Goal: Task Accomplishment & Management: Manage account settings

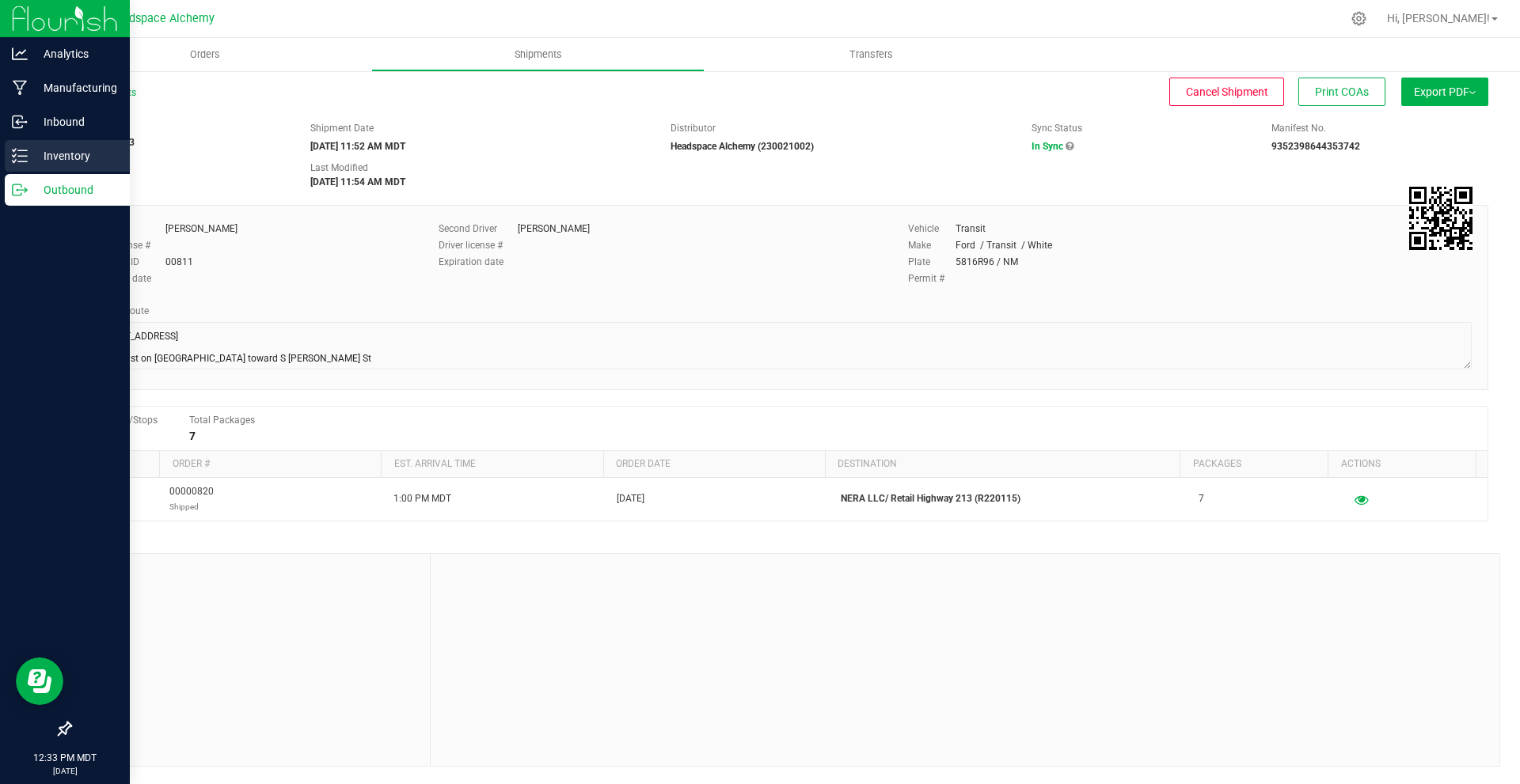
click at [36, 148] on p "Inventory" at bounding box center [75, 156] width 95 height 19
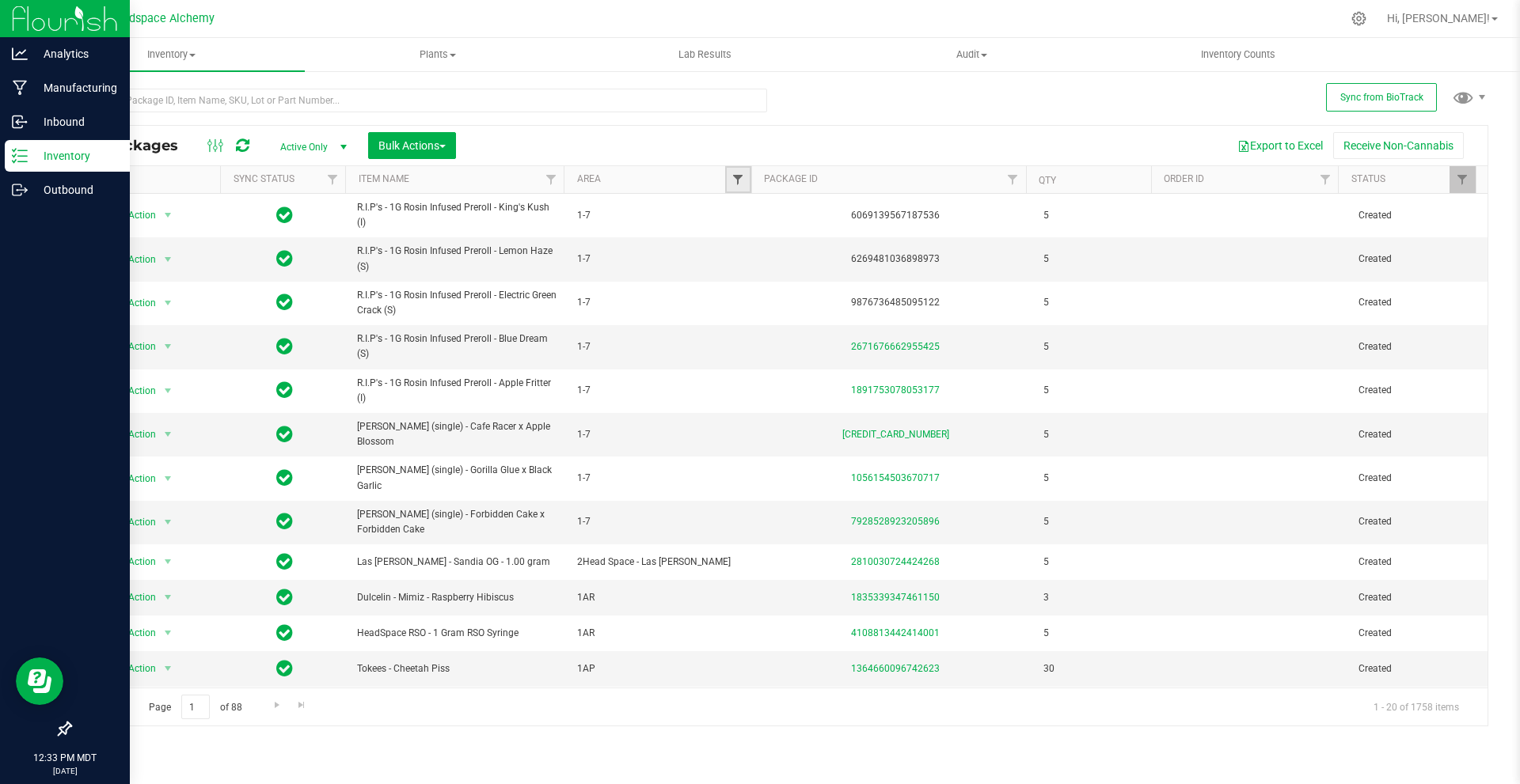
click at [734, 174] on span "Filter" at bounding box center [738, 180] width 13 height 13
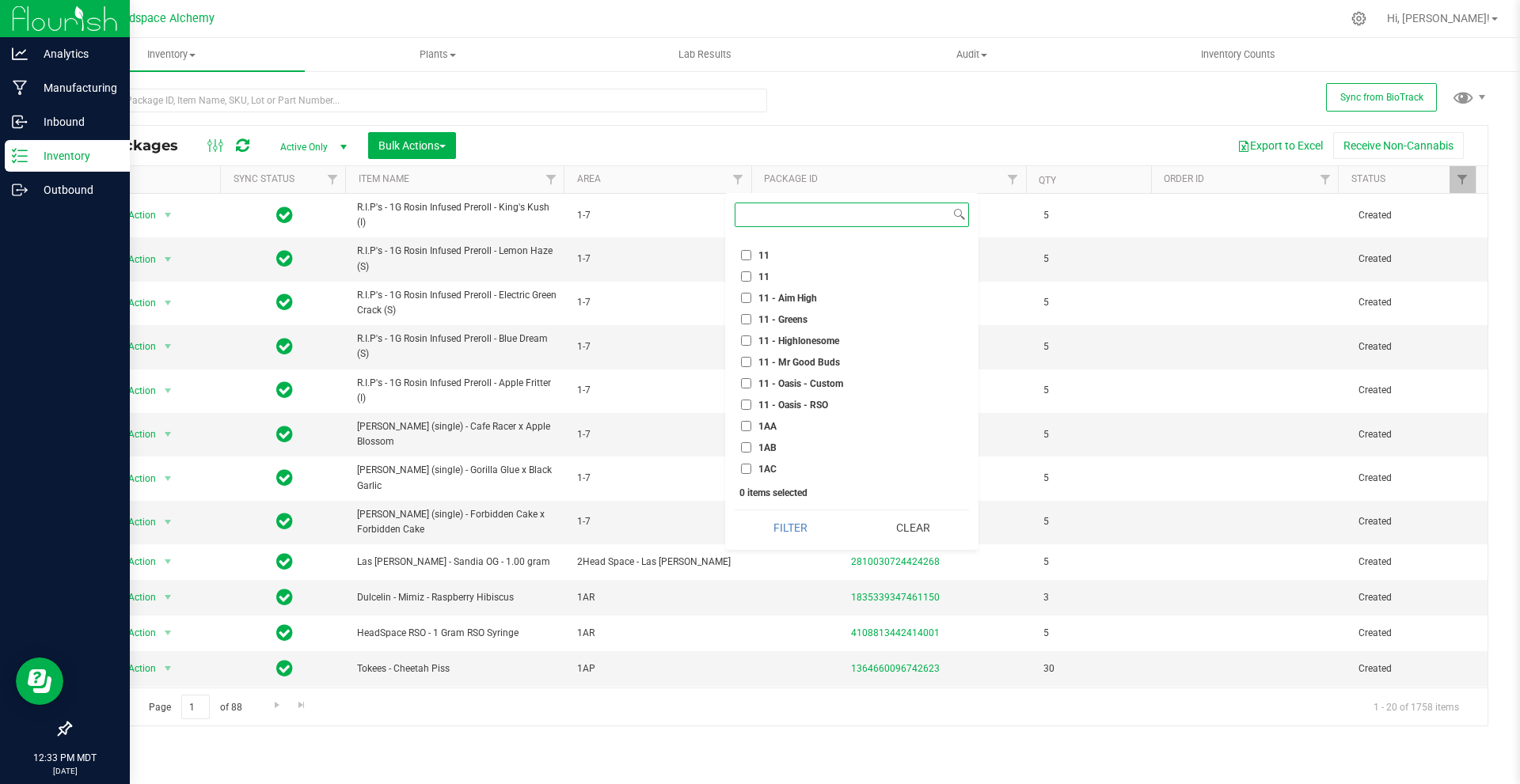
scroll to position [1425, 0]
click at [750, 378] on input "2AF" at bounding box center [746, 382] width 10 height 10
checkbox input "true"
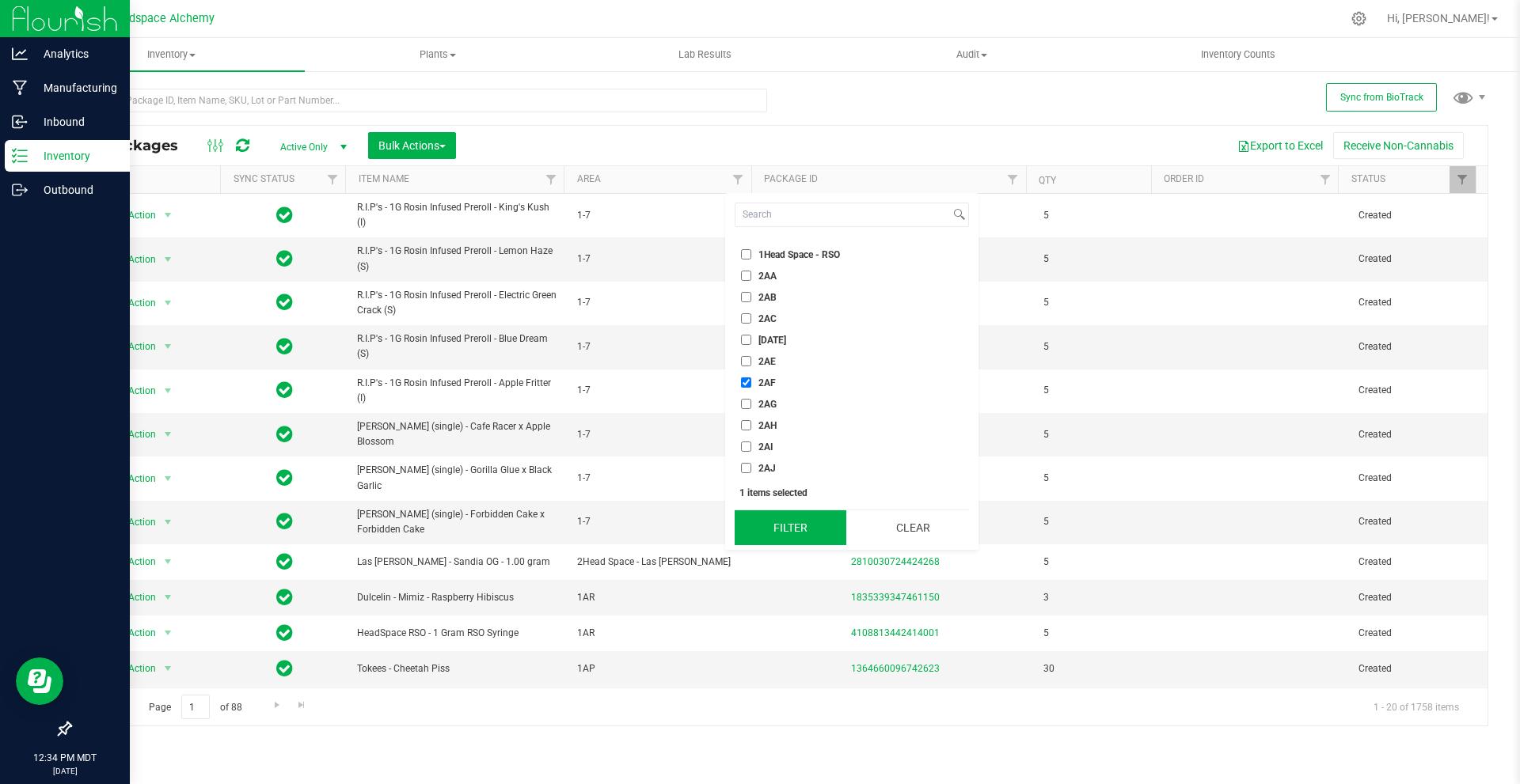
click at [779, 522] on button "Filter" at bounding box center [791, 528] width 112 height 35
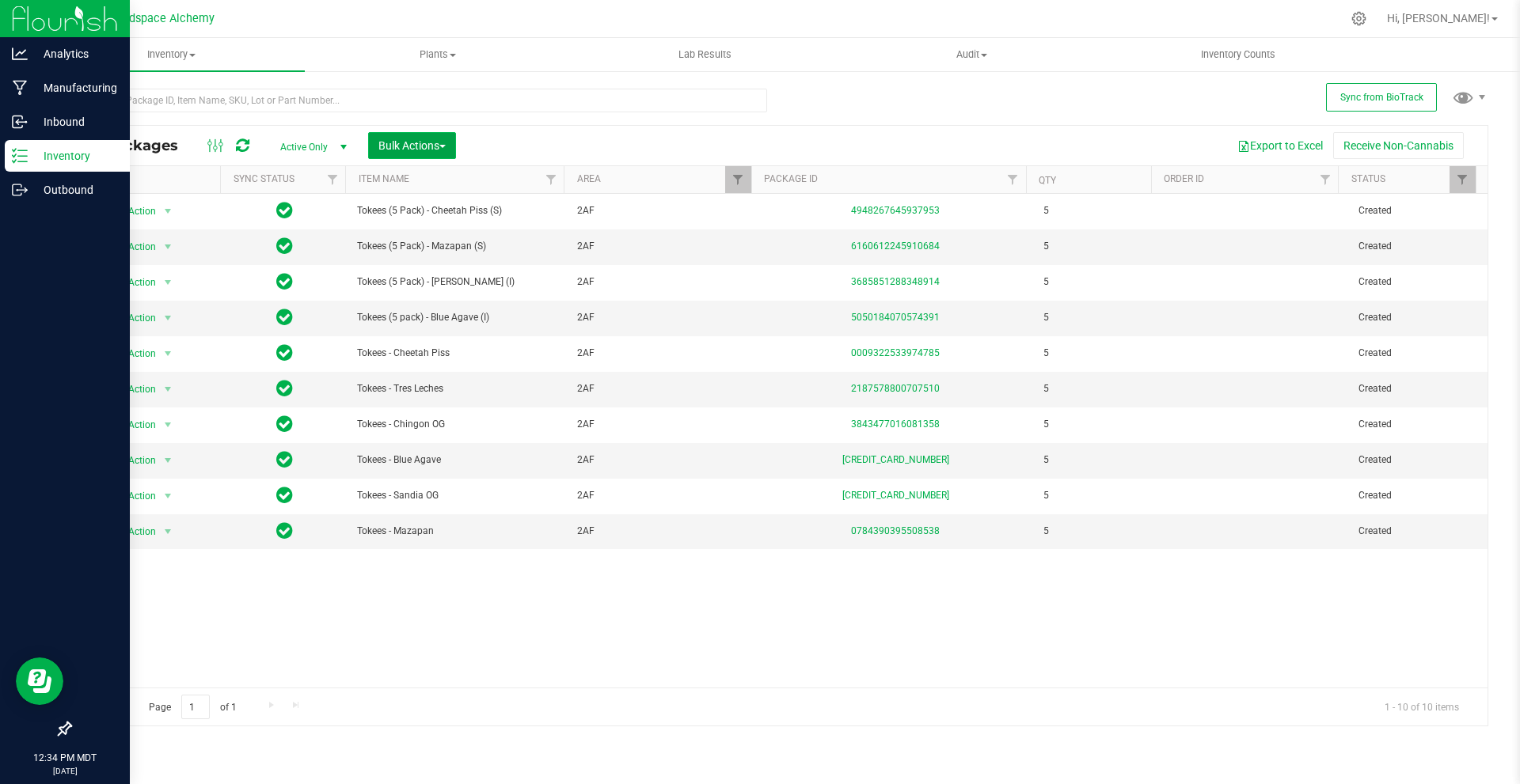
click at [437, 145] on span "Bulk Actions" at bounding box center [412, 145] width 67 height 13
click at [439, 209] on span "Add to outbound order" at bounding box center [431, 210] width 108 height 13
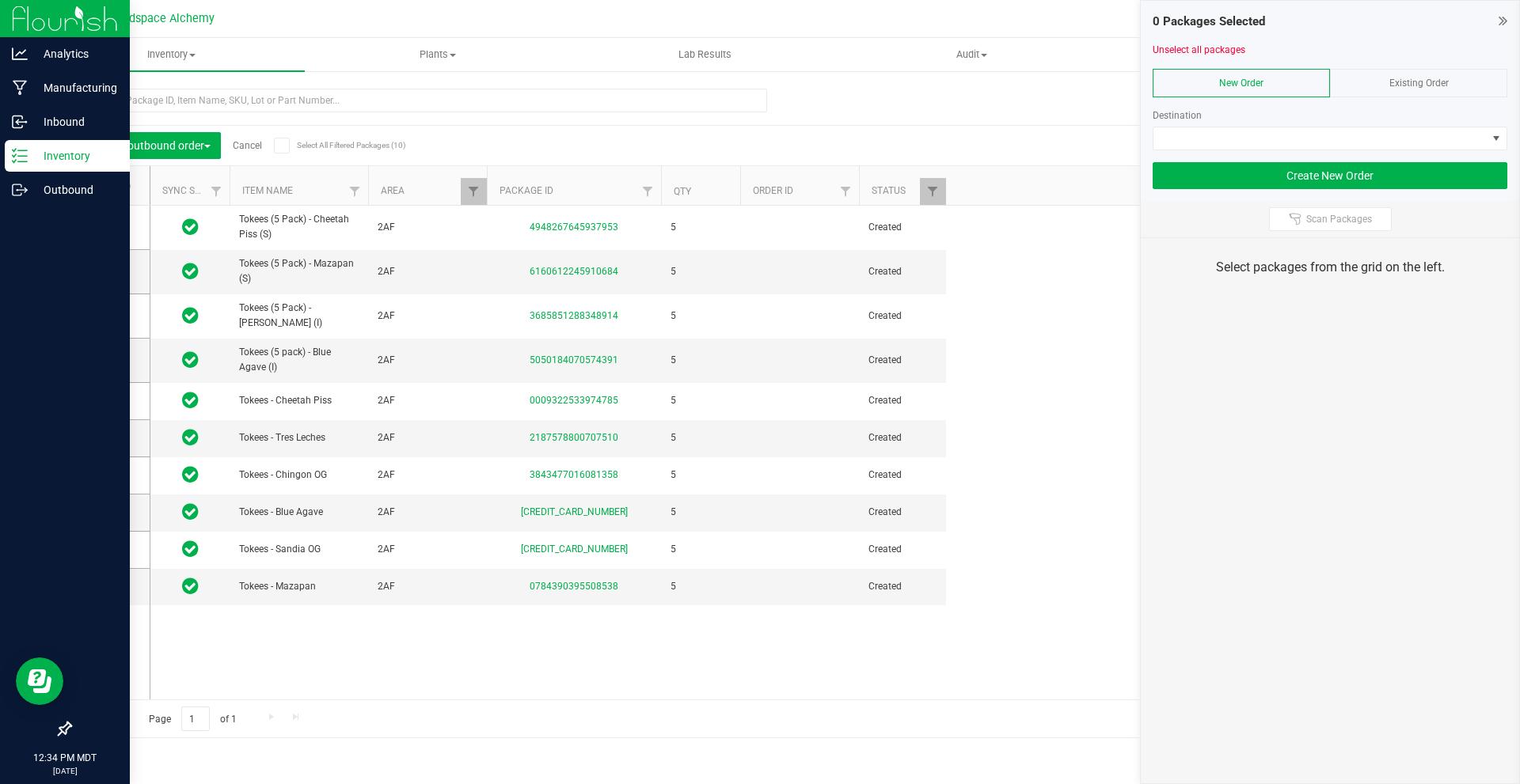
click at [1351, 73] on div "Existing Order" at bounding box center [1419, 83] width 178 height 29
click at [1337, 127] on span at bounding box center [1320, 138] width 333 height 22
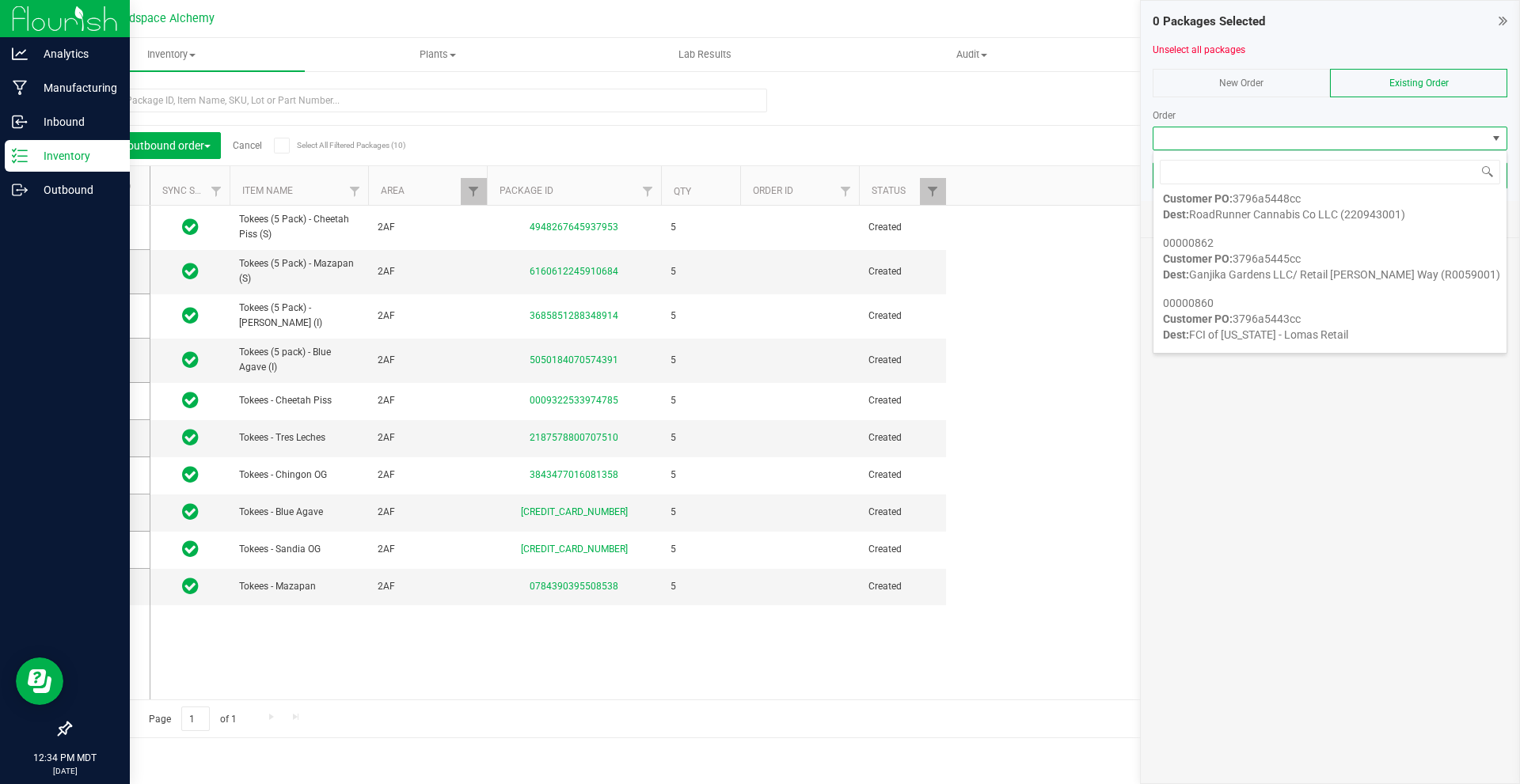
scroll to position [1029, 0]
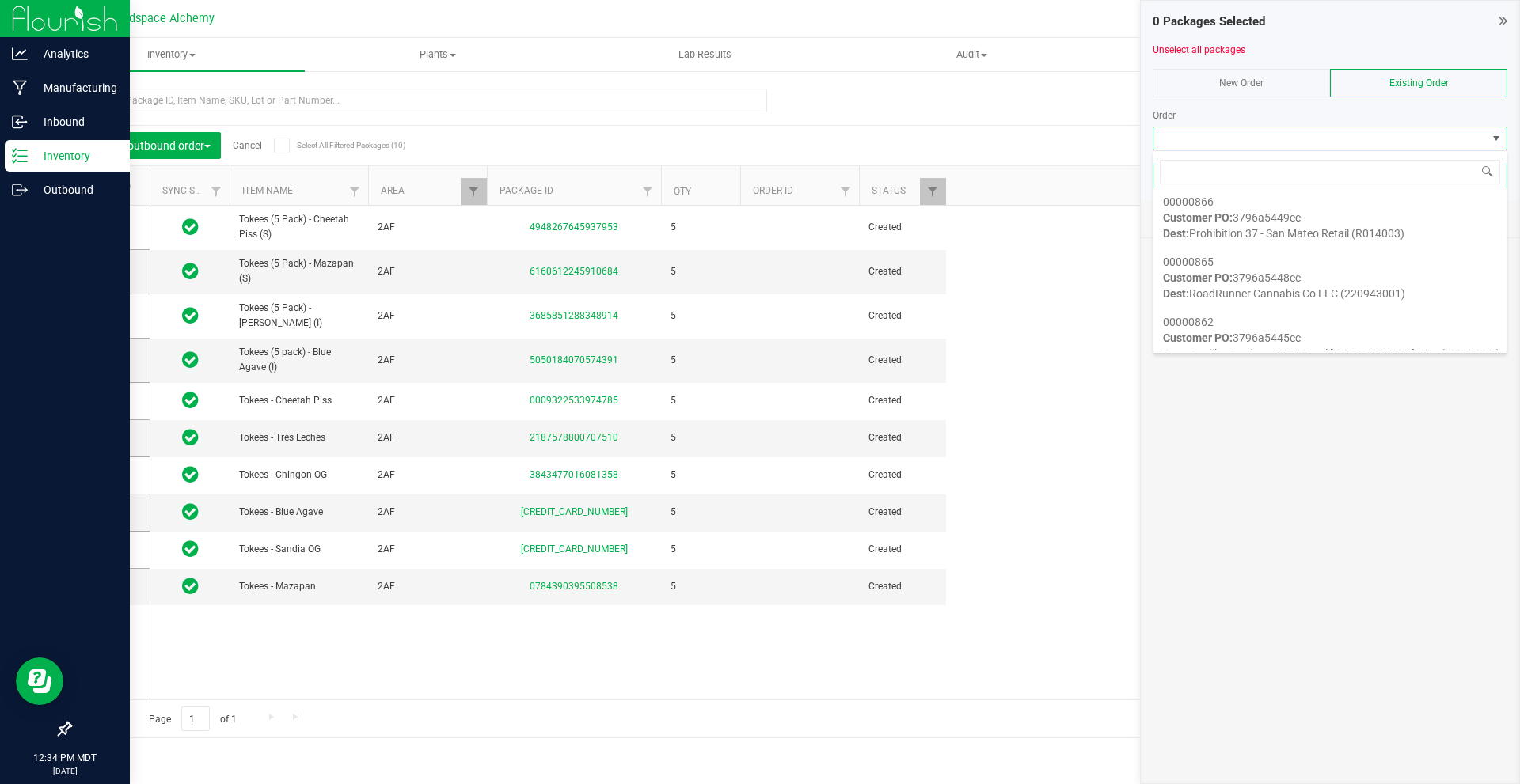
drag, startPoint x: 1105, startPoint y: 145, endPoint x: 1098, endPoint y: 141, distance: 8.1
click at [1104, 145] on div "Export to Excel Receive Non-Cannabis" at bounding box center [926, 145] width 1100 height 27
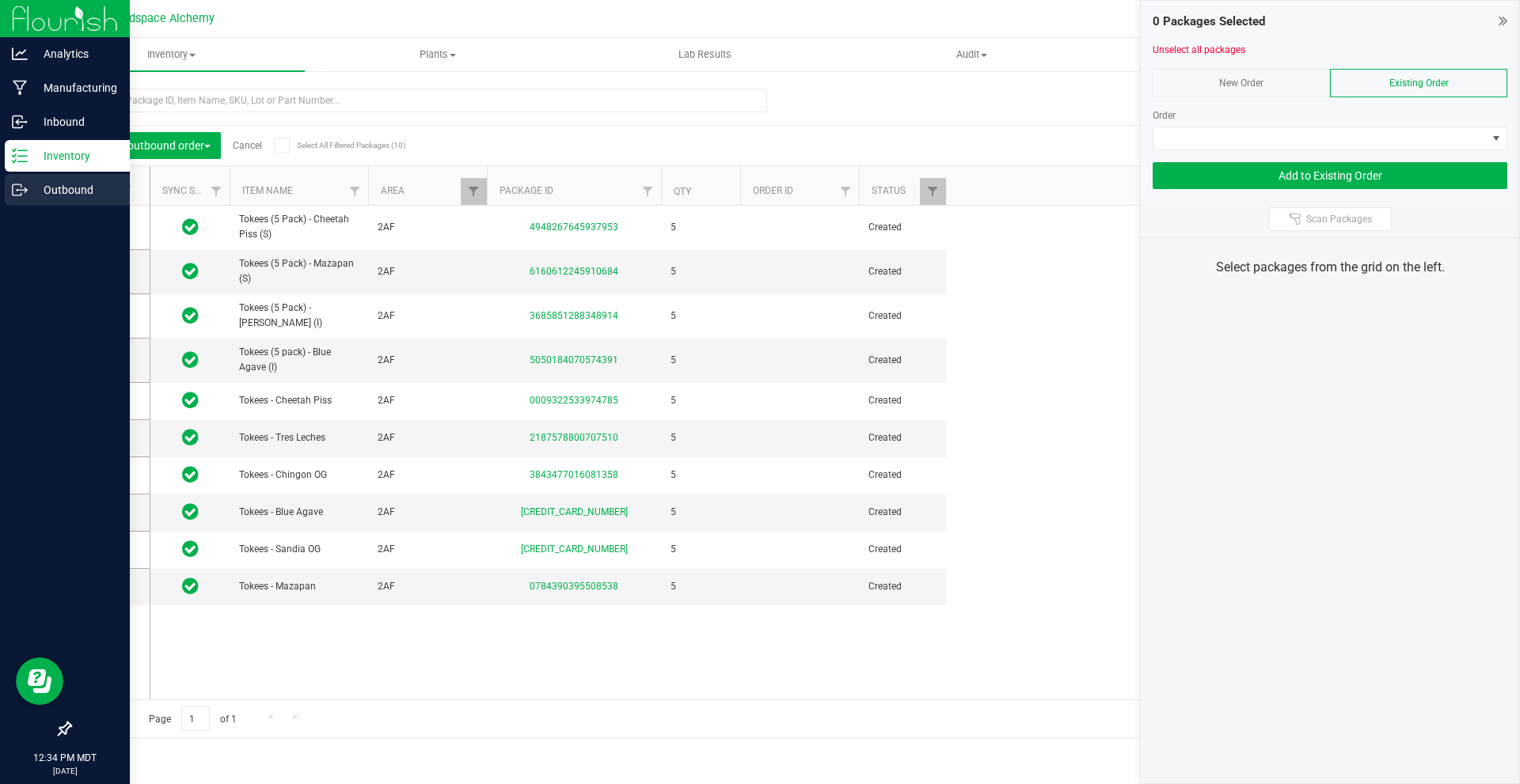
click at [26, 179] on div "Outbound" at bounding box center [67, 190] width 125 height 32
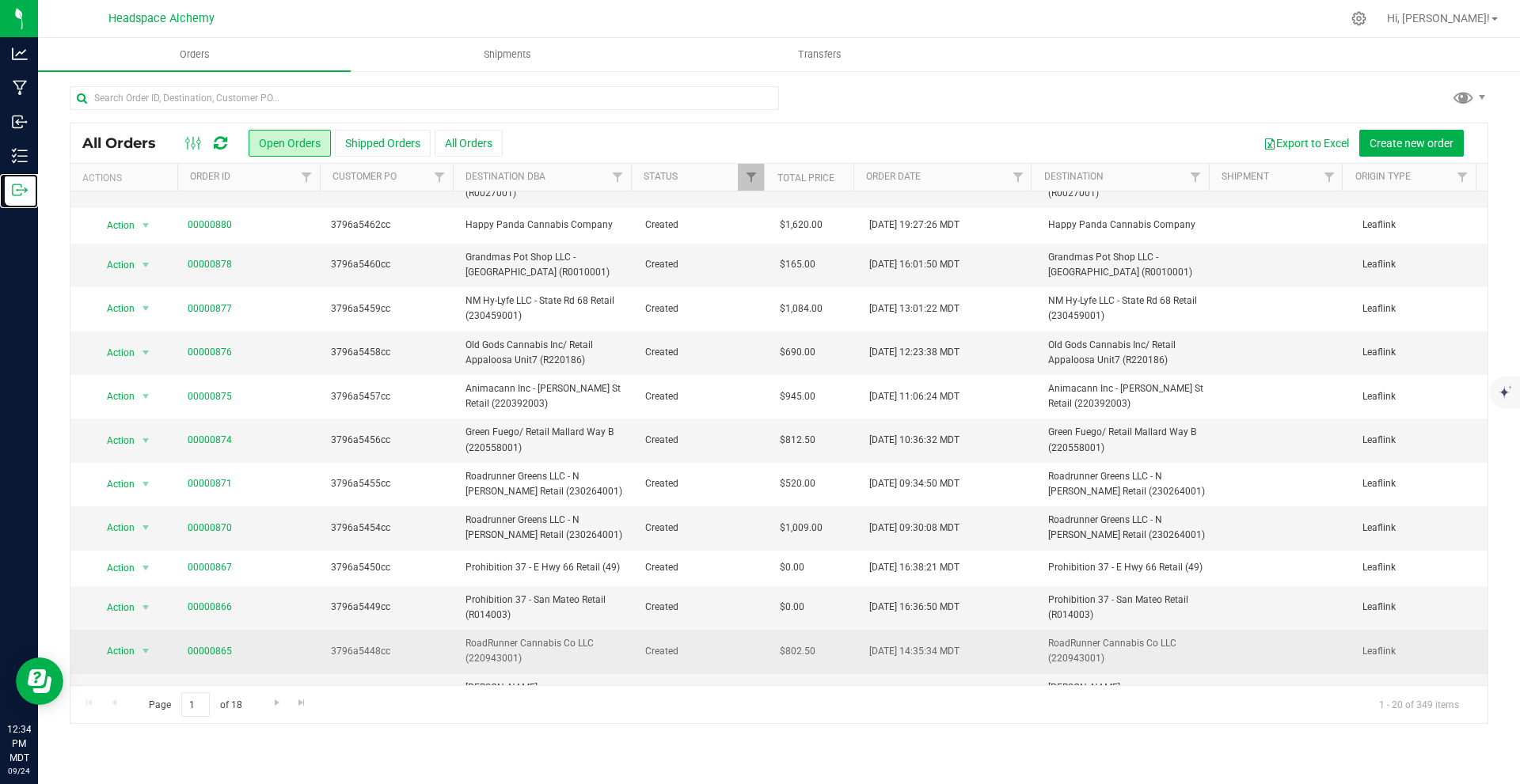
scroll to position [324, 0]
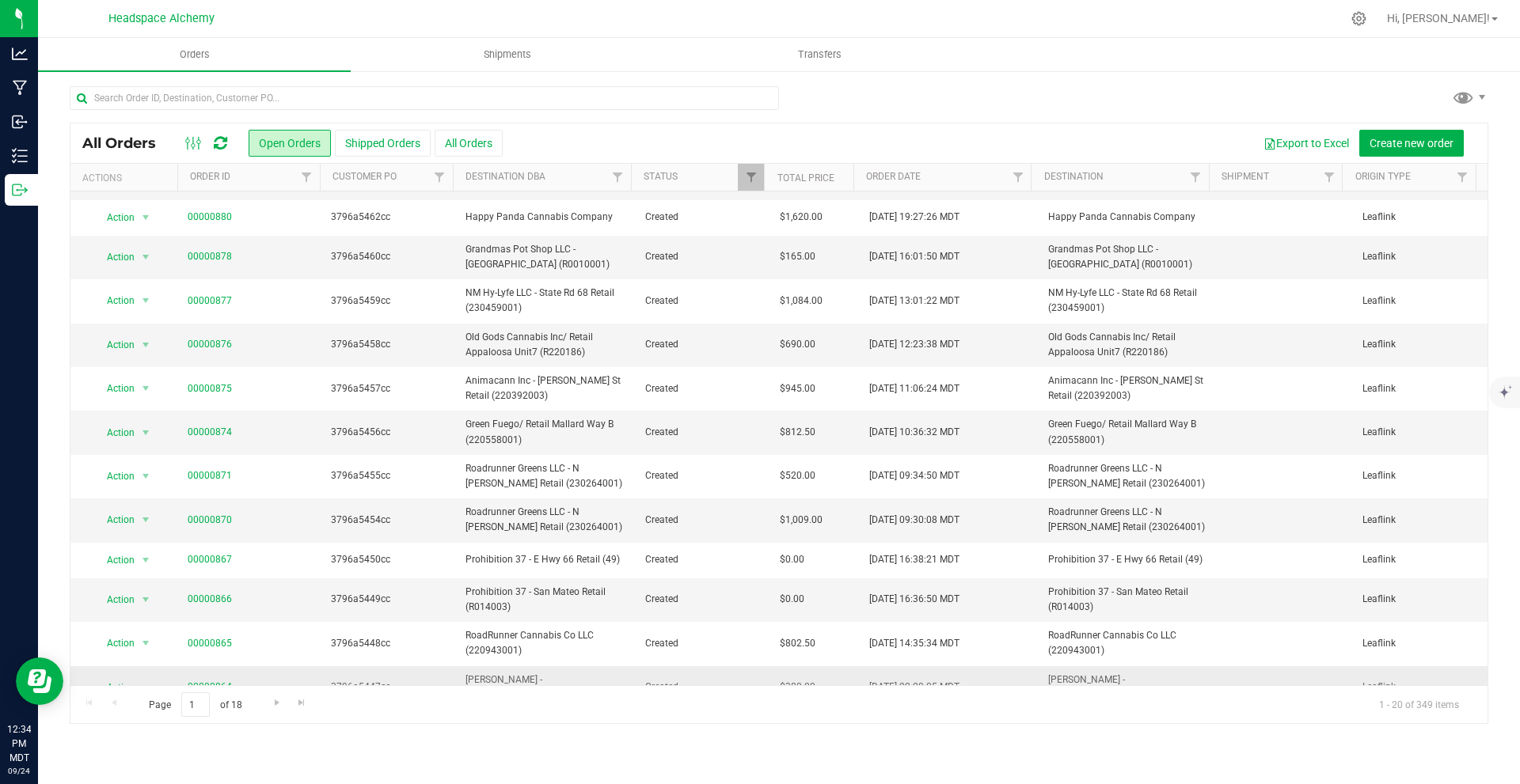
click at [201, 680] on link "00000864" at bounding box center [209, 687] width 44 height 15
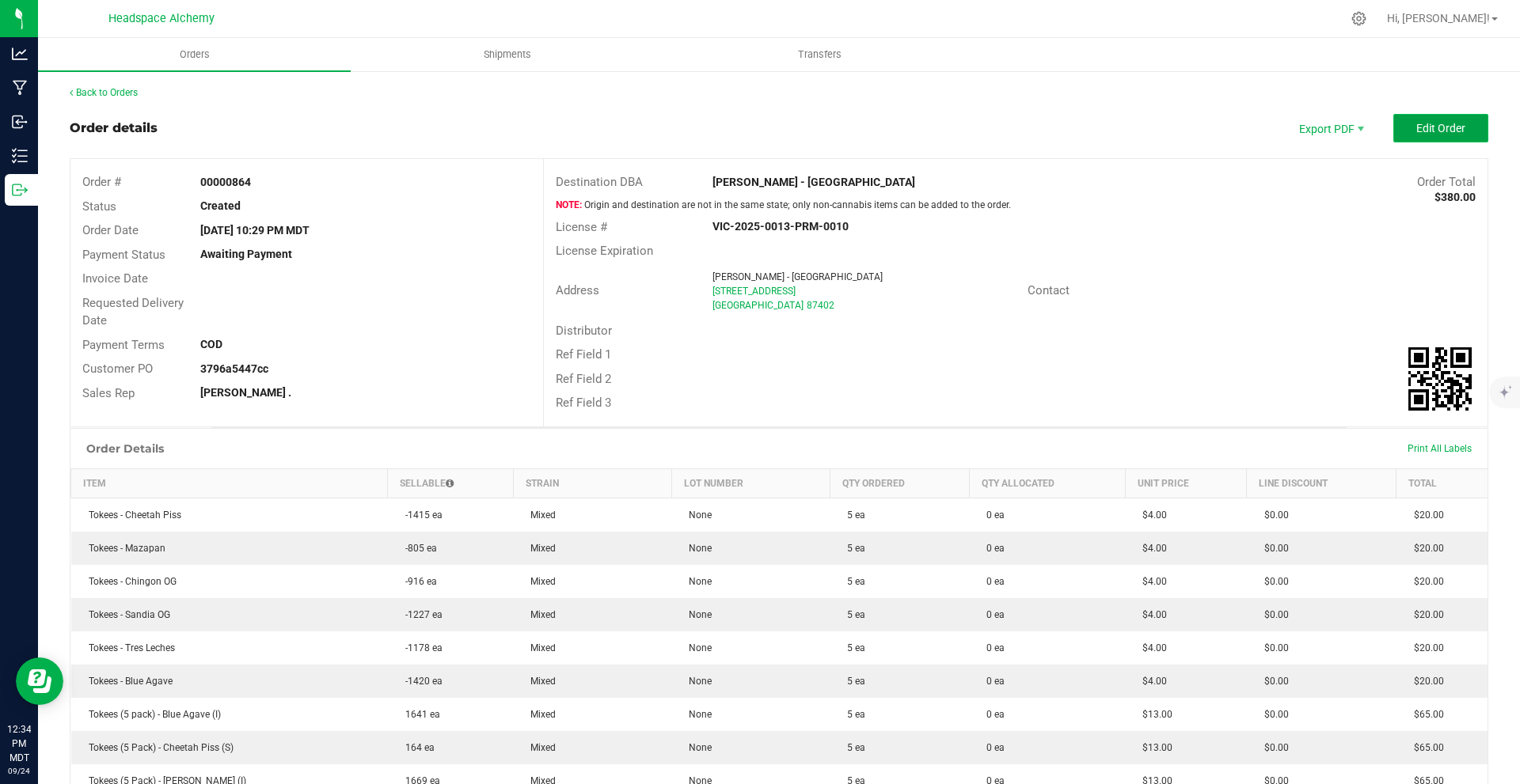
click at [1417, 133] on span "Edit Order" at bounding box center [1441, 129] width 49 height 13
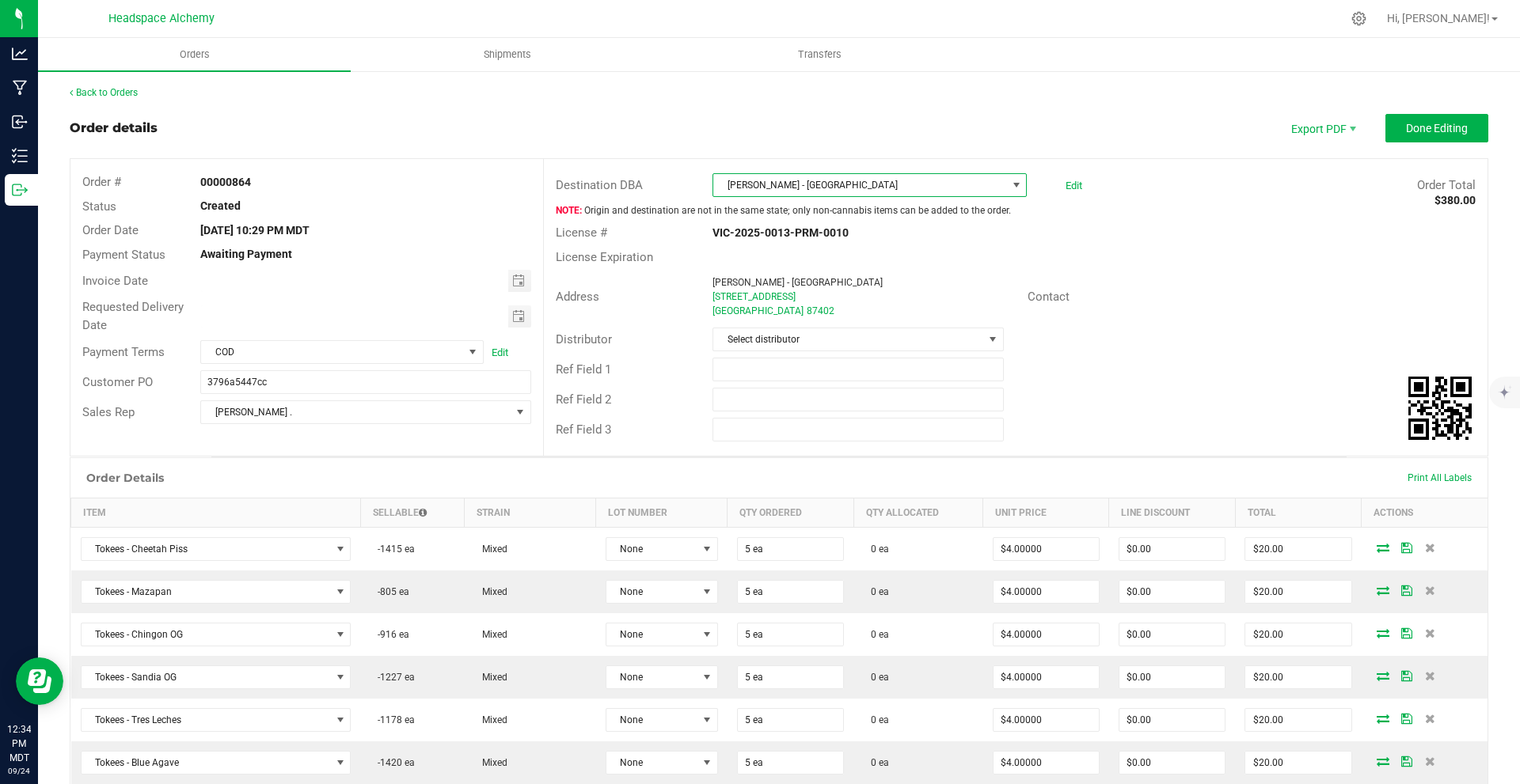
click at [835, 186] on span "[PERSON_NAME] - [GEOGRAPHIC_DATA]" at bounding box center [860, 185] width 293 height 22
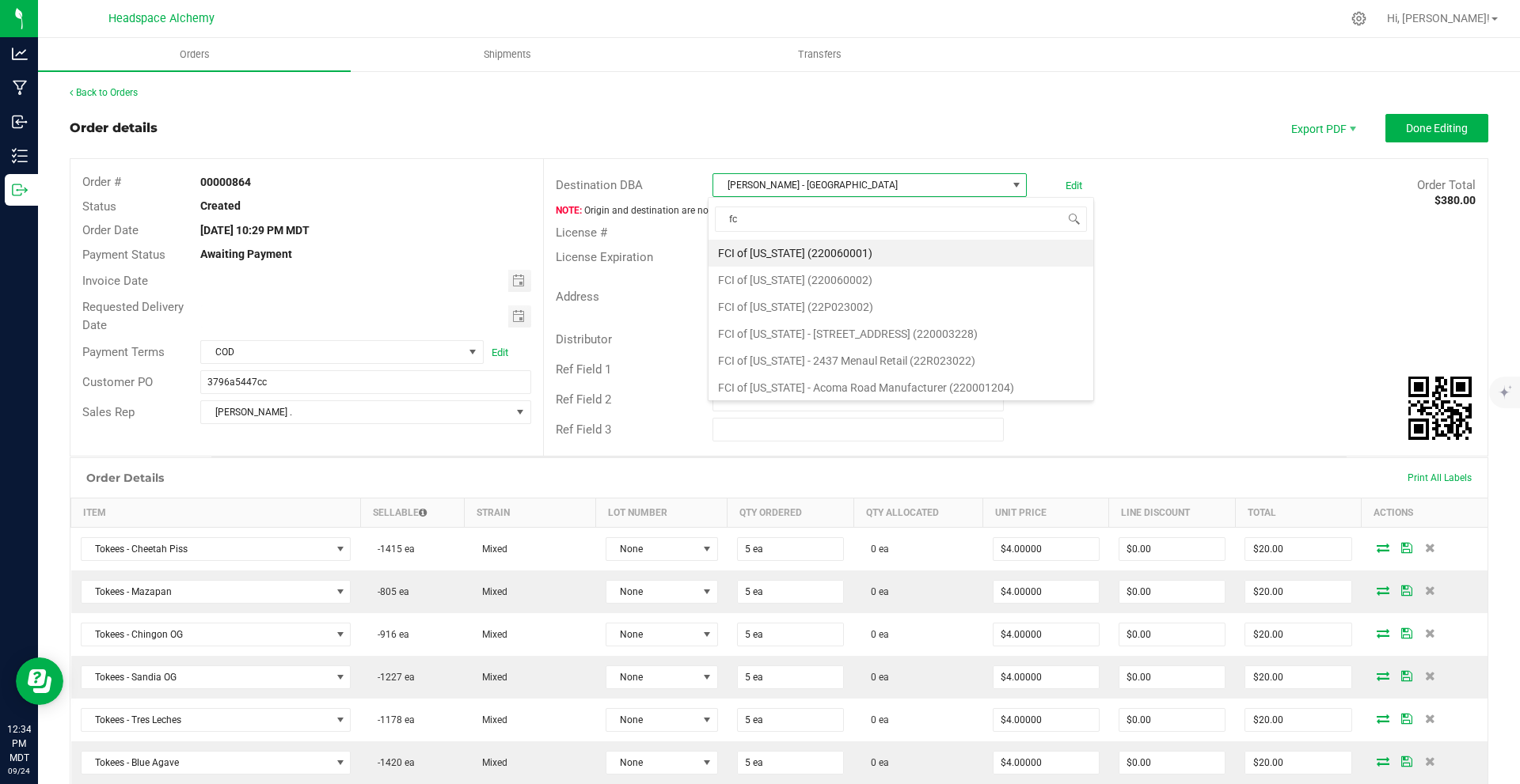
type input "fci"
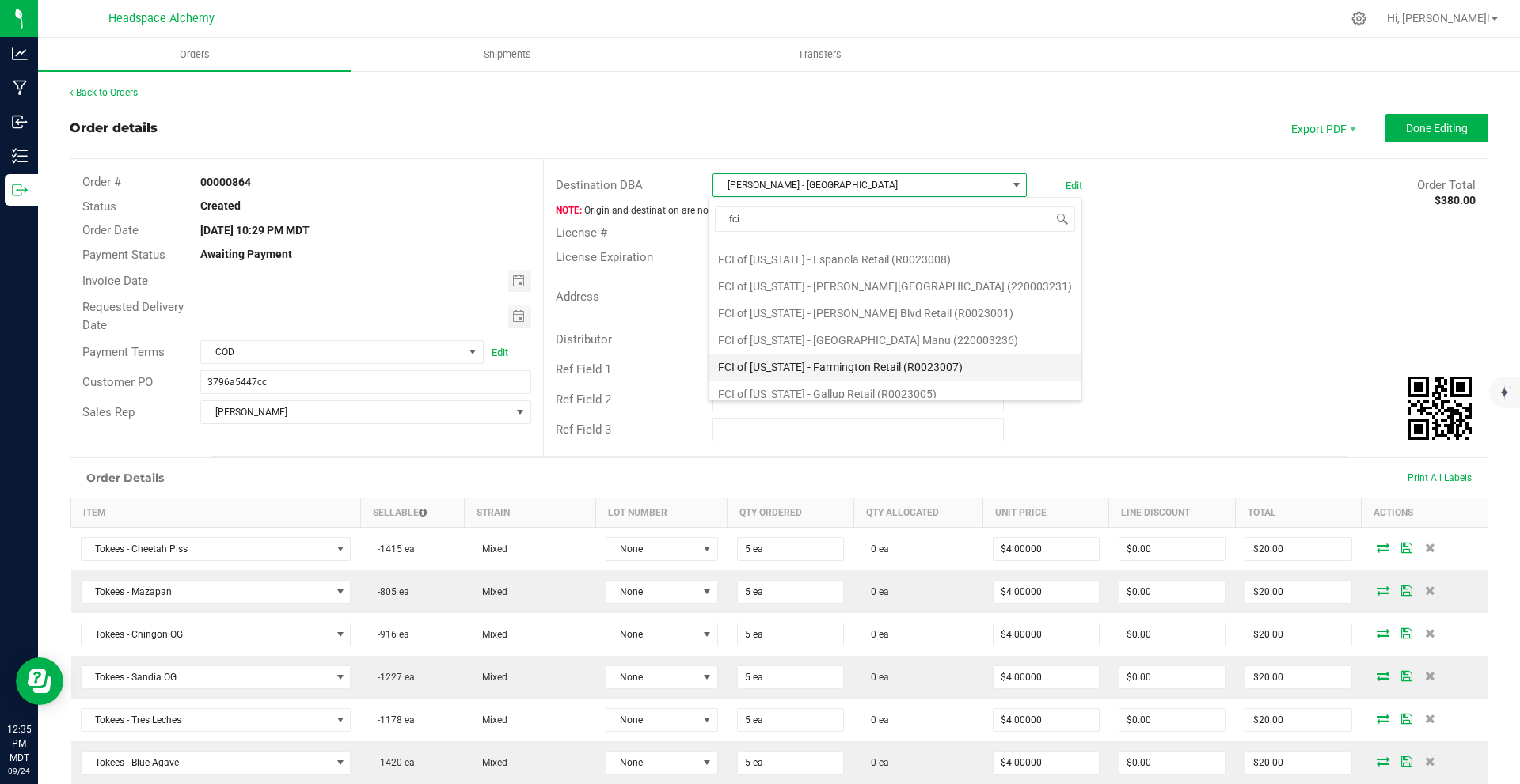
click at [939, 368] on li "FCI of [US_STATE] - Farmington Retail (R0023007)" at bounding box center [895, 368] width 373 height 27
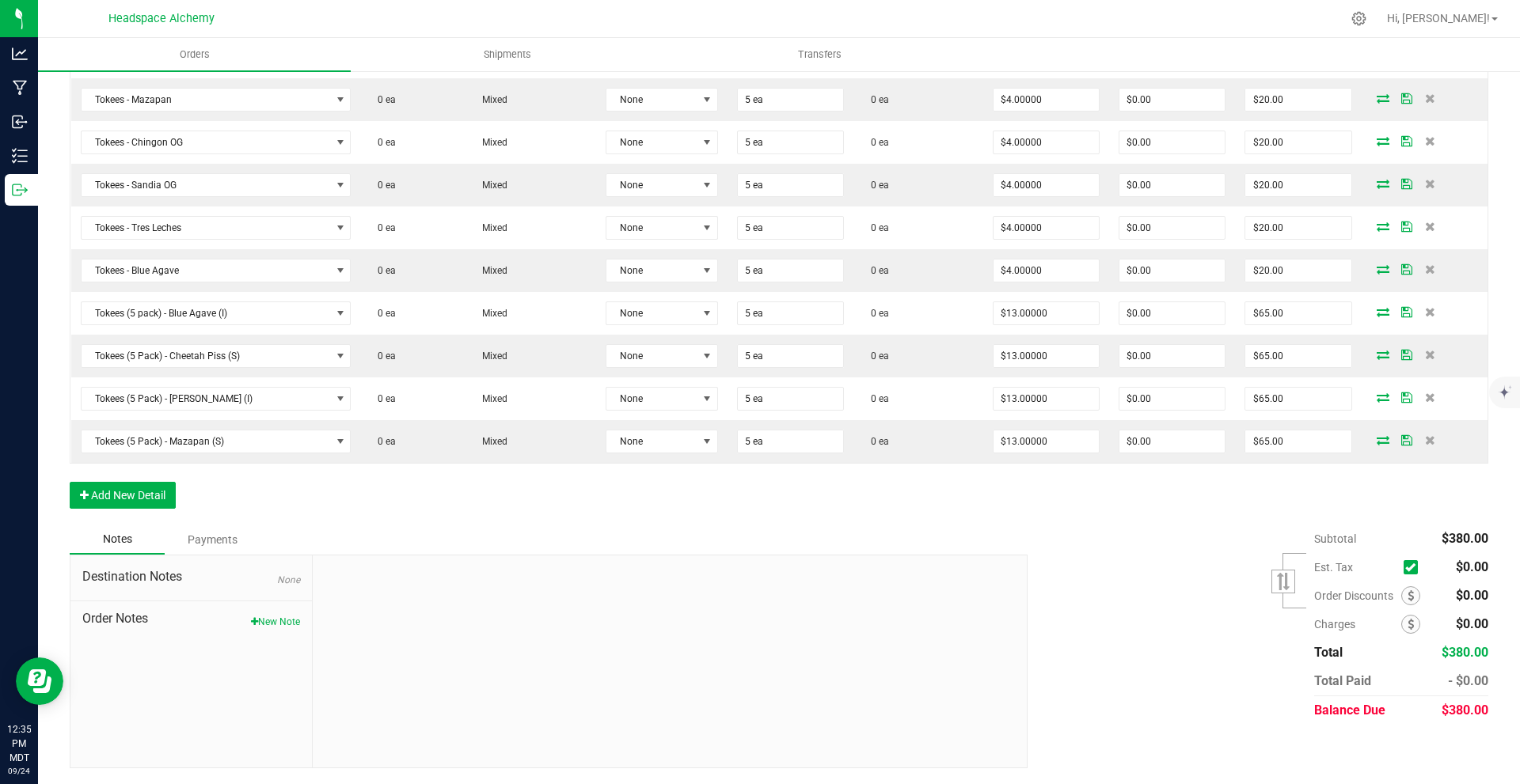
scroll to position [0, 0]
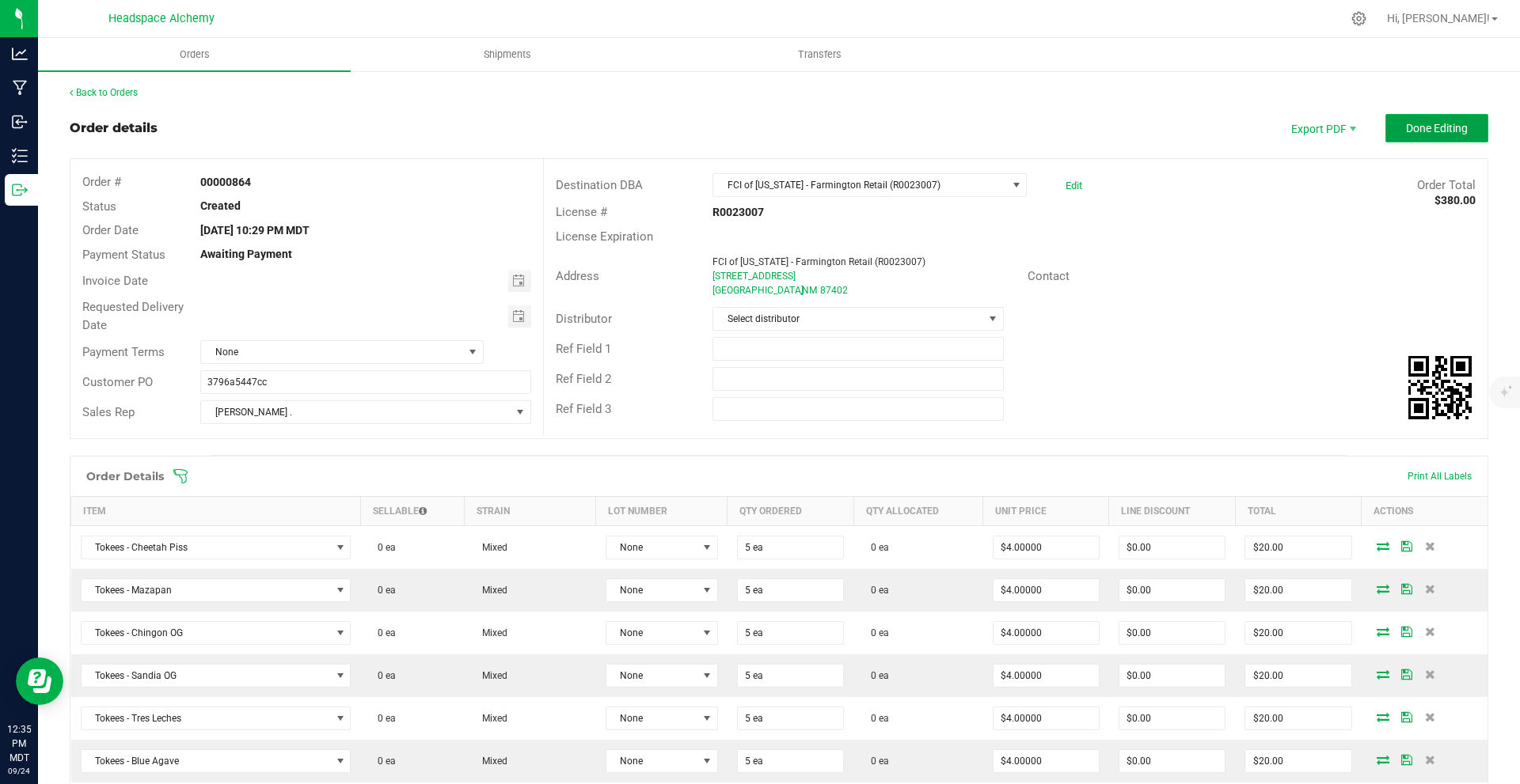
click at [1406, 130] on span "Done Editing" at bounding box center [1437, 129] width 62 height 13
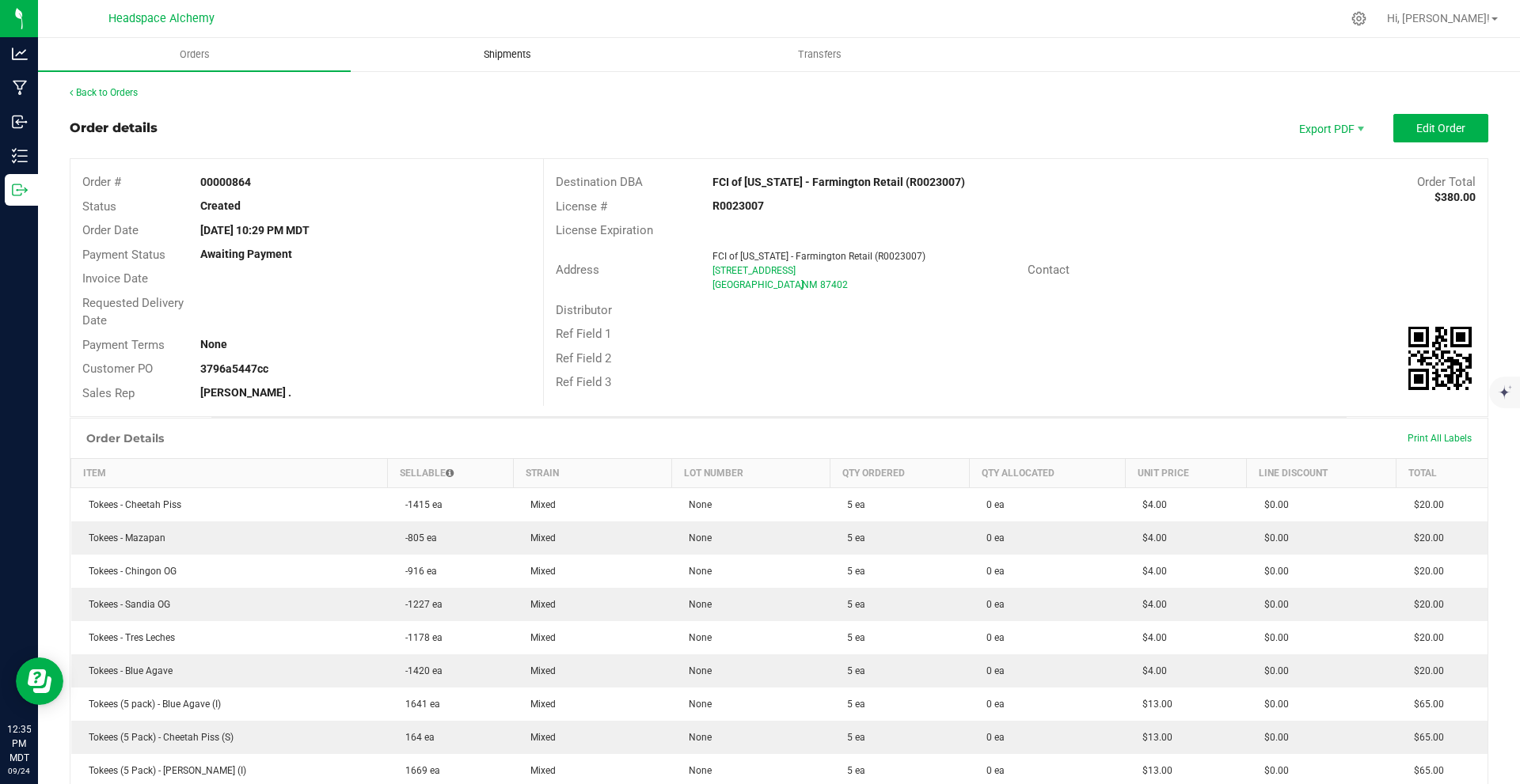
click at [504, 61] on span "Shipments" at bounding box center [507, 54] width 90 height 14
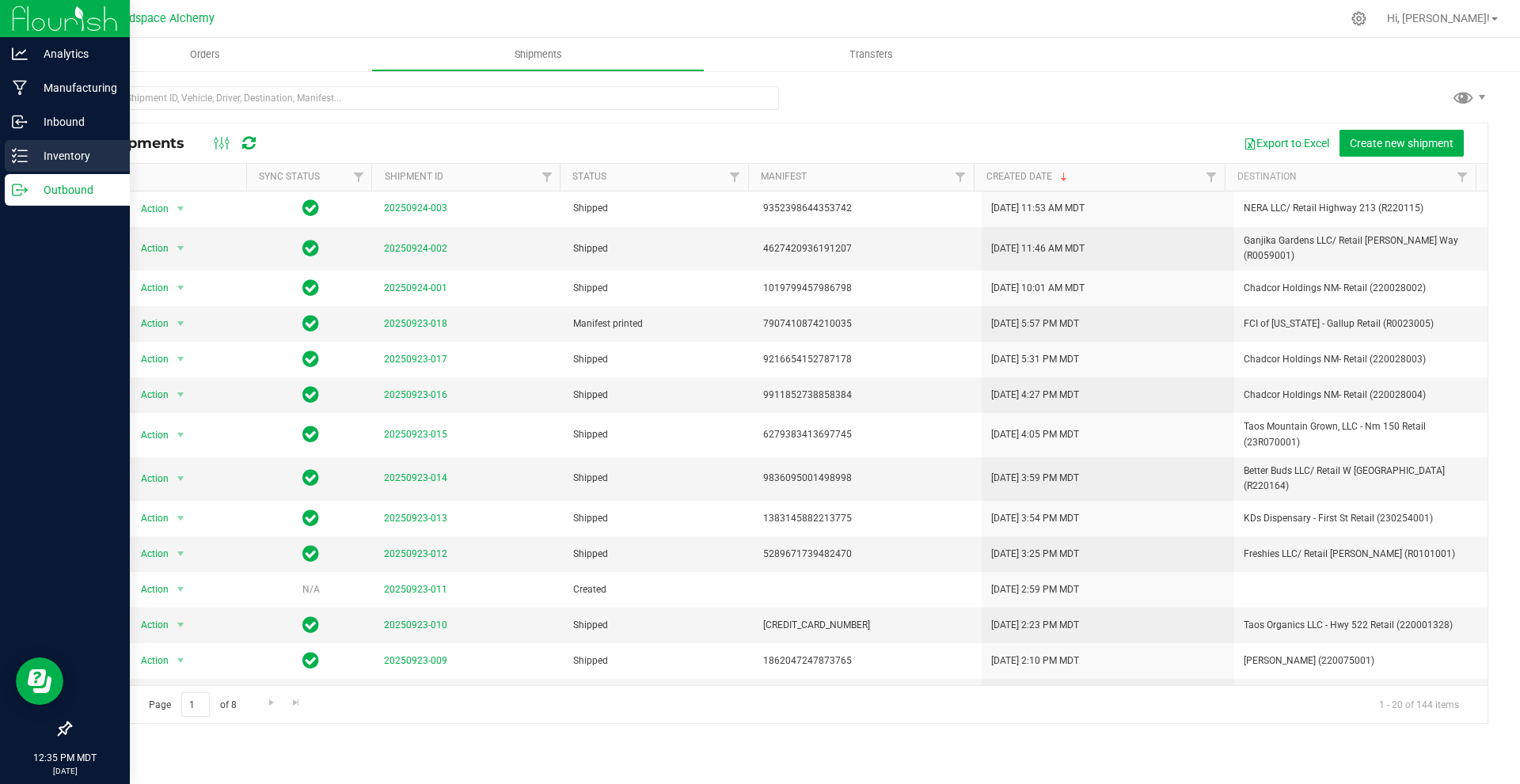
click at [18, 159] on icon at bounding box center [20, 156] width 16 height 16
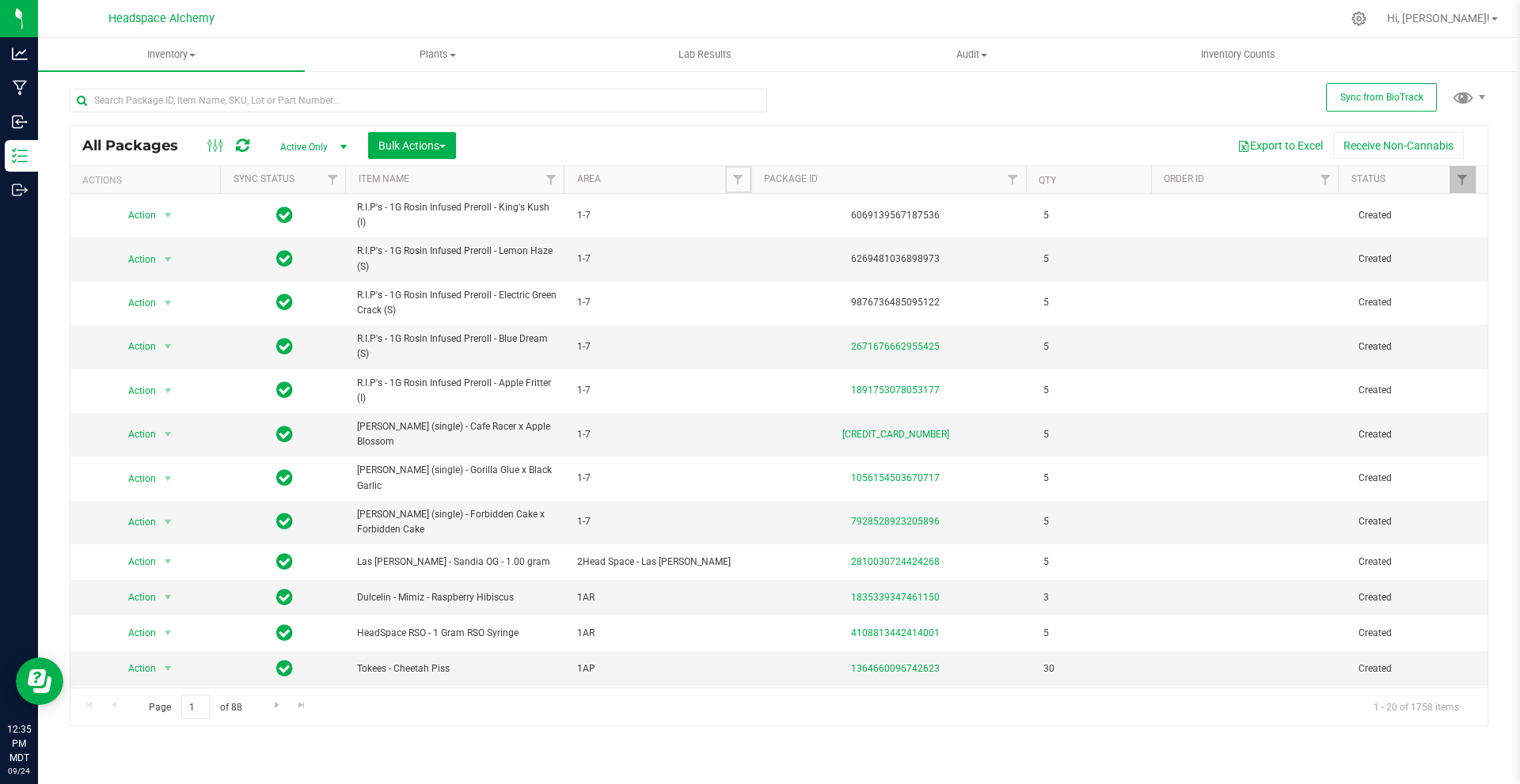
click at [742, 178] on span "Filter" at bounding box center [738, 180] width 13 height 13
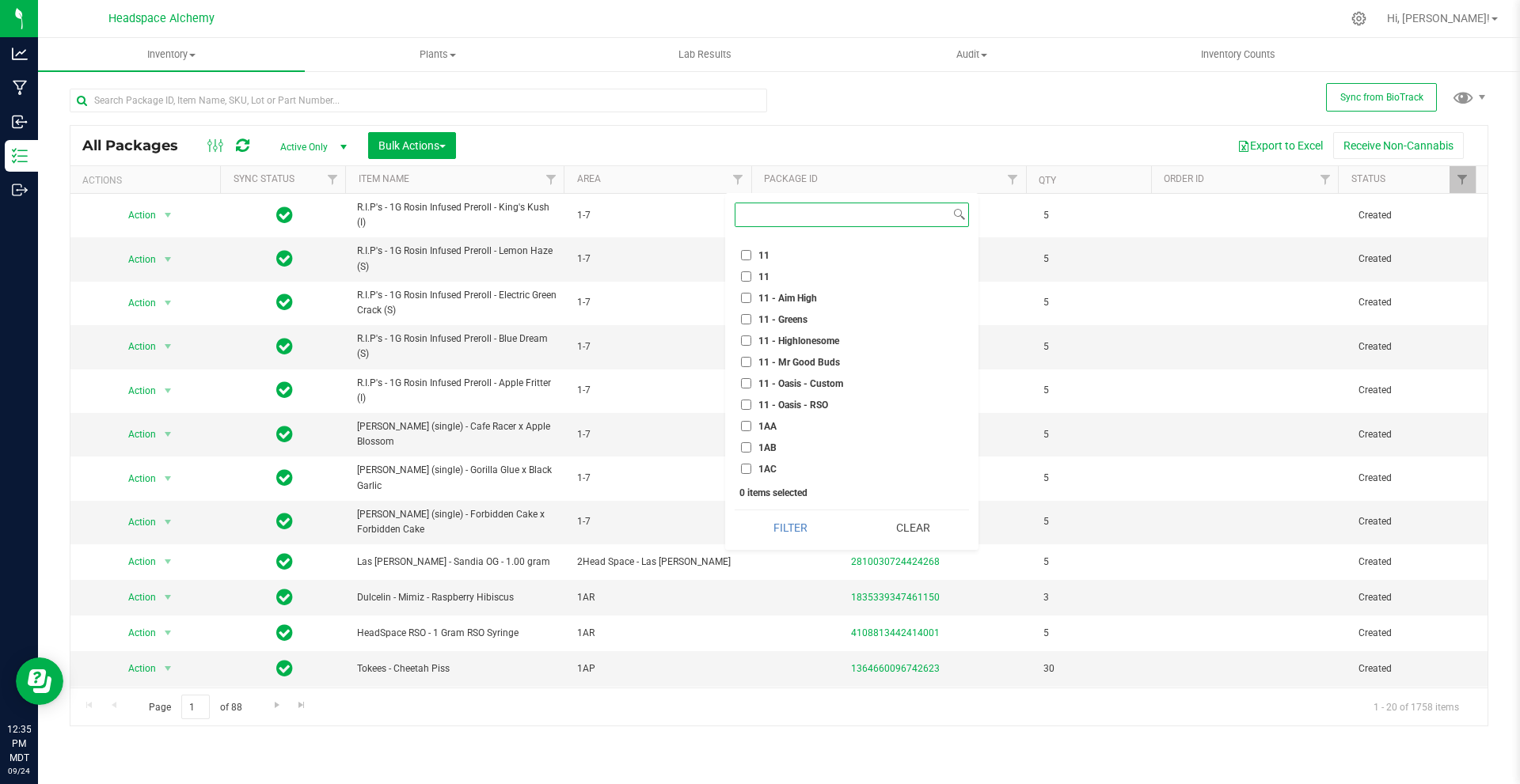
scroll to position [1346, 0]
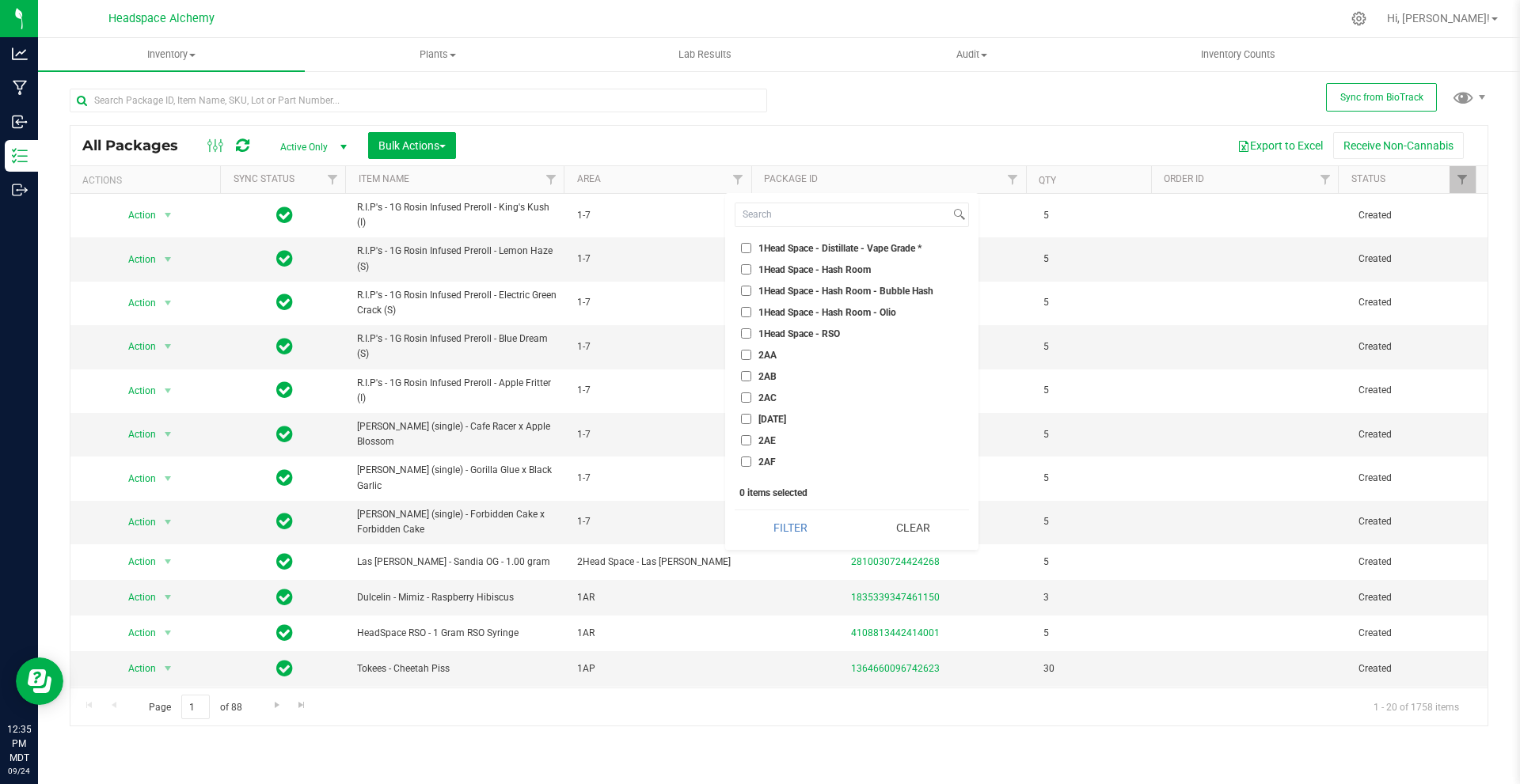
click at [748, 456] on input "2AF" at bounding box center [746, 461] width 10 height 10
checkbox input "true"
click at [782, 518] on button "Filter" at bounding box center [791, 528] width 112 height 35
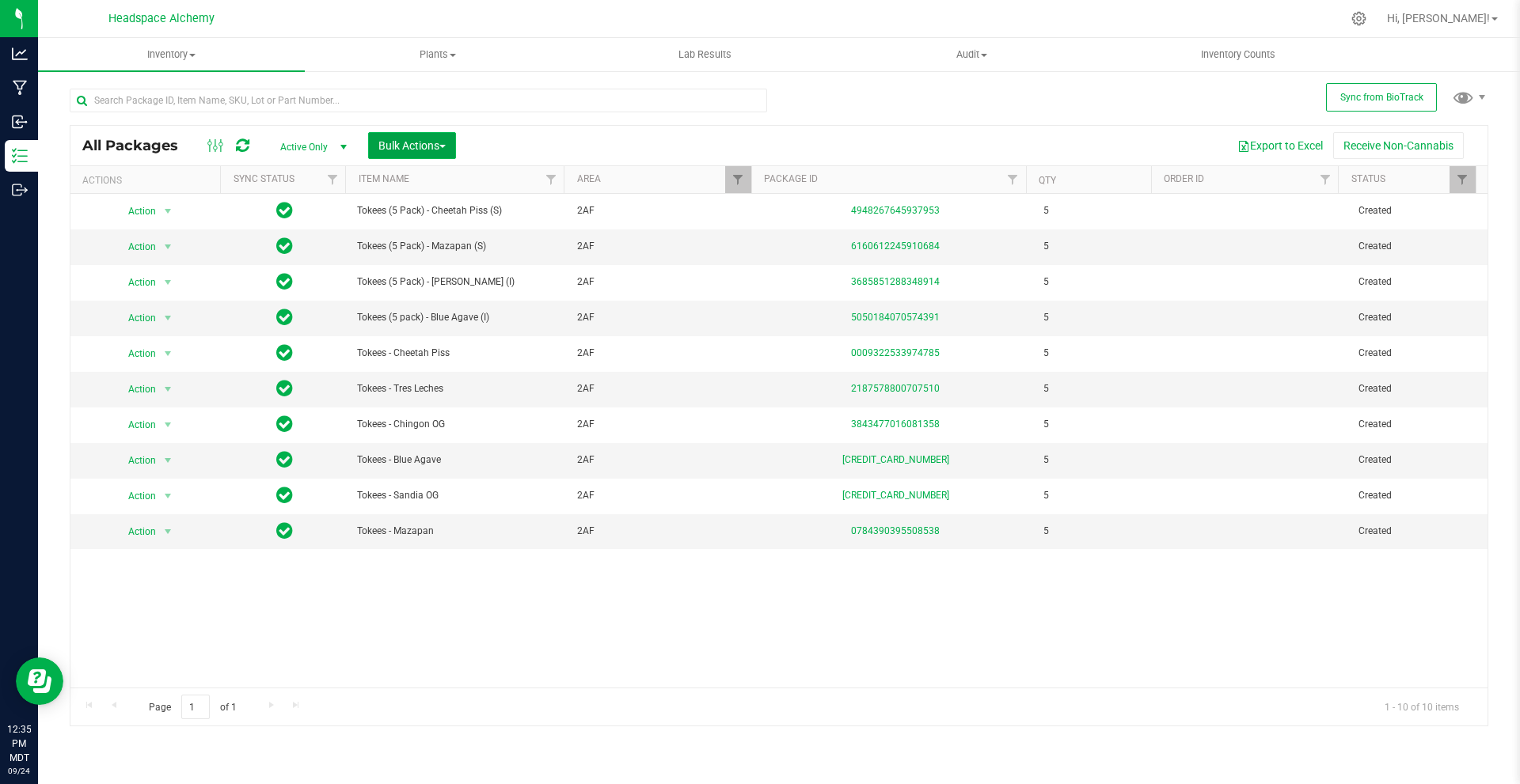
click at [421, 139] on span "Bulk Actions" at bounding box center [412, 145] width 67 height 13
click at [477, 203] on div "Add to outbound order" at bounding box center [441, 213] width 129 height 26
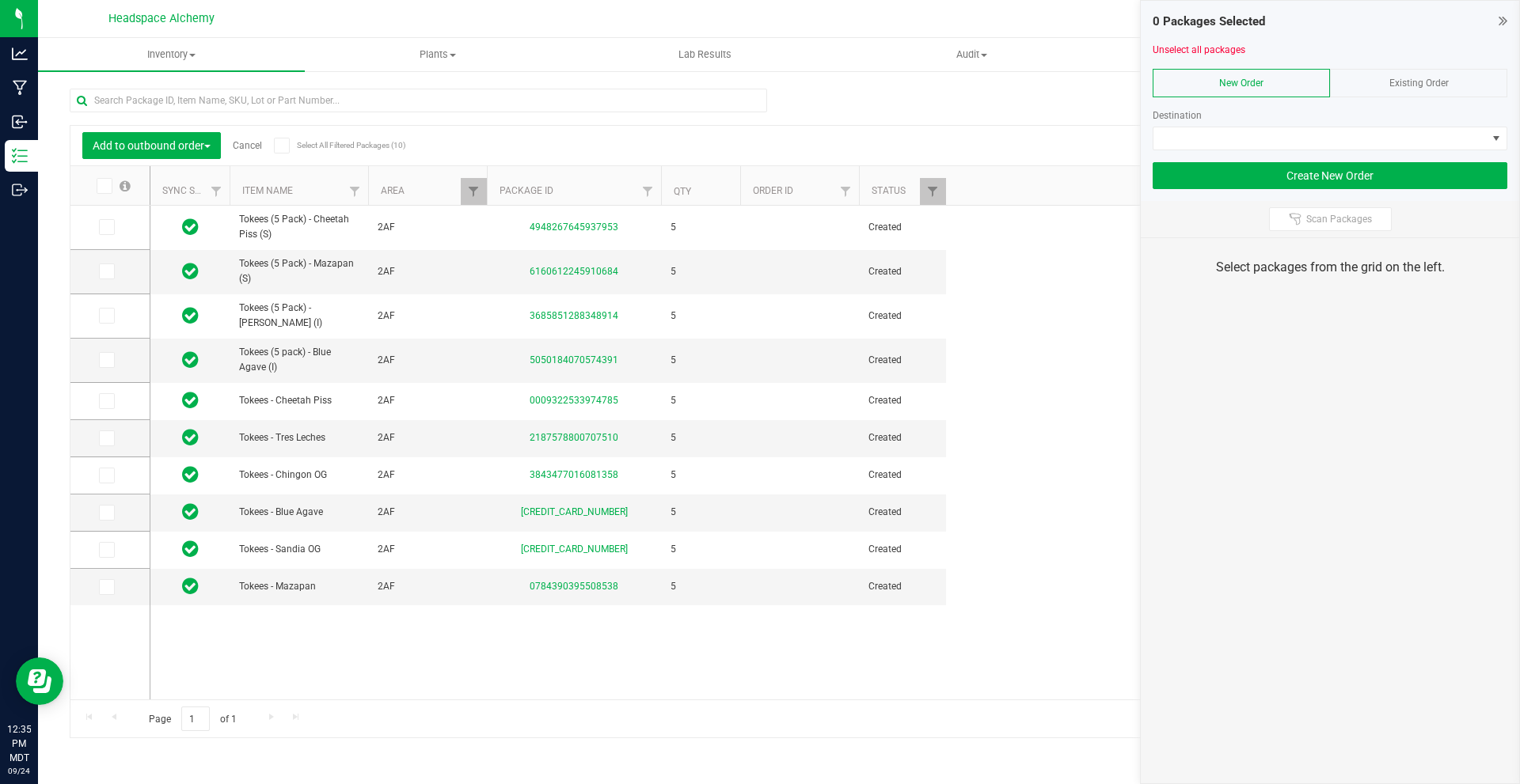
click at [277, 145] on span at bounding box center [282, 145] width 16 height 16
click at [0, 0] on input "Select All Filtered Packages (10)" at bounding box center [0, 0] width 0 height 0
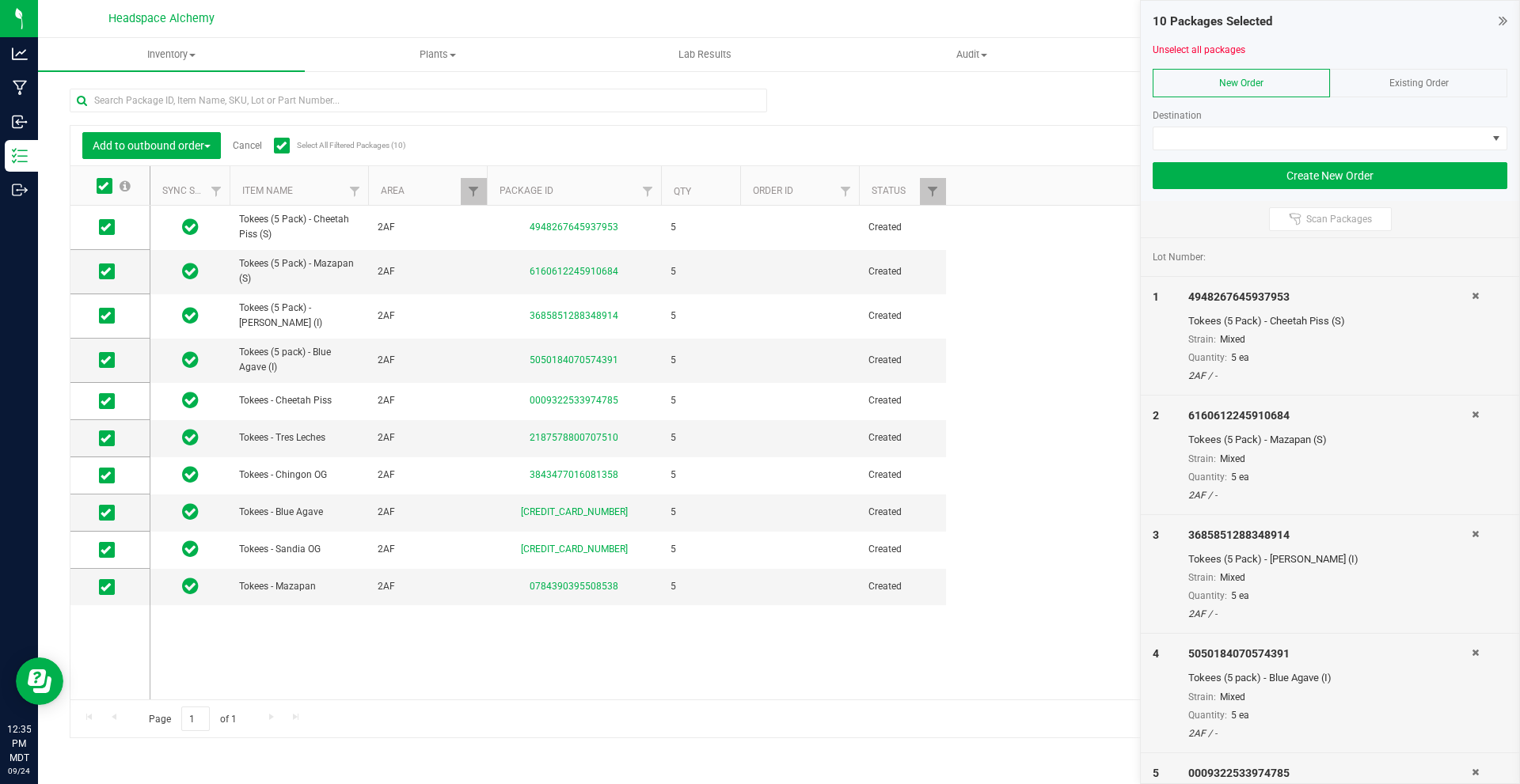
click at [1394, 76] on div "Existing Order" at bounding box center [1419, 83] width 178 height 29
click at [1345, 131] on span at bounding box center [1320, 138] width 333 height 22
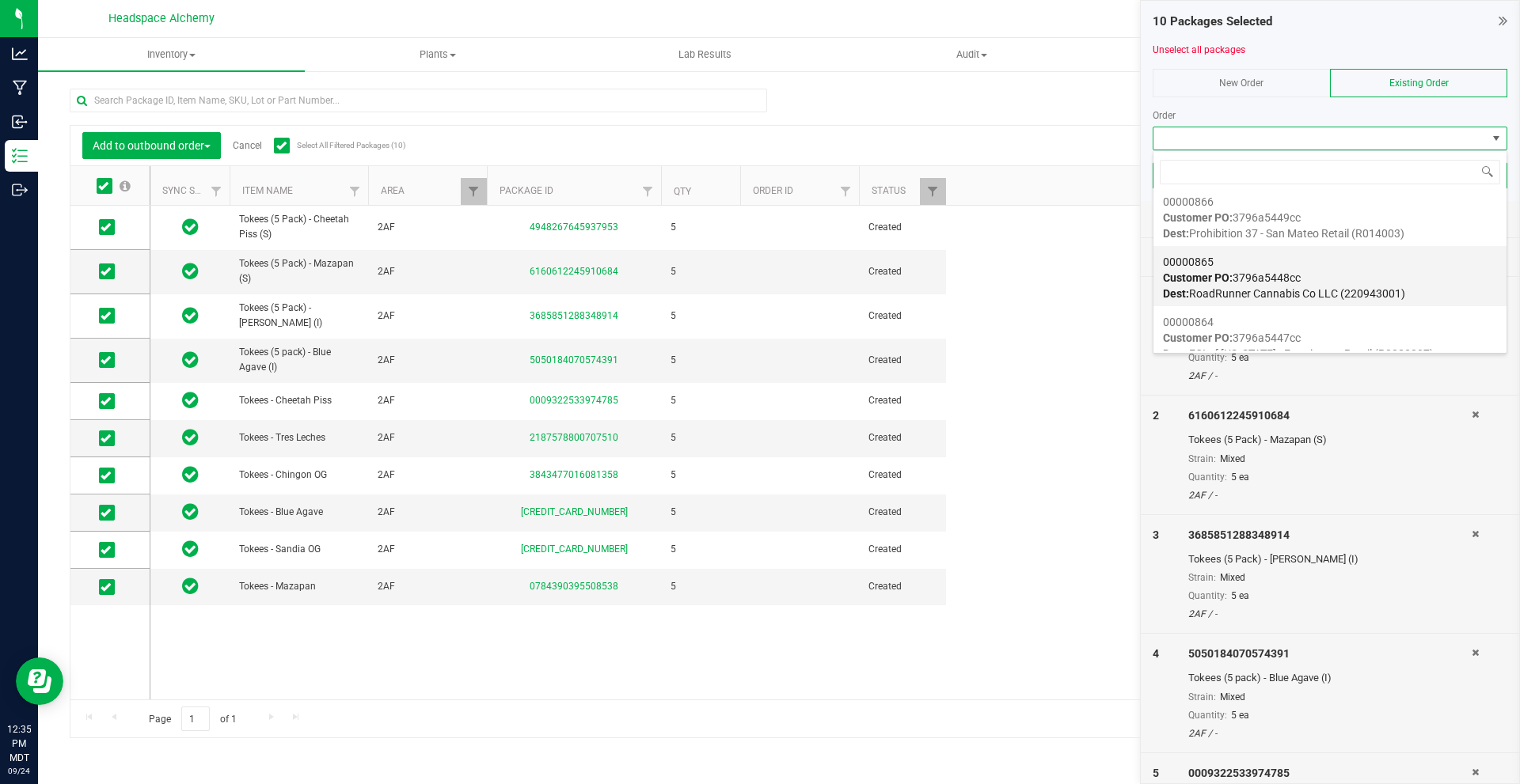
scroll to position [1108, 0]
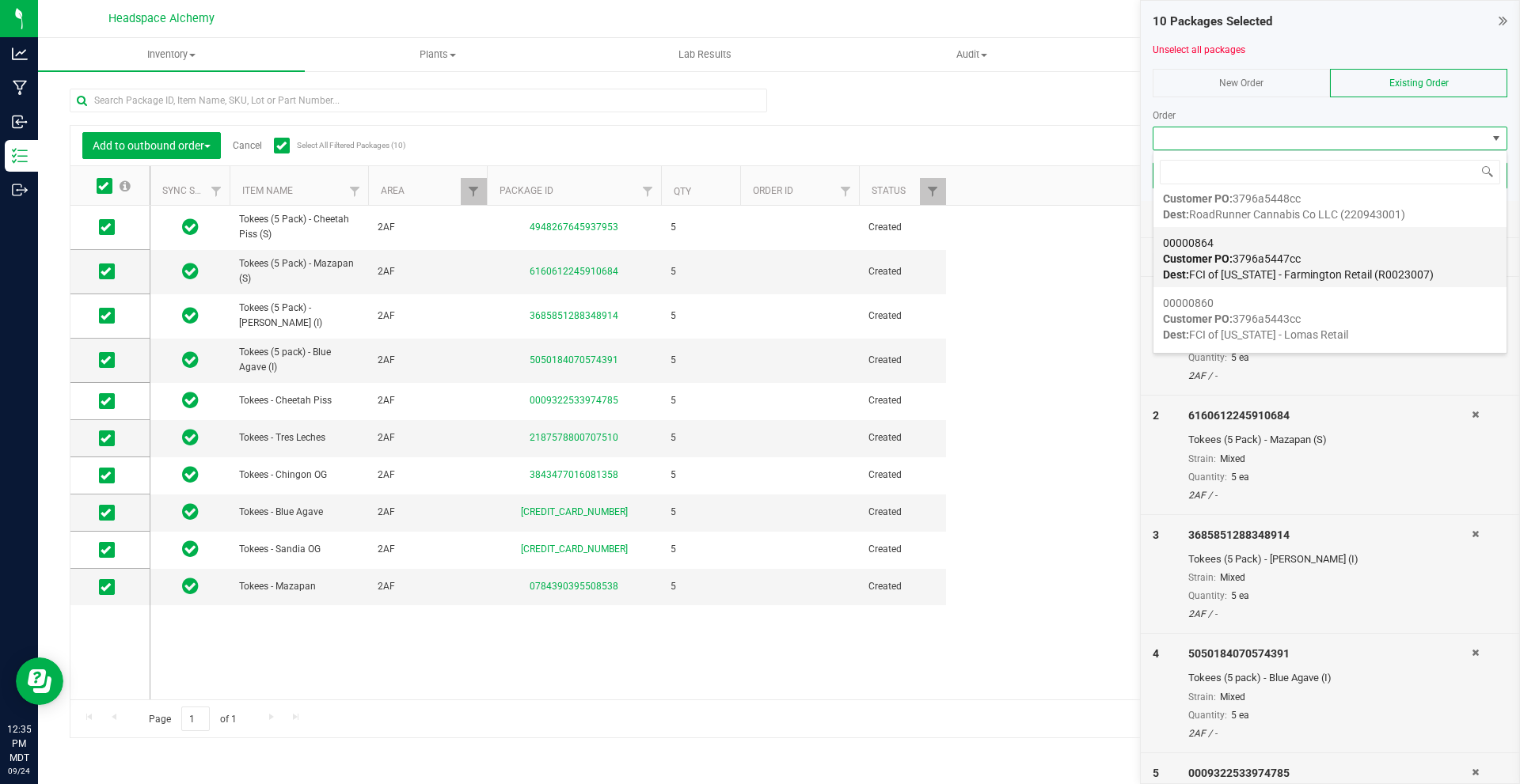
click at [1272, 249] on div "00000864 Customer PO: 3796a5447cc Dest: FCI of New Mexico - Farmington Retail (…" at bounding box center [1330, 258] width 334 height 60
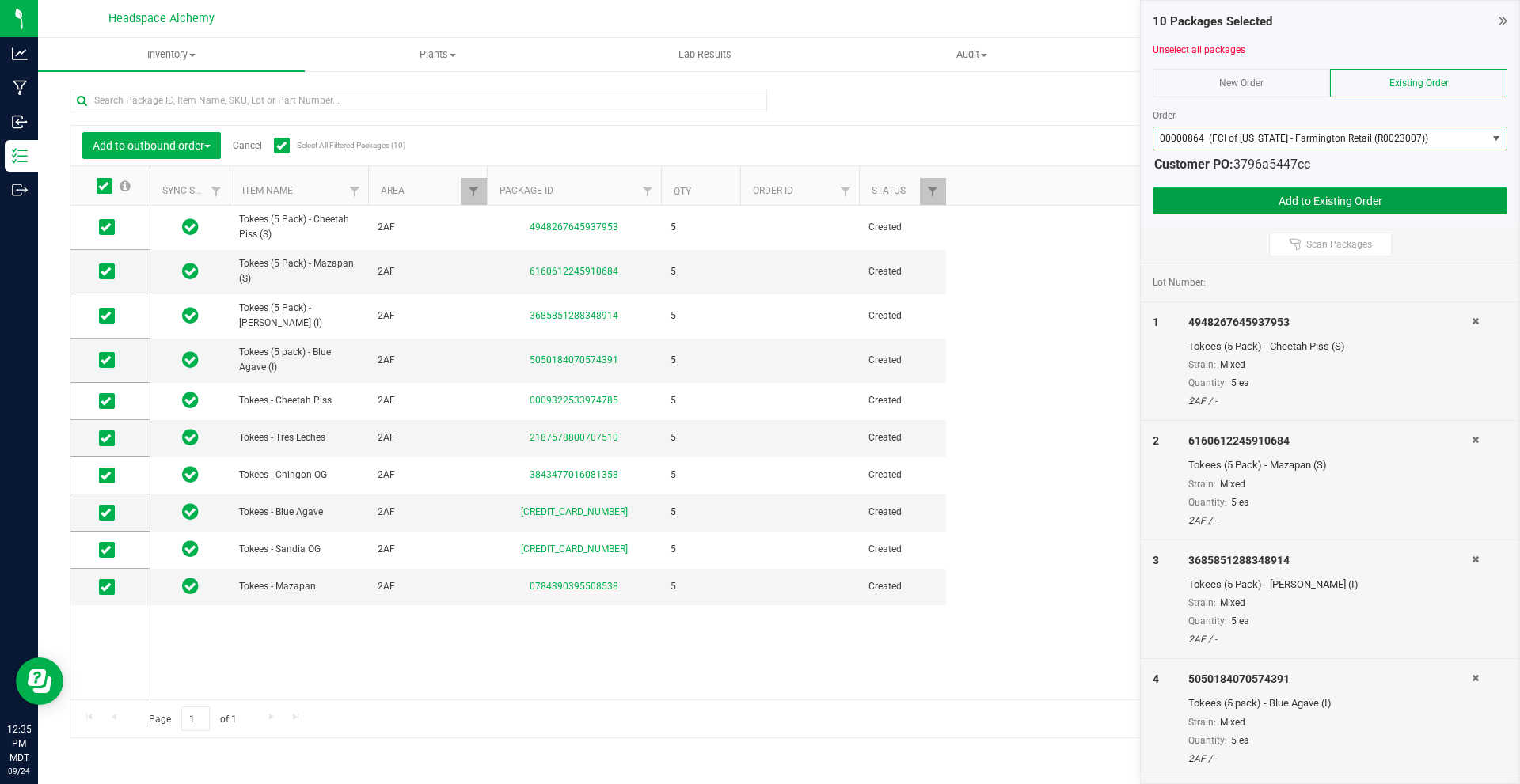
click at [1351, 208] on button "Add to Existing Order" at bounding box center [1330, 201] width 355 height 27
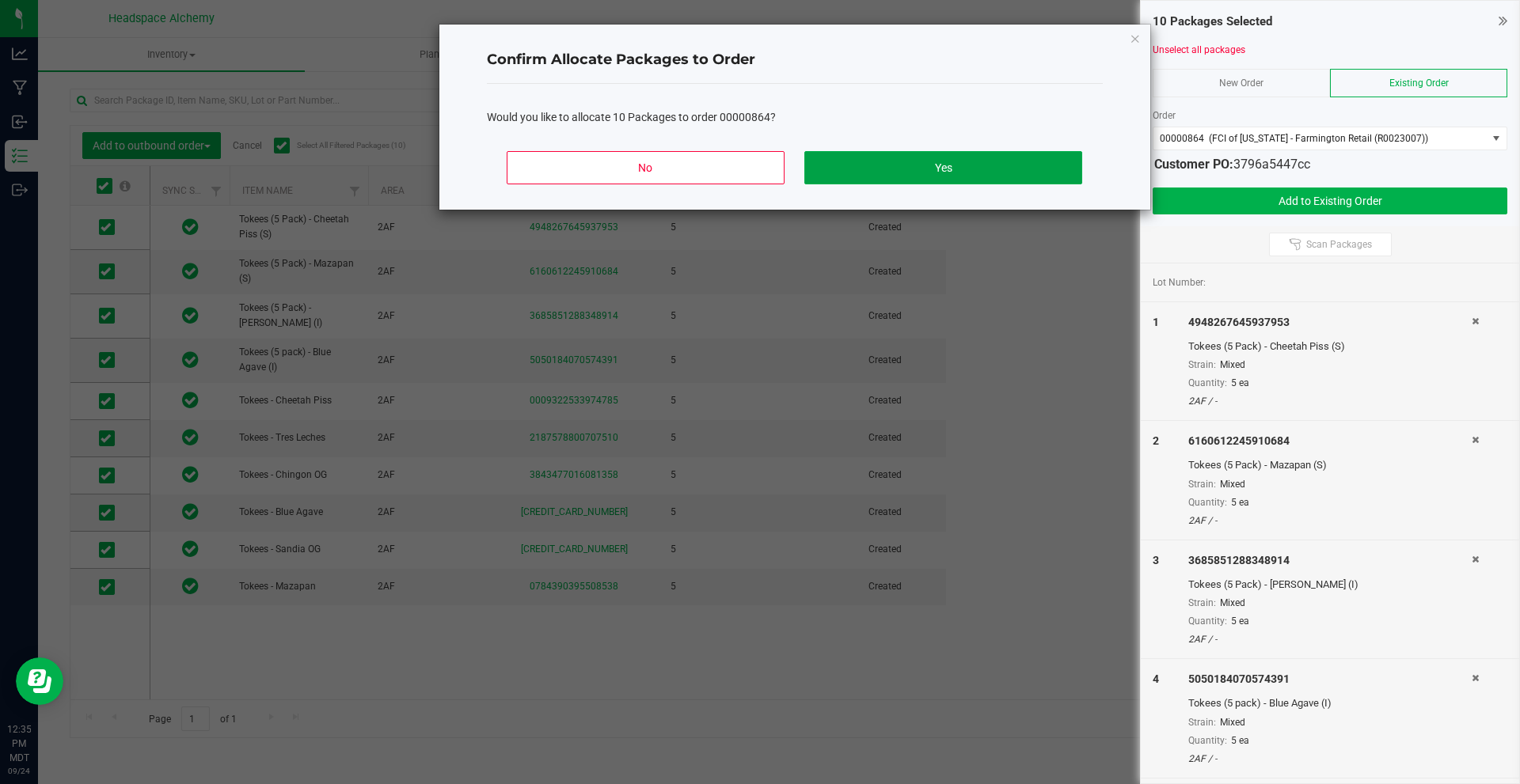
click at [932, 158] on button "Yes" at bounding box center [943, 168] width 277 height 34
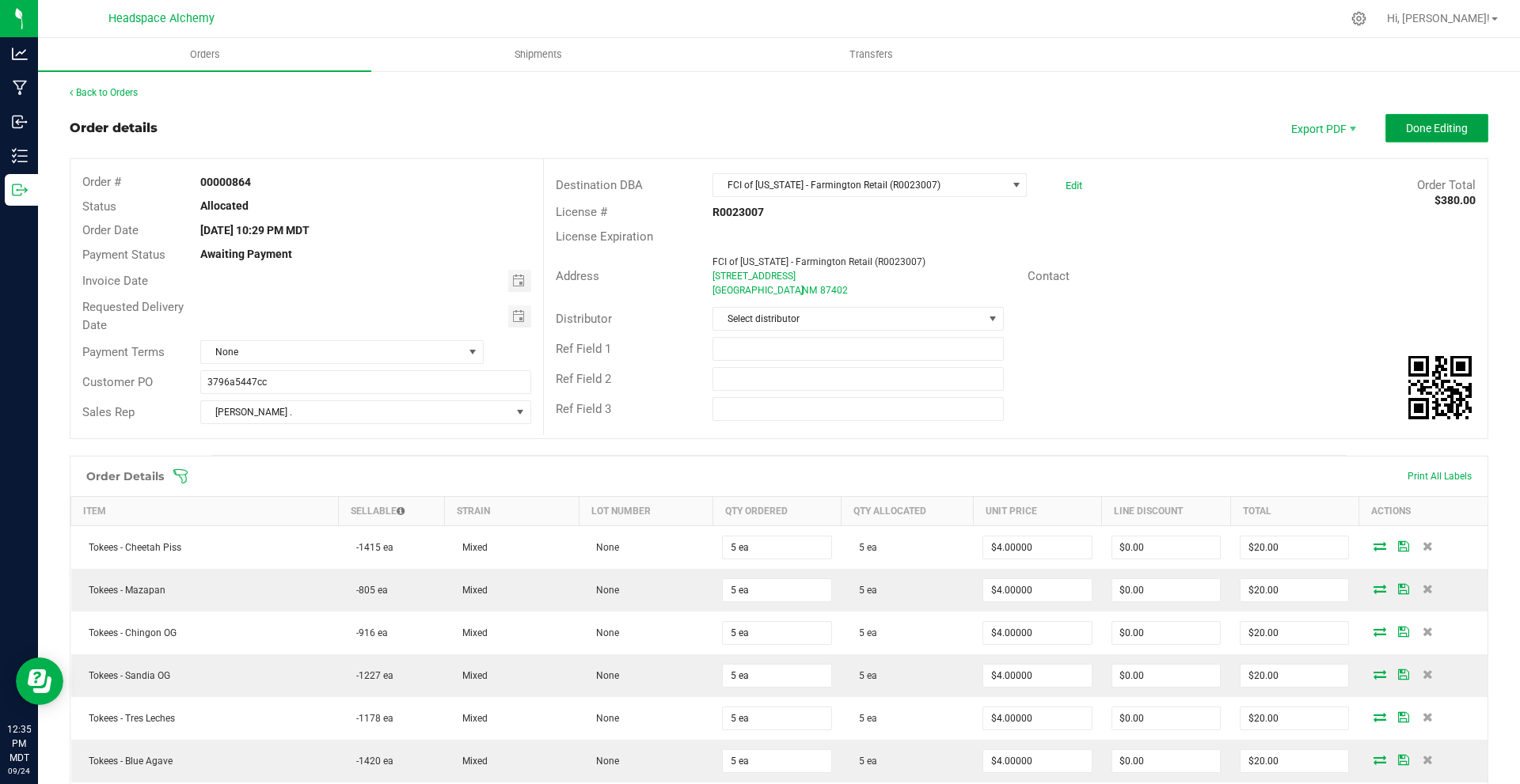
click at [1401, 139] on button "Done Editing" at bounding box center [1437, 129] width 103 height 29
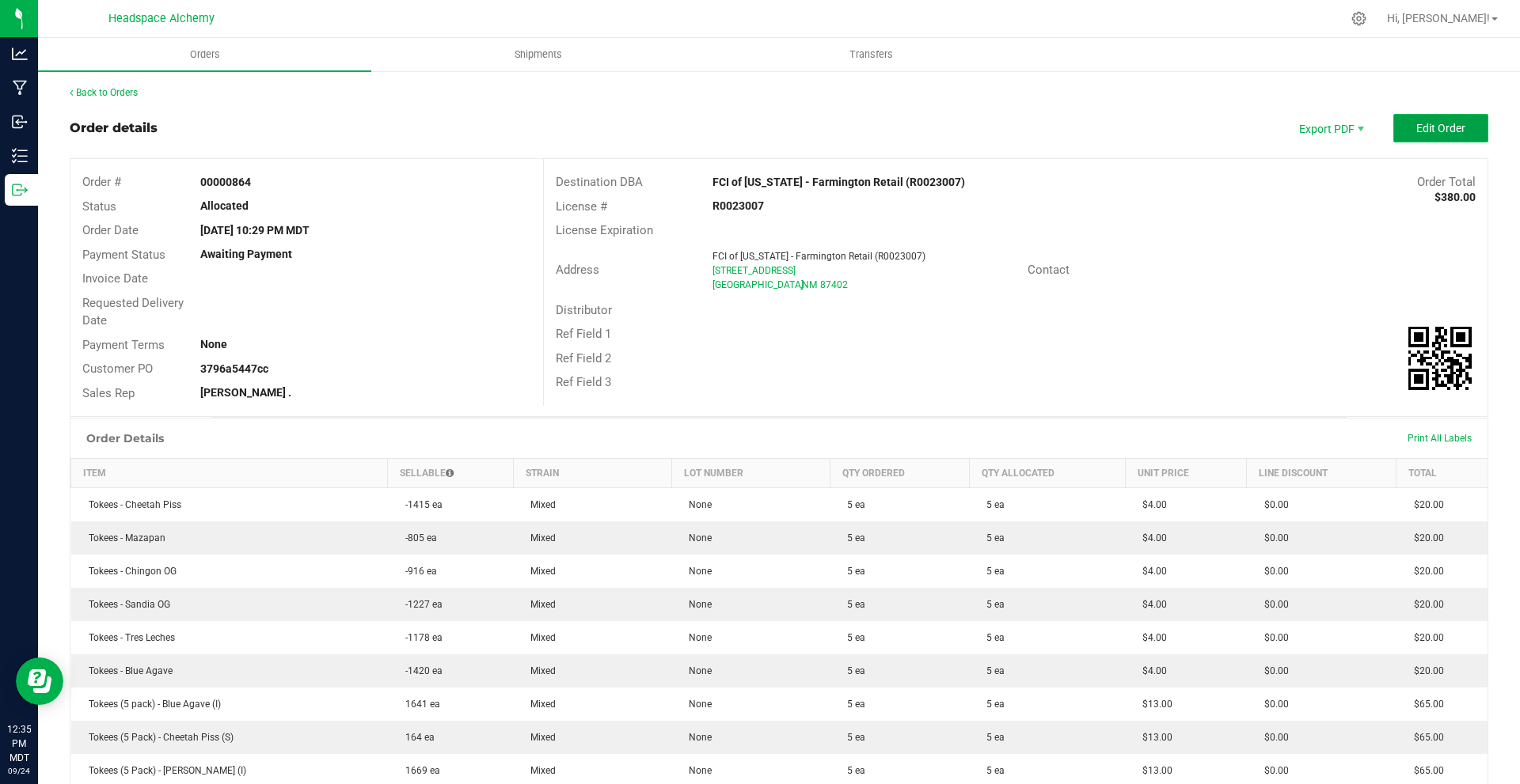
click at [1417, 127] on span "Edit Order" at bounding box center [1441, 129] width 49 height 13
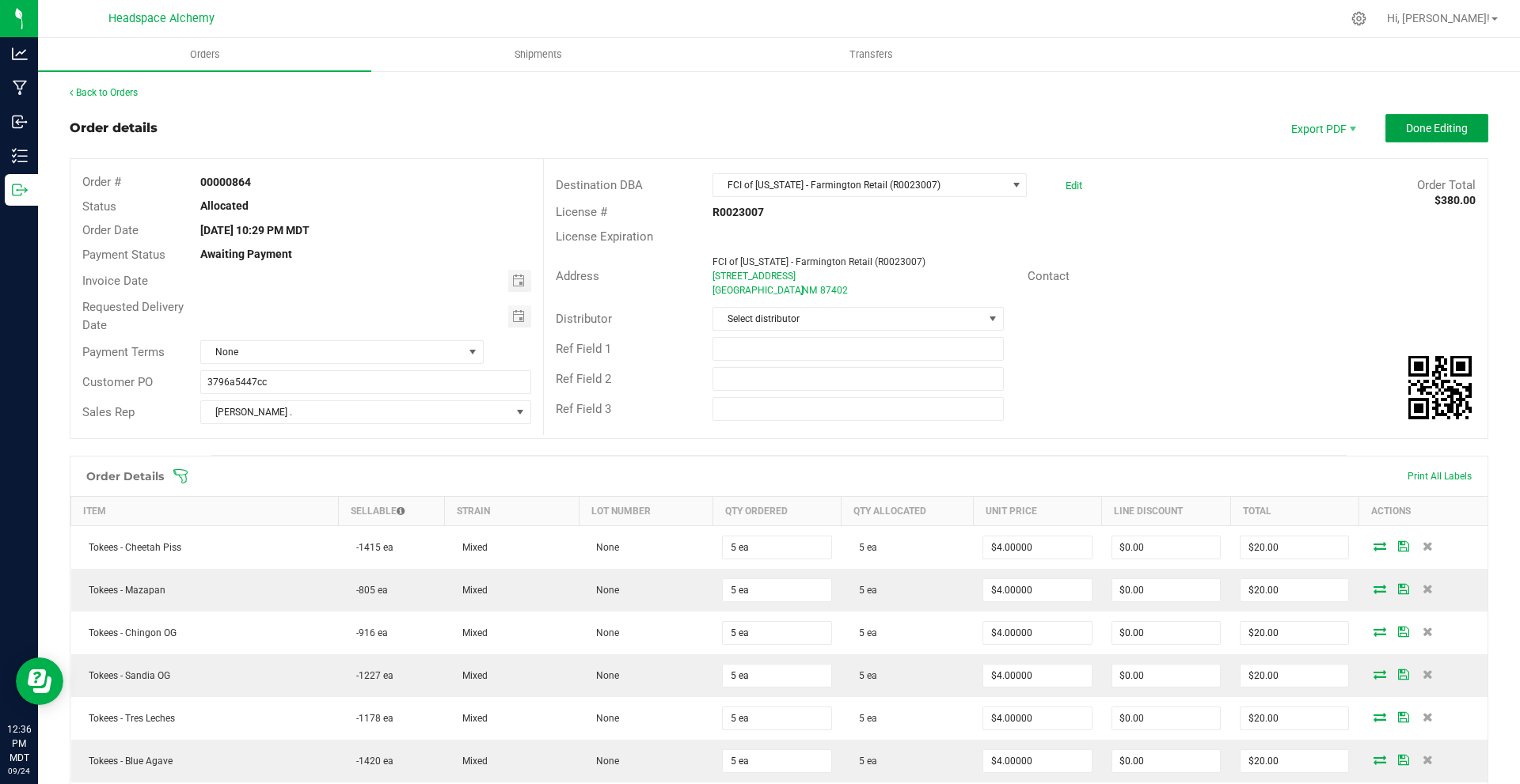
click at [1408, 127] on span "Done Editing" at bounding box center [1437, 129] width 62 height 13
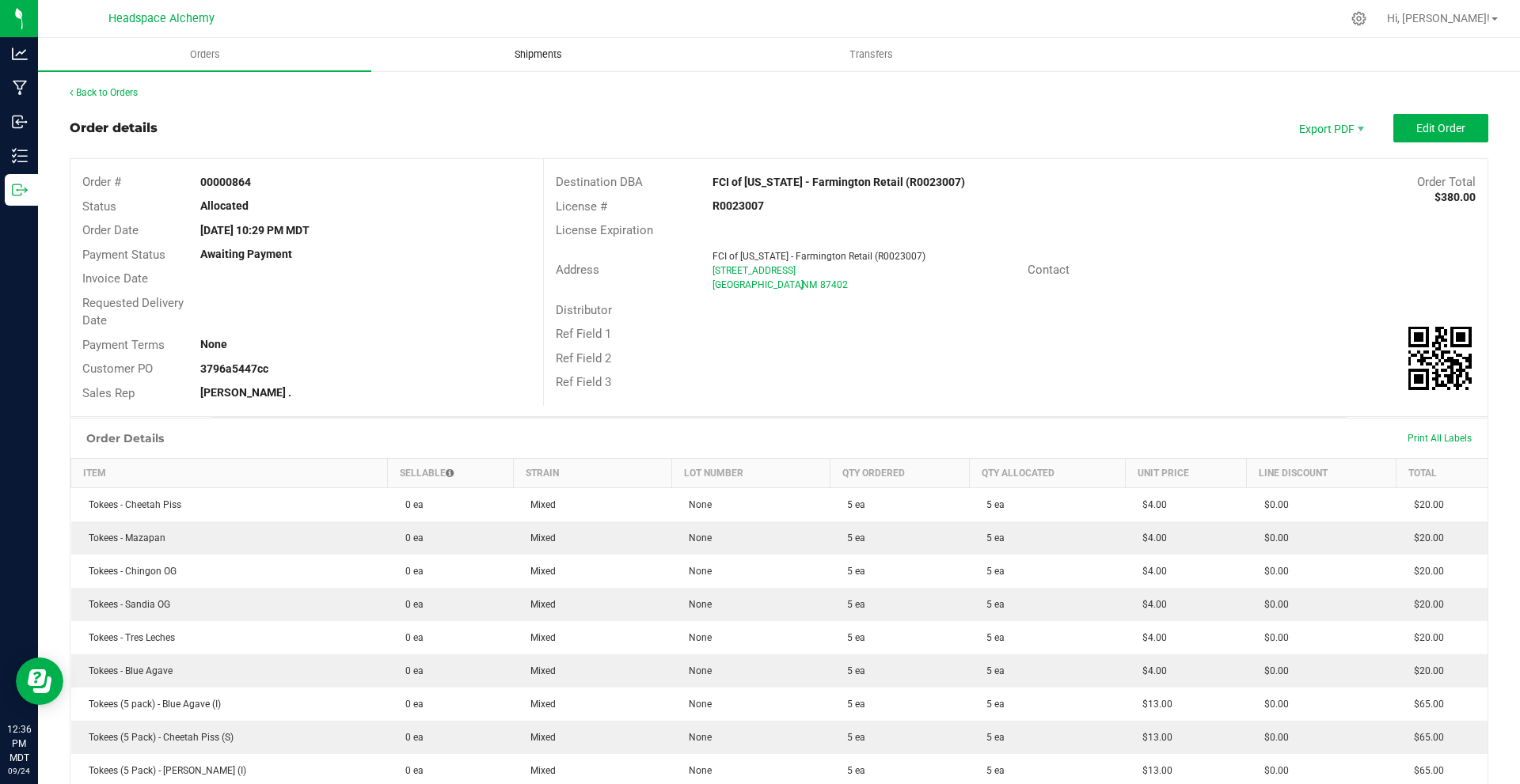
click at [520, 51] on span "Shipments" at bounding box center [538, 54] width 90 height 14
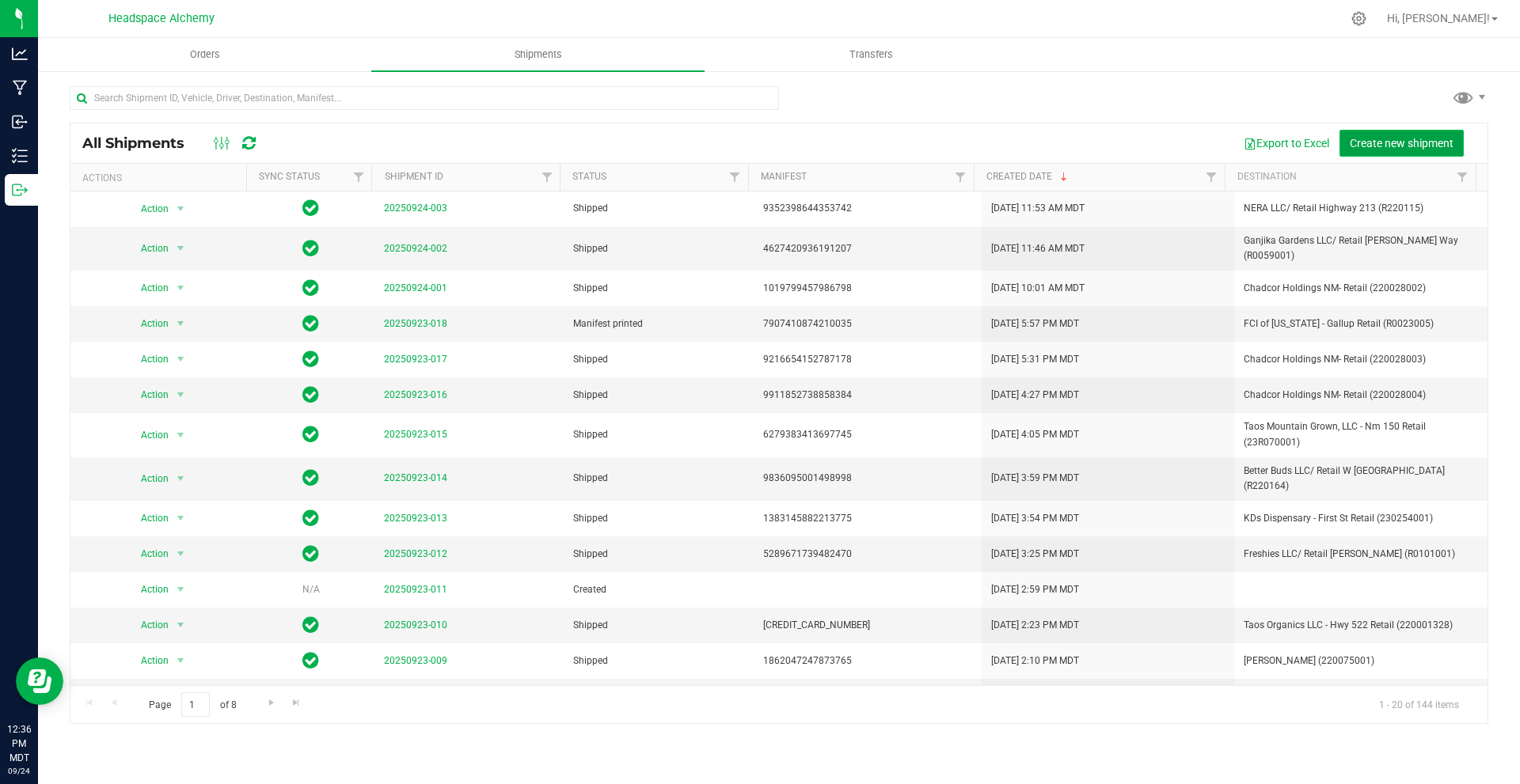
click at [1371, 139] on span "Create new shipment" at bounding box center [1402, 143] width 104 height 13
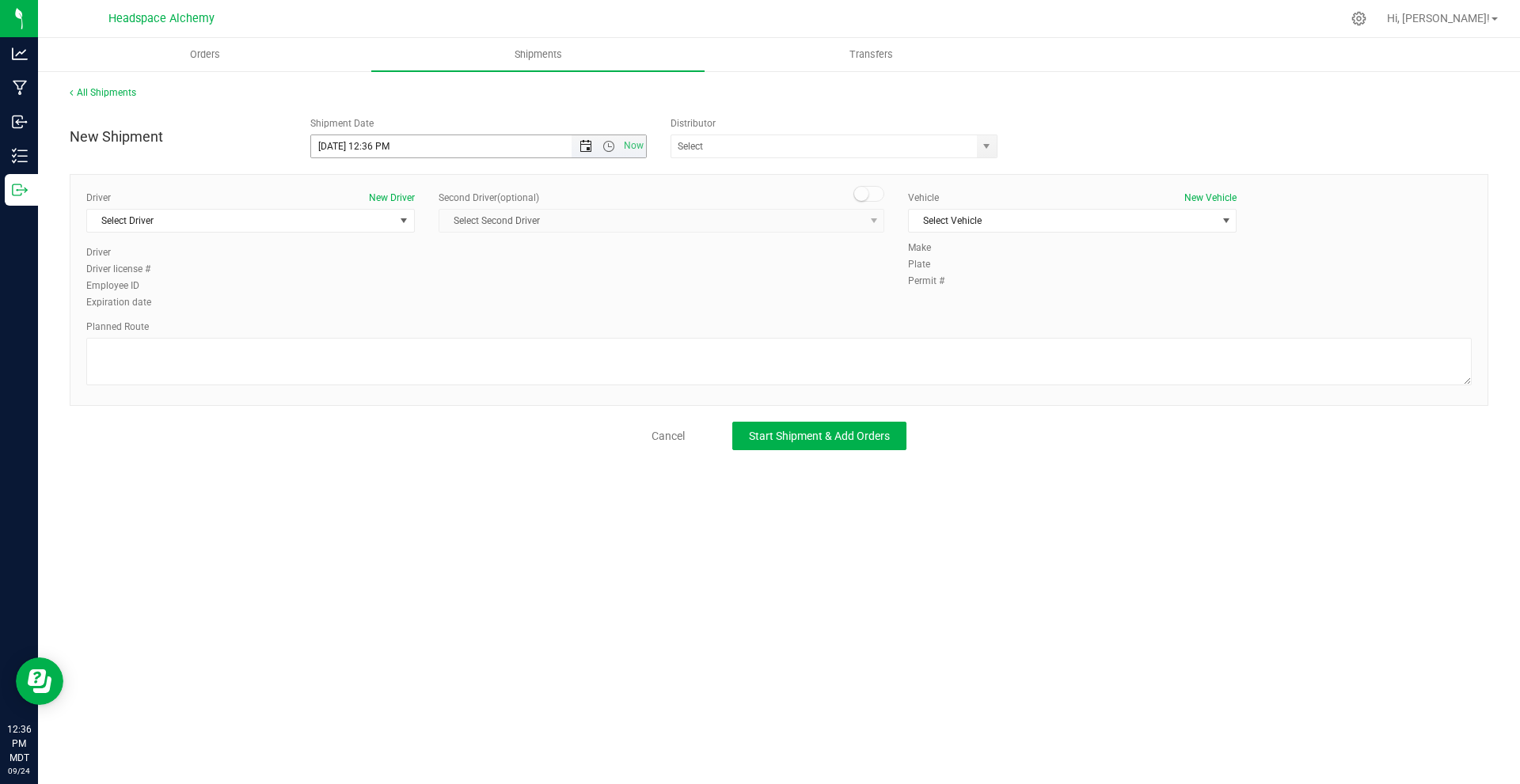
click at [587, 146] on span "Open the date view" at bounding box center [586, 146] width 13 height 13
click at [389, 330] on link "1" at bounding box center [393, 332] width 23 height 25
type input "10/1/2025 12:36 PM"
click at [795, 146] on input "text" at bounding box center [820, 146] width 296 height 22
click at [740, 177] on li "Headspace Alchemy (230021002)" at bounding box center [834, 173] width 325 height 24
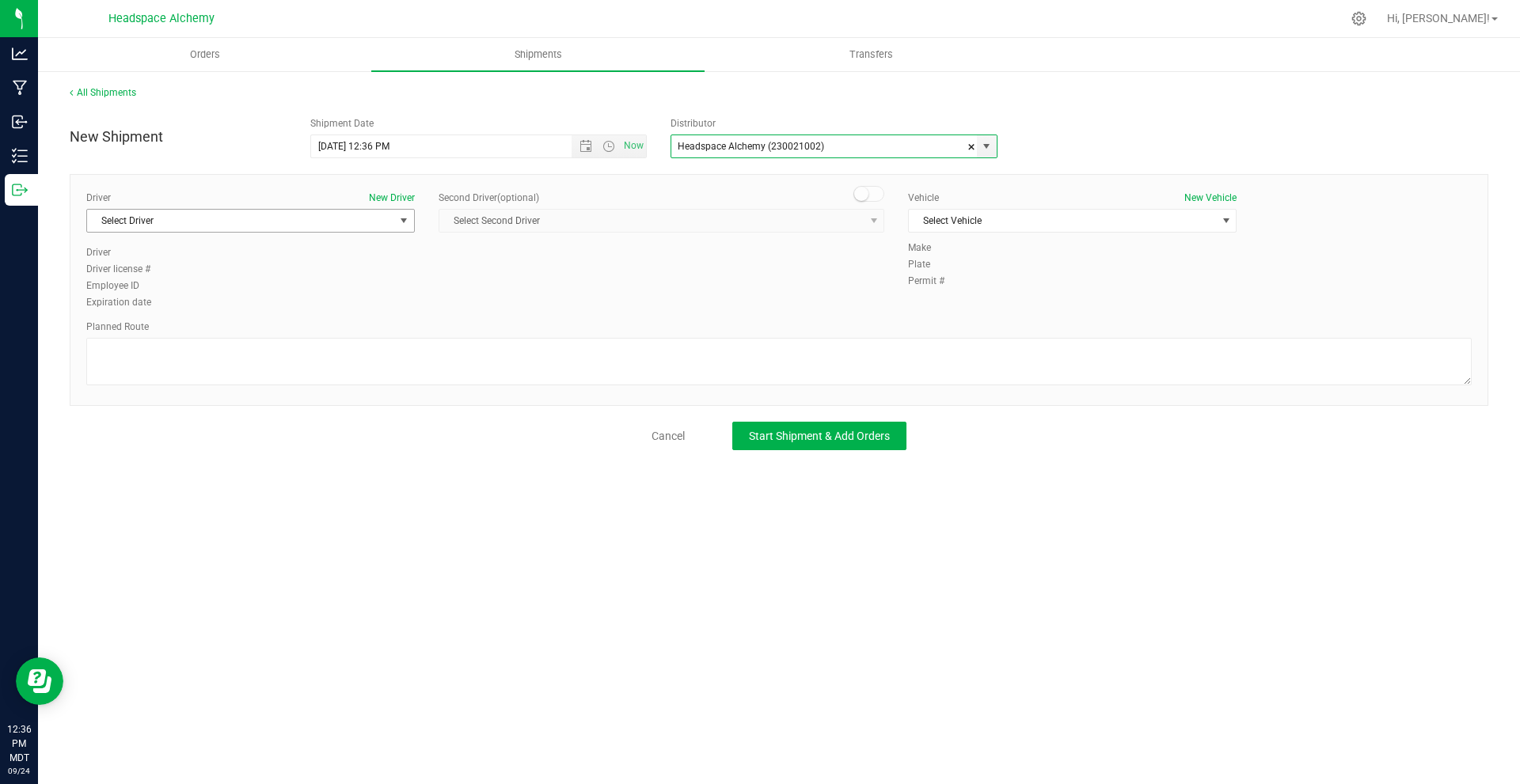
type input "Headspace Alchemy (230021002)"
click at [333, 214] on span "Select Driver" at bounding box center [241, 221] width 307 height 22
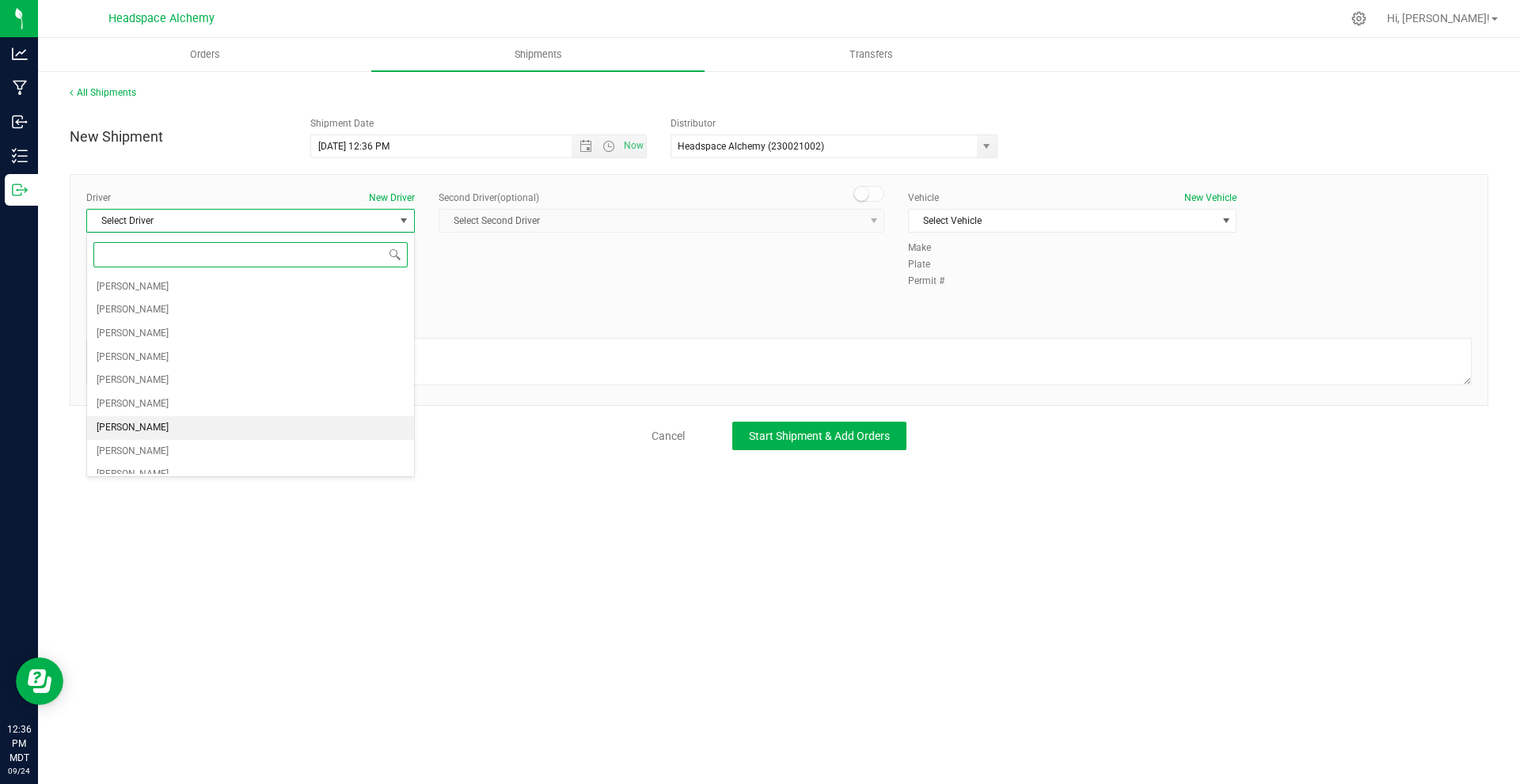
click at [141, 435] on span "[PERSON_NAME]" at bounding box center [133, 428] width 72 height 21
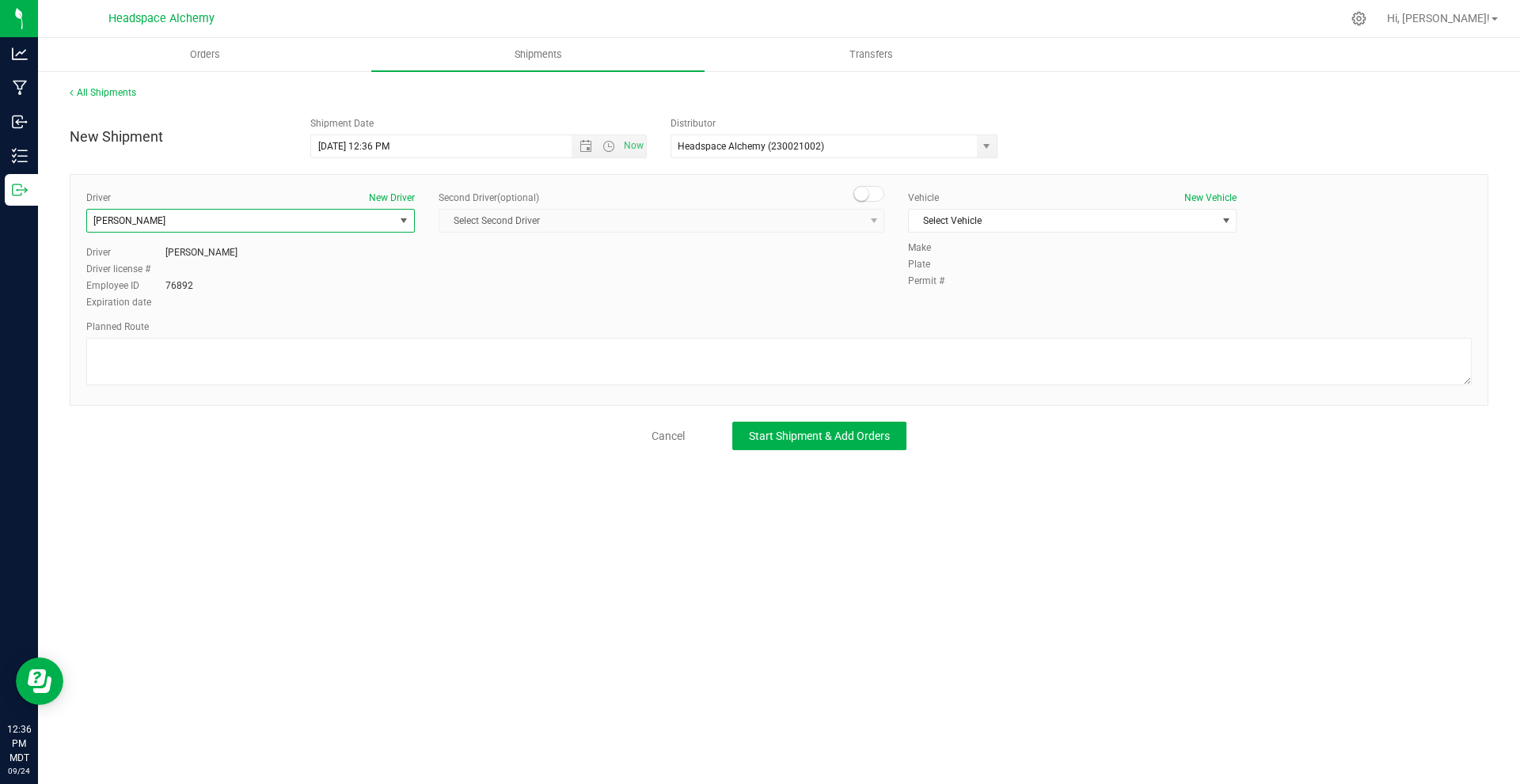
click at [865, 189] on small at bounding box center [862, 194] width 14 height 14
click at [808, 213] on span "Select Second Driver" at bounding box center [652, 221] width 425 height 22
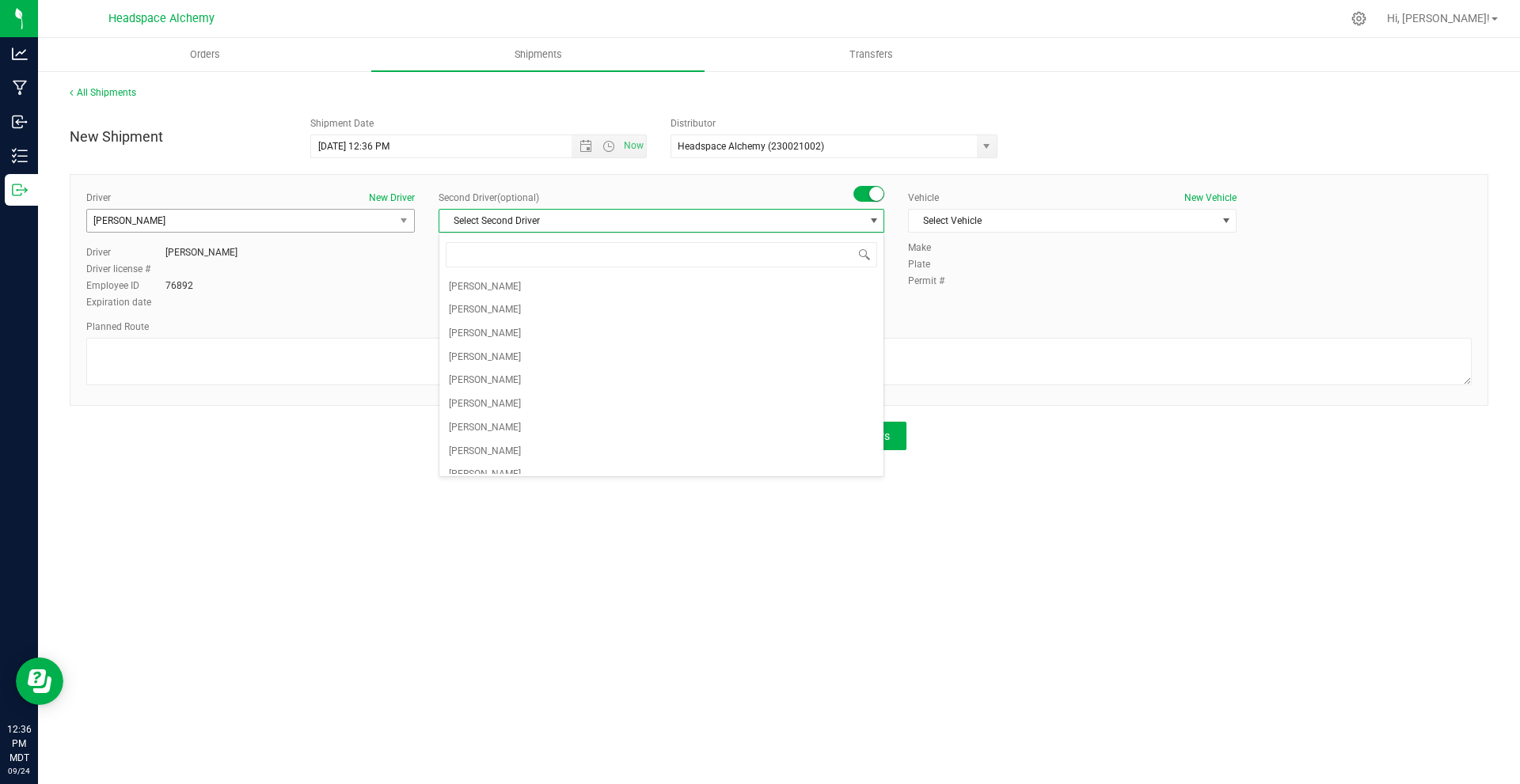
click at [292, 225] on span "[PERSON_NAME]" at bounding box center [241, 221] width 307 height 22
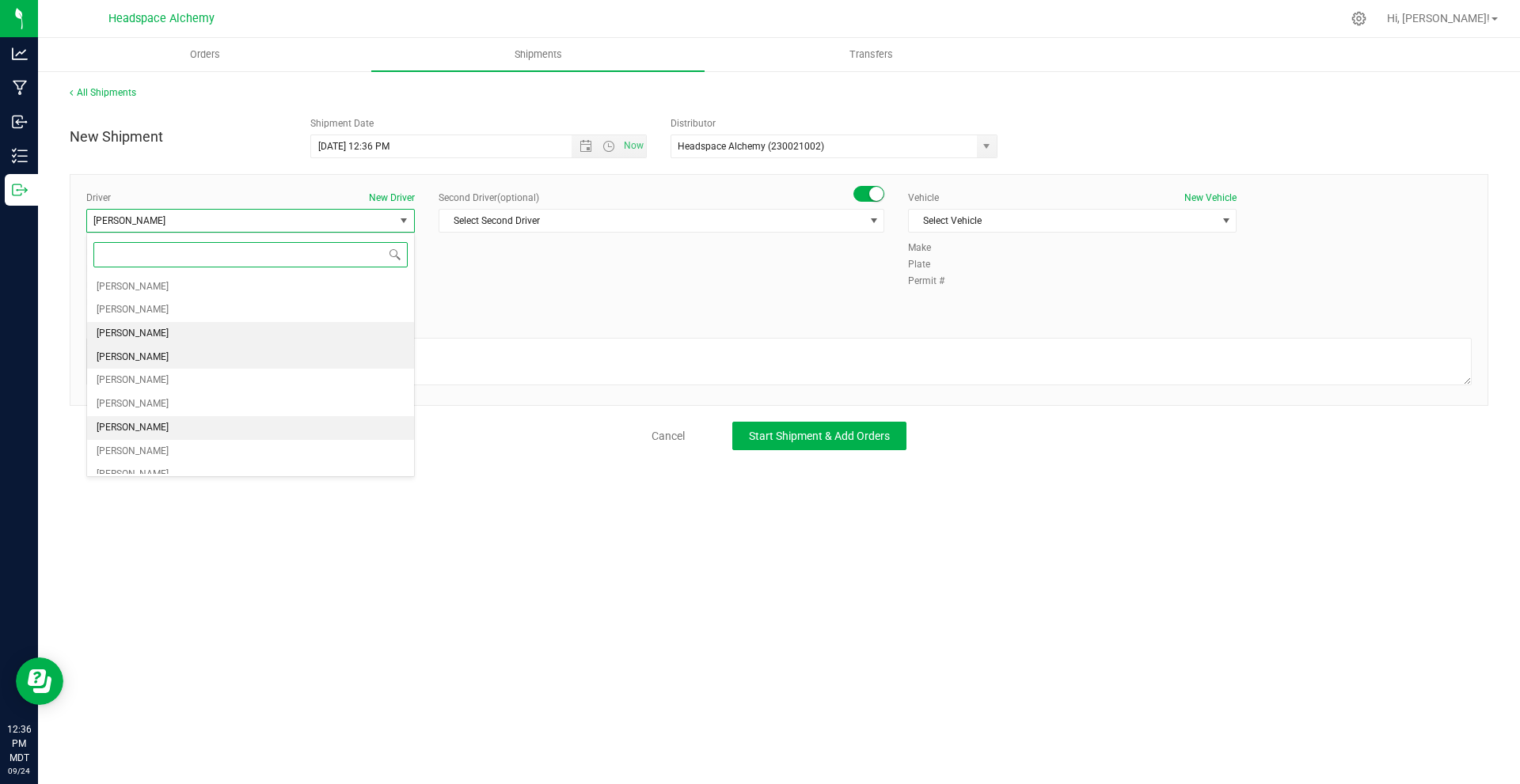
click at [165, 352] on li "[PERSON_NAME]" at bounding box center [250, 358] width 327 height 24
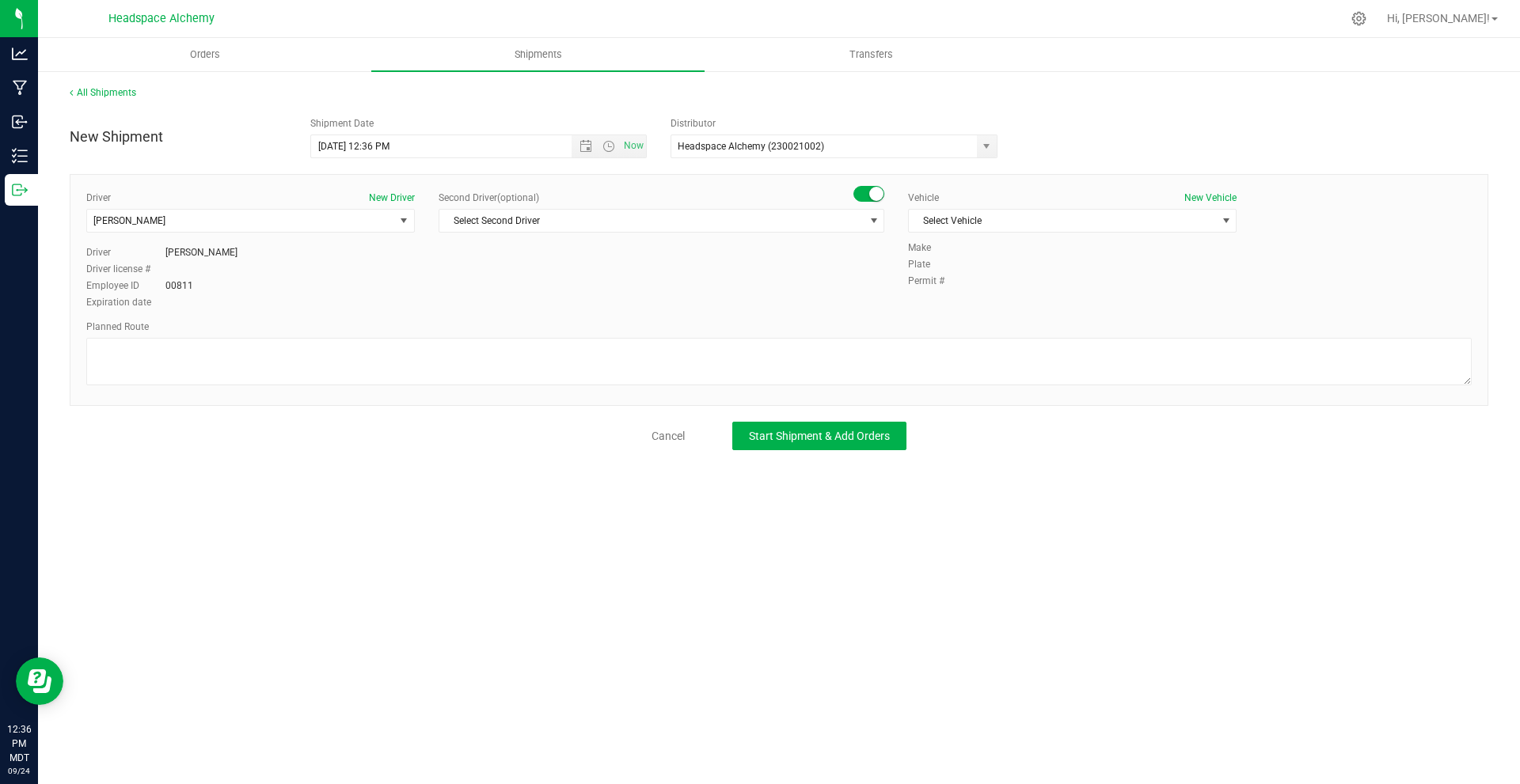
click at [796, 199] on div "Second Driver (optional)" at bounding box center [662, 198] width 446 height 14
click at [788, 212] on span "Select Second Driver" at bounding box center [652, 221] width 425 height 22
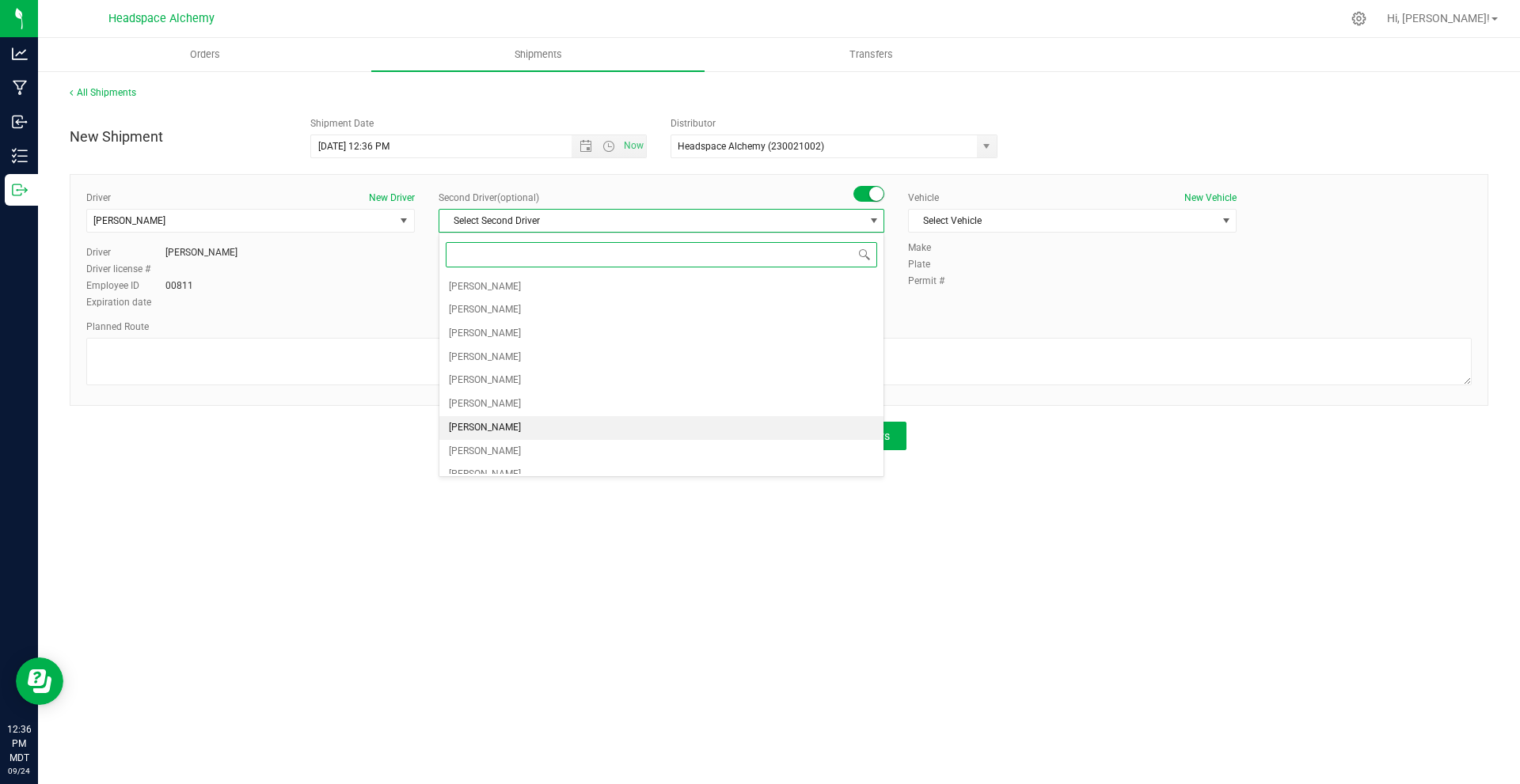
click at [496, 424] on span "[PERSON_NAME]" at bounding box center [485, 428] width 72 height 21
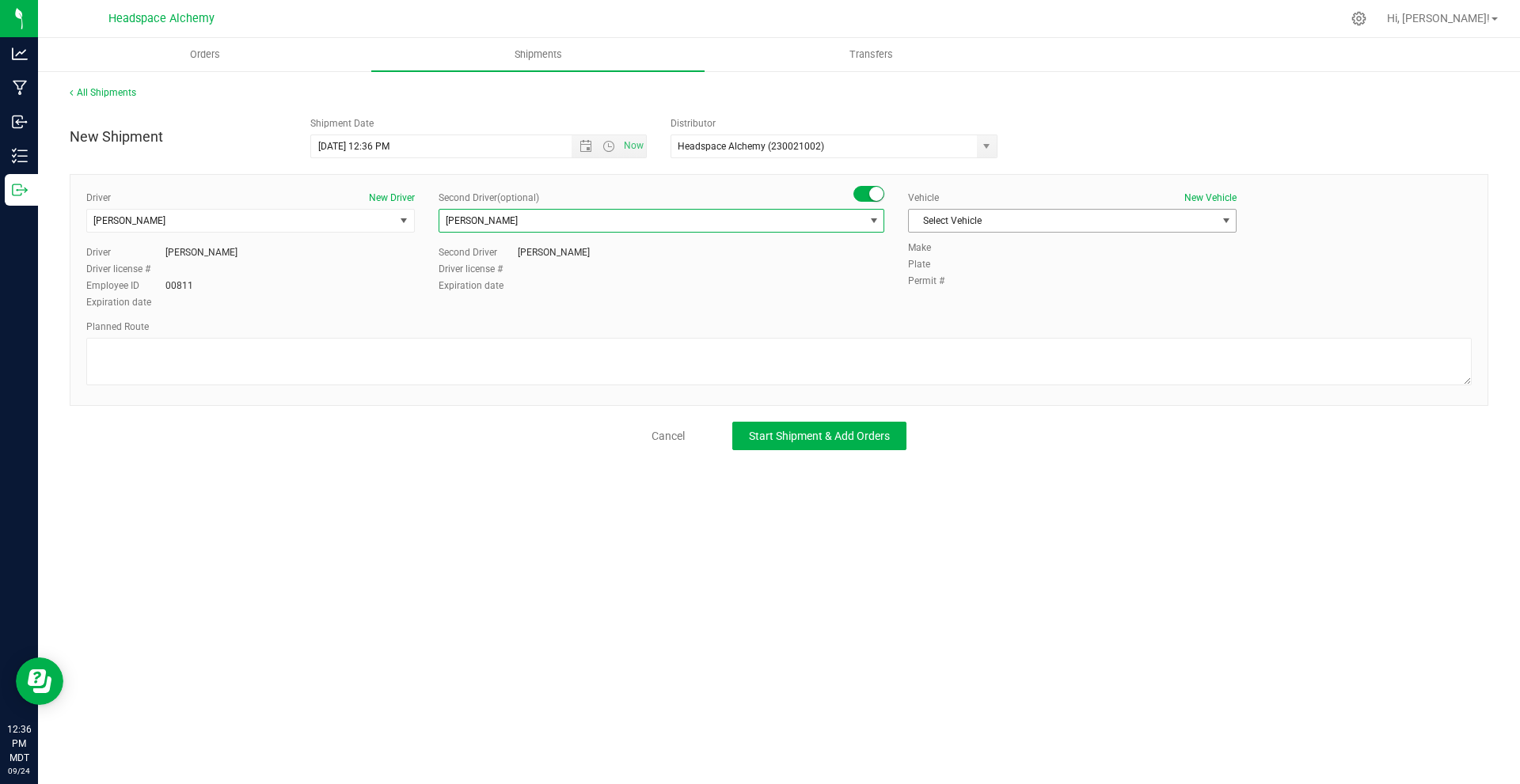
click at [1059, 213] on span "Select Vehicle" at bounding box center [1063, 221] width 307 height 22
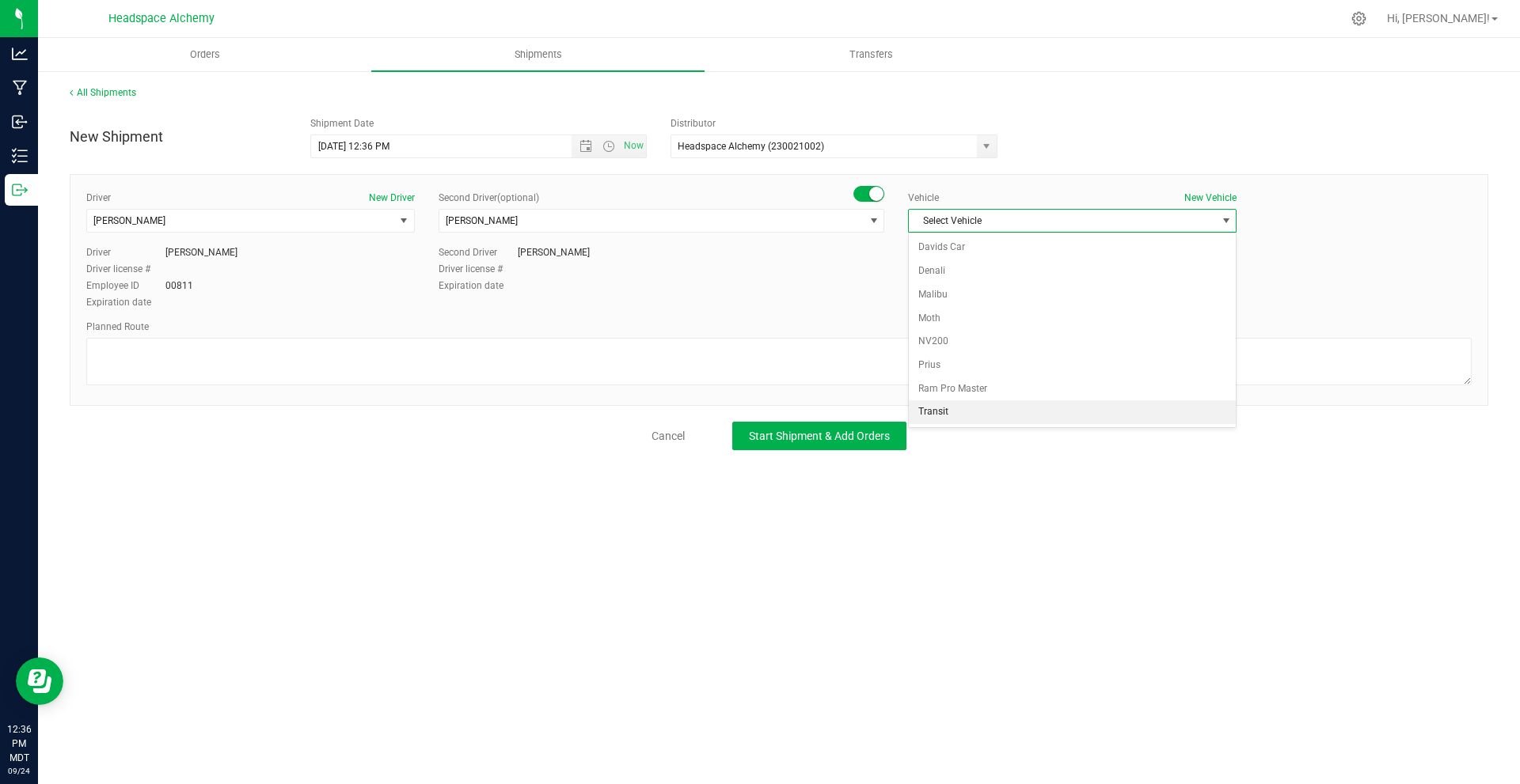
click at [963, 402] on li "Transit" at bounding box center [1072, 412] width 327 height 24
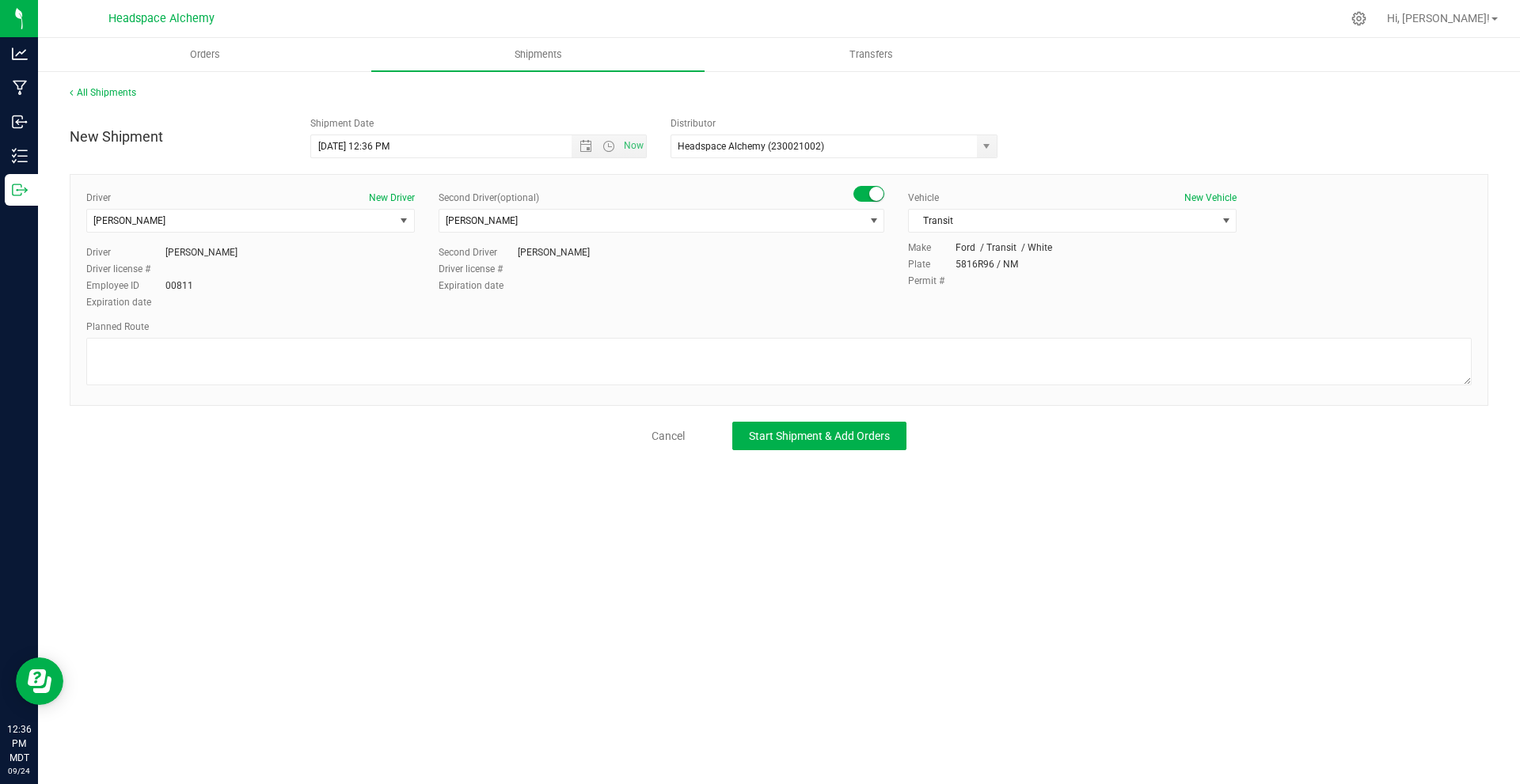
drag, startPoint x: 288, startPoint y: 412, endPoint x: 277, endPoint y: 406, distance: 12.5
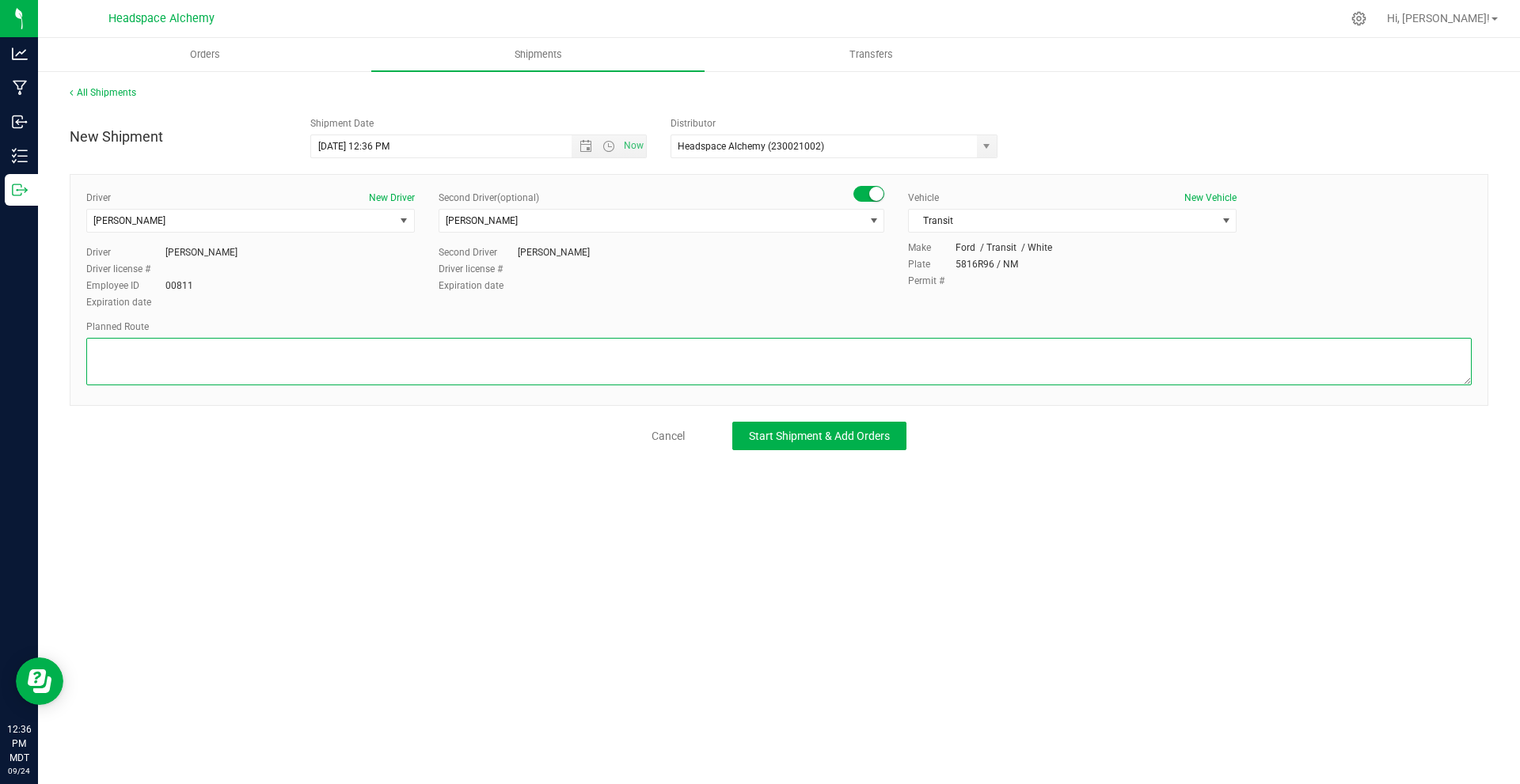
drag, startPoint x: 277, startPoint y: 406, endPoint x: 260, endPoint y: 364, distance: 45.3
paste textarea "805 El Molino Blvd Las Cruces, NM 88005  Get on I-25 N from S Alameda Blvd and…"
type textarea "805 El Molino Blvd Las Cruces, NM 88005  Get on I-25 N from S Alameda Blvd and…"
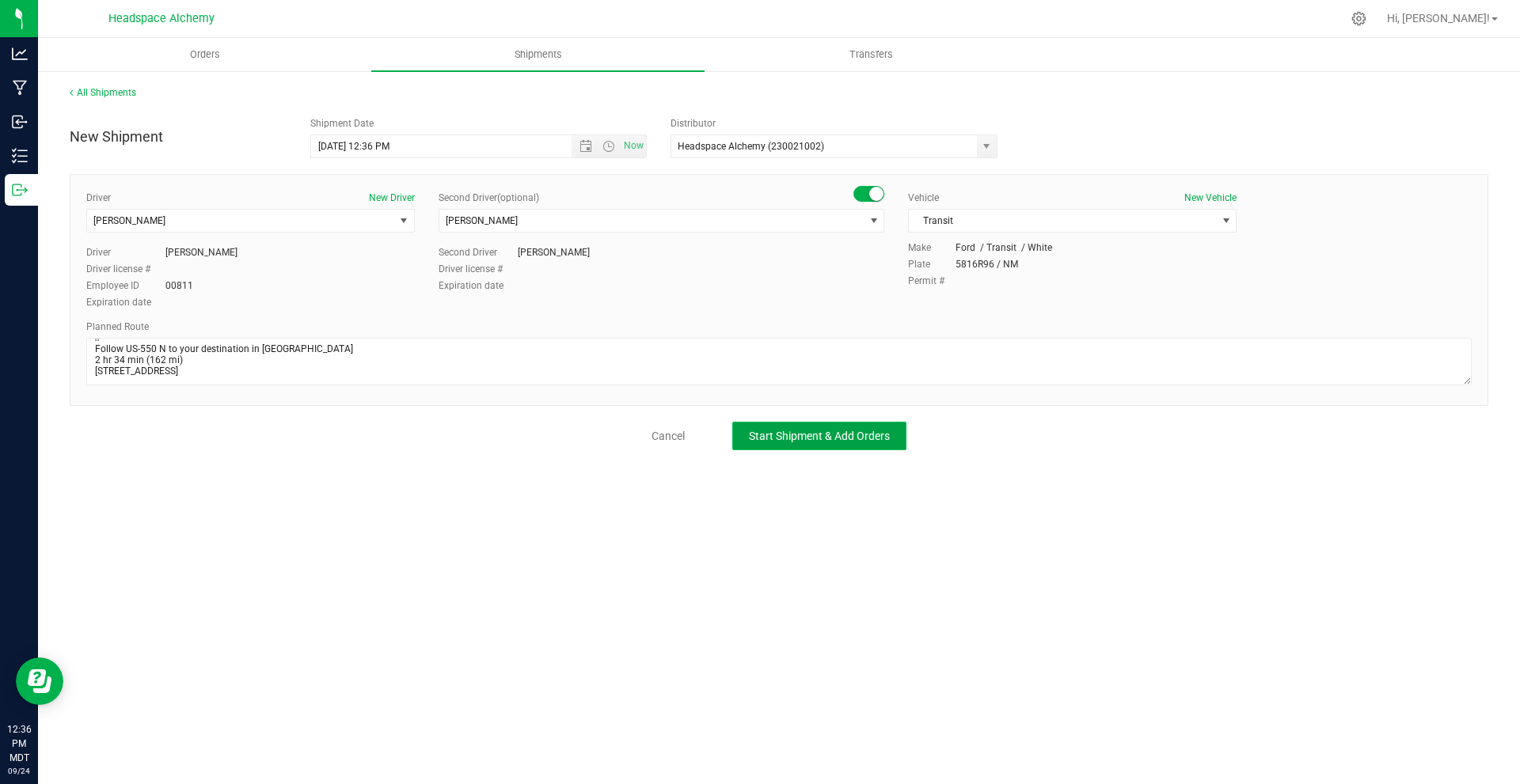
click at [789, 431] on span "Start Shipment & Add Orders" at bounding box center [820, 436] width 141 height 13
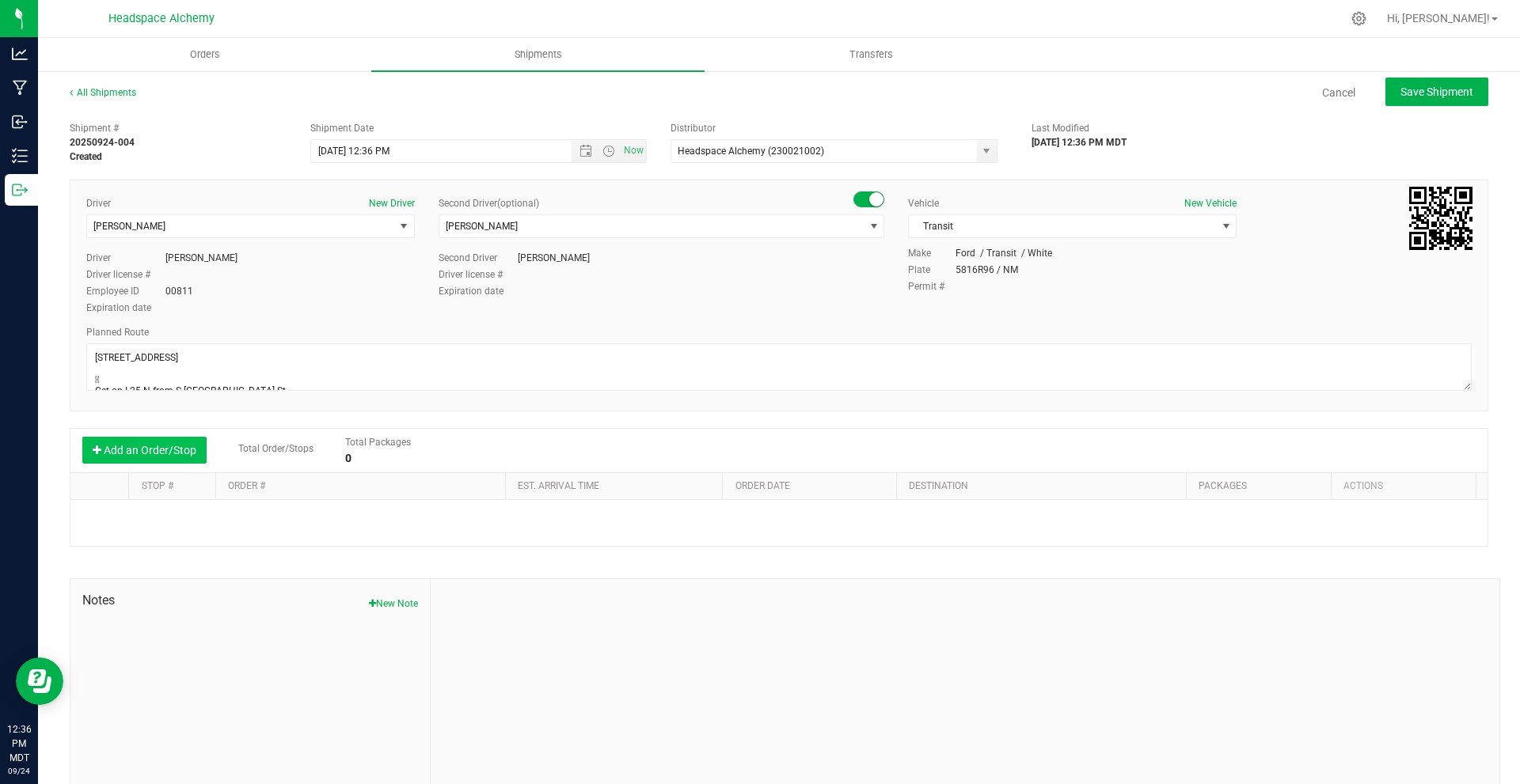
click at [154, 449] on button "Add an Order/Stop" at bounding box center [144, 451] width 124 height 27
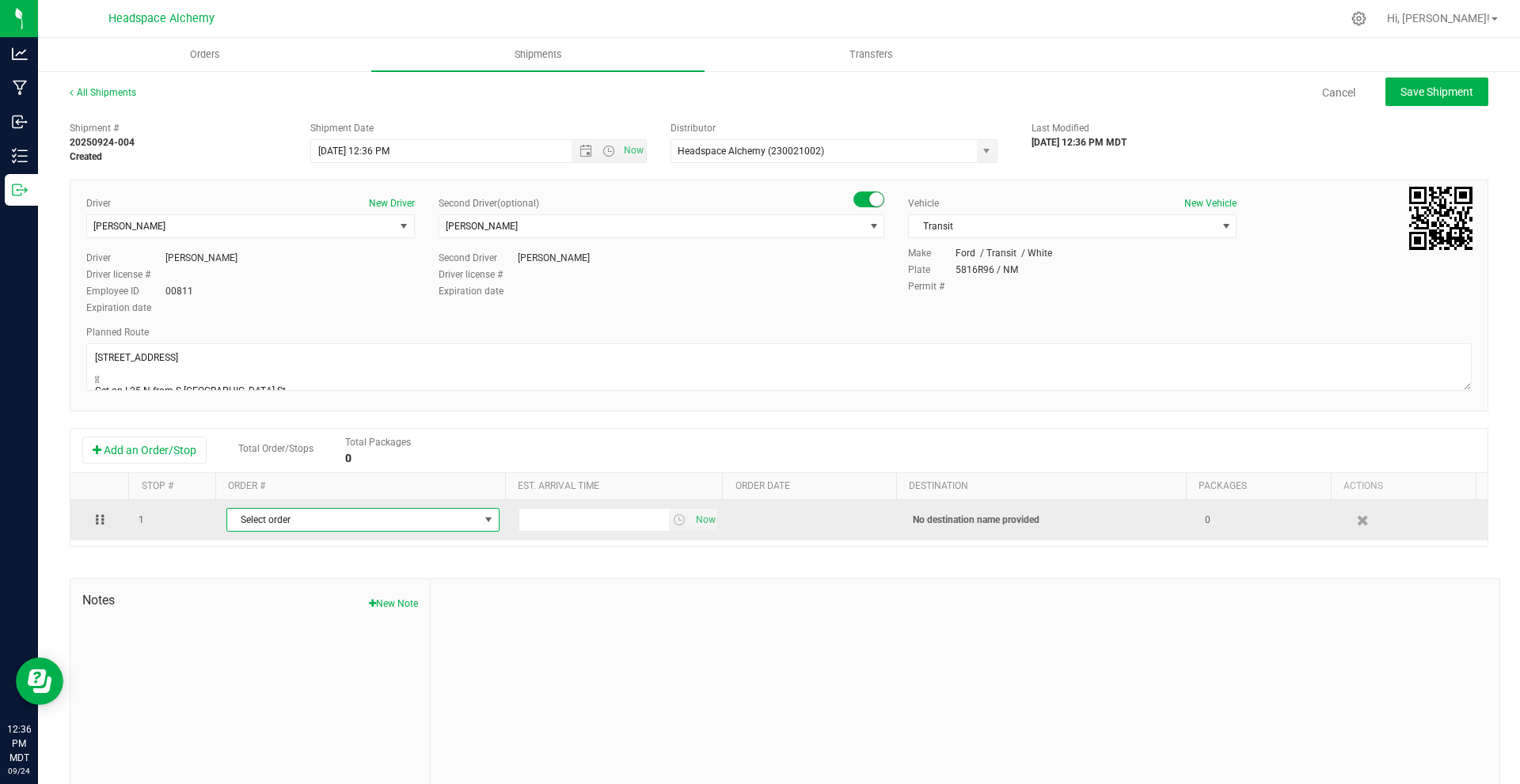
click at [395, 523] on span "Select order" at bounding box center [353, 520] width 252 height 22
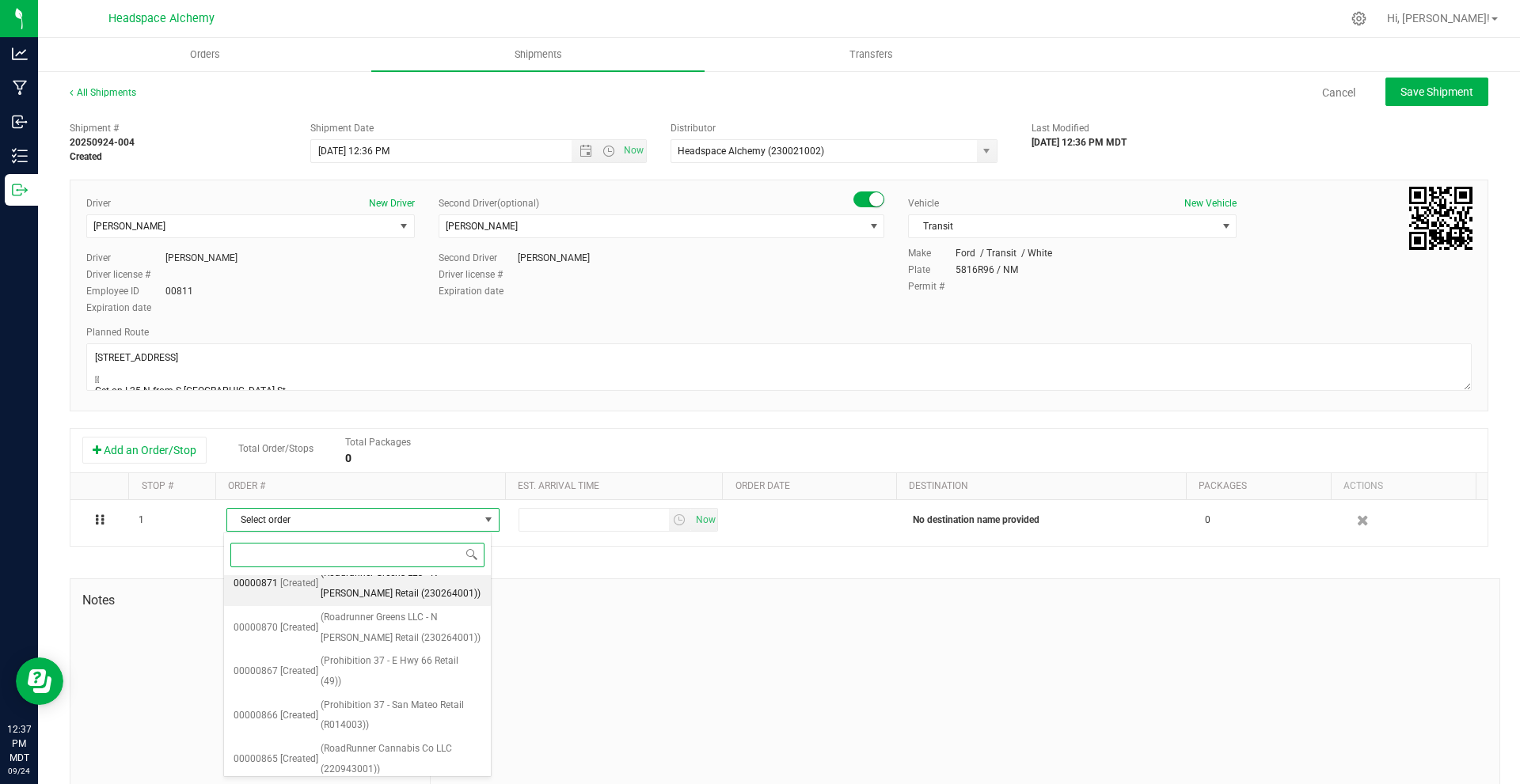
scroll to position [696, 0]
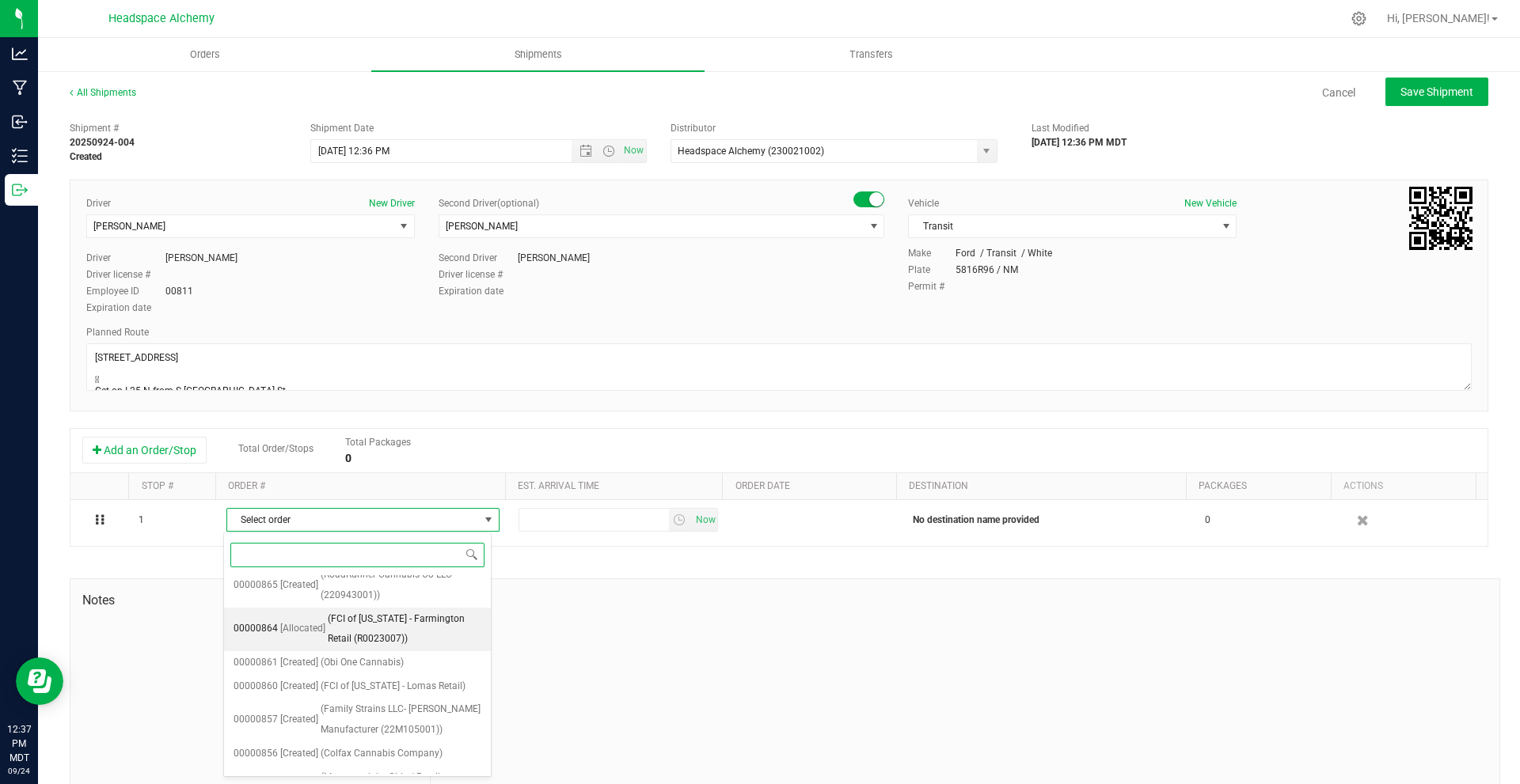
click at [409, 610] on span "(FCI of New Mexico - Farmington Retail (R0023007))" at bounding box center [405, 630] width 154 height 41
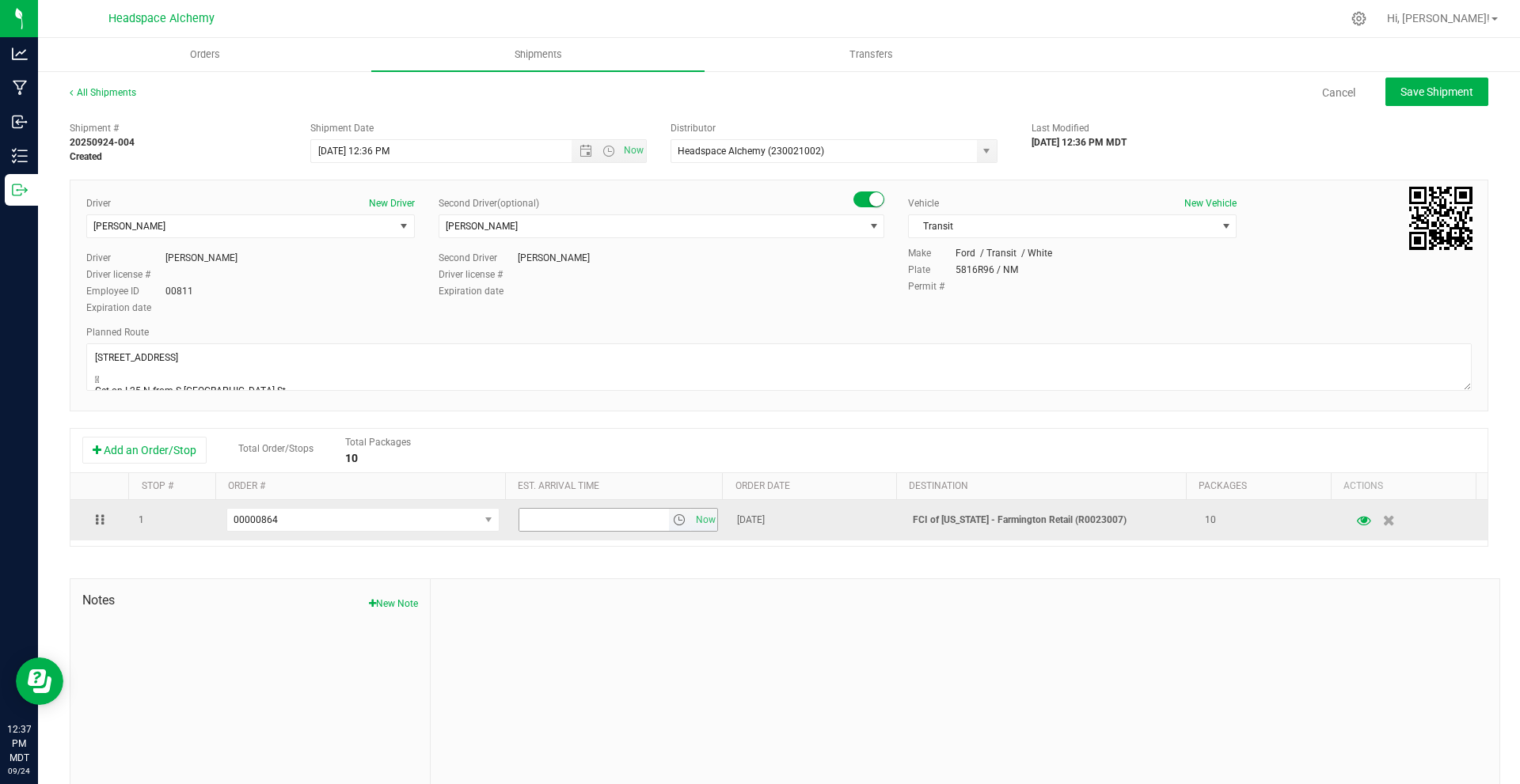
click at [673, 516] on span "select" at bounding box center [680, 520] width 13 height 13
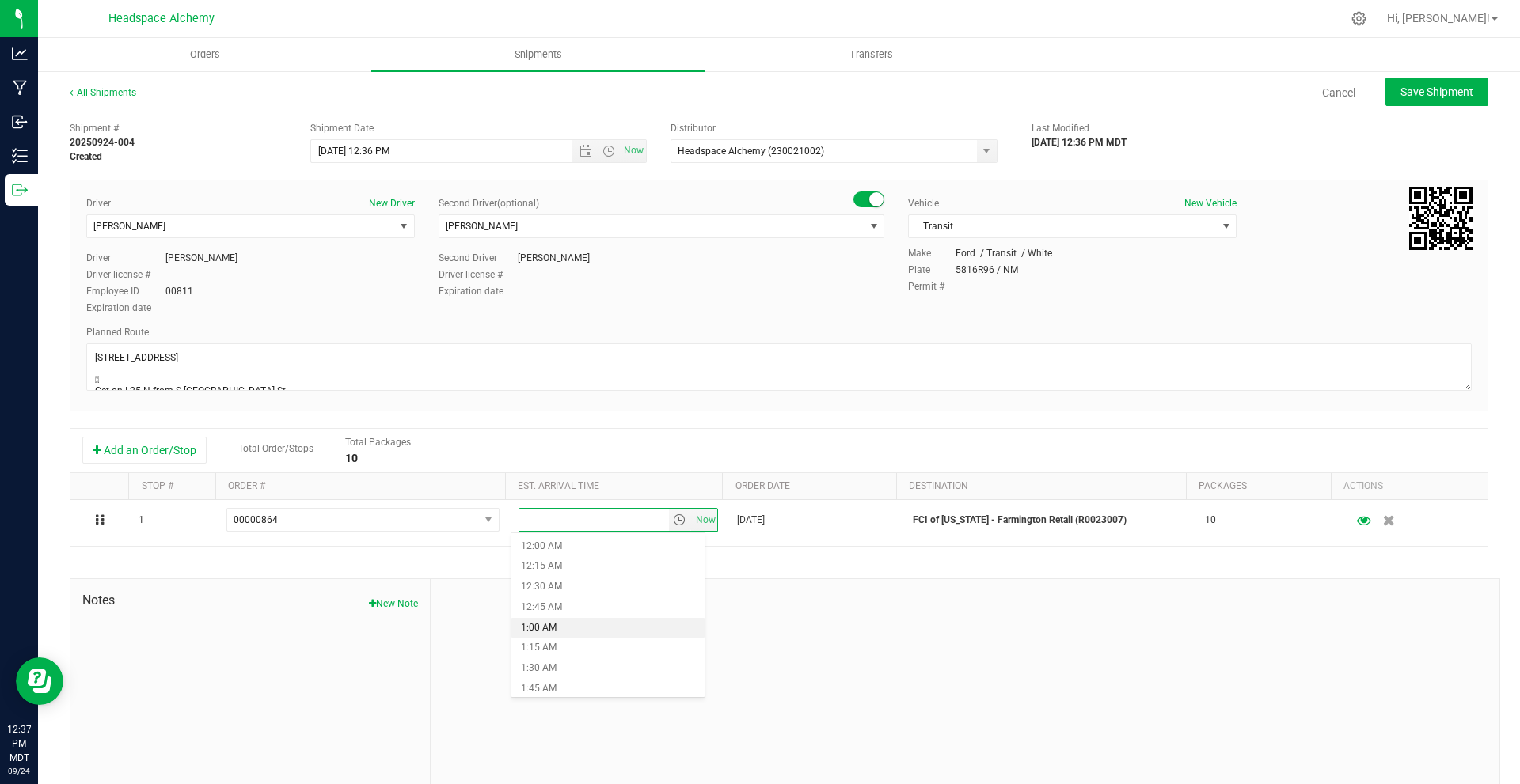
scroll to position [949, 0]
click at [565, 574] on li "12:00 PM" at bounding box center [608, 573] width 193 height 21
click at [1418, 86] on span "Save Shipment" at bounding box center [1437, 92] width 73 height 13
type input "10/1/2025 6:36 PM"
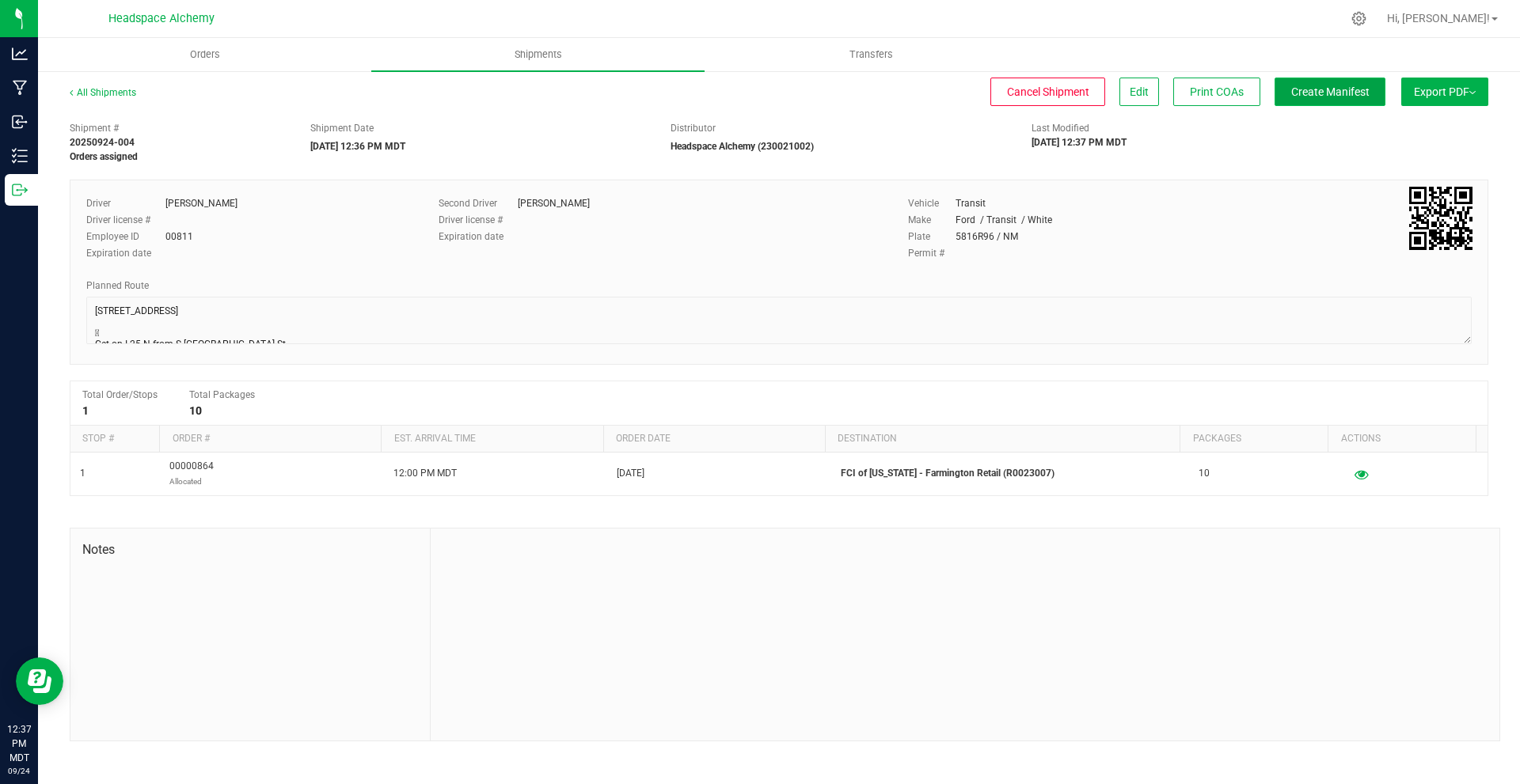
click at [1346, 97] on span "Create Manifest" at bounding box center [1330, 92] width 78 height 13
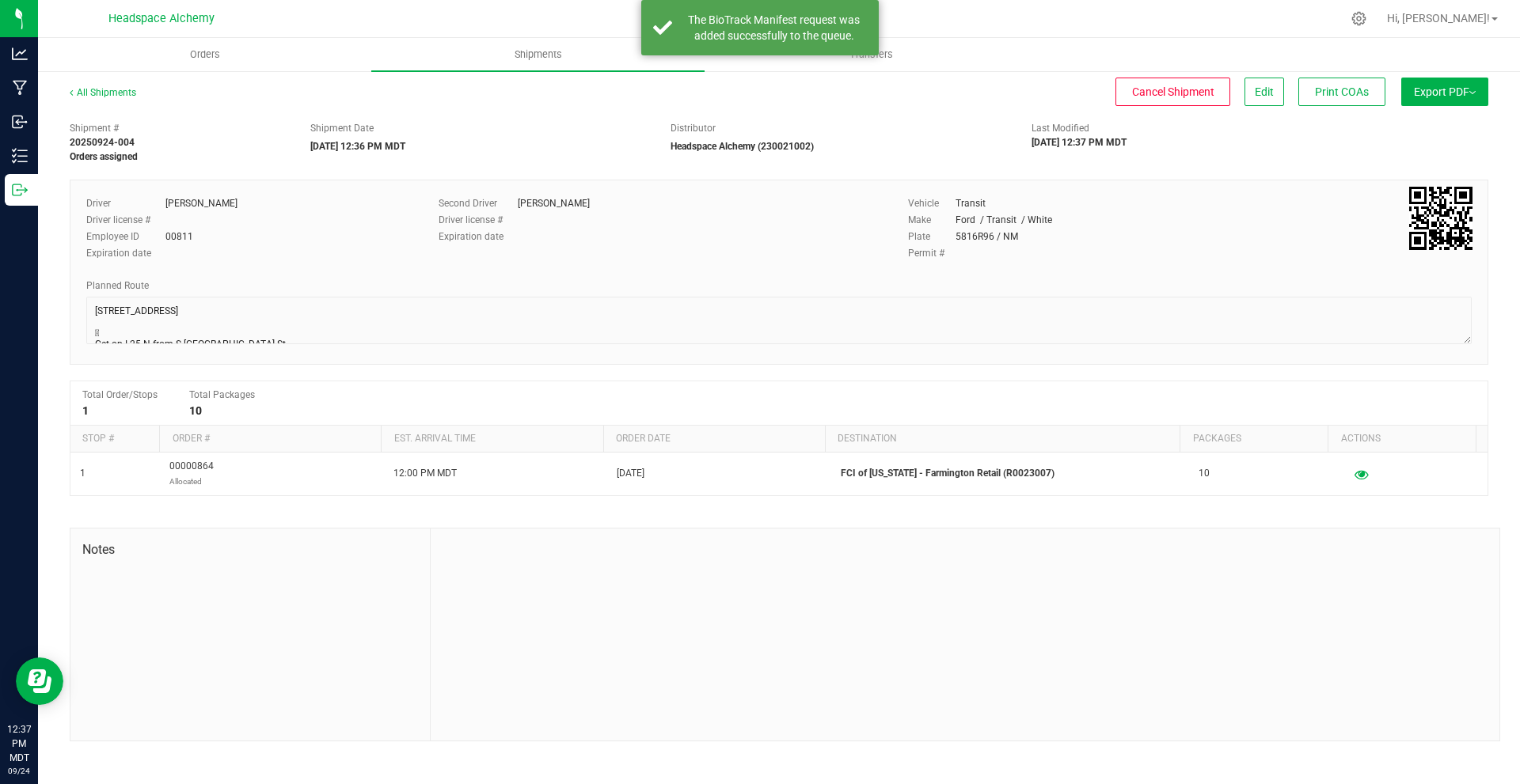
click at [1461, 104] on button "Export PDF" at bounding box center [1445, 92] width 87 height 29
click at [1446, 119] on li "Manifest by Package ID" at bounding box center [1440, 127] width 160 height 24
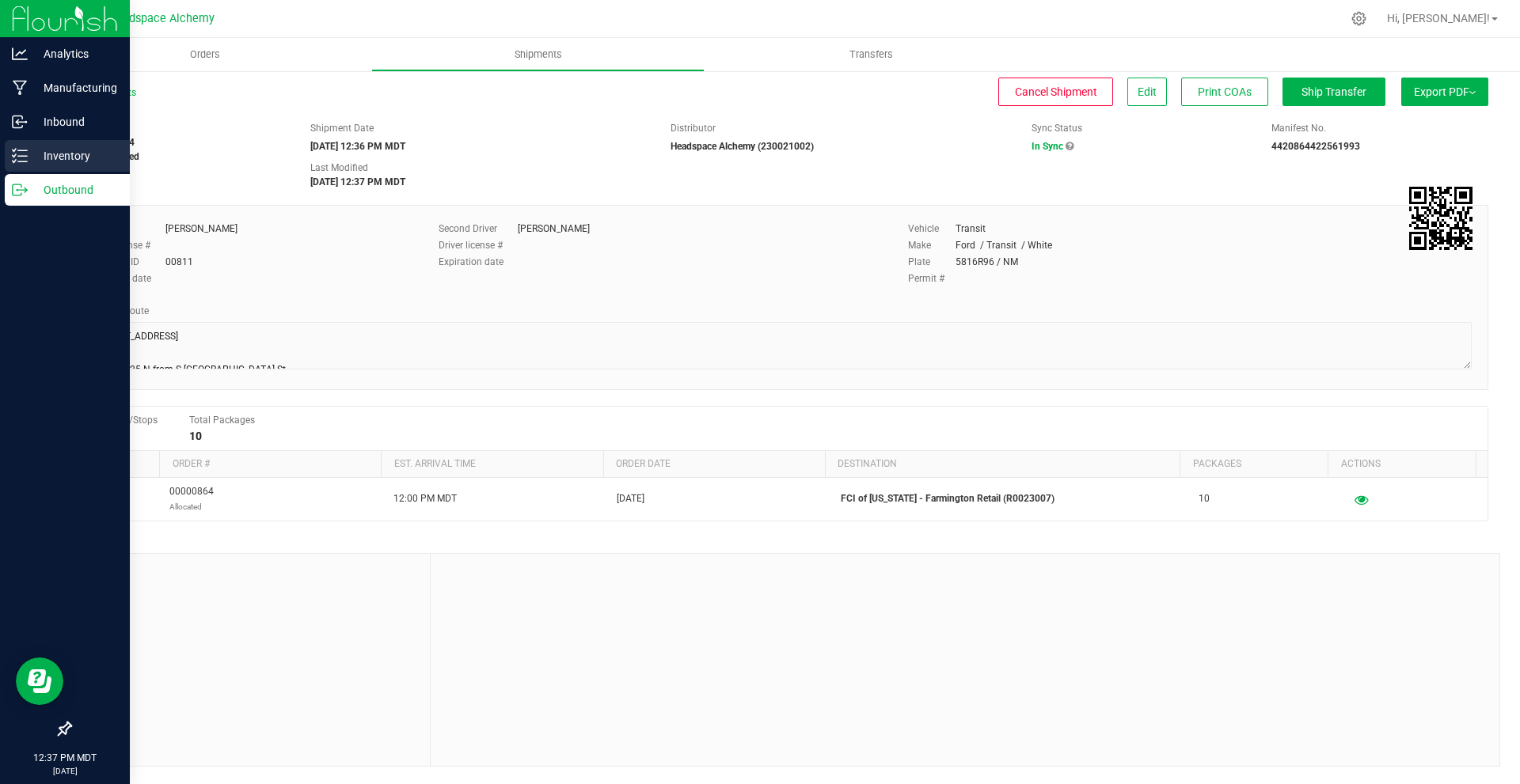
click at [19, 160] on icon at bounding box center [20, 156] width 16 height 16
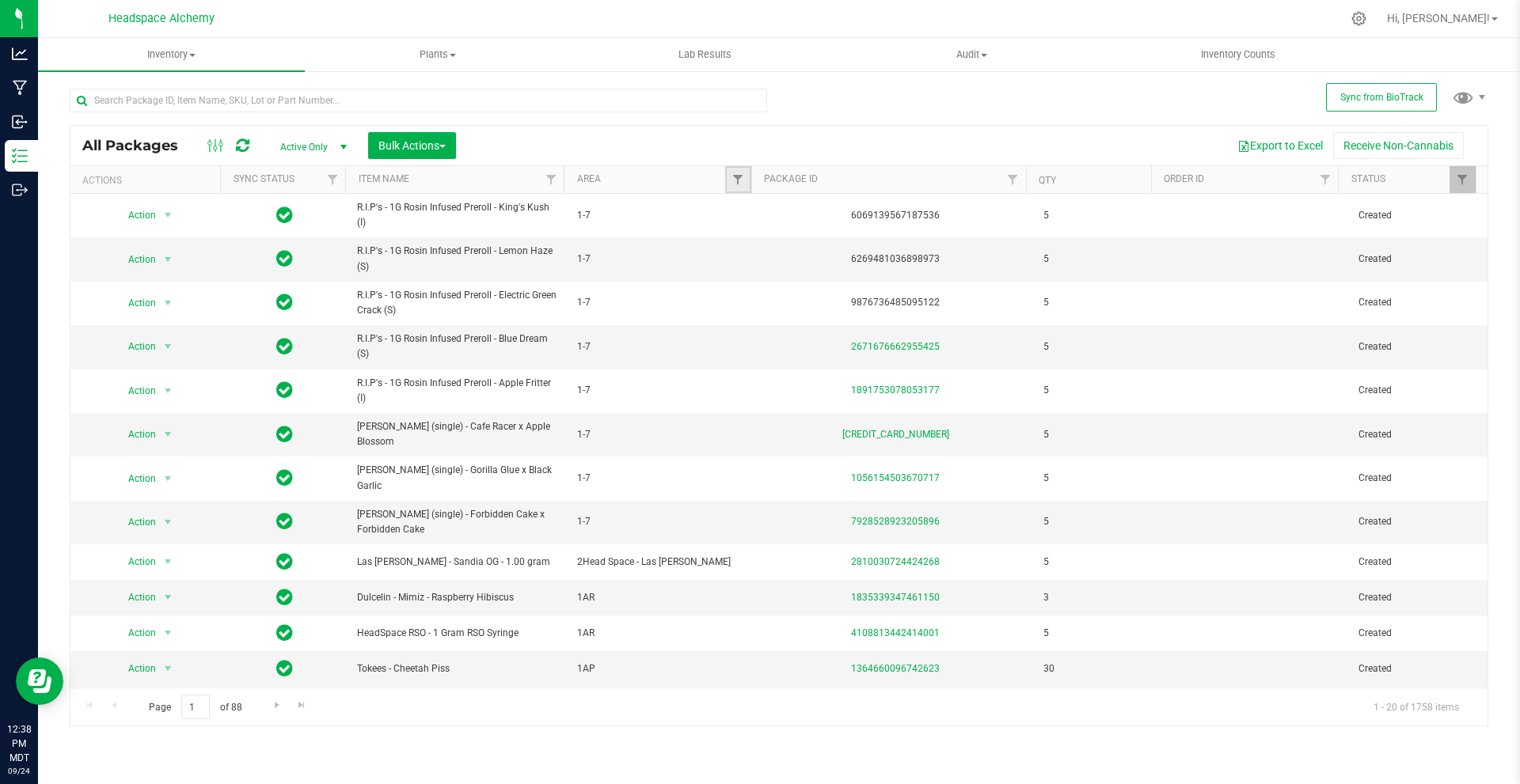
click at [739, 189] on link "Filter" at bounding box center [738, 180] width 26 height 27
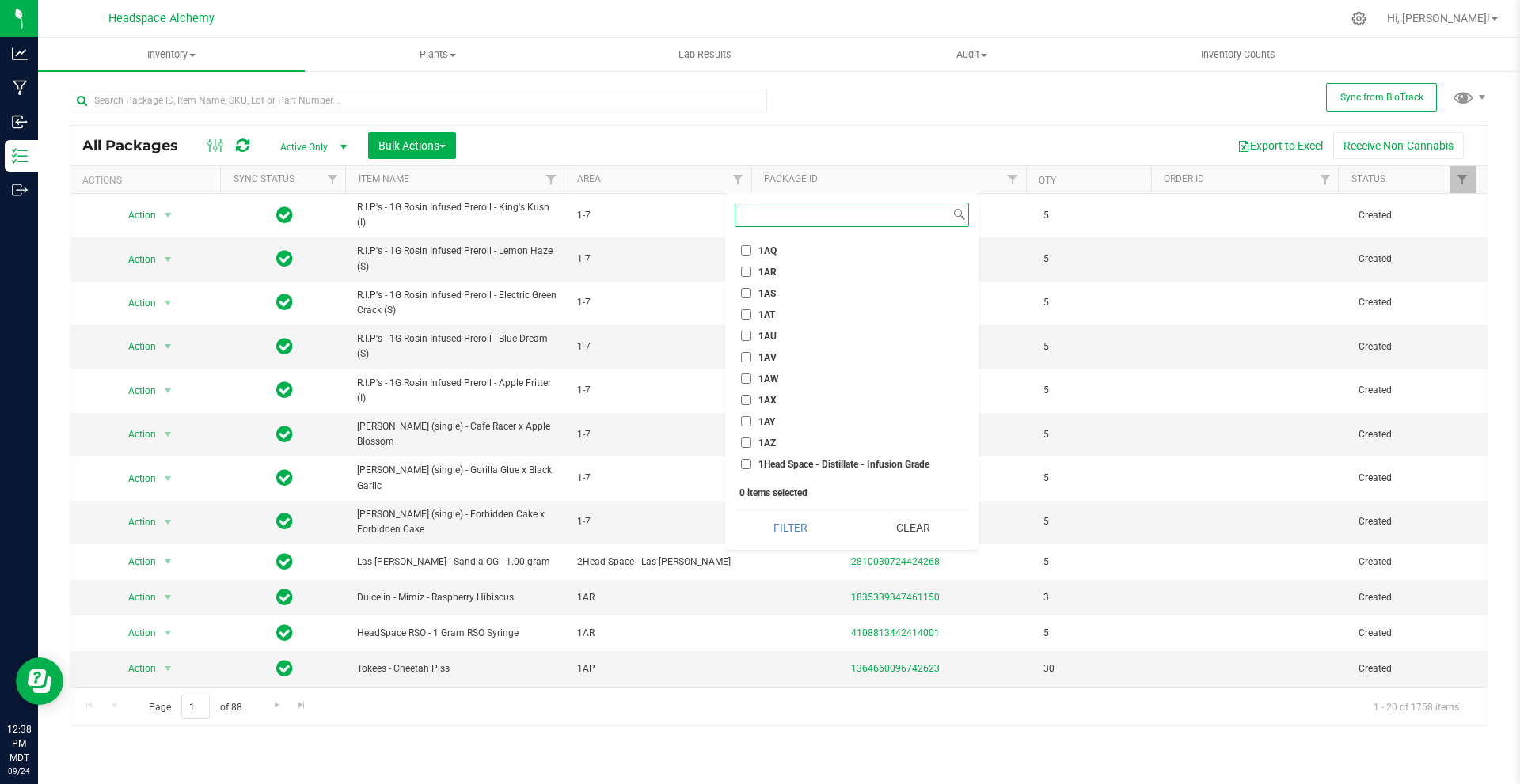
scroll to position [1029, 0]
click at [749, 307] on input "1AP" at bounding box center [746, 308] width 10 height 10
checkbox input "true"
click at [802, 516] on button "Filter" at bounding box center [791, 528] width 112 height 35
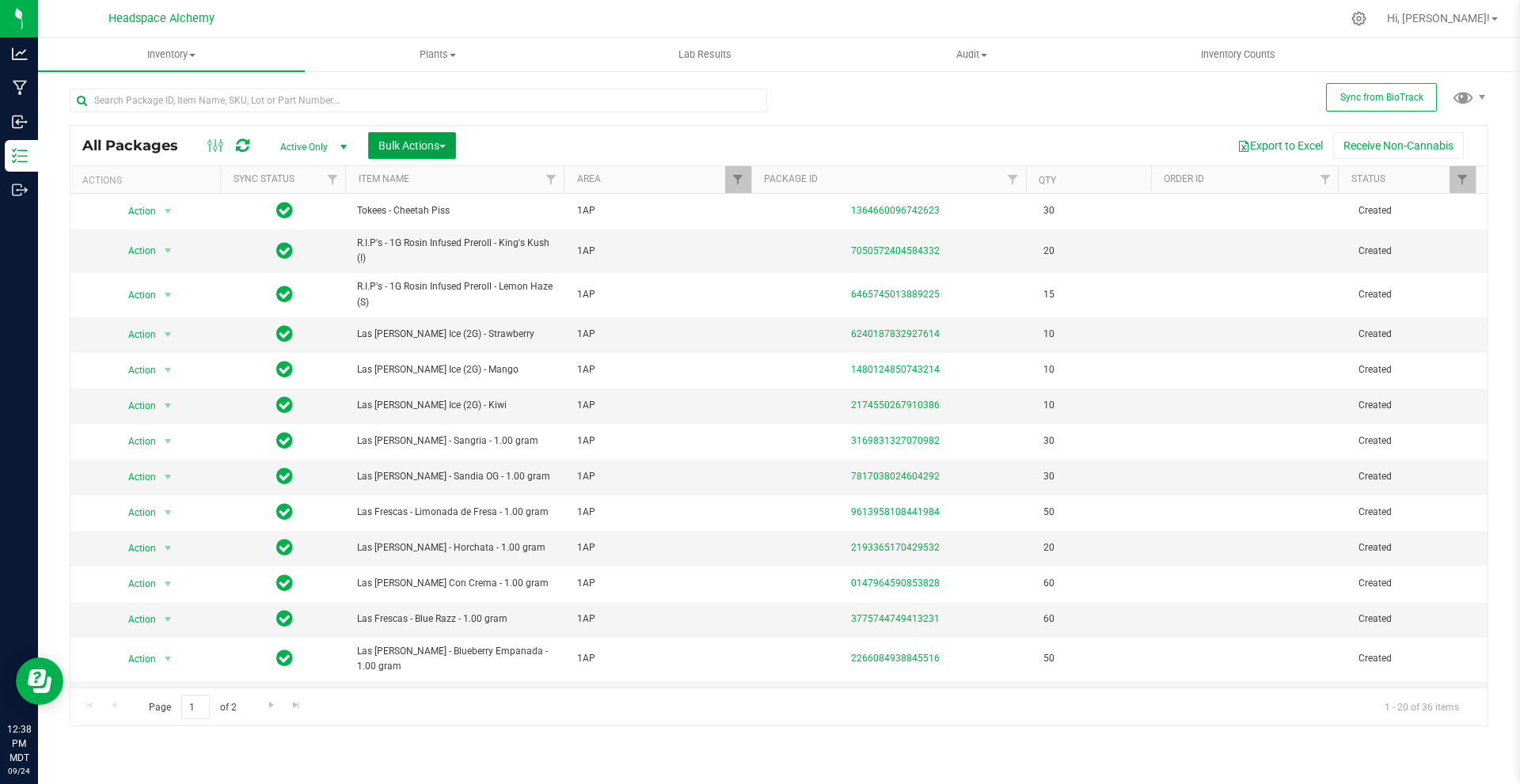
click at [445, 151] on span "Bulk Actions" at bounding box center [412, 145] width 67 height 13
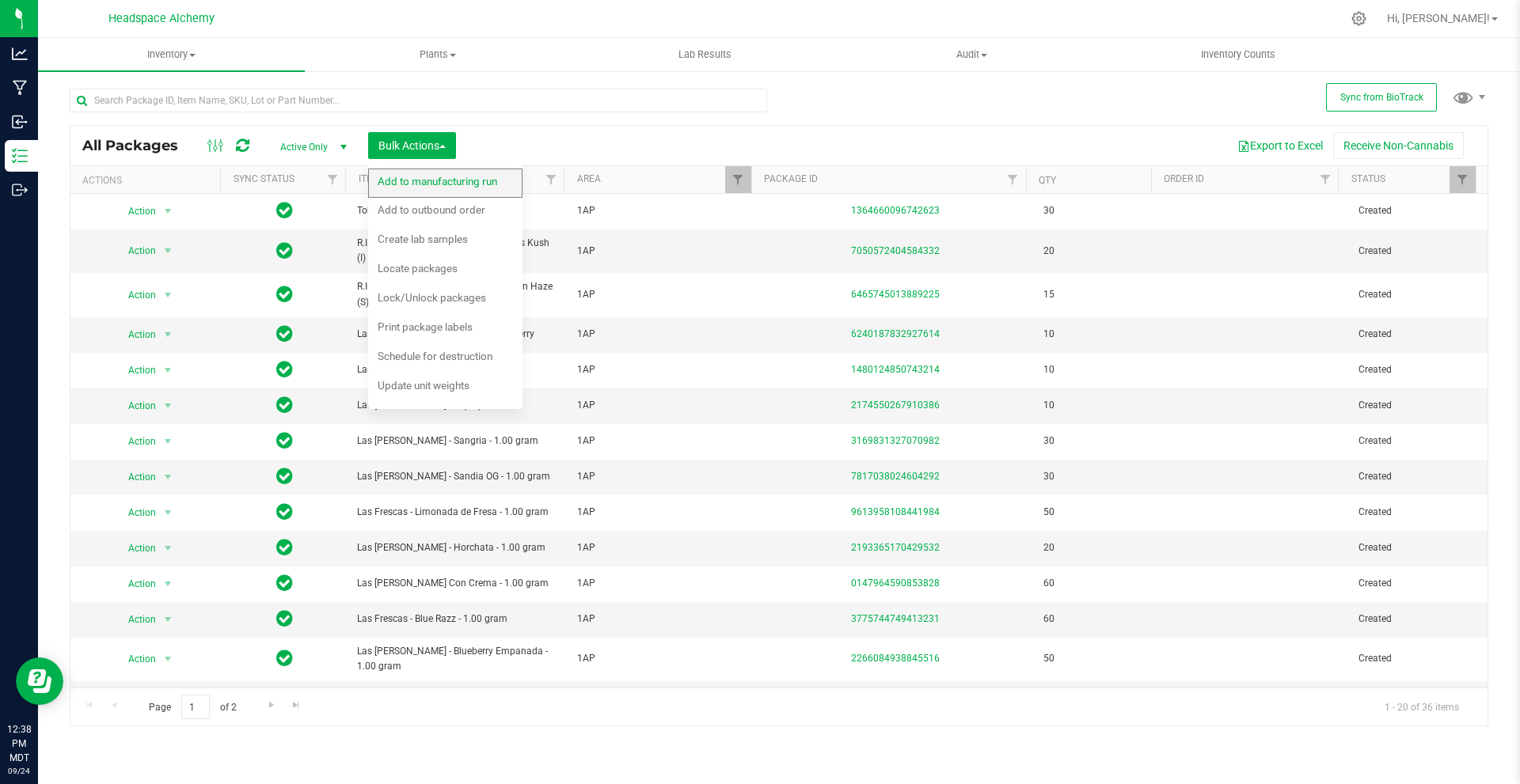
click at [460, 196] on div "Add to manufacturing run" at bounding box center [448, 184] width 141 height 26
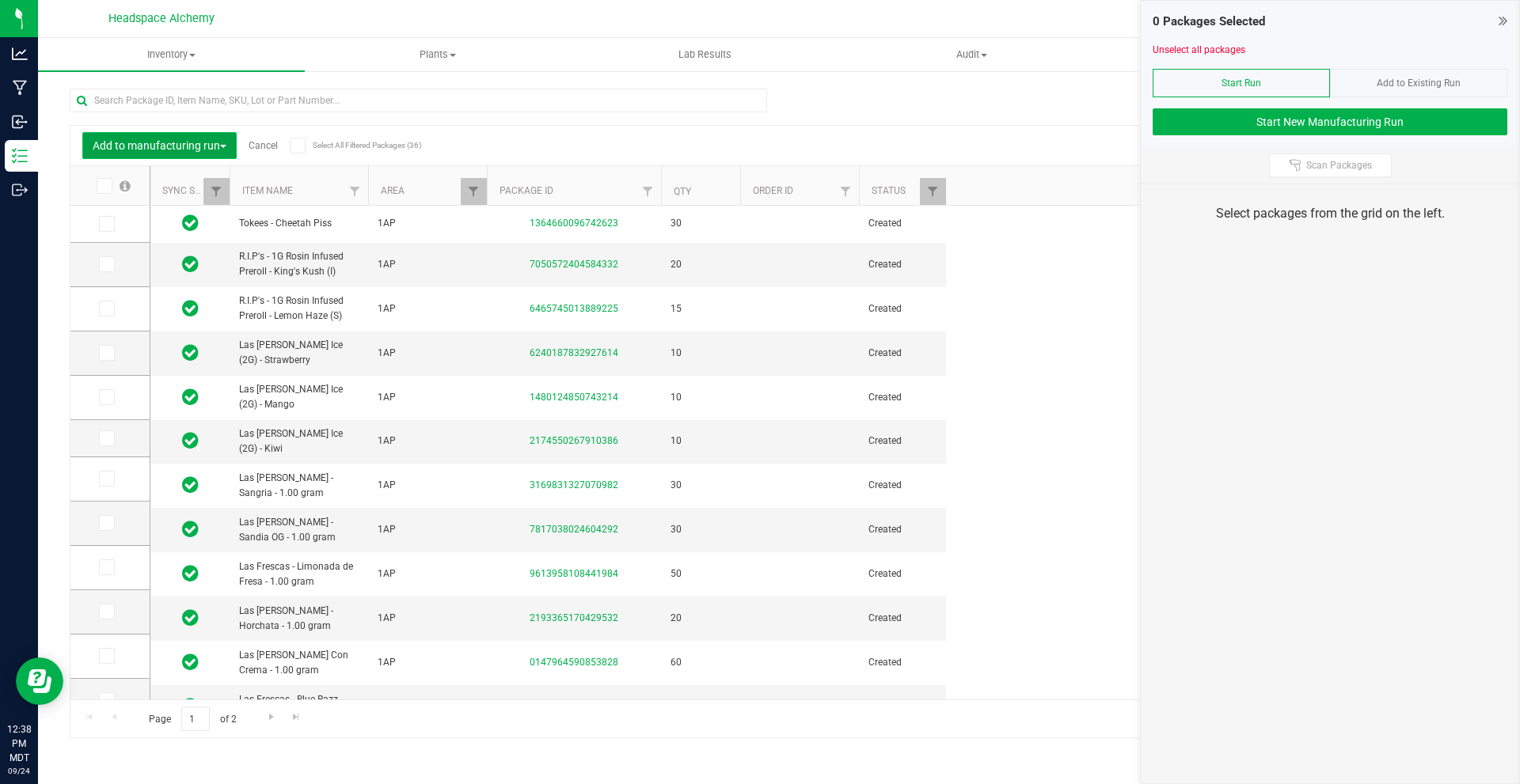
click at [208, 139] on span "Add to manufacturing run" at bounding box center [159, 145] width 134 height 13
click at [196, 201] on div "Add to outbound order" at bounding box center [157, 213] width 129 height 26
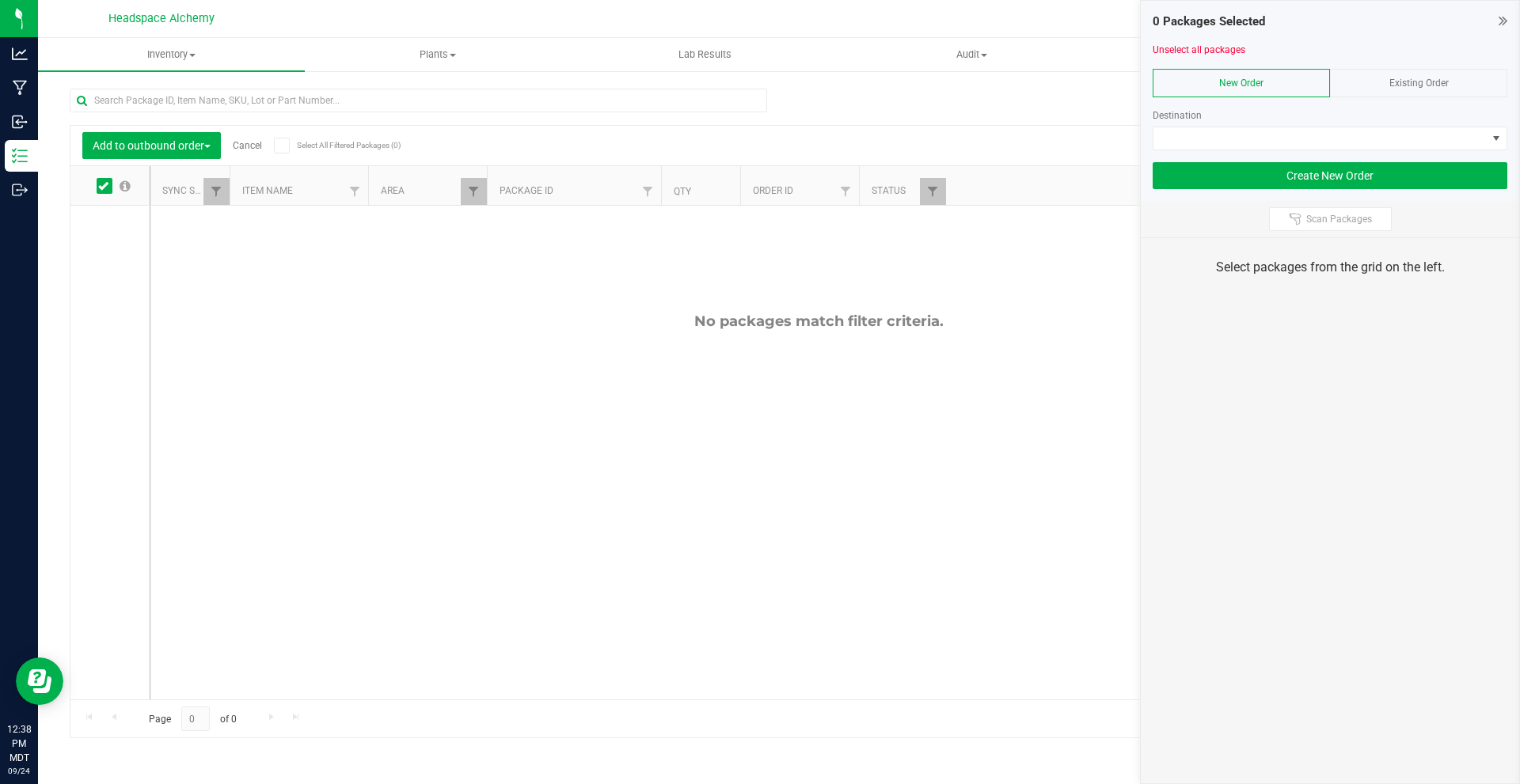
click at [101, 186] on icon at bounding box center [103, 186] width 10 height 0
click at [0, 0] on input "checkbox" at bounding box center [0, 0] width 0 height 0
click at [101, 186] on icon at bounding box center [103, 186] width 10 height 0
click at [0, 0] on input "checkbox" at bounding box center [0, 0] width 0 height 0
click at [101, 186] on icon at bounding box center [103, 186] width 10 height 0
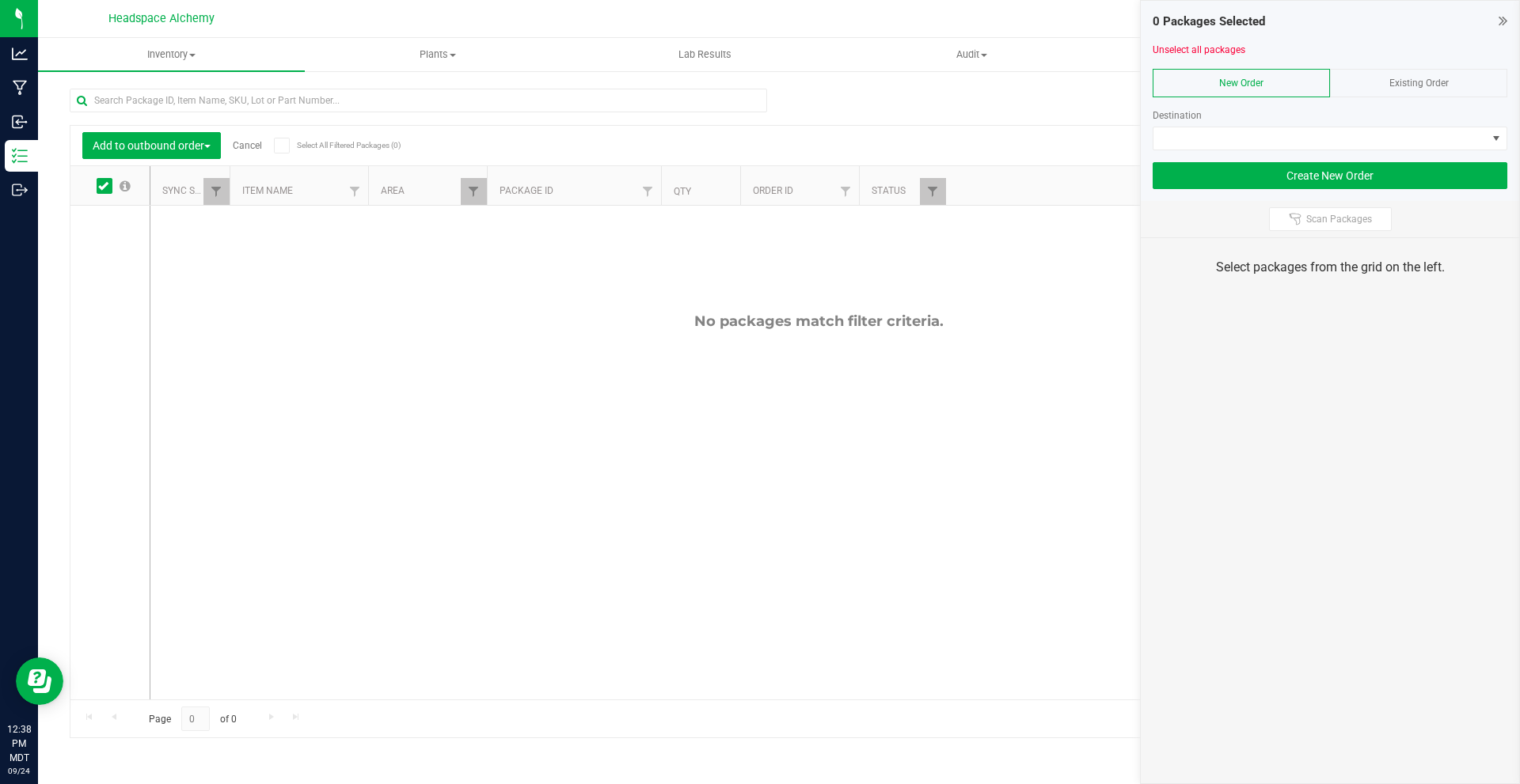
click at [0, 0] on input "checkbox" at bounding box center [0, 0] width 0 height 0
click at [157, 133] on button "Add to outbound order" at bounding box center [151, 145] width 138 height 27
click at [180, 210] on span "Add to outbound order" at bounding box center [146, 210] width 108 height 13
click at [187, 136] on button "Add to outbound order" at bounding box center [151, 145] width 138 height 27
click at [182, 171] on div "Add to manufacturing run" at bounding box center [163, 184] width 141 height 26
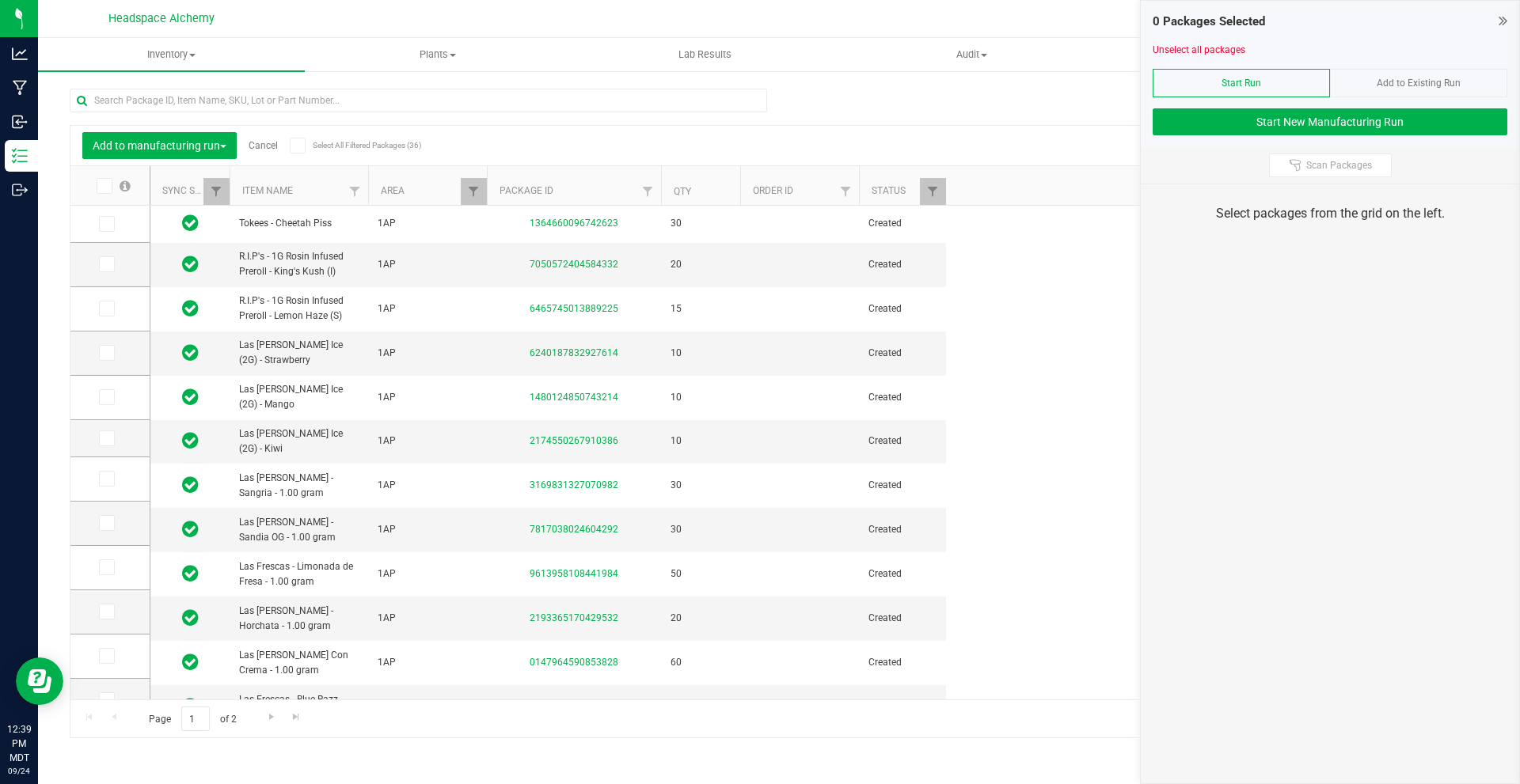
click at [270, 144] on link "Cancel" at bounding box center [263, 145] width 30 height 11
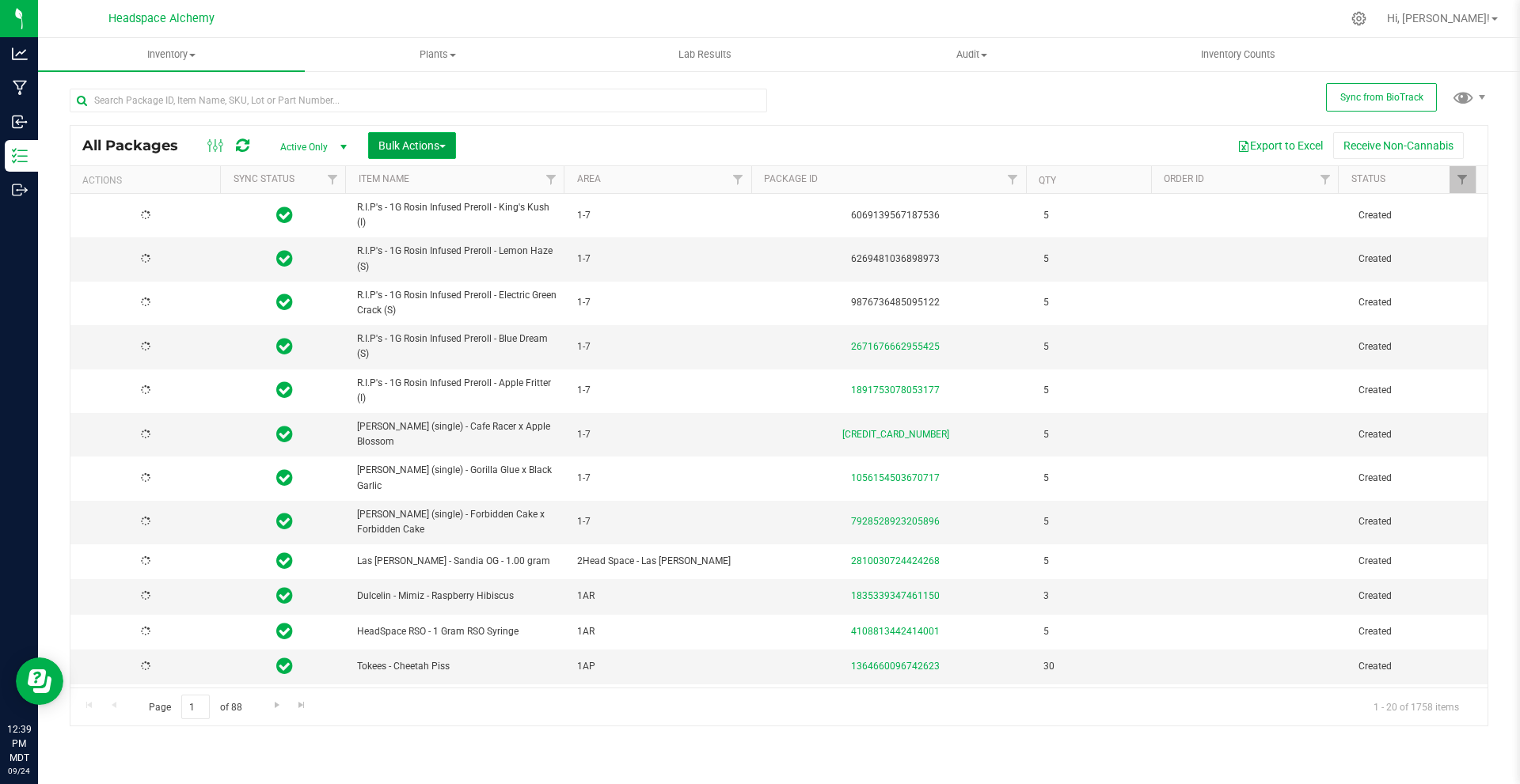
click at [383, 145] on span "Bulk Actions" at bounding box center [412, 145] width 67 height 13
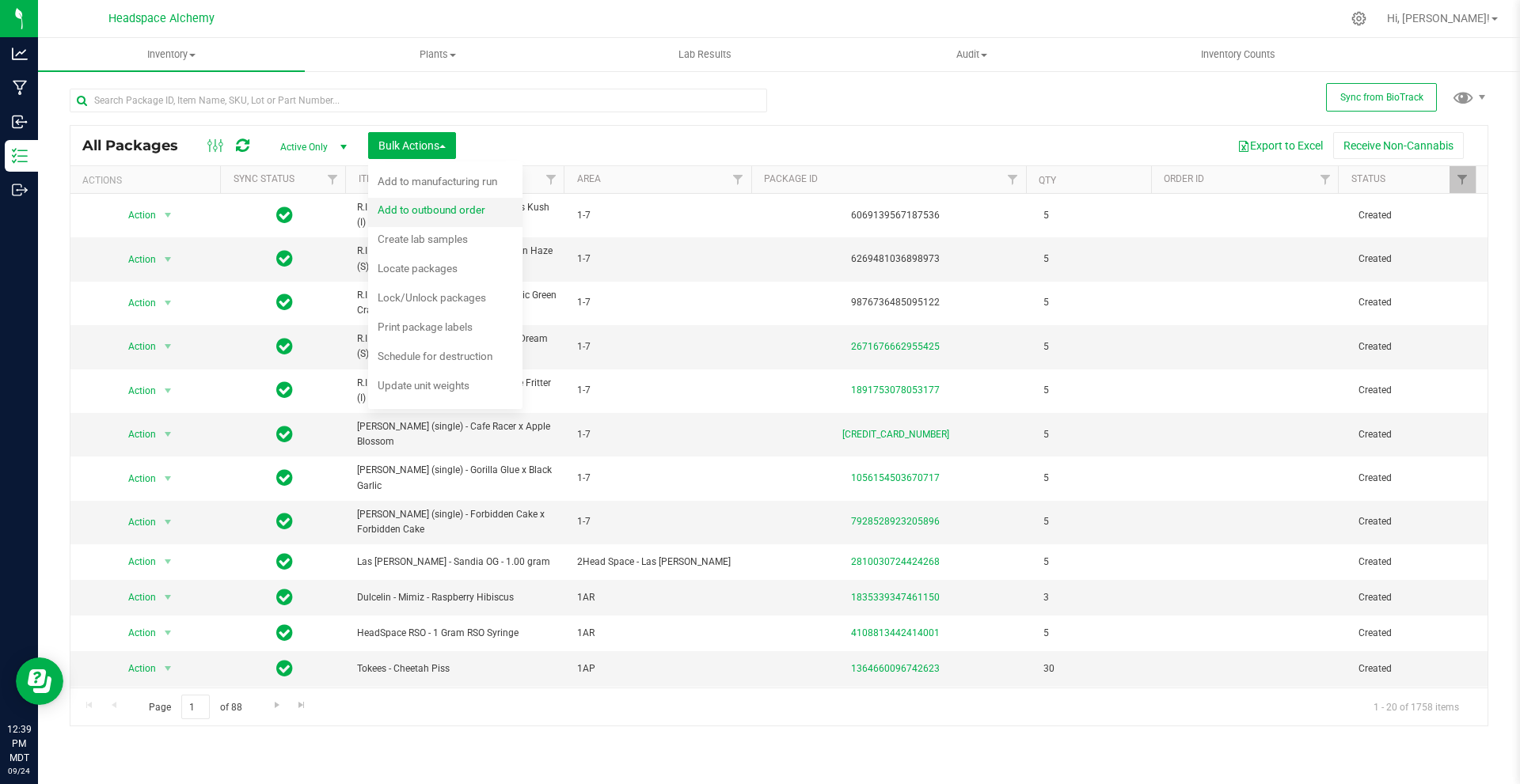
click at [427, 203] on div "Add to outbound order" at bounding box center [441, 213] width 129 height 26
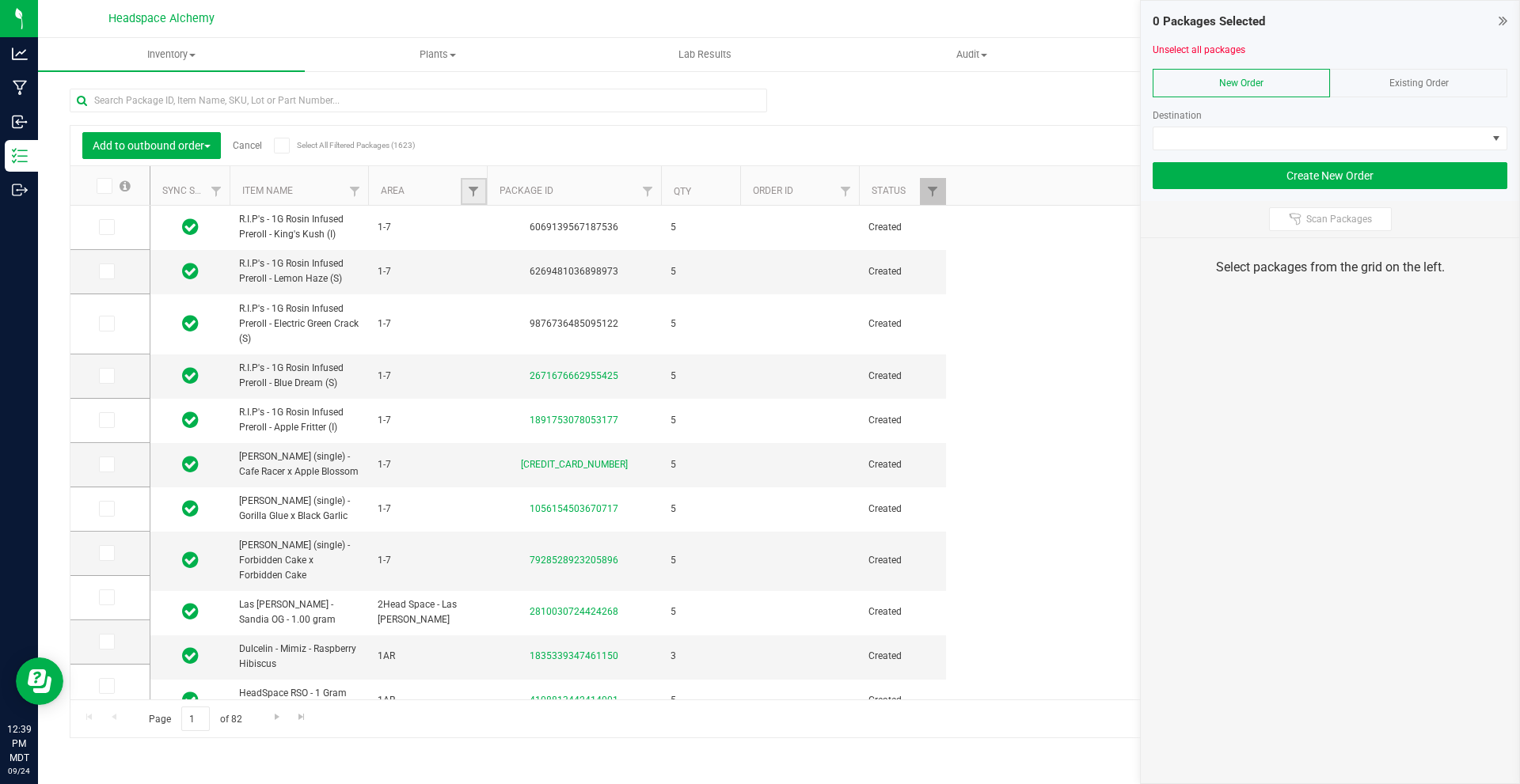
click at [481, 197] on link "Filter" at bounding box center [473, 192] width 26 height 27
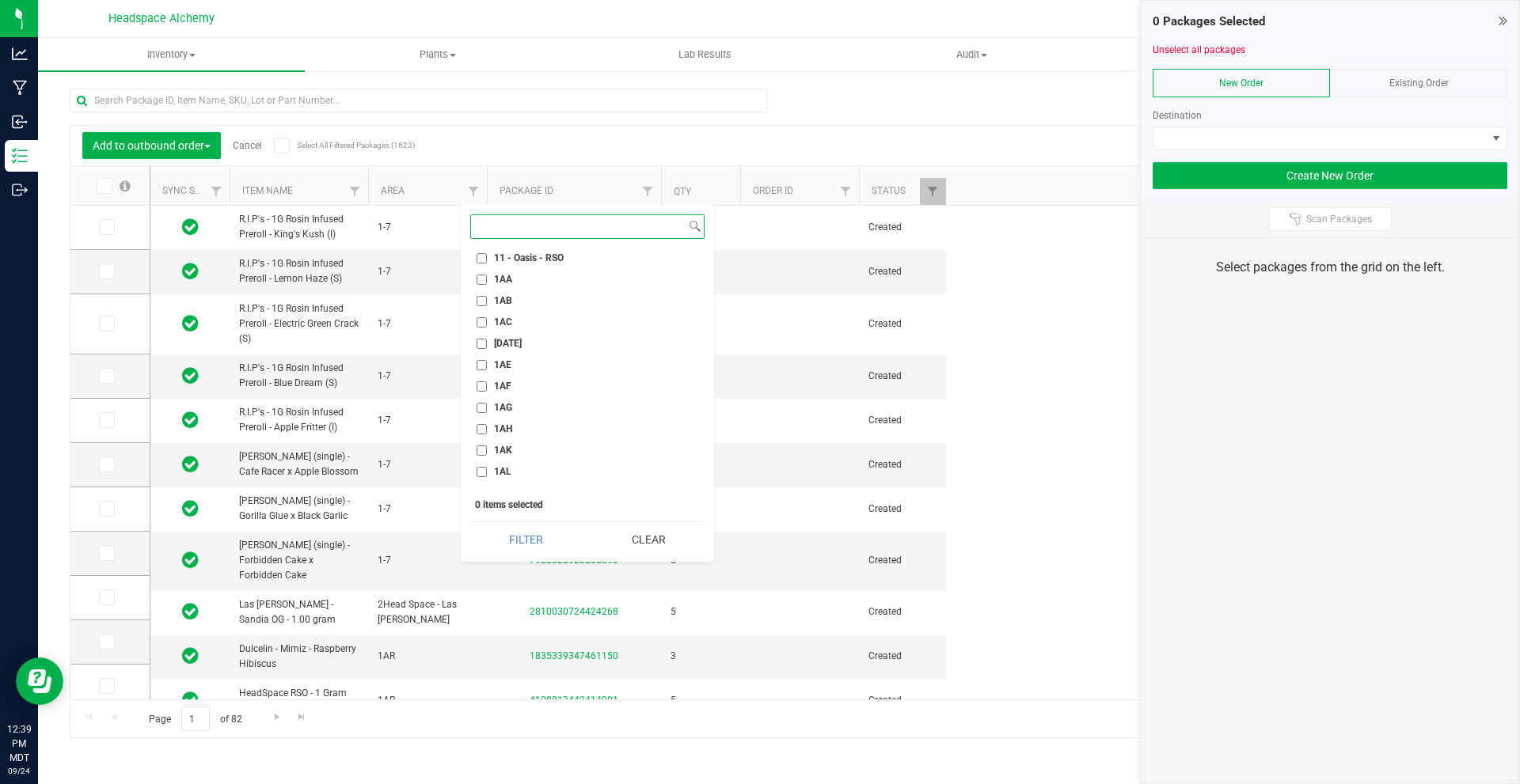
scroll to position [870, 0]
click at [487, 473] on label "1AP" at bounding box center [494, 478] width 36 height 10
click at [487, 473] on input "1AP" at bounding box center [481, 478] width 10 height 10
checkbox input "true"
click at [539, 530] on button "Filter" at bounding box center [526, 540] width 112 height 35
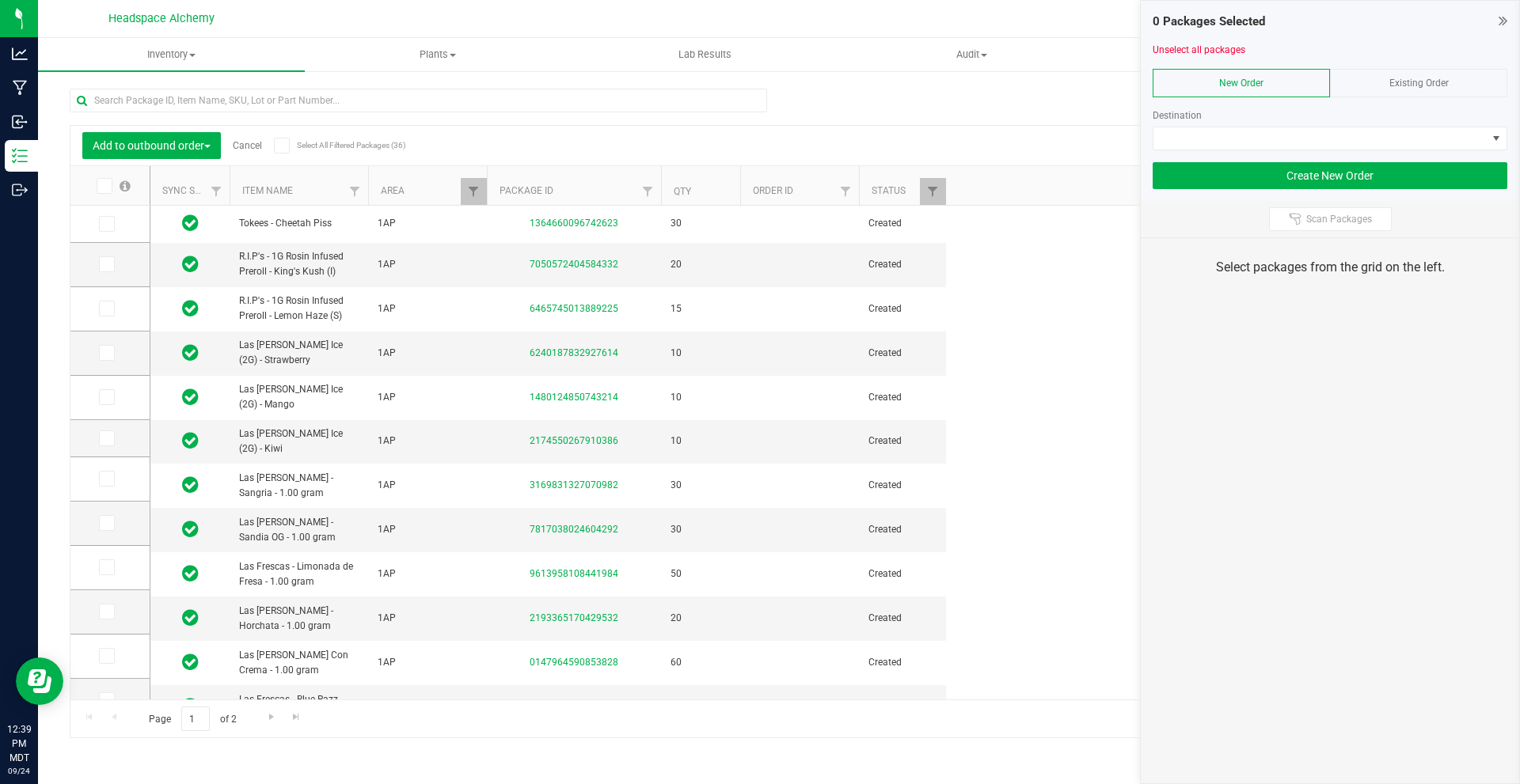
scroll to position [377, 0]
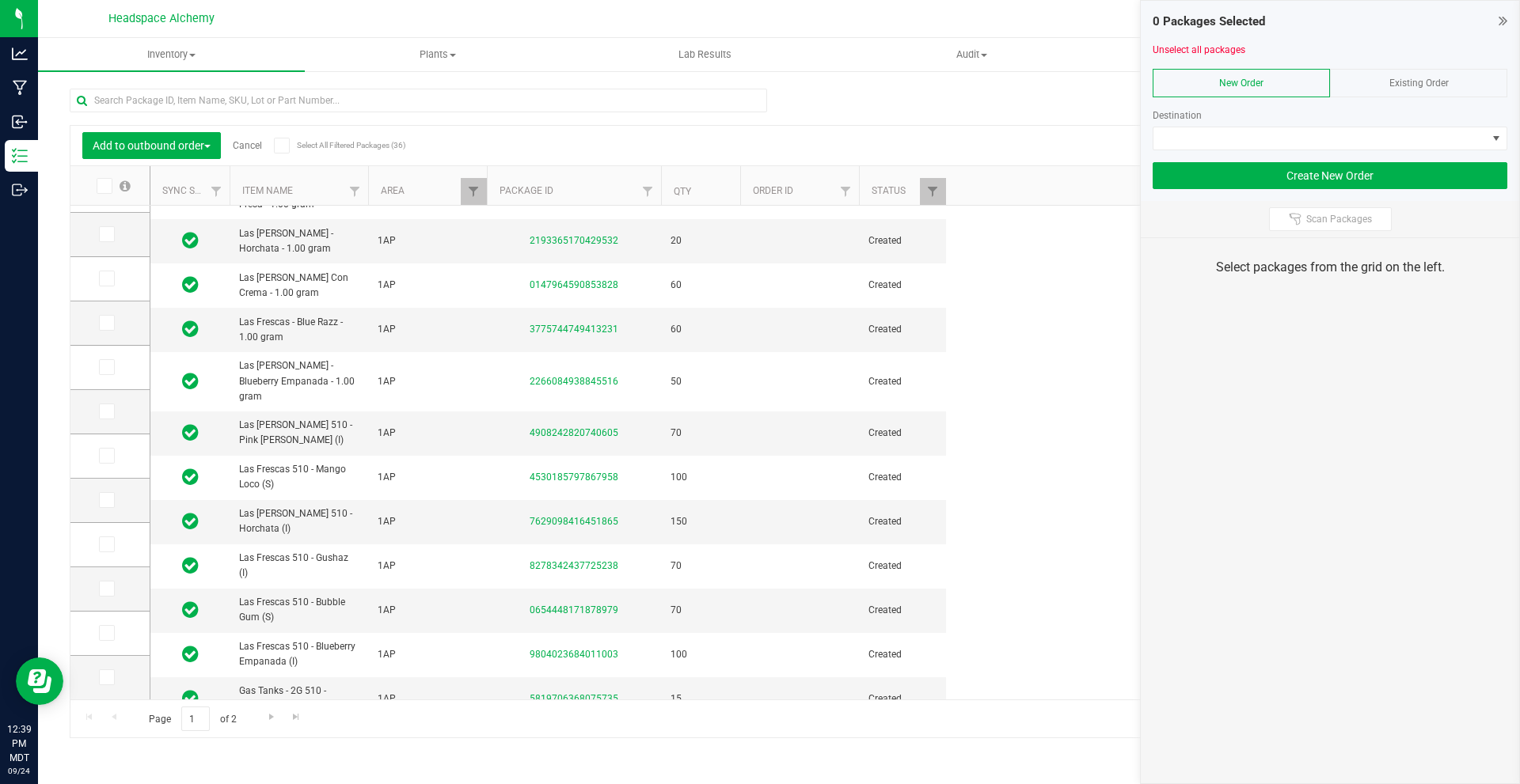
click at [280, 145] on icon at bounding box center [281, 145] width 10 height 0
click at [0, 0] on input "Select All Filtered Packages (36)" at bounding box center [0, 0] width 0 height 0
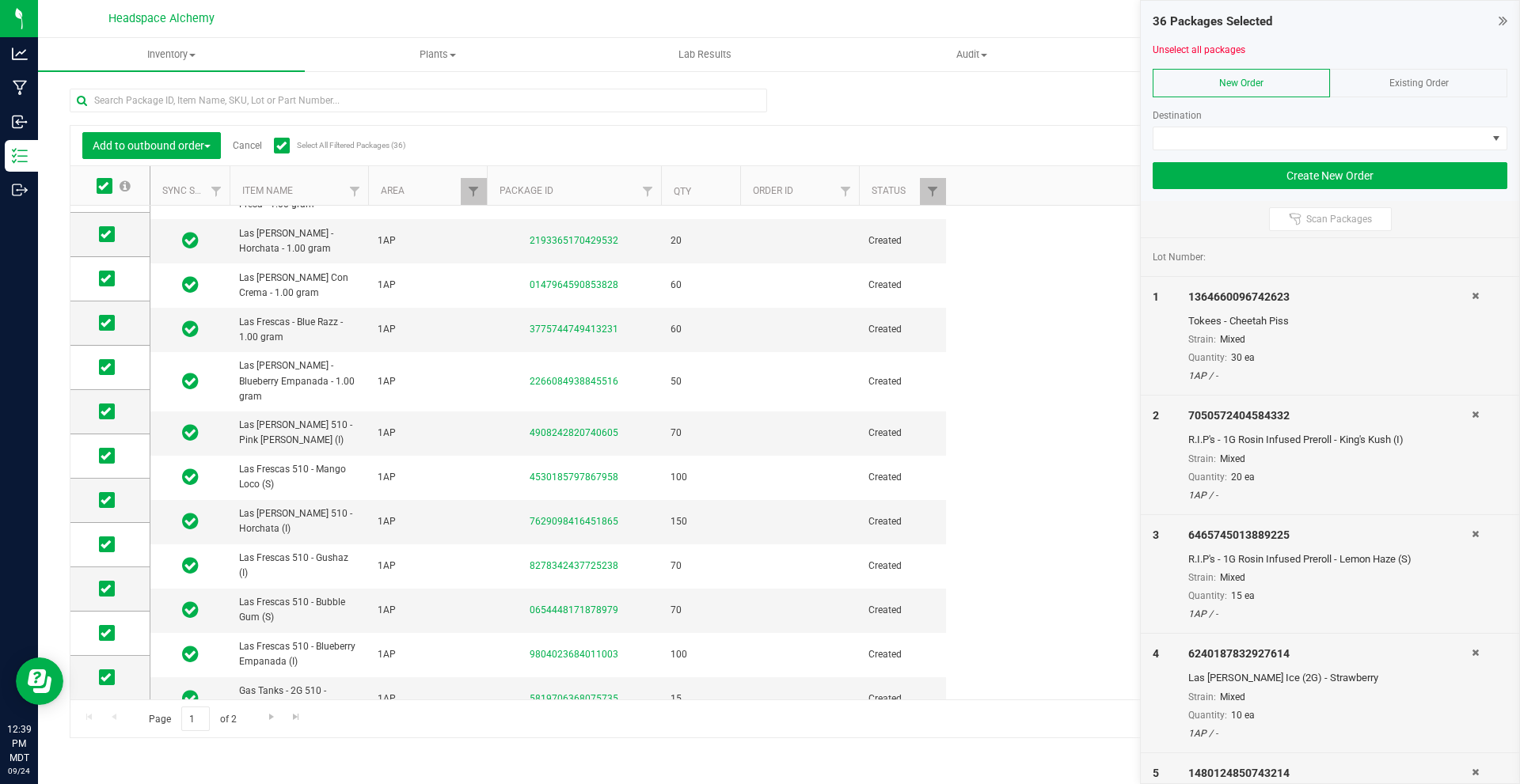
click at [1394, 82] on span "Existing Order" at bounding box center [1419, 83] width 59 height 11
click at [1380, 127] on span at bounding box center [1320, 138] width 333 height 22
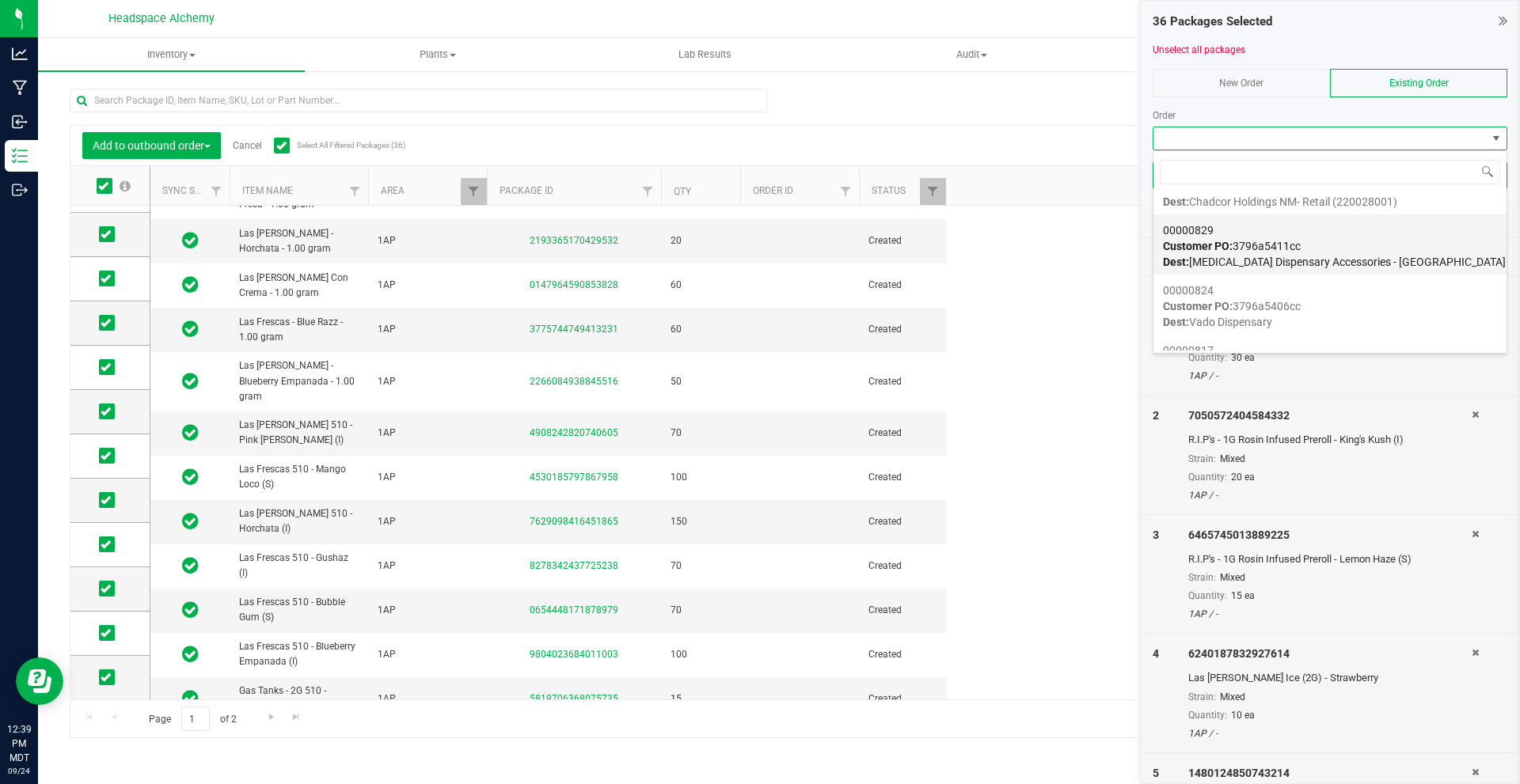
scroll to position [1583, 0]
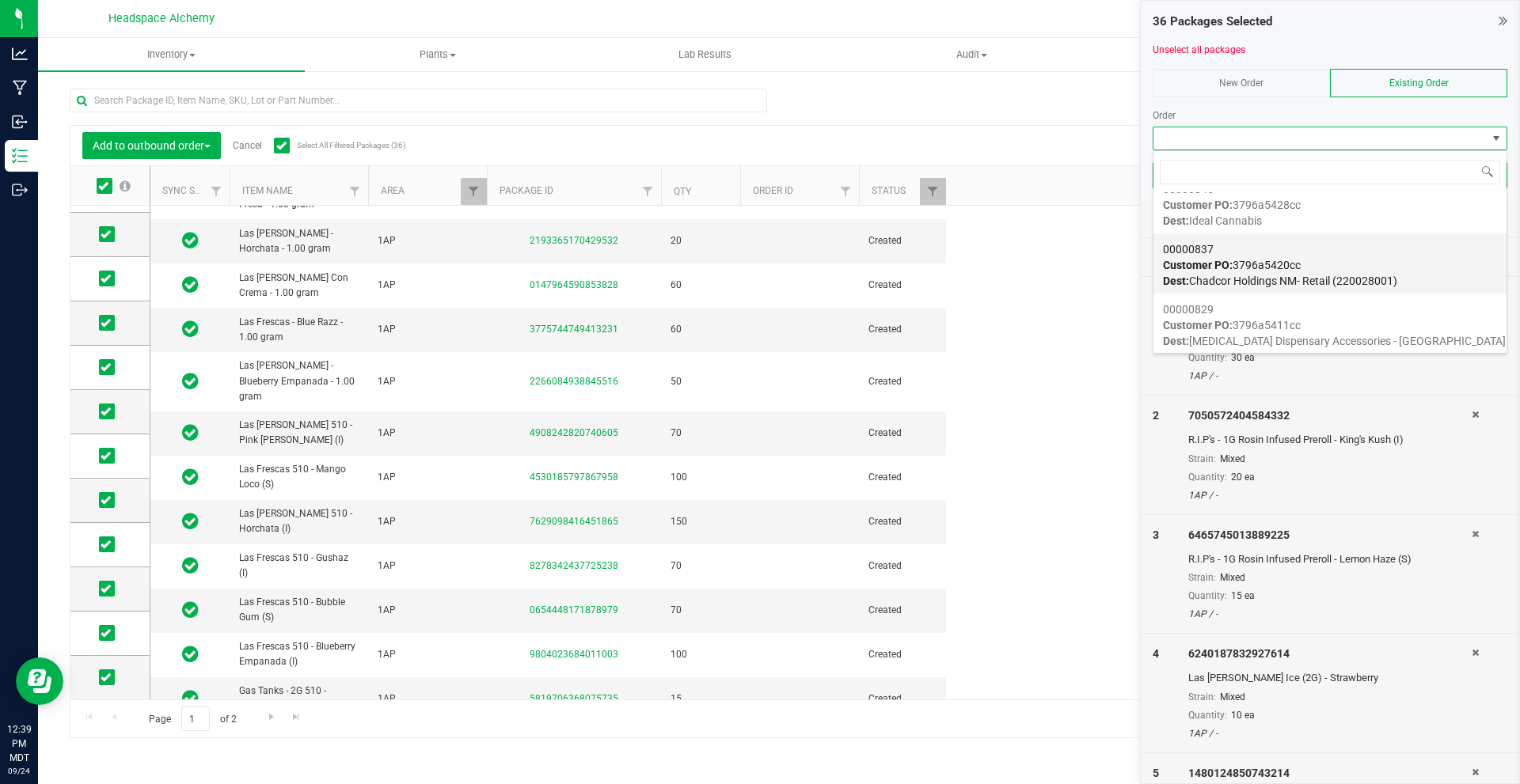
click at [1366, 269] on div "00000837 Customer PO: 3796a5420cc Dest: Chadcor Holdings NM- Retail (220028001)" at bounding box center [1330, 265] width 334 height 60
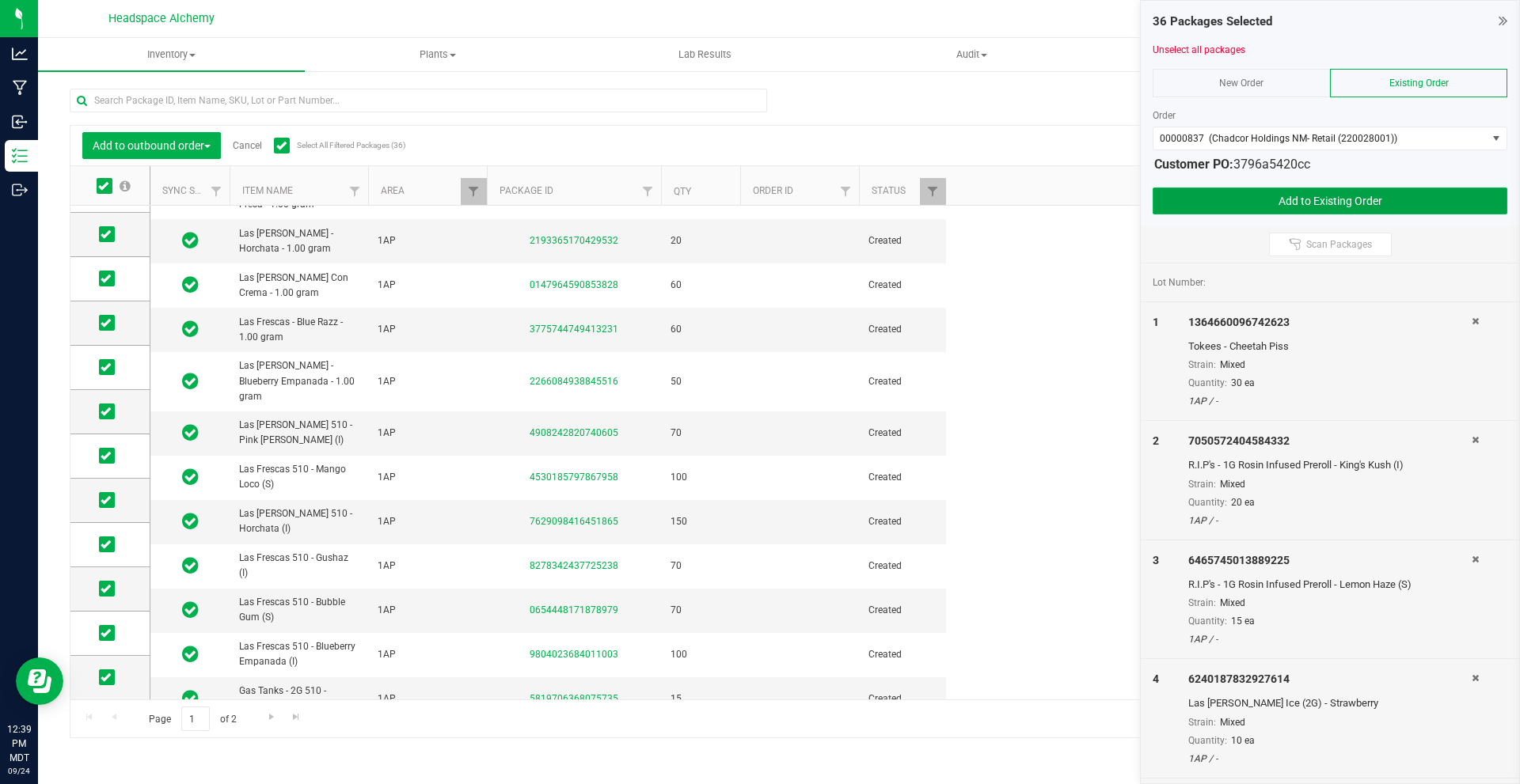
click at [1343, 206] on button "Add to Existing Order" at bounding box center [1330, 201] width 355 height 27
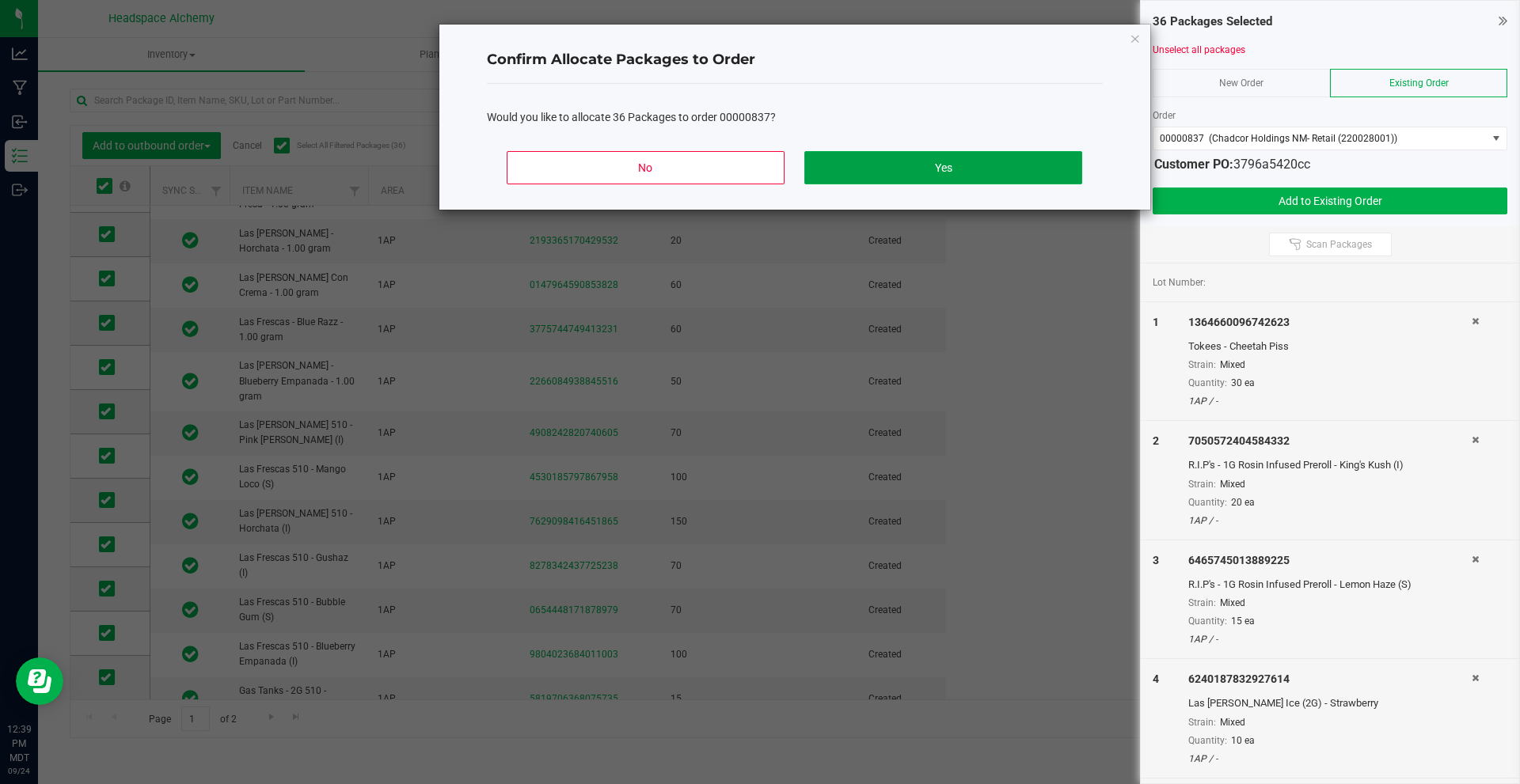
click at [959, 167] on button "Yes" at bounding box center [943, 168] width 277 height 34
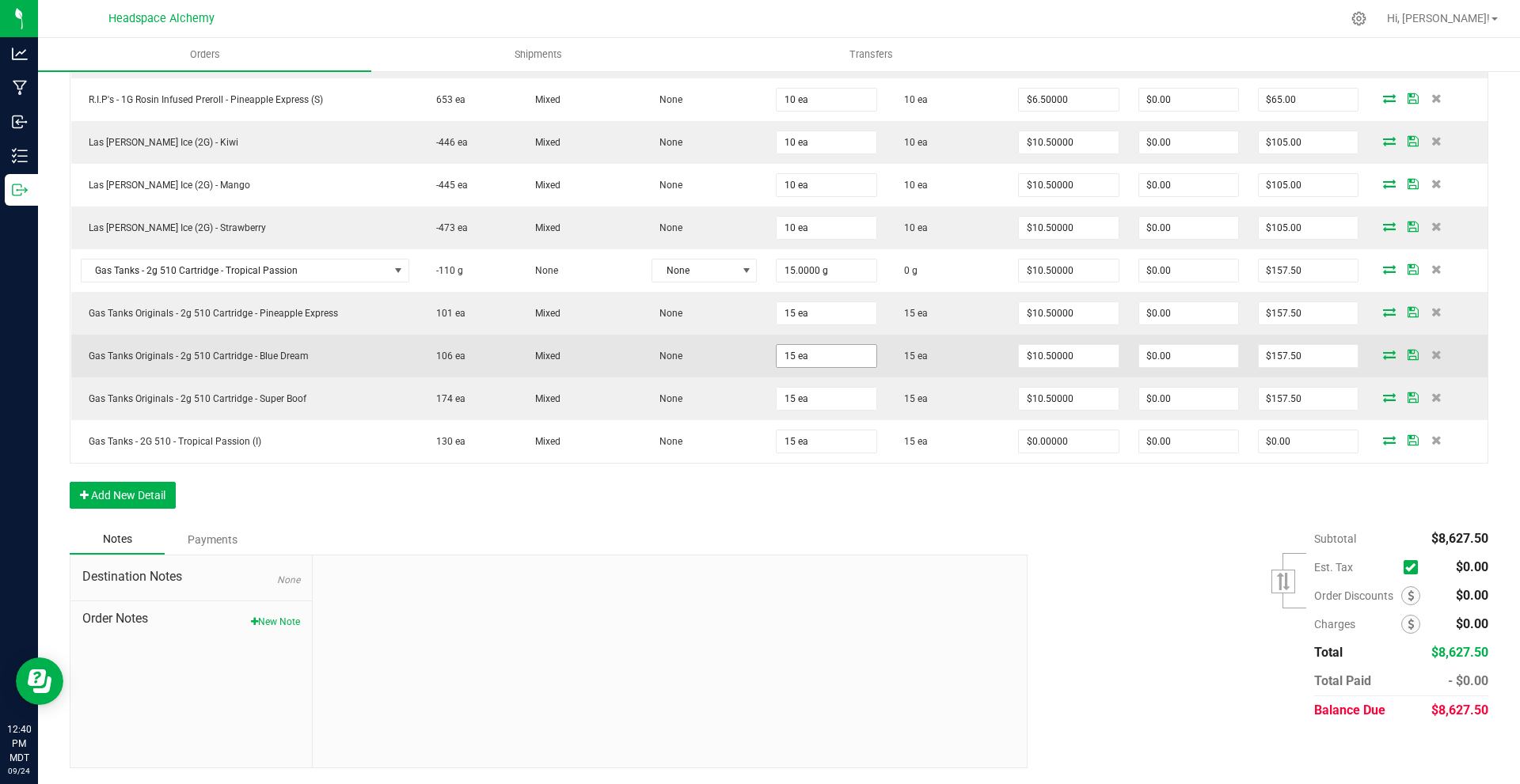
scroll to position [1328, 0]
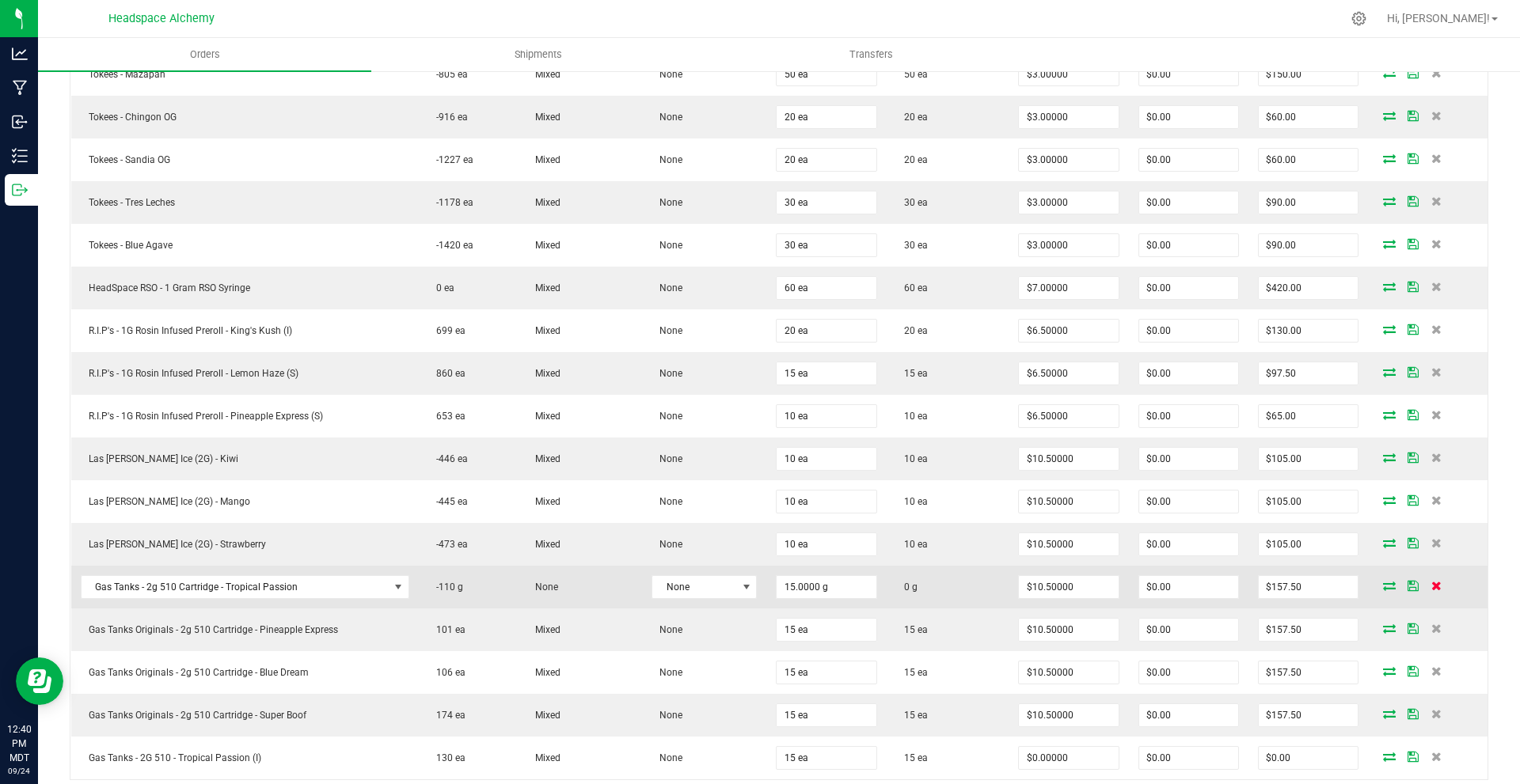
click at [1431, 590] on icon at bounding box center [1436, 586] width 10 height 10
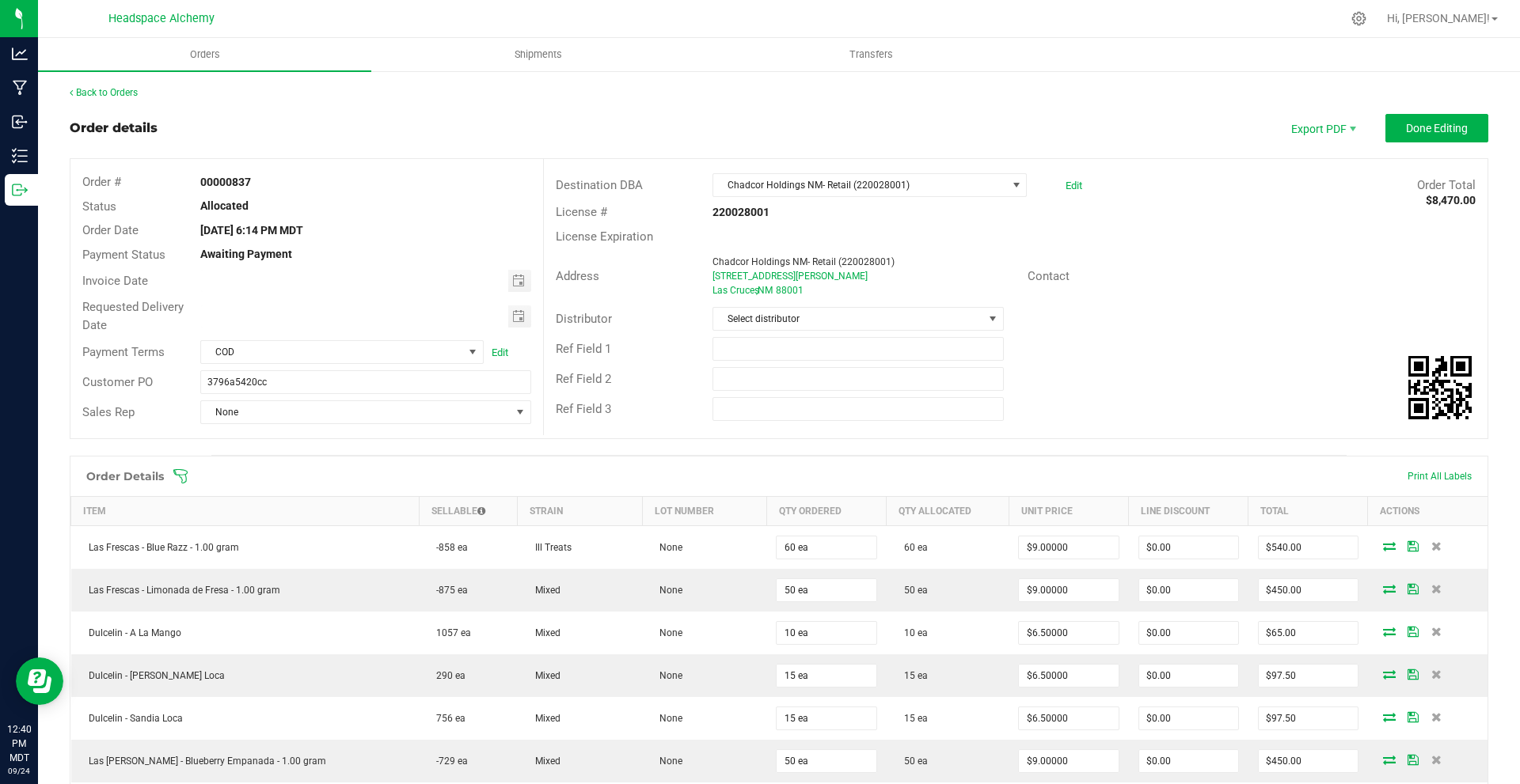
scroll to position [712, 0]
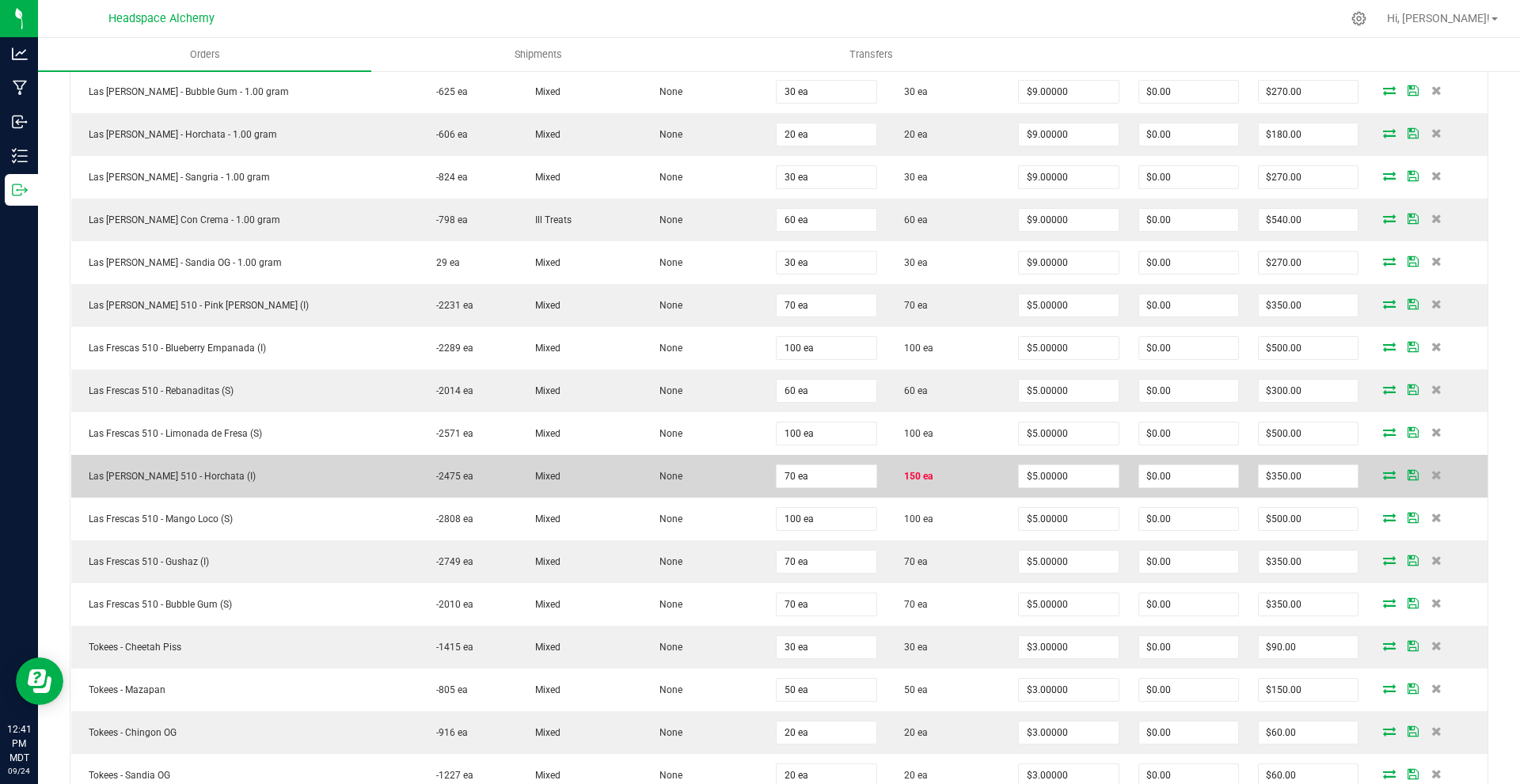
click at [1383, 478] on icon at bounding box center [1390, 475] width 13 height 10
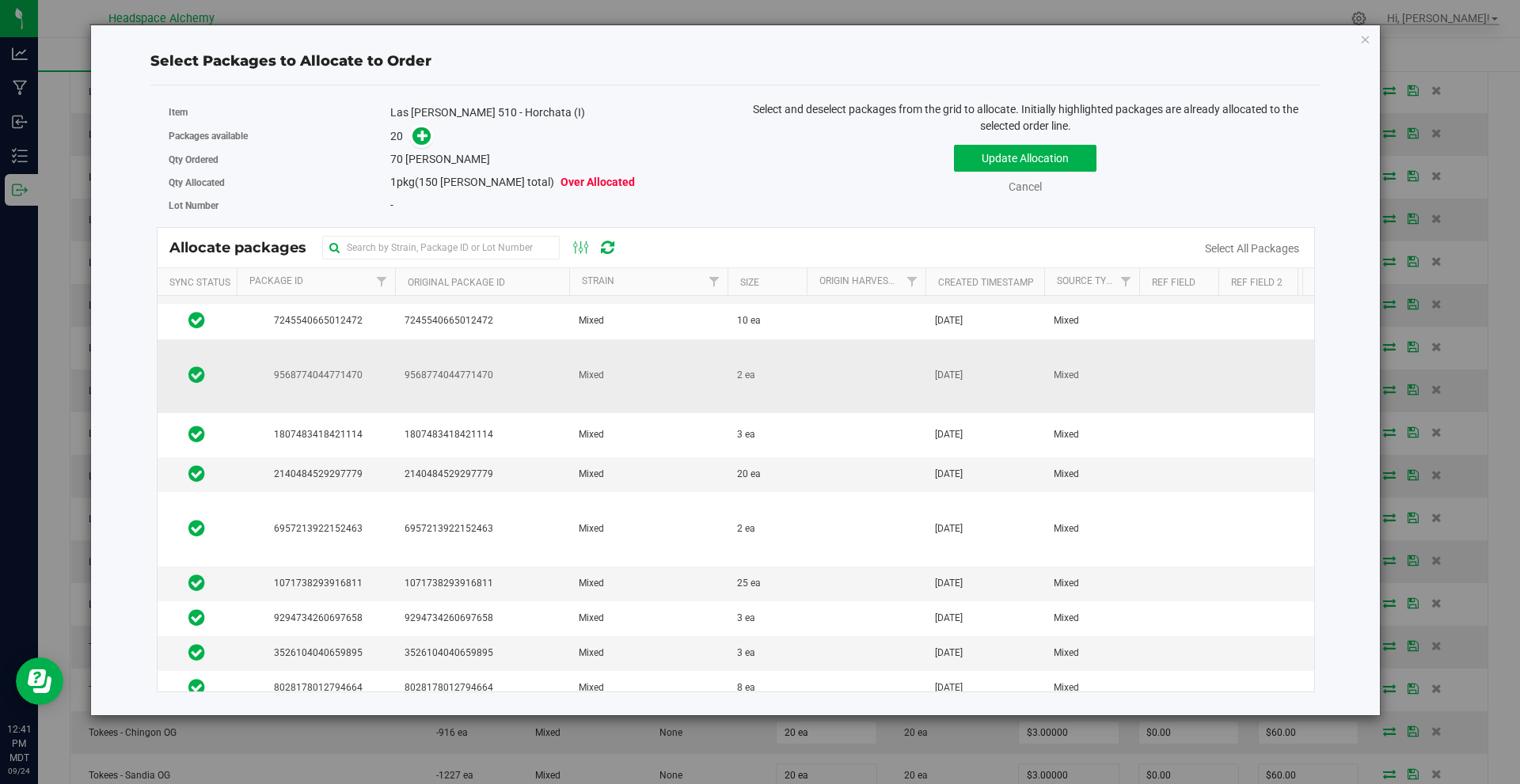
scroll to position [0, 0]
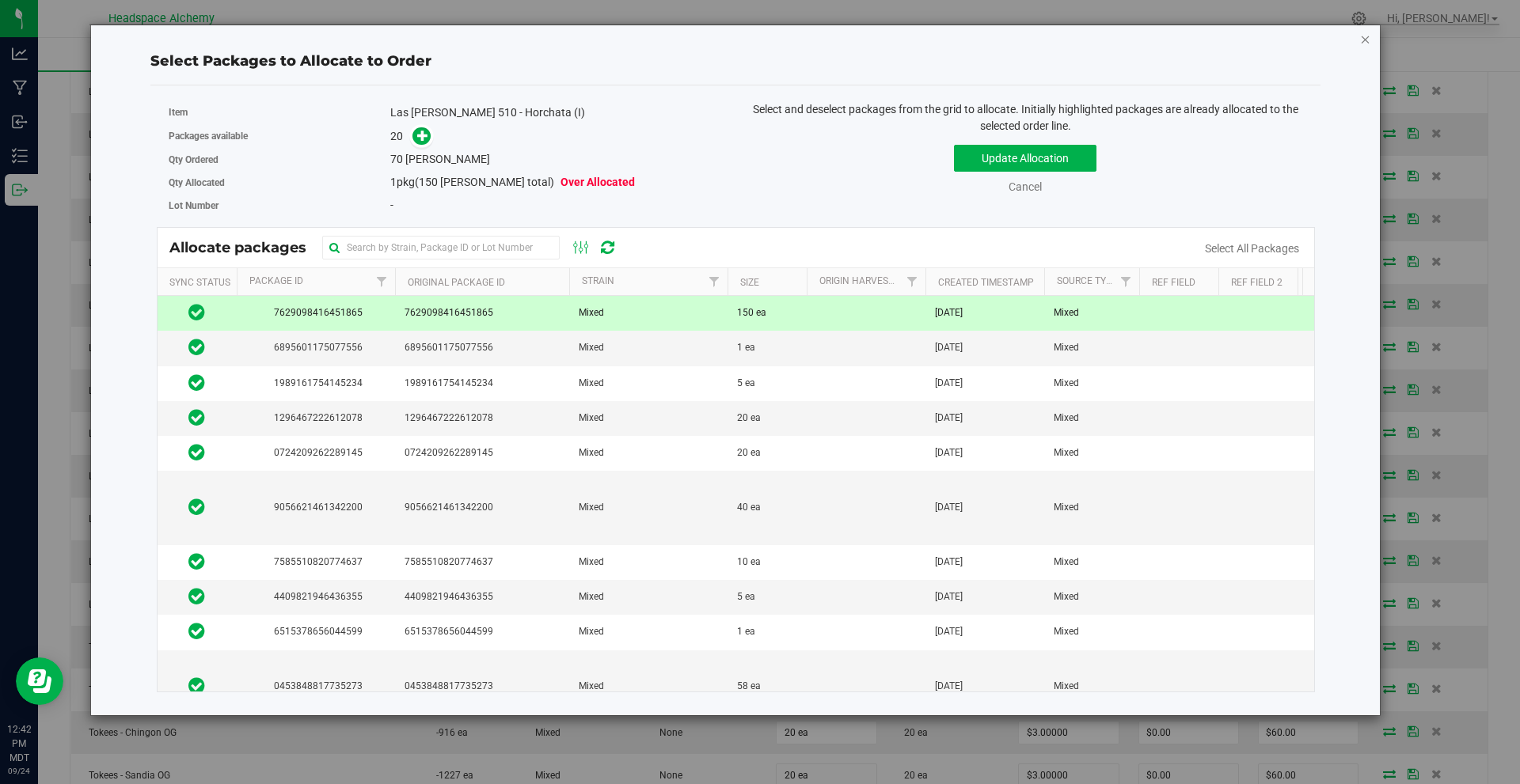
click at [1363, 38] on icon "button" at bounding box center [1366, 39] width 11 height 19
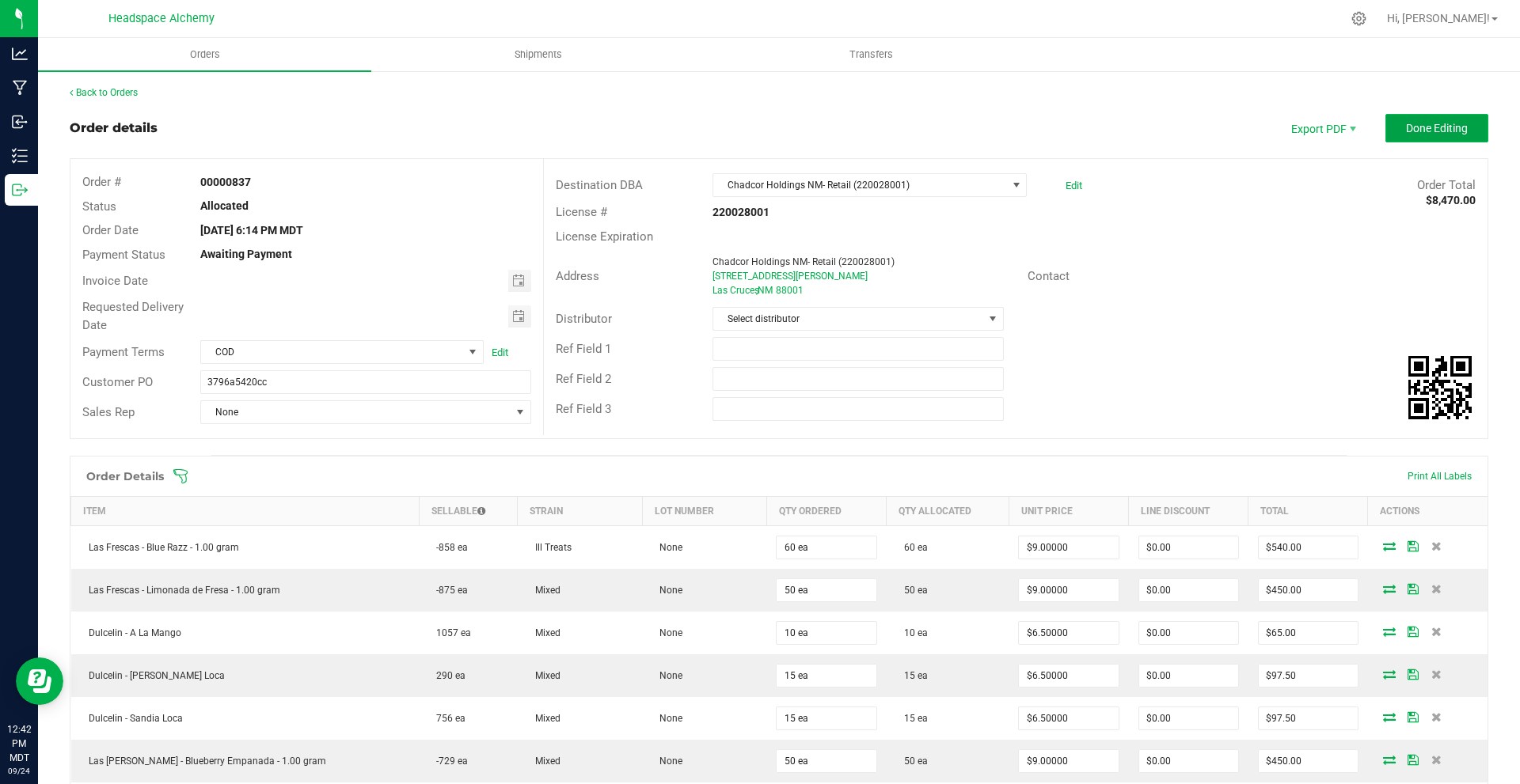
click at [1454, 129] on span "Done Editing" at bounding box center [1437, 129] width 62 height 13
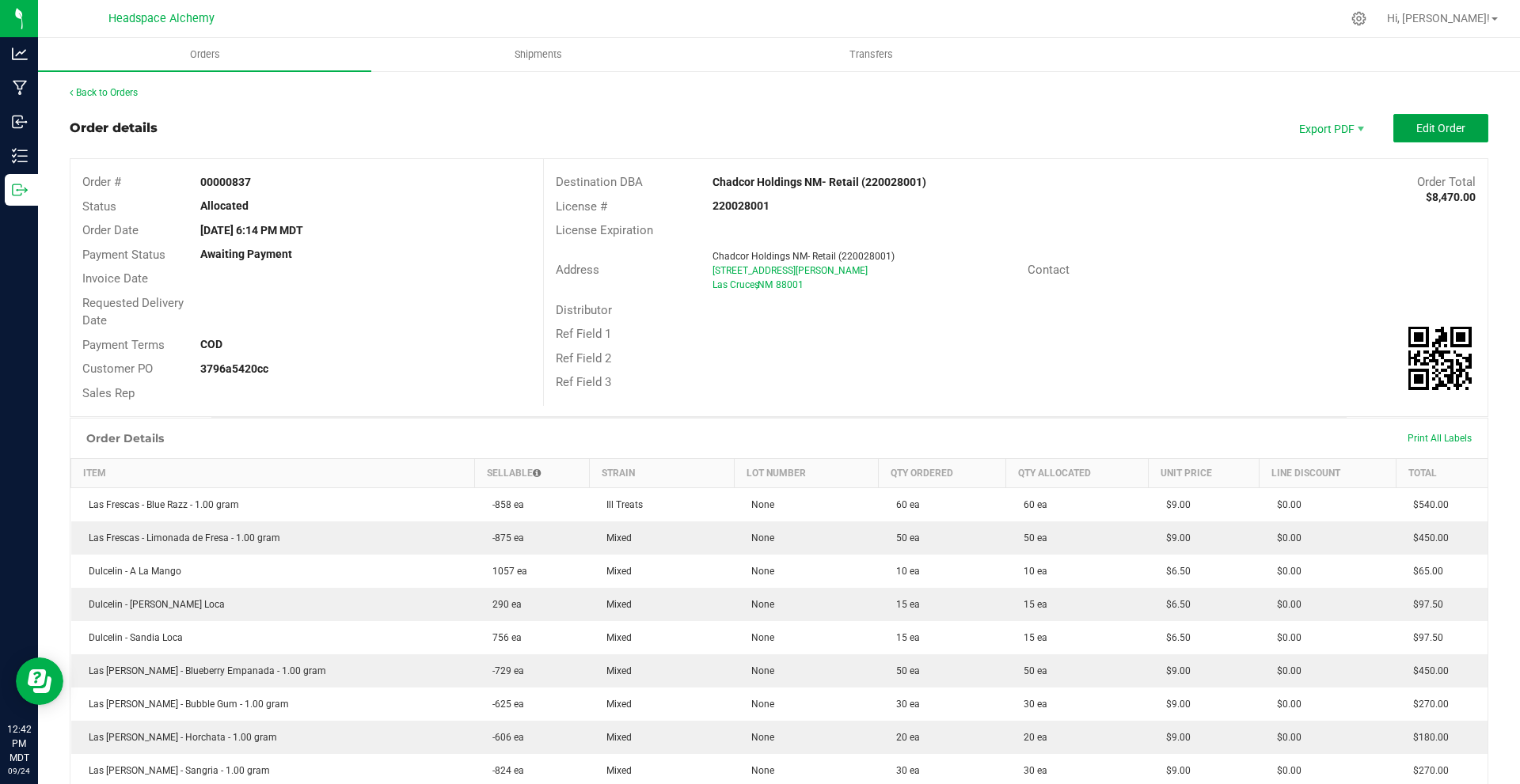
click at [1447, 126] on span "Edit Order" at bounding box center [1441, 129] width 49 height 13
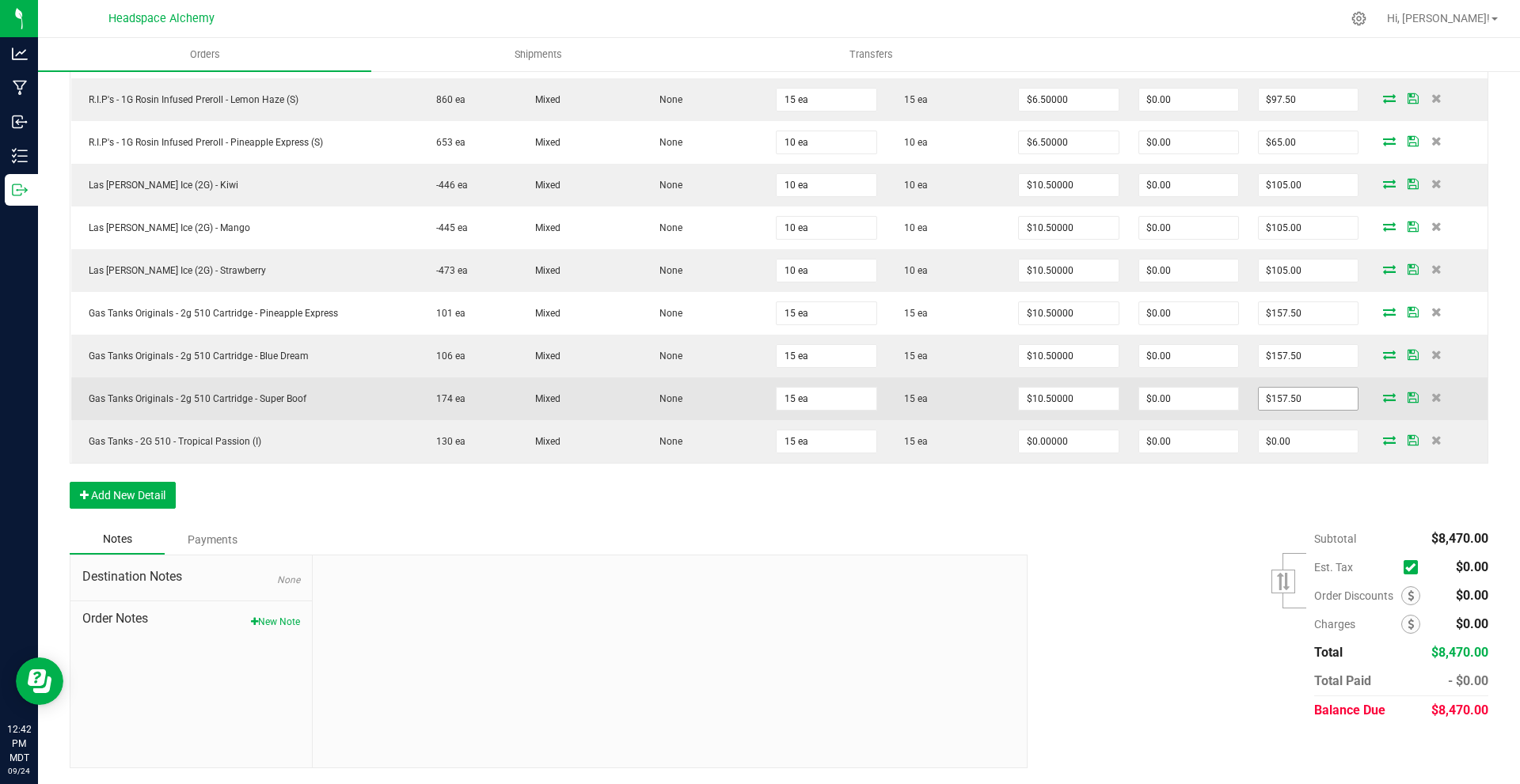
scroll to position [1364, 0]
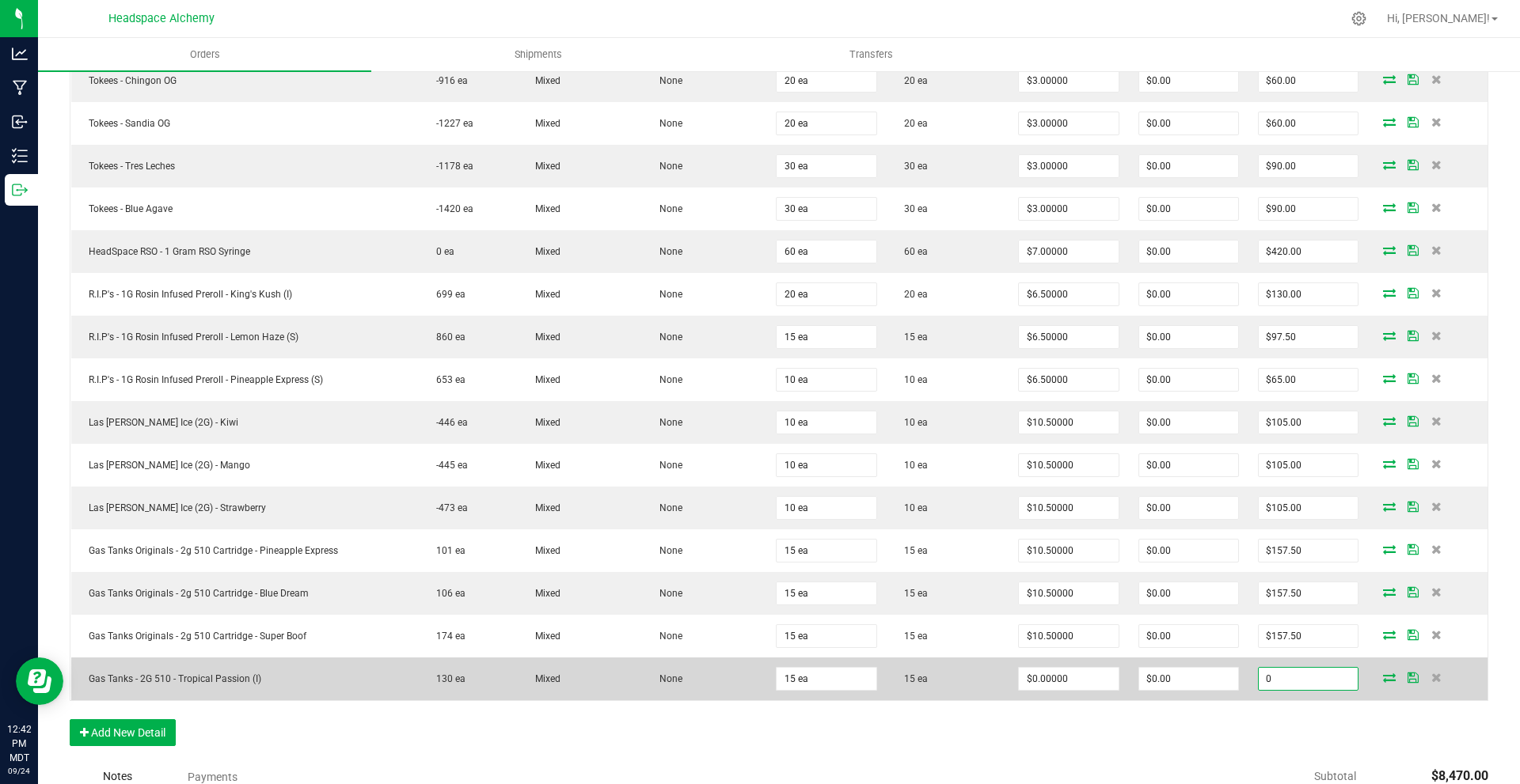
click at [1317, 673] on input "0" at bounding box center [1309, 679] width 99 height 22
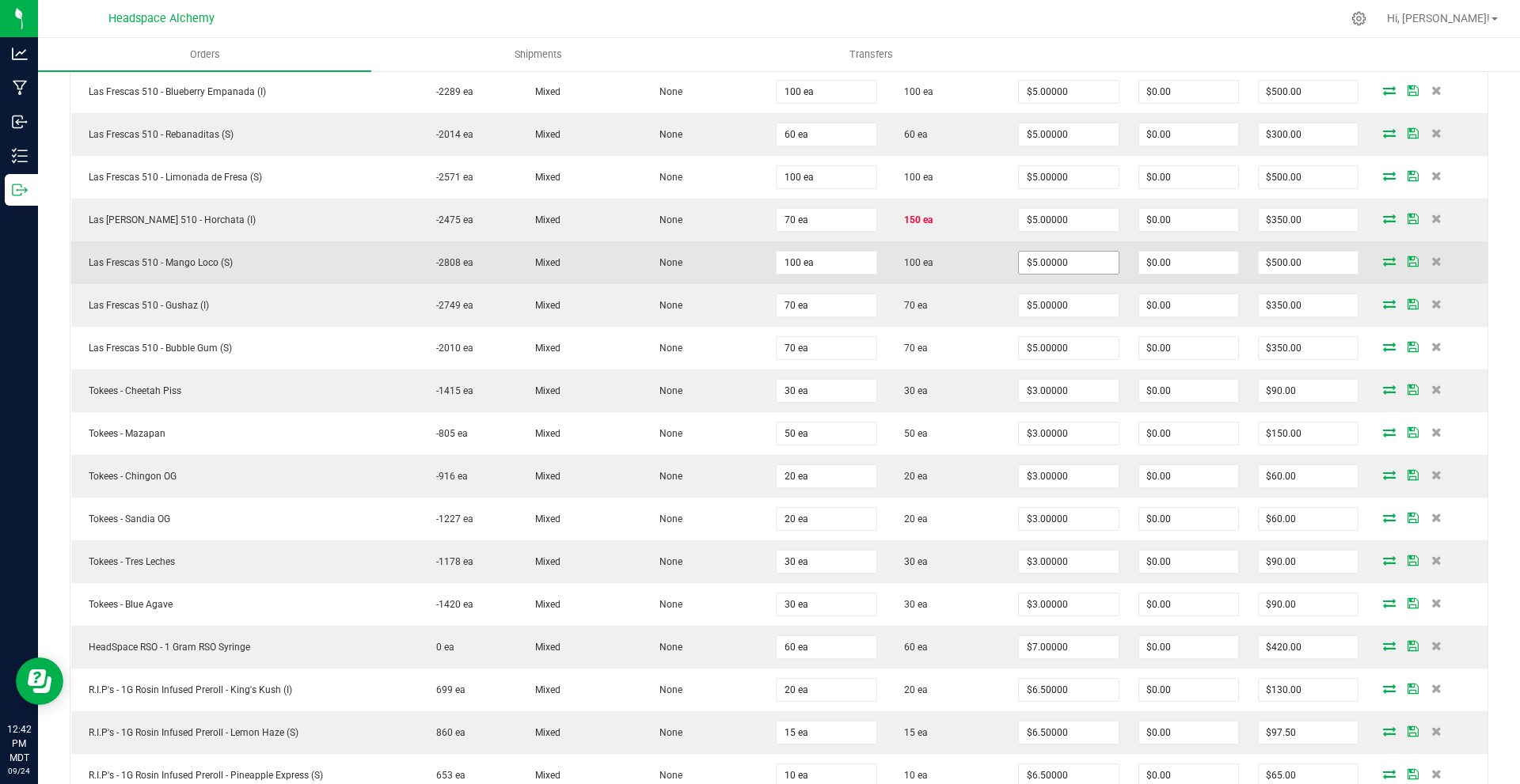
scroll to position [810, 0]
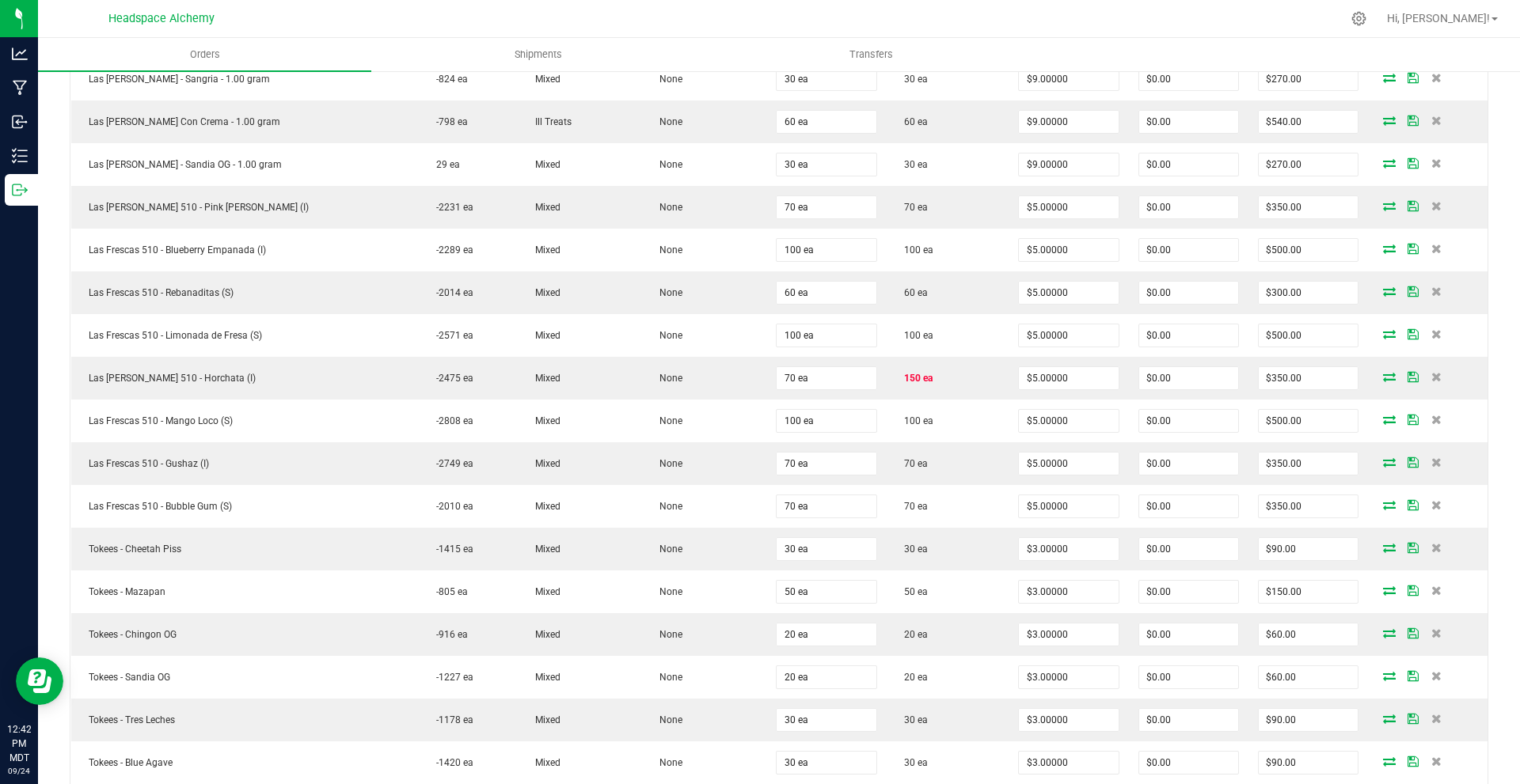
type input "$0.00"
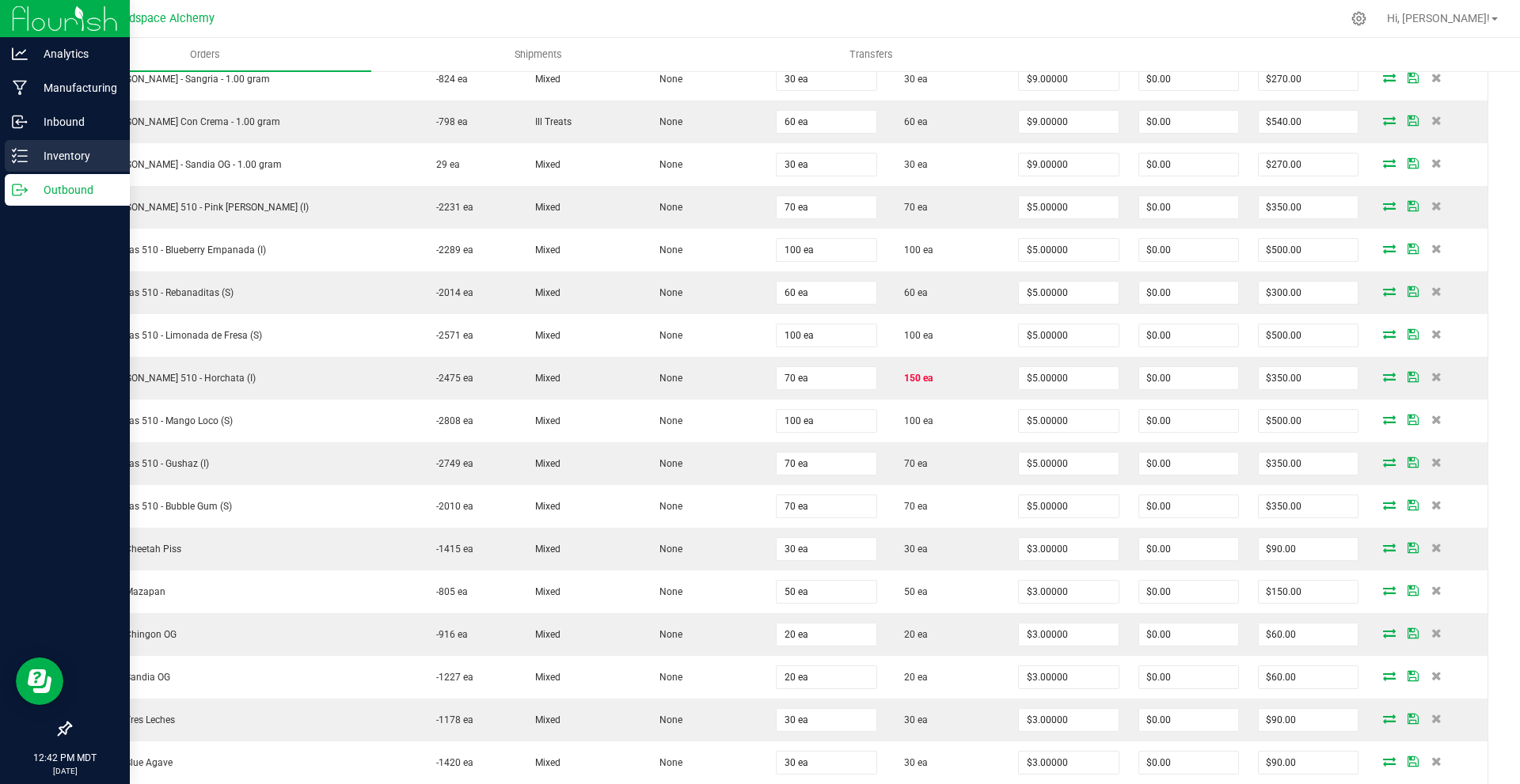
click at [18, 148] on icon at bounding box center [20, 156] width 16 height 16
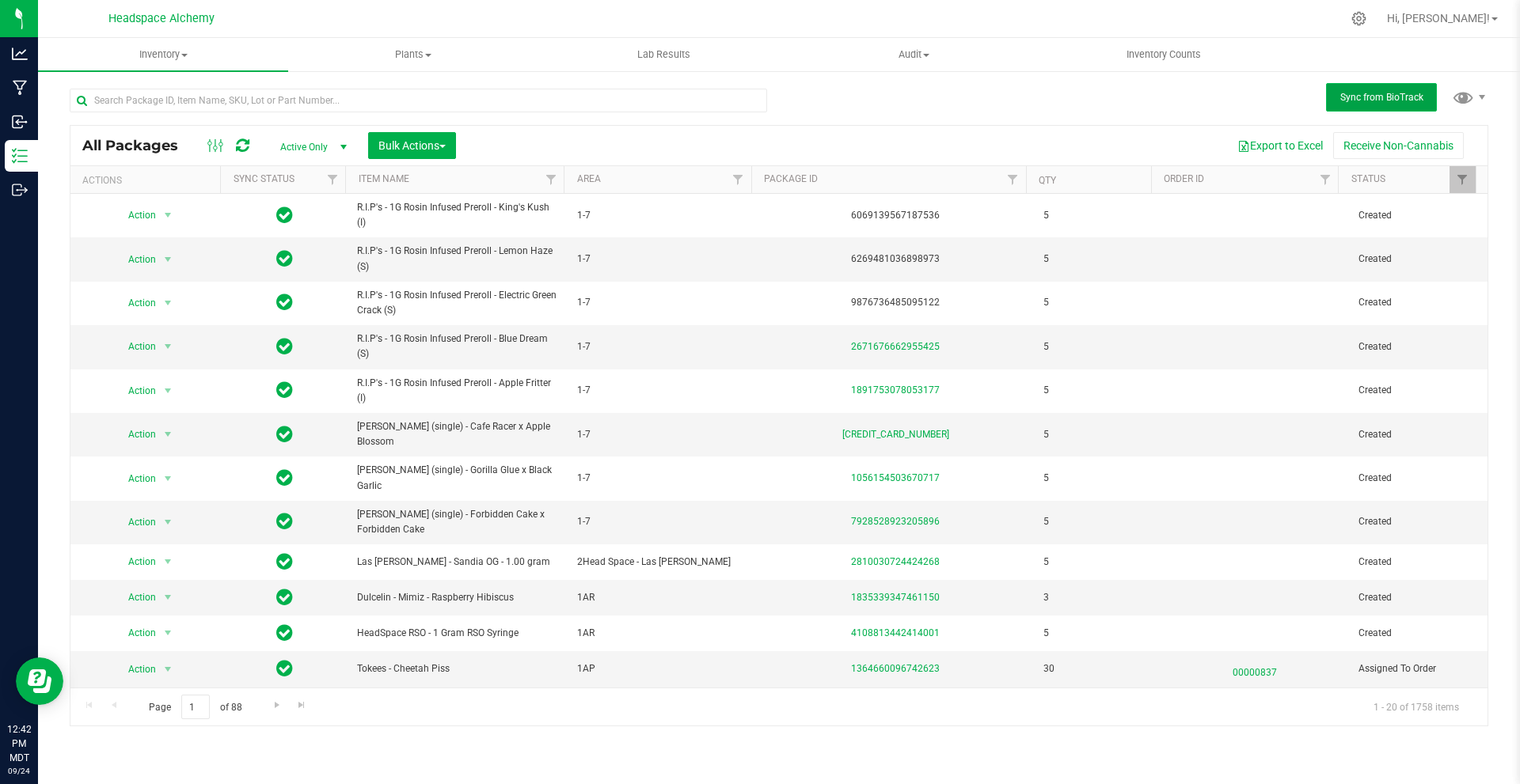
click at [1366, 90] on button "Sync from BioTrack" at bounding box center [1382, 98] width 111 height 29
click at [742, 184] on span "Filter" at bounding box center [738, 180] width 13 height 13
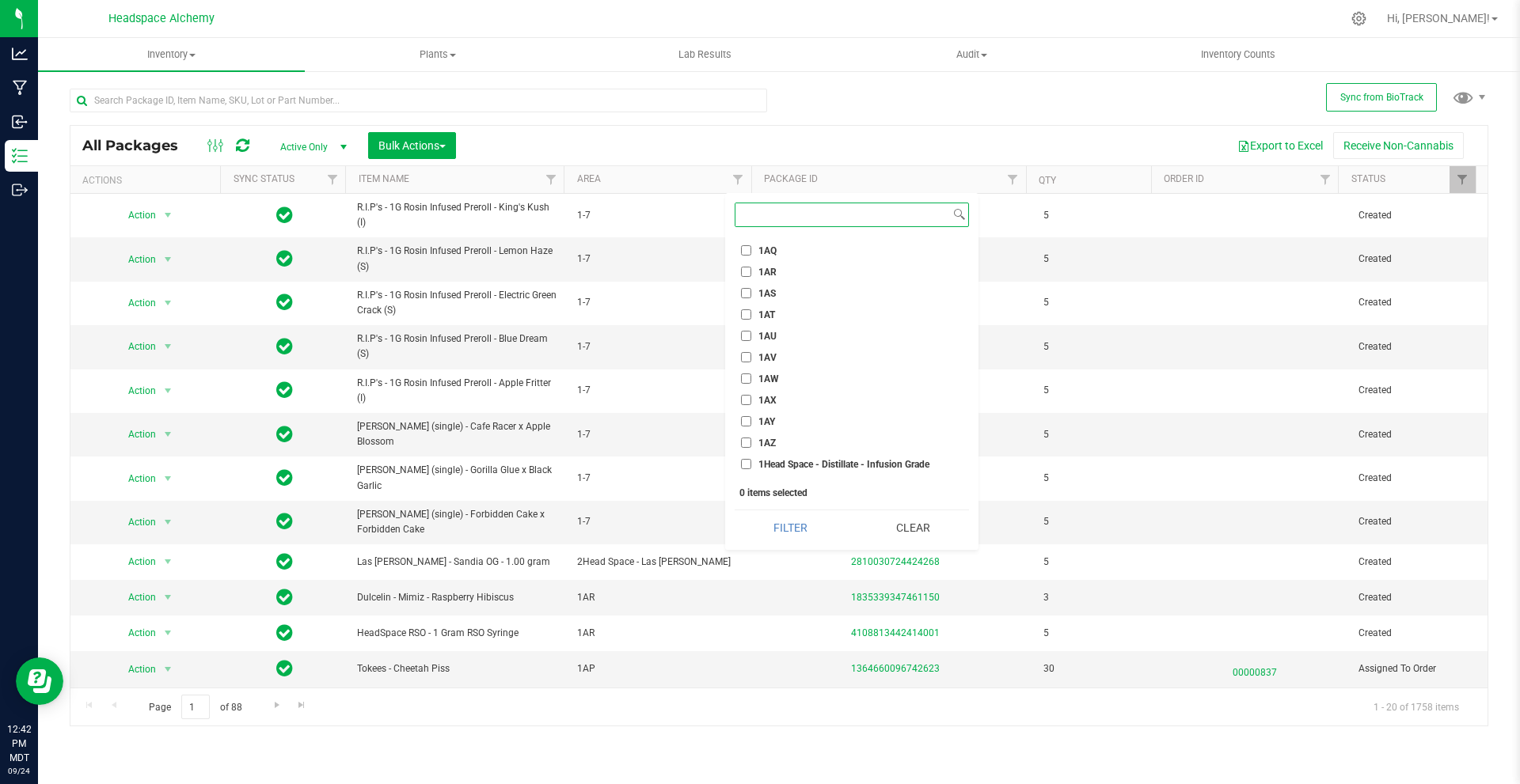
scroll to position [1029, 0]
click at [744, 310] on input "1AP" at bounding box center [746, 308] width 10 height 10
checkbox input "true"
click at [785, 524] on button "Filter" at bounding box center [791, 528] width 112 height 35
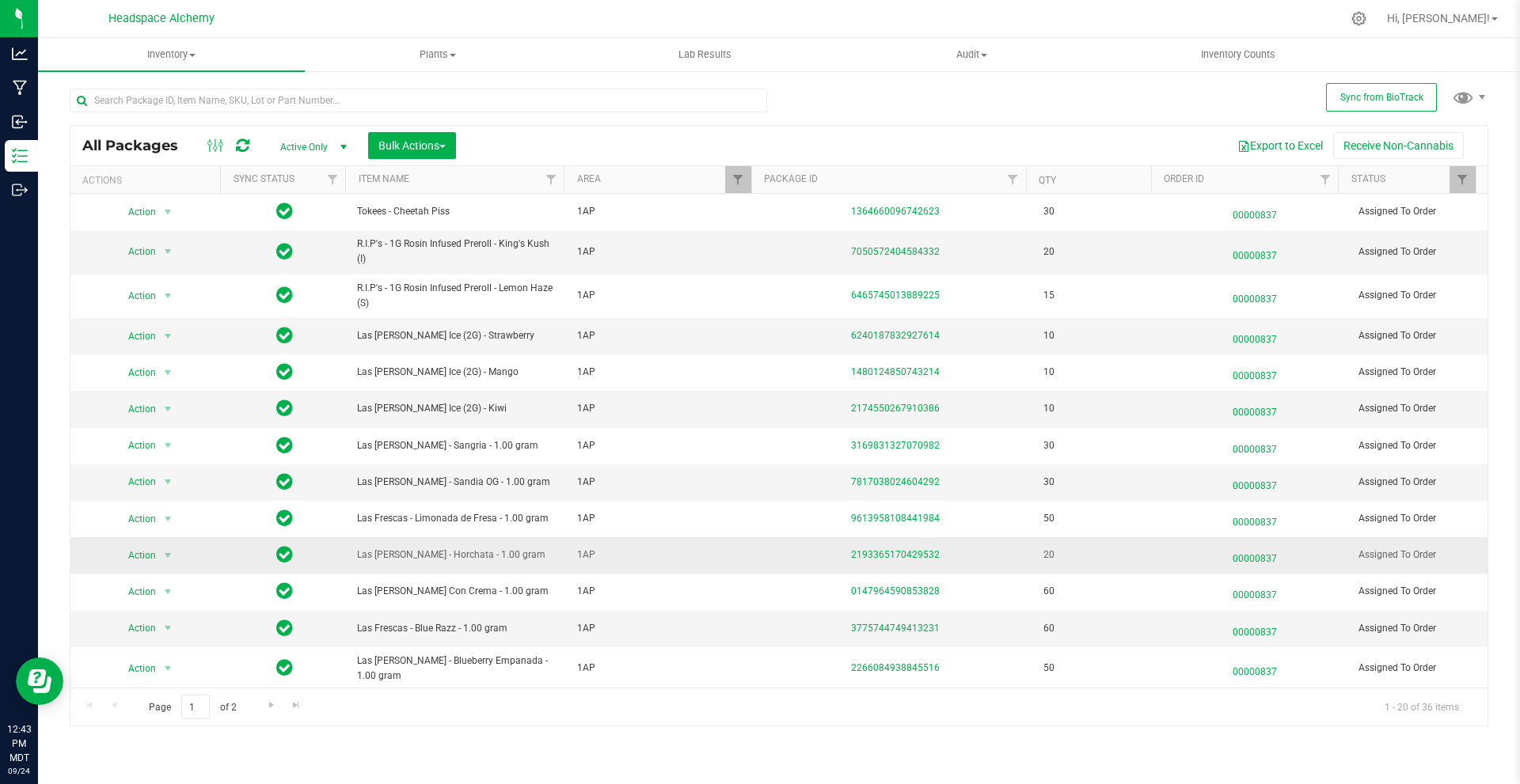
scroll to position [237, 0]
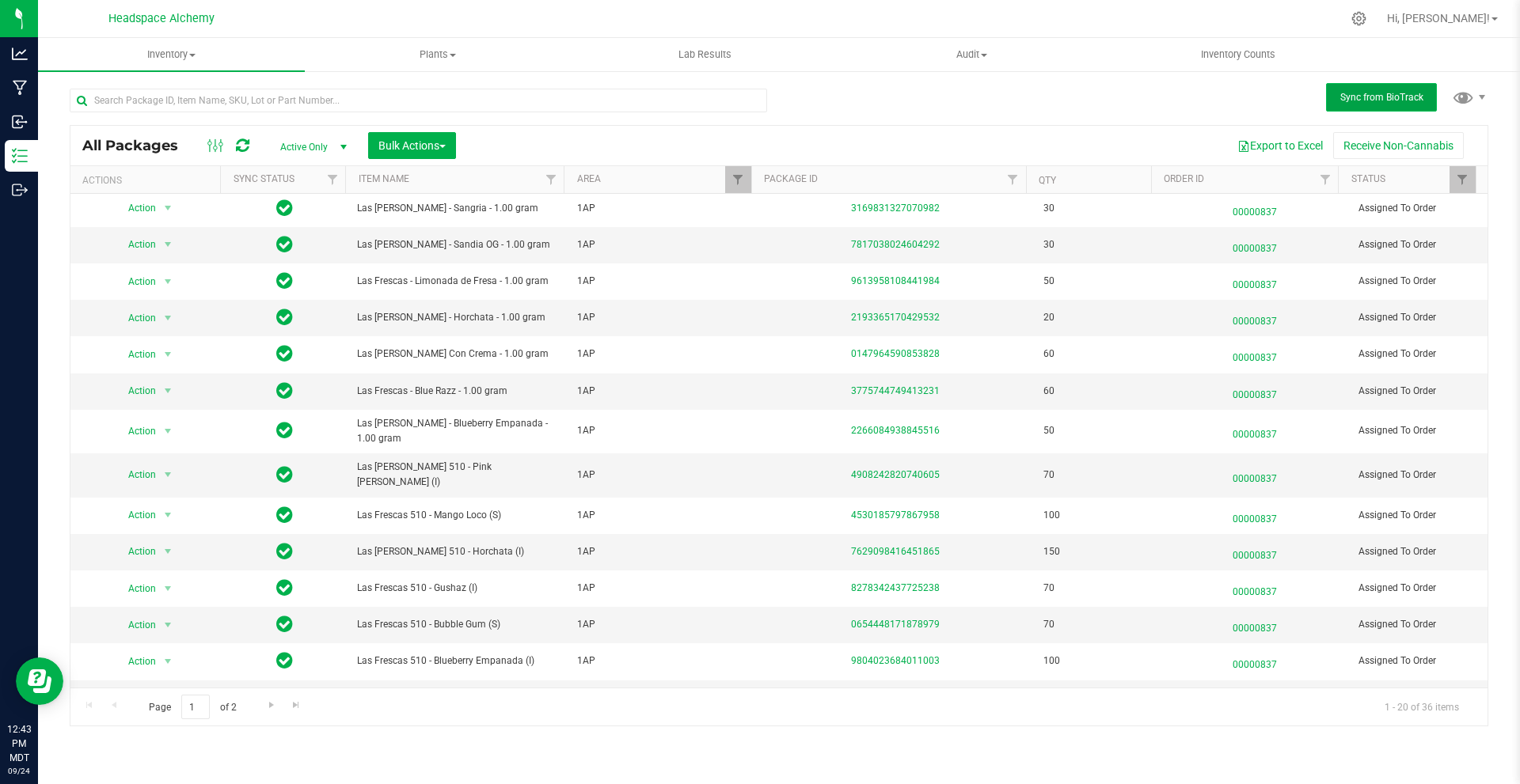
click at [1388, 94] on span "Sync from BioTrack" at bounding box center [1382, 98] width 83 height 11
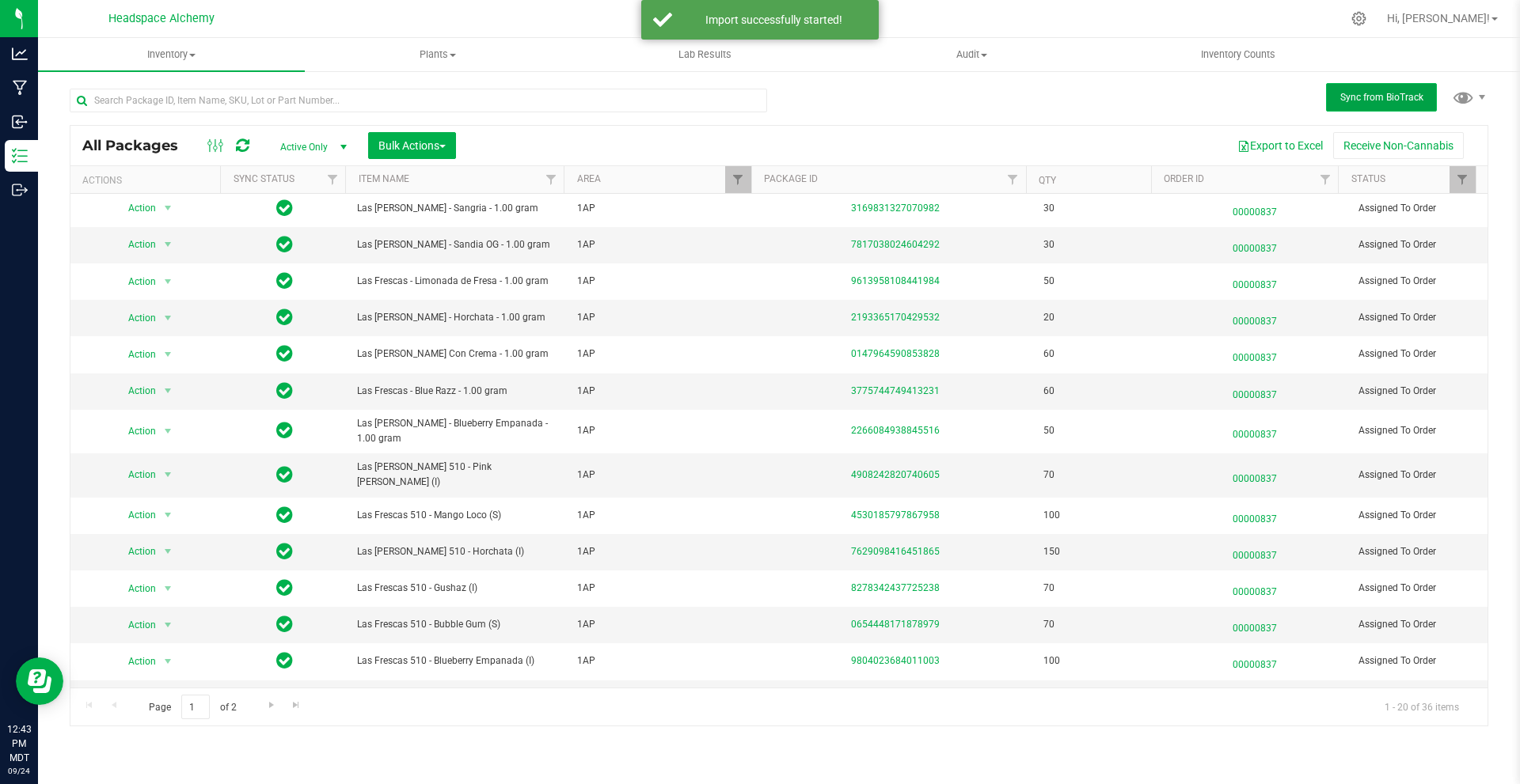
click at [1388, 94] on span "Sync from BioTrack" at bounding box center [1382, 98] width 83 height 11
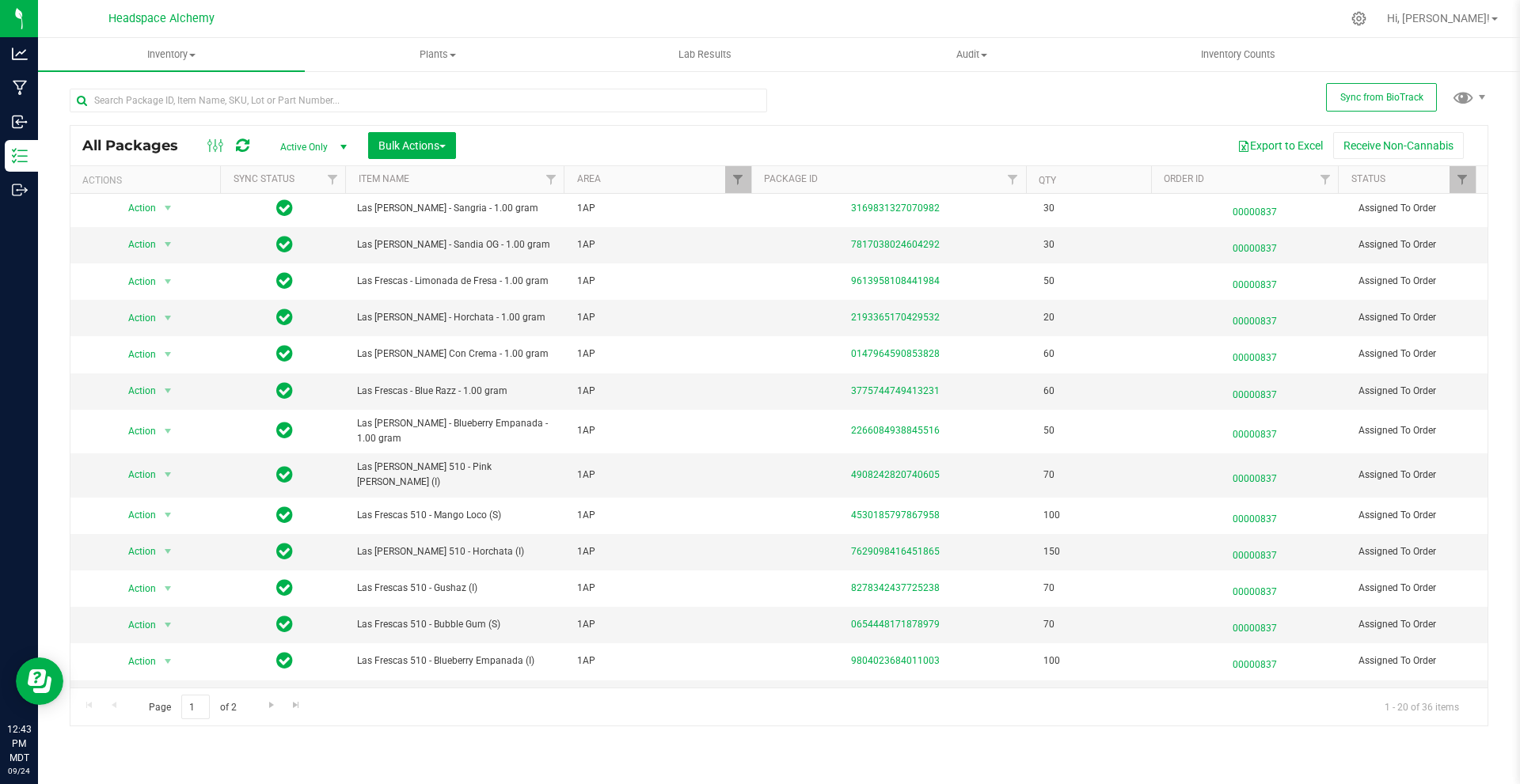
click at [243, 141] on icon at bounding box center [242, 145] width 14 height 16
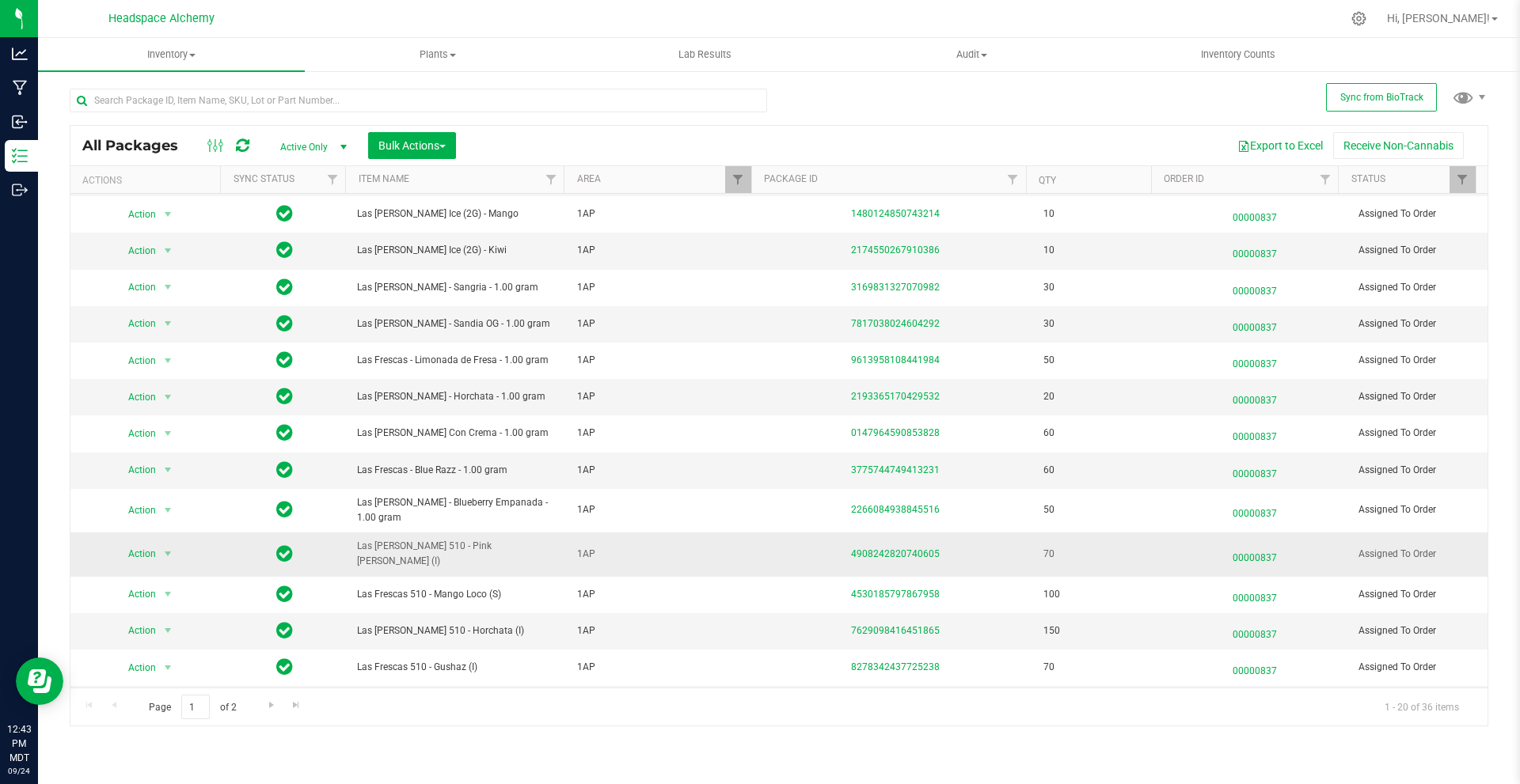
scroll to position [251, 0]
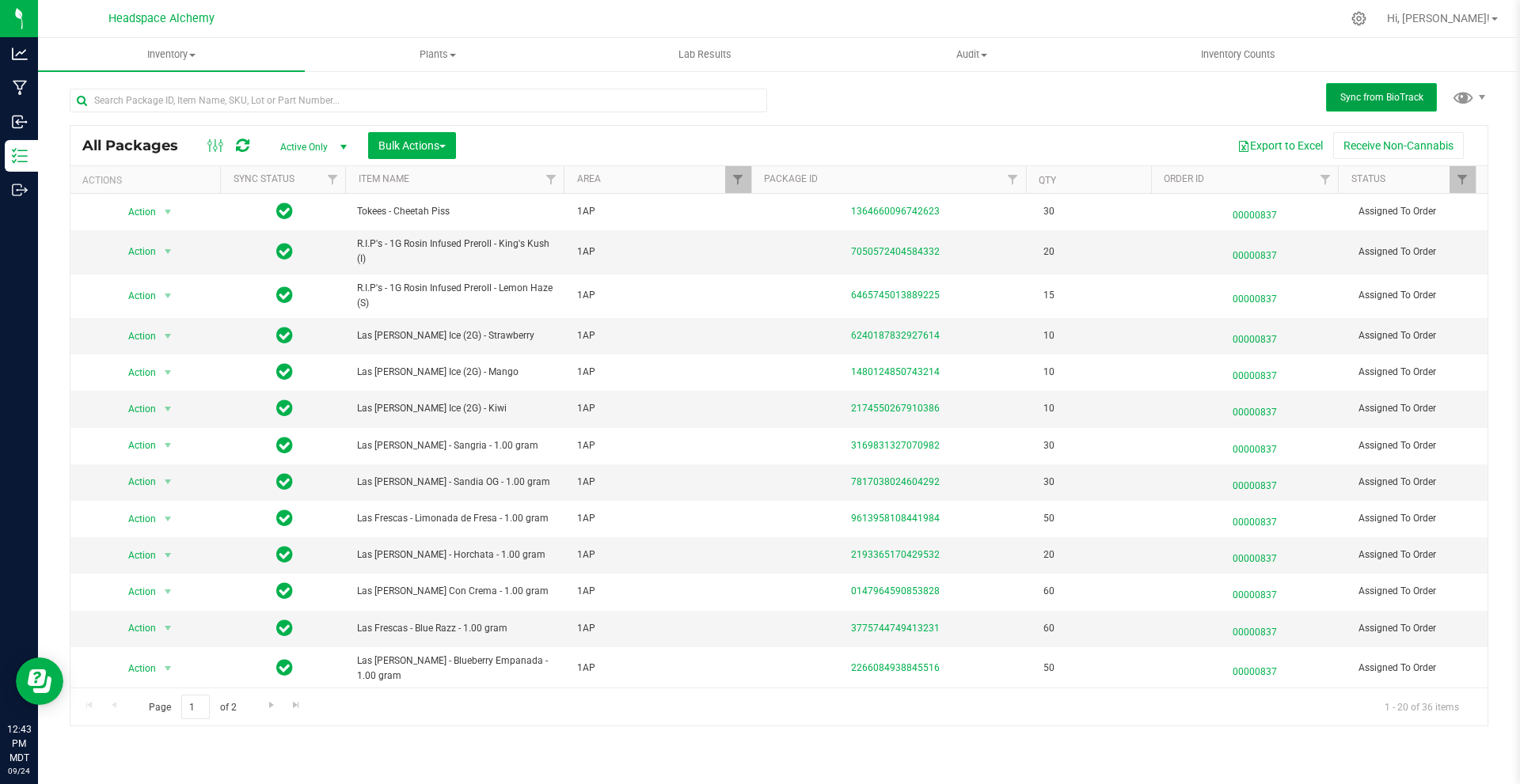
click at [1388, 96] on span "Sync from BioTrack" at bounding box center [1382, 98] width 83 height 11
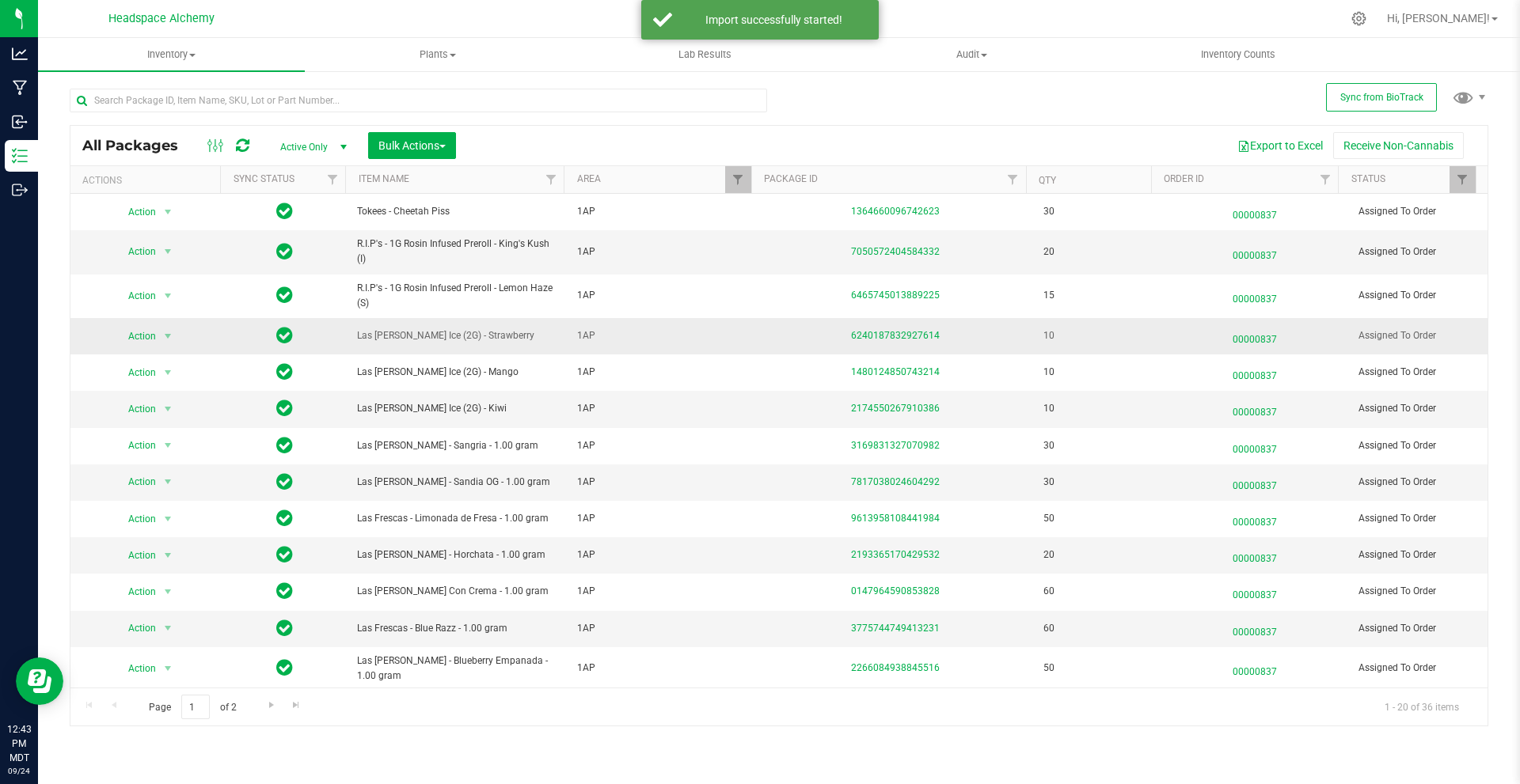
scroll to position [158, 0]
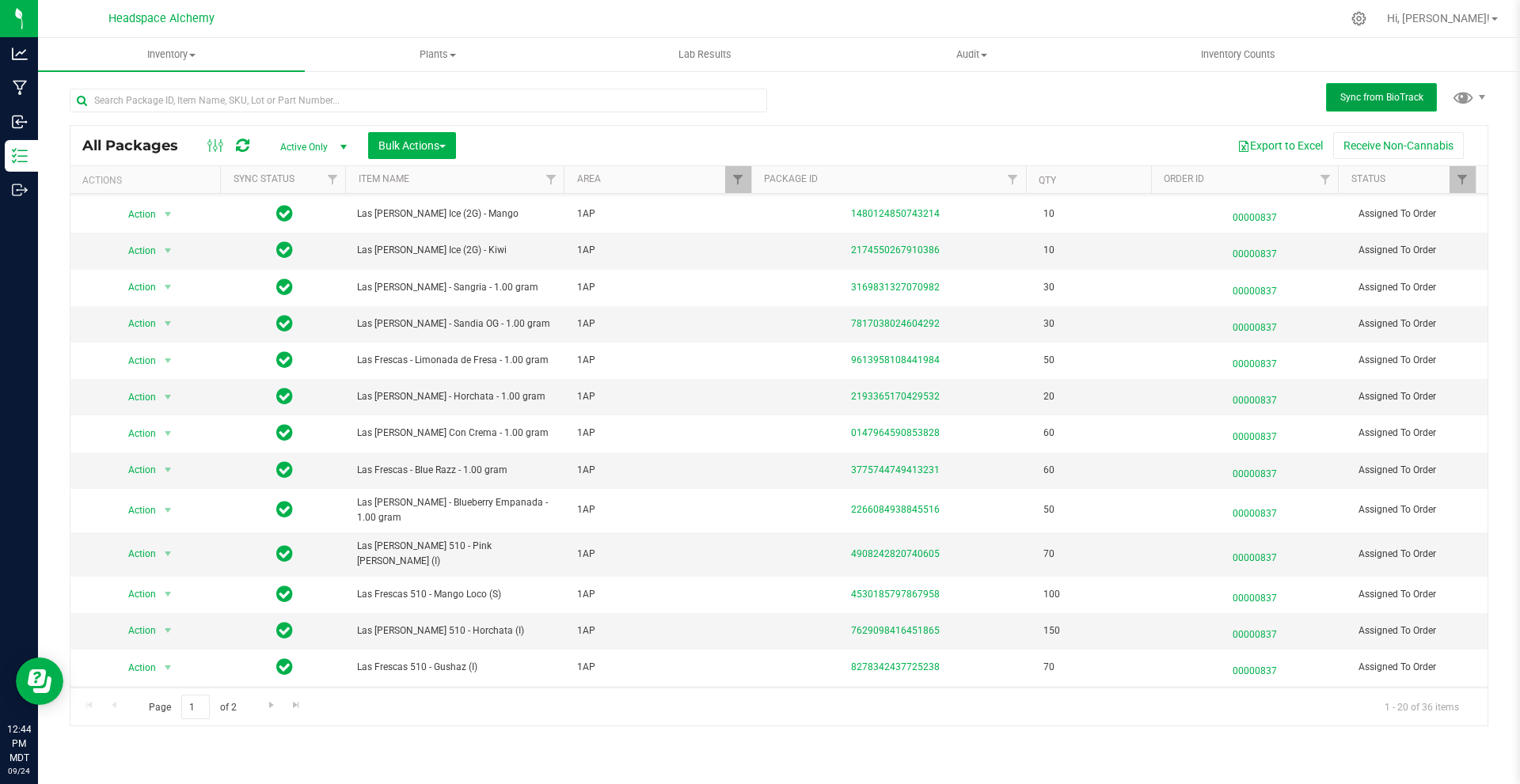
click at [1331, 96] on button "Sync from BioTrack" at bounding box center [1382, 98] width 111 height 29
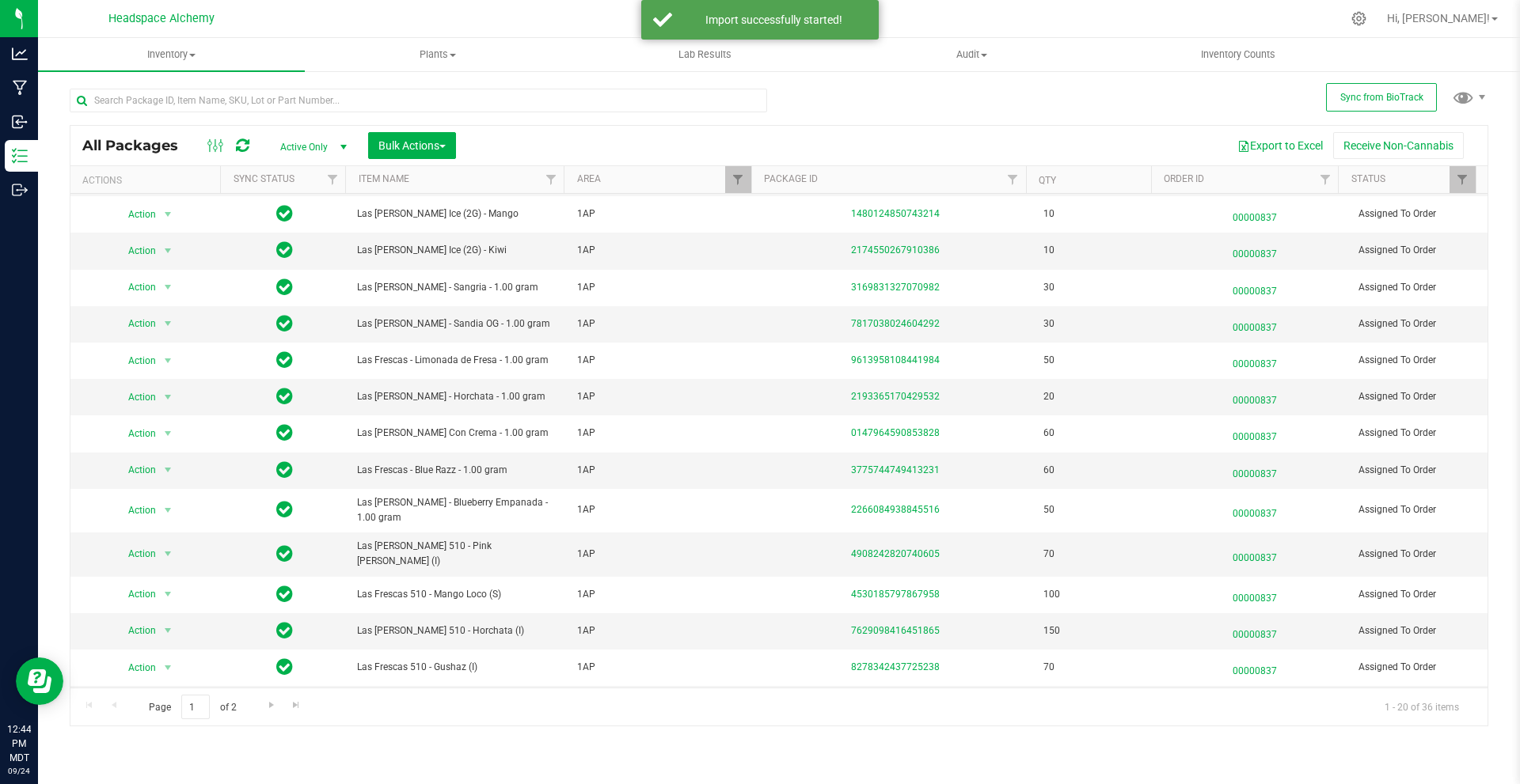
click at [246, 144] on icon at bounding box center [242, 145] width 14 height 16
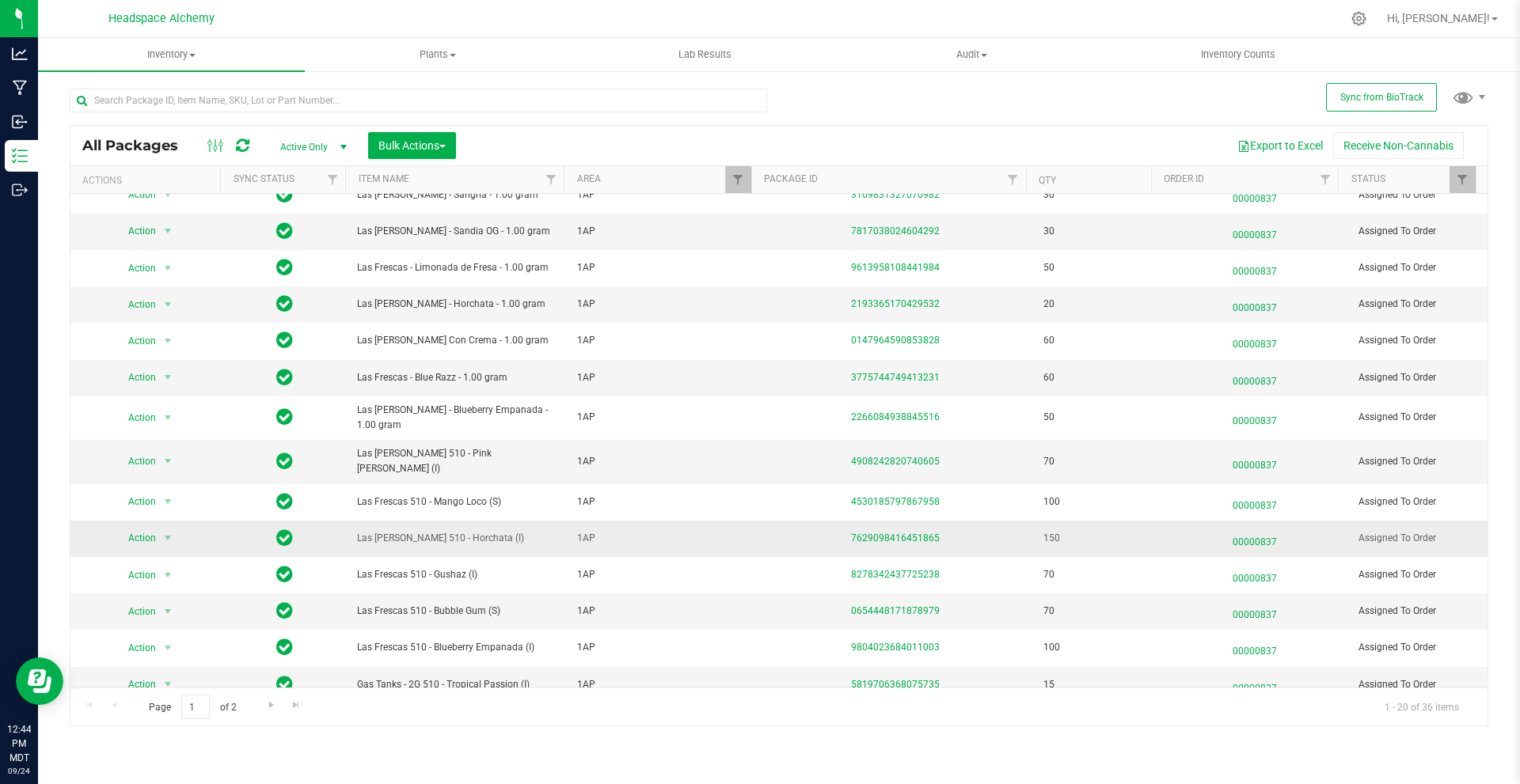
click at [469, 531] on span "Las [PERSON_NAME] 510 - Horchata (I)" at bounding box center [458, 538] width 201 height 15
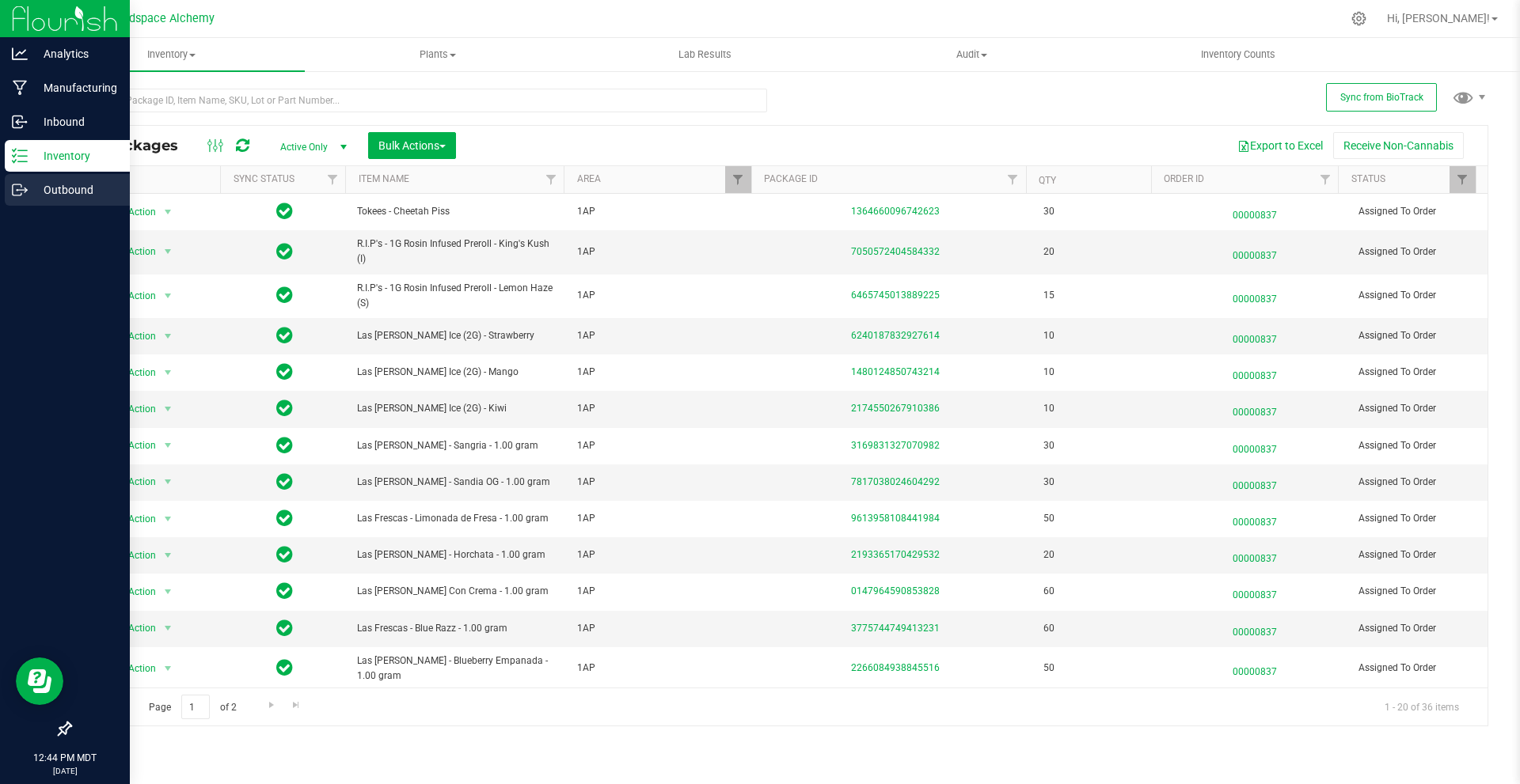
click at [22, 177] on div "Outbound" at bounding box center [67, 190] width 125 height 32
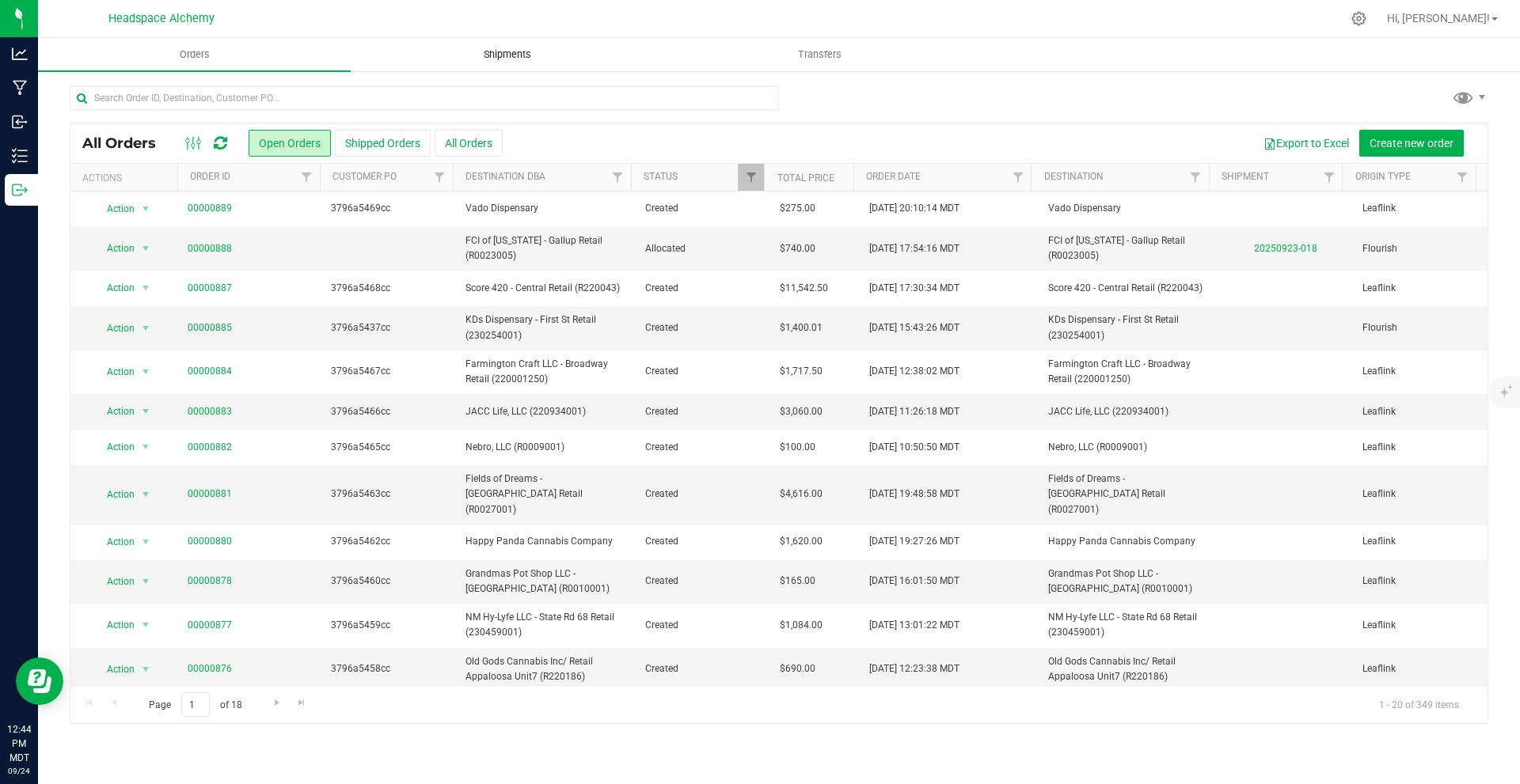
click at [466, 64] on uib-tab-heading "Shipments" at bounding box center [507, 55] width 311 height 32
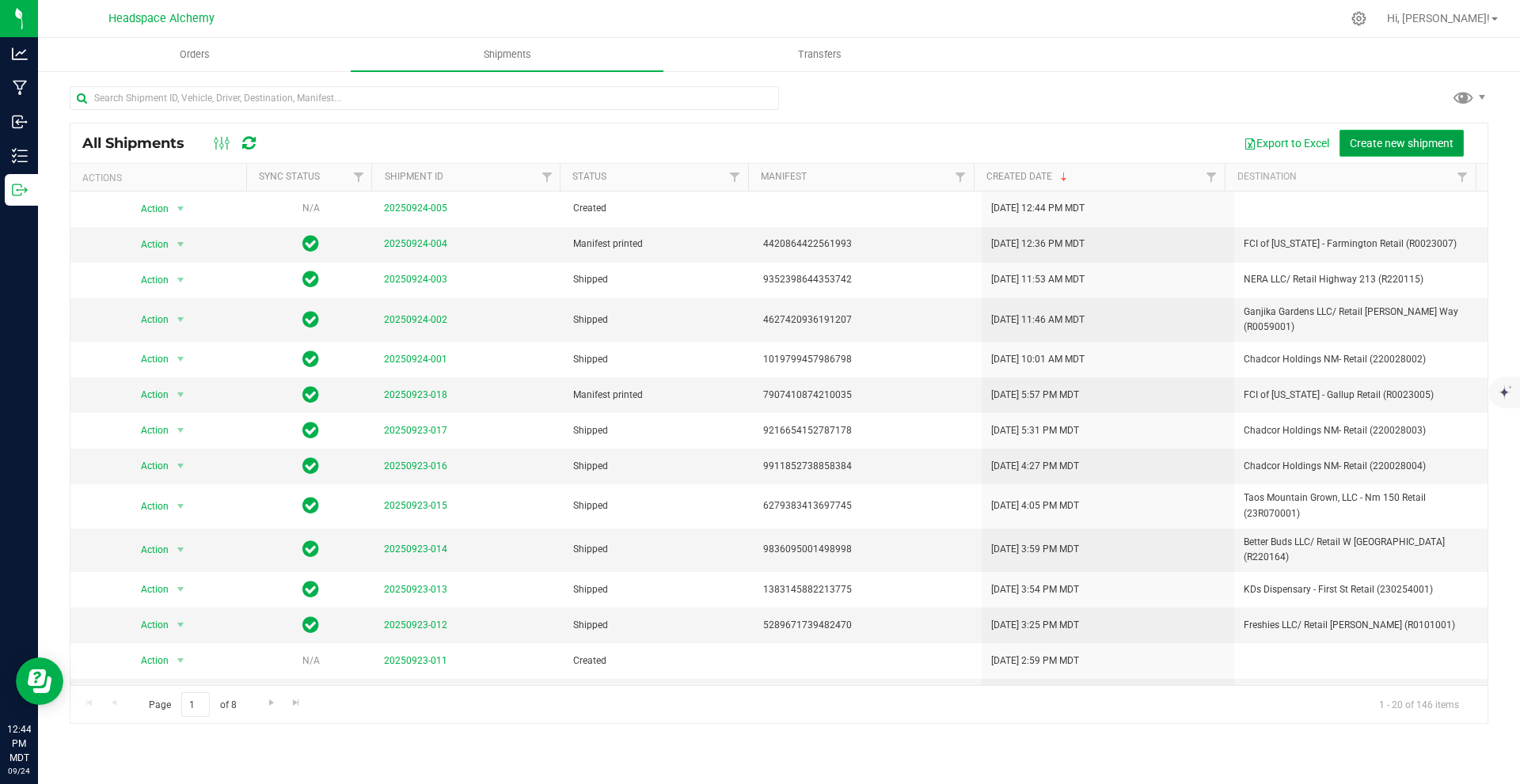
click at [1379, 149] on button "Create new shipment" at bounding box center [1402, 143] width 124 height 27
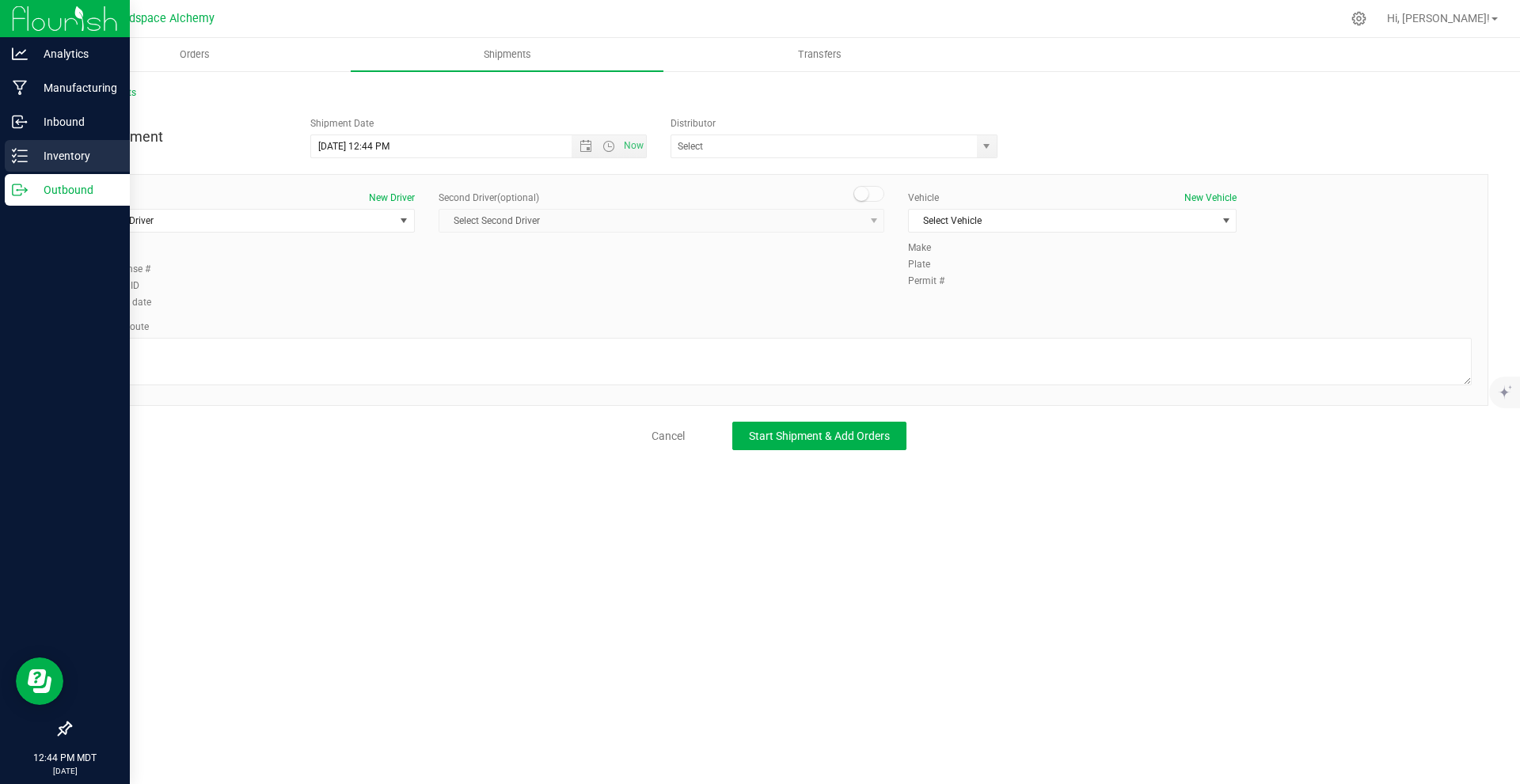
click at [30, 157] on p "Inventory" at bounding box center [75, 156] width 95 height 19
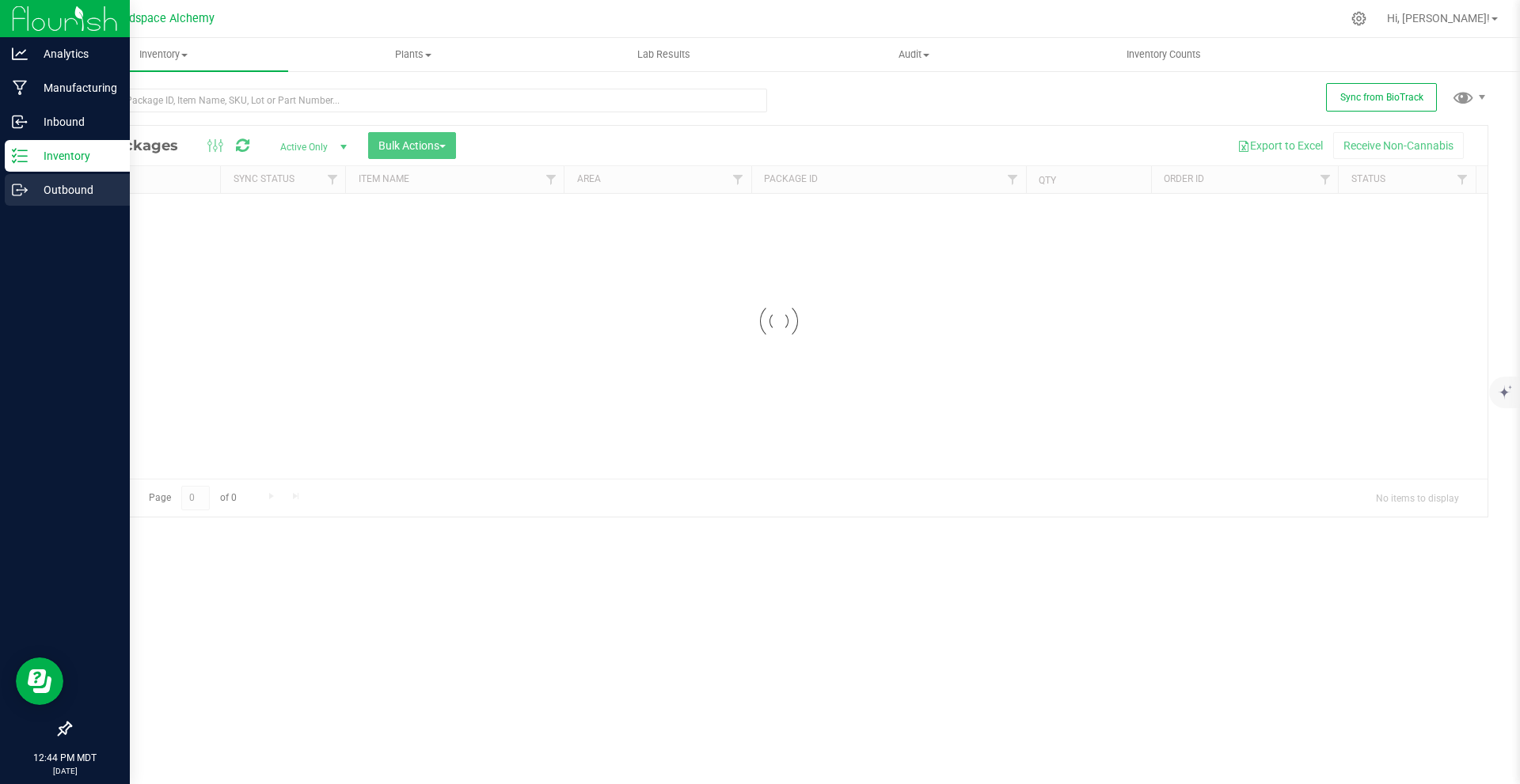
click at [63, 185] on p "Outbound" at bounding box center [75, 190] width 95 height 19
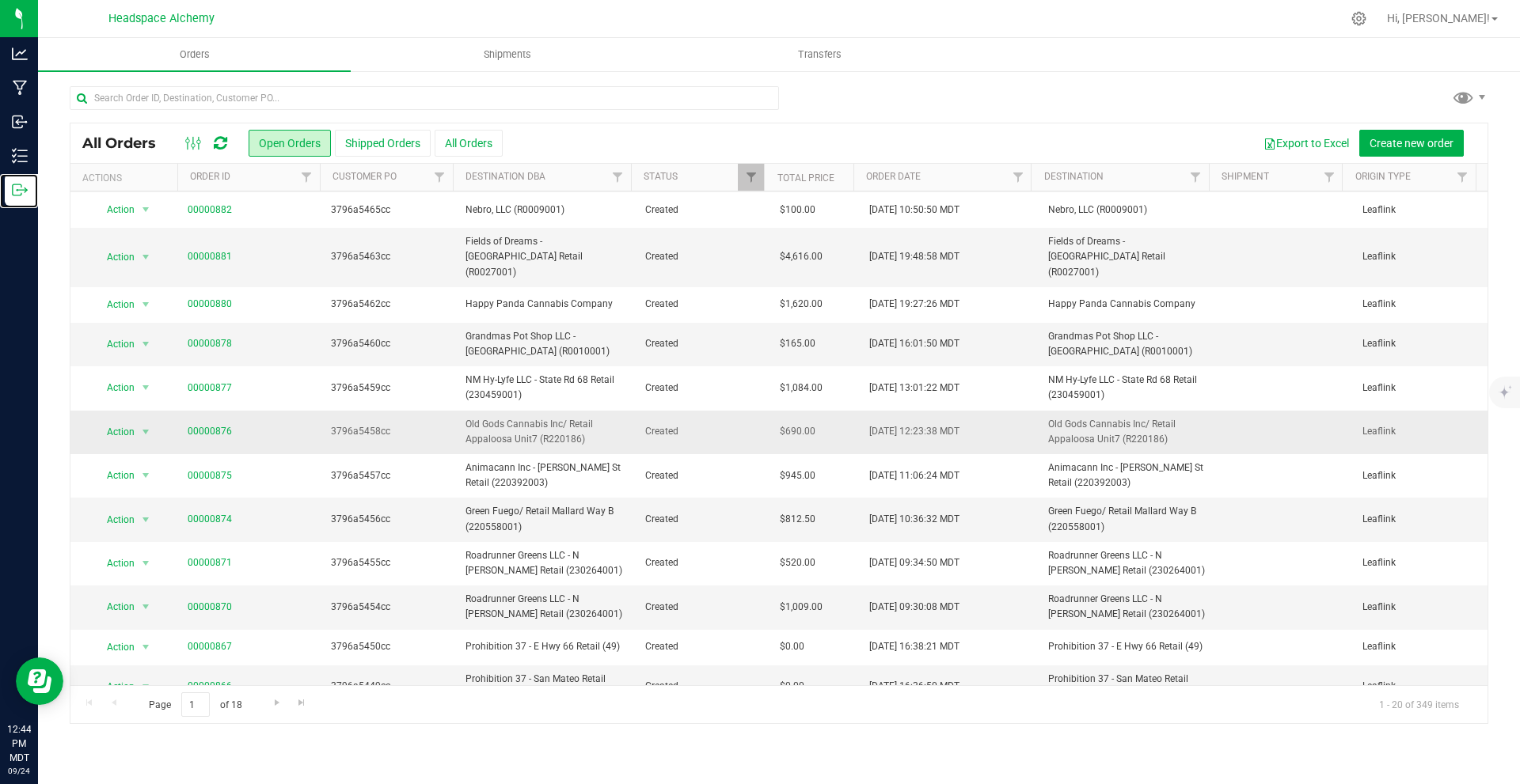
scroll to position [333, 0]
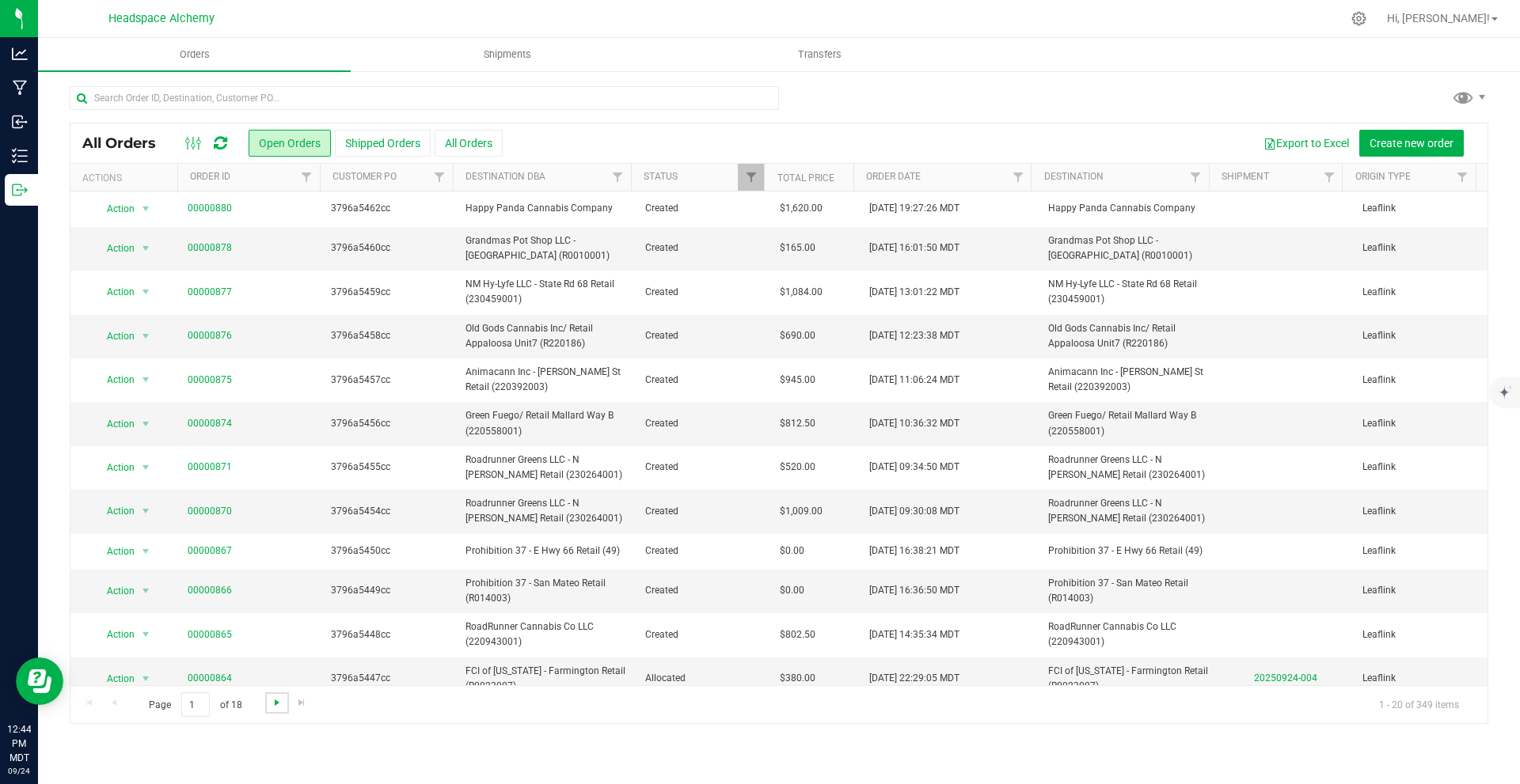
click at [271, 701] on span "Go to the next page" at bounding box center [277, 702] width 13 height 13
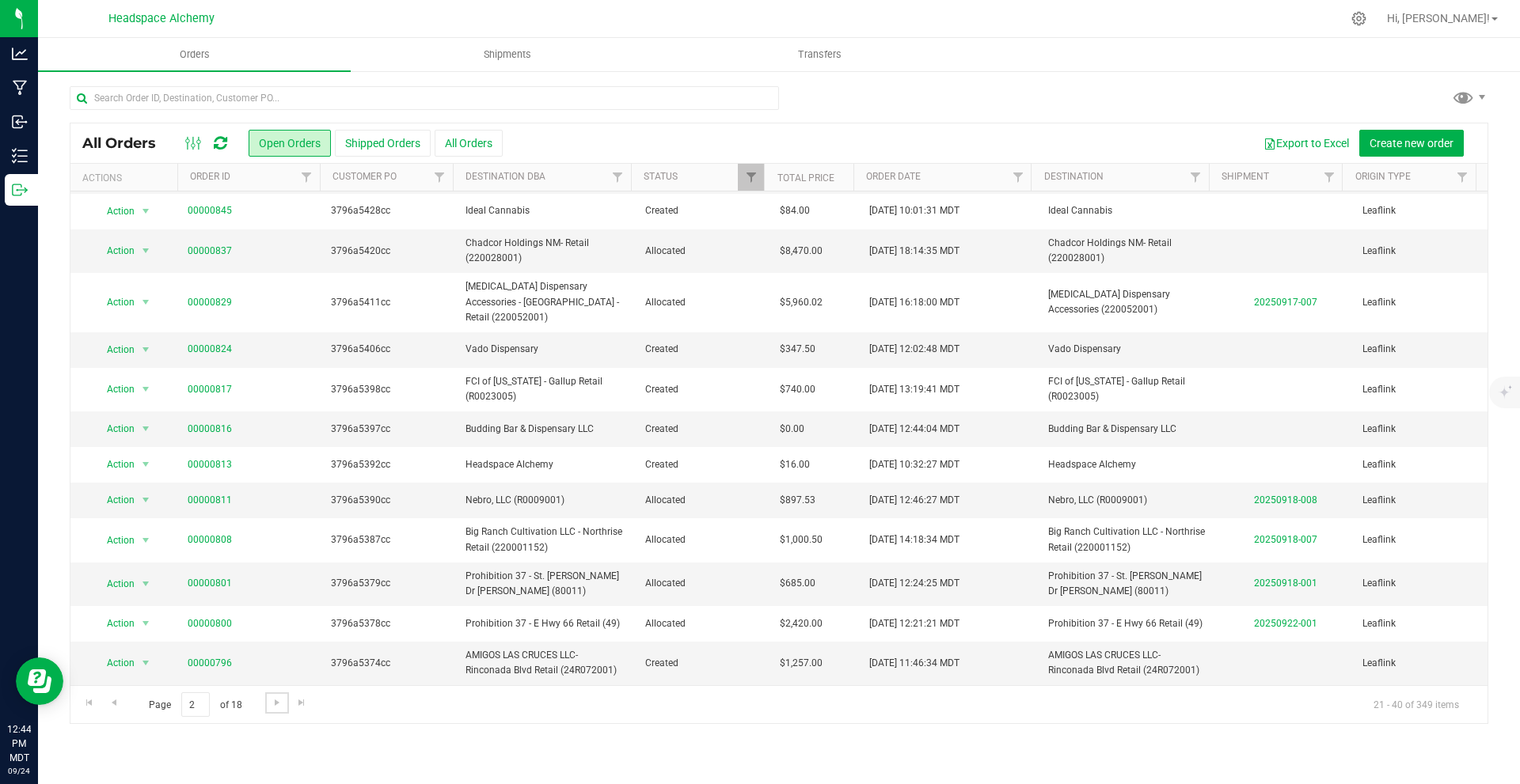
scroll to position [0, 0]
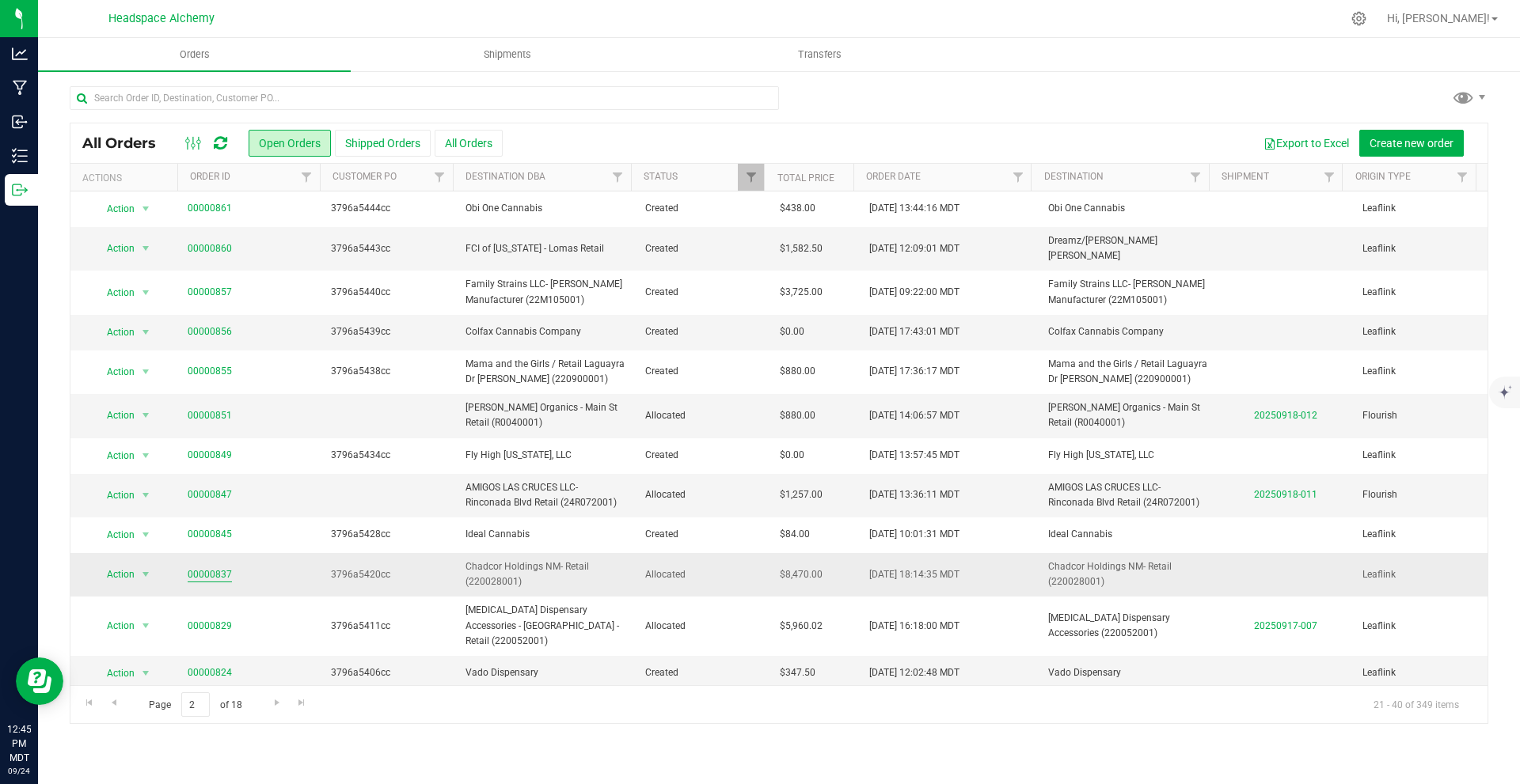
click at [210, 567] on link "00000837" at bounding box center [209, 575] width 44 height 15
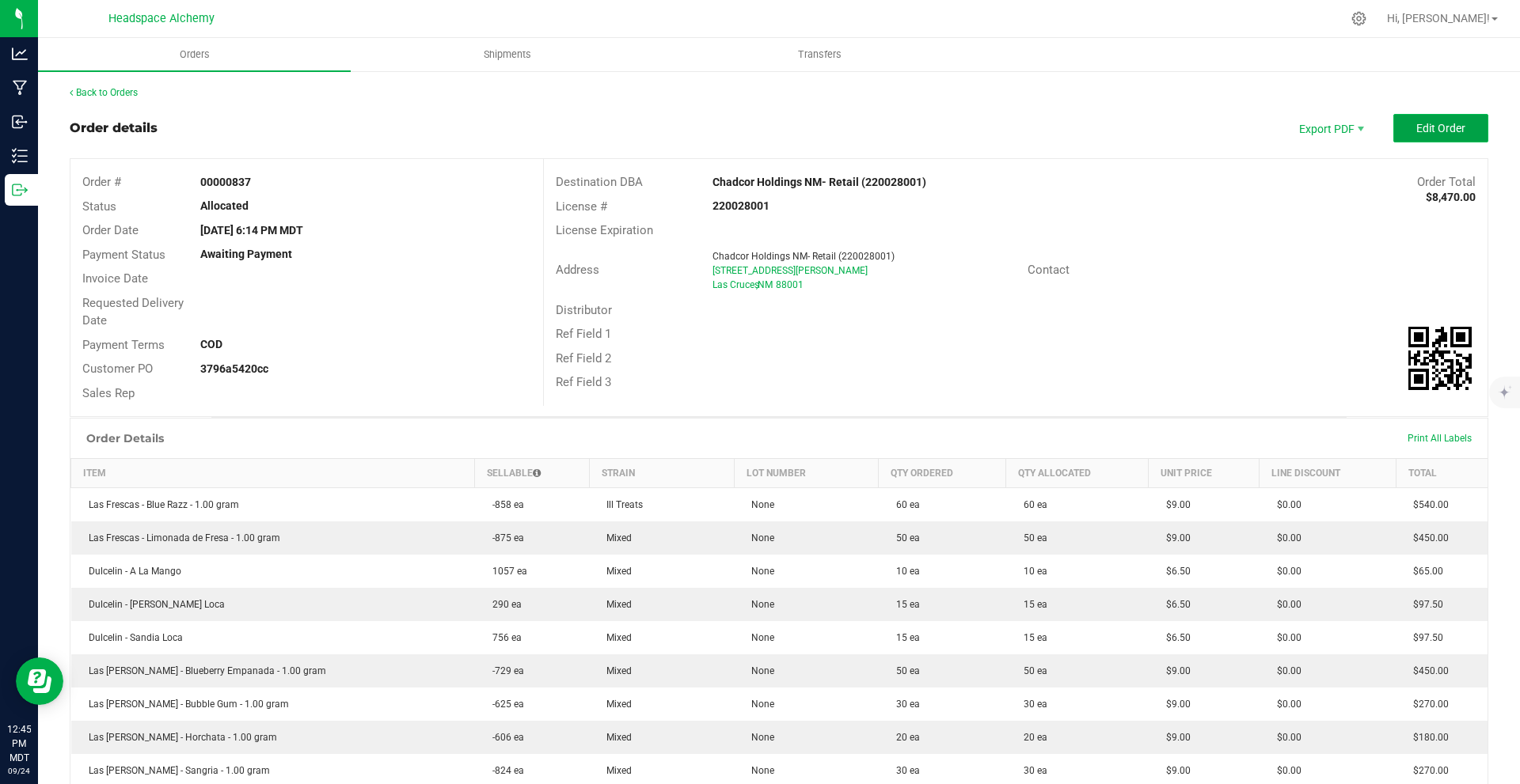
click at [1418, 131] on span "Edit Order" at bounding box center [1441, 129] width 49 height 13
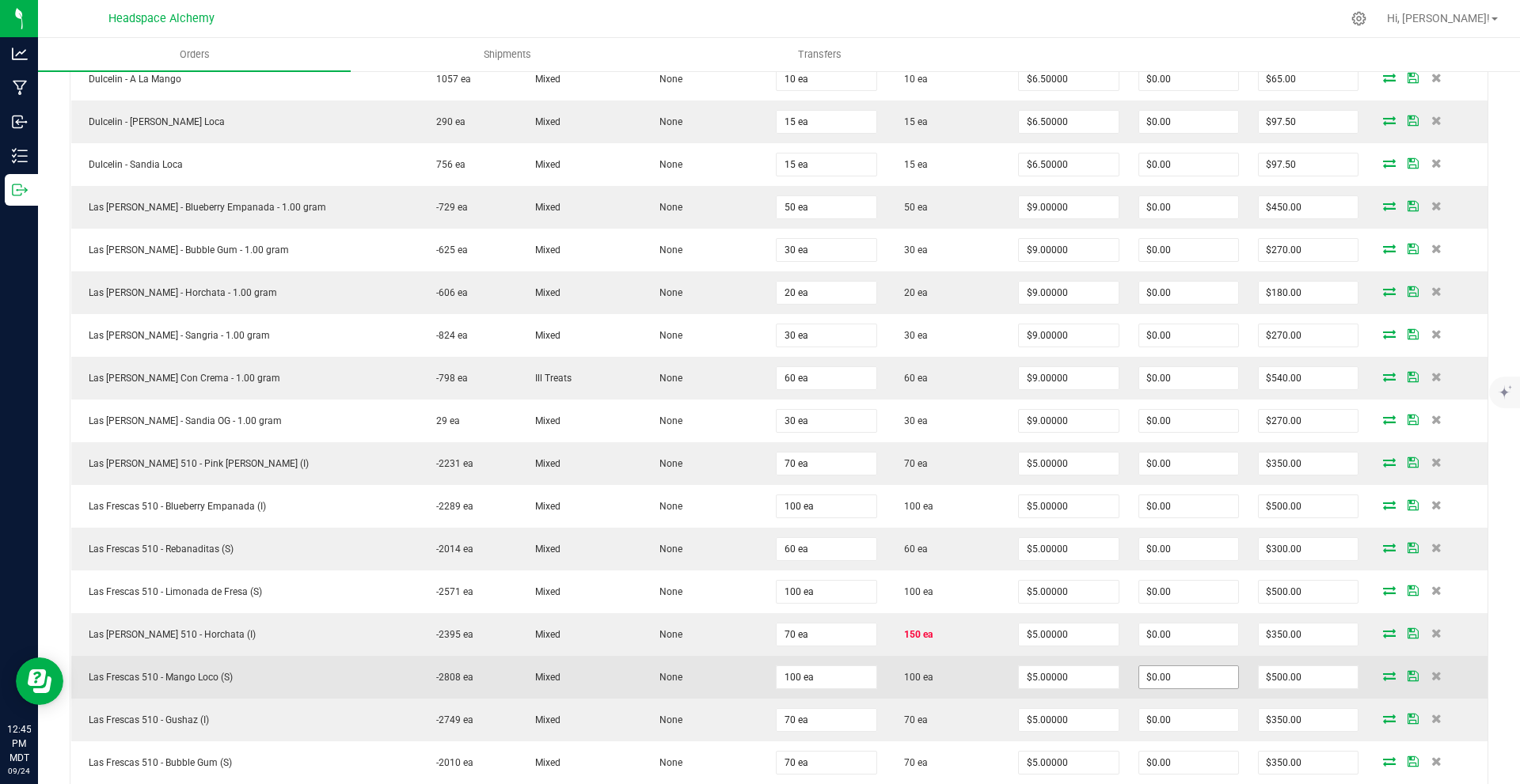
scroll to position [791, 0]
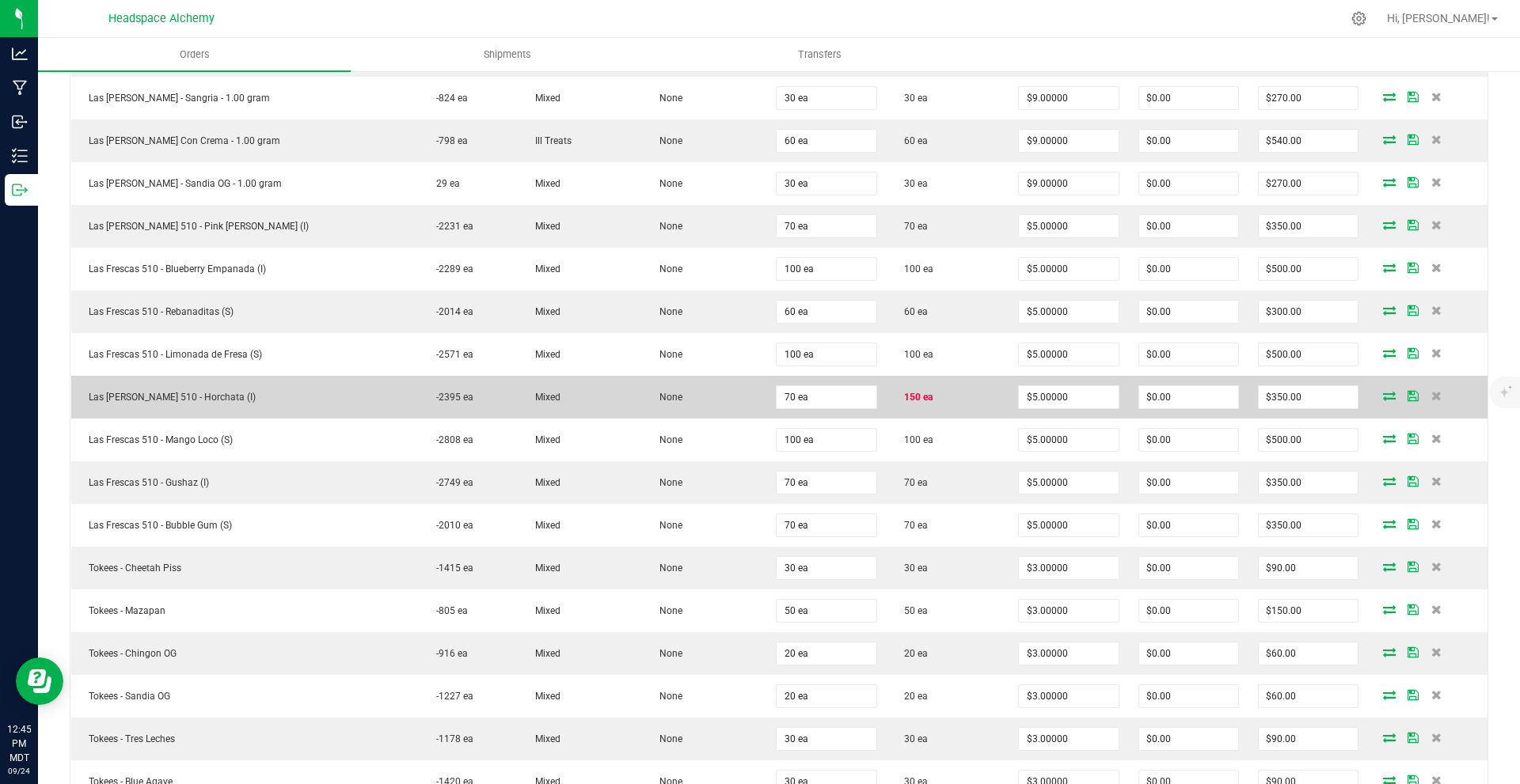
click at [1383, 398] on icon at bounding box center [1390, 396] width 13 height 10
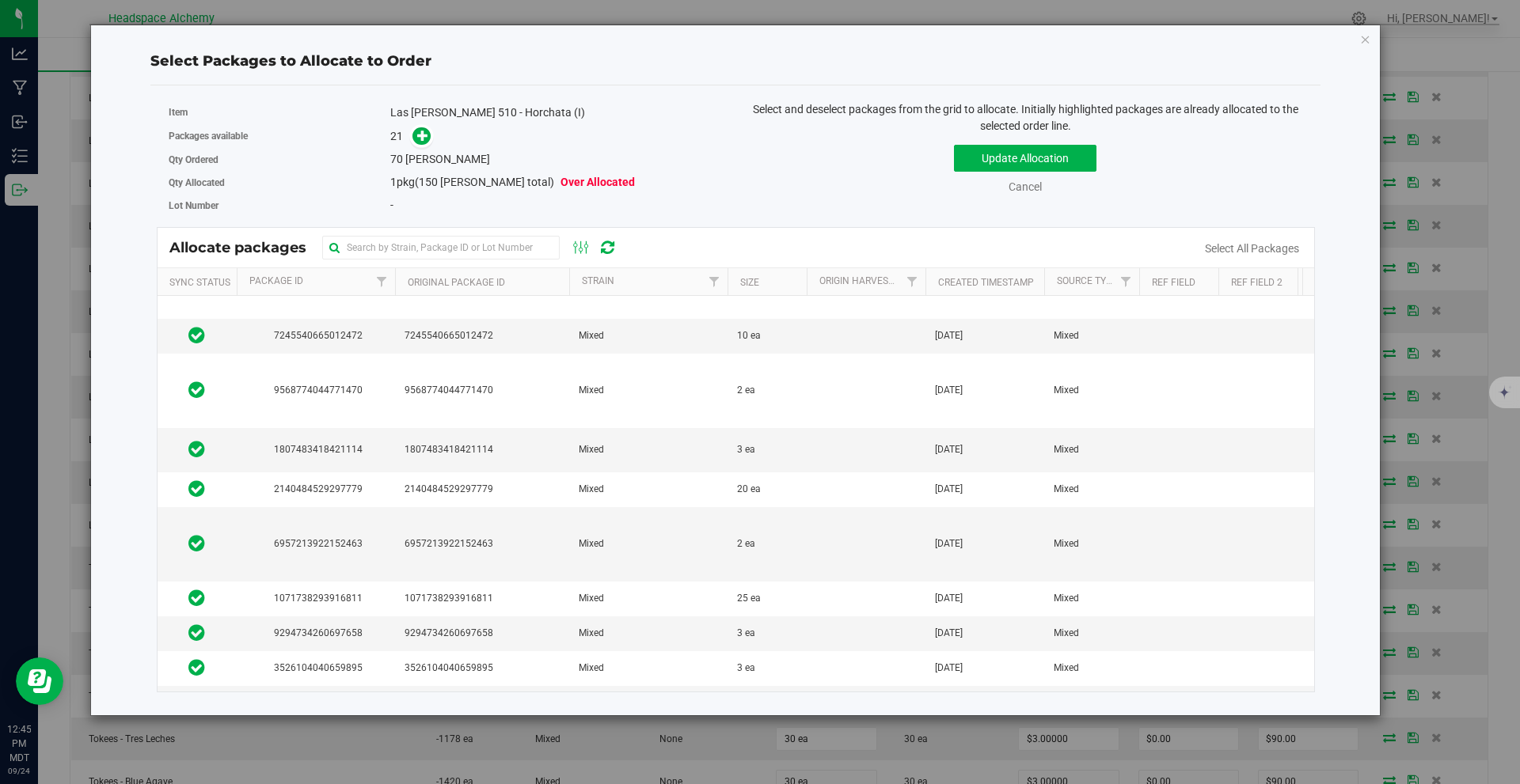
scroll to position [0, 0]
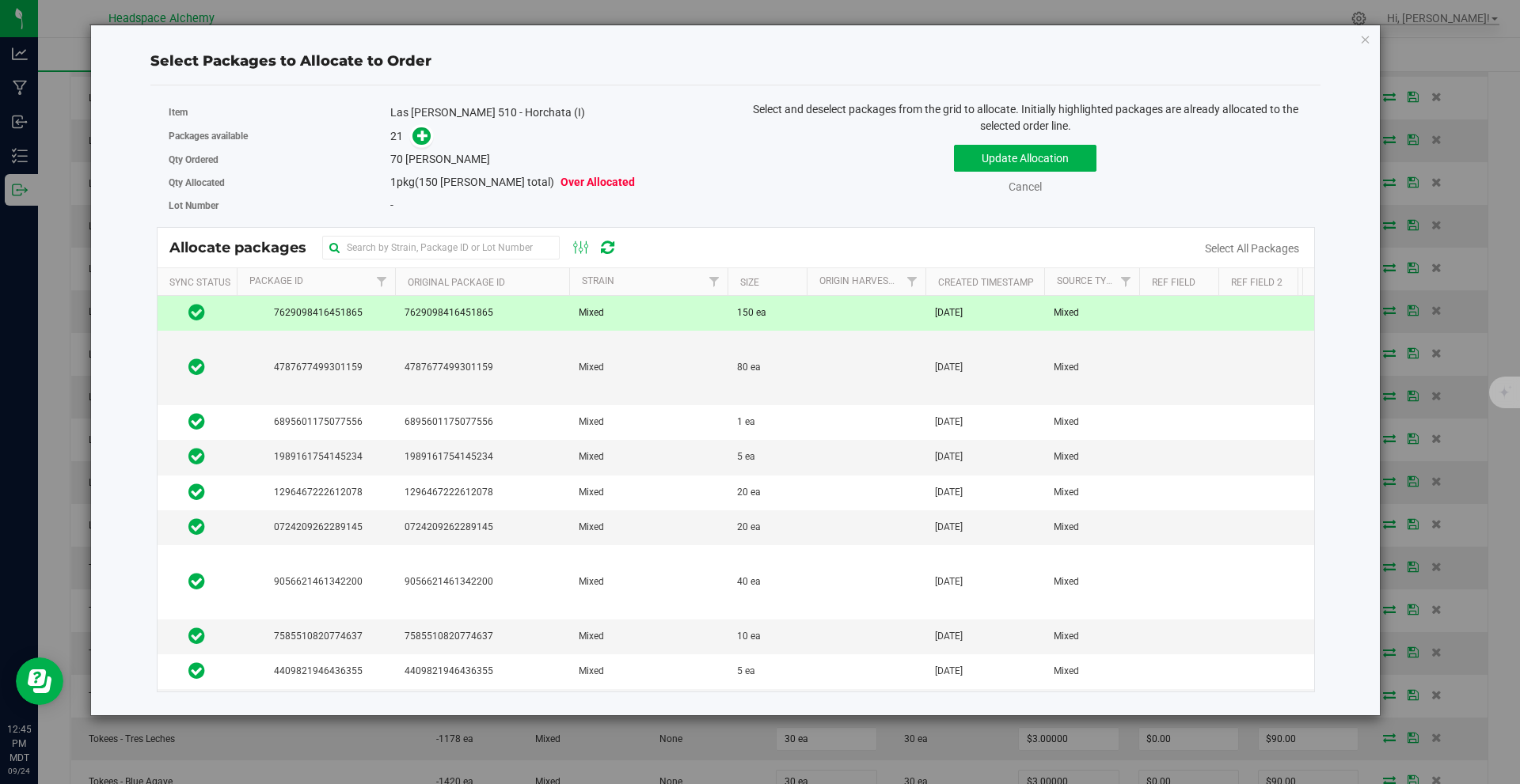
click at [609, 248] on icon at bounding box center [608, 248] width 14 height 16
click at [611, 249] on icon at bounding box center [608, 248] width 14 height 16
click at [642, 309] on td "Mixed" at bounding box center [648, 313] width 158 height 35
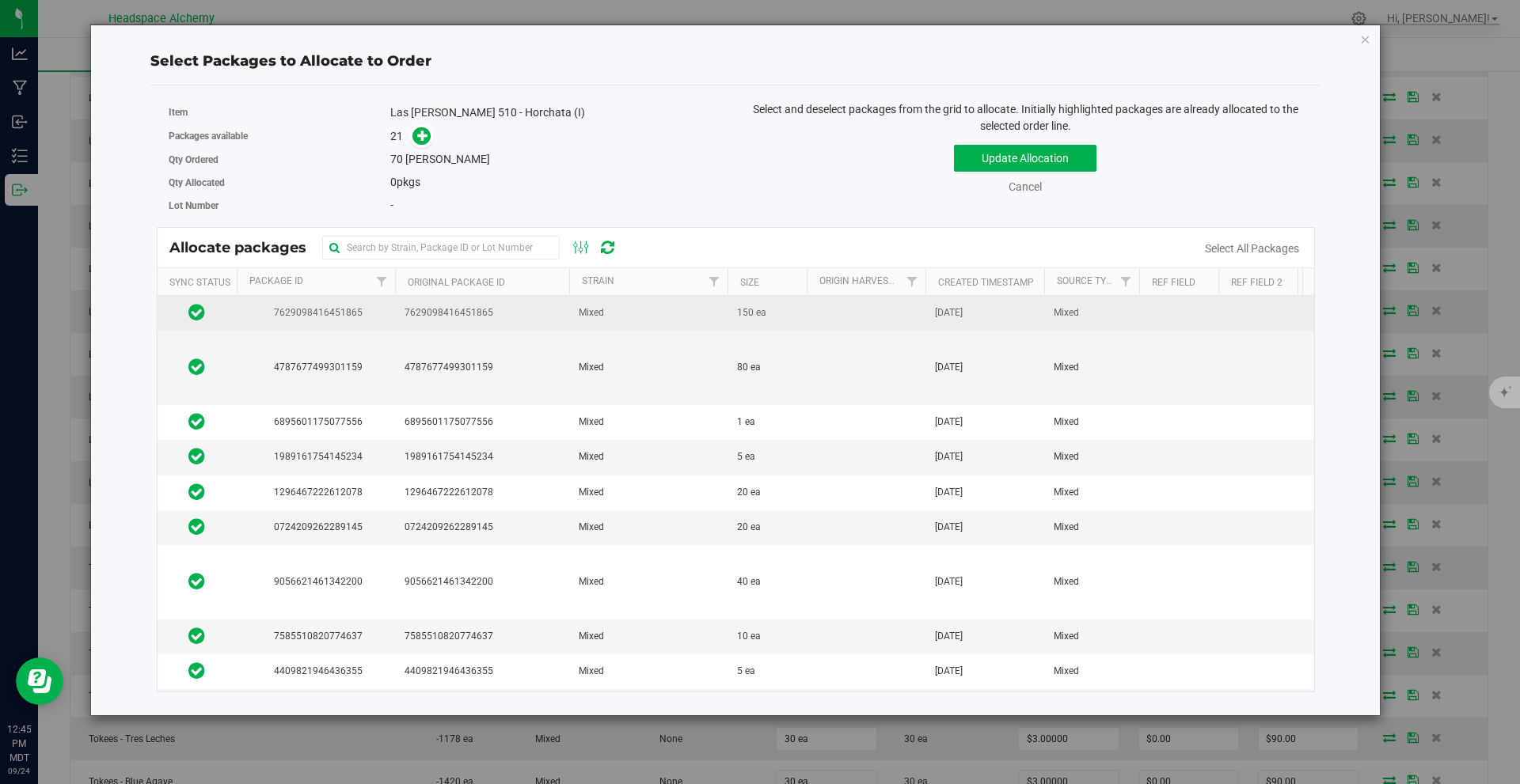
click at [661, 310] on td "Mixed" at bounding box center [648, 313] width 158 height 35
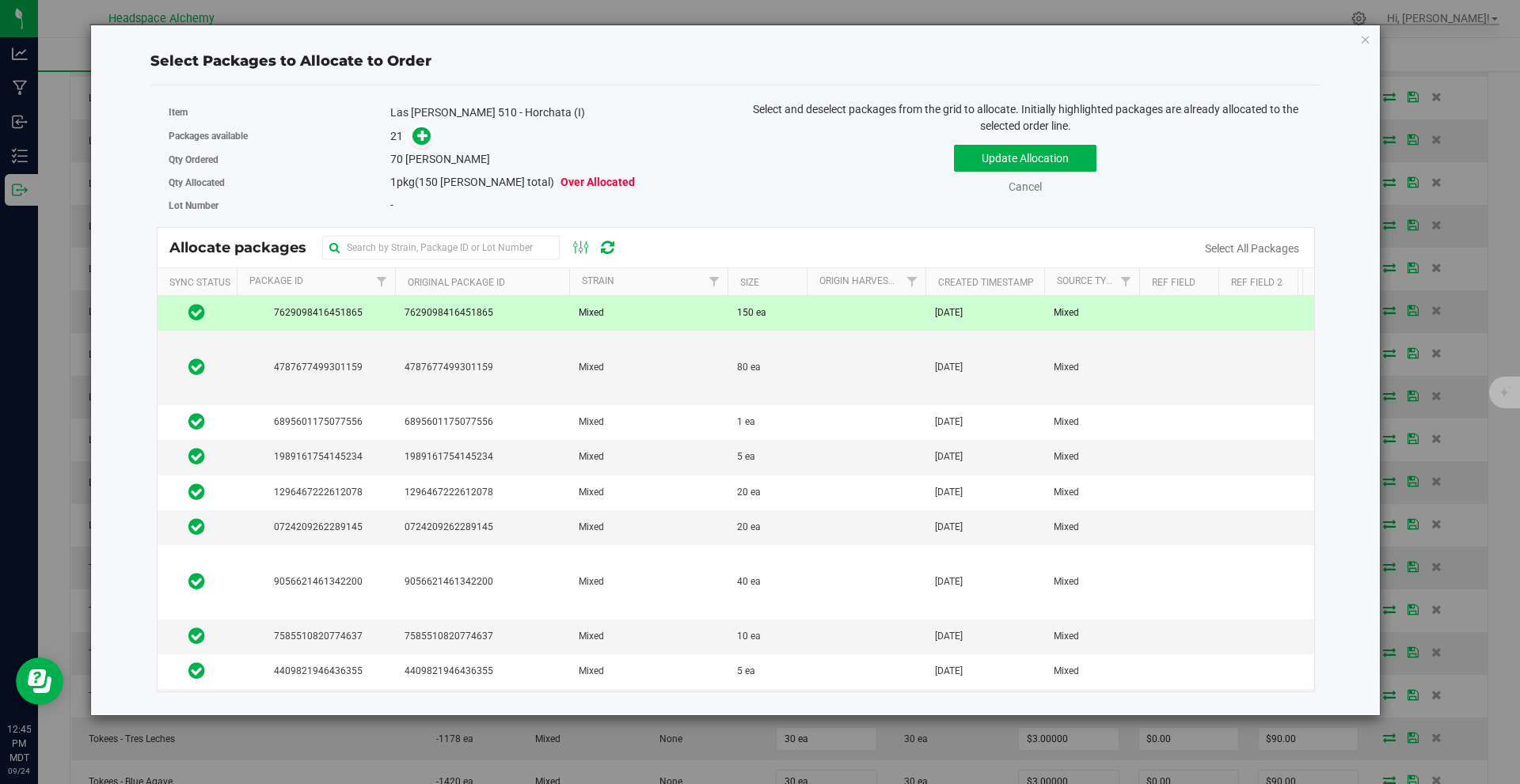
click at [660, 308] on td "Mixed" at bounding box center [648, 313] width 158 height 35
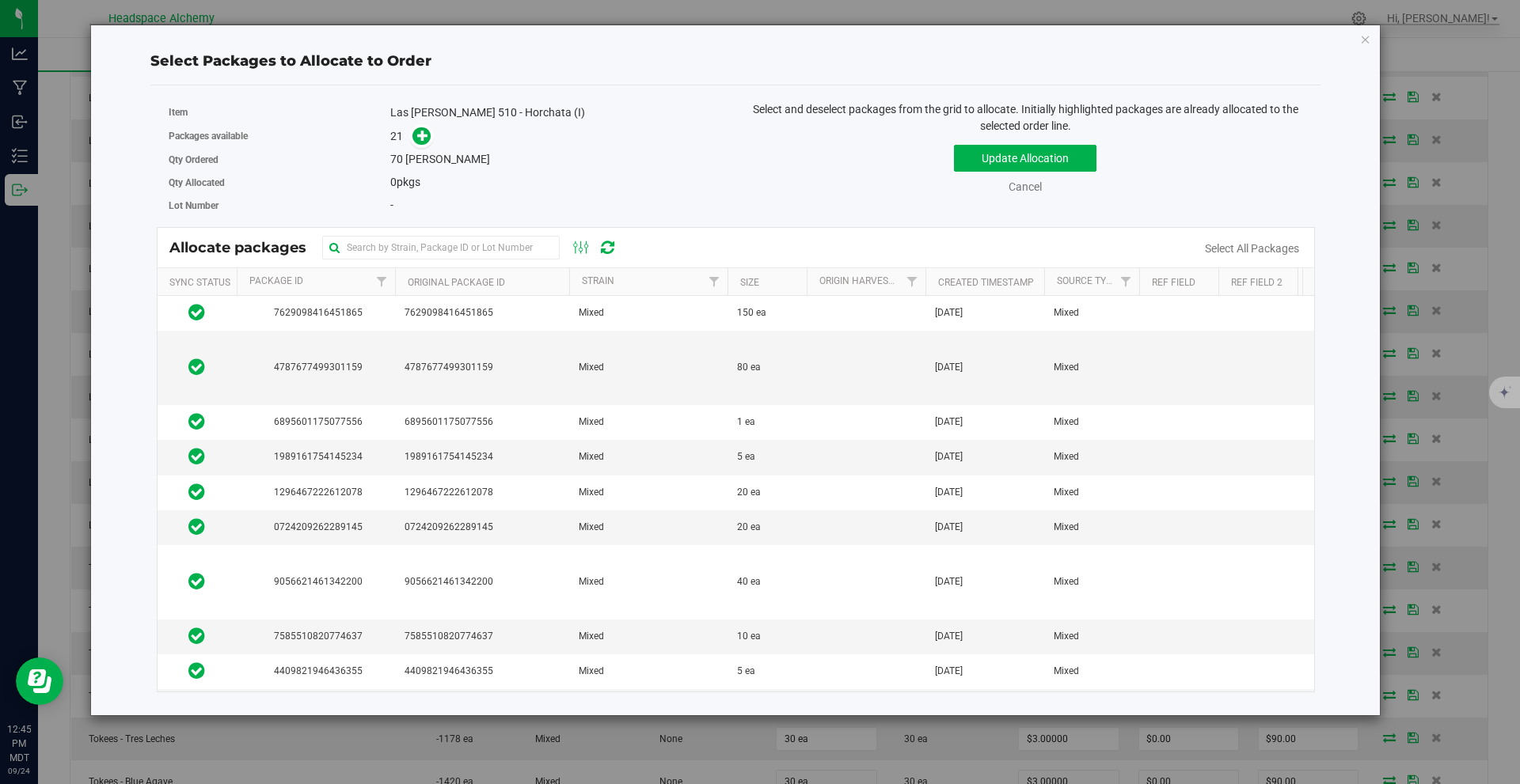
click at [612, 241] on icon at bounding box center [608, 248] width 14 height 16
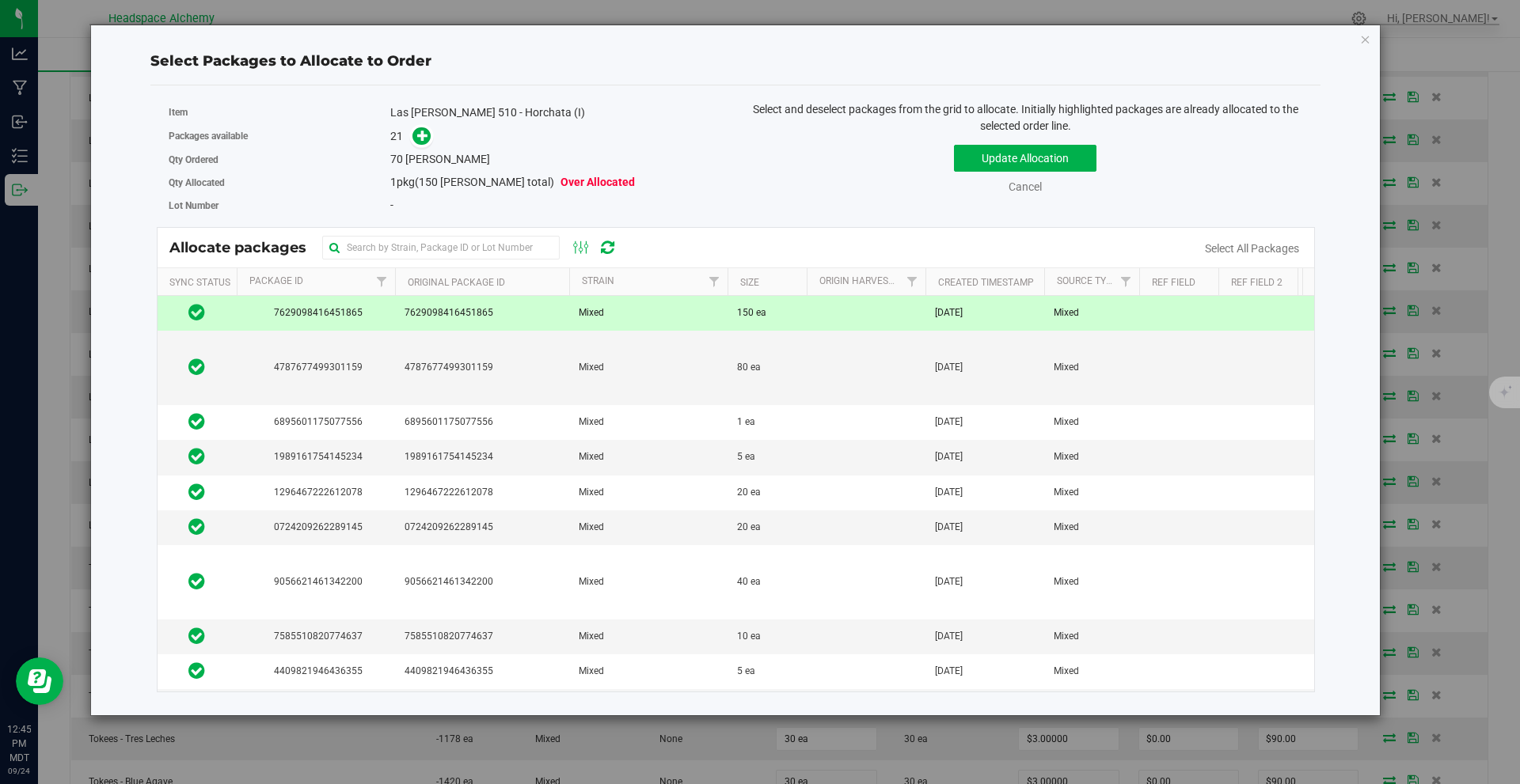
click at [668, 204] on div "-" at bounding box center [557, 205] width 333 height 17
click at [1023, 186] on link "Cancel" at bounding box center [1026, 187] width 34 height 13
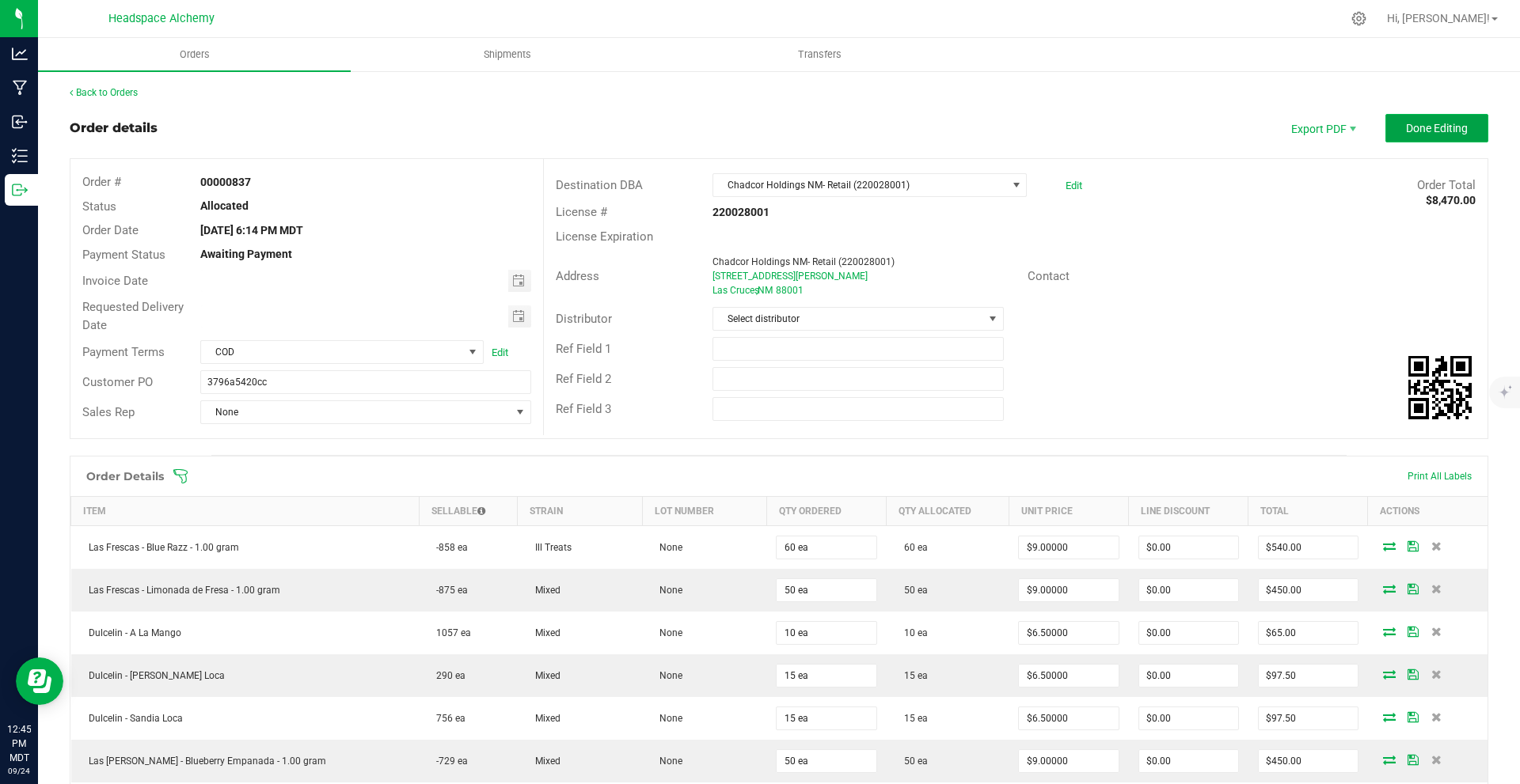
click at [1426, 124] on span "Done Editing" at bounding box center [1437, 129] width 62 height 13
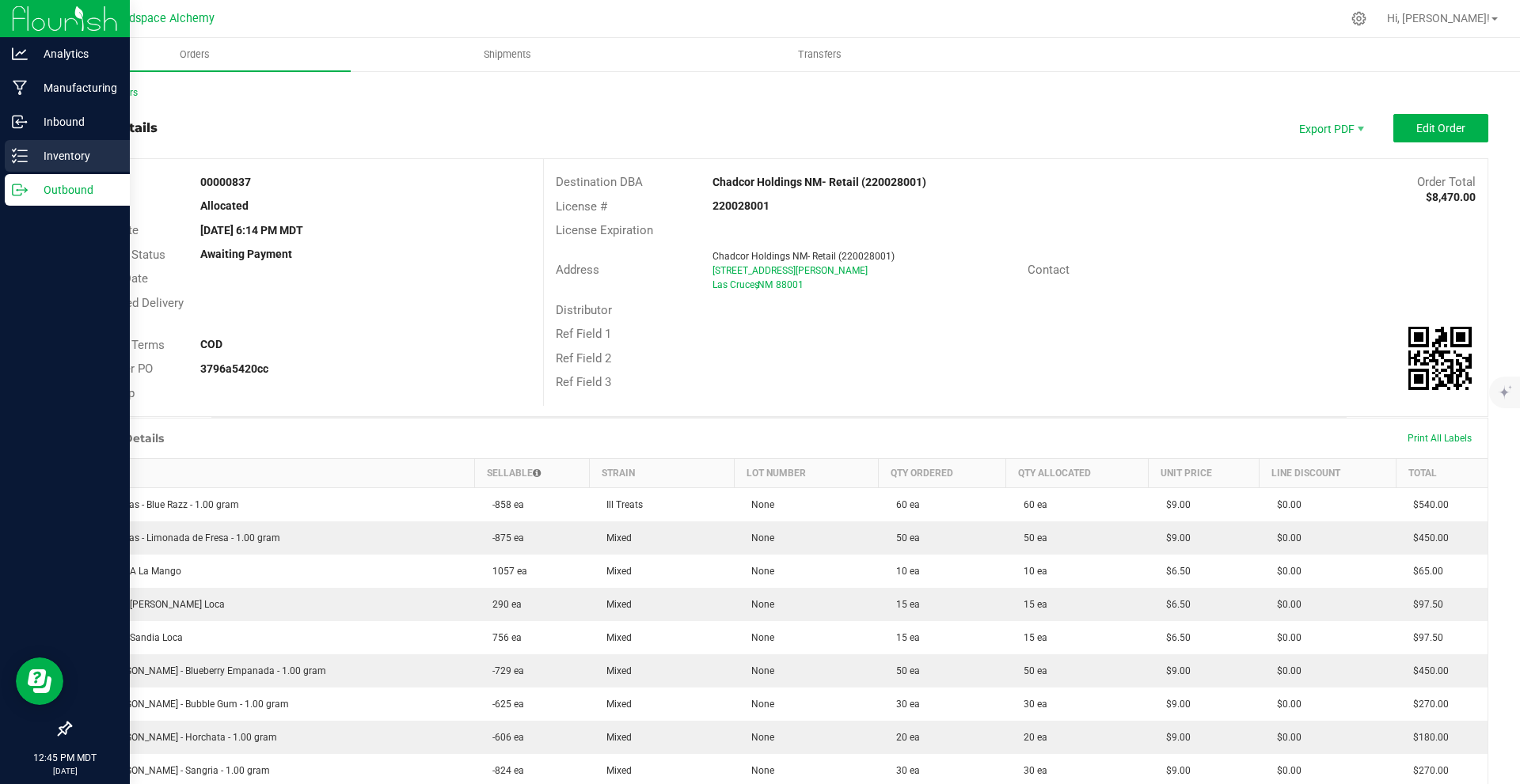
click at [29, 154] on p "Inventory" at bounding box center [75, 156] width 95 height 19
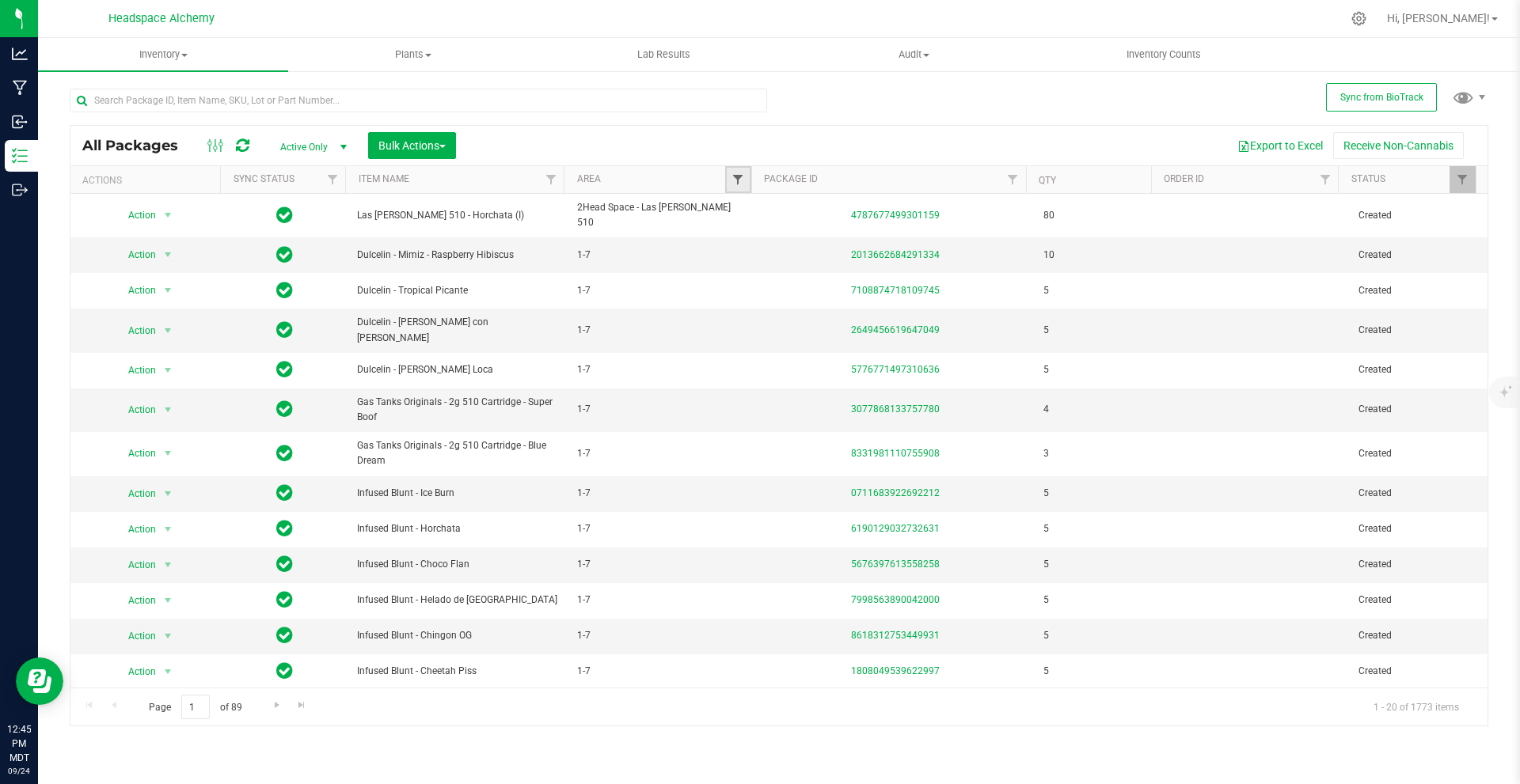
click at [735, 177] on span "Filter" at bounding box center [738, 180] width 13 height 13
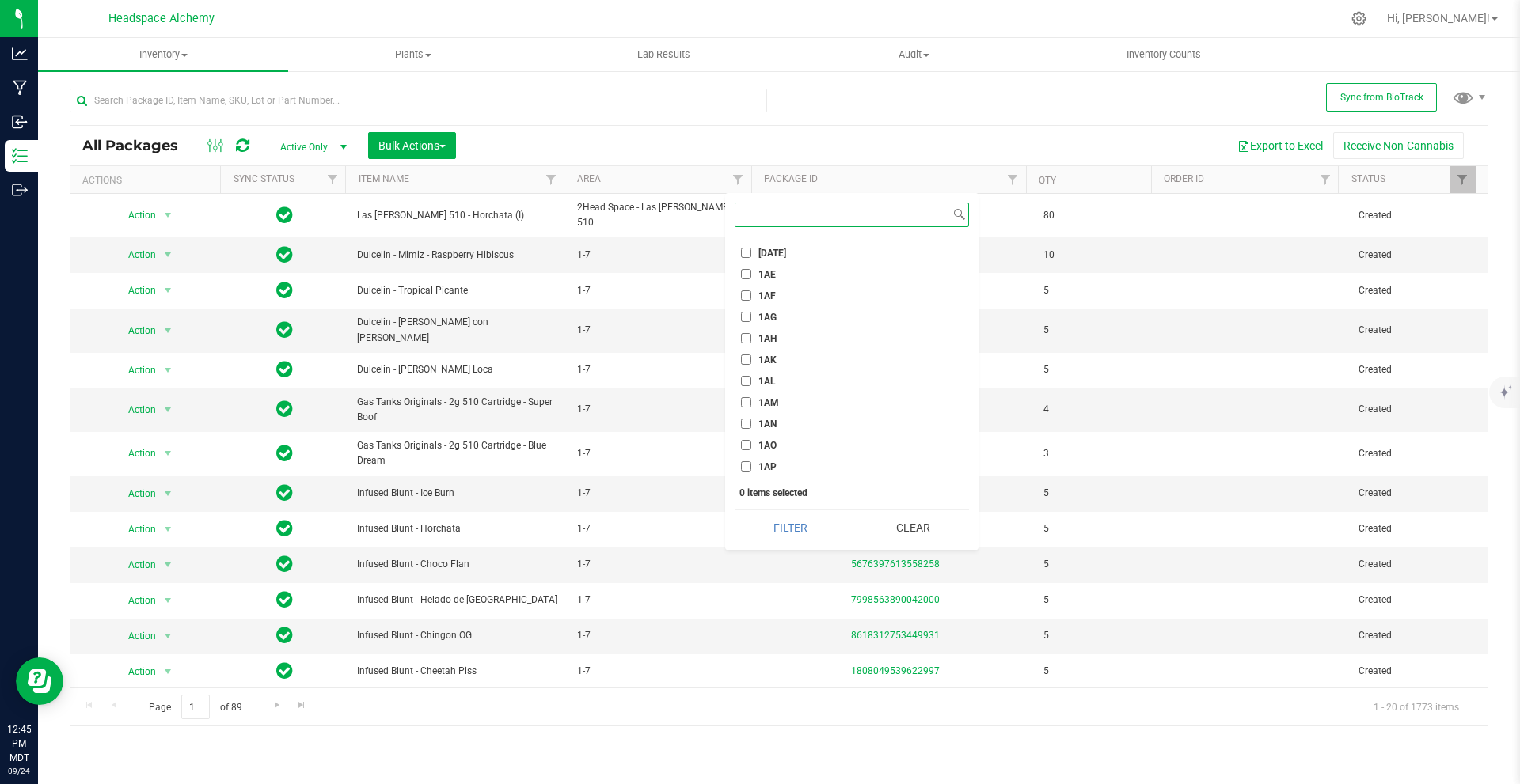
scroll to position [1029, 0]
click at [752, 306] on label "1AP" at bounding box center [759, 308] width 36 height 10
click at [752, 306] on input "1AP" at bounding box center [746, 308] width 10 height 10
checkbox input "true"
click at [787, 527] on button "Filter" at bounding box center [791, 528] width 112 height 35
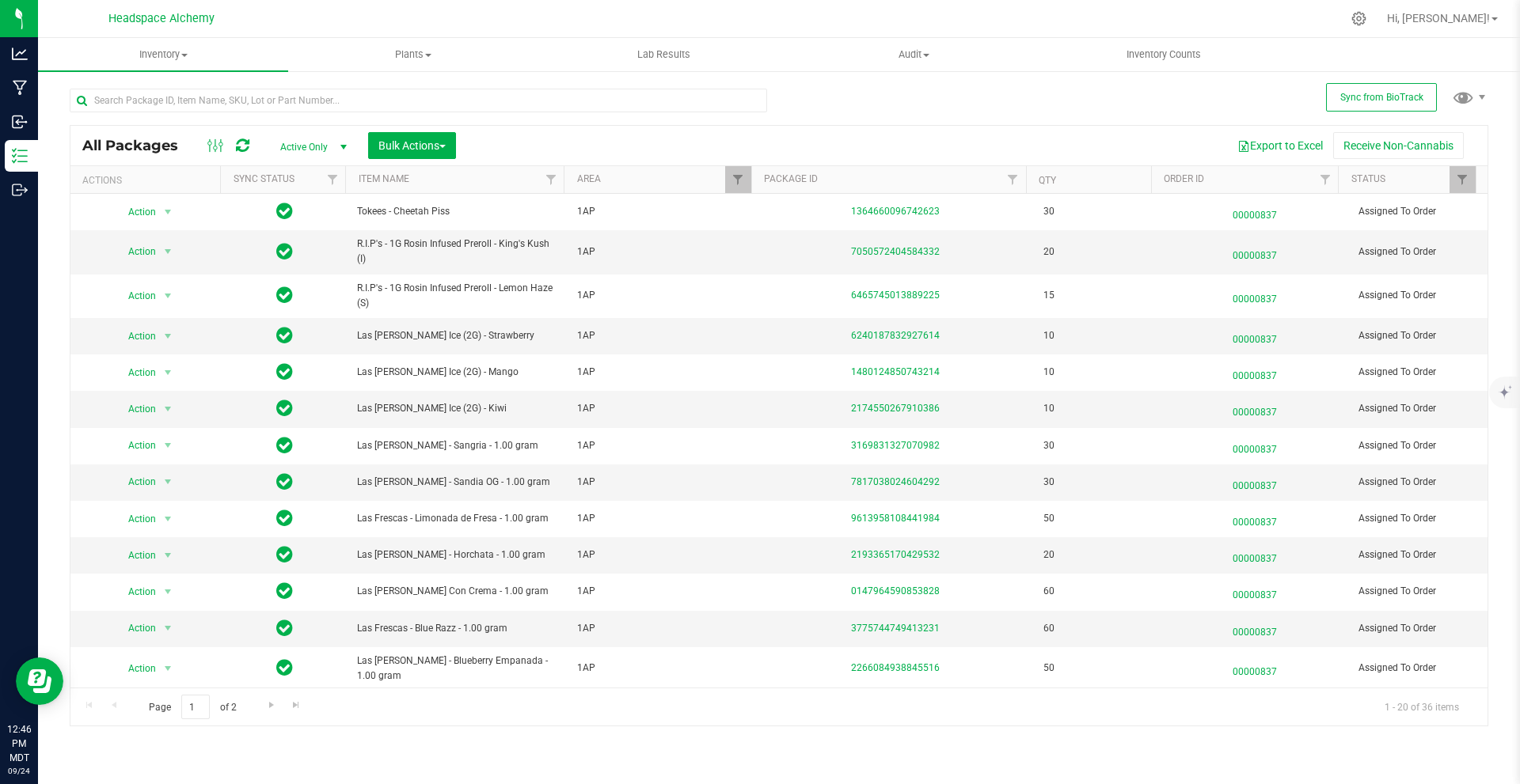
scroll to position [251, 0]
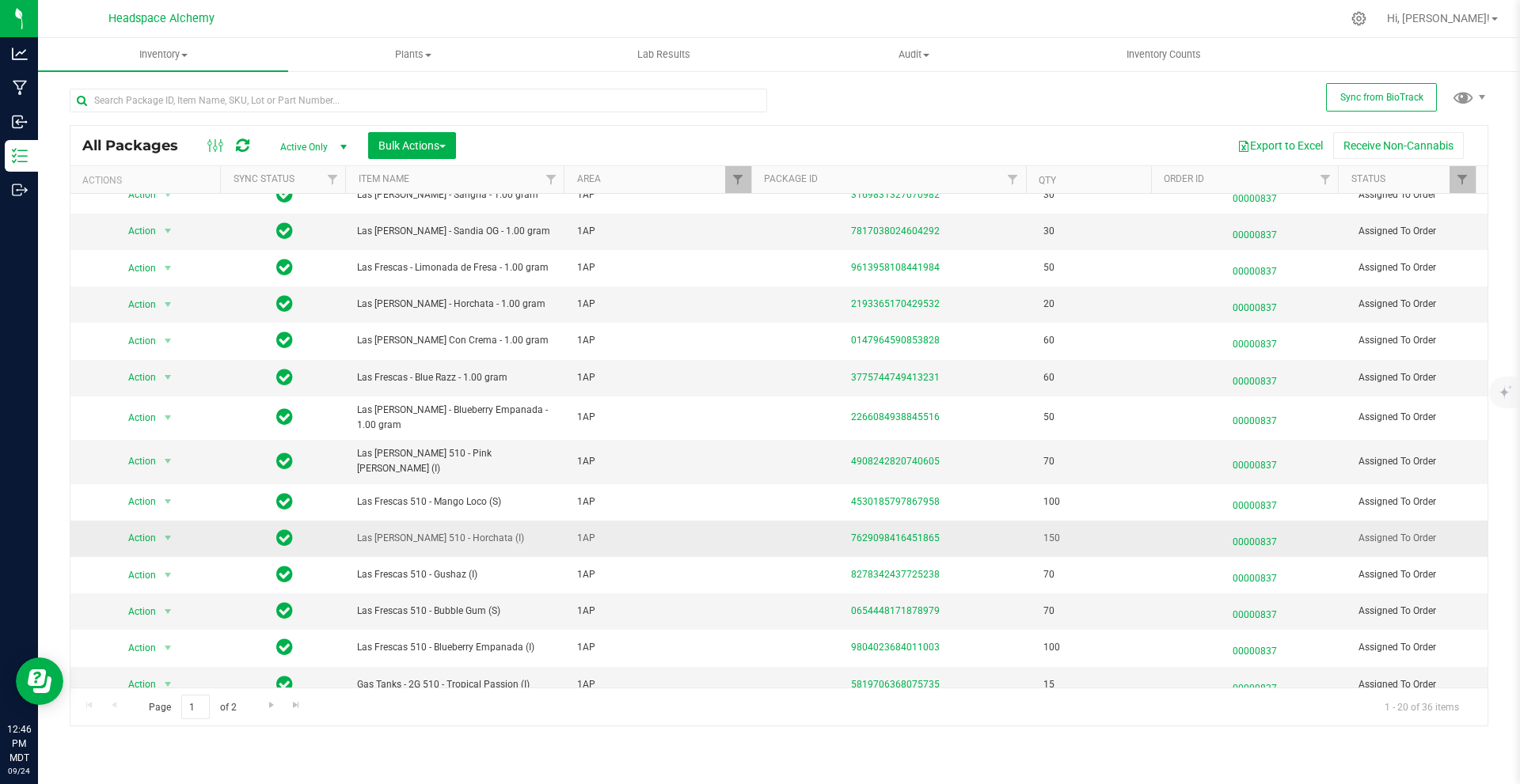
click at [1006, 531] on div "7629098416451865" at bounding box center [896, 538] width 282 height 15
click at [237, 143] on icon at bounding box center [242, 145] width 14 height 16
click at [873, 532] on link "7629098416451865" at bounding box center [896, 538] width 89 height 11
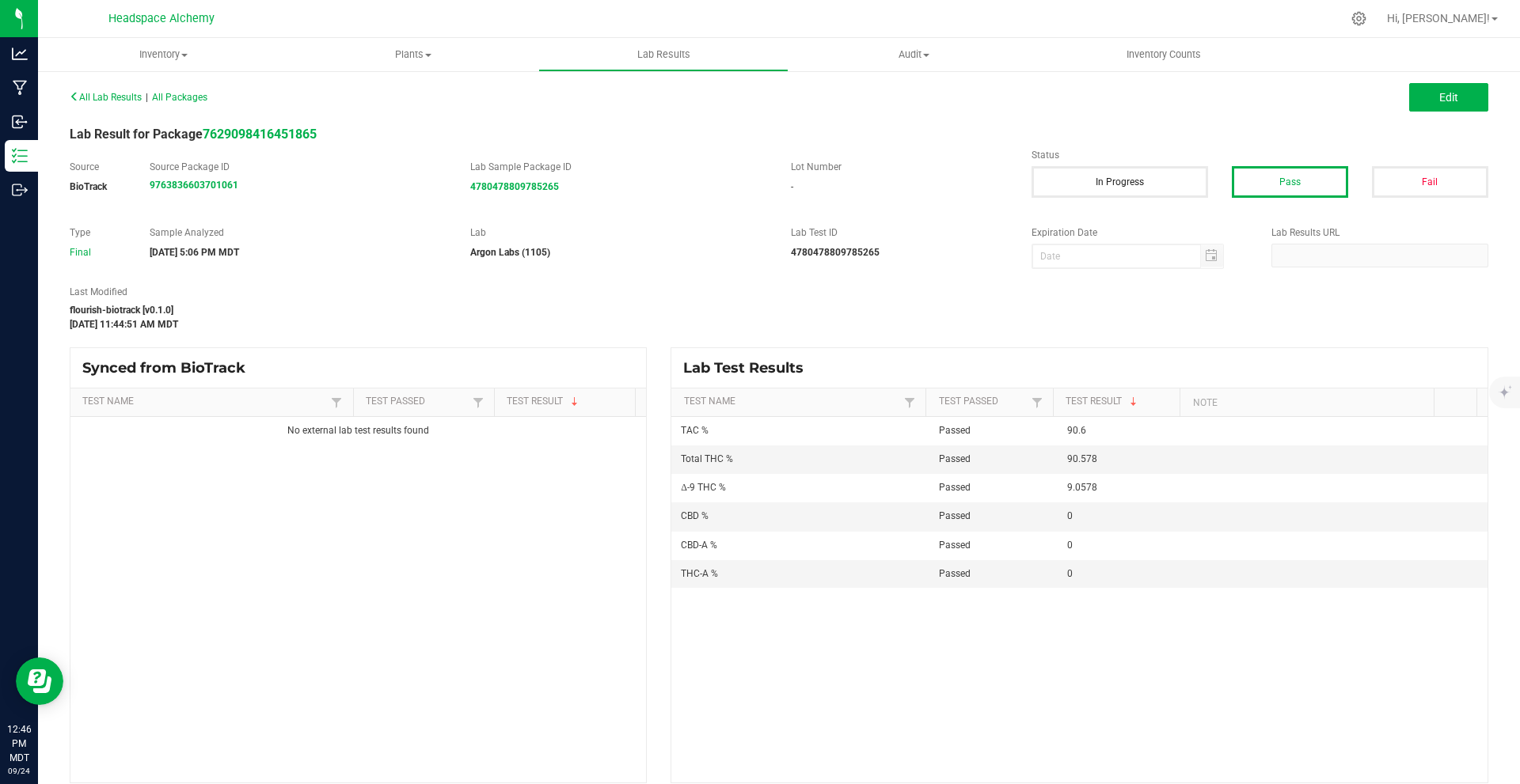
click at [169, 90] on div "All Lab Results | All Packages" at bounding box center [418, 98] width 721 height 14
click at [125, 98] on span "All Lab Results" at bounding box center [106, 98] width 72 height 11
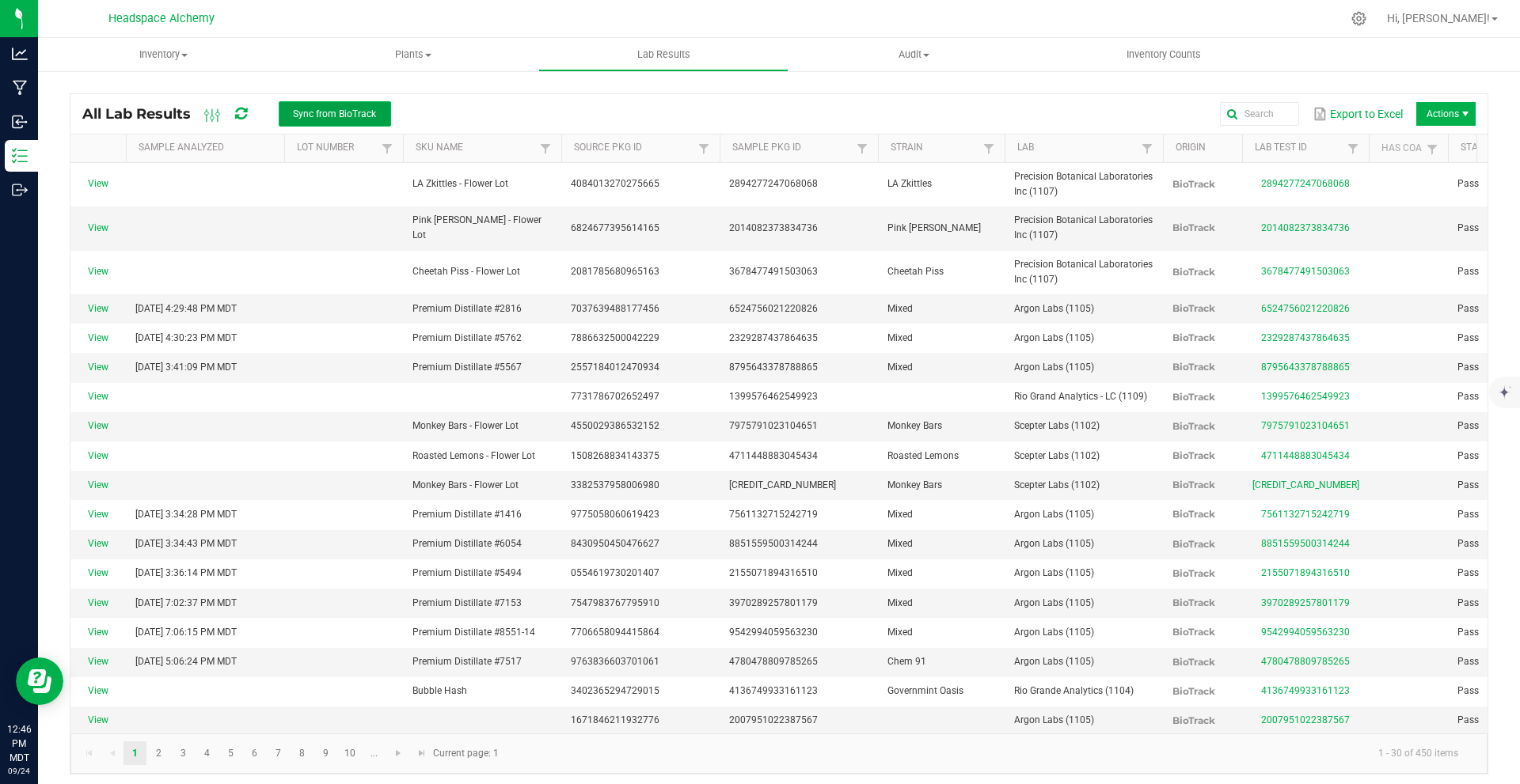
click at [325, 113] on span "Sync from BioTrack" at bounding box center [334, 114] width 83 height 11
click at [324, 113] on span "Sync from BioTrack" at bounding box center [334, 114] width 83 height 11
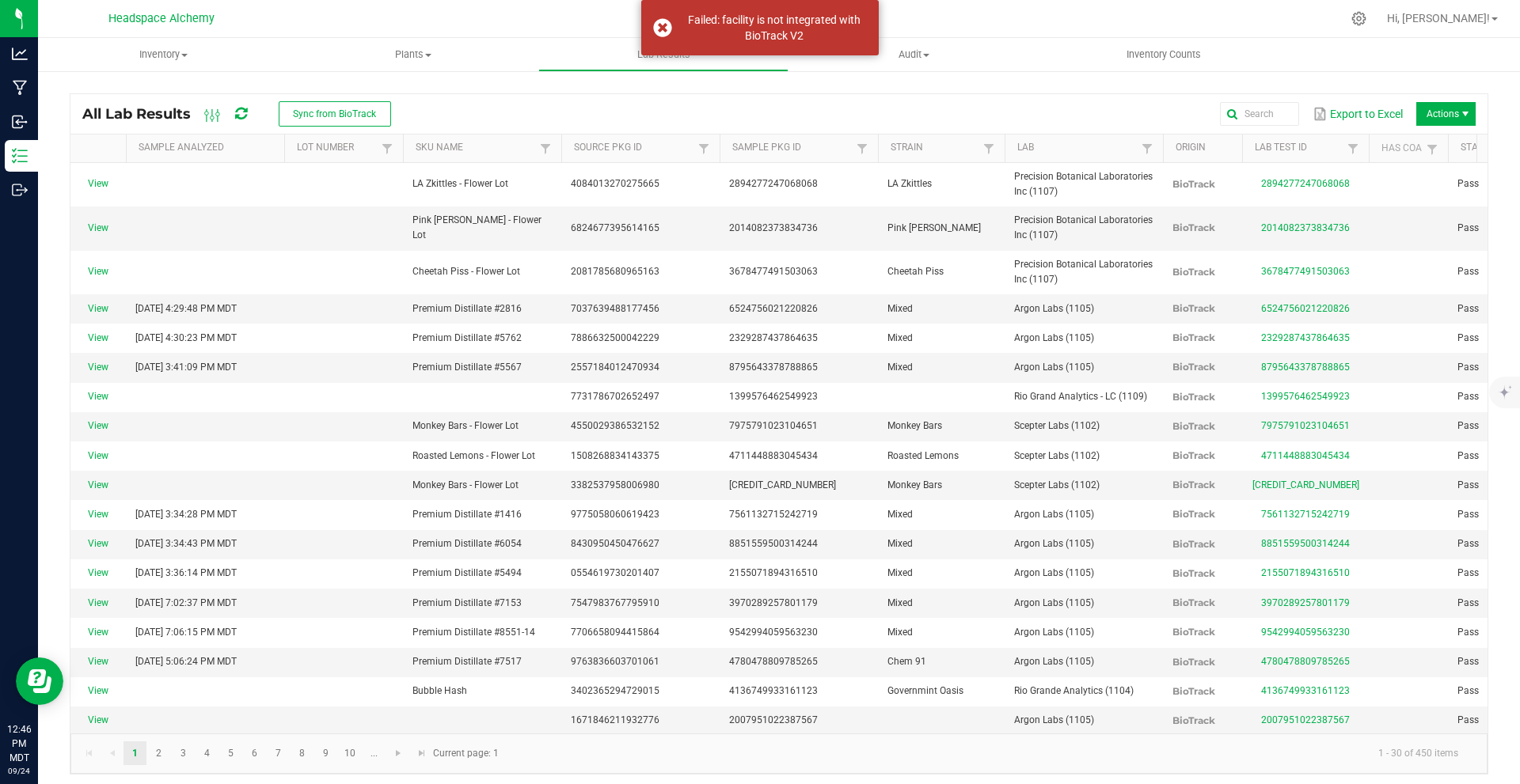
click at [243, 114] on icon at bounding box center [241, 114] width 12 height 14
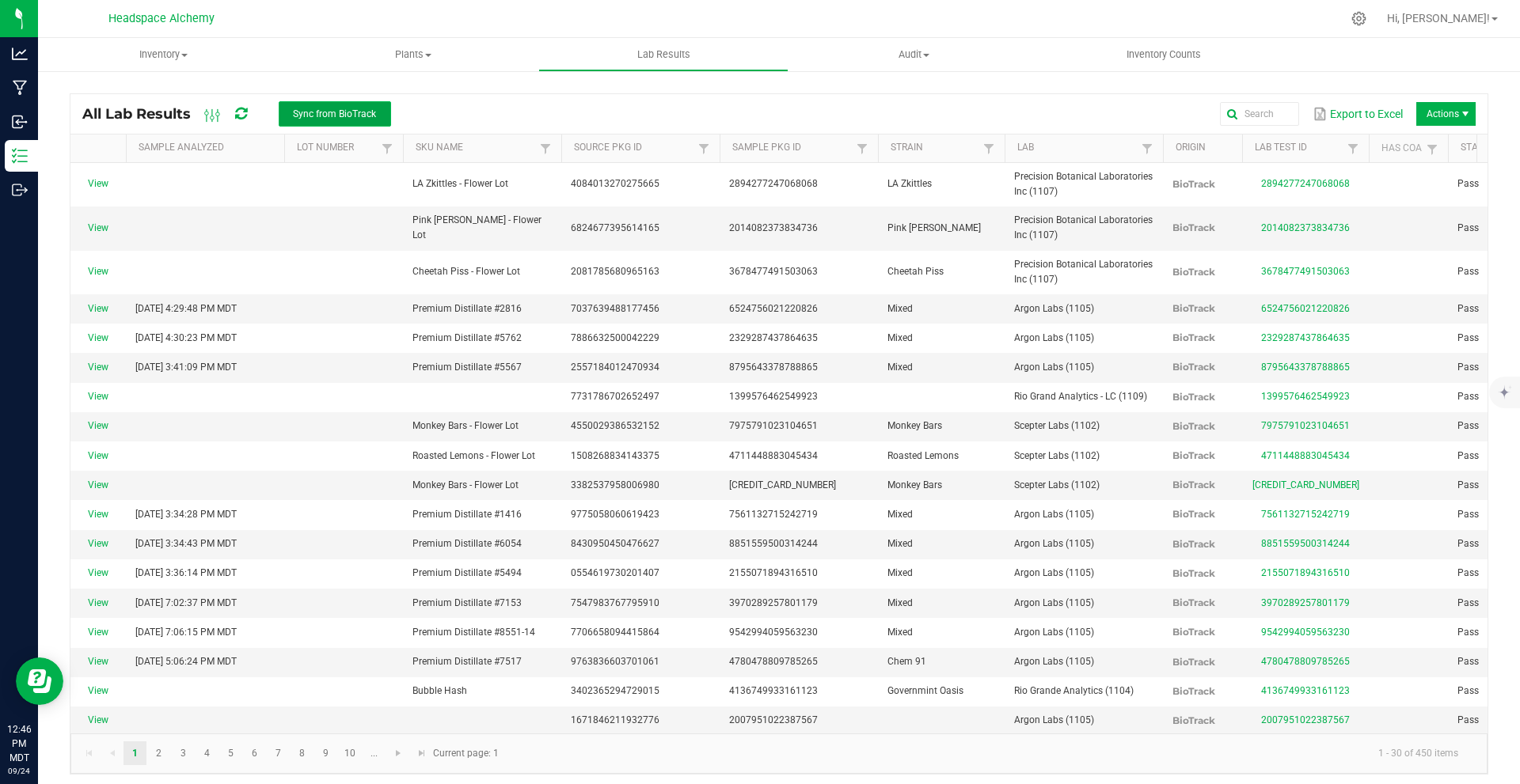
click at [302, 105] on button "Sync from BioTrack" at bounding box center [335, 114] width 113 height 26
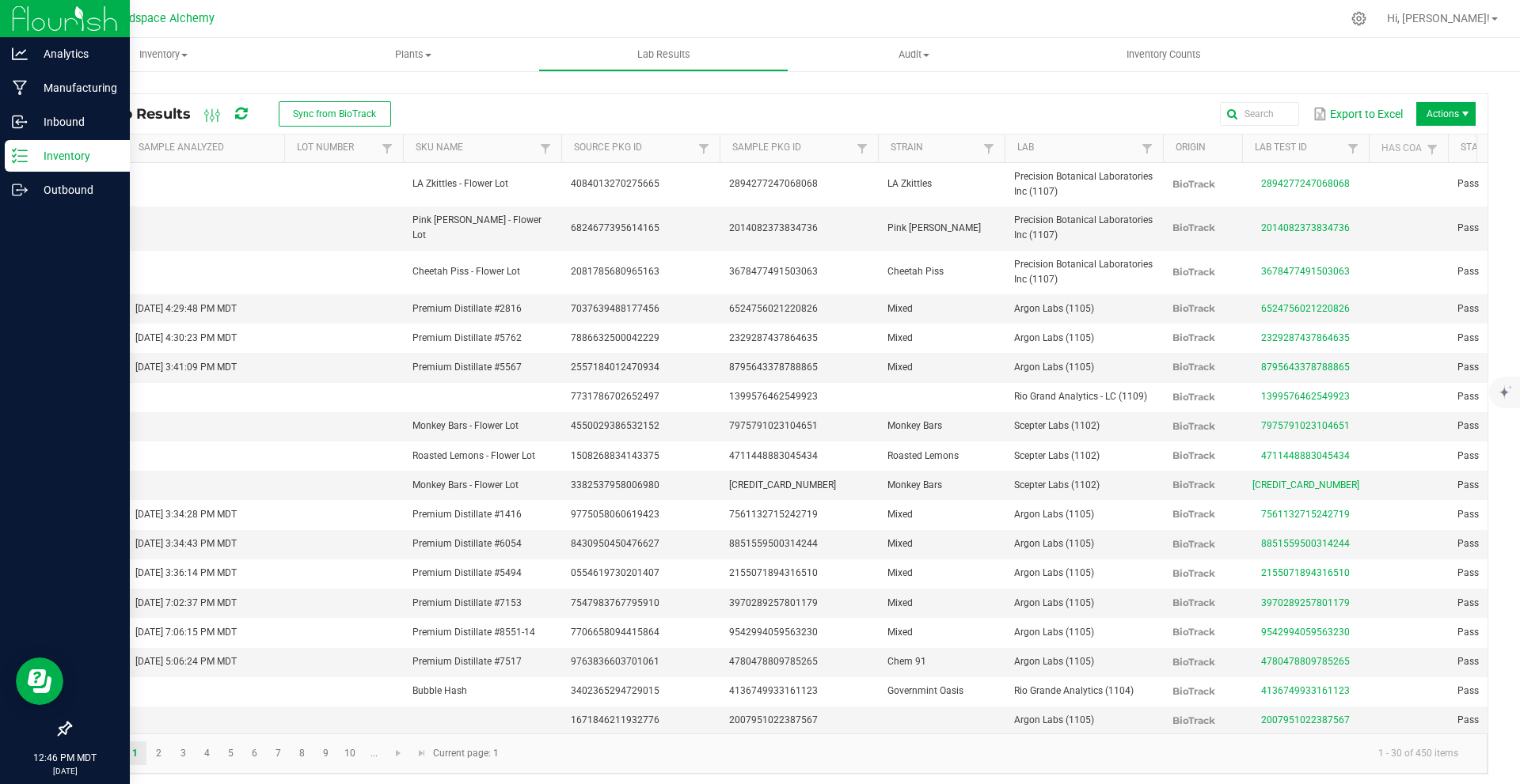
click at [35, 145] on div "Inventory" at bounding box center [67, 156] width 125 height 32
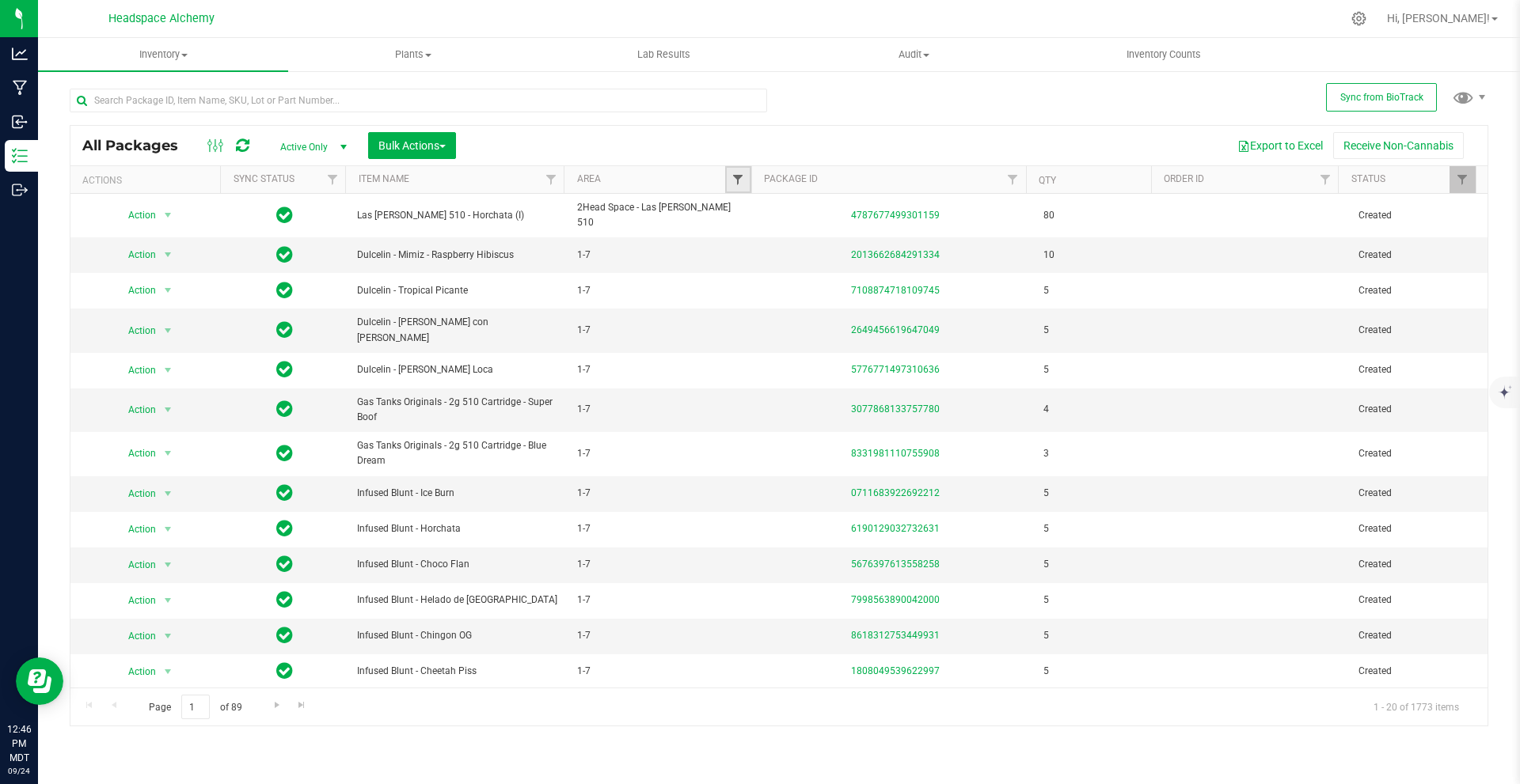
click at [739, 174] on span "Filter" at bounding box center [738, 180] width 13 height 13
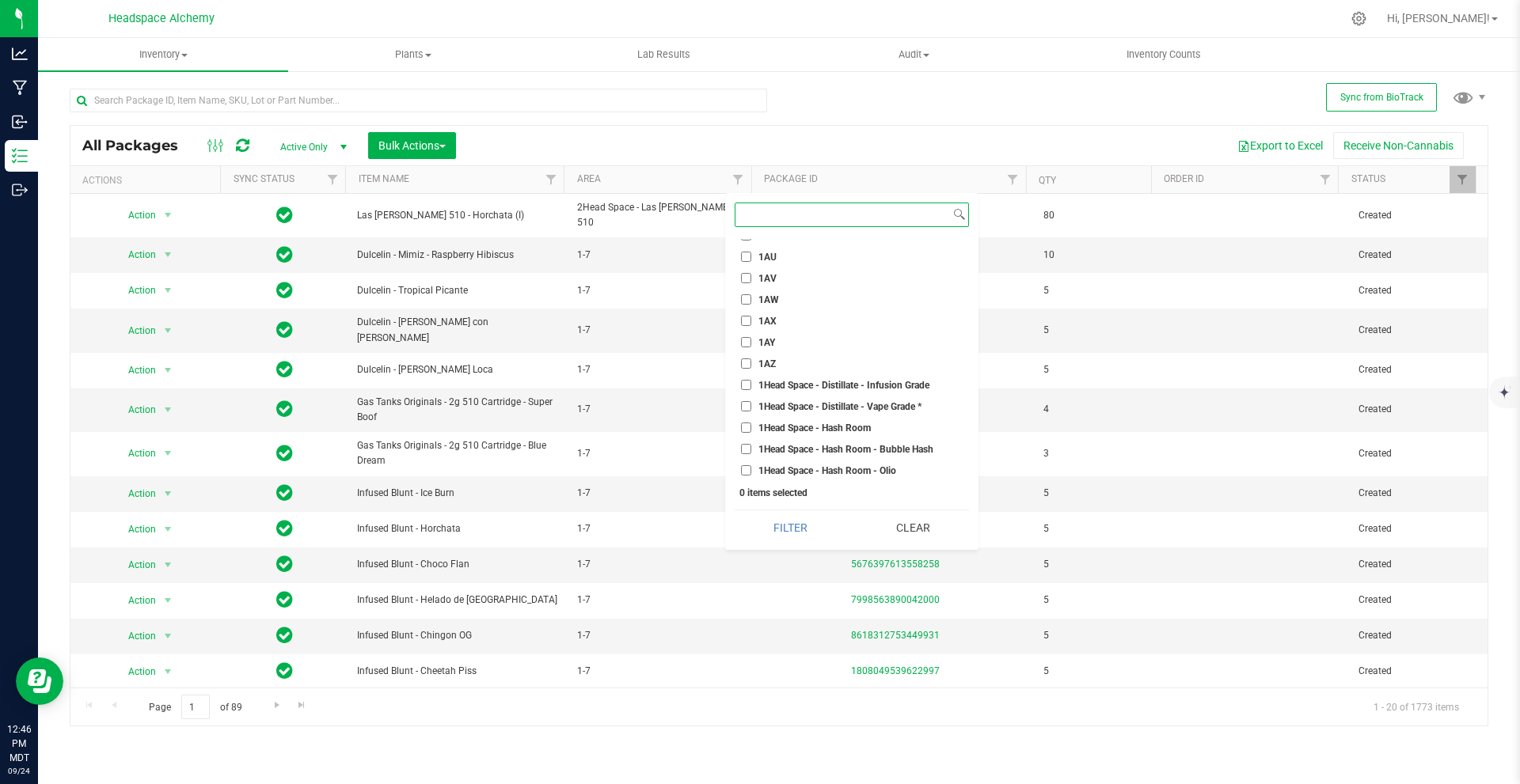
scroll to position [1029, 0]
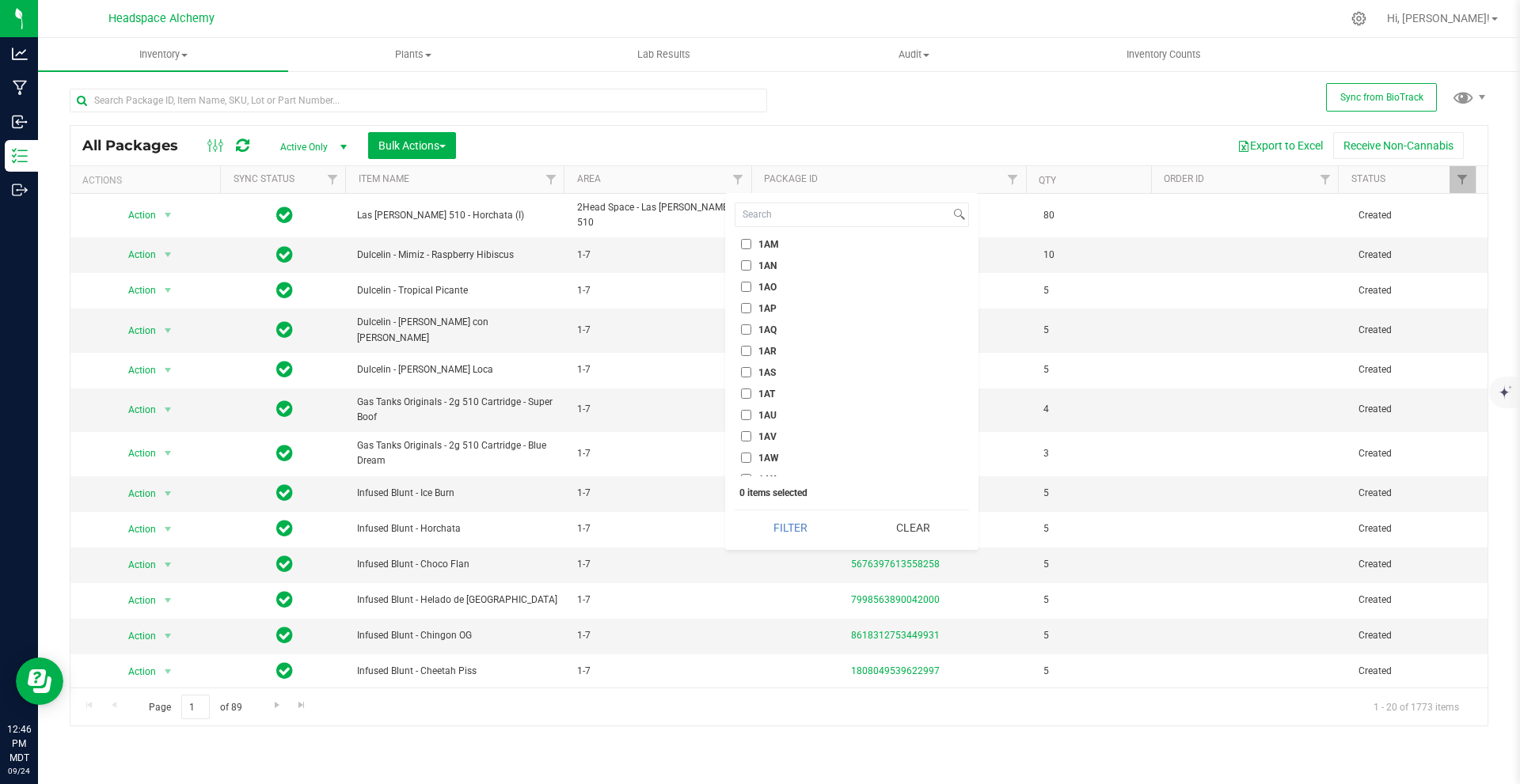
click at [750, 307] on input "1AP" at bounding box center [746, 308] width 10 height 10
checkbox input "true"
click at [785, 531] on button "Filter" at bounding box center [791, 528] width 112 height 35
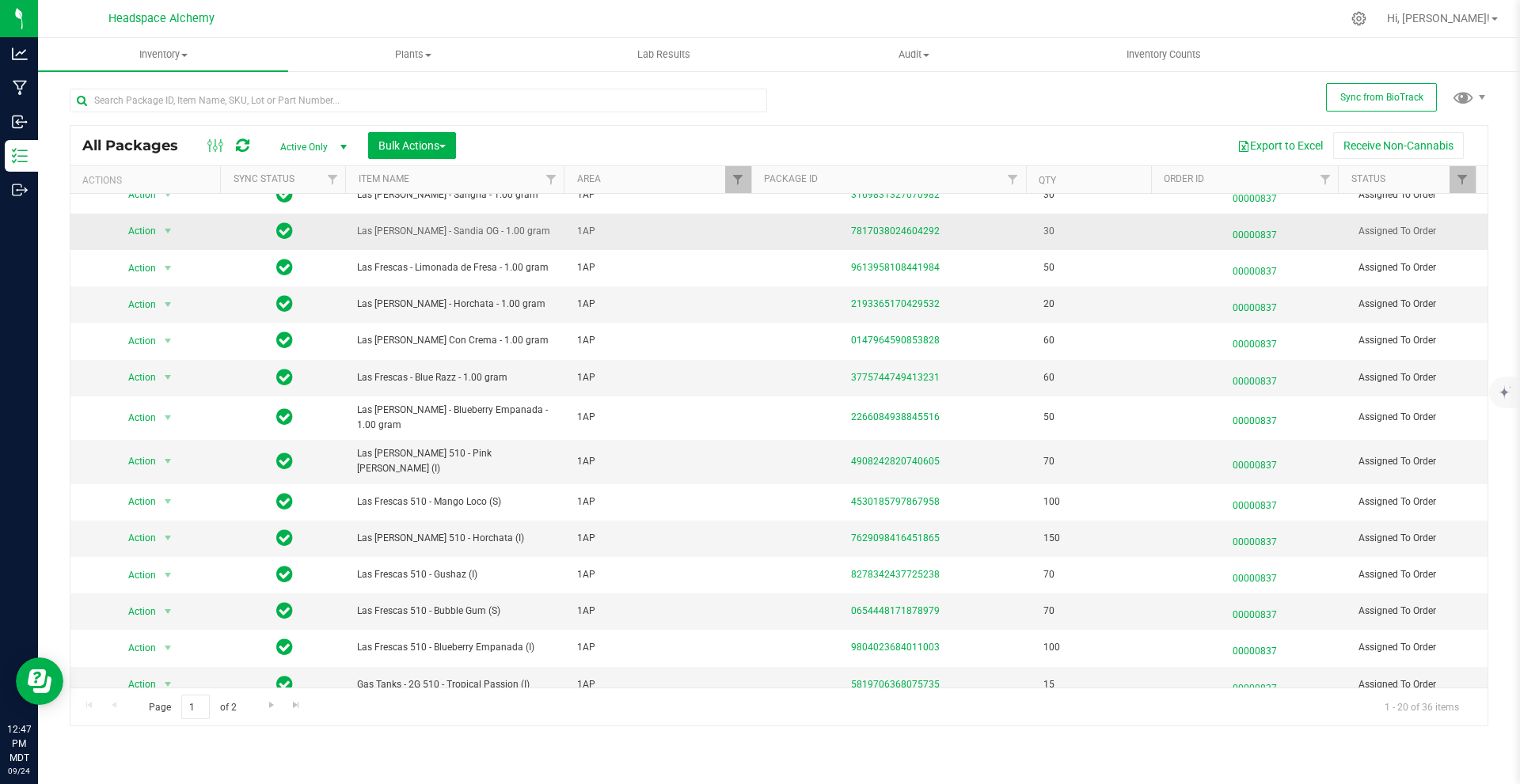
scroll to position [251, 0]
click at [432, 147] on span "Bulk Actions" at bounding box center [412, 145] width 67 height 13
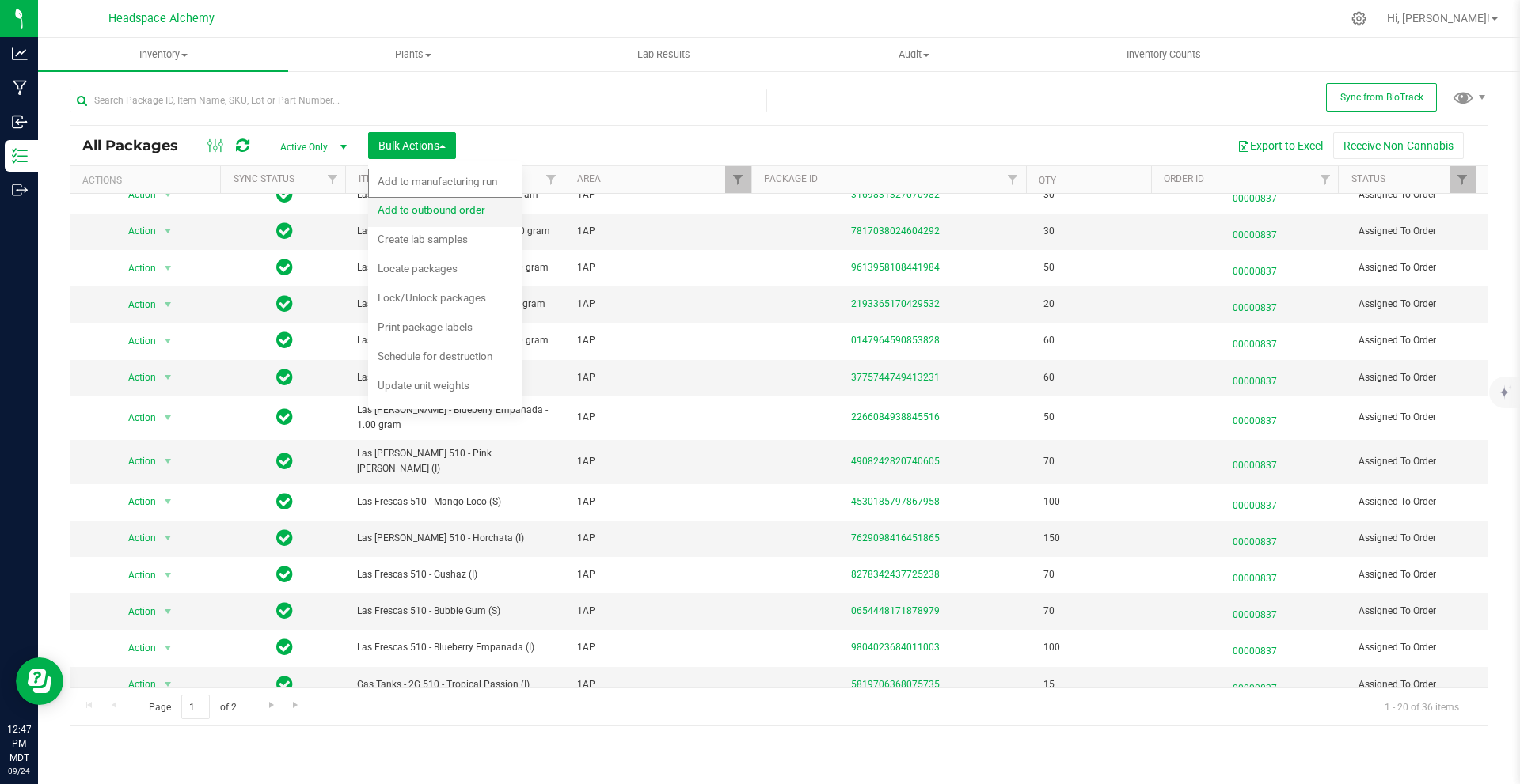
click at [449, 201] on div "Add to outbound order" at bounding box center [441, 213] width 129 height 26
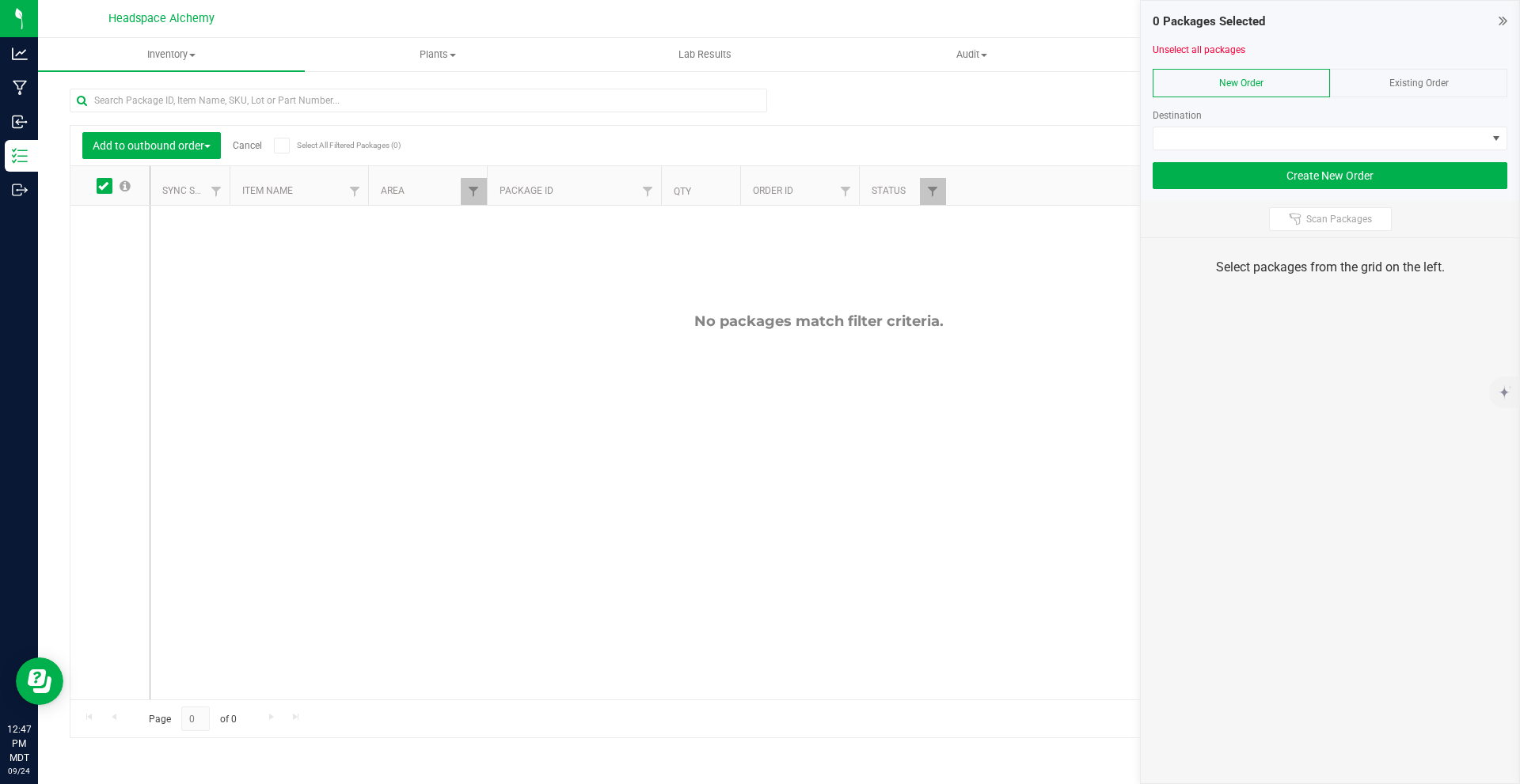
click at [94, 189] on label at bounding box center [113, 186] width 61 height 16
click at [0, 0] on input "checkbox" at bounding box center [0, 0] width 0 height 0
click at [1512, 18] on div "0 Packages Selected Unselect all packages New Order Existing Order Destination …" at bounding box center [1330, 101] width 378 height 201
click at [1512, 20] on div "0 Packages Selected Unselect all packages New Order Existing Order Destination …" at bounding box center [1330, 101] width 378 height 201
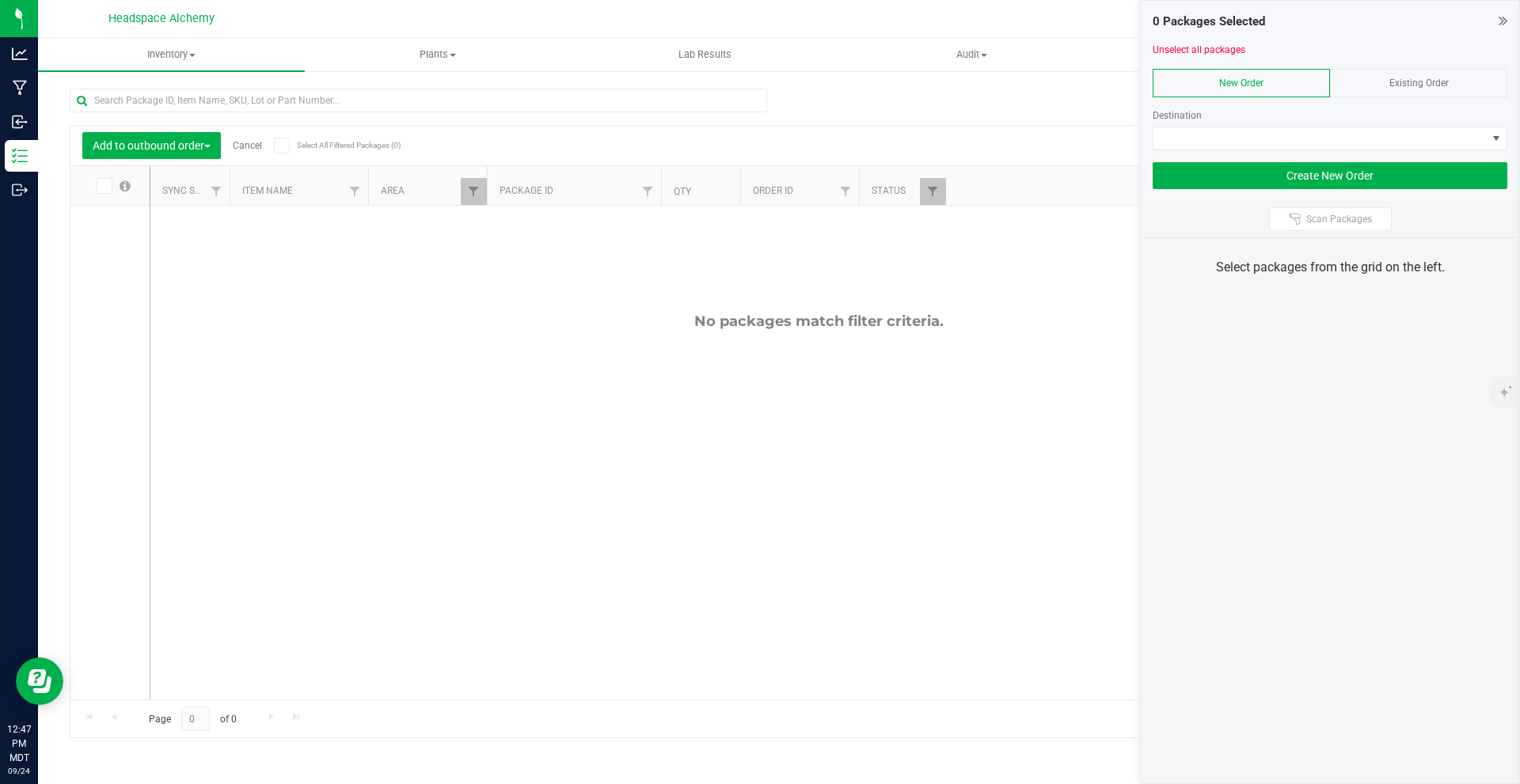
click at [1505, 18] on icon at bounding box center [1503, 21] width 9 height 16
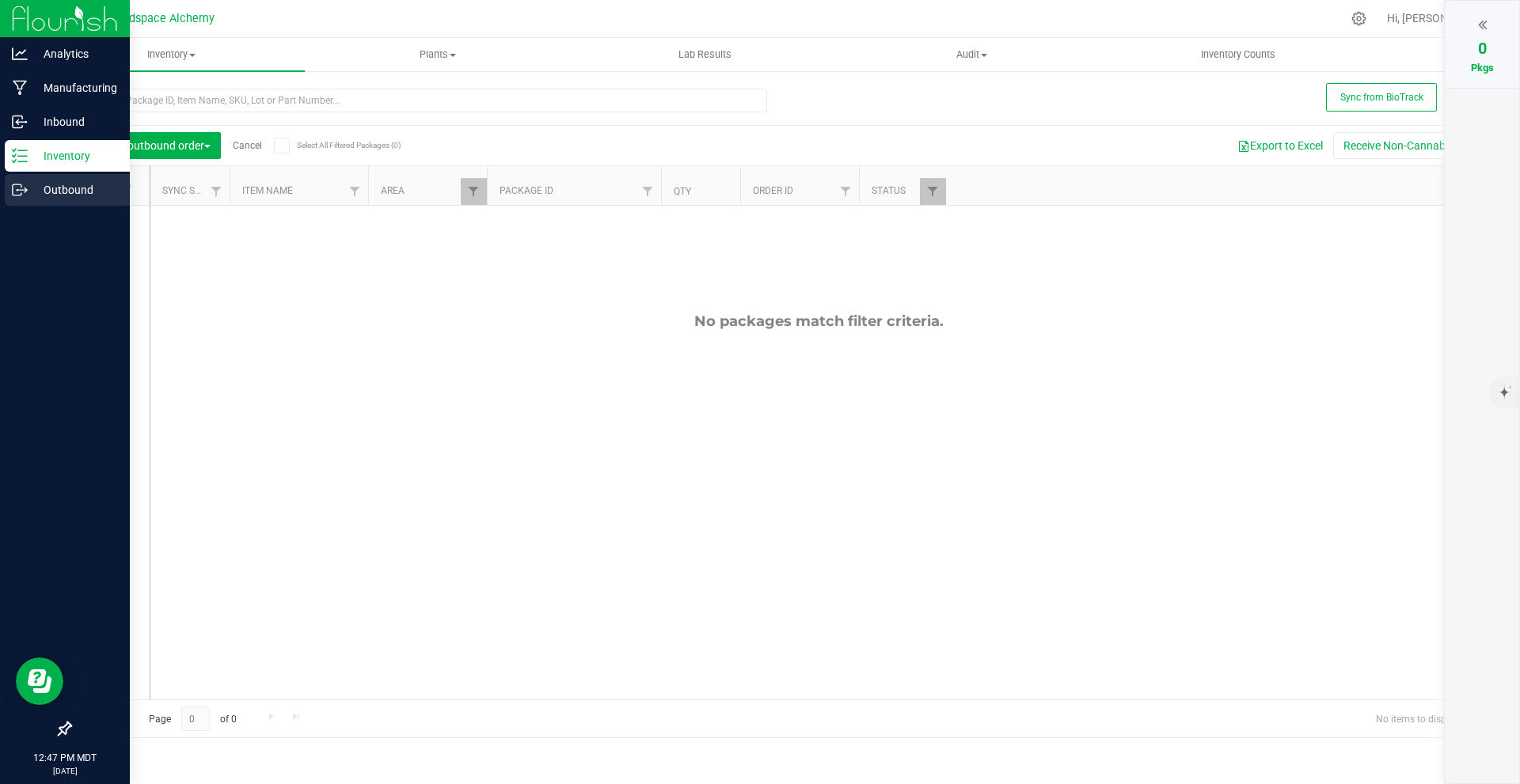
click at [7, 186] on div "Outbound" at bounding box center [67, 190] width 125 height 32
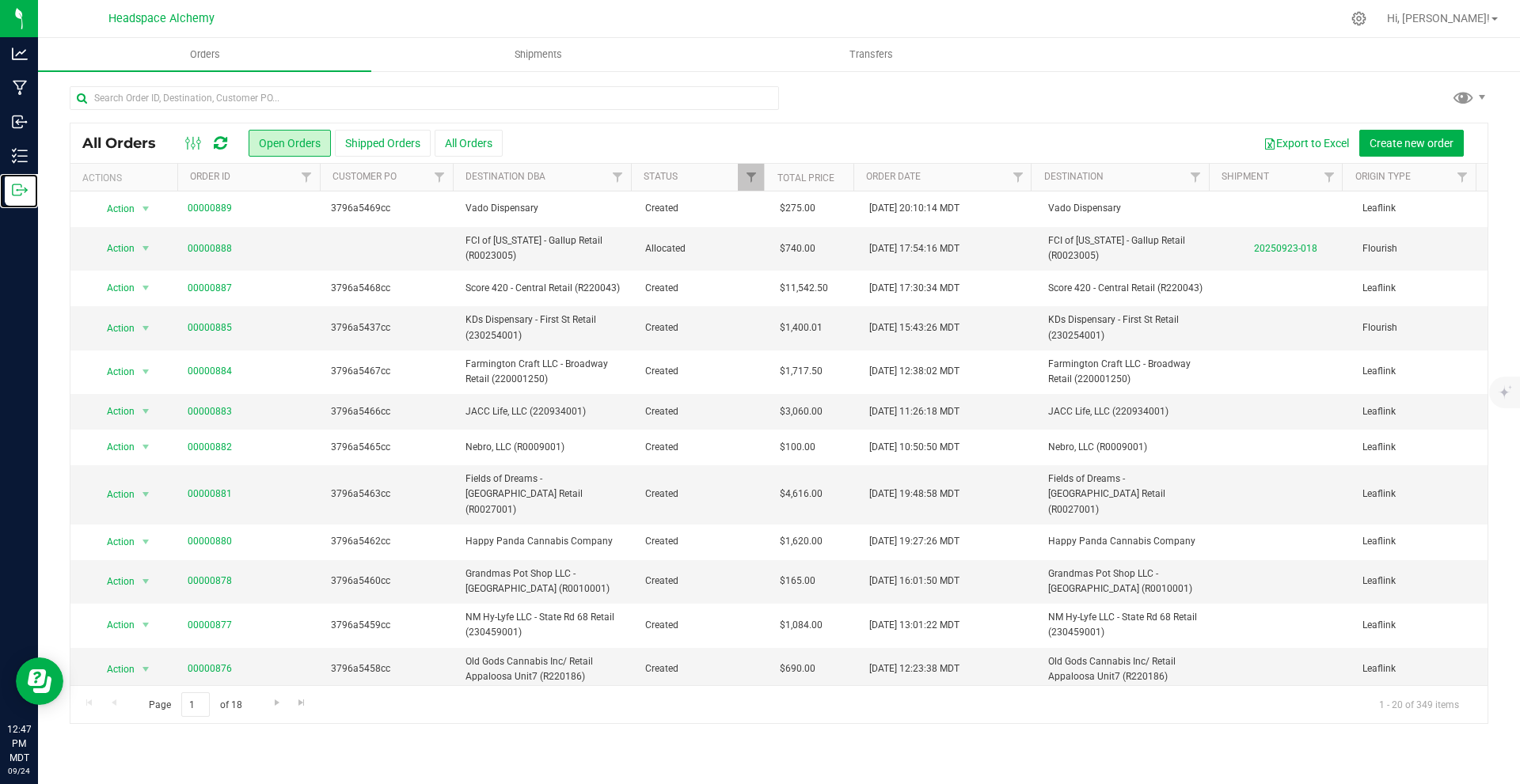
scroll to position [333, 0]
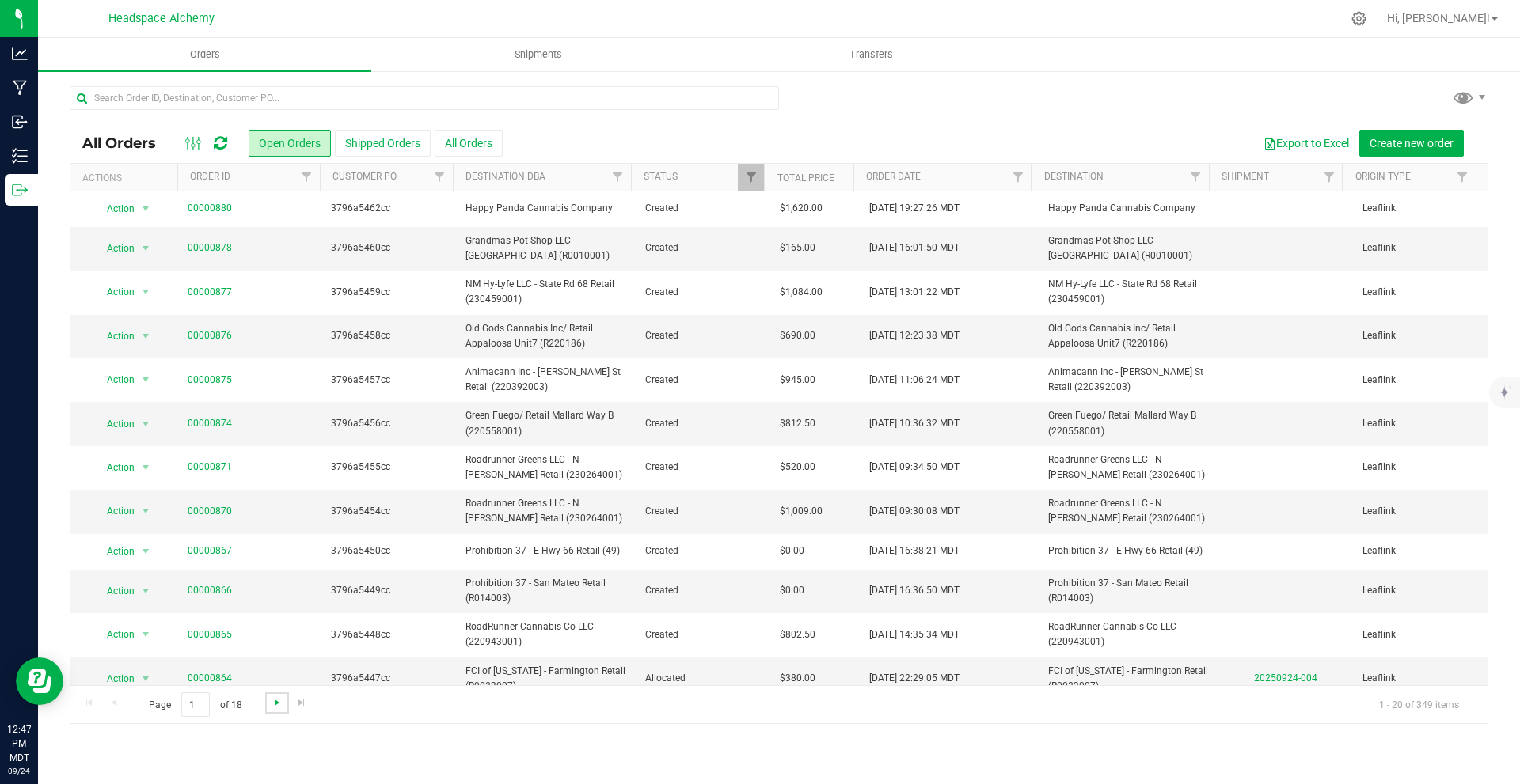
click at [277, 704] on span "Go to the next page" at bounding box center [277, 702] width 13 height 13
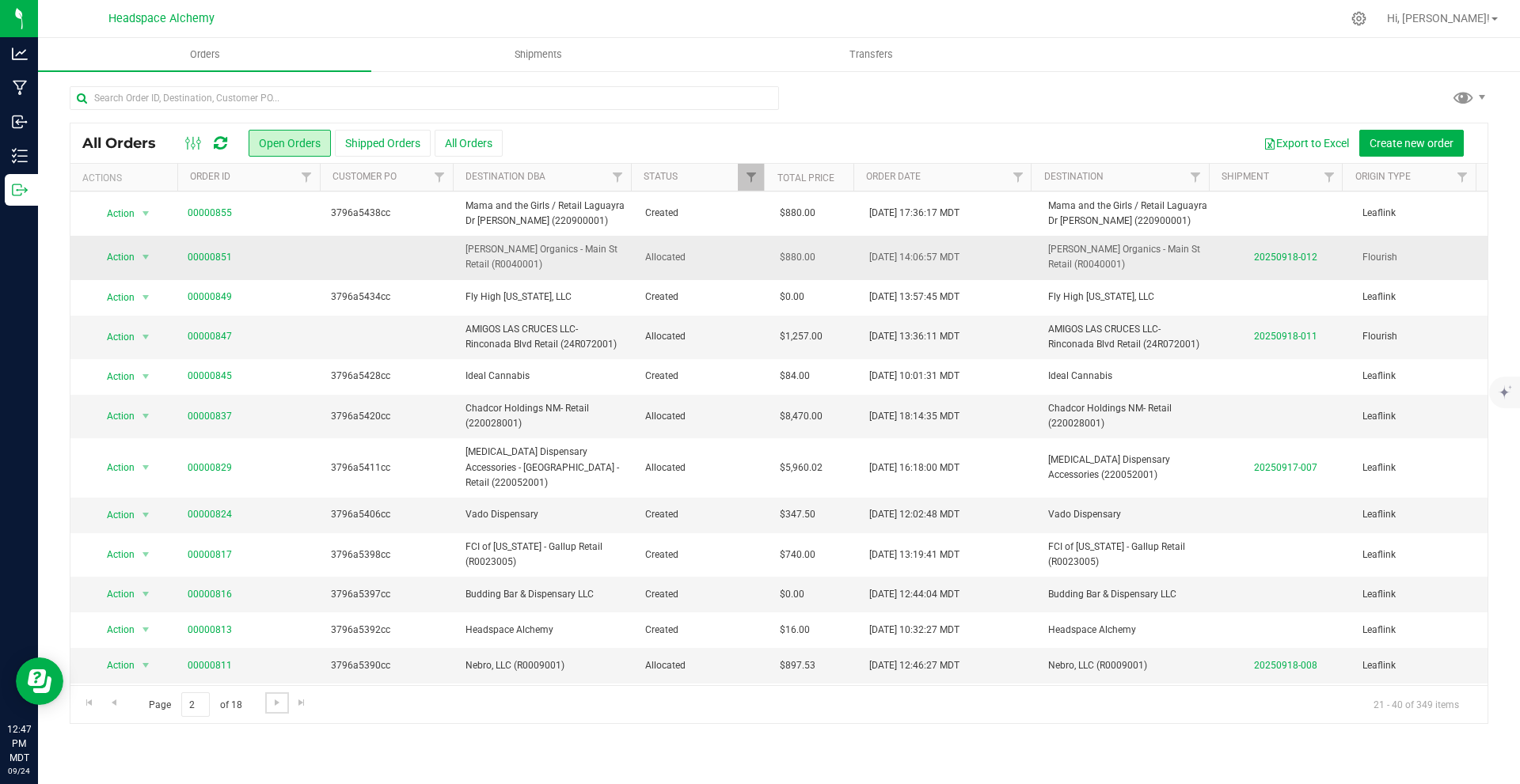
scroll to position [237, 0]
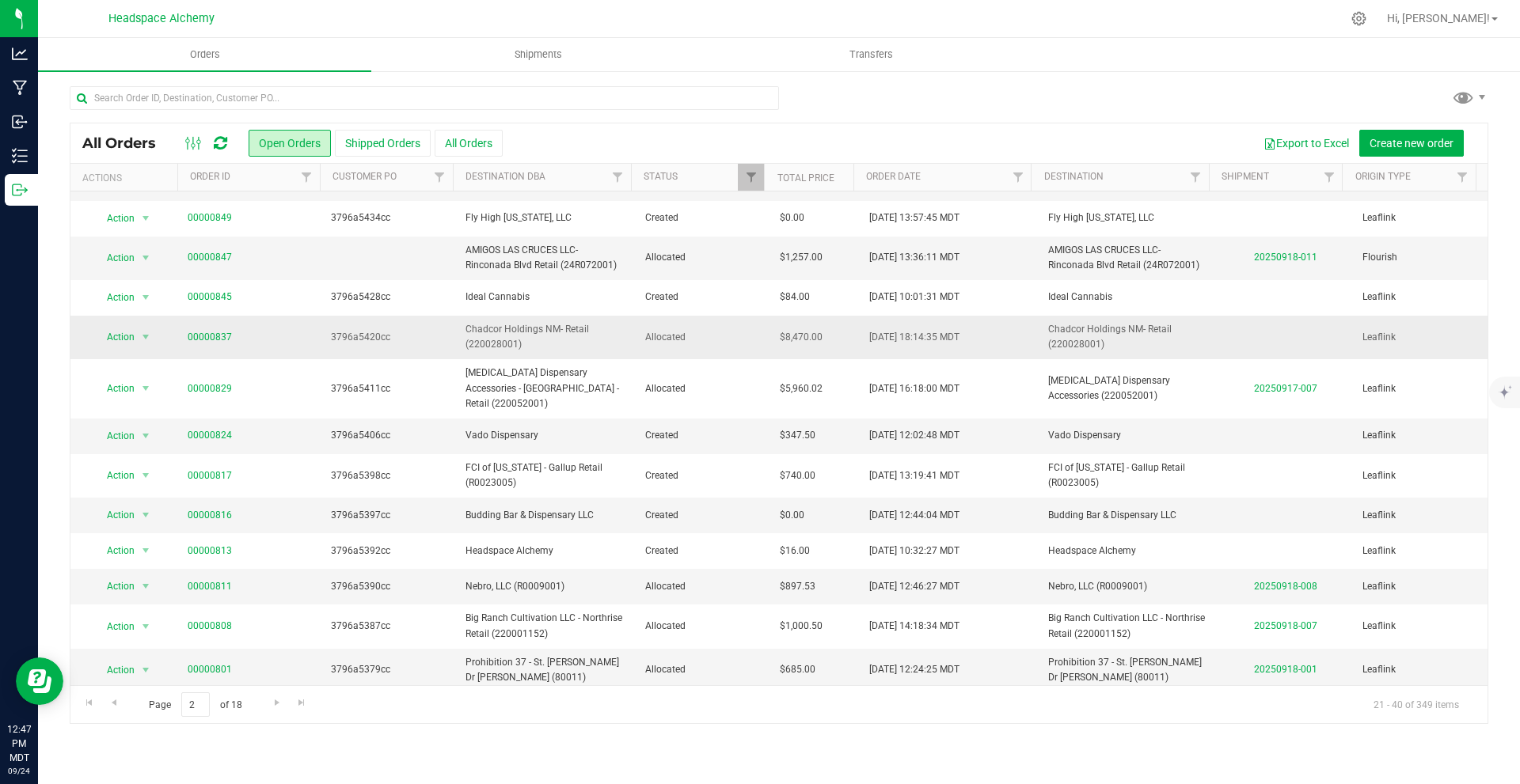
click at [399, 339] on td "3796a5420cc" at bounding box center [389, 337] width 134 height 43
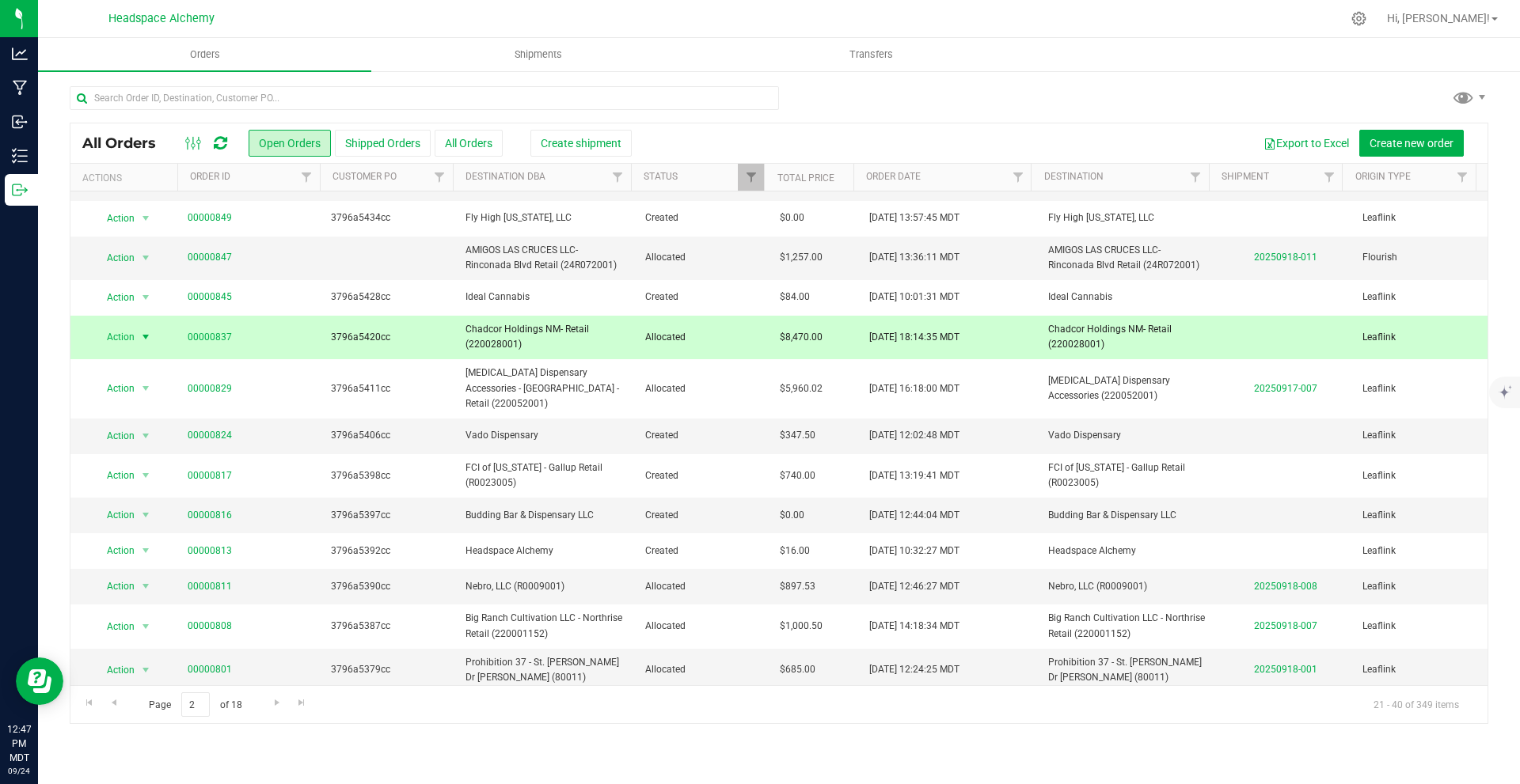
click at [143, 331] on span "select" at bounding box center [146, 337] width 13 height 13
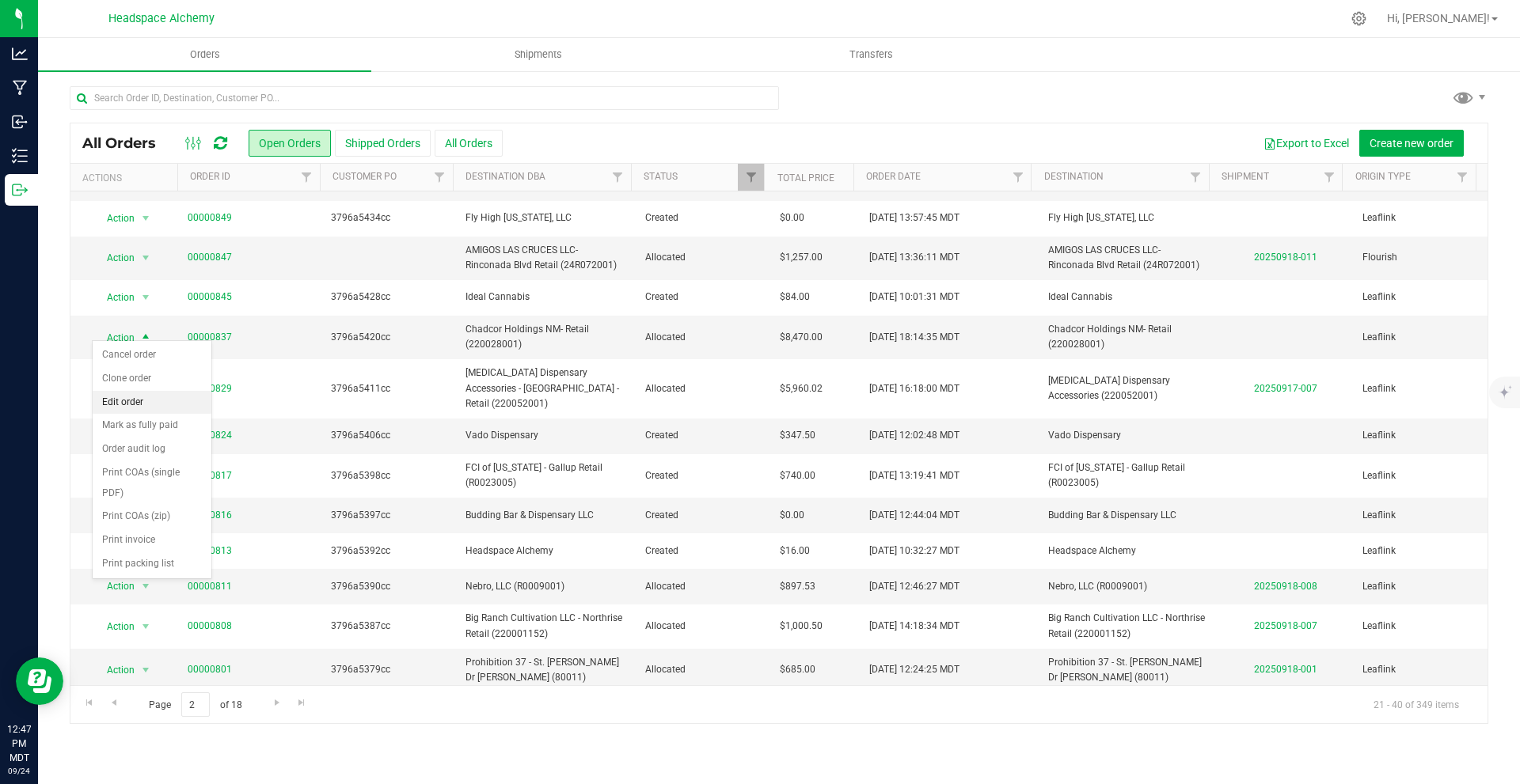
click at [182, 400] on li "Edit order" at bounding box center [152, 403] width 119 height 24
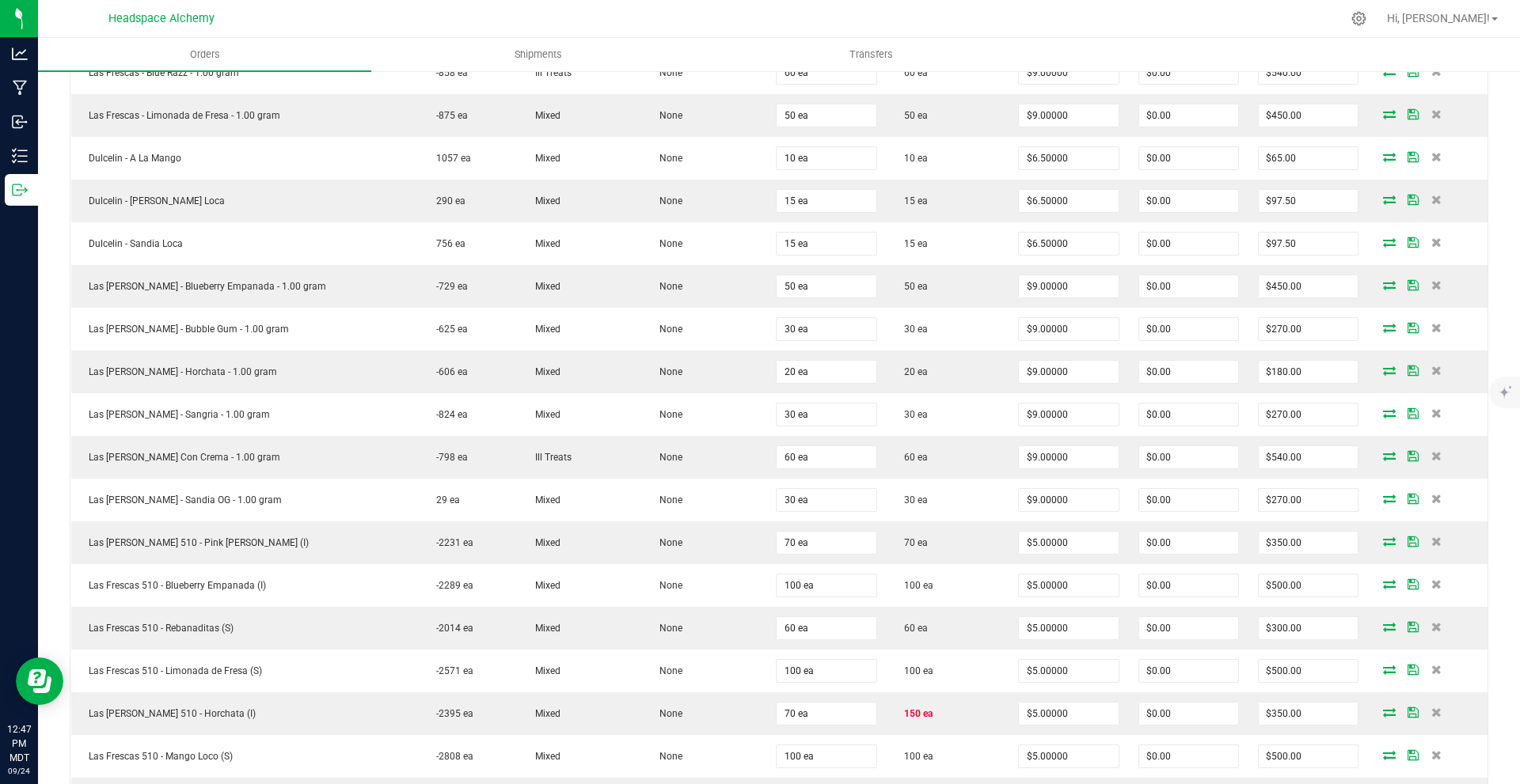
scroll to position [633, 0]
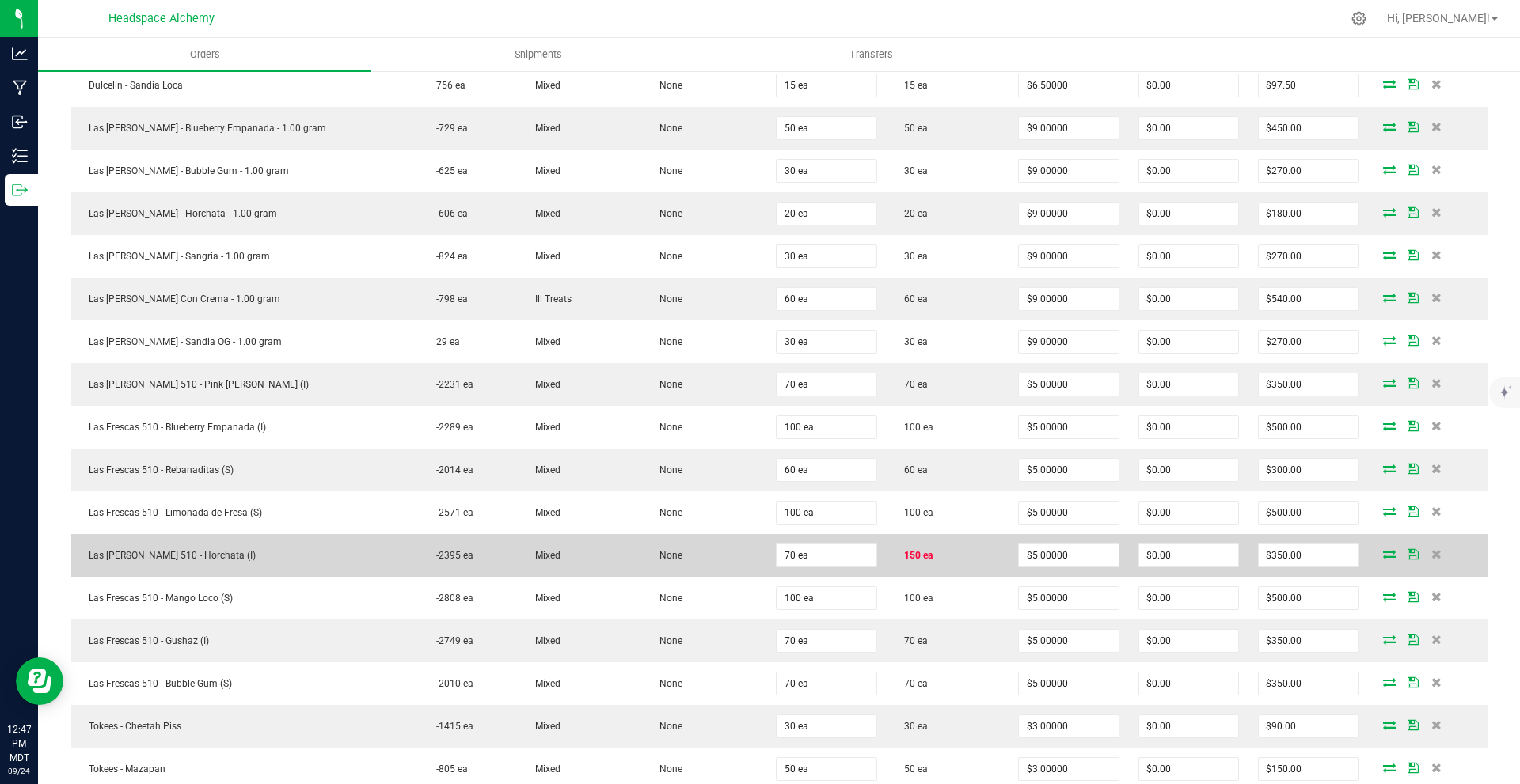
click at [937, 555] on td "150 ea" at bounding box center [948, 555] width 122 height 42
click at [912, 551] on span "150 ea" at bounding box center [915, 555] width 37 height 11
click at [1386, 551] on span at bounding box center [1390, 554] width 24 height 10
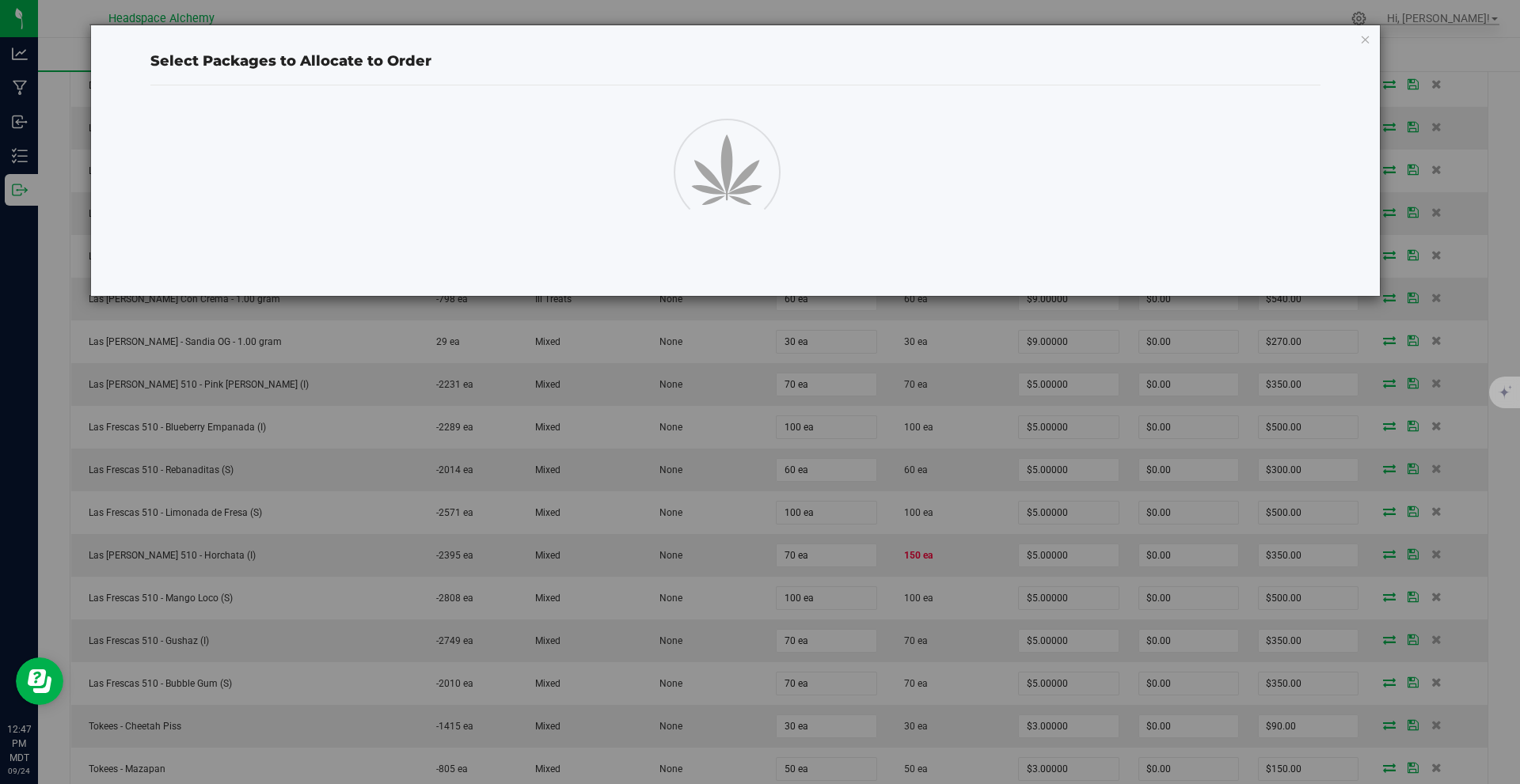
click at [1384, 551] on div "Select Packages to Allocate to Order" at bounding box center [766, 392] width 1532 height 784
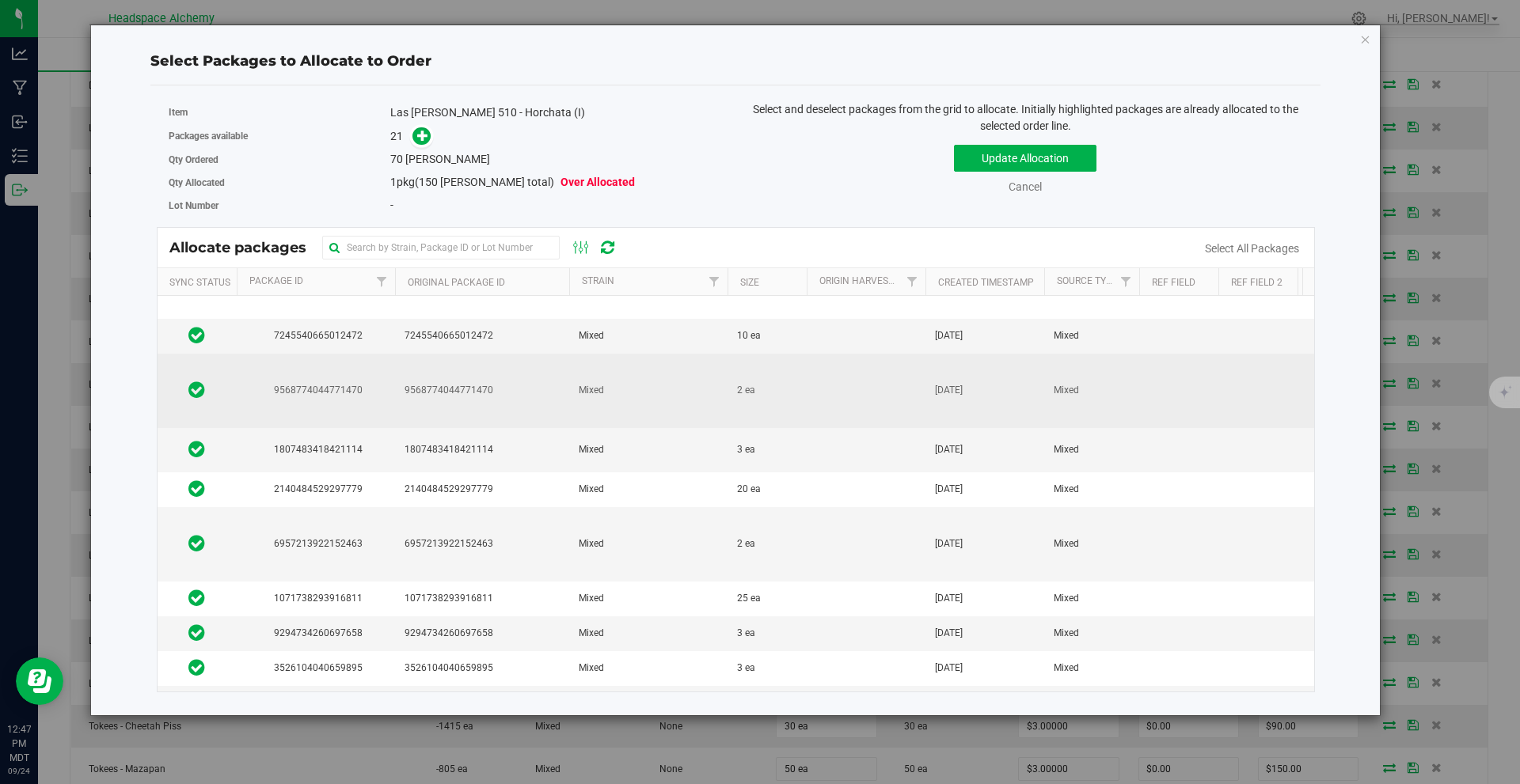
scroll to position [0, 0]
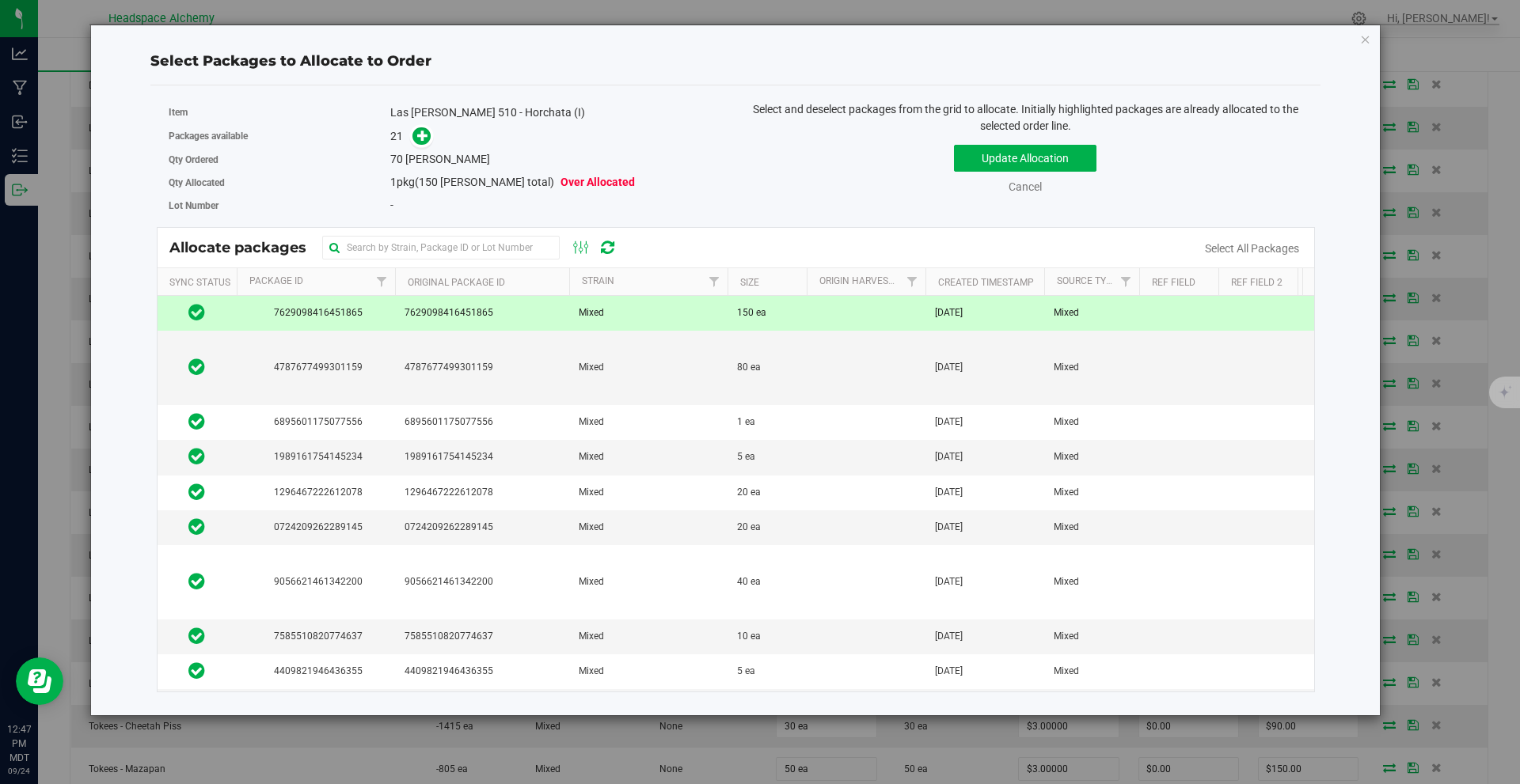
click at [602, 253] on icon at bounding box center [608, 248] width 14 height 16
click at [607, 249] on icon at bounding box center [608, 248] width 14 height 16
click at [607, 249] on icon at bounding box center [608, 247] width 19 height 20
click at [1367, 34] on icon "button" at bounding box center [1366, 39] width 11 height 19
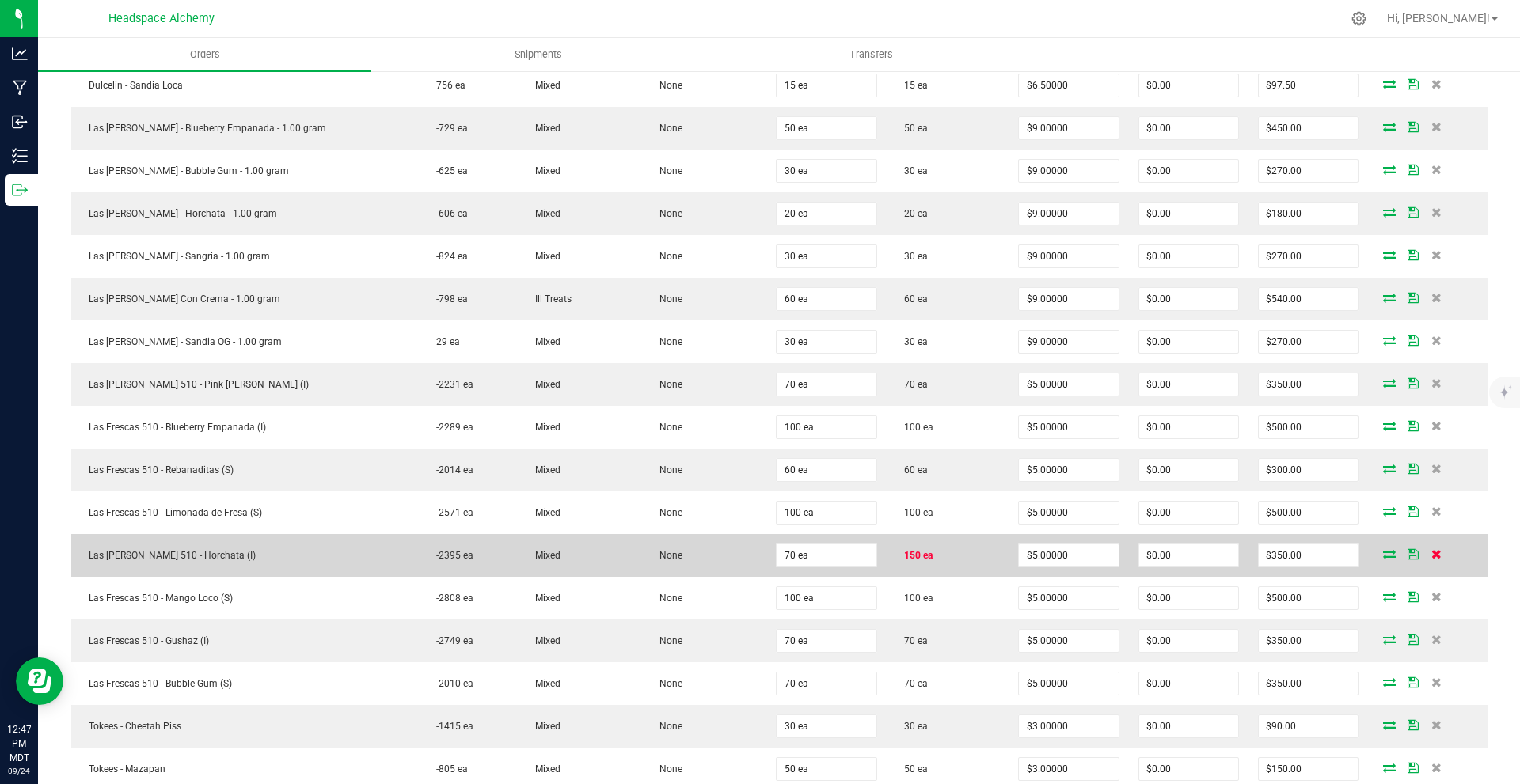
click at [1431, 549] on icon at bounding box center [1436, 554] width 10 height 10
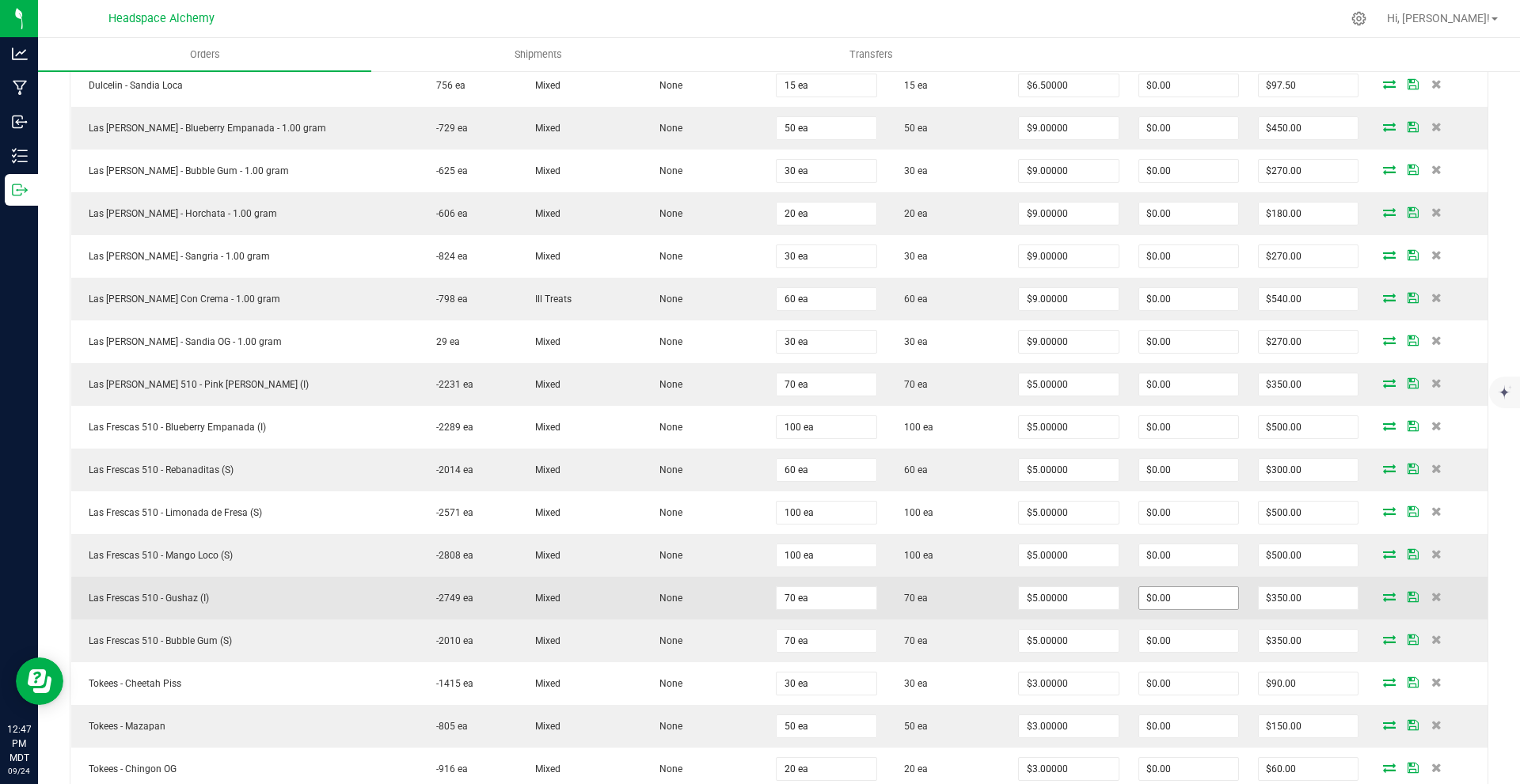
scroll to position [1504, 0]
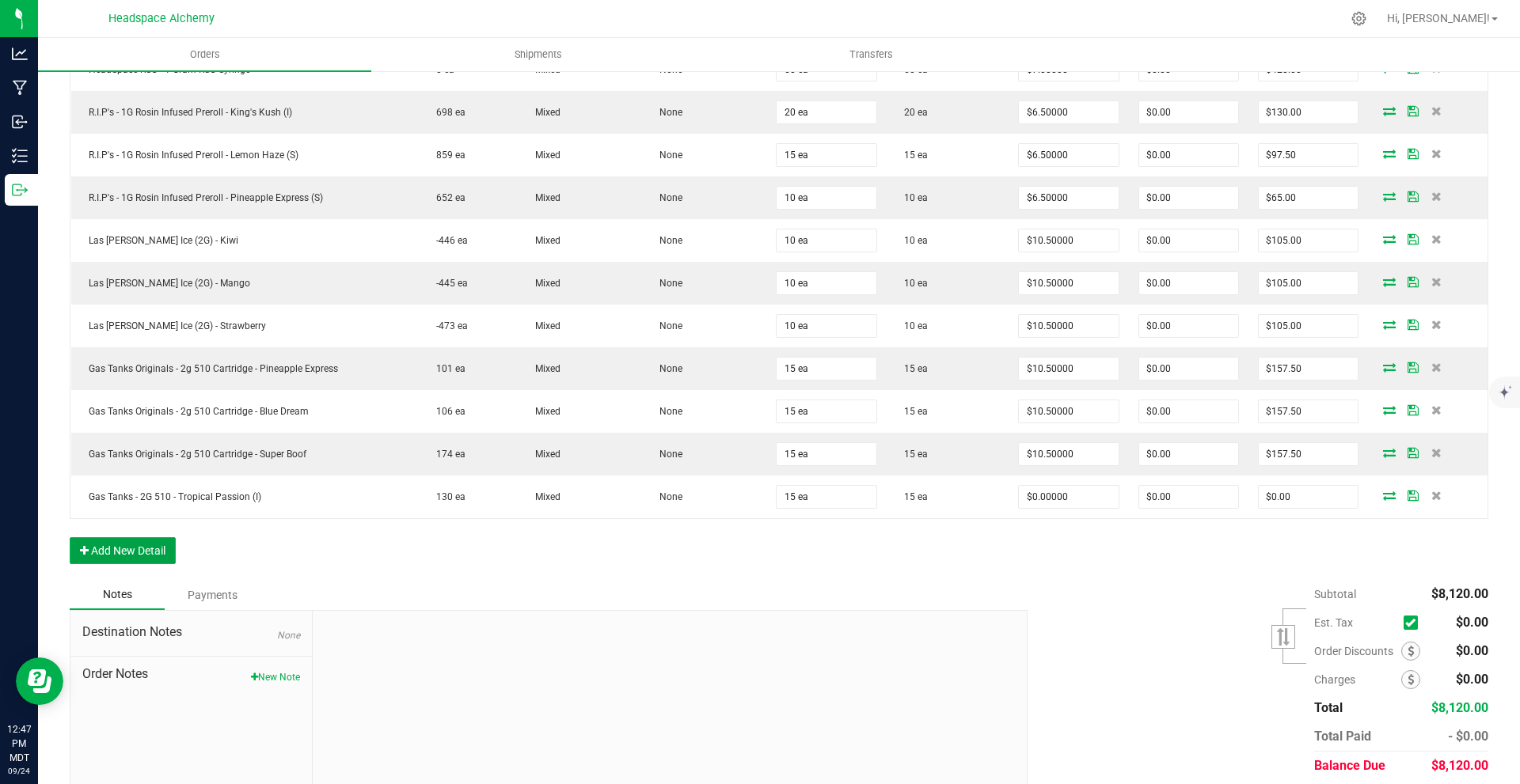
click at [121, 551] on button "Add New Detail" at bounding box center [122, 551] width 106 height 27
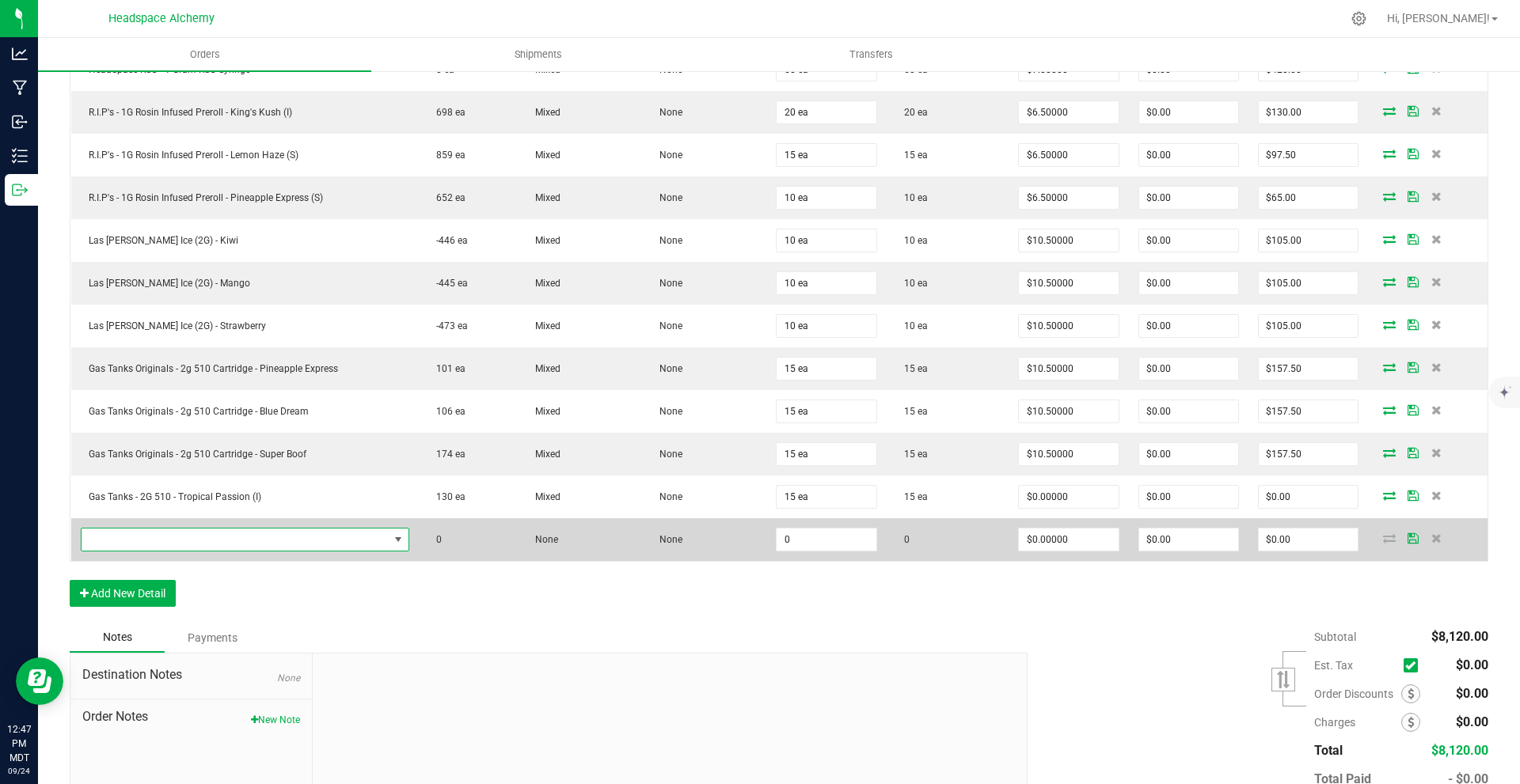
click at [182, 538] on span "NO DATA FOUND" at bounding box center [235, 540] width 308 height 22
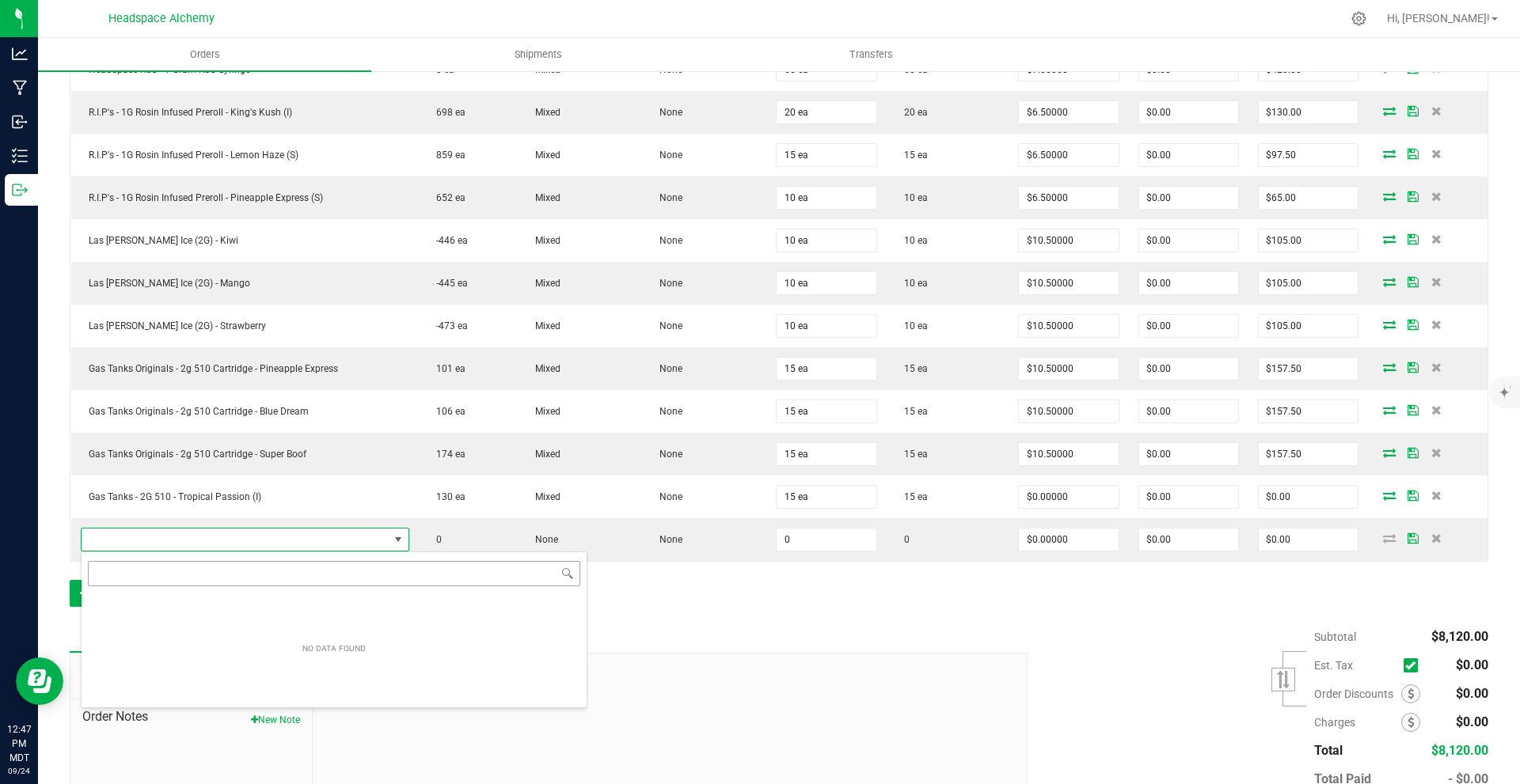
scroll to position [24, 320]
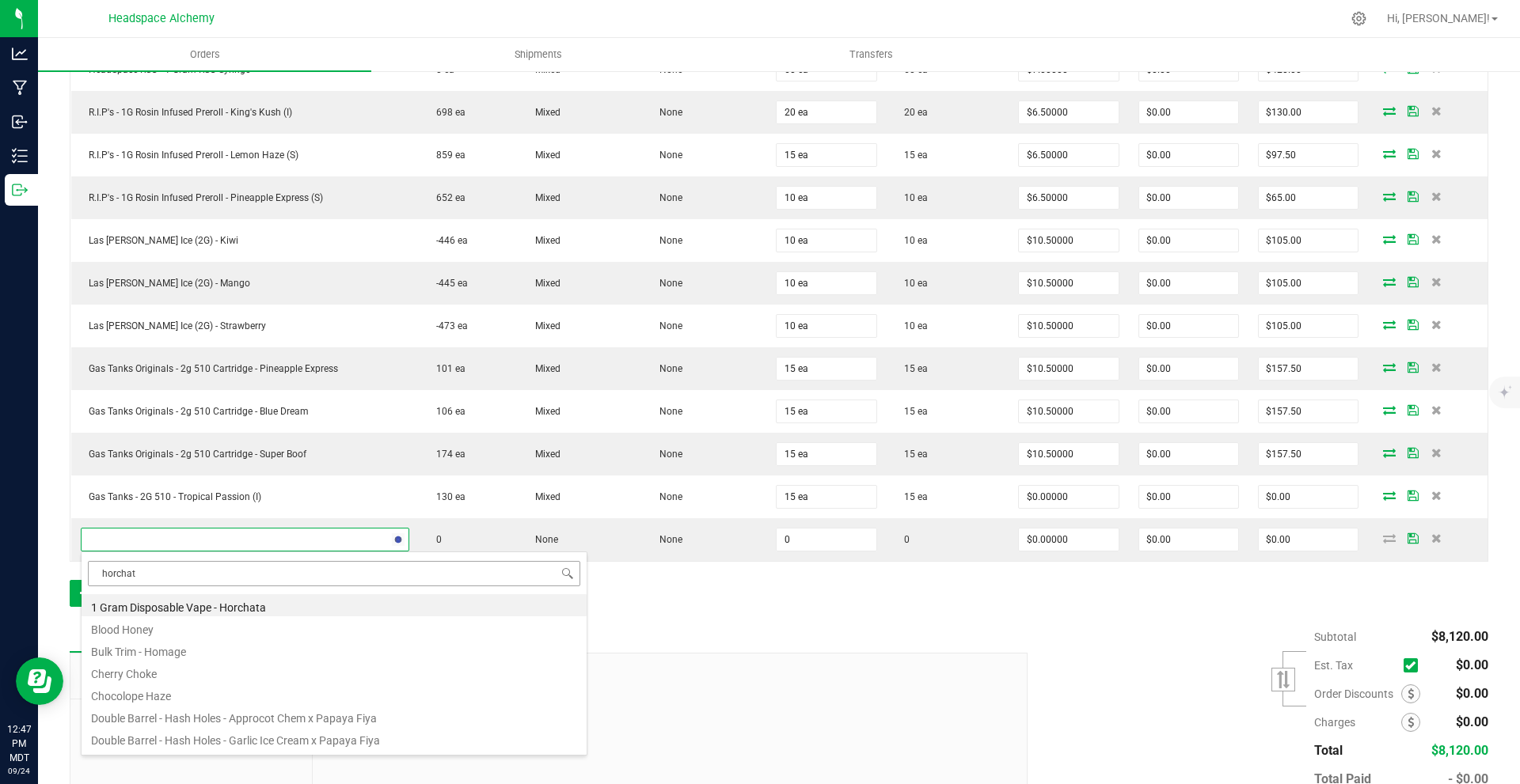
type input "horchata"
click at [217, 720] on li "Las [PERSON_NAME] 510 - Horchata (I)" at bounding box center [334, 716] width 505 height 22
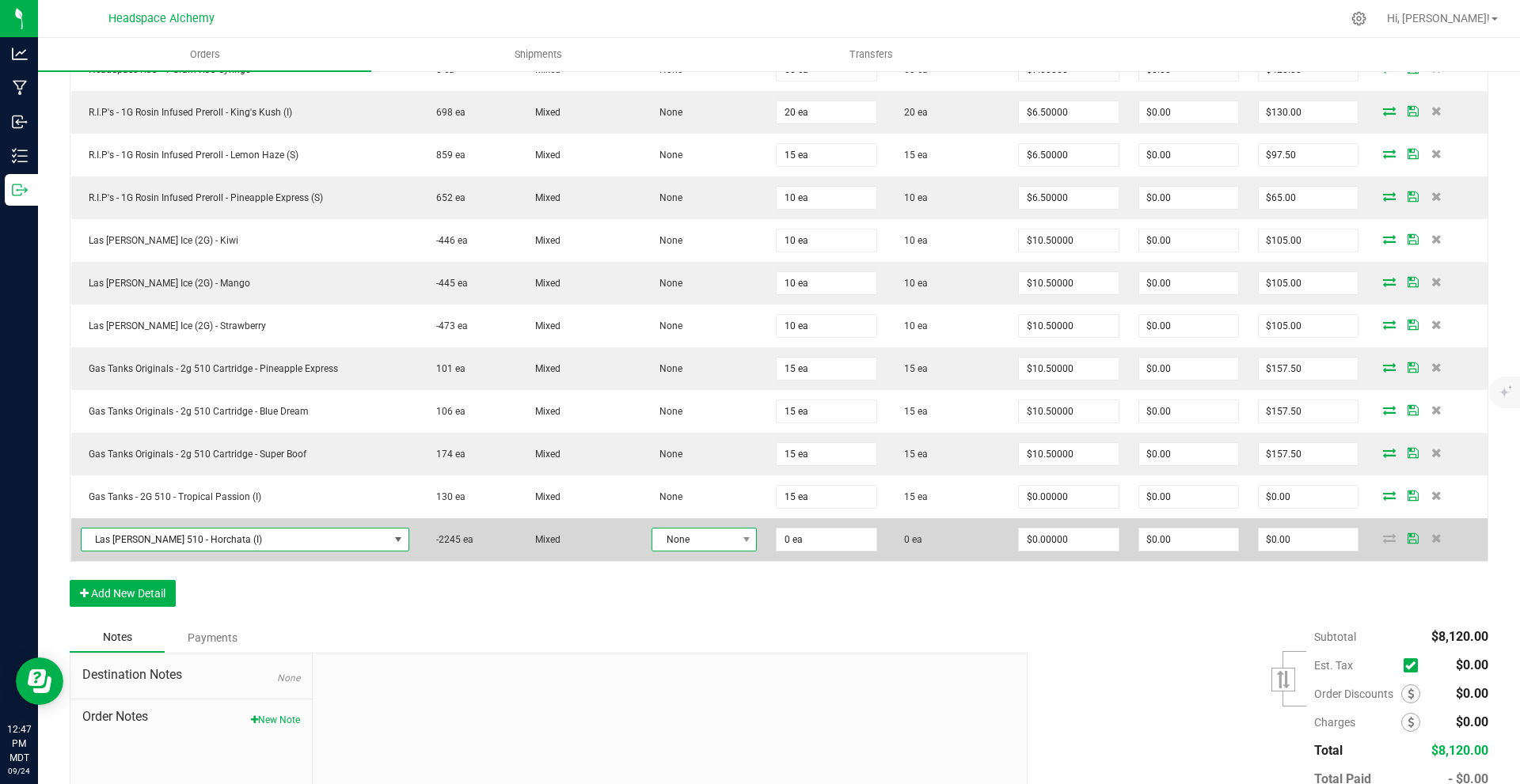
click at [694, 540] on span "None" at bounding box center [694, 540] width 84 height 22
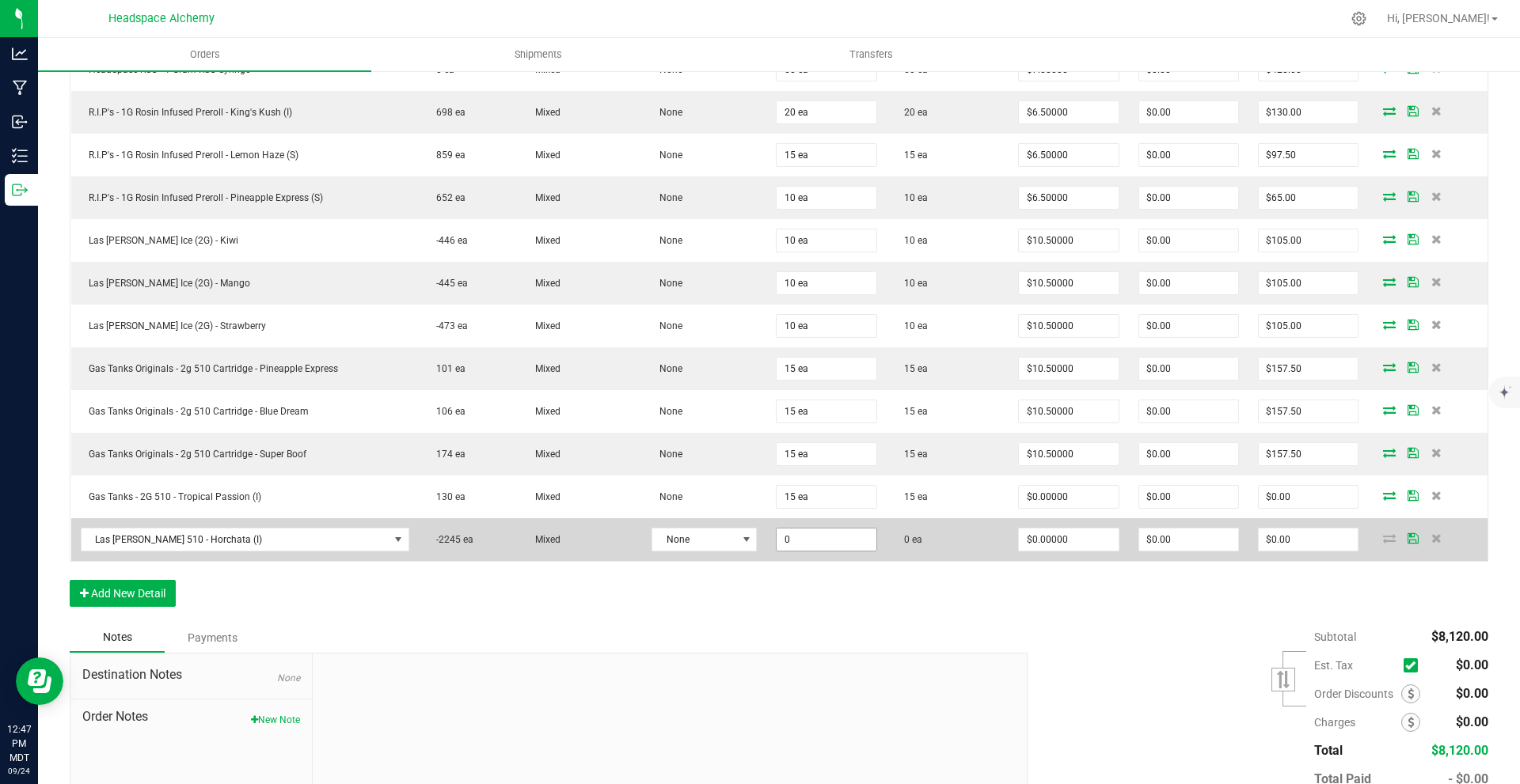
click at [830, 535] on input "0" at bounding box center [826, 540] width 99 height 22
type input "70 ea"
click at [1408, 540] on icon at bounding box center [1414, 538] width 11 height 10
click at [1378, 544] on td at bounding box center [1428, 539] width 120 height 42
click at [1383, 539] on icon at bounding box center [1390, 538] width 13 height 10
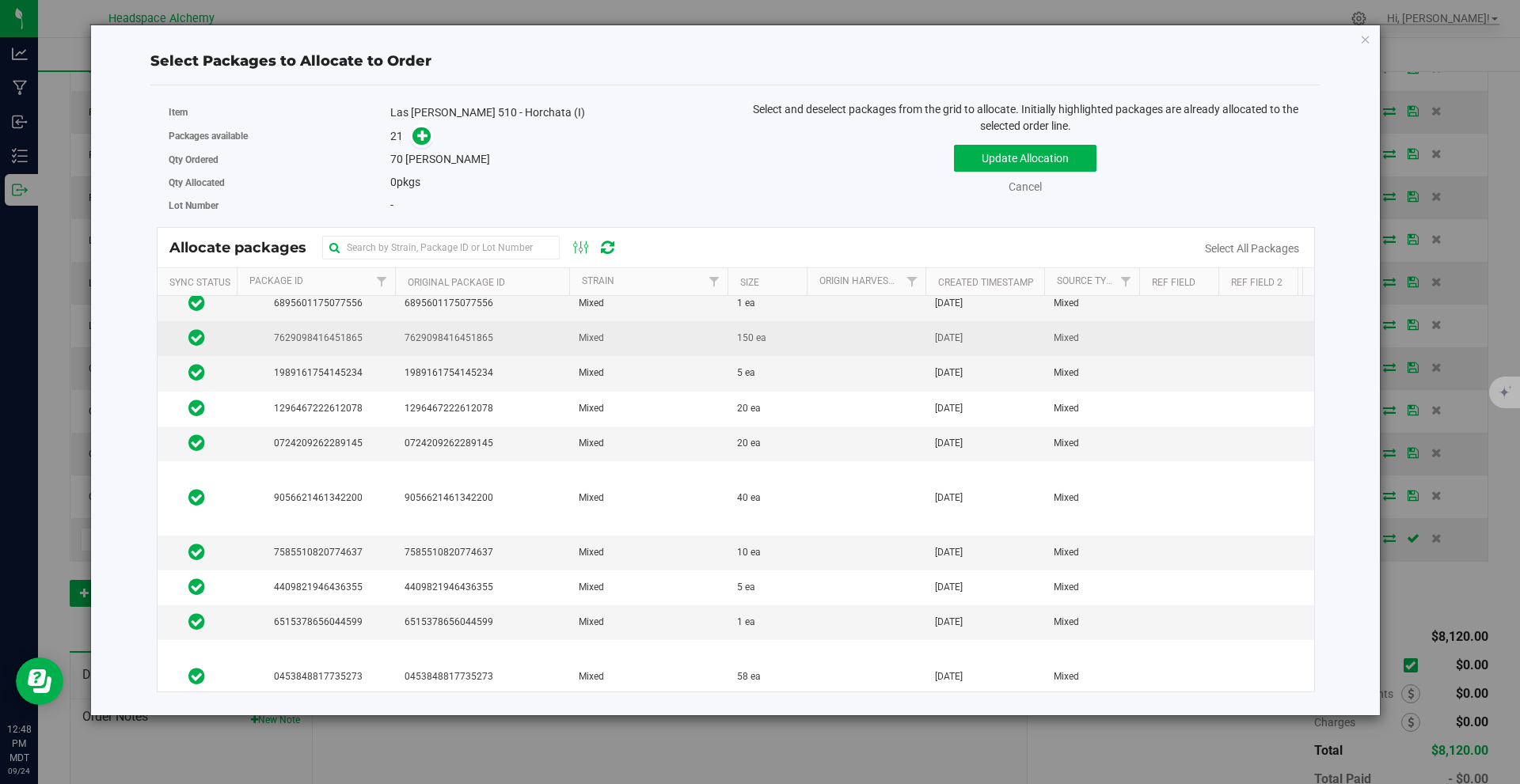
scroll to position [0, 0]
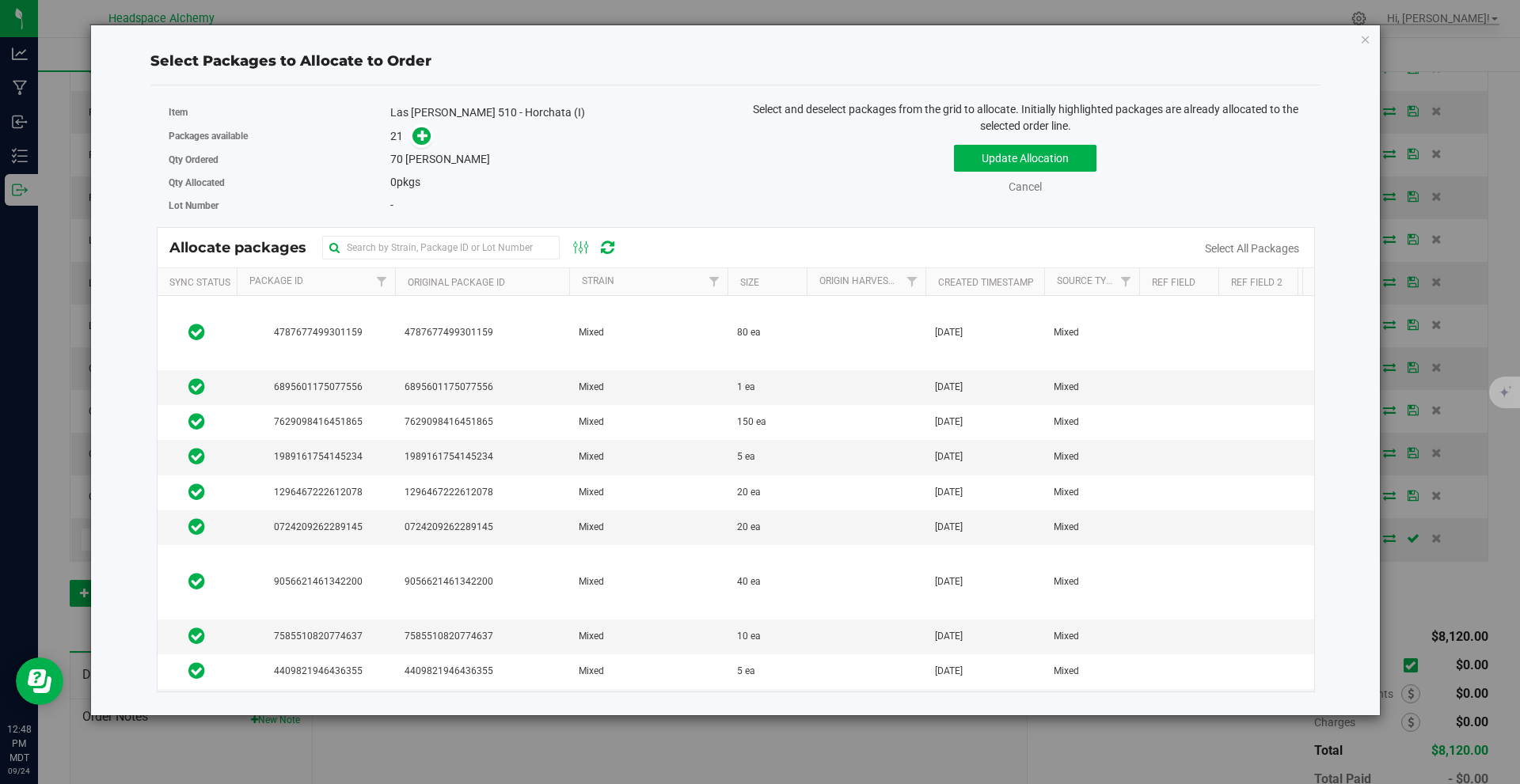
click at [612, 244] on icon at bounding box center [608, 248] width 14 height 16
click at [448, 245] on input "text" at bounding box center [441, 248] width 237 height 24
click at [601, 246] on icon at bounding box center [608, 248] width 14 height 16
click at [601, 245] on link at bounding box center [608, 248] width 14 height 19
click at [1361, 33] on icon "button" at bounding box center [1366, 39] width 11 height 19
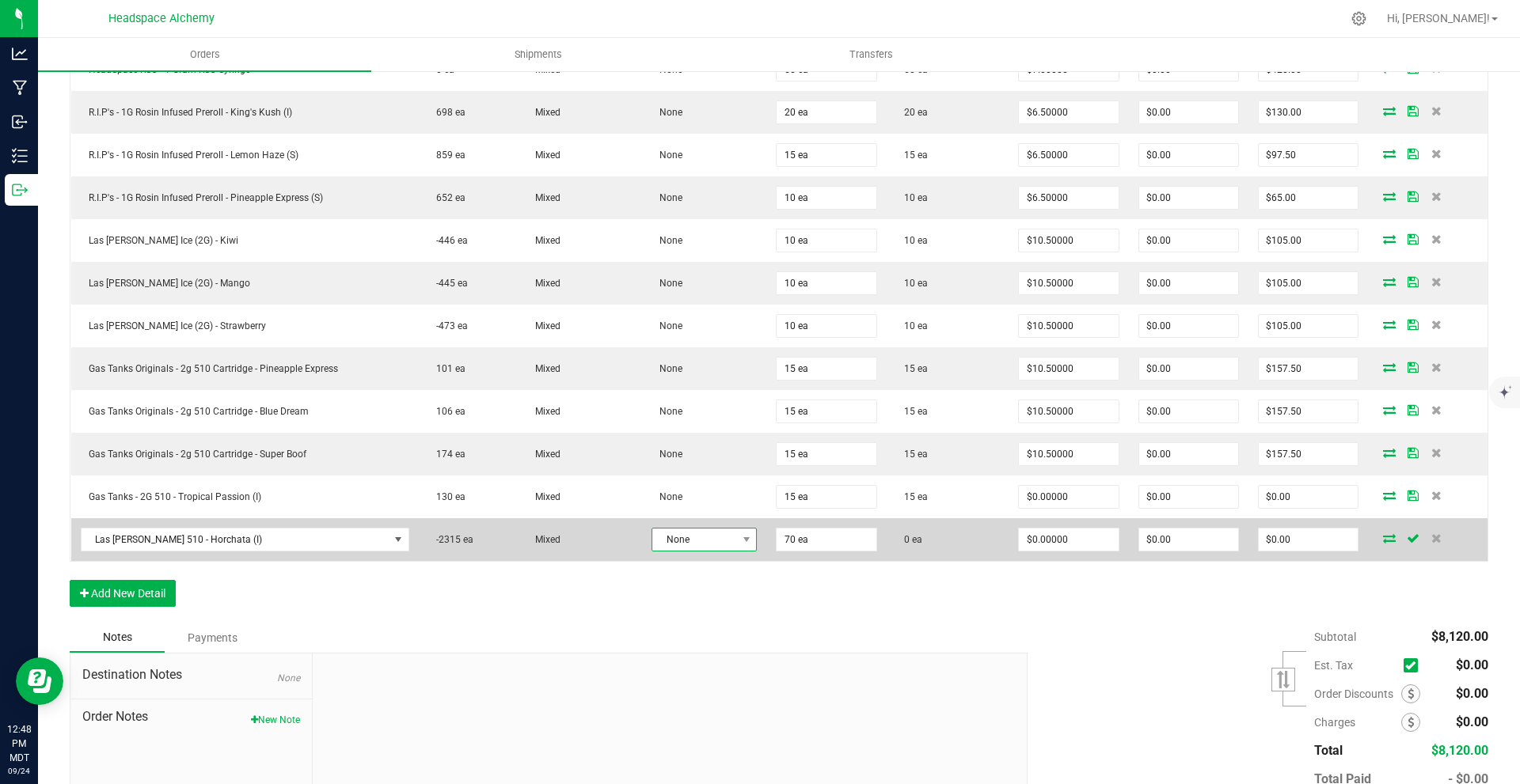
click at [719, 536] on span "None" at bounding box center [694, 540] width 84 height 22
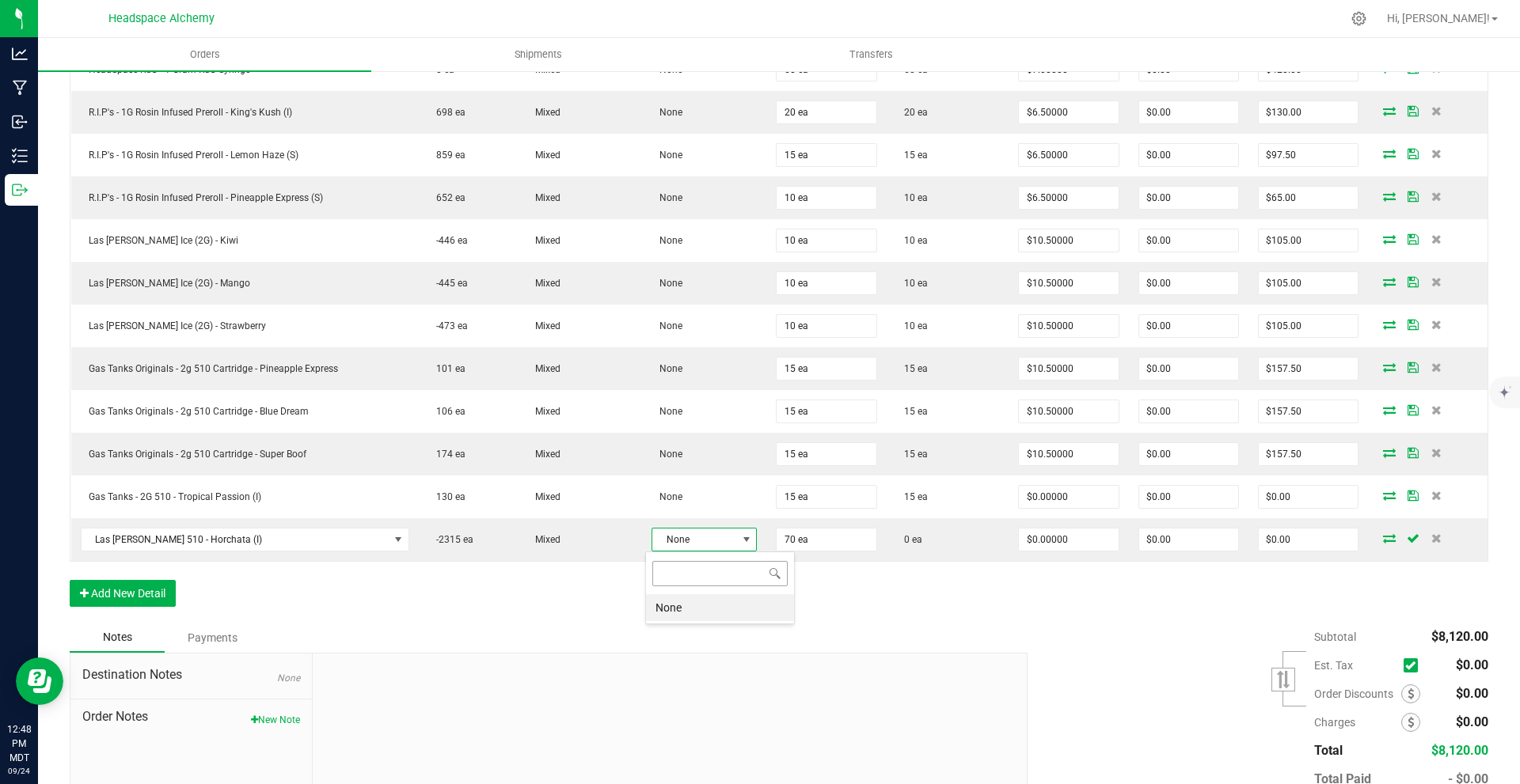
scroll to position [24, 106]
click at [703, 603] on li "None" at bounding box center [720, 608] width 148 height 27
click at [939, 627] on div "Notes Payments" at bounding box center [542, 638] width 946 height 30
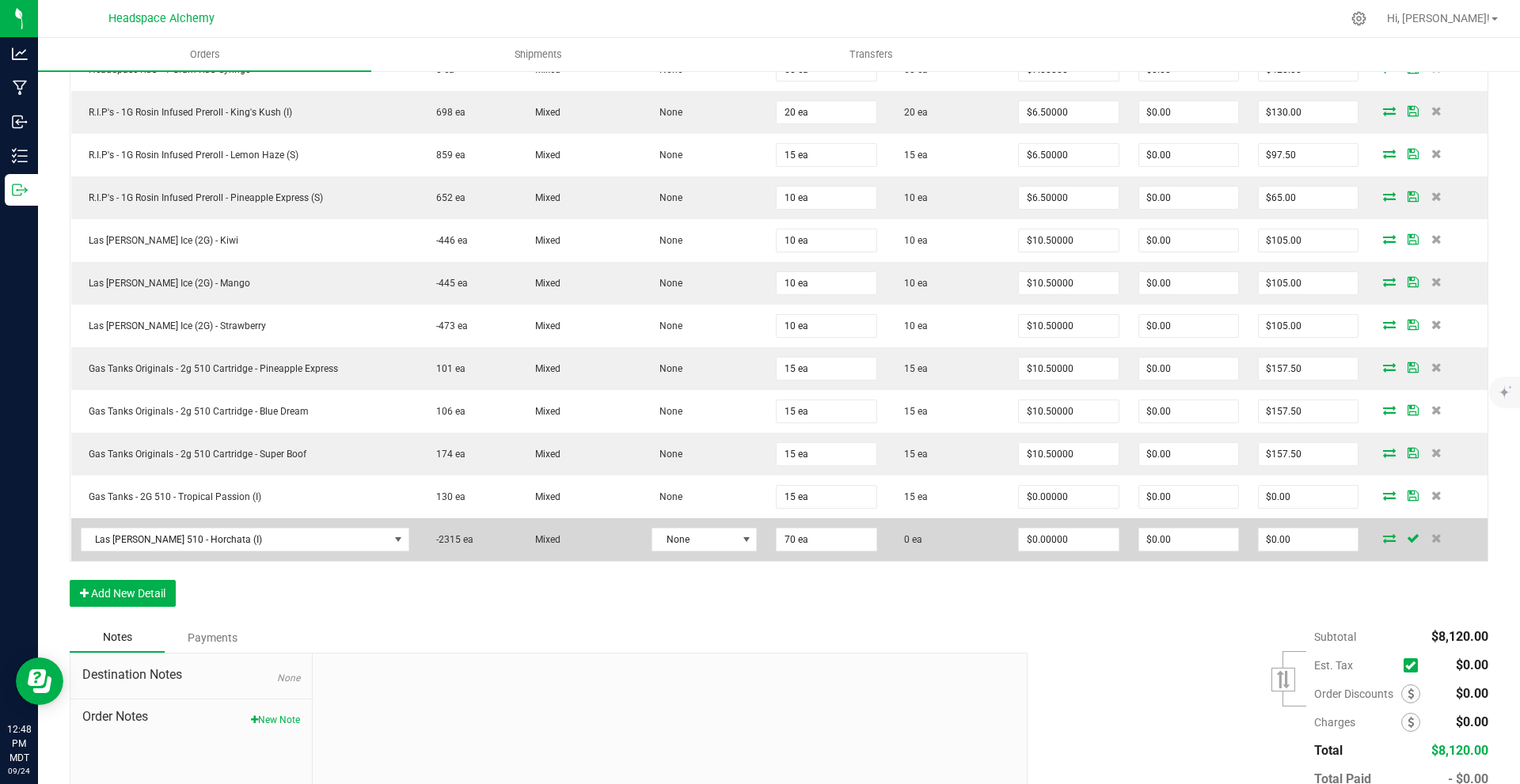
click at [912, 539] on span "0 ea" at bounding box center [909, 539] width 26 height 11
click at [1383, 538] on icon at bounding box center [1390, 538] width 13 height 10
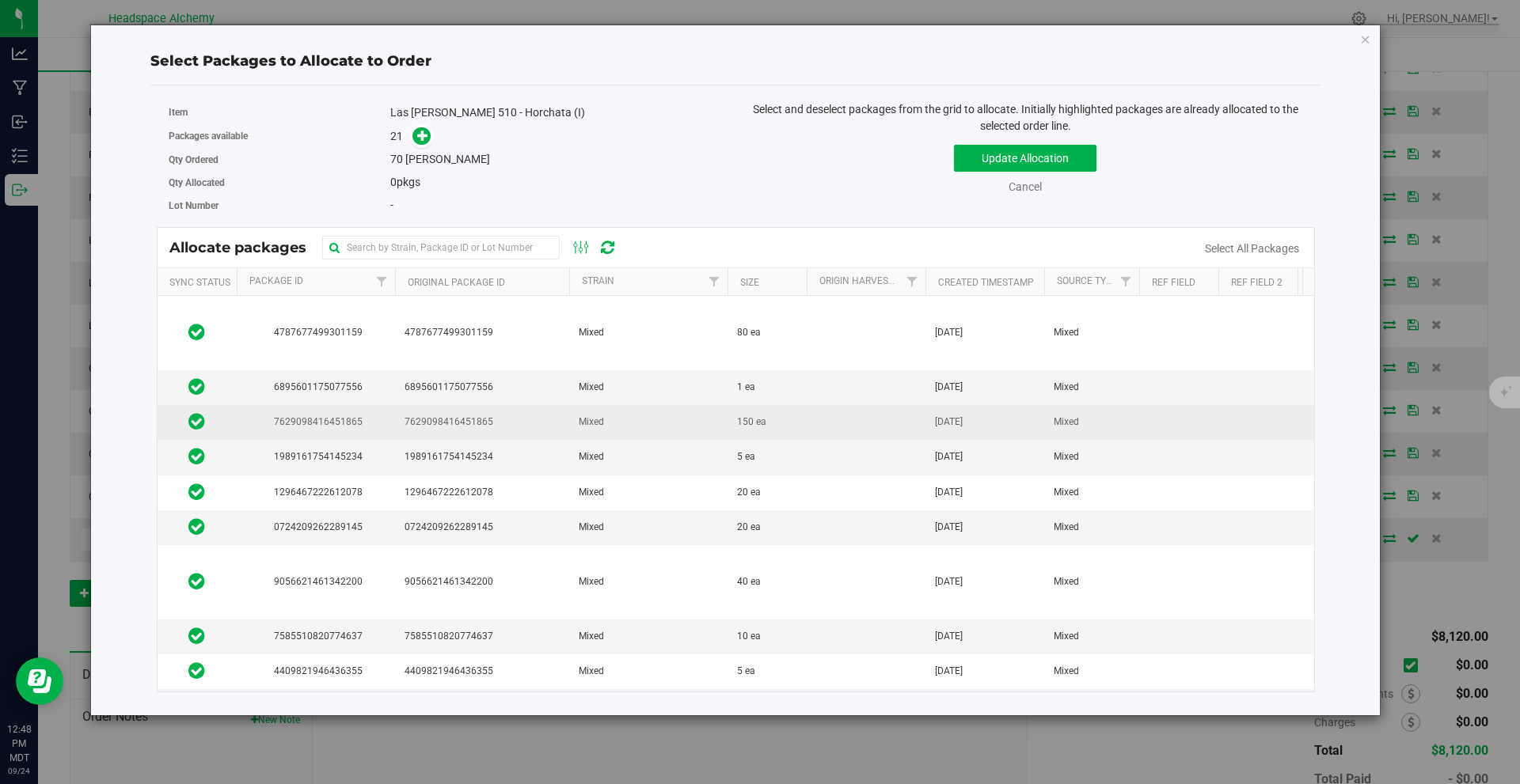
click at [790, 420] on td "150 ea" at bounding box center [767, 423] width 79 height 35
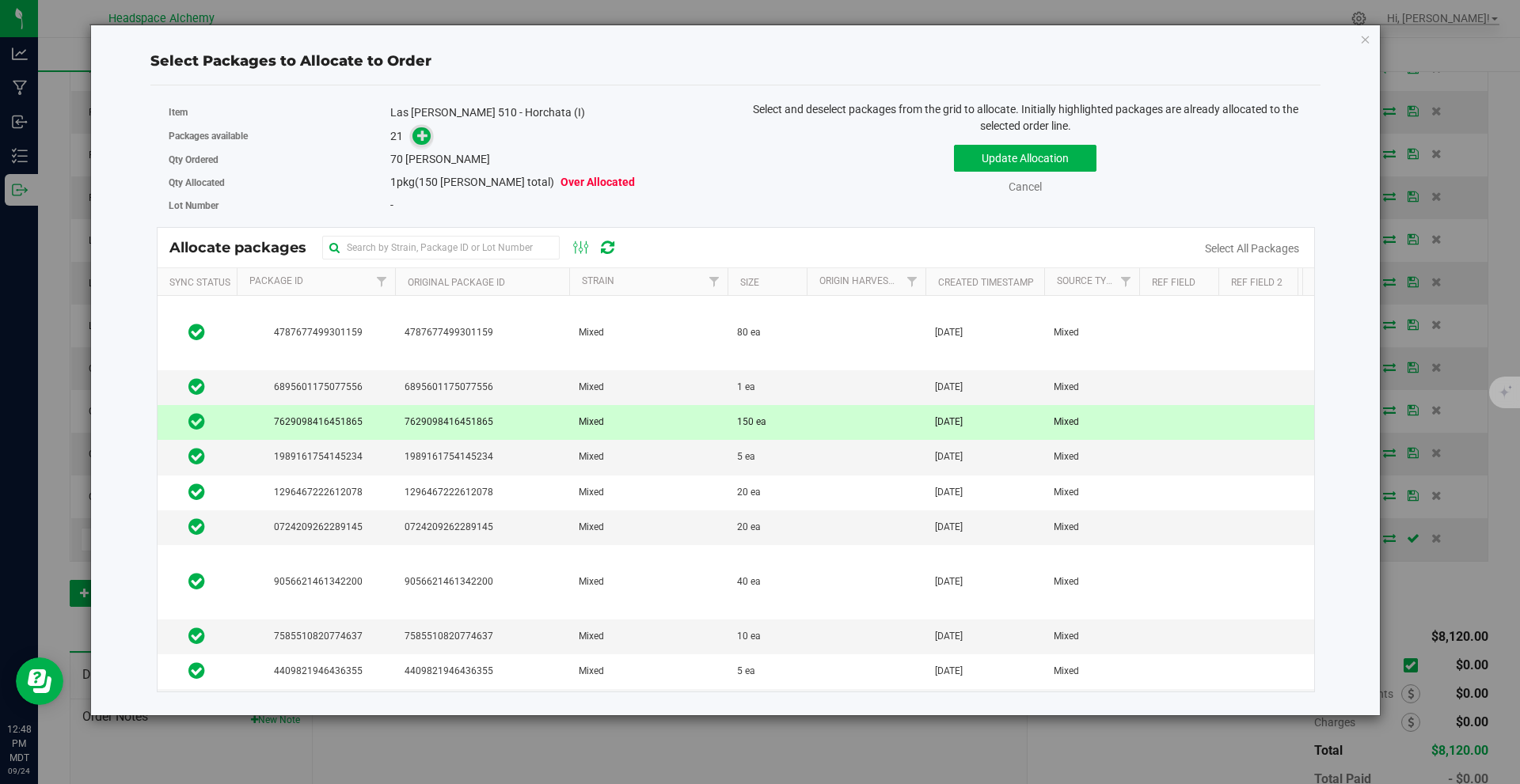
click at [413, 136] on span at bounding box center [418, 136] width 26 height 18
click at [413, 135] on span at bounding box center [421, 136] width 18 height 18
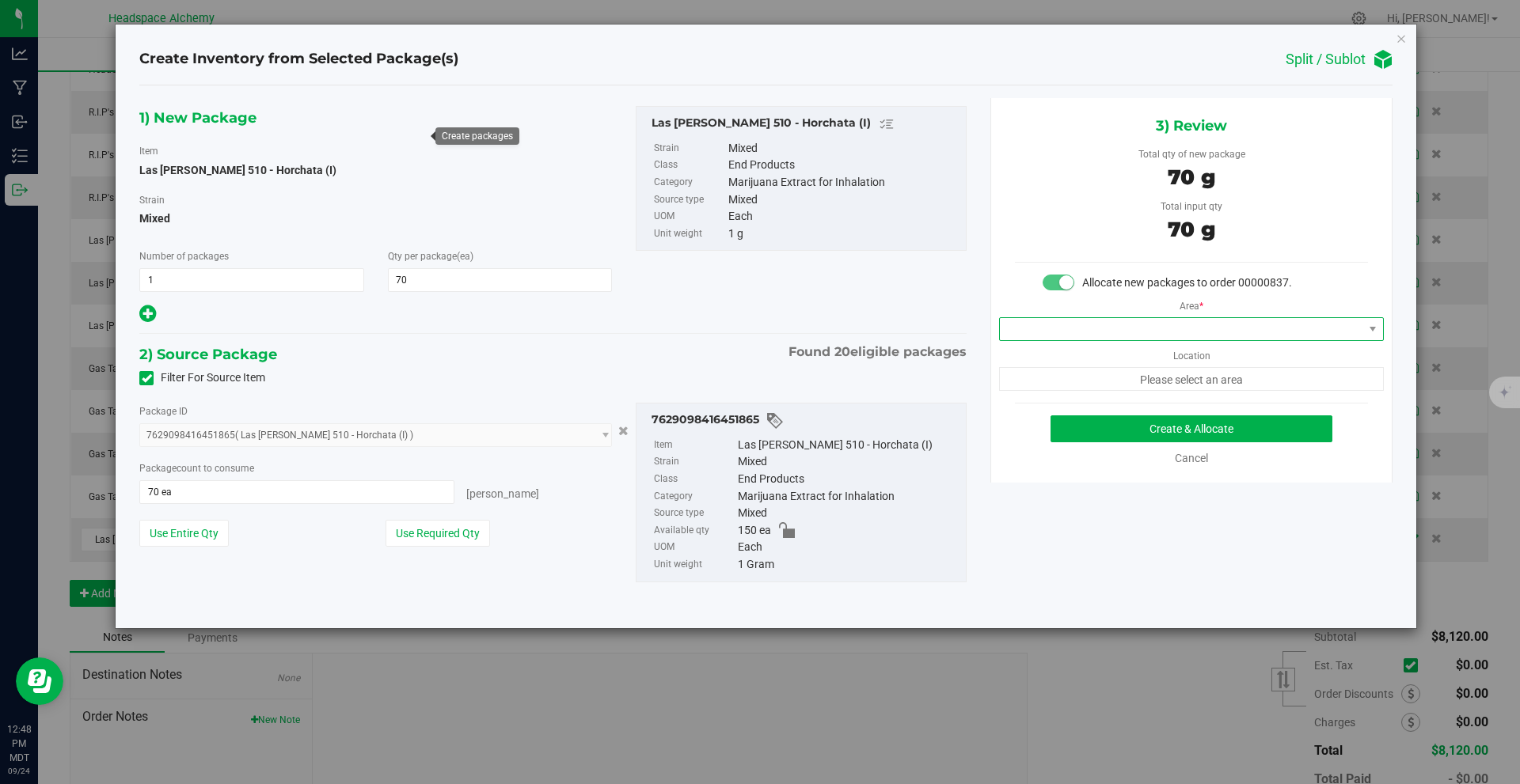
click at [1165, 320] on span at bounding box center [1182, 329] width 364 height 22
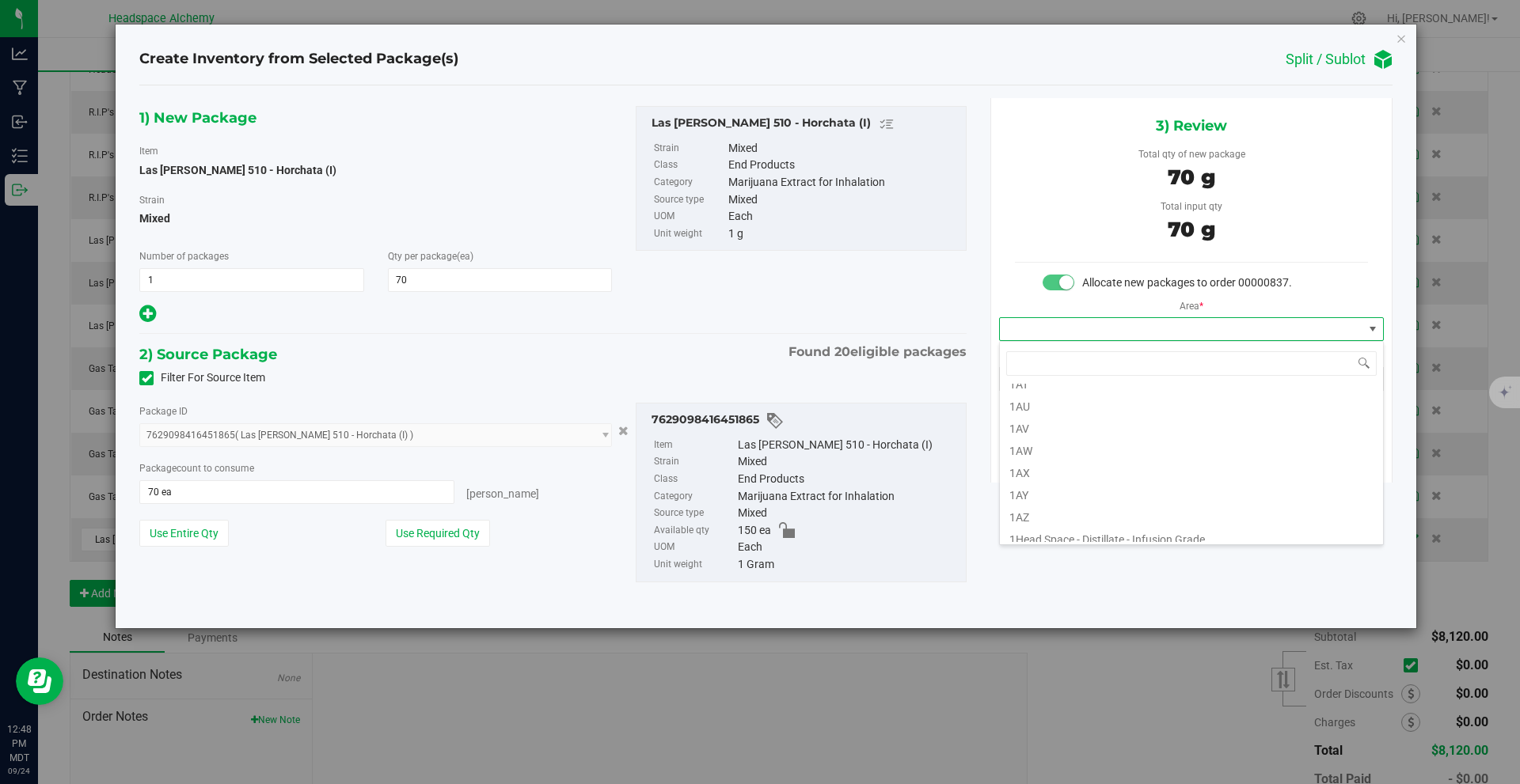
scroll to position [1029, 0]
click at [1033, 458] on li "1AP" at bounding box center [1191, 452] width 383 height 22
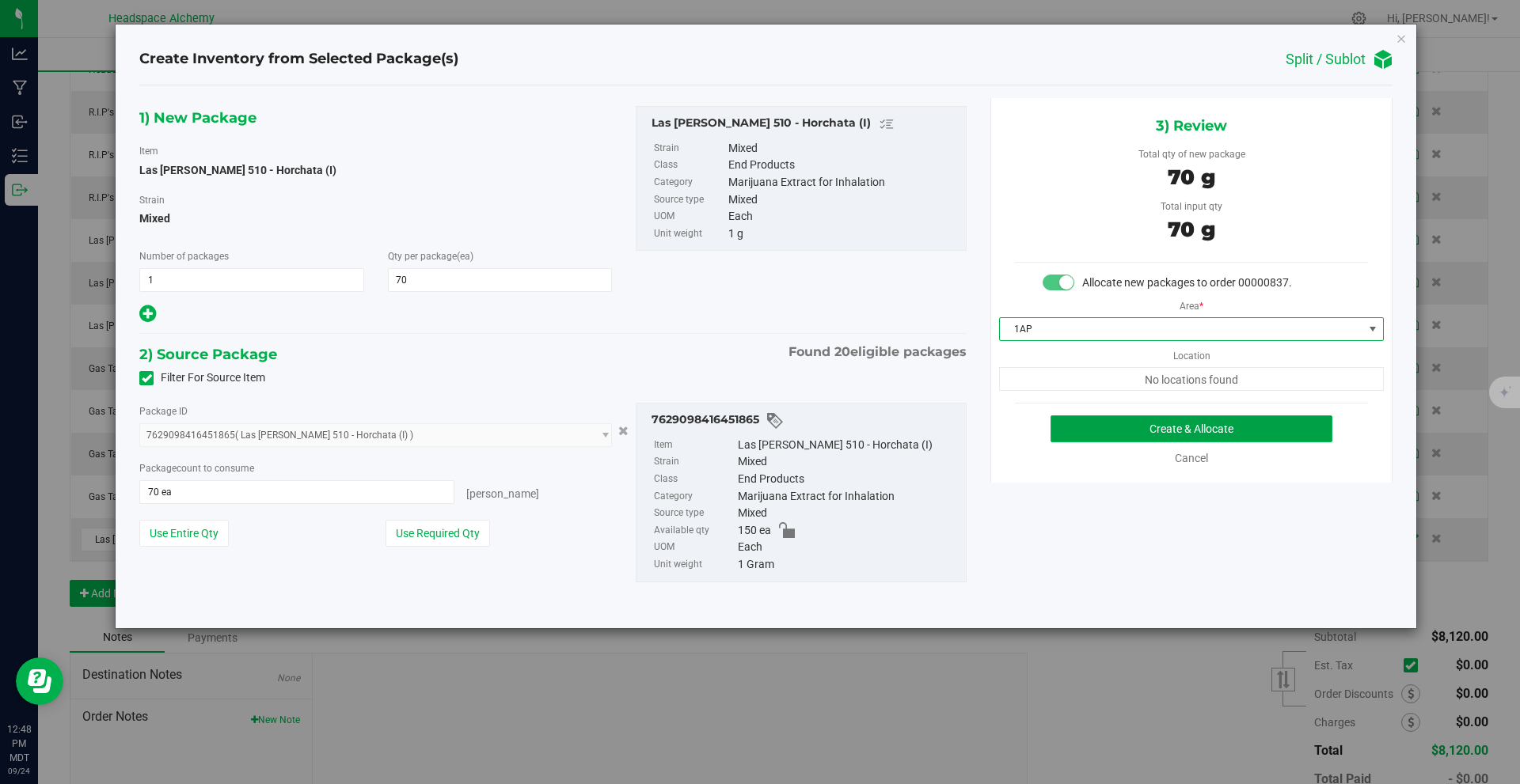
click at [1157, 430] on button "Create & Allocate" at bounding box center [1191, 429] width 282 height 27
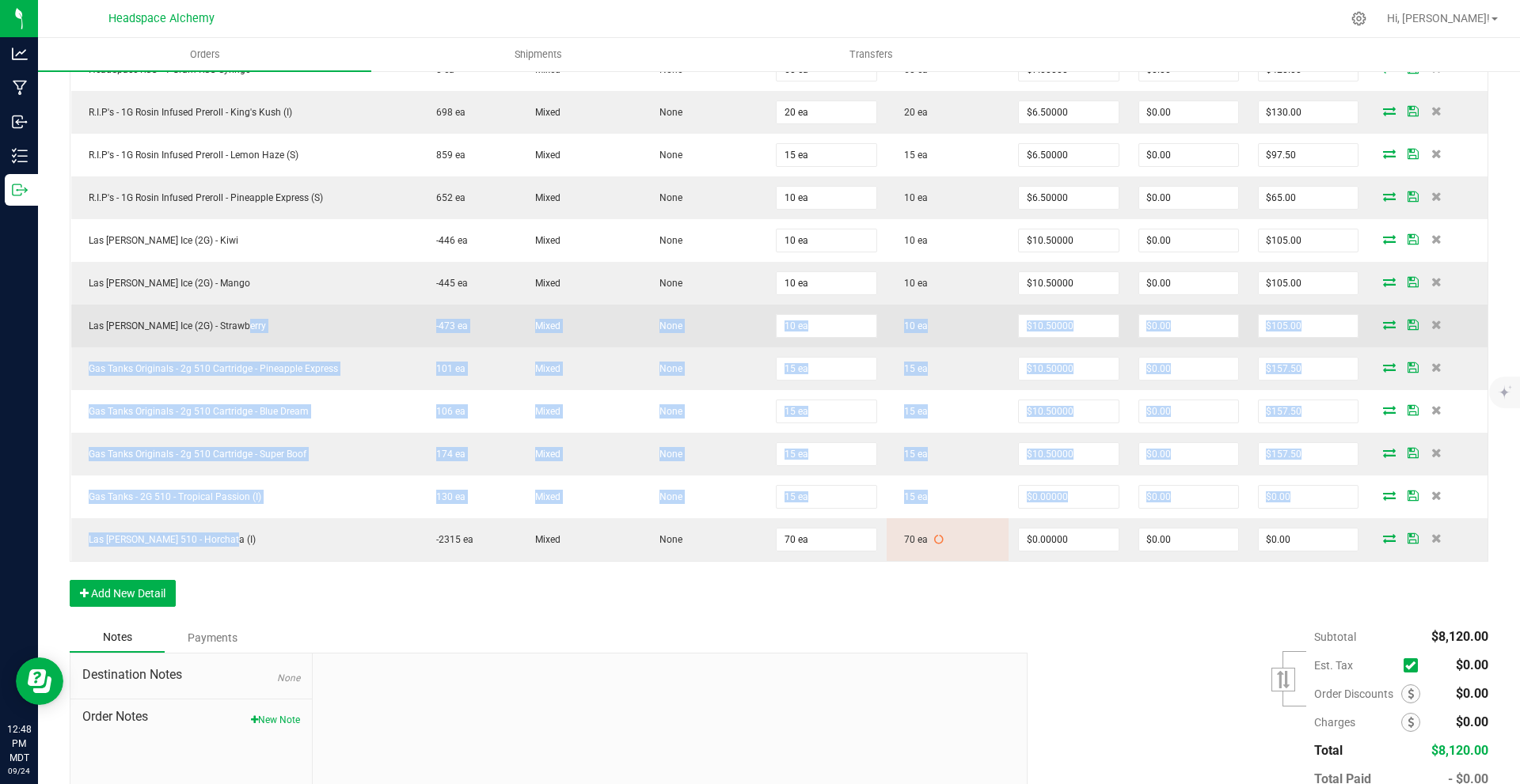
drag, startPoint x: 300, startPoint y: 548, endPoint x: 296, endPoint y: 340, distance: 208.0
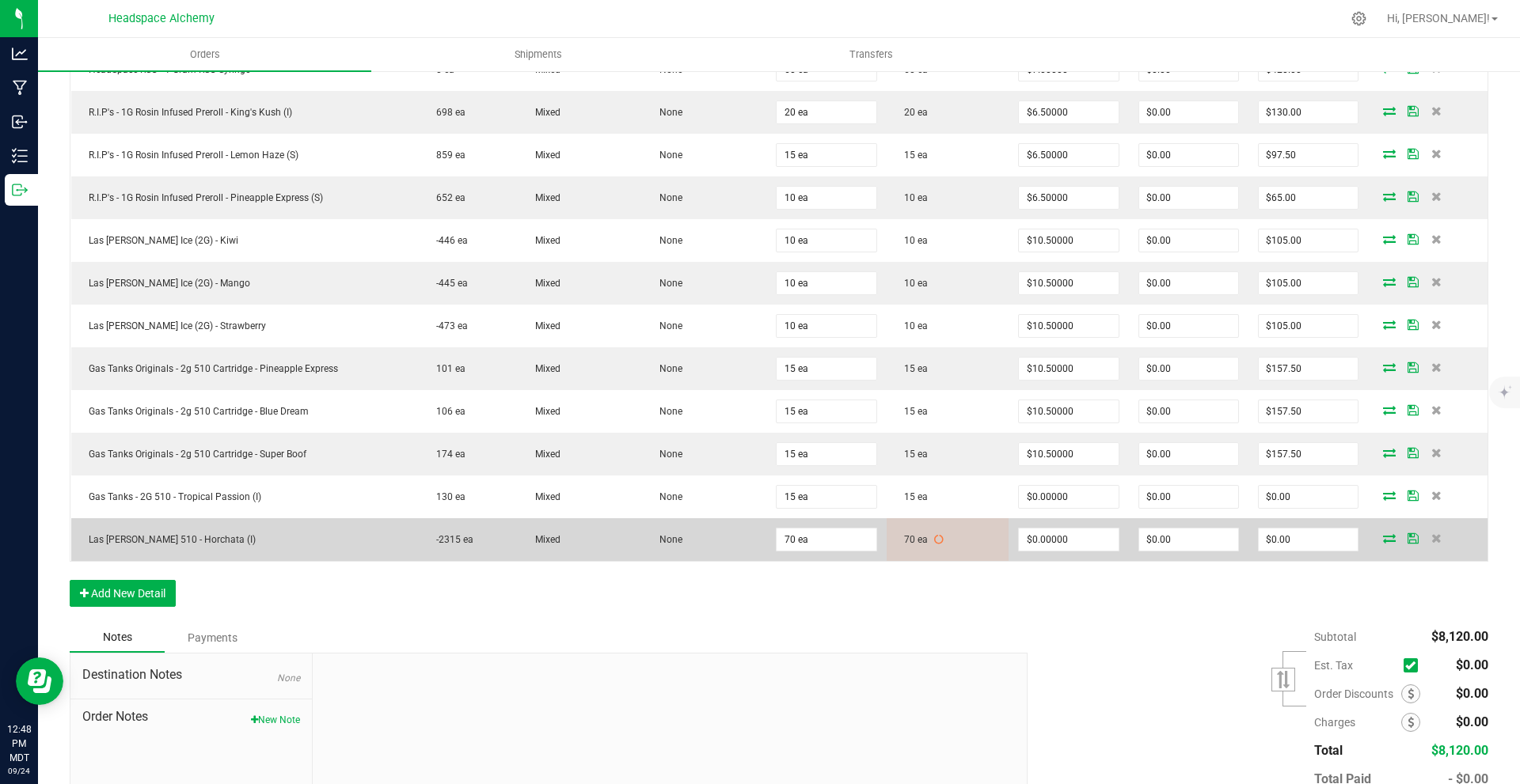
click at [935, 535] on icon at bounding box center [940, 539] width 10 height 10
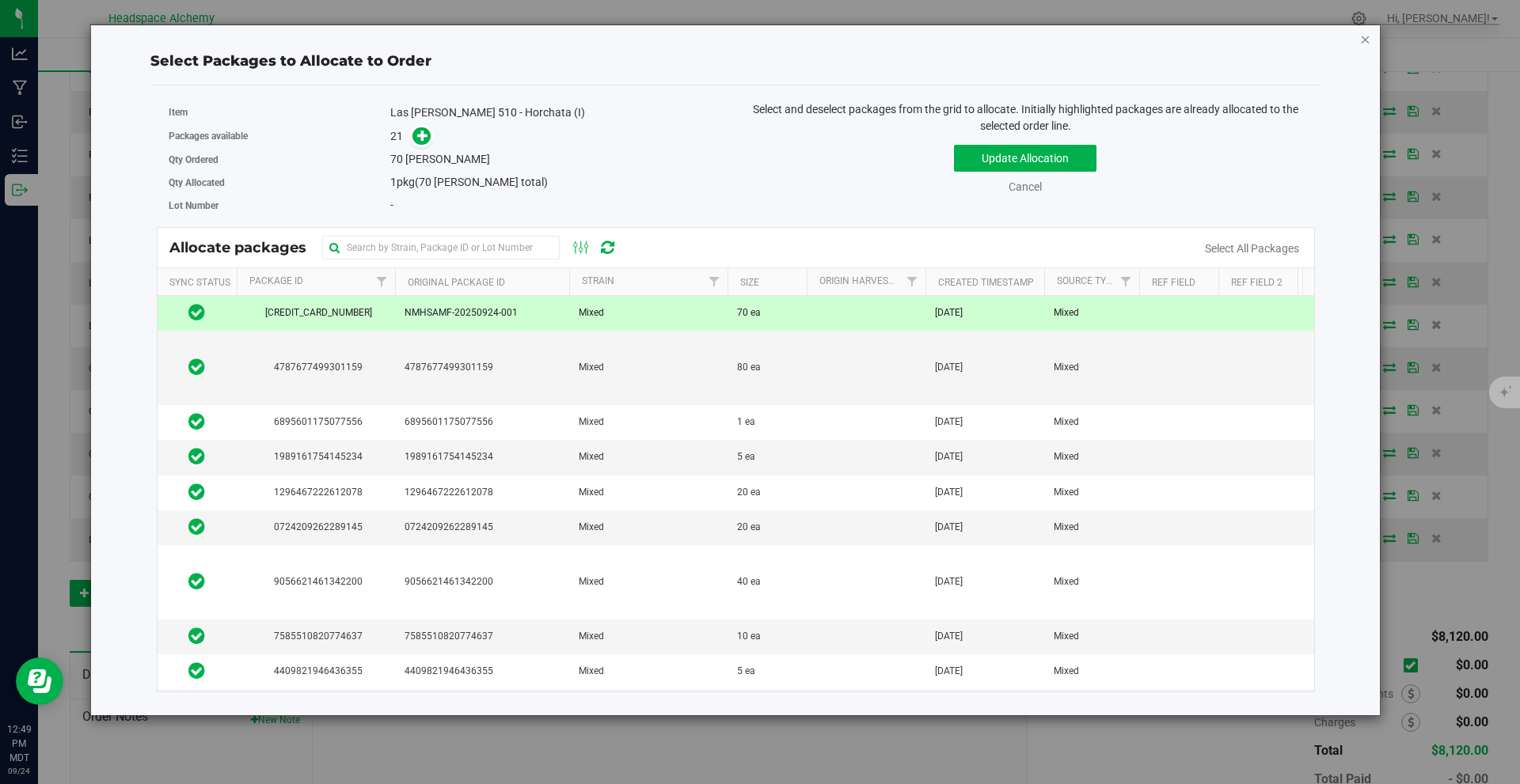
click at [1369, 34] on icon "button" at bounding box center [1366, 39] width 11 height 19
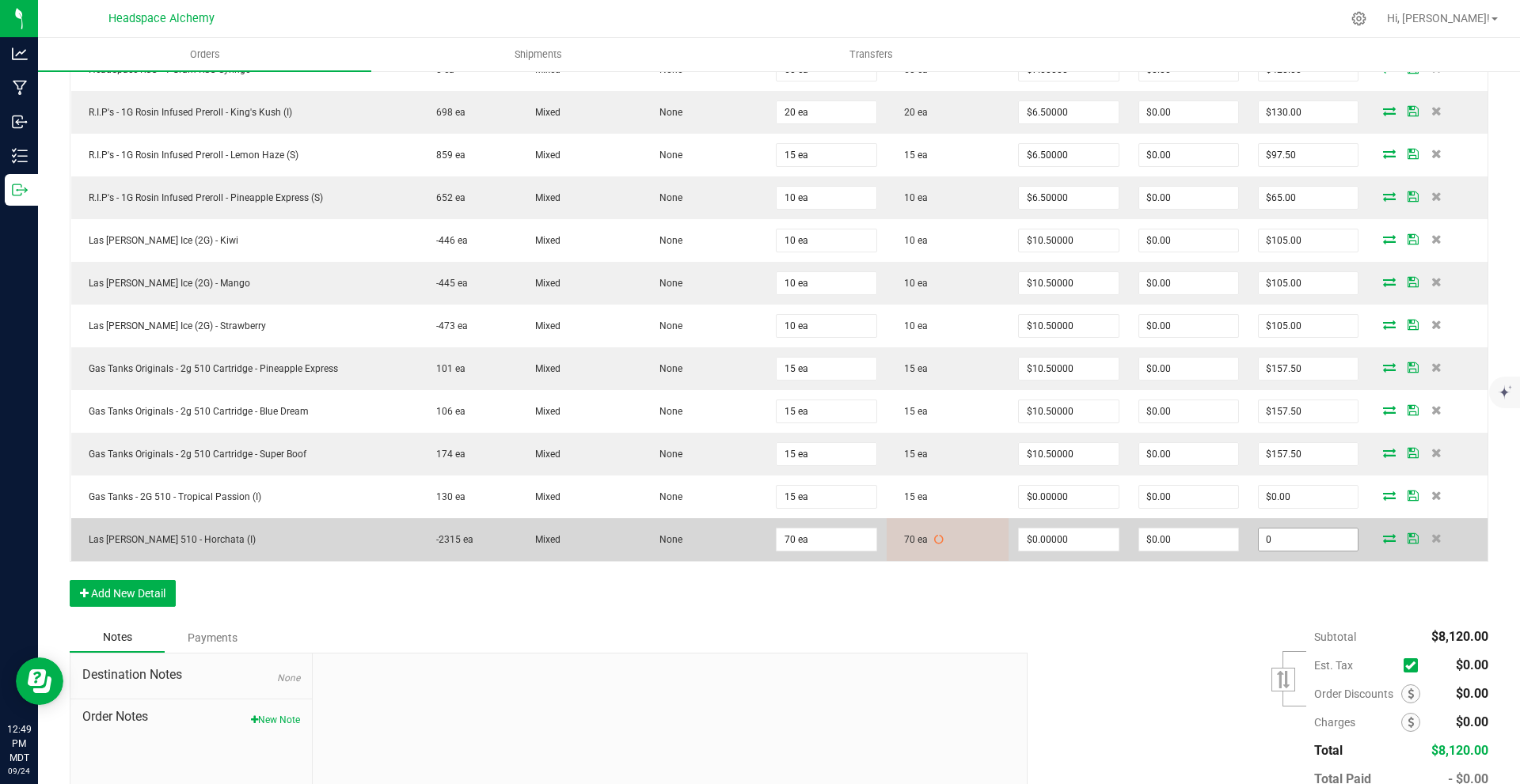
click at [1292, 535] on input "0" at bounding box center [1309, 540] width 99 height 22
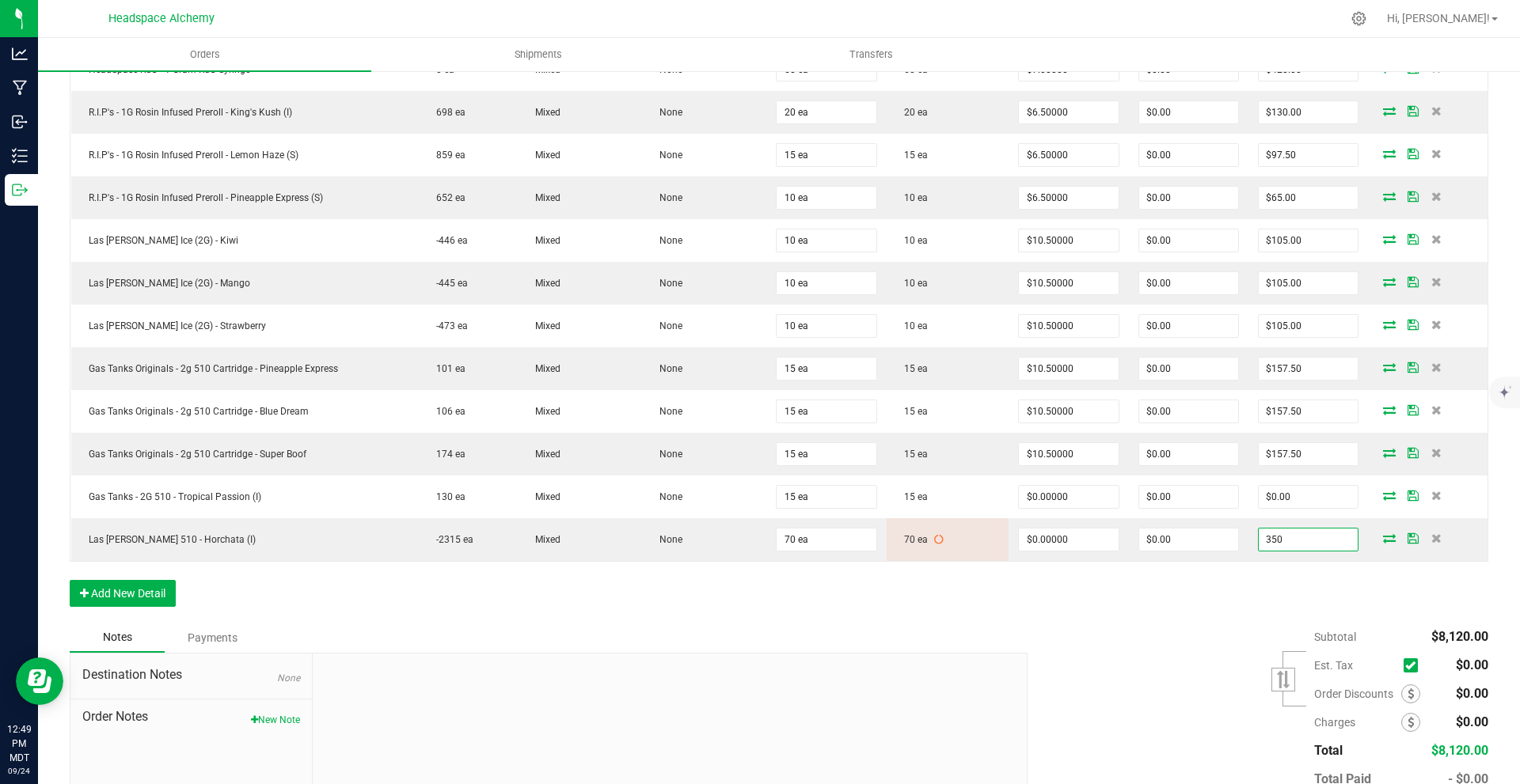
type input "350"
type input "$5.00000"
type input "$350.00"
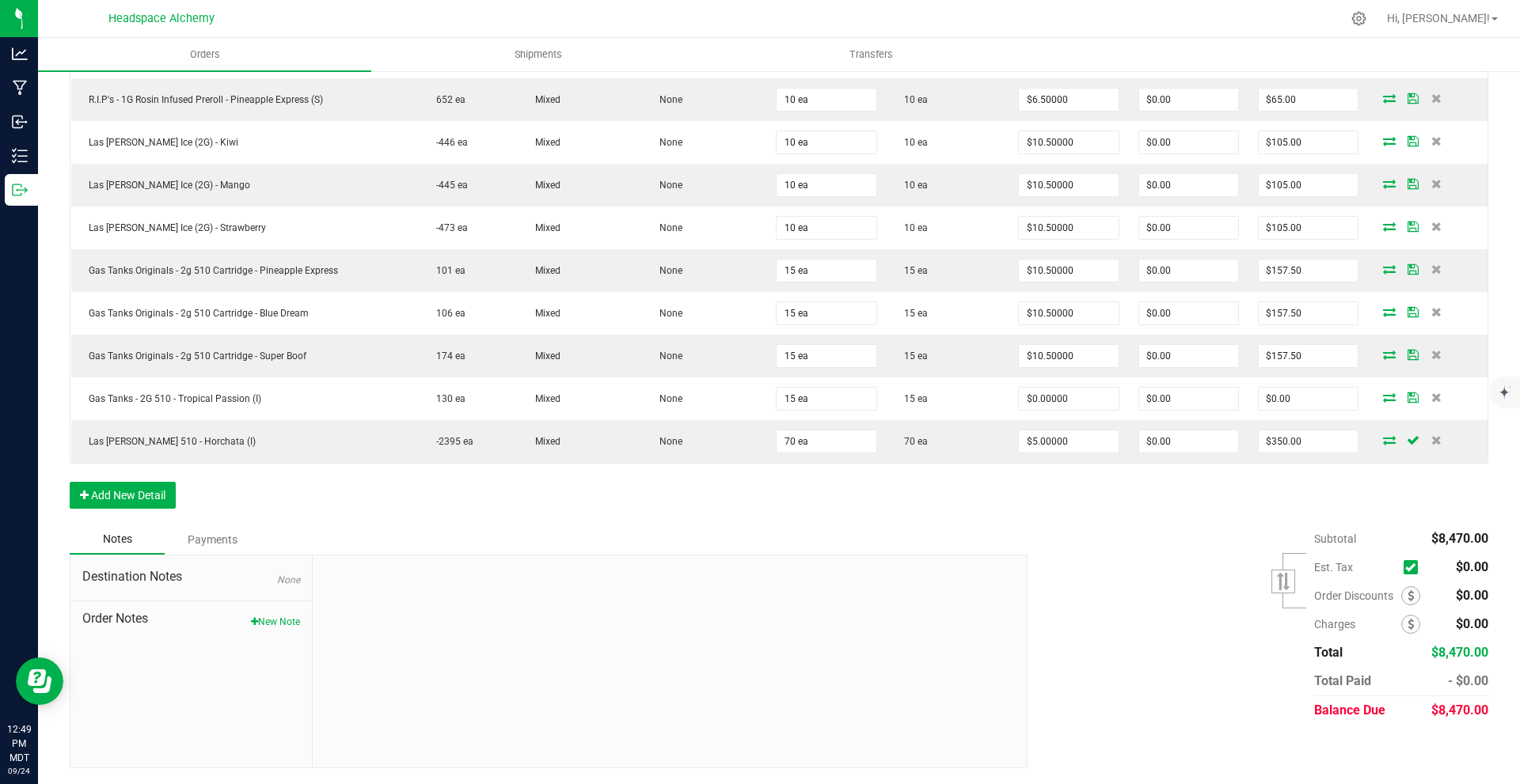
scroll to position [1522, 0]
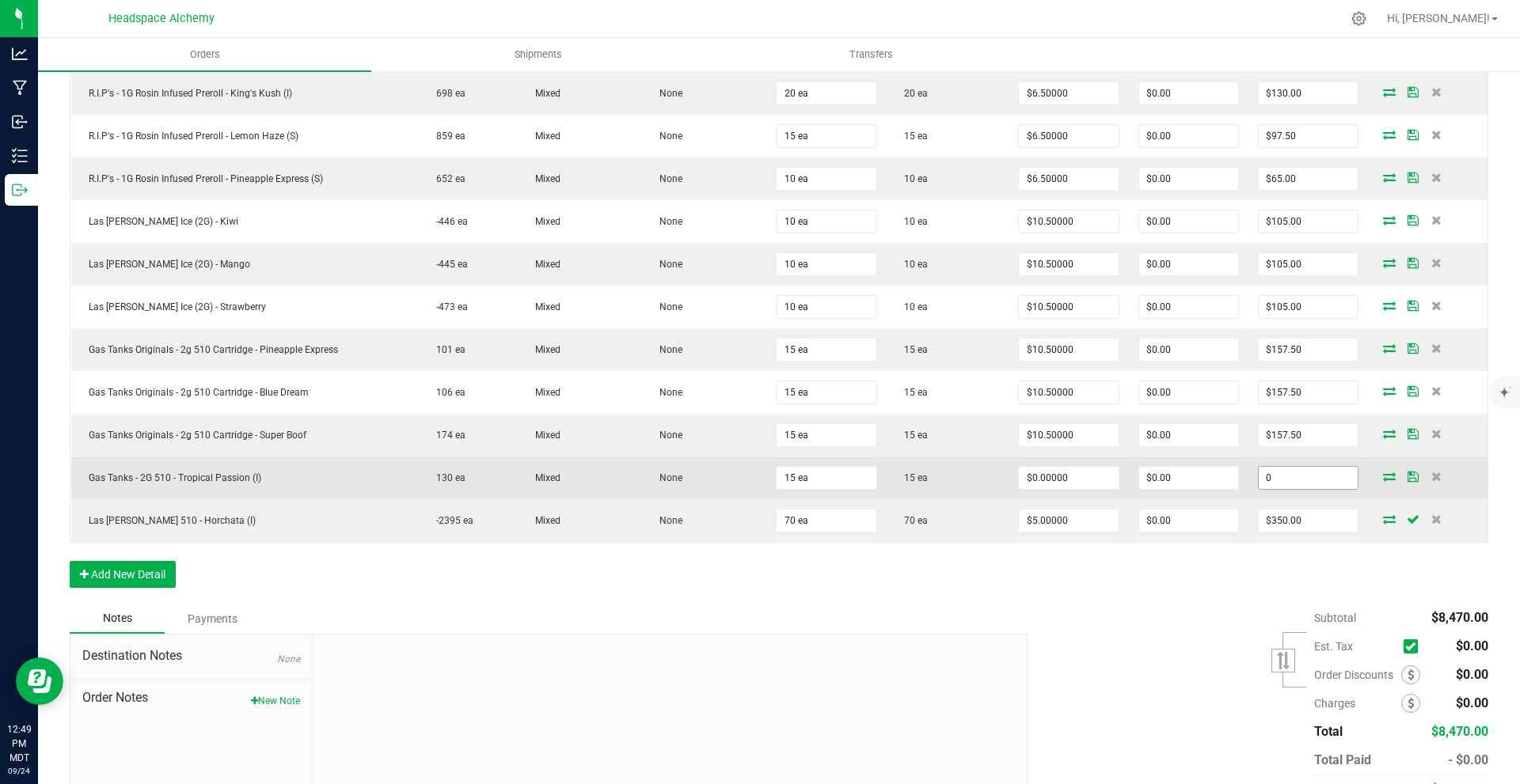
click at [1278, 473] on input "0" at bounding box center [1309, 478] width 99 height 22
type input "157.5"
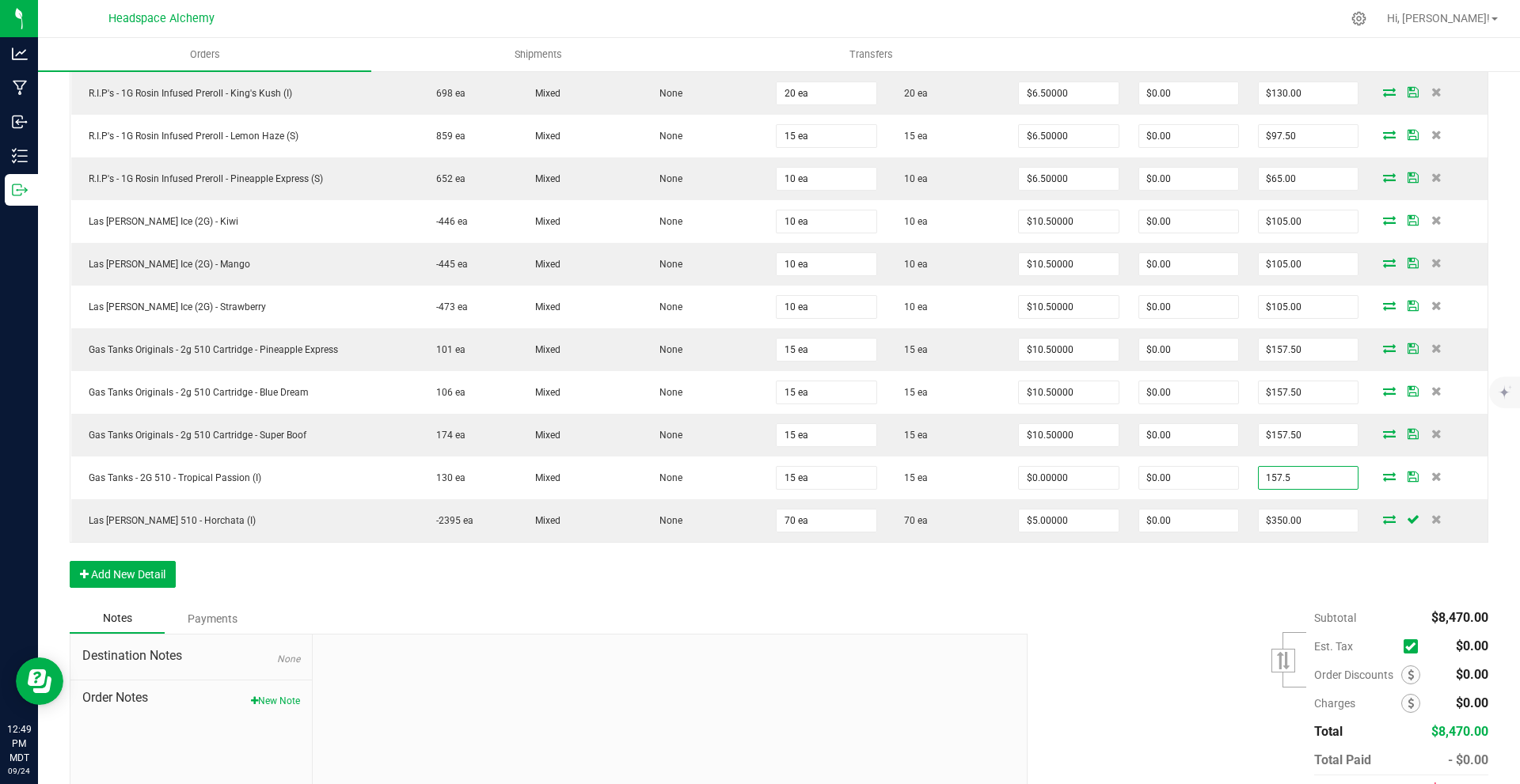
type input "$10.50000"
type input "$157.50"
click at [1176, 701] on div "Subtotal $8,470.00 Est. Tax" at bounding box center [1252, 704] width 473 height 201
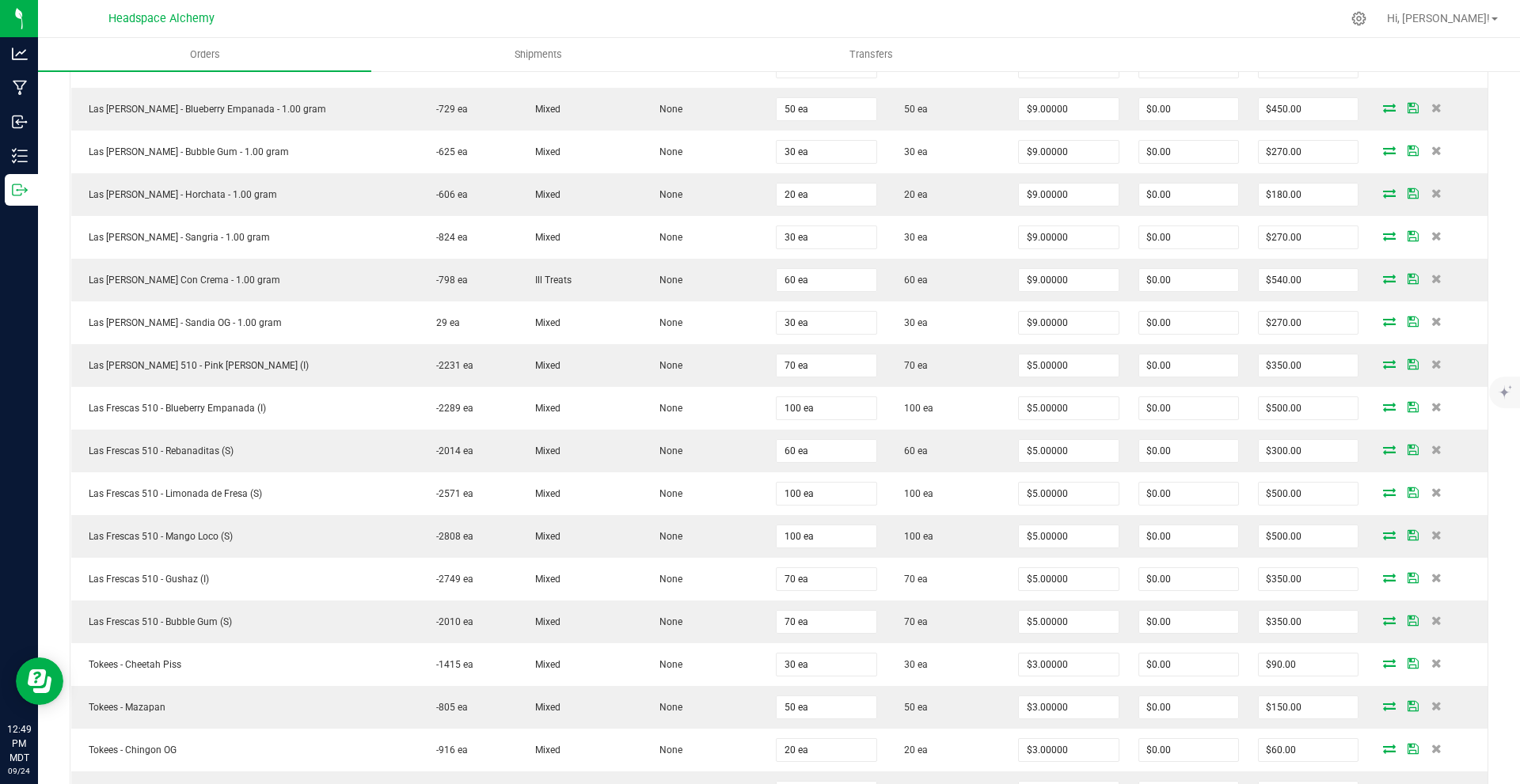
scroll to position [0, 0]
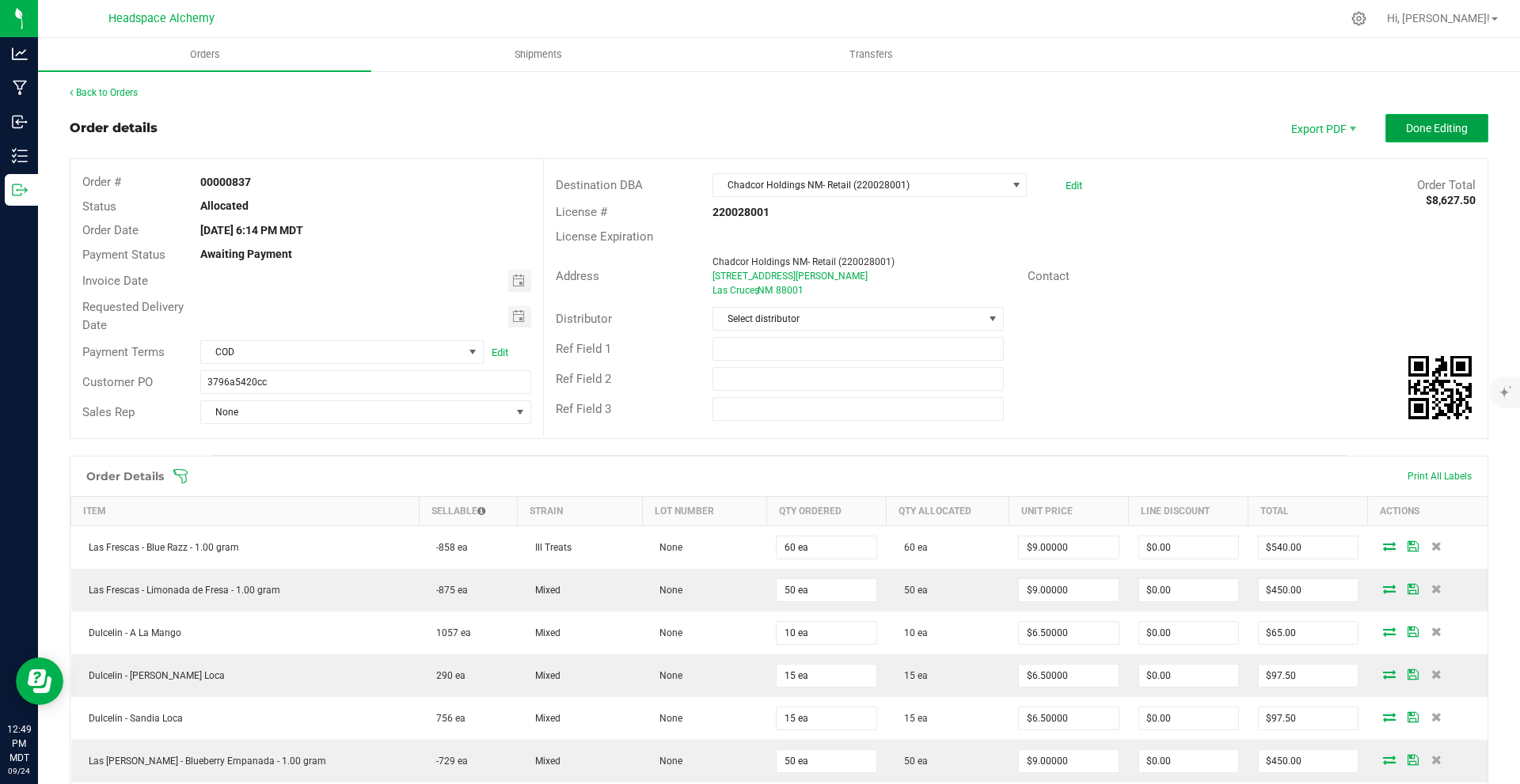
click at [1404, 115] on button "Done Editing" at bounding box center [1437, 129] width 103 height 29
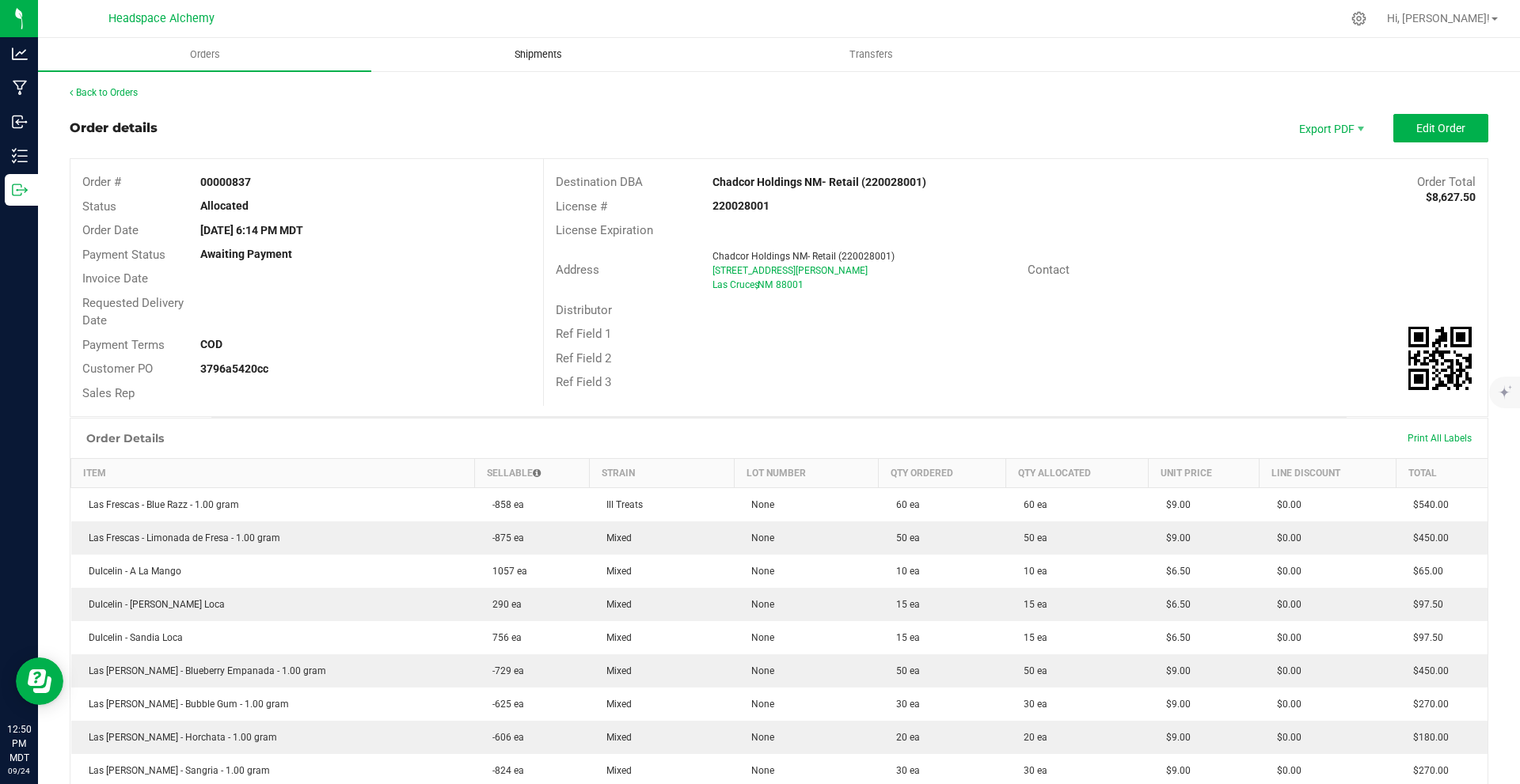
click at [549, 61] on span "Shipments" at bounding box center [538, 54] width 90 height 14
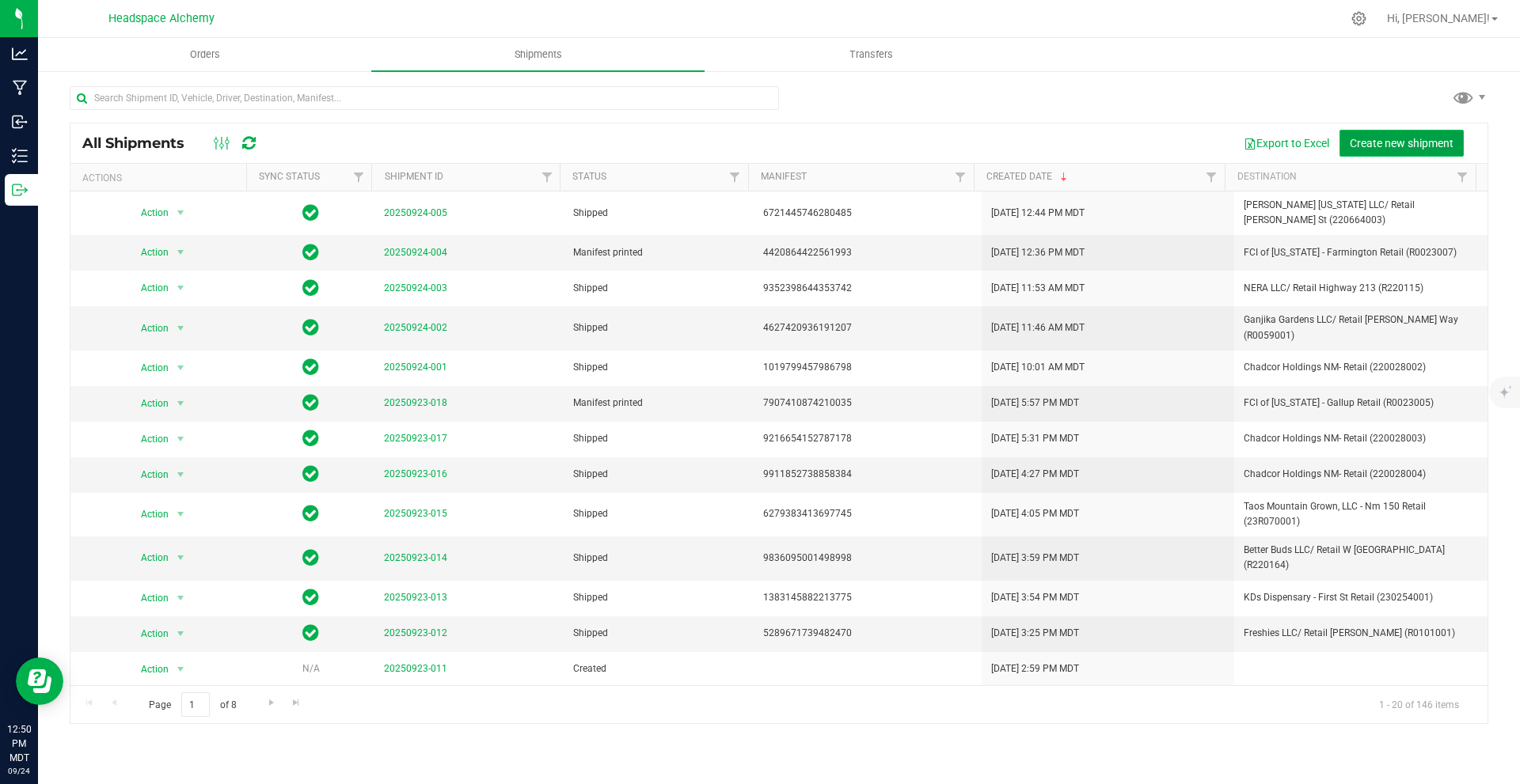
click at [1366, 132] on button "Create new shipment" at bounding box center [1402, 143] width 124 height 27
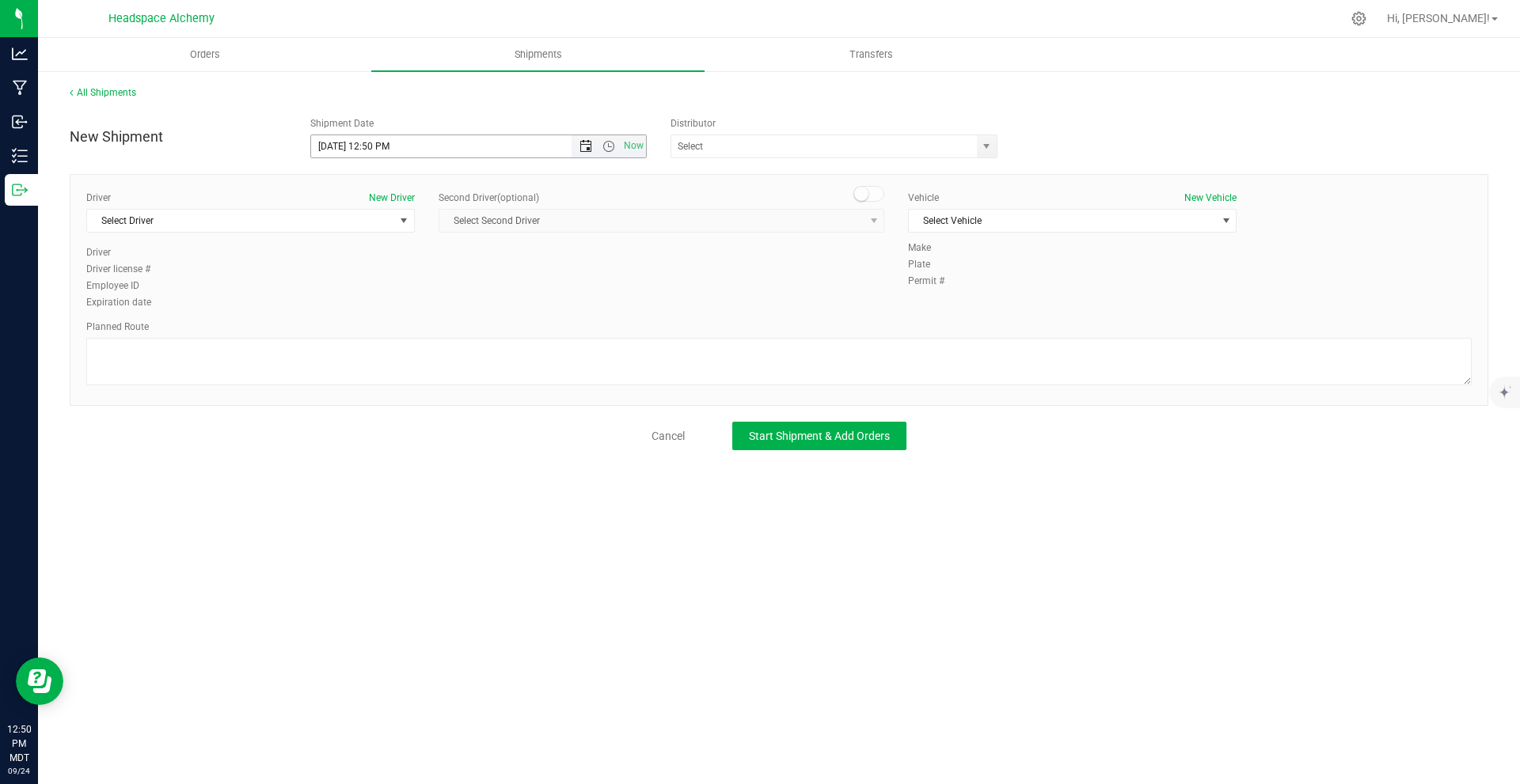
click at [592, 146] on span "Open the date view" at bounding box center [586, 146] width 13 height 13
click at [420, 305] on link "25" at bounding box center [417, 307] width 23 height 25
type input "9/25/2025 12:50 PM"
click at [817, 142] on input "text" at bounding box center [820, 146] width 296 height 22
click at [800, 171] on li "Headspace Alchemy (230021002)" at bounding box center [834, 173] width 325 height 24
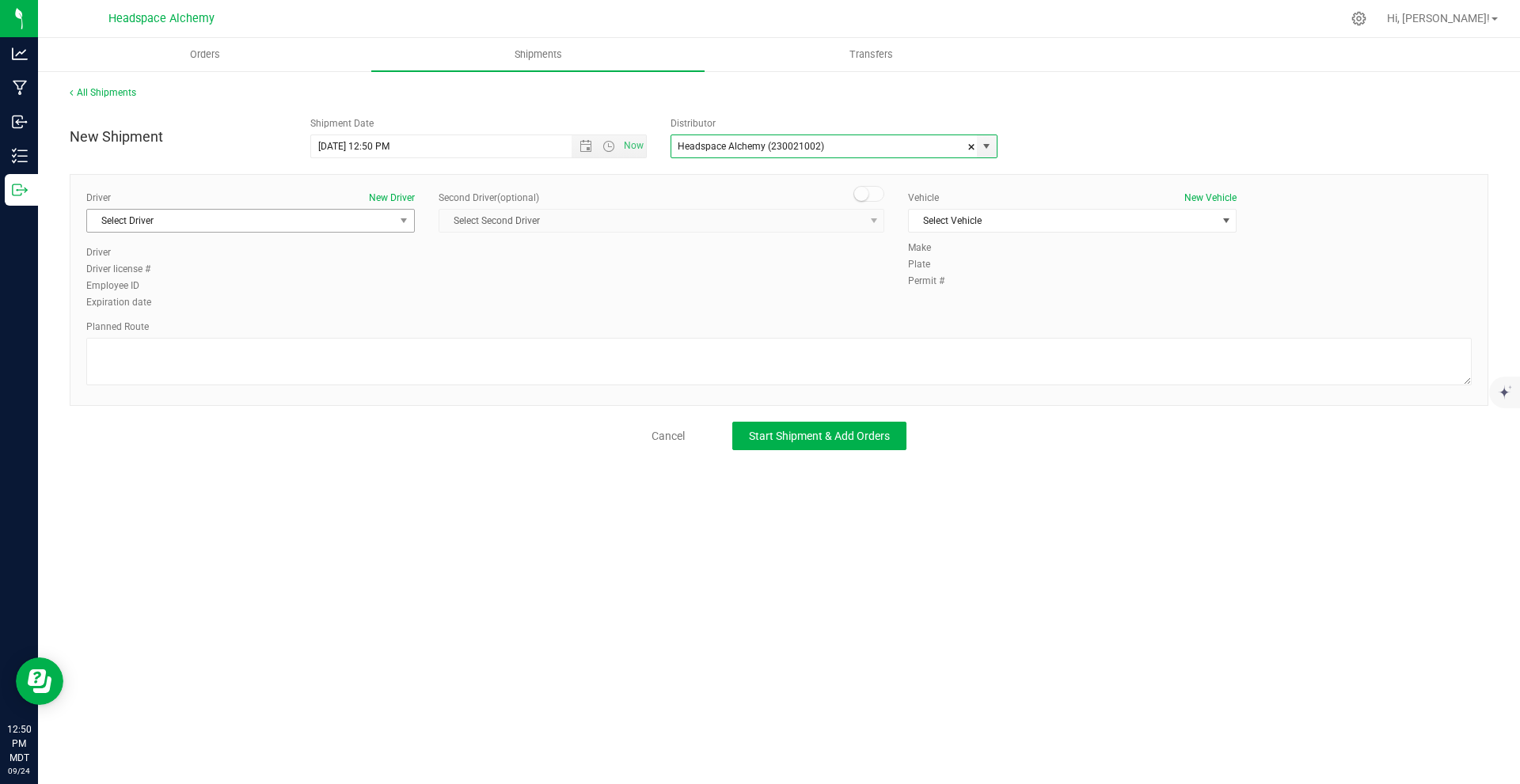
type input "Headspace Alchemy (230021002)"
click at [377, 221] on span "Select Driver" at bounding box center [241, 221] width 307 height 22
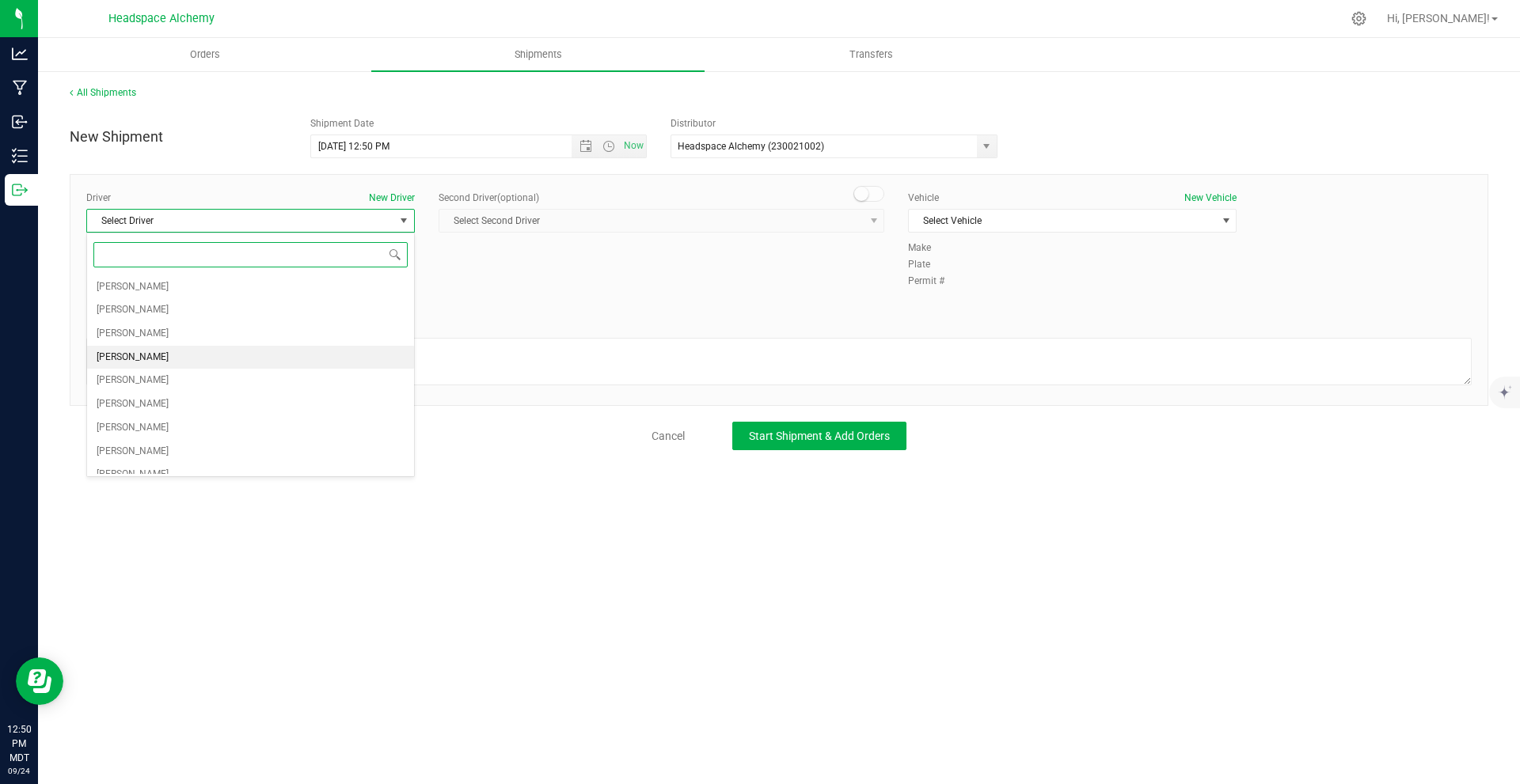
click at [169, 353] on li "[PERSON_NAME]" at bounding box center [250, 358] width 327 height 24
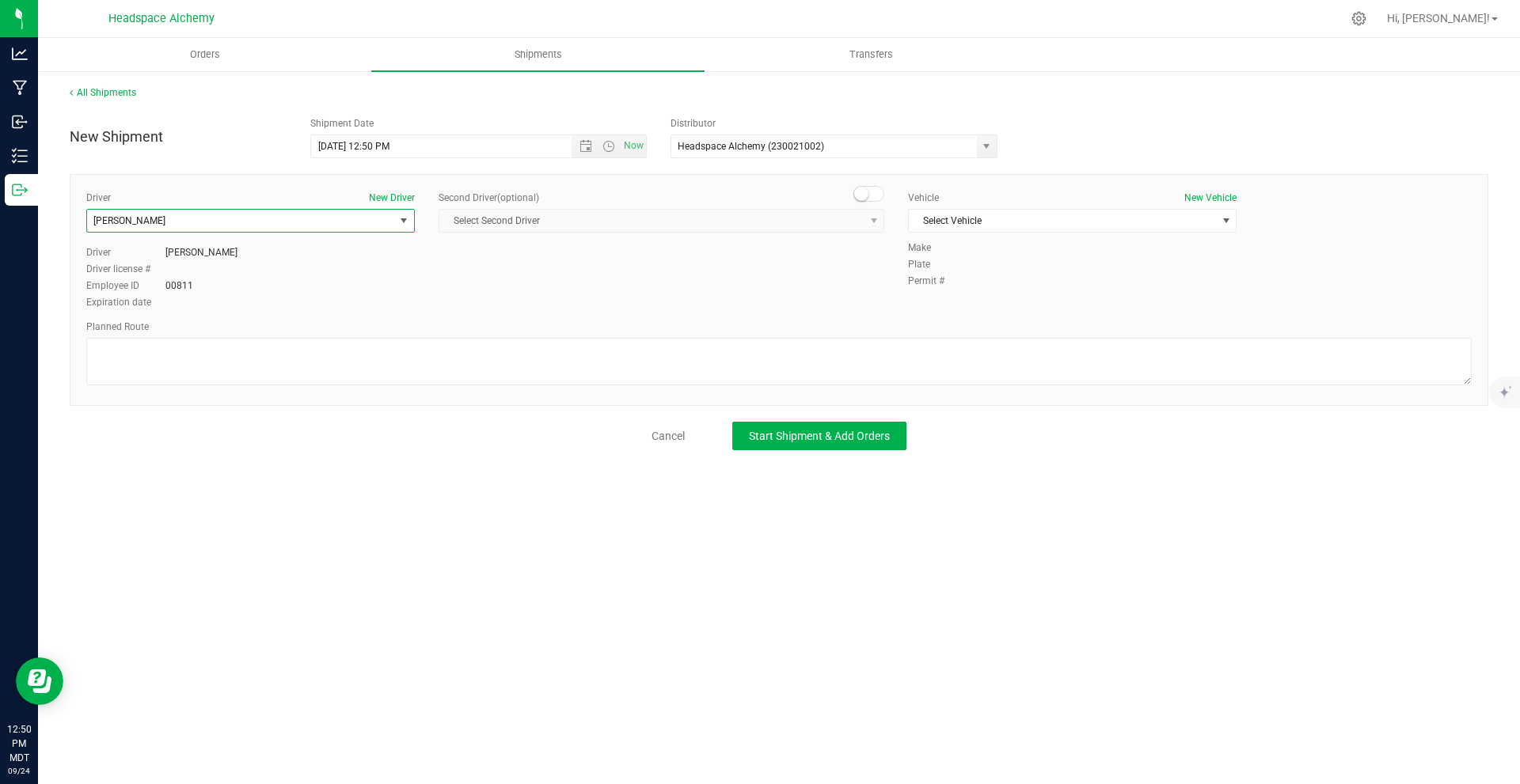
click at [878, 197] on span at bounding box center [870, 194] width 32 height 16
click at [848, 218] on span "Select Second Driver" at bounding box center [652, 221] width 425 height 22
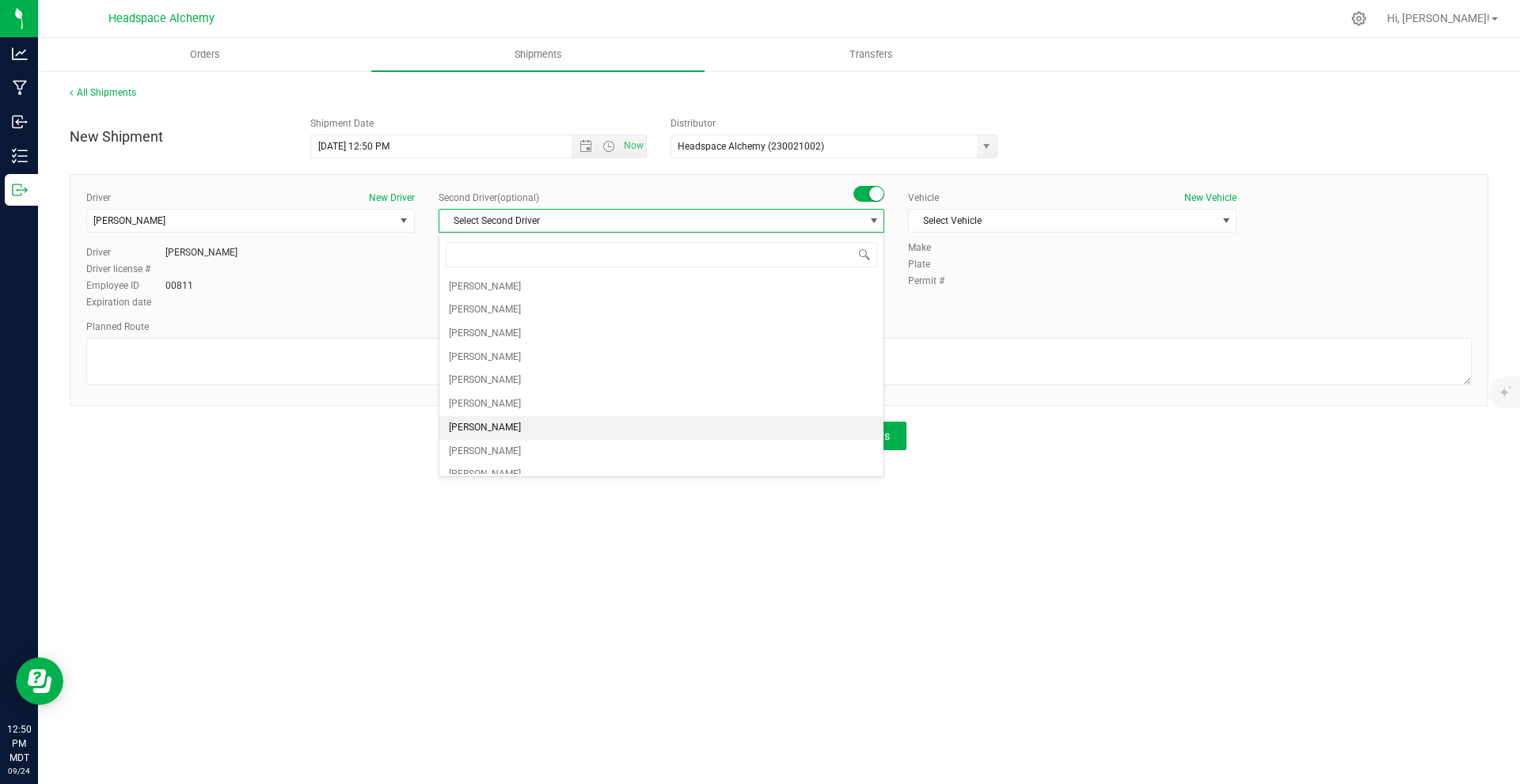
click at [493, 439] on li "[PERSON_NAME]" at bounding box center [662, 428] width 445 height 24
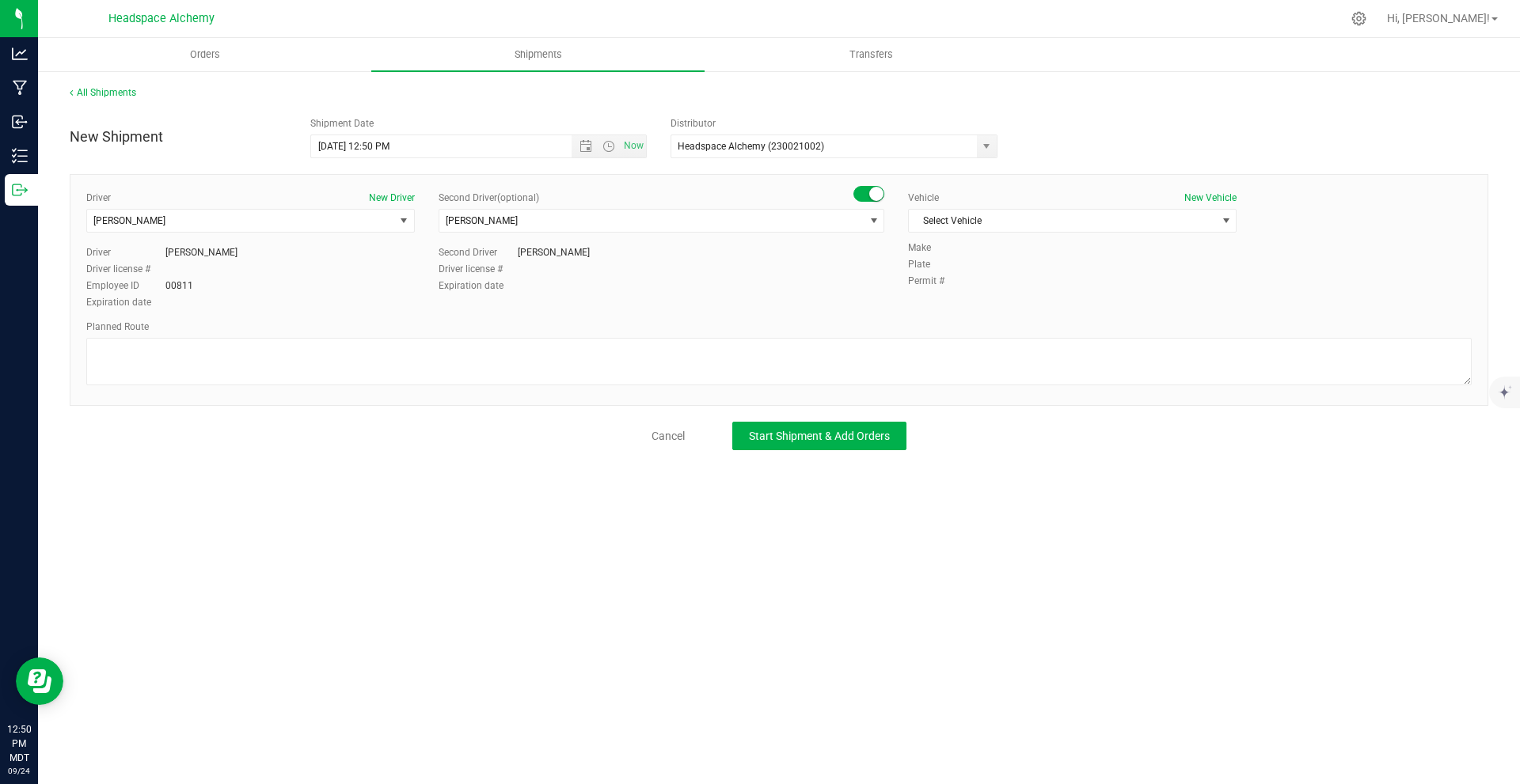
click at [1102, 201] on div "Vehicle New Vehicle" at bounding box center [1072, 198] width 329 height 14
click at [1096, 212] on span "Select Vehicle" at bounding box center [1063, 221] width 307 height 22
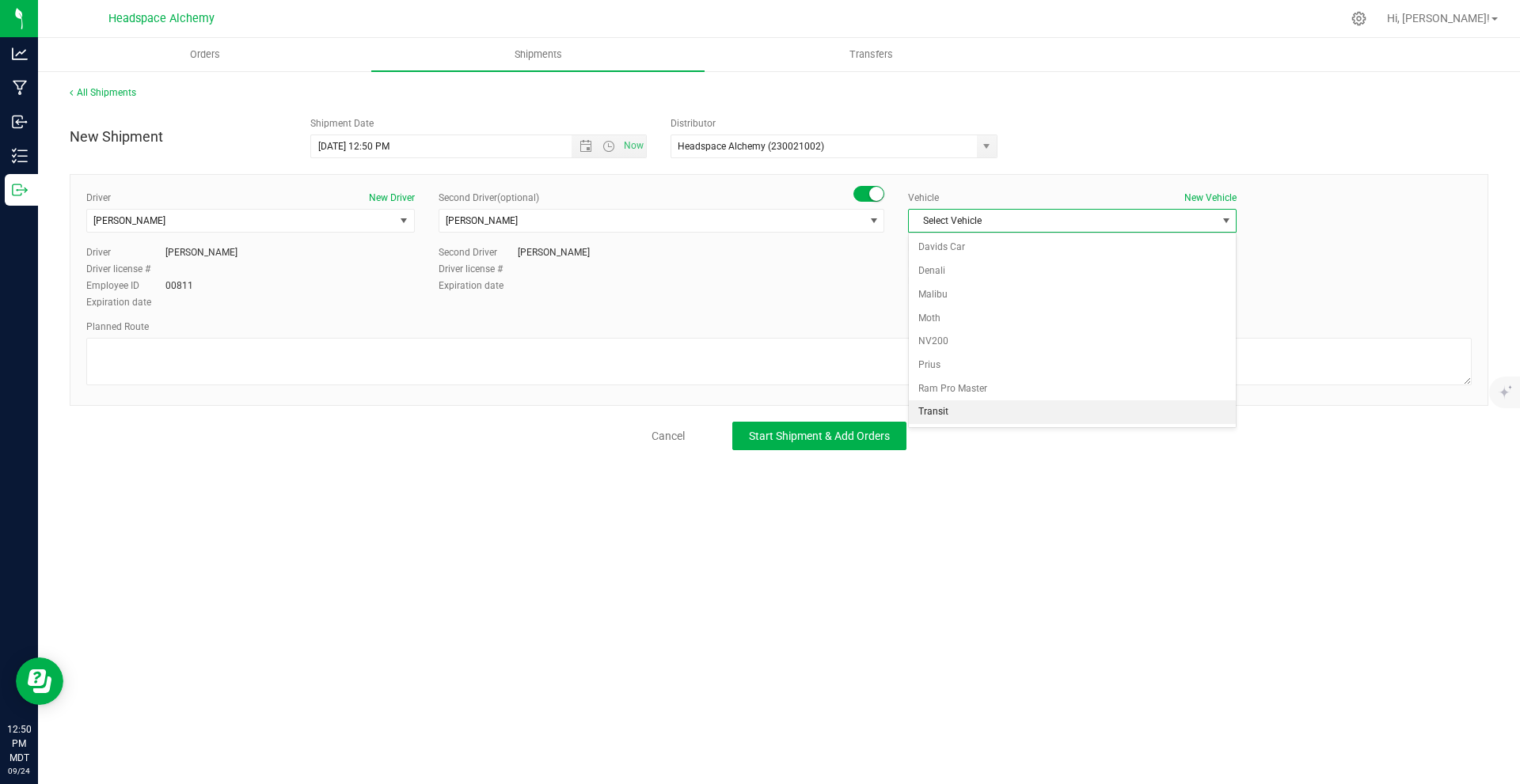
click at [956, 406] on li "Transit" at bounding box center [1072, 412] width 327 height 24
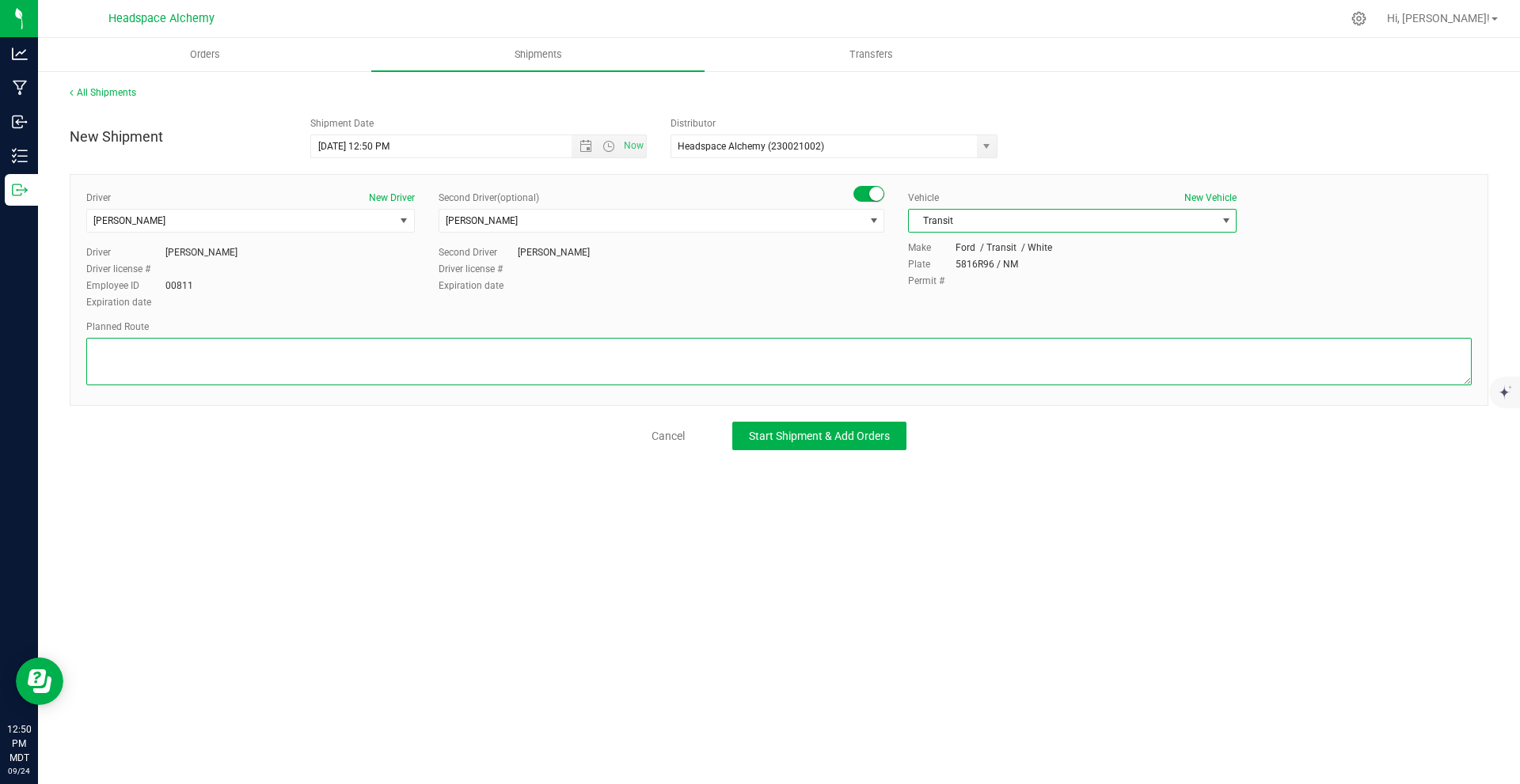
click at [183, 345] on textarea at bounding box center [779, 361] width 1386 height 47
paste textarea "805 El Molino Blvd Las Cruces, NM 88005 Head east on El Molino Blvd toward S Me…"
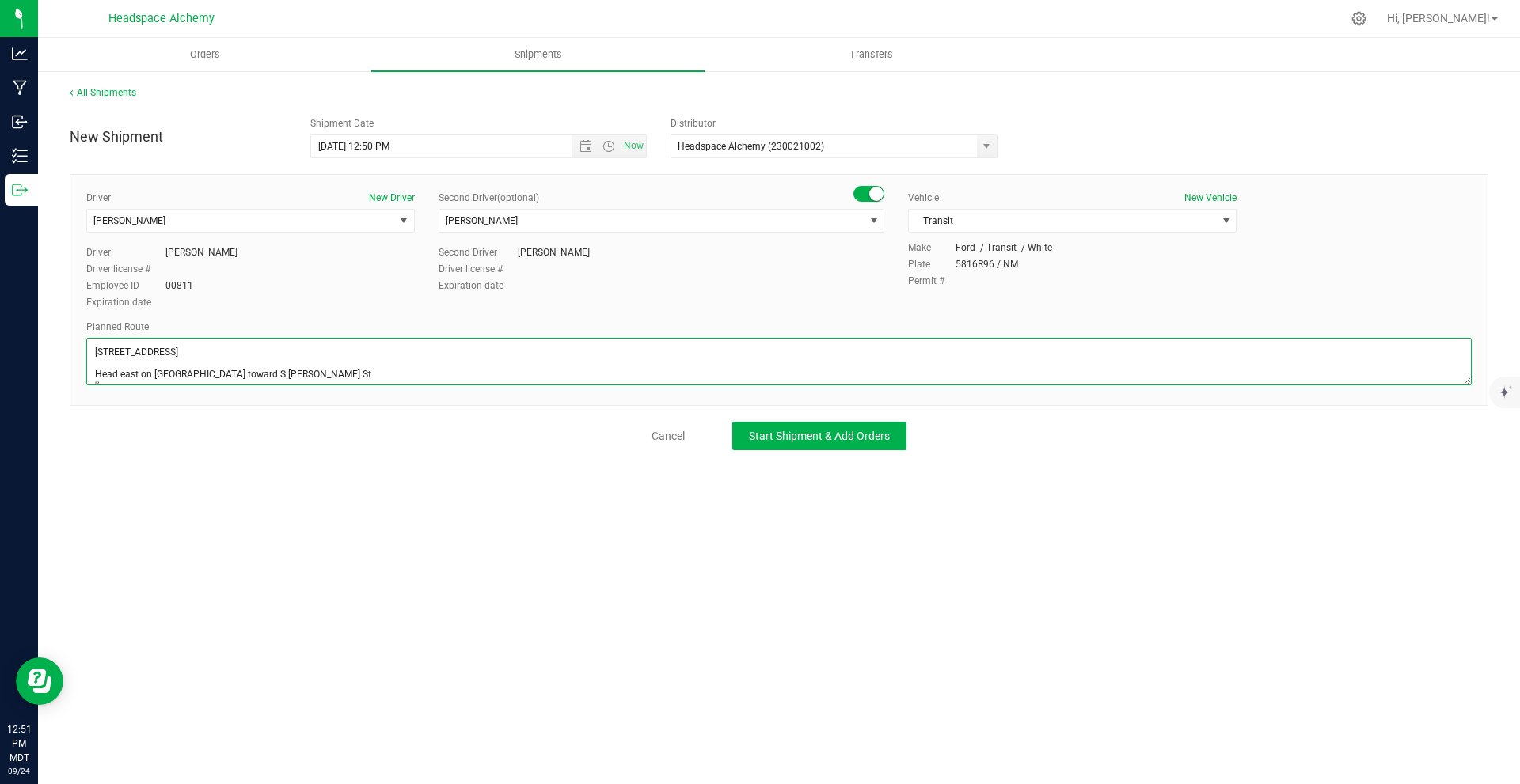
scroll to position [250, 0]
type textarea "805 El Molino Blvd Las Cruces, NM 88005 Head east on El Molino Blvd toward S Me…"
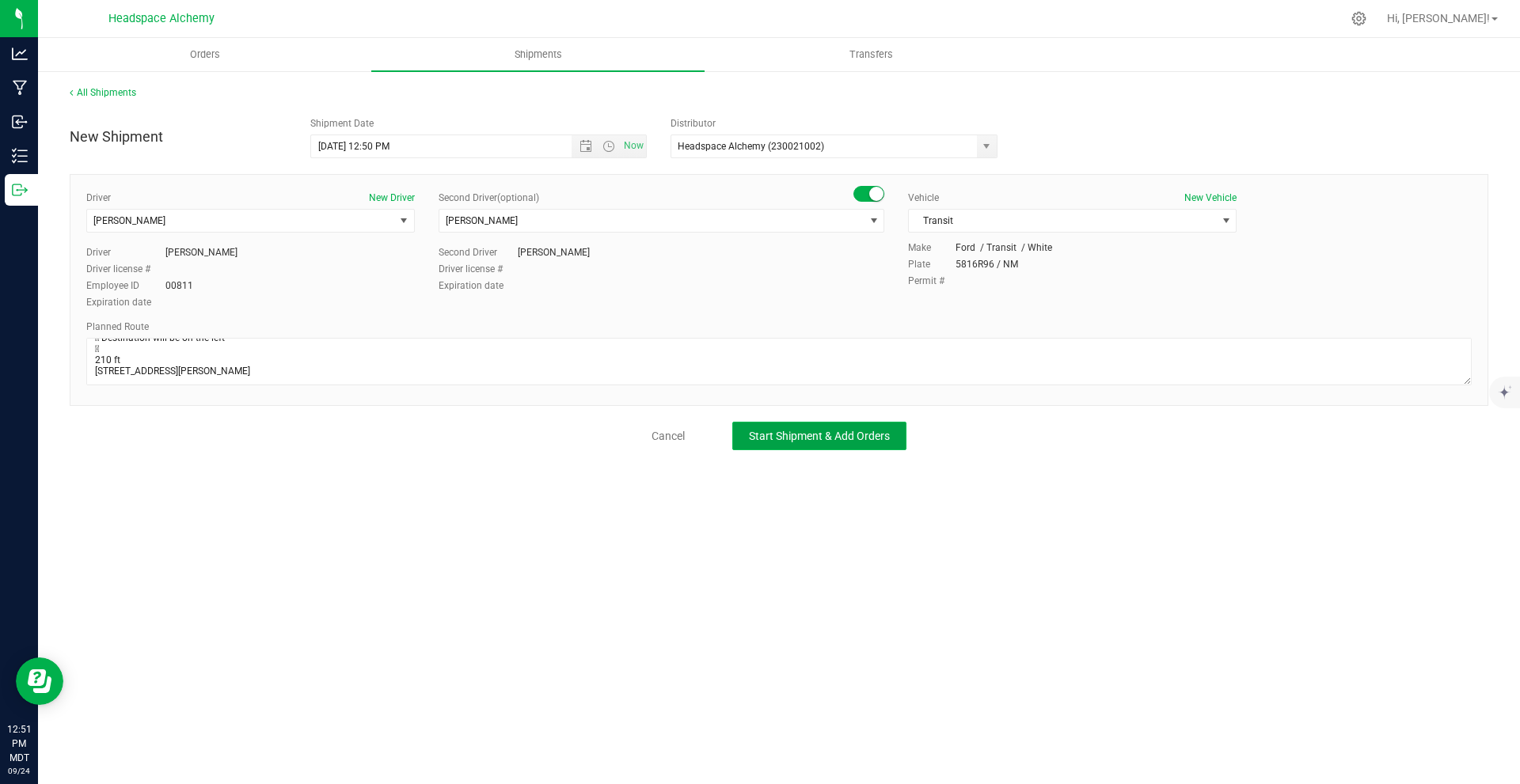
click at [789, 438] on span "Start Shipment & Add Orders" at bounding box center [820, 436] width 141 height 13
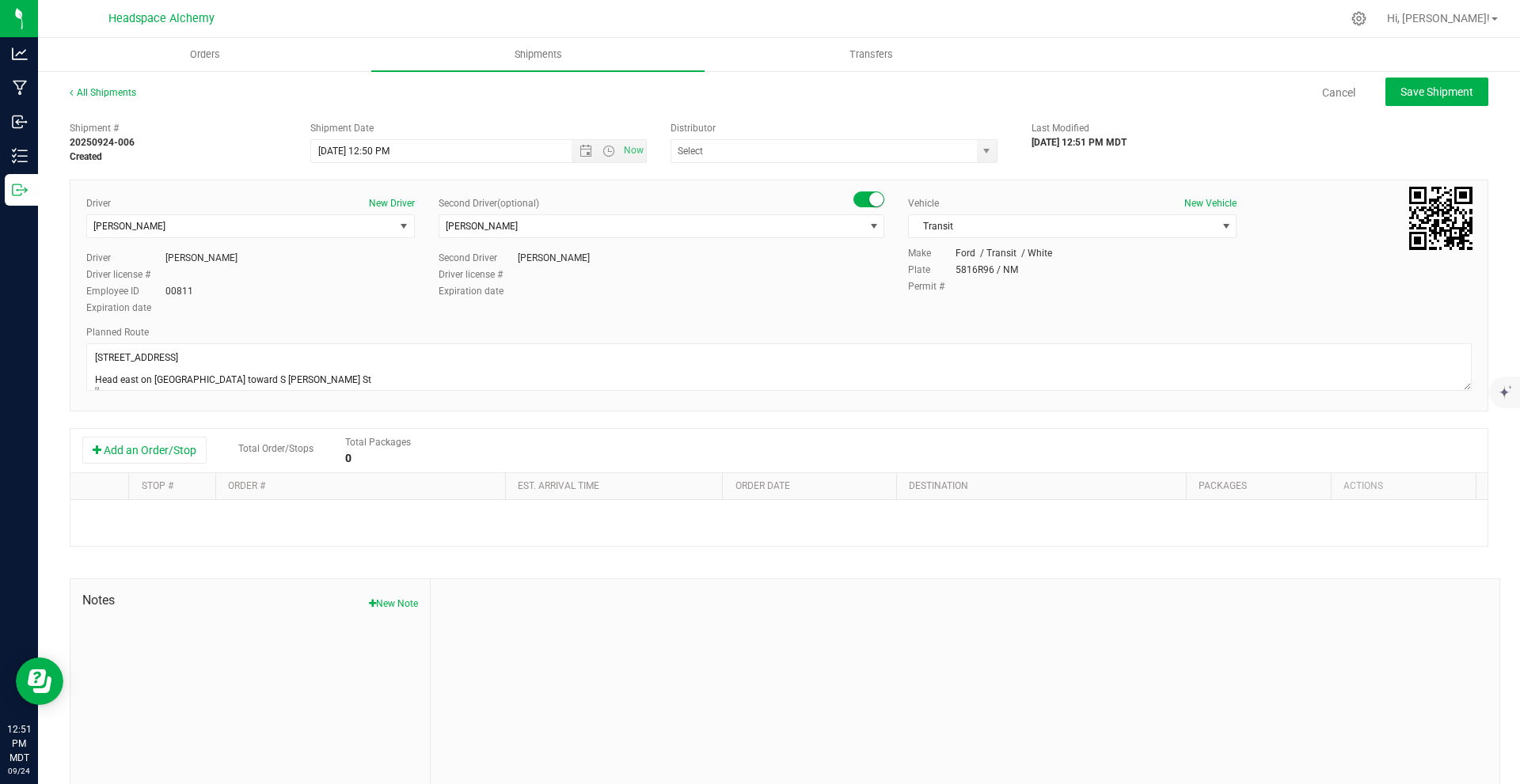
type input "Headspace Alchemy (230021002)"
click at [166, 457] on button "Add an Order/Stop" at bounding box center [144, 451] width 124 height 27
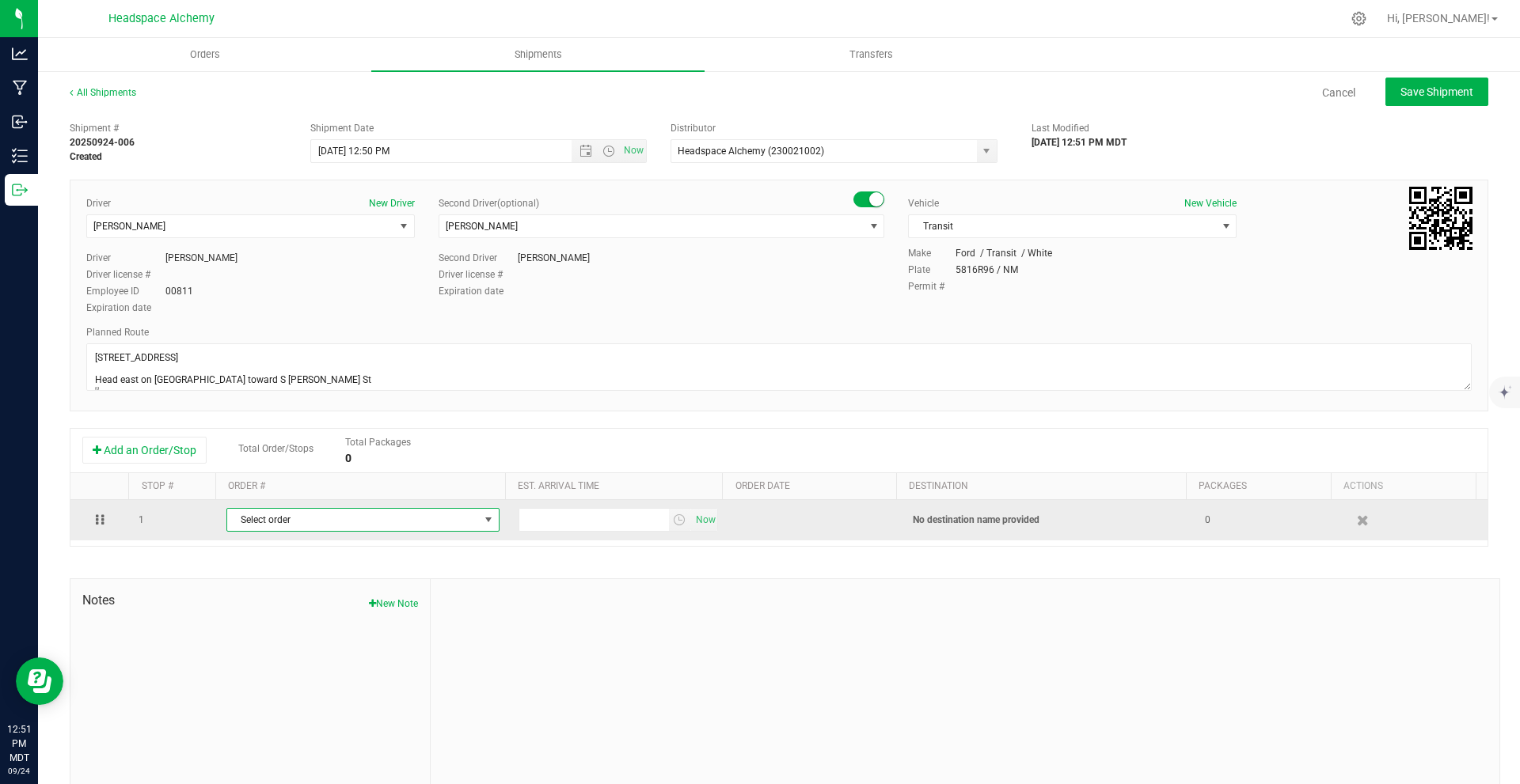
click at [359, 530] on span "Select order" at bounding box center [353, 520] width 252 height 22
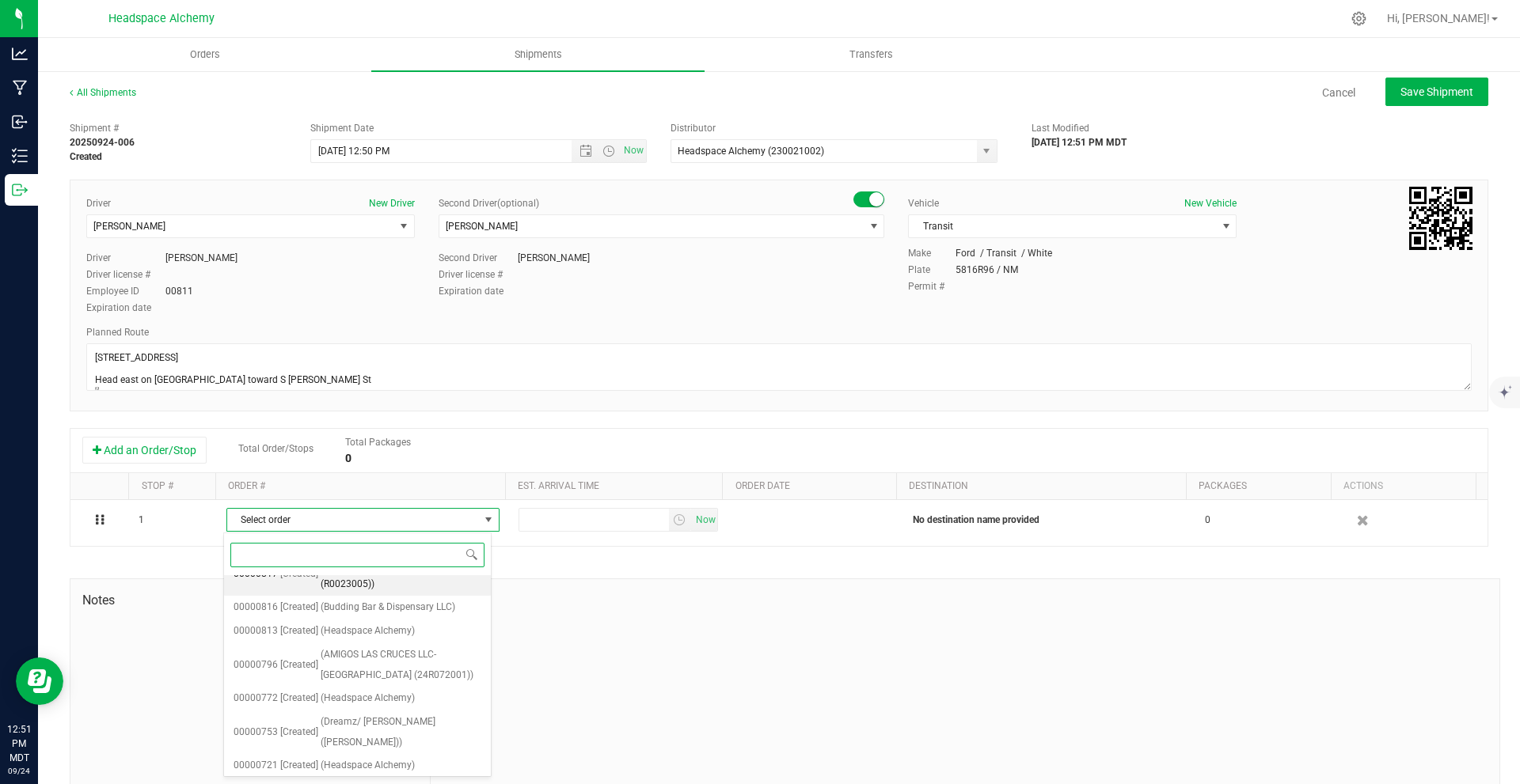
scroll to position [870, 0]
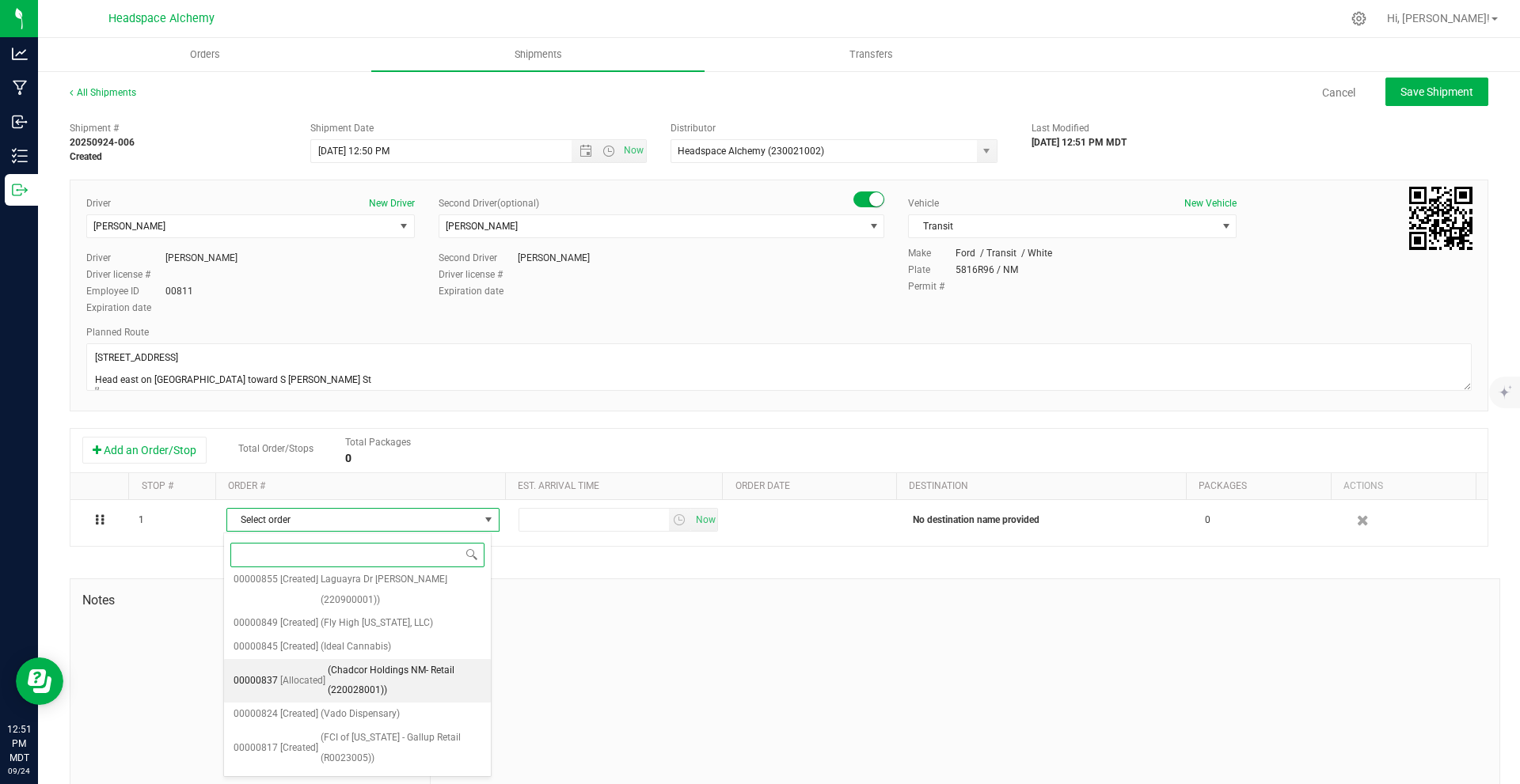
click at [405, 661] on span "(Chadcor Holdings NM- Retail (220028001))" at bounding box center [405, 681] width 154 height 41
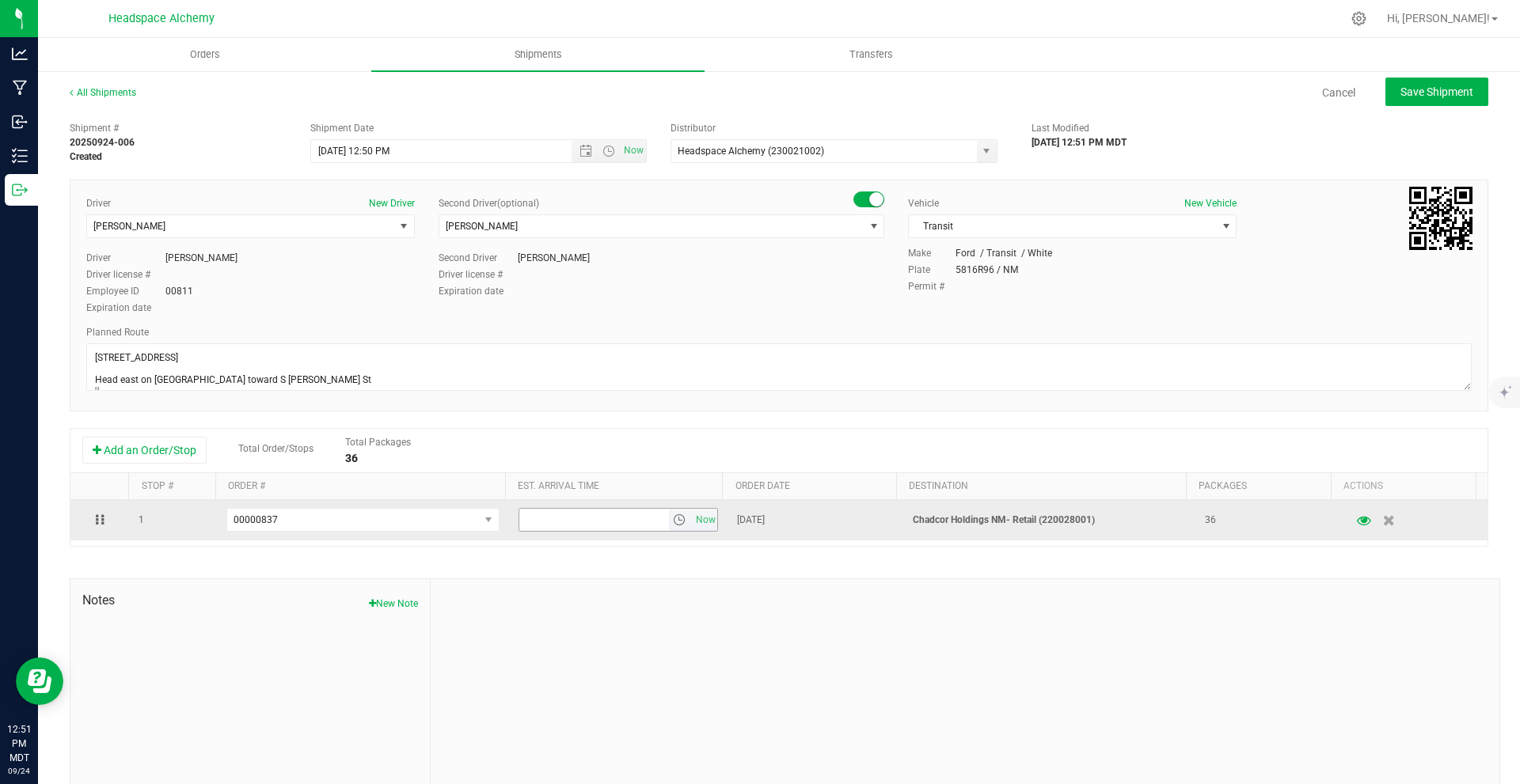
click at [669, 517] on span "select" at bounding box center [680, 520] width 23 height 22
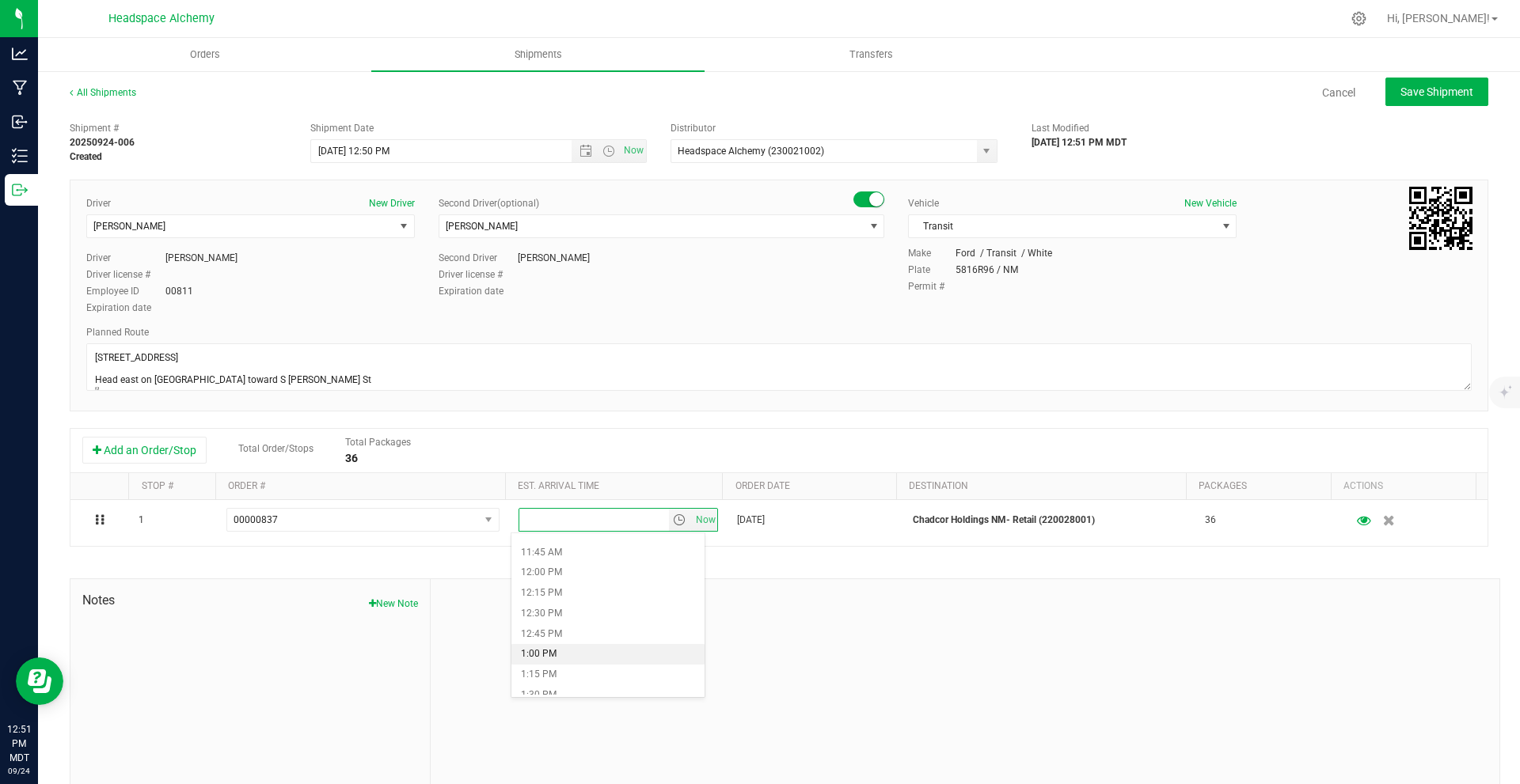
scroll to position [1029, 0]
click at [564, 655] on li "2:00 PM" at bounding box center [608, 657] width 193 height 21
click at [1430, 90] on span "Save Shipment" at bounding box center [1437, 92] width 73 height 13
type input "9/25/2025 6:50 PM"
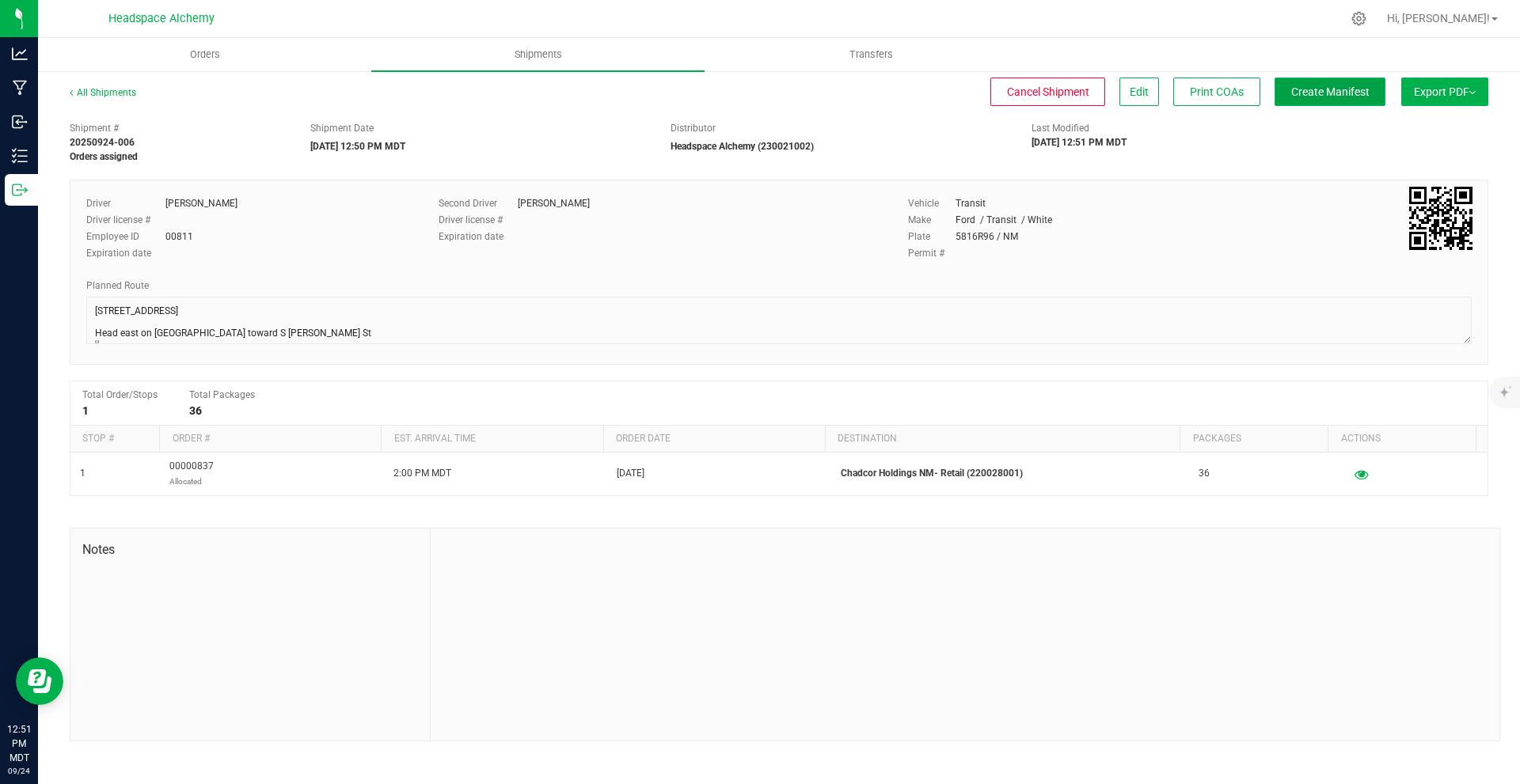
click at [1332, 102] on button "Create Manifest" at bounding box center [1330, 92] width 111 height 29
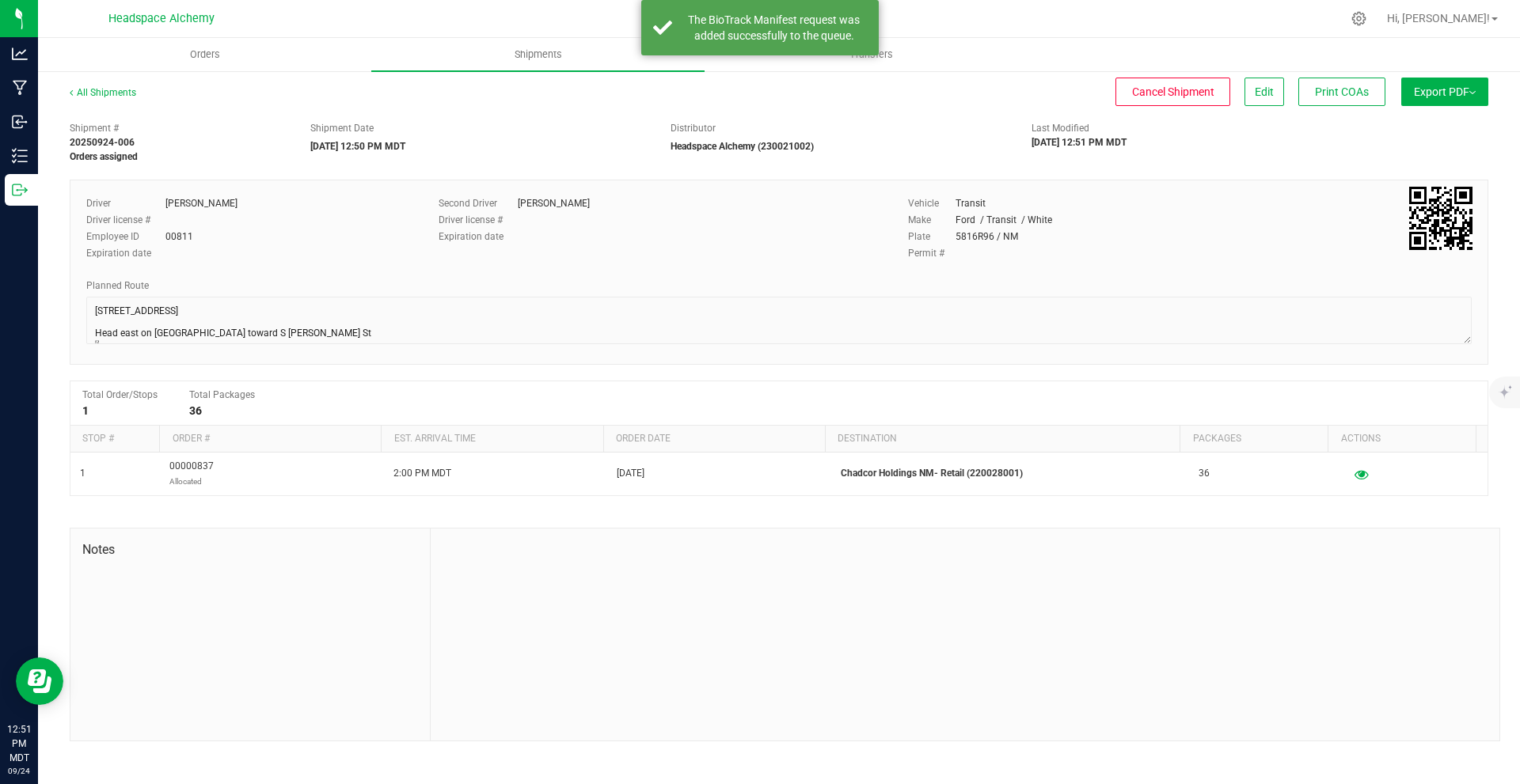
click at [1470, 102] on button "Export PDF" at bounding box center [1445, 92] width 87 height 29
click at [1441, 125] on span "Manifest by Package ID" at bounding box center [1422, 127] width 101 height 11
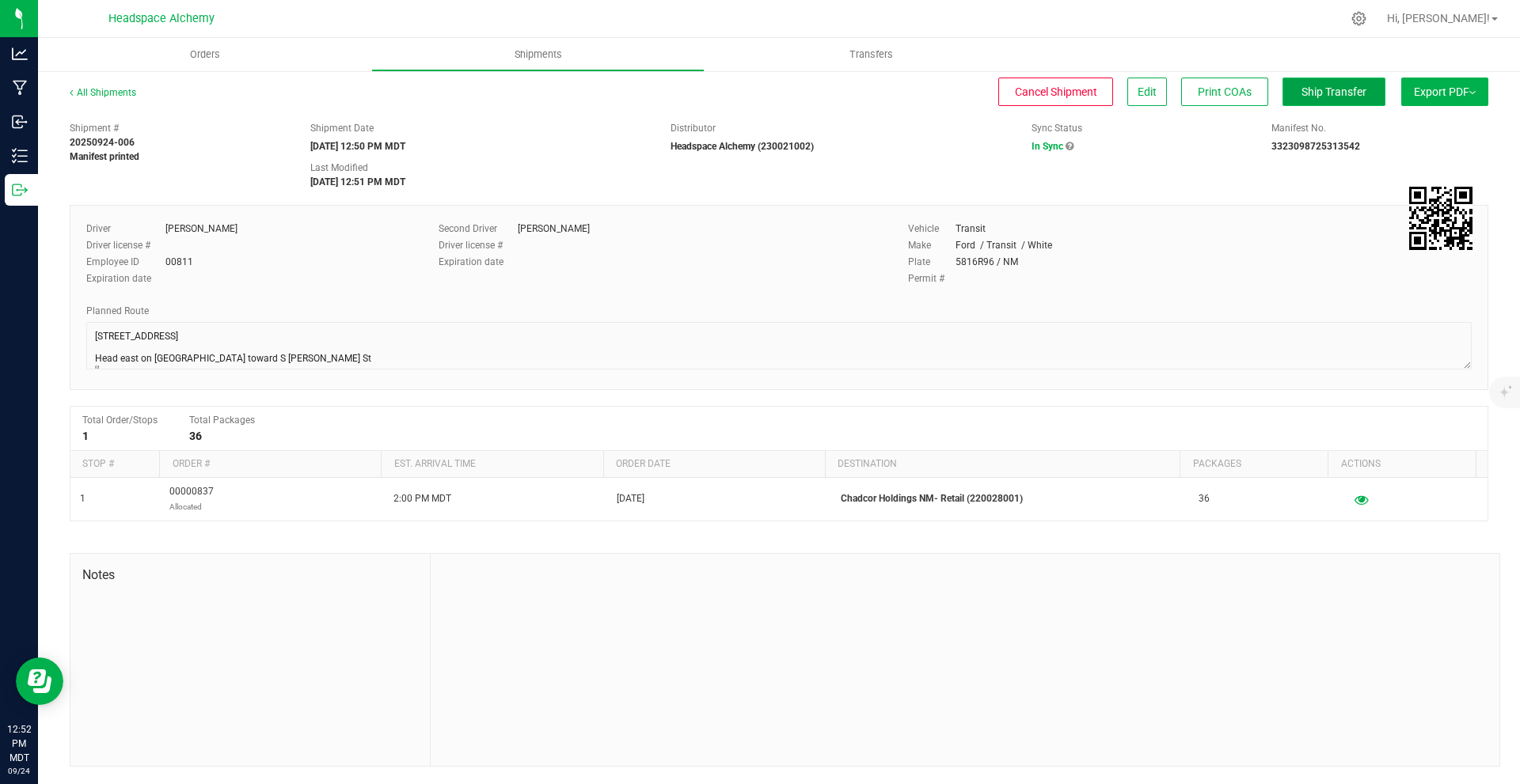
click at [1347, 94] on span "Ship Transfer" at bounding box center [1334, 92] width 65 height 13
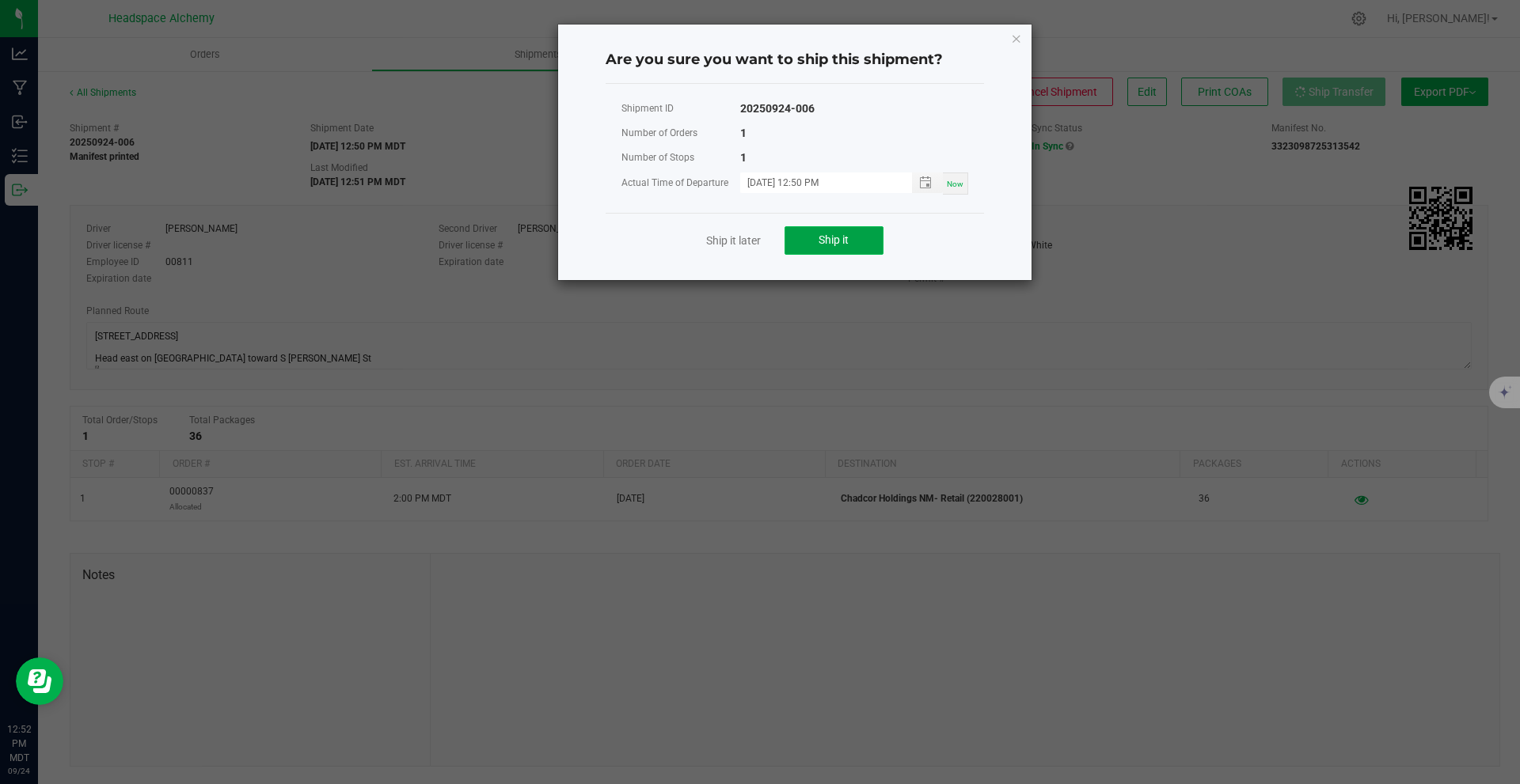
click at [864, 226] on button "Ship it" at bounding box center [834, 241] width 99 height 29
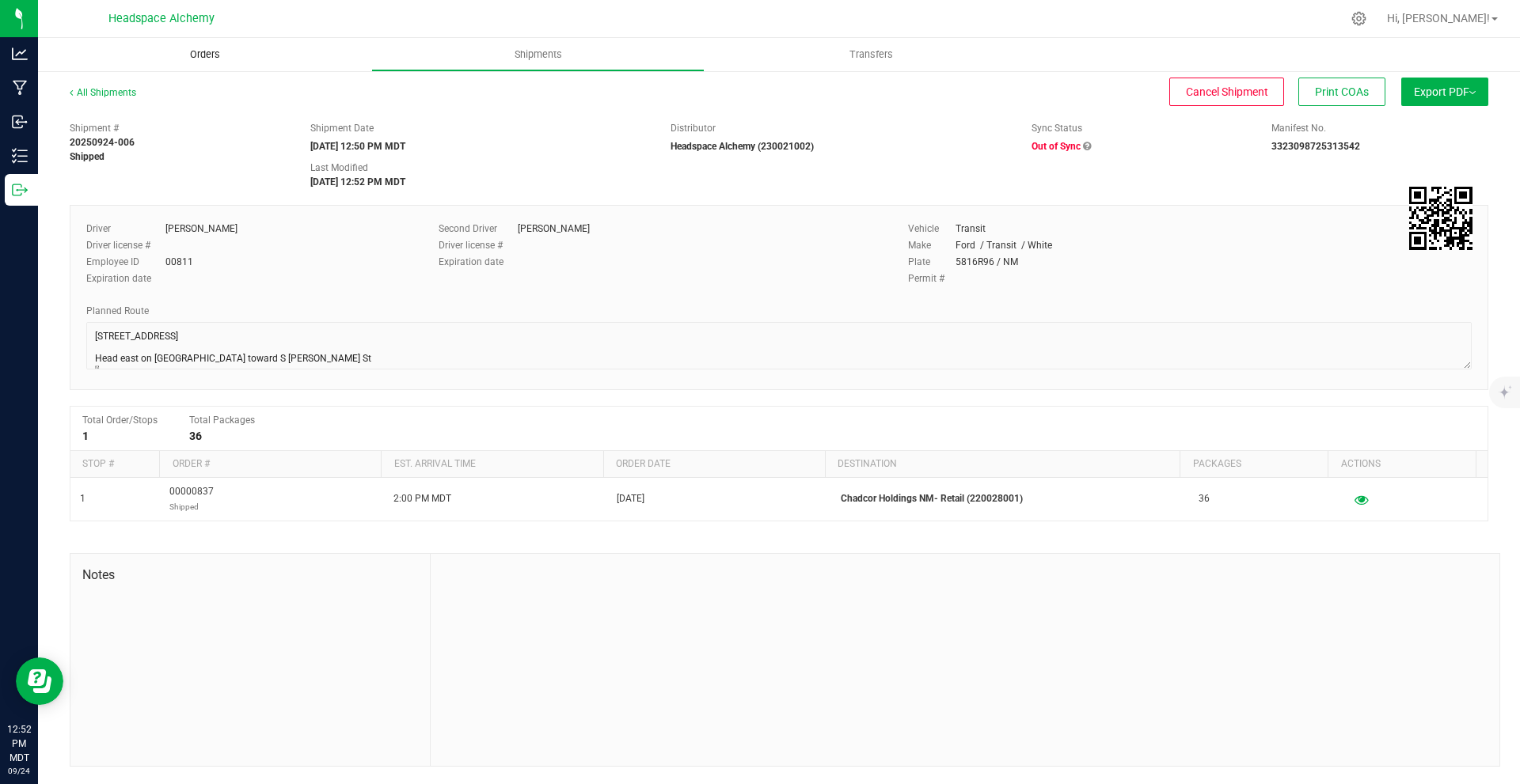
click at [237, 44] on uib-tab-heading "Orders" at bounding box center [205, 55] width 333 height 34
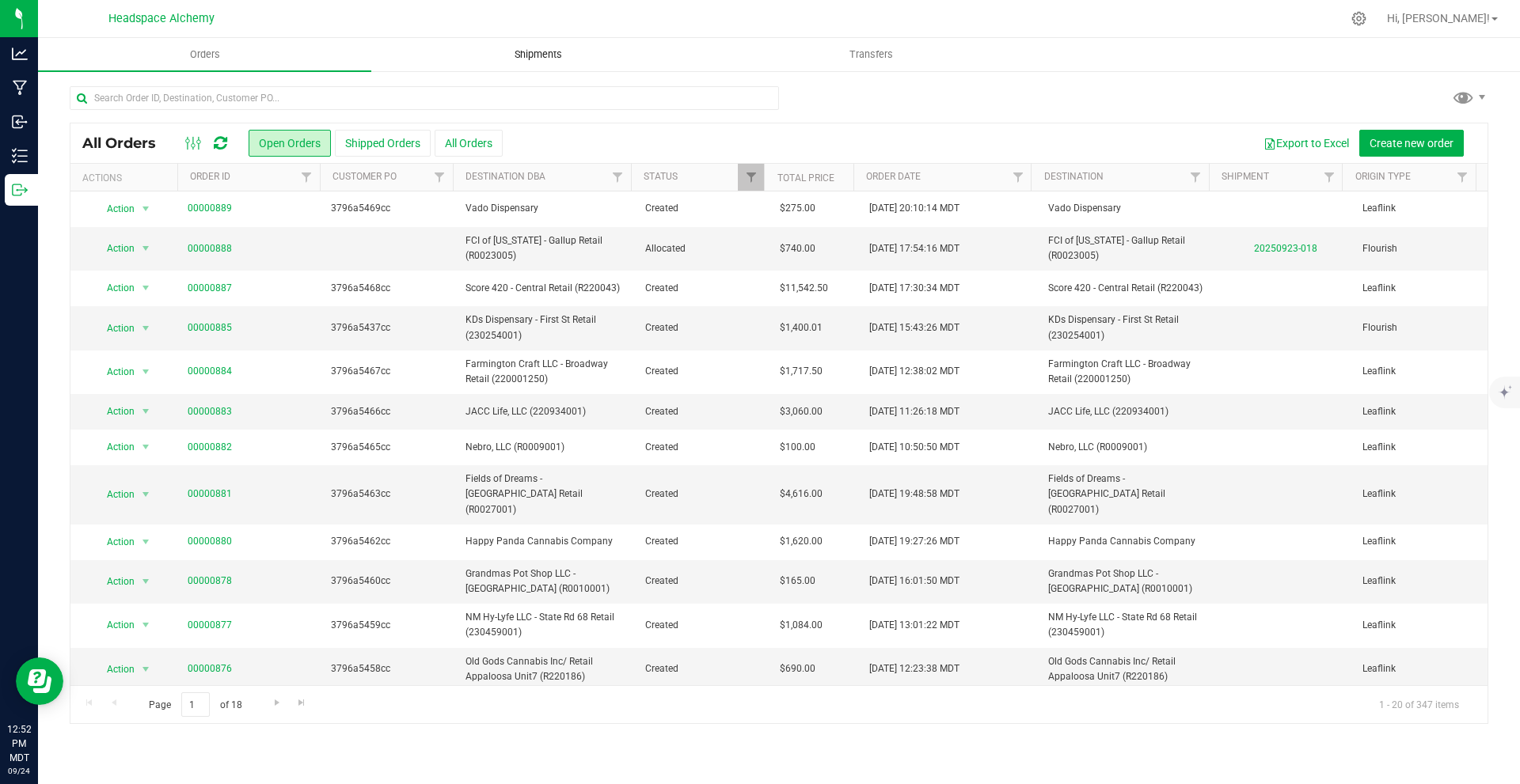
click at [539, 49] on span "Shipments" at bounding box center [538, 54] width 90 height 14
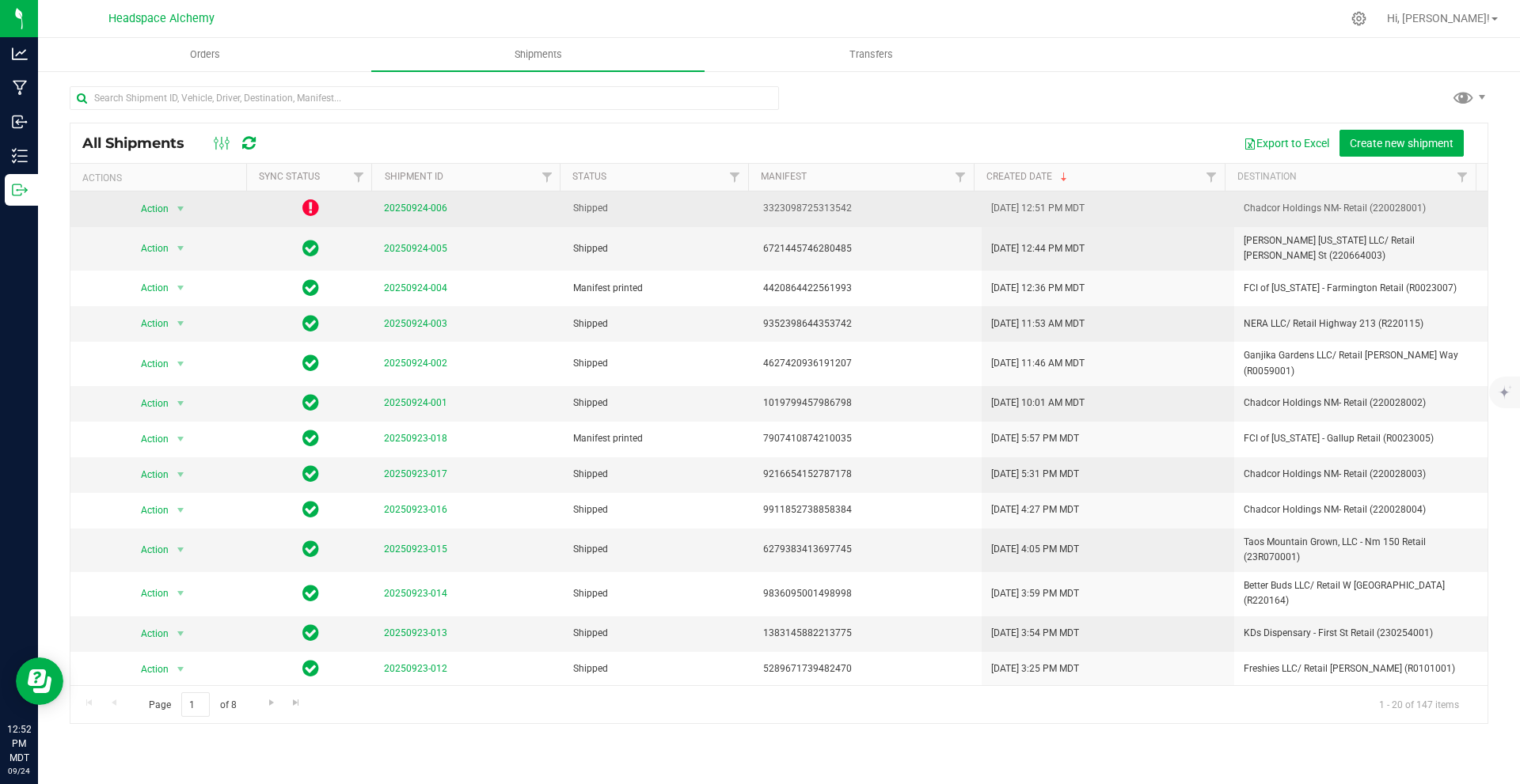
click at [311, 204] on icon at bounding box center [310, 208] width 17 height 19
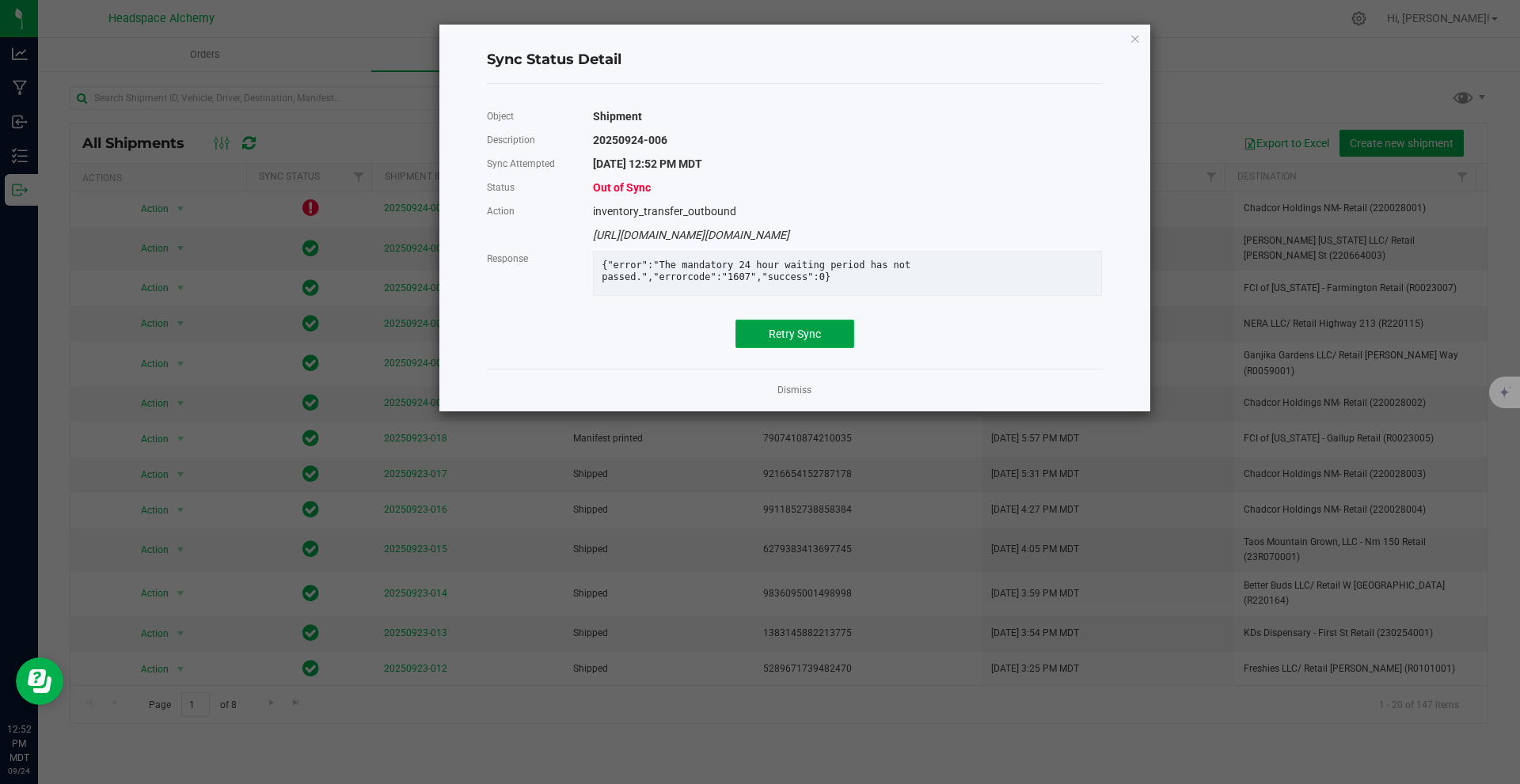
click at [784, 336] on button "Retry Sync" at bounding box center [795, 334] width 119 height 29
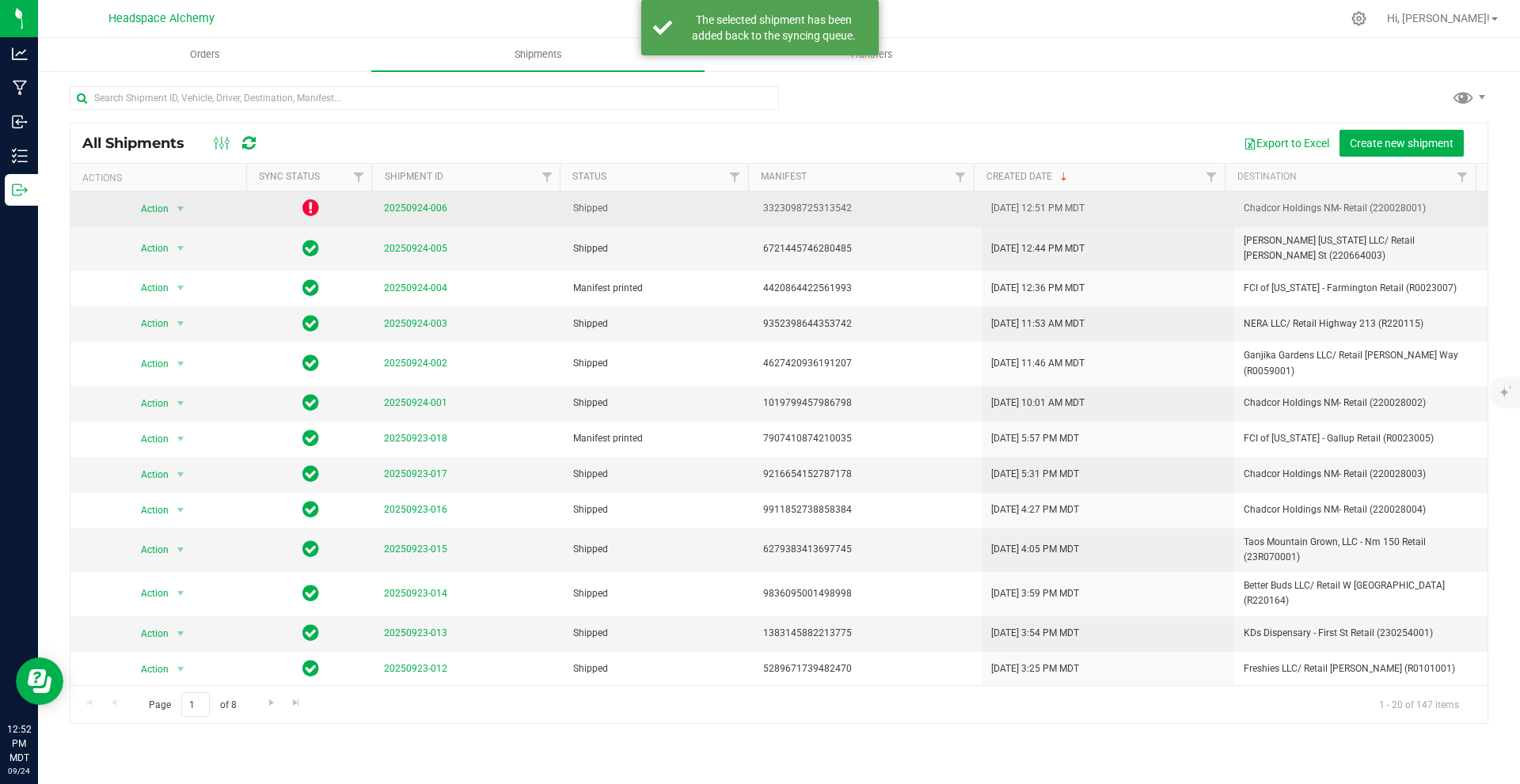
click at [298, 208] on td at bounding box center [311, 209] width 126 height 36
click at [304, 205] on icon at bounding box center [310, 208] width 17 height 19
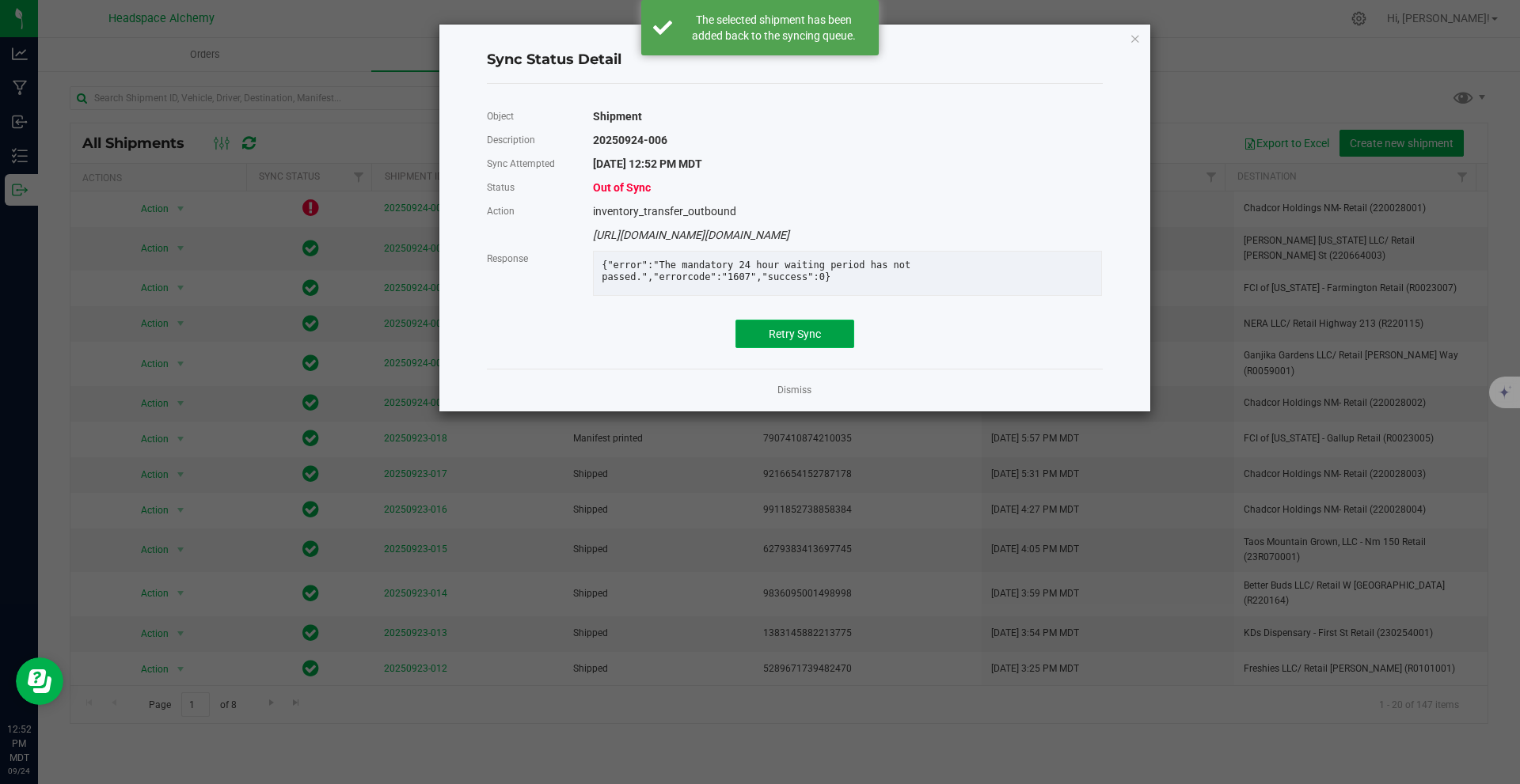
click at [817, 337] on button "Retry Sync" at bounding box center [795, 334] width 119 height 29
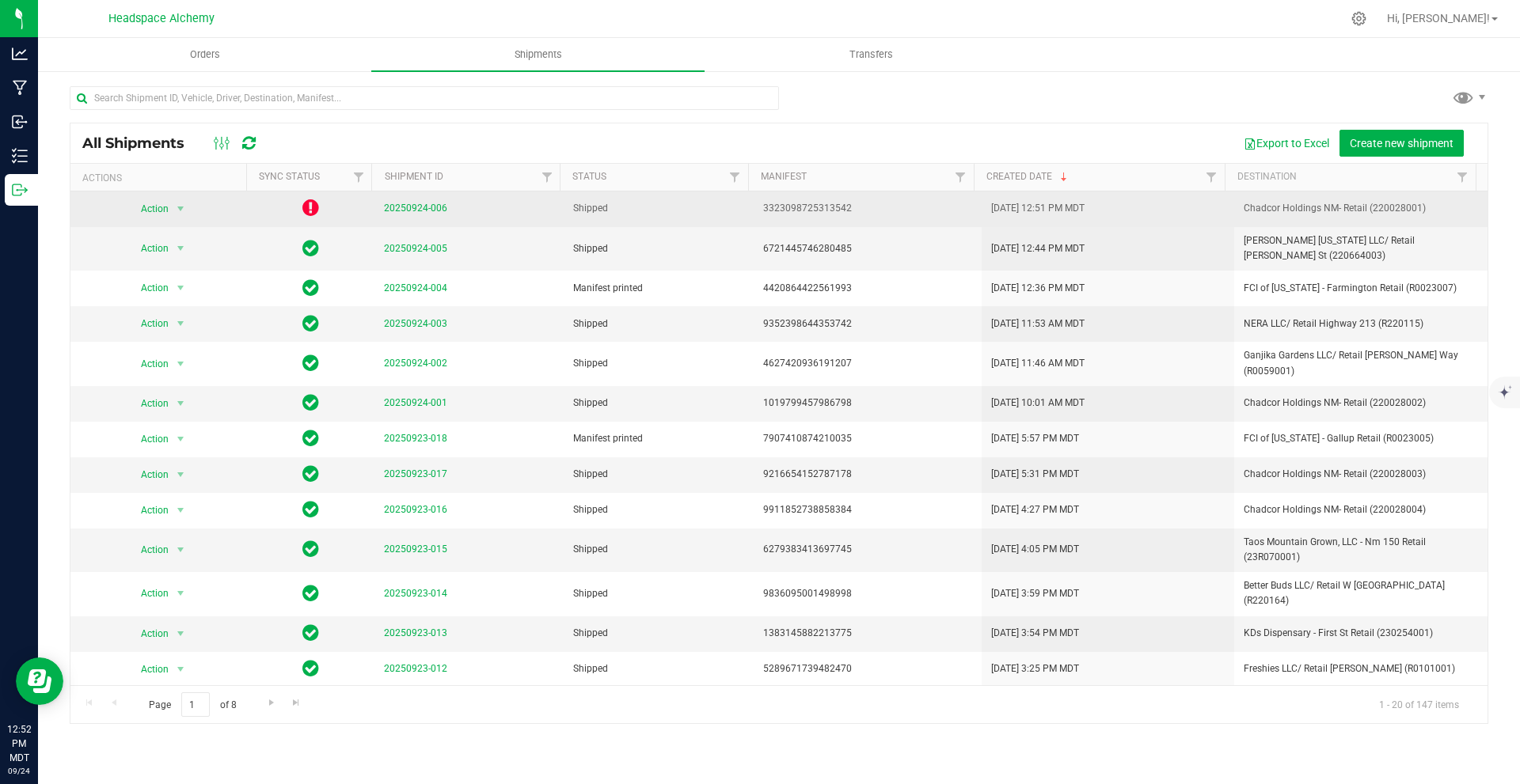
click at [297, 204] on td at bounding box center [311, 209] width 126 height 36
click at [310, 204] on icon at bounding box center [310, 208] width 17 height 19
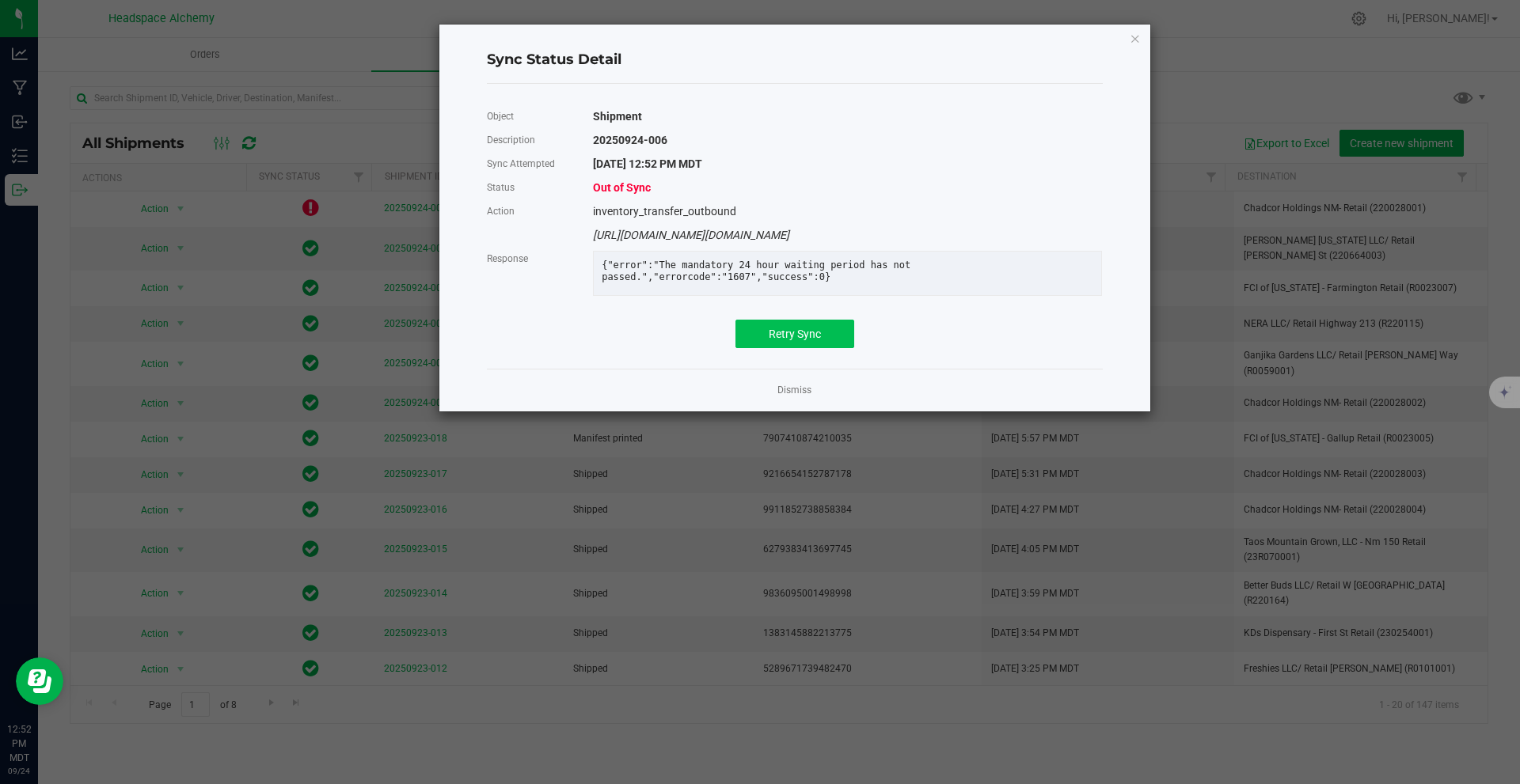
click at [771, 331] on div "Object Shipment Description 20250924-006 Sync Attempted 9/24/2025 12:52 PM MDT …" at bounding box center [795, 226] width 616 height 244
click at [776, 337] on button "Retry Sync" at bounding box center [795, 334] width 119 height 29
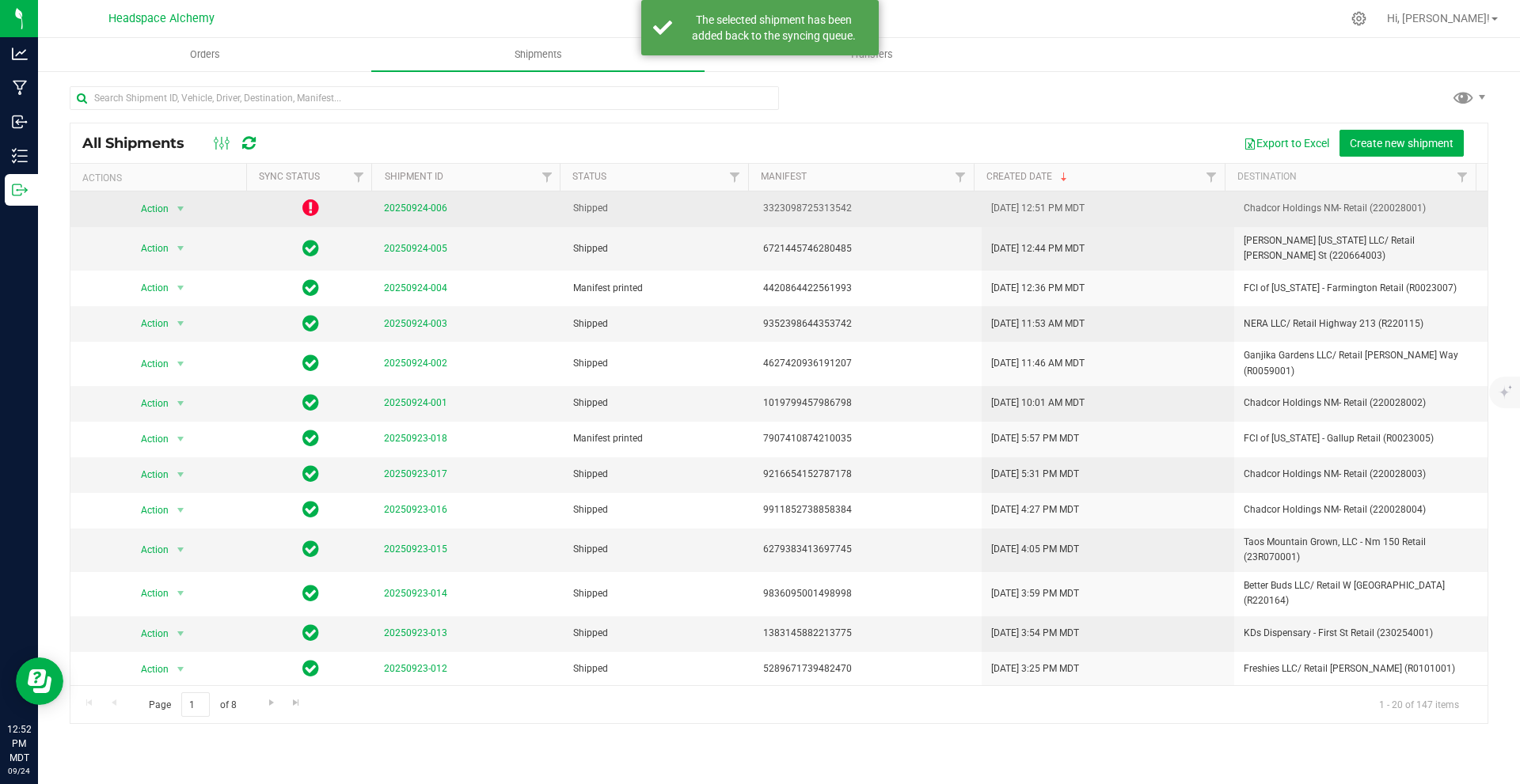
click at [315, 210] on icon at bounding box center [310, 208] width 17 height 19
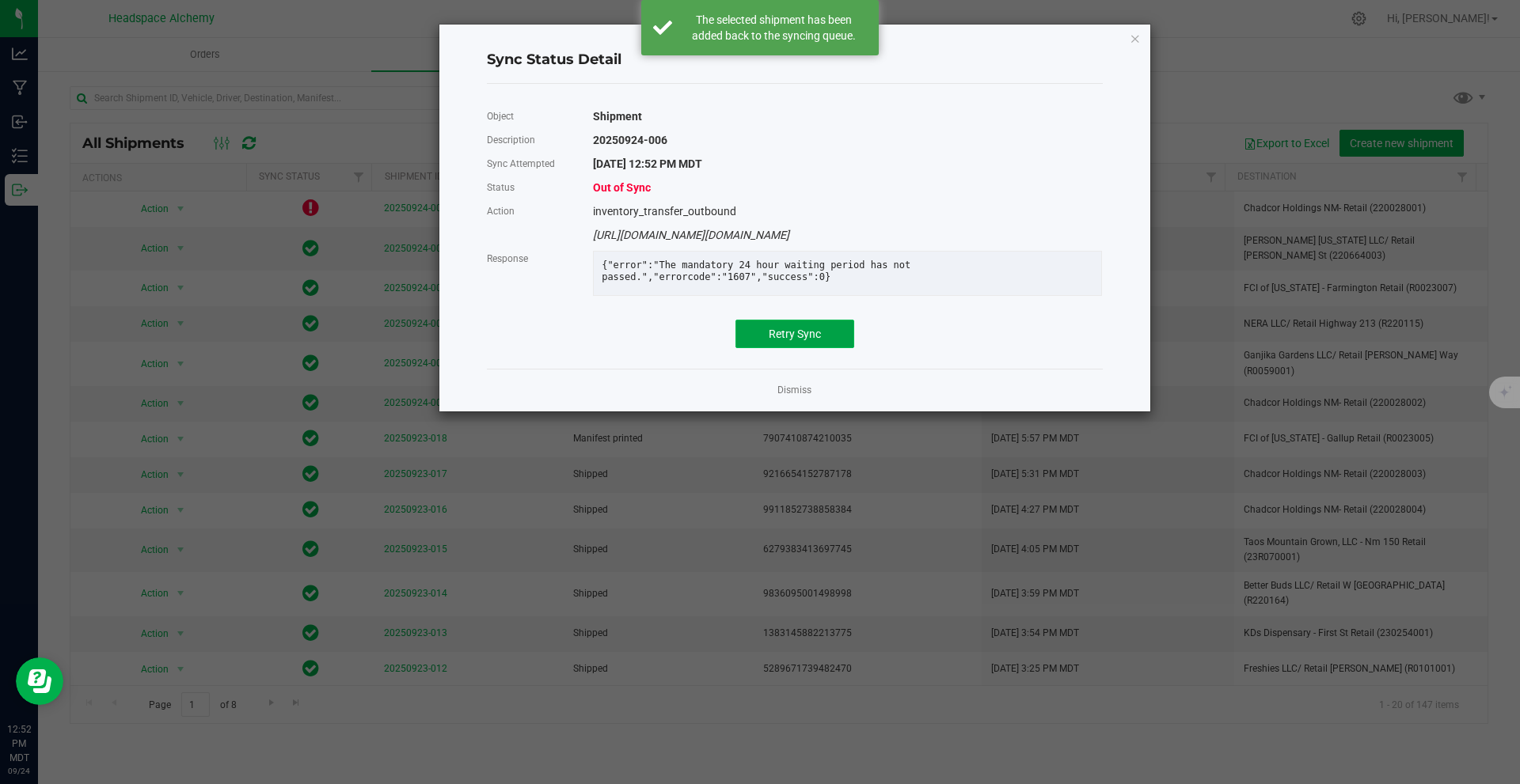
click at [798, 340] on button "Retry Sync" at bounding box center [795, 334] width 119 height 29
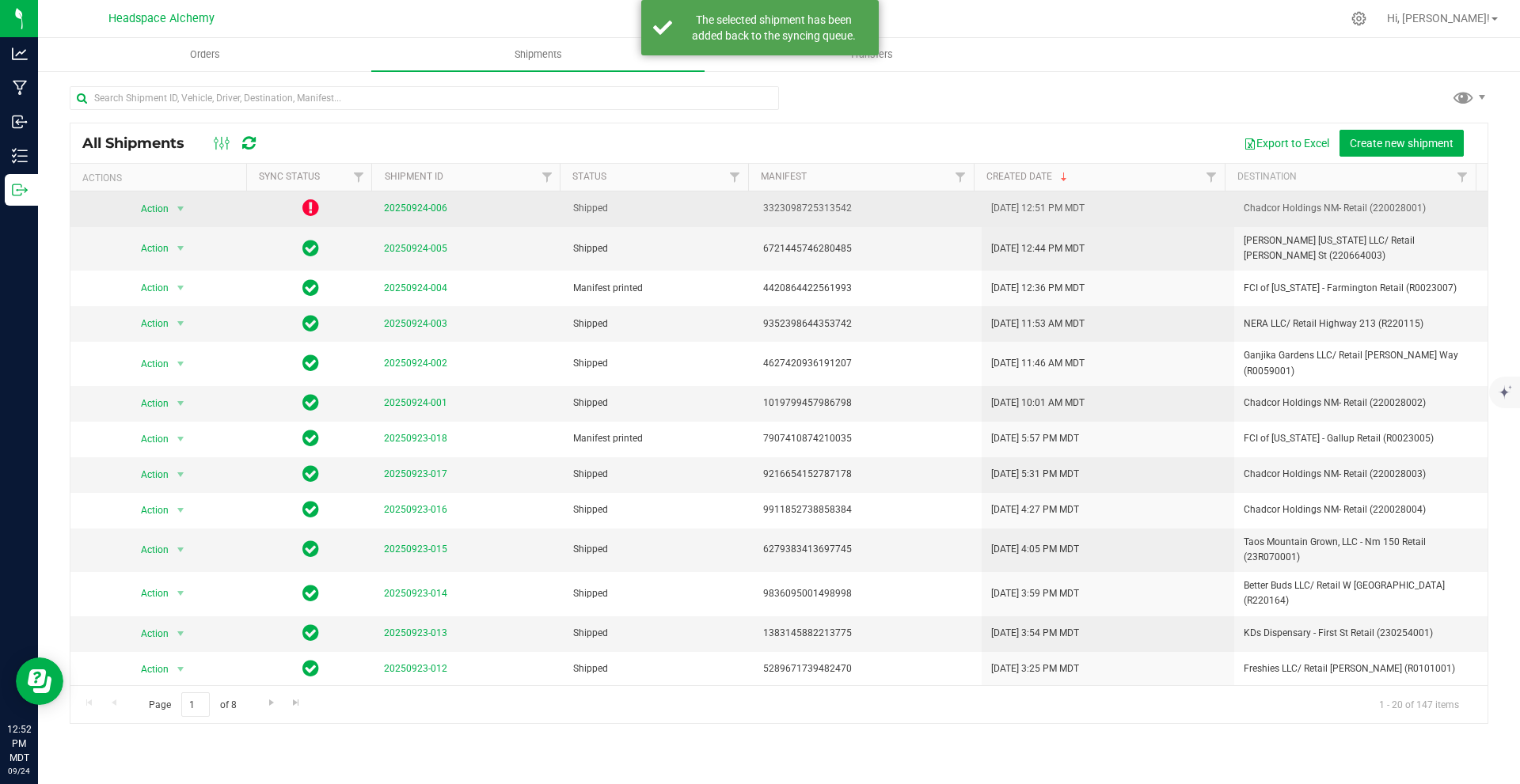
click at [312, 210] on icon at bounding box center [310, 208] width 17 height 19
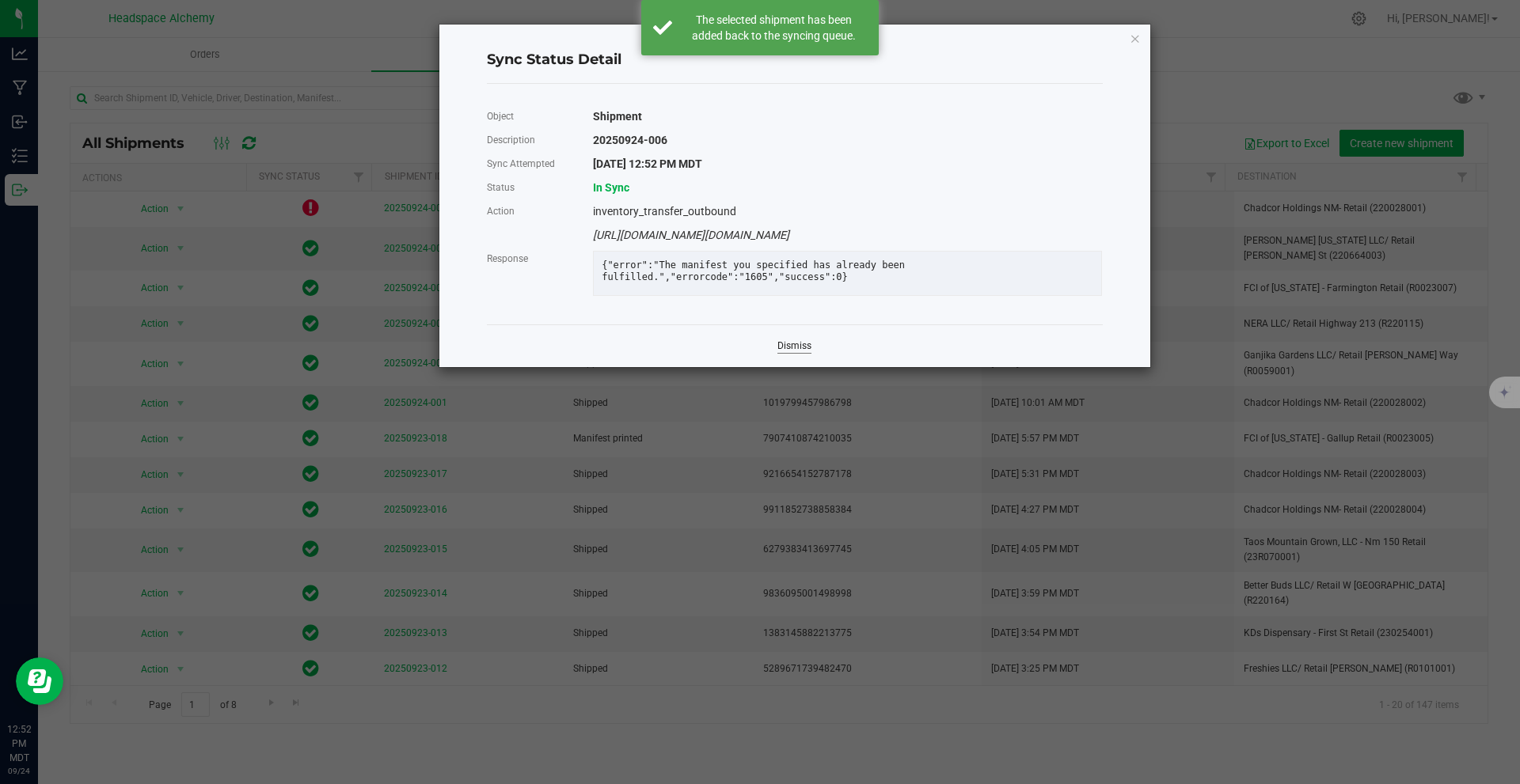
click at [798, 352] on link "Dismiss" at bounding box center [794, 346] width 34 height 14
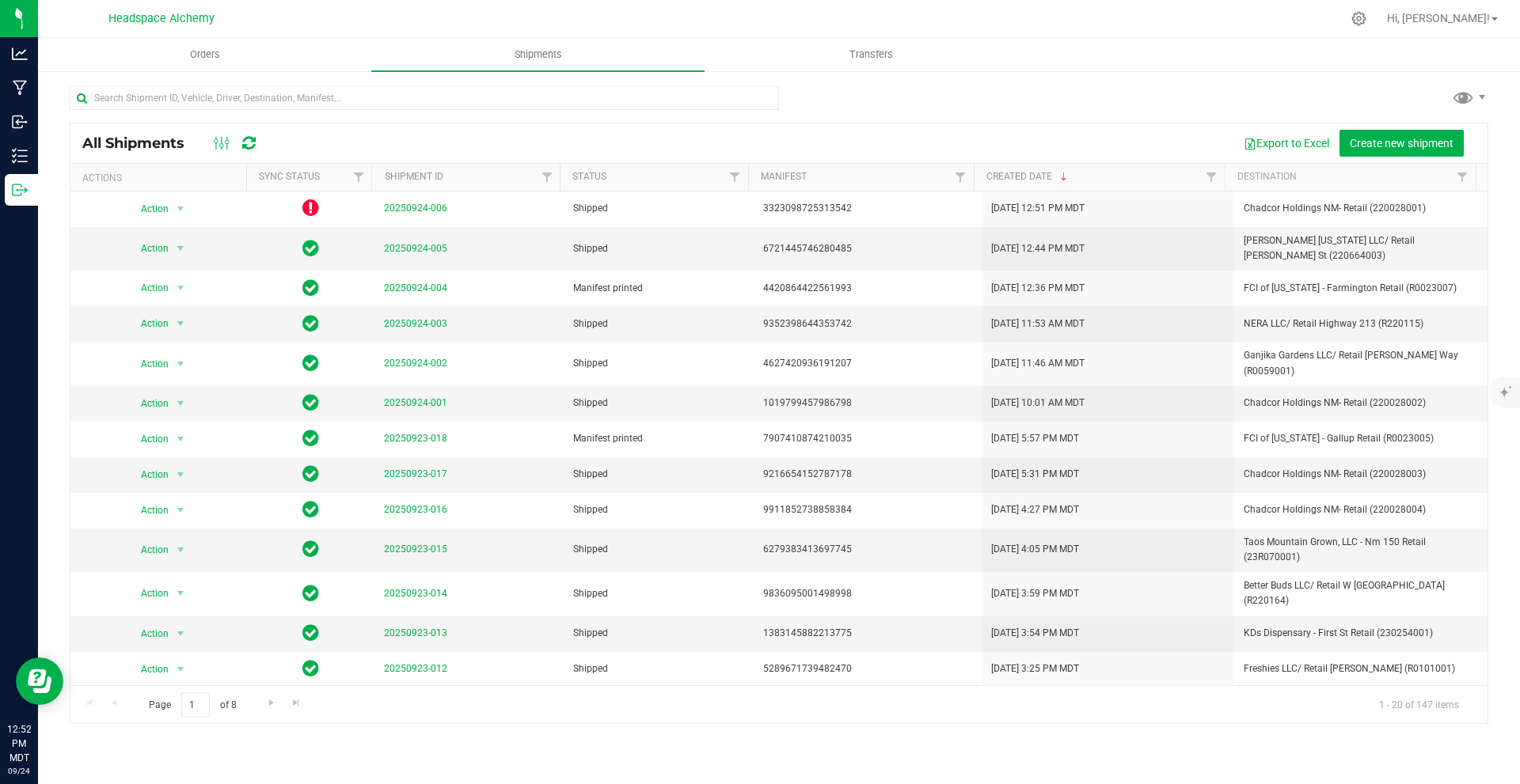
click at [239, 137] on div at bounding box center [234, 143] width 53 height 19
click at [254, 142] on icon at bounding box center [249, 143] width 14 height 16
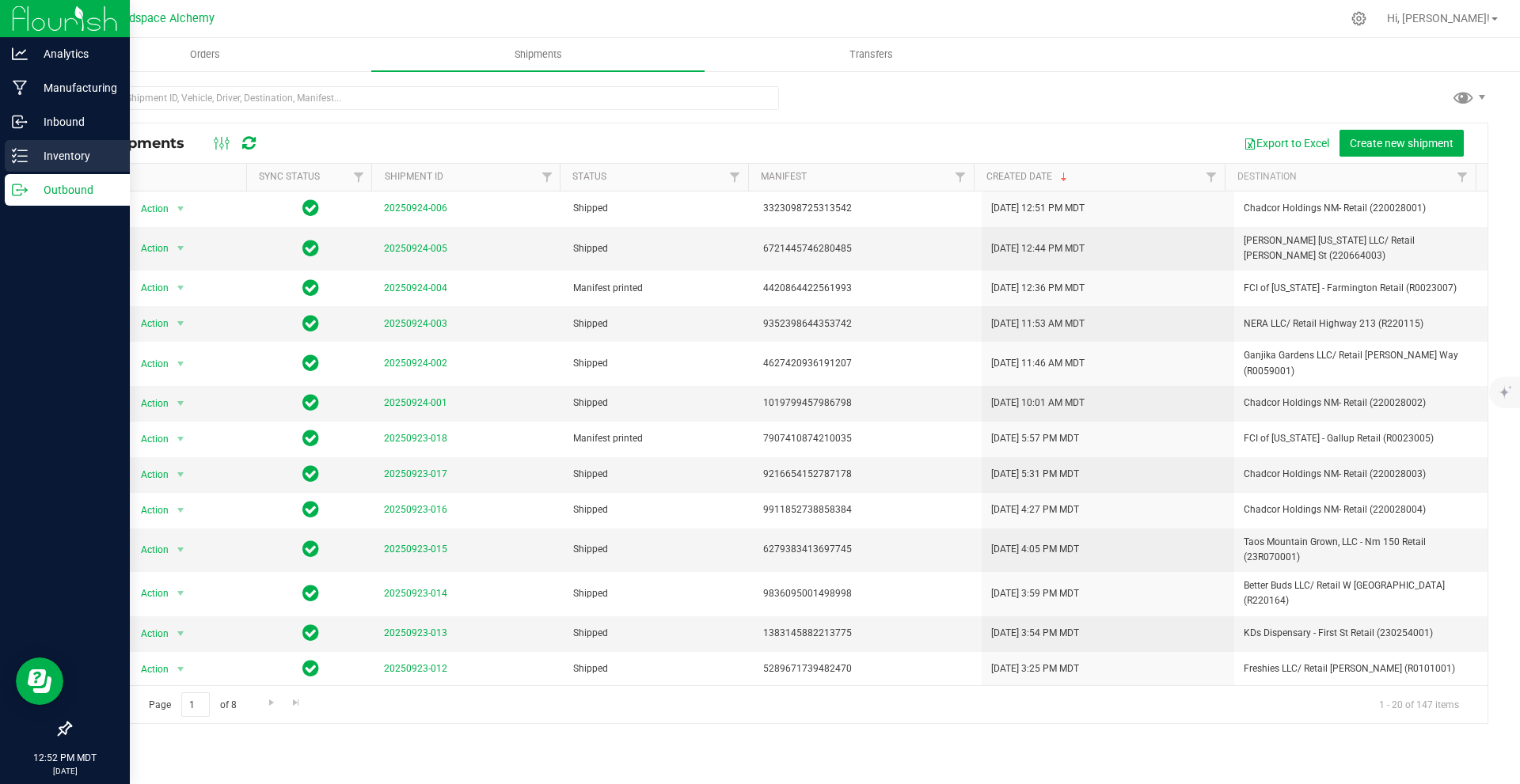
click at [41, 159] on p "Inventory" at bounding box center [75, 156] width 95 height 19
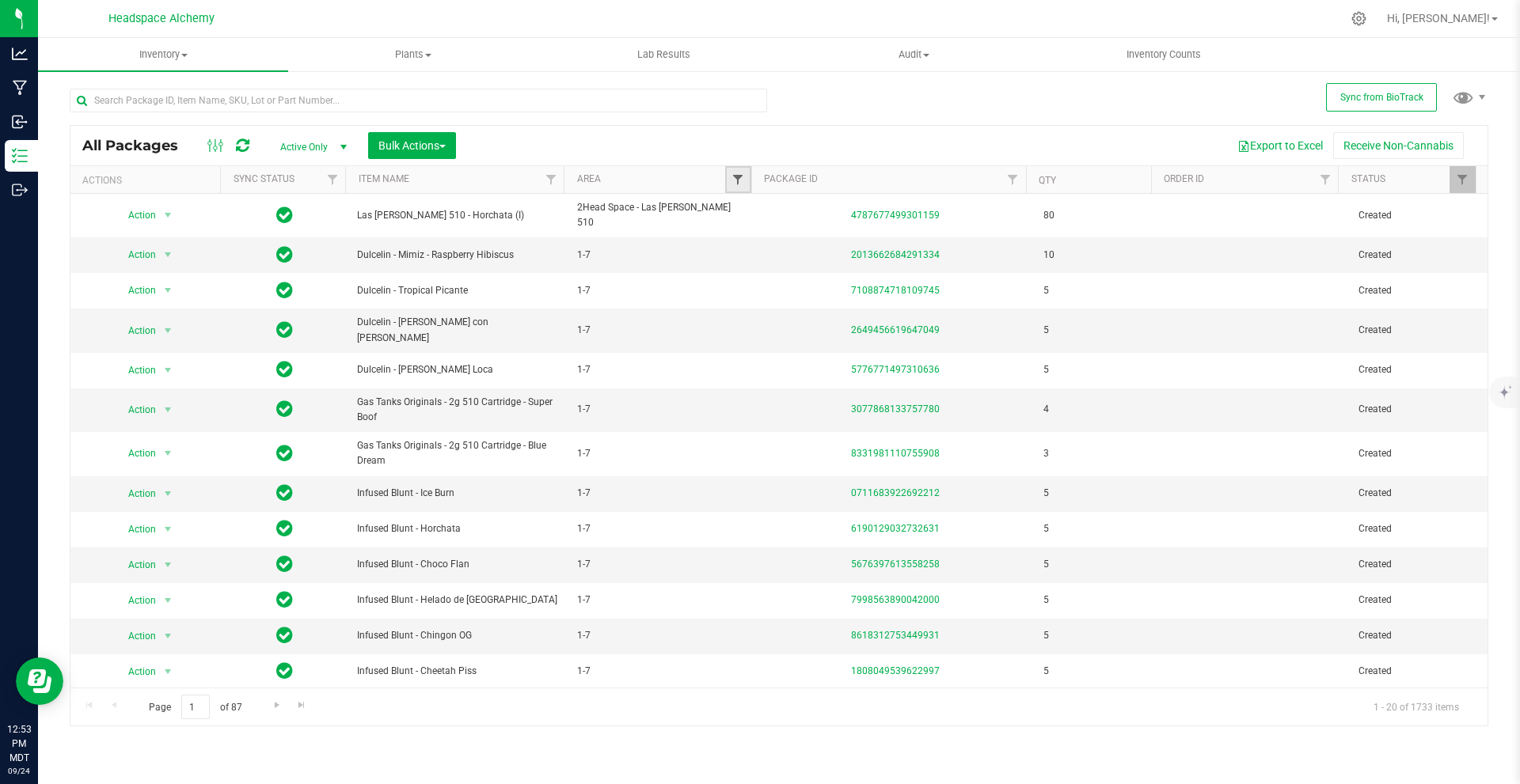
click at [741, 180] on span "Filter" at bounding box center [738, 180] width 13 height 13
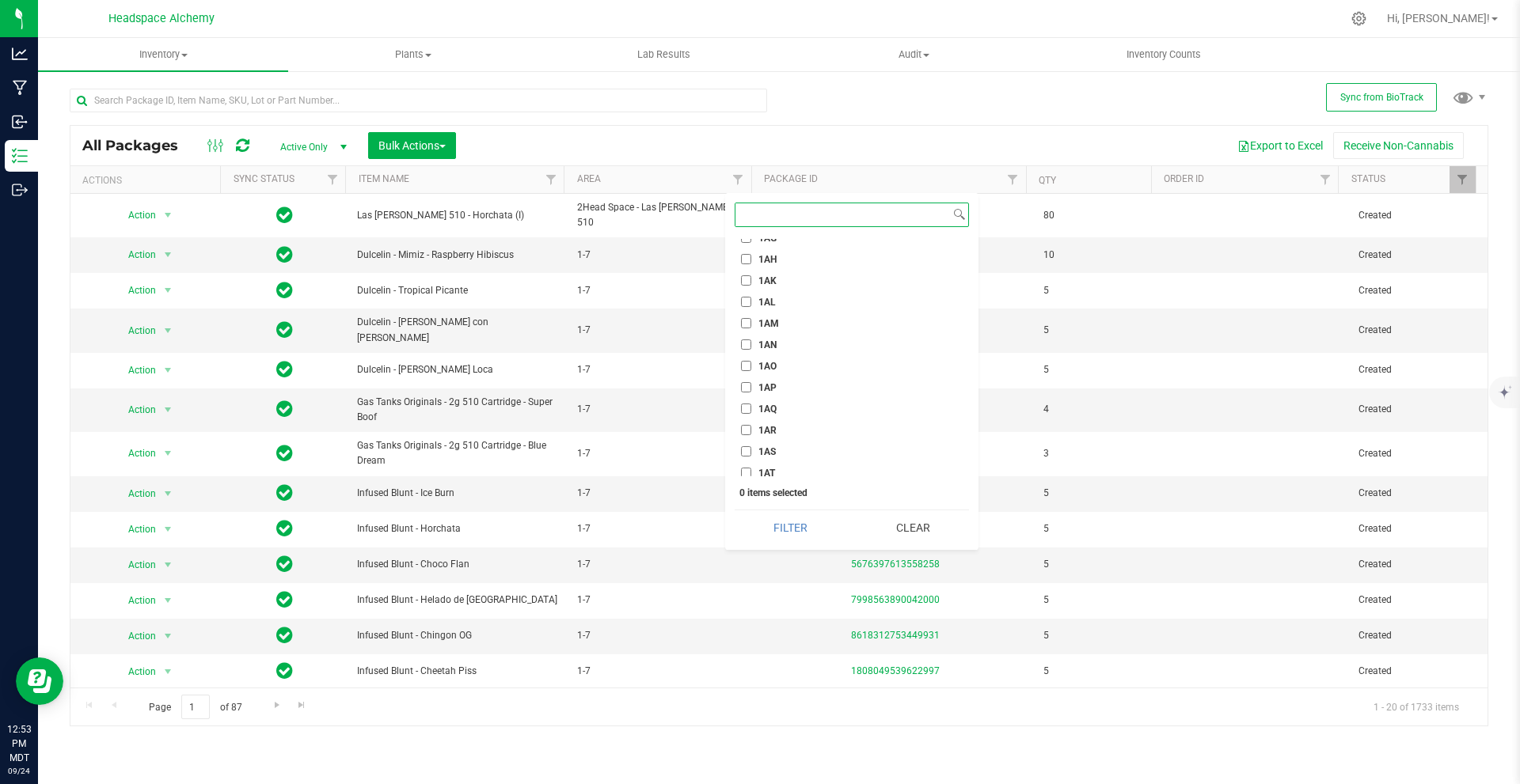
scroll to position [1029, 0]
click at [754, 454] on label "1AW" at bounding box center [760, 457] width 38 height 10
click at [752, 454] on input "1AW" at bounding box center [746, 457] width 10 height 10
checkbox input "true"
click at [788, 524] on button "Filter" at bounding box center [791, 528] width 112 height 35
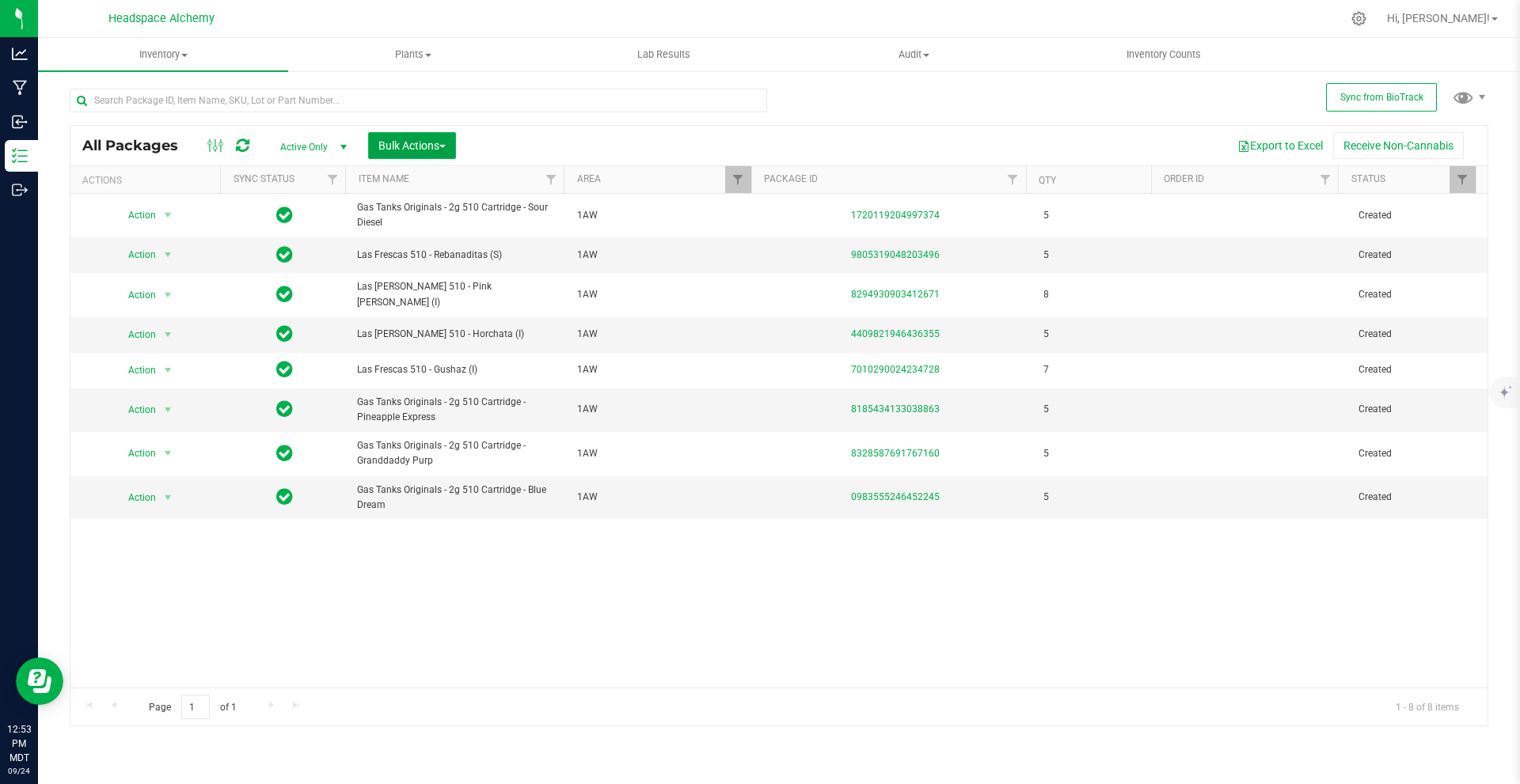
click at [454, 146] on button "Bulk Actions" at bounding box center [412, 145] width 88 height 27
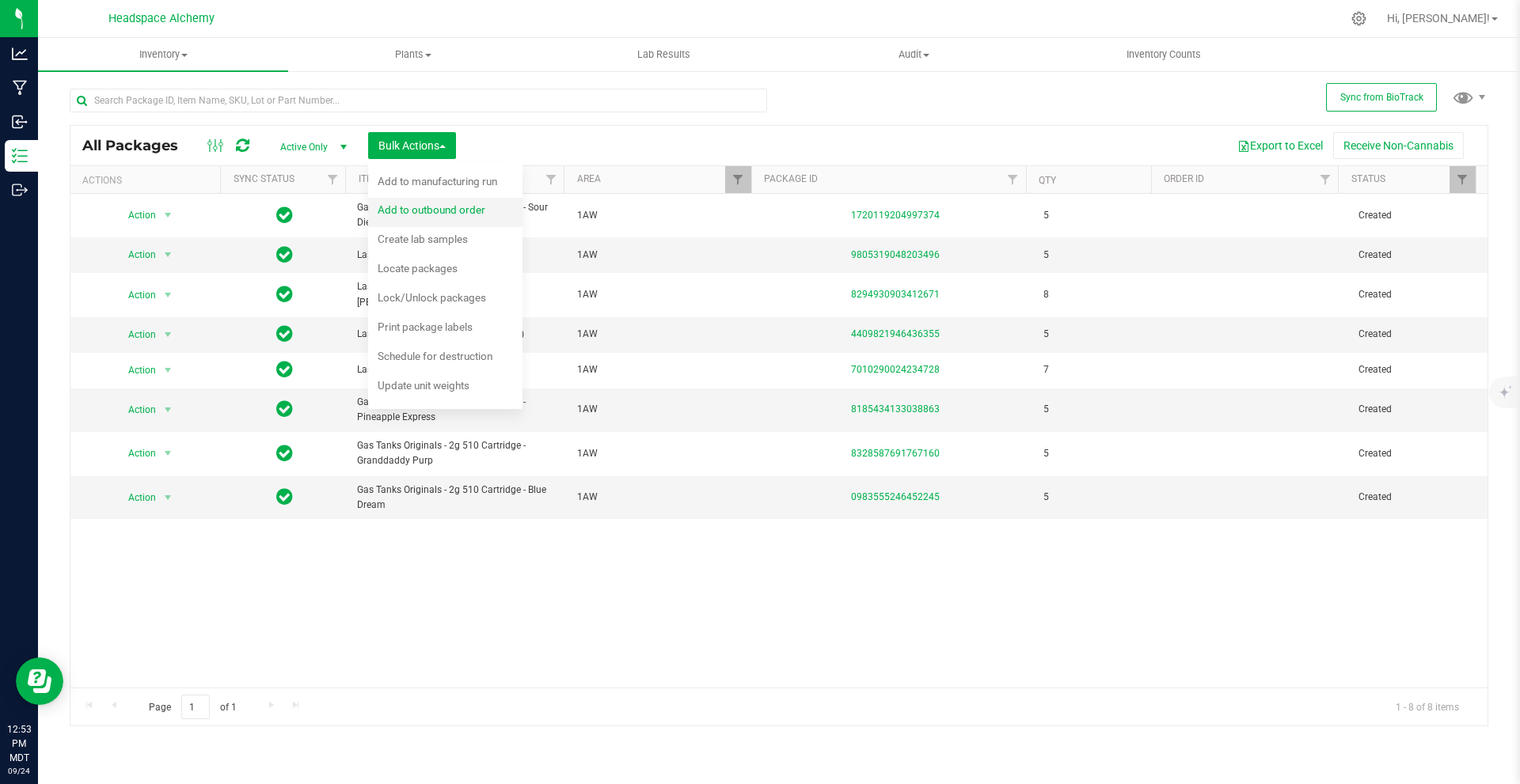
click at [451, 204] on span "Add to outbound order" at bounding box center [431, 210] width 108 height 13
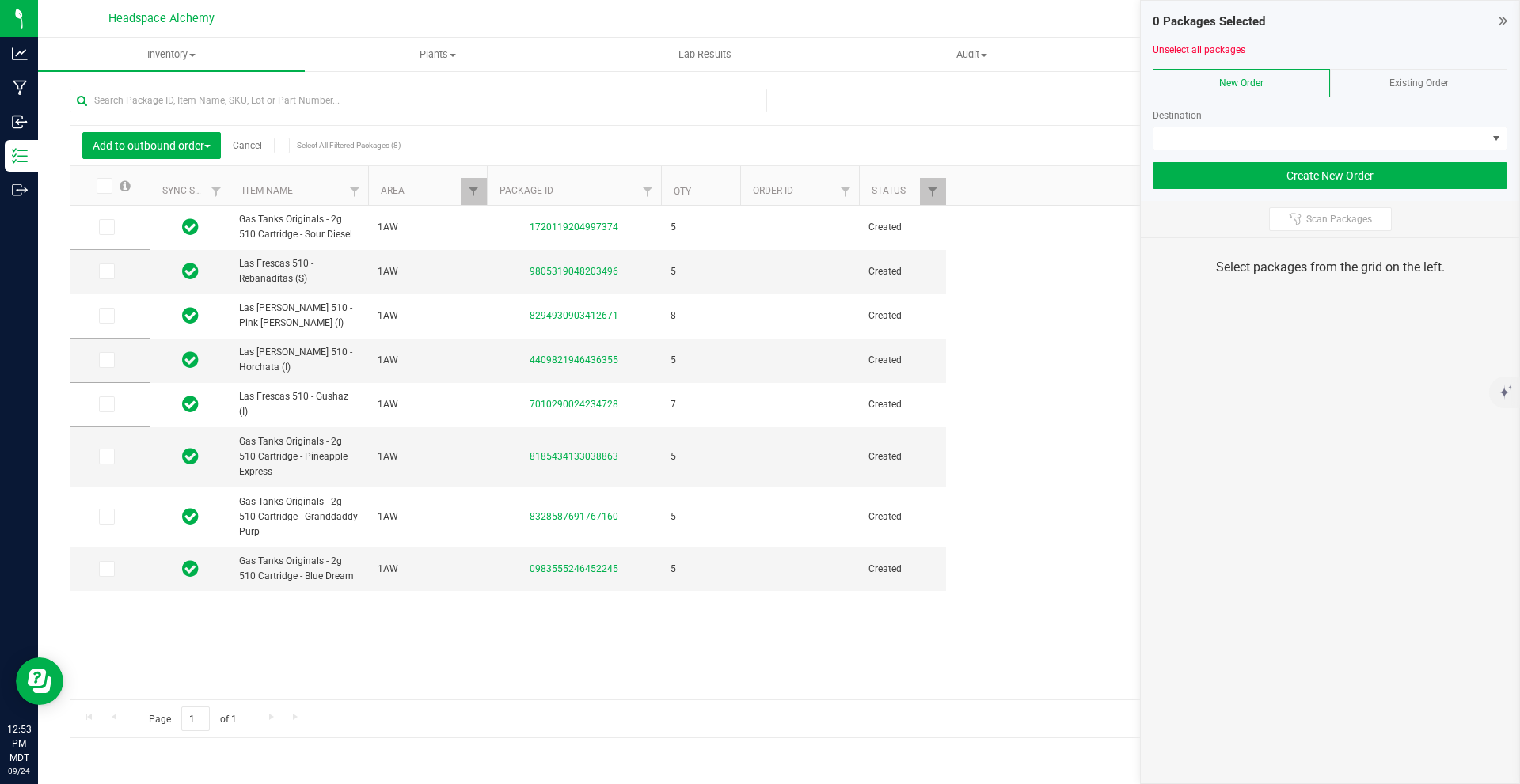
click at [289, 149] on span at bounding box center [282, 145] width 16 height 16
click at [0, 0] on input "Select All Filtered Packages (8)" at bounding box center [0, 0] width 0 height 0
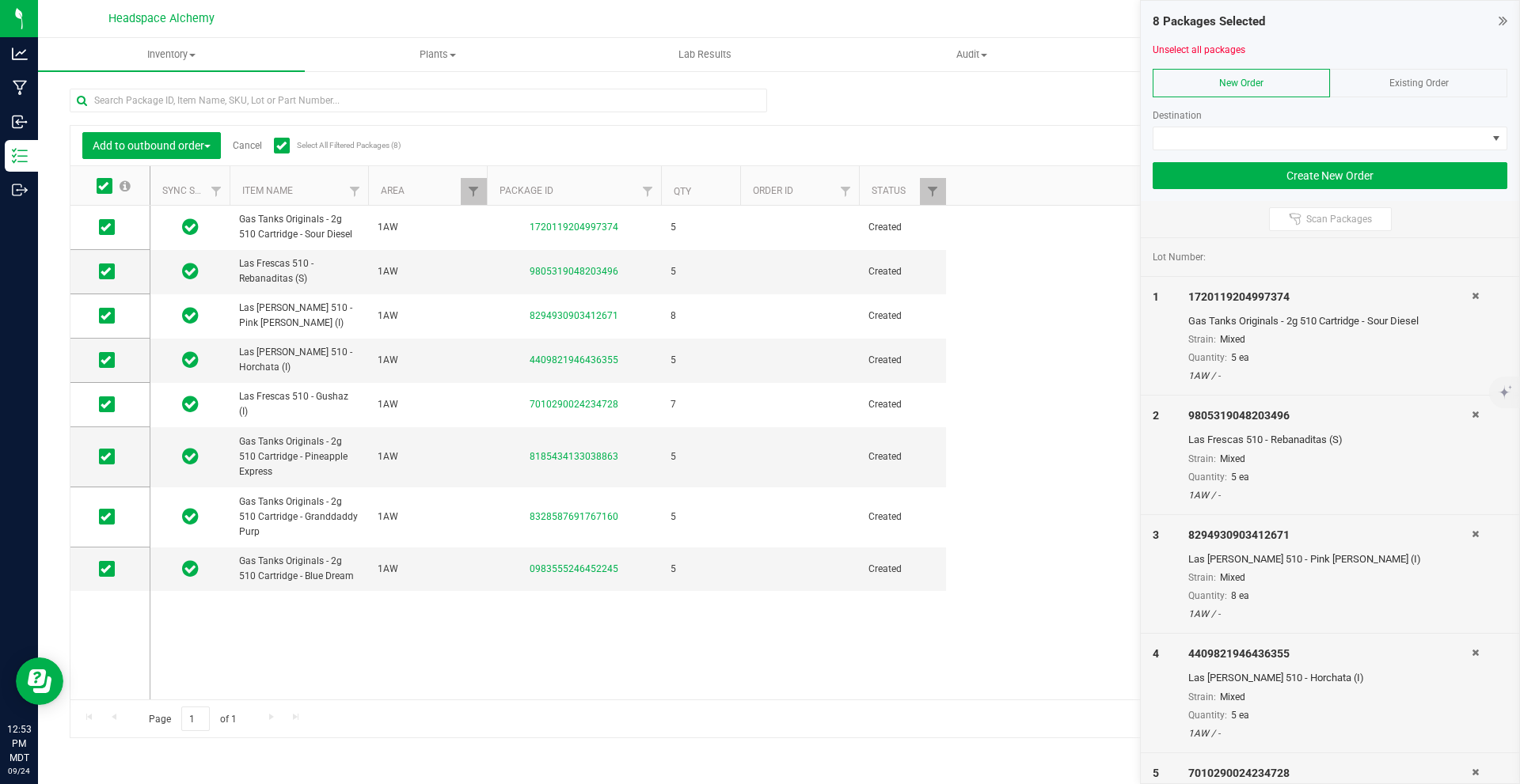
drag, startPoint x: 1402, startPoint y: 74, endPoint x: 1401, endPoint y: 82, distance: 8.1
click at [1402, 76] on div "Existing Order" at bounding box center [1419, 83] width 178 height 29
click at [1339, 148] on span "NO DATA FOUND" at bounding box center [1320, 138] width 333 height 22
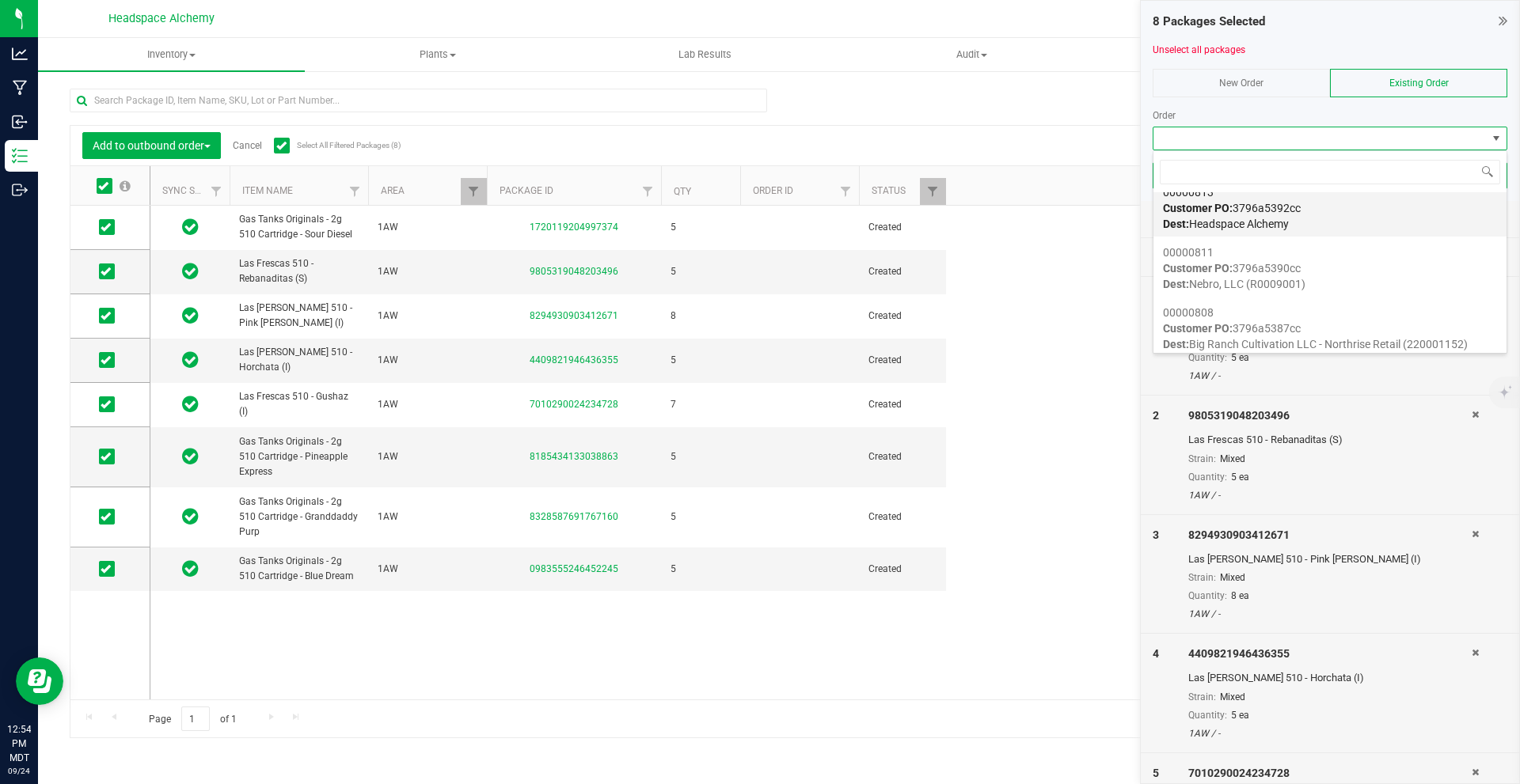
scroll to position [1662, 0]
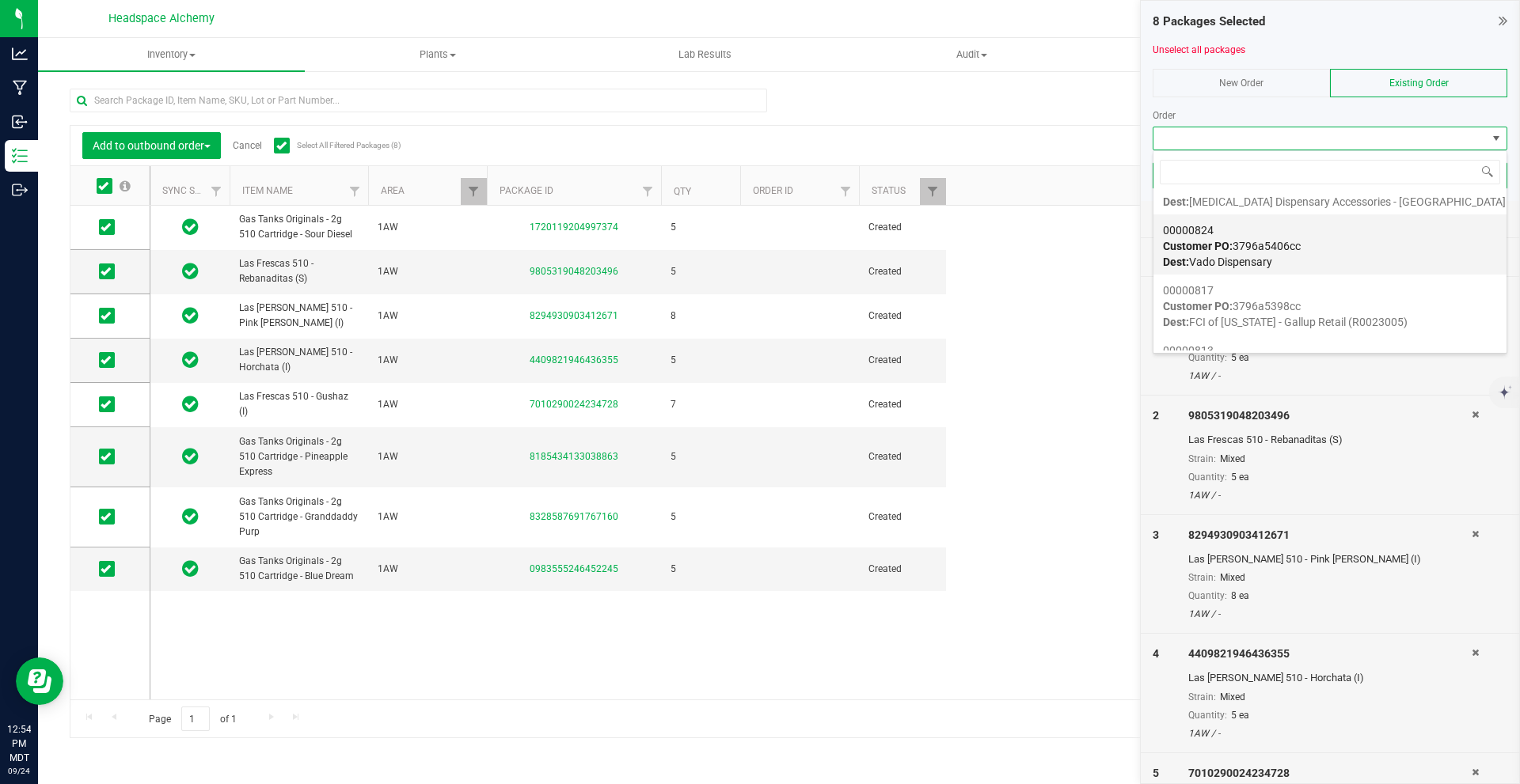
click at [1307, 255] on div "00000824 Customer PO: 3796a5406cc Dest: Vado Dispensary" at bounding box center [1330, 245] width 334 height 60
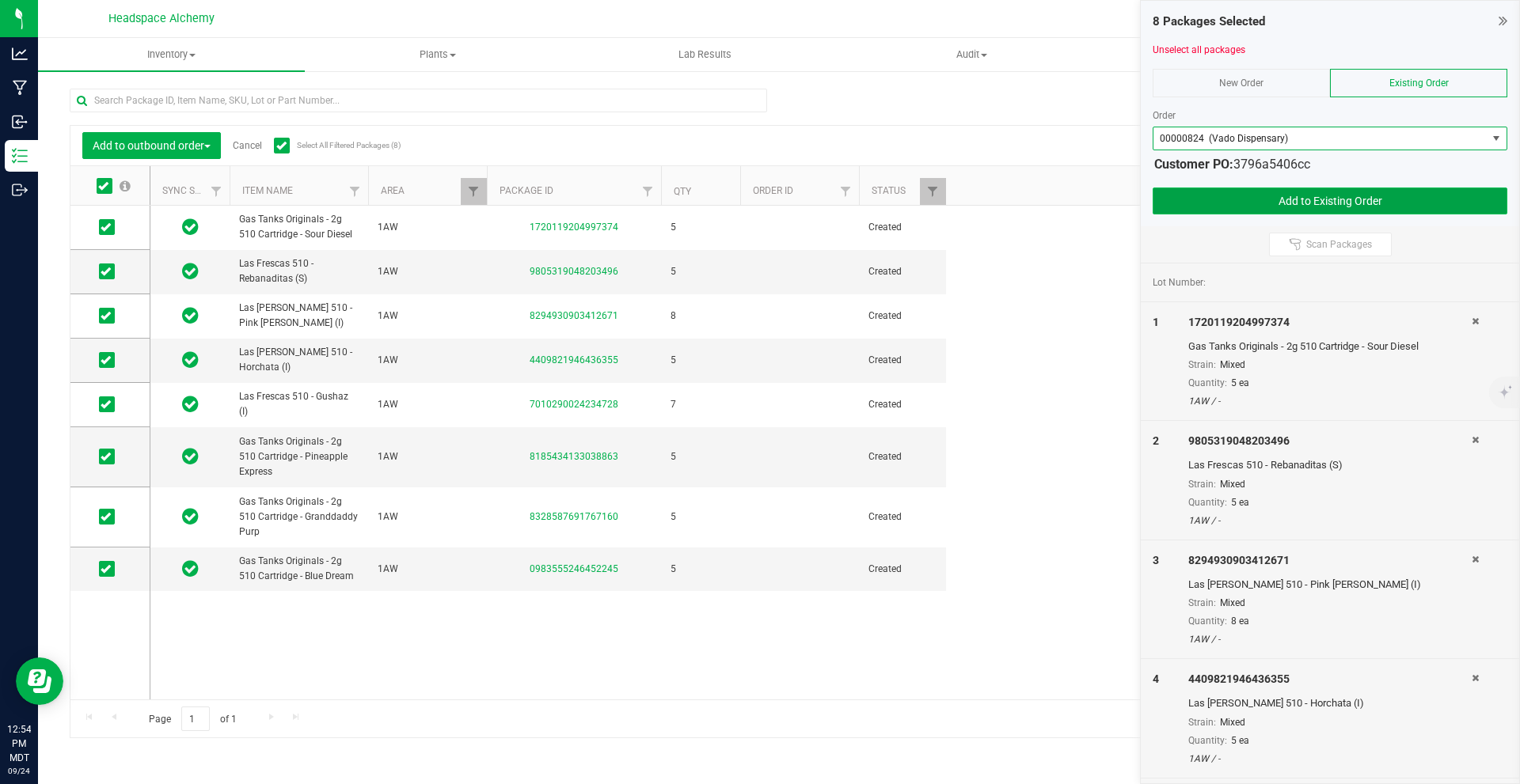
click at [1358, 200] on button "Add to Existing Order" at bounding box center [1330, 201] width 355 height 27
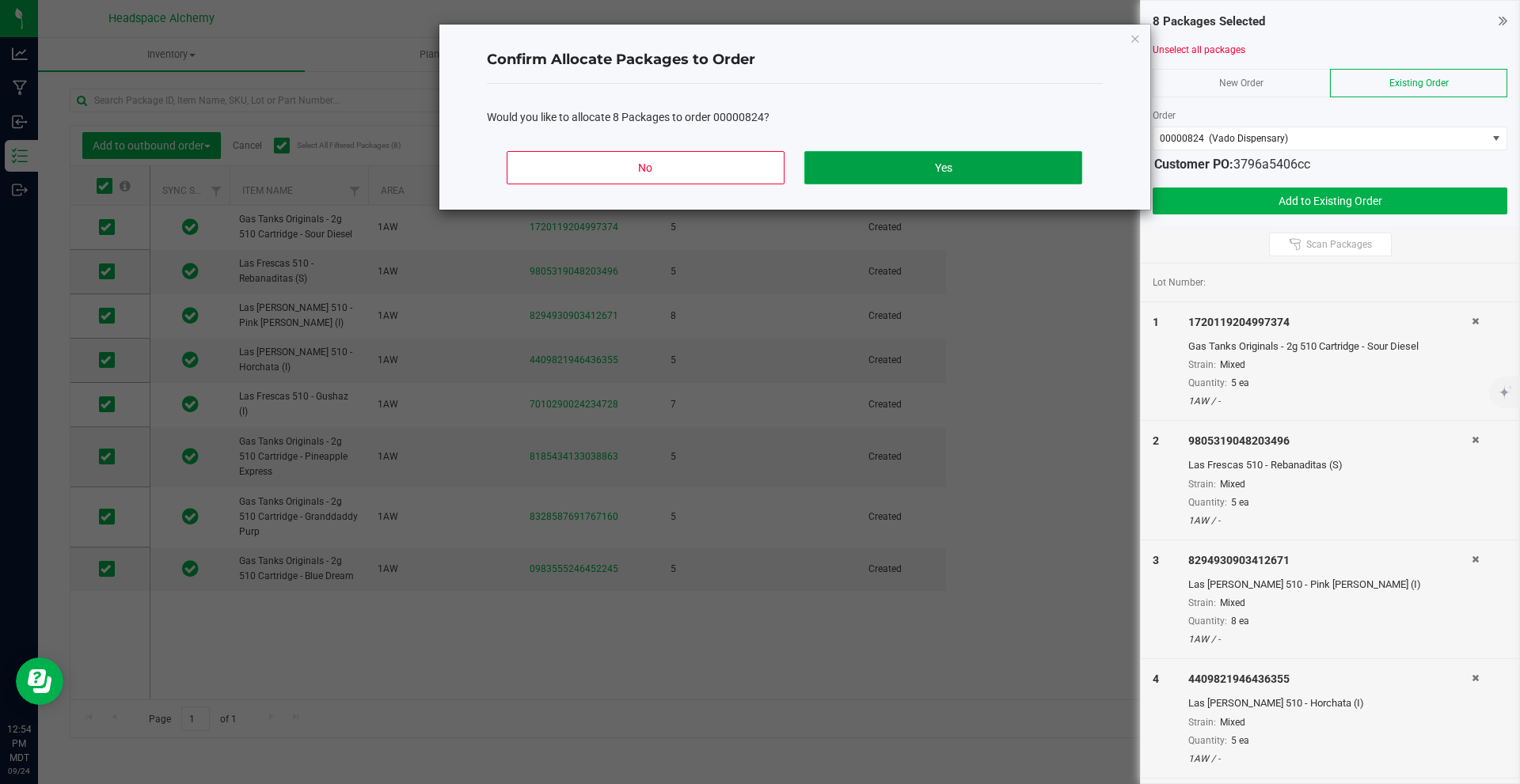
click at [998, 163] on button "Yes" at bounding box center [943, 168] width 277 height 34
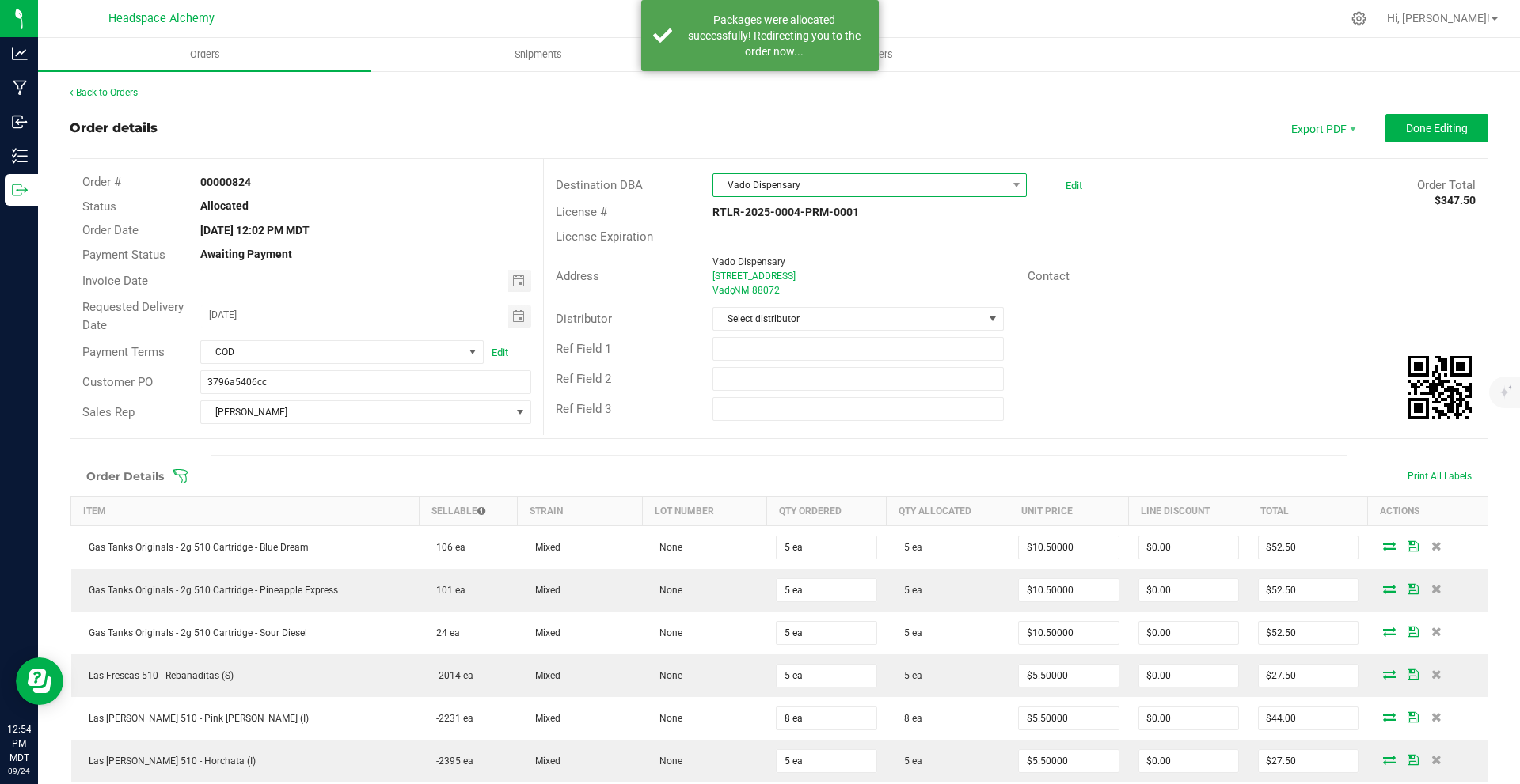
click at [896, 183] on span "Vado Dispensary" at bounding box center [860, 185] width 293 height 22
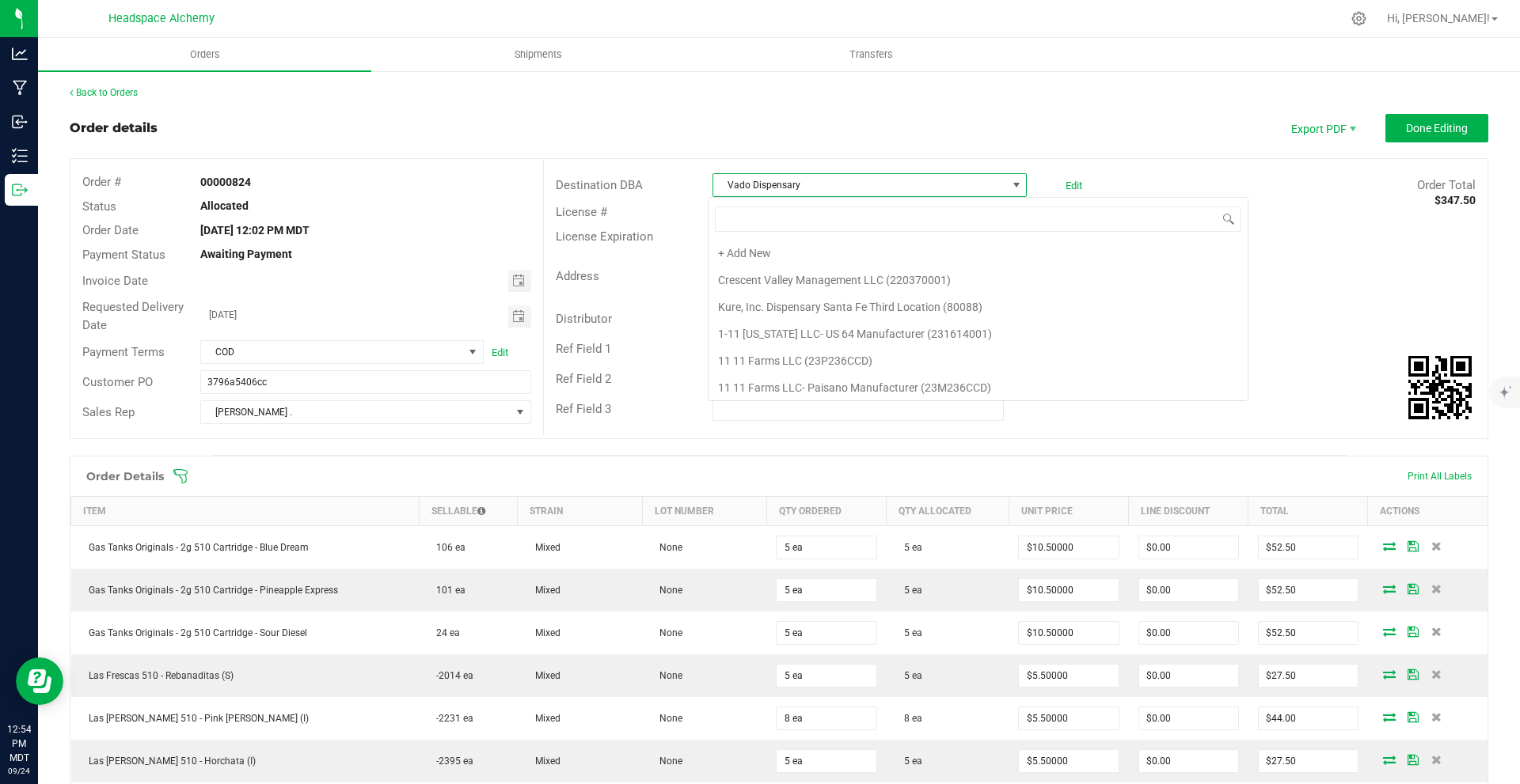
scroll to position [54601, 0]
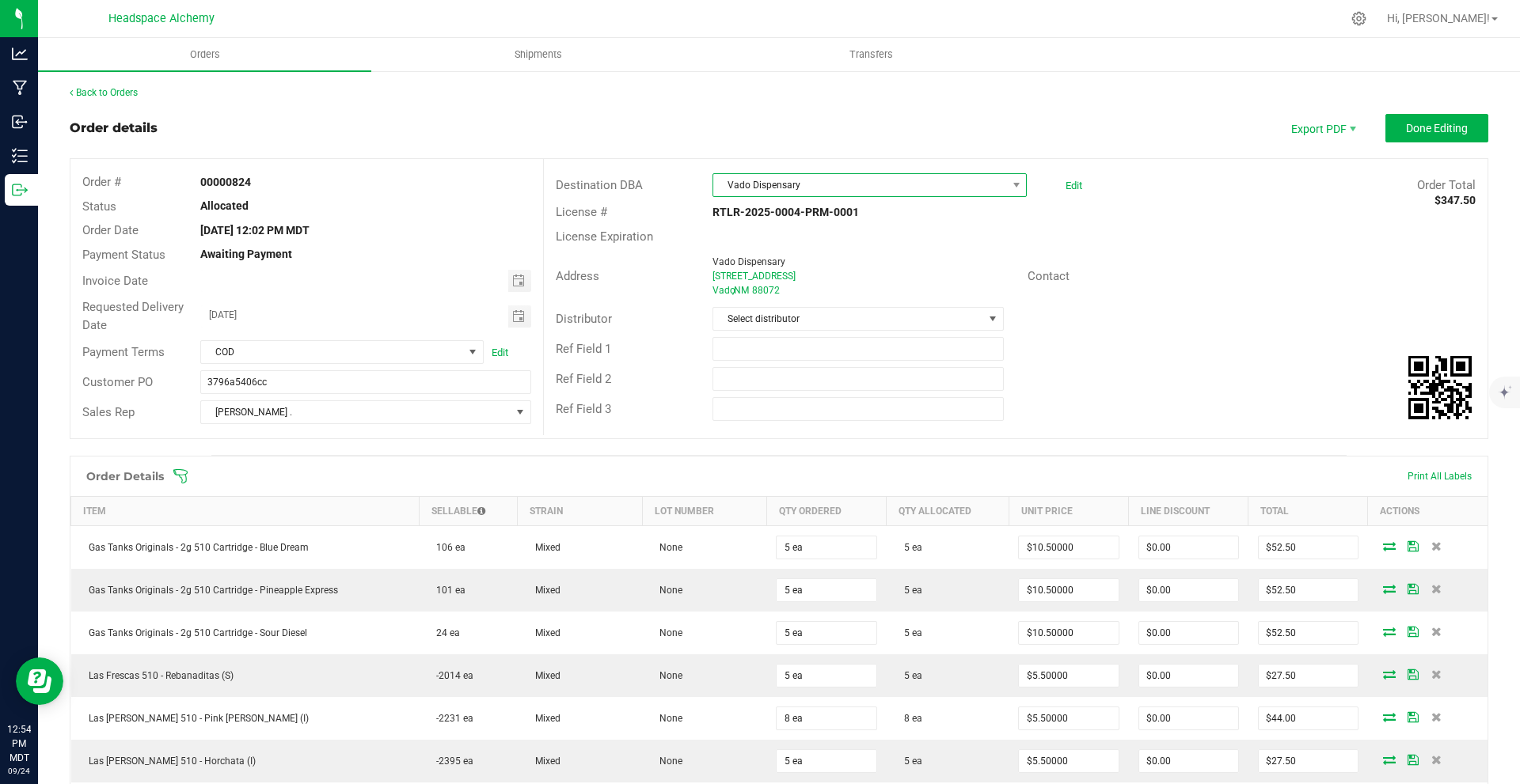
click at [823, 177] on span "Vado Dispensary" at bounding box center [860, 185] width 293 height 22
click at [823, 182] on span "Vado Dispensary" at bounding box center [860, 185] width 293 height 22
click at [790, 189] on span "Vado Dispensary" at bounding box center [860, 185] width 293 height 22
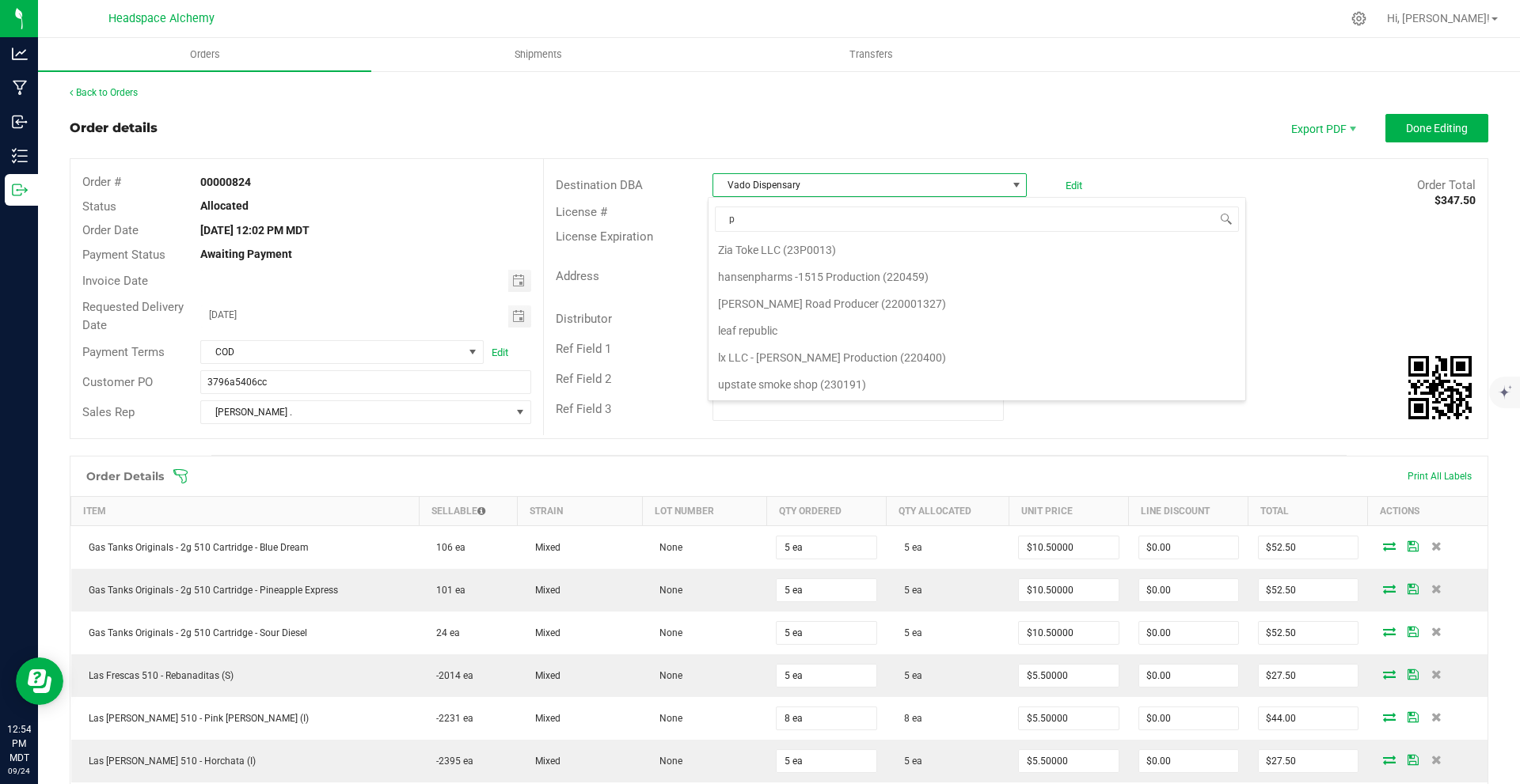
scroll to position [13185, 0]
type input "pino"
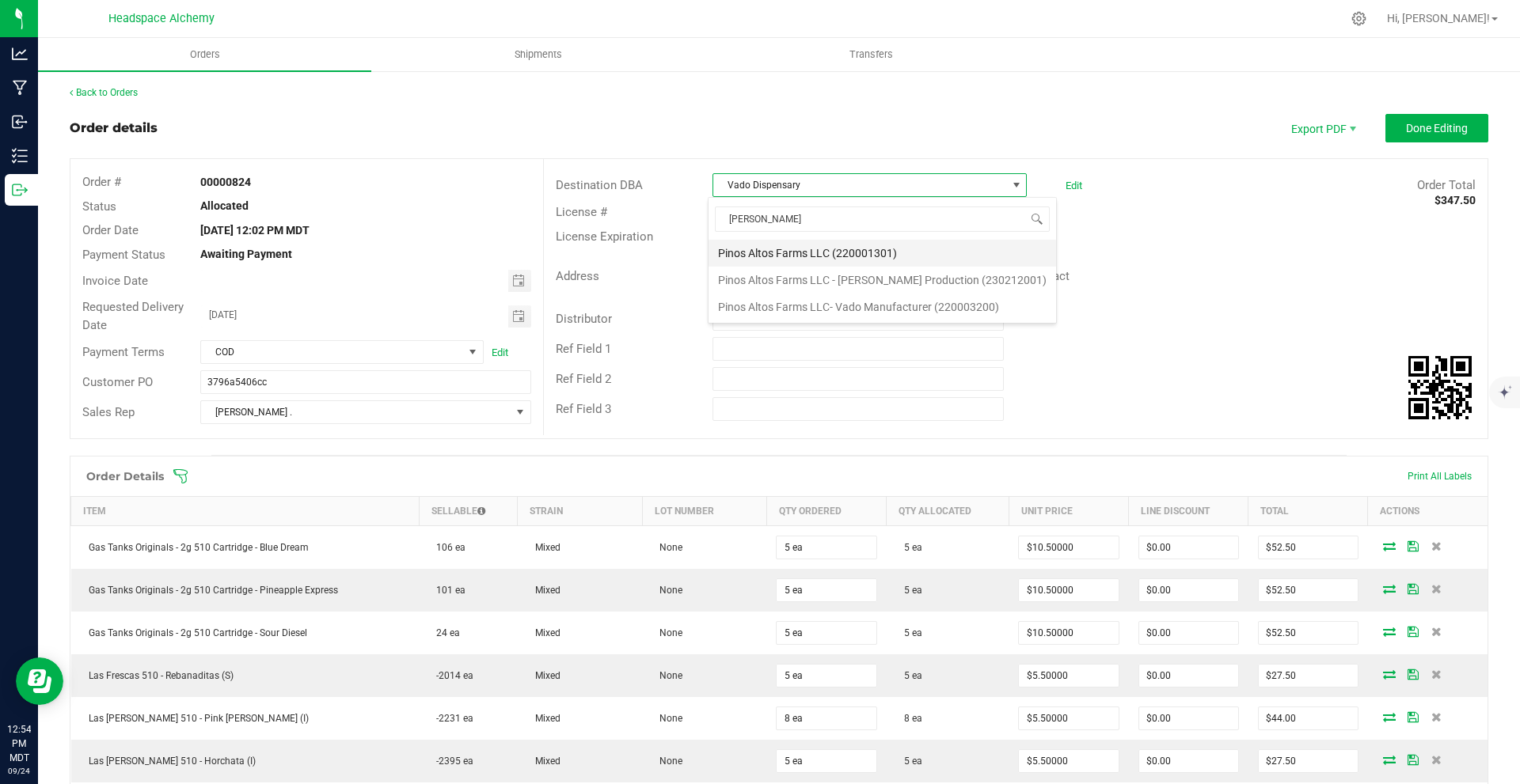
click at [845, 249] on li "Pinos Altos Farms LLC (220001301)" at bounding box center [882, 253] width 348 height 27
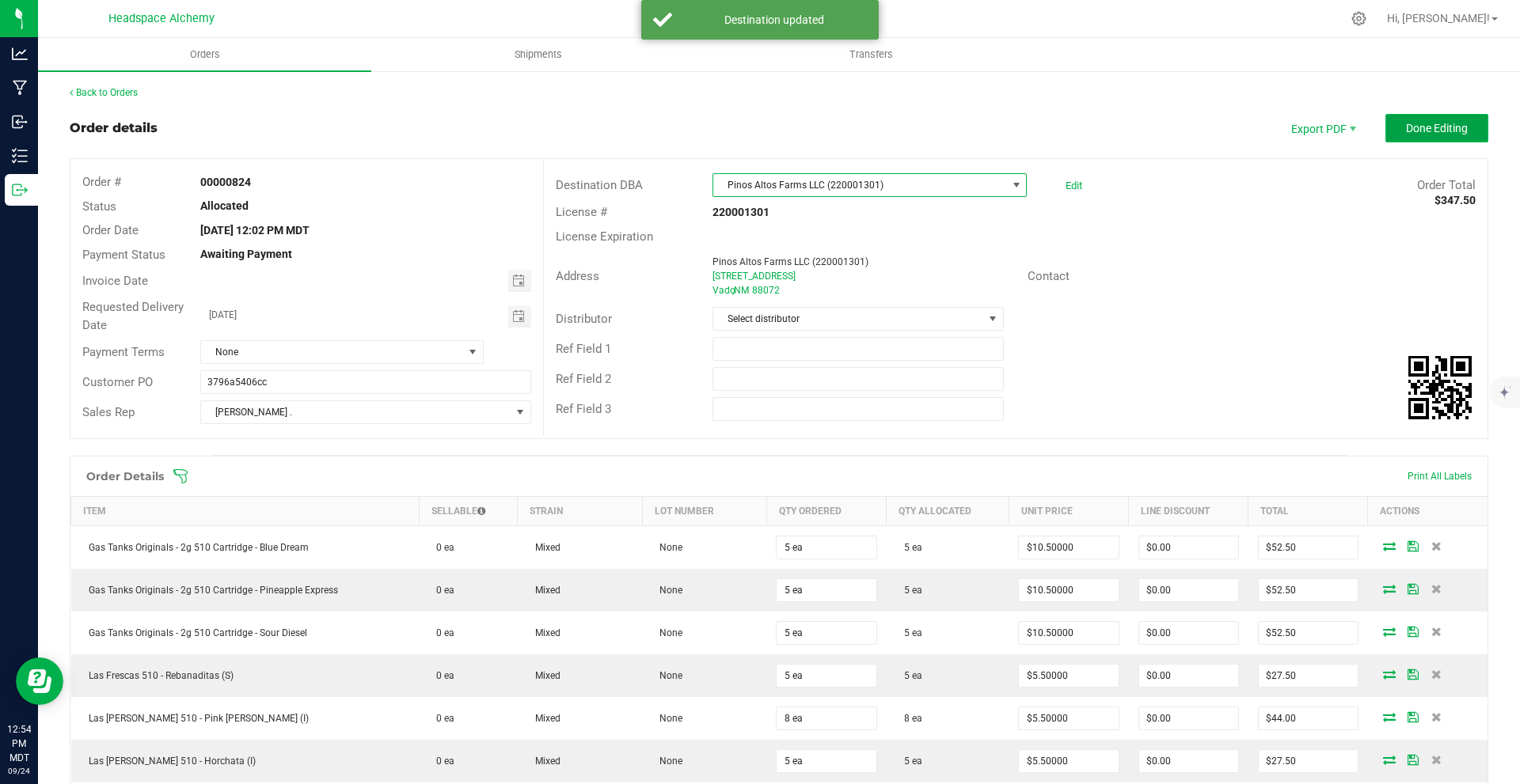
click at [1406, 123] on span "Done Editing" at bounding box center [1437, 129] width 62 height 13
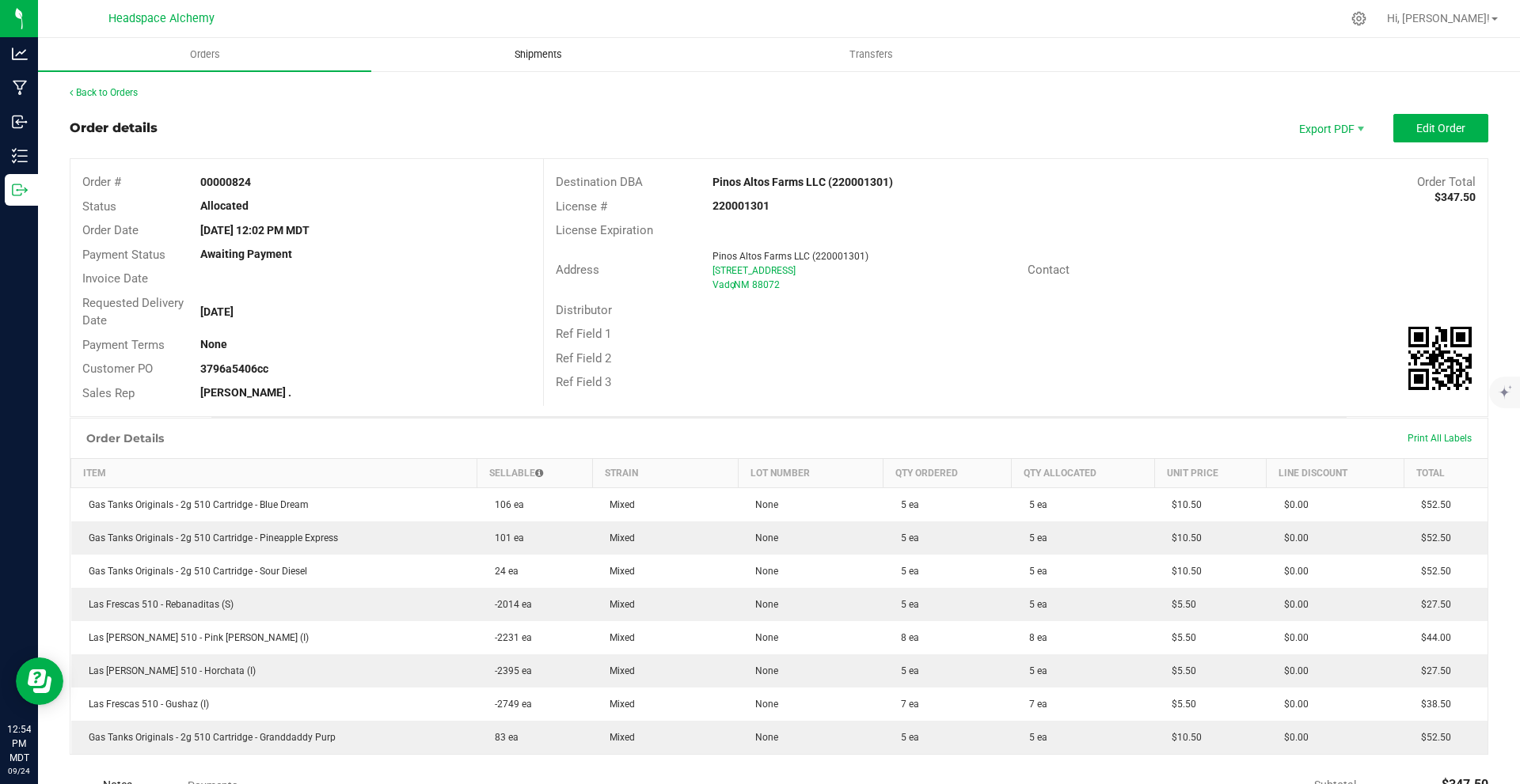
click at [553, 61] on span "Shipments" at bounding box center [538, 54] width 90 height 14
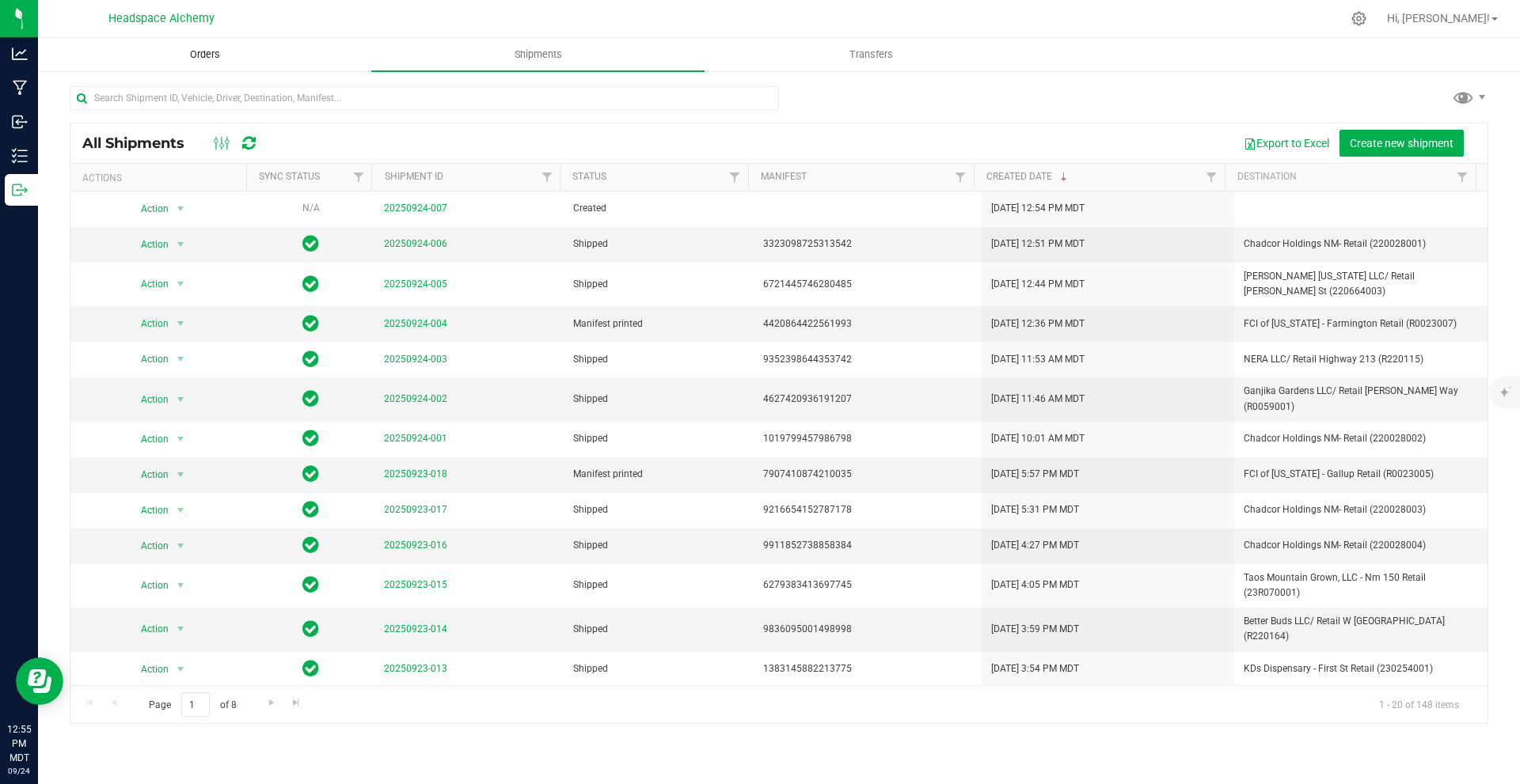
click at [248, 55] on uib-tab-heading "Orders" at bounding box center [205, 55] width 332 height 32
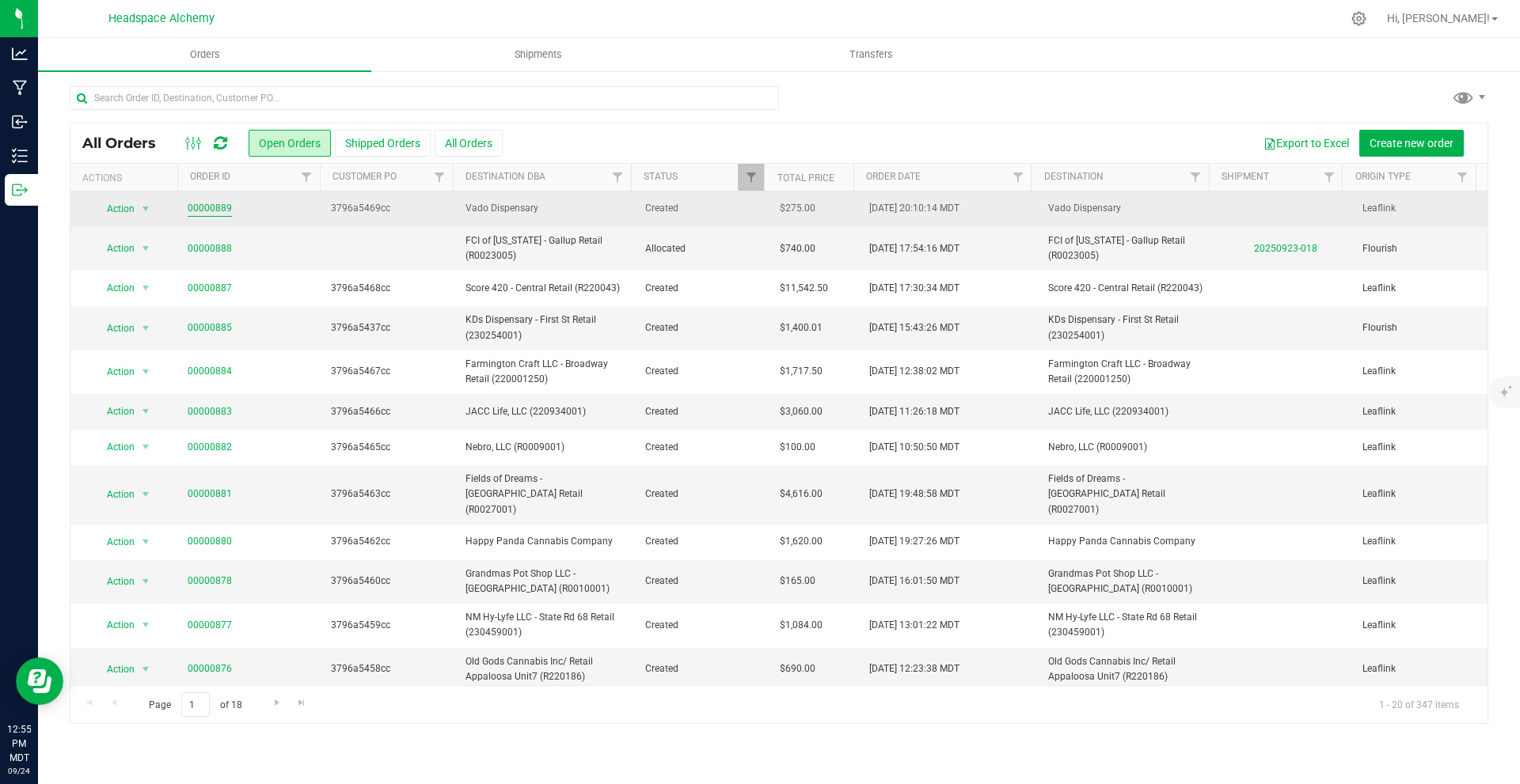
click at [195, 213] on link "00000889" at bounding box center [209, 209] width 44 height 15
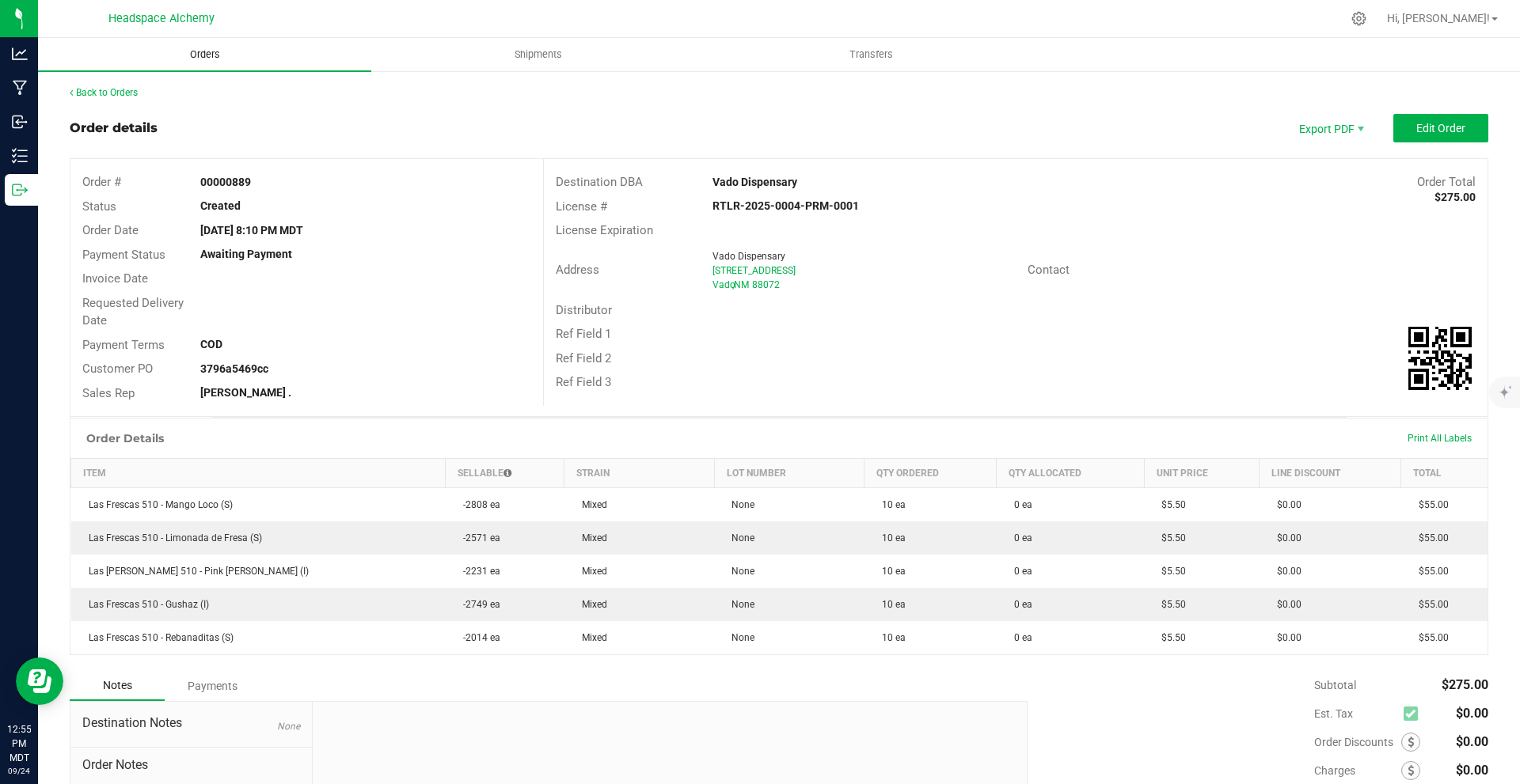
click at [241, 53] on span "Orders" at bounding box center [205, 54] width 73 height 14
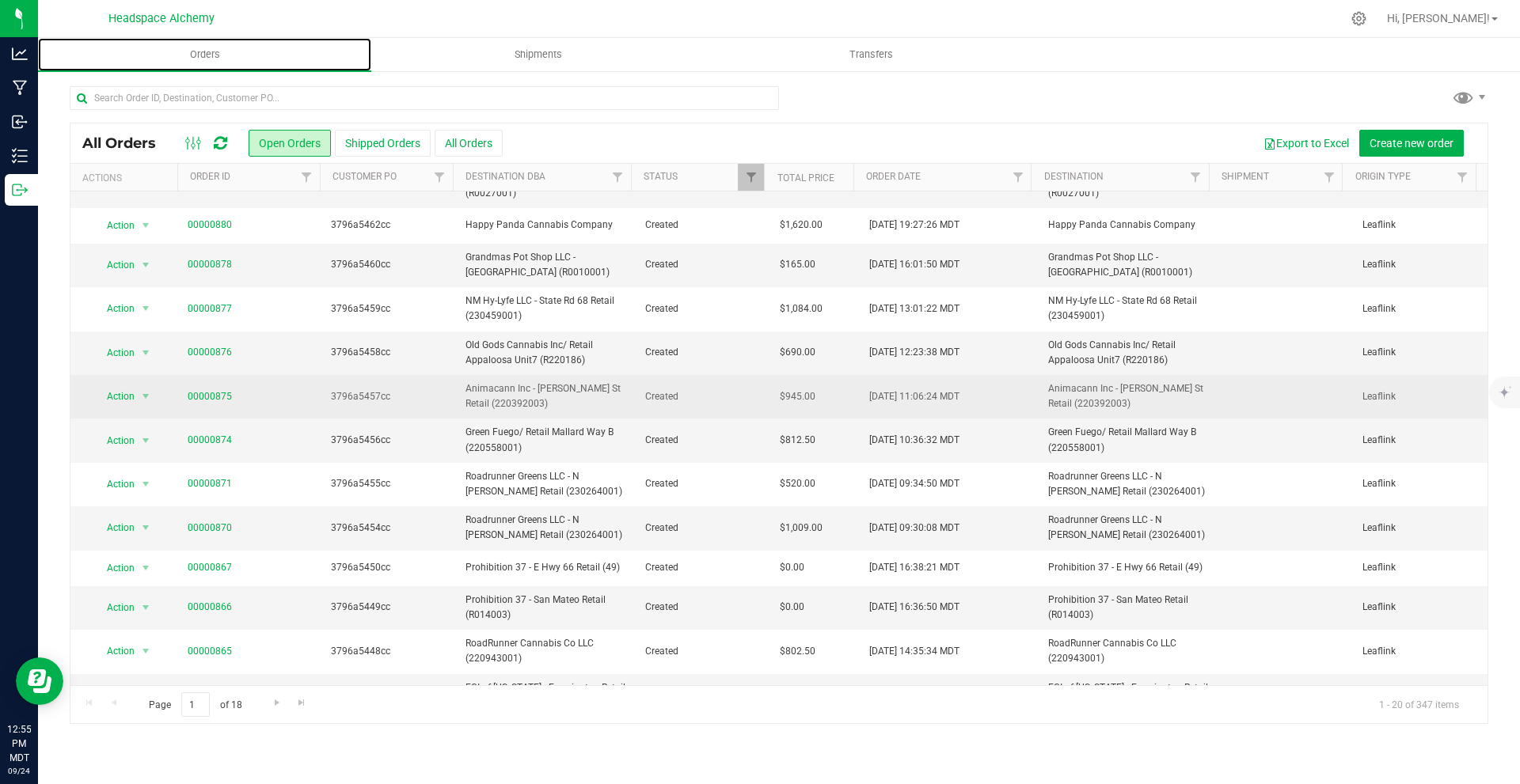
scroll to position [333, 0]
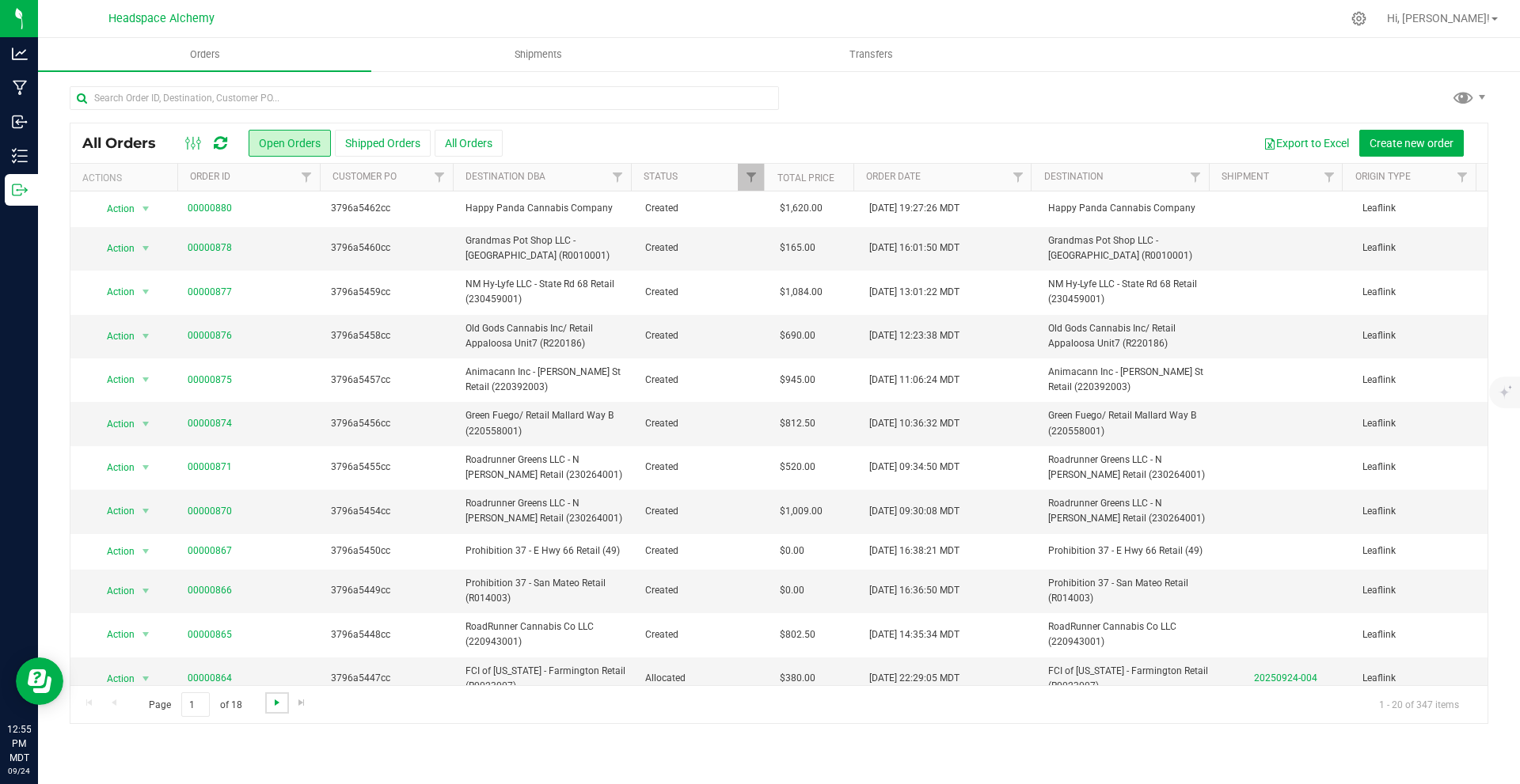
click at [273, 702] on span "Go to the next page" at bounding box center [277, 702] width 13 height 13
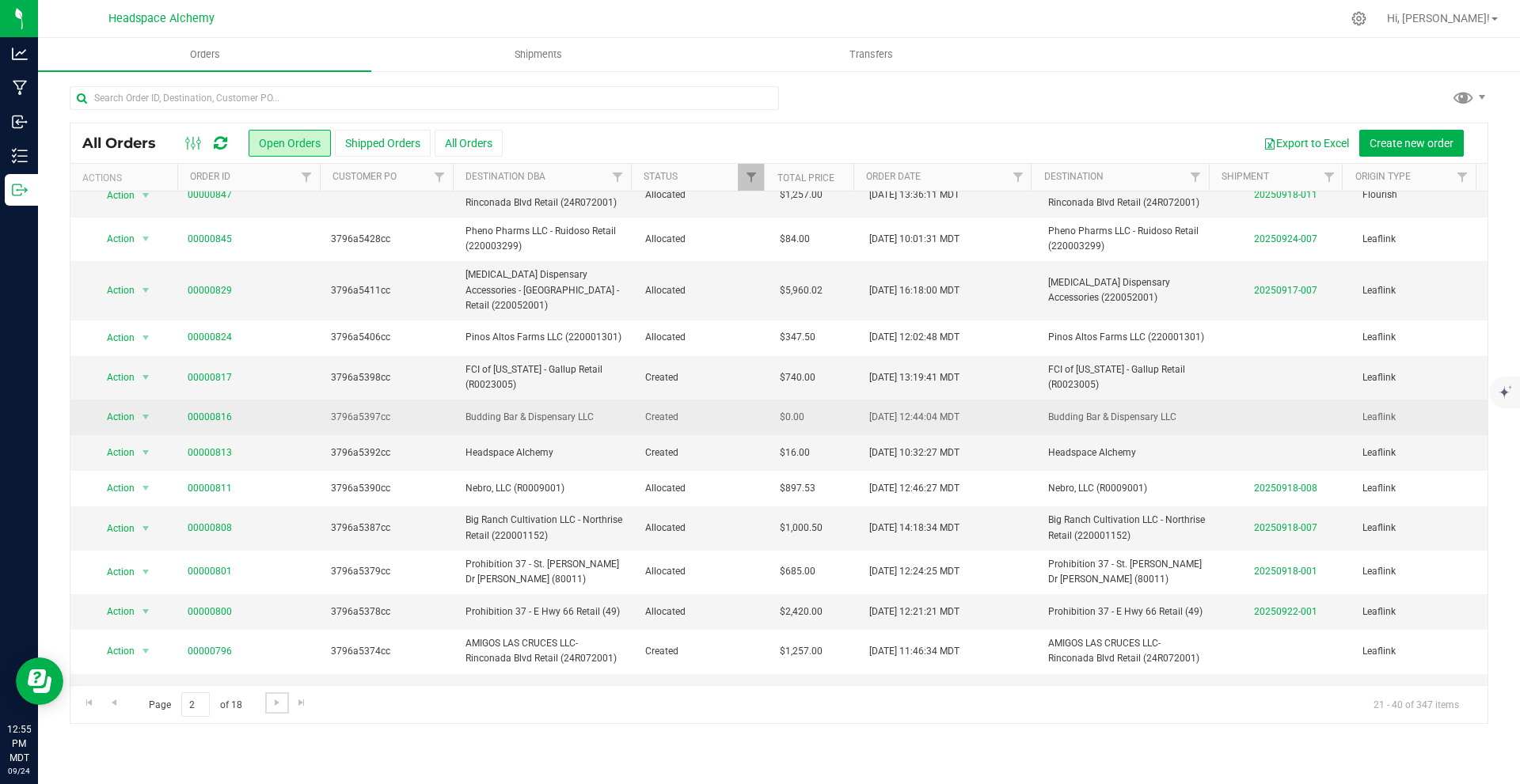
scroll to position [221, 0]
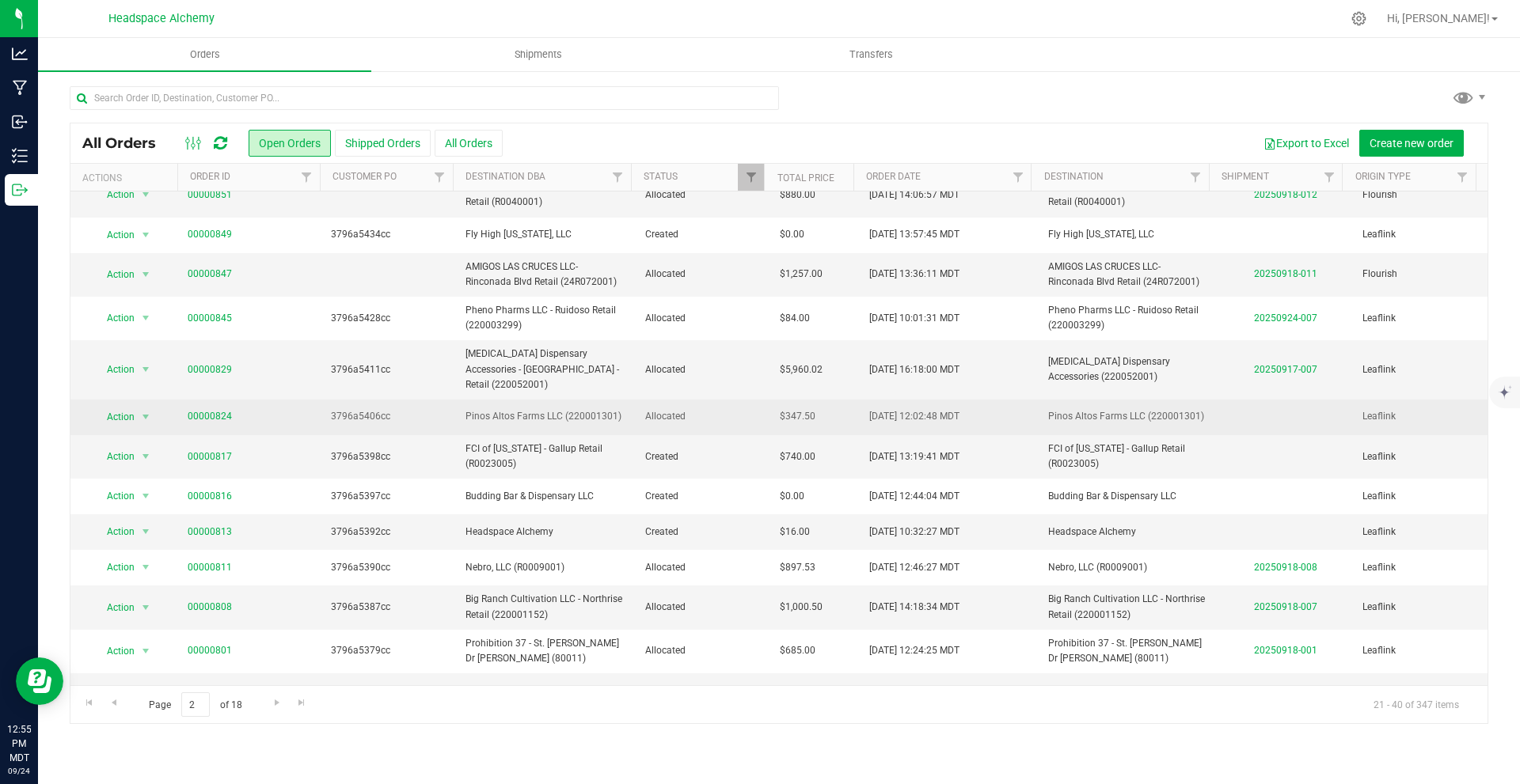
click at [385, 400] on td "3796a5406cc" at bounding box center [389, 417] width 134 height 36
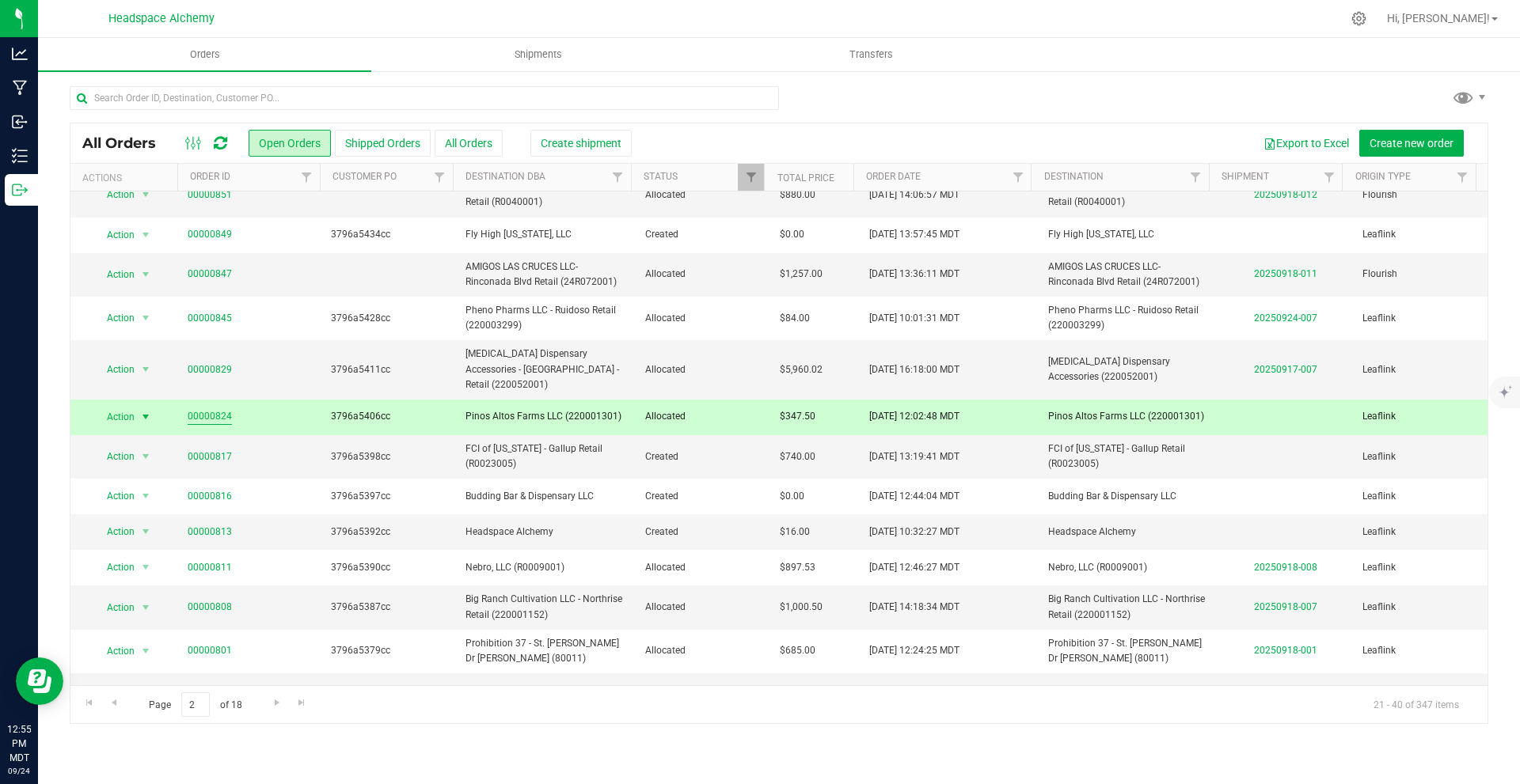
click at [208, 409] on link "00000824" at bounding box center [209, 416] width 44 height 15
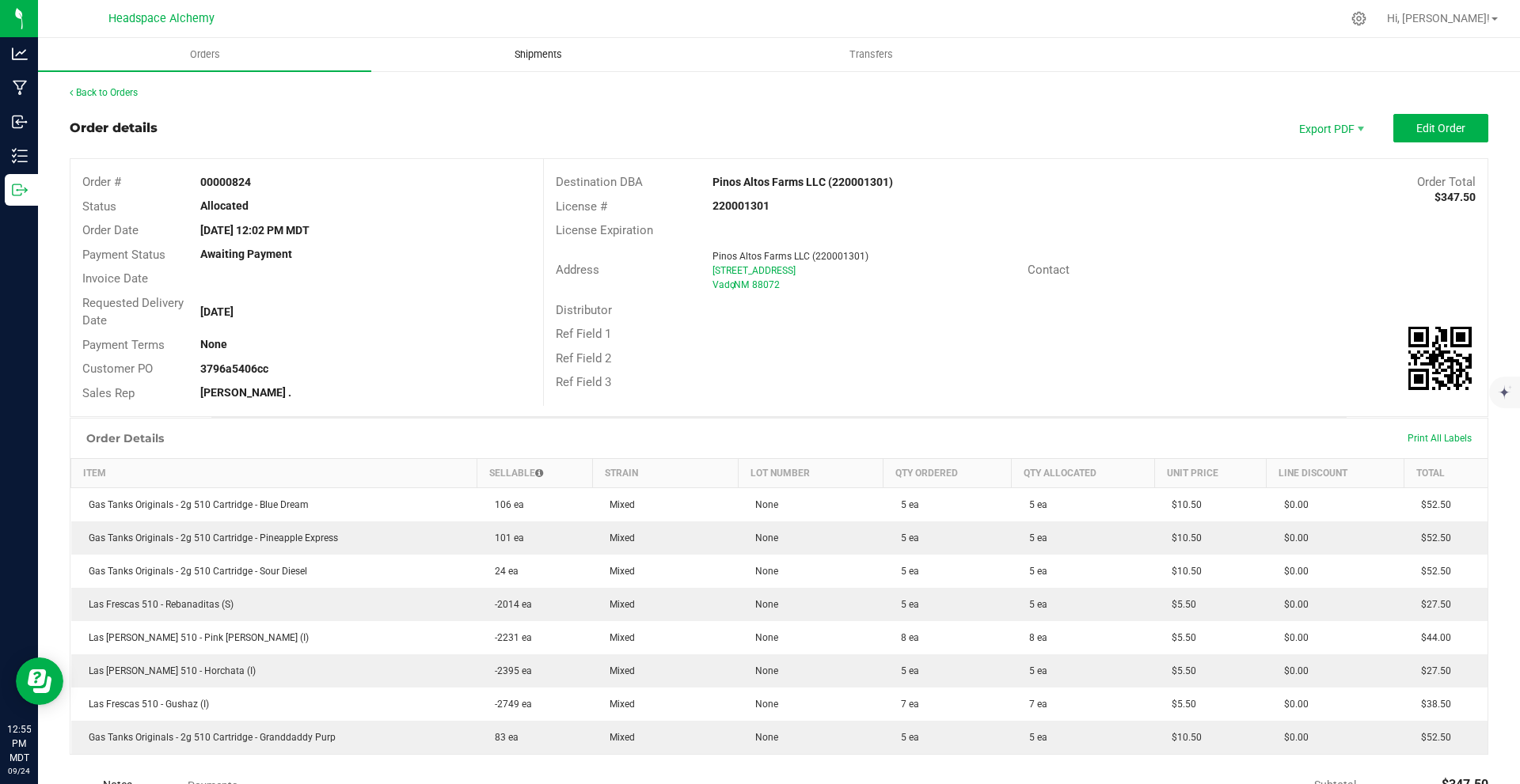
click at [539, 68] on uib-tab-heading "Shipments" at bounding box center [537, 55] width 332 height 32
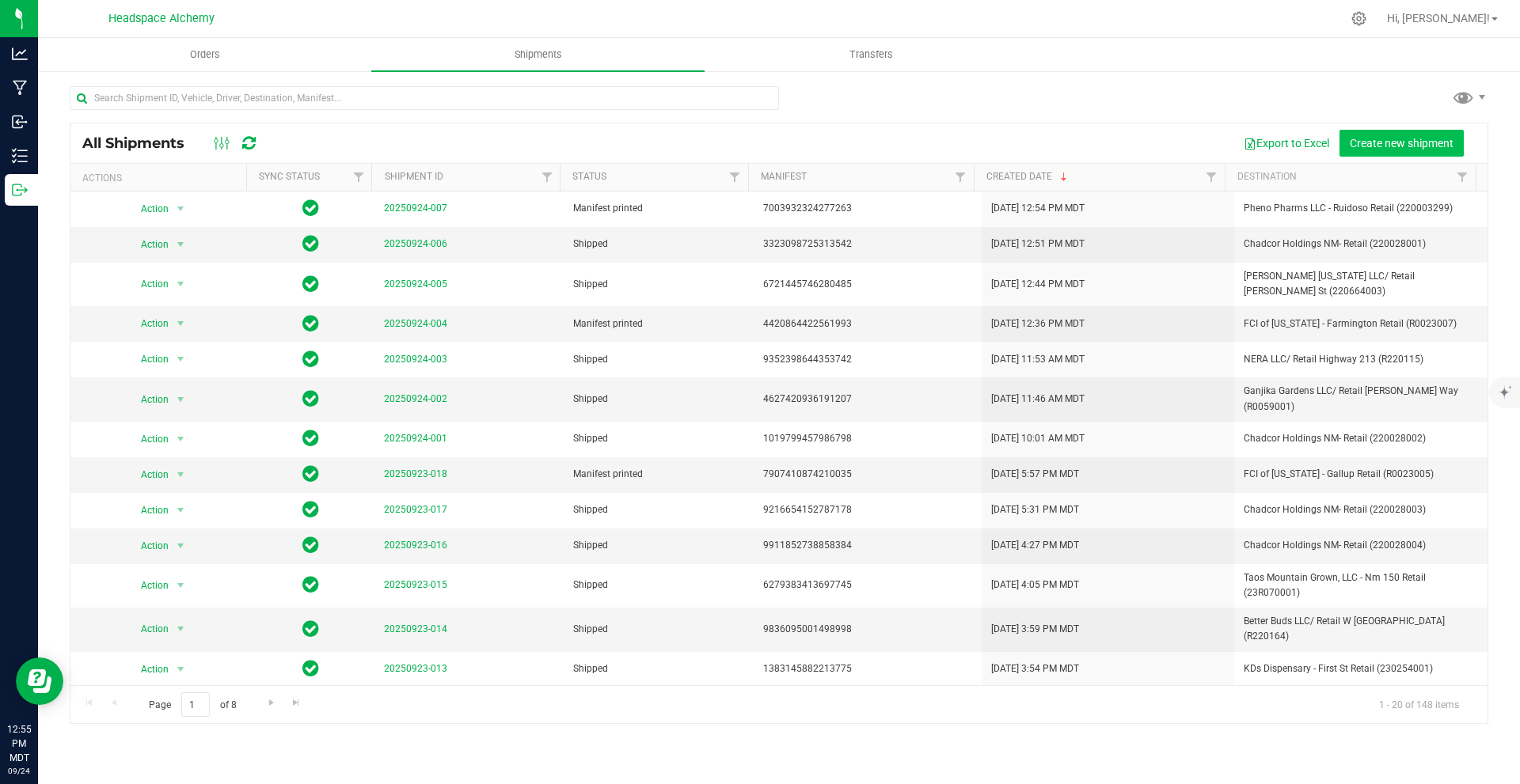
drag, startPoint x: 1389, startPoint y: 117, endPoint x: 1395, endPoint y: 141, distance: 24.7
click at [1390, 122] on div "All Shipments Export to Excel Create new shipment Actions Sync Status Shipment …" at bounding box center [779, 404] width 1419 height 639
click at [1395, 141] on span "Create new shipment" at bounding box center [1402, 143] width 104 height 13
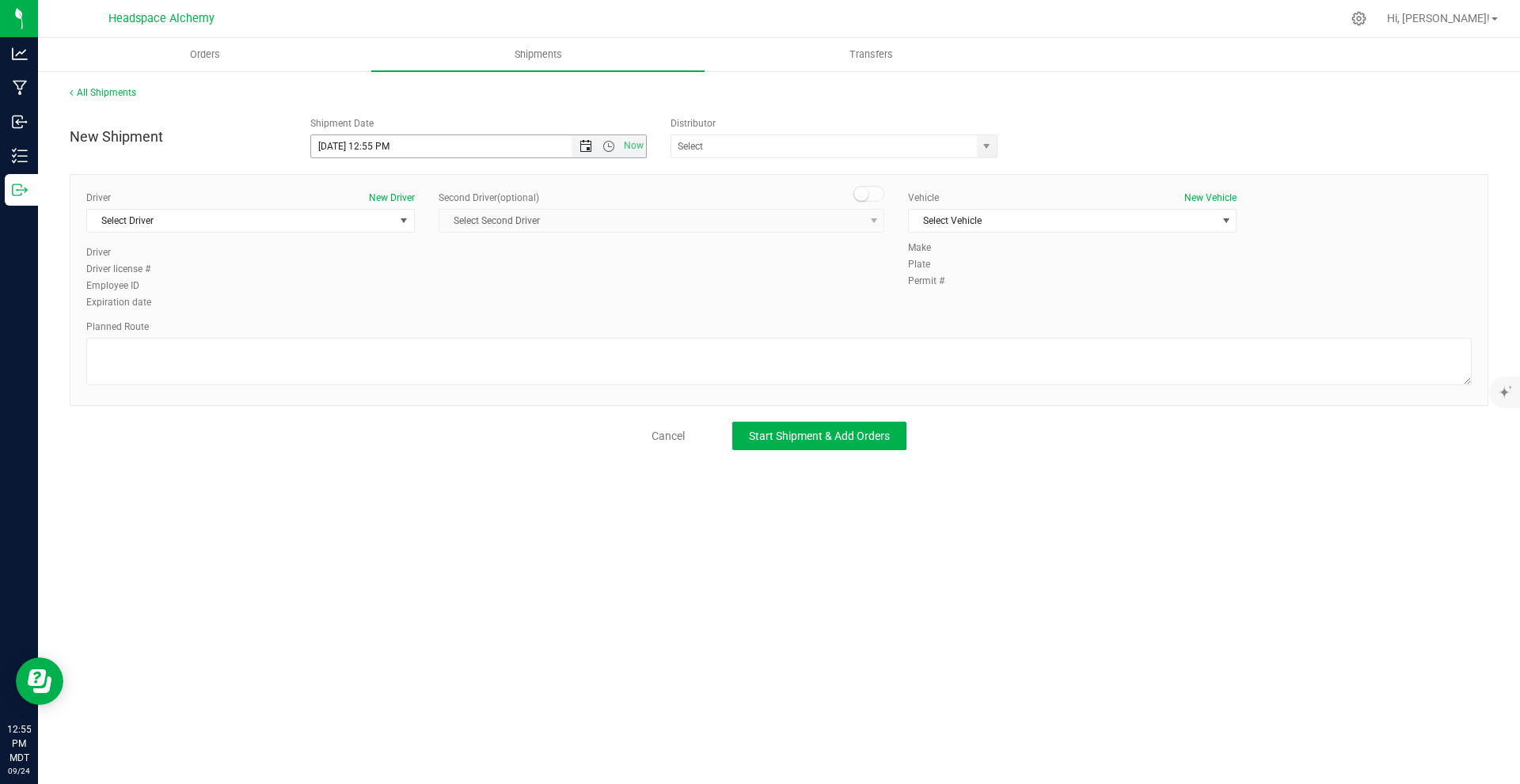
click at [583, 149] on span "Open the date view" at bounding box center [586, 146] width 13 height 13
click at [432, 304] on link "26" at bounding box center [440, 307] width 23 height 25
type input "9/26/2025 12:55 PM"
click at [779, 144] on input "text" at bounding box center [820, 146] width 296 height 22
click at [756, 172] on li "Headspace Alchemy (230021002)" at bounding box center [834, 173] width 325 height 24
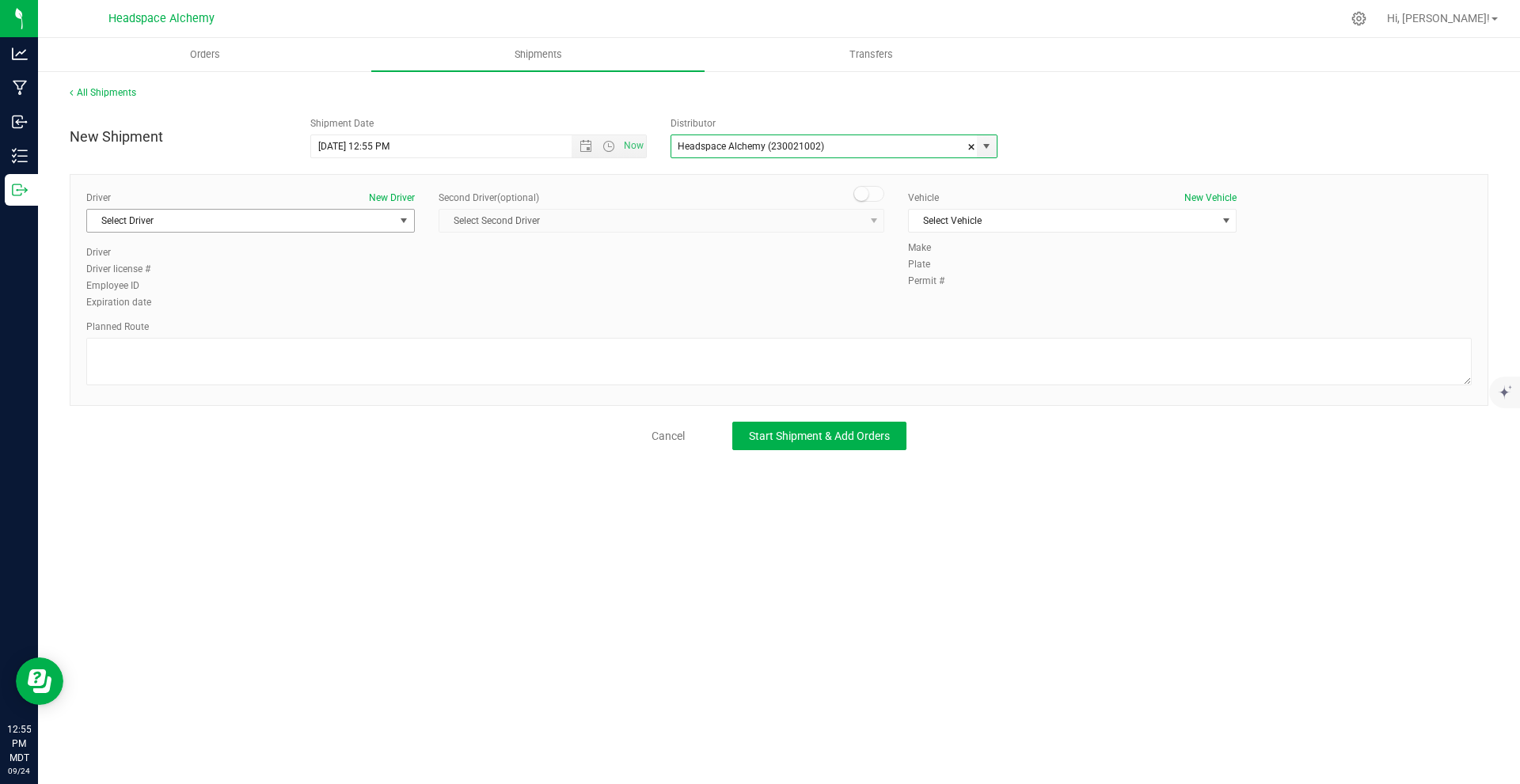
type input "Headspace Alchemy (230021002)"
click at [397, 216] on span "select" at bounding box center [404, 221] width 13 height 13
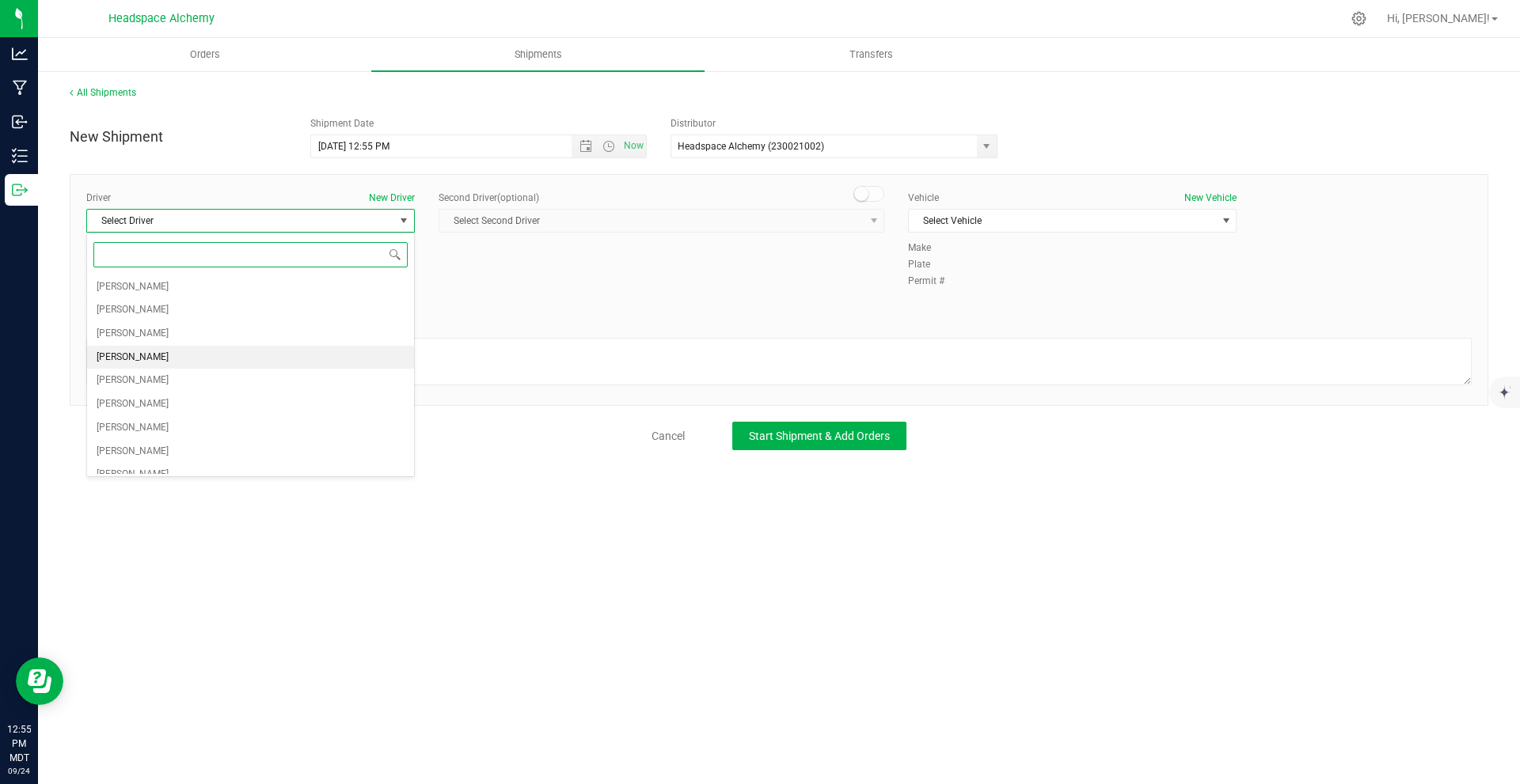
click at [140, 346] on li "[PERSON_NAME]" at bounding box center [250, 358] width 327 height 24
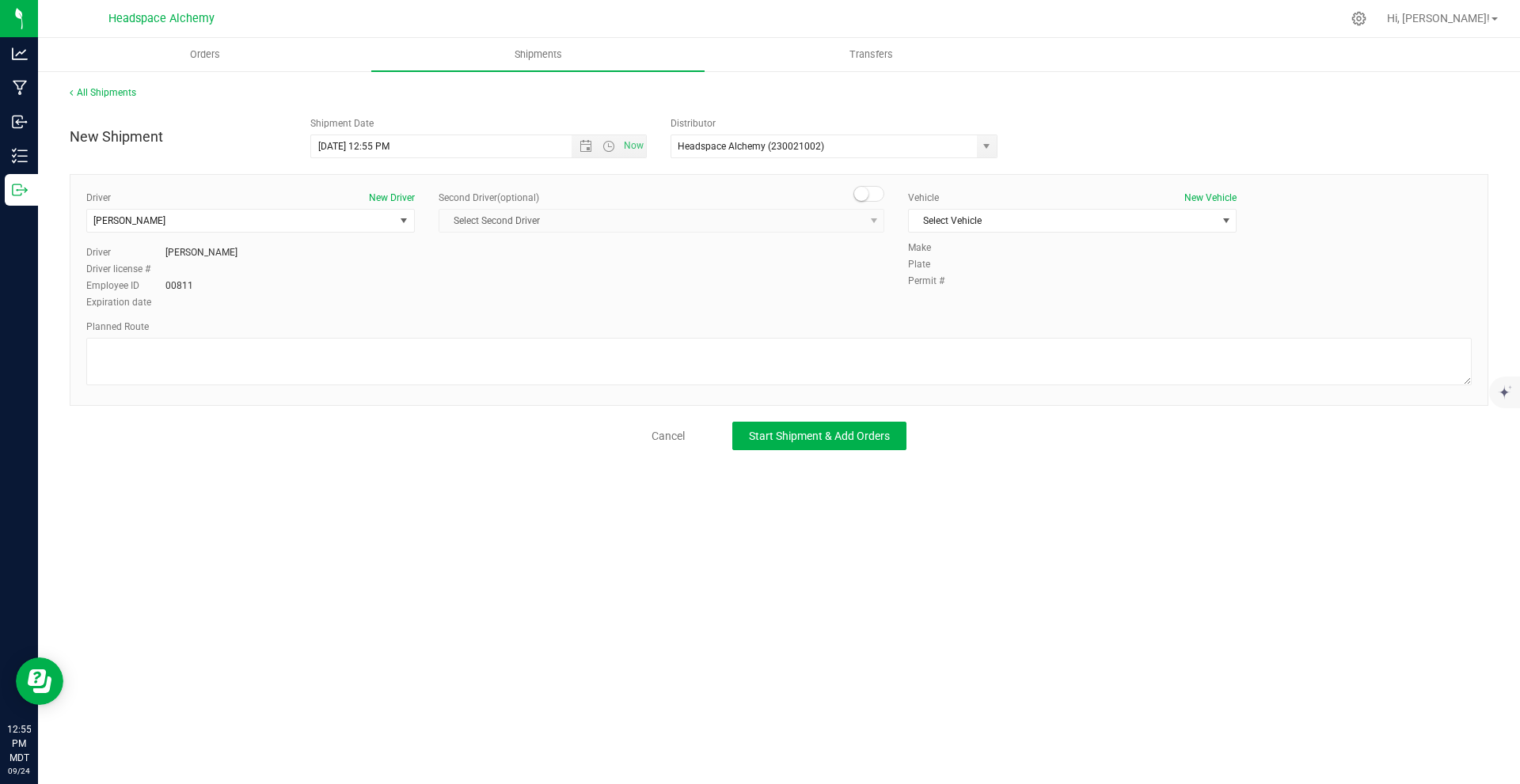
click at [867, 184] on div "Driver New Driver Sherry Betts Select Driver Angel Aguilar Devon Arzate Glen As…" at bounding box center [779, 290] width 1419 height 232
click at [863, 196] on small at bounding box center [862, 194] width 14 height 14
click at [824, 217] on span "Select Second Driver" at bounding box center [652, 221] width 425 height 22
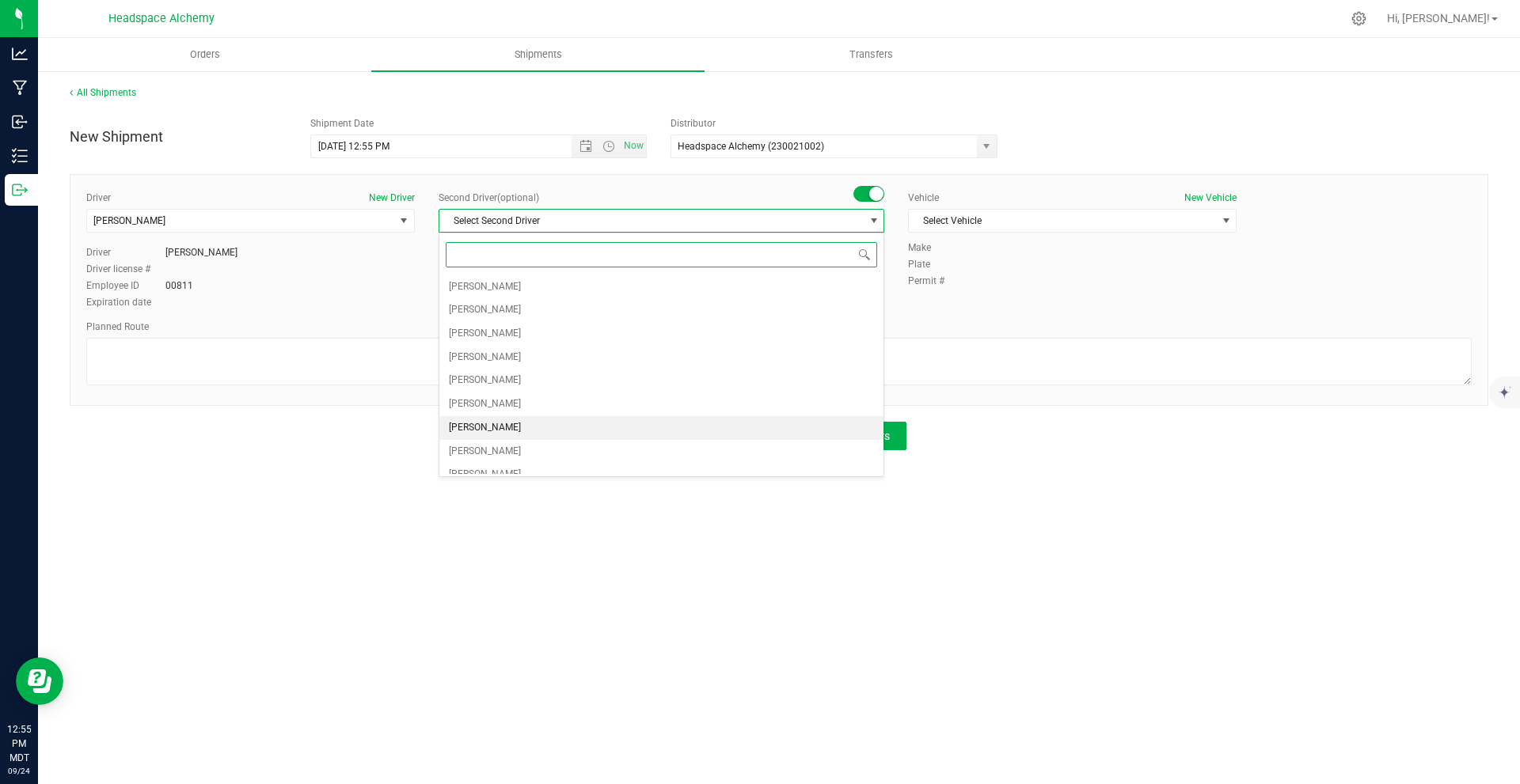
click at [503, 422] on li "[PERSON_NAME]" at bounding box center [662, 428] width 445 height 24
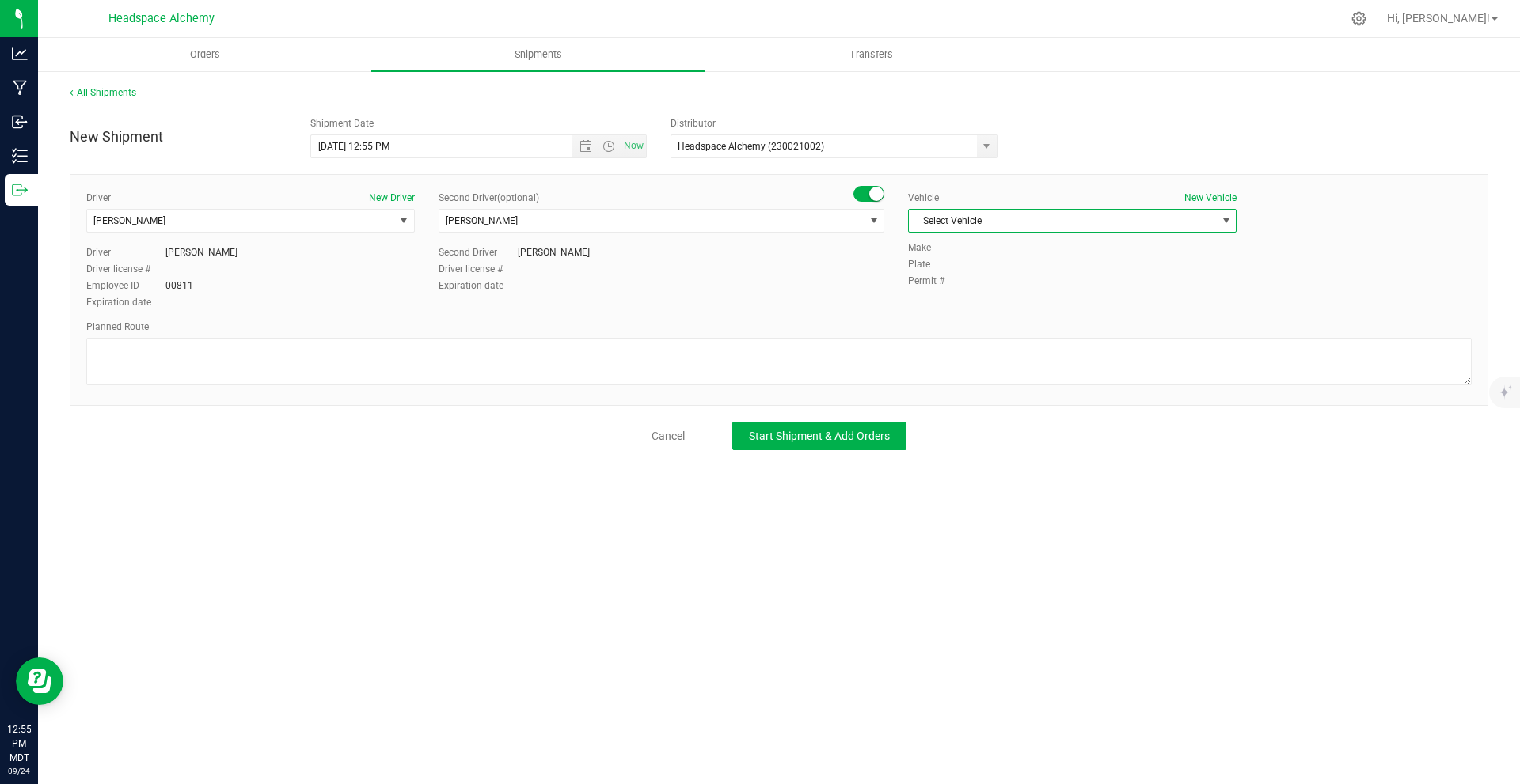
click at [945, 221] on span "Select Vehicle" at bounding box center [1063, 221] width 307 height 22
click at [963, 412] on li "Transit" at bounding box center [1072, 412] width 327 height 24
click at [416, 334] on div "Planned Route" at bounding box center [779, 354] width 1386 height 70
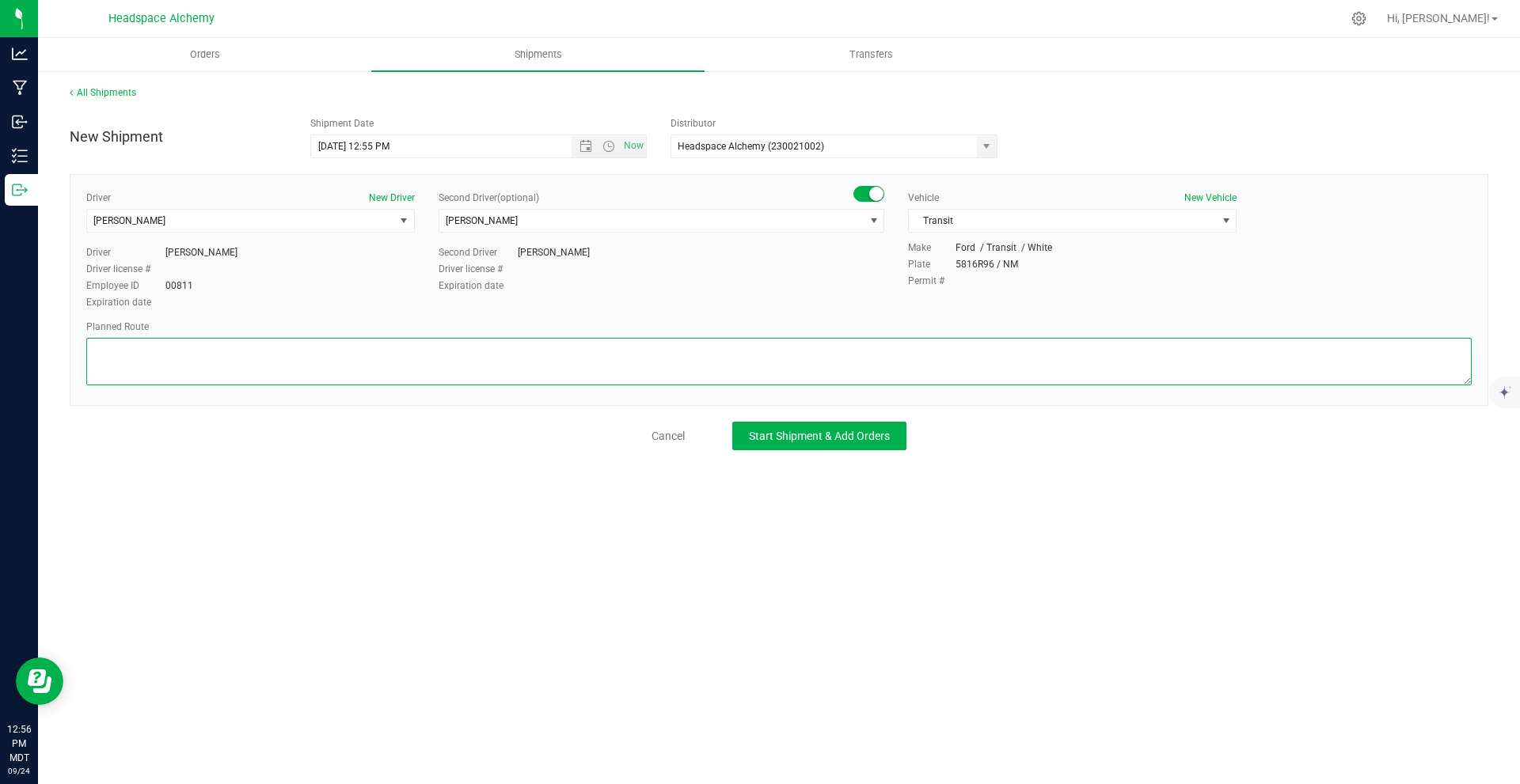
paste textarea "805 El Molino Blvd Las Cruces, NM 88005 Head east on El Molino Blvd toward S Me…"
type textarea "805 El Molino Blvd Las Cruces, NM 88005 Head east on El Molino Blvd toward S Me…"
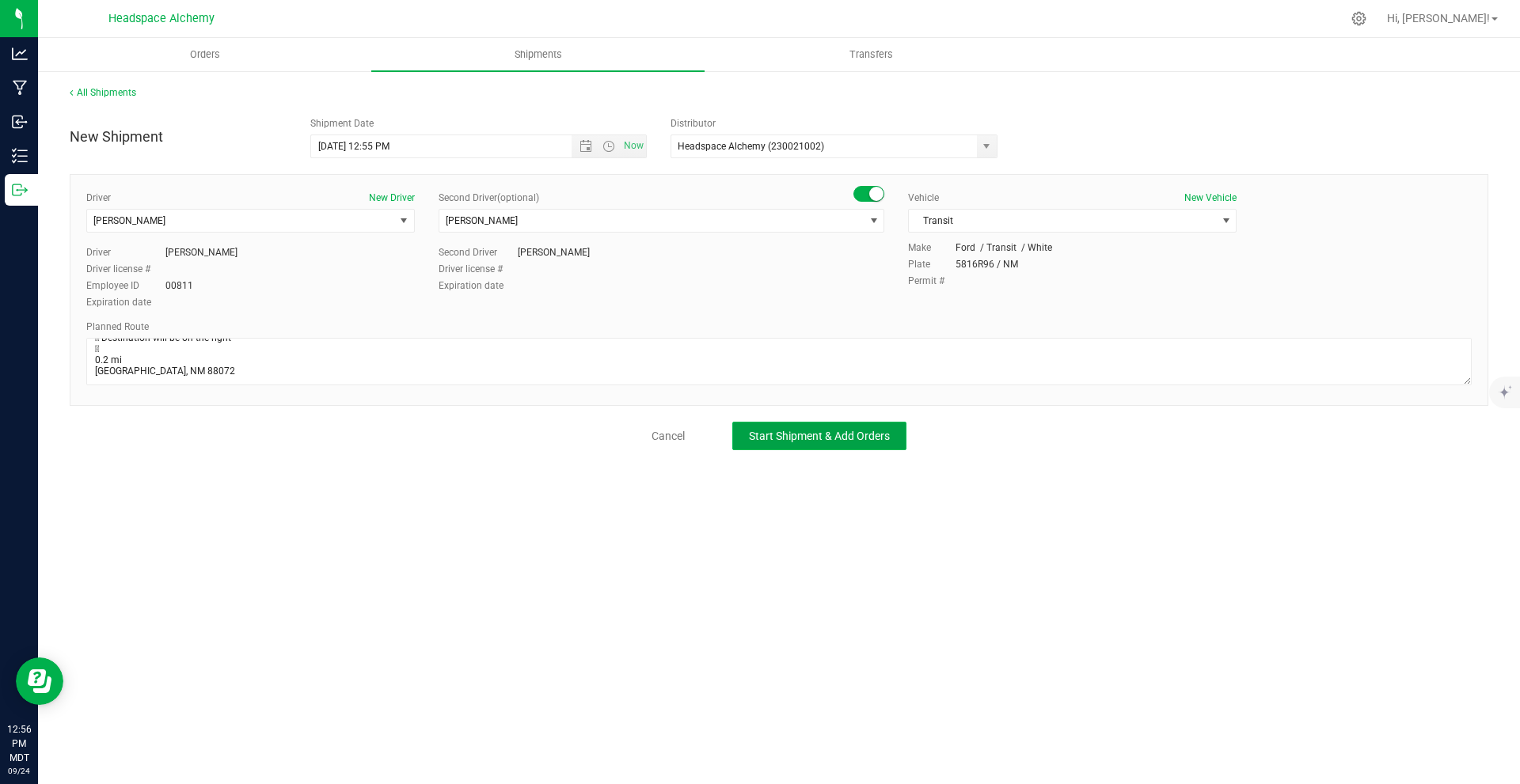
click at [808, 426] on button "Start Shipment & Add Orders" at bounding box center [820, 436] width 174 height 29
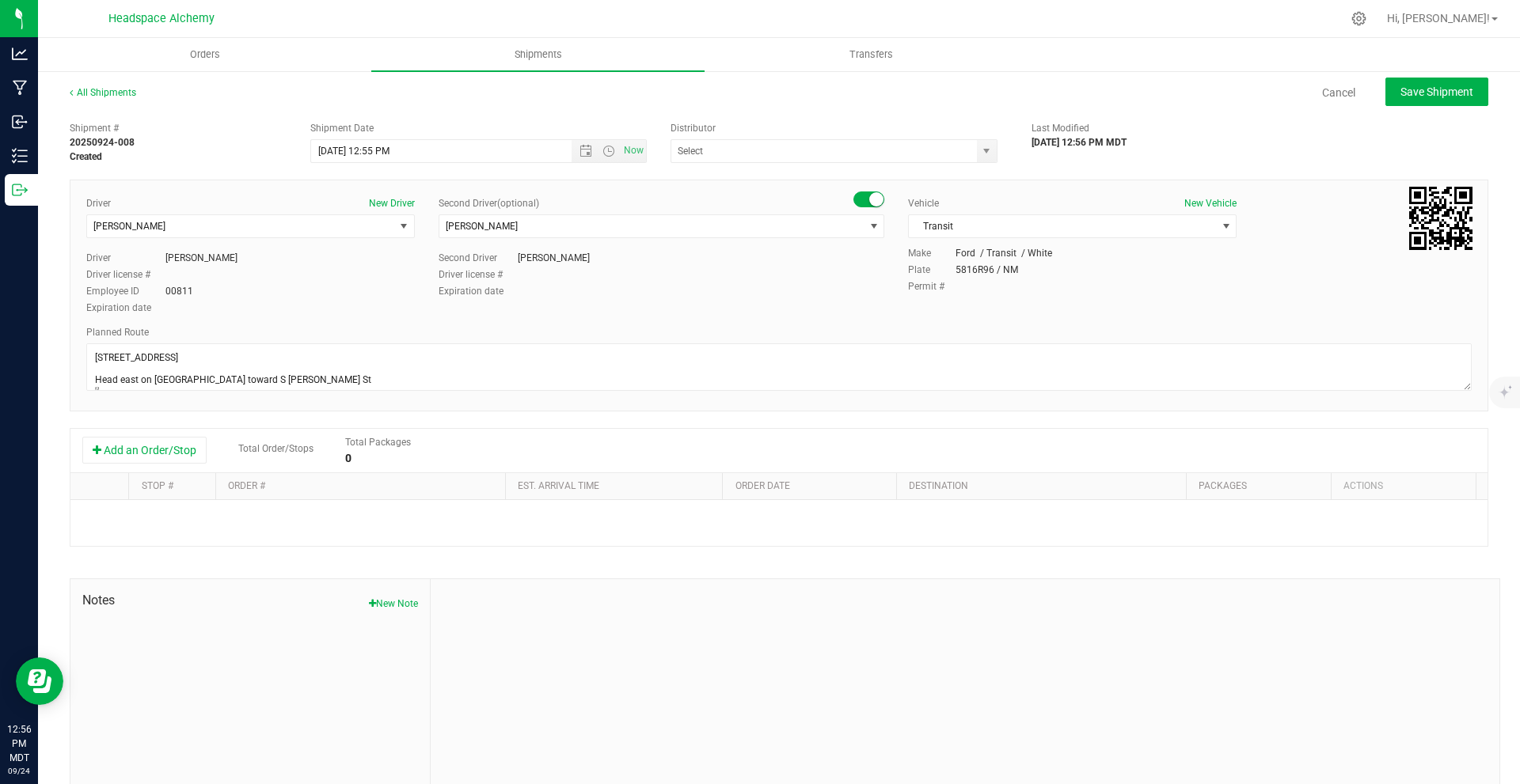
type input "Headspace Alchemy (230021002)"
click at [182, 451] on button "Add an Order/Stop" at bounding box center [144, 451] width 124 height 27
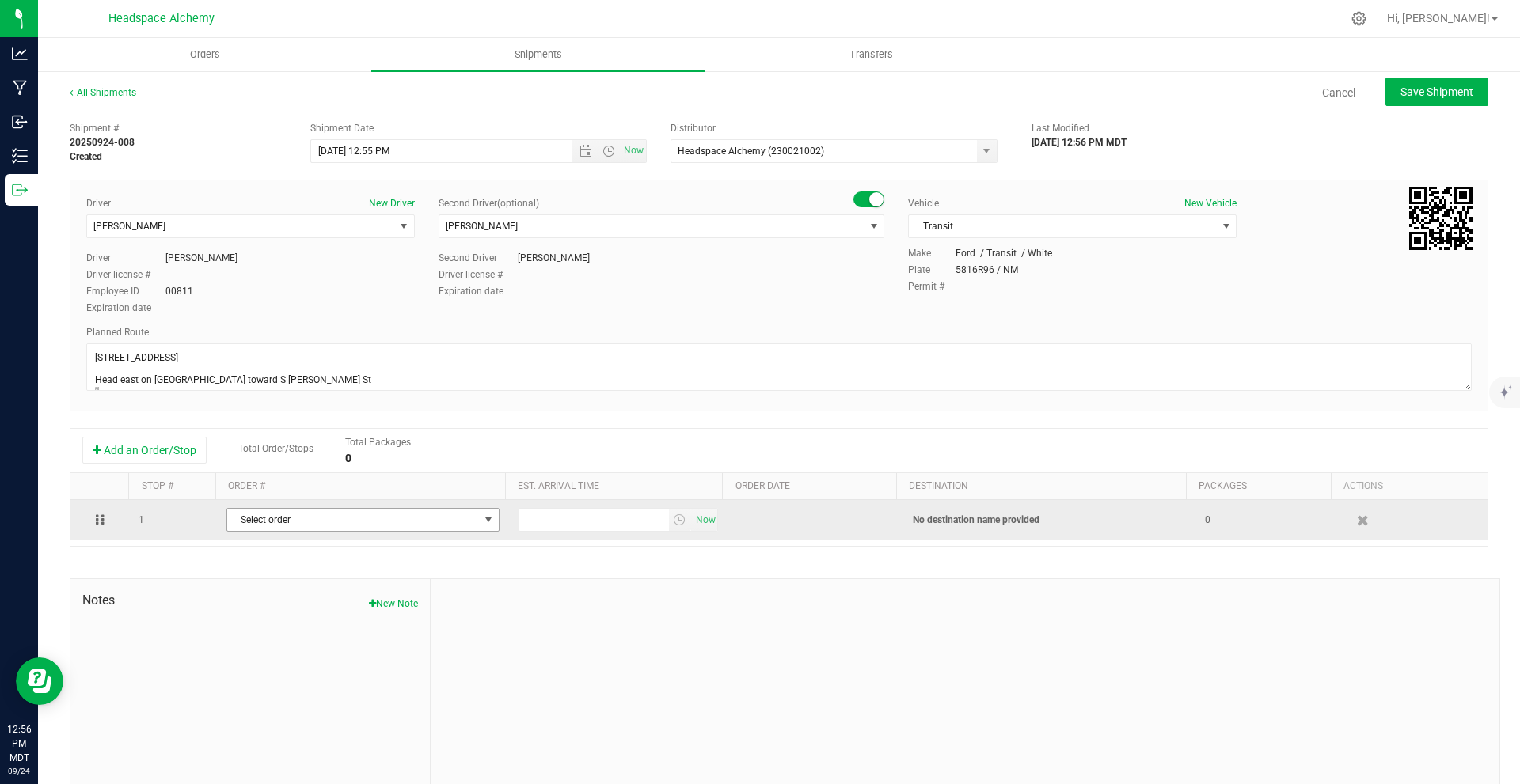
click at [424, 531] on span "Select order" at bounding box center [353, 520] width 252 height 22
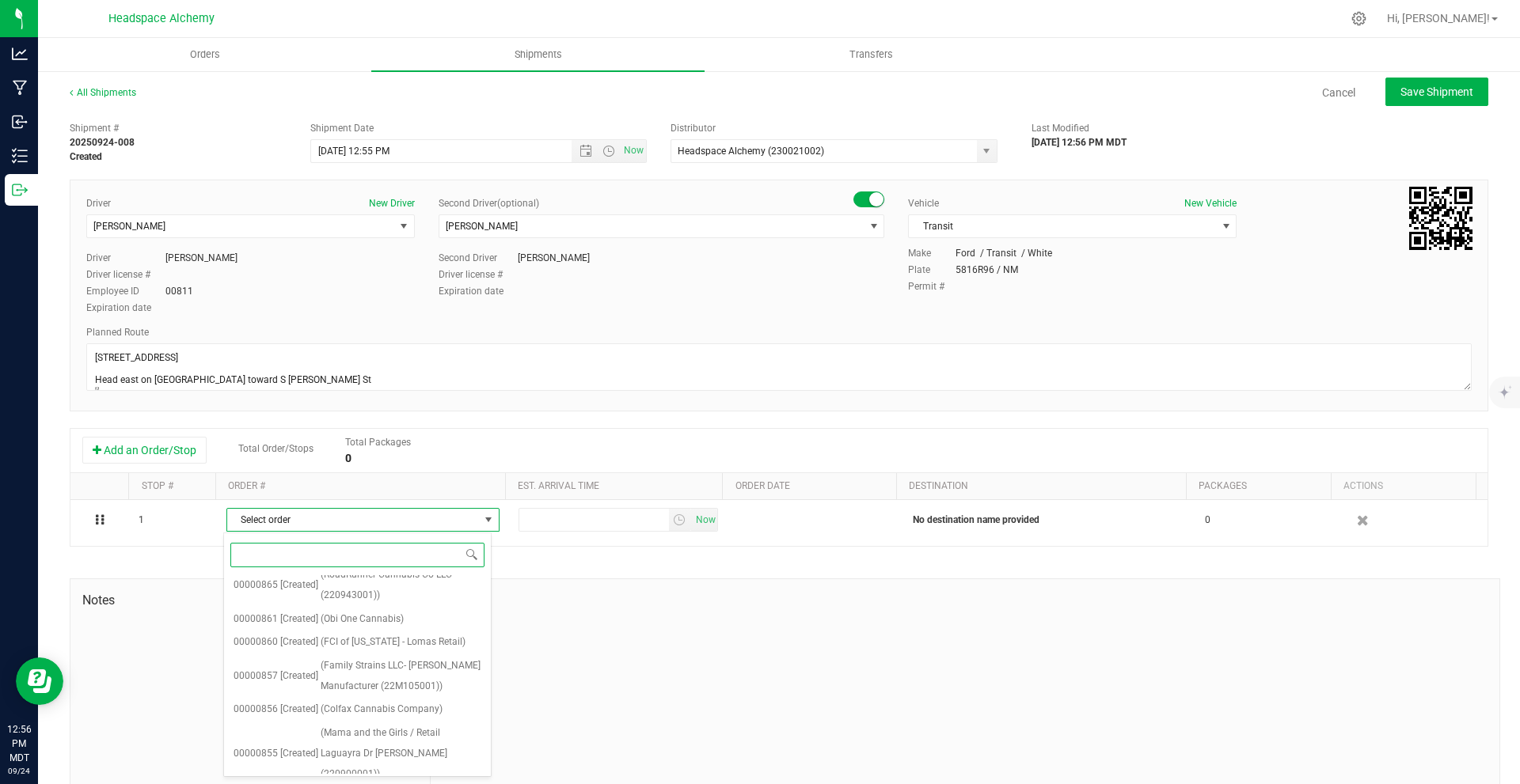
scroll to position [870, 0]
click at [384, 637] on span "(Pinos Altos Farms LLC (220001301))" at bounding box center [405, 657] width 154 height 41
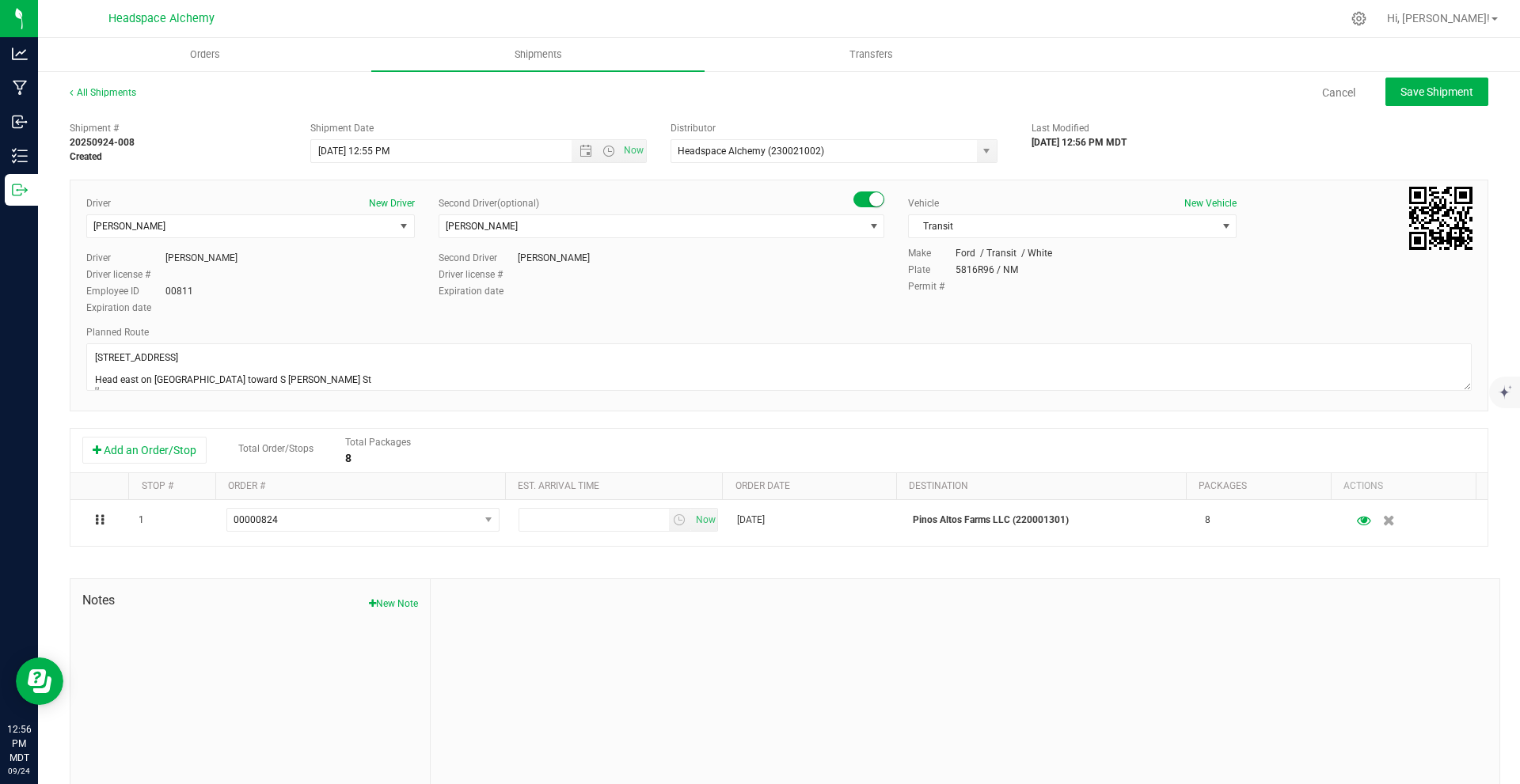
scroll to position [25, 0]
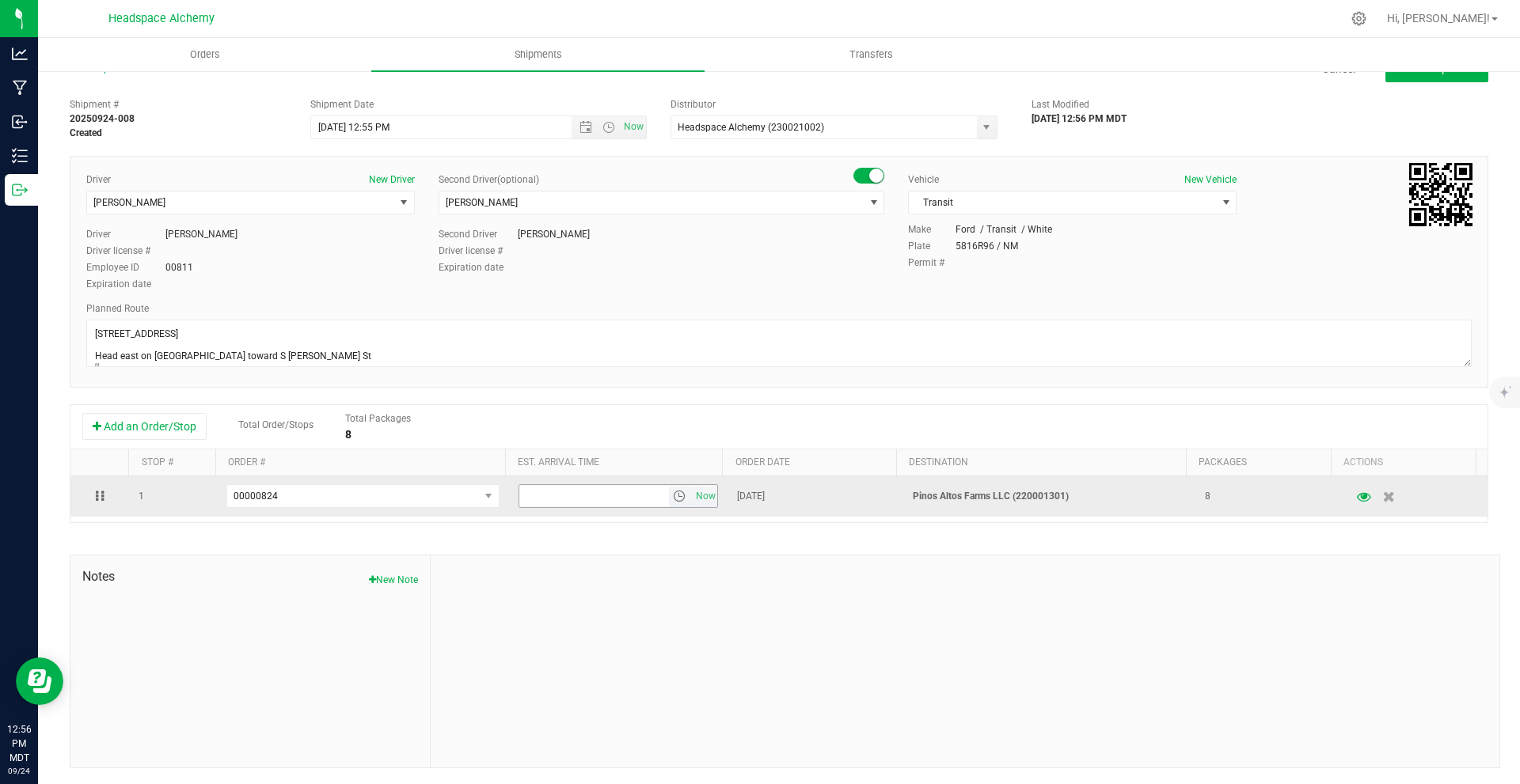
click at [671, 504] on span "select" at bounding box center [680, 496] width 23 height 22
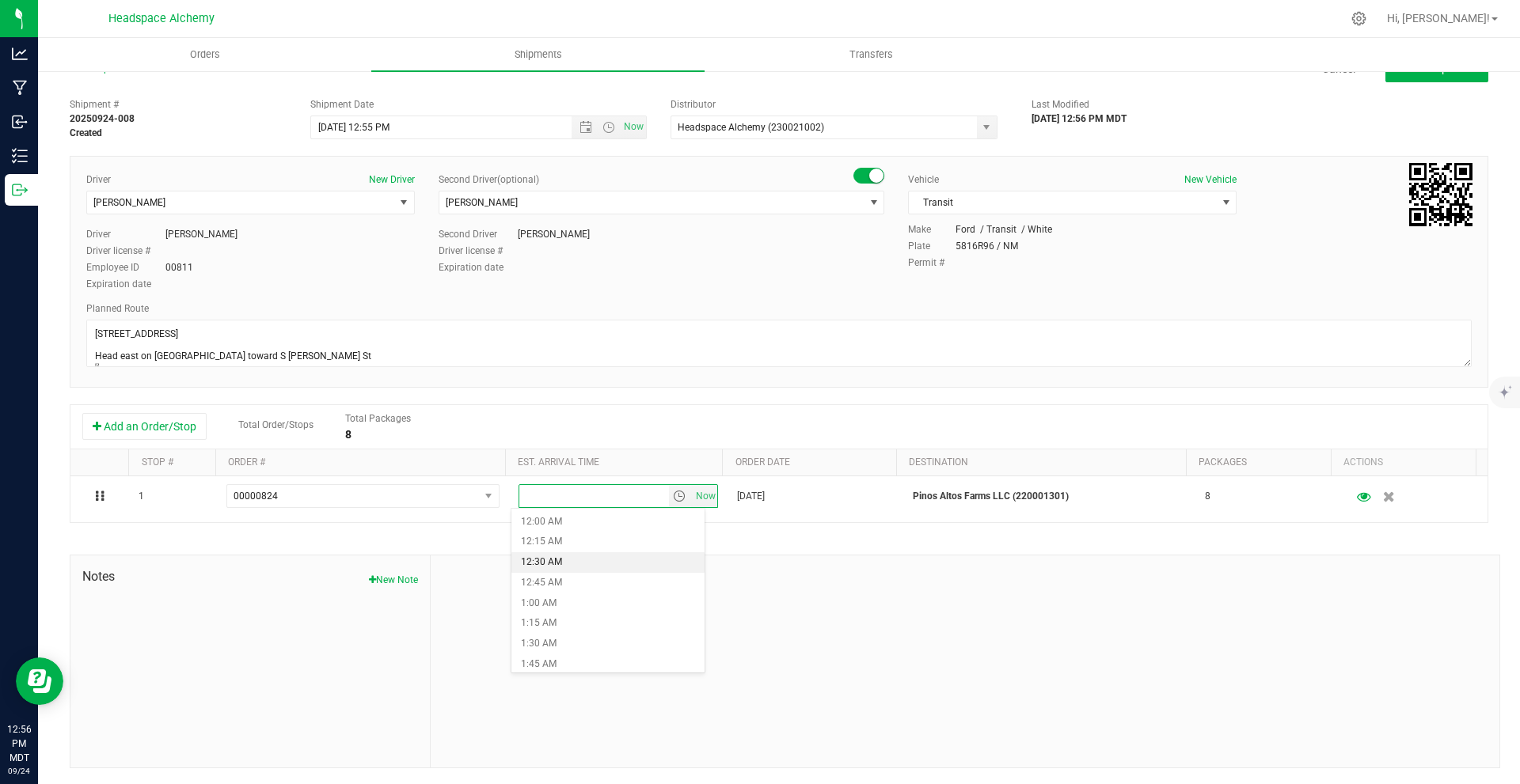
scroll to position [870, 0]
click at [585, 631] on li "12:00 PM" at bounding box center [608, 627] width 193 height 21
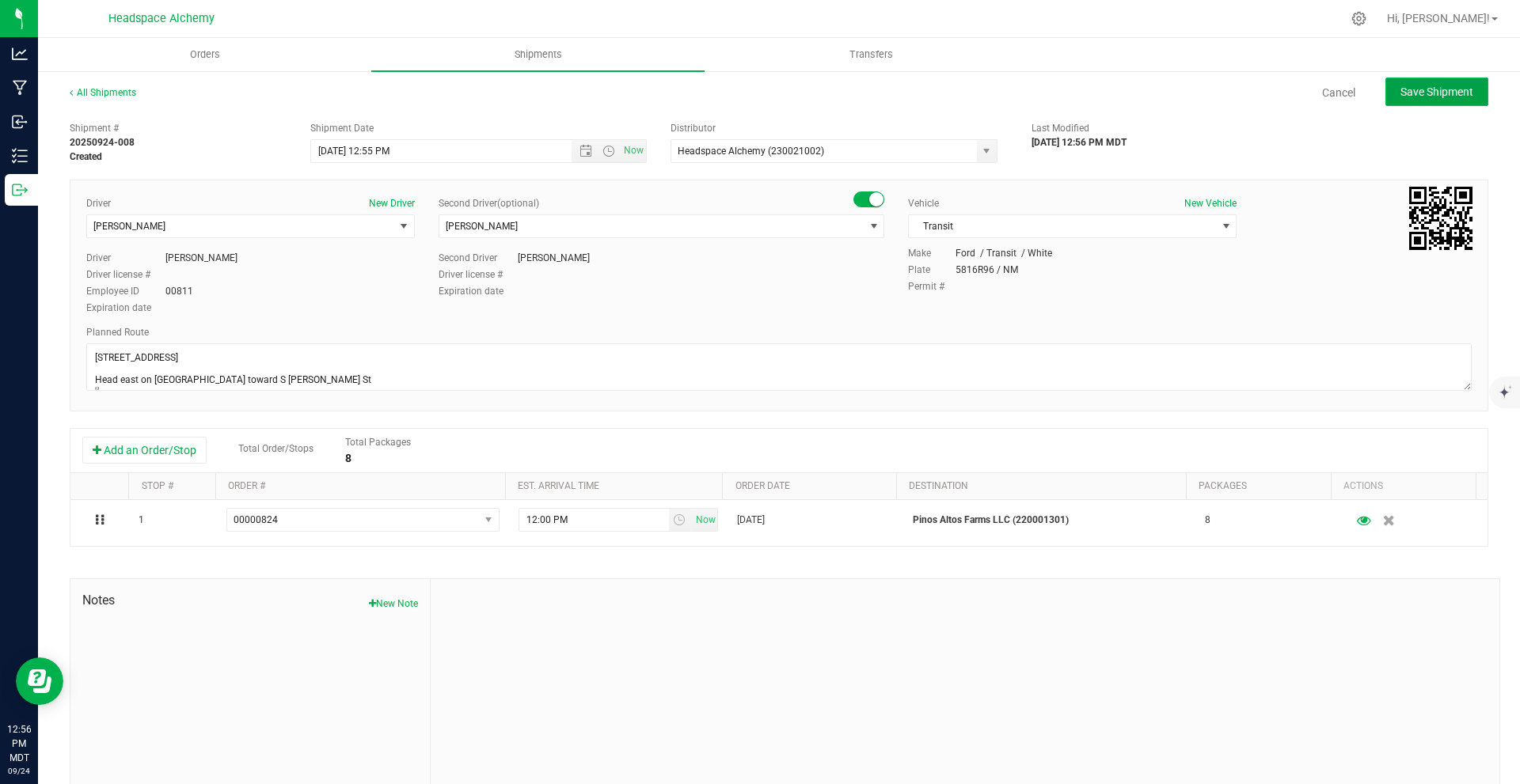
click at [1429, 102] on button "Save Shipment" at bounding box center [1437, 92] width 103 height 29
type input "9/26/2025 6:55 PM"
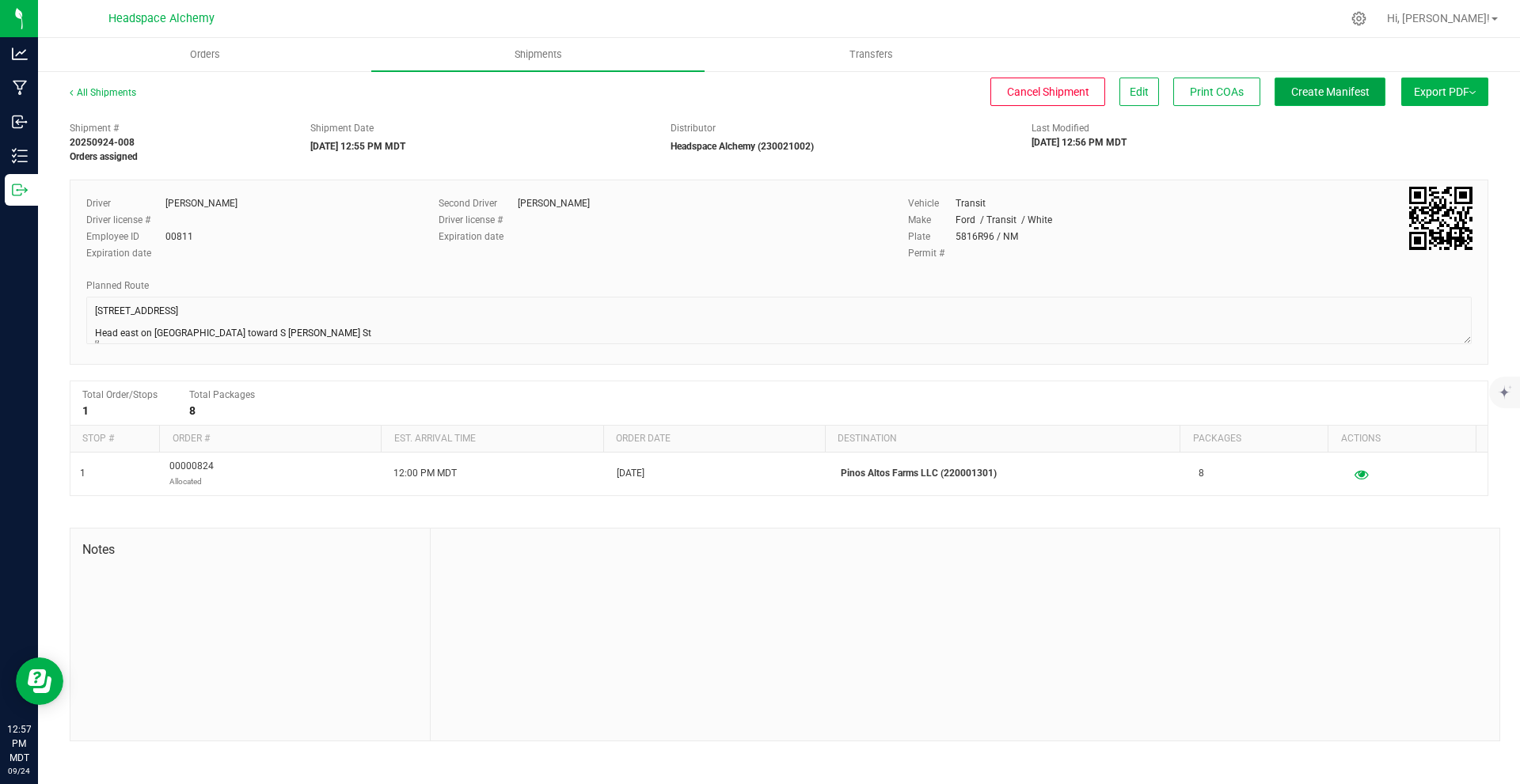
click at [1354, 94] on span "Create Manifest" at bounding box center [1330, 92] width 78 height 13
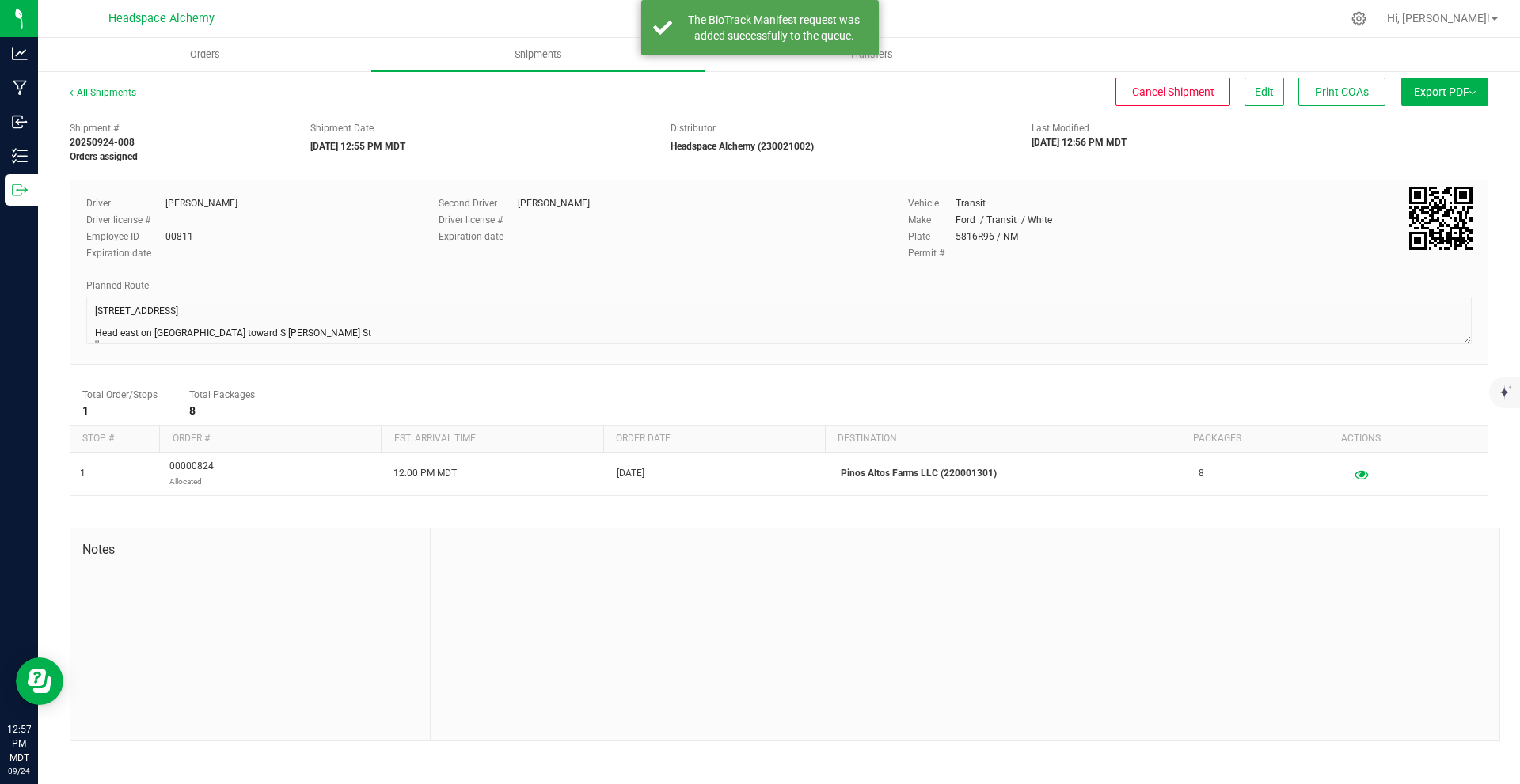
click at [1437, 94] on span "Export PDF" at bounding box center [1445, 92] width 62 height 13
click at [1440, 112] on ul "Manifest by Package ID Manifest by Lot Standard [US_STATE] Trip Ticket" at bounding box center [1440, 138] width 160 height 62
click at [1442, 120] on li "Manifest by Package ID" at bounding box center [1440, 127] width 160 height 24
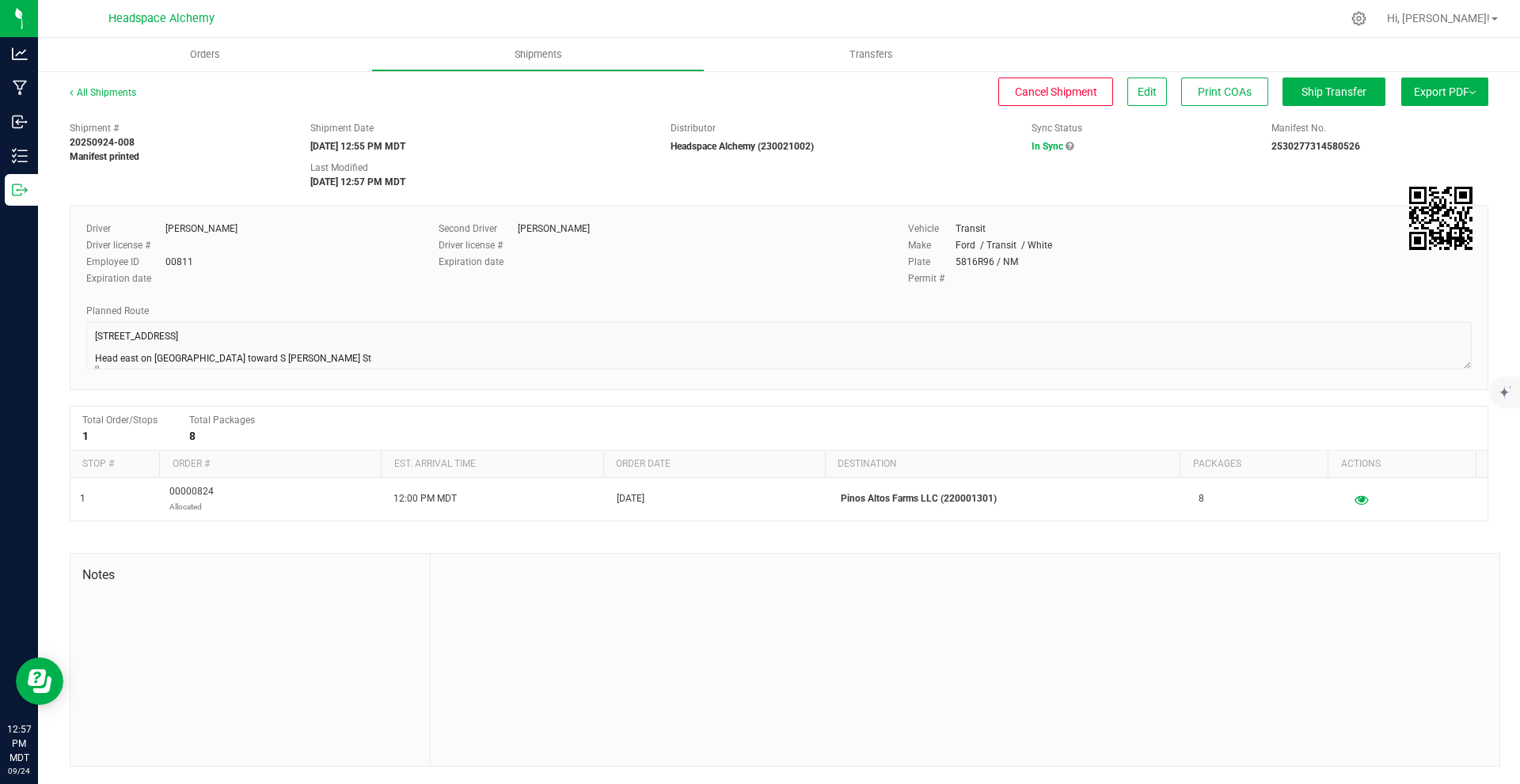
click at [1453, 82] on button "Export PDF" at bounding box center [1445, 92] width 87 height 29
click at [1456, 151] on div "Manifest by Lot" at bounding box center [1444, 150] width 146 height 11
click at [1311, 86] on span "Ship Transfer" at bounding box center [1334, 92] width 65 height 13
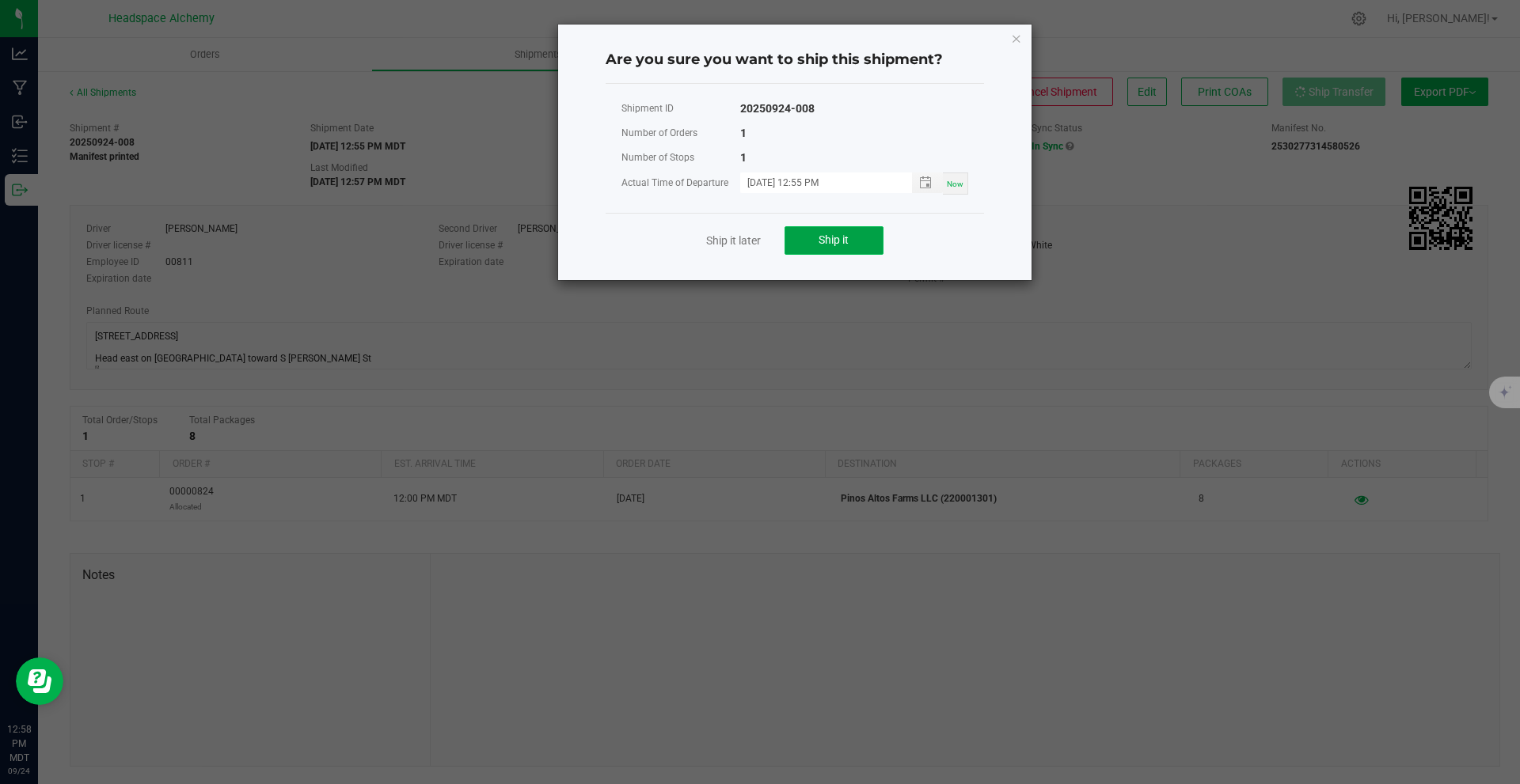
click at [836, 229] on button "Ship it" at bounding box center [834, 241] width 99 height 29
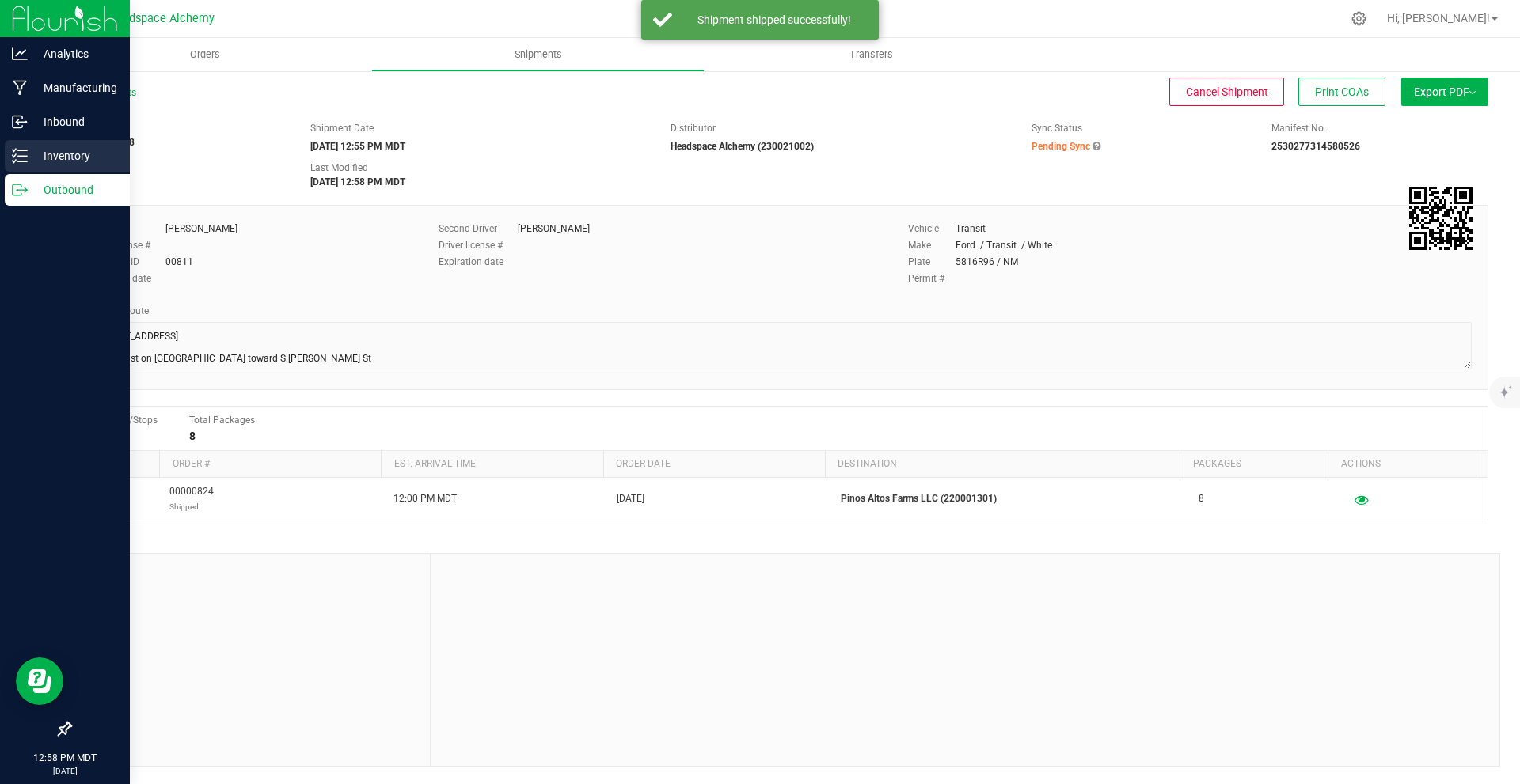
click at [35, 163] on p "Inventory" at bounding box center [75, 156] width 95 height 19
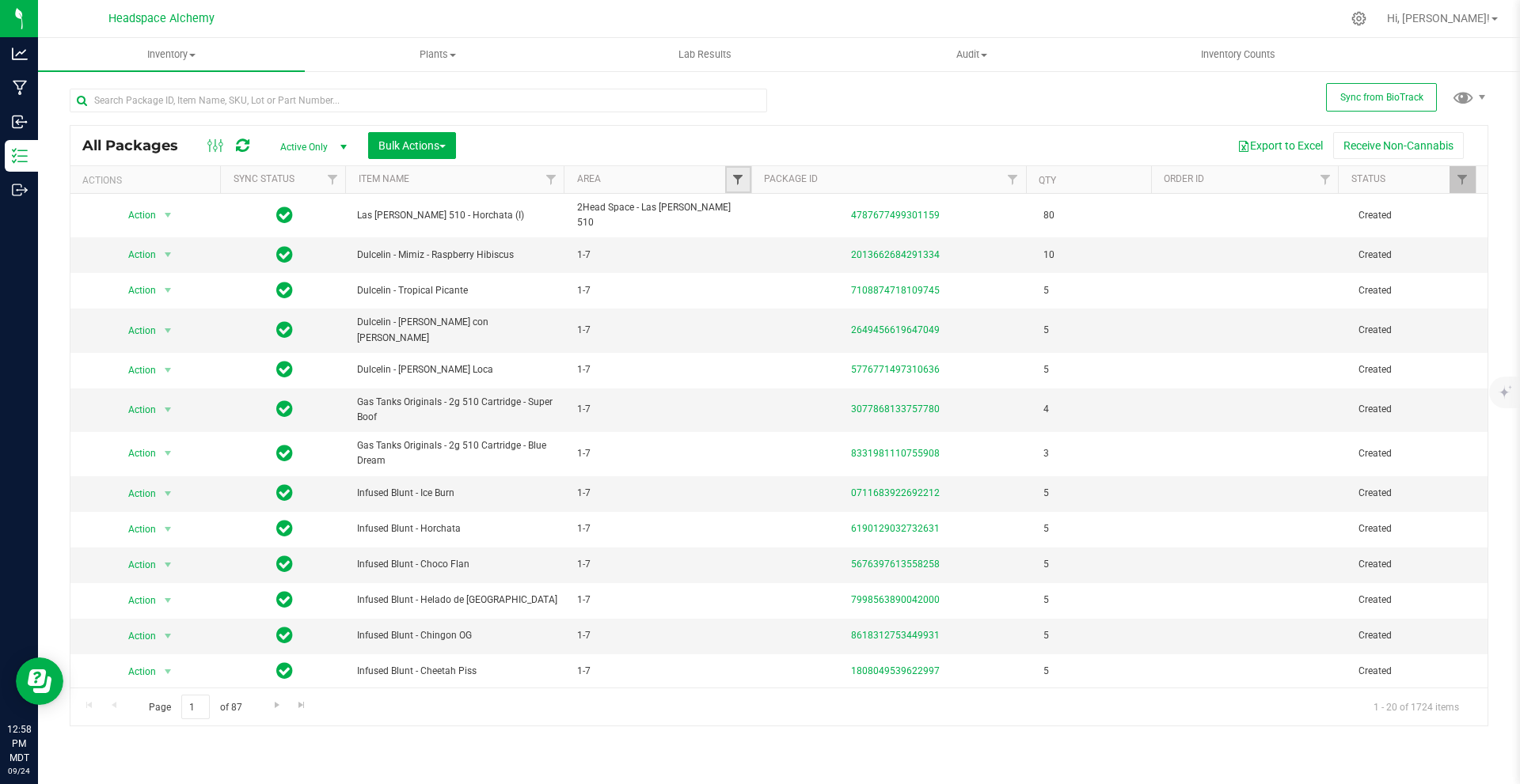
click at [739, 185] on span "Filter" at bounding box center [738, 180] width 13 height 13
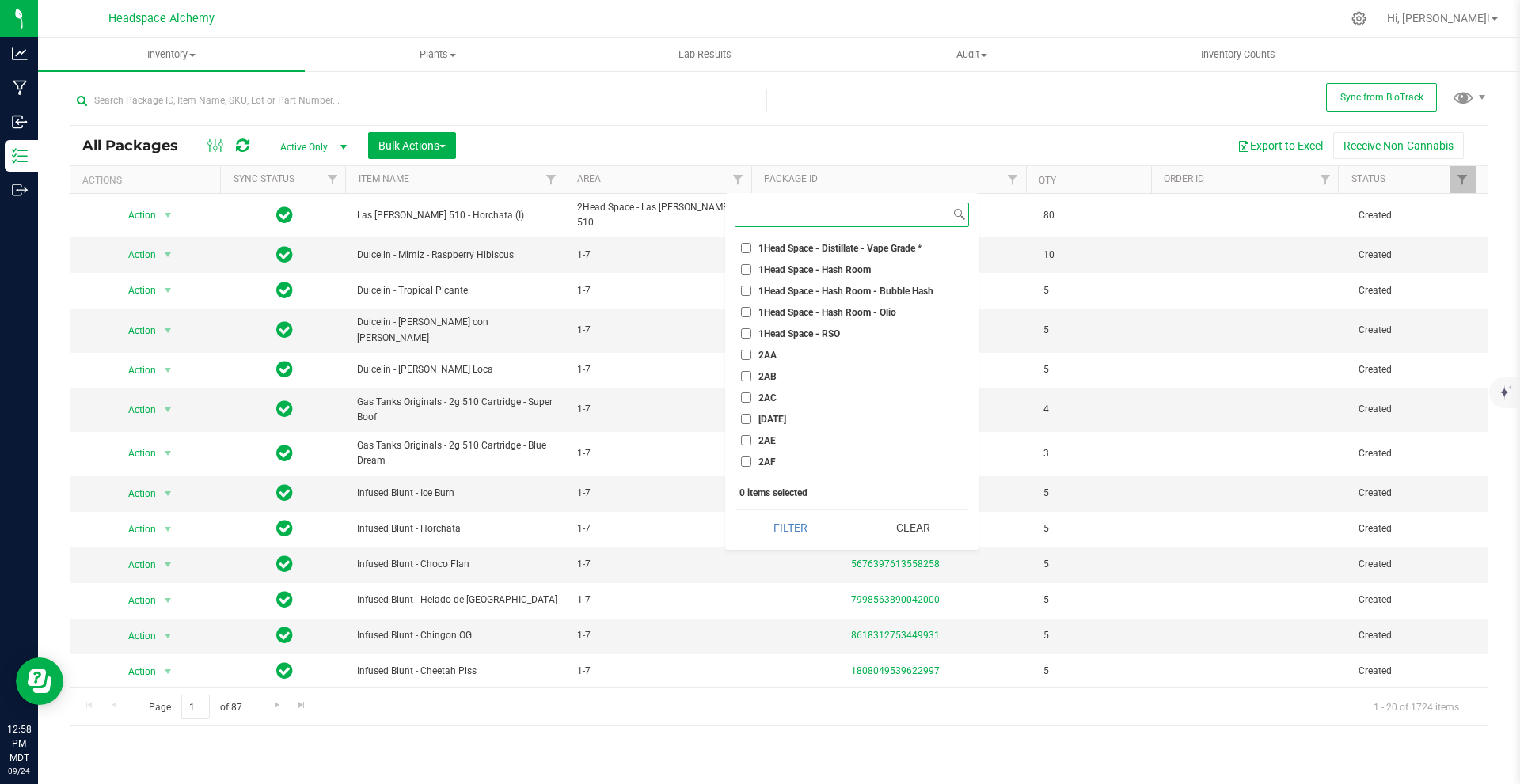
scroll to position [1425, 0]
click at [741, 274] on input "2AA" at bounding box center [746, 276] width 10 height 10
checkbox input "true"
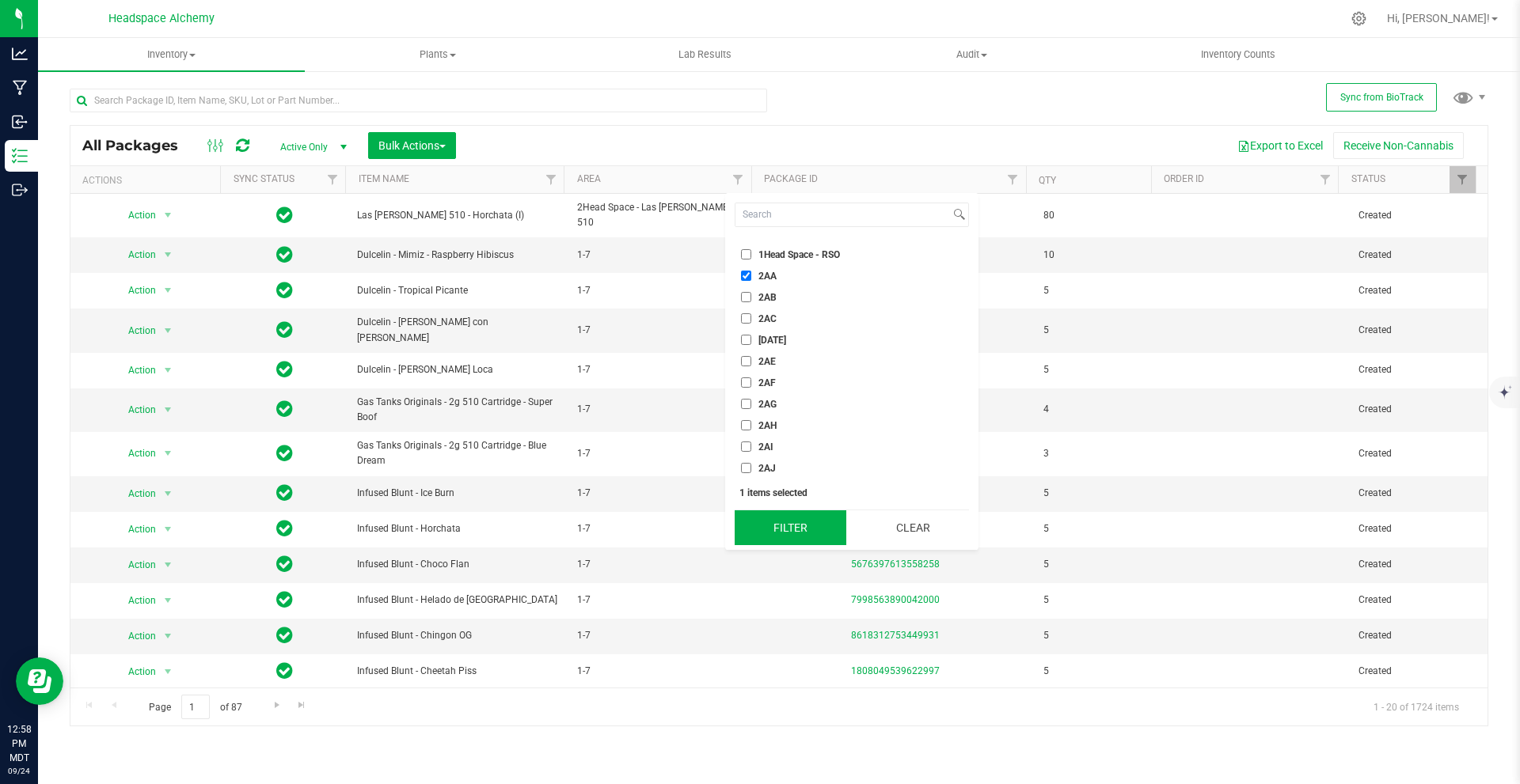
click at [793, 531] on button "Filter" at bounding box center [791, 528] width 112 height 35
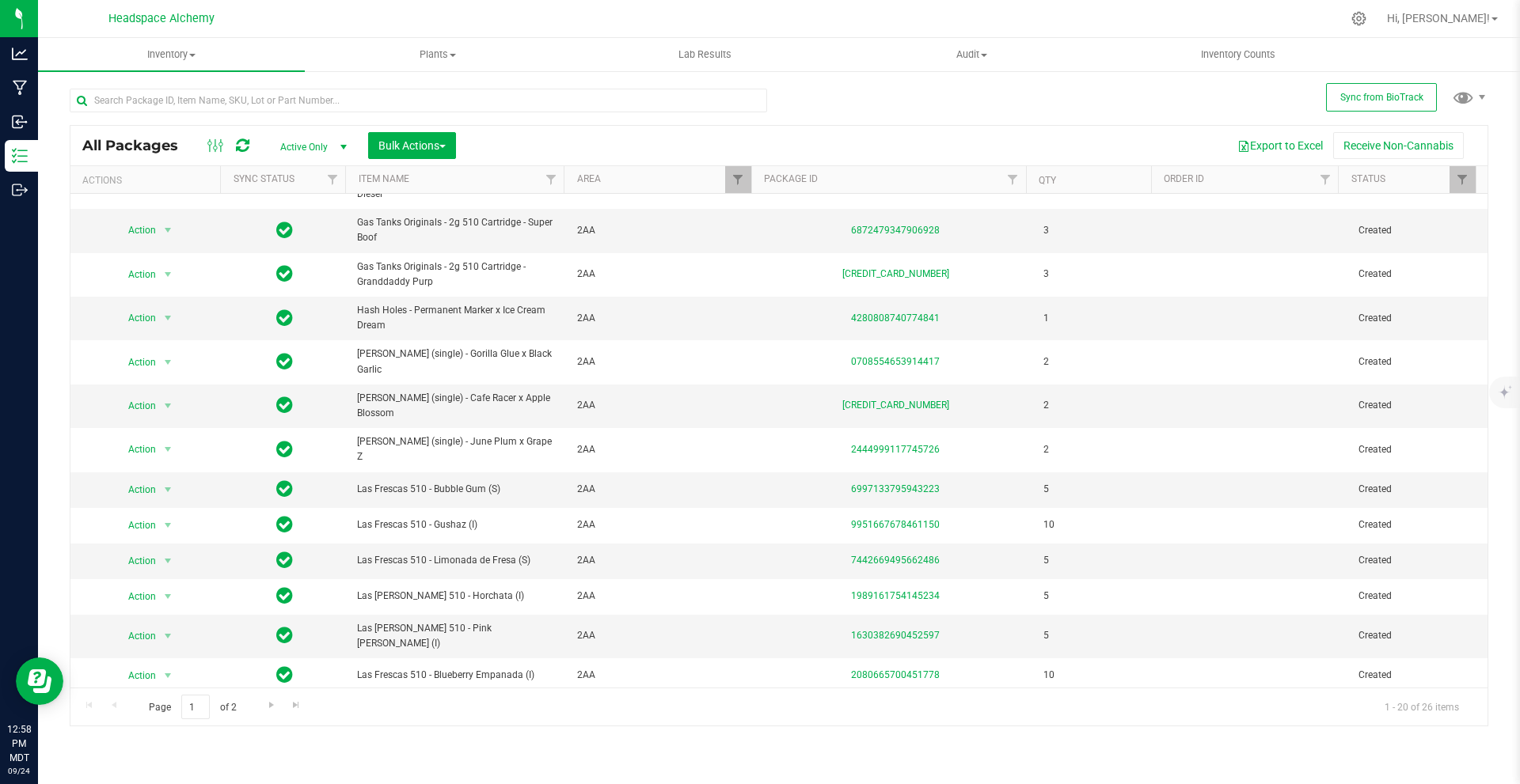
scroll to position [30, 0]
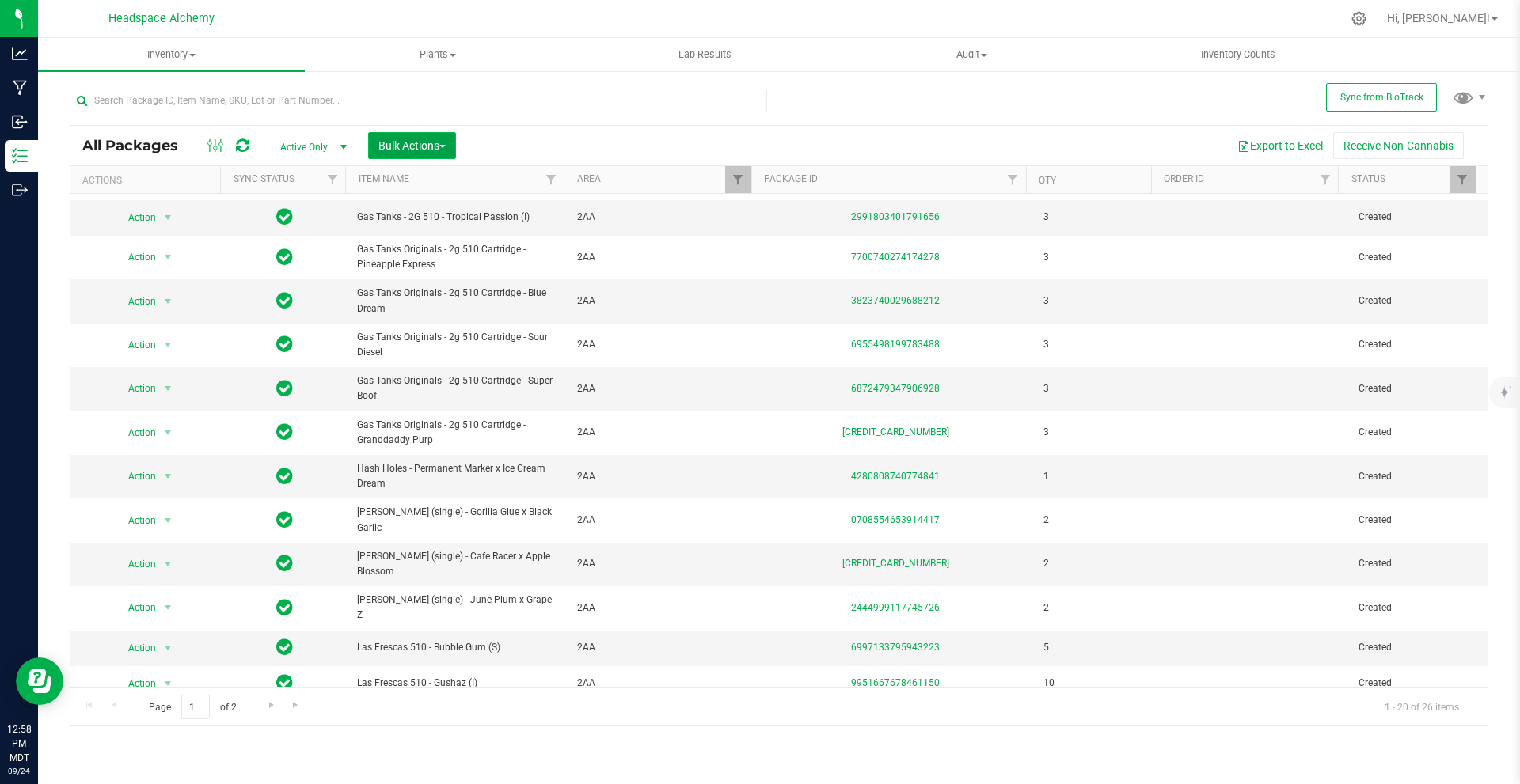
click at [453, 137] on button "Bulk Actions" at bounding box center [412, 145] width 88 height 27
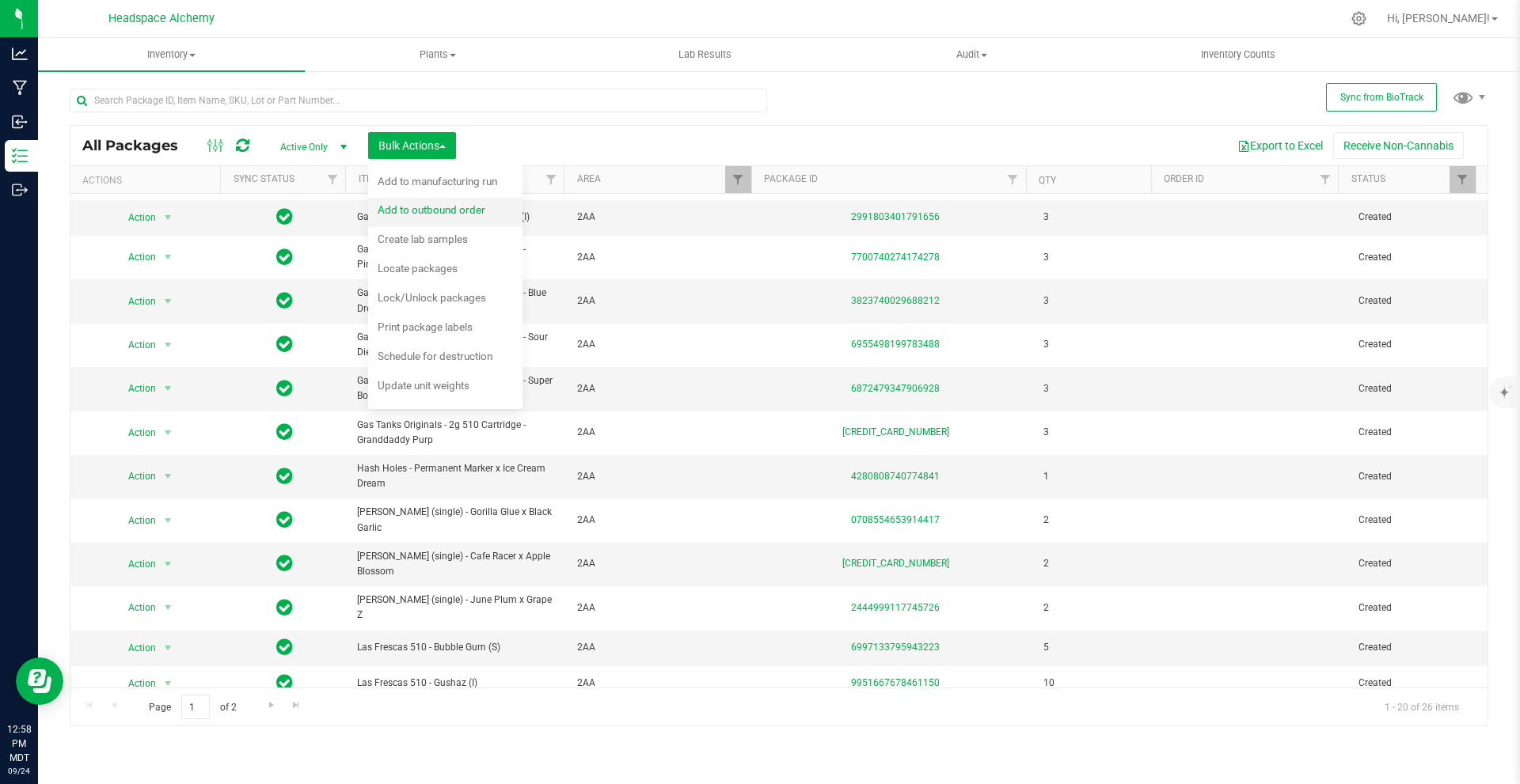
click at [464, 205] on span "Add to outbound order" at bounding box center [431, 210] width 108 height 13
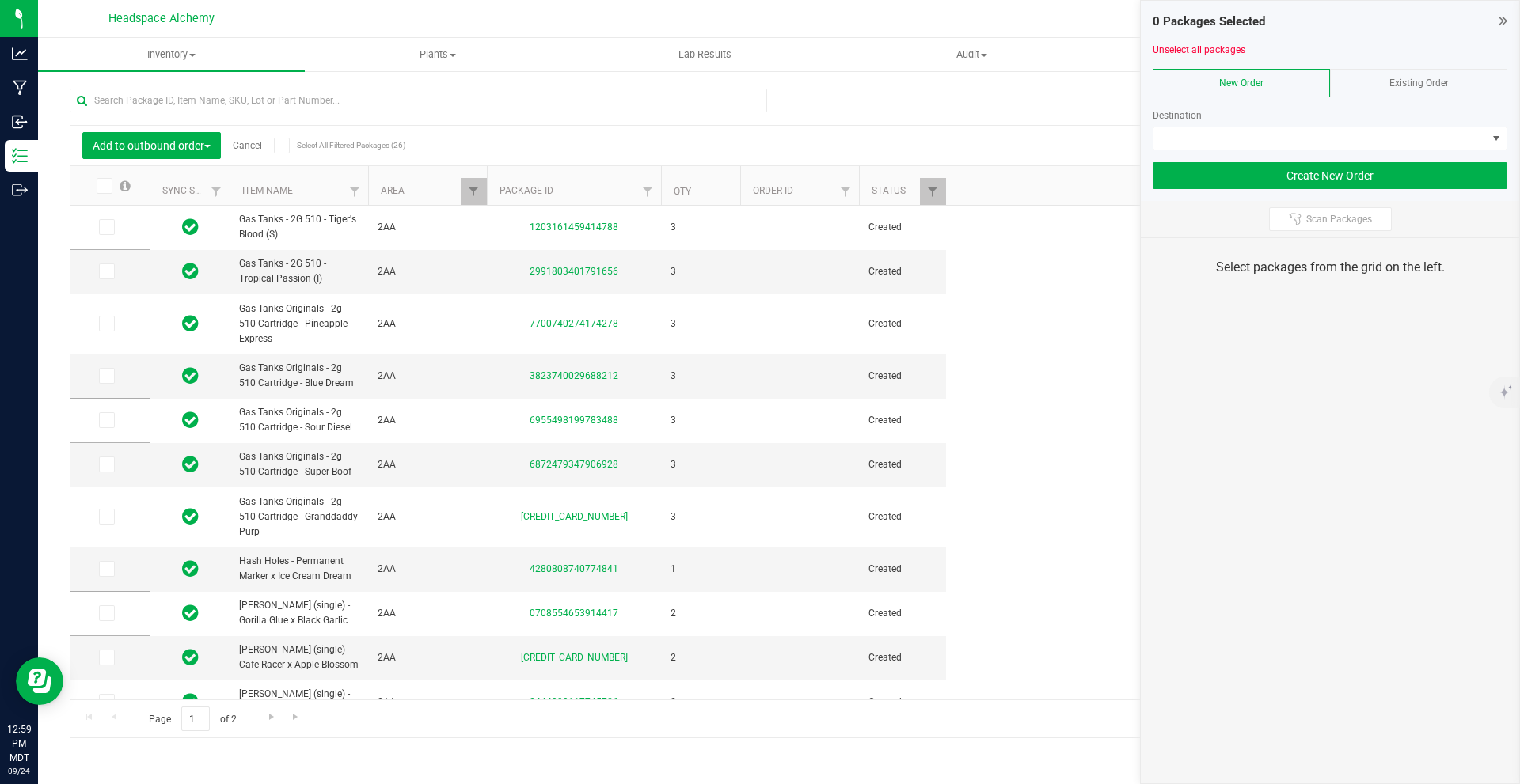
click at [289, 141] on span at bounding box center [282, 145] width 16 height 16
click at [0, 0] on input "Select All Filtered Packages (26)" at bounding box center [0, 0] width 0 height 0
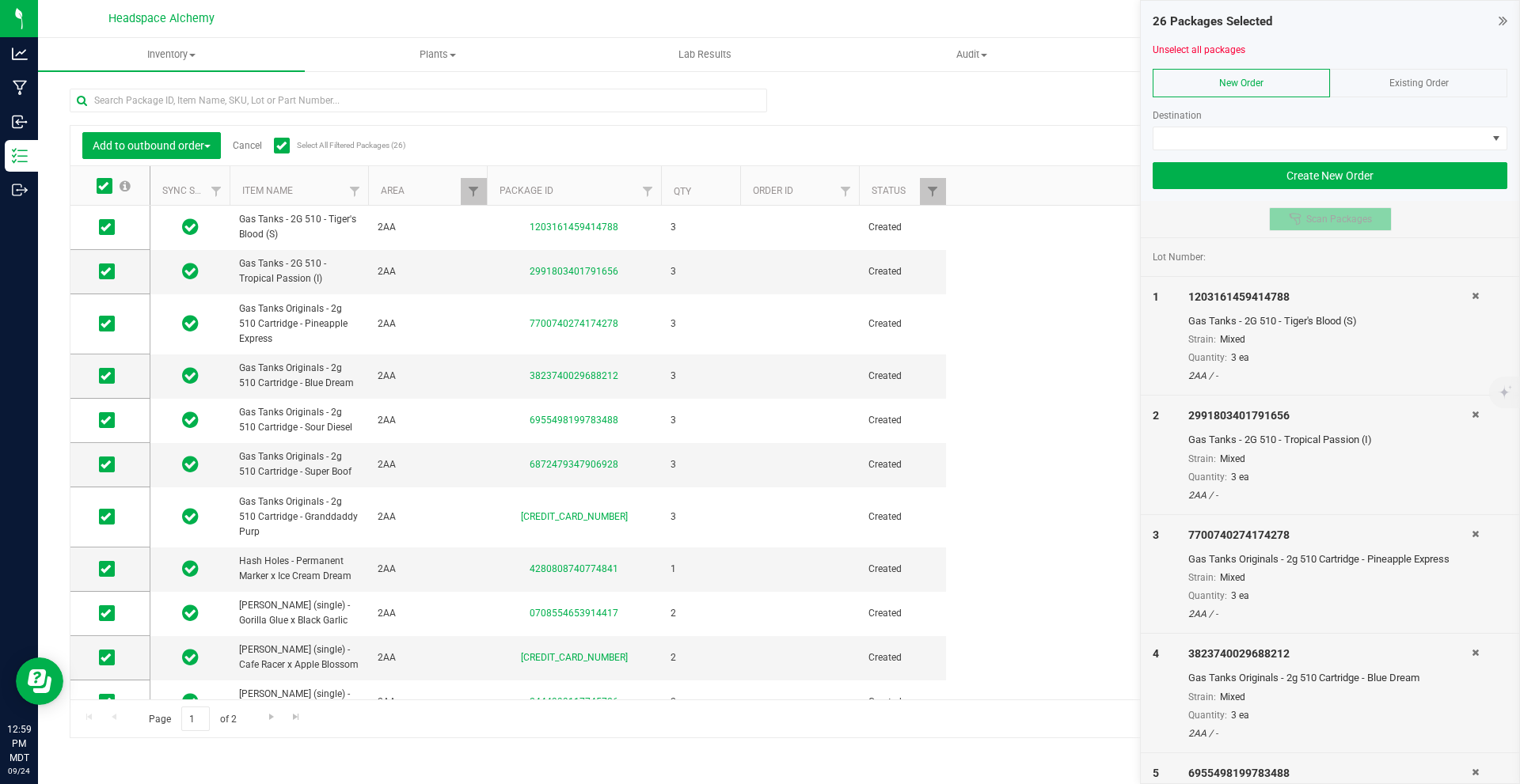
scroll to position [79, 0]
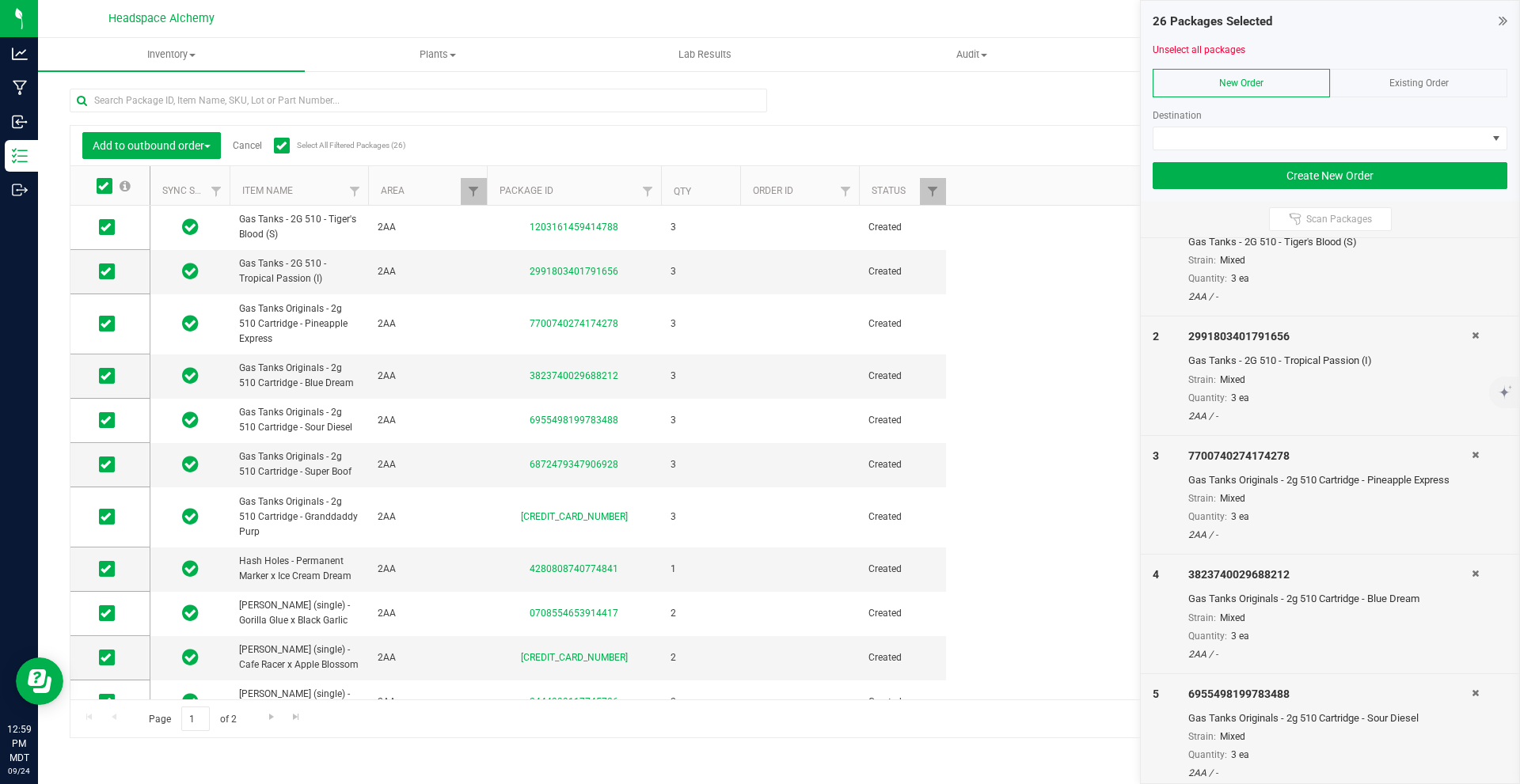
click at [1395, 91] on div "Existing Order" at bounding box center [1419, 83] width 178 height 29
click at [1378, 127] on span at bounding box center [1320, 138] width 333 height 22
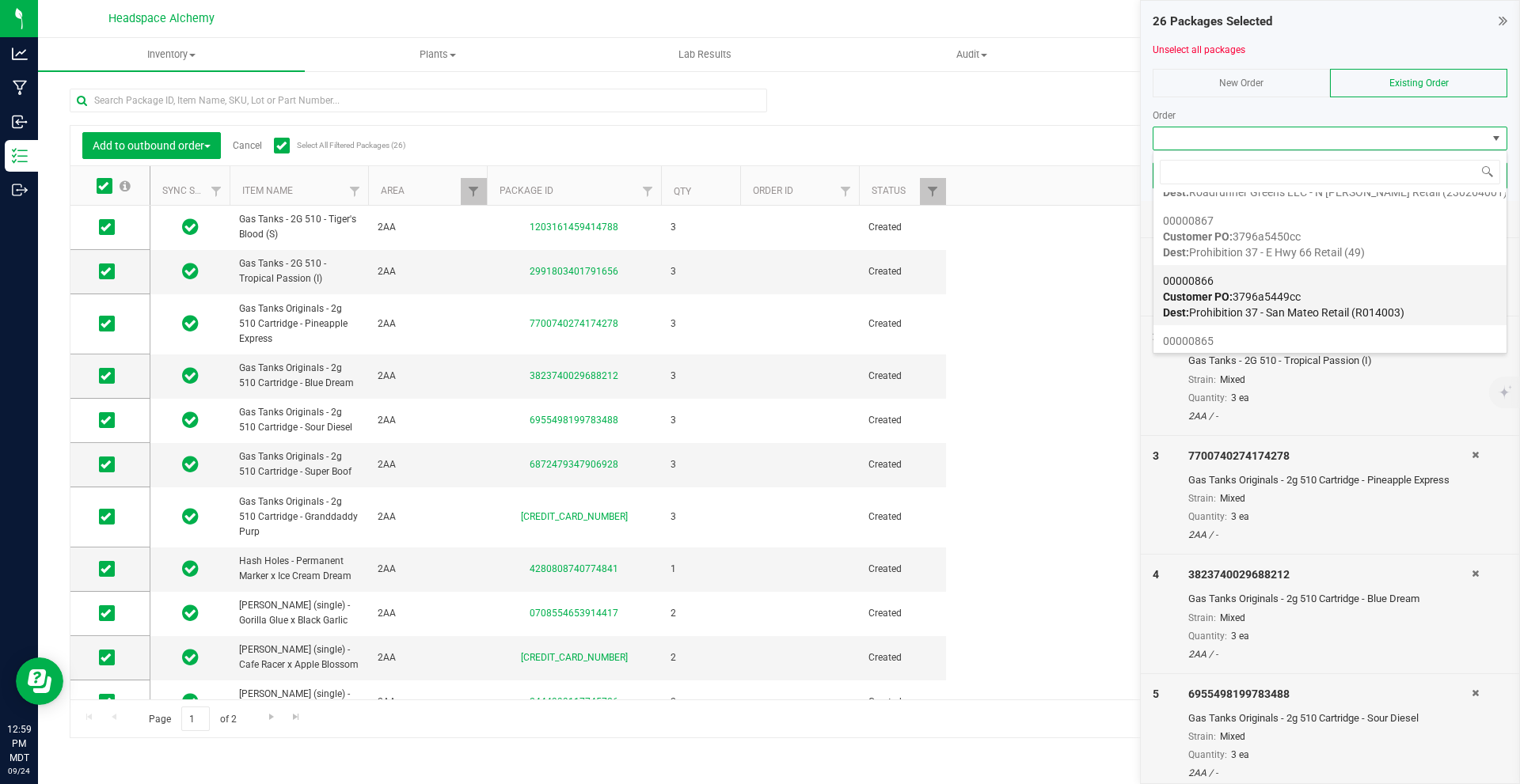
scroll to position [1029, 0]
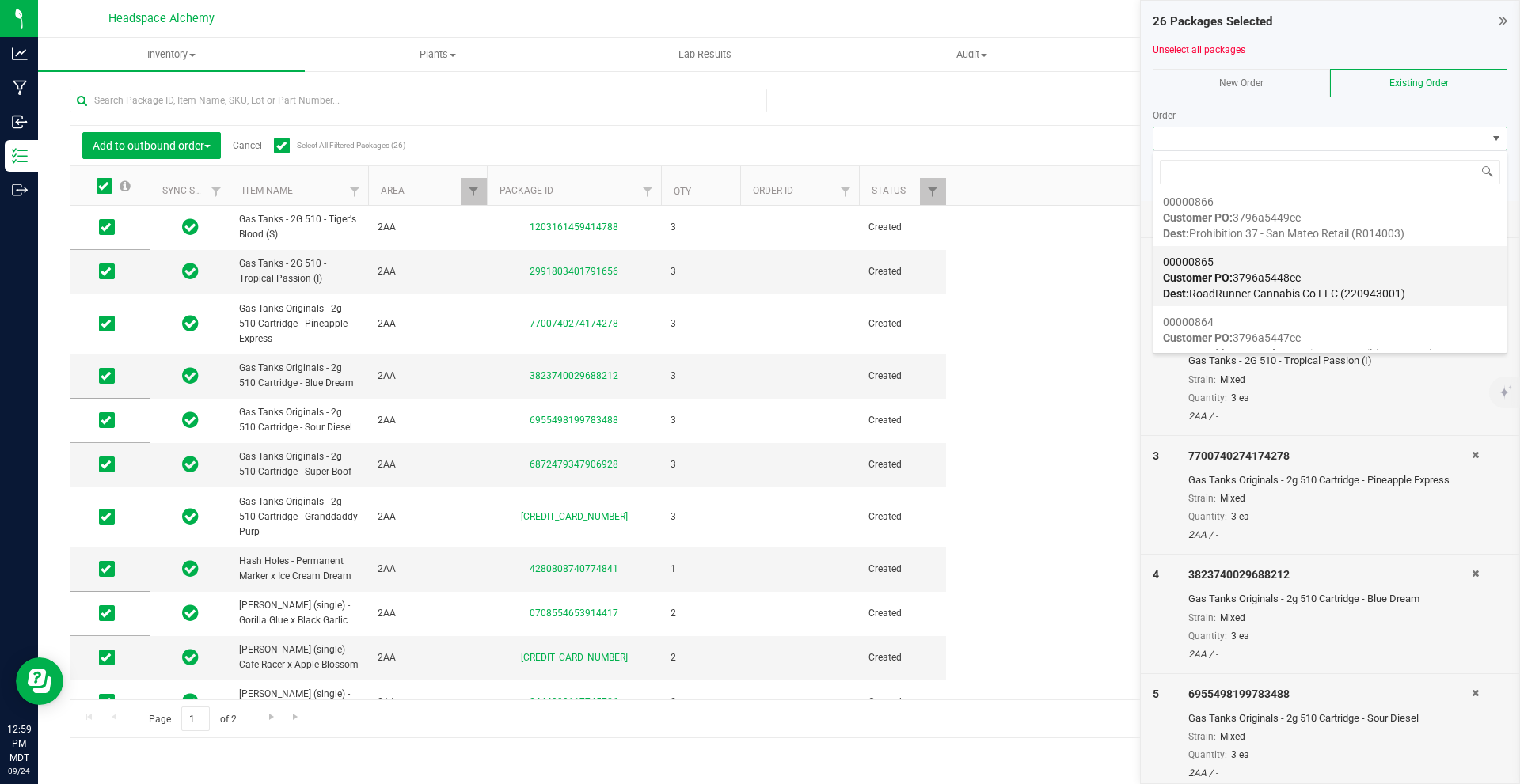
click at [1332, 278] on div "00000865 Customer PO: 3796a5448cc Dest: RoadRunner Cannabis Co LLC (220943001)" at bounding box center [1330, 277] width 334 height 60
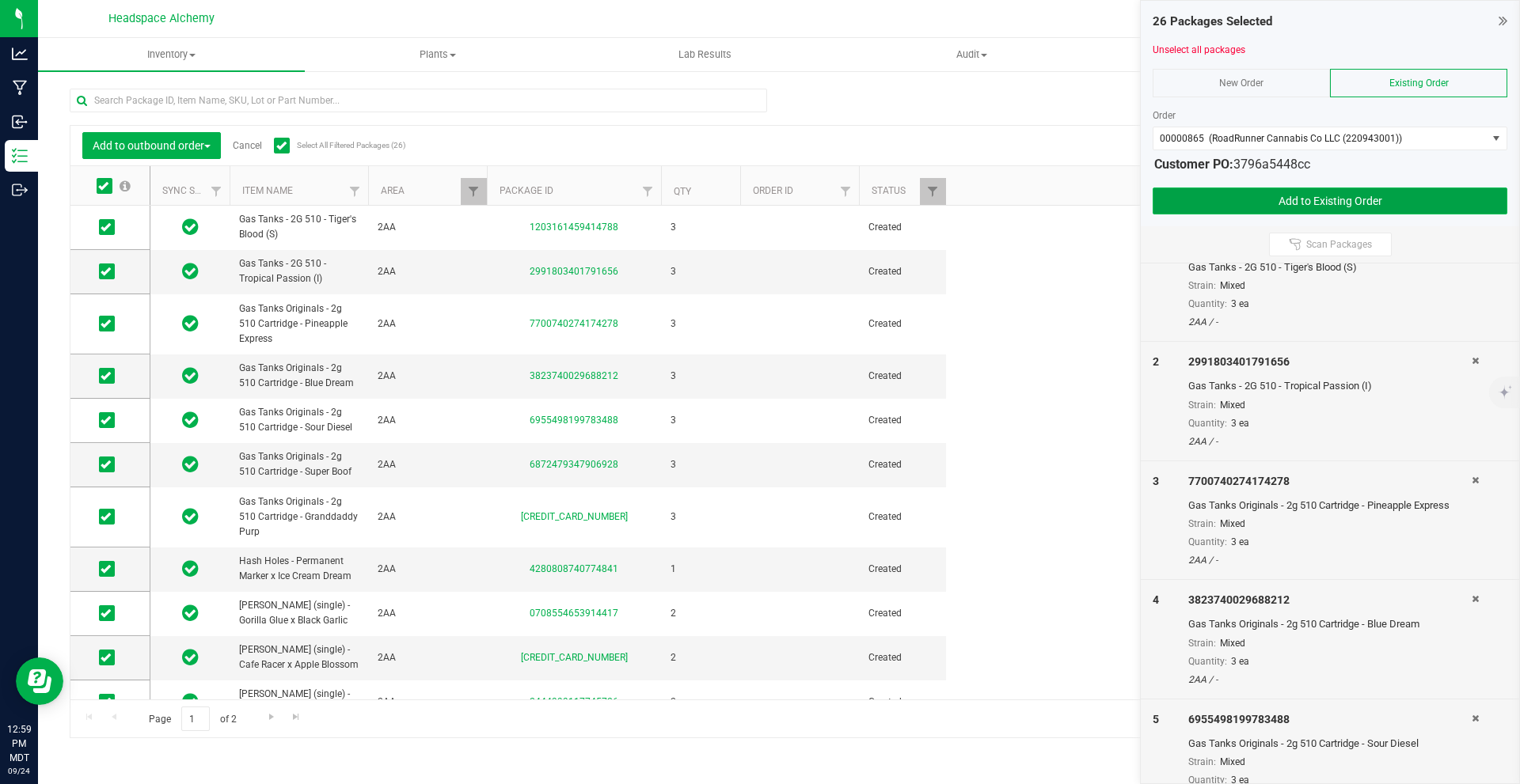
click at [1374, 197] on button "Add to Existing Order" at bounding box center [1330, 201] width 355 height 27
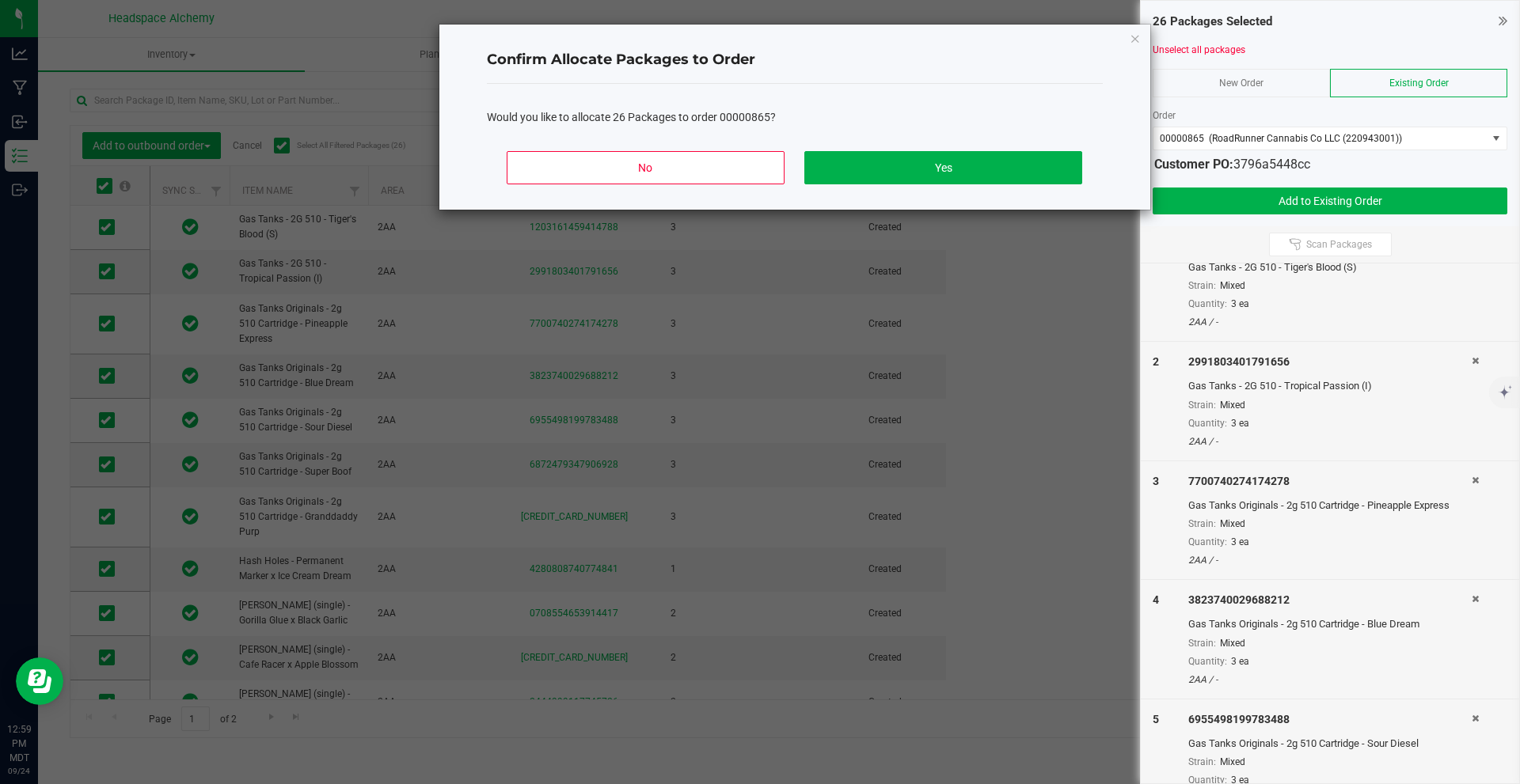
click at [1088, 160] on div "No Yes" at bounding box center [795, 173] width 616 height 71
click at [1035, 162] on button "Yes" at bounding box center [943, 168] width 277 height 34
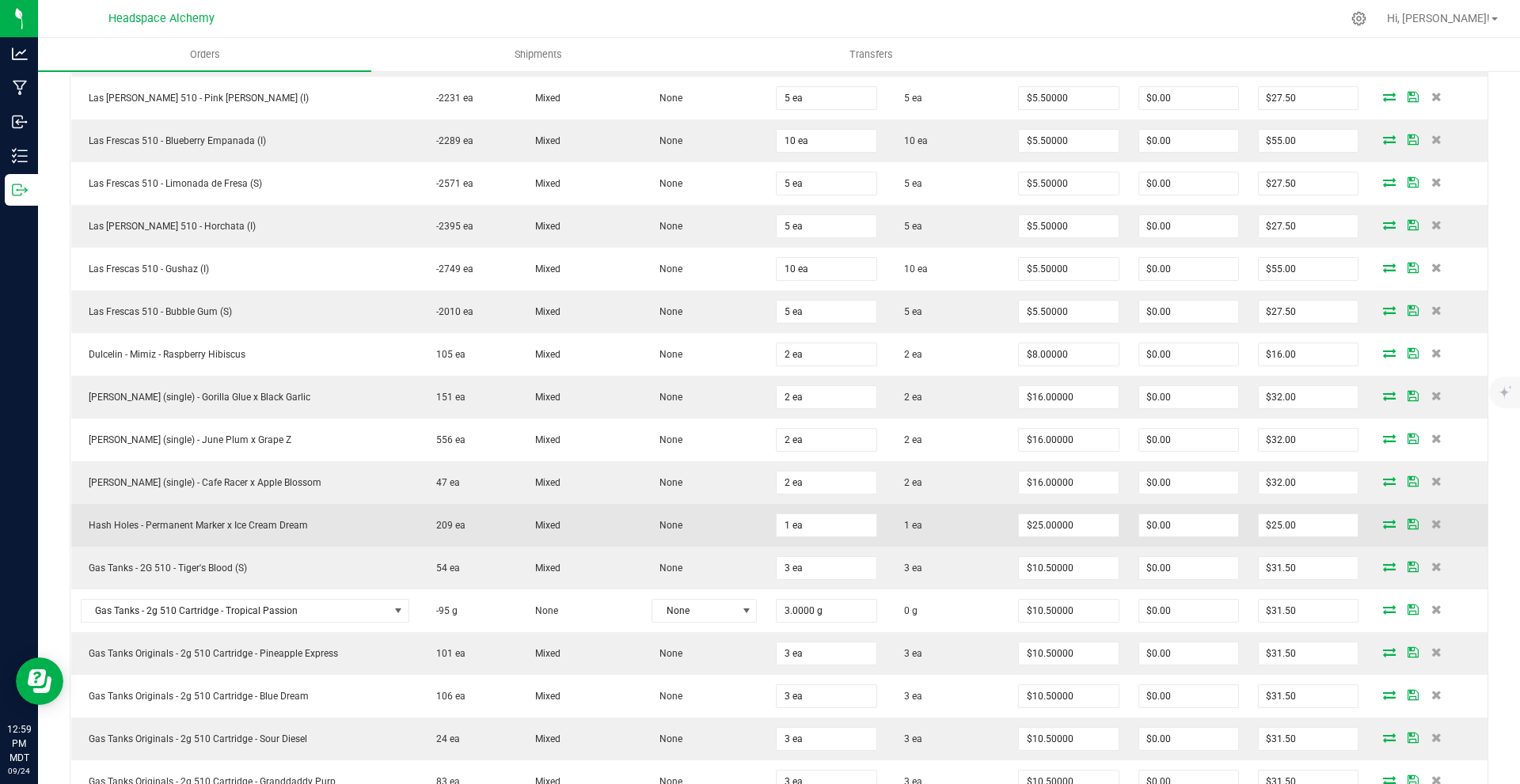
scroll to position [870, 0]
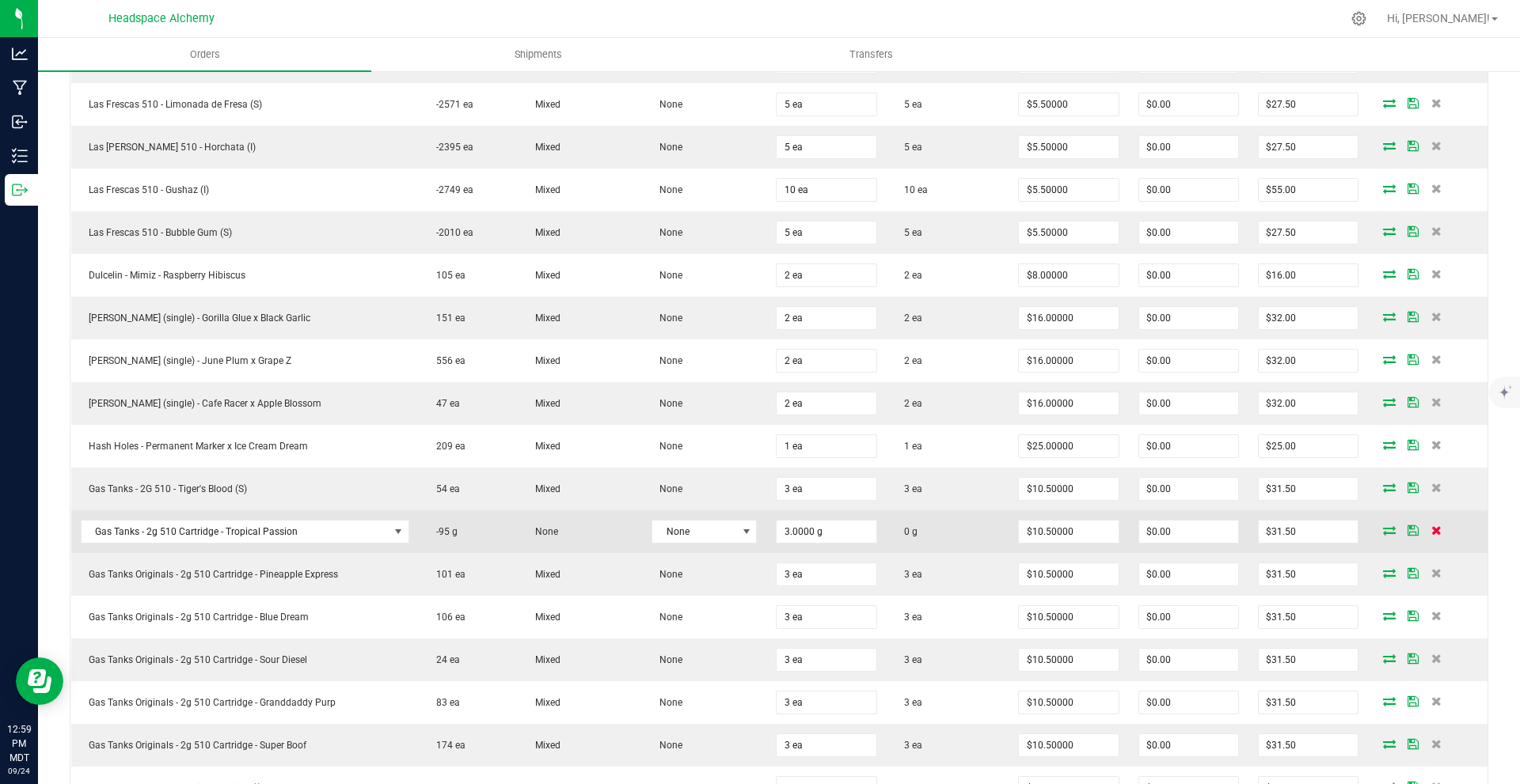
click at [1431, 530] on icon at bounding box center [1436, 531] width 10 height 10
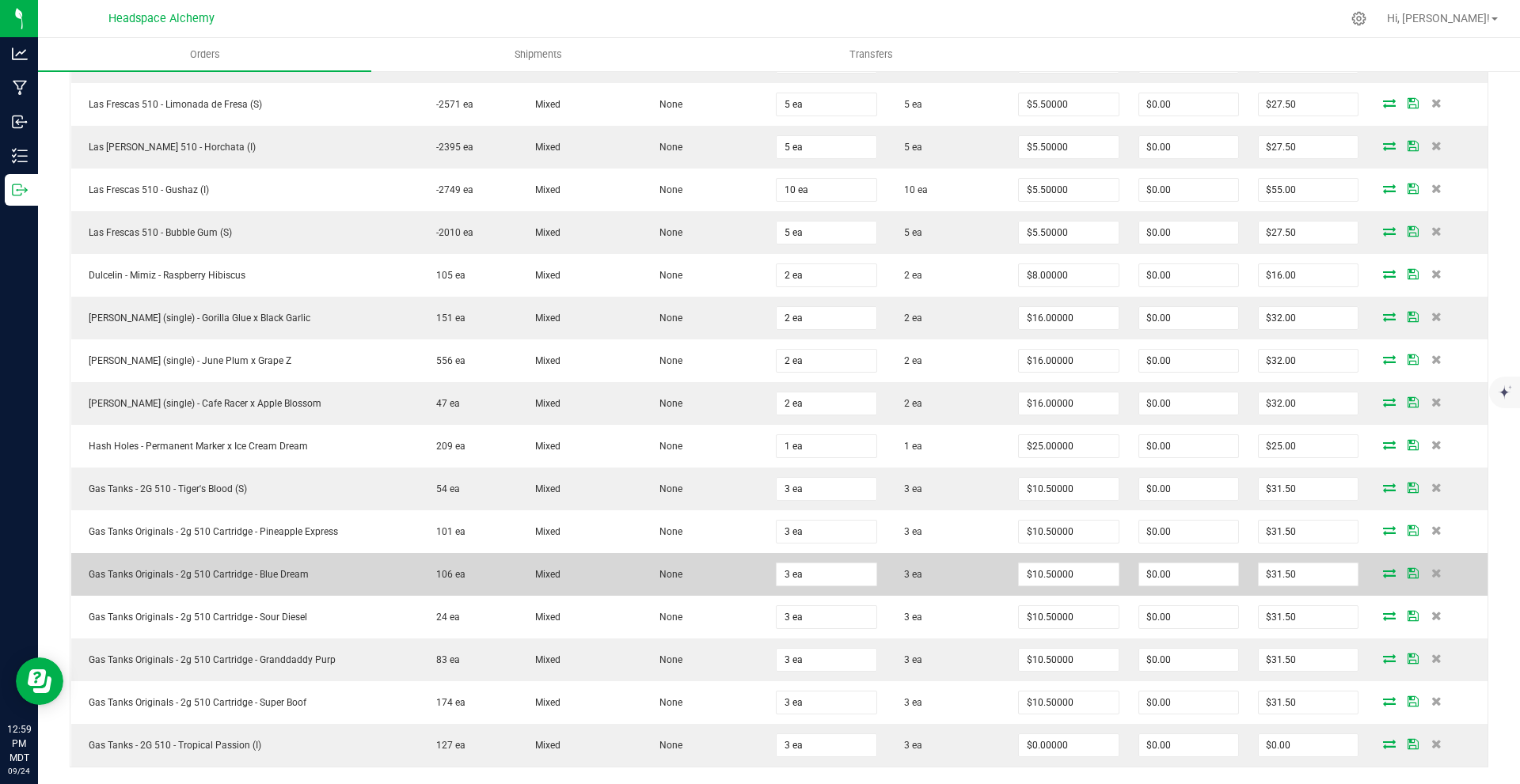
scroll to position [1175, 0]
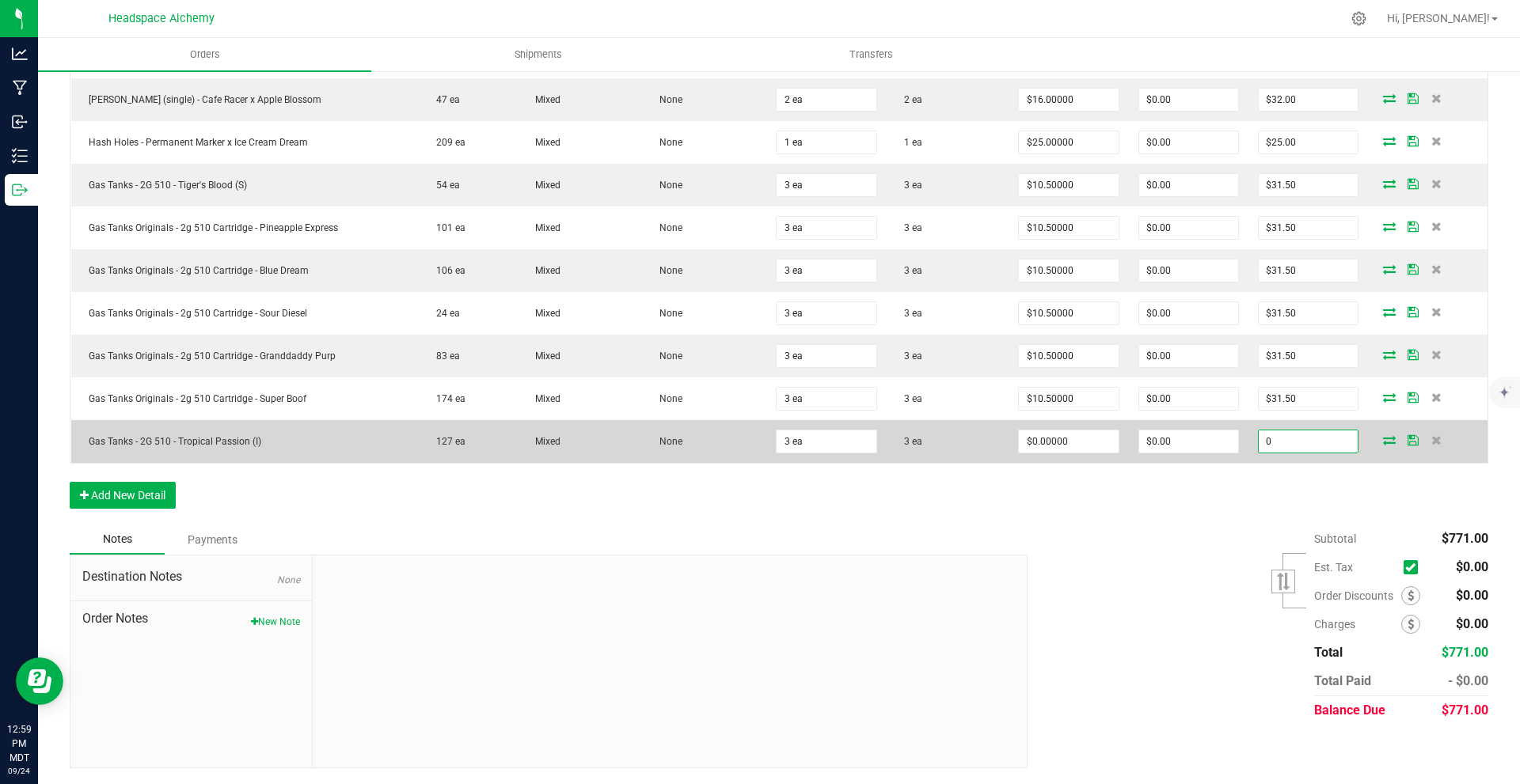
click at [1293, 438] on input "0" at bounding box center [1309, 442] width 99 height 22
type input "31.5"
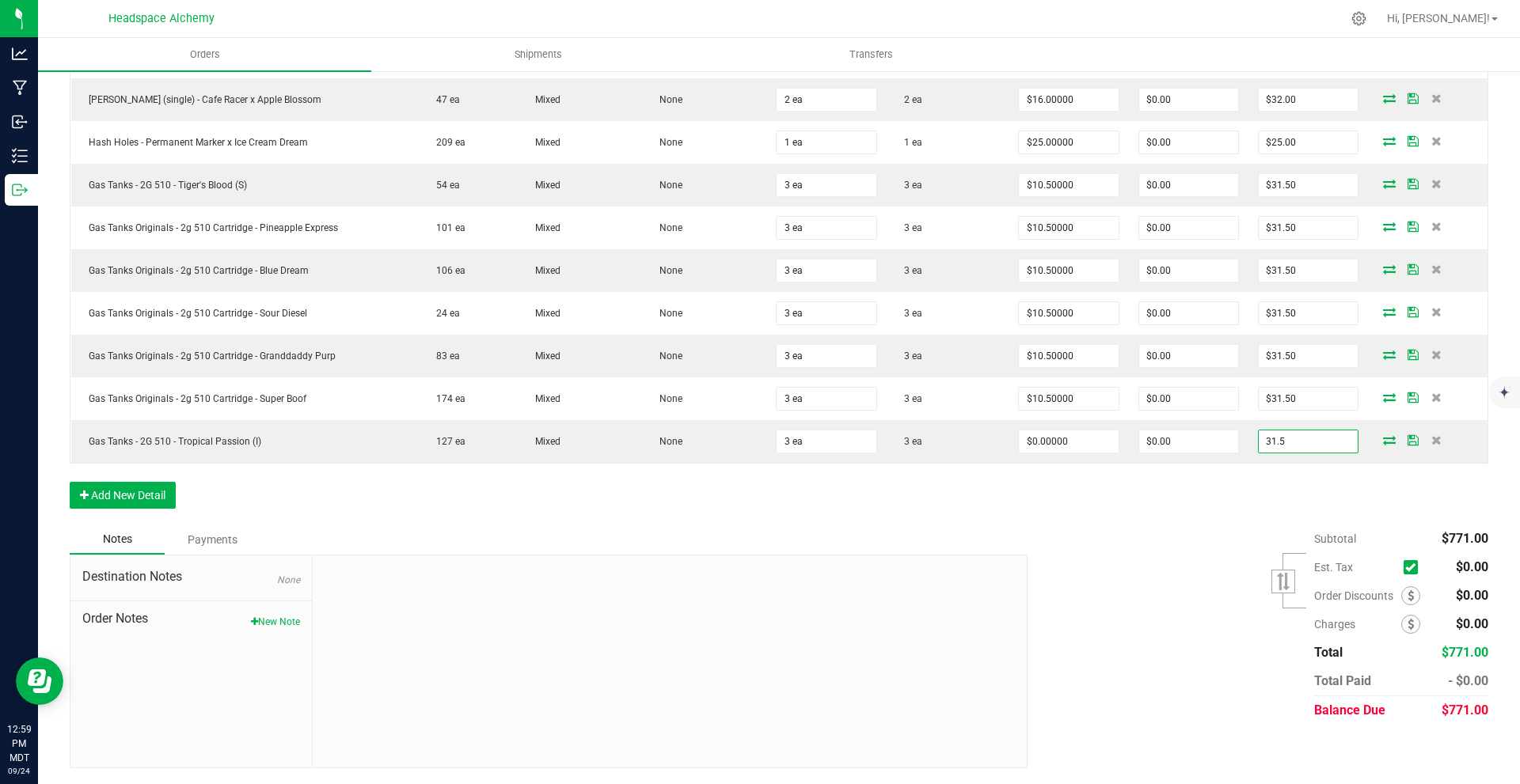
type input "$10.50000"
type input "$31.50"
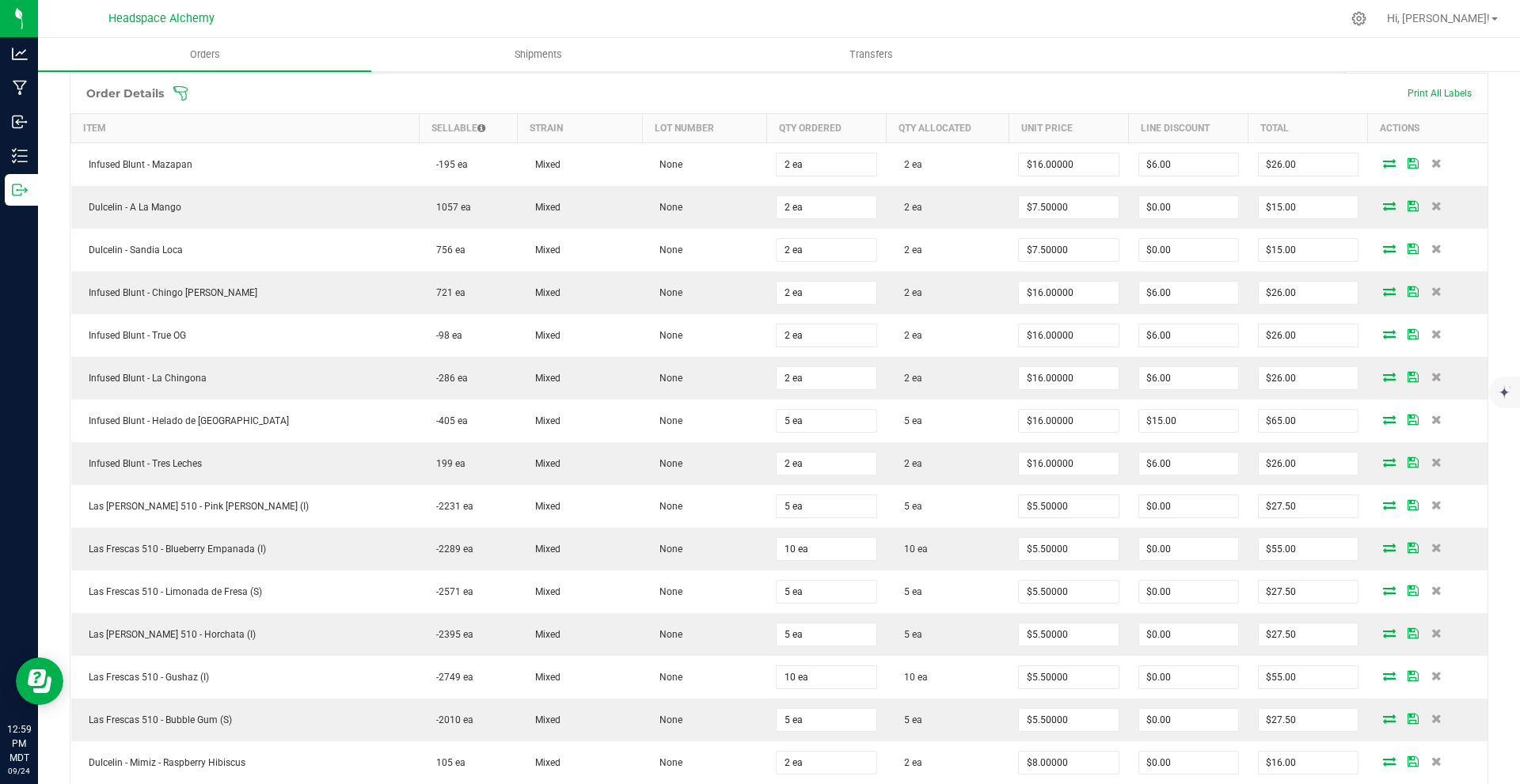
scroll to position [0, 0]
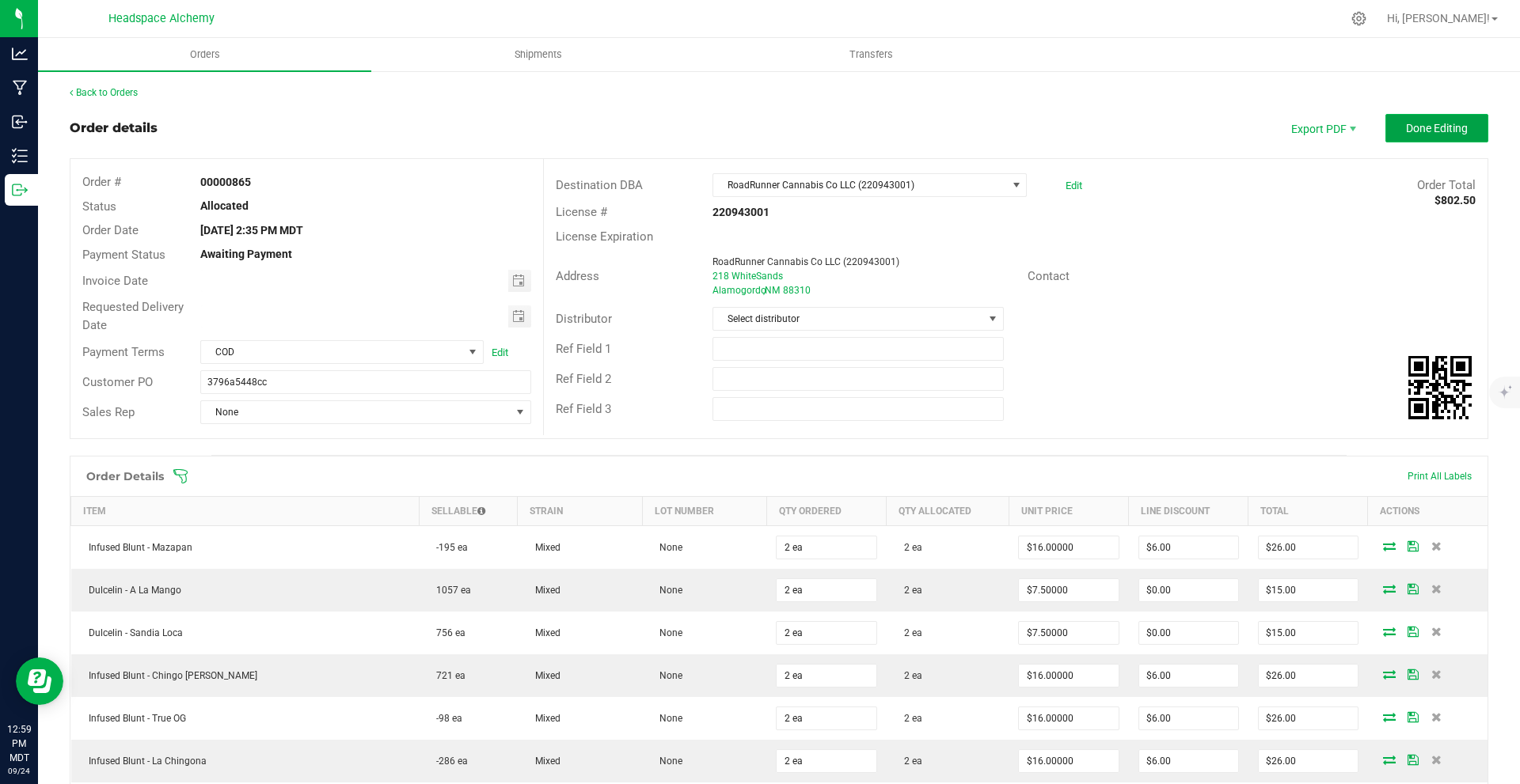
click at [1406, 128] on span "Done Editing" at bounding box center [1437, 129] width 62 height 13
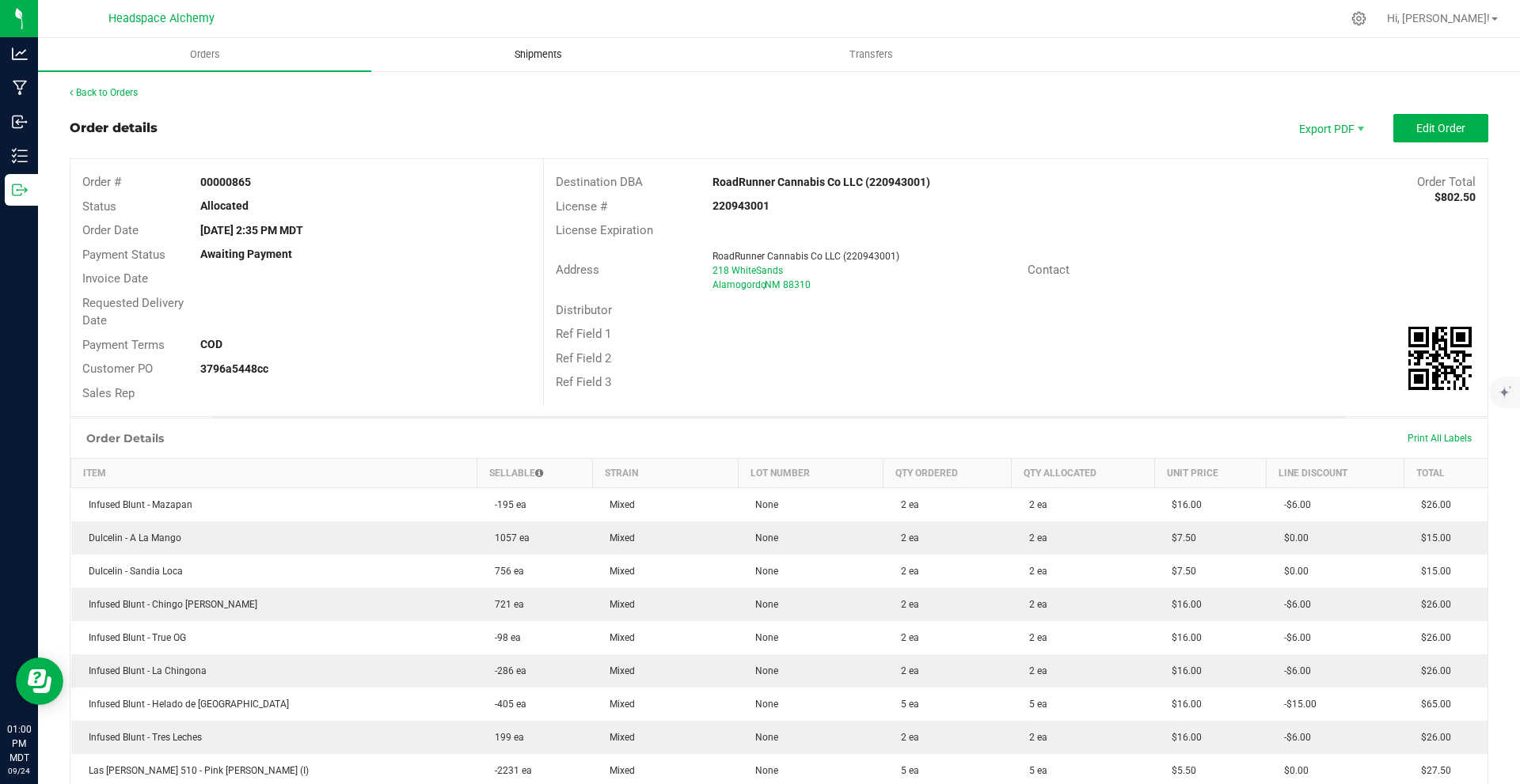
click at [556, 48] on span "Shipments" at bounding box center [538, 54] width 90 height 14
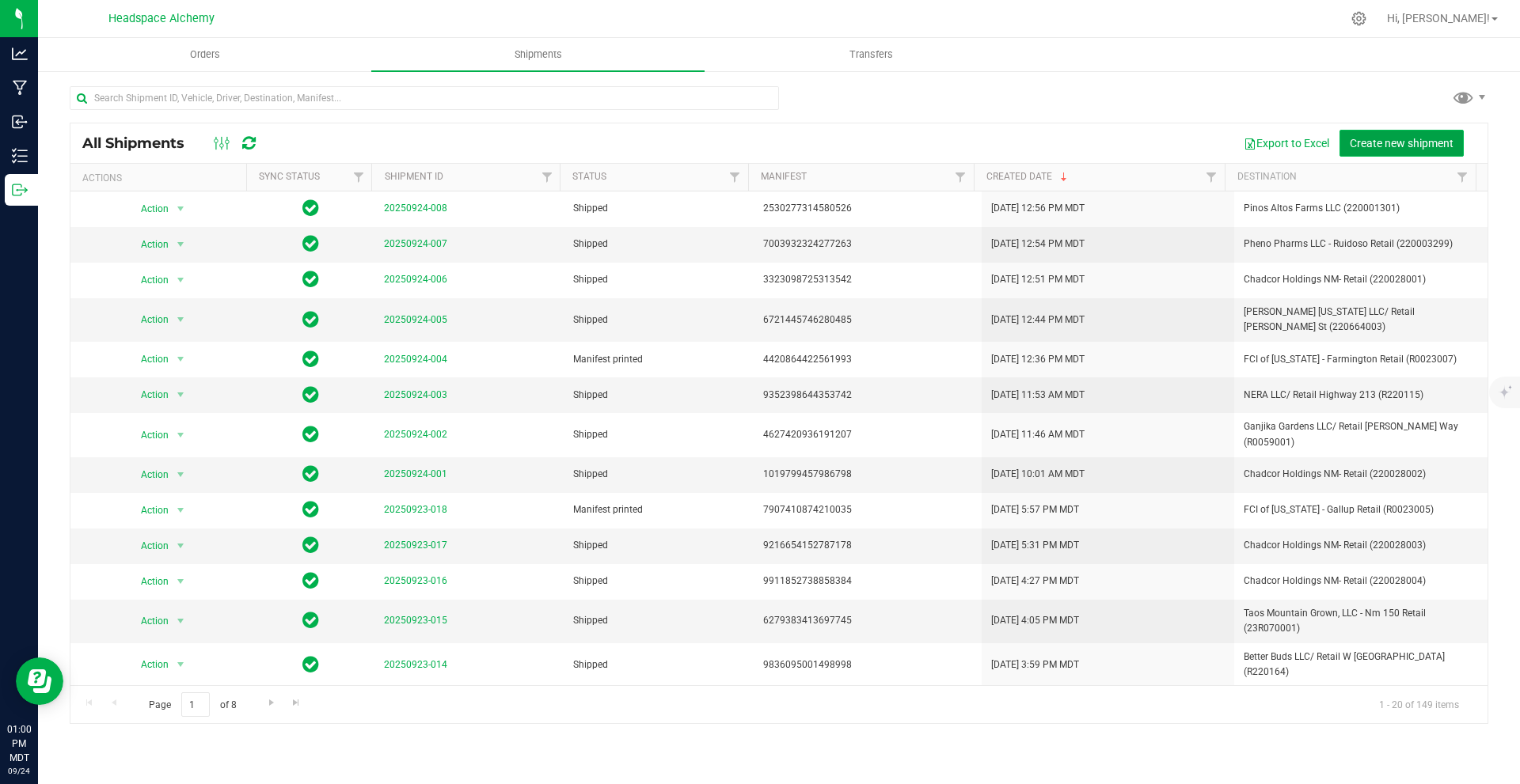
click at [1400, 129] on button "Create new shipment" at bounding box center [1402, 143] width 124 height 27
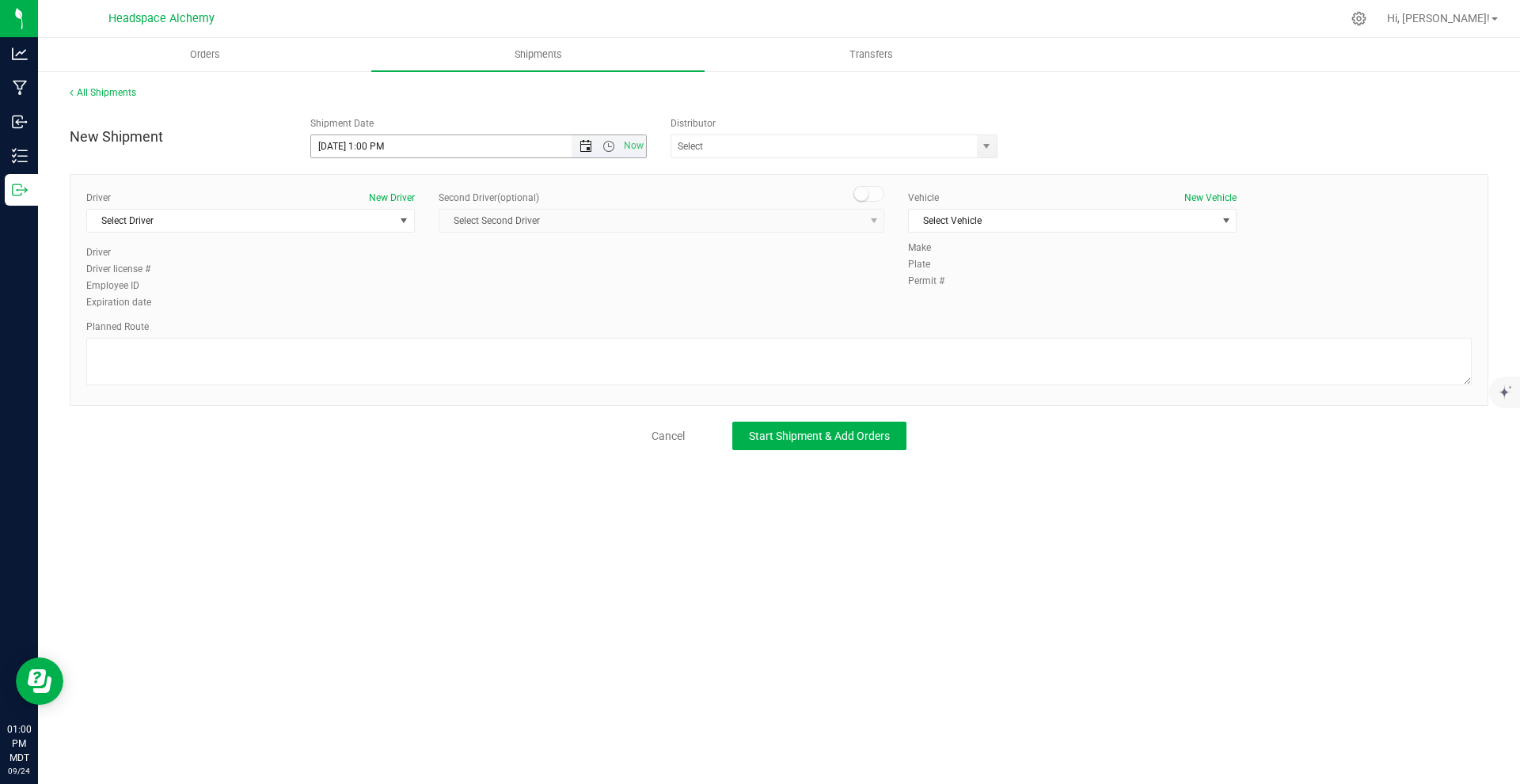
click at [584, 144] on span "Open the date view" at bounding box center [586, 146] width 13 height 13
click at [436, 307] on link "26" at bounding box center [440, 307] width 23 height 25
type input "9/26/2025 1:00 PM"
click at [865, 148] on input "text" at bounding box center [820, 146] width 296 height 22
click at [754, 180] on li "Headspace Alchemy (230021002)" at bounding box center [834, 173] width 325 height 24
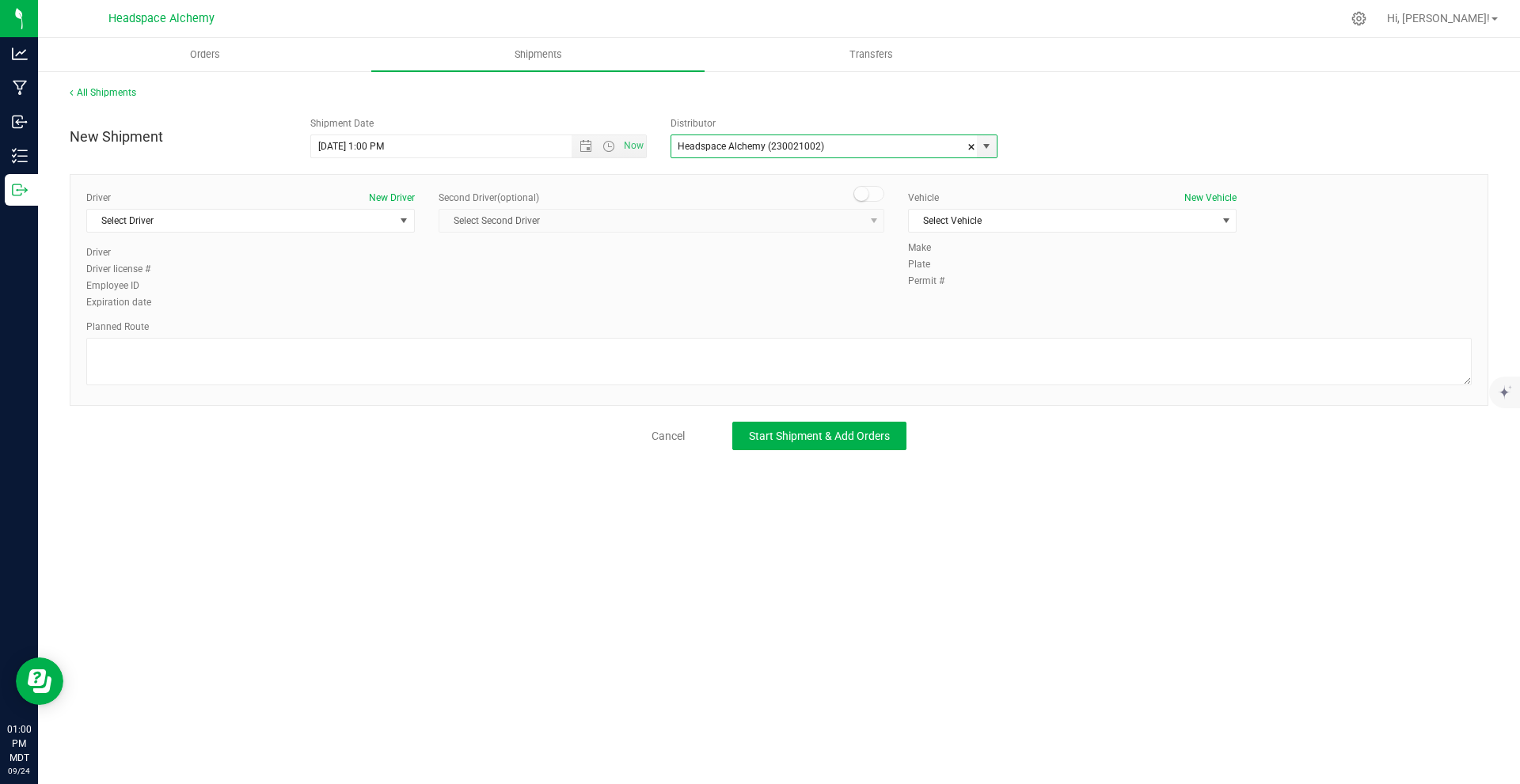
type input "Headspace Alchemy (230021002)"
click at [356, 235] on div "Driver New Driver Select Driver Select Driver [PERSON_NAME] [PERSON_NAME] [PERS…" at bounding box center [250, 218] width 329 height 54
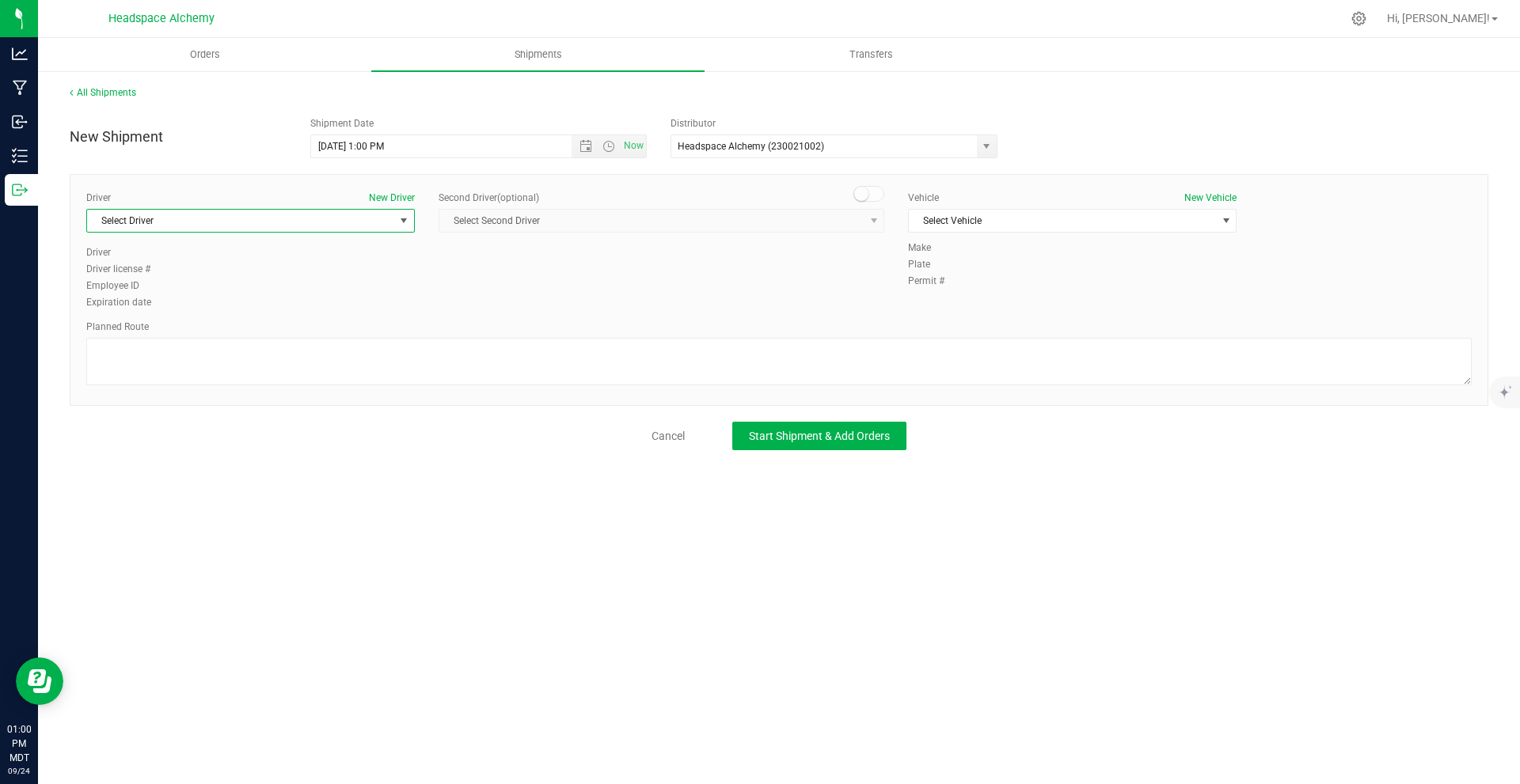
click at [351, 226] on span "Select Driver" at bounding box center [241, 221] width 307 height 22
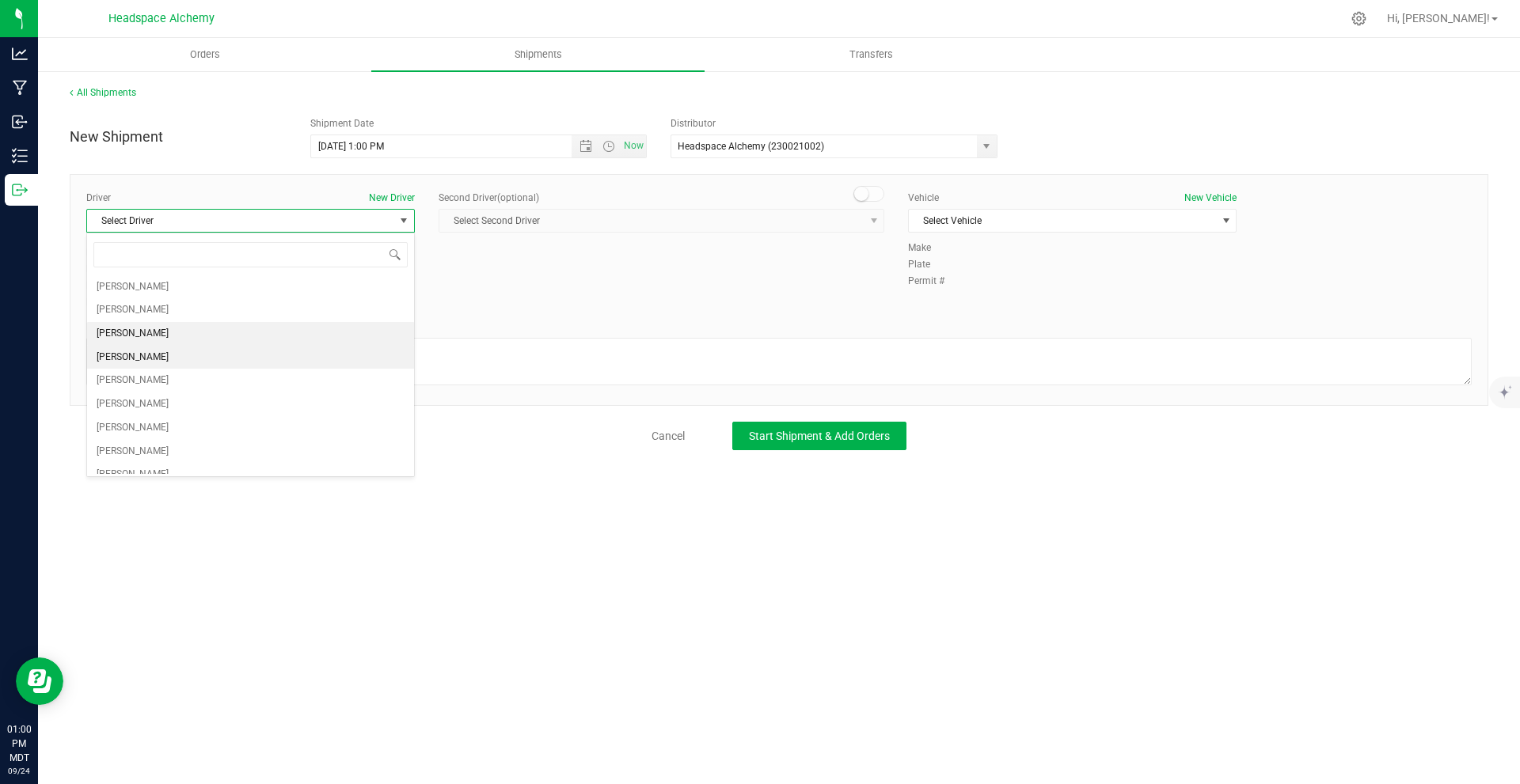
click at [140, 351] on span "[PERSON_NAME]" at bounding box center [133, 358] width 72 height 21
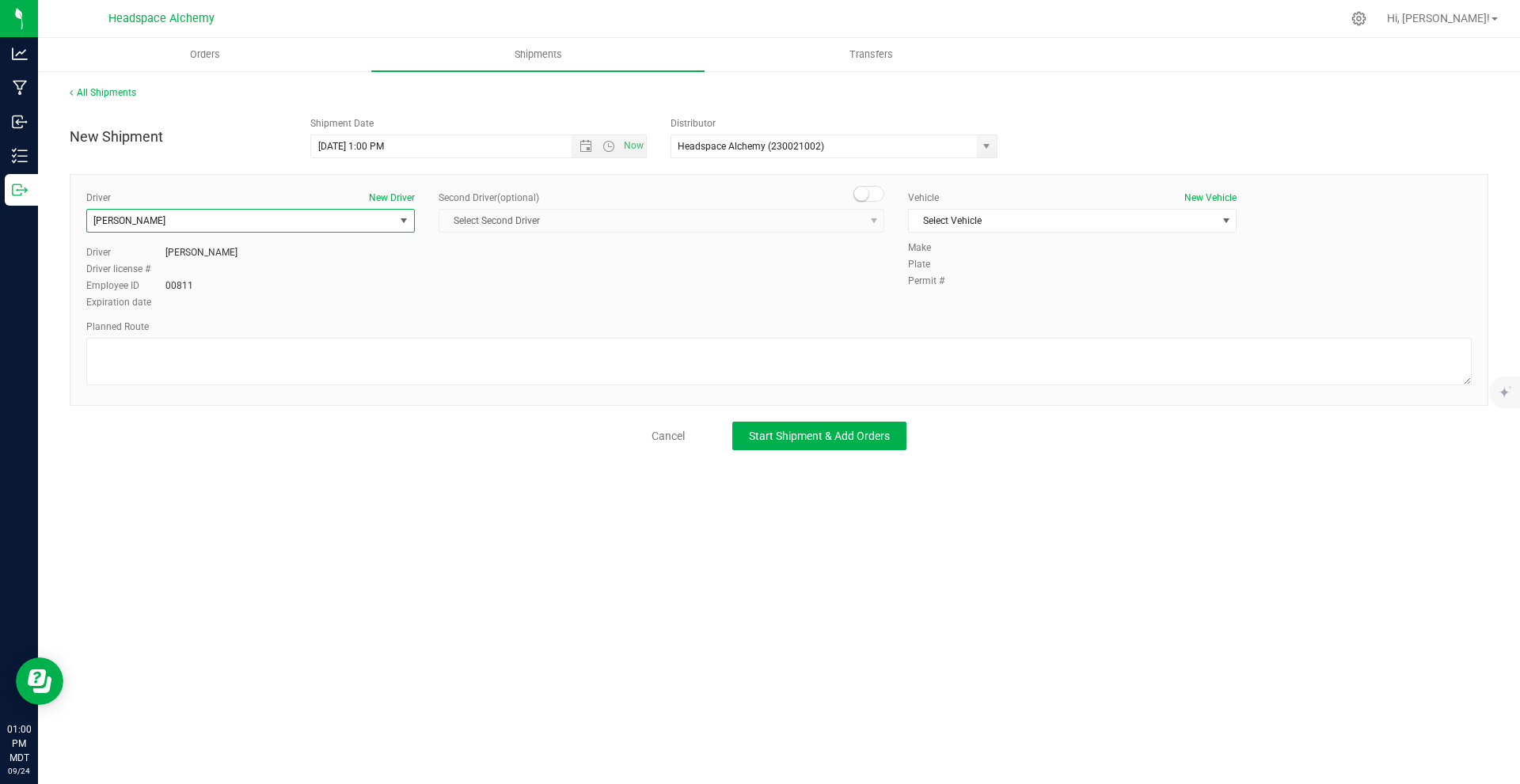
click at [865, 179] on div "Driver New Driver Sherry Betts Select Driver Angel Aguilar Devon Arzate Glen As…" at bounding box center [779, 290] width 1419 height 232
click at [868, 190] on span at bounding box center [870, 194] width 32 height 16
click at [736, 224] on span "Select Second Driver" at bounding box center [652, 221] width 425 height 22
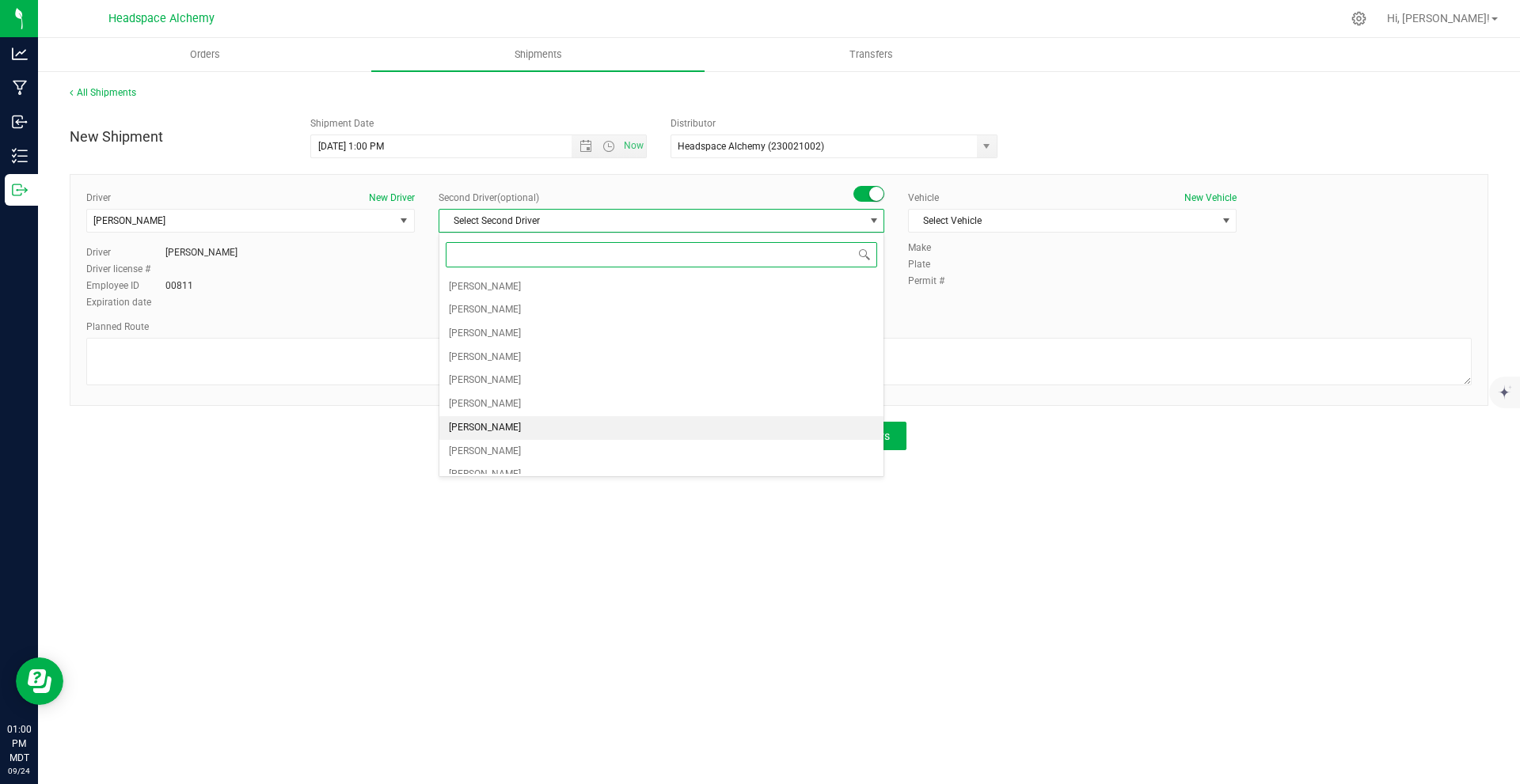
click at [487, 432] on span "[PERSON_NAME]" at bounding box center [485, 428] width 72 height 21
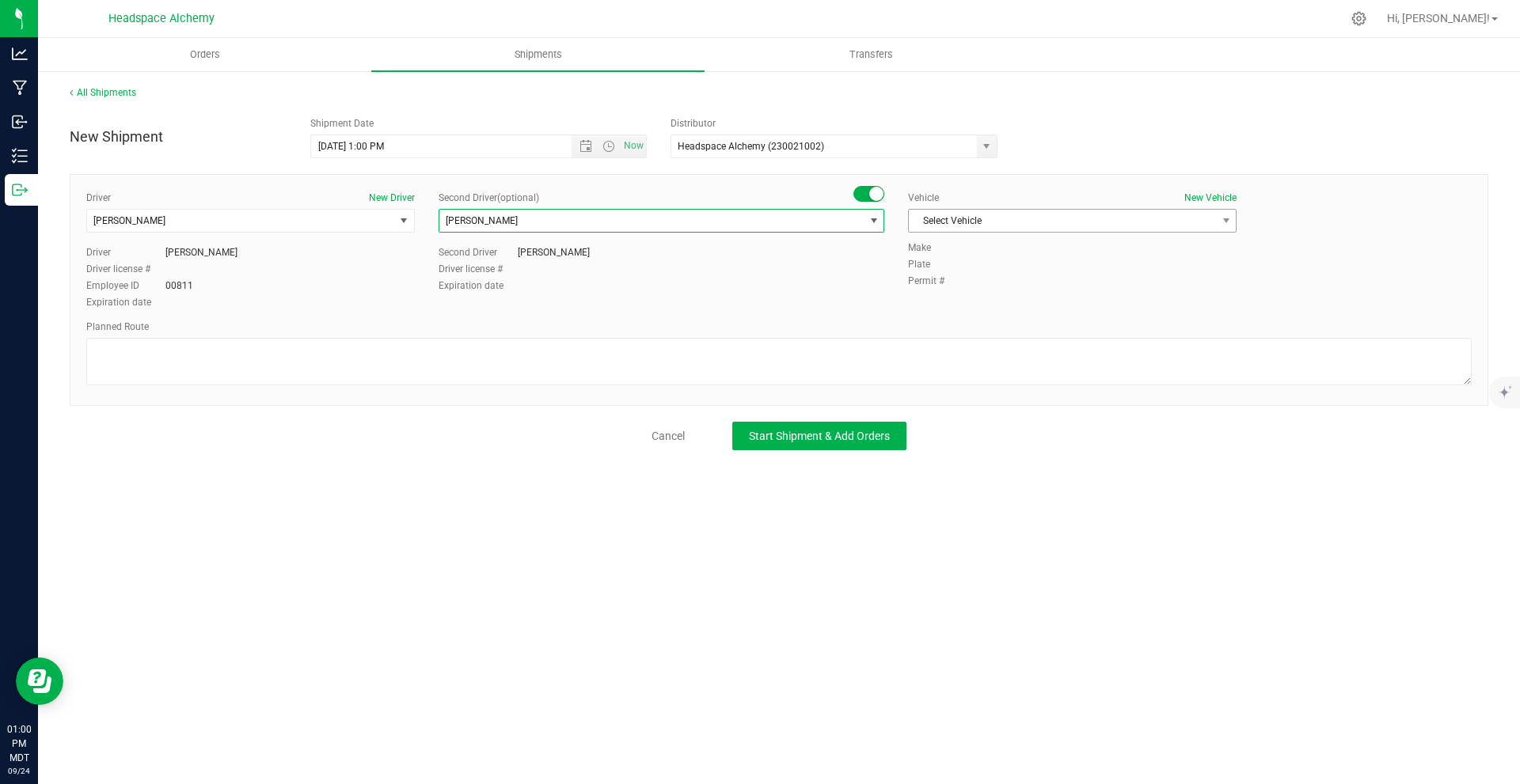
click at [982, 217] on span "Select Vehicle" at bounding box center [1063, 221] width 307 height 22
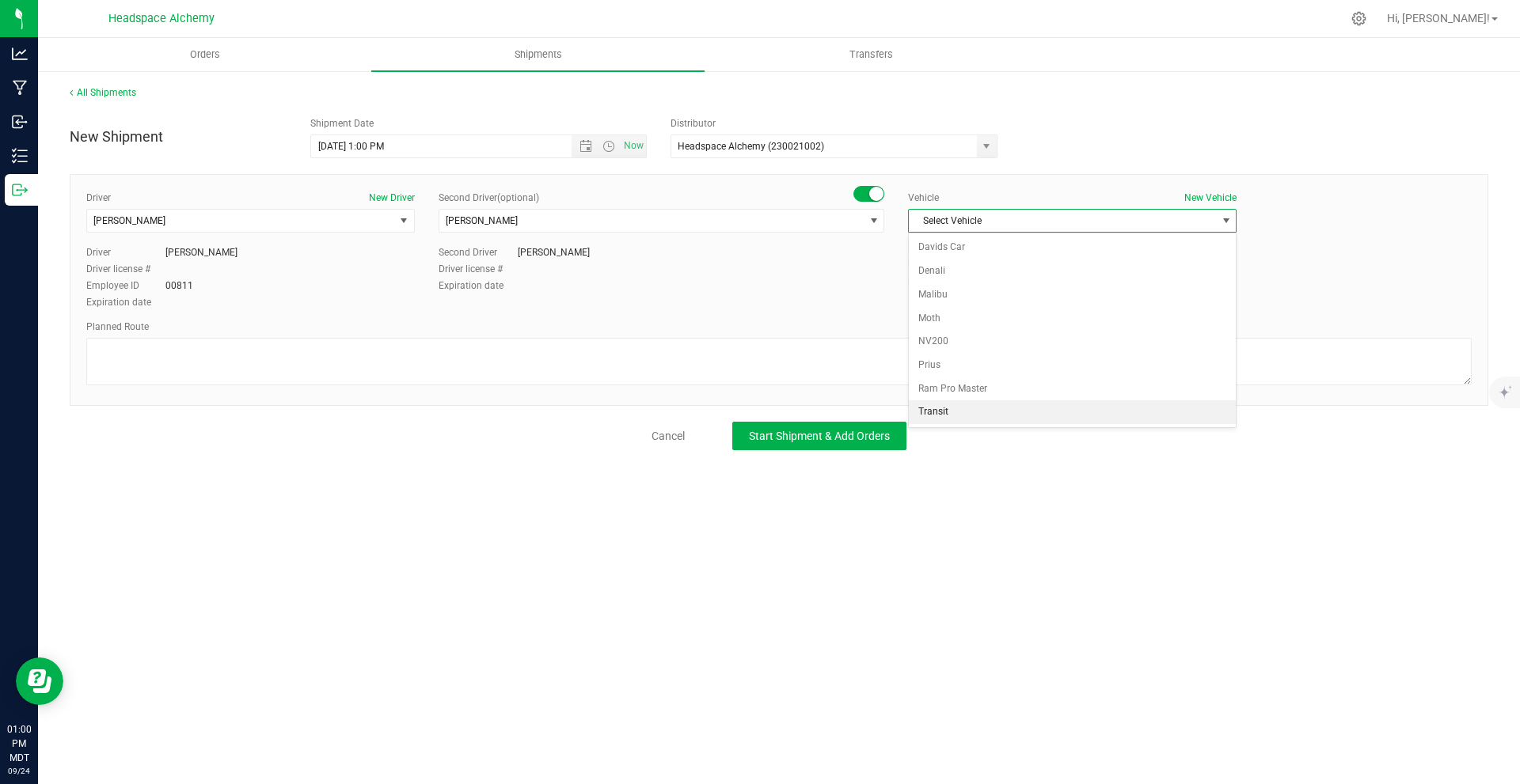
click at [962, 412] on li "Transit" at bounding box center [1072, 412] width 327 height 24
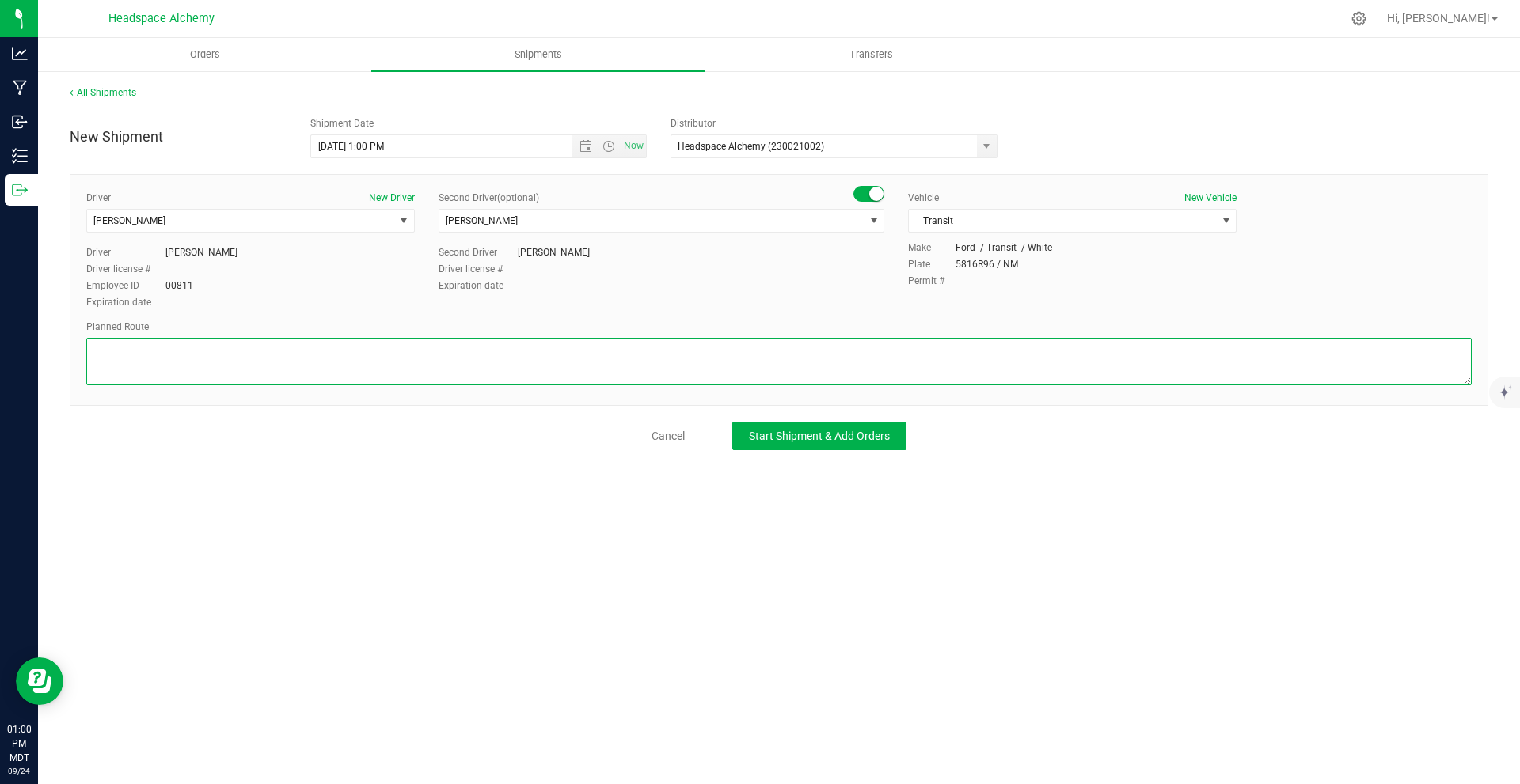
paste textarea "805 El Molino Blvd Las Cruces, NM 88005  Take S Alameda Blvd to W Picacho Ave …"
type textarea "805 El Molino Blvd Las Cruces, NM 88005  Take S Alameda Blvd to W Picacho Ave …"
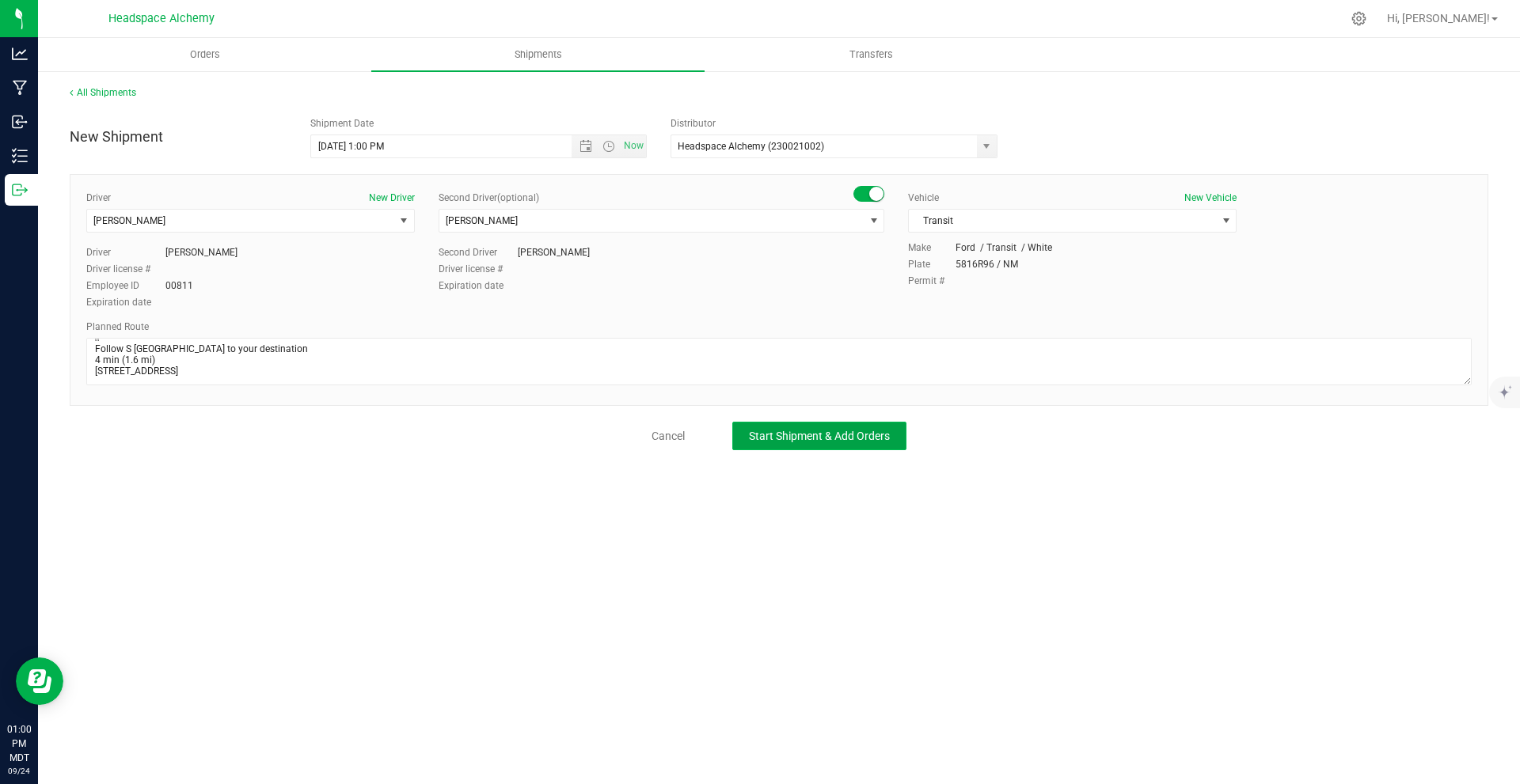
click at [873, 437] on span "Start Shipment & Add Orders" at bounding box center [820, 436] width 141 height 13
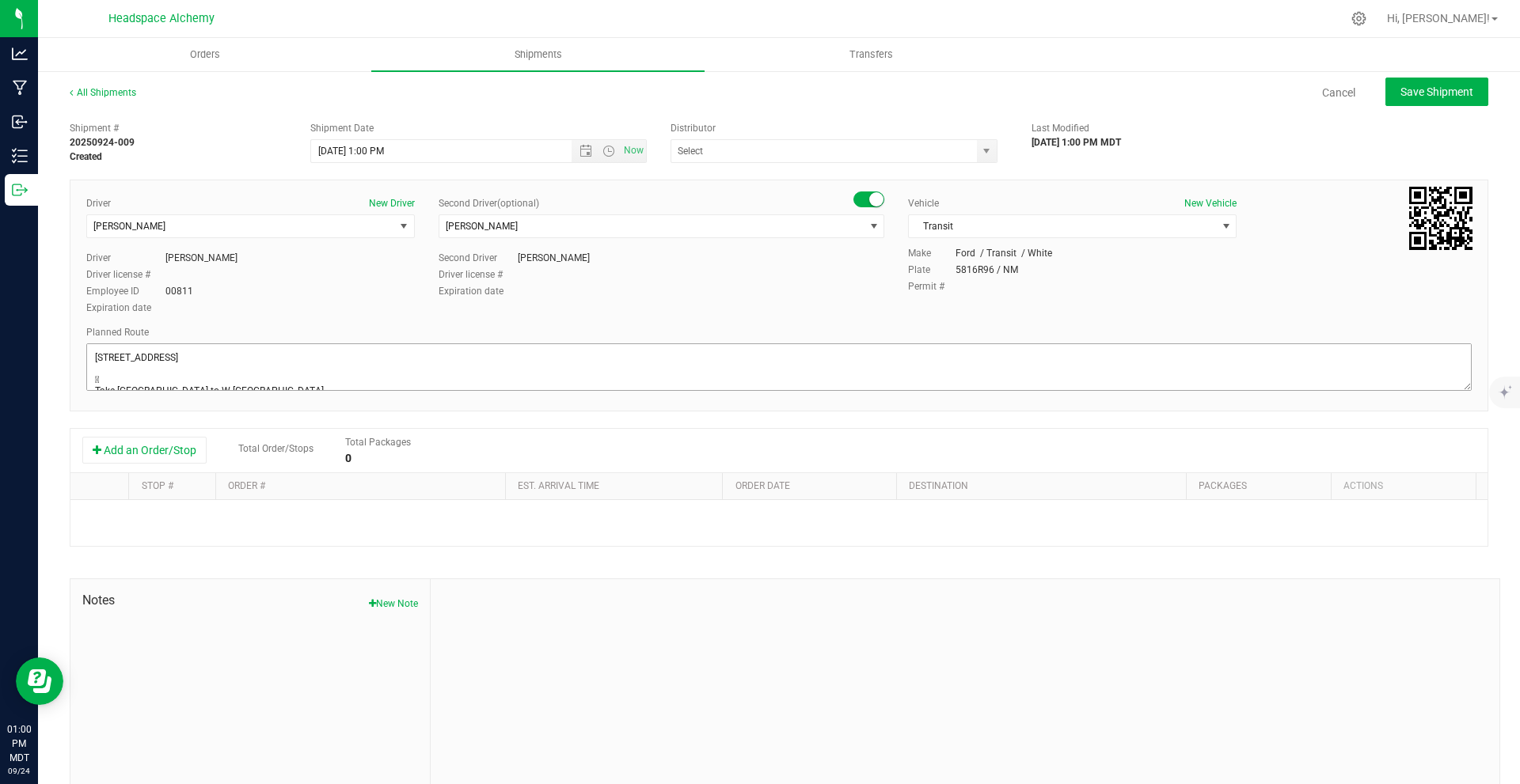
type input "Headspace Alchemy (230021002)"
click at [198, 441] on button "Add an Order/Stop" at bounding box center [144, 451] width 124 height 27
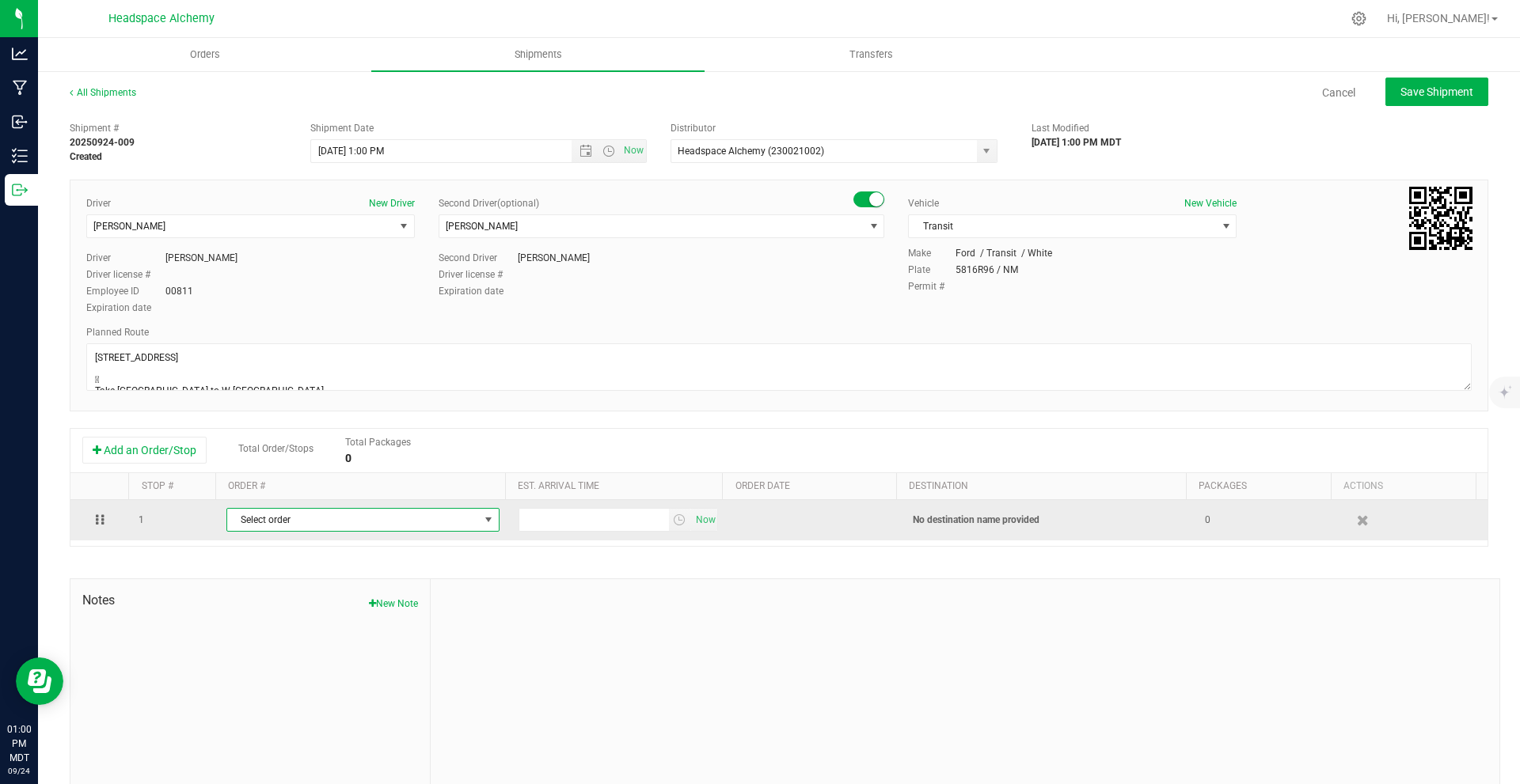
click at [318, 523] on span "Select order" at bounding box center [353, 520] width 252 height 22
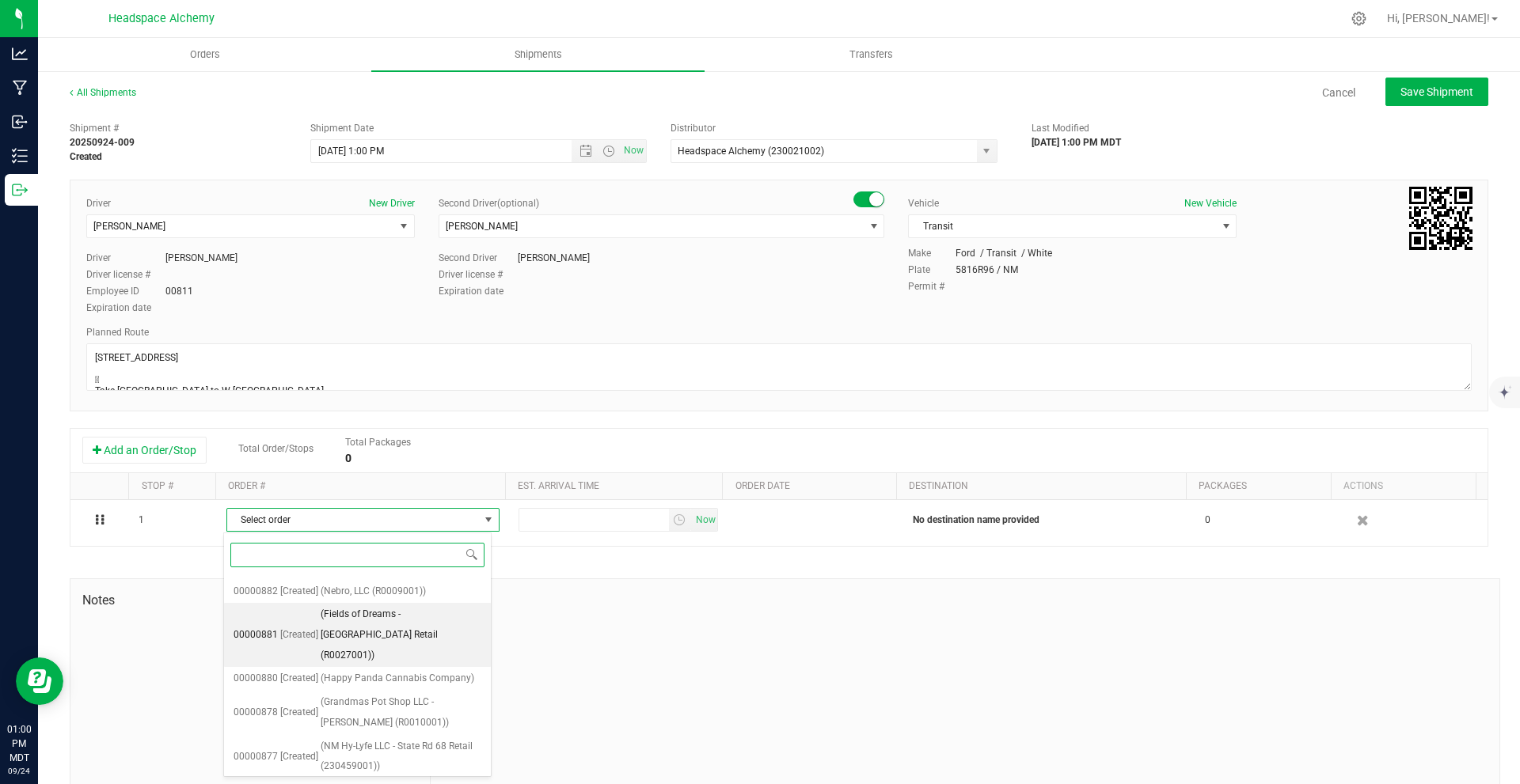
scroll to position [523, 0]
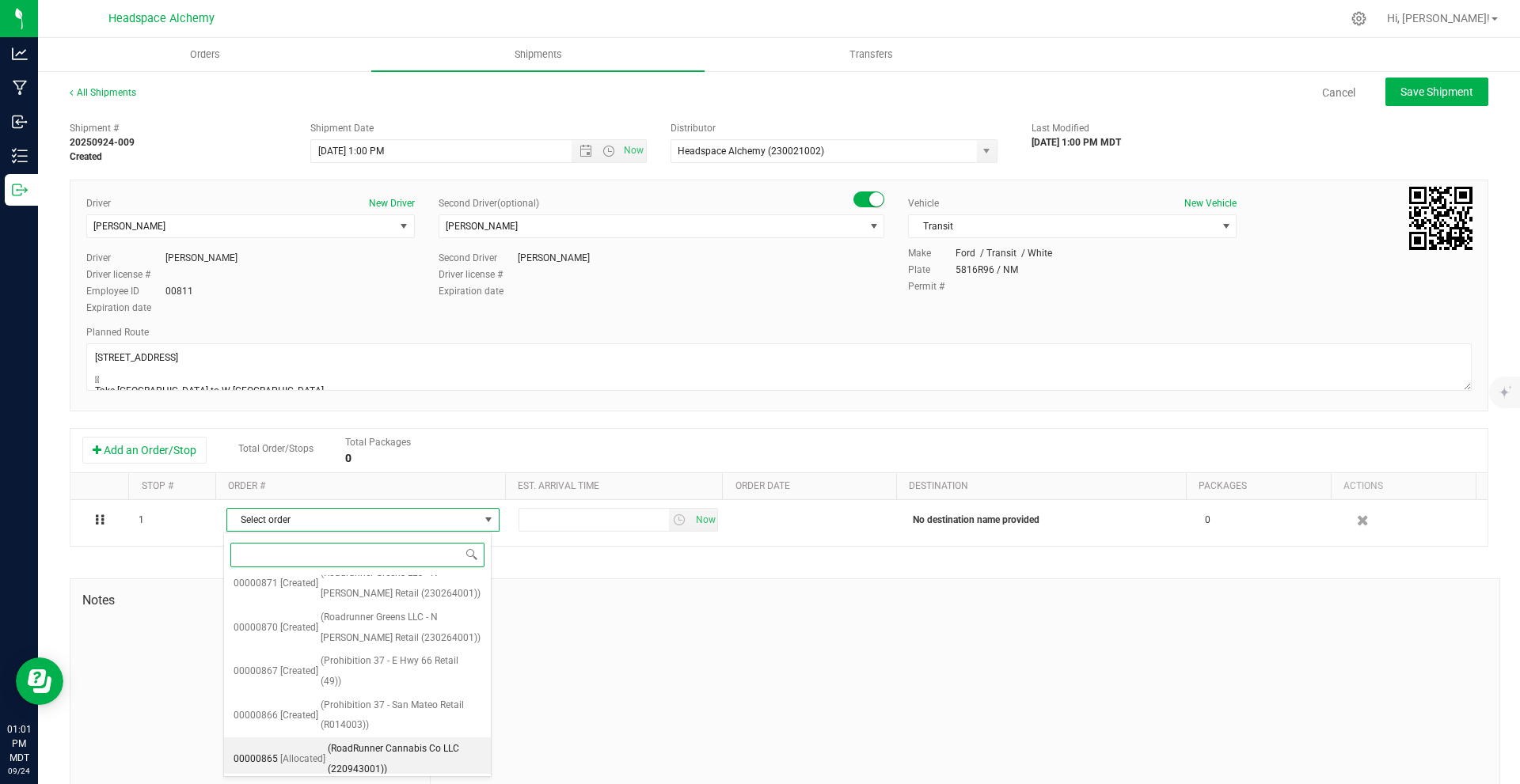
click at [396, 739] on span "(RoadRunner Cannabis Co LLC (220943001))" at bounding box center [405, 759] width 154 height 41
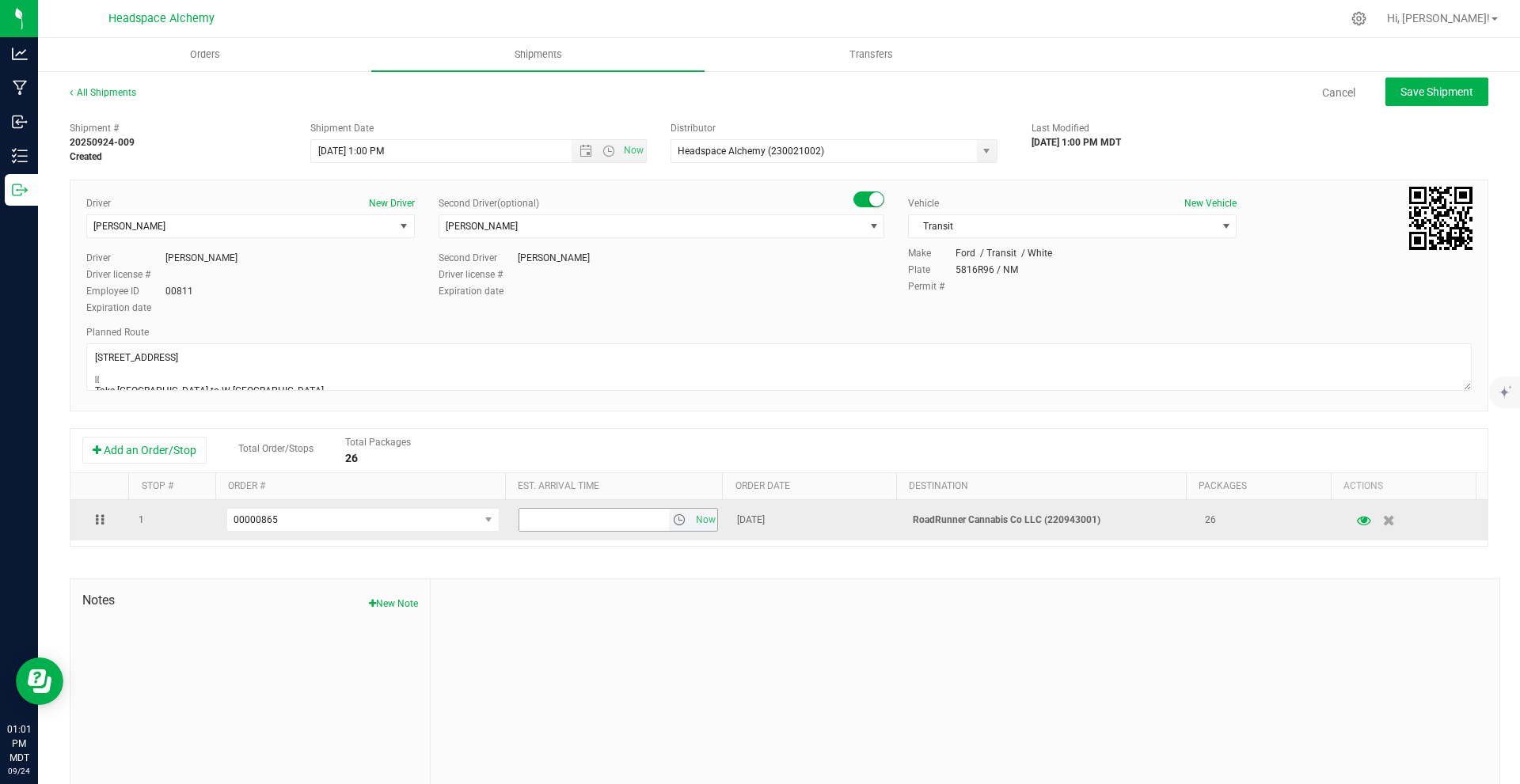
click at [673, 523] on span "select" at bounding box center [680, 520] width 13 height 13
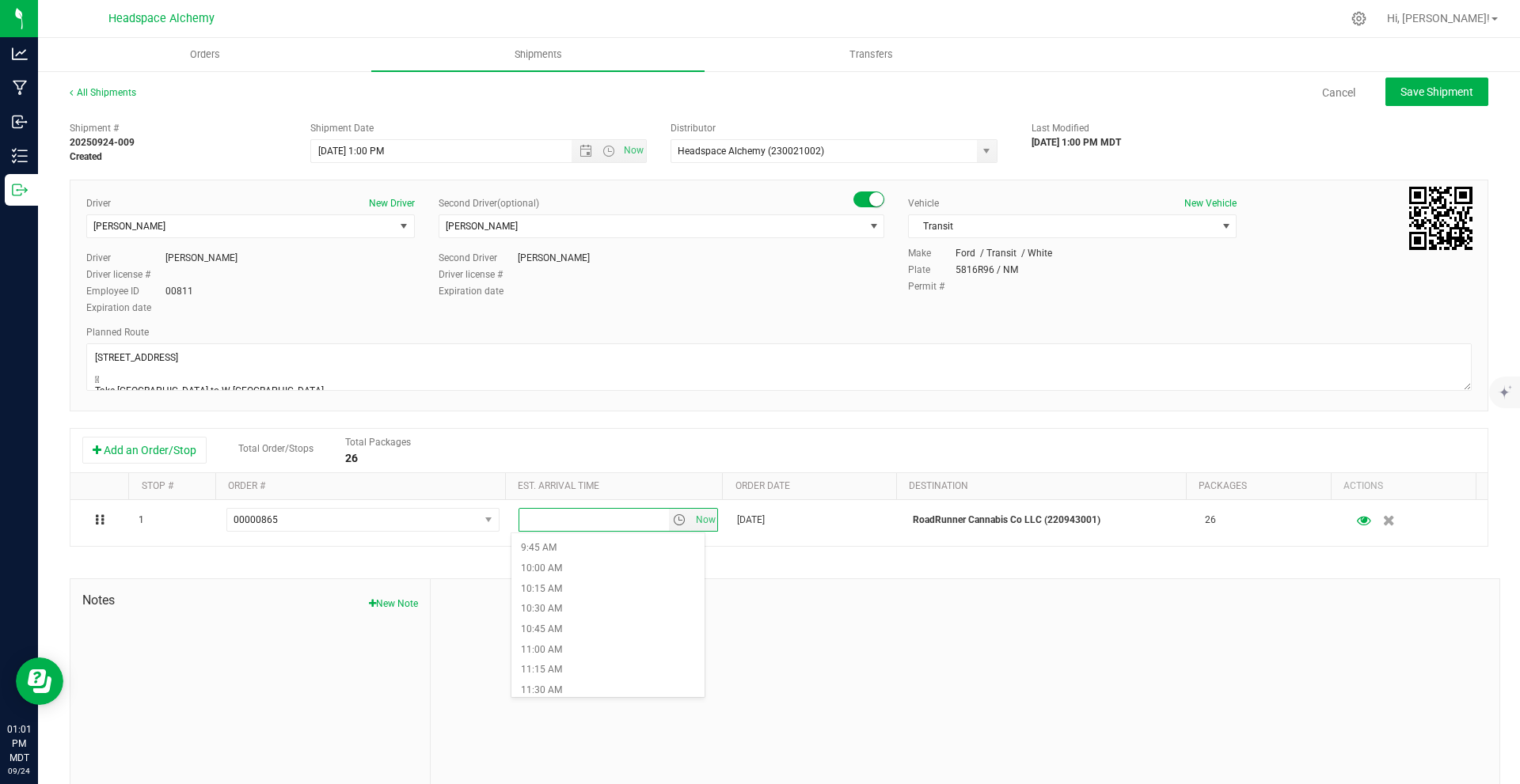
scroll to position [870, 0]
click at [560, 646] on li "12:00 PM" at bounding box center [608, 652] width 193 height 21
click at [1408, 94] on span "Save Shipment" at bounding box center [1437, 92] width 73 height 13
type input "9/26/2025 7:00 PM"
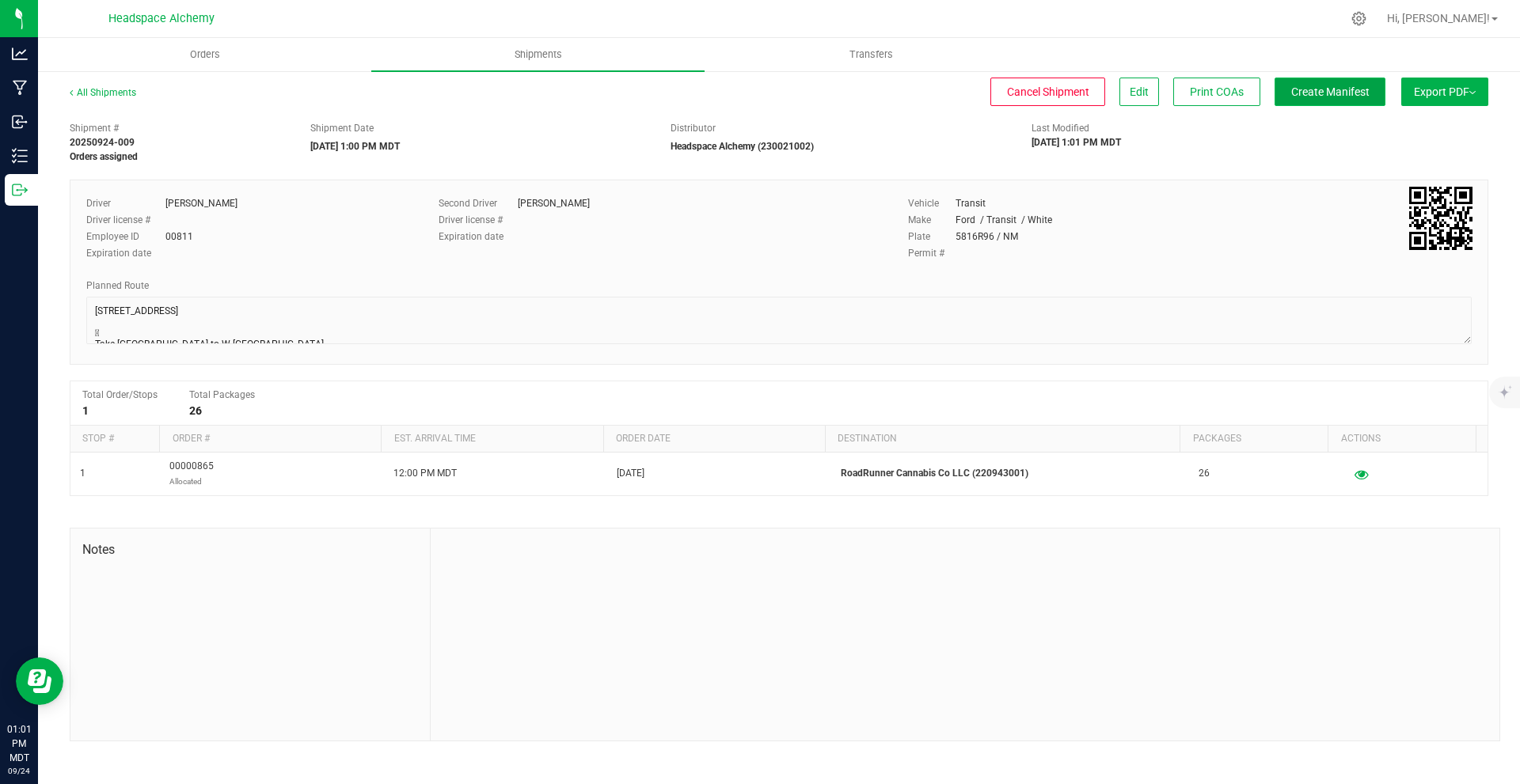
click at [1338, 103] on button "Create Manifest" at bounding box center [1330, 92] width 111 height 29
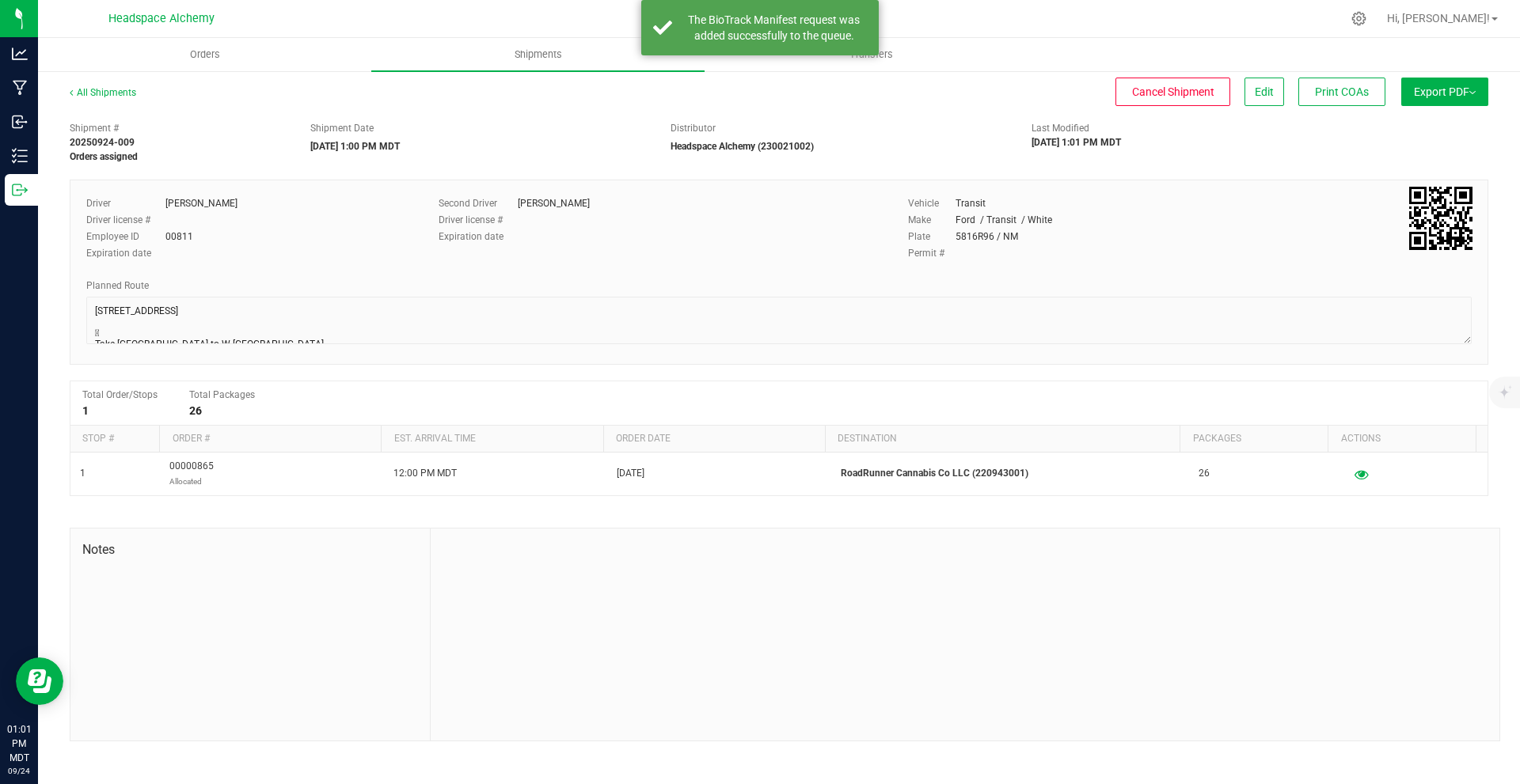
click at [1441, 100] on button "Export PDF" at bounding box center [1445, 92] width 87 height 29
click at [1435, 130] on span "Manifest by Package ID" at bounding box center [1422, 127] width 101 height 11
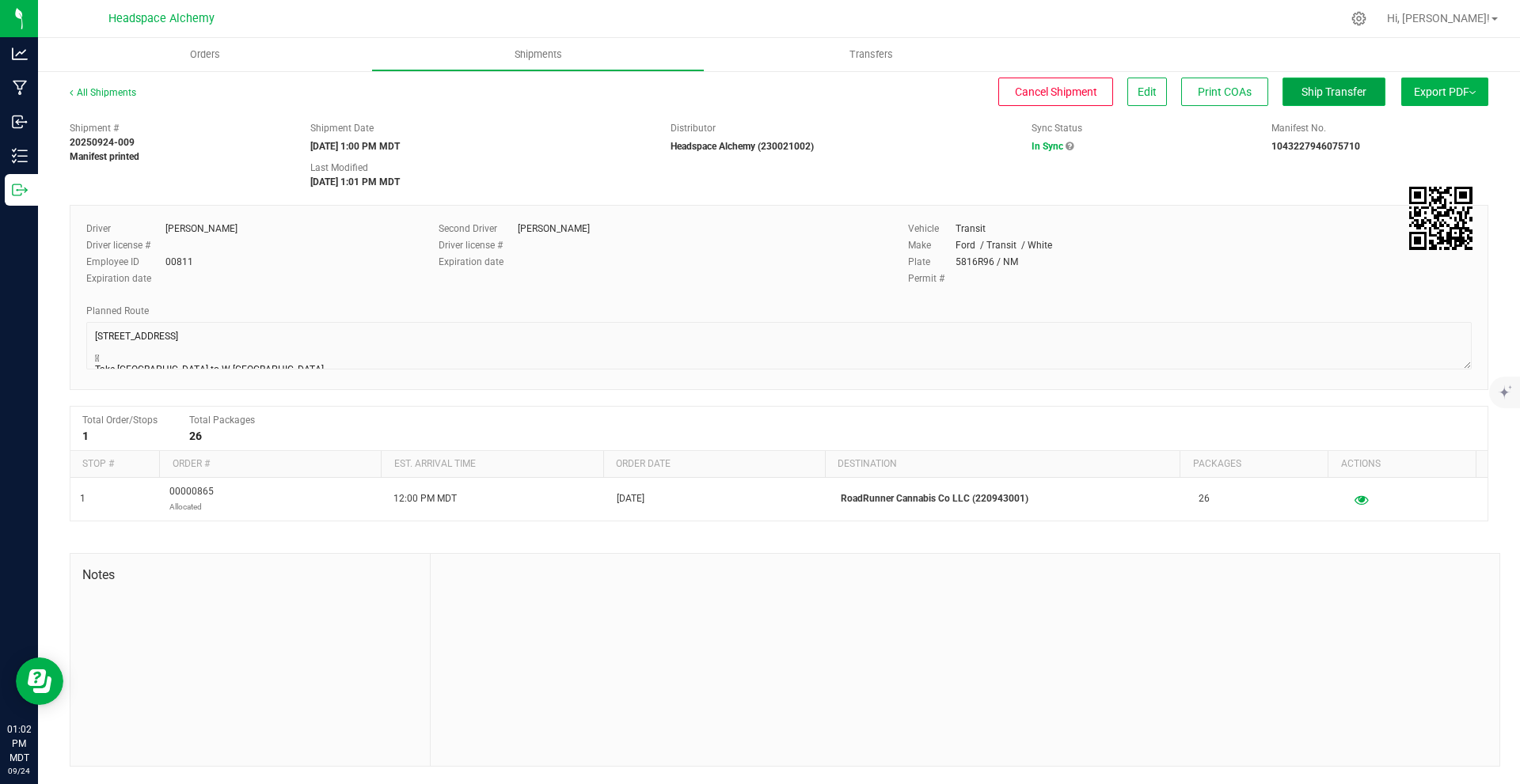
click at [1348, 93] on span "Ship Transfer" at bounding box center [1334, 92] width 65 height 13
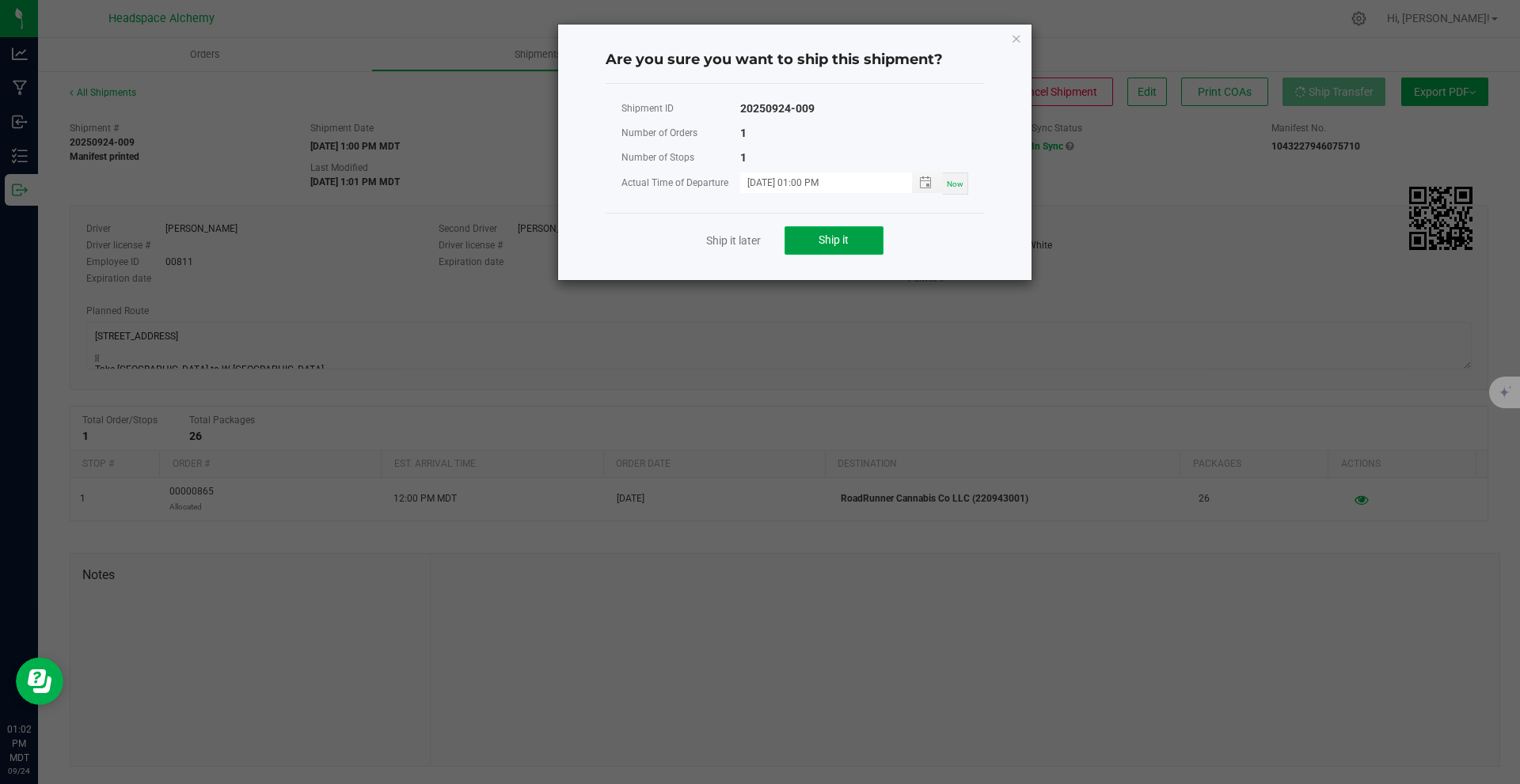
click at [861, 247] on button "Ship it" at bounding box center [834, 241] width 99 height 29
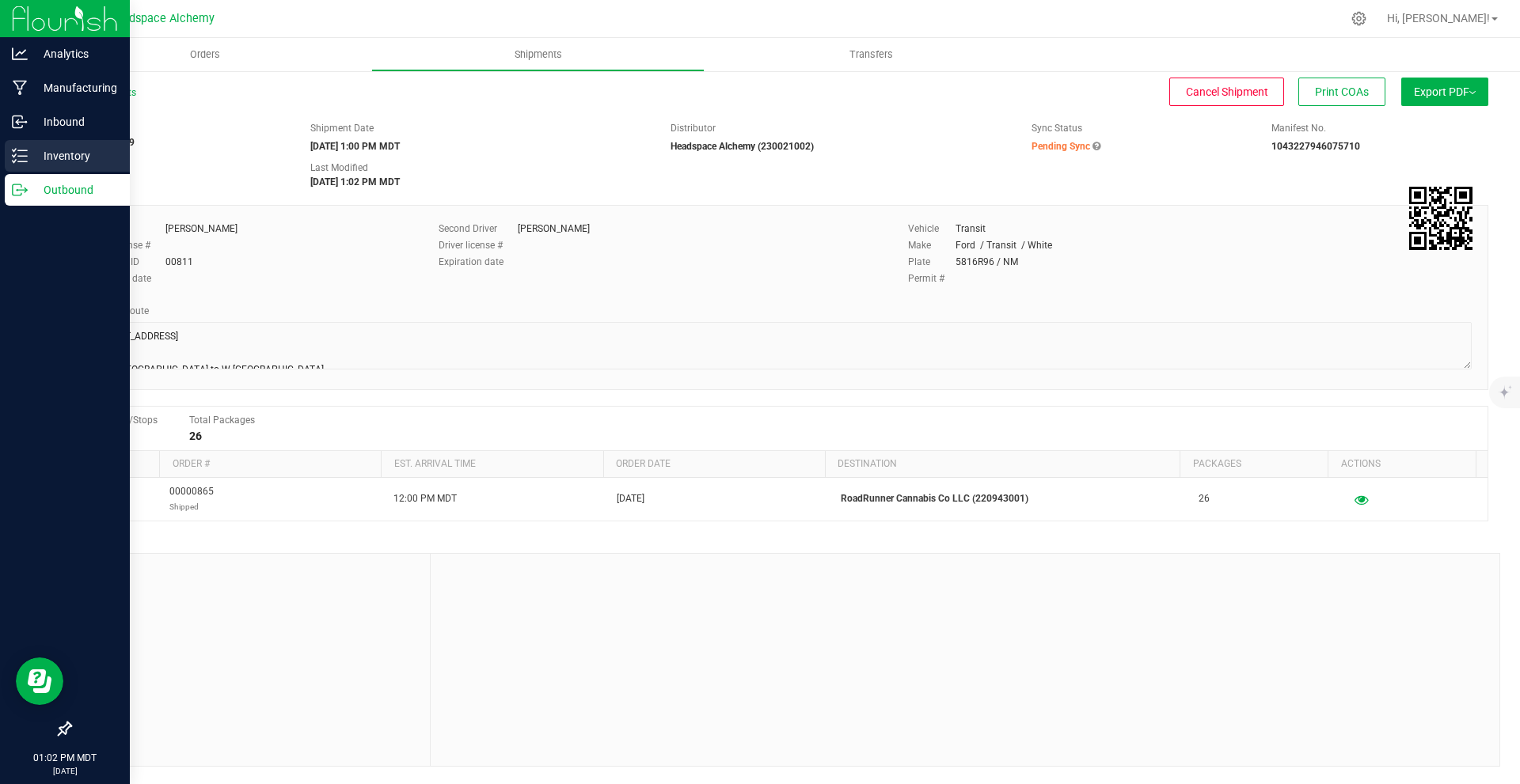
click at [29, 161] on p "Inventory" at bounding box center [75, 156] width 95 height 19
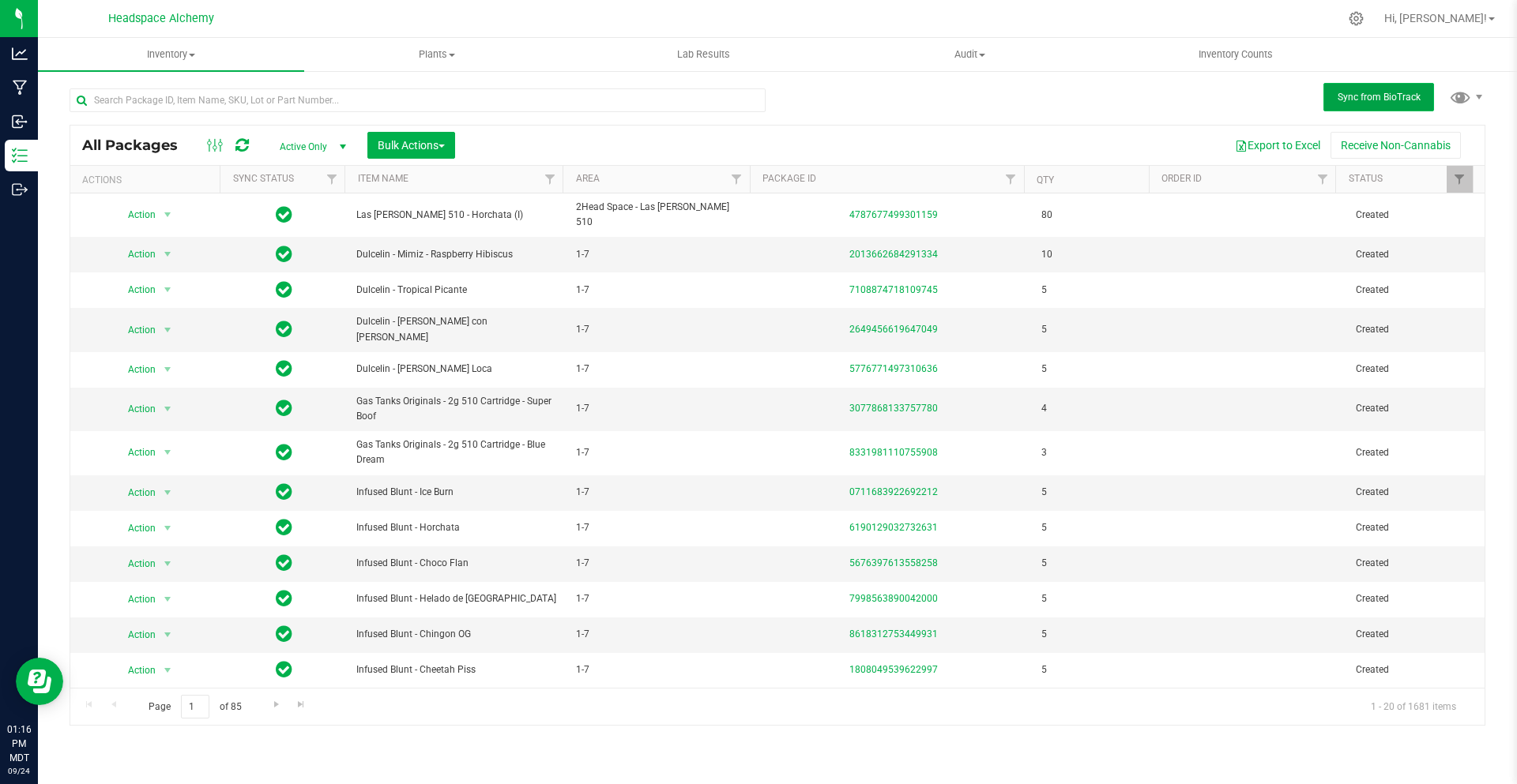
click at [1376, 102] on span "Sync from BioTrack" at bounding box center [1380, 97] width 83 height 11
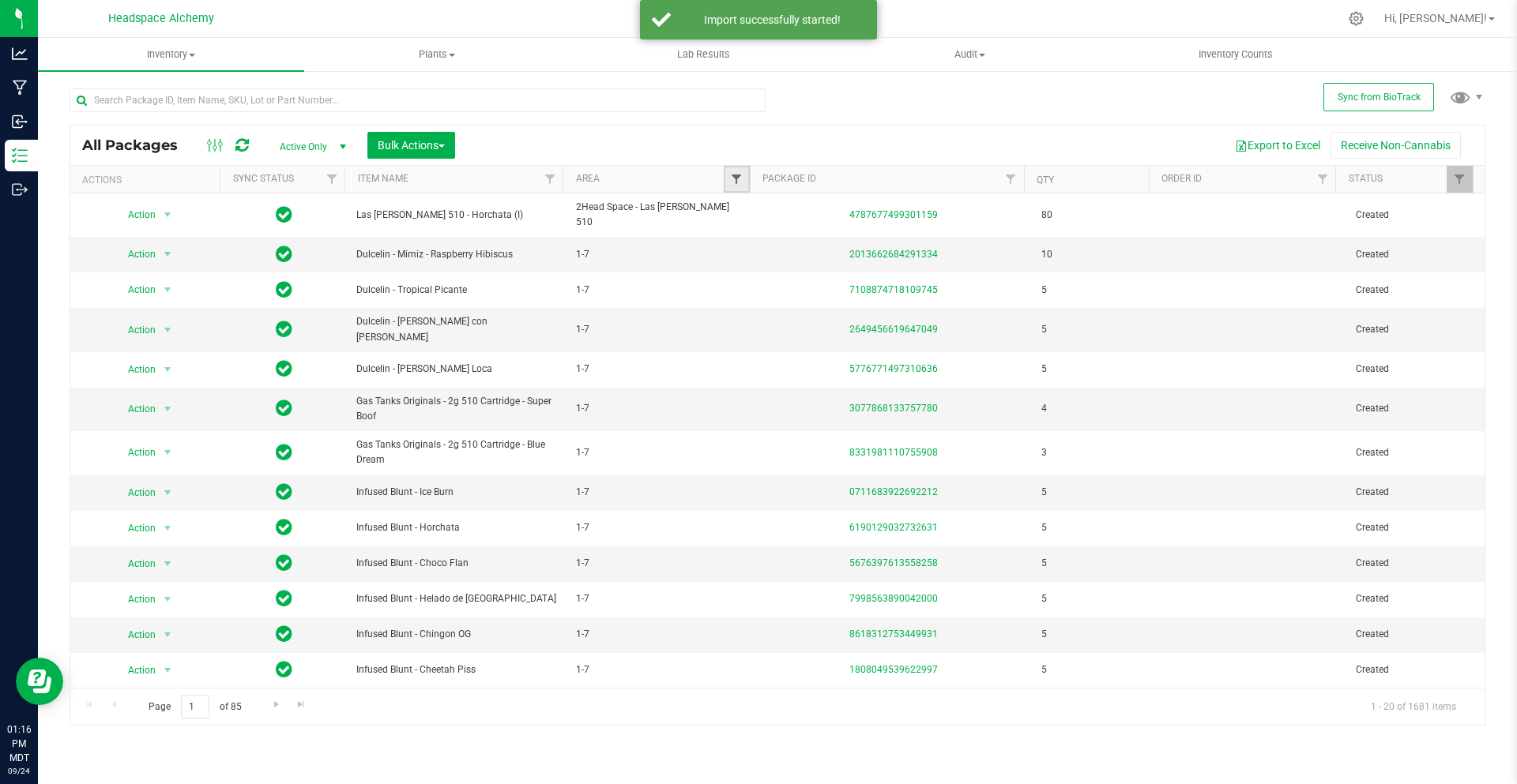
click at [732, 174] on span "Filter" at bounding box center [737, 179] width 13 height 13
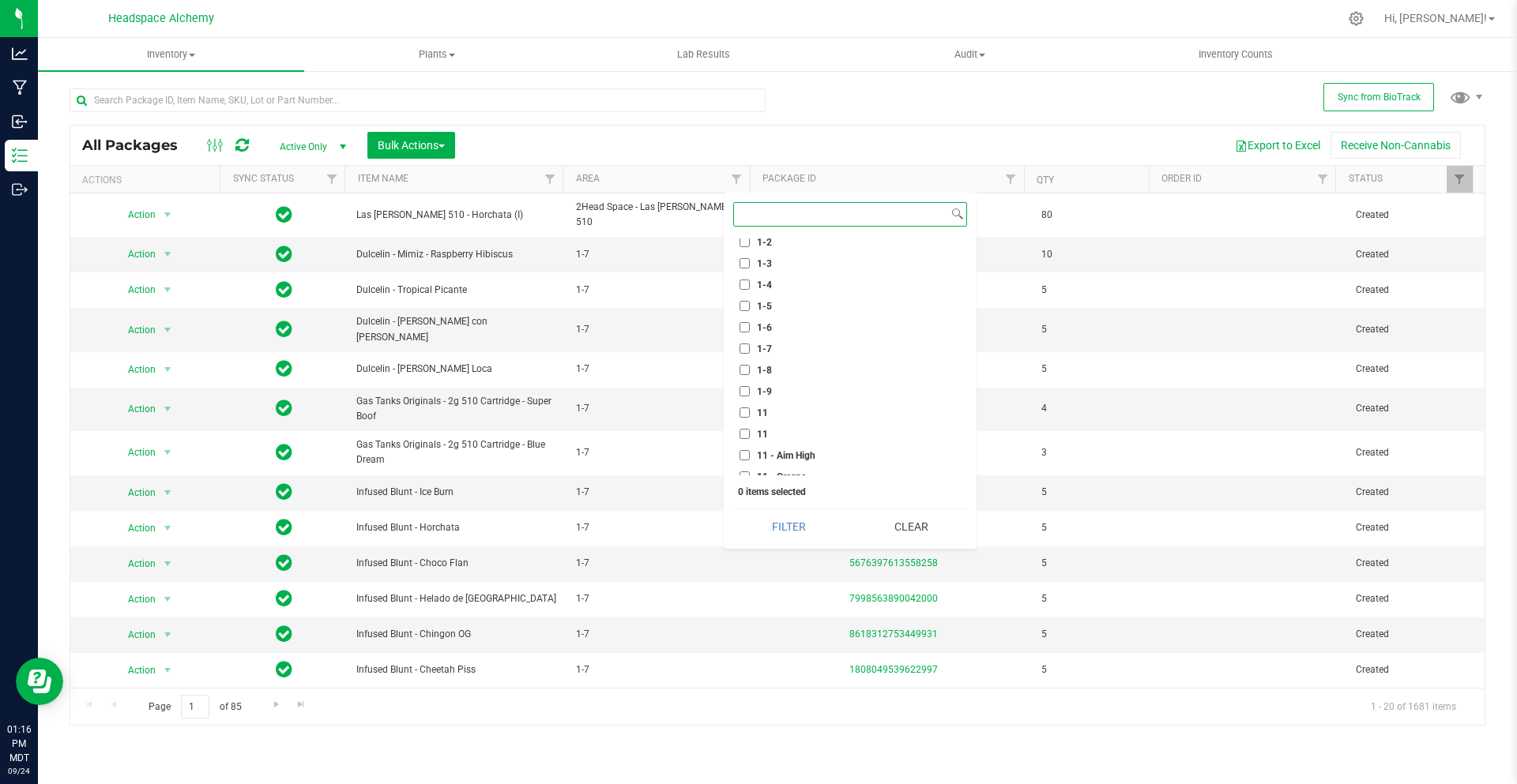
scroll to position [316, 0]
click at [749, 337] on input "1- AJ" at bounding box center [745, 336] width 10 height 10
checkbox input "true"
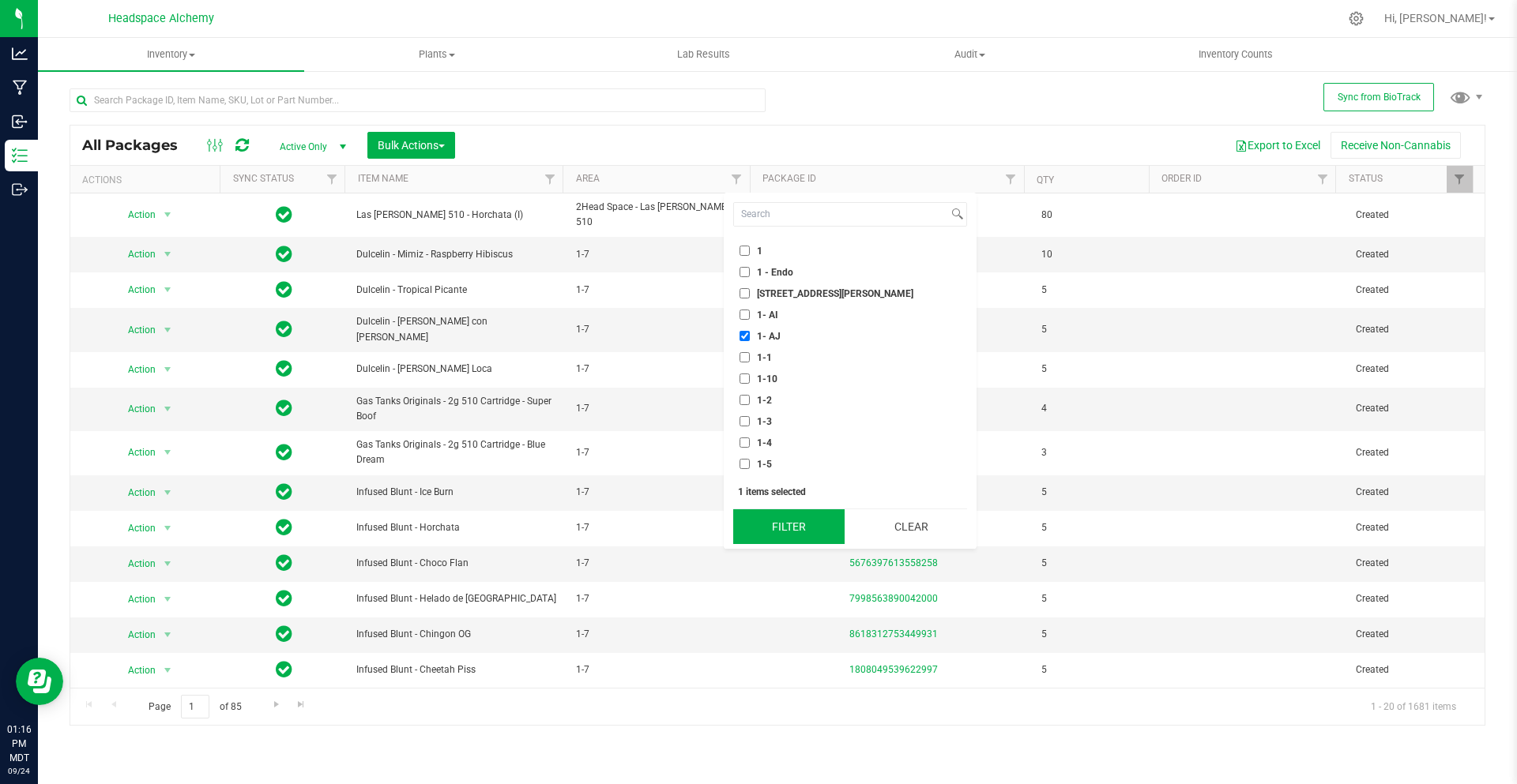
click at [806, 514] on button "Filter" at bounding box center [789, 527] width 112 height 35
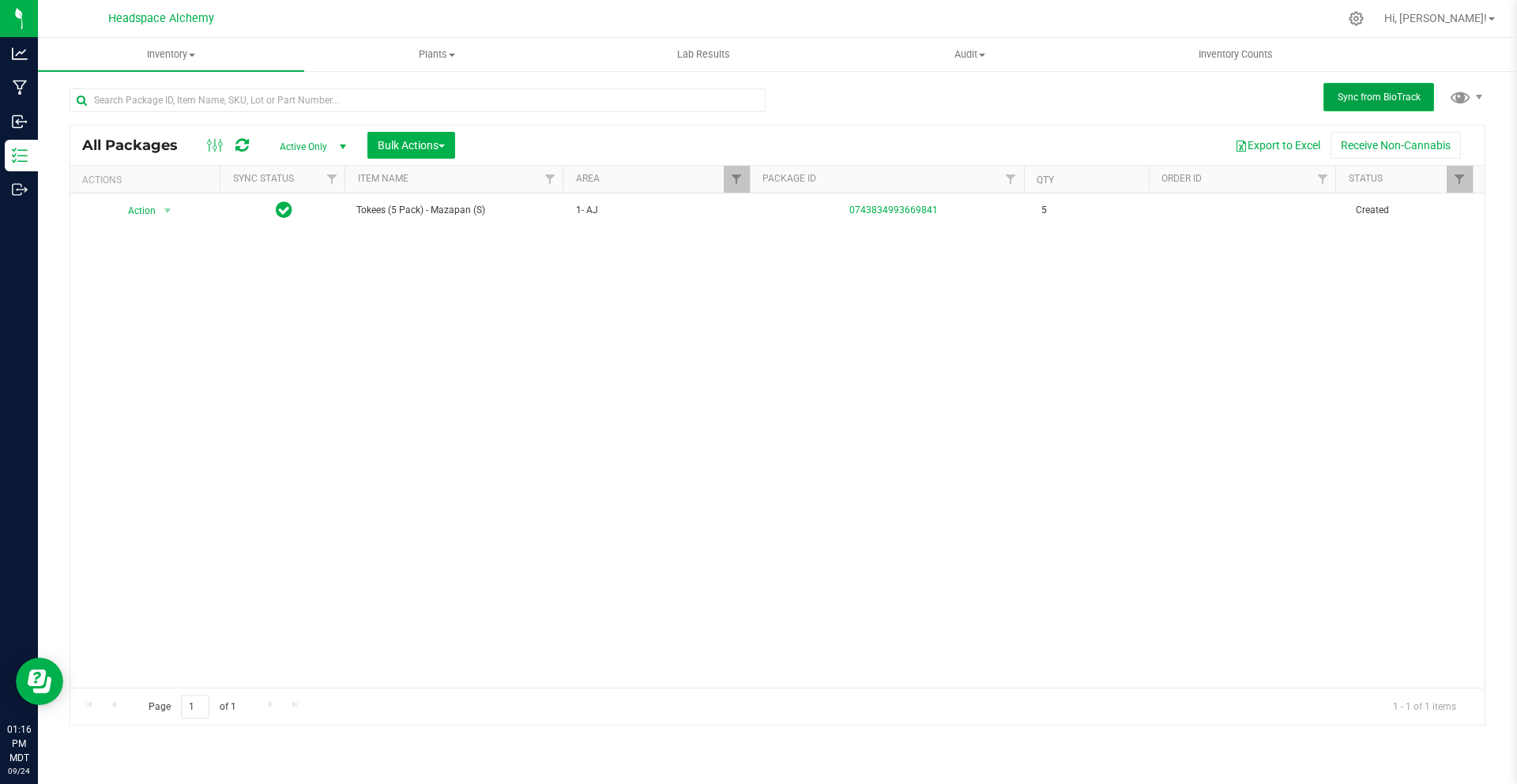
click at [1349, 96] on span "Sync from BioTrack" at bounding box center [1380, 97] width 83 height 11
click at [233, 147] on div at bounding box center [228, 145] width 53 height 19
click at [238, 145] on icon at bounding box center [242, 145] width 14 height 16
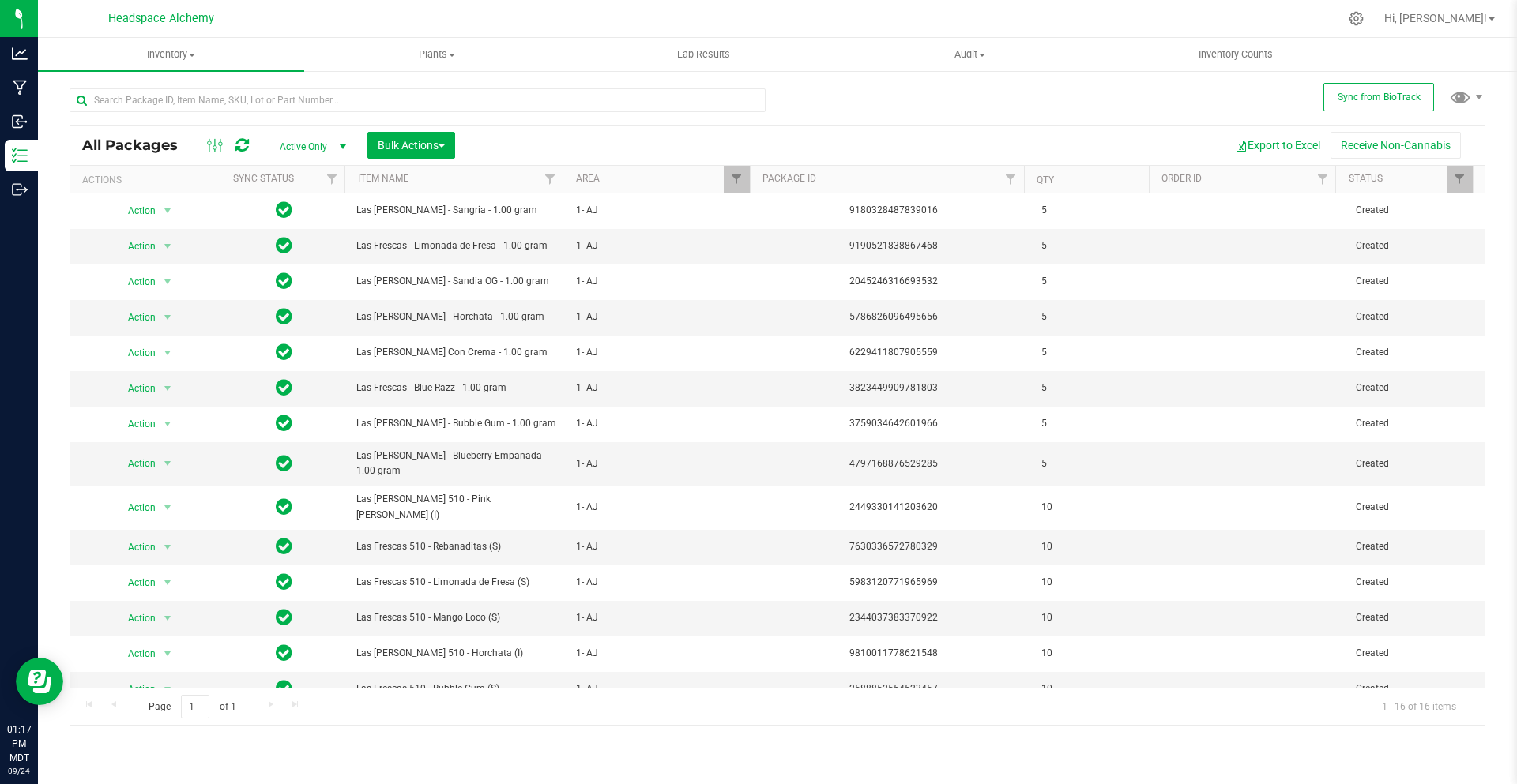
click at [465, 149] on div "Bulk Actions" at bounding box center [417, 145] width 100 height 27
click at [454, 147] on button "Bulk Actions" at bounding box center [411, 145] width 88 height 27
click at [455, 202] on div "Add to outbound order" at bounding box center [440, 212] width 128 height 26
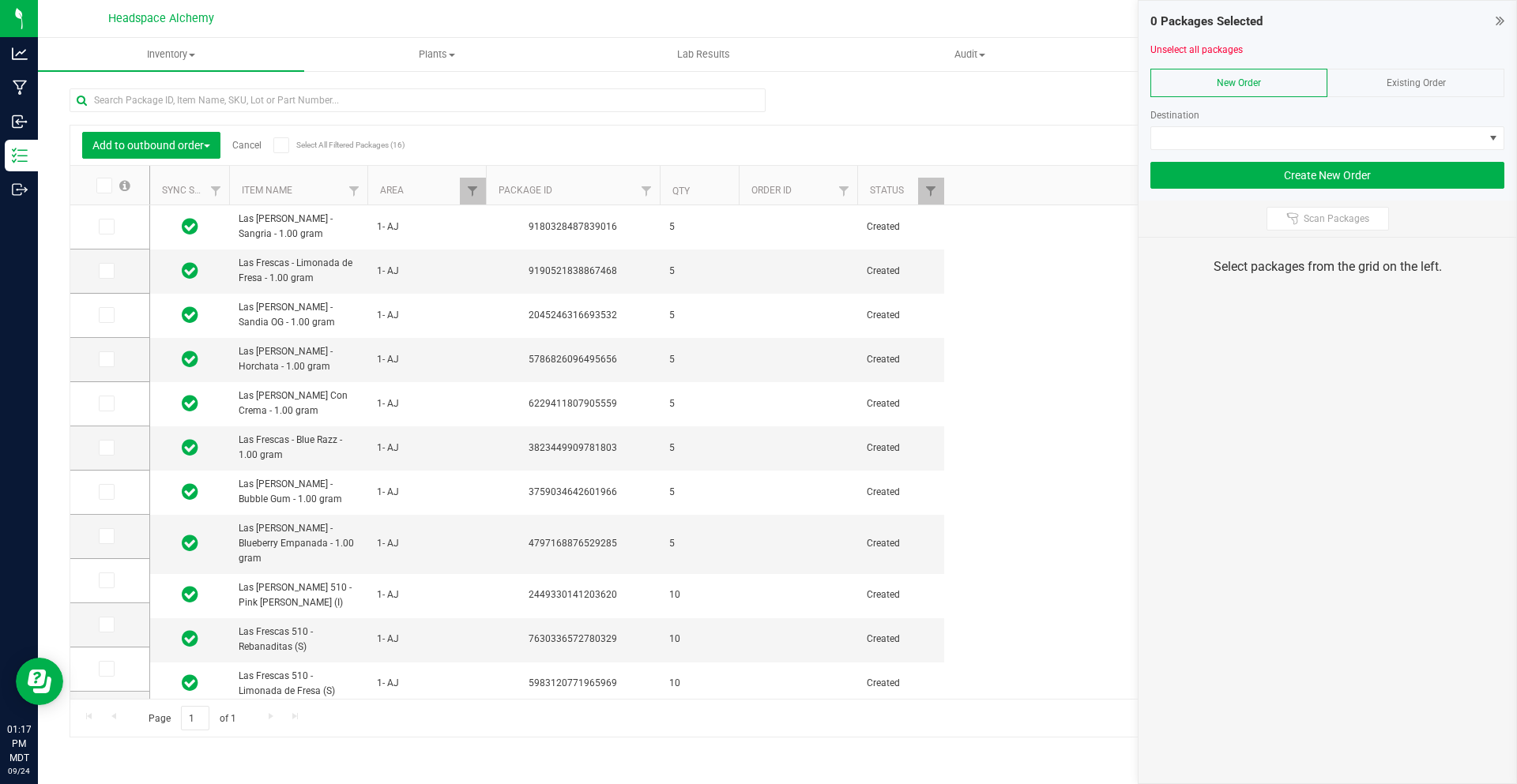
click at [1373, 91] on div "Existing Order" at bounding box center [1416, 83] width 177 height 29
click at [1373, 141] on span at bounding box center [1317, 138] width 333 height 22
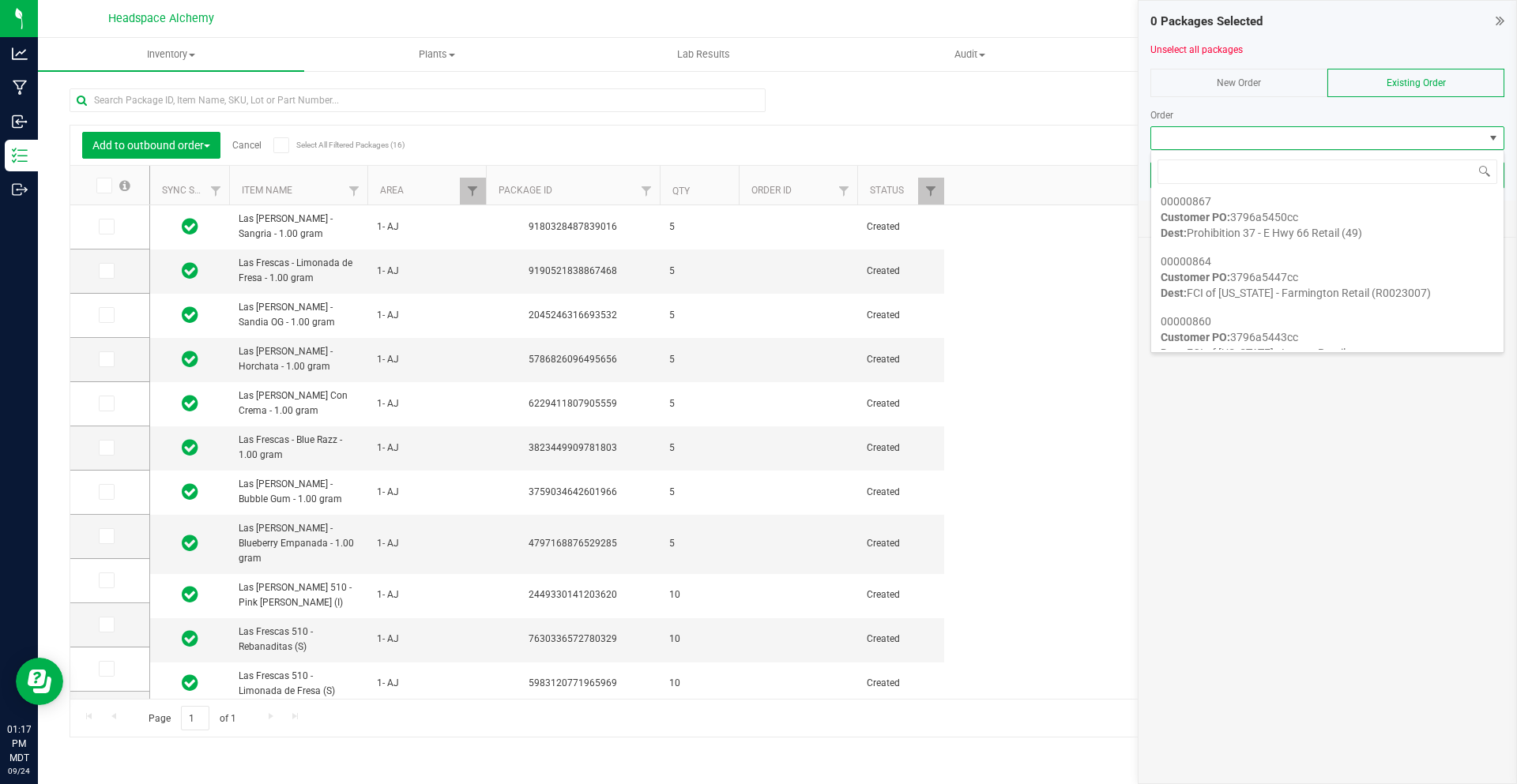
scroll to position [947, 0]
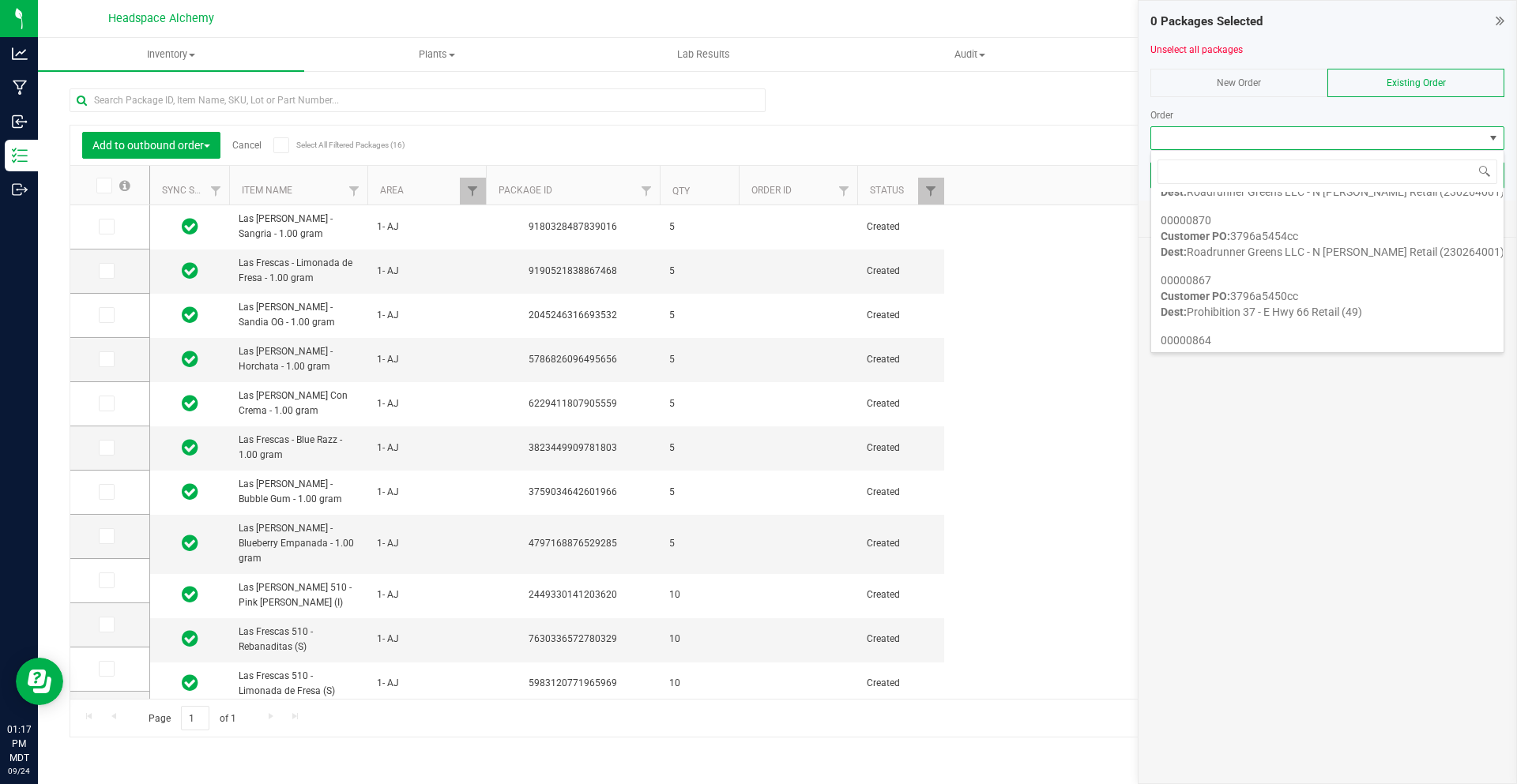
click at [1291, 435] on div "0 Packages Selected Unselect all packages New Order Existing Order Order Add to…" at bounding box center [1327, 392] width 379 height 784
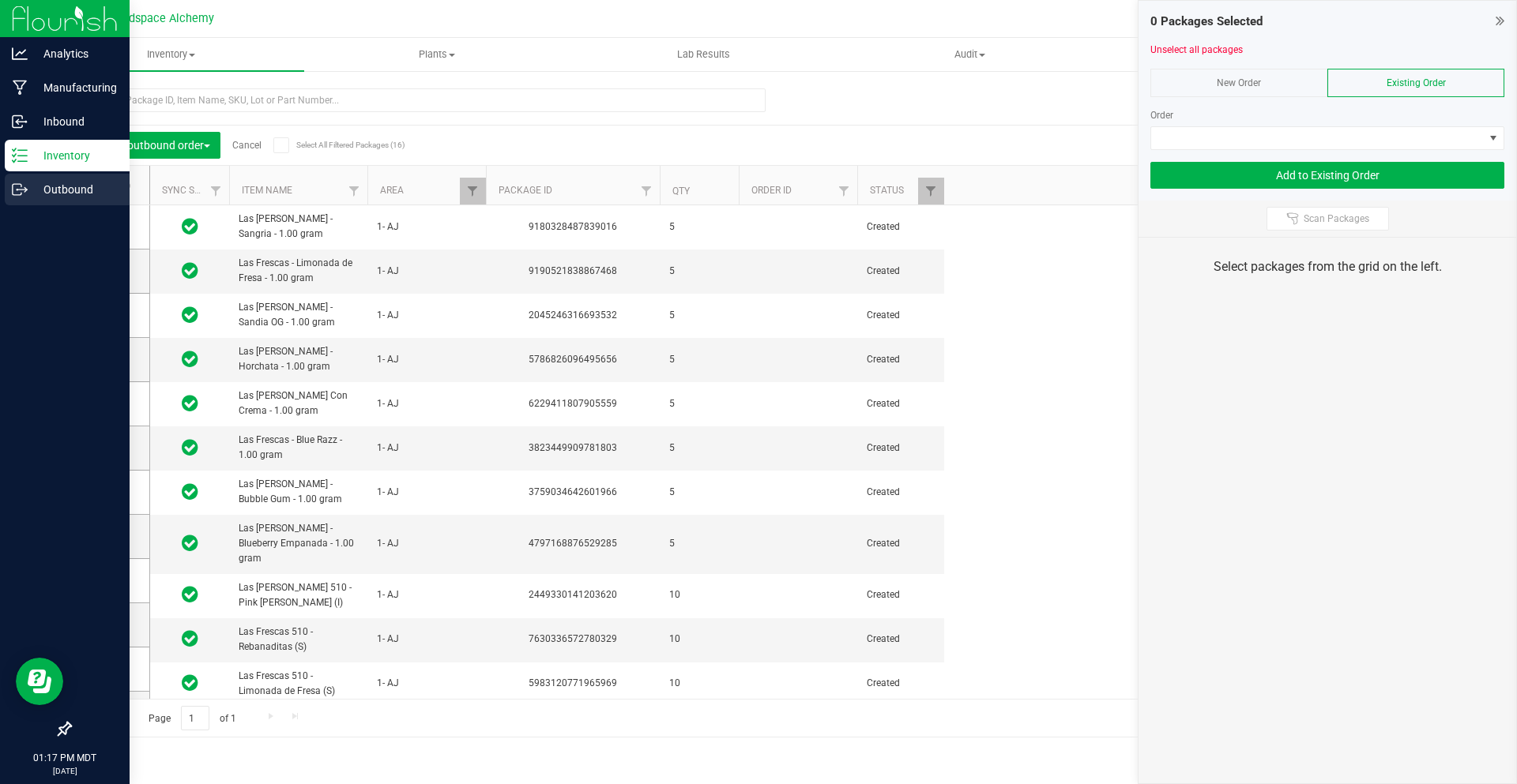
click at [38, 183] on p "Outbound" at bounding box center [75, 190] width 95 height 19
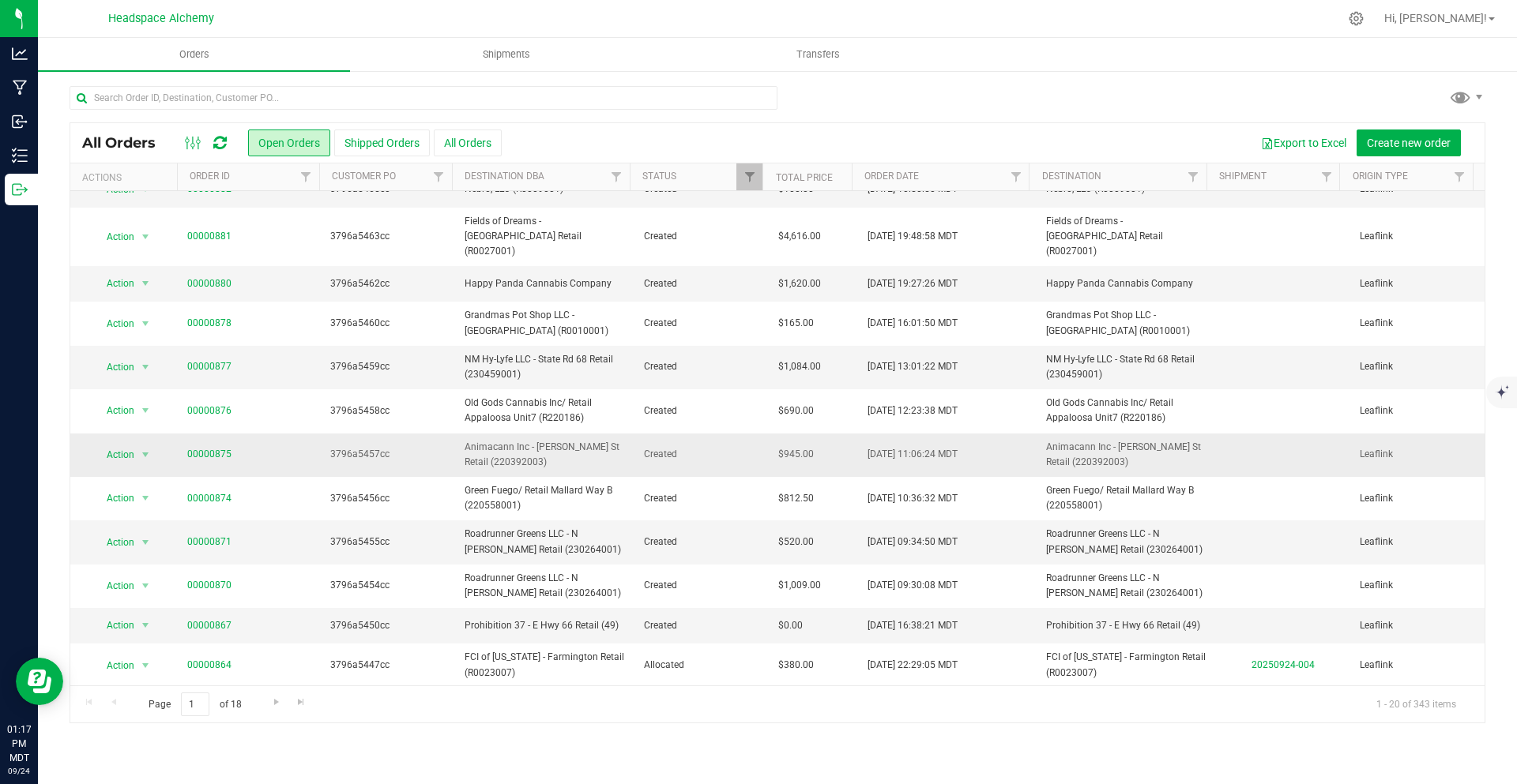
scroll to position [322, 0]
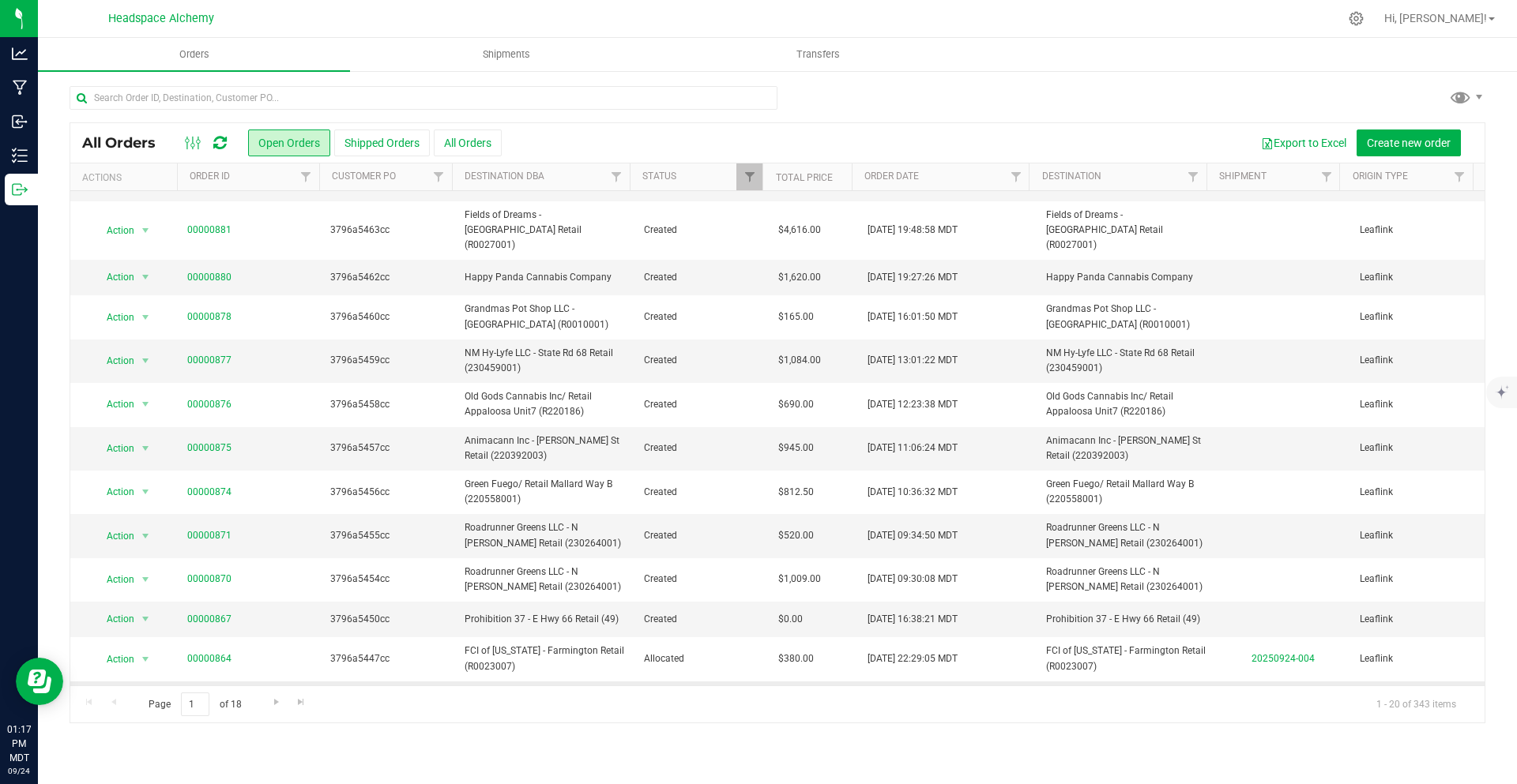
click at [219, 691] on link "00000861" at bounding box center [209, 699] width 44 height 15
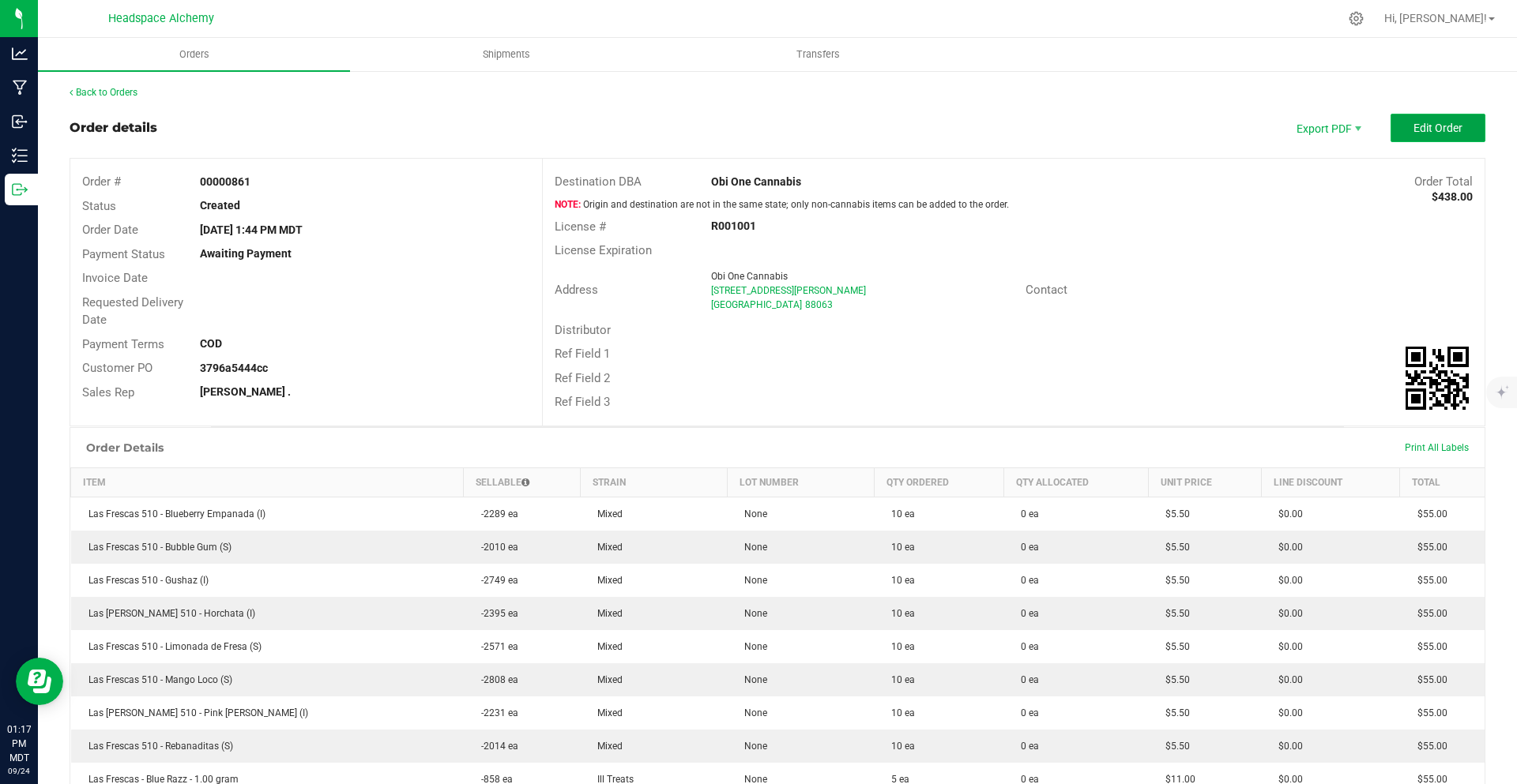
click at [1447, 128] on span "Edit Order" at bounding box center [1438, 128] width 49 height 13
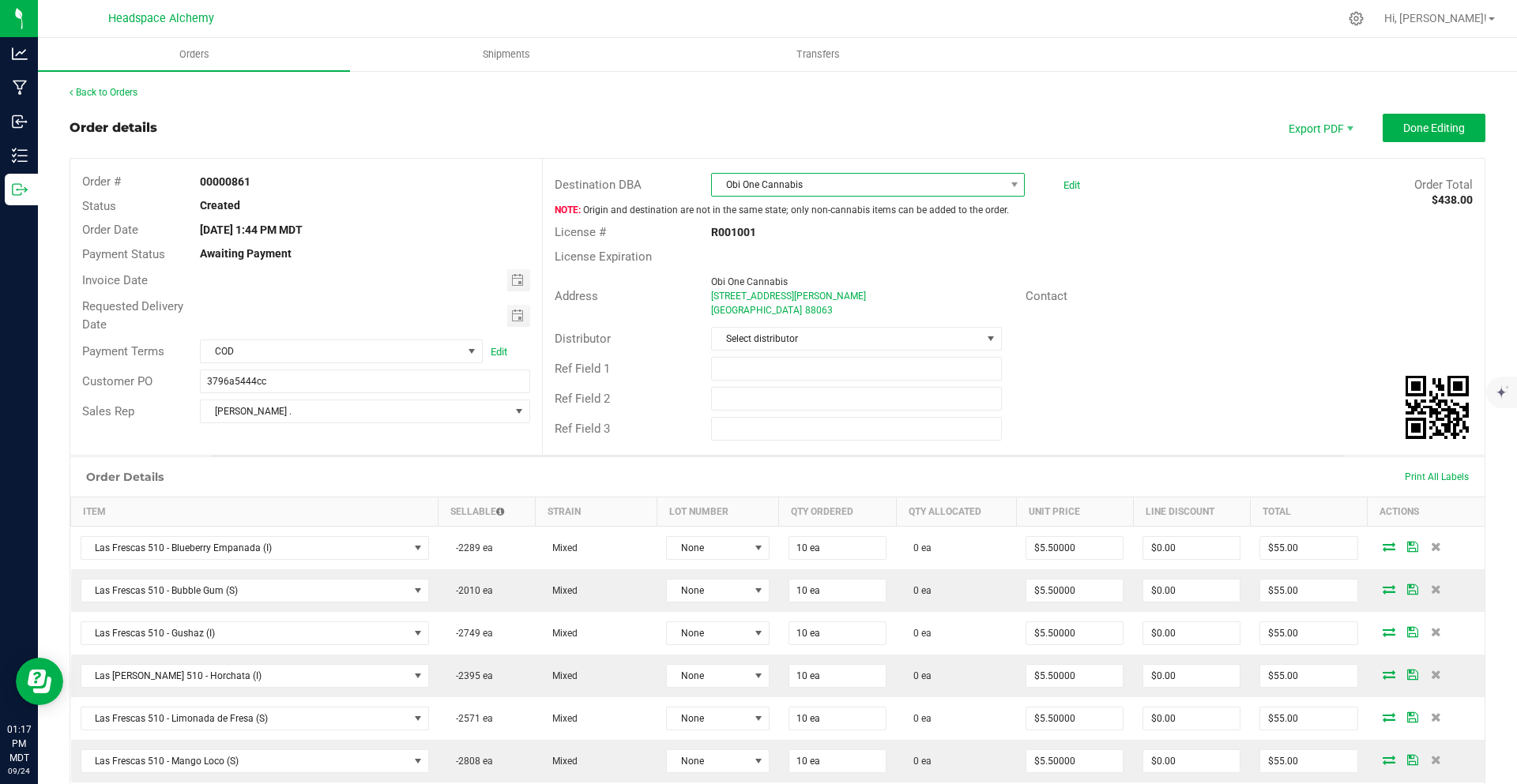
click at [828, 184] on span "Obi One Cannabis" at bounding box center [858, 185] width 292 height 22
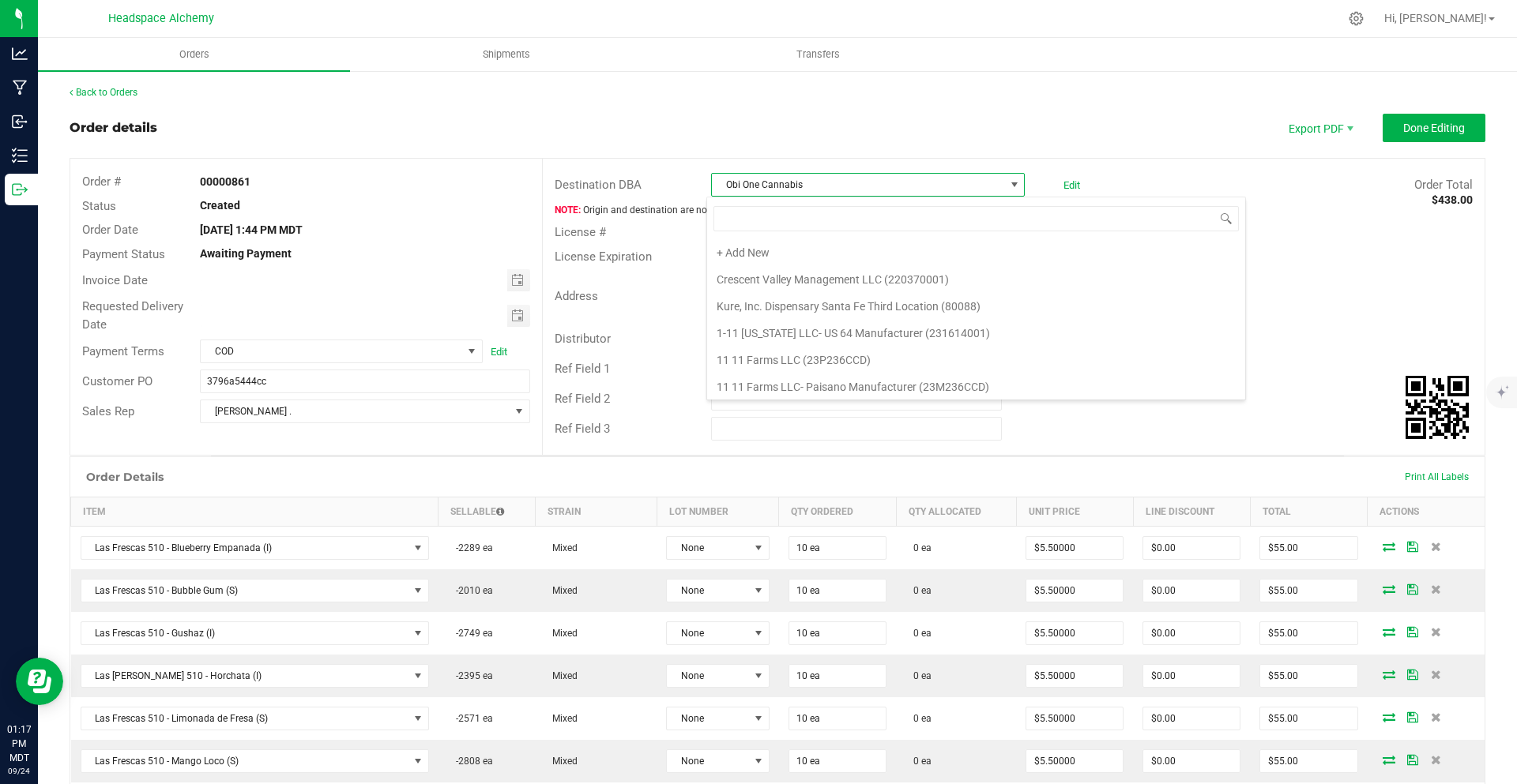
scroll to position [24, 310]
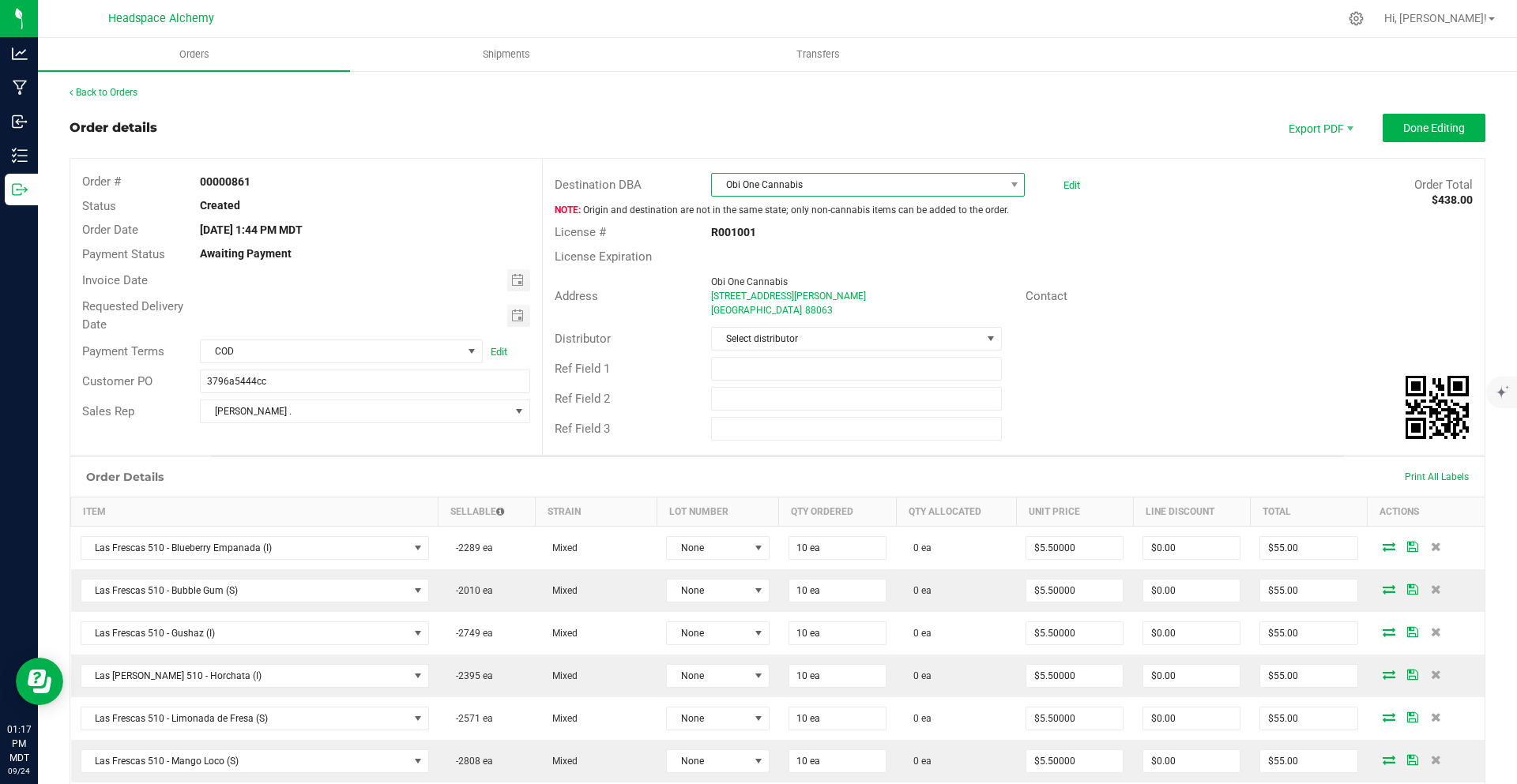
drag, startPoint x: 921, startPoint y: 179, endPoint x: 883, endPoint y: 196, distance: 41.6
click at [921, 179] on span "Obi One Cannabis" at bounding box center [858, 185] width 292 height 22
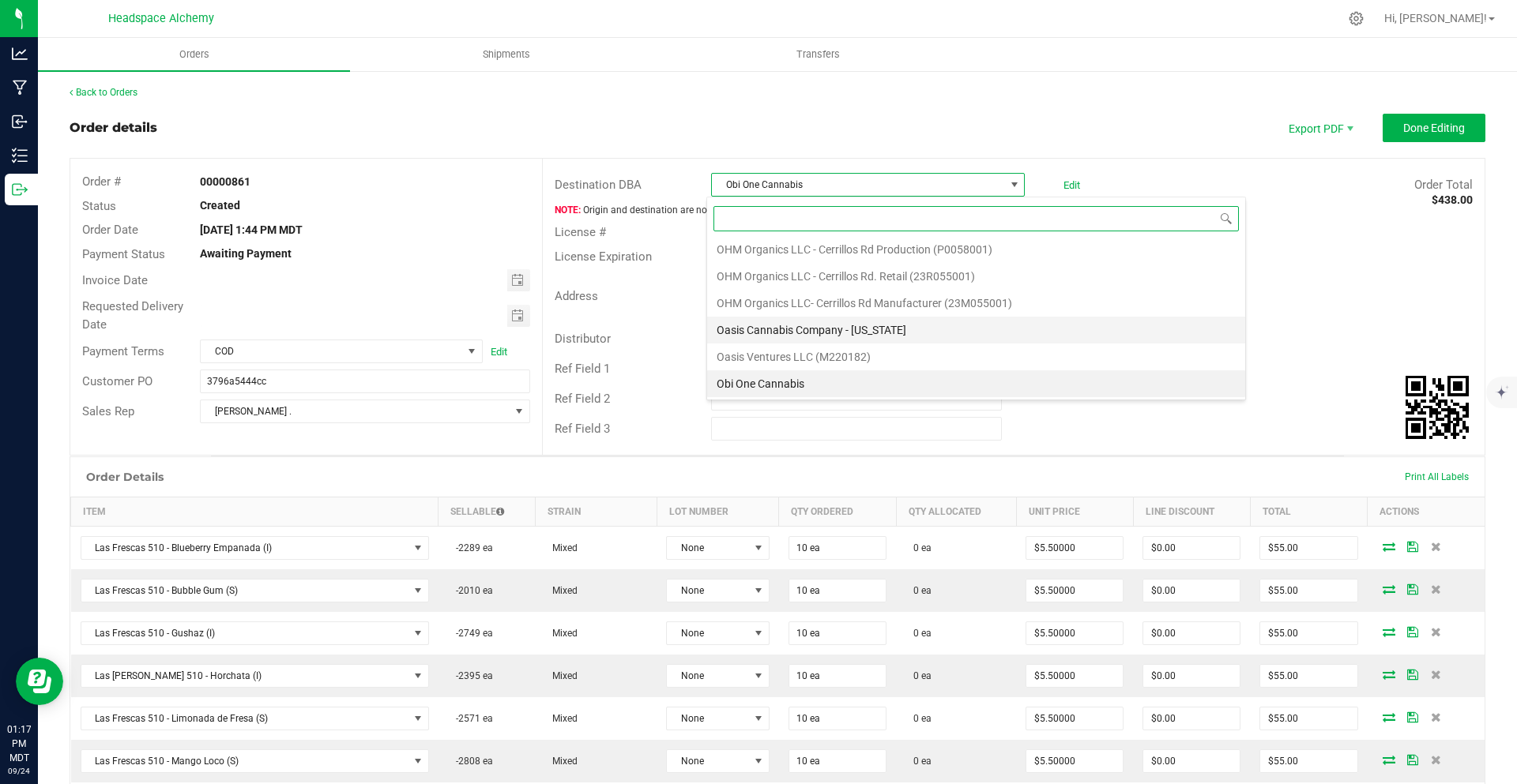
scroll to position [37060, 0]
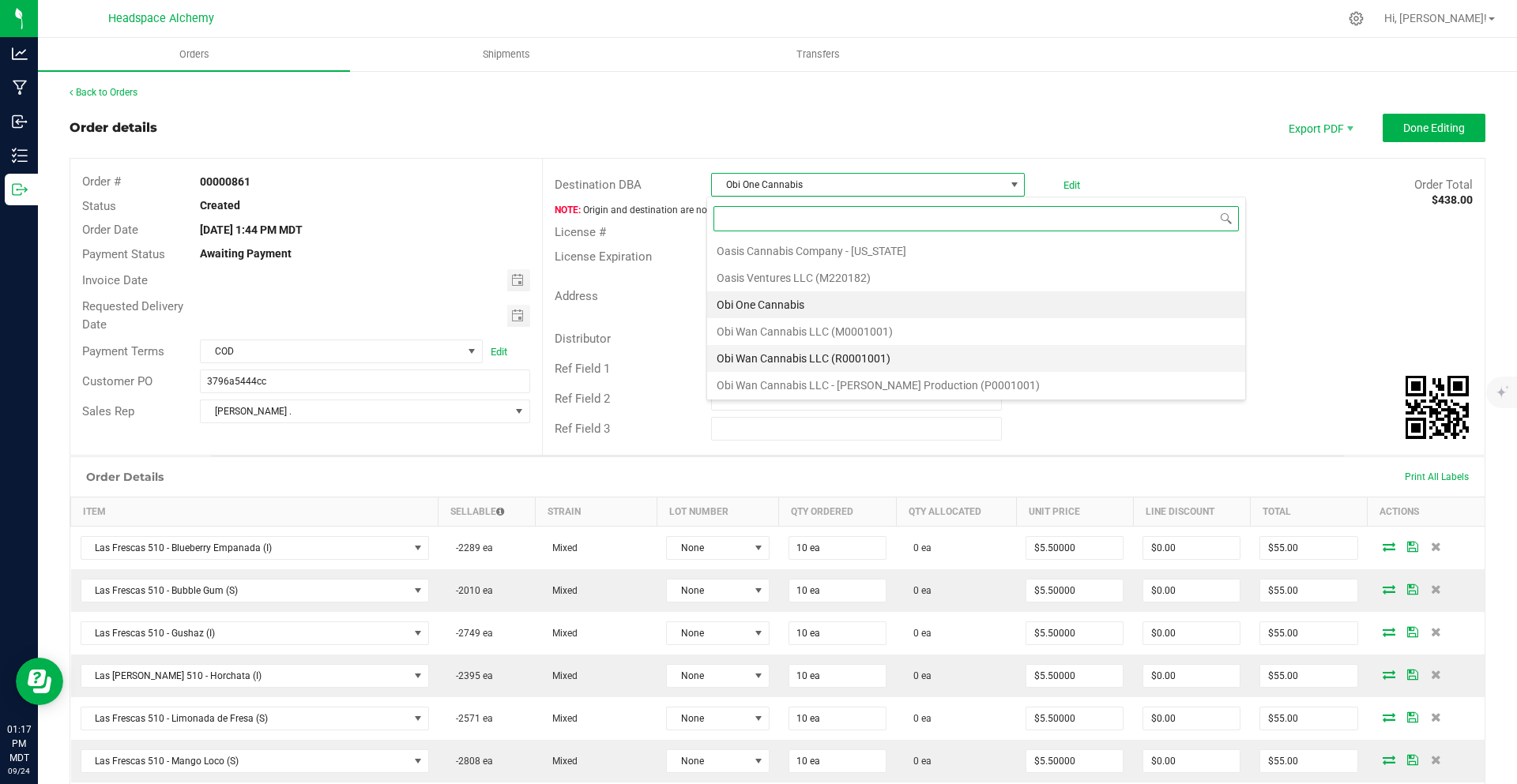
click at [915, 361] on li "Obi Wan Cannabis LLC (R0001001)" at bounding box center [976, 359] width 538 height 27
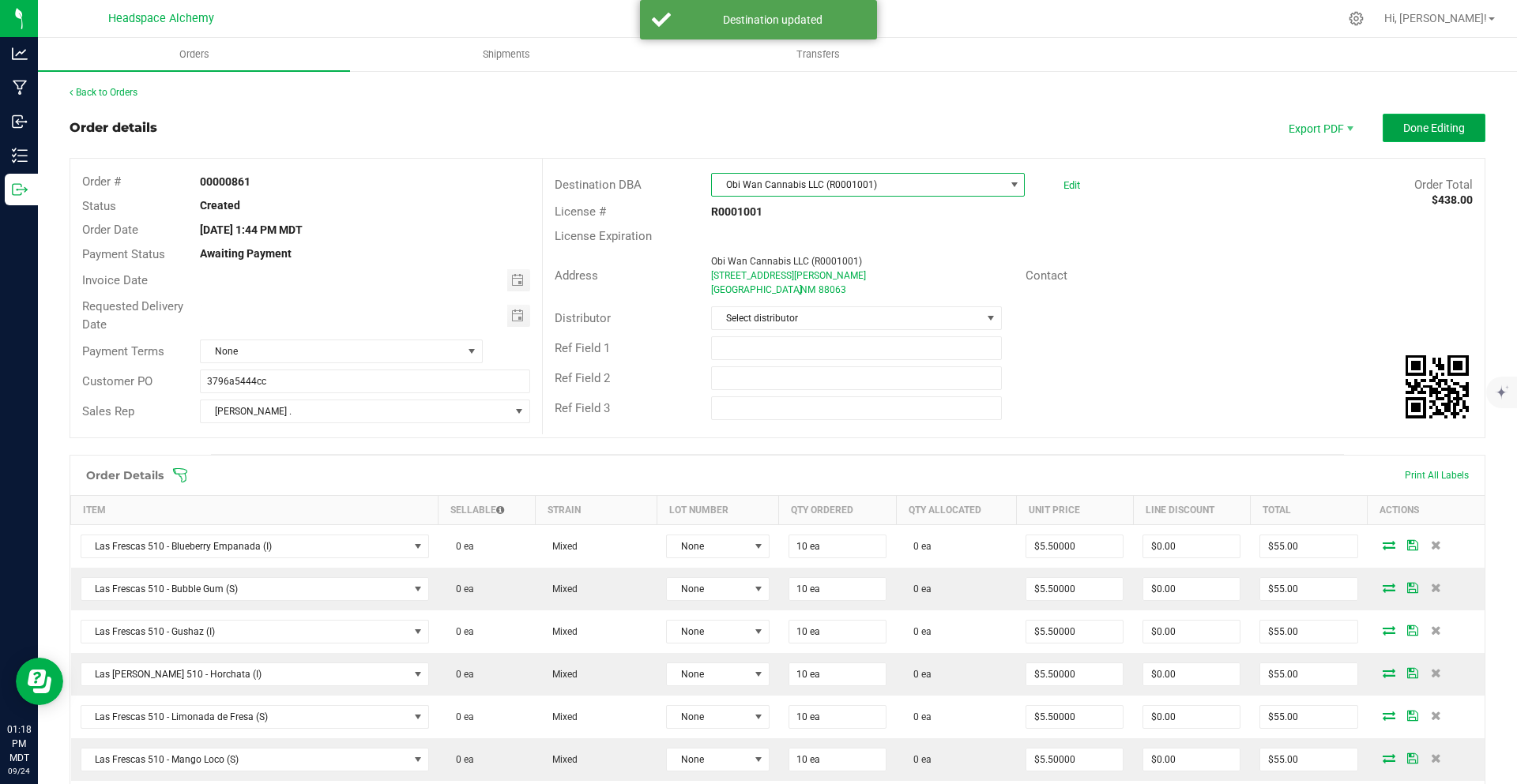
click at [1404, 122] on span "Done Editing" at bounding box center [1434, 128] width 61 height 13
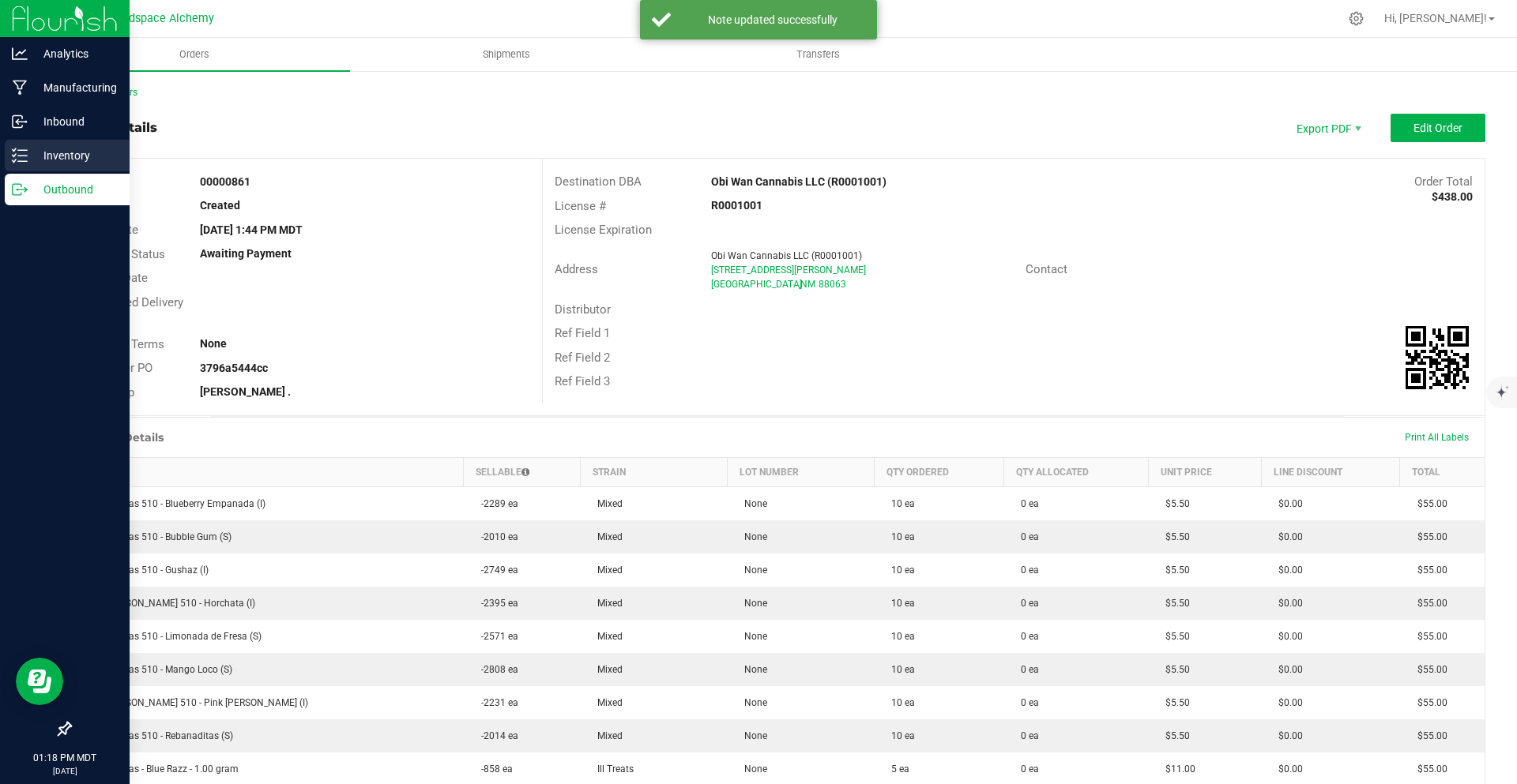
click at [39, 143] on div "Inventory" at bounding box center [67, 156] width 124 height 32
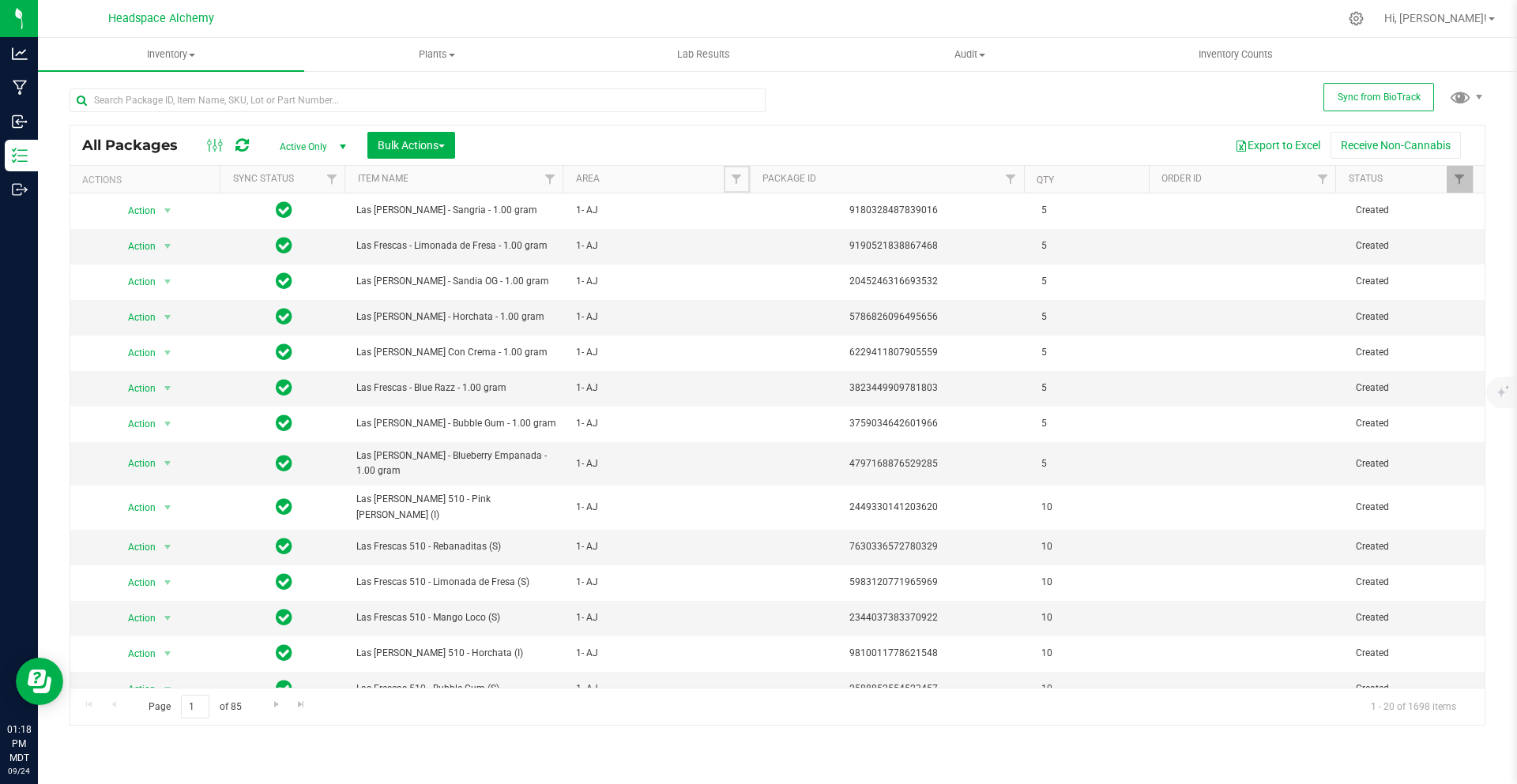
click at [737, 177] on span "Filter" at bounding box center [737, 179] width 13 height 13
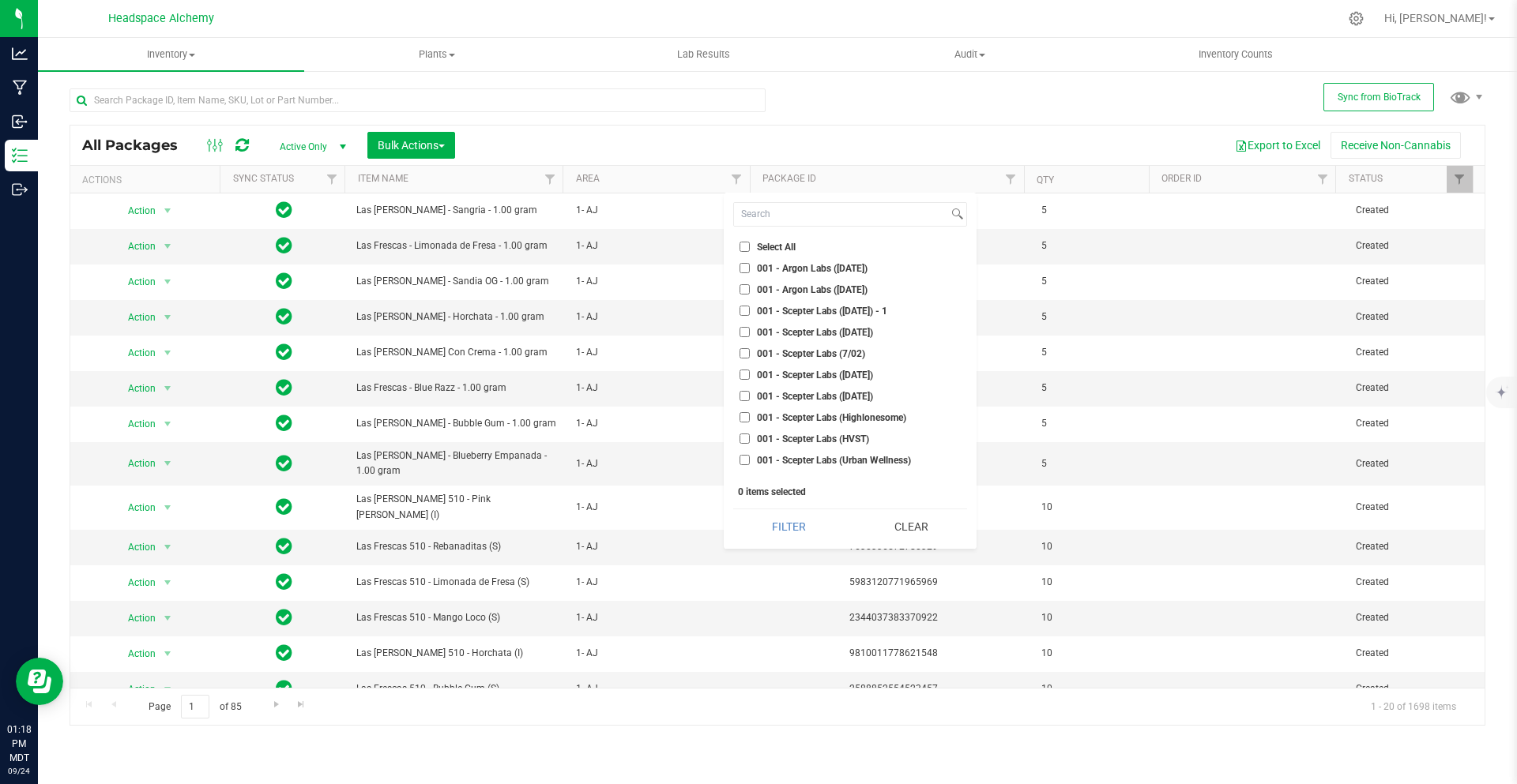
click at [824, 102] on div "All Packages Active Only Active Only Lab Samples Locked All External Internal B…" at bounding box center [777, 400] width 1416 height 652
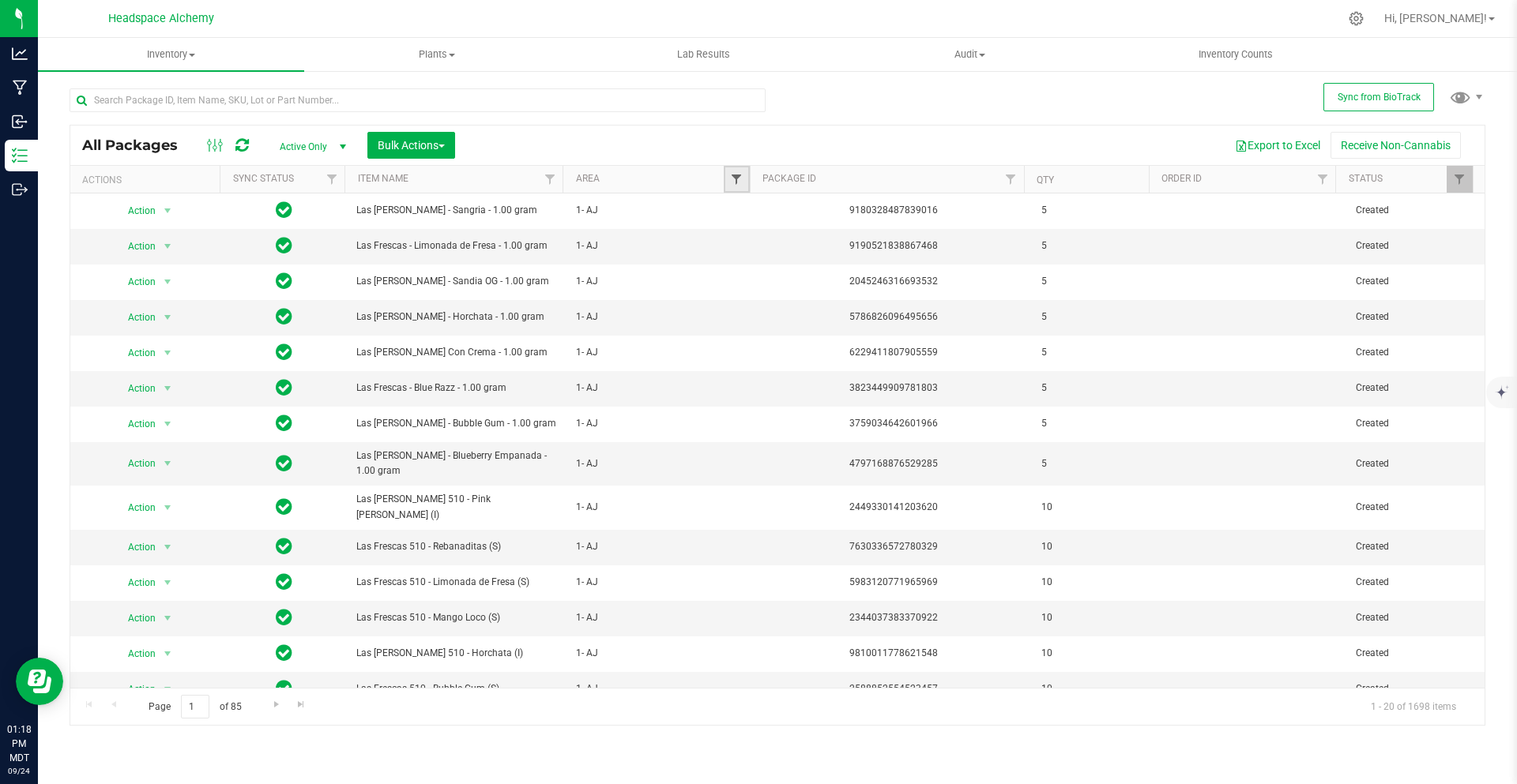
click at [736, 175] on span "Filter" at bounding box center [737, 179] width 13 height 13
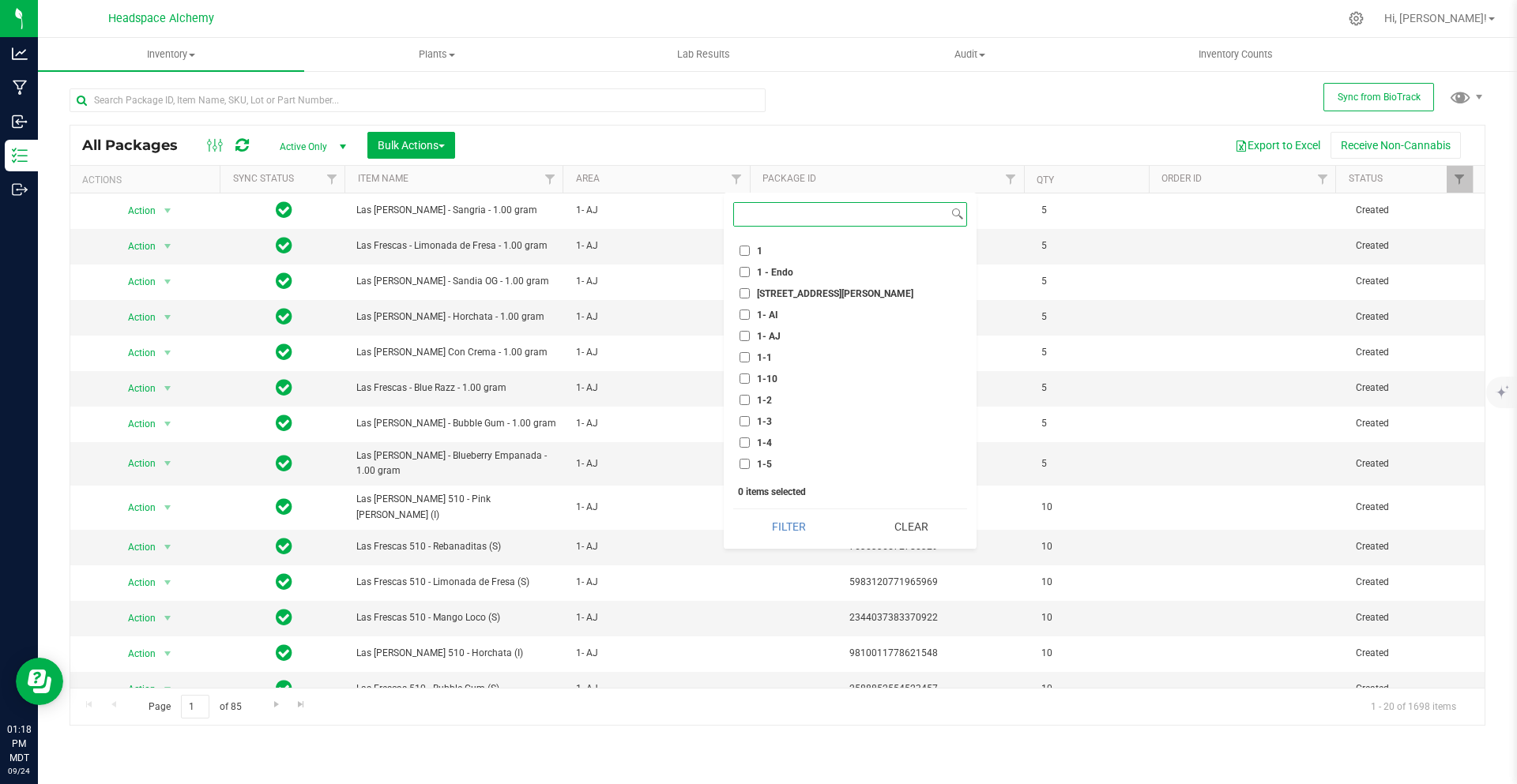
scroll to position [395, 0]
click at [745, 258] on input "1- AJ" at bounding box center [745, 257] width 10 height 10
checkbox input "true"
click at [805, 531] on button "Filter" at bounding box center [789, 527] width 112 height 35
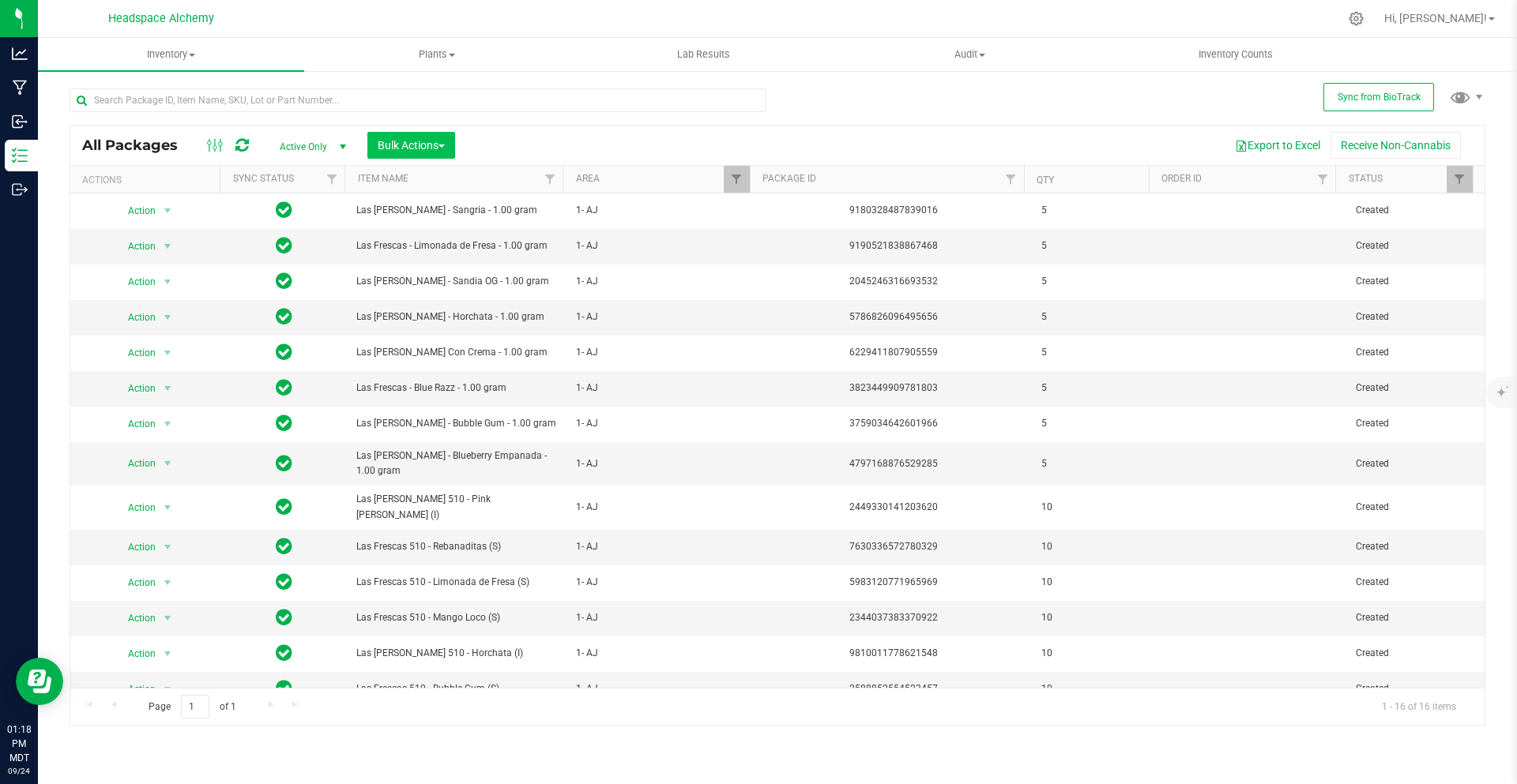
click at [460, 144] on div "Bulk Actions" at bounding box center [417, 145] width 100 height 27
click at [450, 146] on button "Bulk Actions" at bounding box center [411, 145] width 88 height 27
click at [451, 199] on div "Add to outbound order" at bounding box center [440, 212] width 128 height 26
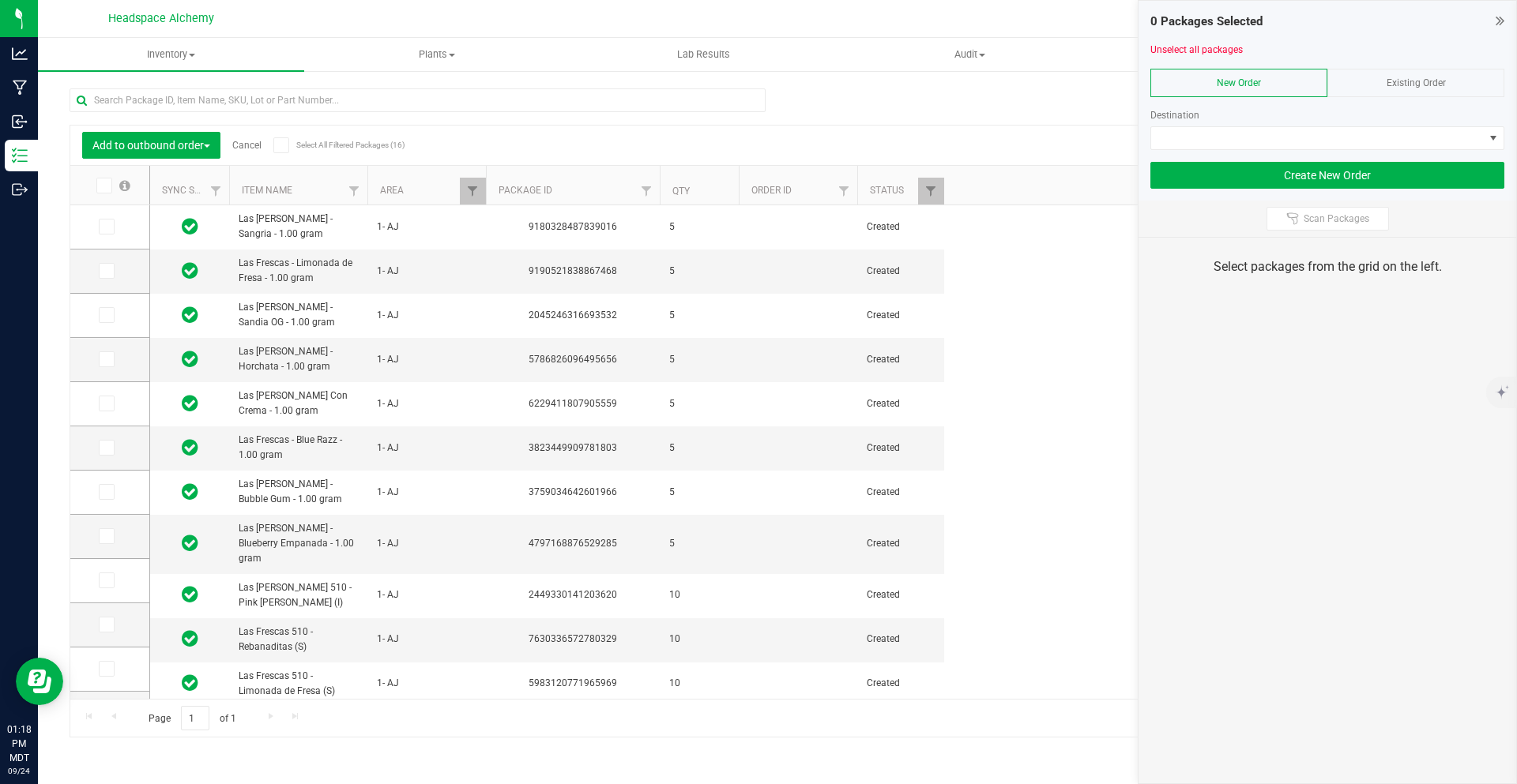
click at [285, 145] on icon at bounding box center [281, 145] width 10 height 0
click at [0, 0] on input "Select All Filtered Packages (16)" at bounding box center [0, 0] width 0 height 0
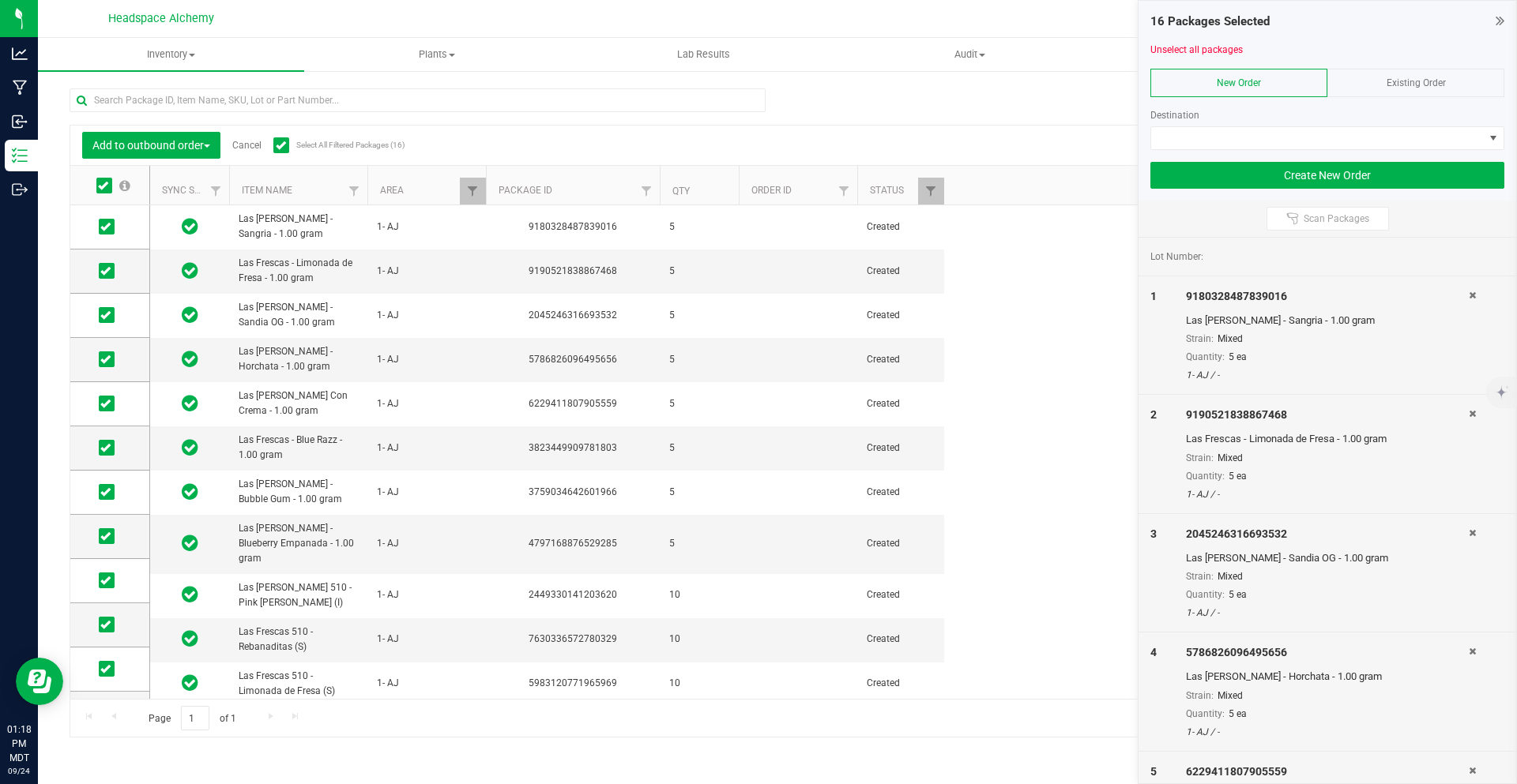
click at [1387, 81] on span "Existing Order" at bounding box center [1416, 83] width 59 height 11
click at [1374, 133] on span at bounding box center [1317, 138] width 333 height 22
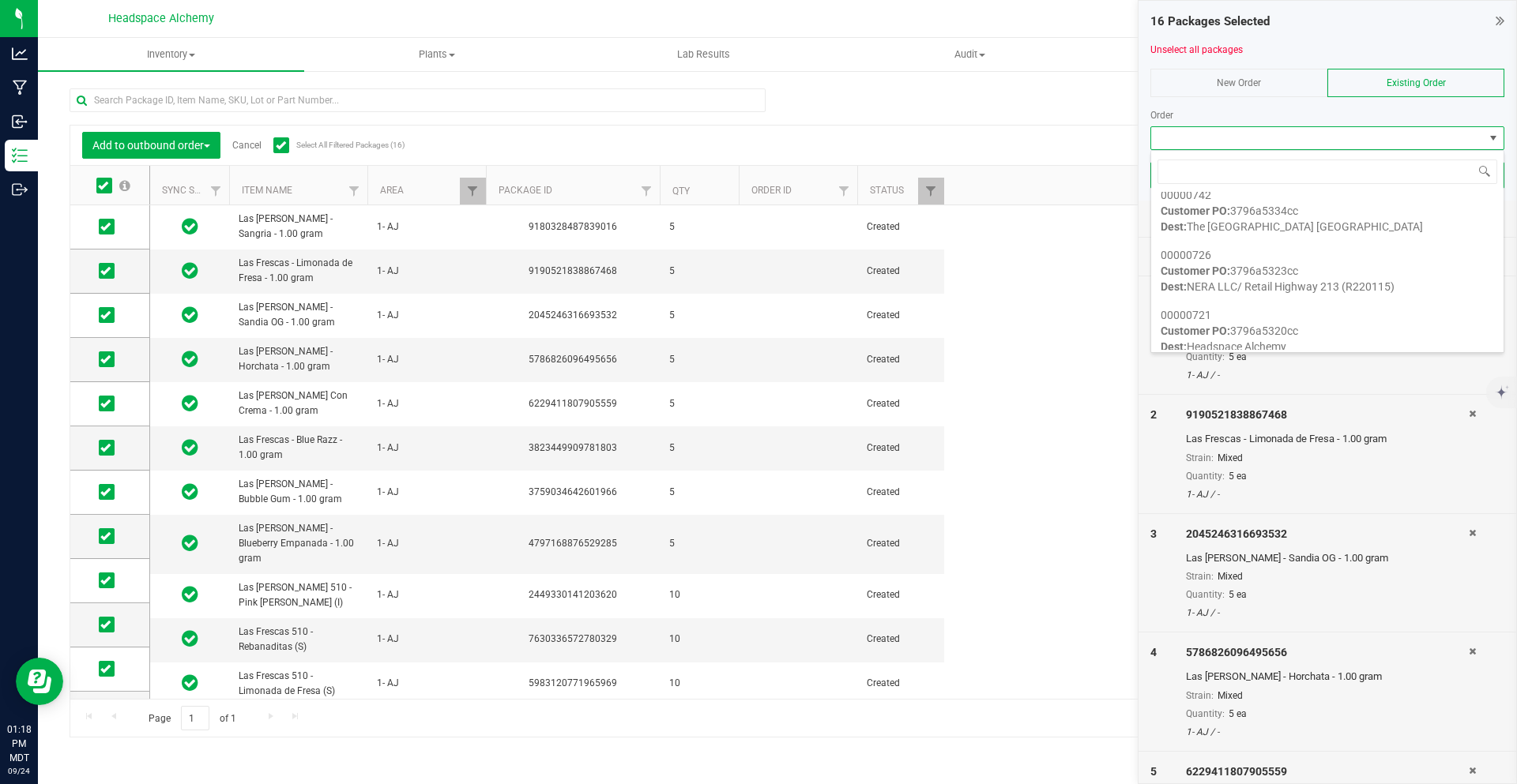
scroll to position [2133, 0]
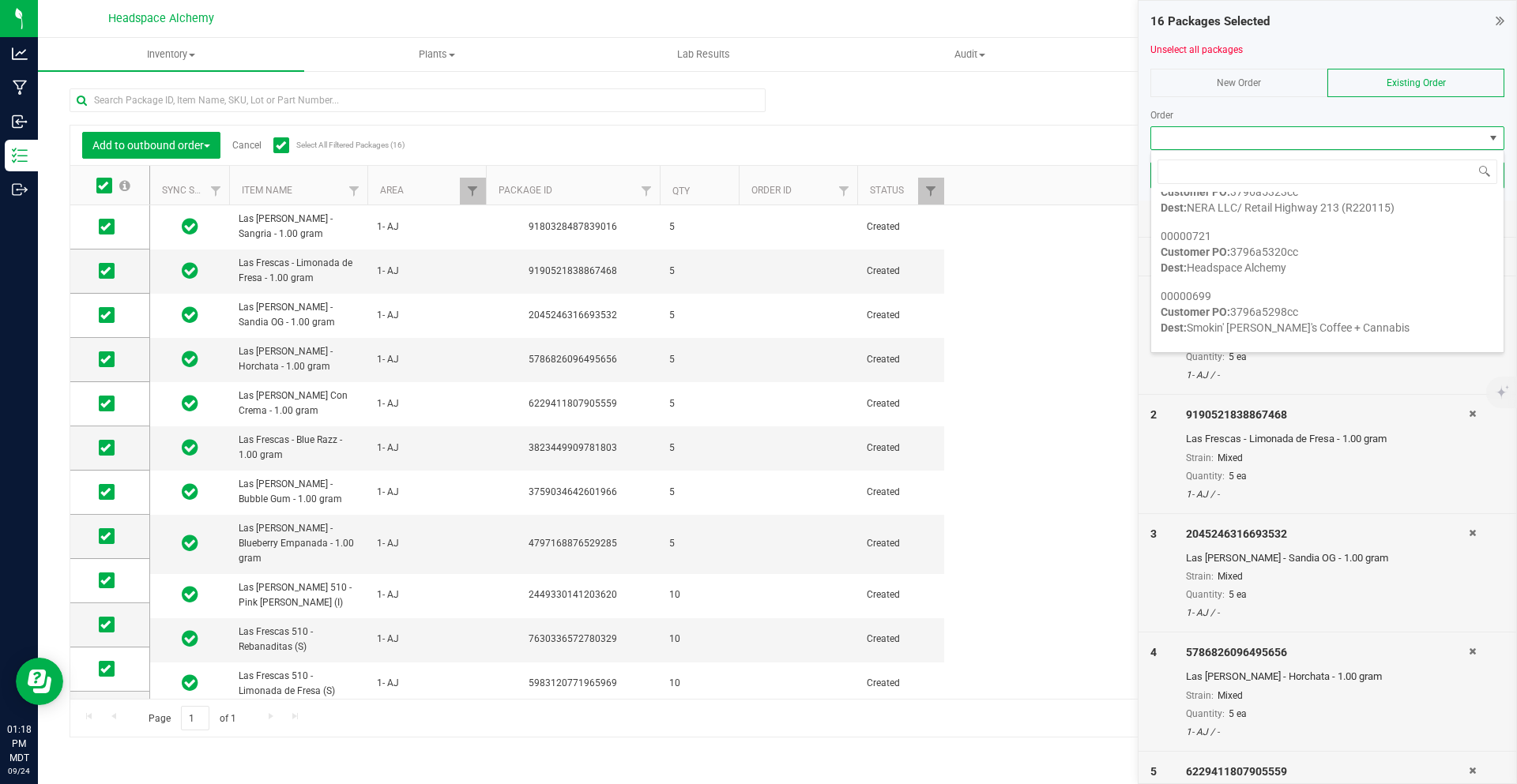
click at [999, 88] on div "Add to outbound order Cancel Select All Filtered Packages (16) Add to manufactu…" at bounding box center [777, 405] width 1416 height 664
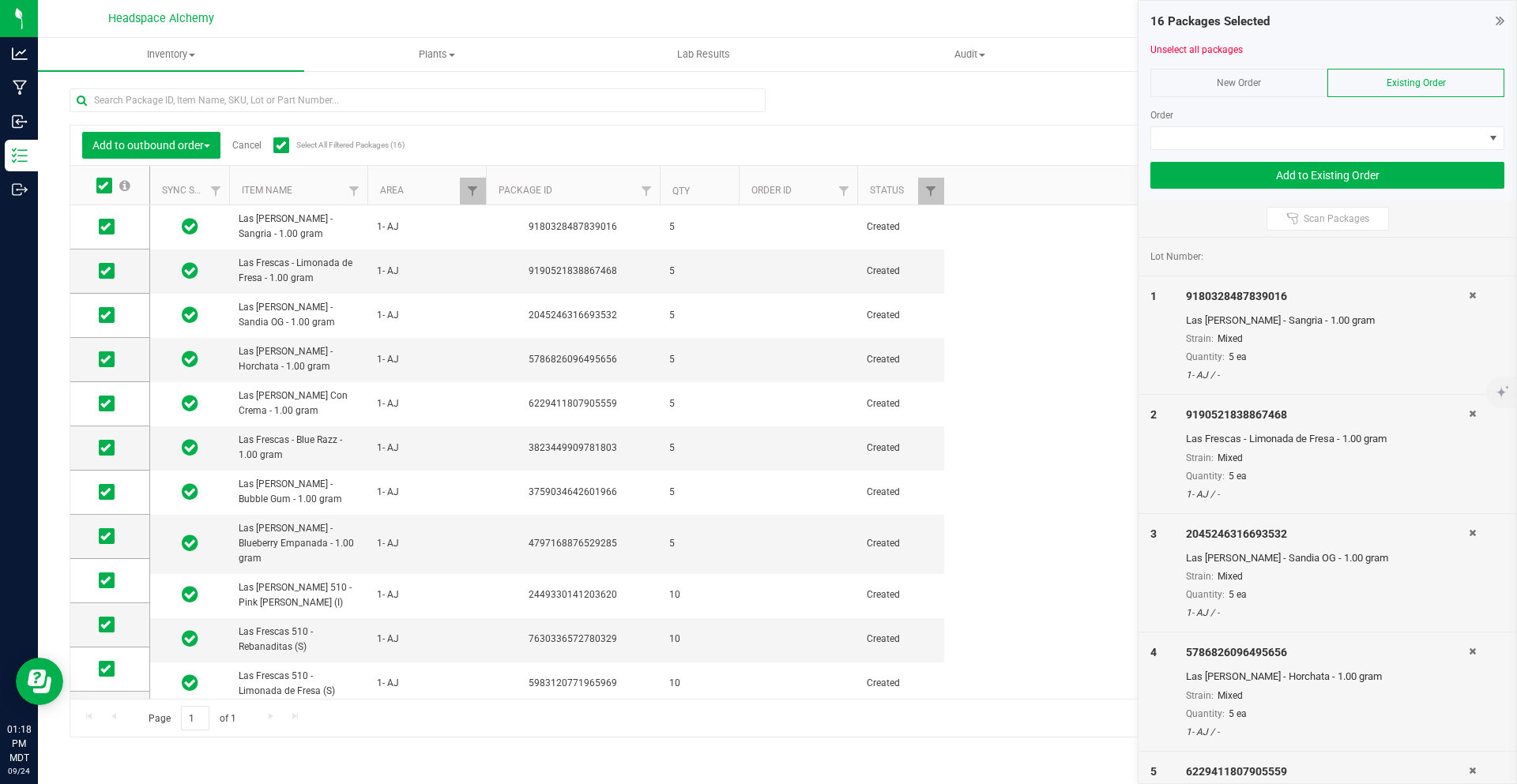
click at [1487, 18] on div "16 Packages Selected" at bounding box center [1328, 22] width 354 height 18
click at [1494, 11] on div "16 Packages Selected Unselect all packages New Order Existing Order Order Add t…" at bounding box center [1327, 100] width 377 height 200
click at [1492, 18] on div "16 Packages Selected" at bounding box center [1328, 22] width 354 height 18
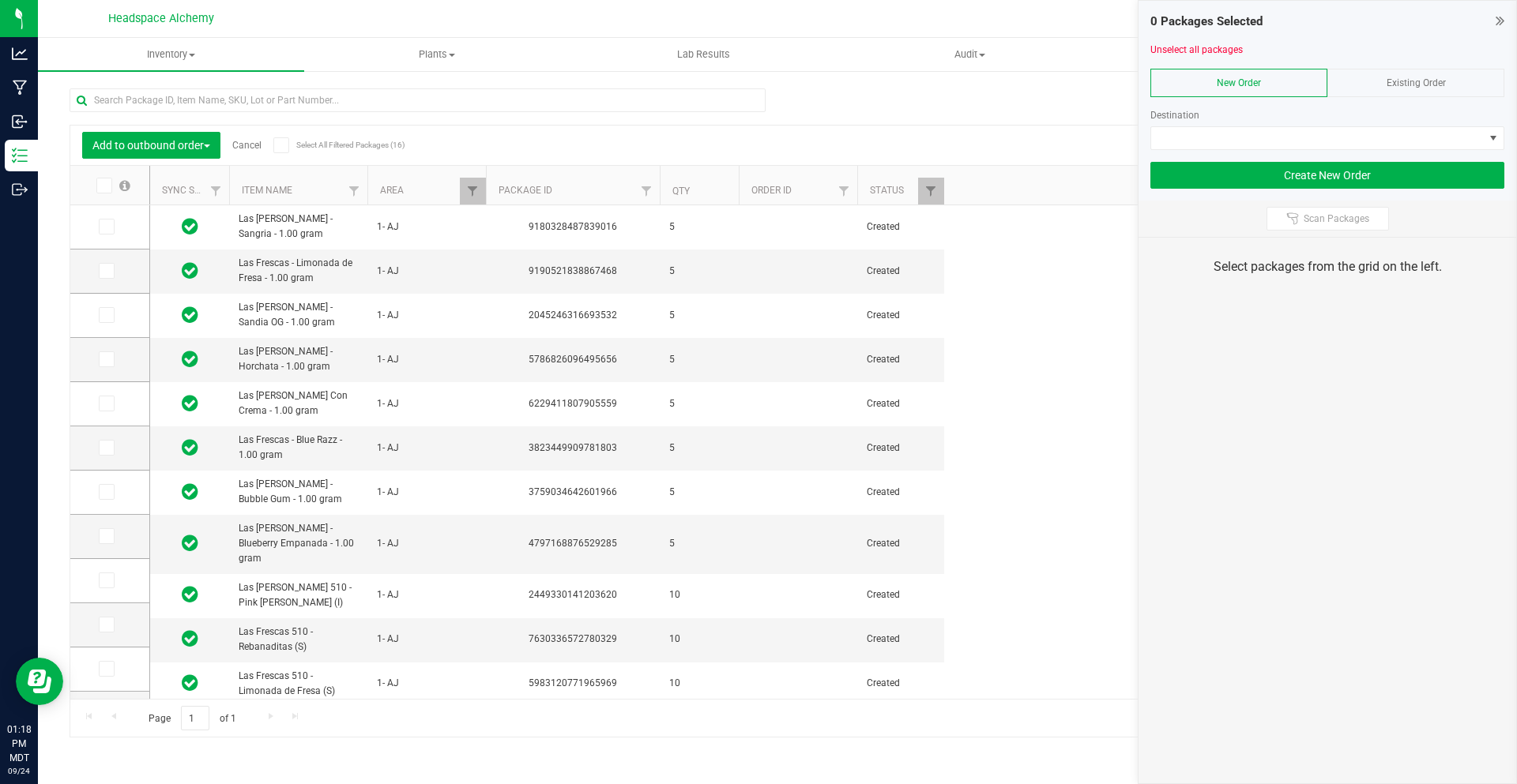
click at [1411, 73] on div "Existing Order" at bounding box center [1416, 83] width 177 height 29
click at [292, 144] on label "Select All Filtered Packages (16)" at bounding box center [325, 145] width 102 height 16
click at [0, 0] on input "Select All Filtered Packages (16)" at bounding box center [0, 0] width 0 height 0
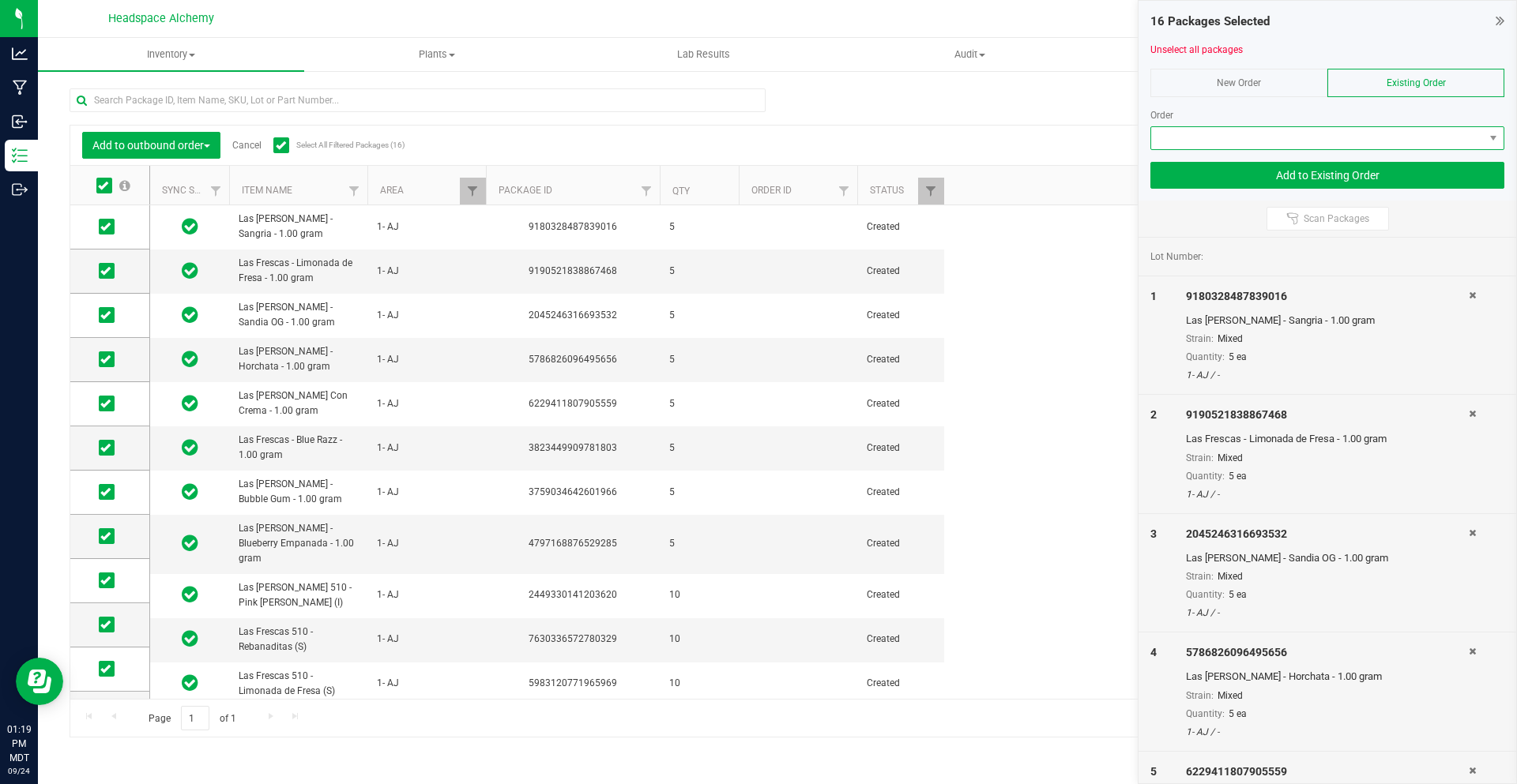
click at [1290, 128] on span at bounding box center [1317, 138] width 333 height 22
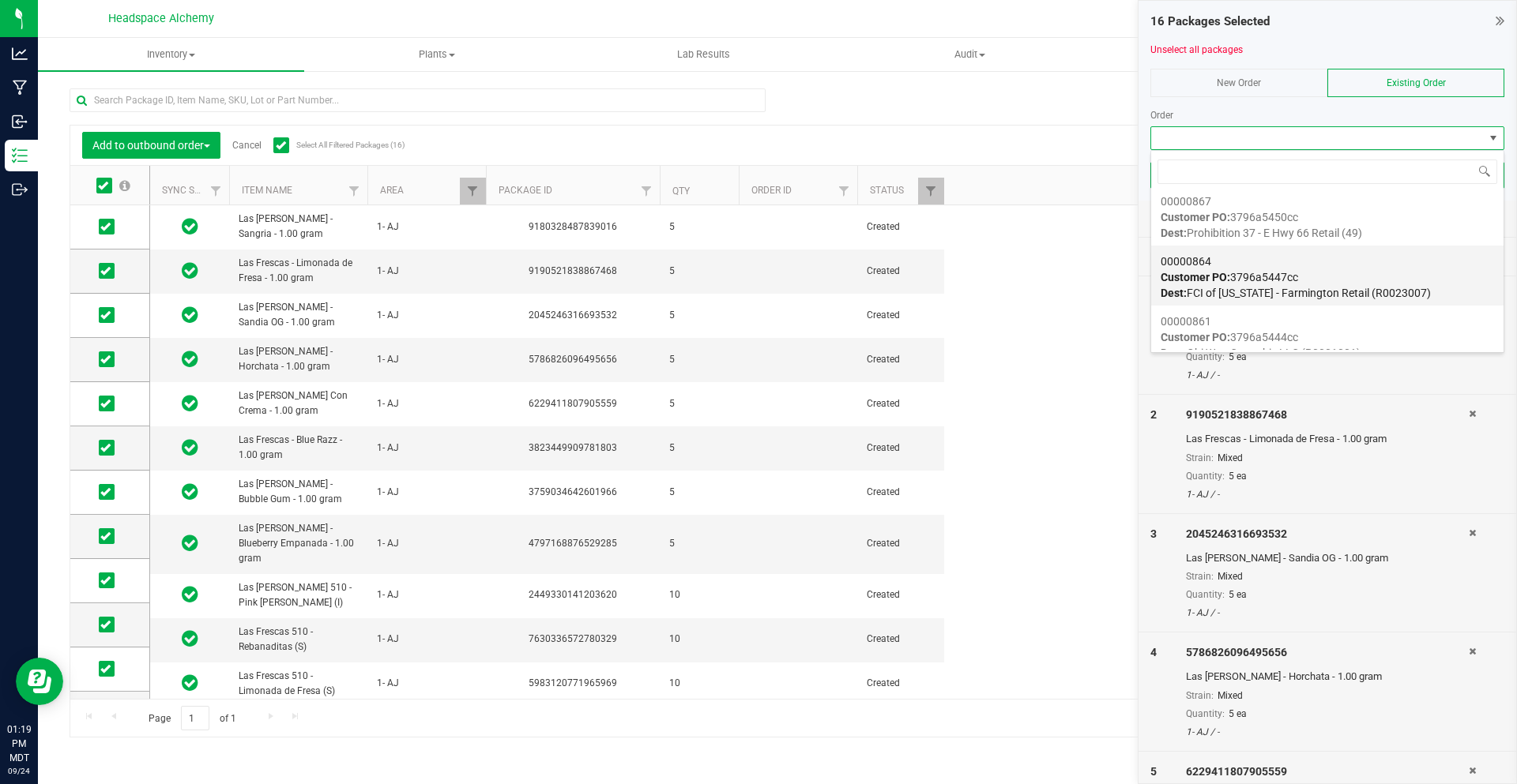
scroll to position [1105, 0]
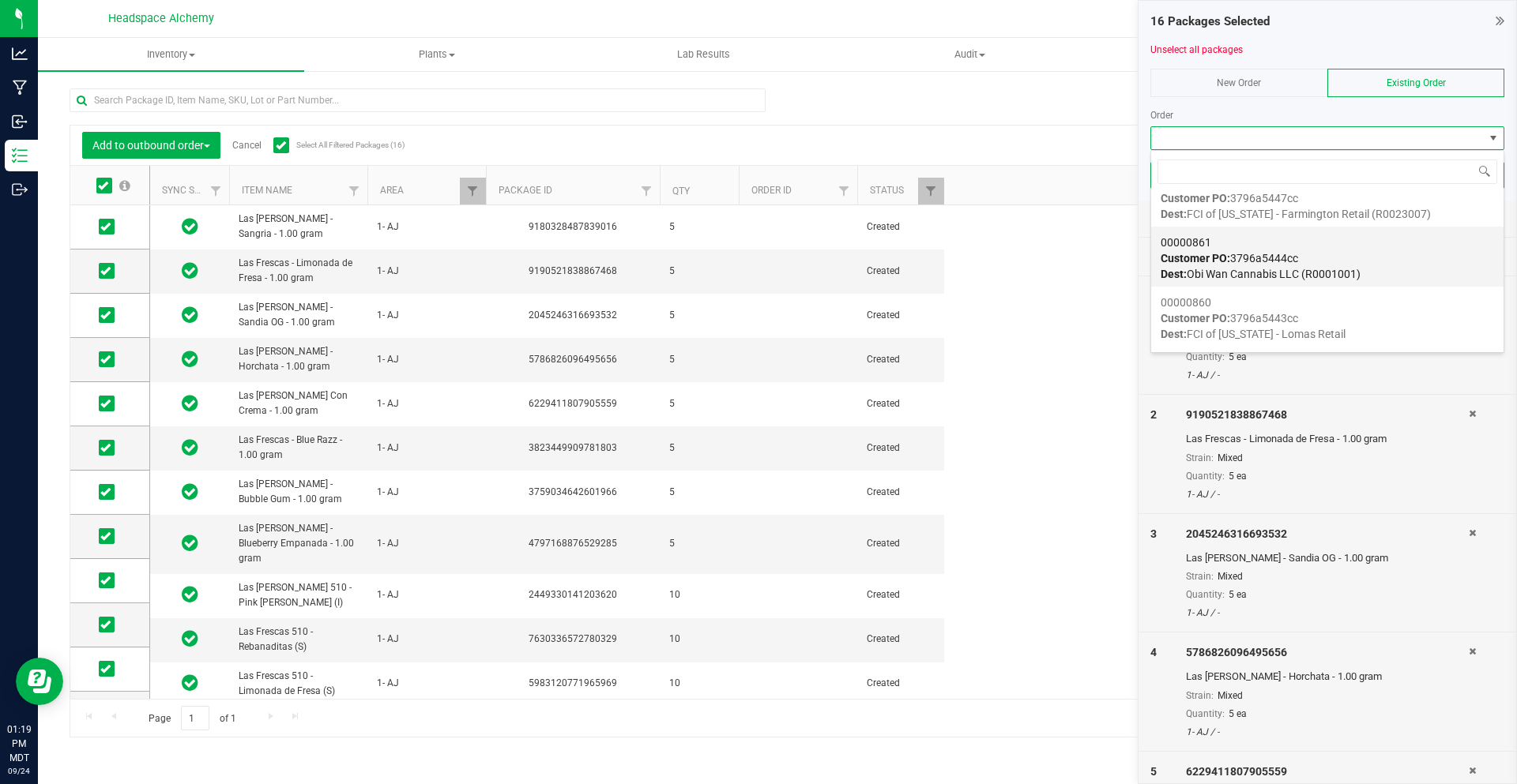
click at [1278, 259] on span "Customer PO: 3796a5444cc" at bounding box center [1230, 258] width 137 height 13
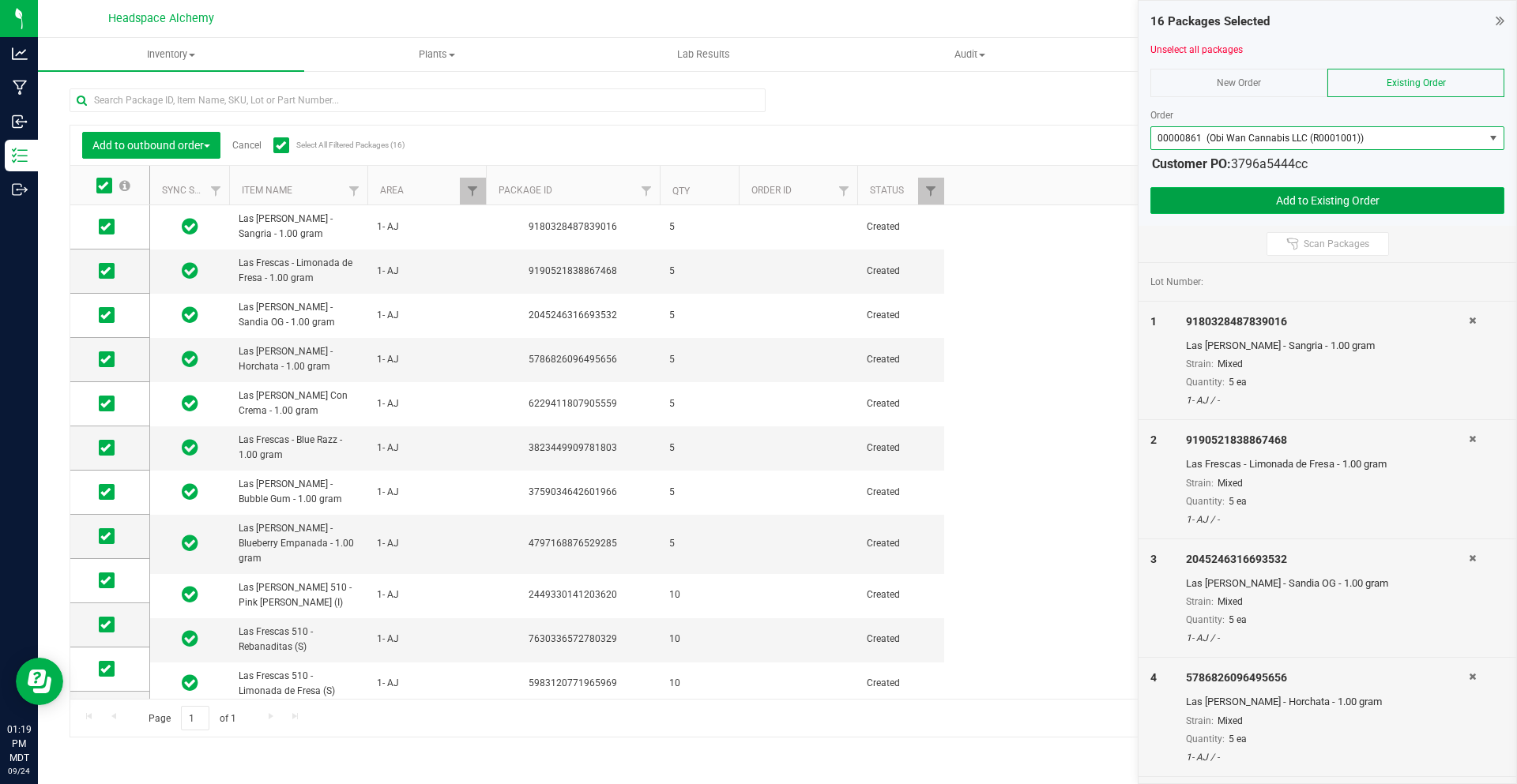
click at [1312, 209] on button "Add to Existing Order" at bounding box center [1328, 201] width 354 height 27
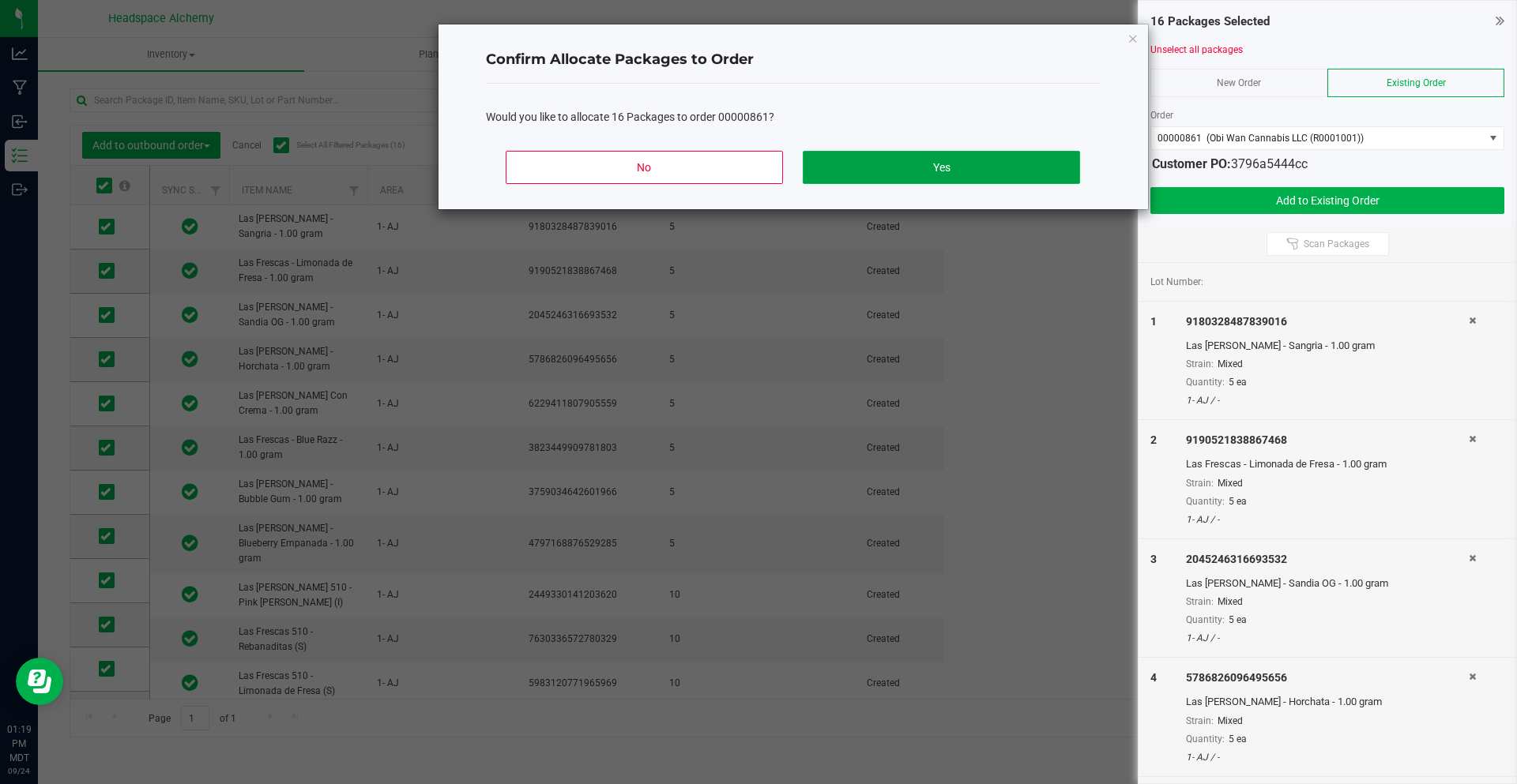
click at [946, 154] on button "Yes" at bounding box center [941, 167] width 277 height 33
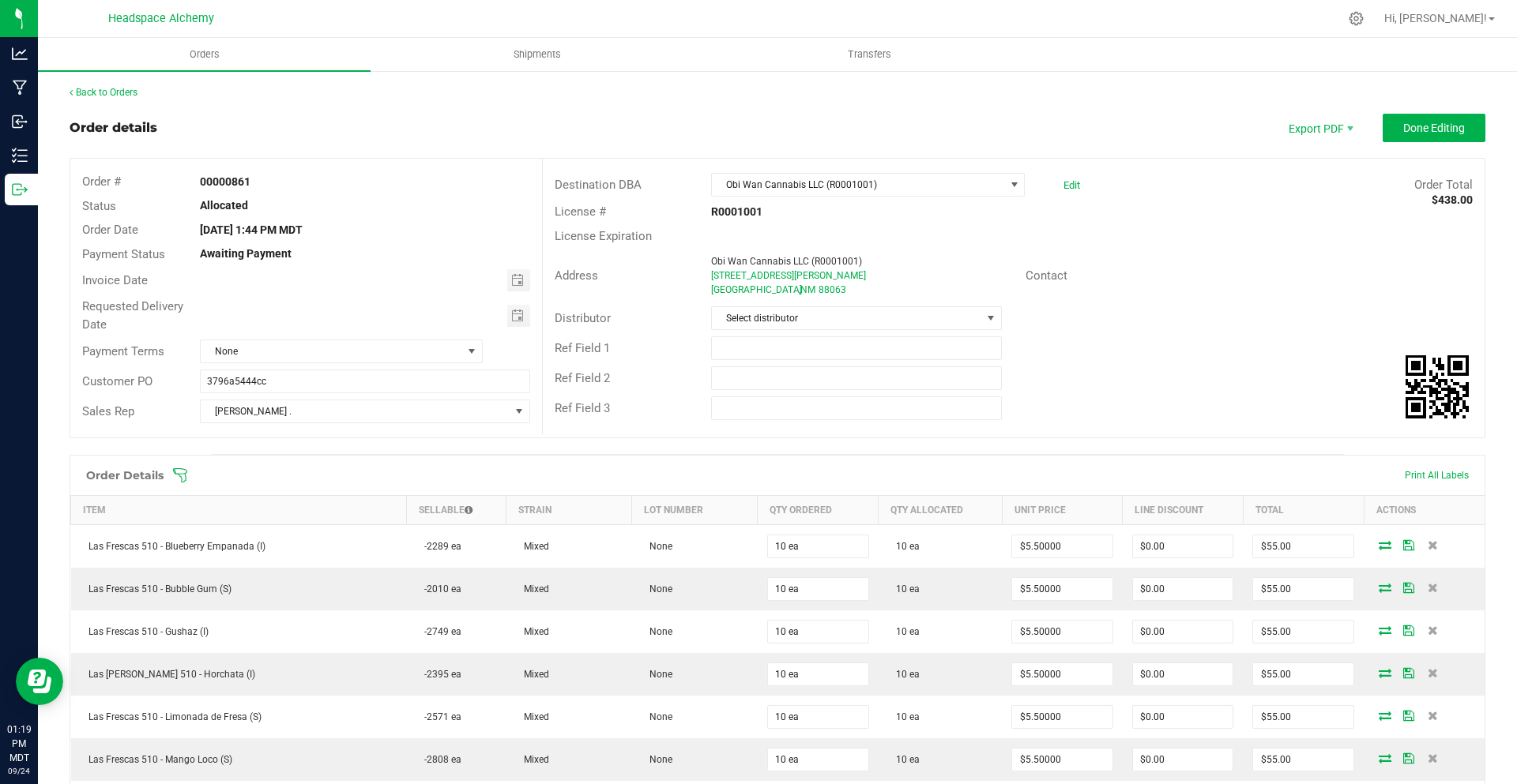
click at [1436, 113] on div "Back to Orders Order details Export PDF Done Editing Order # 00000861 Status Al…" at bounding box center [777, 798] width 1416 height 1427
click at [1417, 133] on span "Done Editing" at bounding box center [1434, 128] width 61 height 13
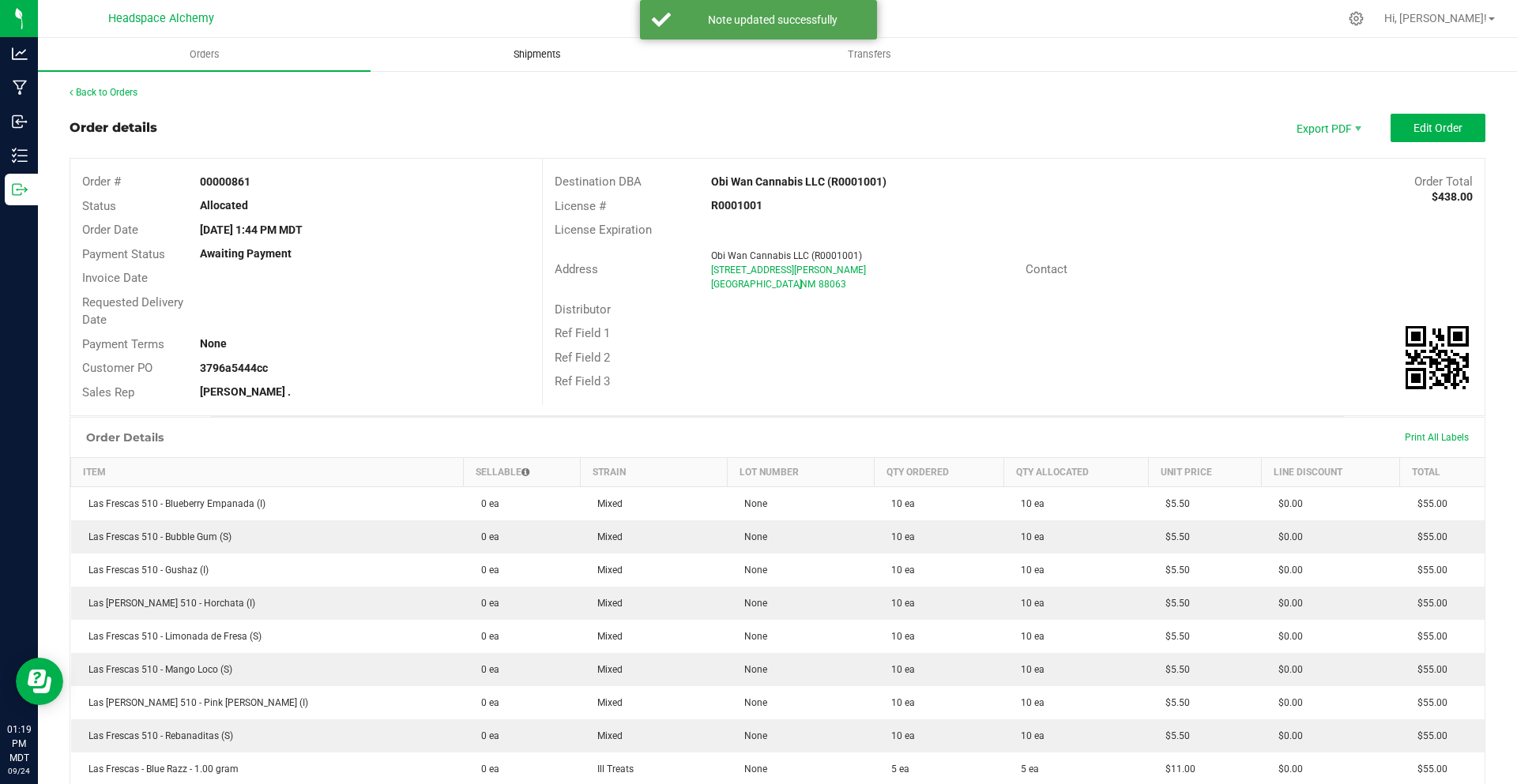
click at [548, 53] on span "Shipments" at bounding box center [537, 54] width 90 height 14
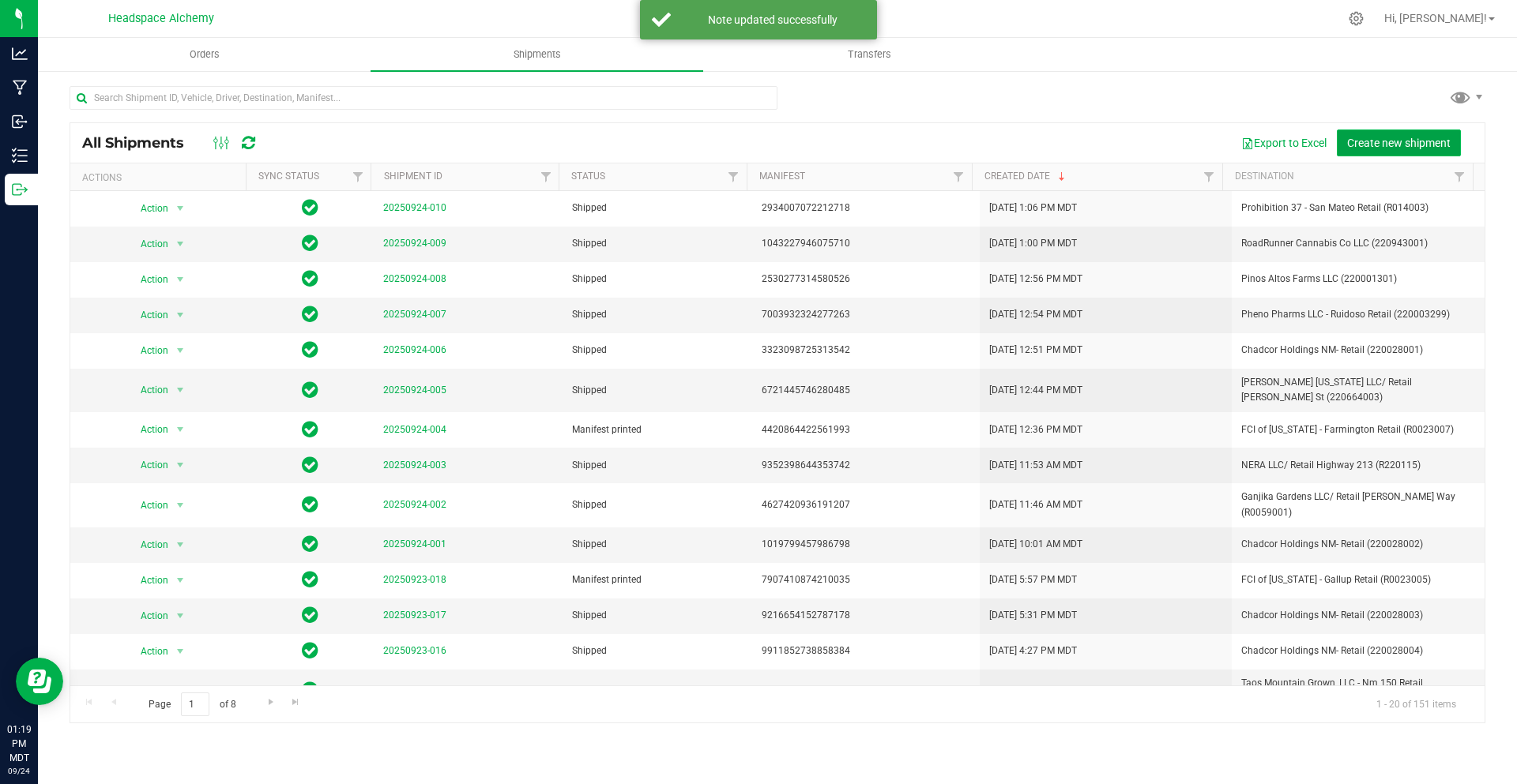
click at [1400, 133] on button "Create new shipment" at bounding box center [1399, 143] width 124 height 27
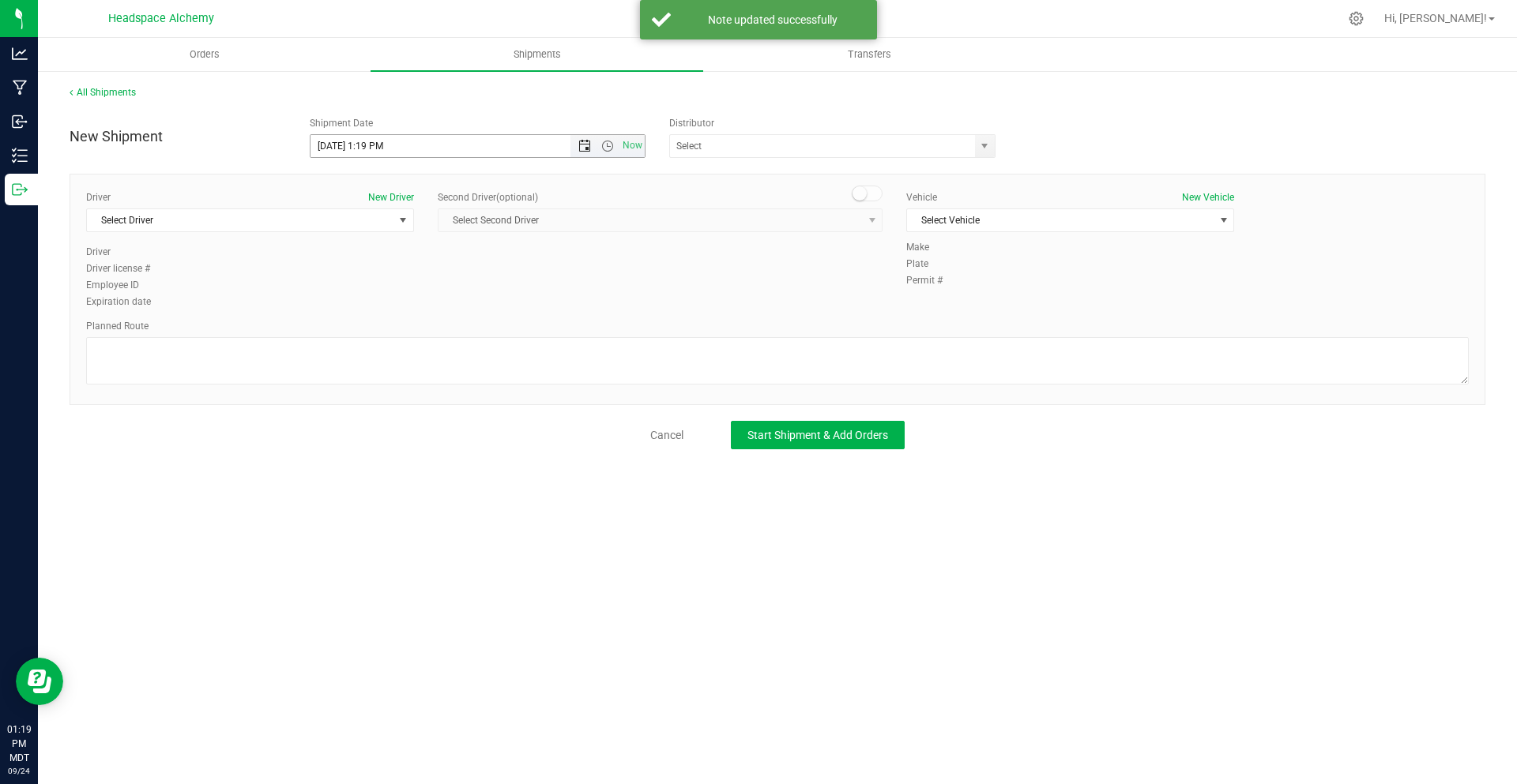
click at [587, 144] on span "Open the date view" at bounding box center [585, 146] width 13 height 13
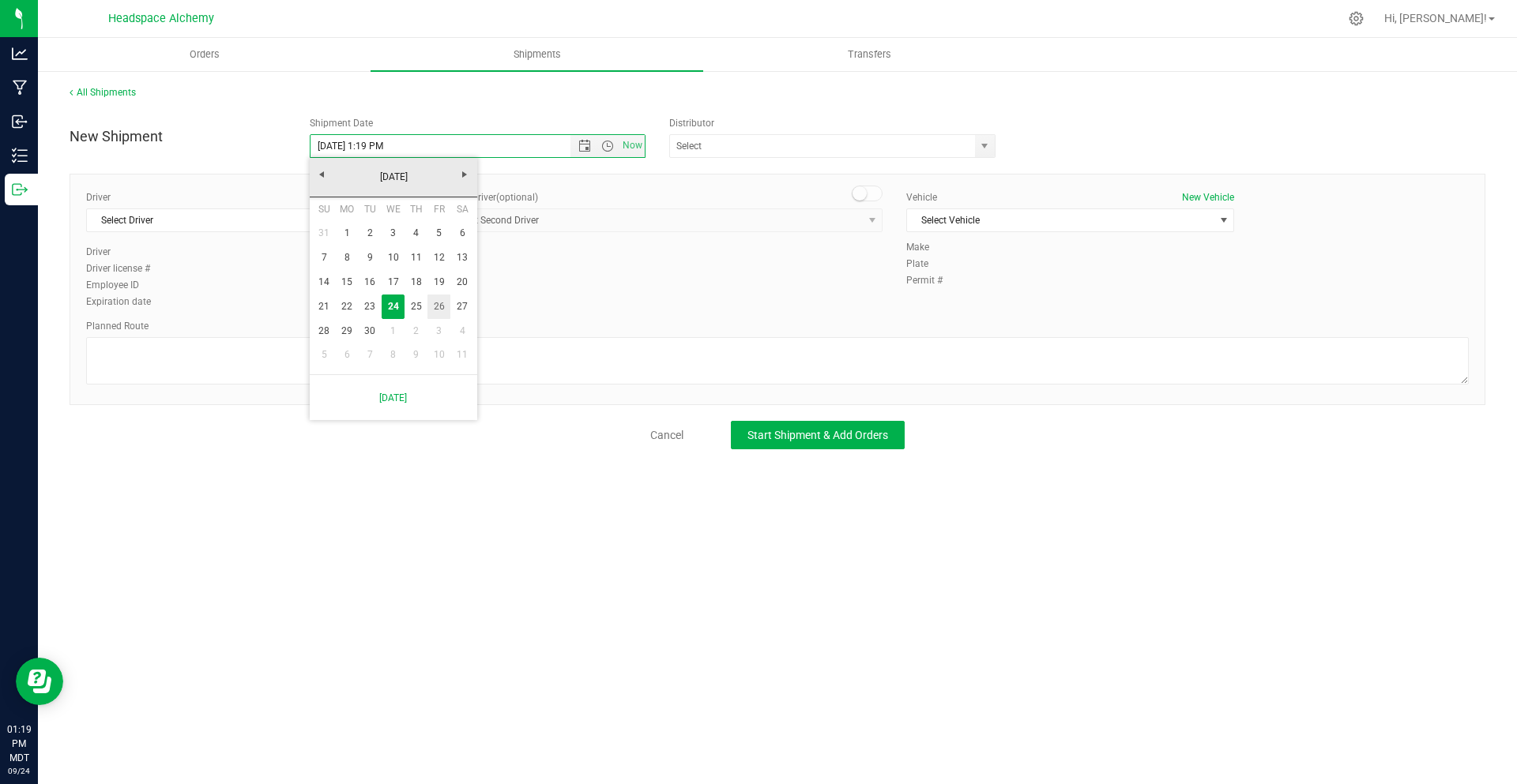
click at [444, 305] on link "26" at bounding box center [439, 306] width 23 height 25
type input "[DATE] 1:19 PM"
click at [820, 156] on input "text" at bounding box center [818, 146] width 295 height 22
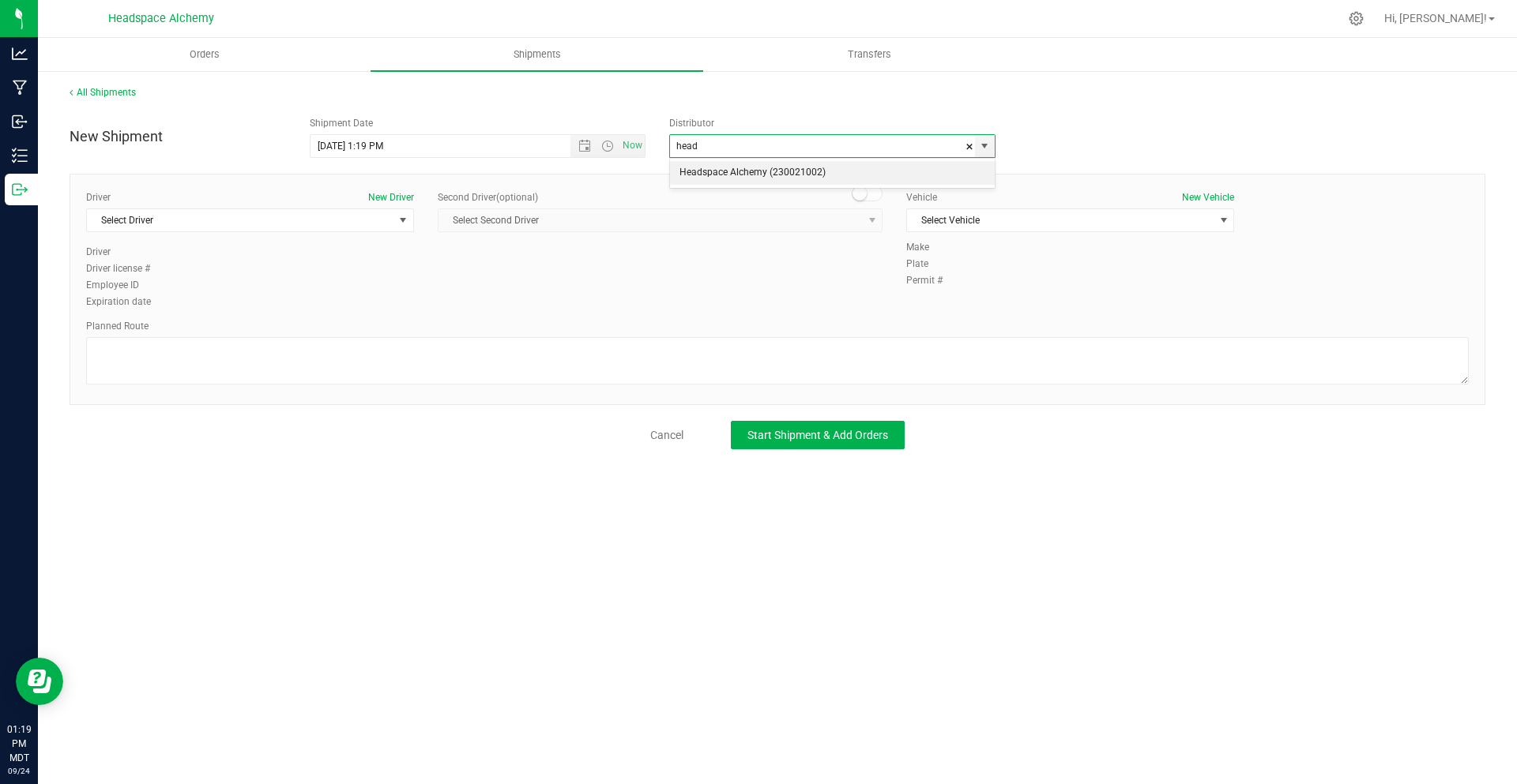
click at [792, 158] on div "Headspace Alchemy (230021002) No data found." at bounding box center [832, 173] width 326 height 31
click at [797, 177] on li "Headspace Alchemy (230021002)" at bounding box center [832, 173] width 325 height 24
type input "Headspace Alchemy (230021002)"
click at [302, 218] on span "Select Driver" at bounding box center [240, 220] width 306 height 22
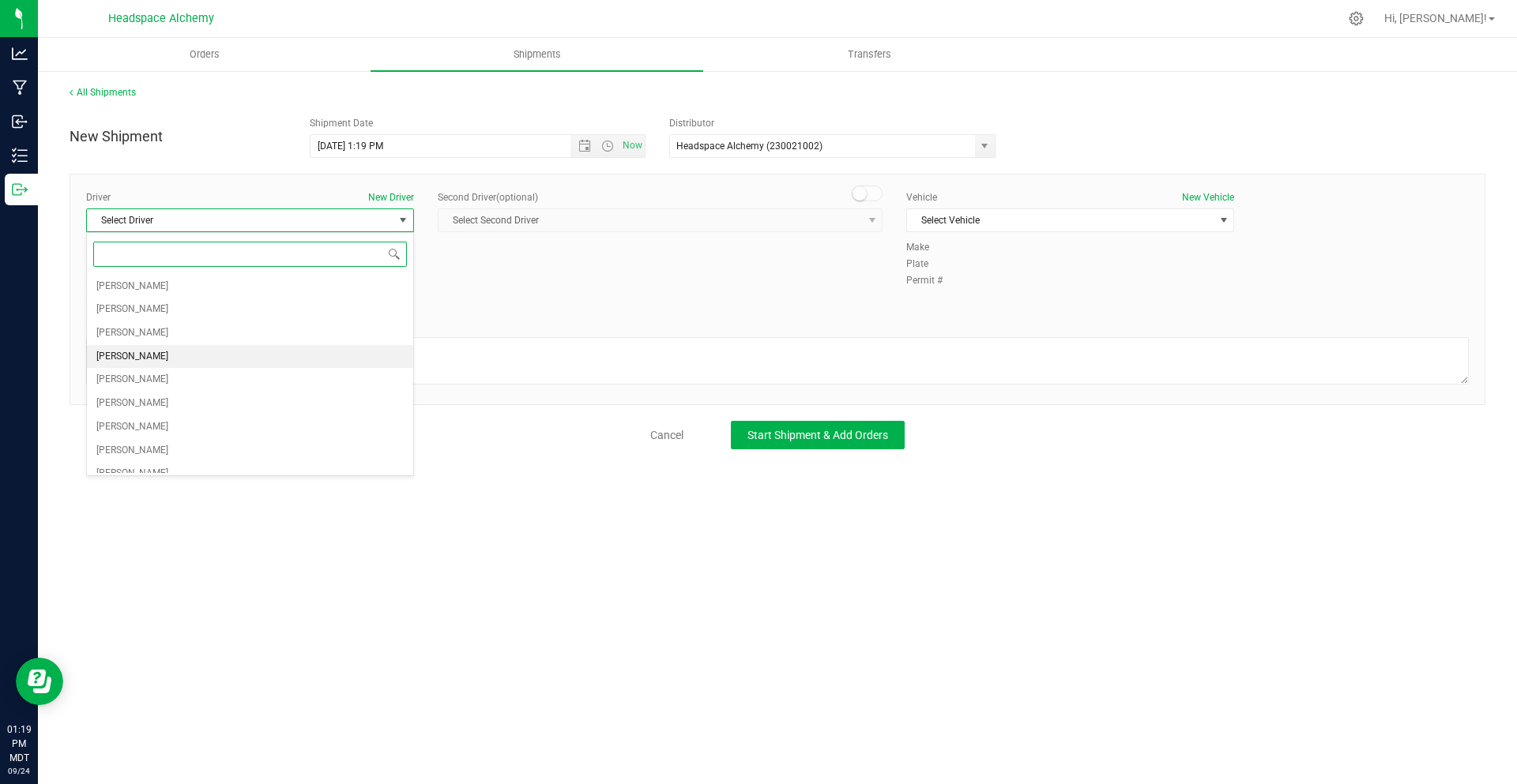
click at [142, 358] on span "[PERSON_NAME]" at bounding box center [132, 357] width 72 height 21
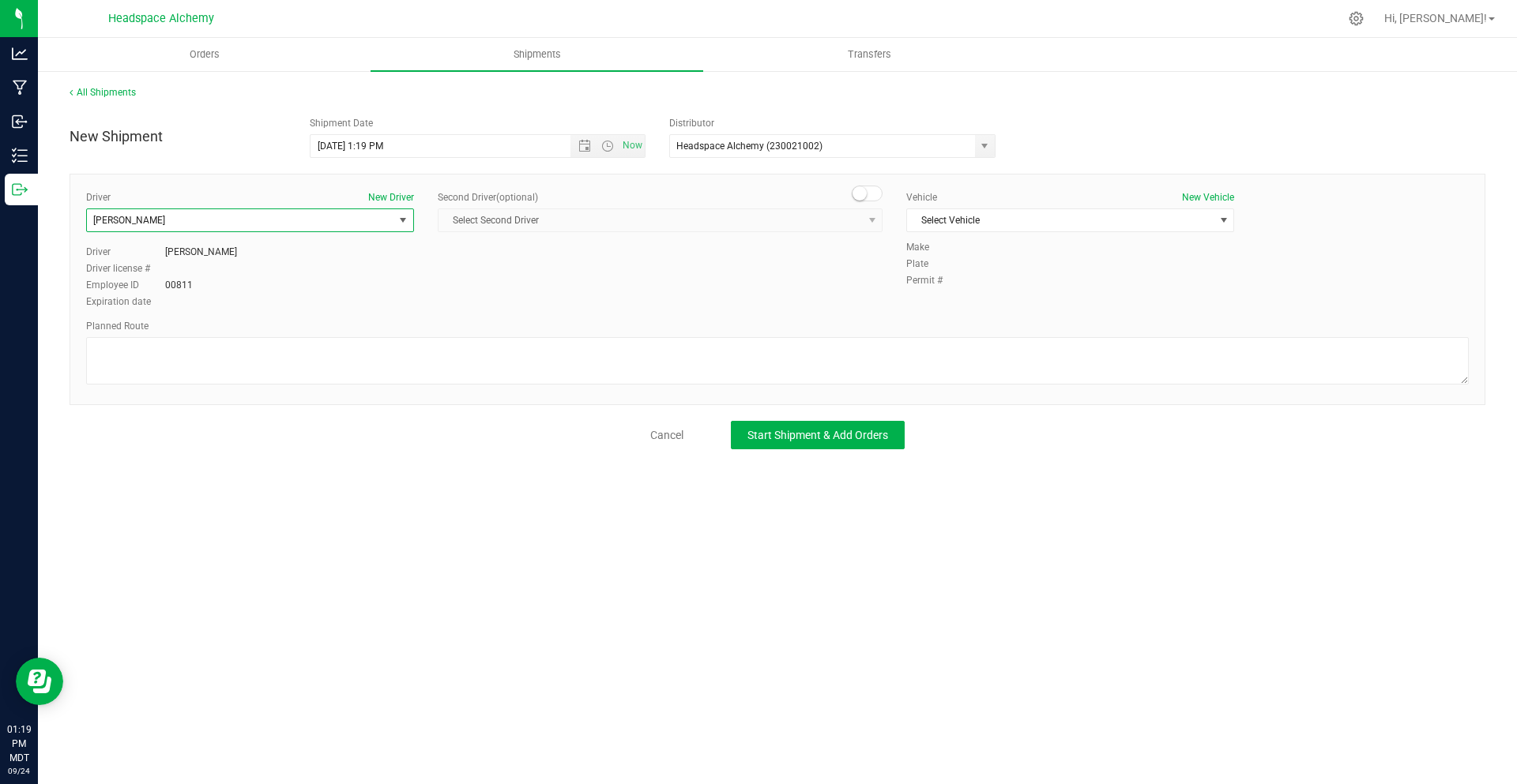
click at [873, 204] on div "Second Driver (optional) Select Second Driver Select Second Driver [PERSON_NAME…" at bounding box center [661, 218] width 445 height 54
click at [867, 199] on span at bounding box center [868, 194] width 32 height 16
click at [824, 228] on span "Select Second Driver" at bounding box center [650, 220] width 424 height 22
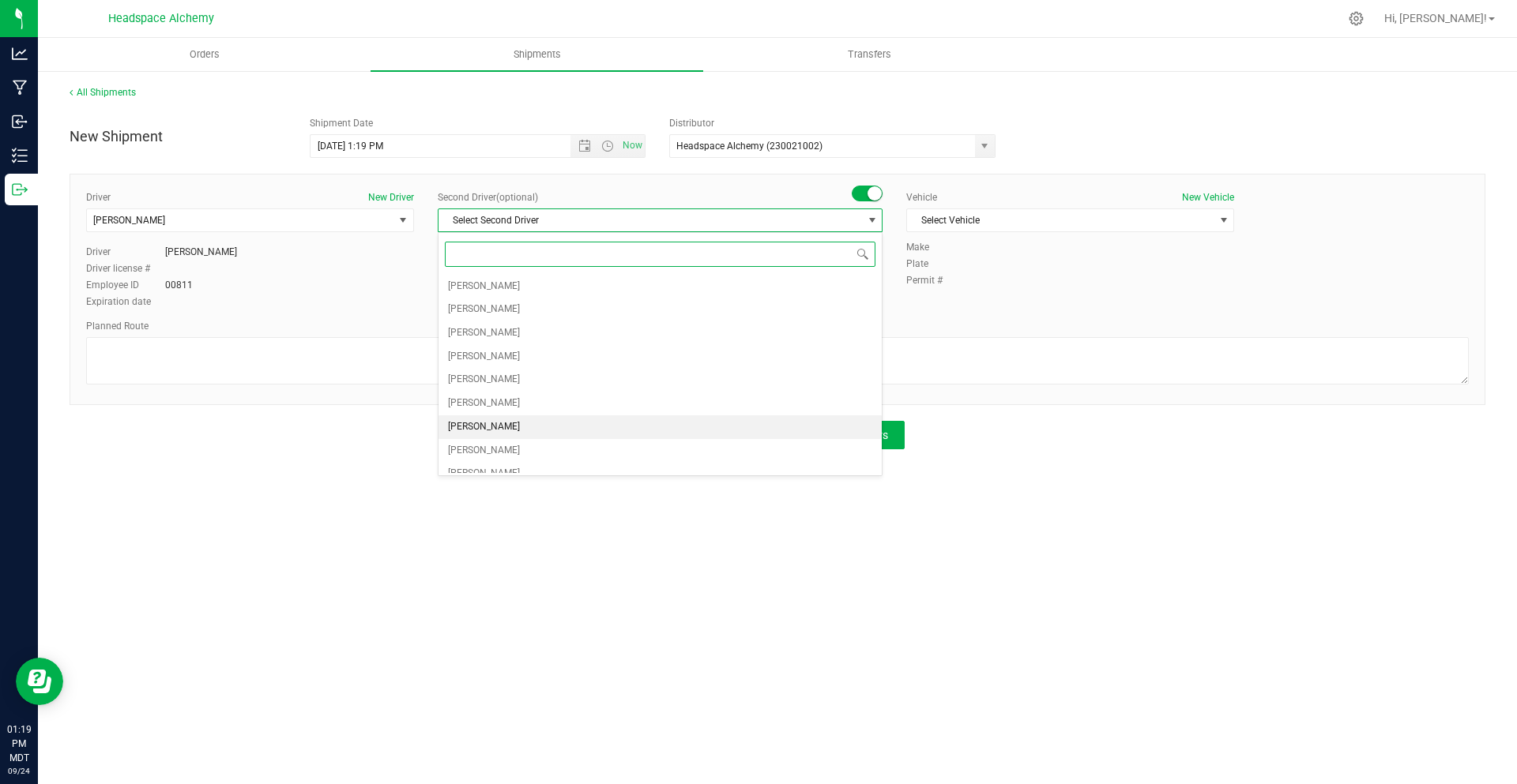
click at [490, 426] on span "[PERSON_NAME]" at bounding box center [484, 427] width 72 height 21
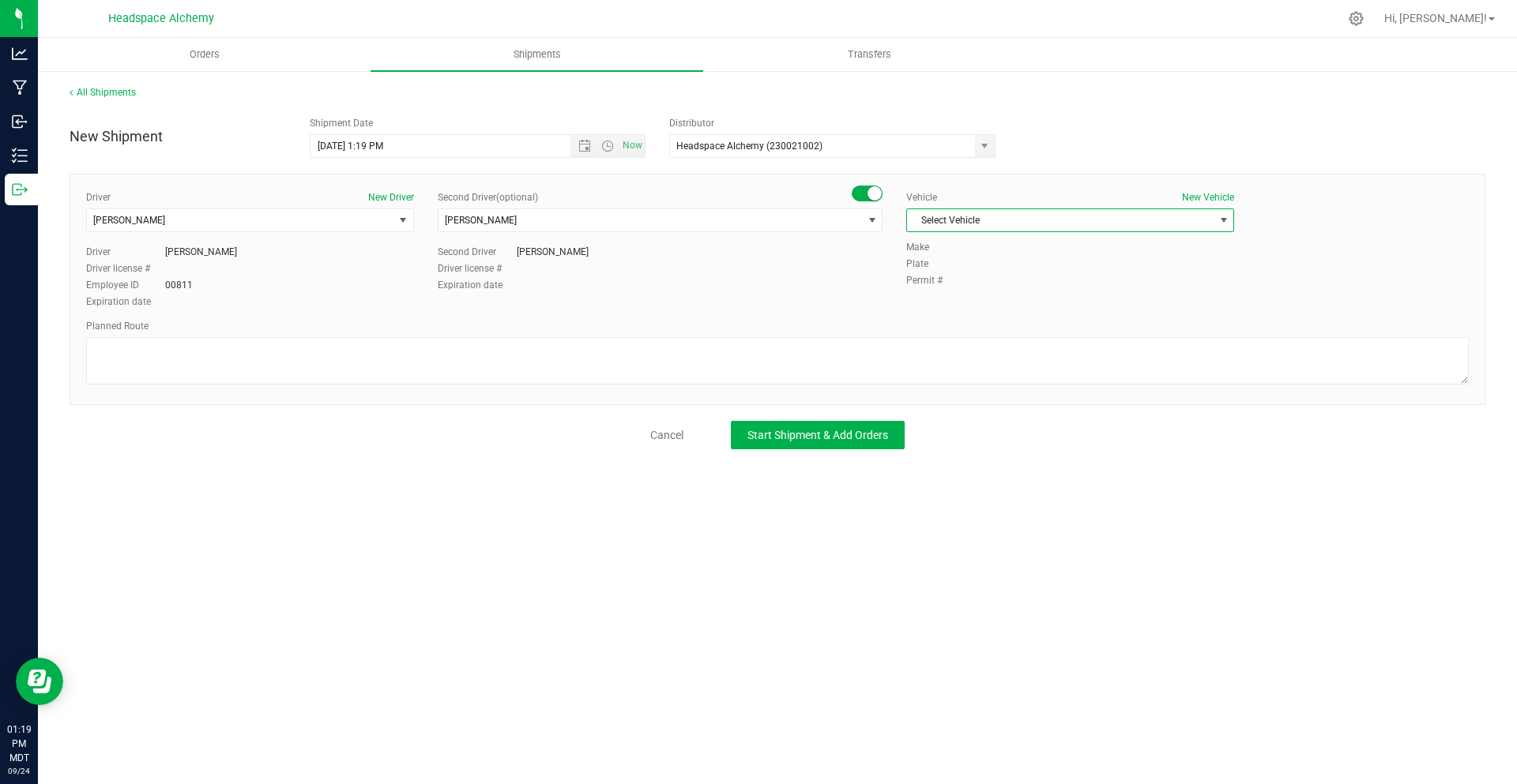
click at [1049, 219] on span "Select Vehicle" at bounding box center [1061, 220] width 306 height 22
click at [948, 408] on li "Transit" at bounding box center [1070, 412] width 326 height 24
drag, startPoint x: 376, startPoint y: 345, endPoint x: 331, endPoint y: 329, distance: 47.8
click at [271, 448] on div "All Shipments New Shipment Shipment Date [DATE] 1:19 PM Now Distributor Headspa…" at bounding box center [778, 267] width 1479 height 396
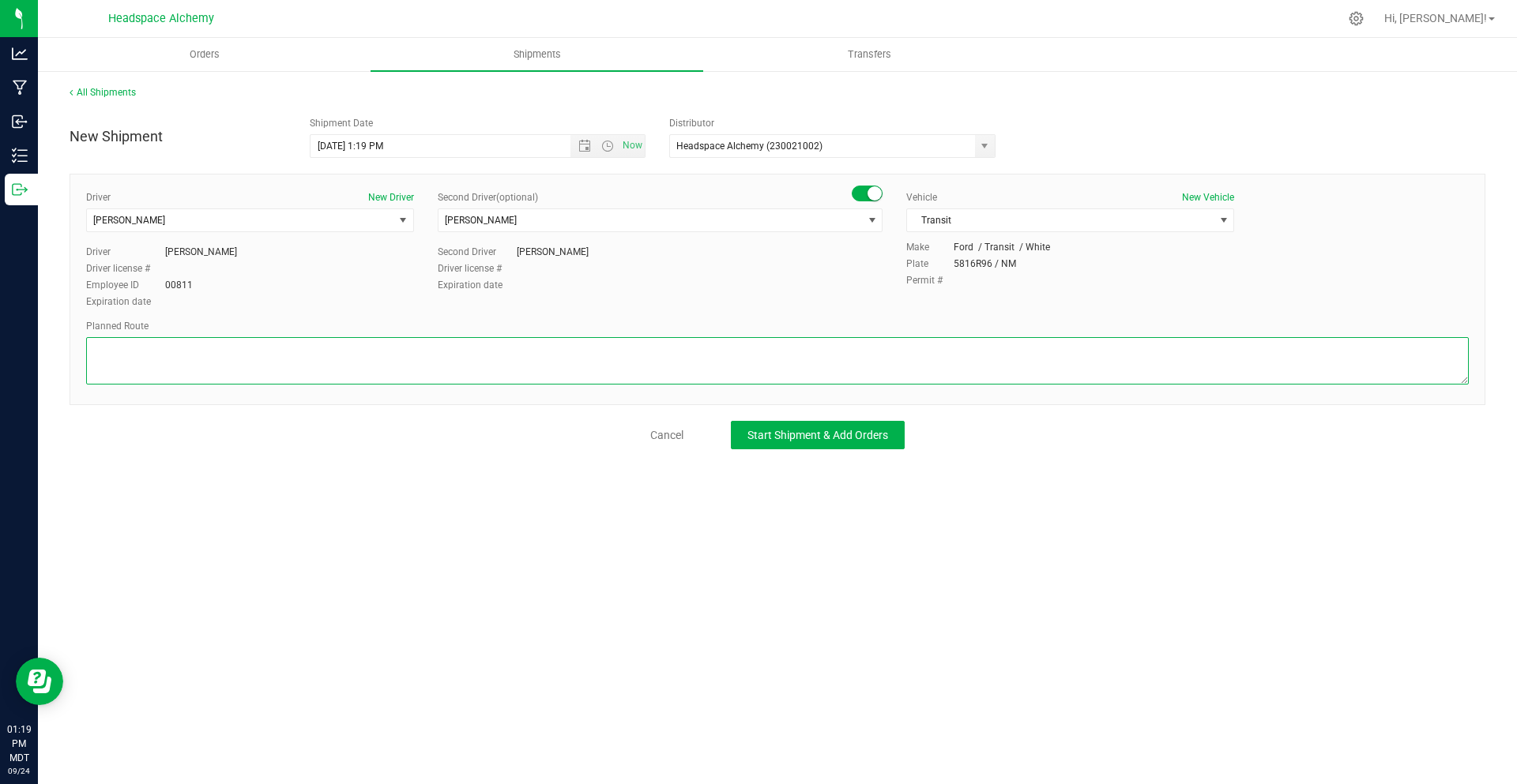
paste textarea "[STREET_ADDRESS]  Get on I-10 E from S Main St 6 min (2.5 mi)  Follow I-10 E …"
type textarea "[STREET_ADDRESS]  Get on I-10 E from S Main St 6 min (2.5 mi)  Follow I-10 E …"
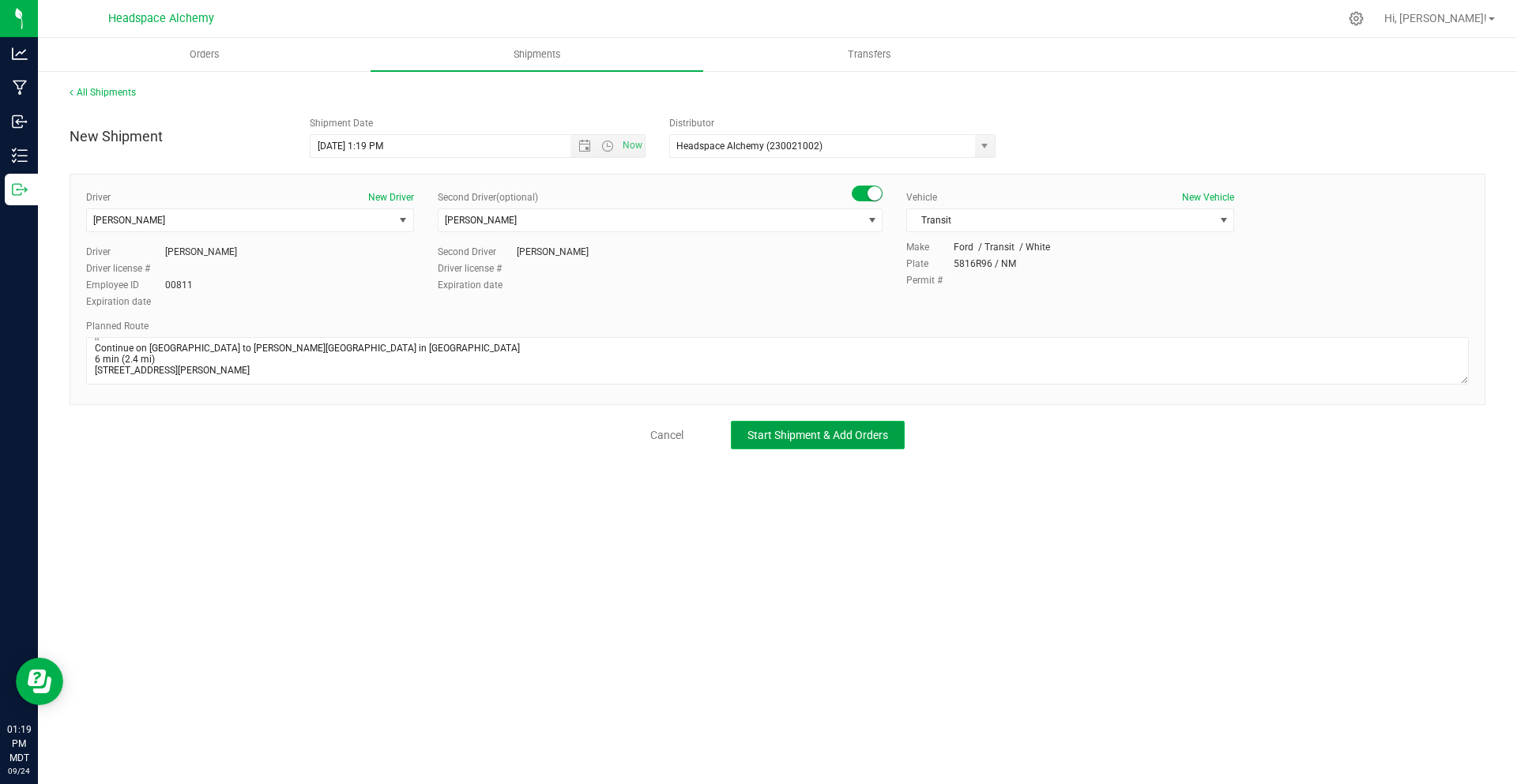
click at [835, 424] on button "Start Shipment & Add Orders" at bounding box center [818, 435] width 174 height 29
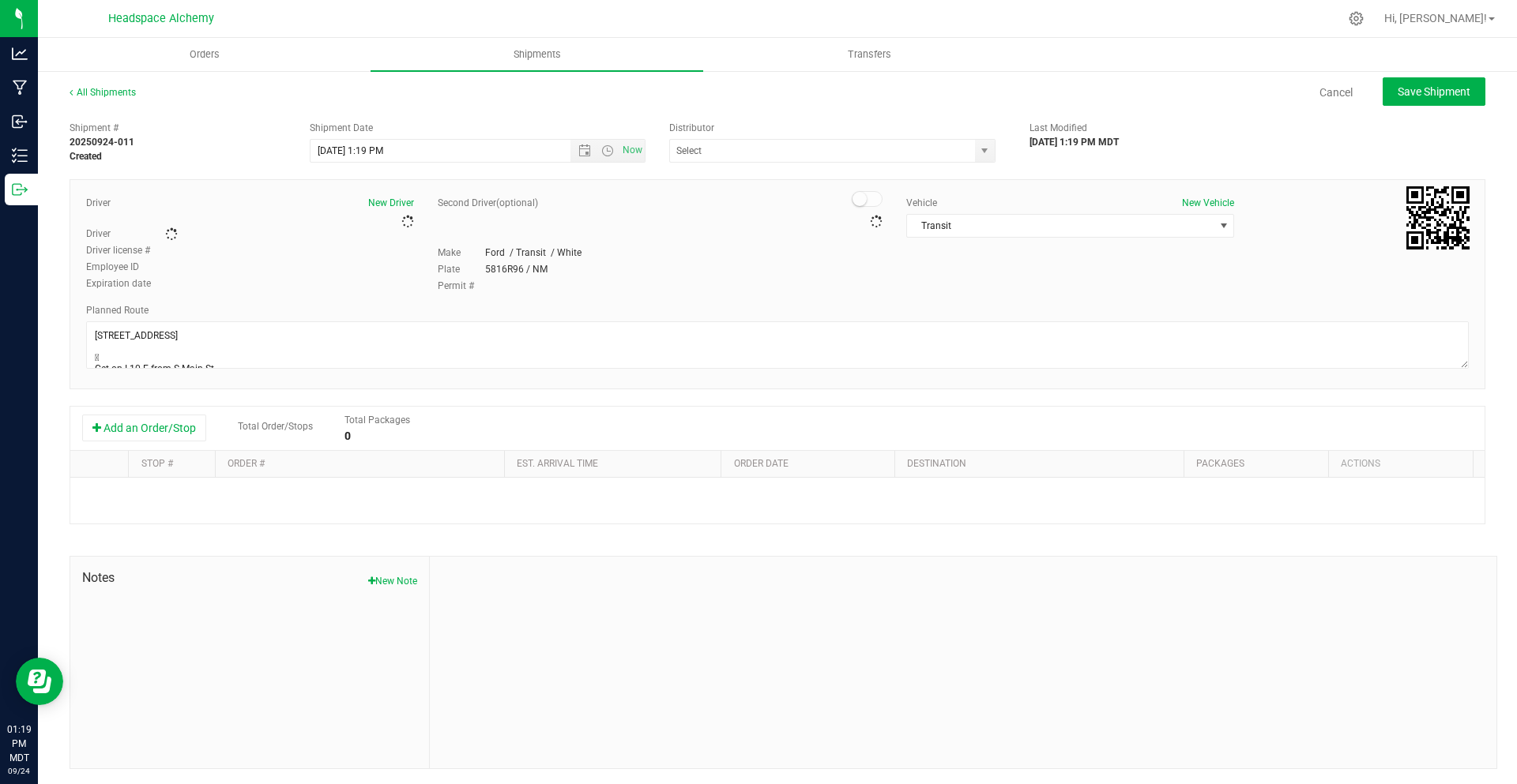
type input "Headspace Alchemy (230021002)"
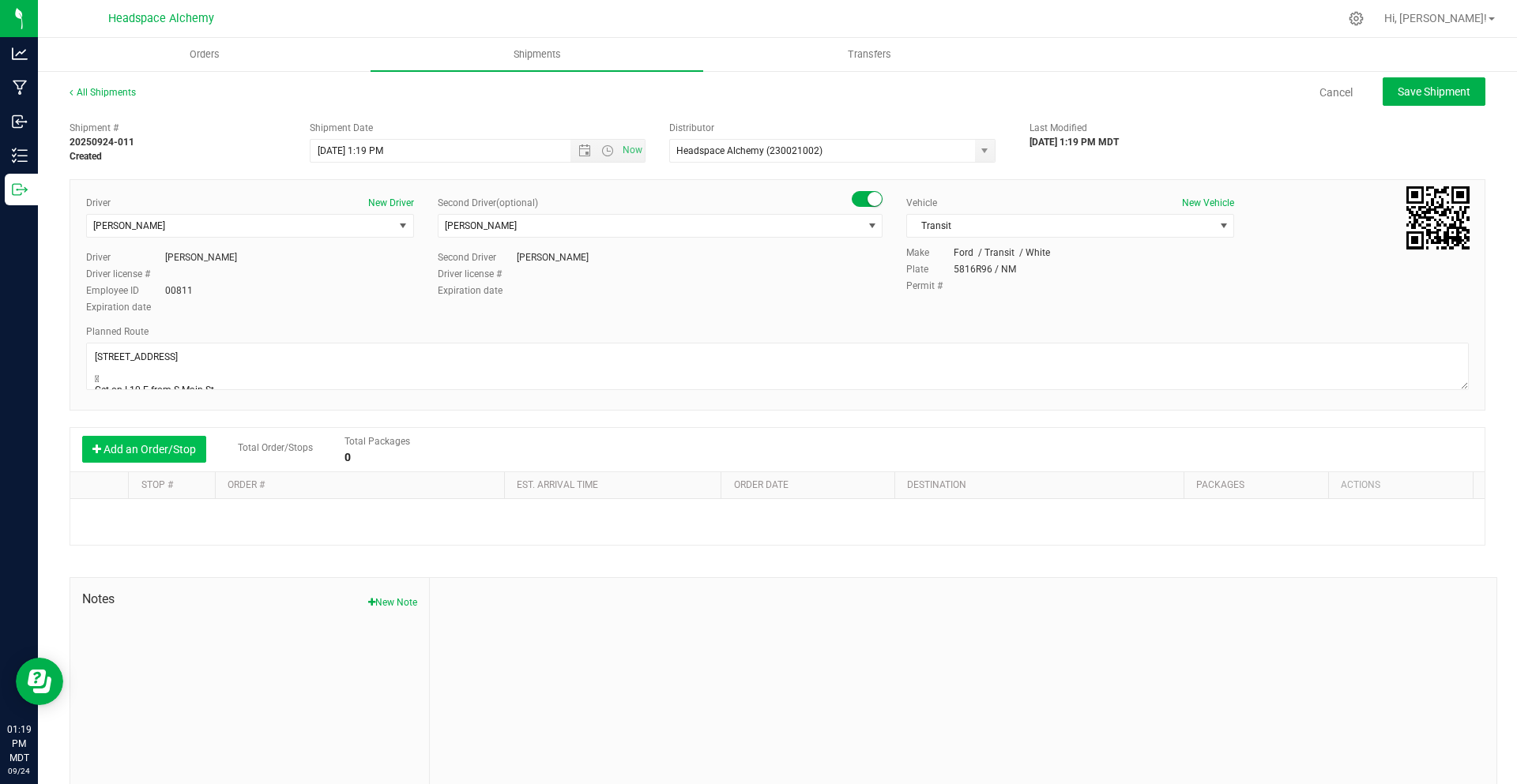
click at [160, 451] on button "Add an Order/Stop" at bounding box center [144, 450] width 124 height 27
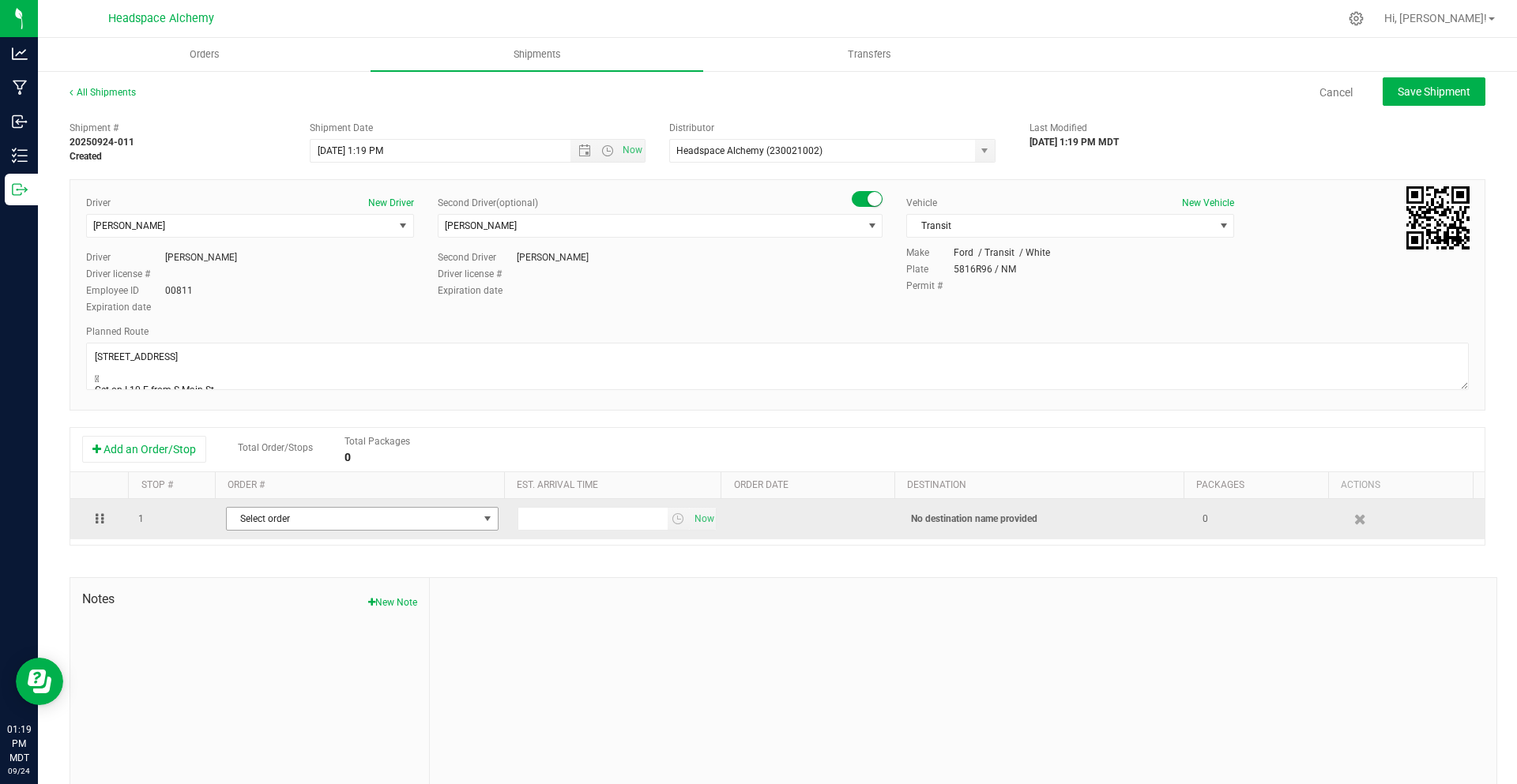
click at [481, 518] on span "select" at bounding box center [488, 519] width 13 height 13
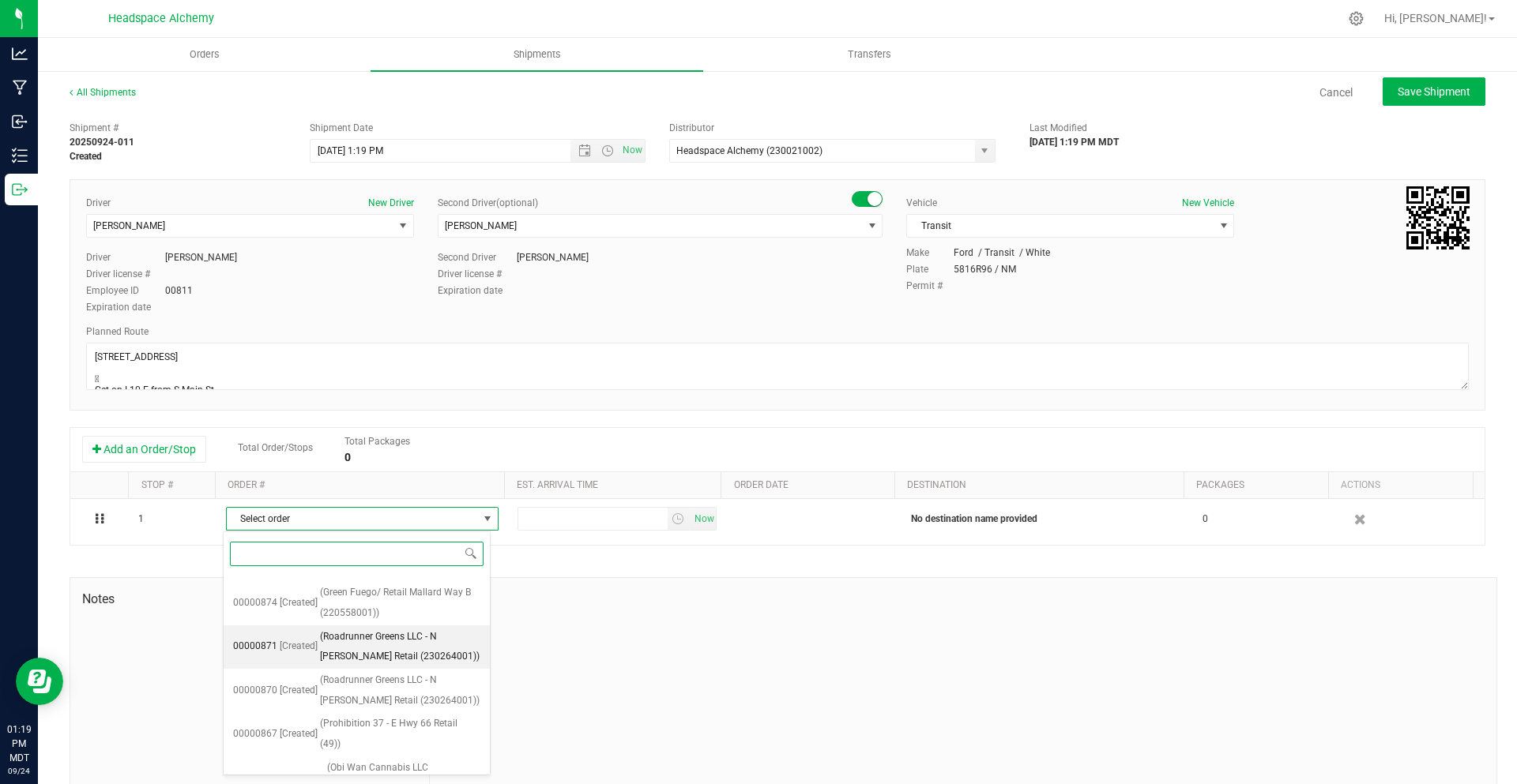
scroll to position [695, 0]
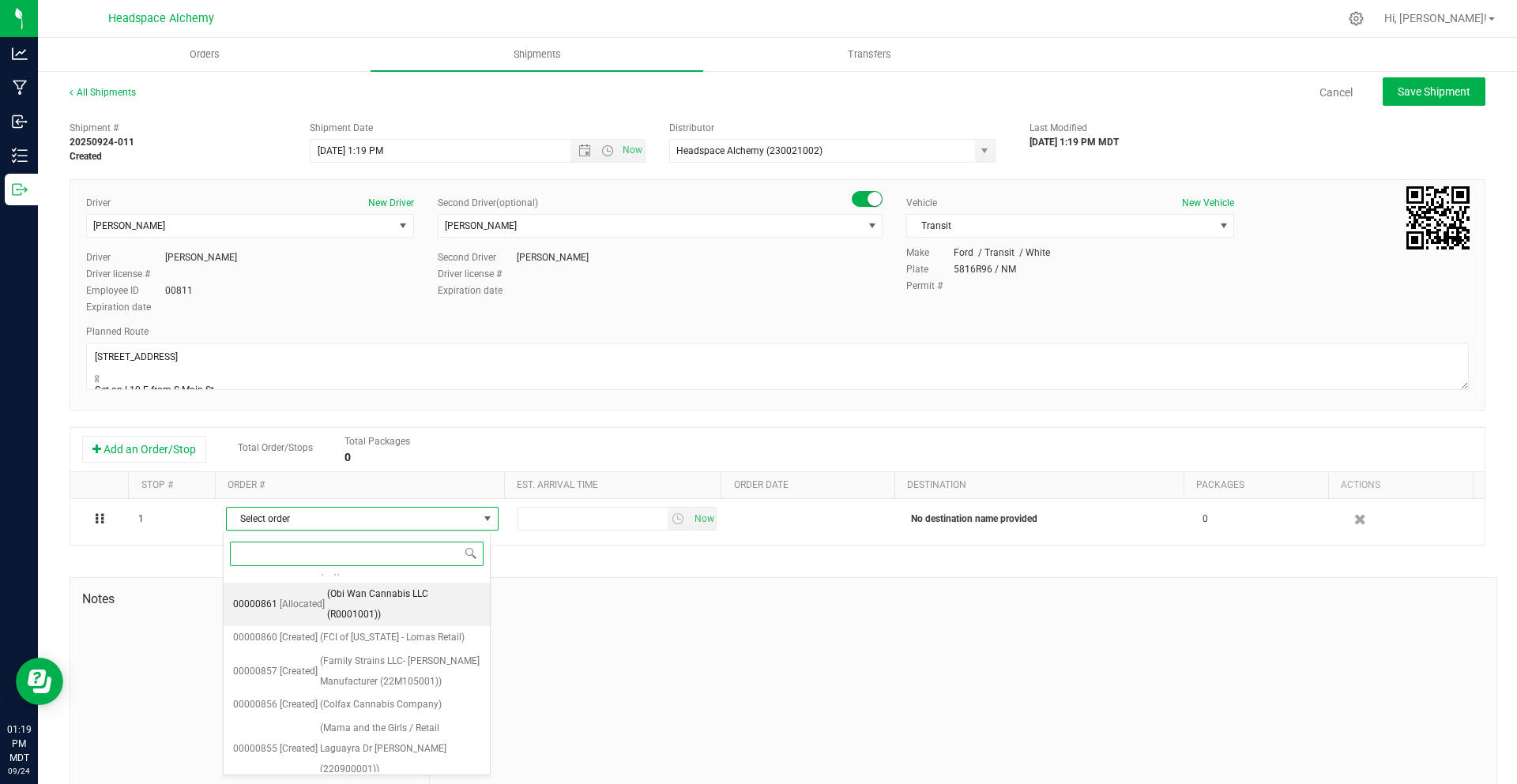
click at [383, 597] on span "(Obi Wan Cannabis LLC (R0001001))" at bounding box center [404, 605] width 153 height 41
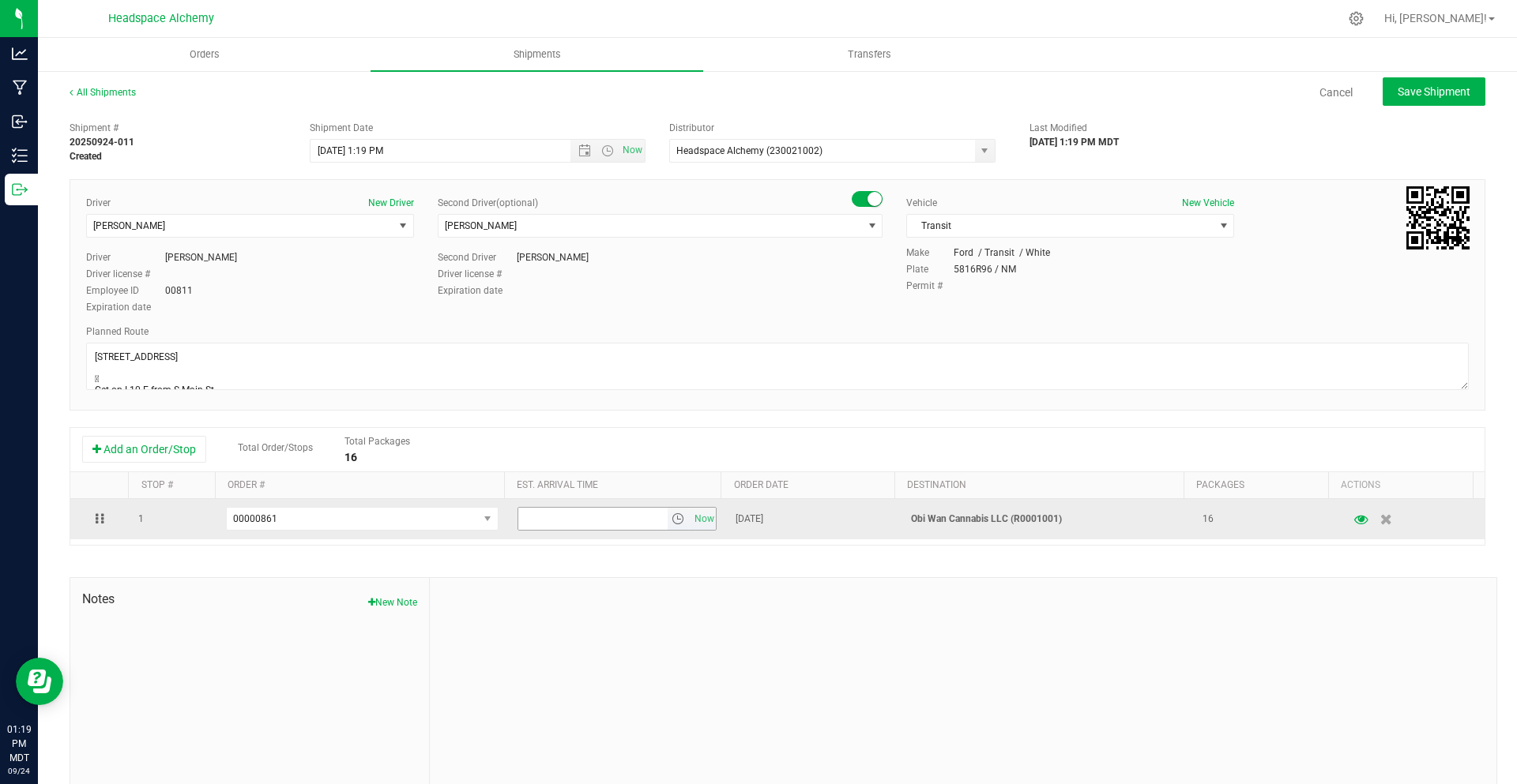
click at [672, 520] on span "select" at bounding box center [678, 519] width 13 height 13
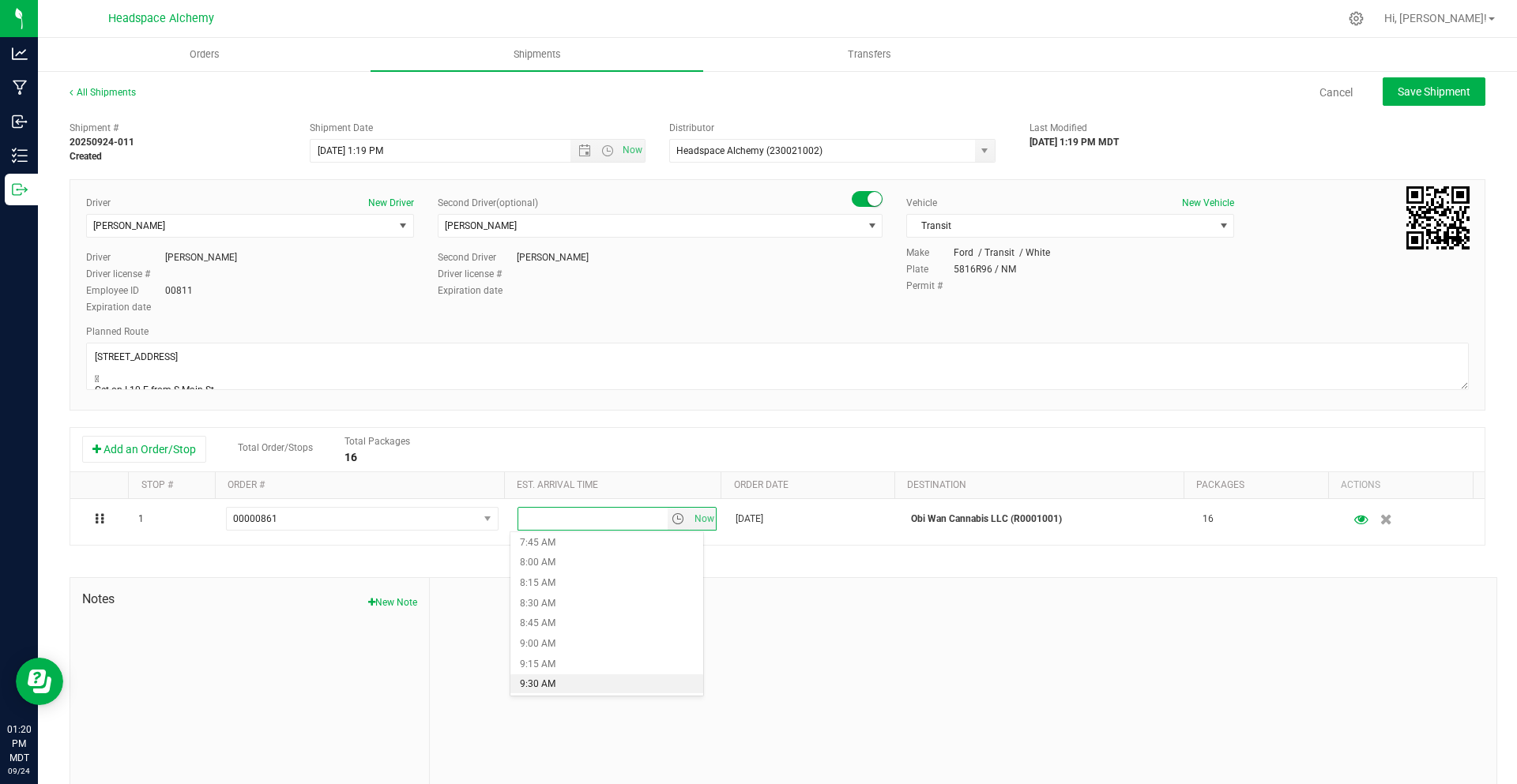
scroll to position [947, 0]
click at [563, 572] on li "12:00 PM" at bounding box center [607, 572] width 193 height 21
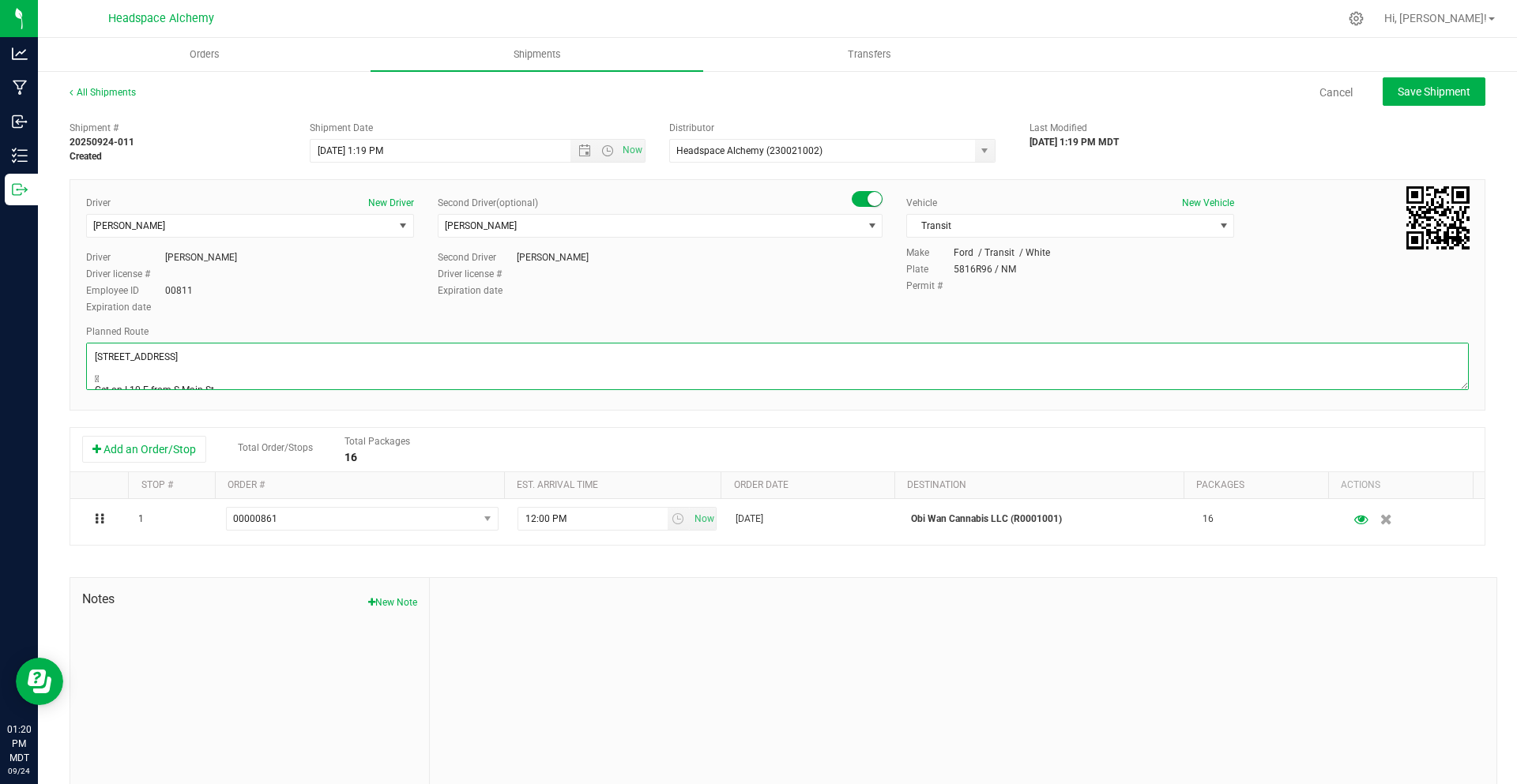
click at [265, 359] on textarea at bounding box center [777, 366] width 1383 height 47
drag, startPoint x: 384, startPoint y: 370, endPoint x: 65, endPoint y: 298, distance: 327.0
click at [65, 298] on div "All Shipments Cancel Save Shipment Shipment # 20250924-011 Created Shipment Dat…" at bounding box center [778, 438] width 1479 height 737
type textarea "GPS preferred"
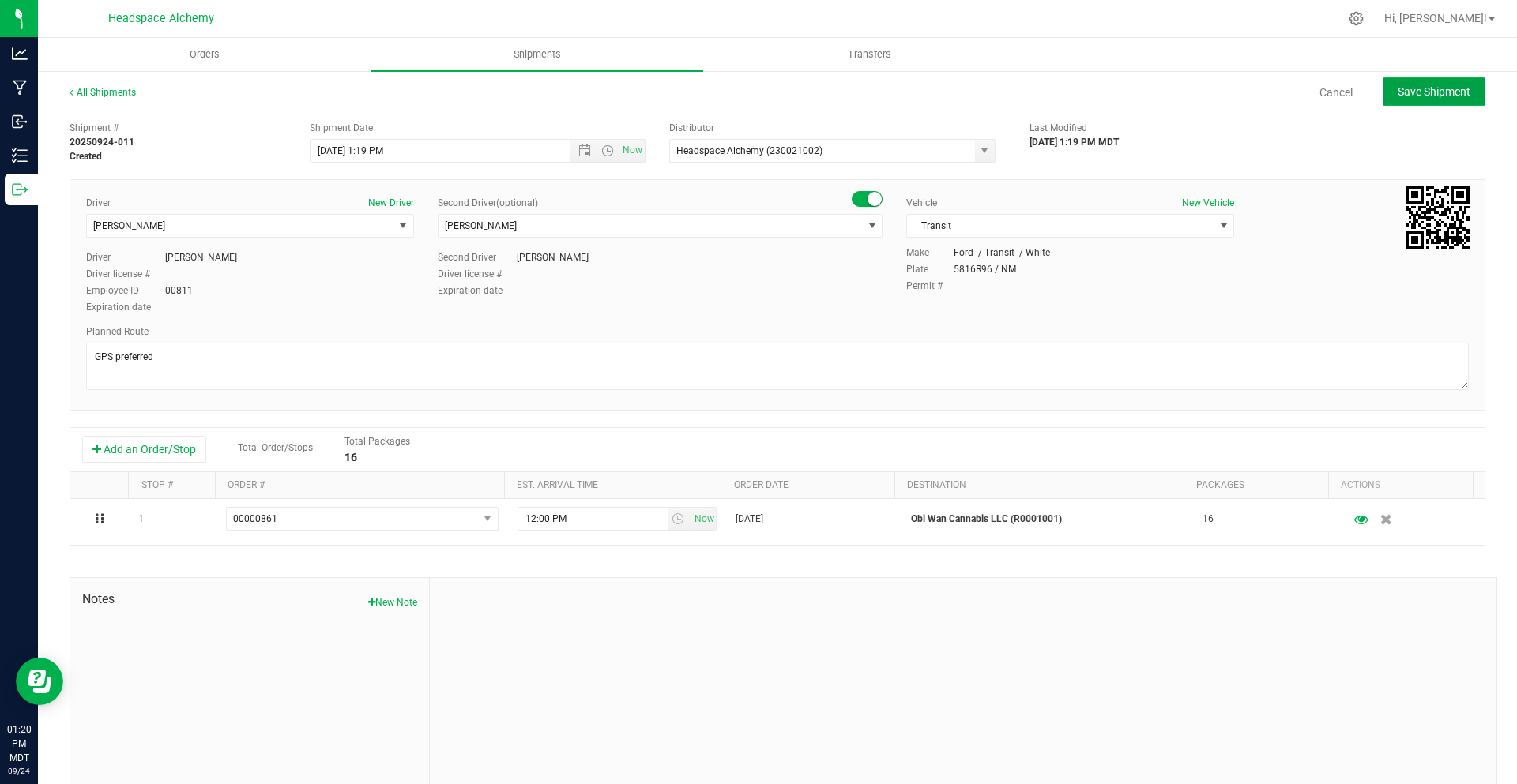
click at [1393, 104] on button "Save Shipment" at bounding box center [1434, 92] width 103 height 29
type input "[DATE] 7:19 PM"
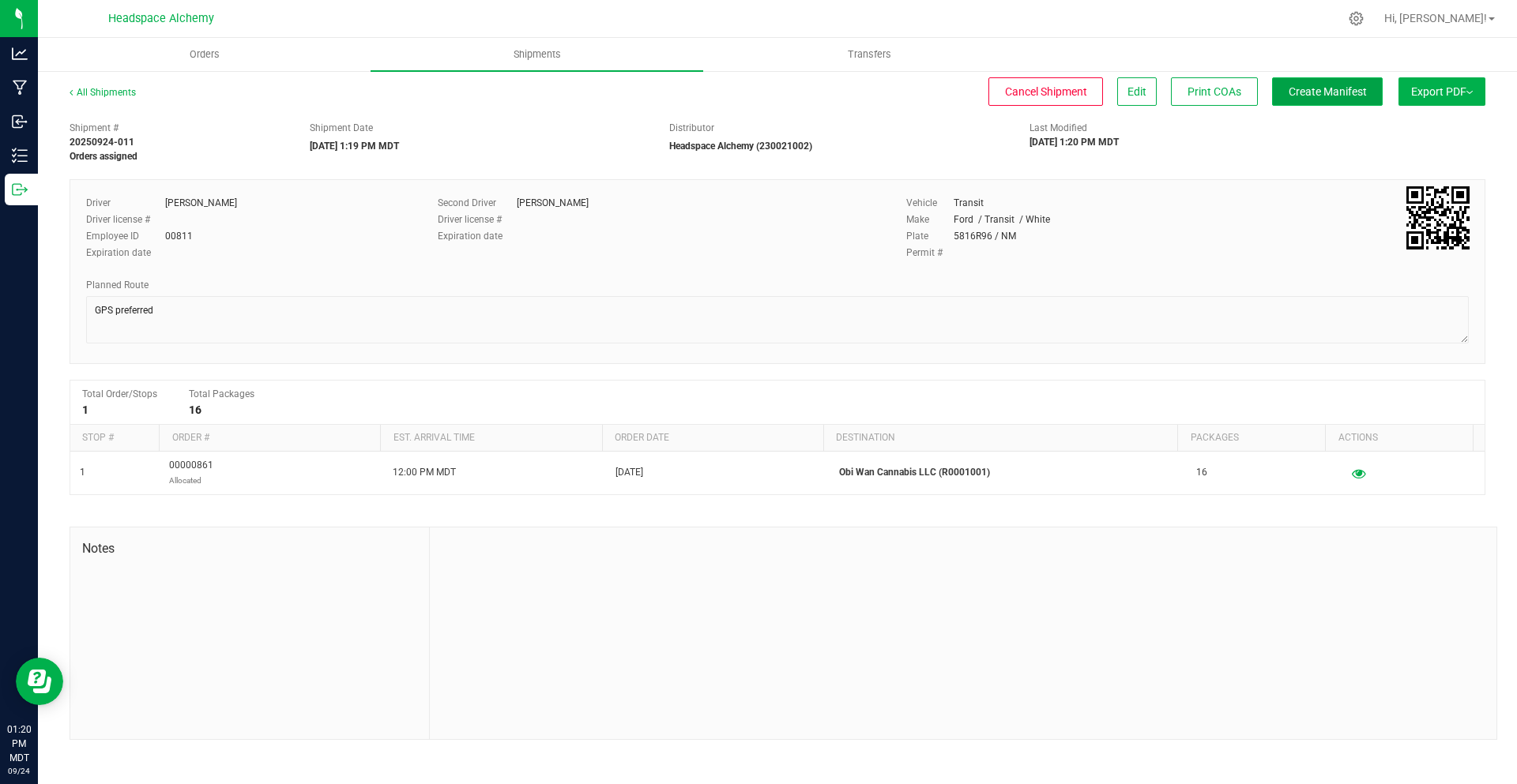
click at [1311, 100] on button "Create Manifest" at bounding box center [1327, 92] width 111 height 29
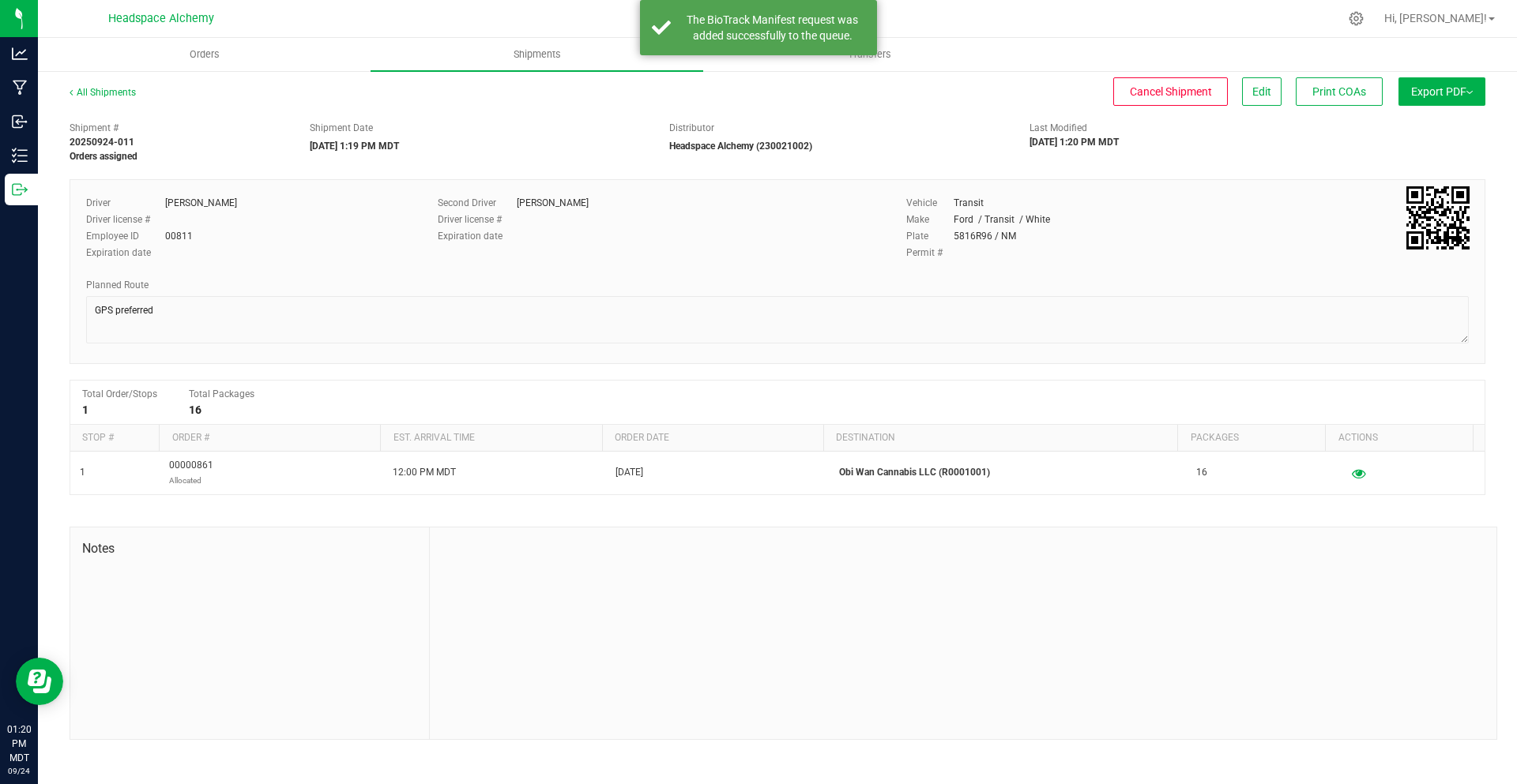
click at [1473, 94] on button "Export PDF" at bounding box center [1442, 92] width 87 height 29
click at [1436, 124] on span "Manifest by Package ID" at bounding box center [1419, 127] width 101 height 11
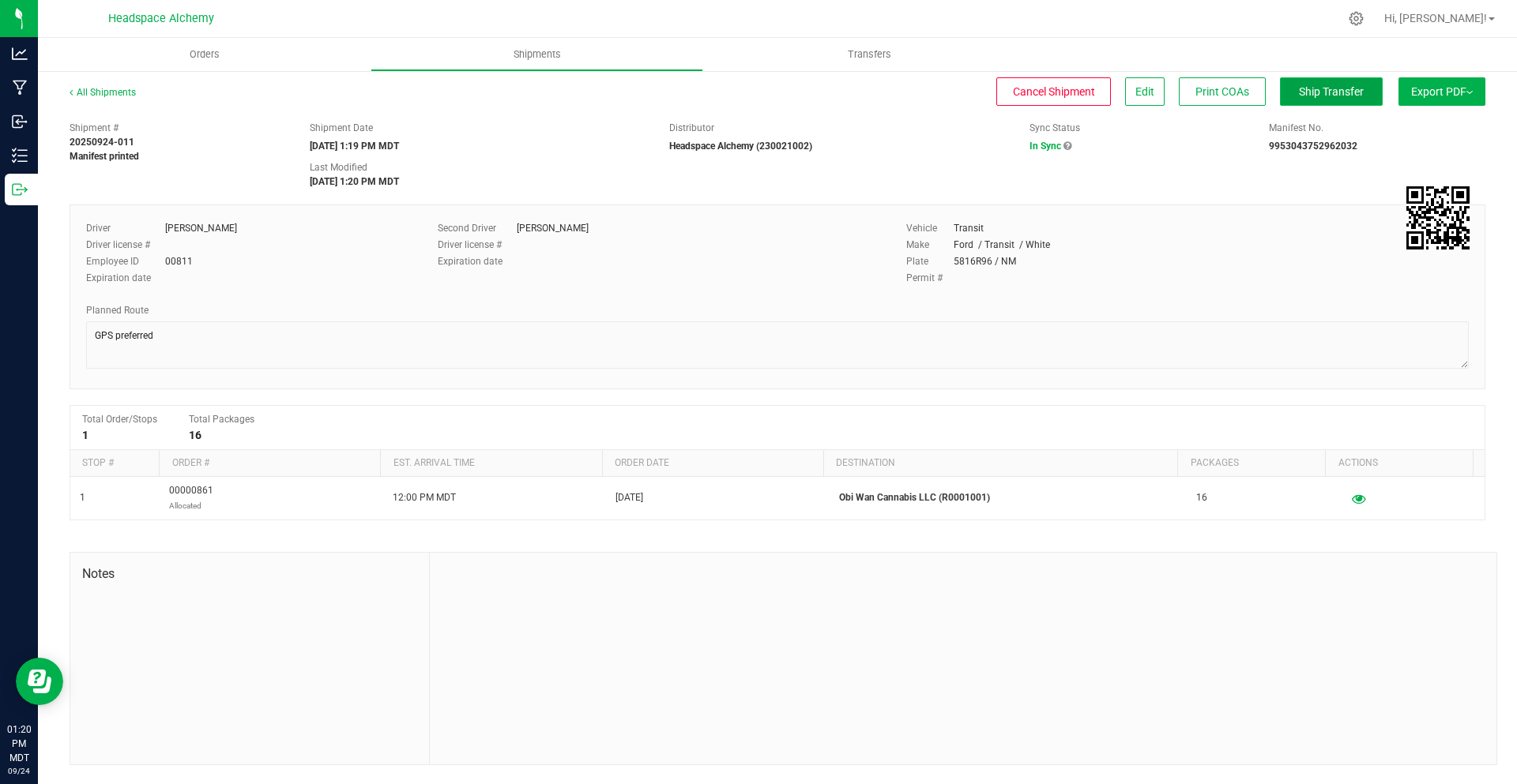
click at [1364, 84] on button "Ship Transfer" at bounding box center [1331, 92] width 103 height 29
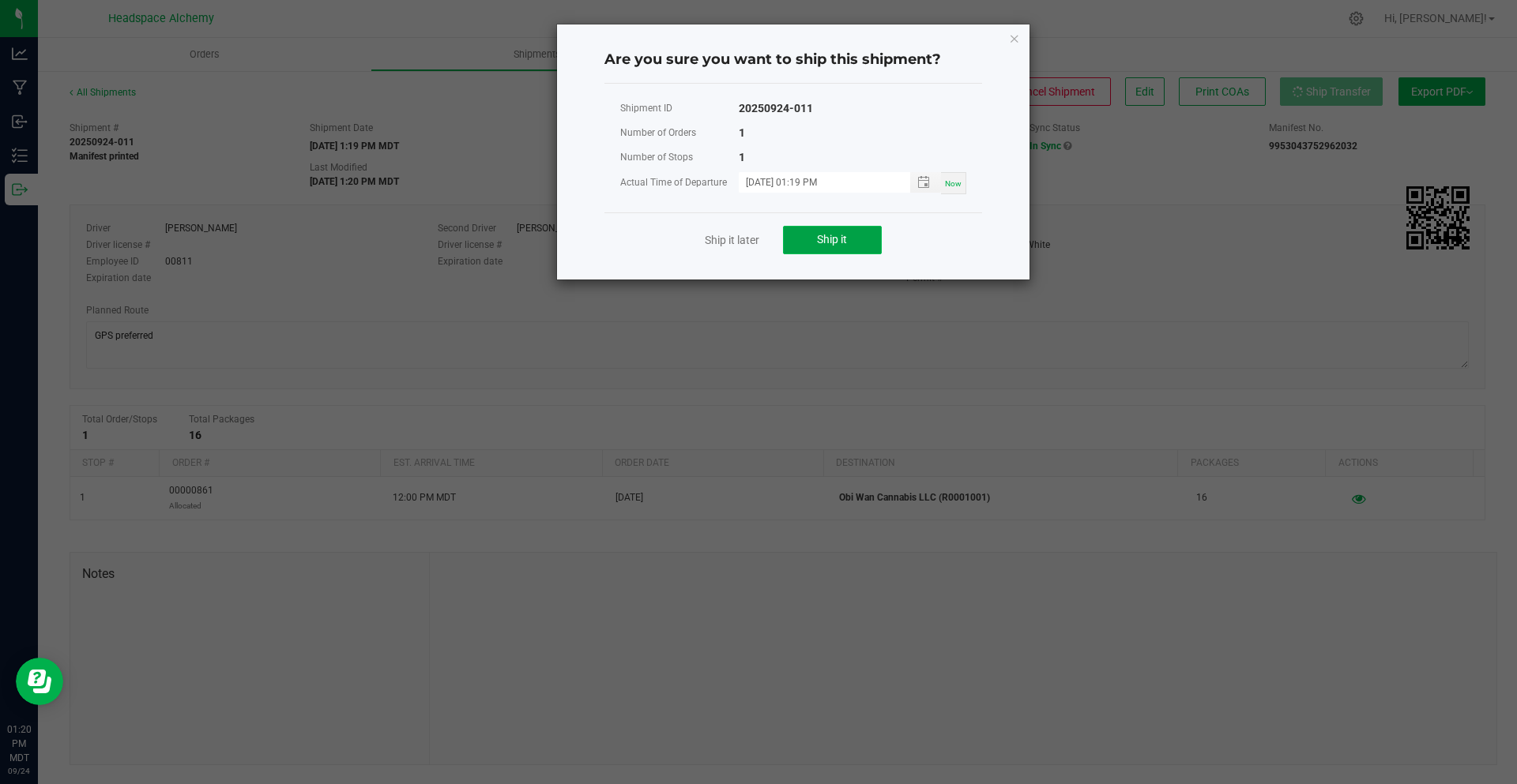
click at [839, 226] on button "Ship it" at bounding box center [832, 240] width 99 height 29
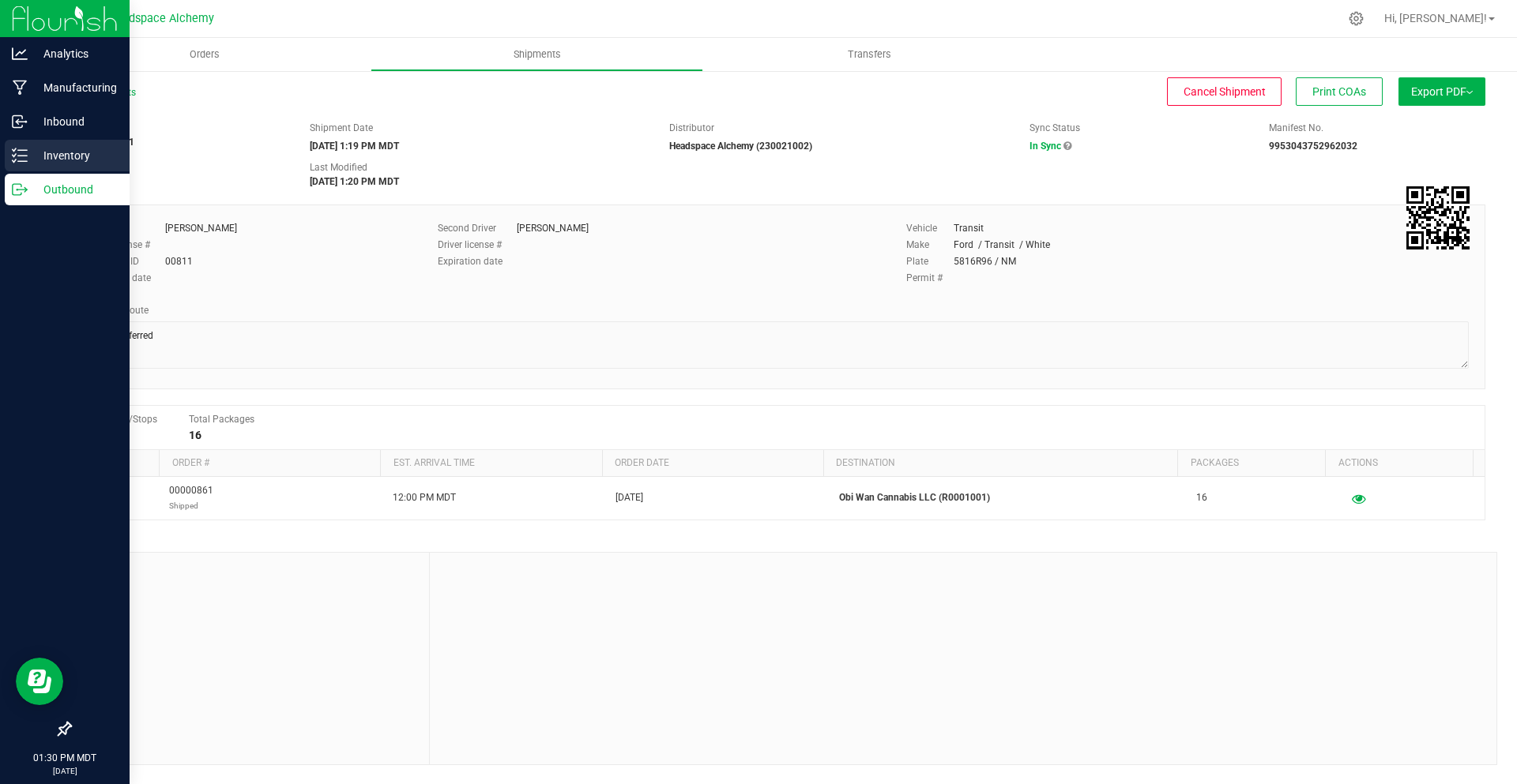
click at [28, 159] on p "Inventory" at bounding box center [75, 156] width 95 height 19
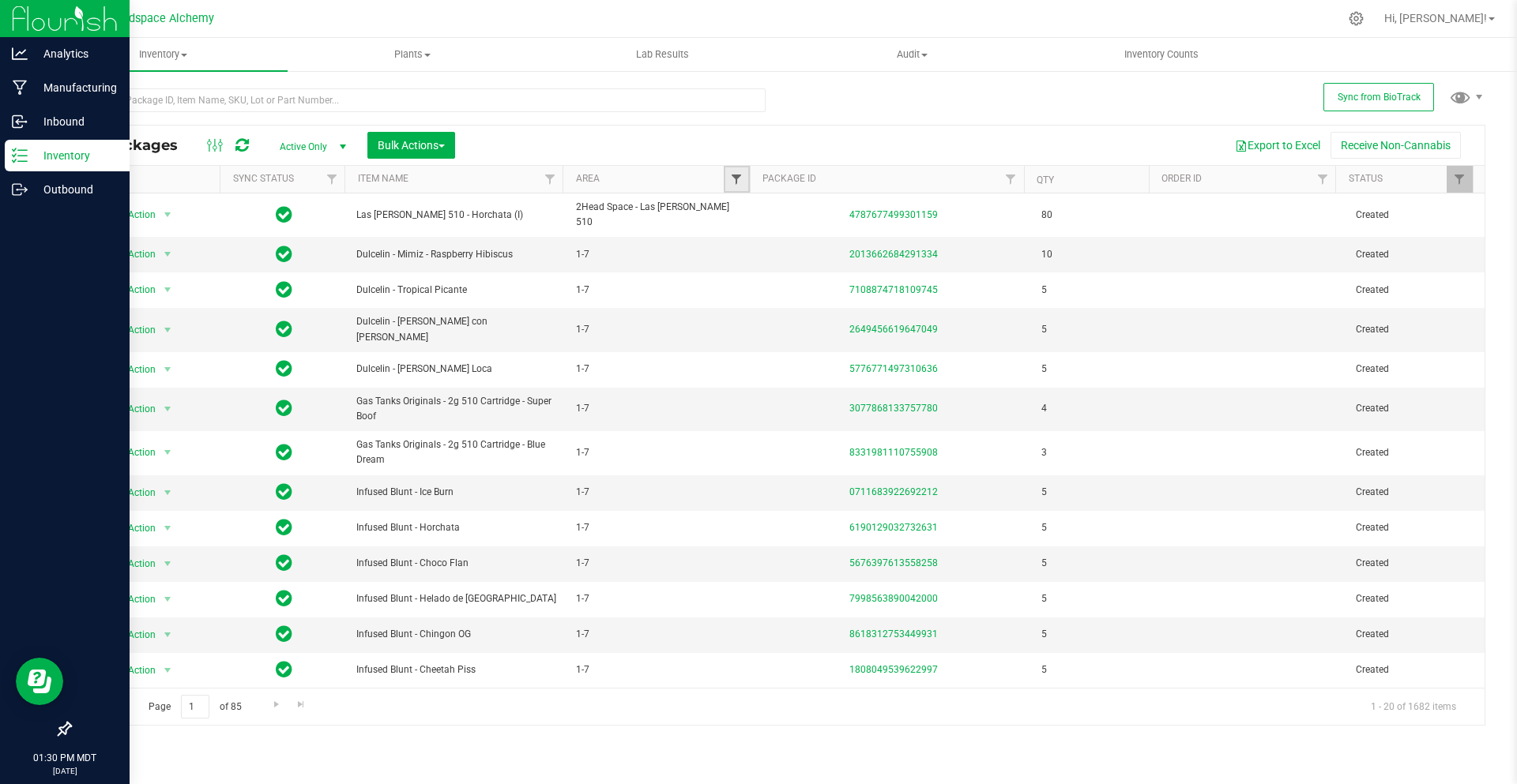
click at [742, 179] on span "Filter" at bounding box center [737, 179] width 13 height 13
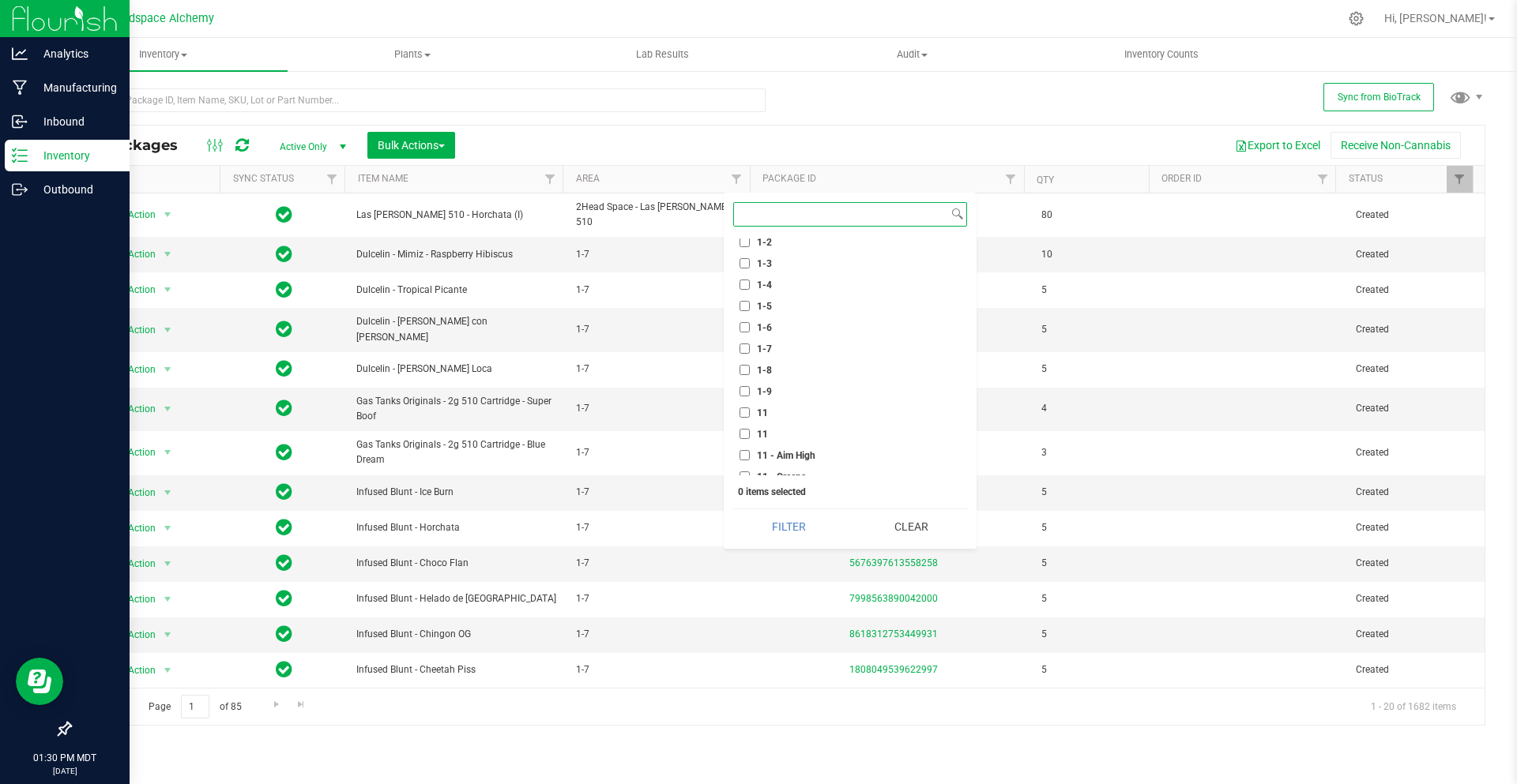
scroll to position [711, 0]
click at [747, 449] on input "1AF" at bounding box center [745, 453] width 10 height 10
checkbox input "true"
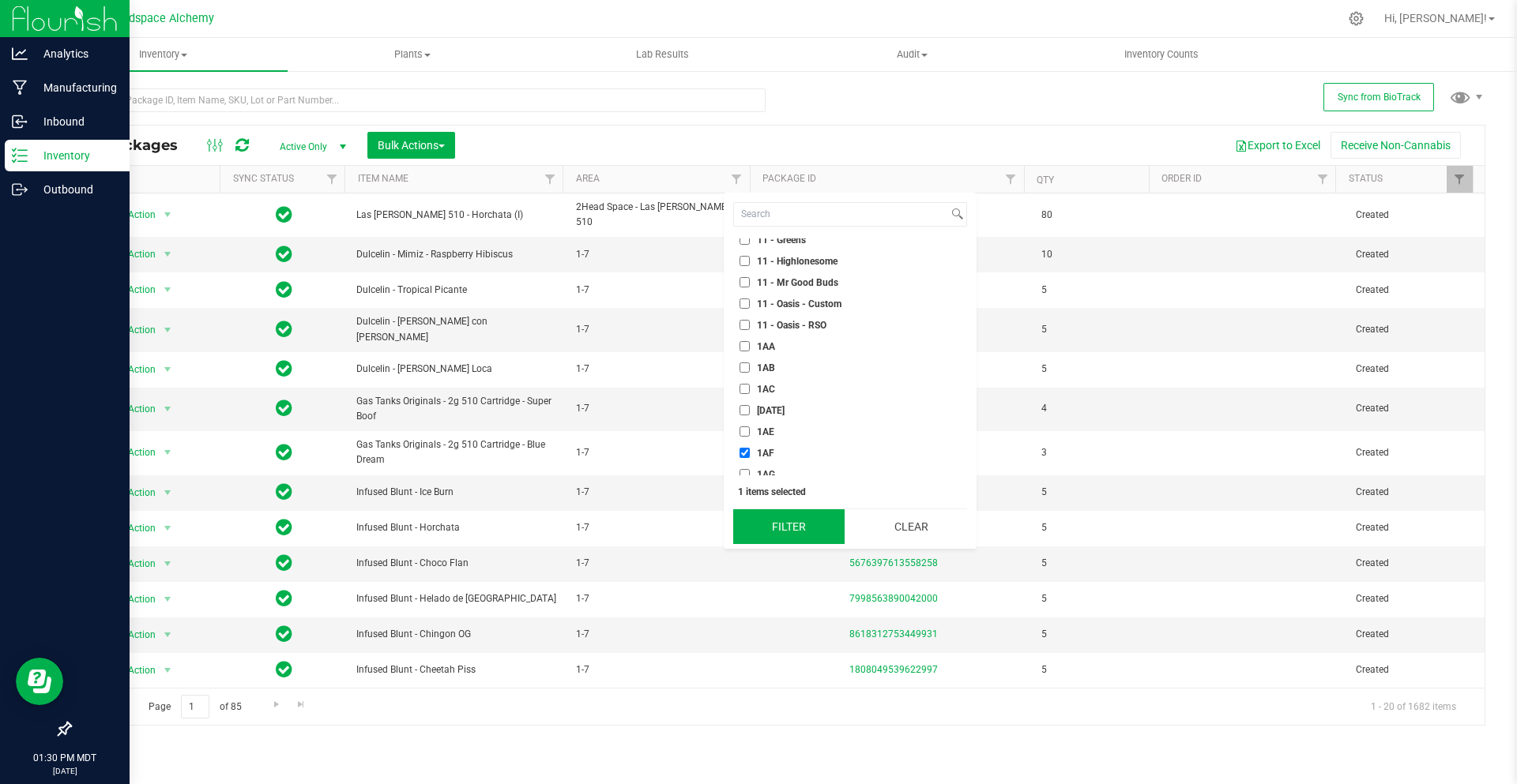
click at [781, 515] on button "Filter" at bounding box center [789, 527] width 112 height 35
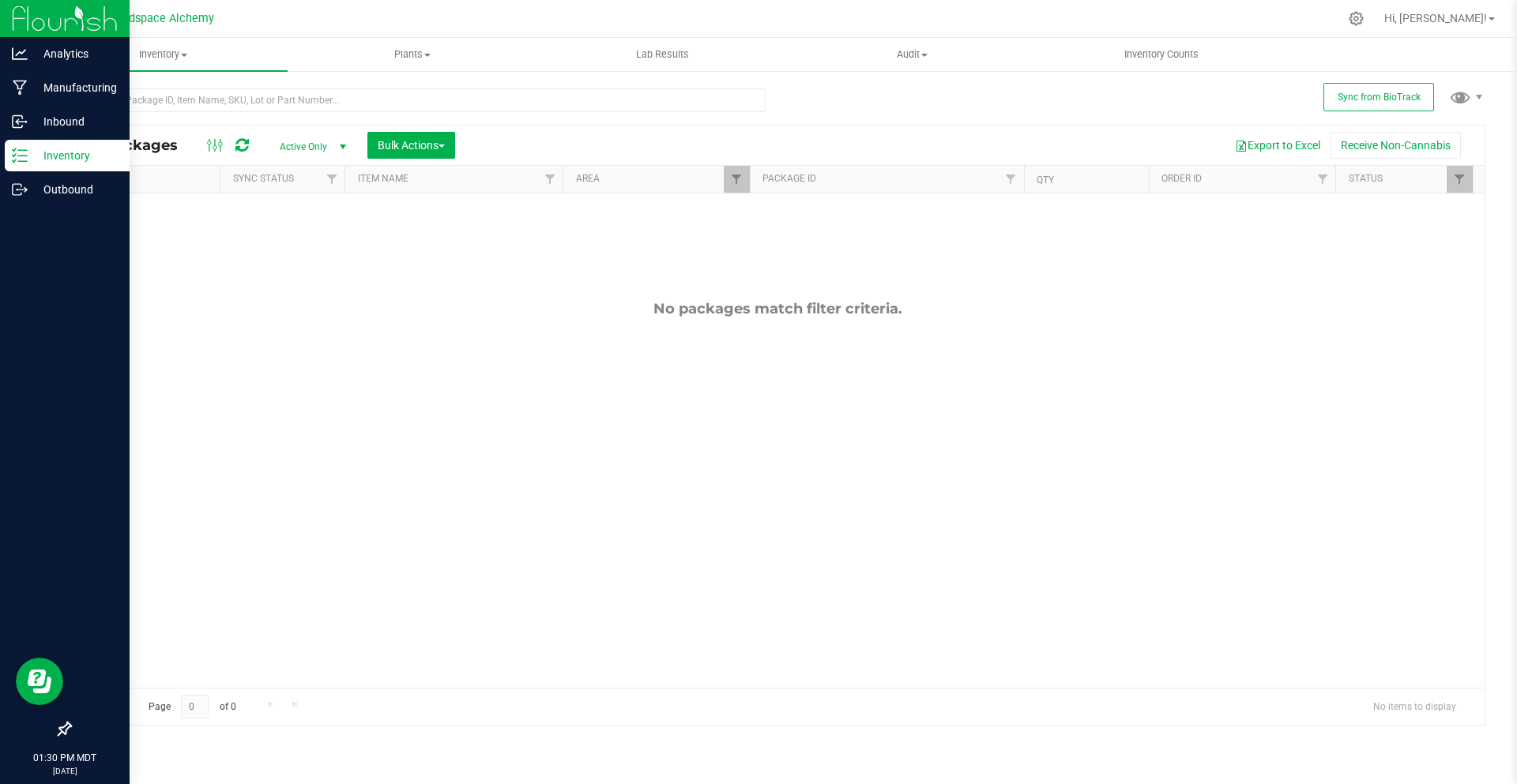
click at [241, 139] on icon at bounding box center [242, 145] width 14 height 16
click at [241, 140] on icon at bounding box center [242, 145] width 14 height 16
click at [1354, 98] on span "Sync from BioTrack" at bounding box center [1380, 97] width 83 height 11
click at [246, 140] on icon at bounding box center [242, 145] width 14 height 16
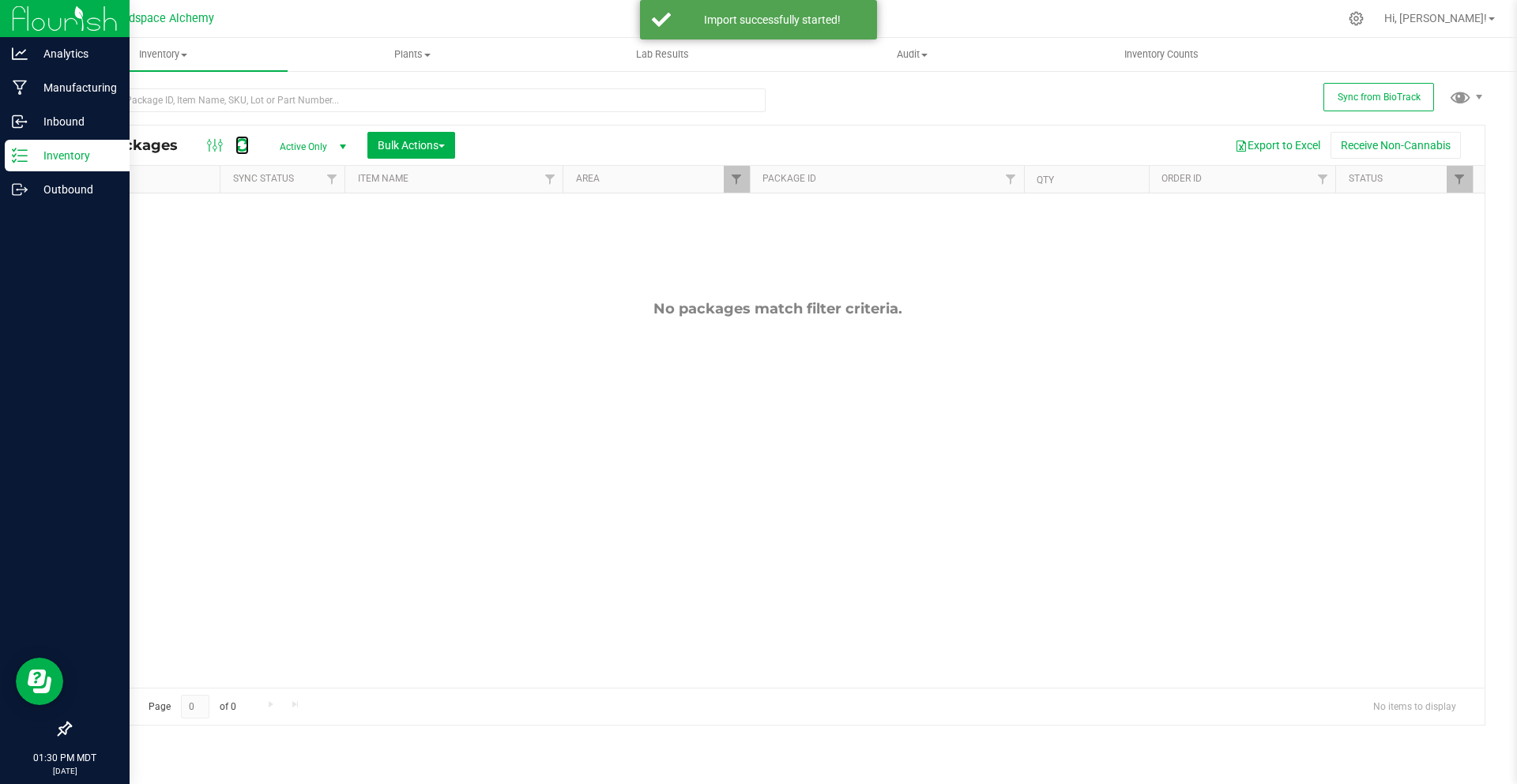
click at [246, 140] on icon at bounding box center [242, 145] width 14 height 16
click at [1373, 88] on button "Sync from BioTrack" at bounding box center [1379, 97] width 111 height 29
click at [1370, 88] on button "Sync from BioTrack" at bounding box center [1379, 97] width 111 height 29
click at [256, 144] on div "All Packages" at bounding box center [174, 145] width 184 height 19
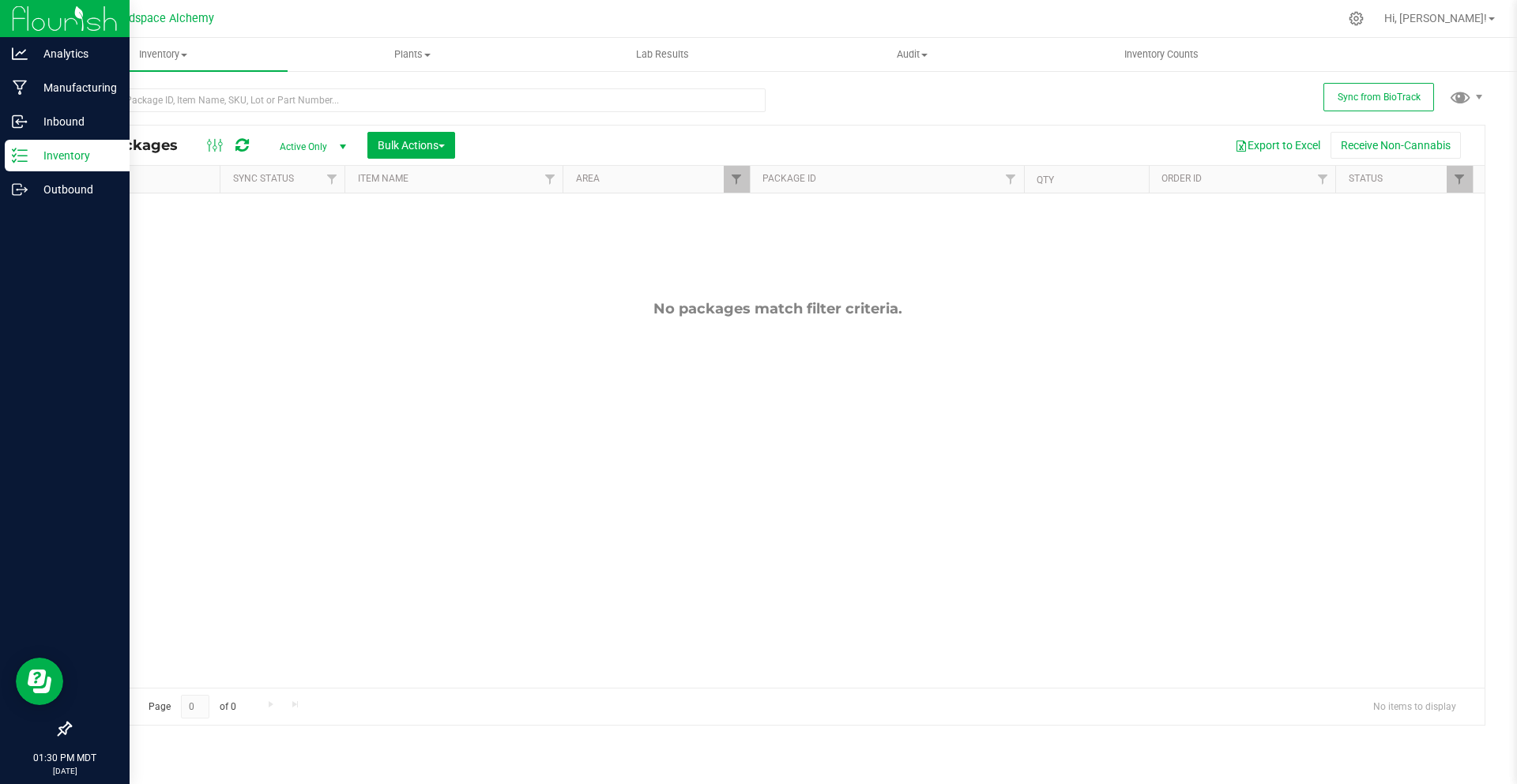
click at [253, 140] on div at bounding box center [228, 145] width 53 height 19
click at [249, 140] on div at bounding box center [228, 145] width 53 height 19
click at [243, 142] on icon at bounding box center [242, 145] width 14 height 16
click at [250, 132] on div "All Packages Active Only Active Only Lab Samples Locked All External Internal B…" at bounding box center [777, 145] width 1415 height 40
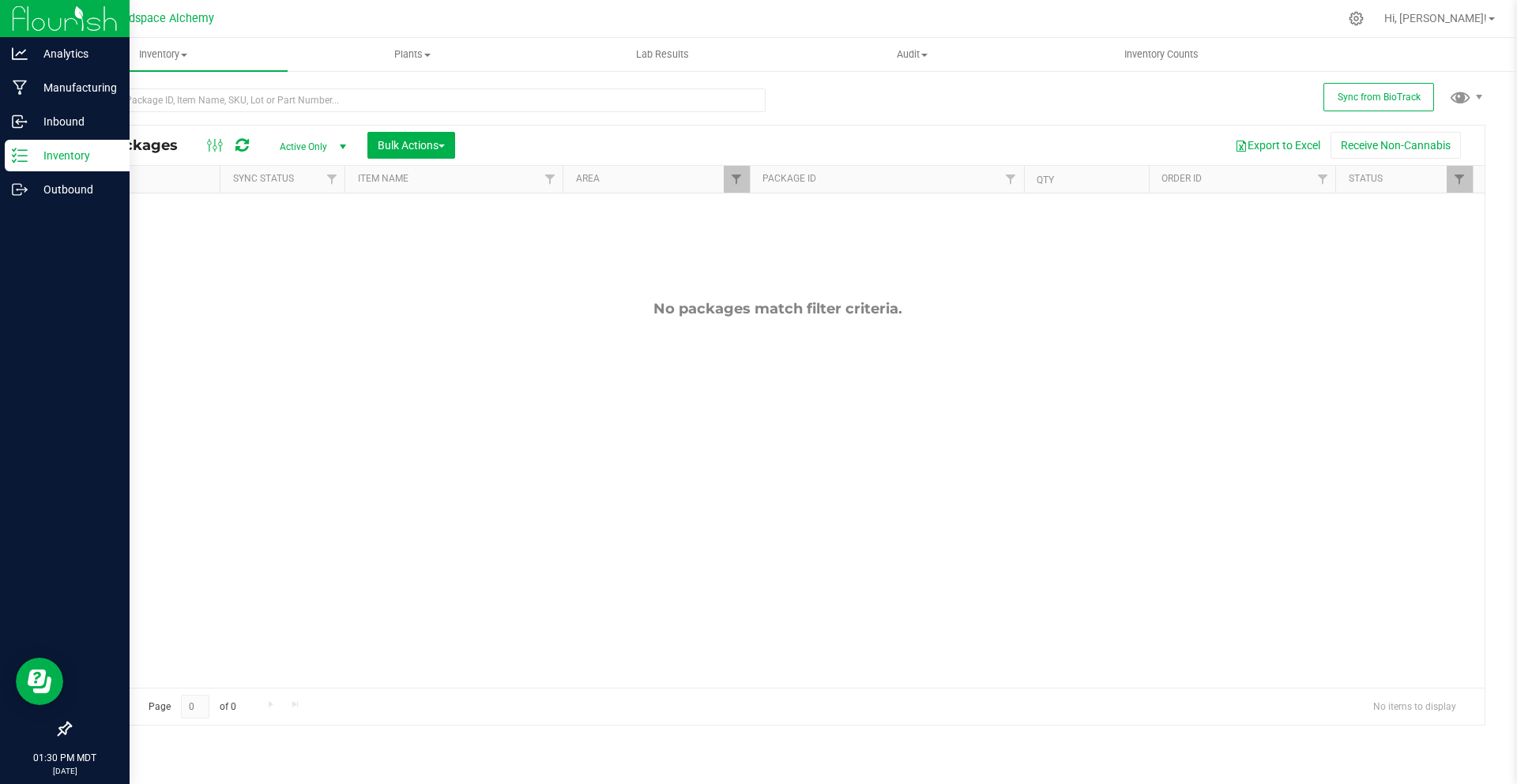
click at [250, 144] on div at bounding box center [228, 145] width 53 height 19
click at [246, 142] on icon at bounding box center [242, 145] width 14 height 16
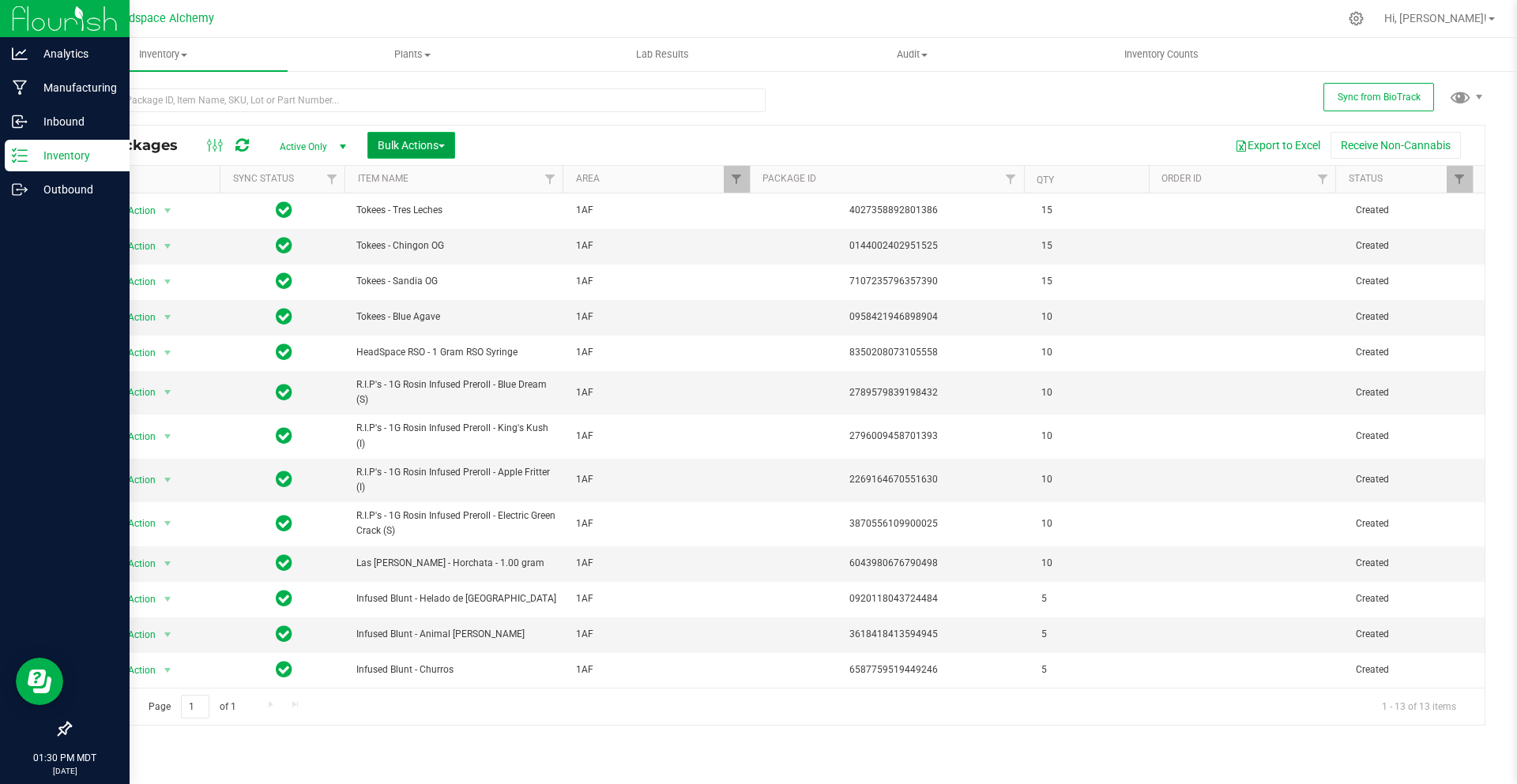
click at [439, 135] on button "Bulk Actions" at bounding box center [411, 145] width 88 height 27
click at [456, 218] on div "Add to outbound order" at bounding box center [440, 212] width 128 height 26
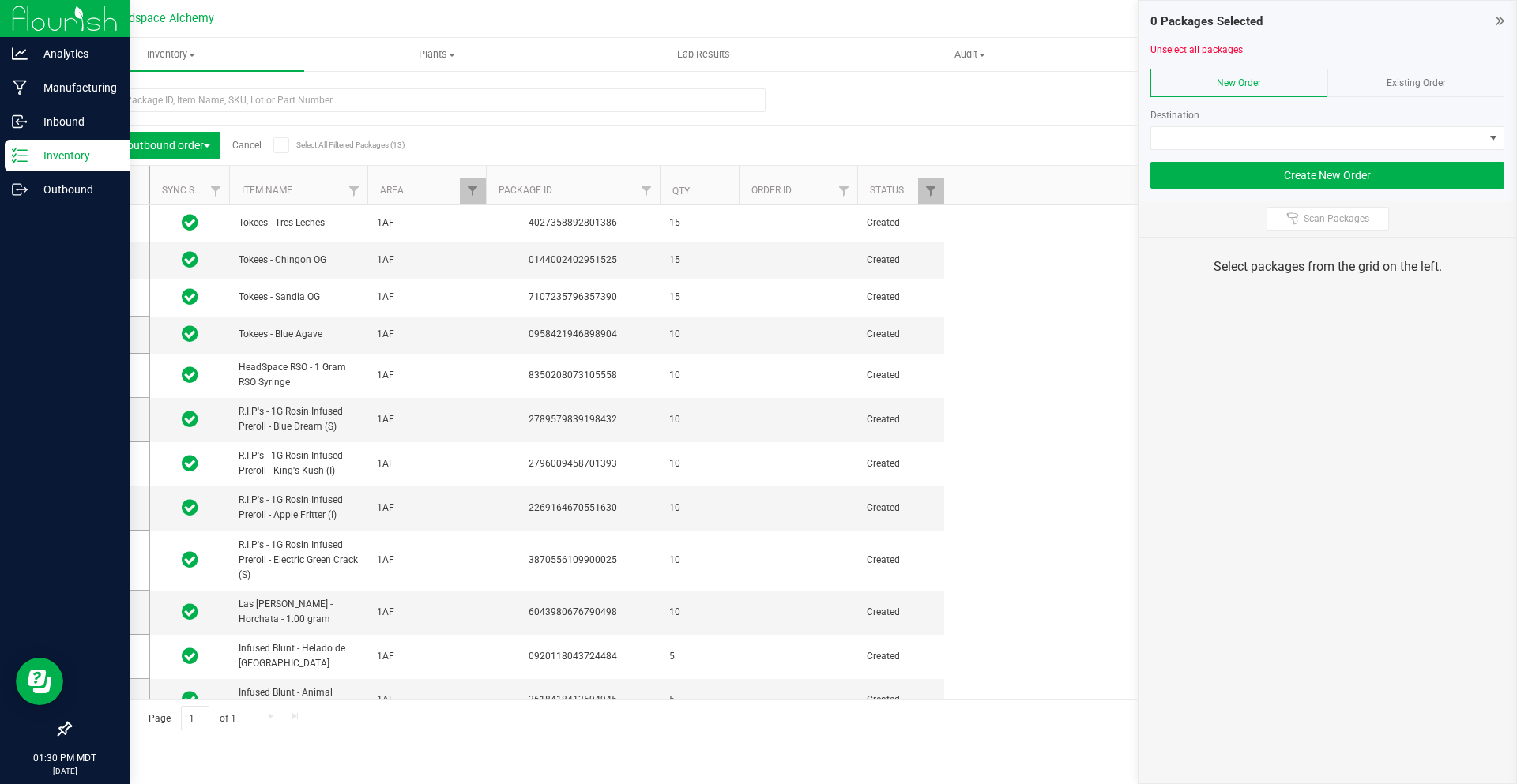
click at [276, 138] on span at bounding box center [282, 145] width 16 height 16
click at [0, 0] on input "Select All Filtered Packages (13)" at bounding box center [0, 0] width 0 height 0
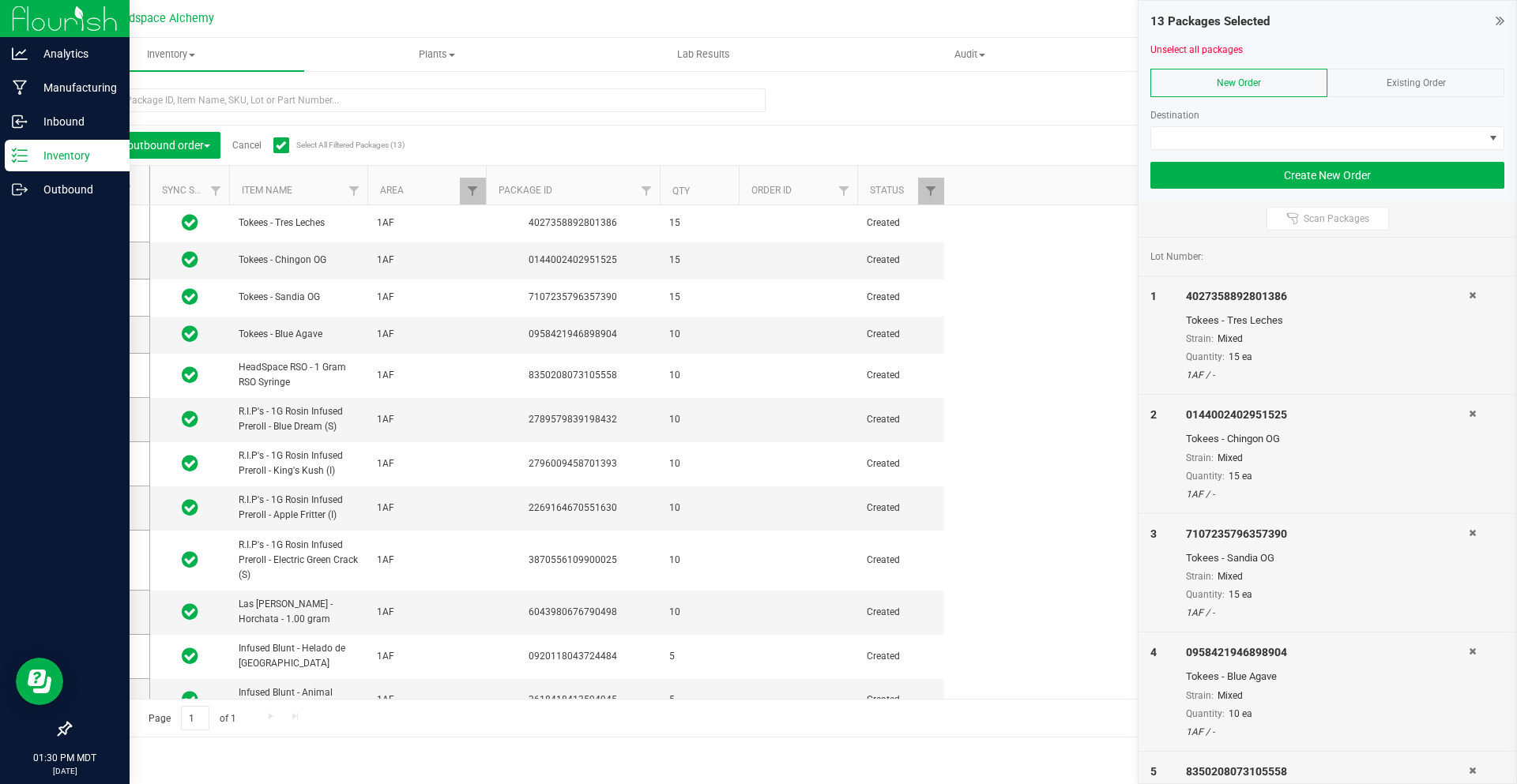
drag, startPoint x: 1436, startPoint y: 84, endPoint x: 1420, endPoint y: 92, distance: 17.9
click at [1436, 83] on span "Existing Order" at bounding box center [1416, 83] width 59 height 11
click at [1351, 135] on span at bounding box center [1317, 138] width 333 height 22
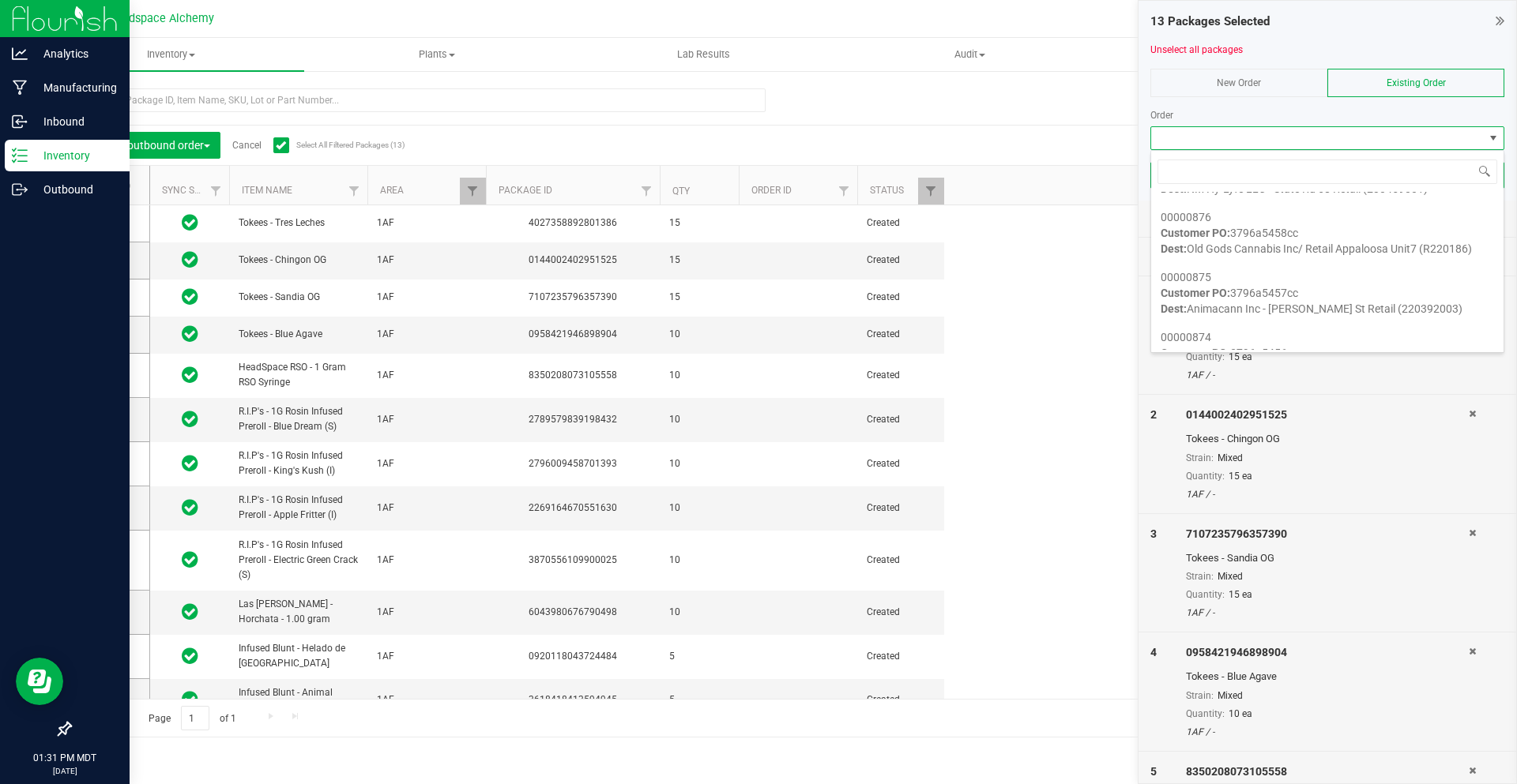
scroll to position [790, 0]
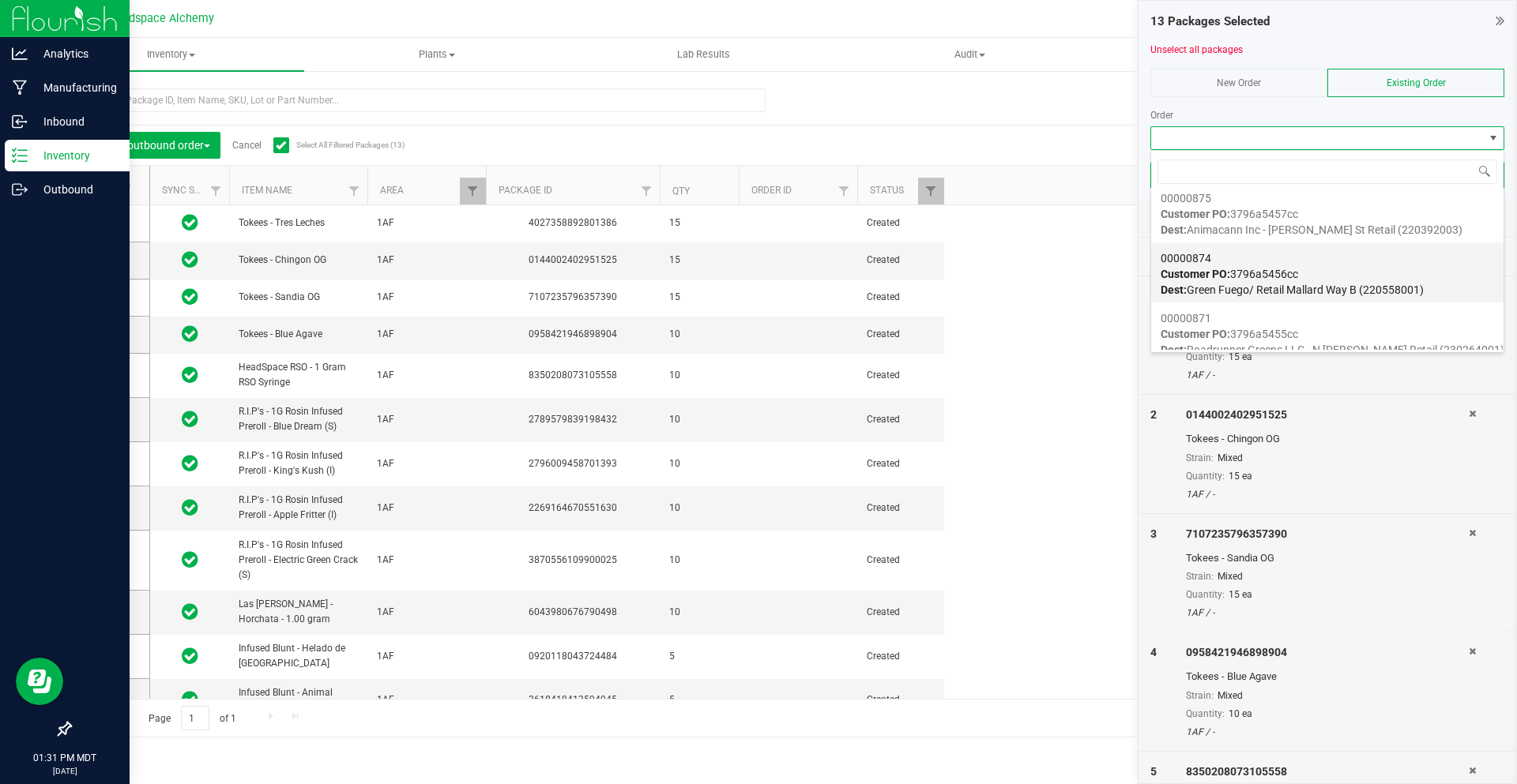
click at [1313, 266] on div "00000874 Customer PO: 3796a5456cc Dest: Green Fuego/ Retail Mallard Way B (2205…" at bounding box center [1328, 274] width 334 height 60
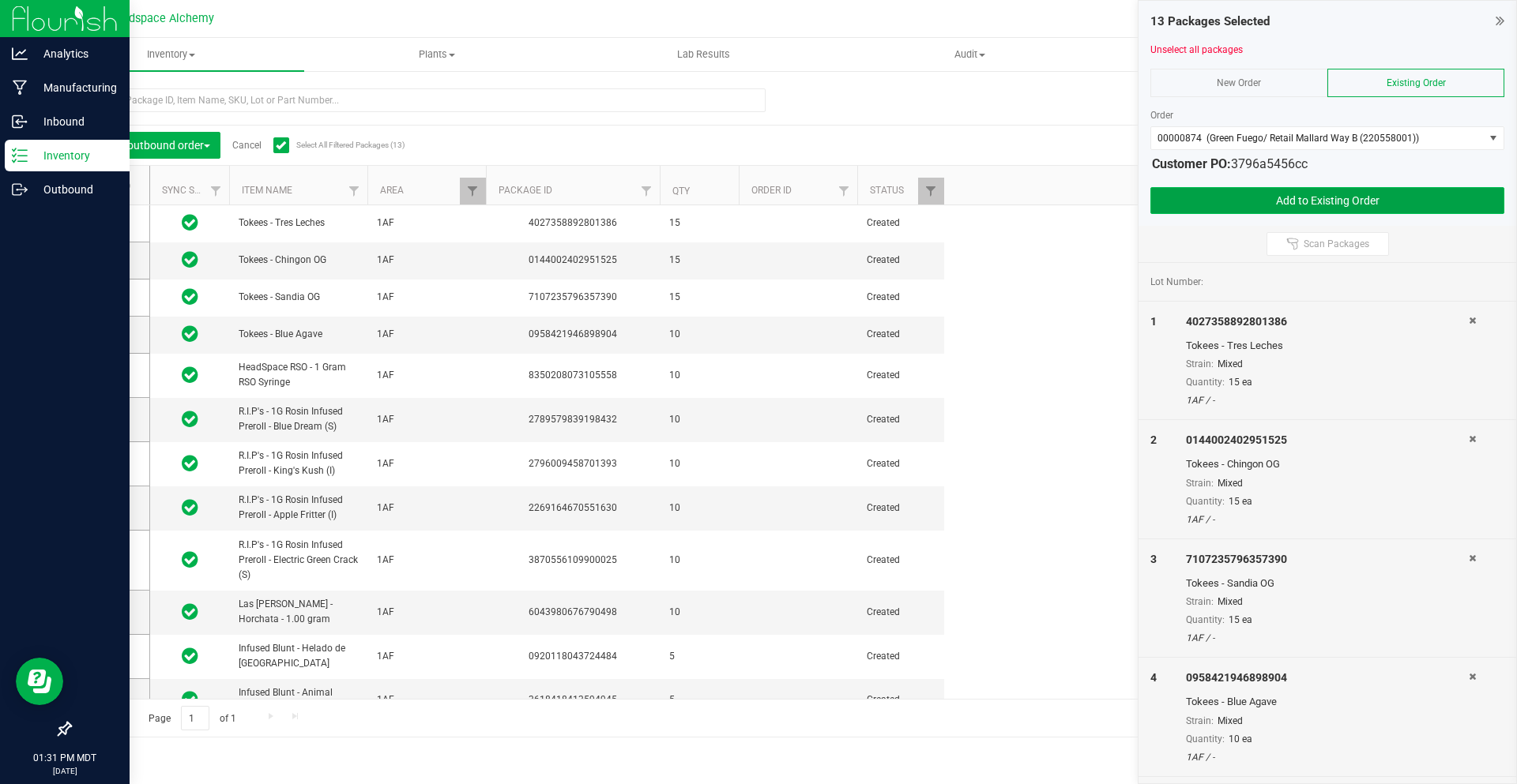
click at [1290, 193] on button "Add to Existing Order" at bounding box center [1328, 201] width 354 height 27
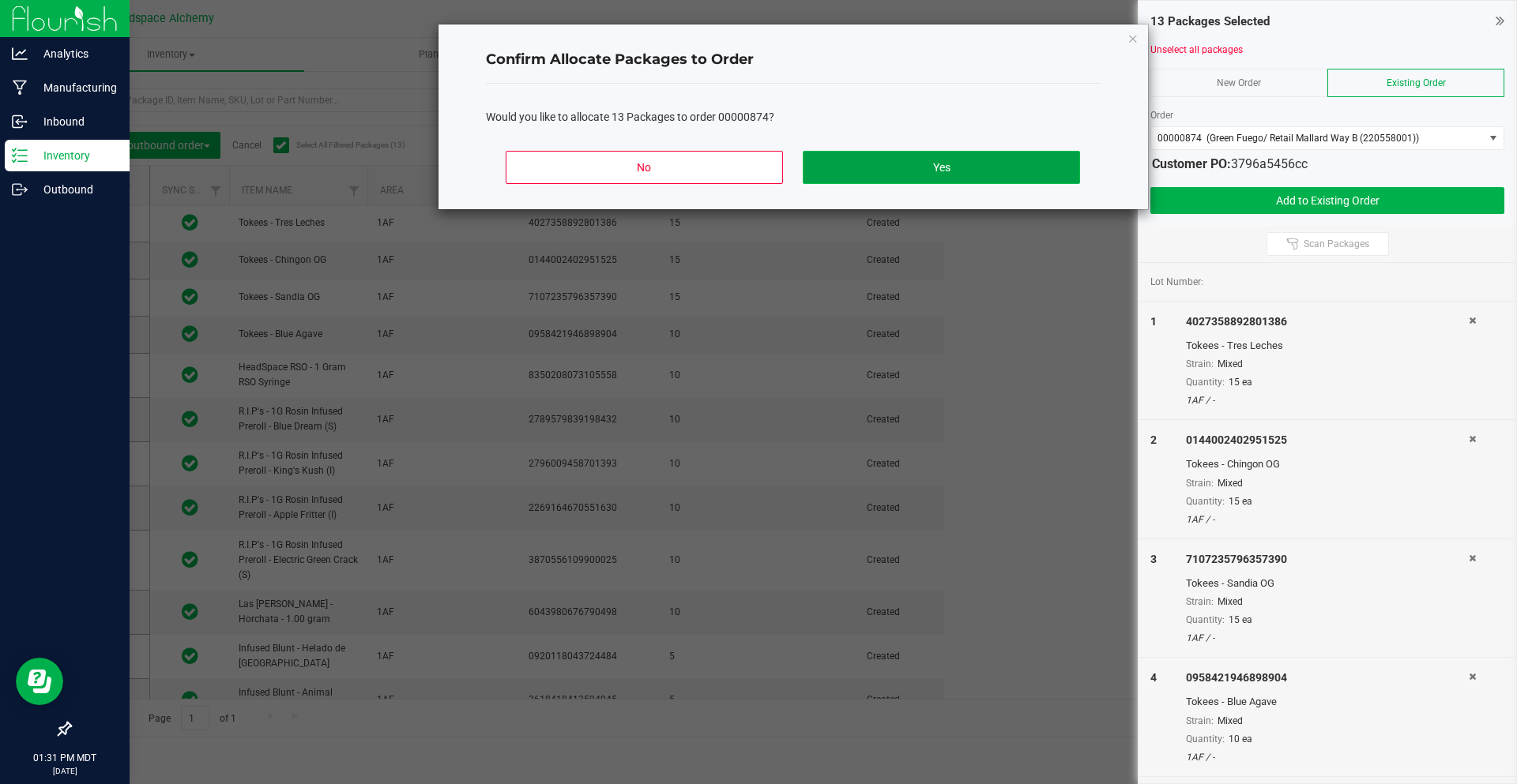
click at [983, 158] on button "Yes" at bounding box center [941, 167] width 277 height 33
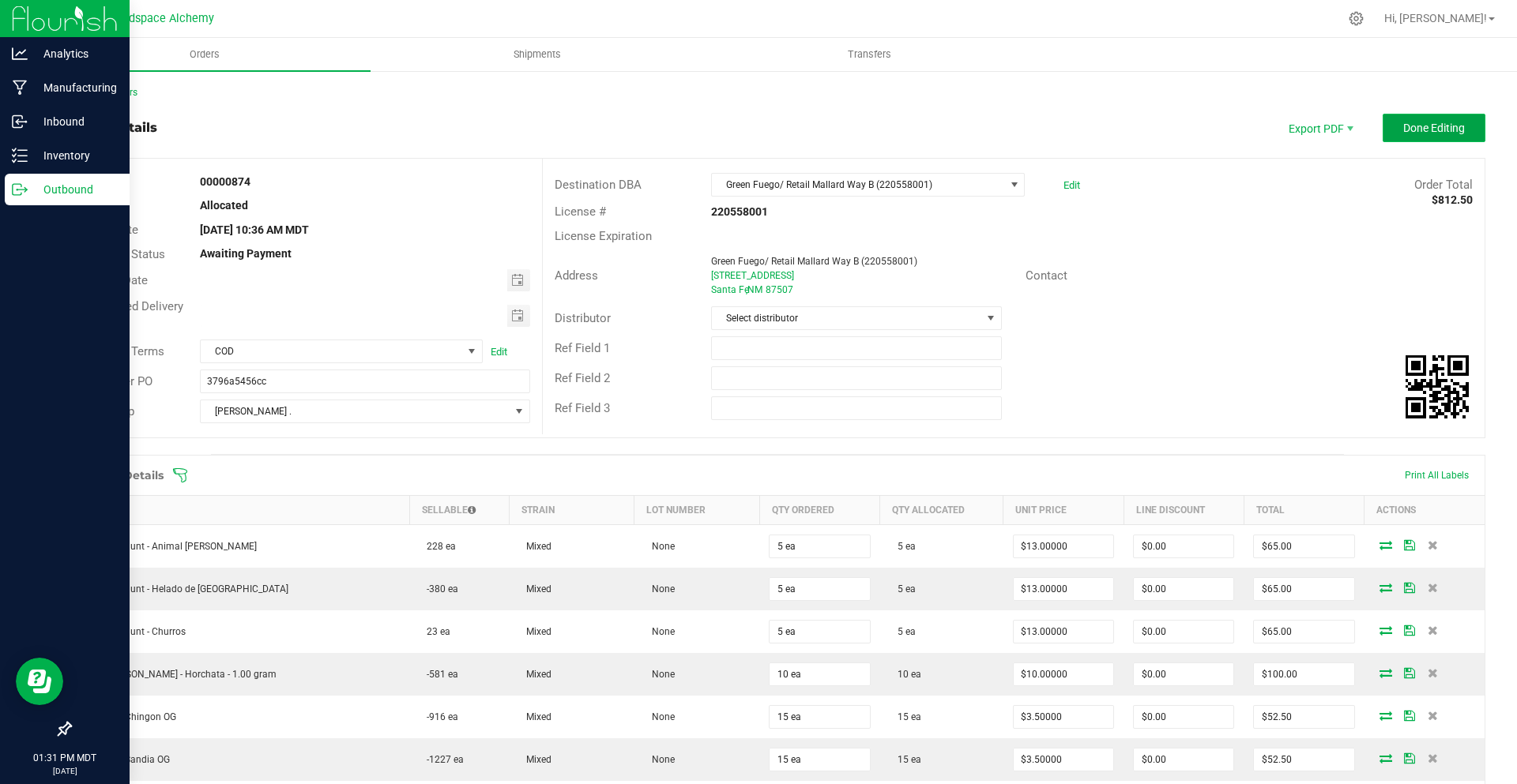
click at [1426, 132] on span "Done Editing" at bounding box center [1434, 128] width 61 height 13
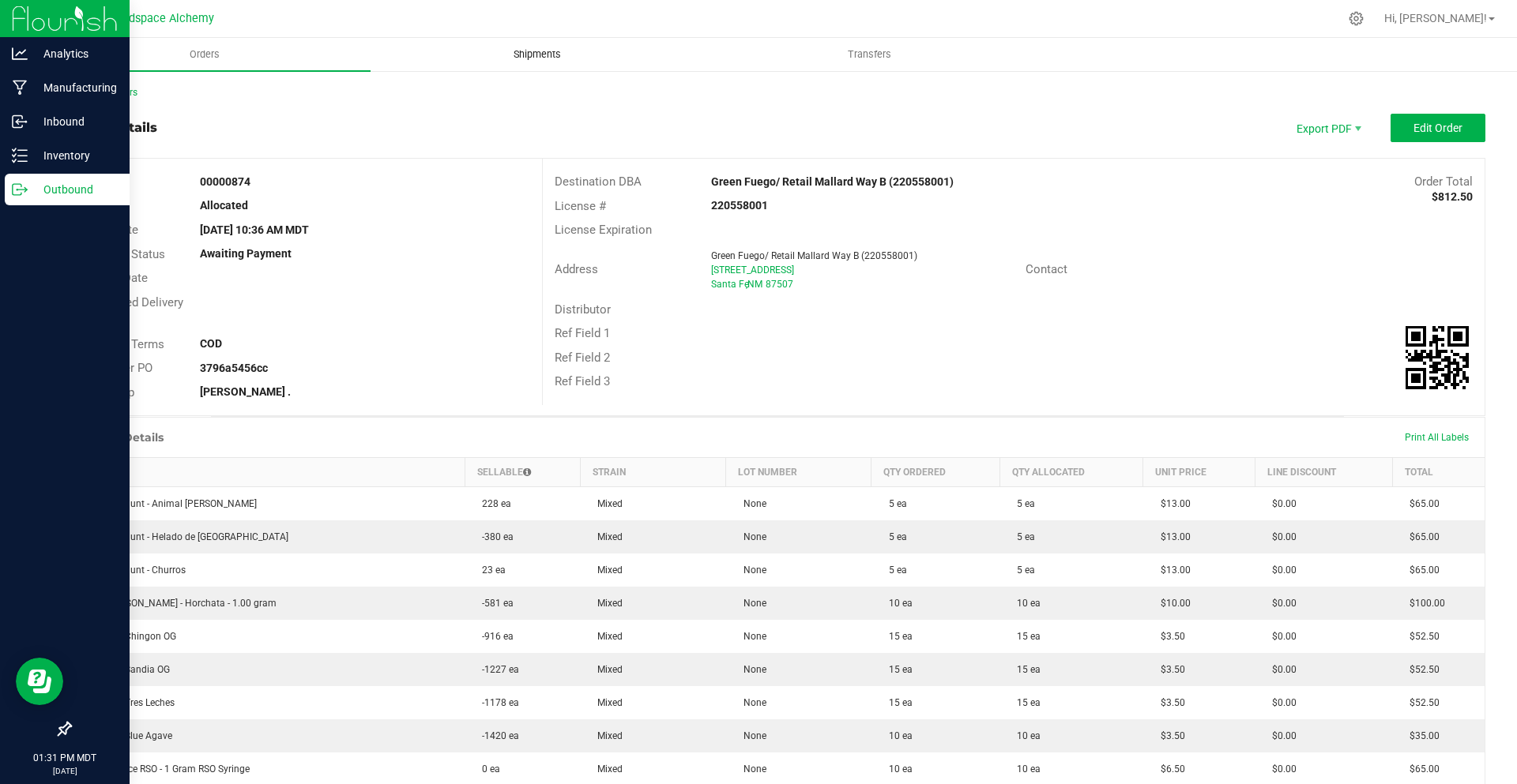
click at [547, 64] on uib-tab-heading "Shipments" at bounding box center [536, 55] width 331 height 32
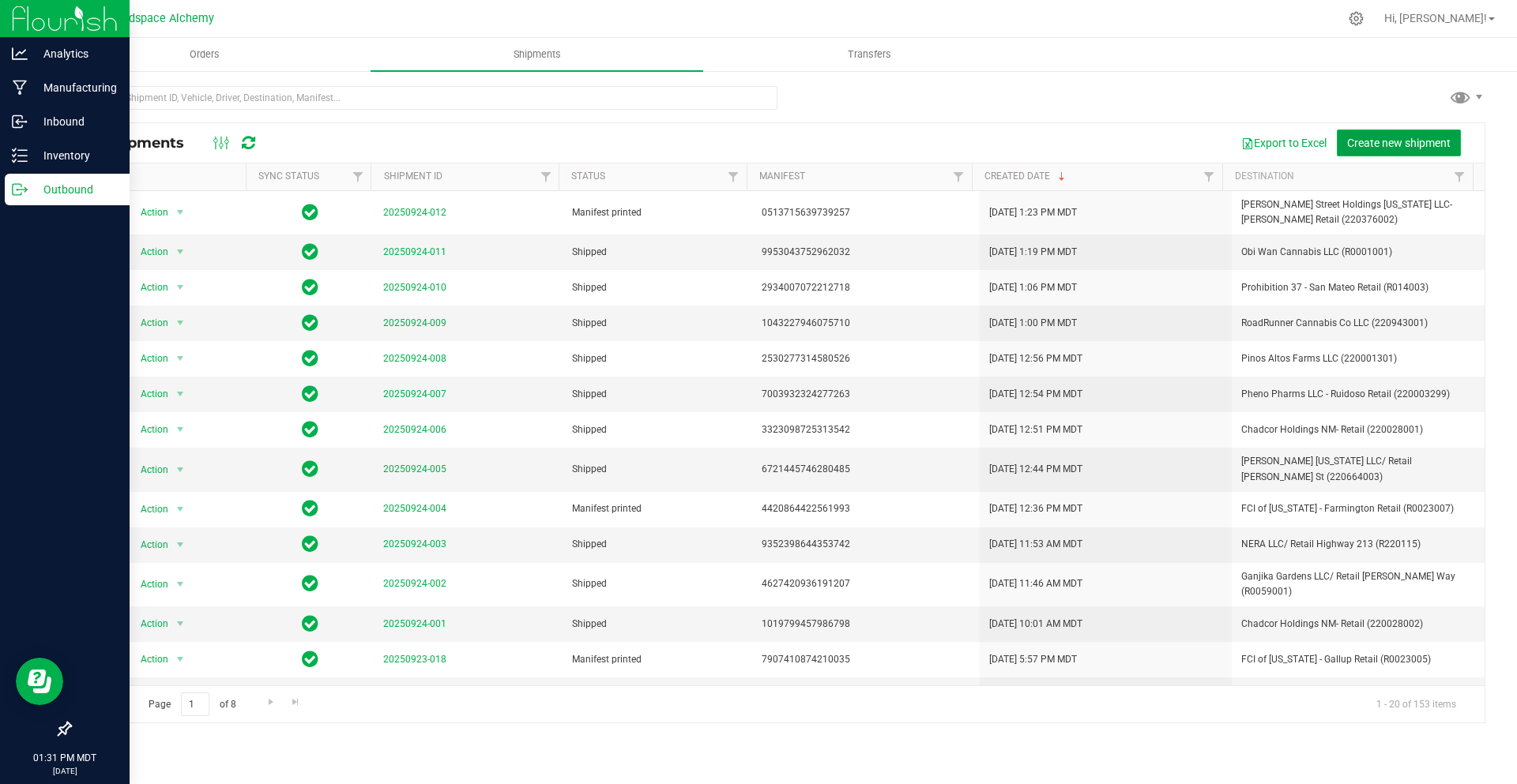
click at [1396, 140] on span "Create new shipment" at bounding box center [1399, 143] width 104 height 13
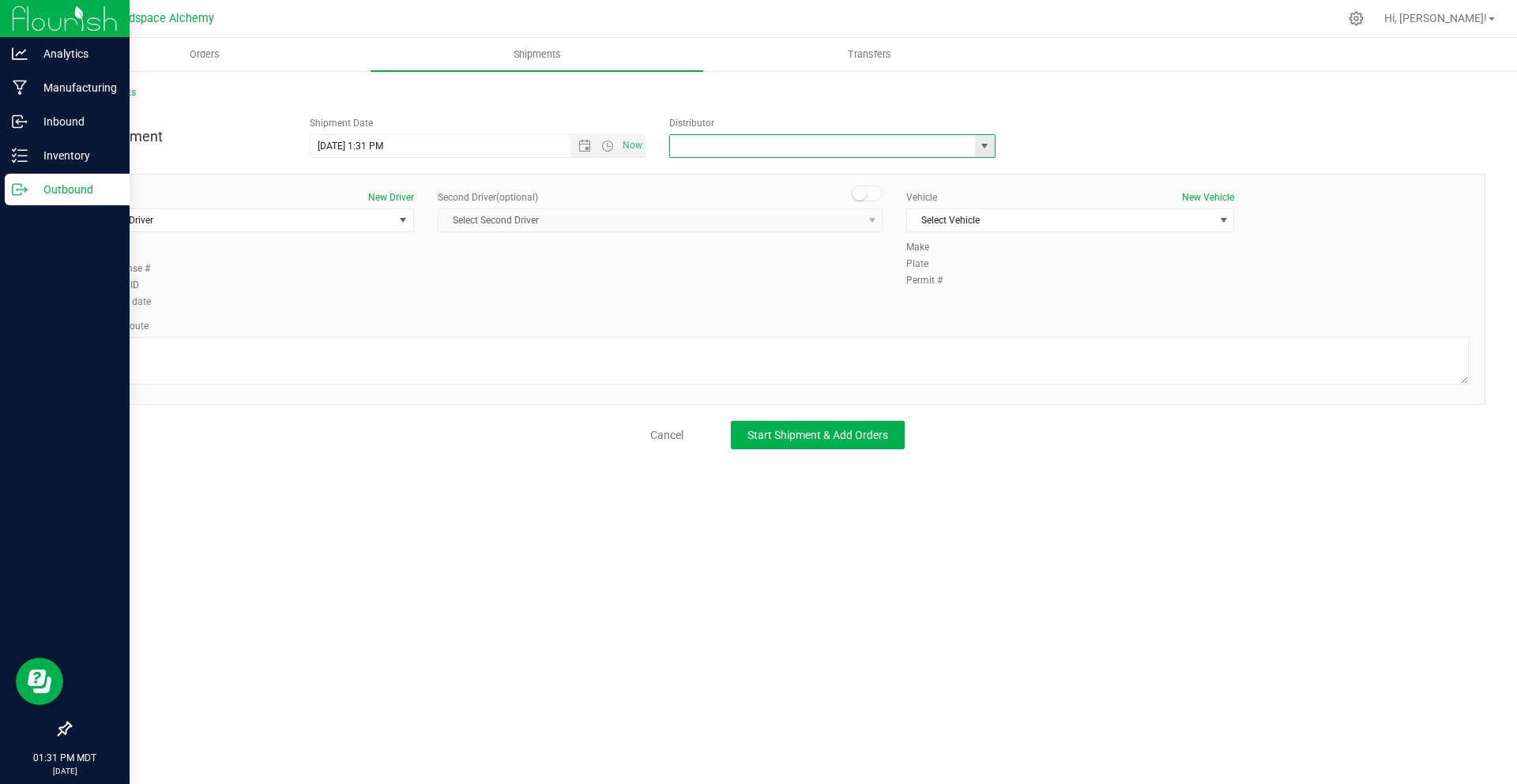
click at [963, 148] on input "text" at bounding box center [818, 146] width 295 height 22
click at [880, 168] on li "Headspace Alchemy (230021002)" at bounding box center [832, 173] width 325 height 24
type input "Headspace Alchemy (230021002)"
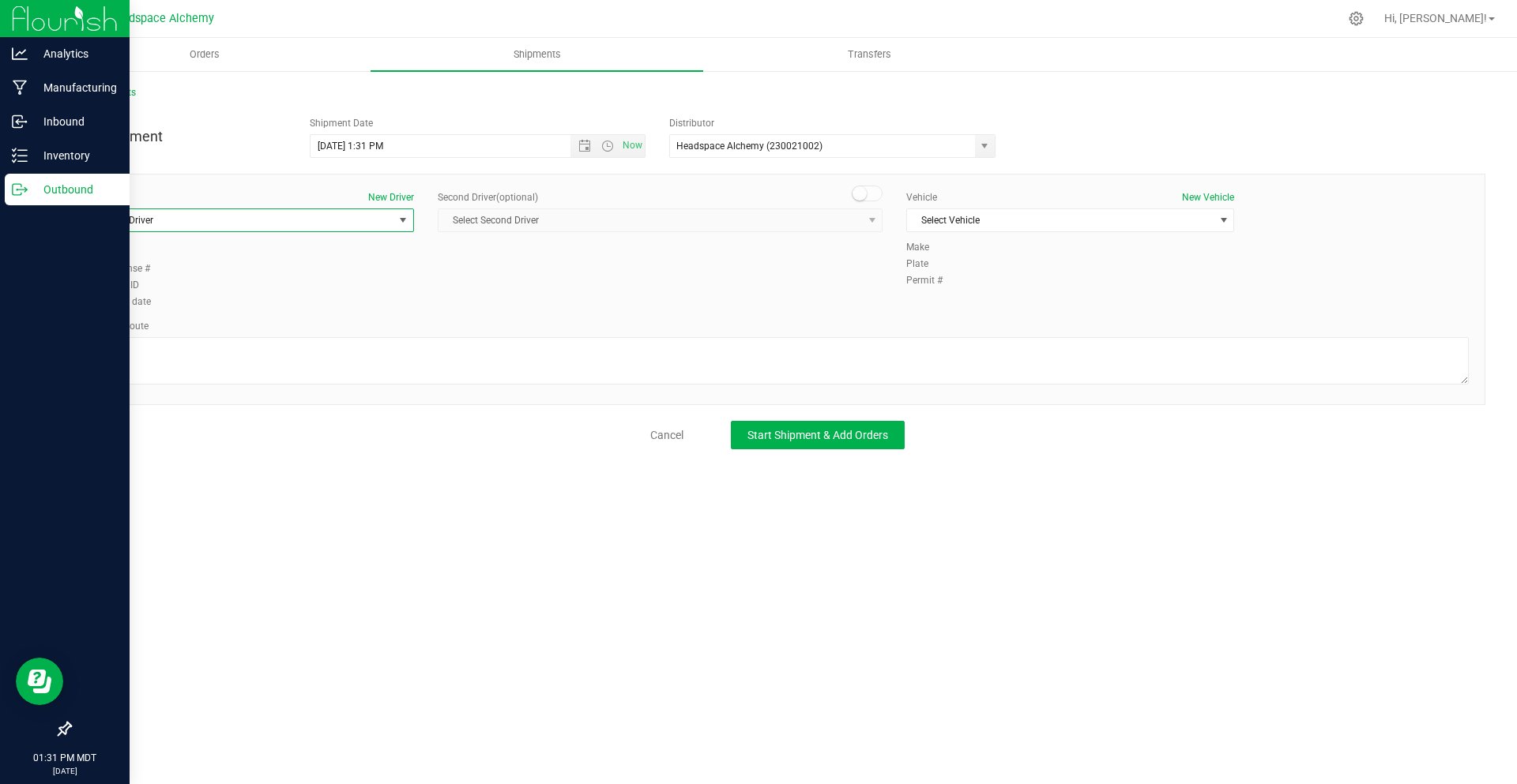
click at [258, 215] on span "Select Driver" at bounding box center [240, 220] width 306 height 22
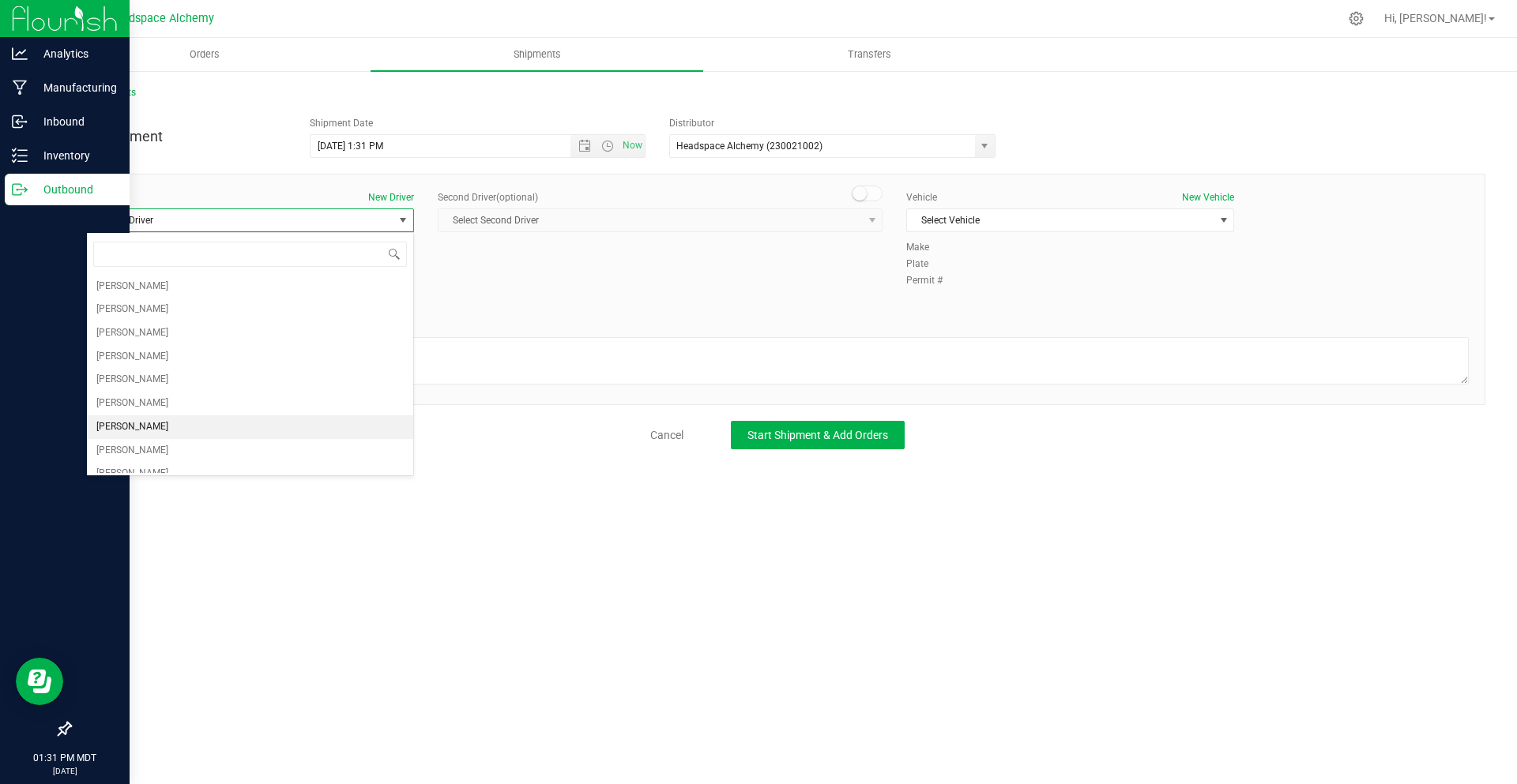
click at [152, 431] on li "[PERSON_NAME]" at bounding box center [250, 427] width 326 height 24
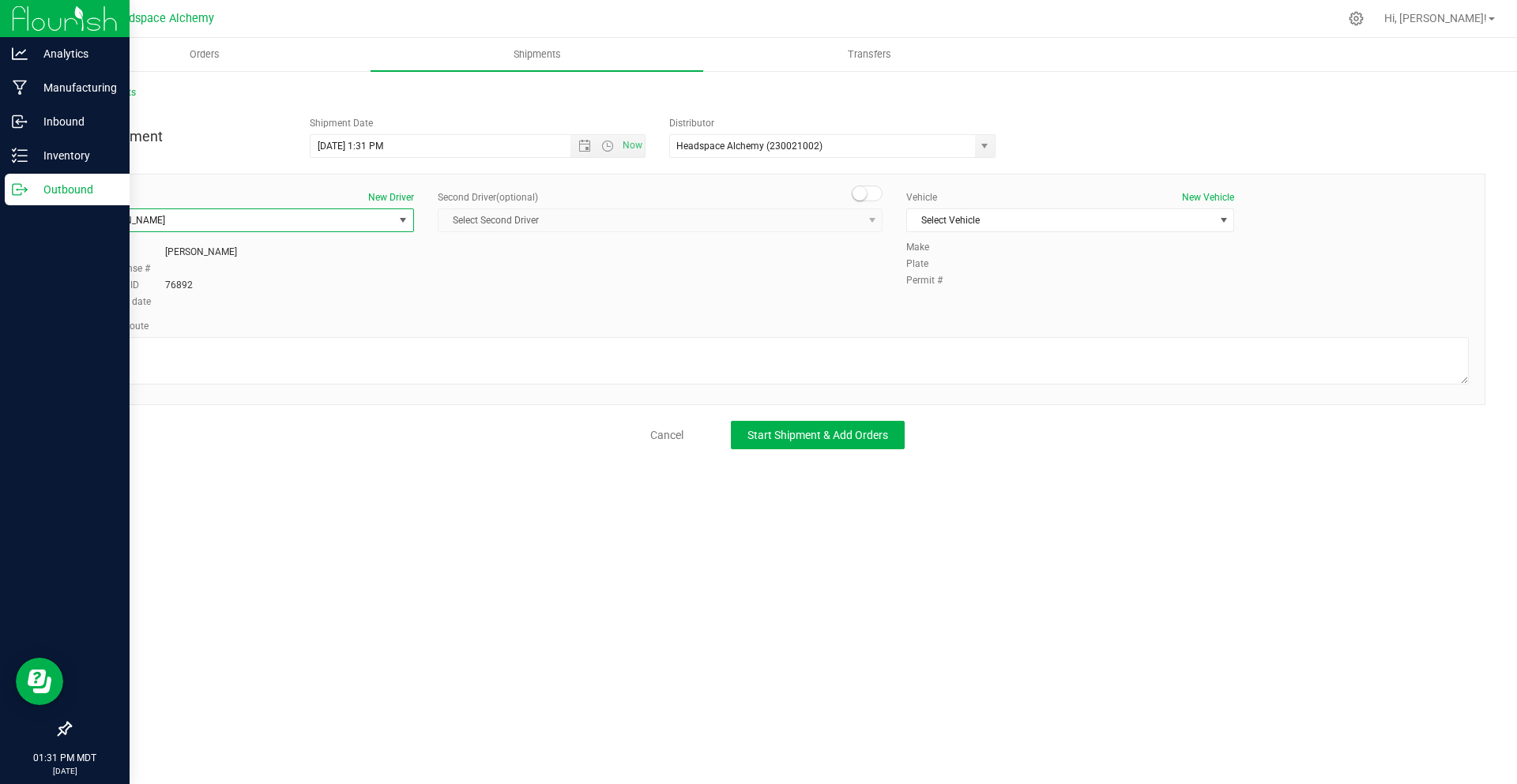
click at [877, 197] on span at bounding box center [868, 194] width 32 height 16
click at [808, 219] on span "Select Second Driver" at bounding box center [650, 220] width 424 height 22
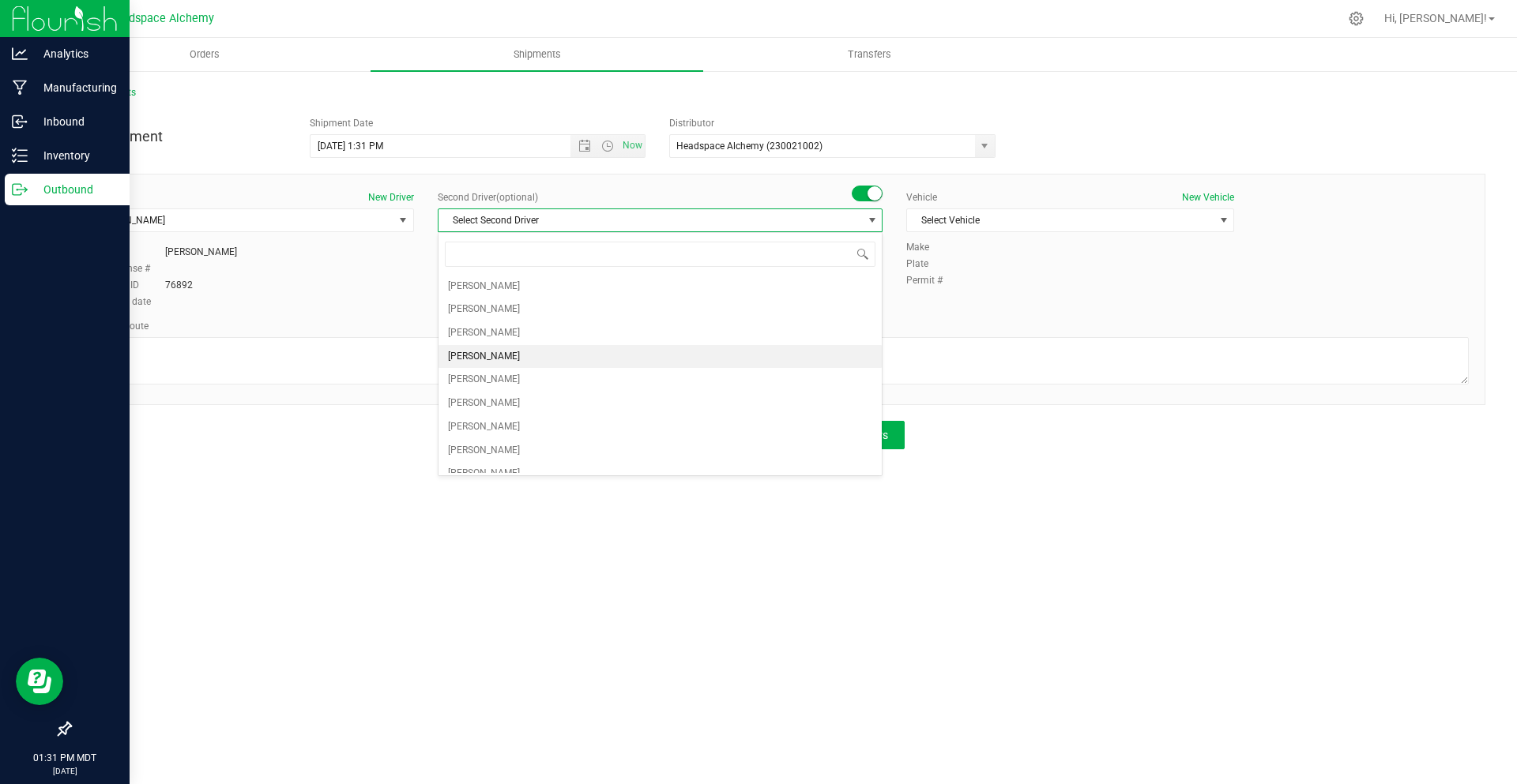
click at [508, 355] on li "[PERSON_NAME]" at bounding box center [661, 357] width 444 height 24
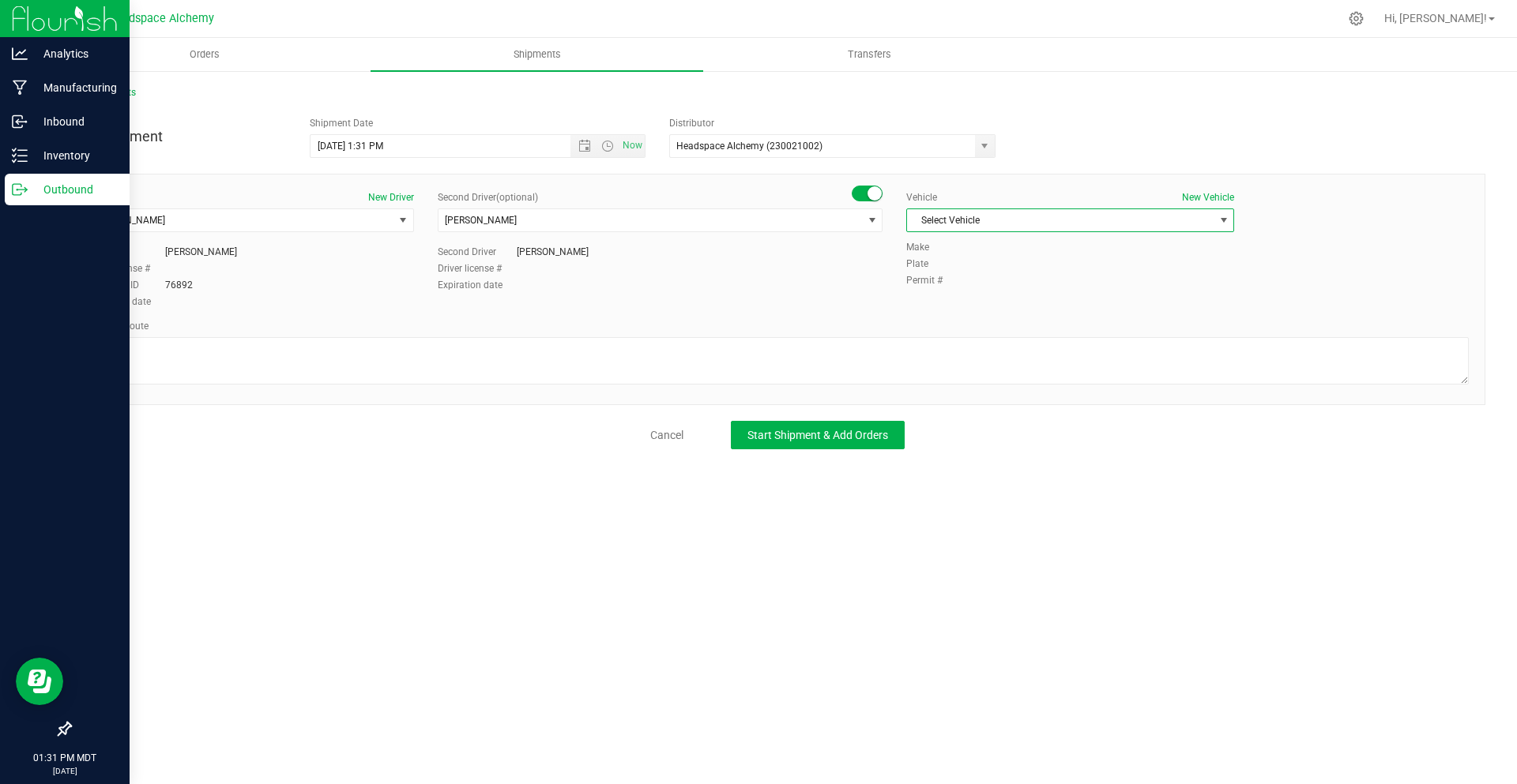
click at [974, 224] on span "Select Vehicle" at bounding box center [1061, 220] width 306 height 22
click at [958, 404] on li "Transit" at bounding box center [1070, 412] width 326 height 24
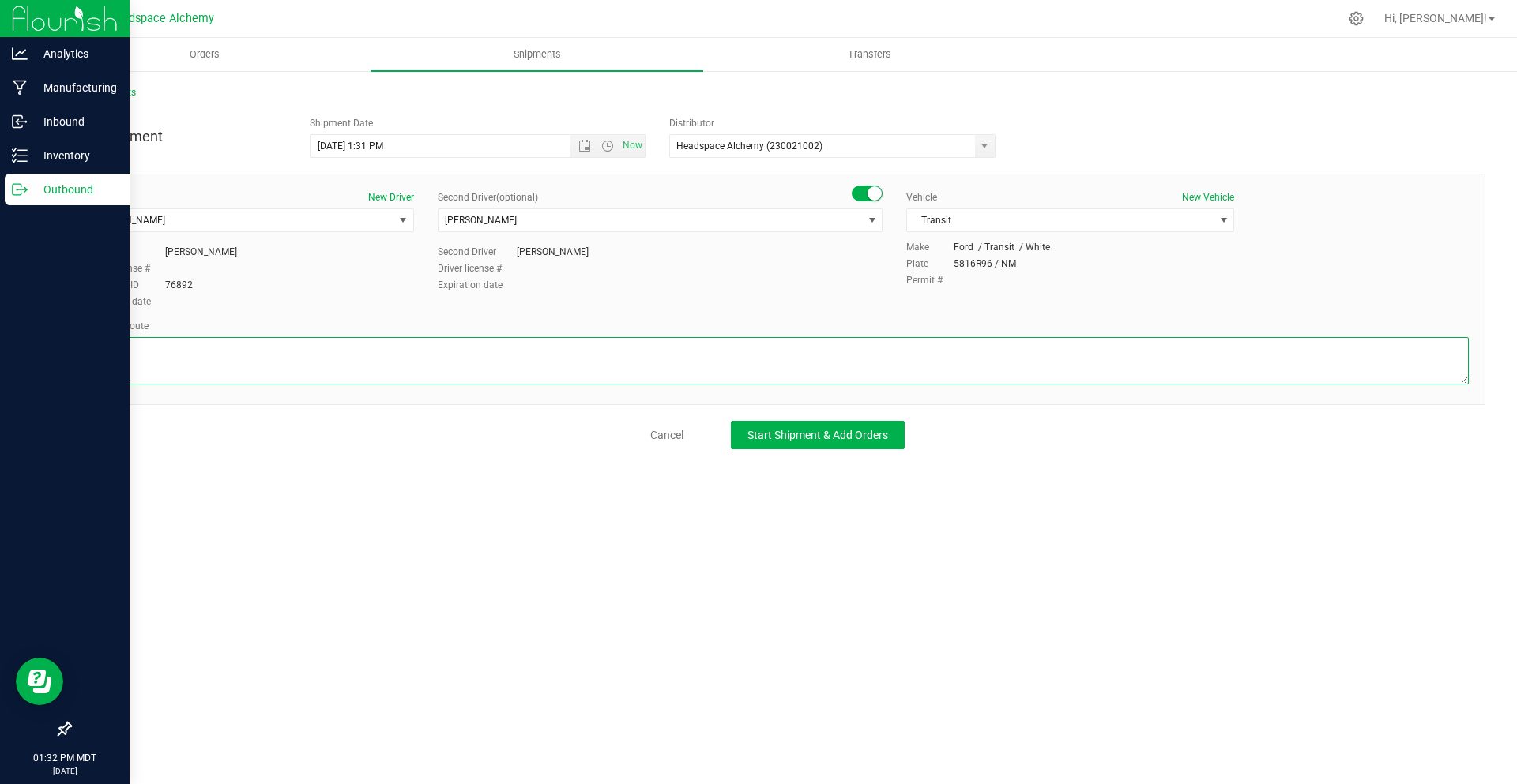
paste textarea "805 El Molino Blvd Las Cruces, NM 88005  Get on I-25 N from S Alameda Blvd and…"
type textarea "805 El Molino Blvd Las Cruces, NM 88005  Get on I-25 N from S Alameda Blvd and…"
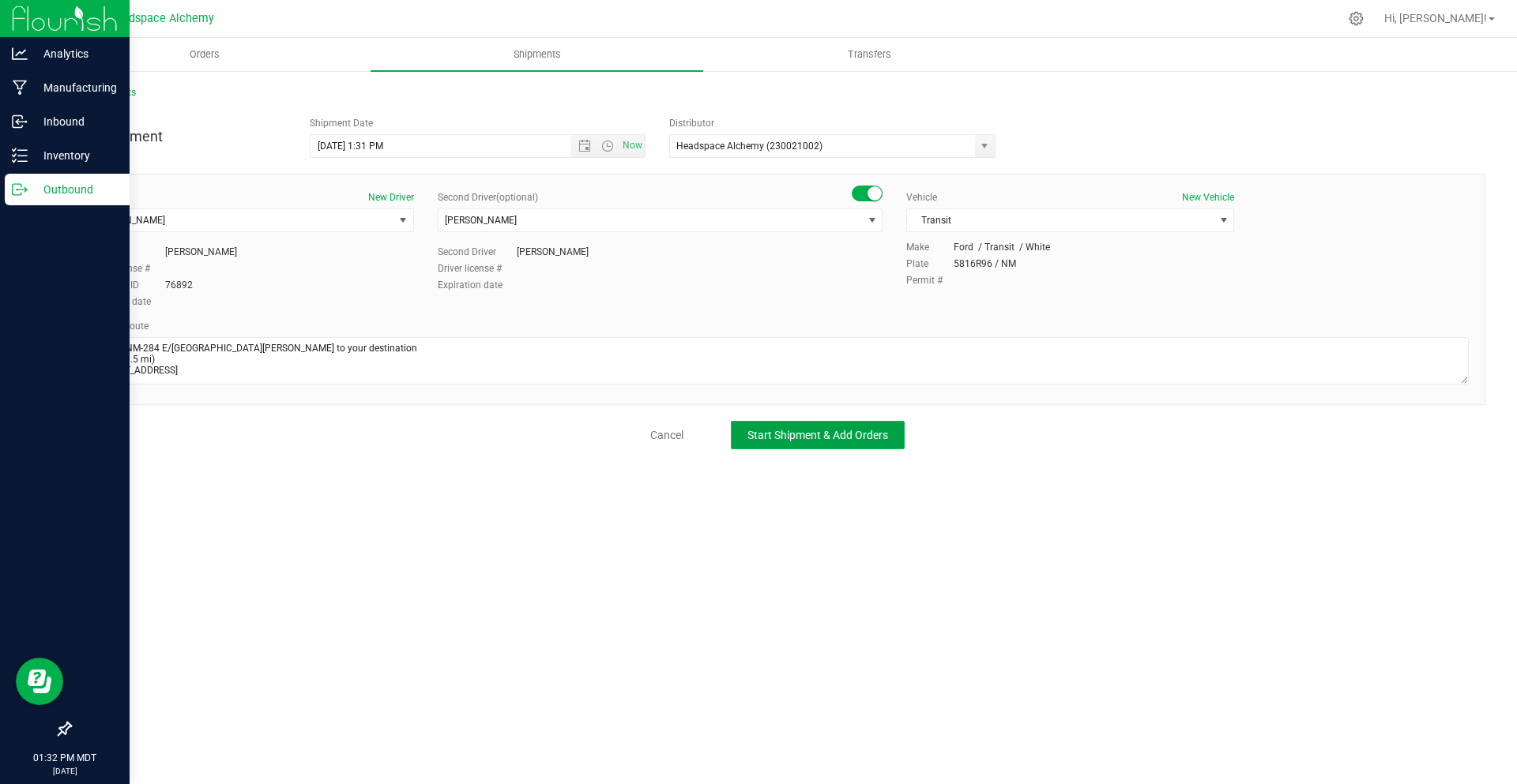
click at [780, 436] on span "Start Shipment & Add Orders" at bounding box center [818, 435] width 140 height 13
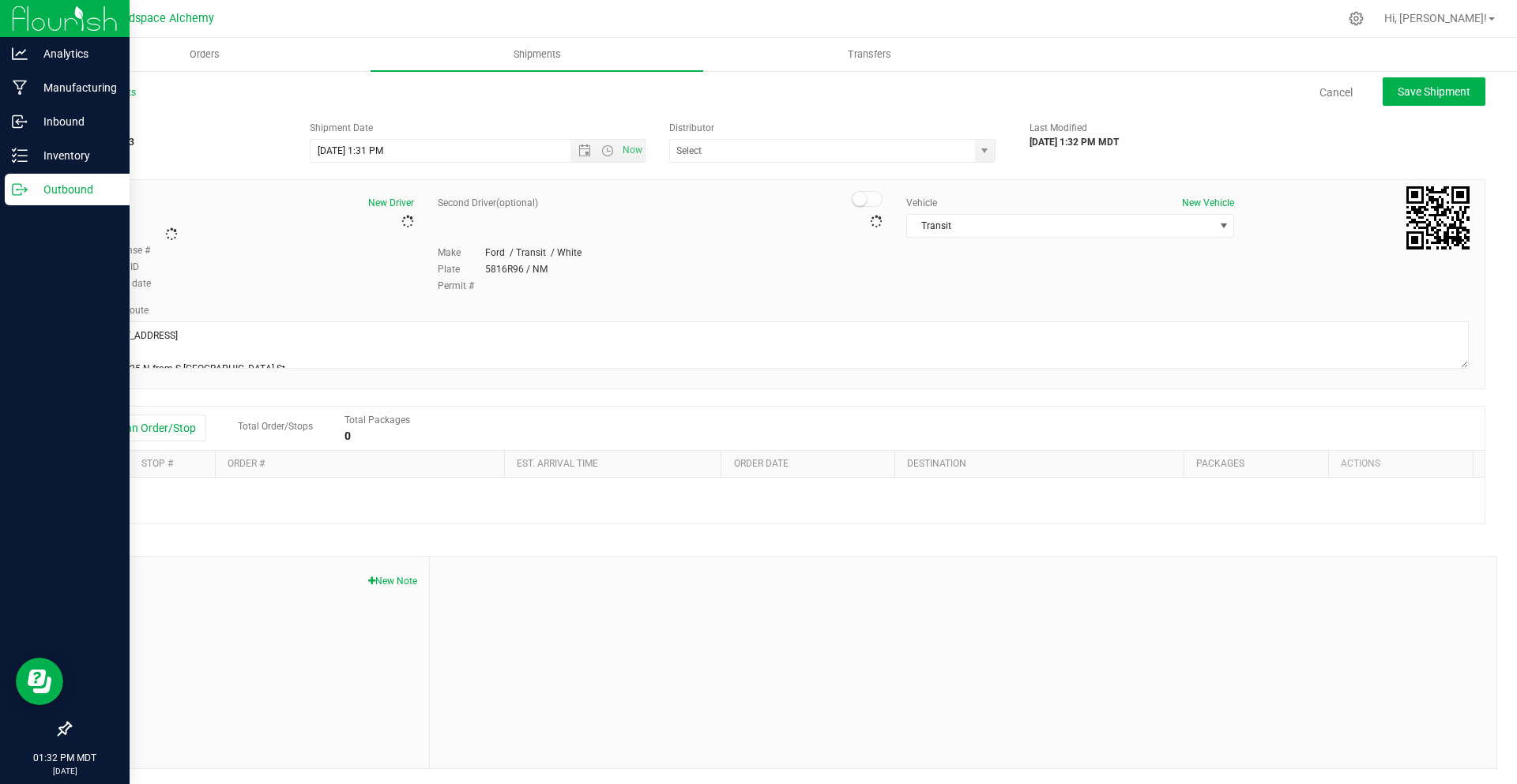
type input "Headspace Alchemy (230021002)"
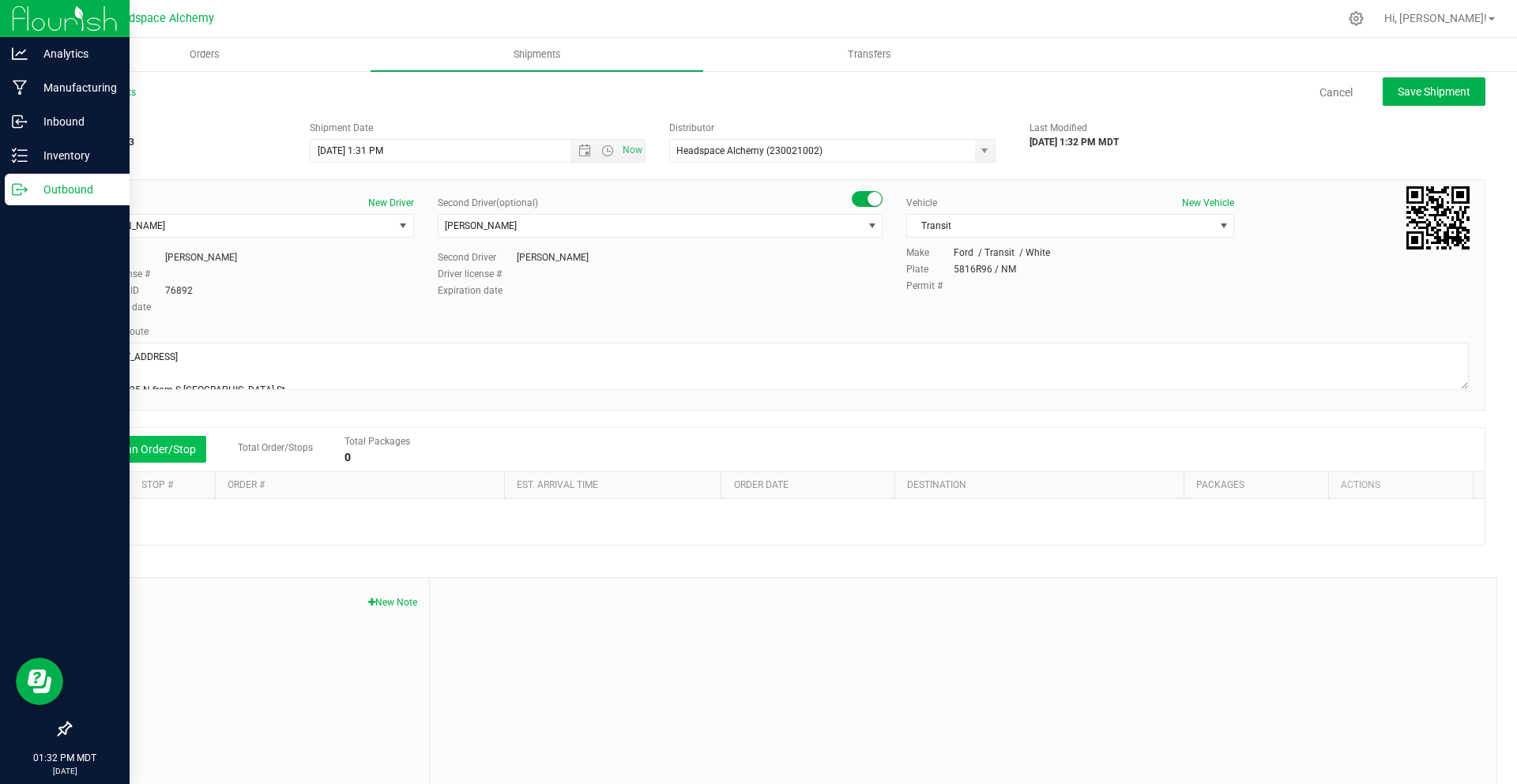
click at [156, 447] on button "Add an Order/Stop" at bounding box center [144, 450] width 124 height 27
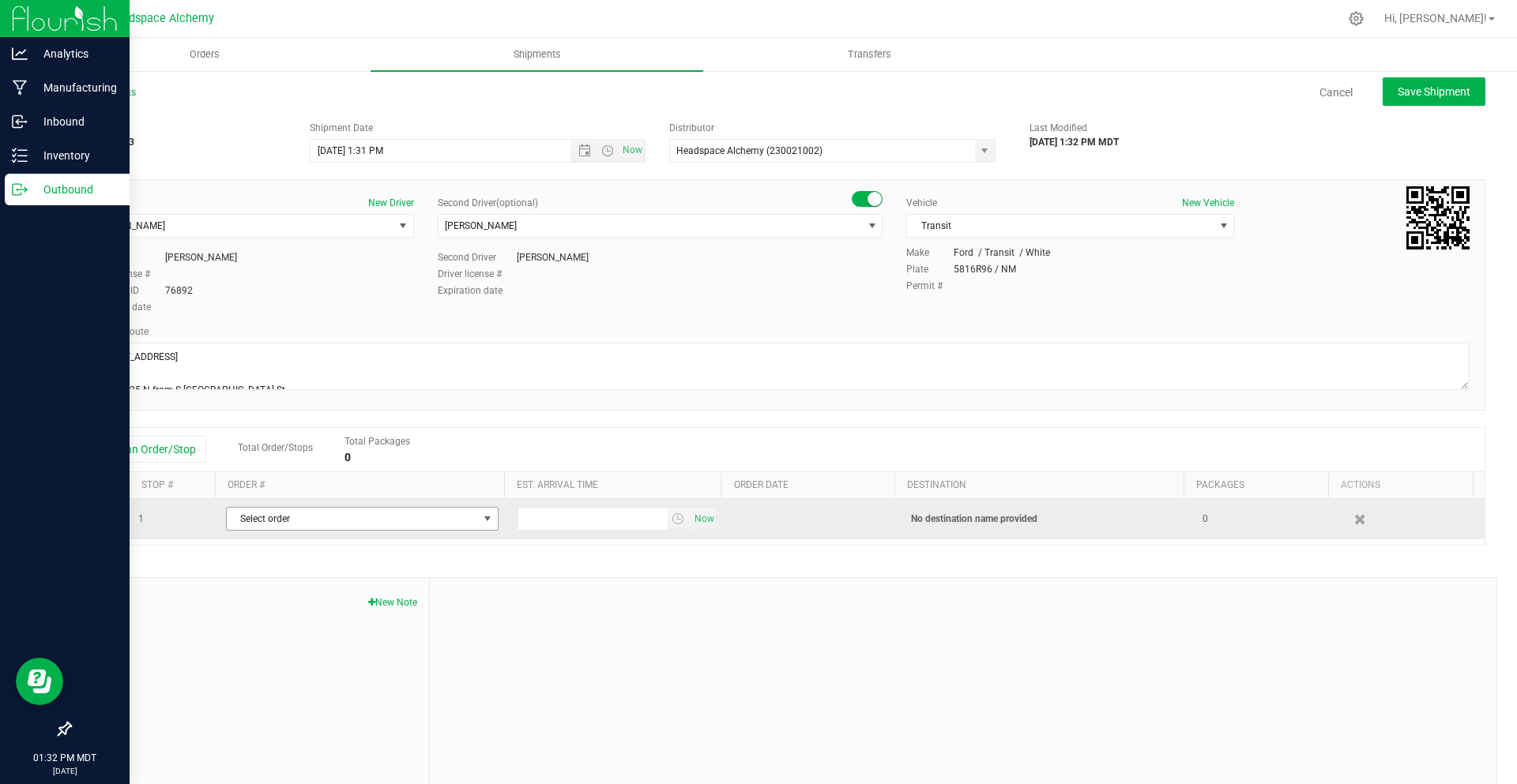
click at [277, 528] on span "Select order" at bounding box center [352, 519] width 251 height 22
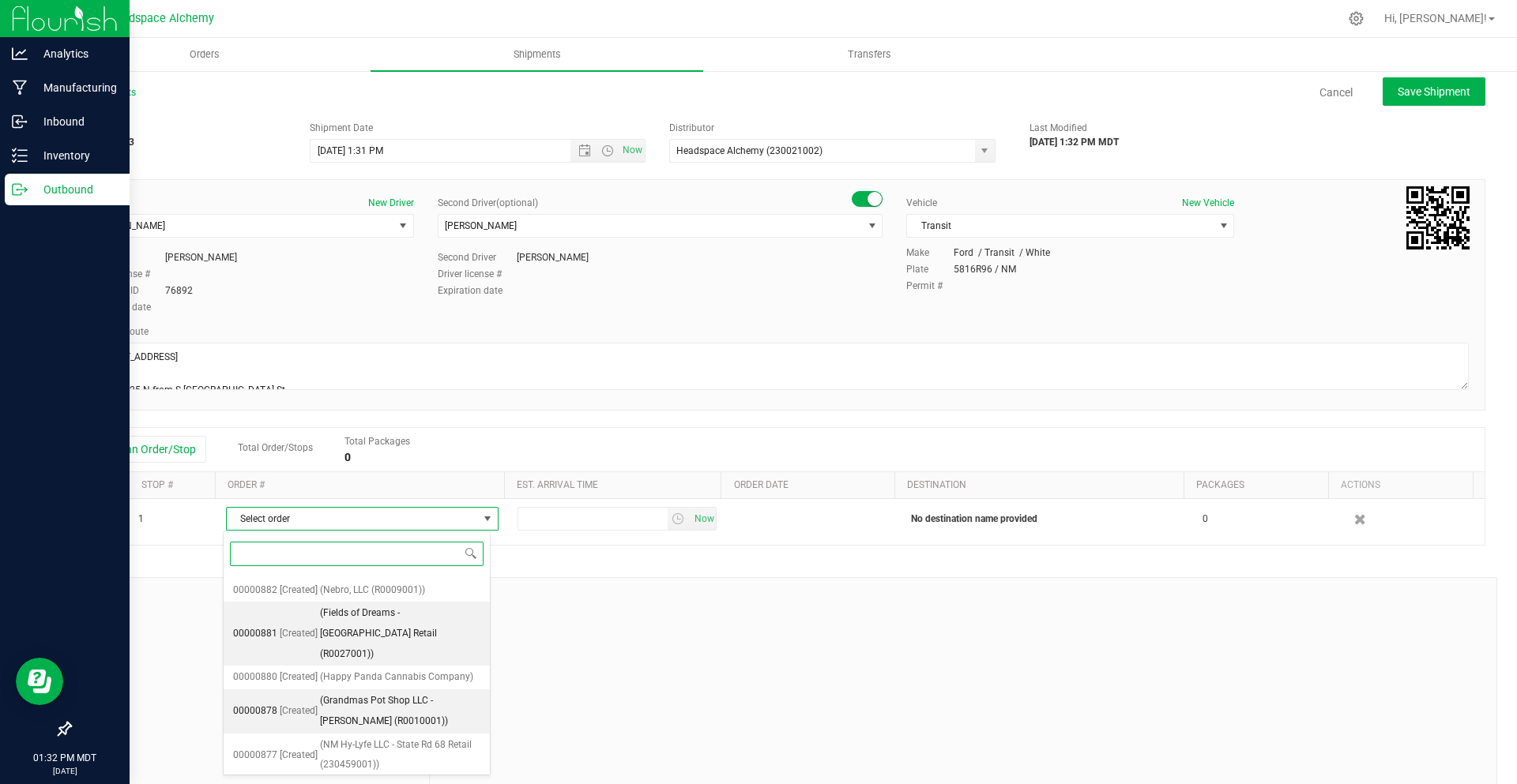
scroll to position [348, 0]
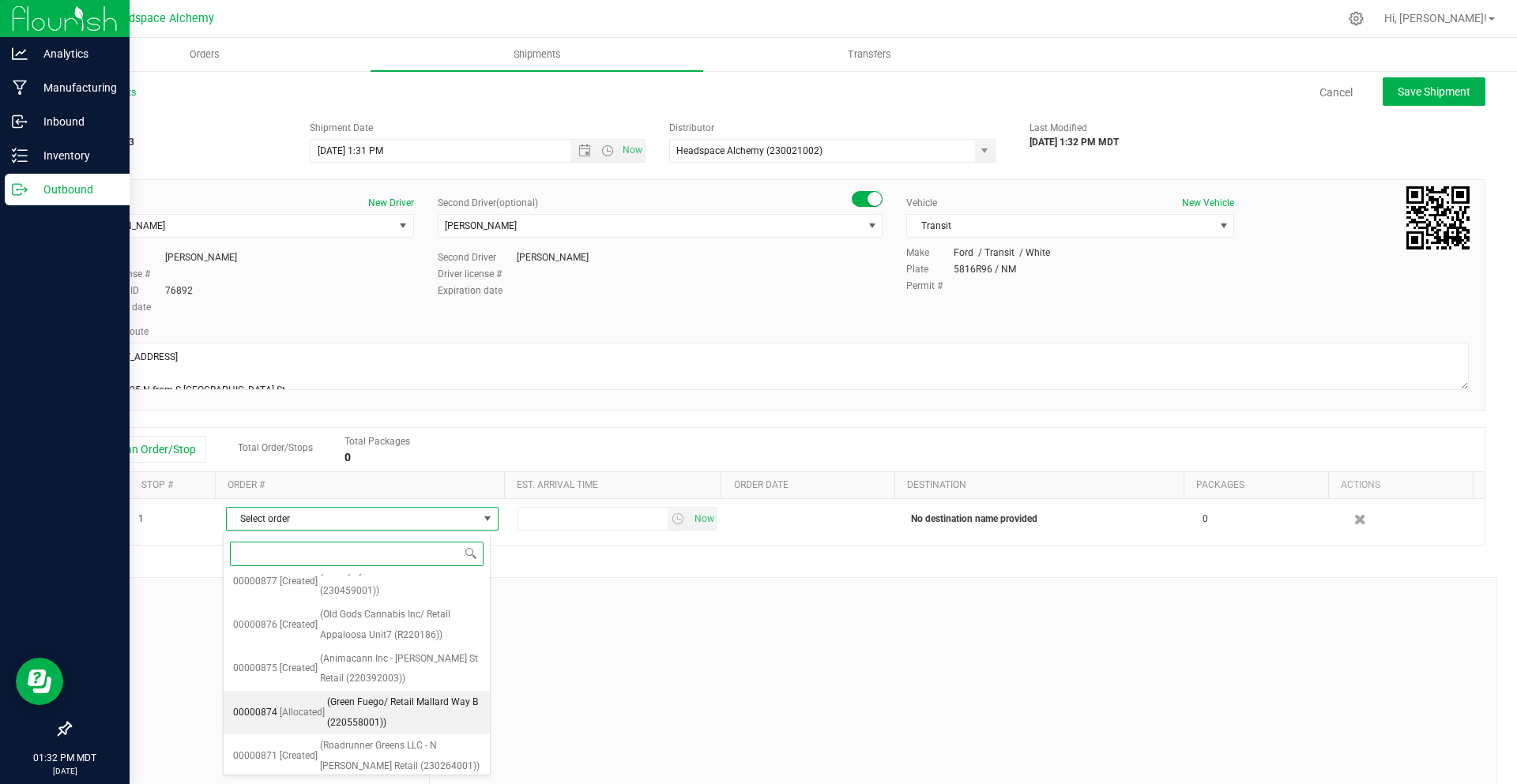
click at [374, 692] on span "(Green Fuego/ Retail Mallard Way B (220558001))" at bounding box center [404, 712] width 153 height 41
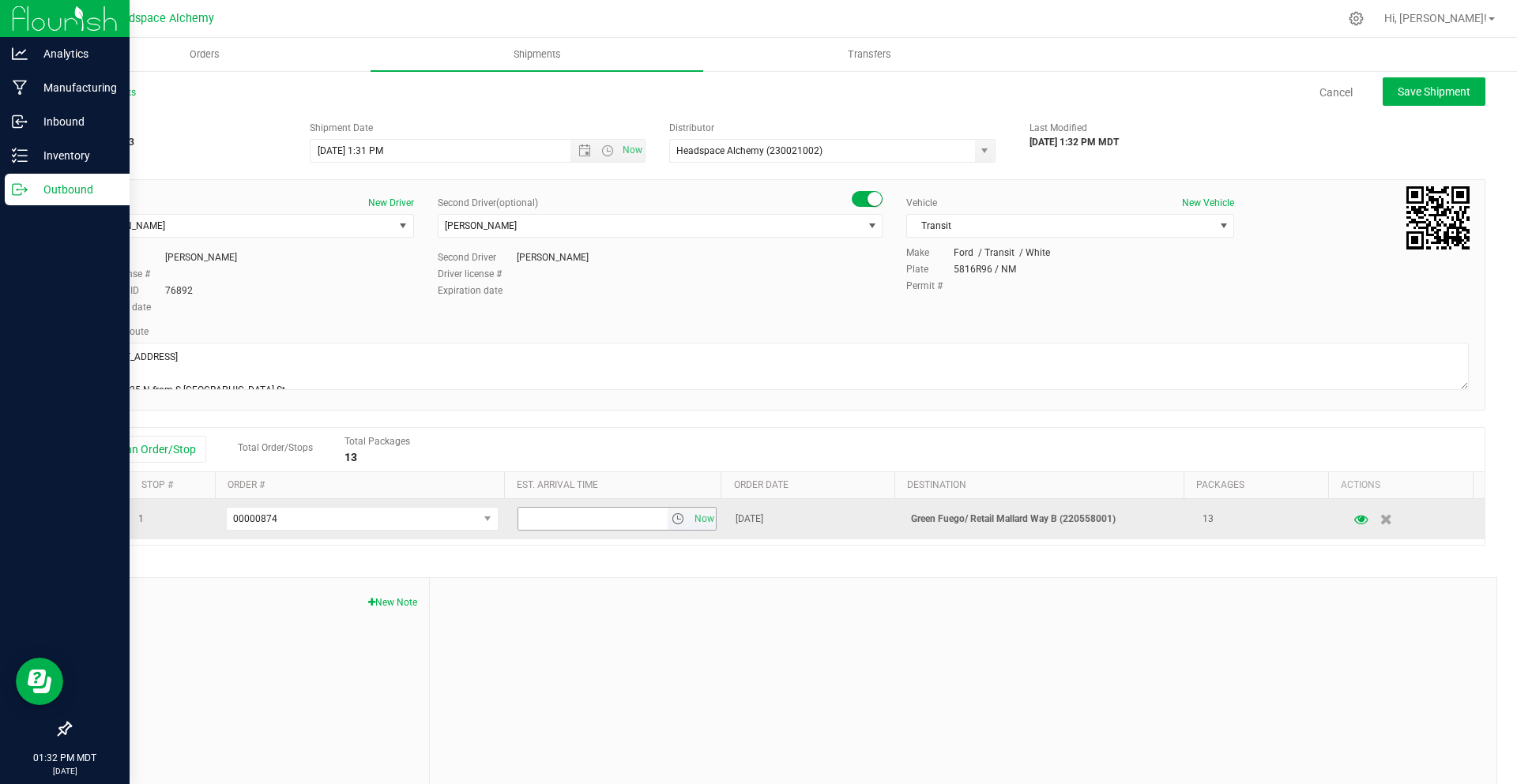
click at [672, 522] on span "select" at bounding box center [678, 519] width 13 height 13
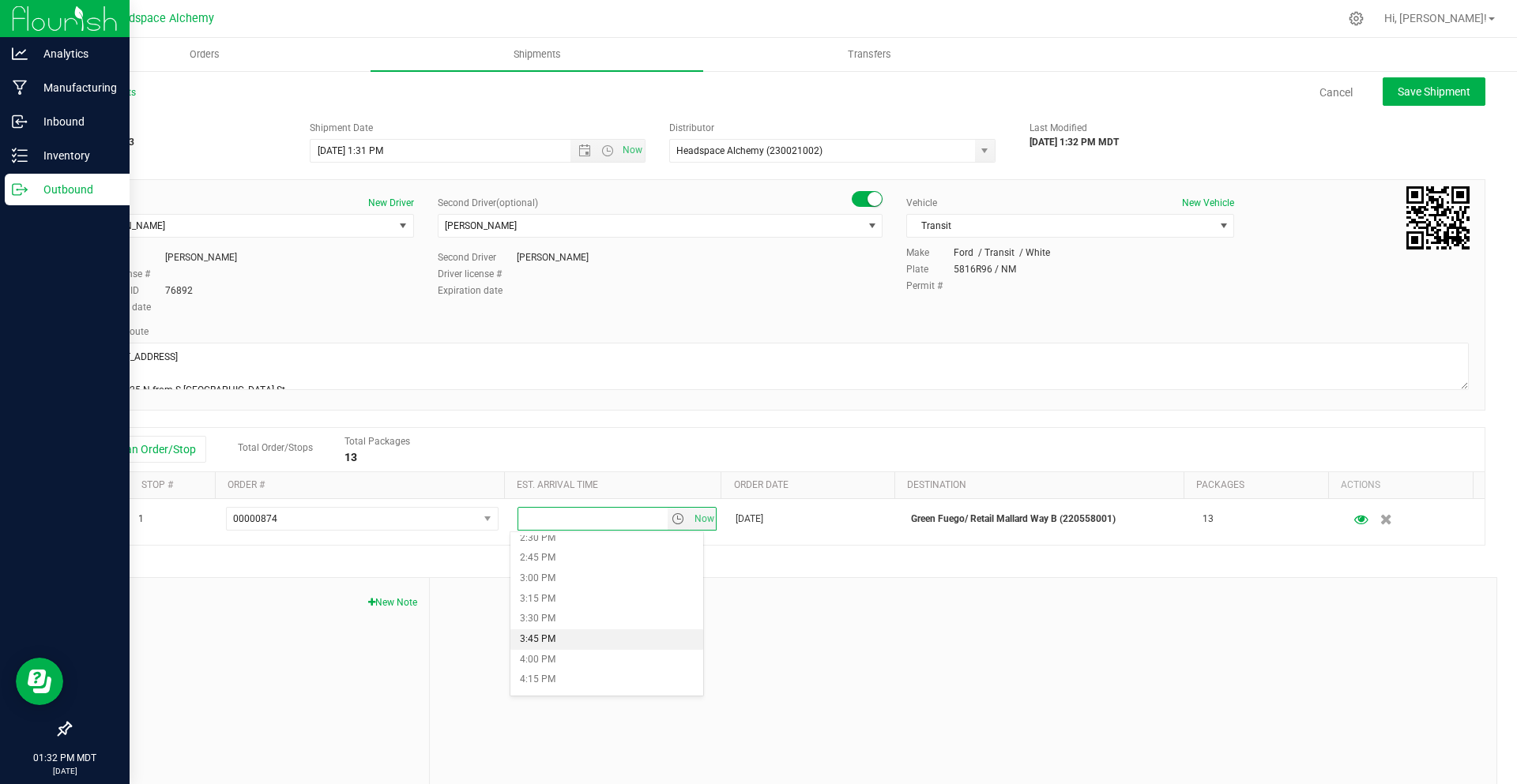
scroll to position [1026, 0]
click at [545, 577] on li "1:00 PM" at bounding box center [607, 574] width 193 height 21
click at [1428, 90] on span "Save Shipment" at bounding box center [1434, 92] width 73 height 13
type input "9/24/2025 7:31 PM"
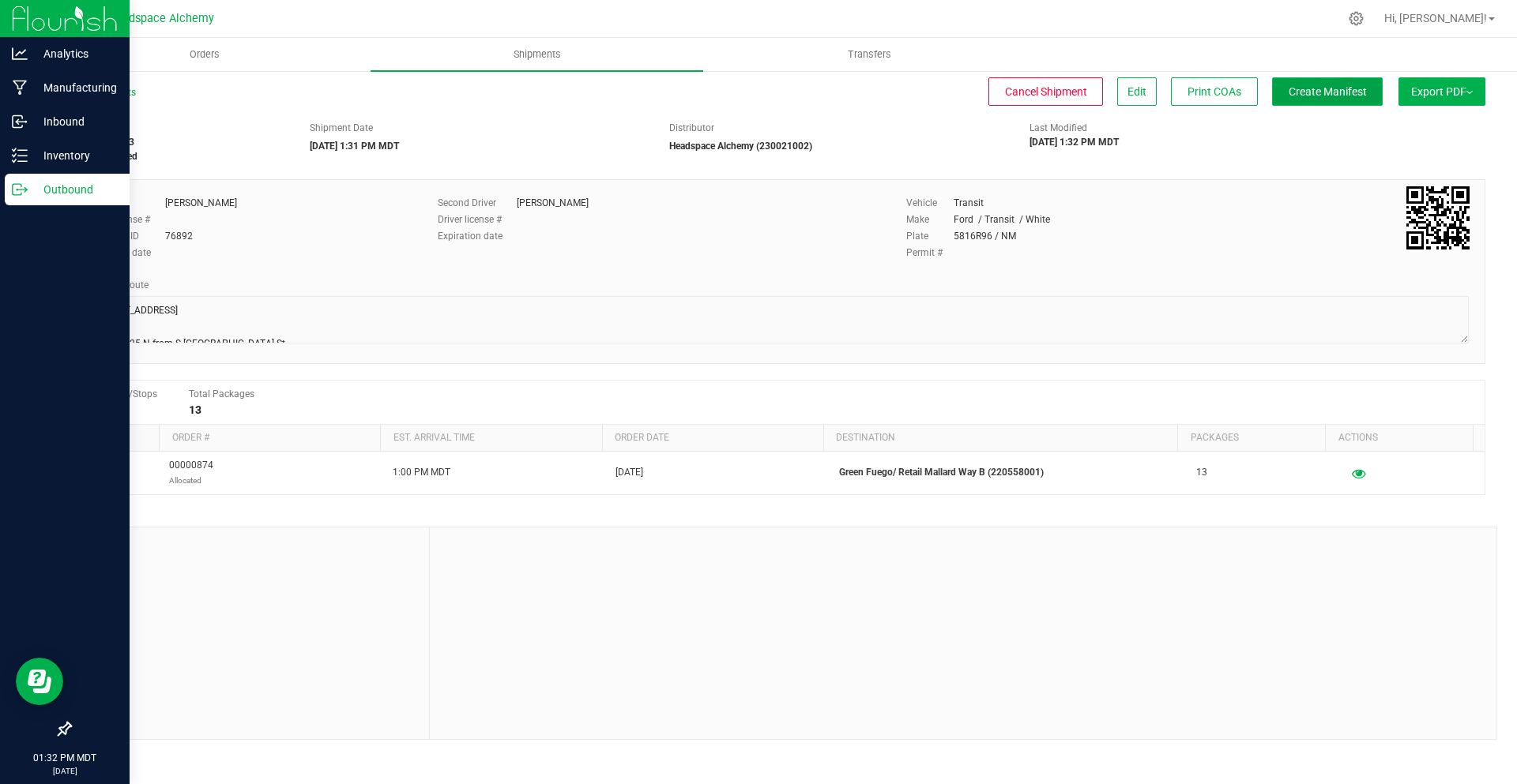
click at [1314, 81] on button "Create Manifest" at bounding box center [1327, 92] width 111 height 29
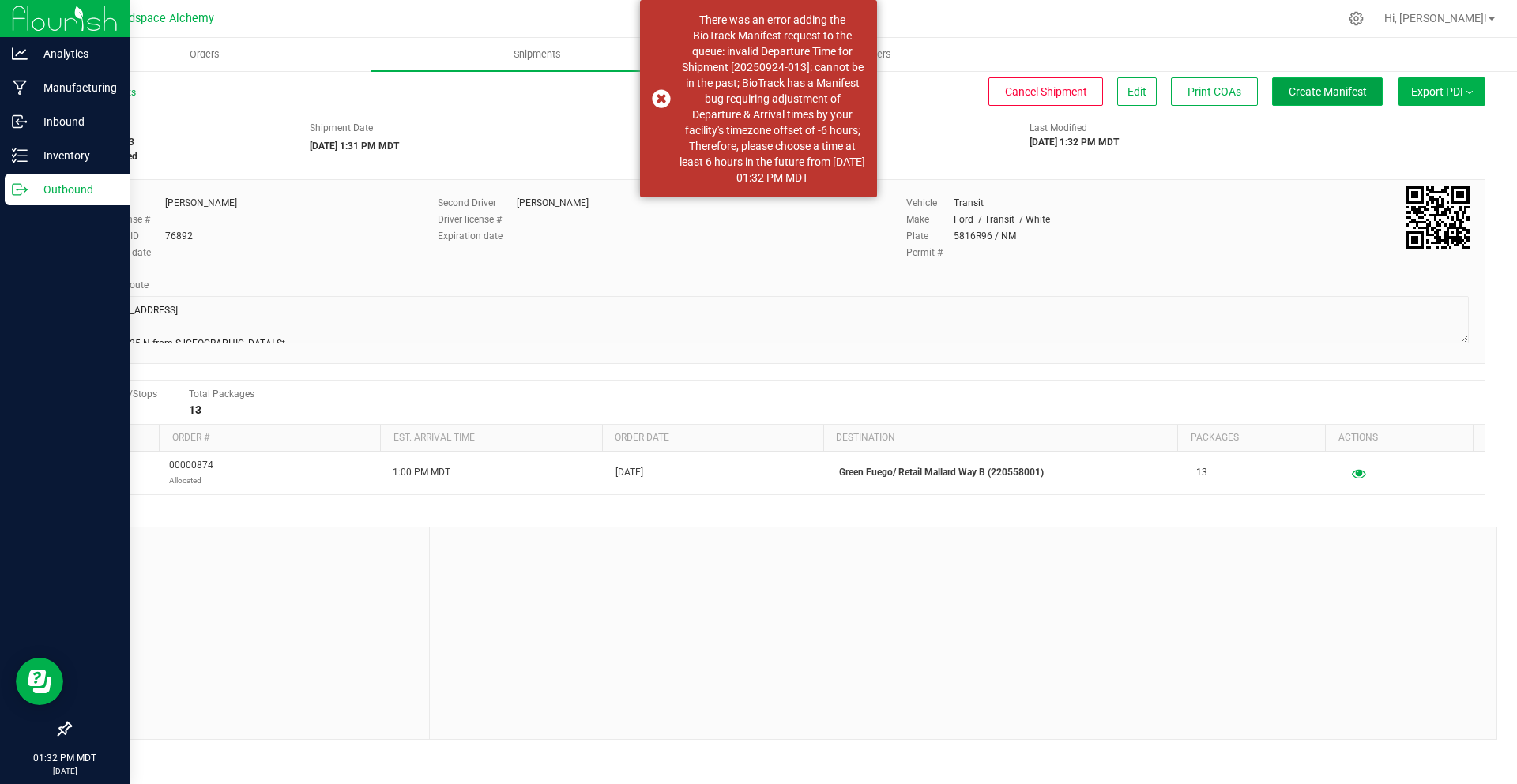
click at [1350, 78] on button "Create Manifest" at bounding box center [1327, 92] width 111 height 29
drag, startPoint x: 1350, startPoint y: 78, endPoint x: 1271, endPoint y: 101, distance: 82.3
click at [1347, 78] on button "Create Manifest" at bounding box center [1327, 92] width 111 height 29
click at [1123, 85] on button "Edit" at bounding box center [1137, 92] width 40 height 29
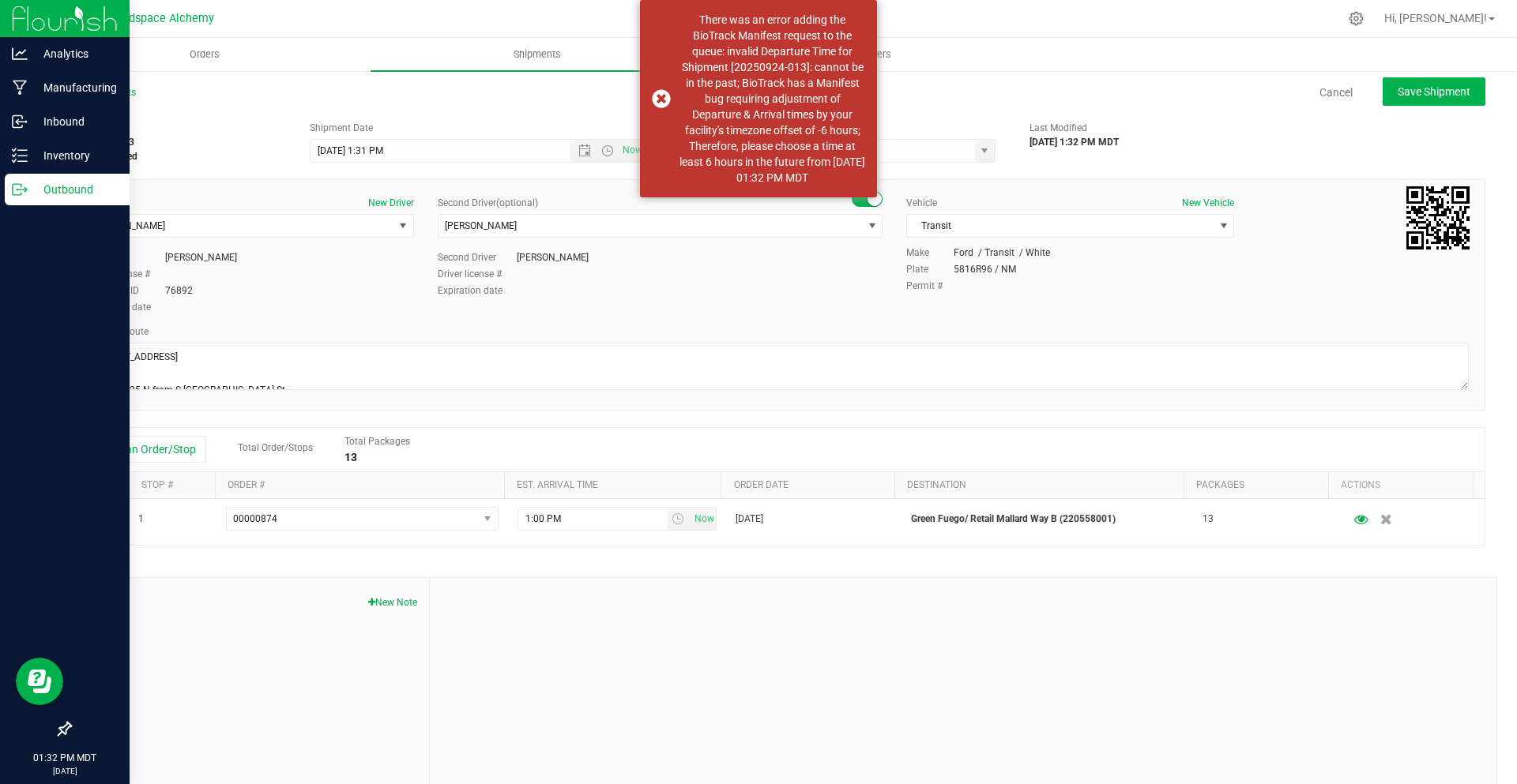
type input "Headspace Alchemy (230021002)"
click at [579, 155] on span "Open the date view" at bounding box center [585, 151] width 13 height 13
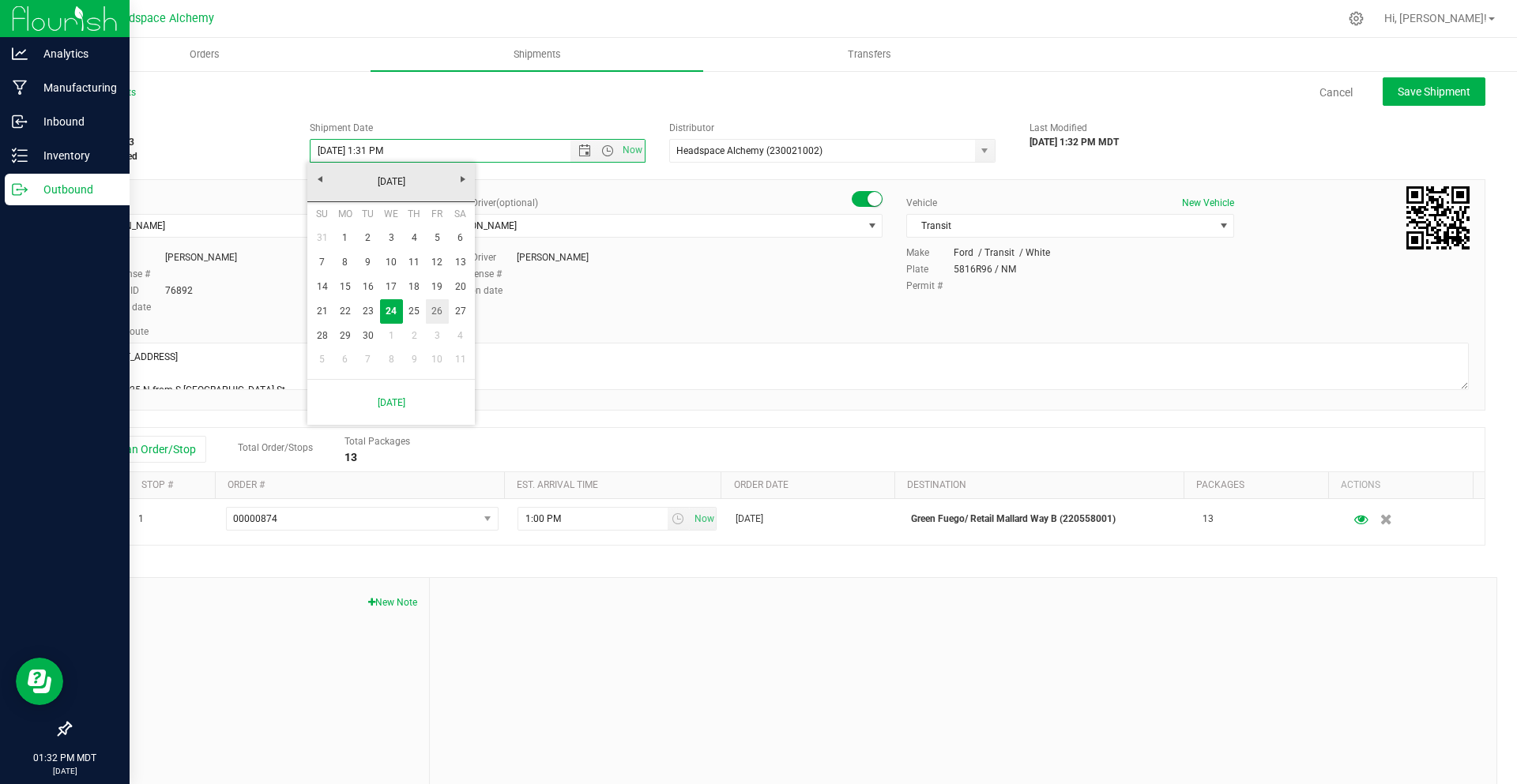
click at [434, 304] on link "26" at bounding box center [437, 311] width 23 height 25
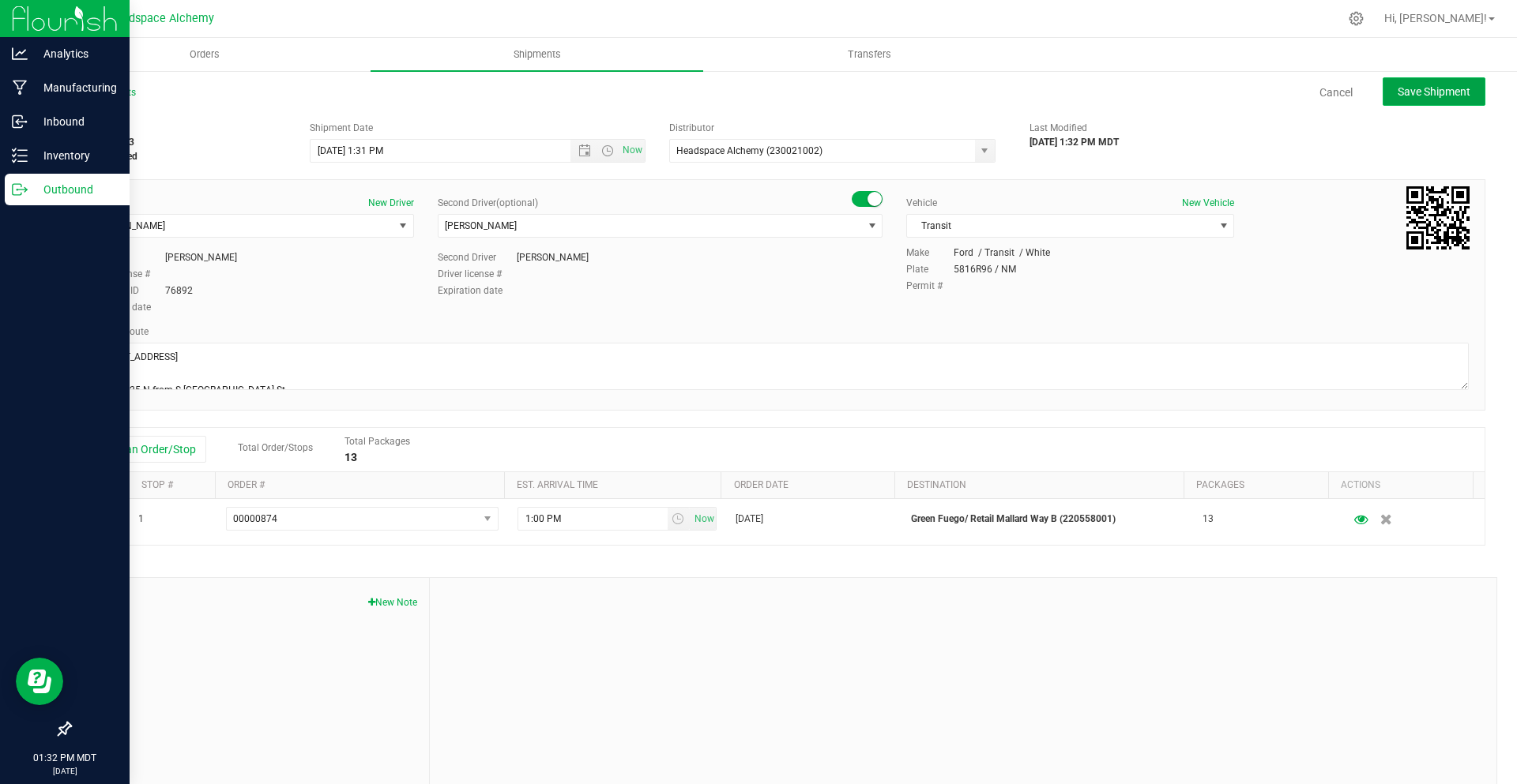
click at [1398, 93] on span "Save Shipment" at bounding box center [1434, 92] width 73 height 13
type input "9/26/2025 7:31 PM"
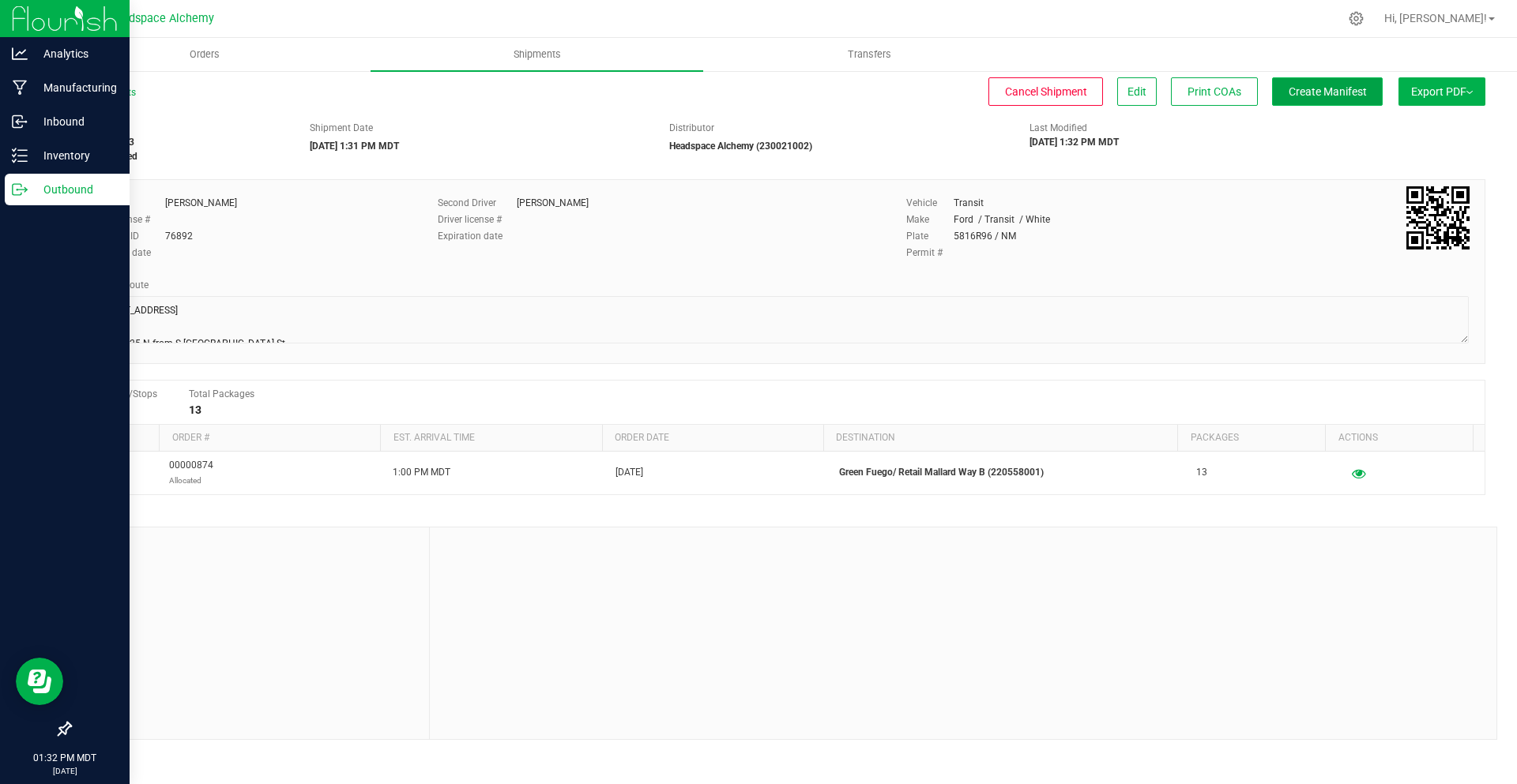
click at [1318, 92] on span "Create Manifest" at bounding box center [1328, 92] width 78 height 13
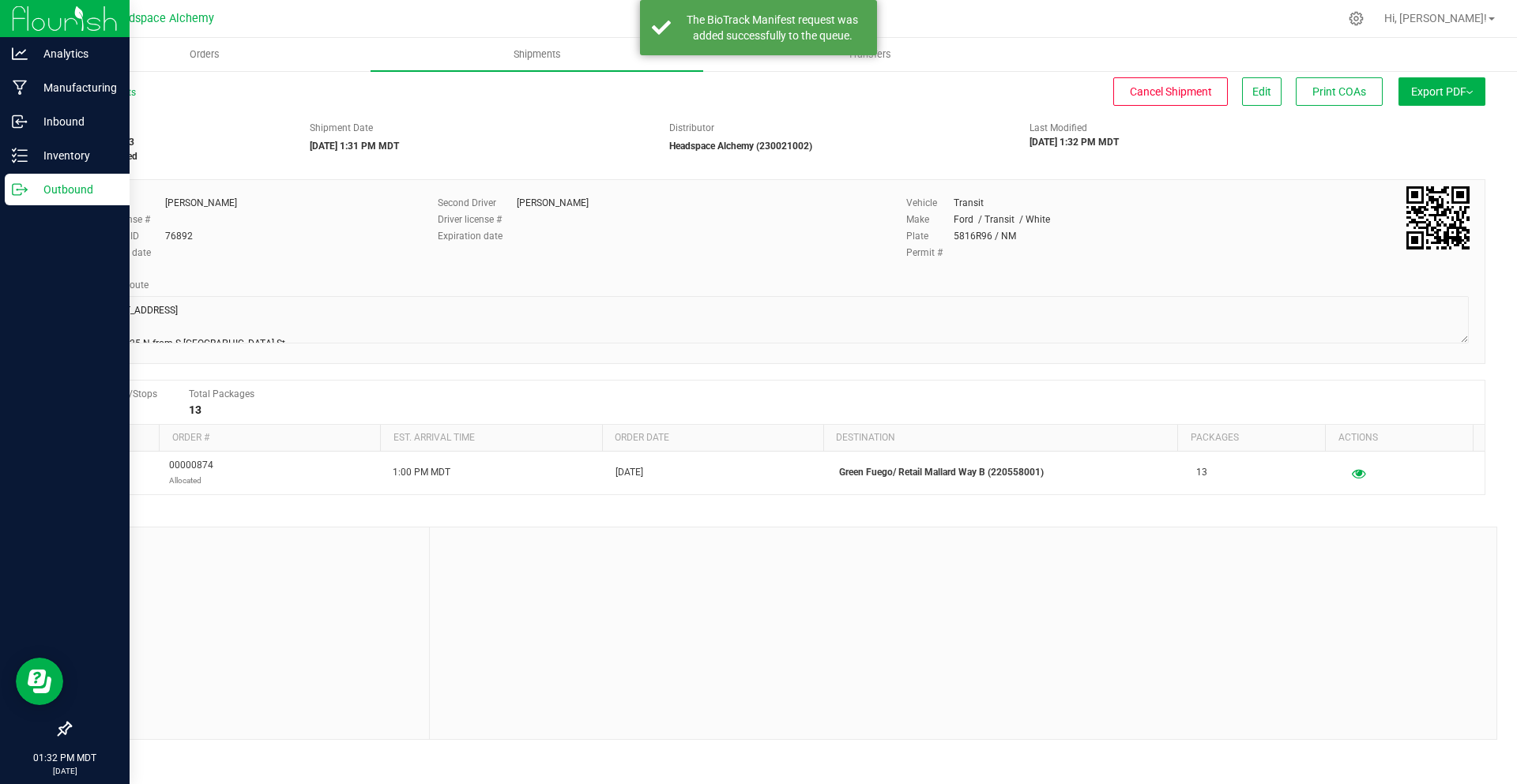
click at [1403, 94] on button "Export PDF" at bounding box center [1442, 92] width 87 height 29
click at [1404, 130] on span "Manifest by Package ID" at bounding box center [1419, 127] width 101 height 11
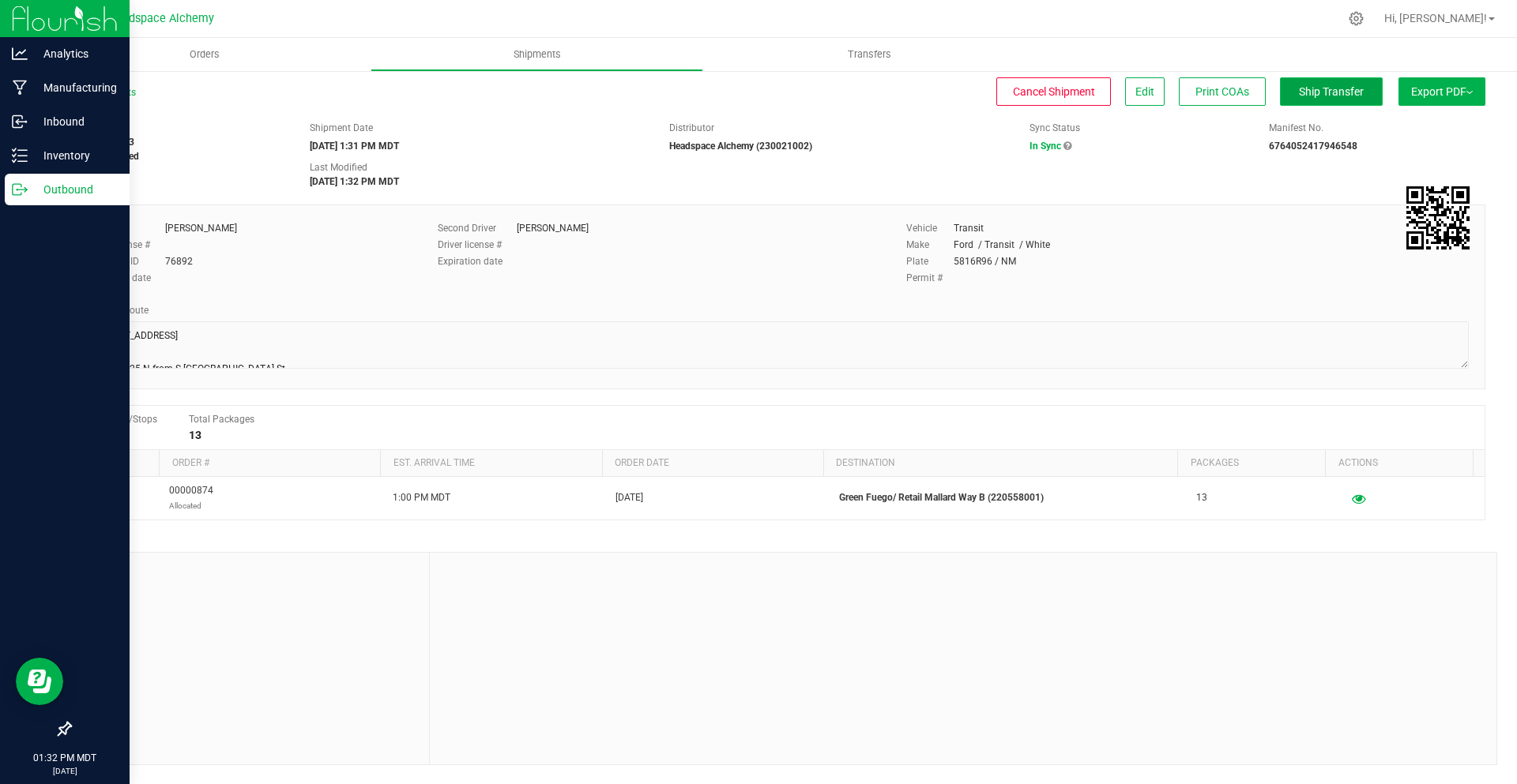
click at [1325, 85] on span "Ship Transfer" at bounding box center [1331, 92] width 65 height 13
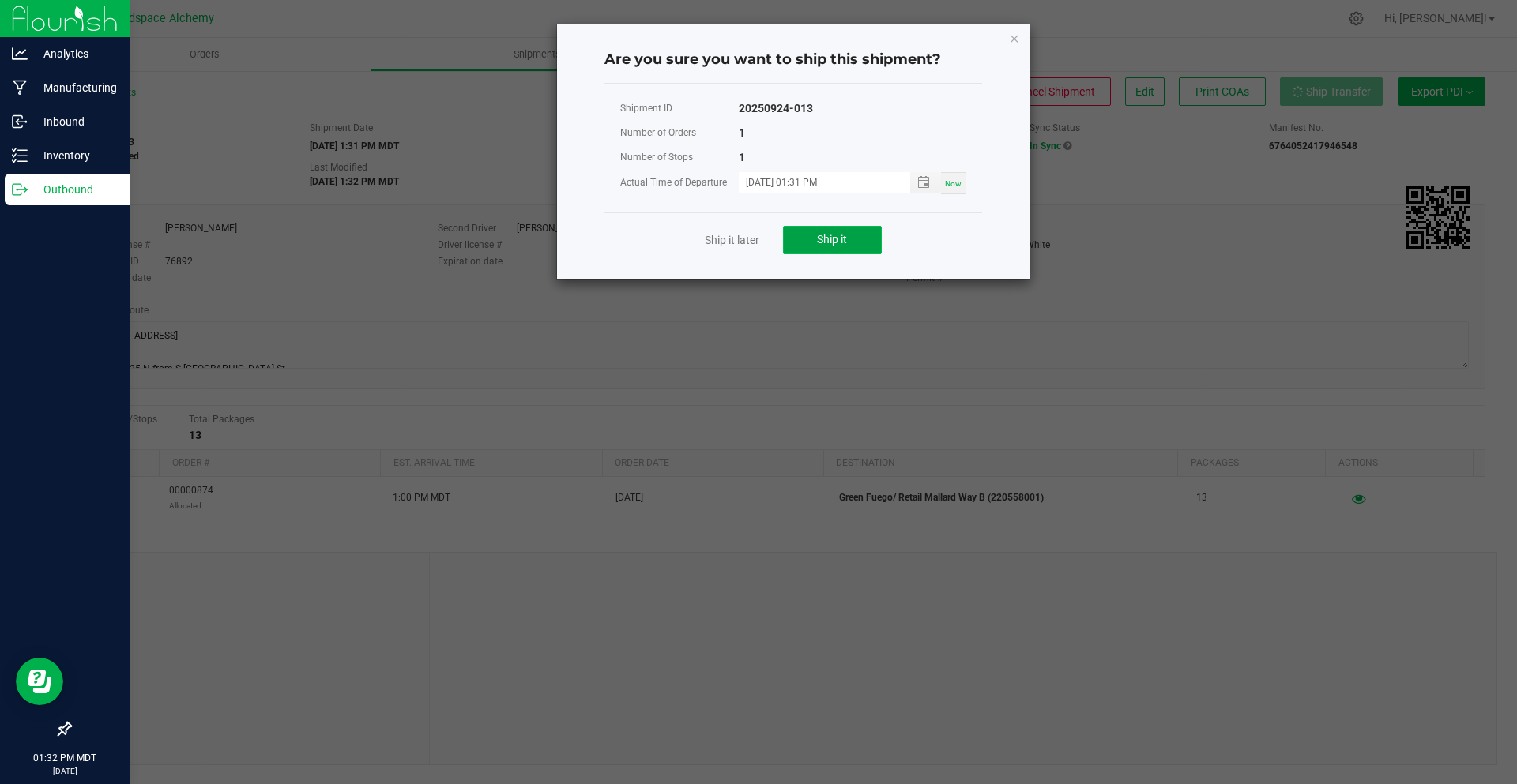
click at [865, 241] on button "Ship it" at bounding box center [832, 240] width 99 height 29
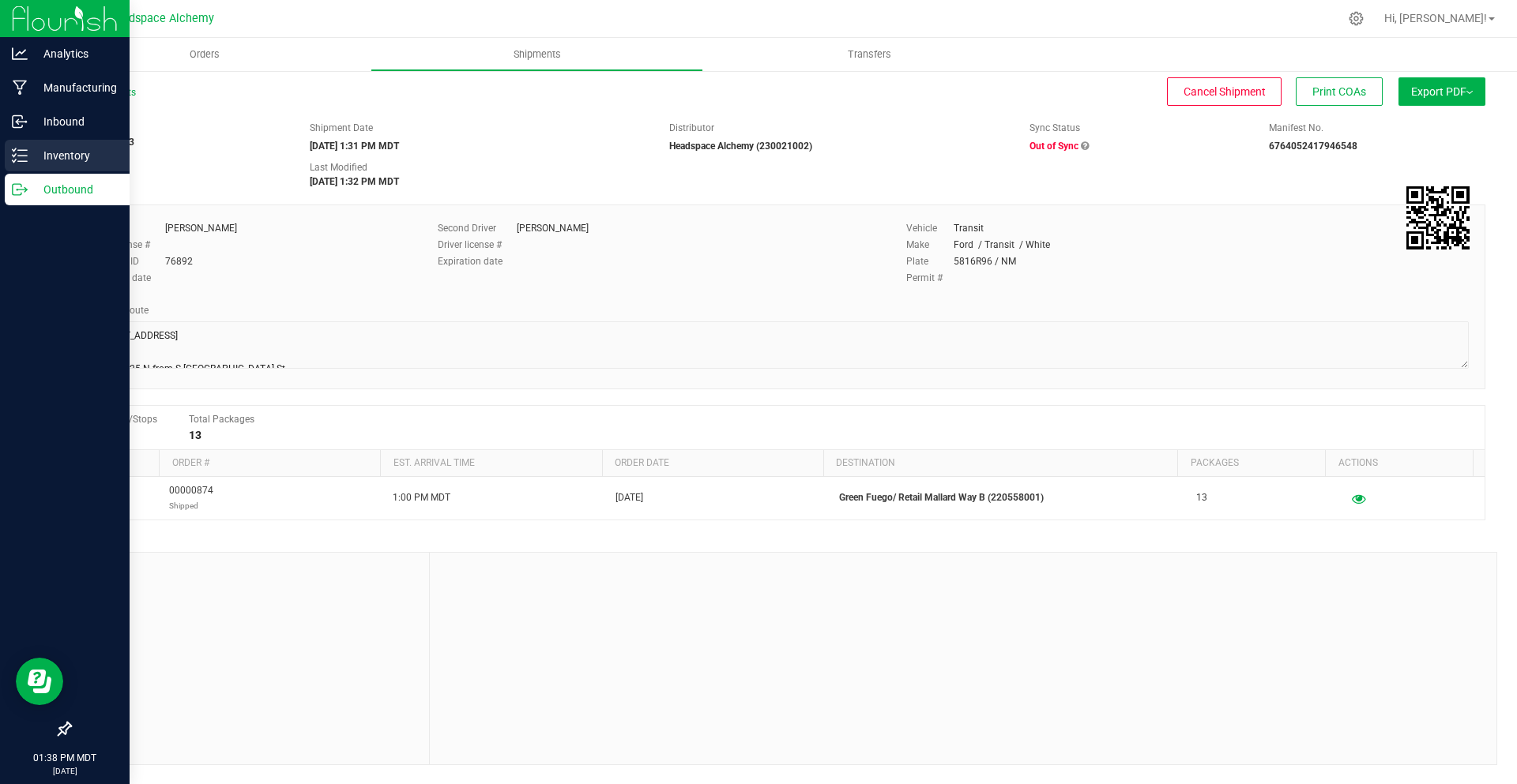
click at [22, 160] on icon at bounding box center [20, 156] width 16 height 16
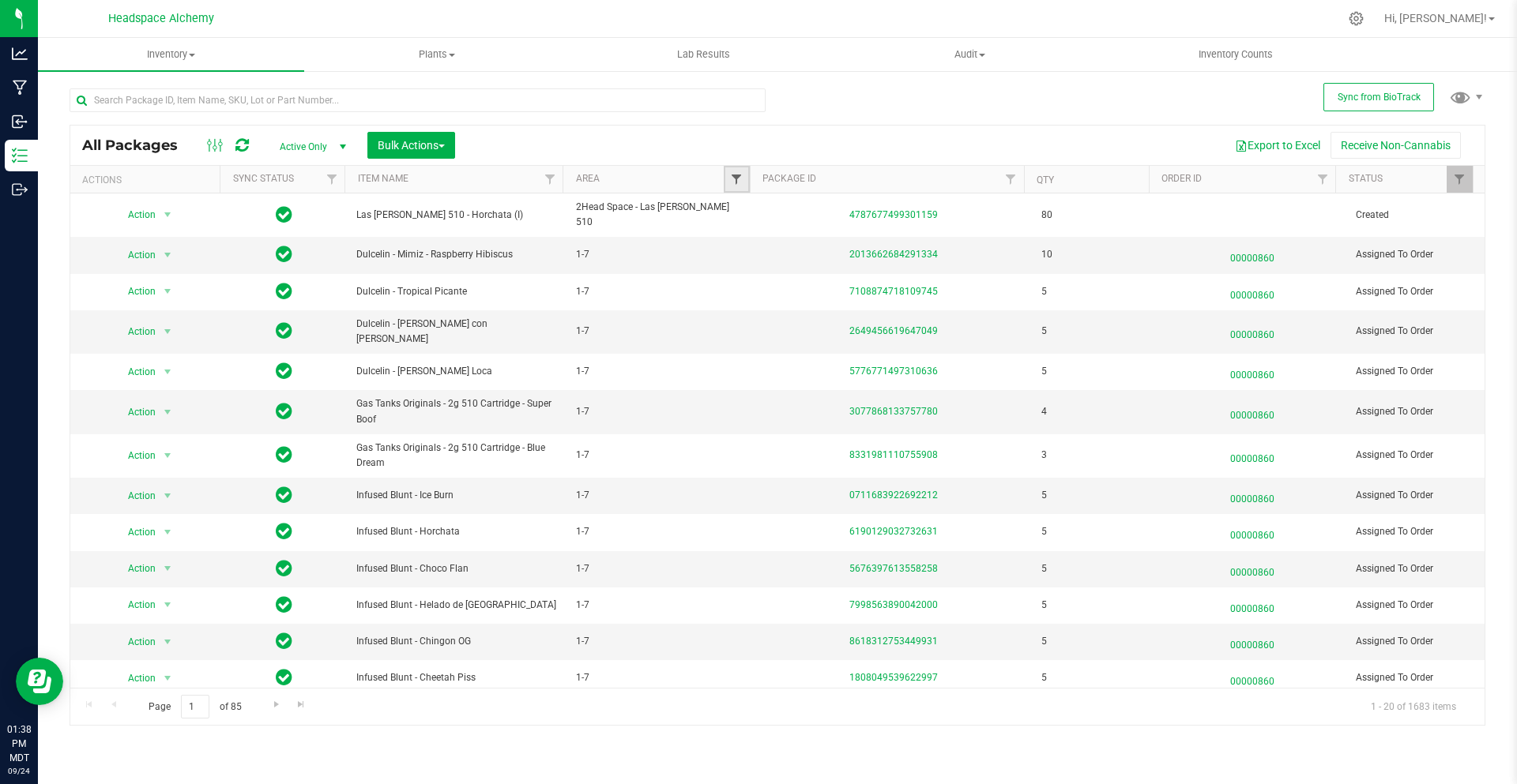
click at [734, 175] on span "Filter" at bounding box center [737, 179] width 13 height 13
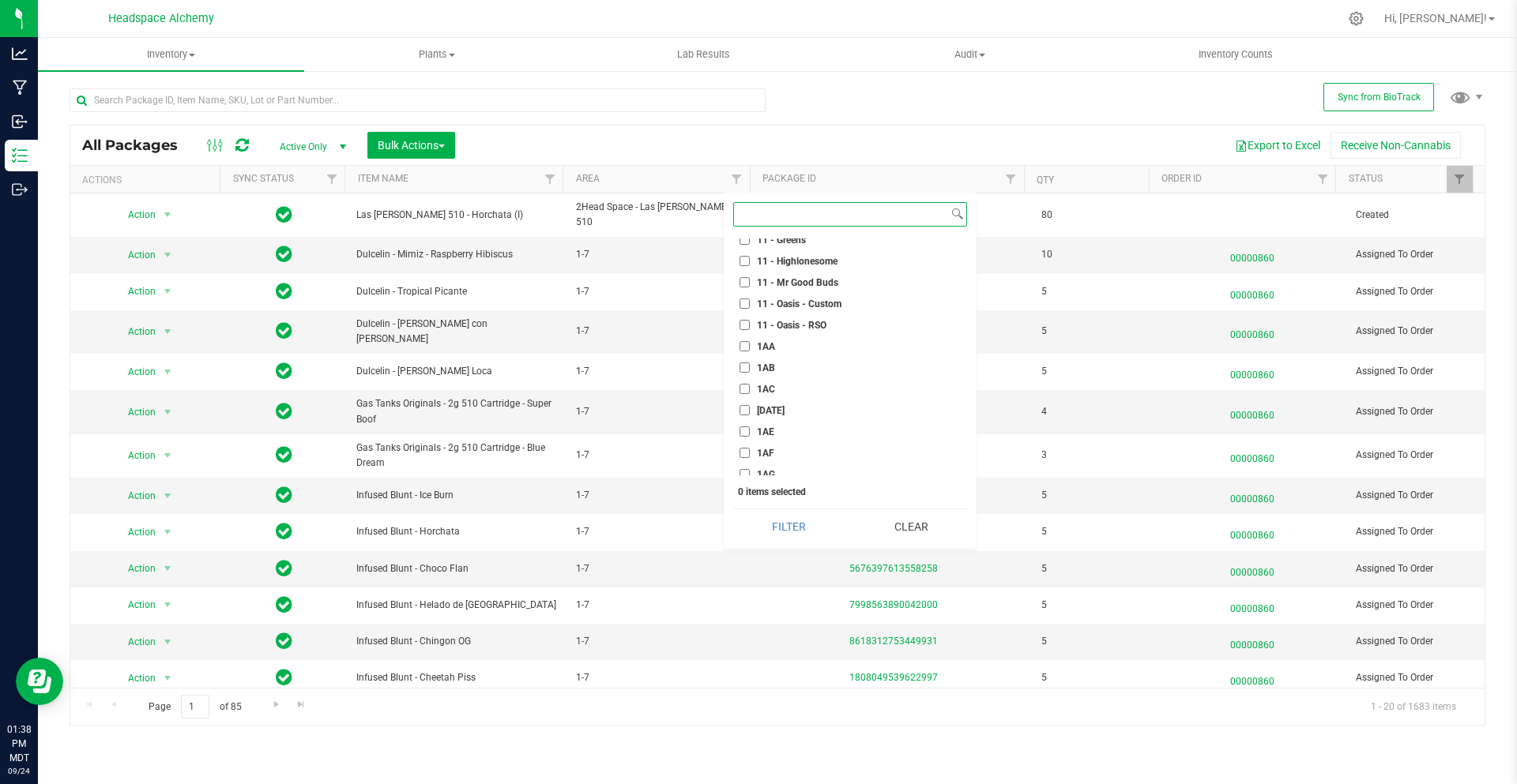
scroll to position [790, 0]
click at [749, 416] on input "1AH" at bounding box center [745, 416] width 10 height 10
checkbox input "true"
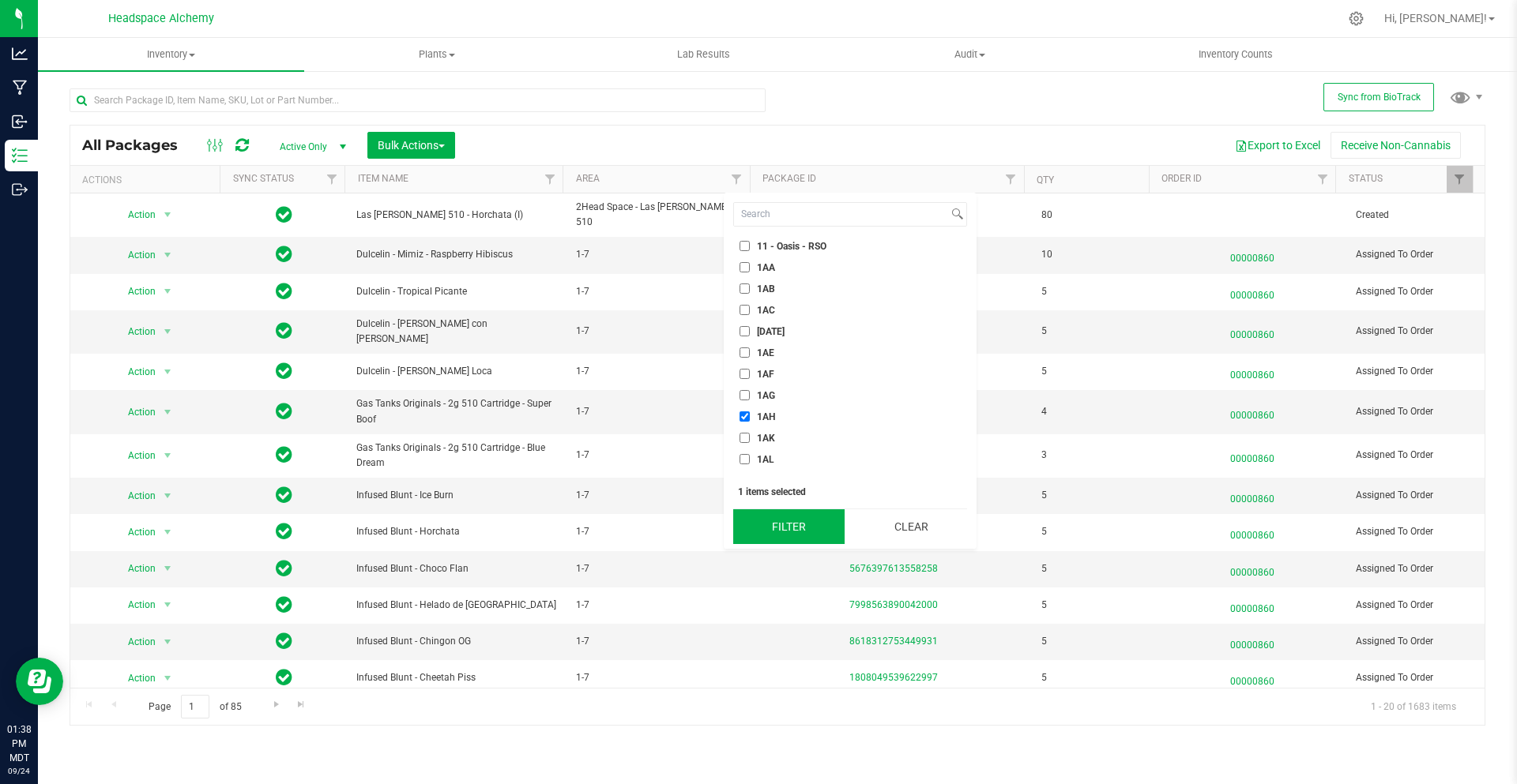
click at [775, 517] on button "Filter" at bounding box center [789, 527] width 112 height 35
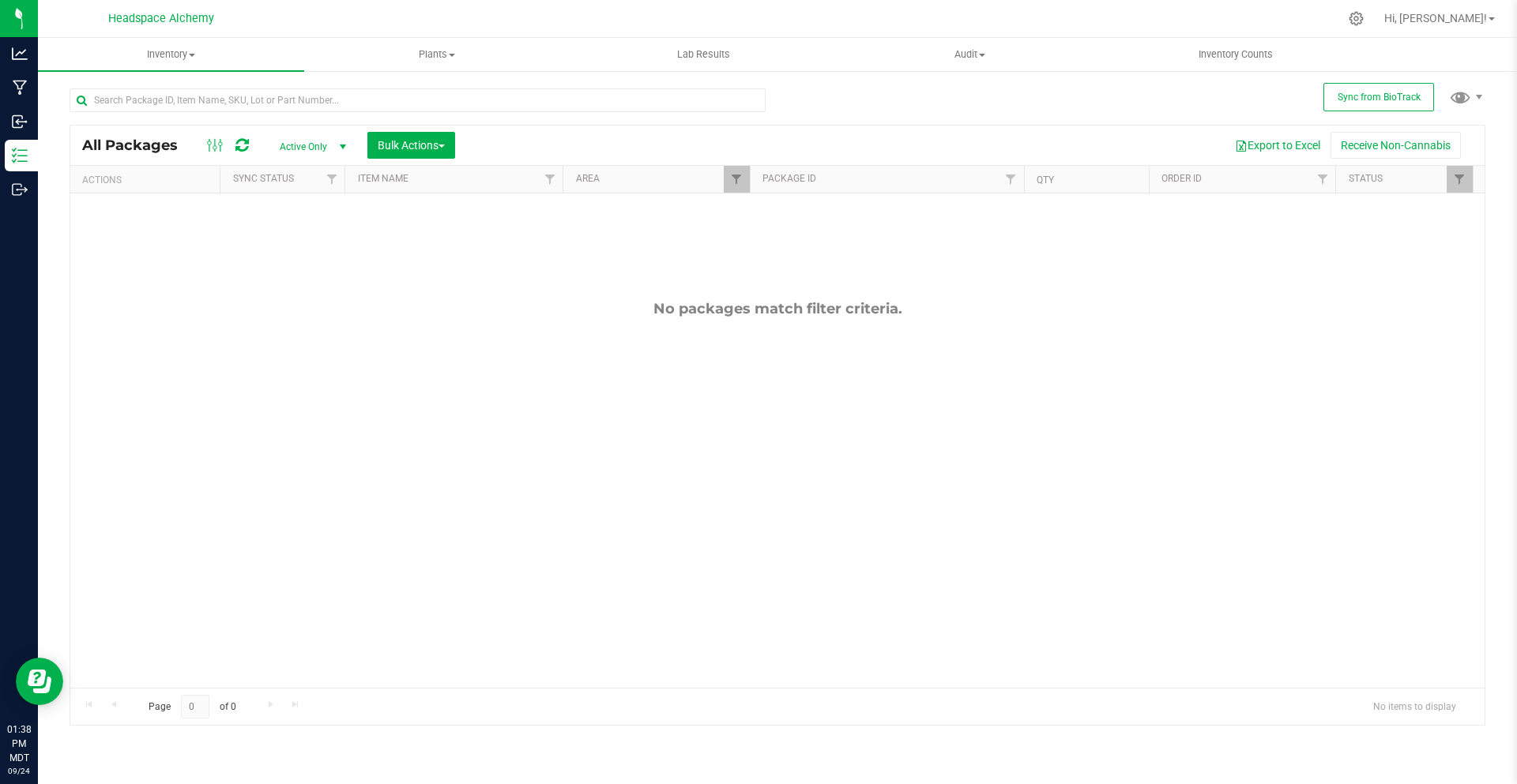
click at [250, 144] on div at bounding box center [228, 145] width 53 height 19
click at [249, 145] on div at bounding box center [228, 145] width 53 height 19
click at [246, 145] on icon at bounding box center [242, 145] width 14 height 16
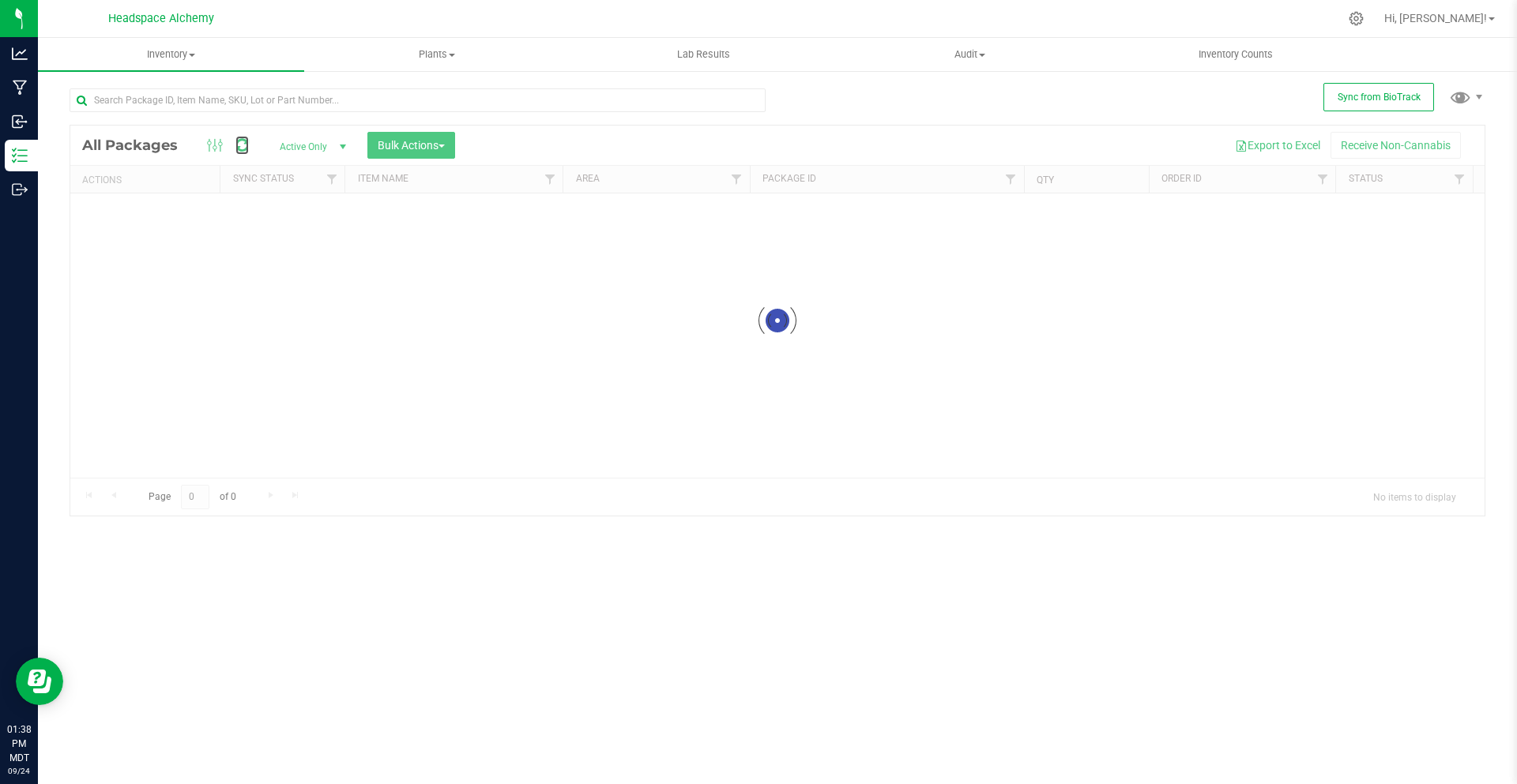
click at [244, 144] on icon at bounding box center [242, 145] width 14 height 16
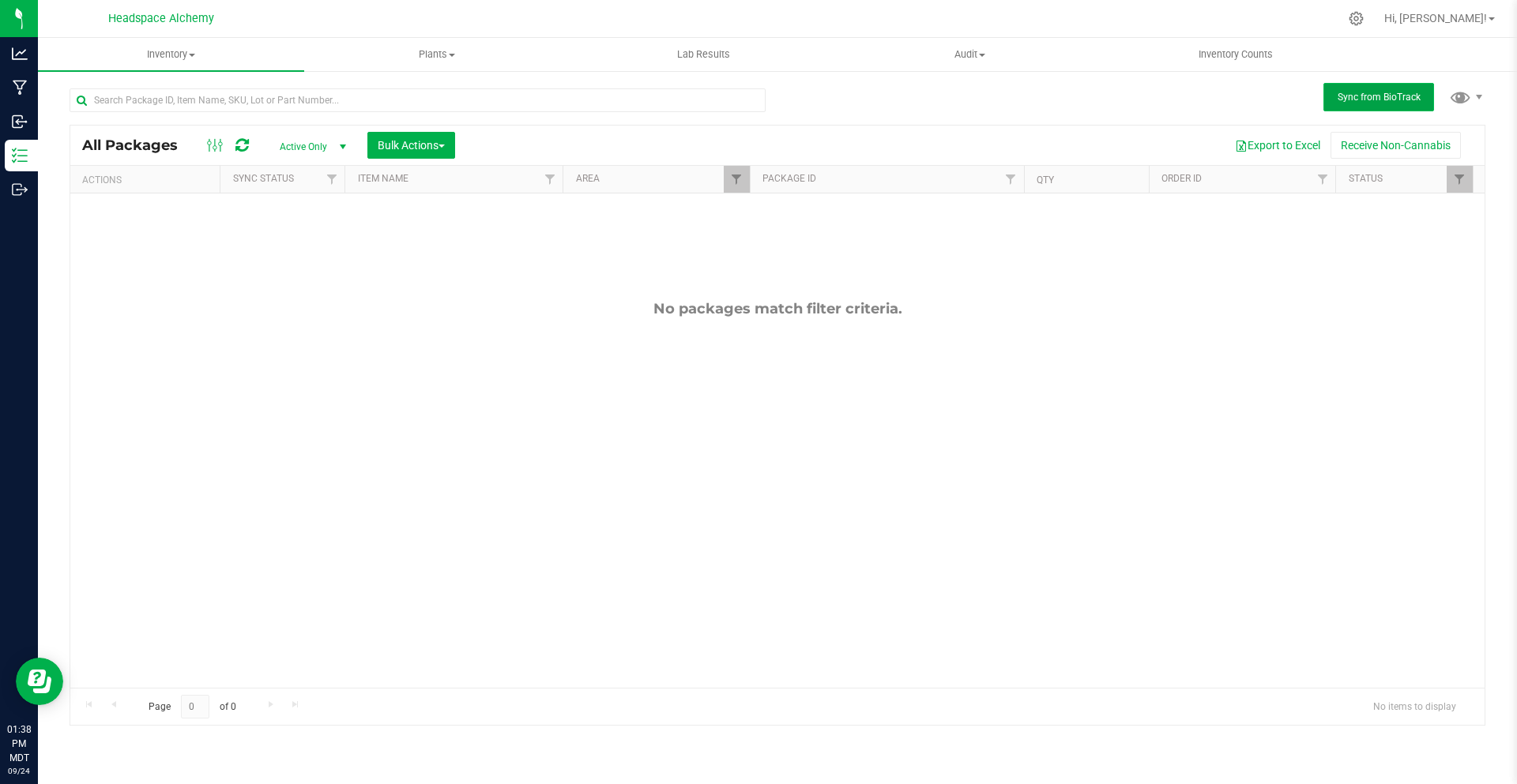
click at [1400, 83] on button "Sync from BioTrack" at bounding box center [1379, 97] width 111 height 29
click at [1391, 93] on span "Sync from BioTrack" at bounding box center [1380, 97] width 83 height 11
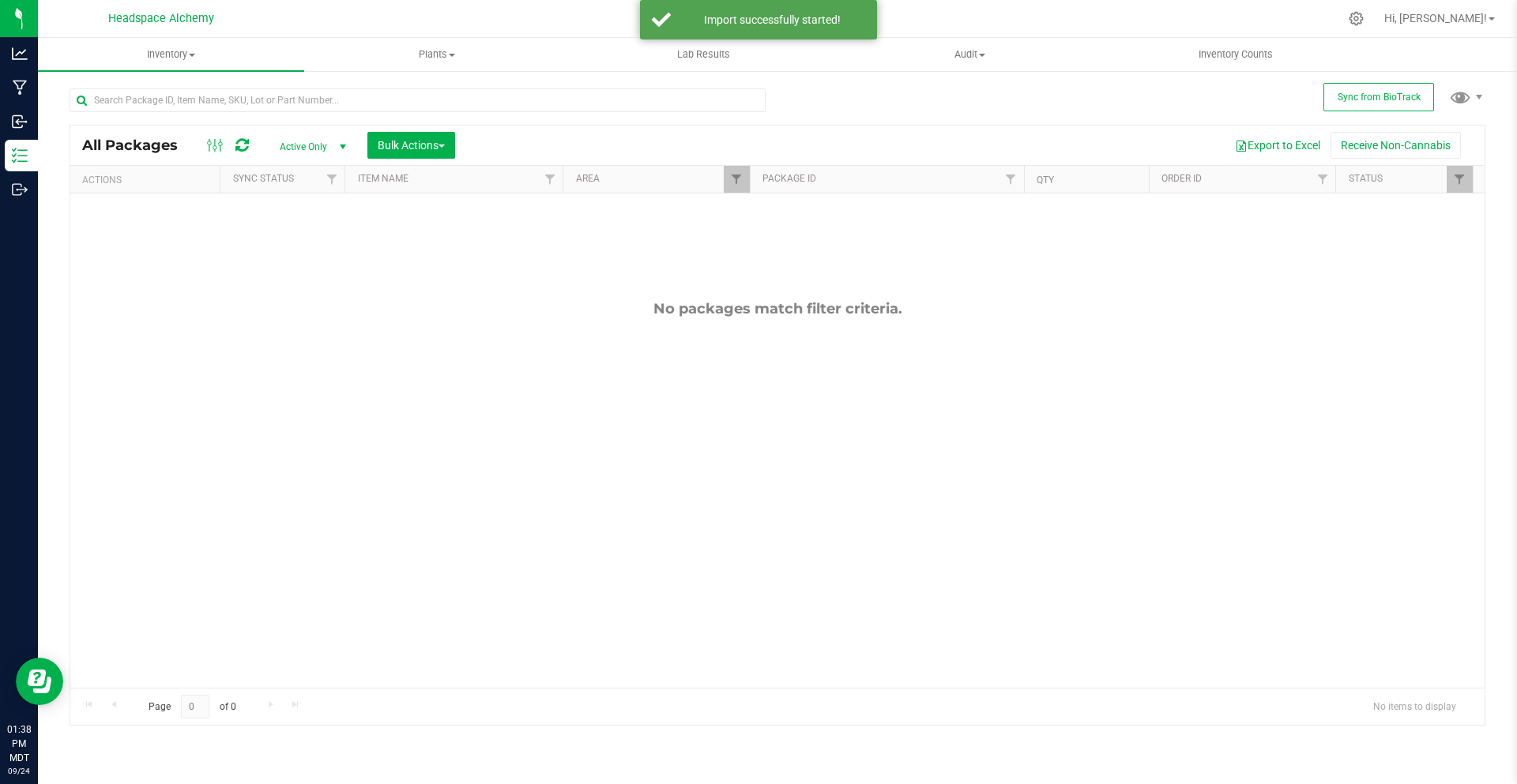
click at [247, 143] on icon at bounding box center [242, 145] width 14 height 16
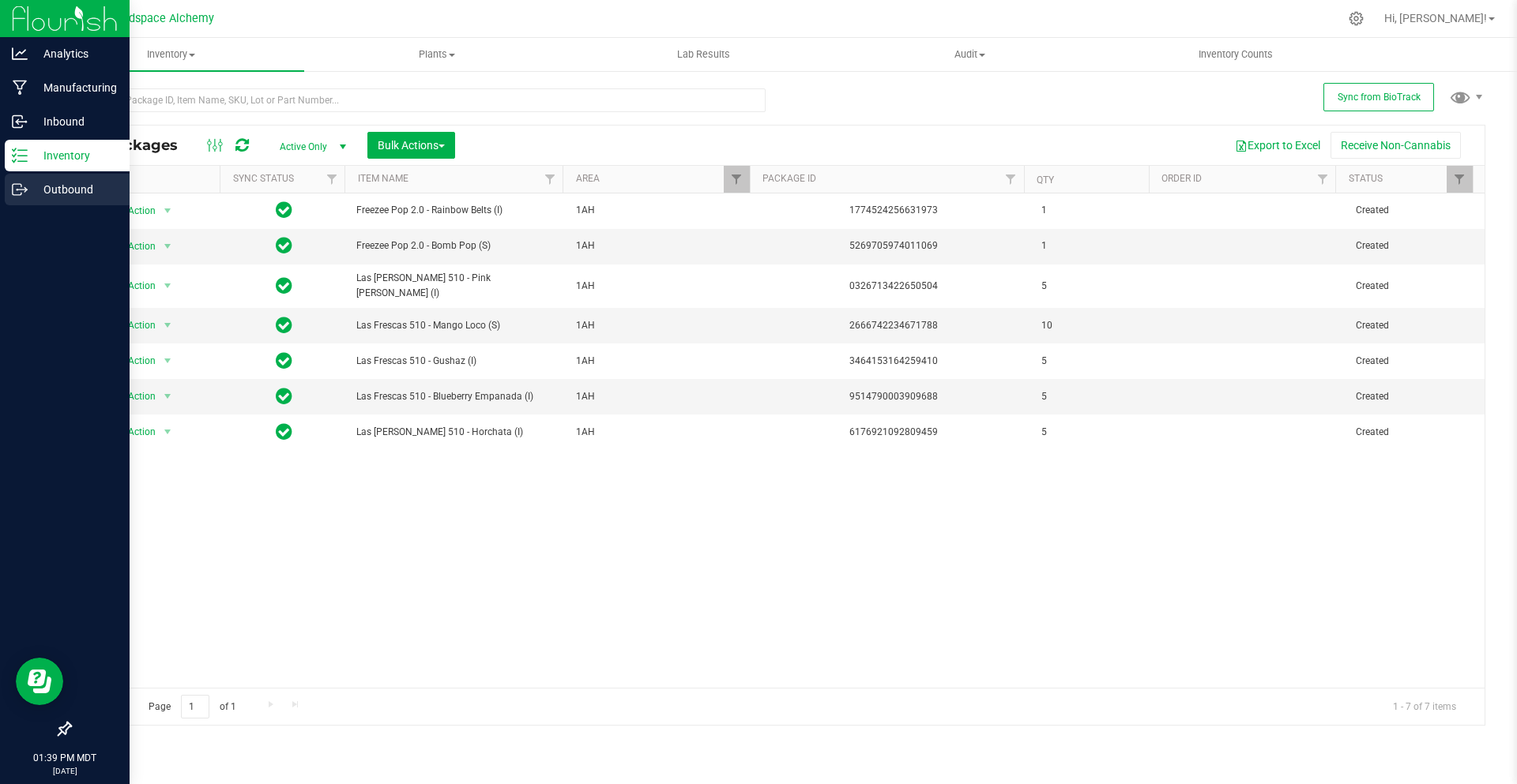
click at [37, 191] on p "Outbound" at bounding box center [75, 190] width 95 height 19
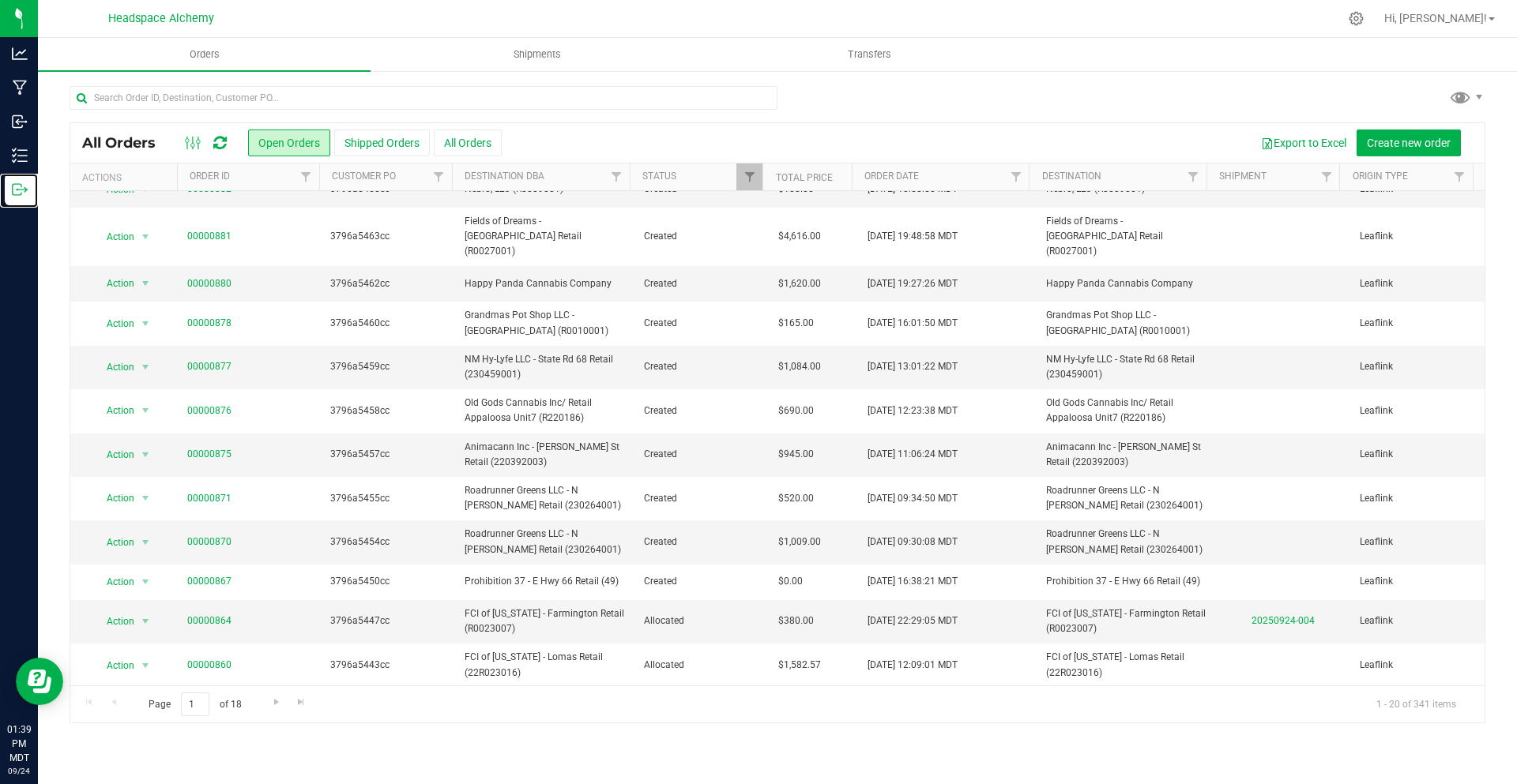
scroll to position [331, 0]
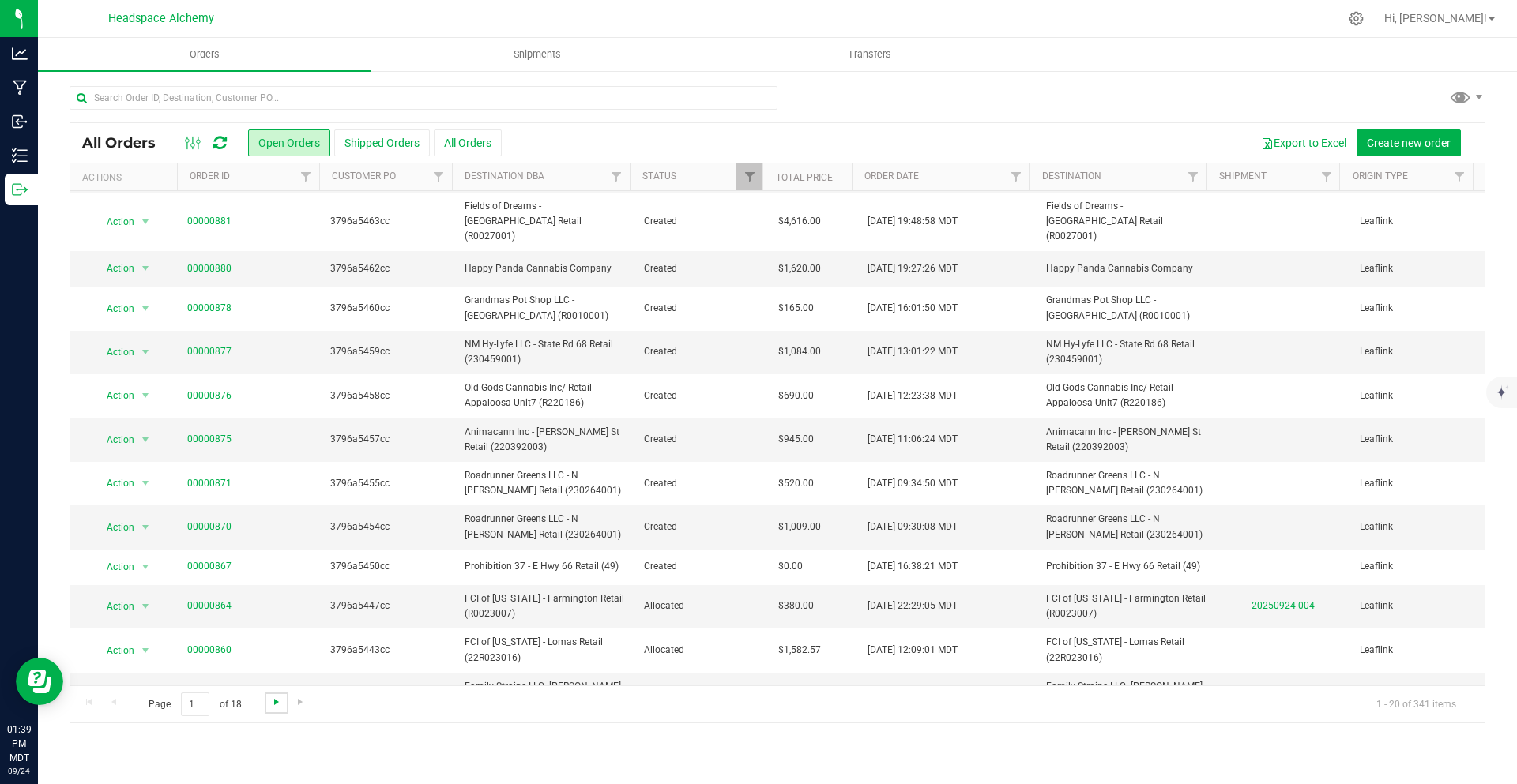
click at [271, 702] on span "Go to the next page" at bounding box center [277, 702] width 13 height 13
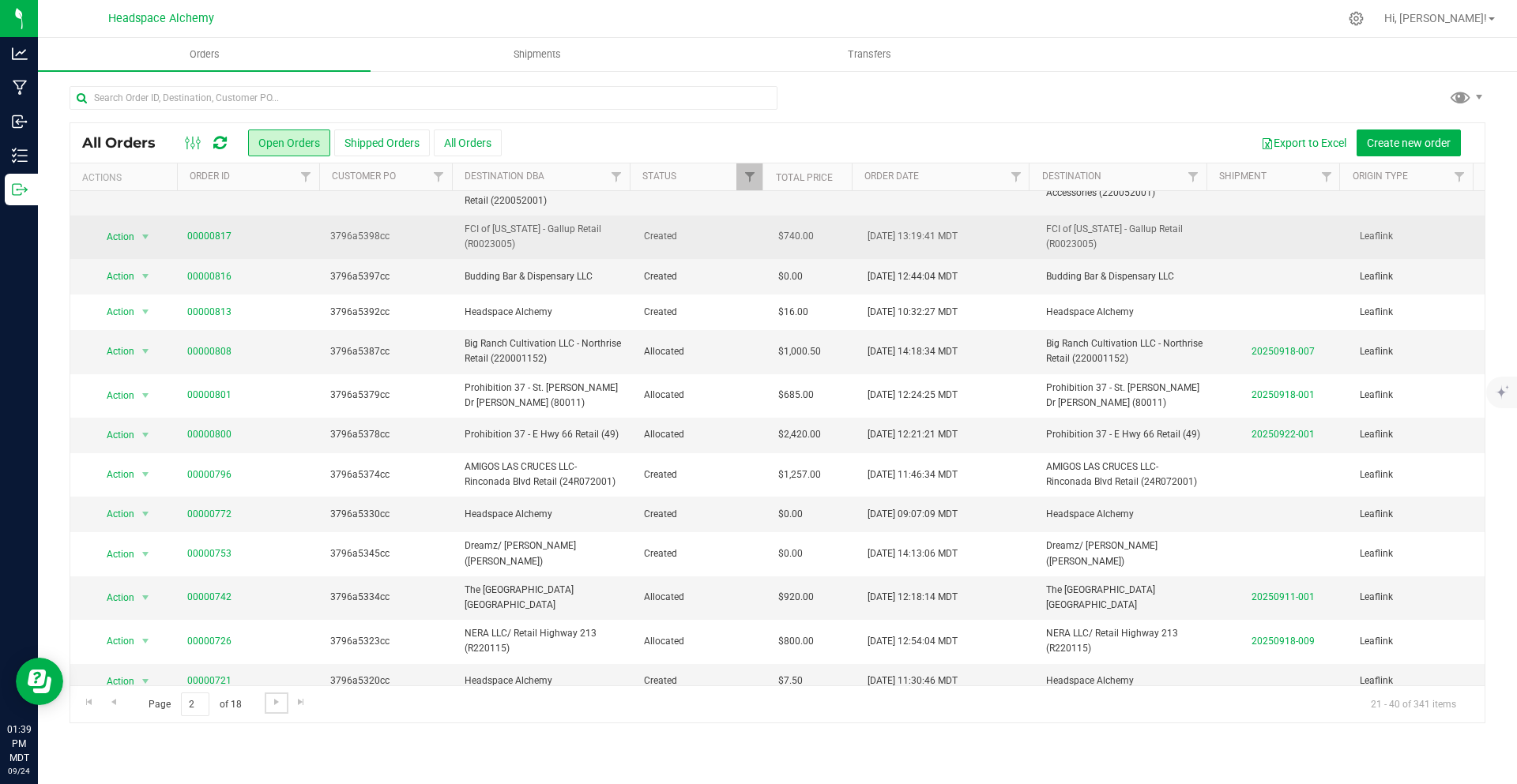
scroll to position [290, 0]
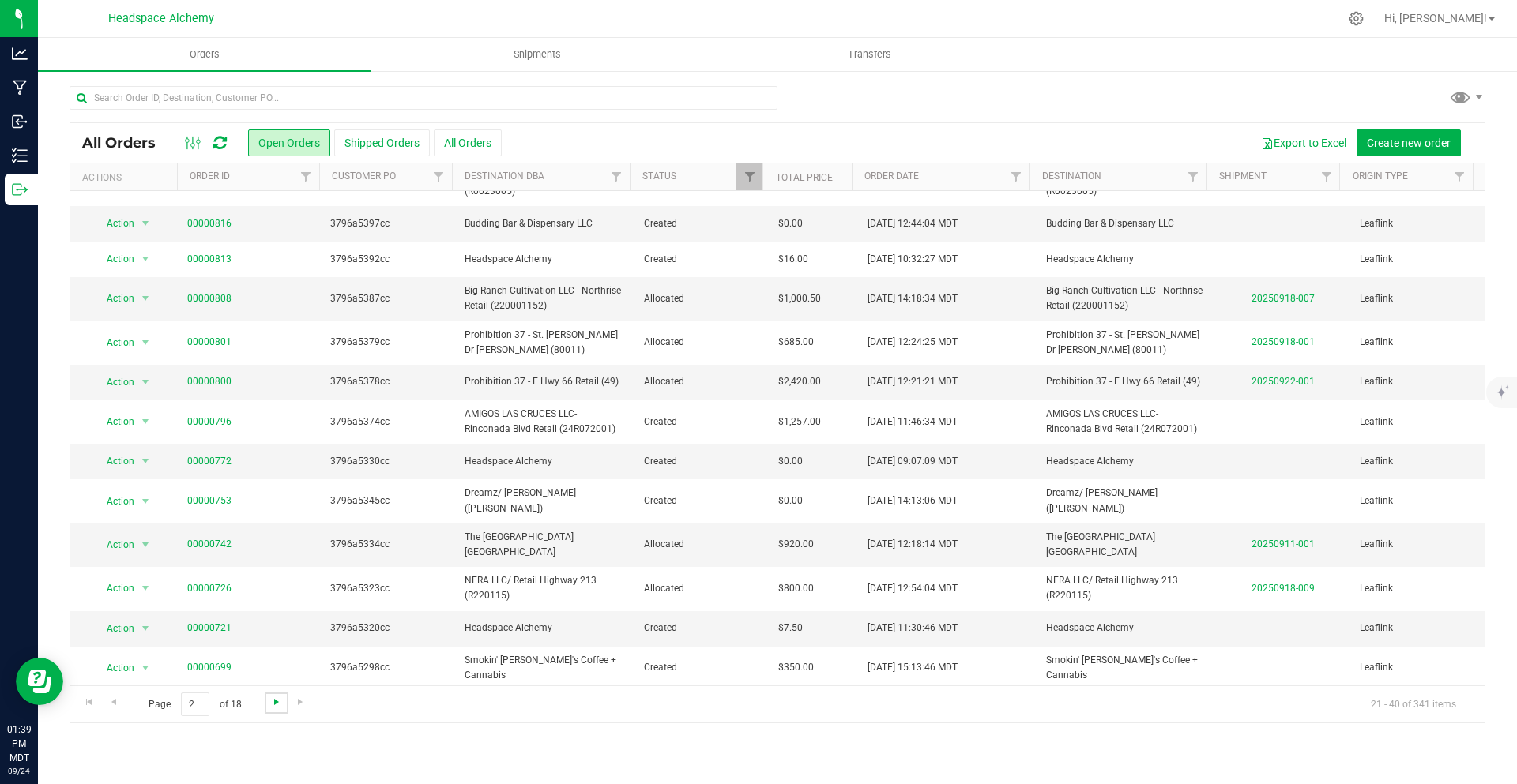
click at [271, 703] on span "Go to the next page" at bounding box center [277, 702] width 13 height 13
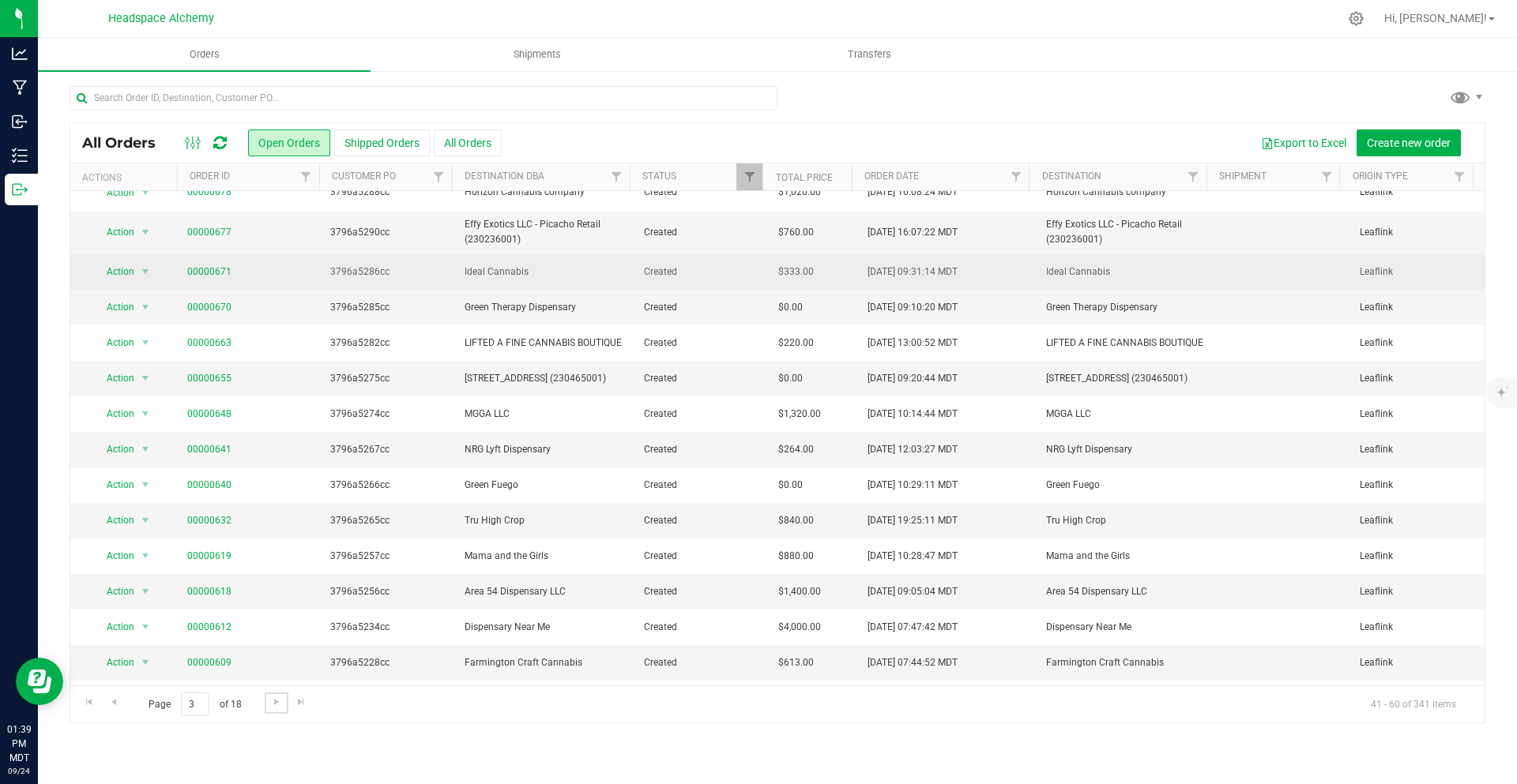
scroll to position [232, 0]
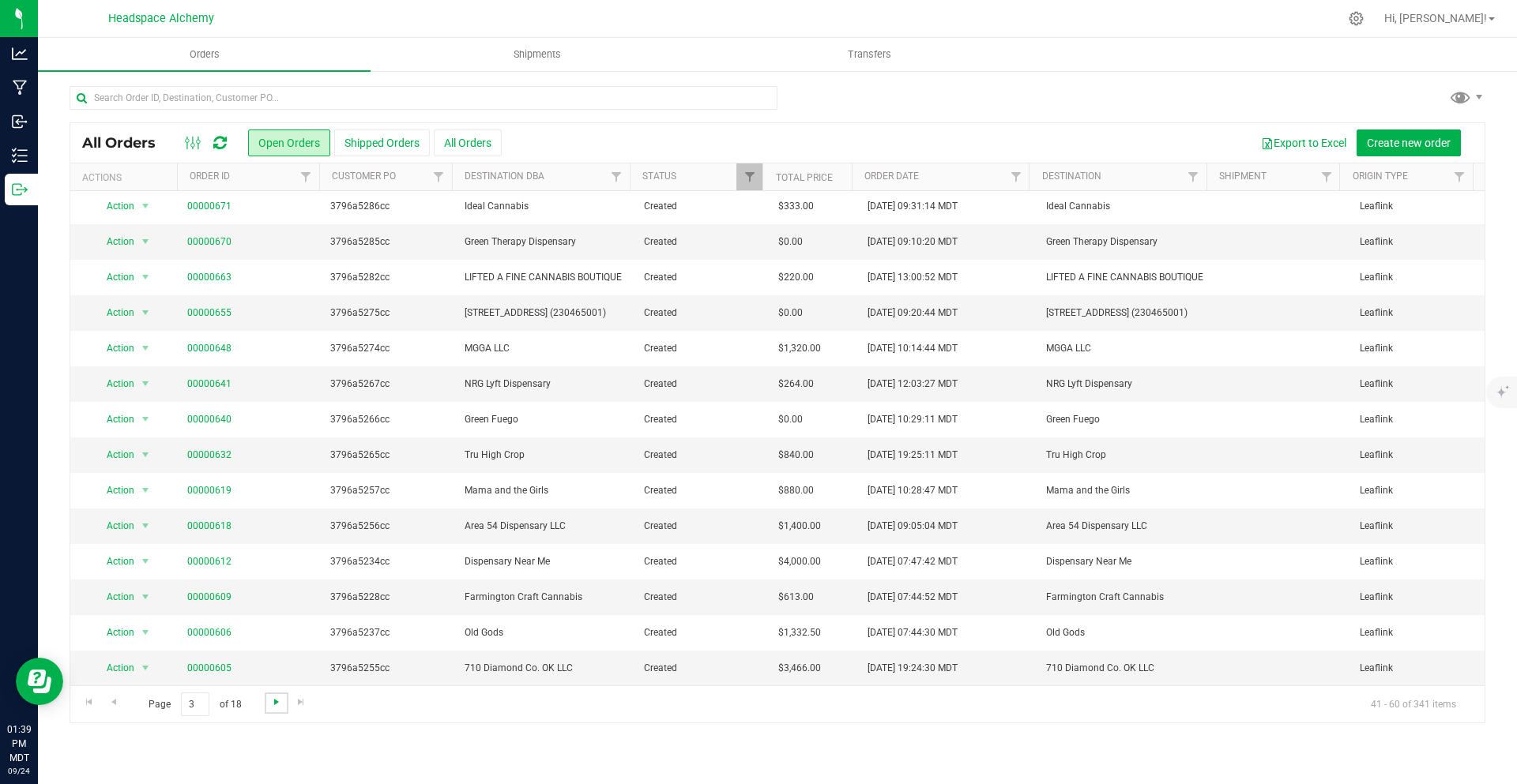
click at [272, 703] on span "Go to the next page" at bounding box center [277, 702] width 13 height 13
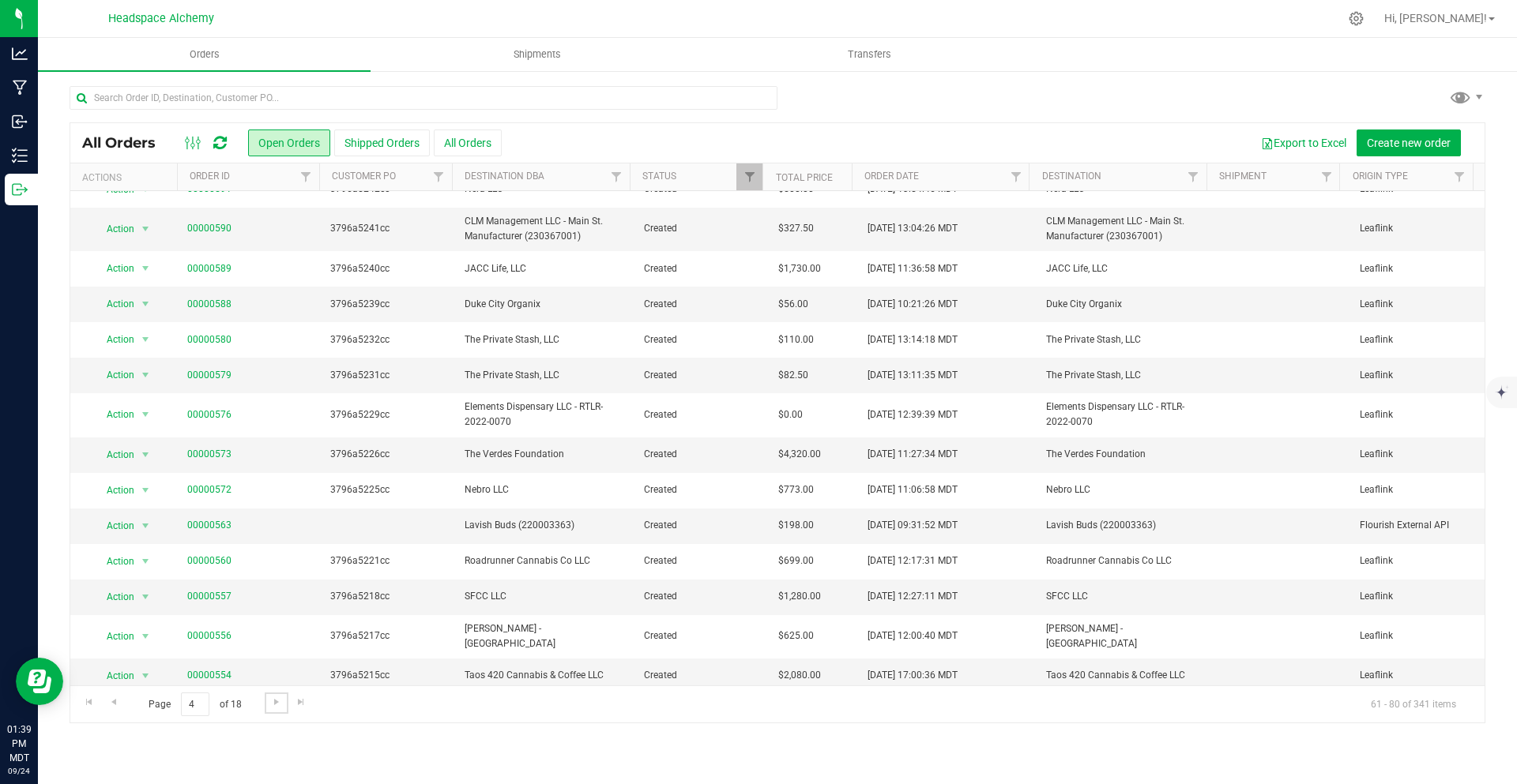
scroll to position [0, 0]
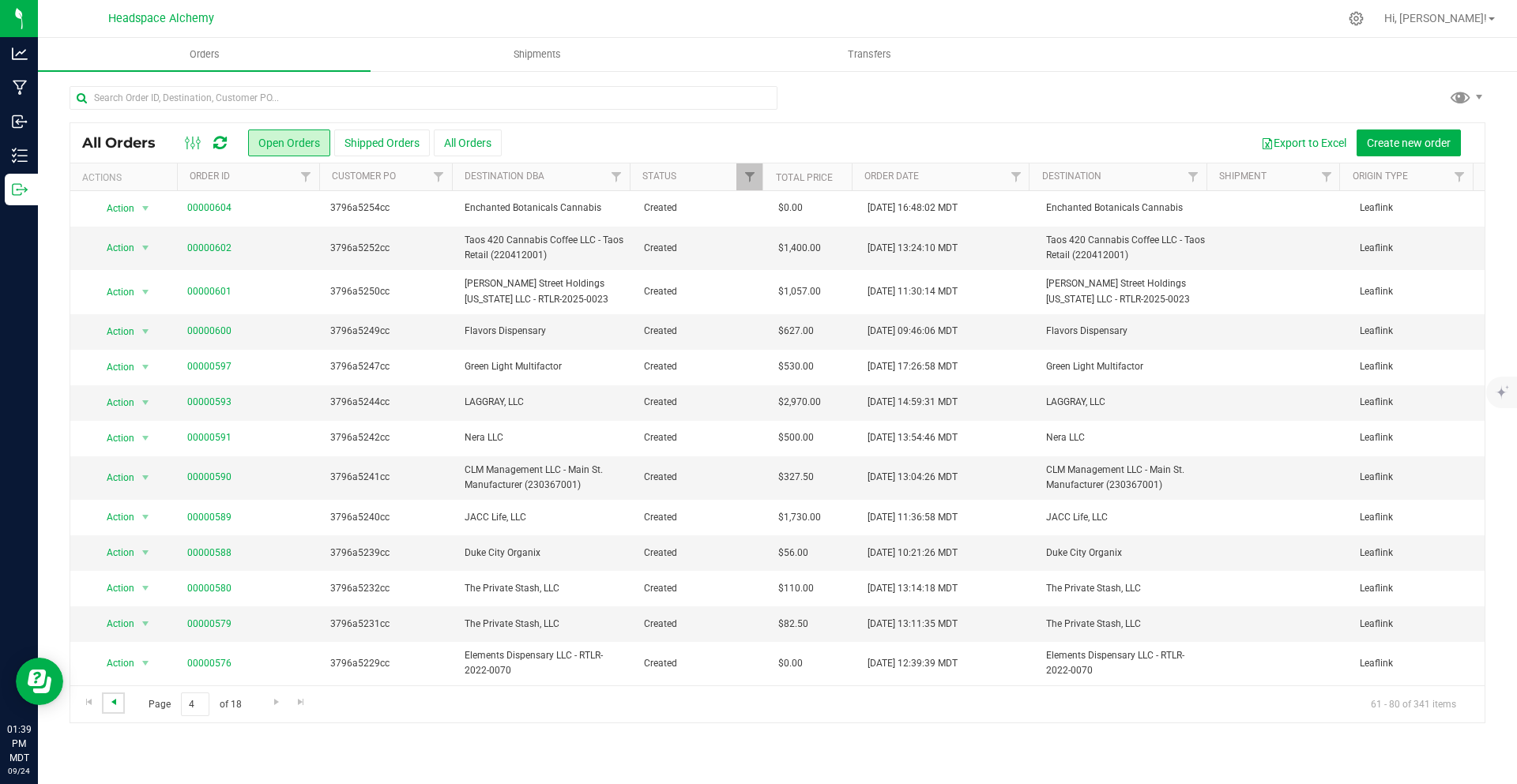
click at [109, 699] on span "Go to the previous page" at bounding box center [114, 702] width 13 height 13
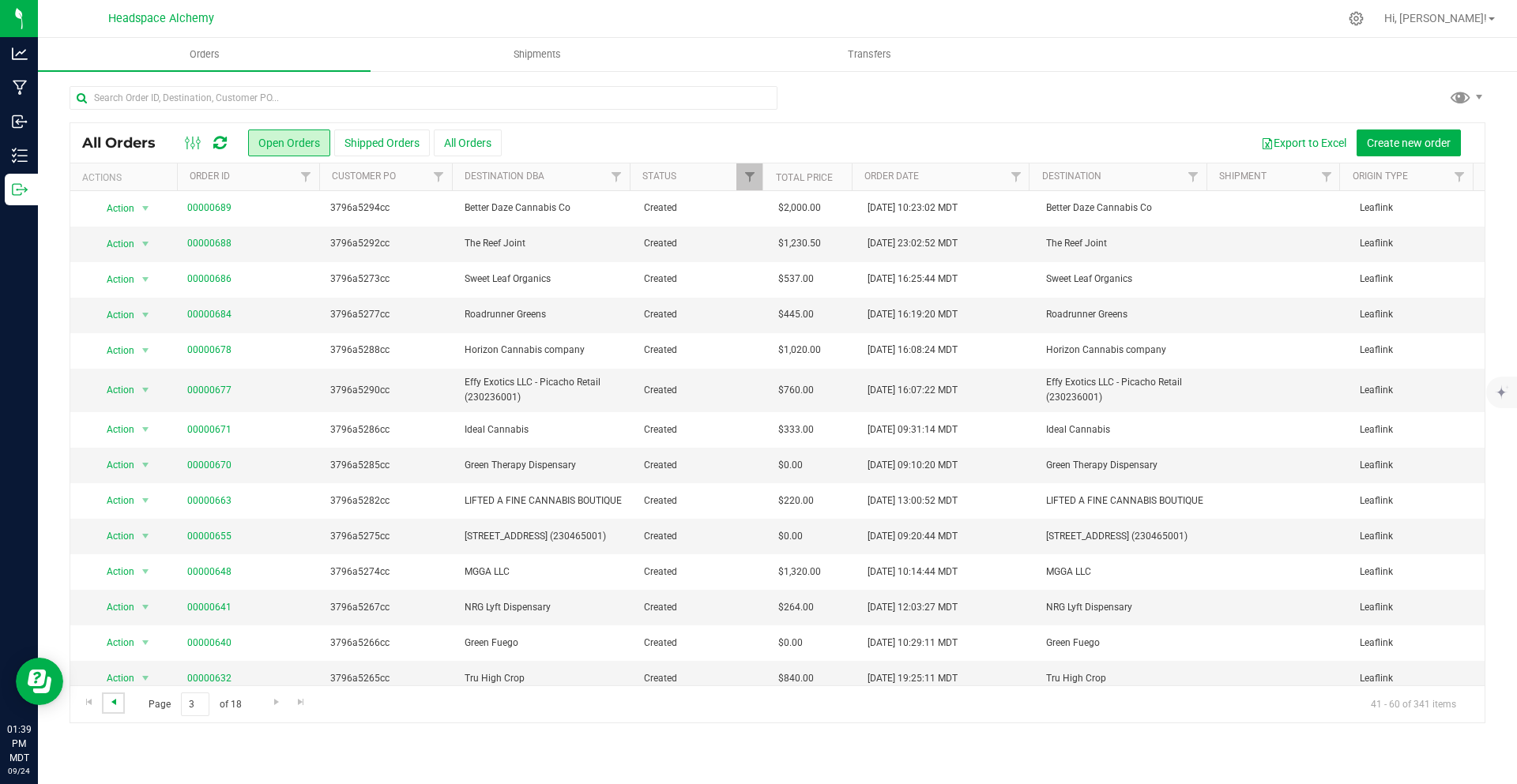
click at [109, 699] on span "Go to the previous page" at bounding box center [114, 702] width 13 height 13
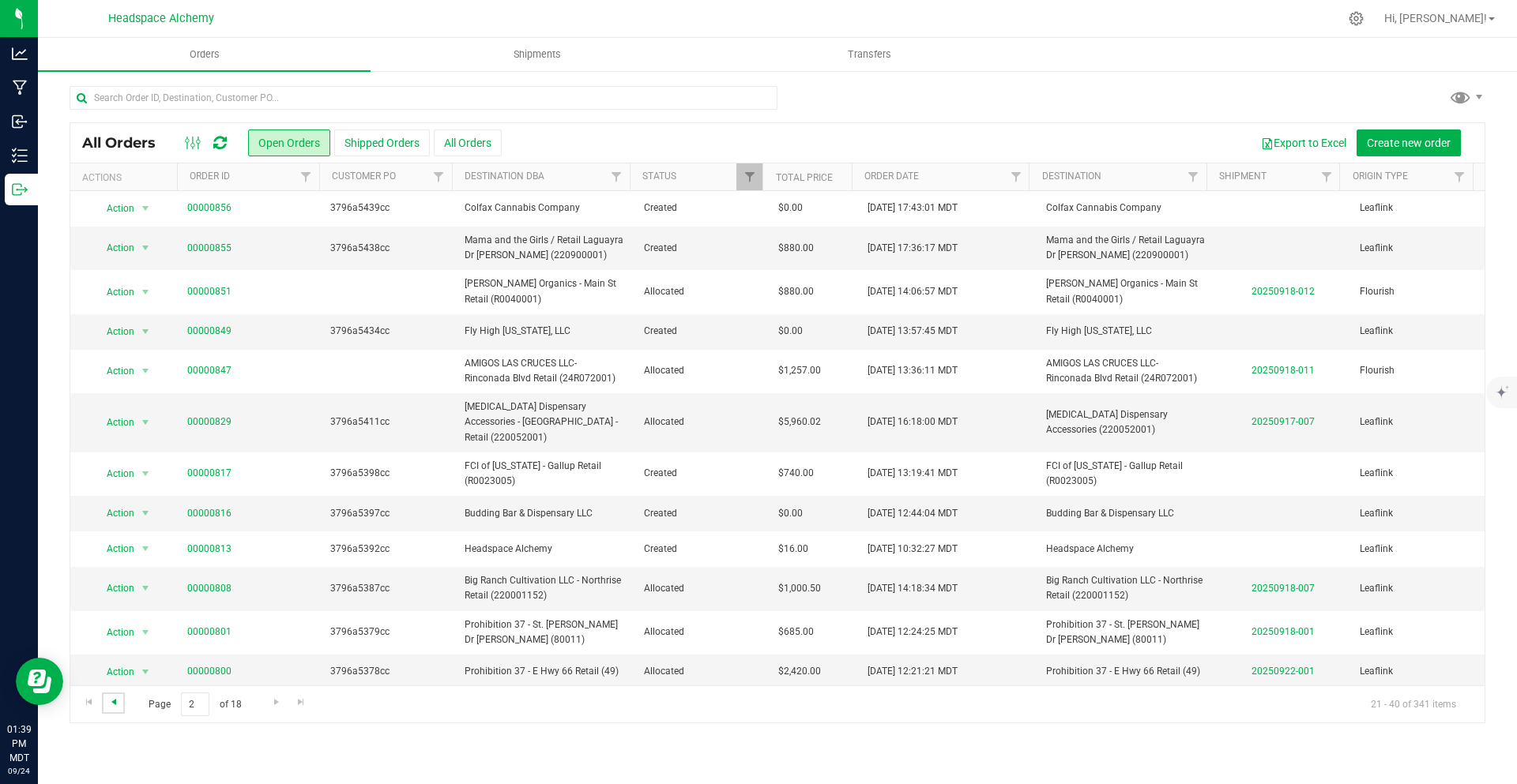
click at [109, 699] on span "Go to the previous page" at bounding box center [114, 702] width 13 height 13
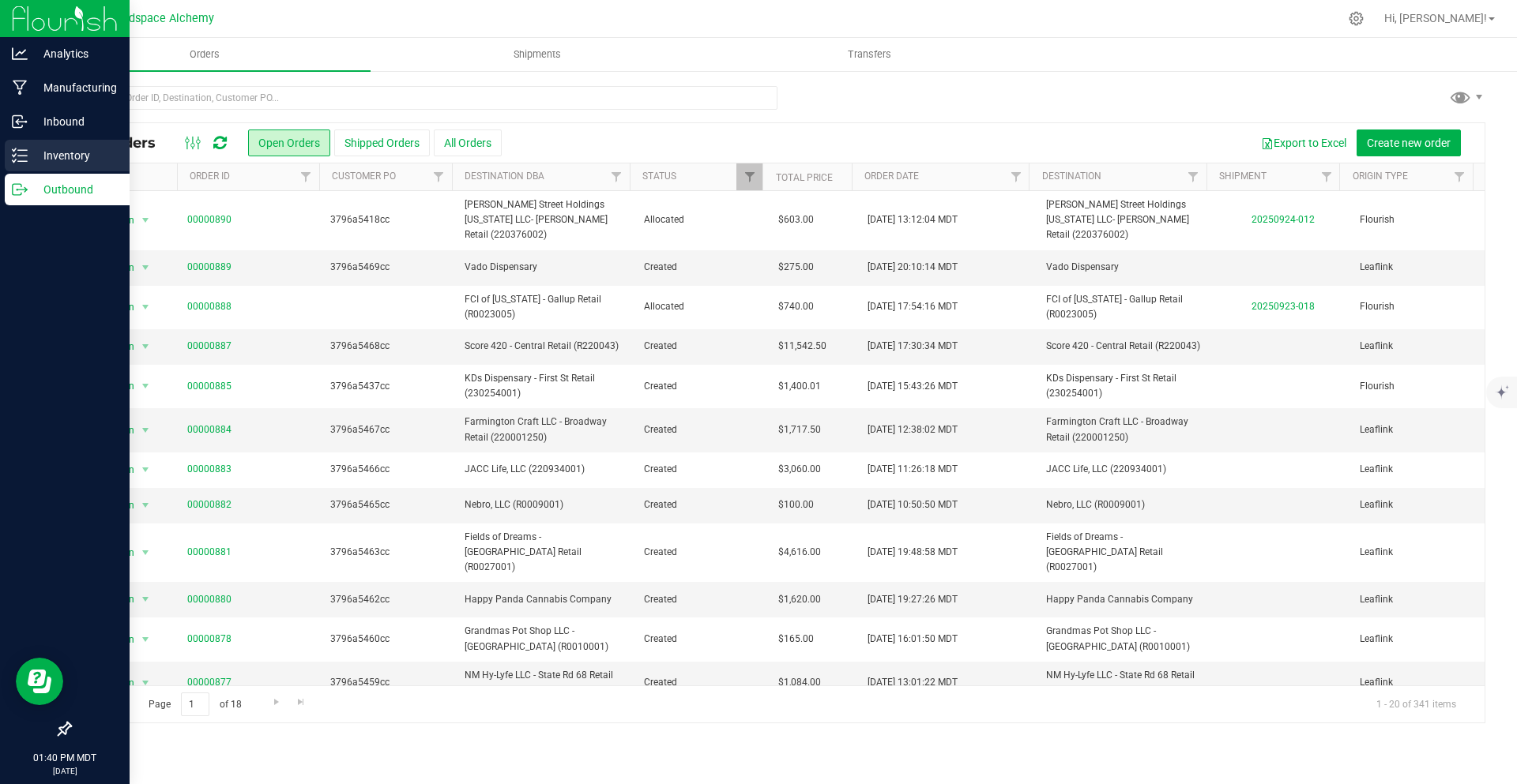
click at [19, 147] on div "Inventory" at bounding box center [67, 156] width 124 height 32
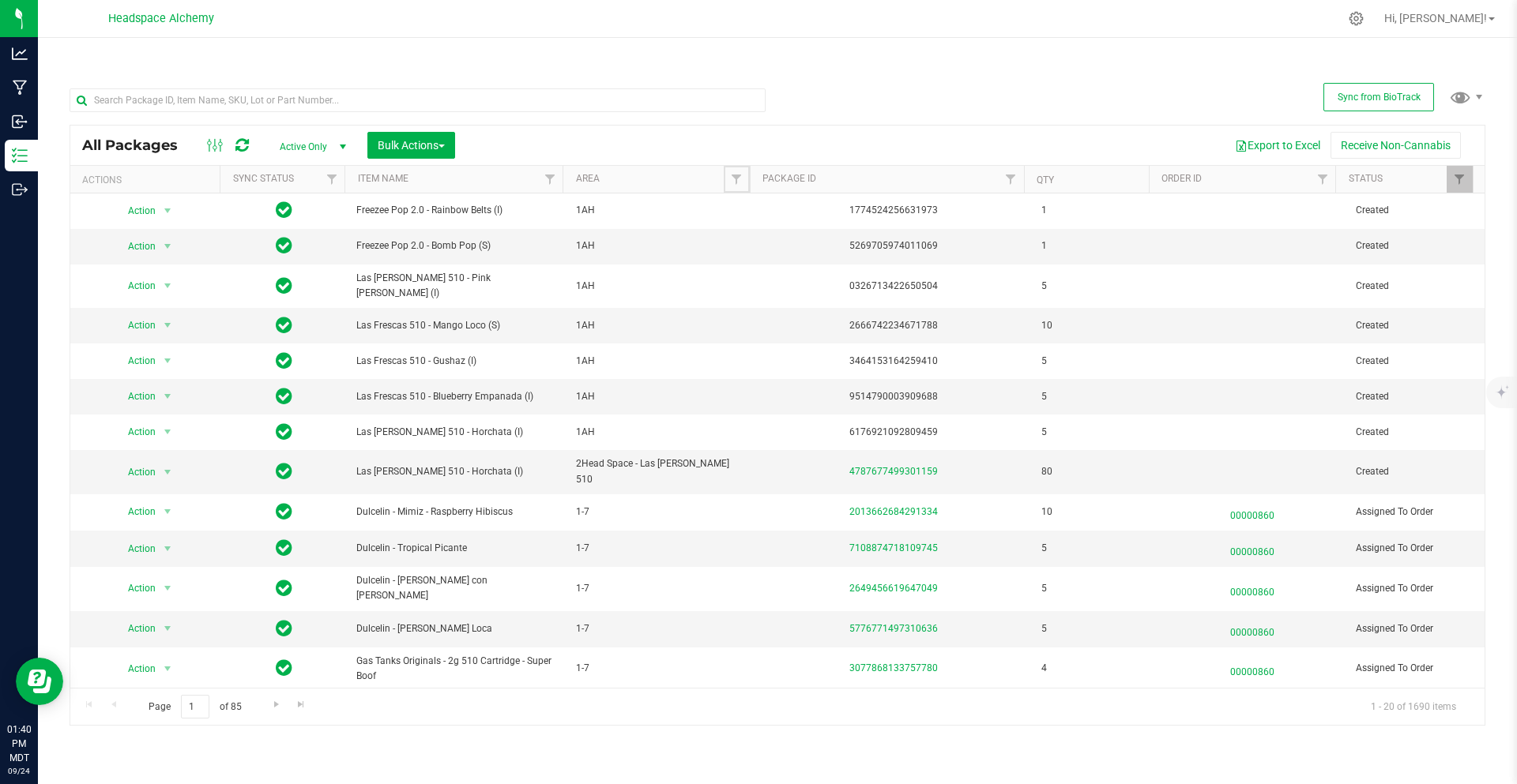
click at [736, 179] on span "Filter" at bounding box center [737, 179] width 13 height 13
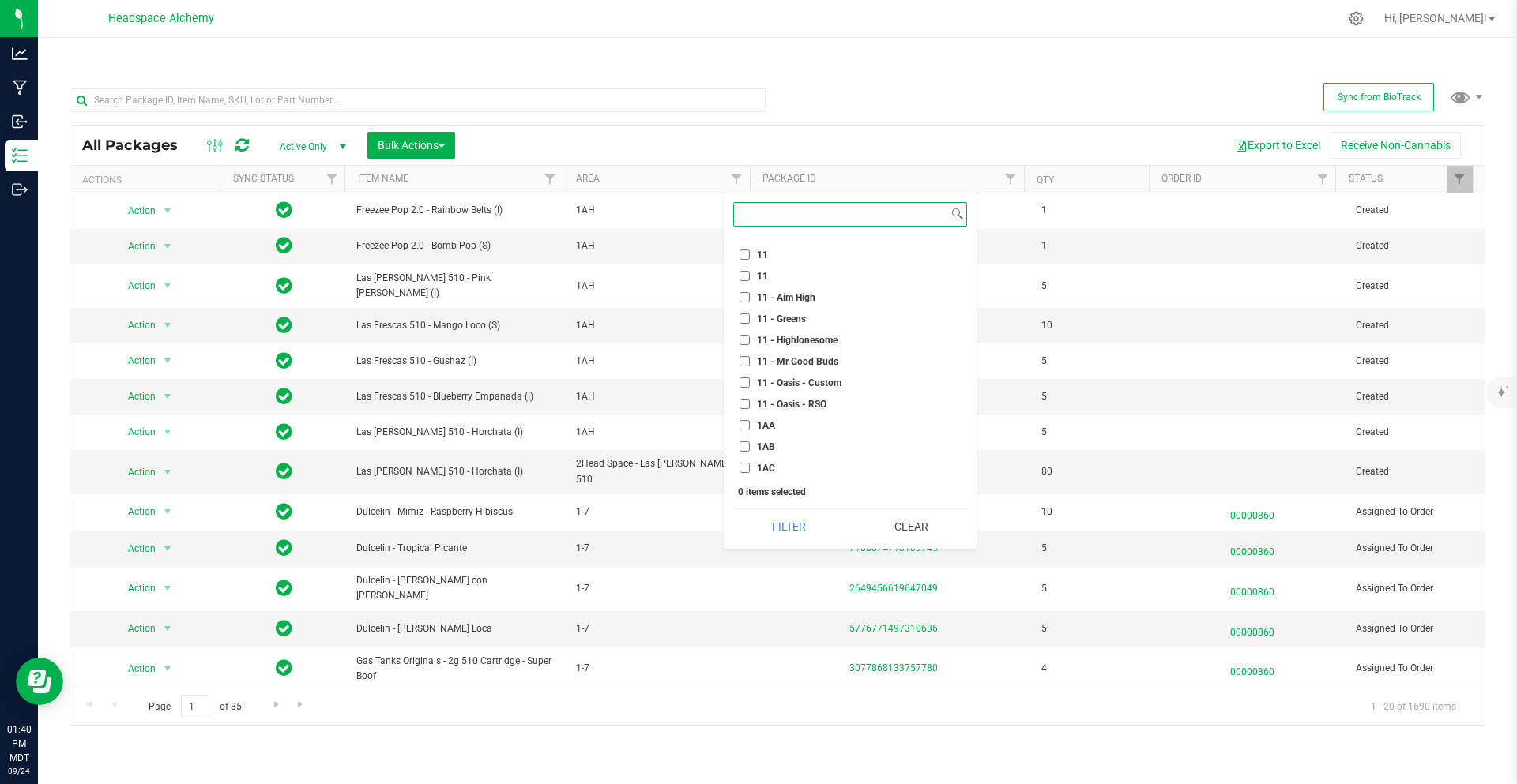
scroll to position [790, 0]
click at [745, 416] on input "1AH" at bounding box center [745, 416] width 10 height 10
checkbox input "true"
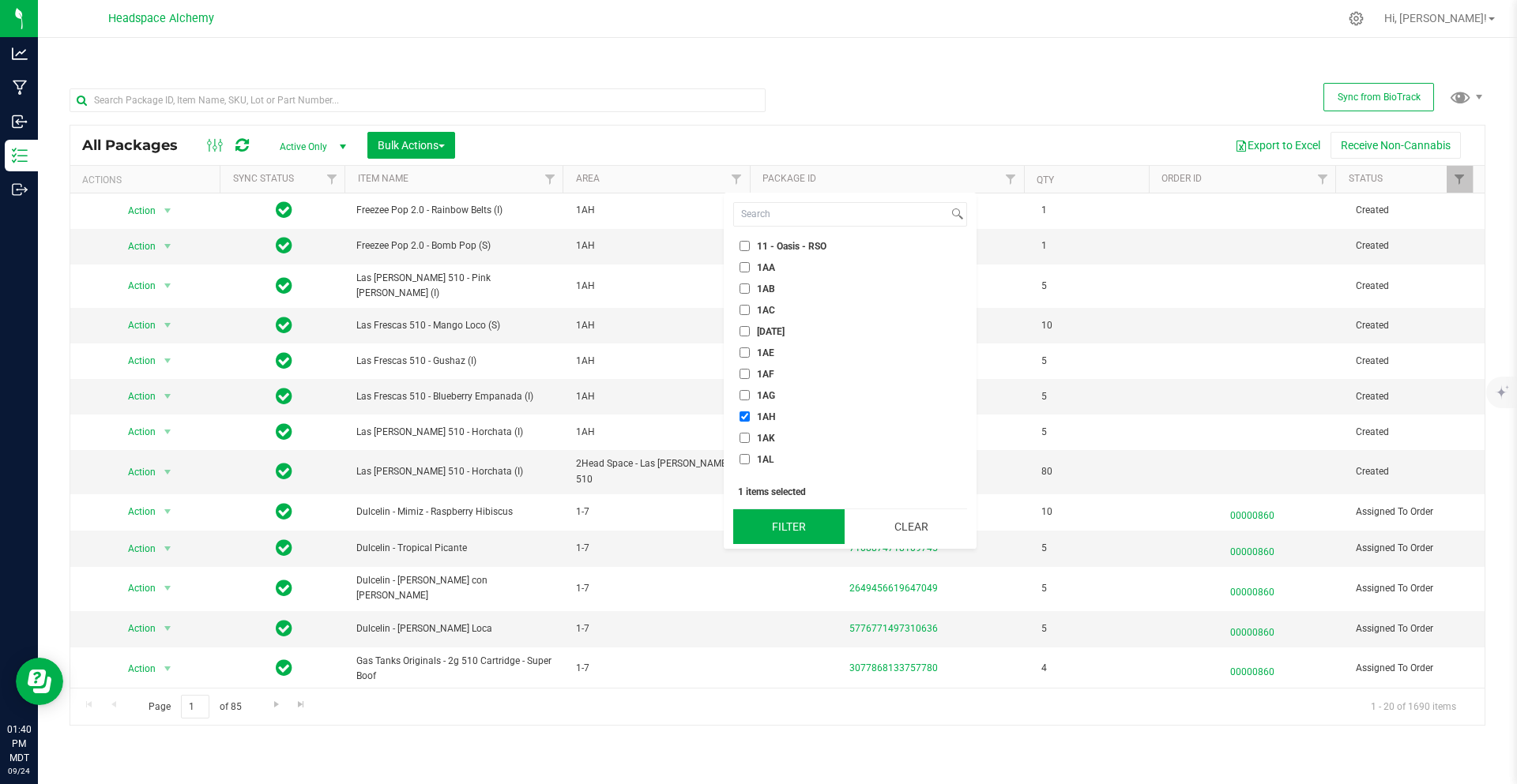
click at [791, 530] on button "Filter" at bounding box center [789, 527] width 112 height 35
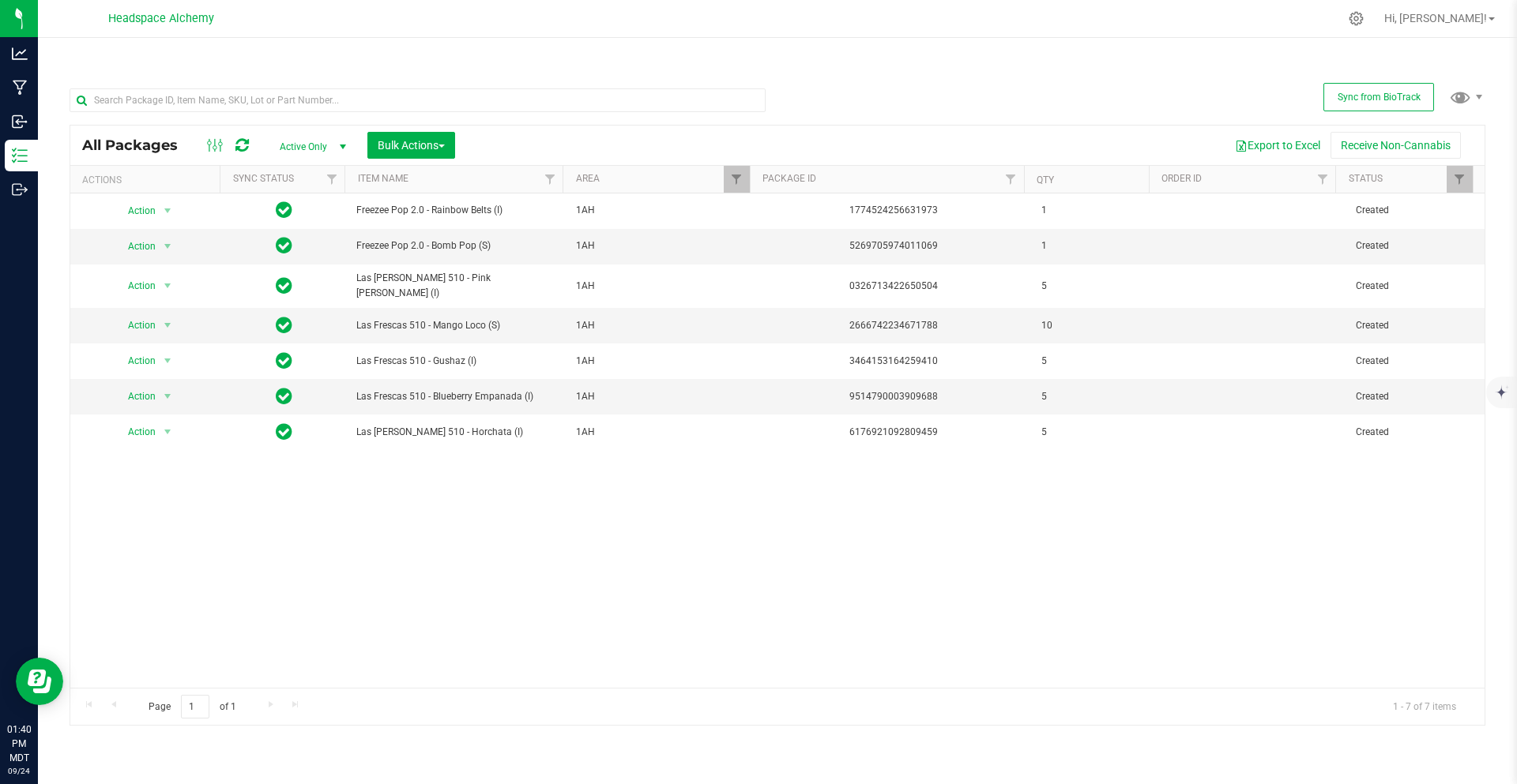
click at [466, 134] on div "Bulk Actions" at bounding box center [417, 145] width 100 height 27
click at [414, 140] on span "Bulk Actions" at bounding box center [411, 145] width 67 height 13
click at [471, 206] on span "Add to outbound order" at bounding box center [430, 210] width 108 height 13
click at [422, 136] on button "Bulk Actions" at bounding box center [411, 145] width 88 height 27
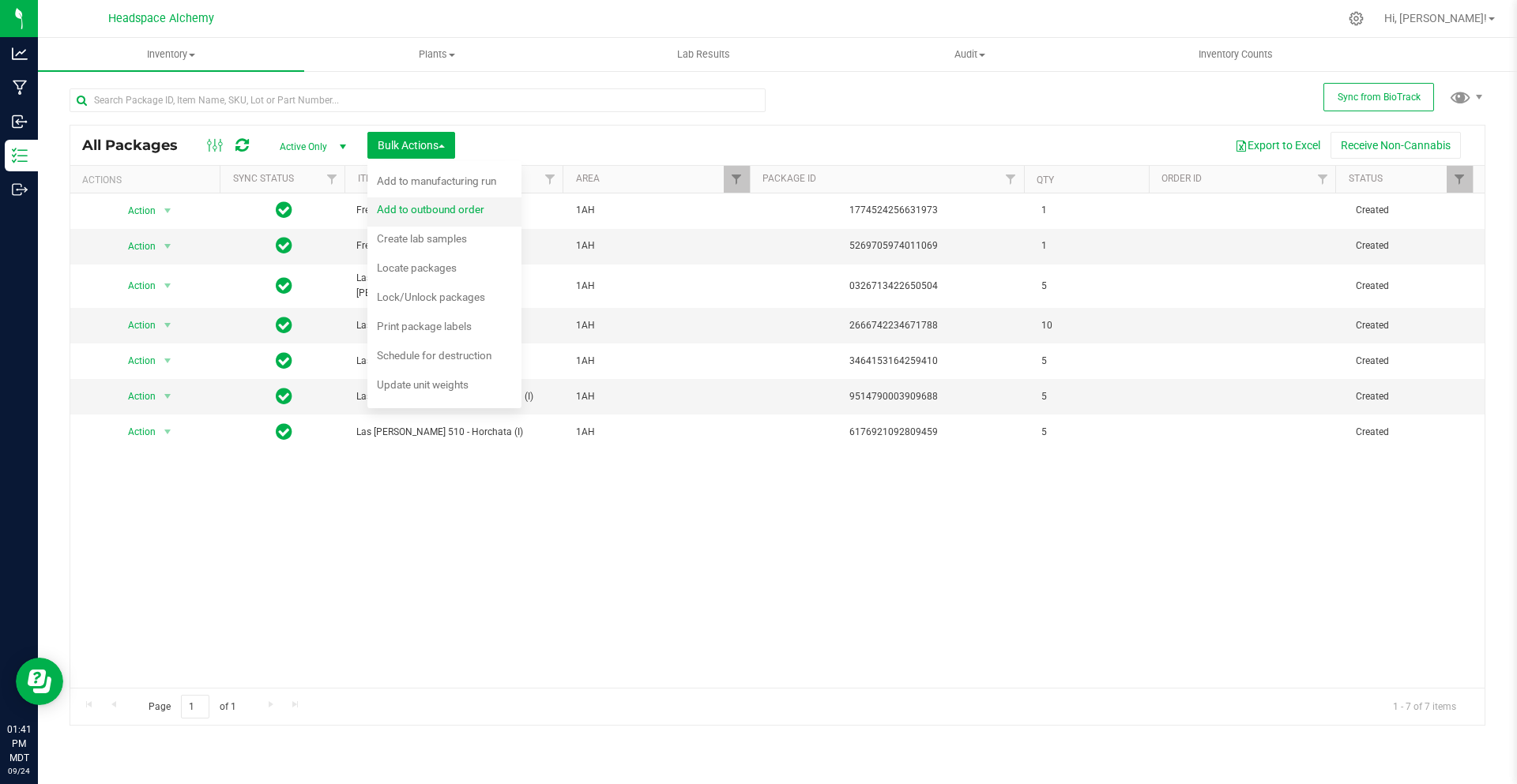
click at [450, 203] on span "Add to outbound order" at bounding box center [430, 210] width 108 height 13
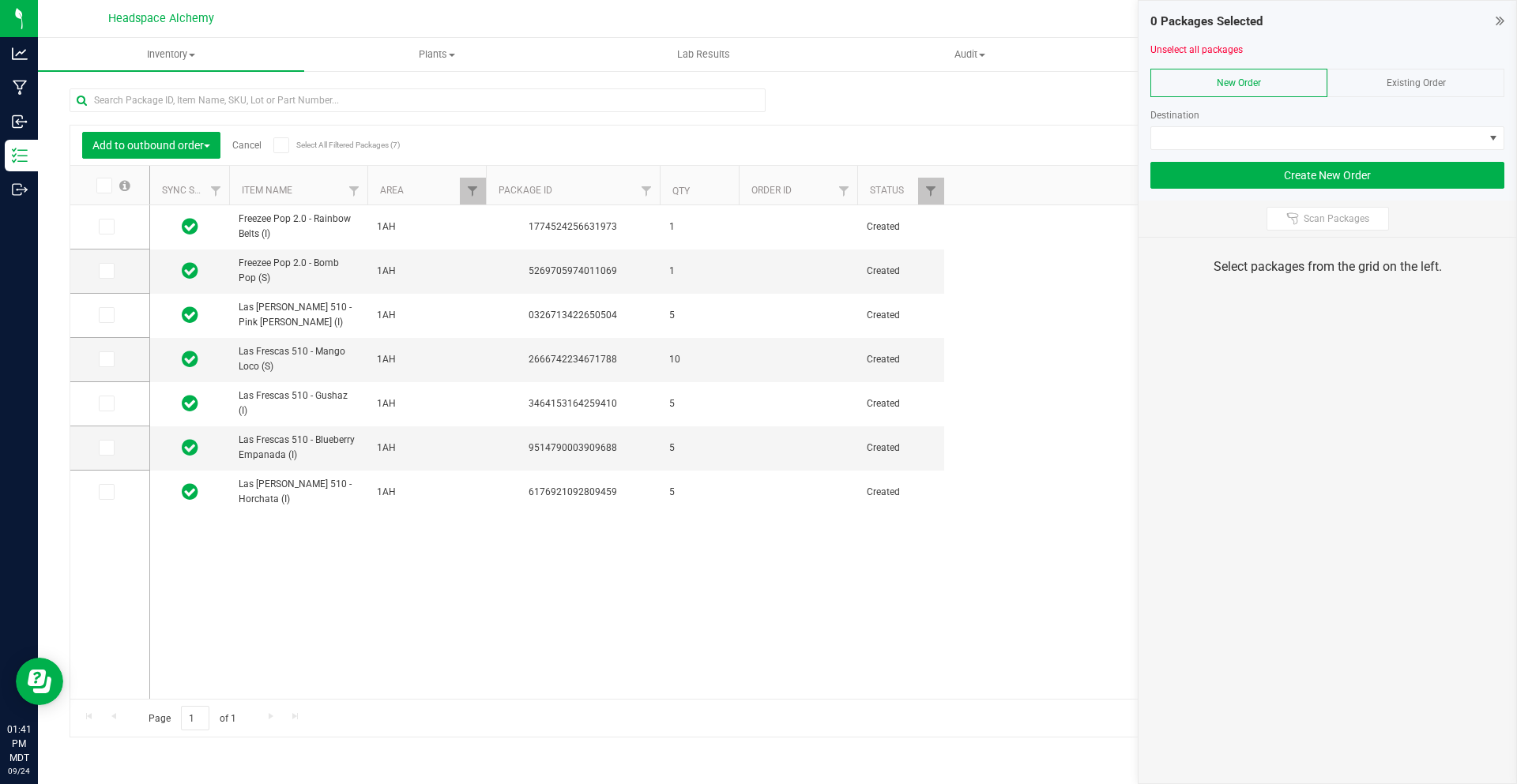
click at [1379, 81] on div "Existing Order" at bounding box center [1416, 83] width 177 height 29
click at [1364, 128] on span at bounding box center [1317, 138] width 333 height 22
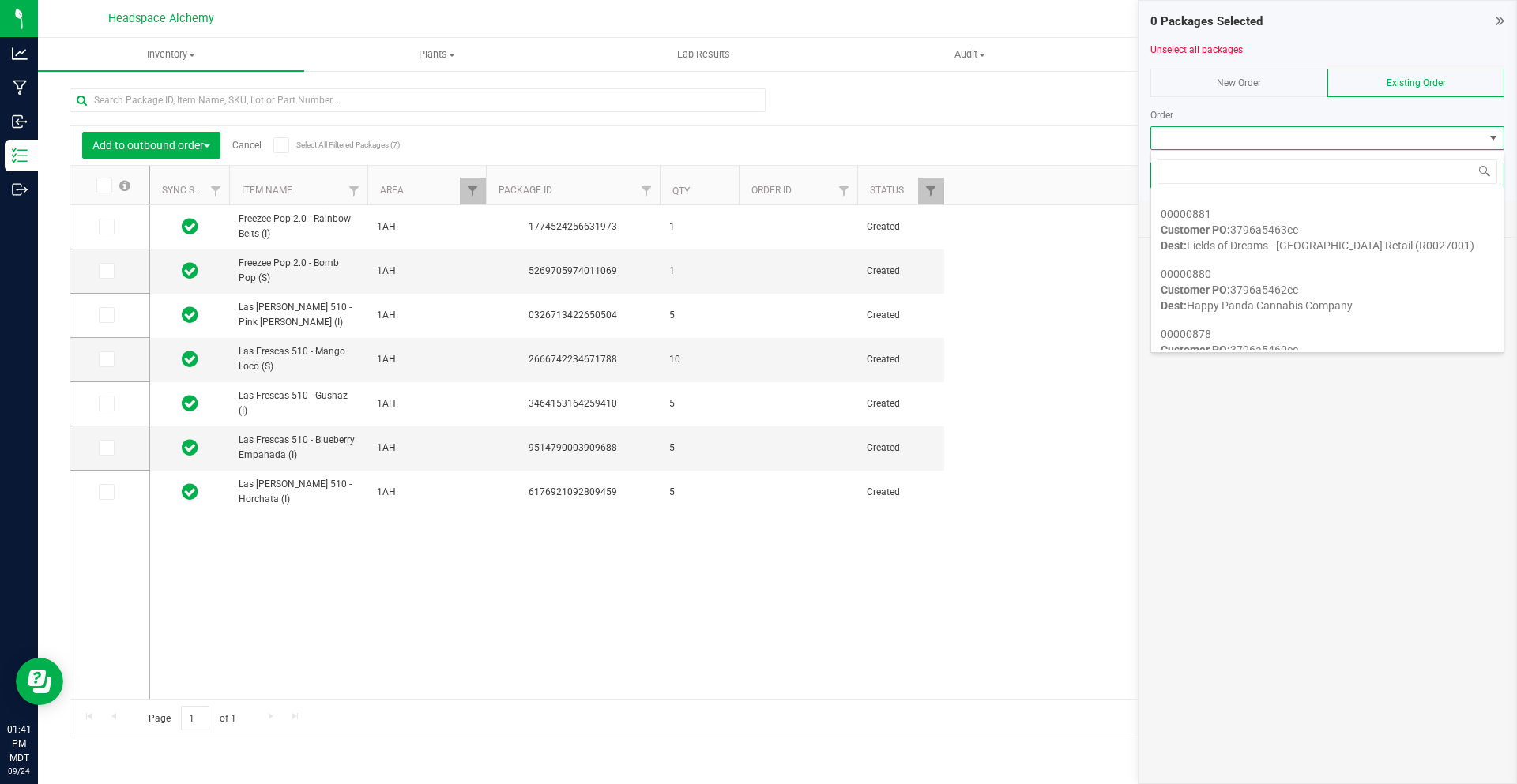
scroll to position [553, 0]
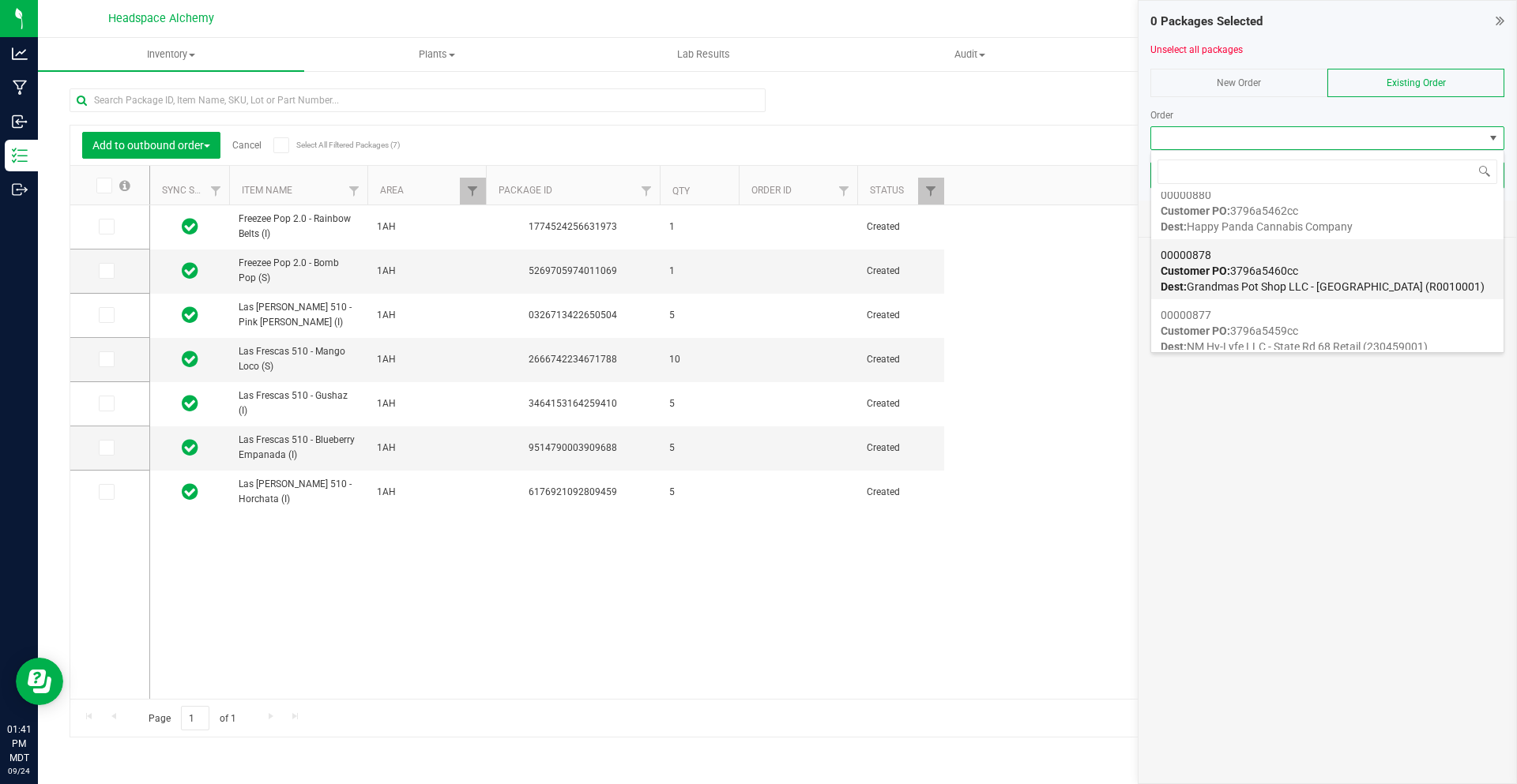
click at [1357, 258] on div "00000878 Customer PO: 3796a5460cc Dest: Grandmas Pot Shop LLC - [PERSON_NAME] (…" at bounding box center [1328, 270] width 334 height 60
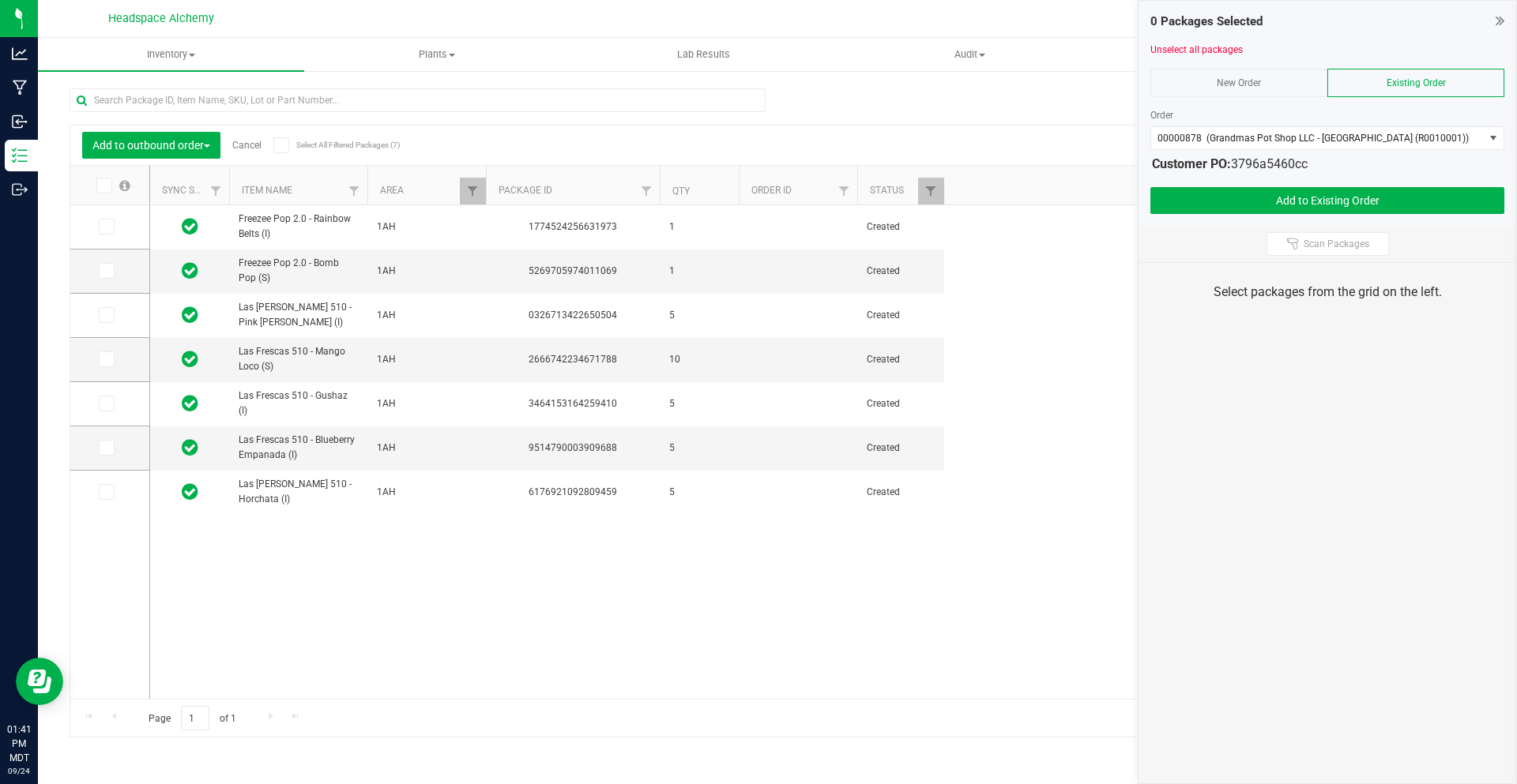
click at [294, 151] on label "Select All Filtered Packages (7)" at bounding box center [325, 145] width 102 height 16
click at [0, 0] on input "Select All Filtered Packages (7)" at bounding box center [0, 0] width 0 height 0
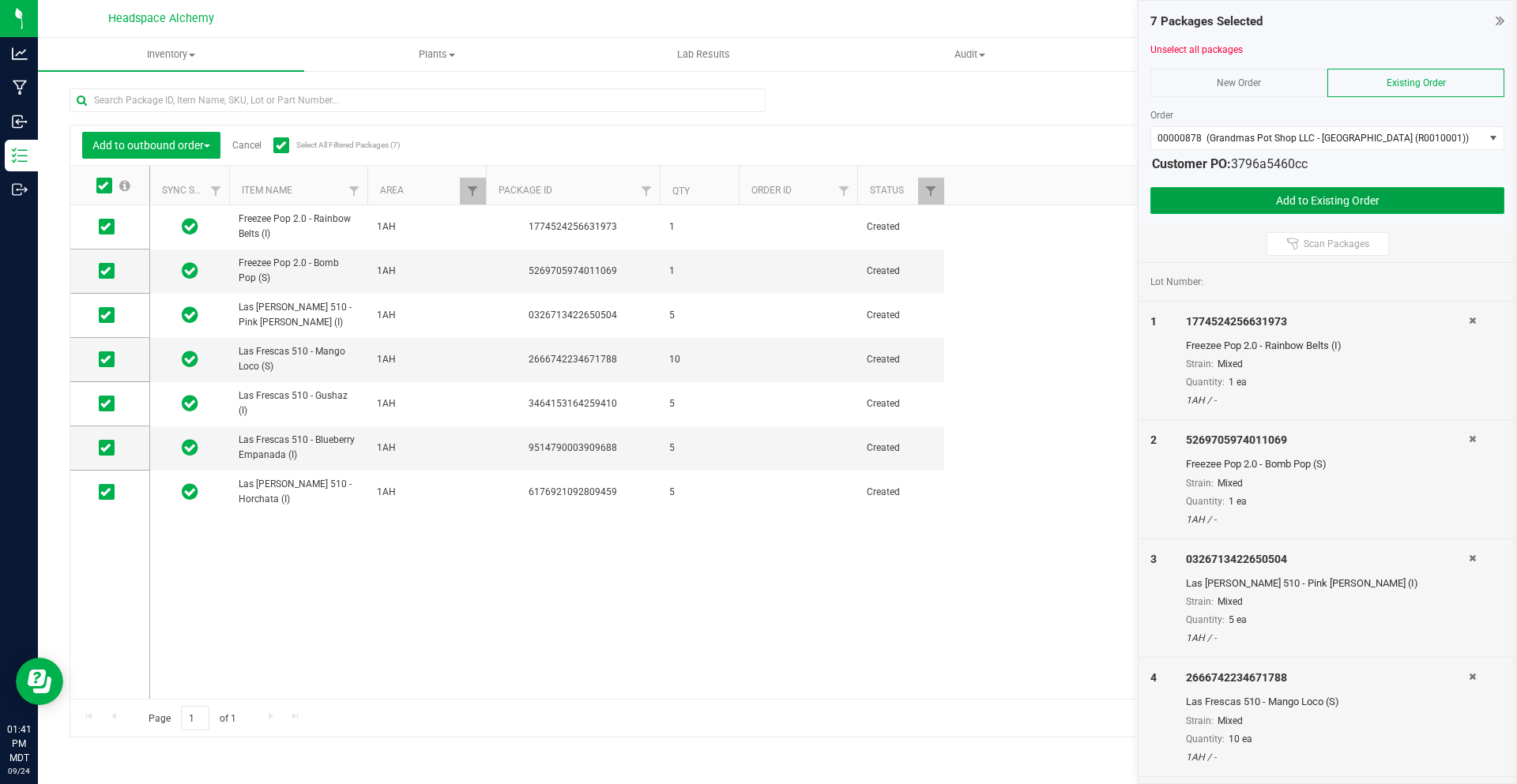
click at [1387, 191] on button "Add to Existing Order" at bounding box center [1328, 201] width 354 height 27
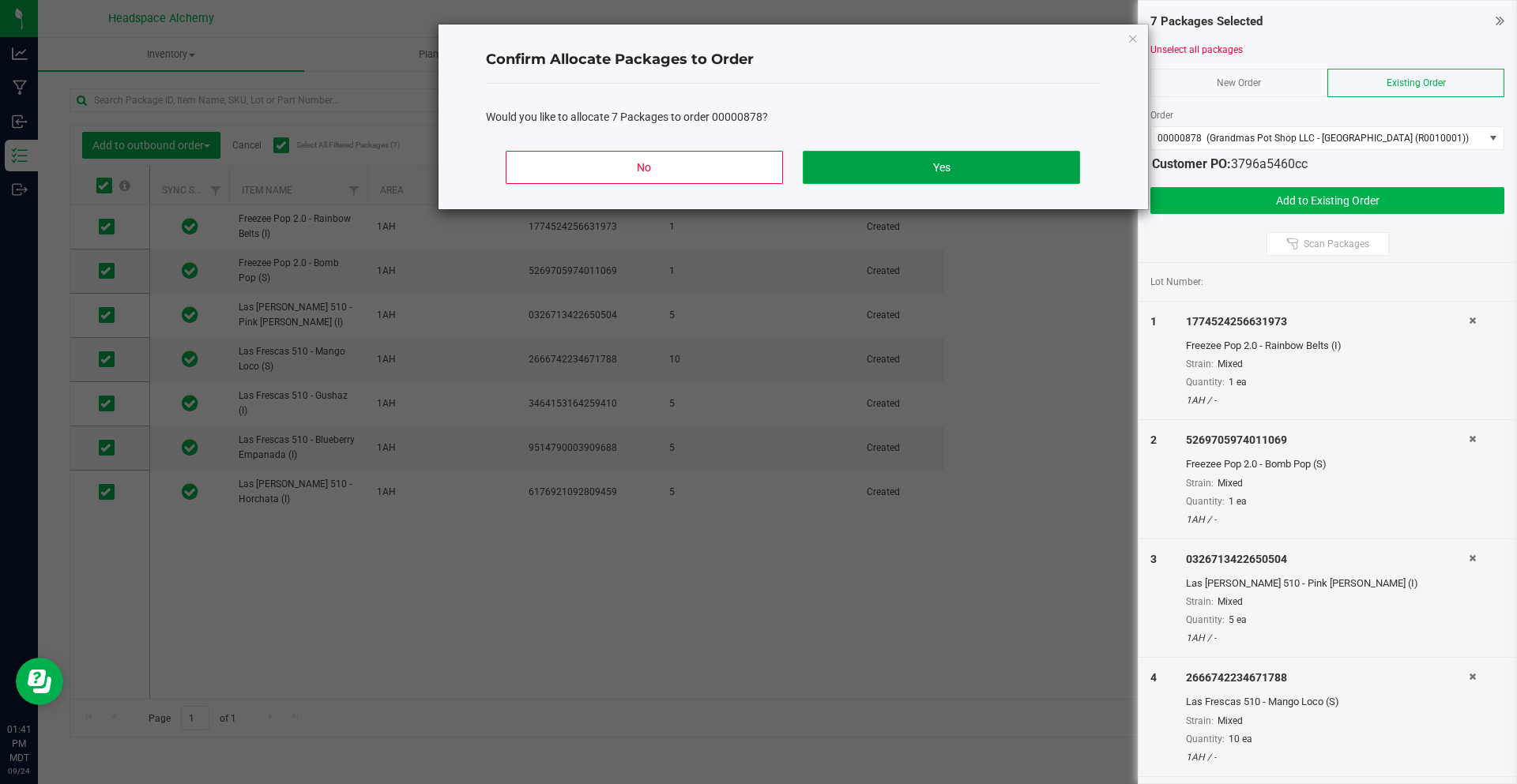
click at [942, 179] on button "Yes" at bounding box center [941, 167] width 277 height 33
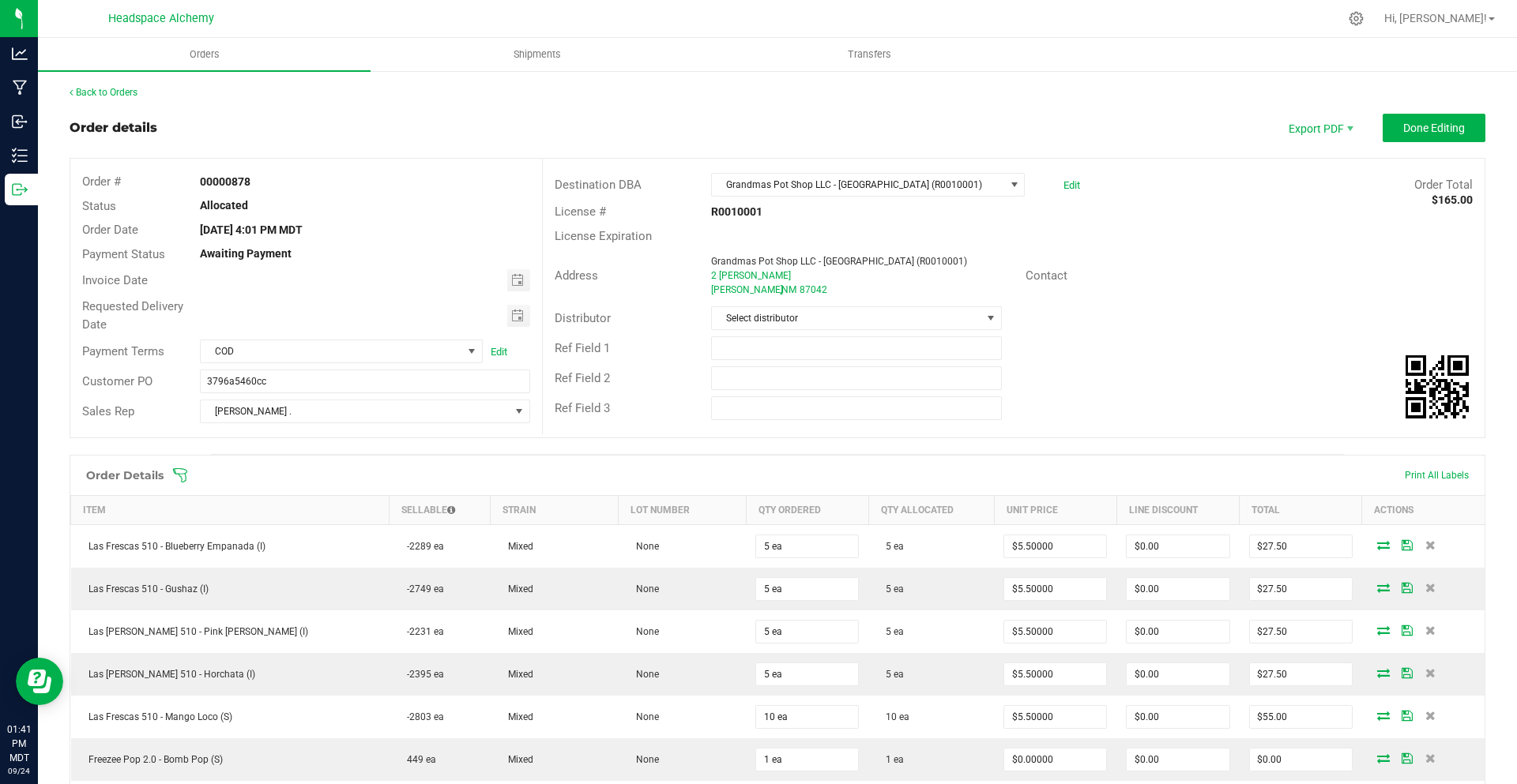
click at [1426, 111] on div "Back to Orders Order details Export PDF Done Editing Order # 00000878 Status Al…" at bounding box center [777, 607] width 1416 height 1043
click at [1425, 120] on button "Done Editing" at bounding box center [1434, 128] width 103 height 29
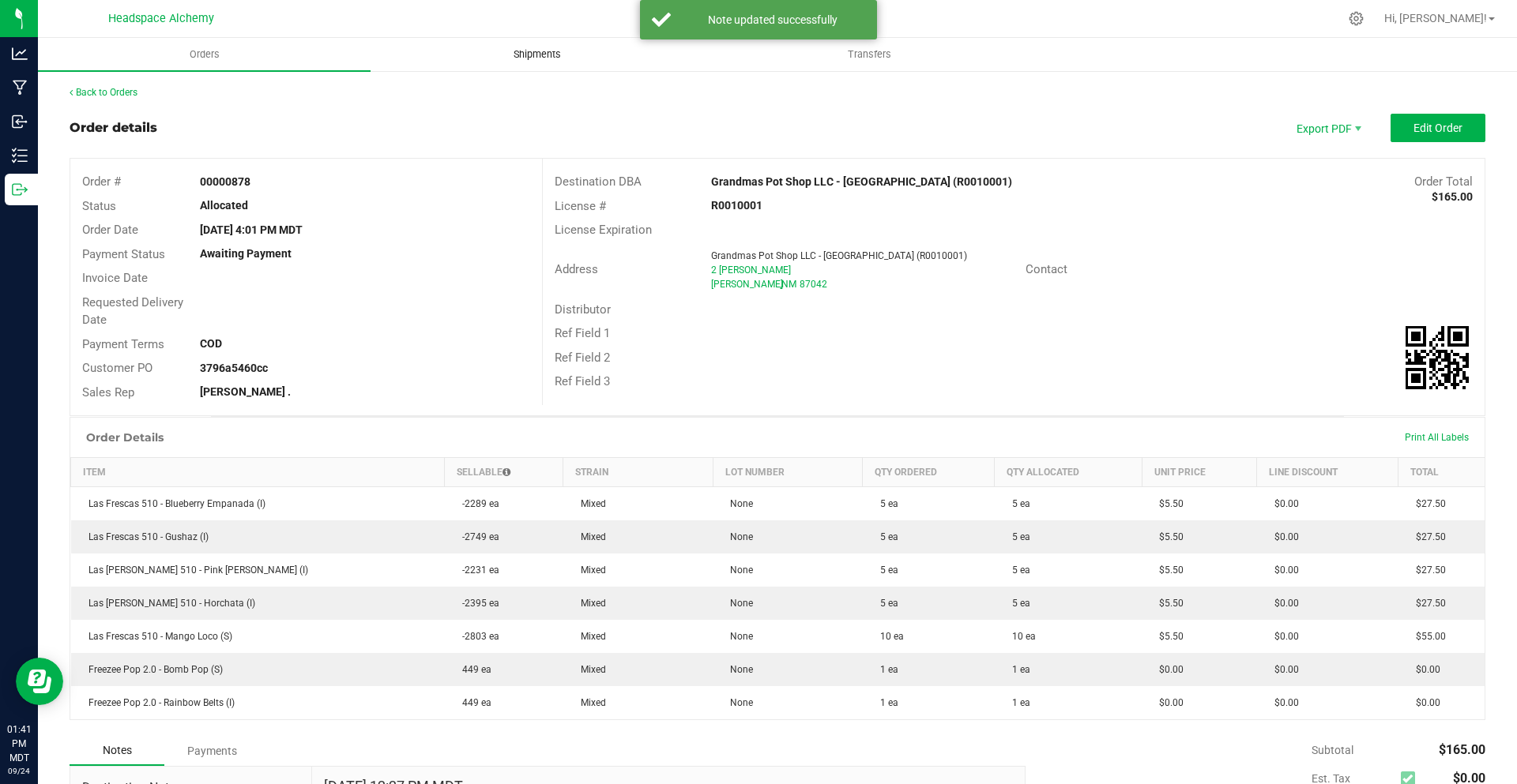
click at [526, 58] on span "Shipments" at bounding box center [537, 54] width 90 height 14
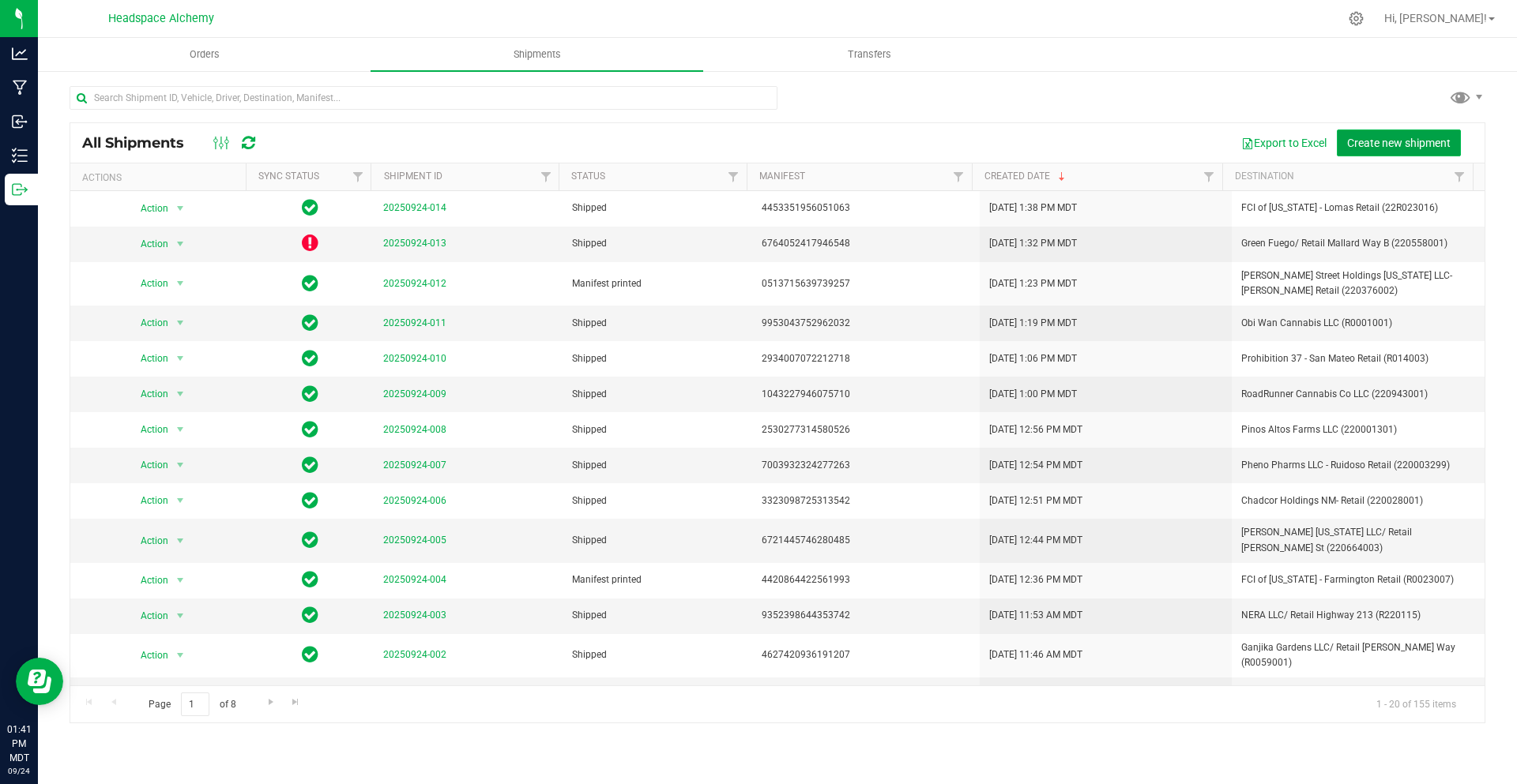
click at [1375, 139] on span "Create new shipment" at bounding box center [1399, 143] width 104 height 13
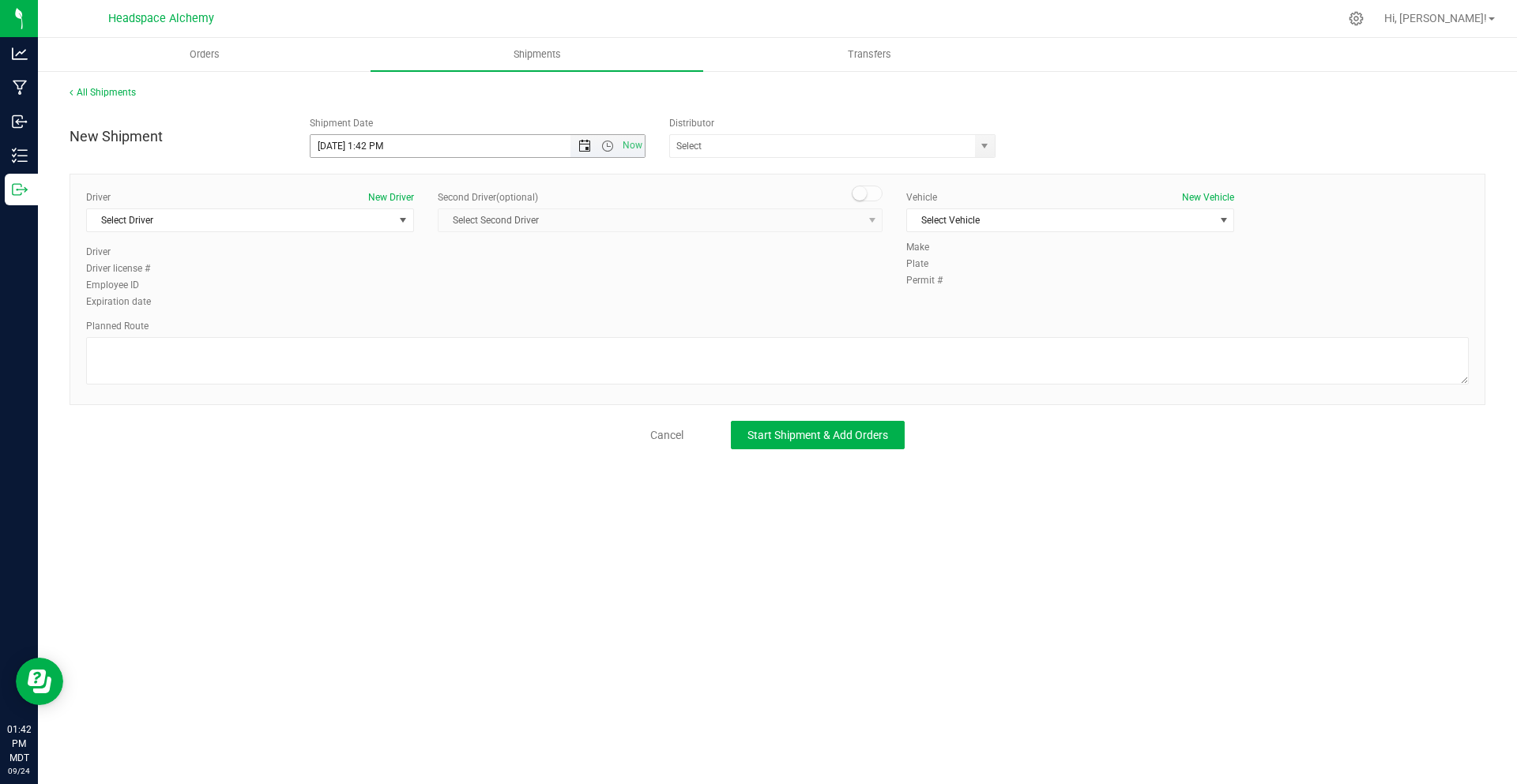
click at [578, 146] on span "Open the date view" at bounding box center [585, 146] width 27 height 13
click at [437, 295] on link "26" at bounding box center [439, 306] width 23 height 25
type input "[DATE] 1:42 PM"
click at [891, 151] on input "text" at bounding box center [818, 146] width 295 height 22
click at [721, 180] on li "Headspace Alchemy (230021002)" at bounding box center [832, 173] width 325 height 24
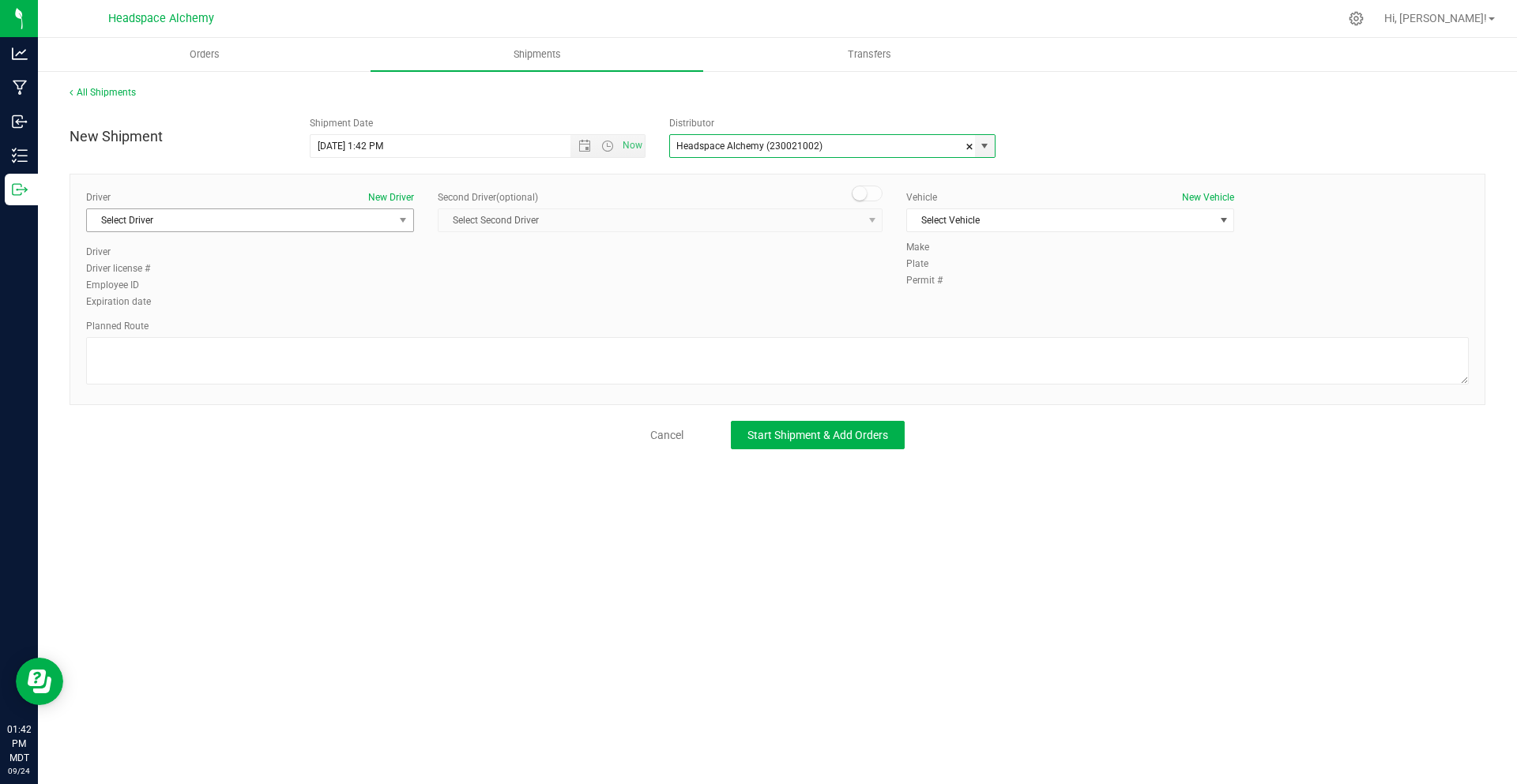
type input "Headspace Alchemy (230021002)"
click at [354, 215] on span "Select Driver" at bounding box center [240, 220] width 306 height 22
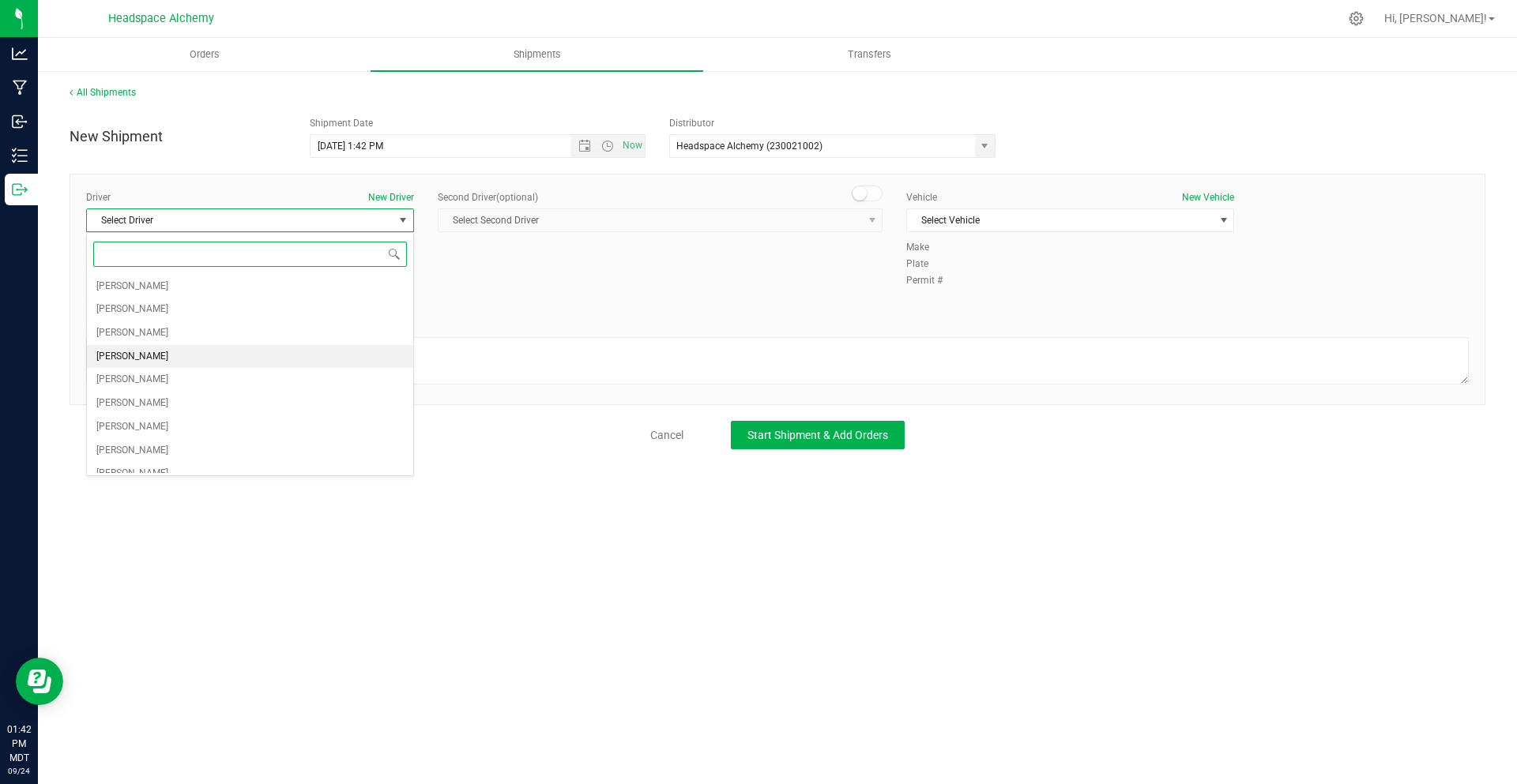
click at [146, 357] on span "[PERSON_NAME]" at bounding box center [132, 357] width 72 height 21
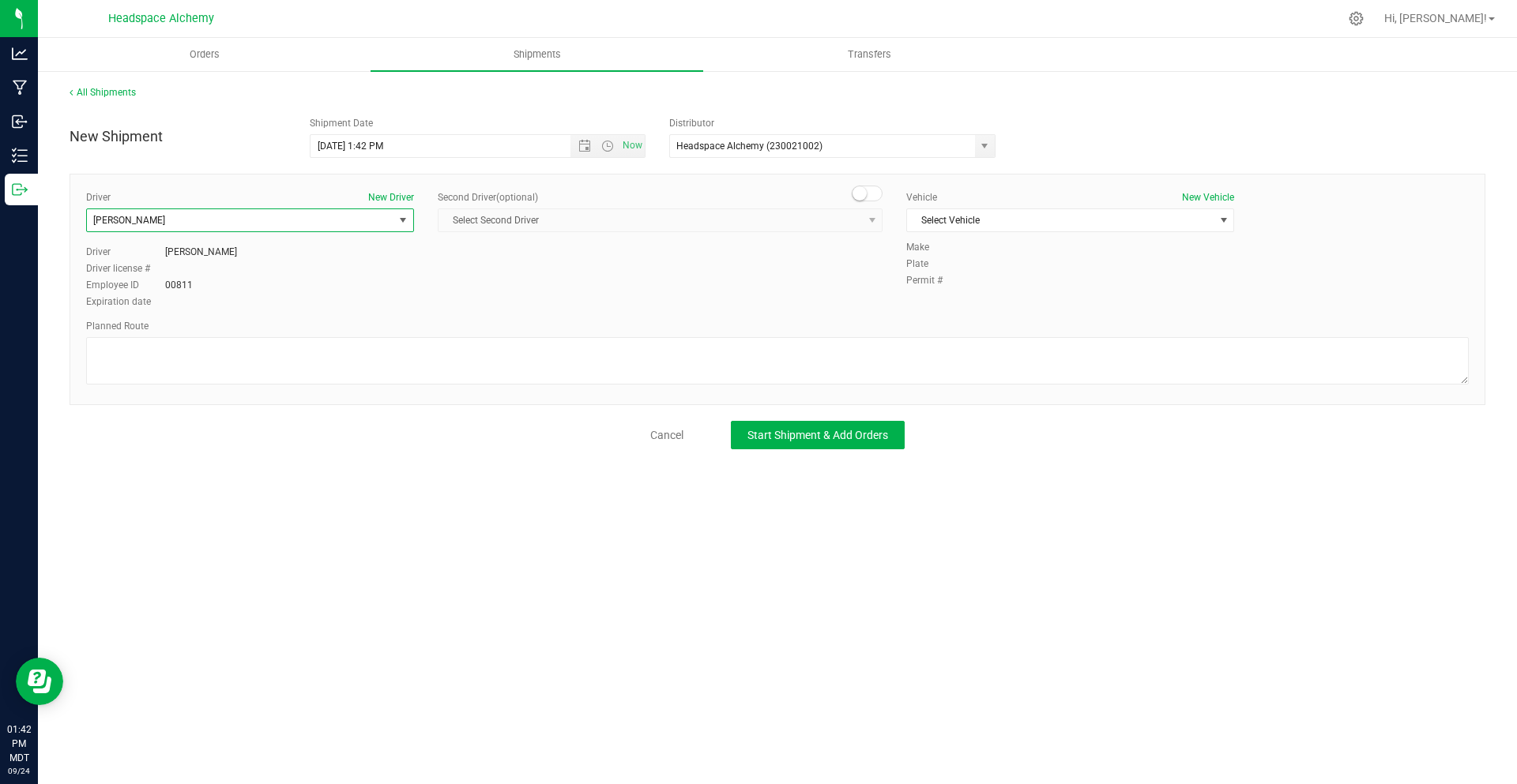
click at [855, 187] on span at bounding box center [868, 194] width 32 height 16
click at [776, 221] on span "Select Second Driver" at bounding box center [650, 220] width 424 height 22
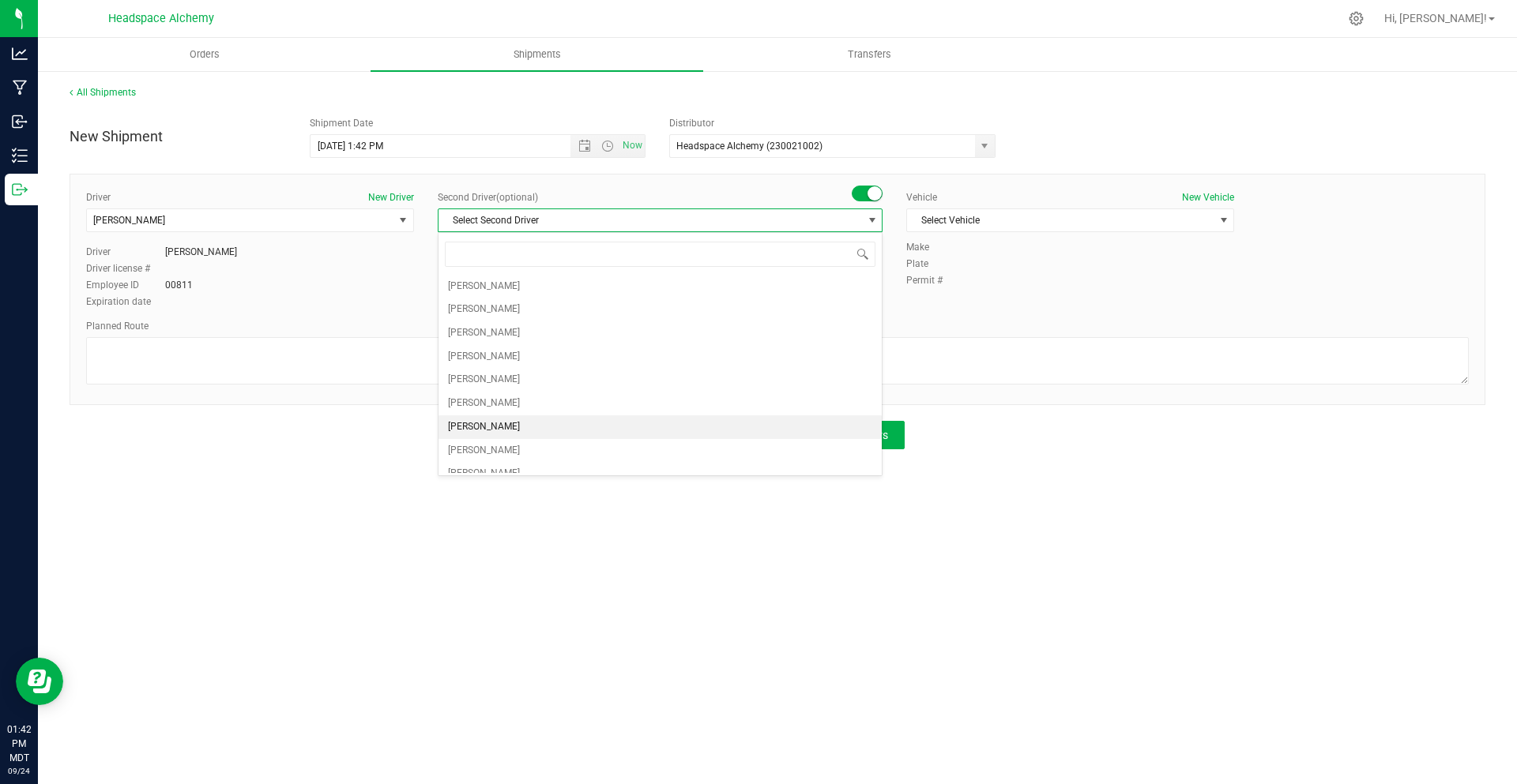
click at [488, 428] on span "[PERSON_NAME]" at bounding box center [484, 427] width 72 height 21
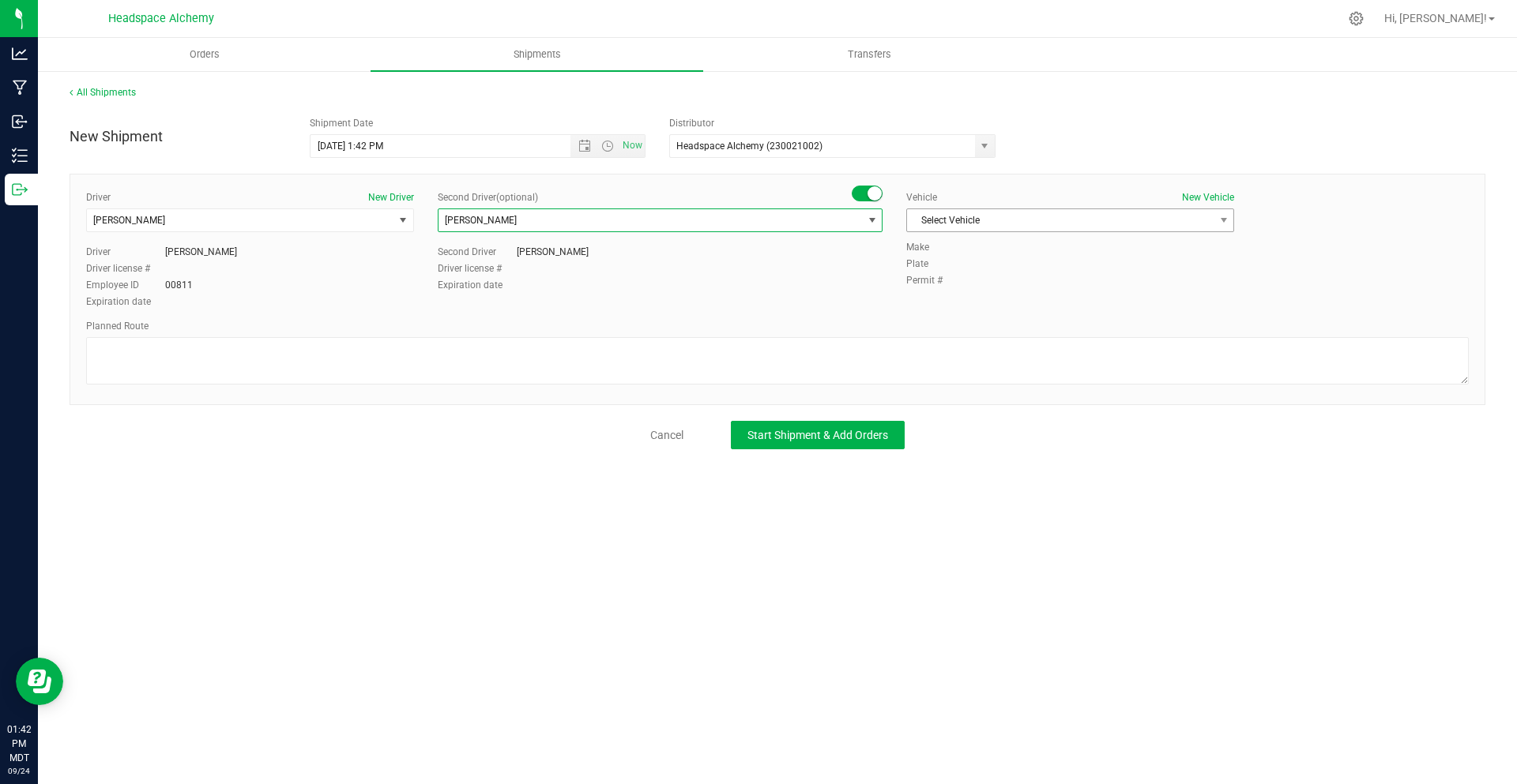
click at [978, 222] on span "Select Vehicle" at bounding box center [1061, 220] width 306 height 22
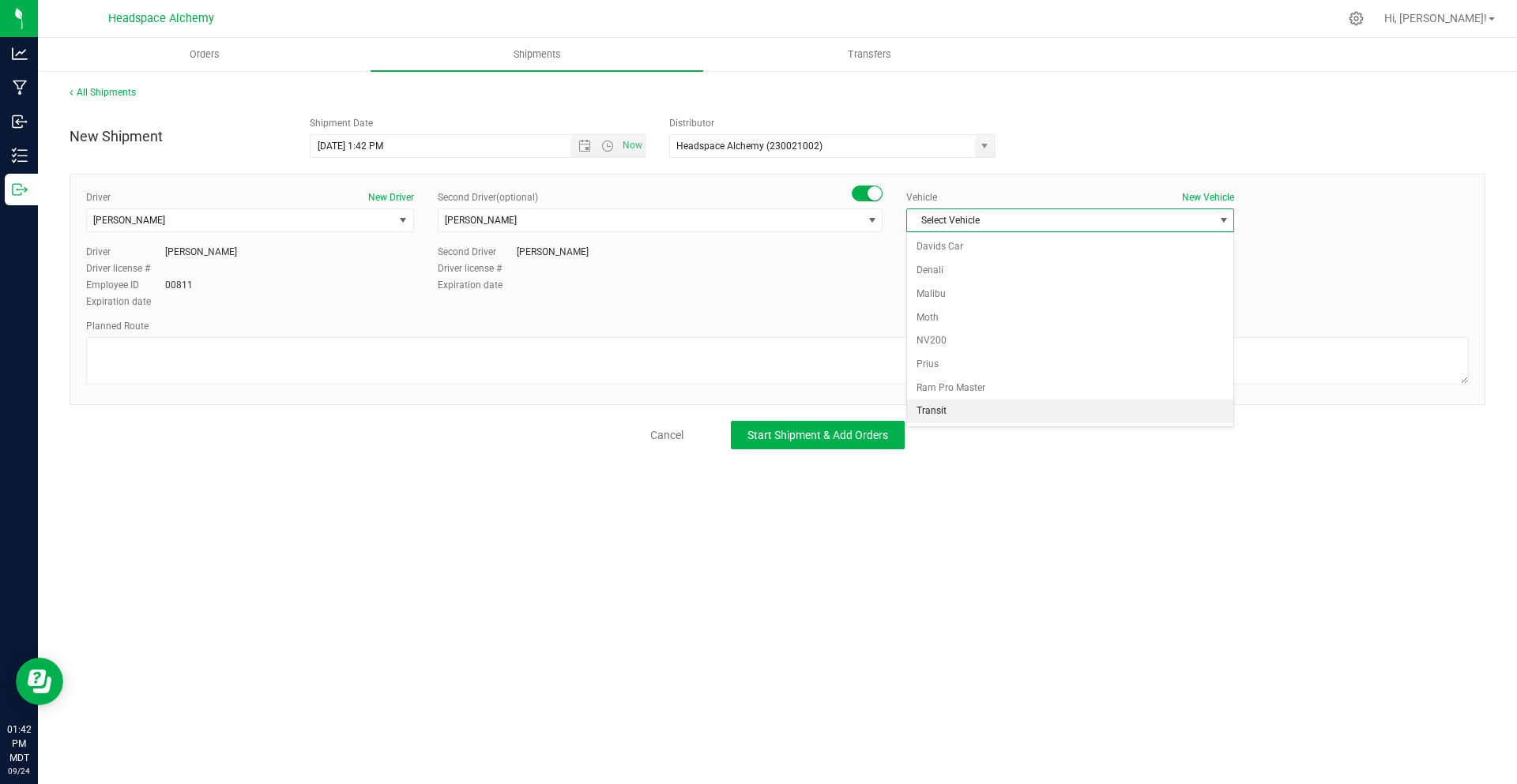
click at [950, 407] on li "Transit" at bounding box center [1070, 412] width 326 height 24
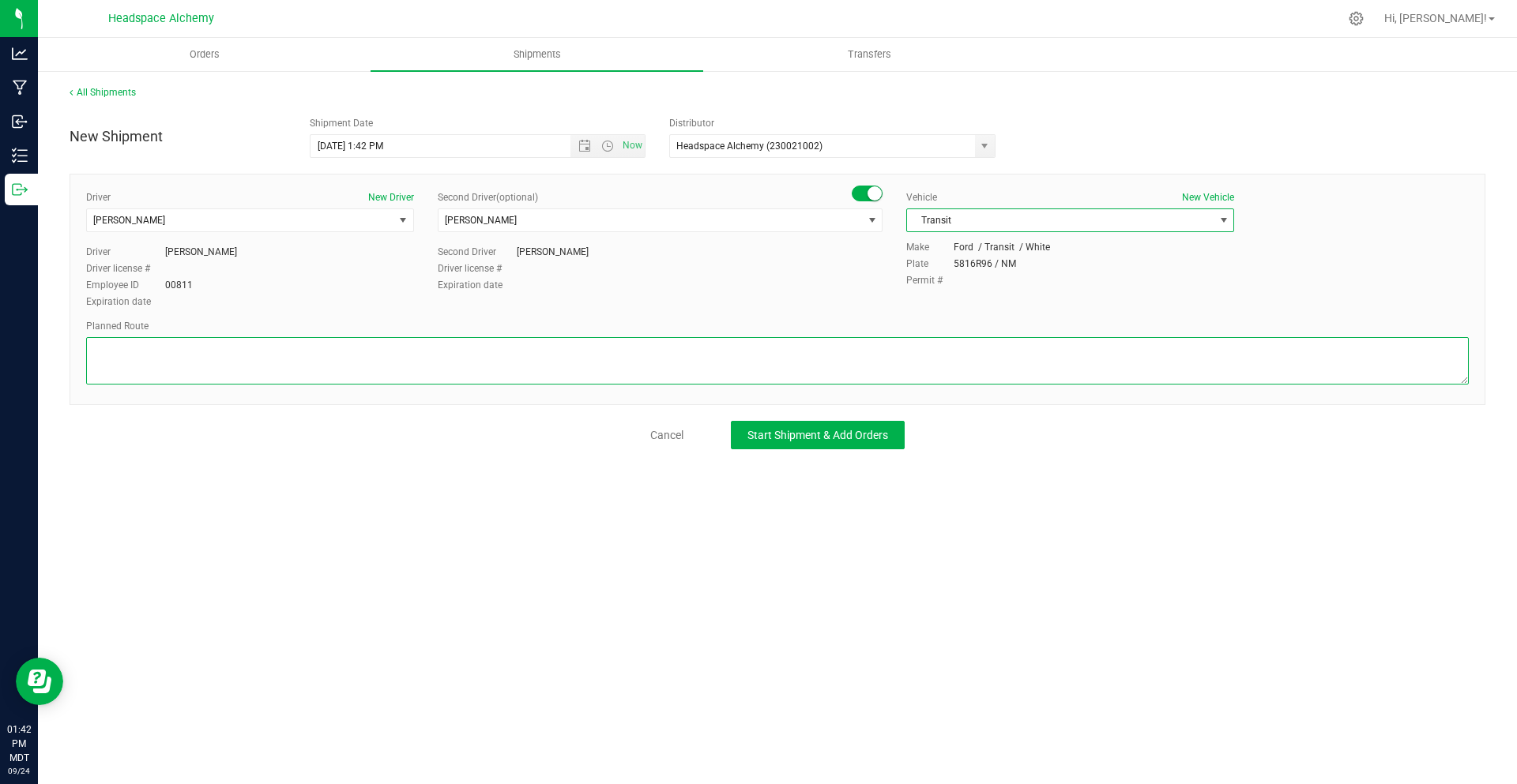
click at [528, 355] on textarea at bounding box center [777, 360] width 1383 height 47
paste textarea "[STREET_ADDRESS]  Get on I-25 N from S [GEOGRAPHIC_DATA] St 11 min (4.1 mi)  …"
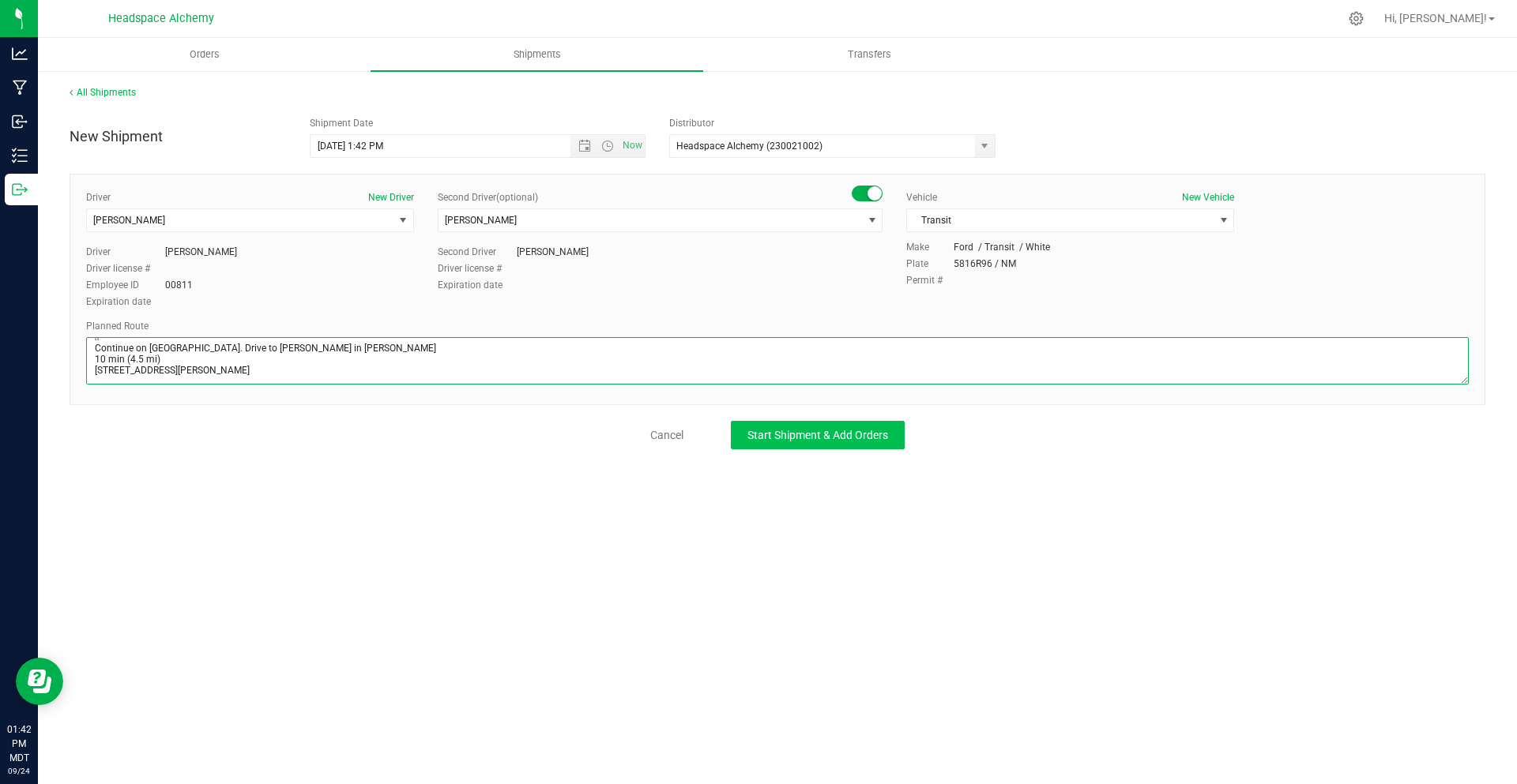
type textarea "[STREET_ADDRESS]  Get on I-25 N from S [GEOGRAPHIC_DATA] St 11 min (4.1 mi)  …"
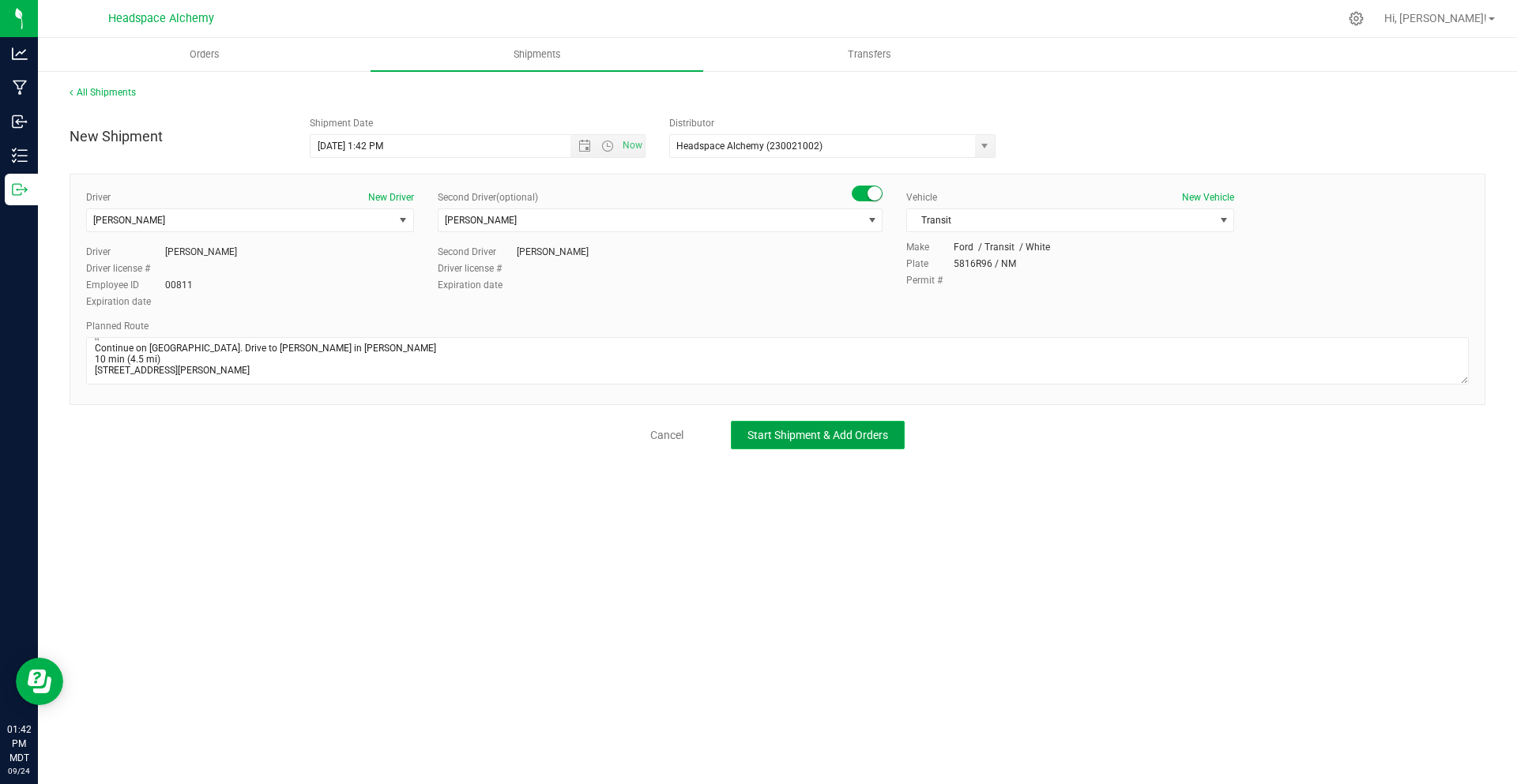
click at [775, 427] on button "Start Shipment & Add Orders" at bounding box center [818, 435] width 174 height 29
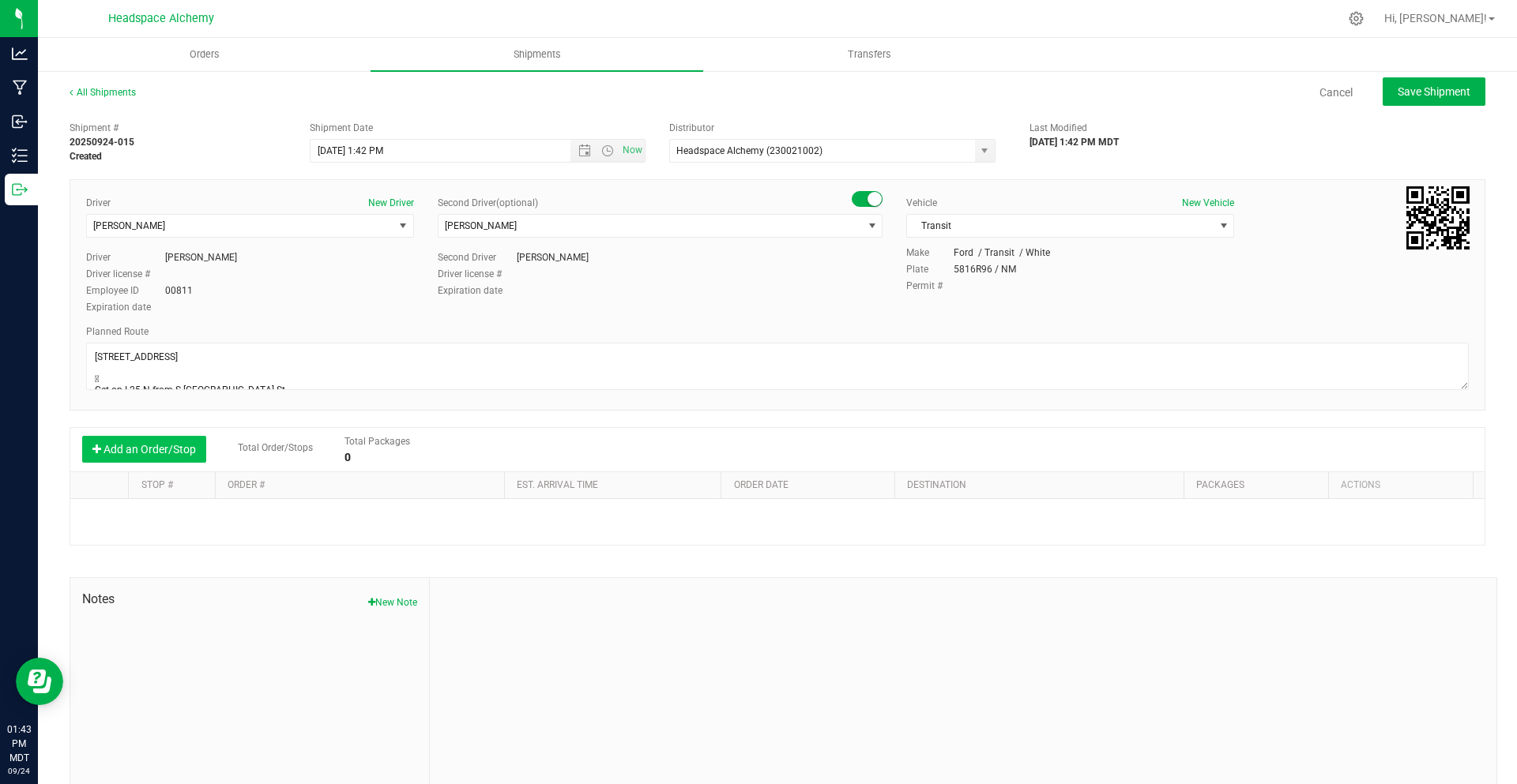
click at [129, 449] on button "Add an Order/Stop" at bounding box center [144, 450] width 124 height 27
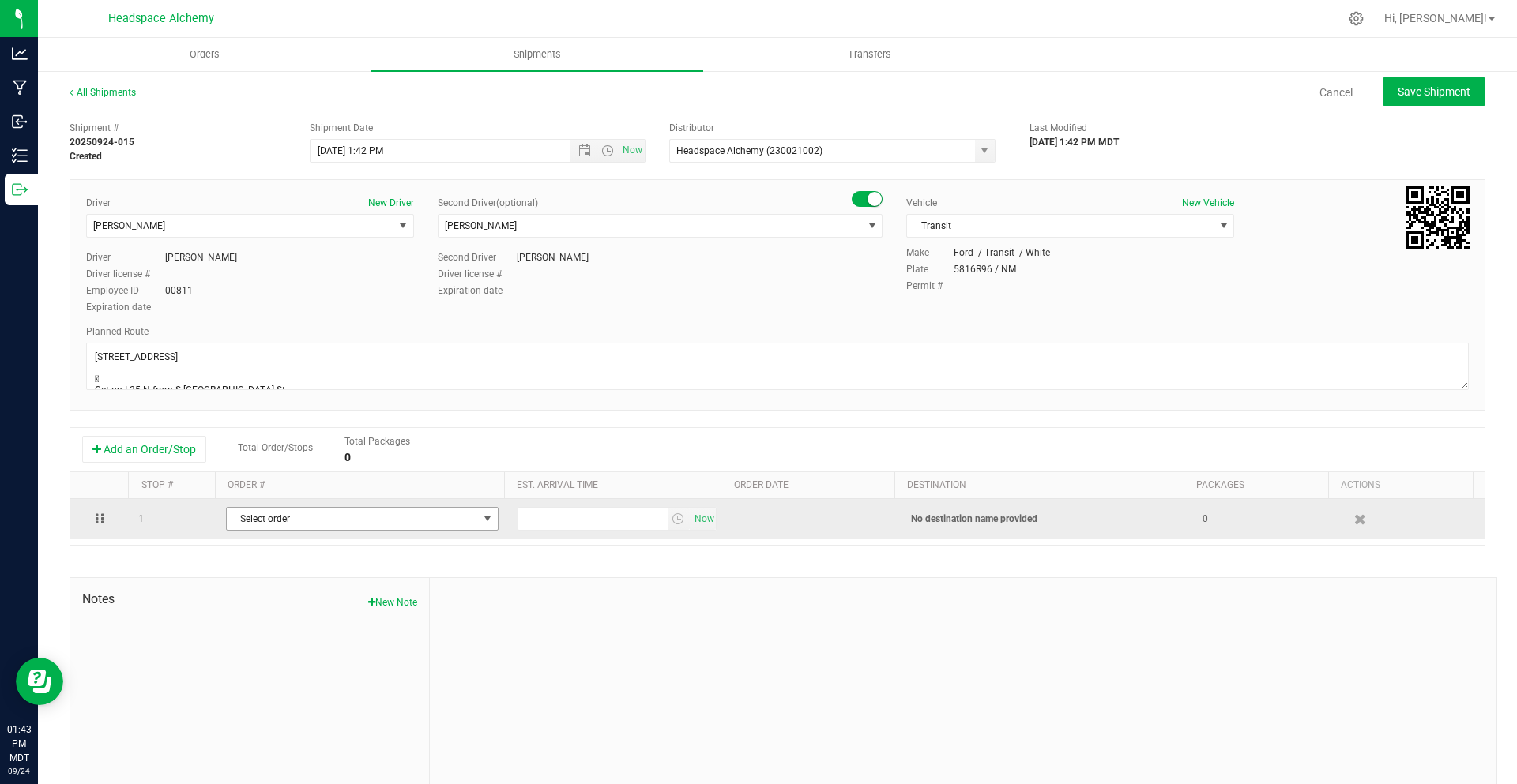
click at [298, 518] on span "Select order" at bounding box center [352, 519] width 251 height 22
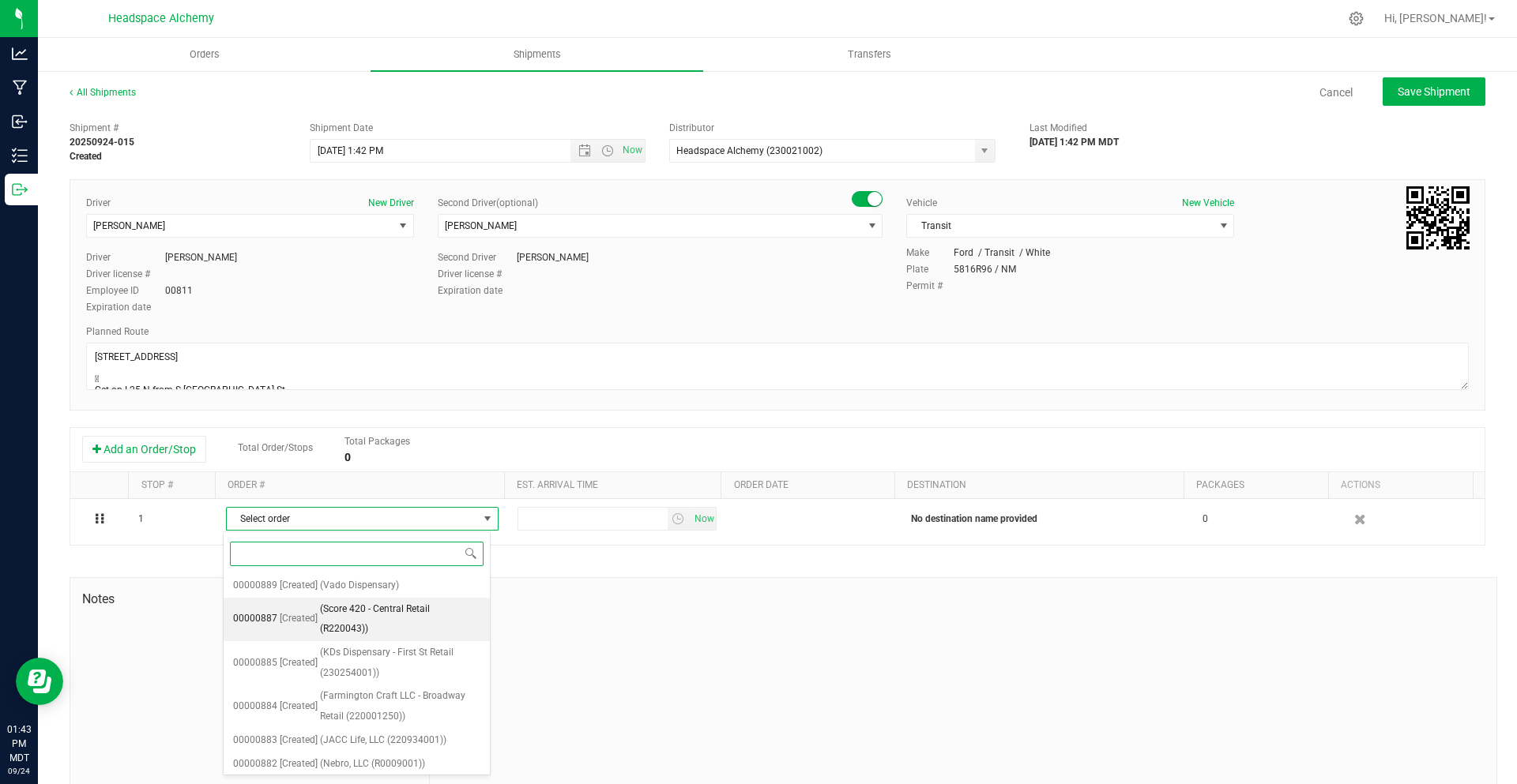
scroll to position [174, 0]
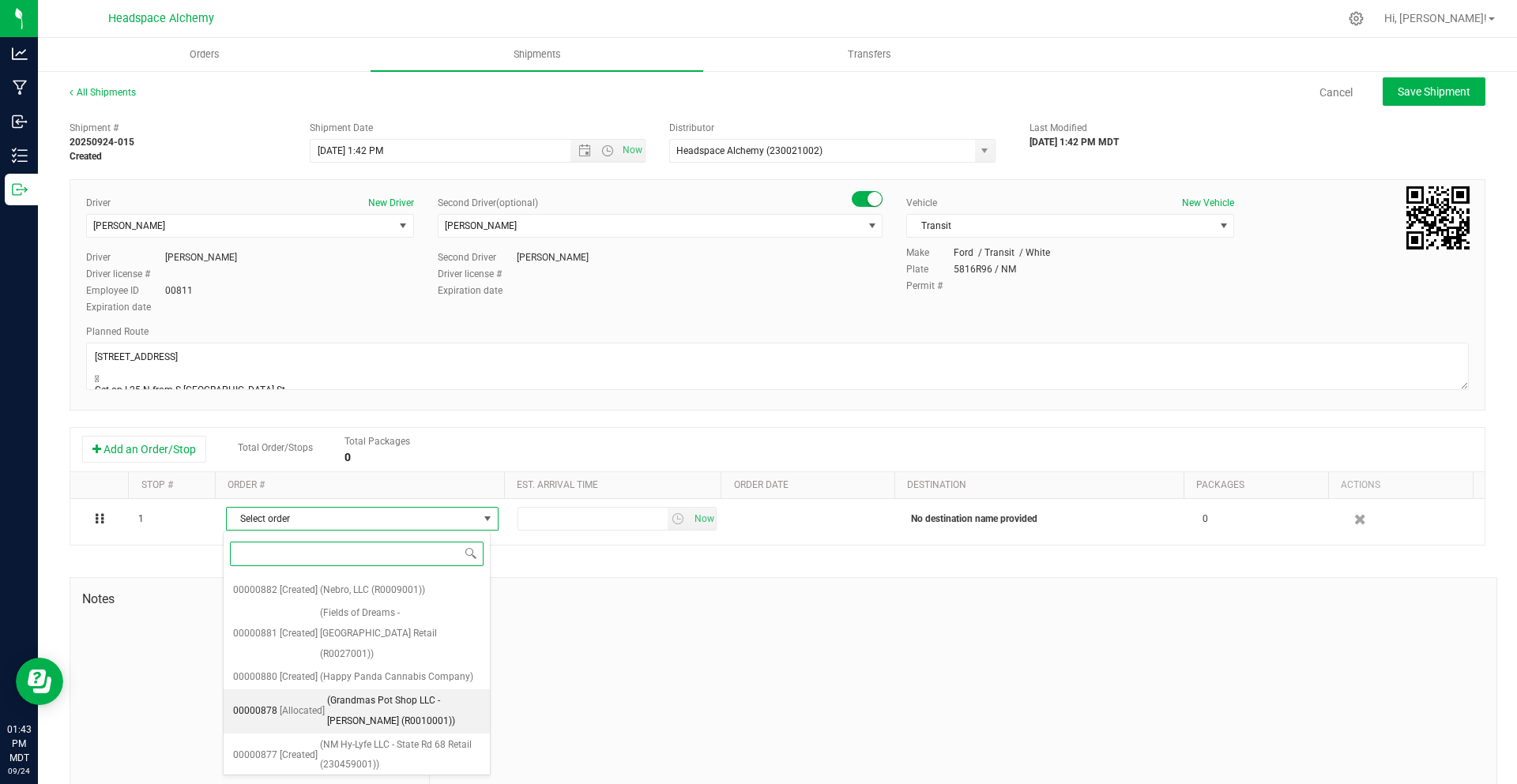
click at [416, 693] on span "(Grandmas Pot Shop LLC - [PERSON_NAME] (R0010001))" at bounding box center [404, 711] width 153 height 41
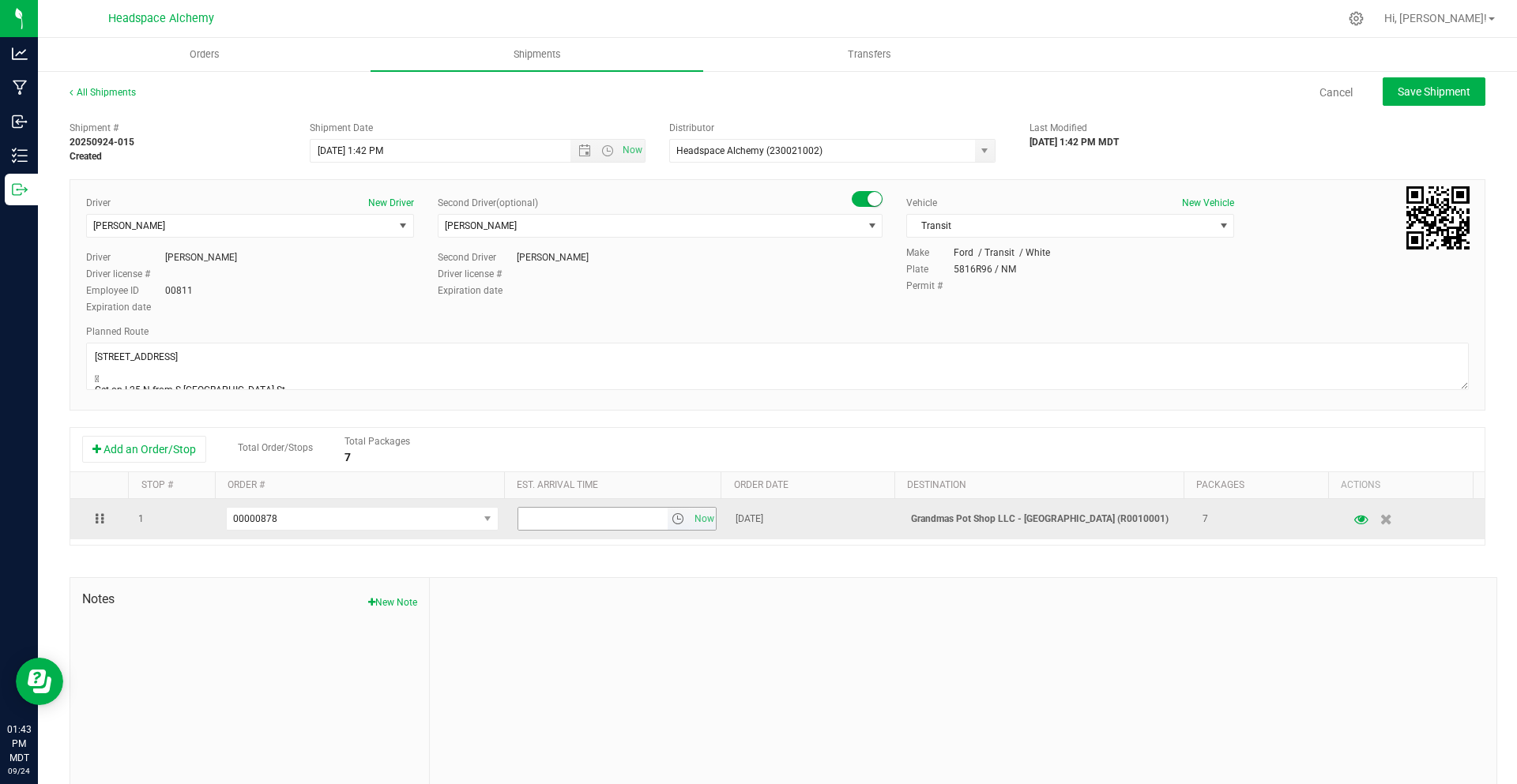
click at [668, 520] on span "select" at bounding box center [679, 519] width 23 height 22
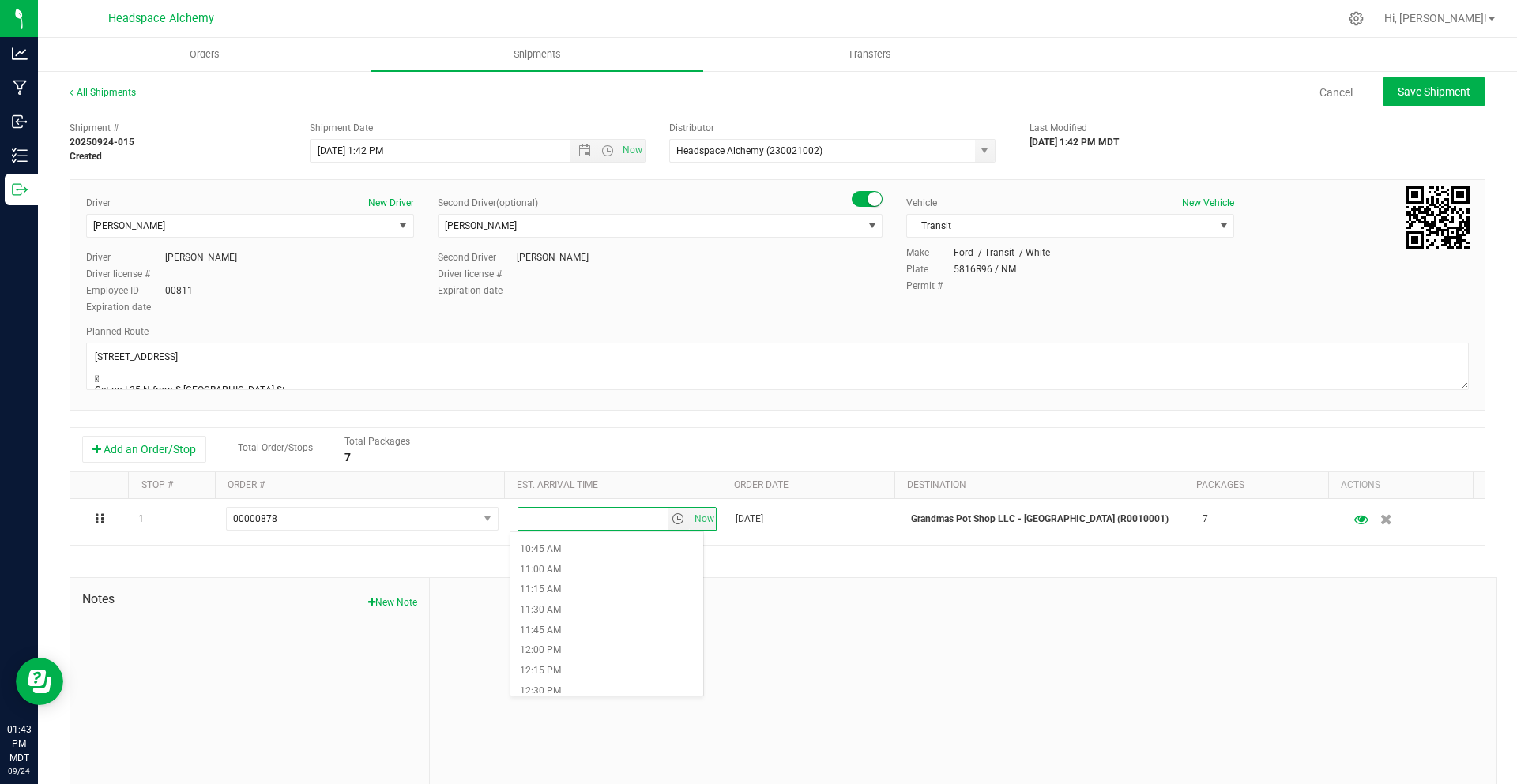
scroll to position [1026, 0]
click at [559, 566] on li "1:00 PM" at bounding box center [607, 574] width 193 height 21
click at [582, 156] on span "Open the date view" at bounding box center [585, 151] width 13 height 13
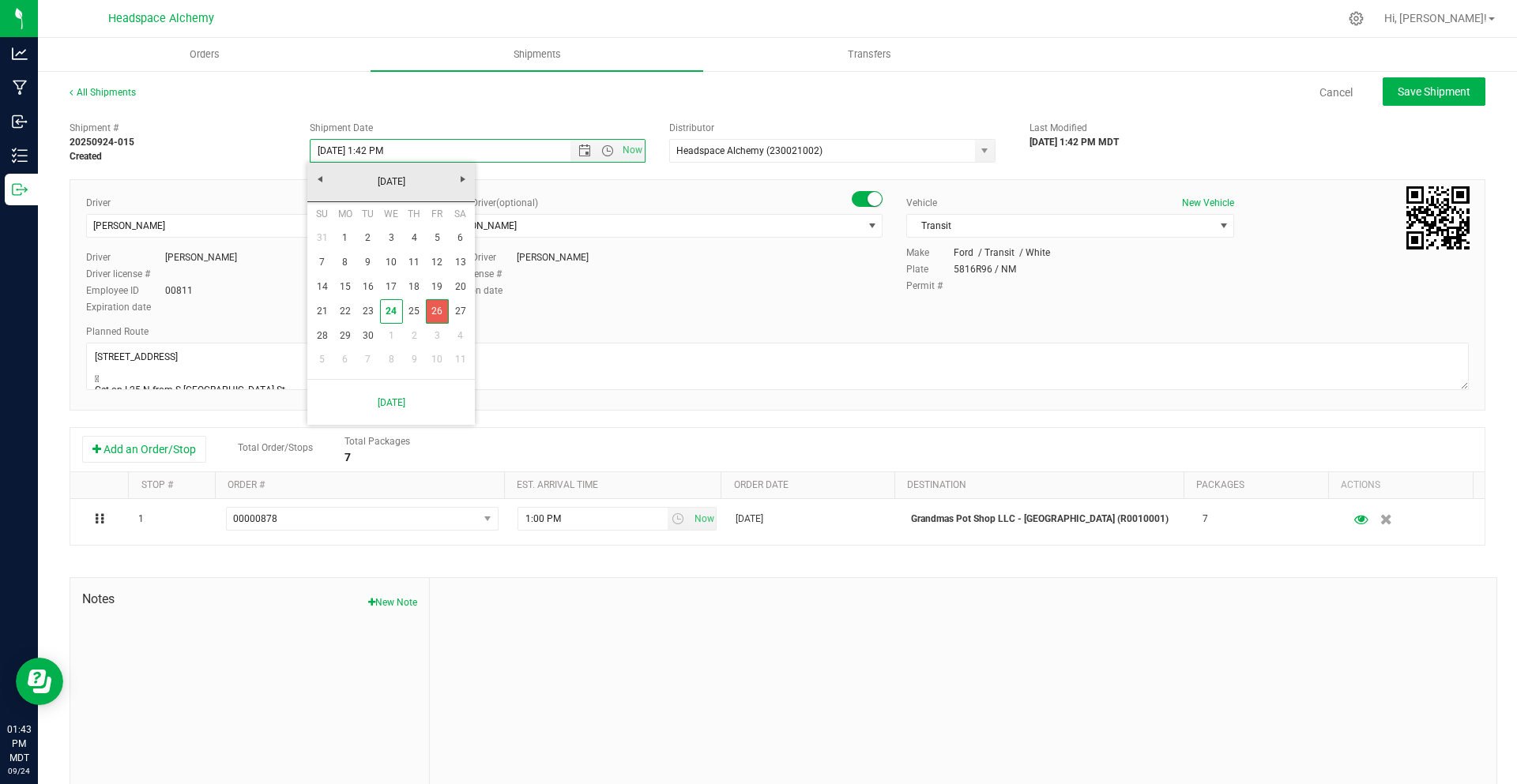
click at [431, 313] on link "26" at bounding box center [437, 311] width 23 height 25
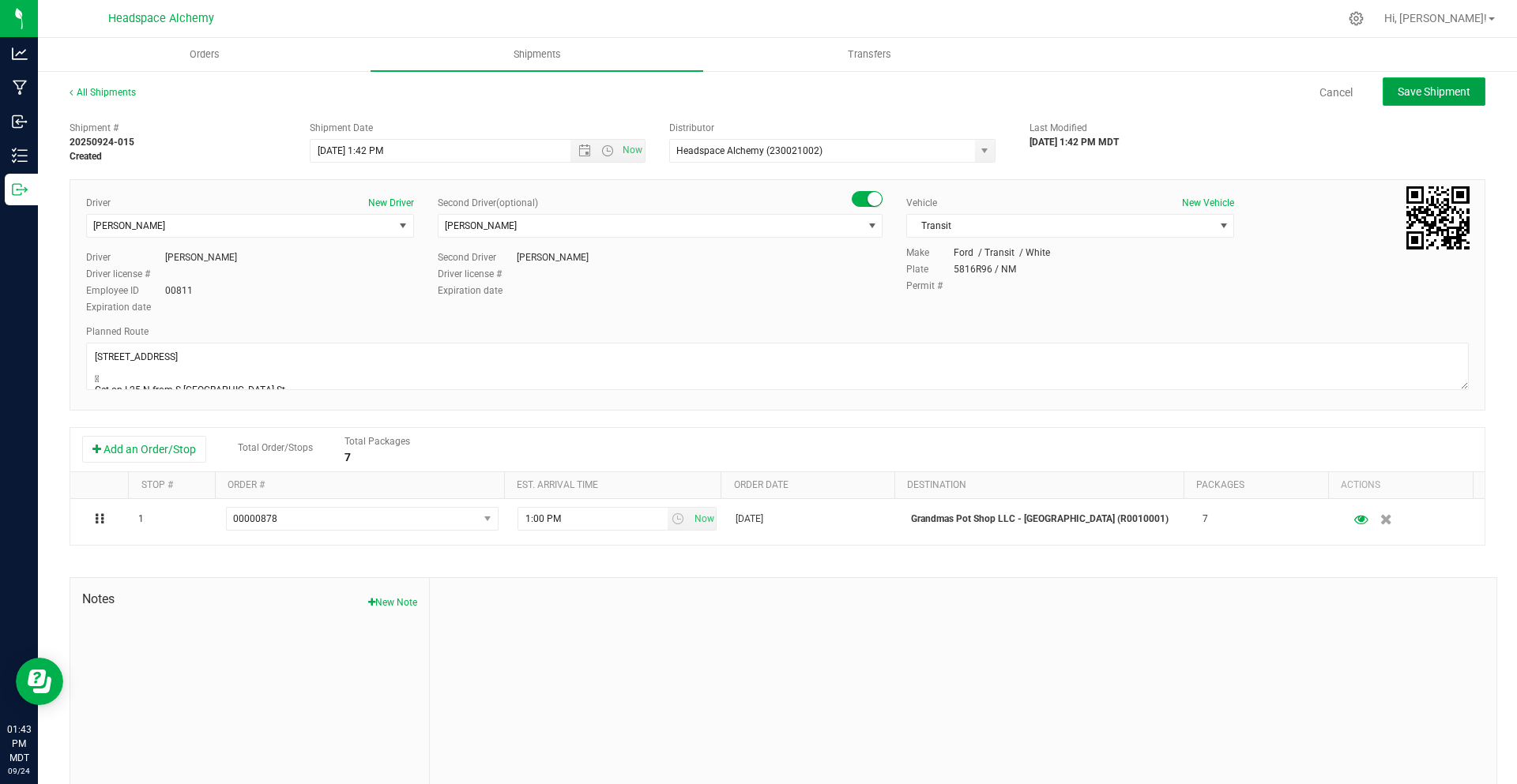
click at [1383, 88] on button "Save Shipment" at bounding box center [1434, 92] width 103 height 29
type input "[DATE] 7:42 PM"
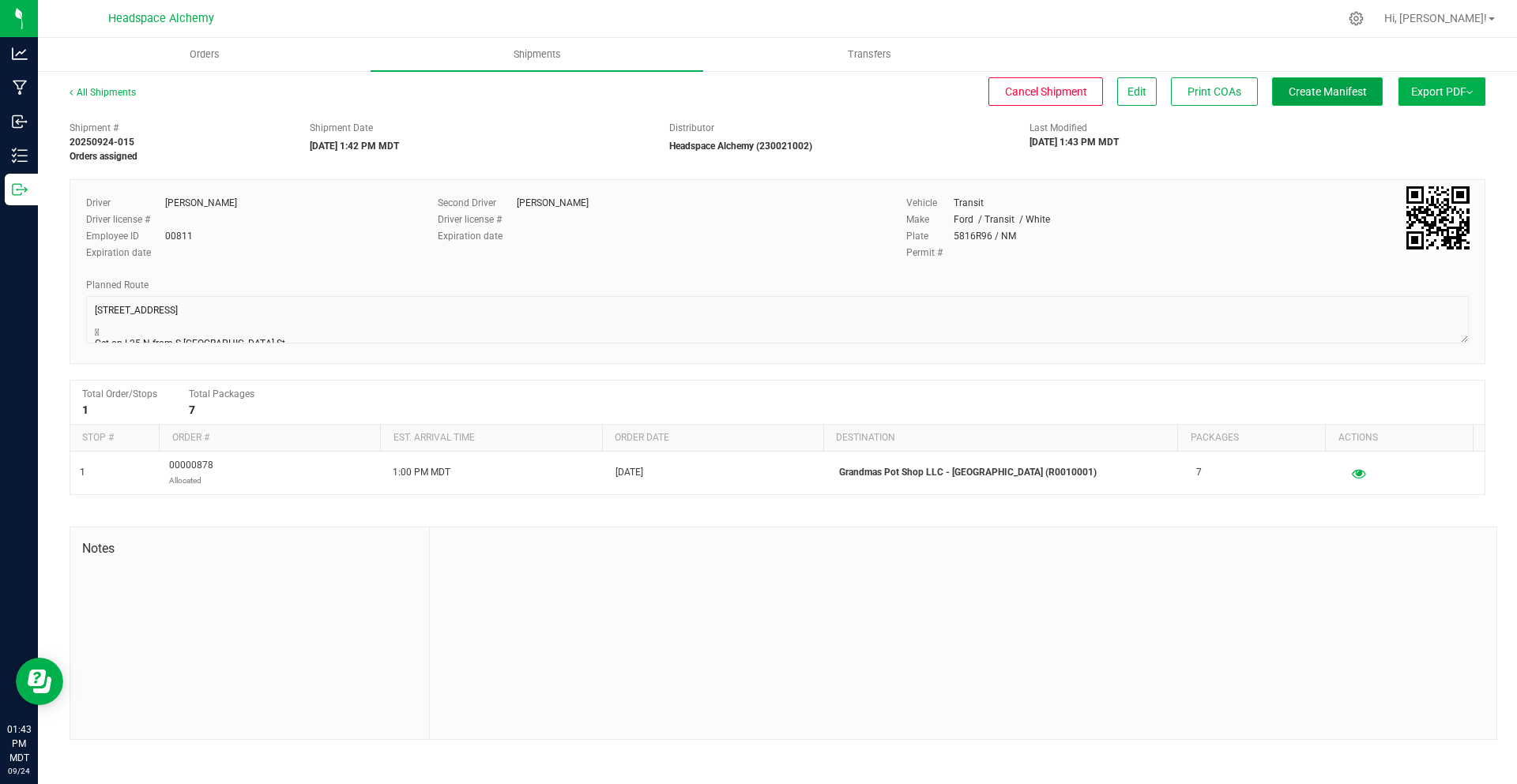
click at [1329, 85] on span "Create Manifest" at bounding box center [1328, 92] width 78 height 13
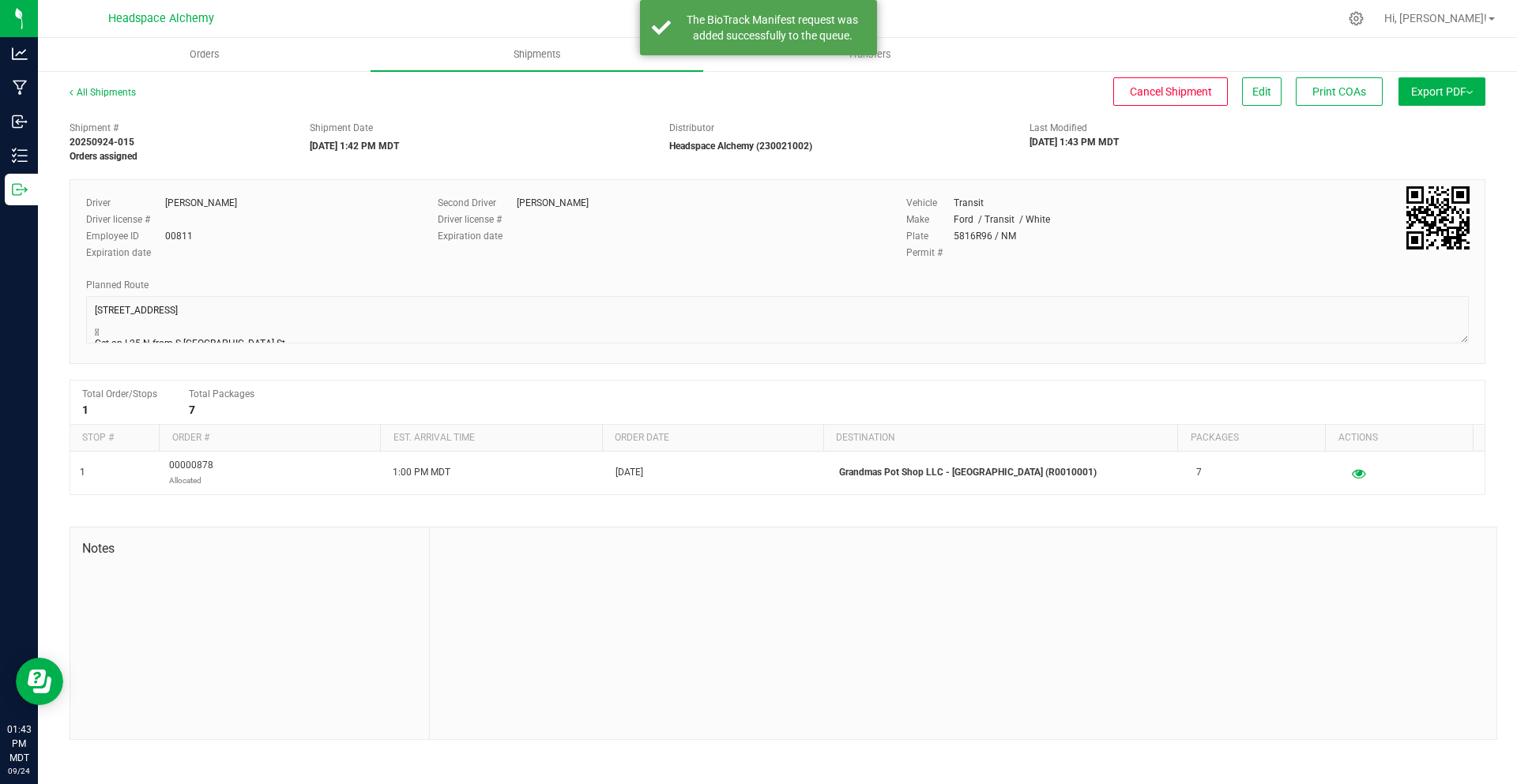
click at [1421, 94] on span "Export PDF" at bounding box center [1442, 92] width 61 height 13
click at [1417, 122] on span "Manifest by Package ID" at bounding box center [1419, 127] width 101 height 11
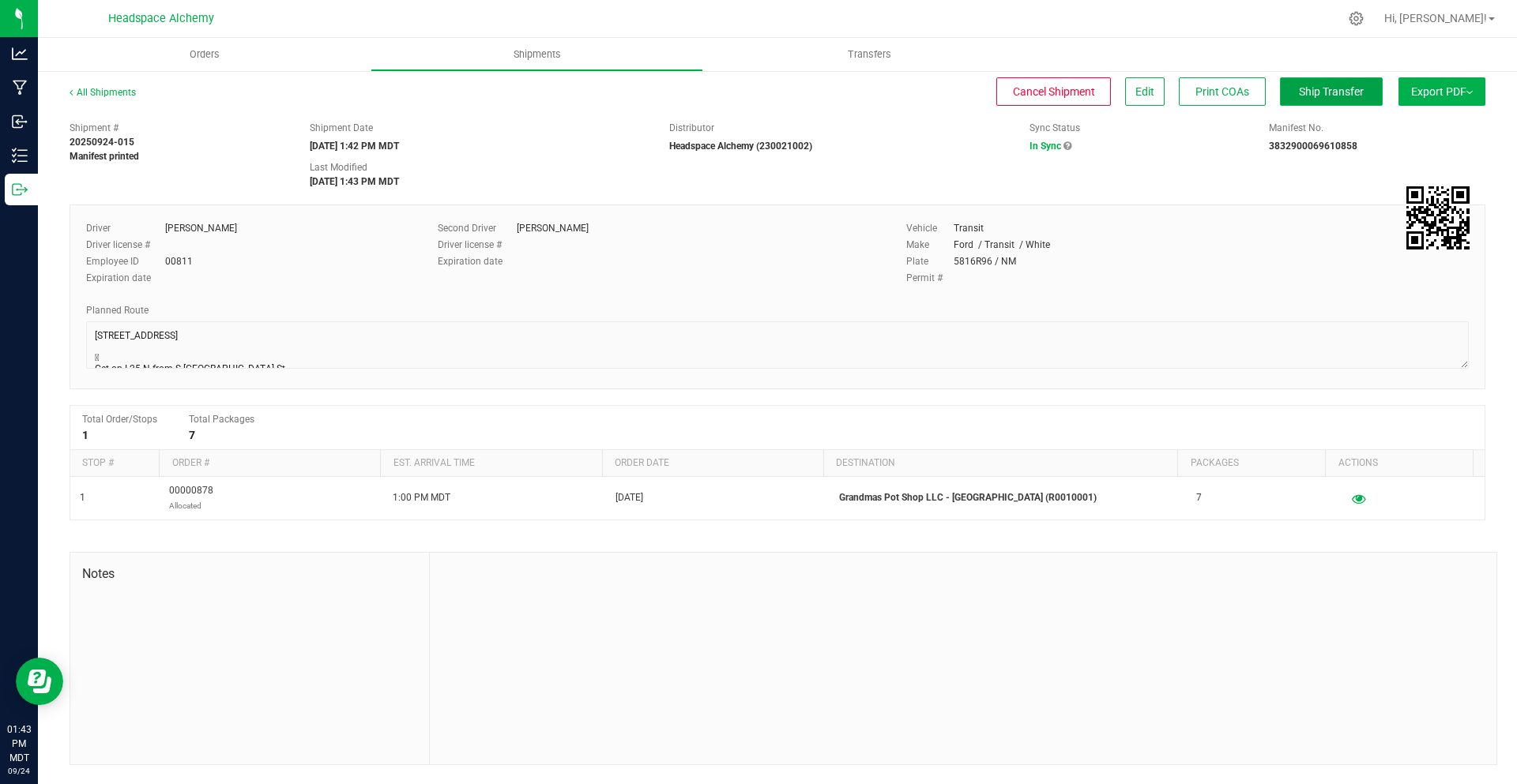
click at [1358, 93] on span "Ship Transfer" at bounding box center [1331, 92] width 65 height 13
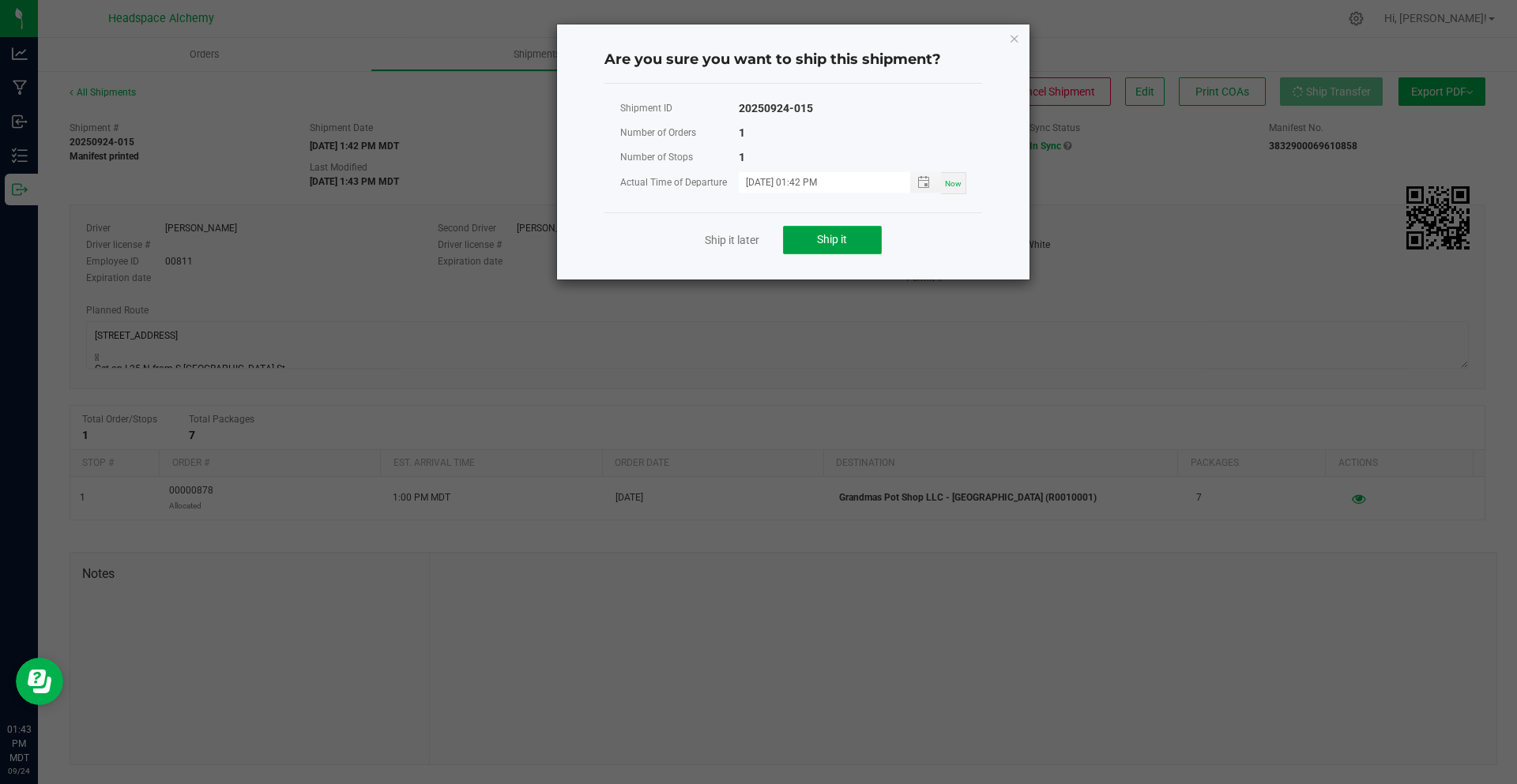
click at [838, 239] on span "Ship it" at bounding box center [832, 239] width 30 height 13
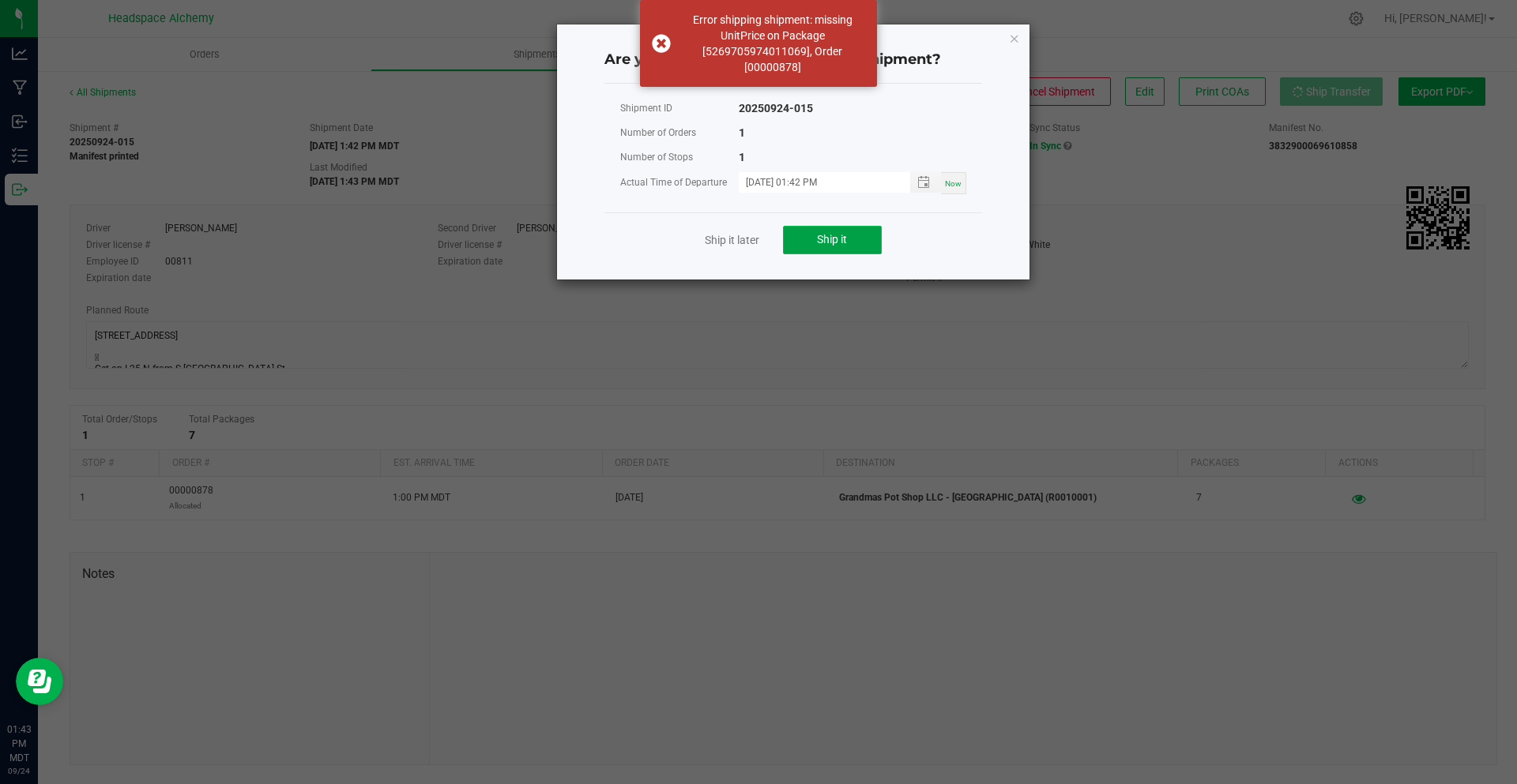
click at [831, 247] on button "Ship it" at bounding box center [832, 240] width 99 height 29
click at [1022, 32] on div "Are you sure you want to ship this shipment? Shipment ID 20250924-015 Number of…" at bounding box center [793, 152] width 472 height 255
click at [1011, 36] on icon "Close" at bounding box center [1015, 38] width 11 height 19
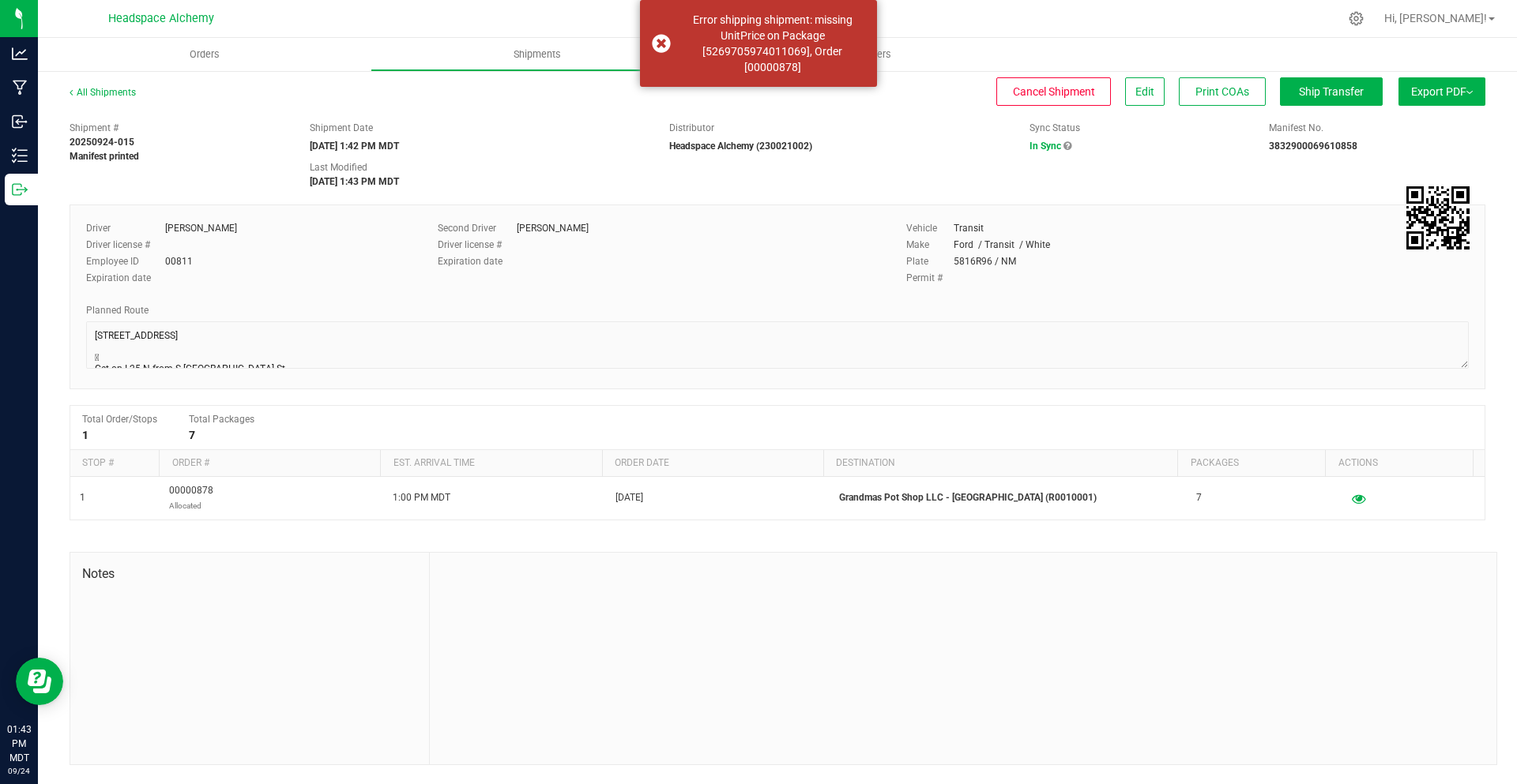
click at [1063, 73] on div "All Shipments Cancel Shipment Edit Print COAs Ship Transfer Export PDF Manifest…" at bounding box center [778, 425] width 1479 height 711
click at [1068, 89] on span "Cancel Shipment" at bounding box center [1054, 92] width 82 height 13
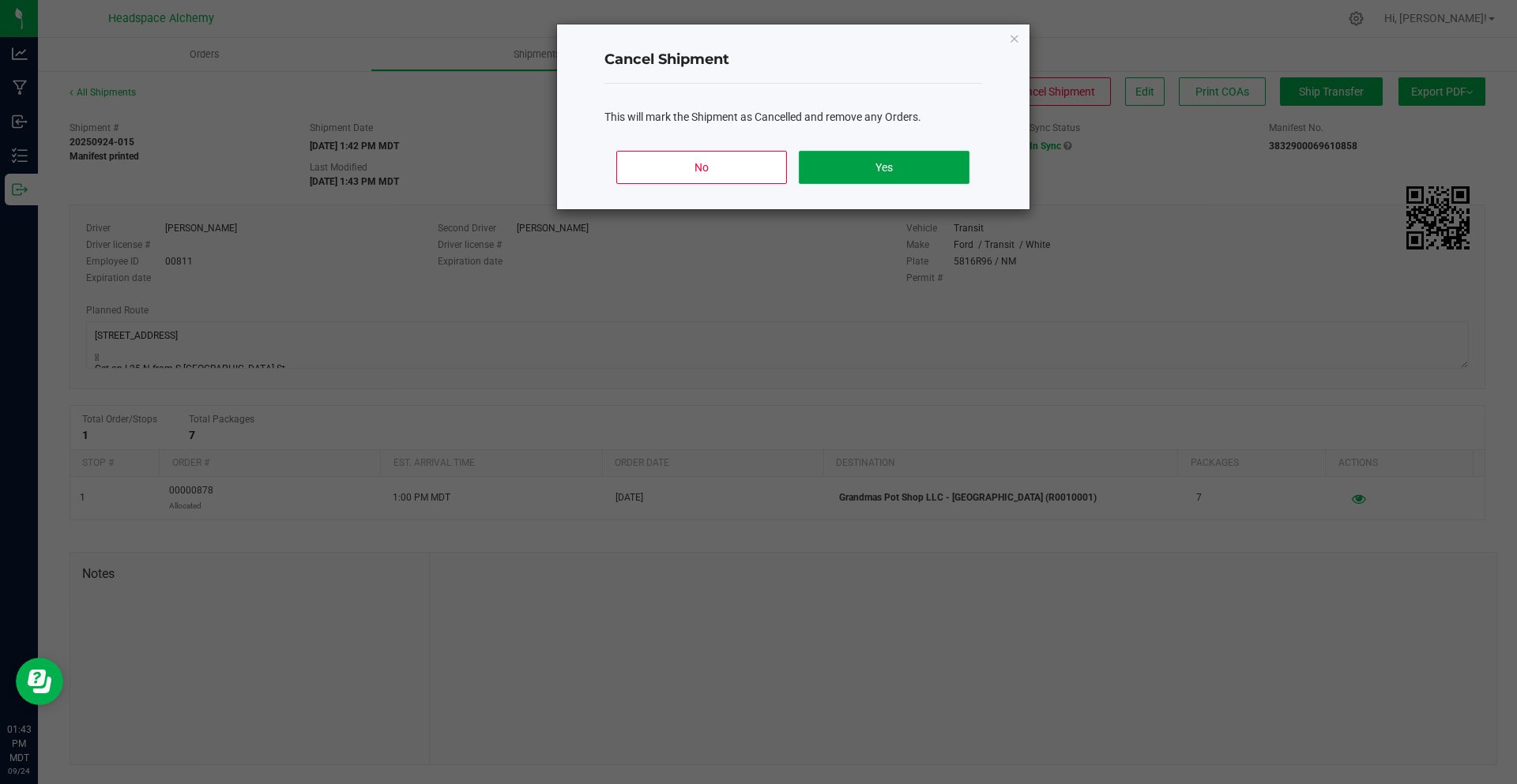
click at [875, 165] on button "Yes" at bounding box center [883, 167] width 170 height 33
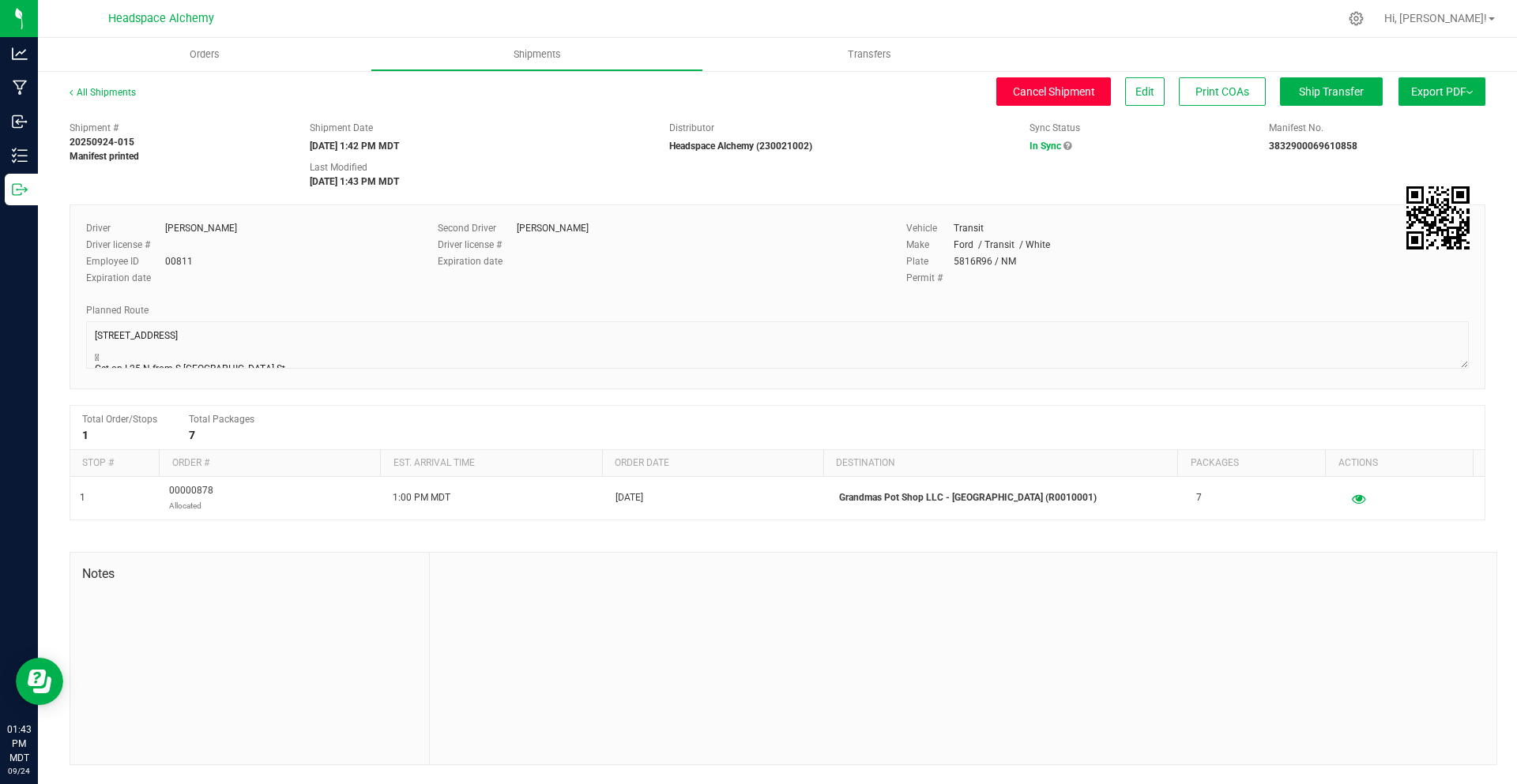
click at [1058, 85] on span "Cancel Shipment" at bounding box center [1054, 92] width 82 height 13
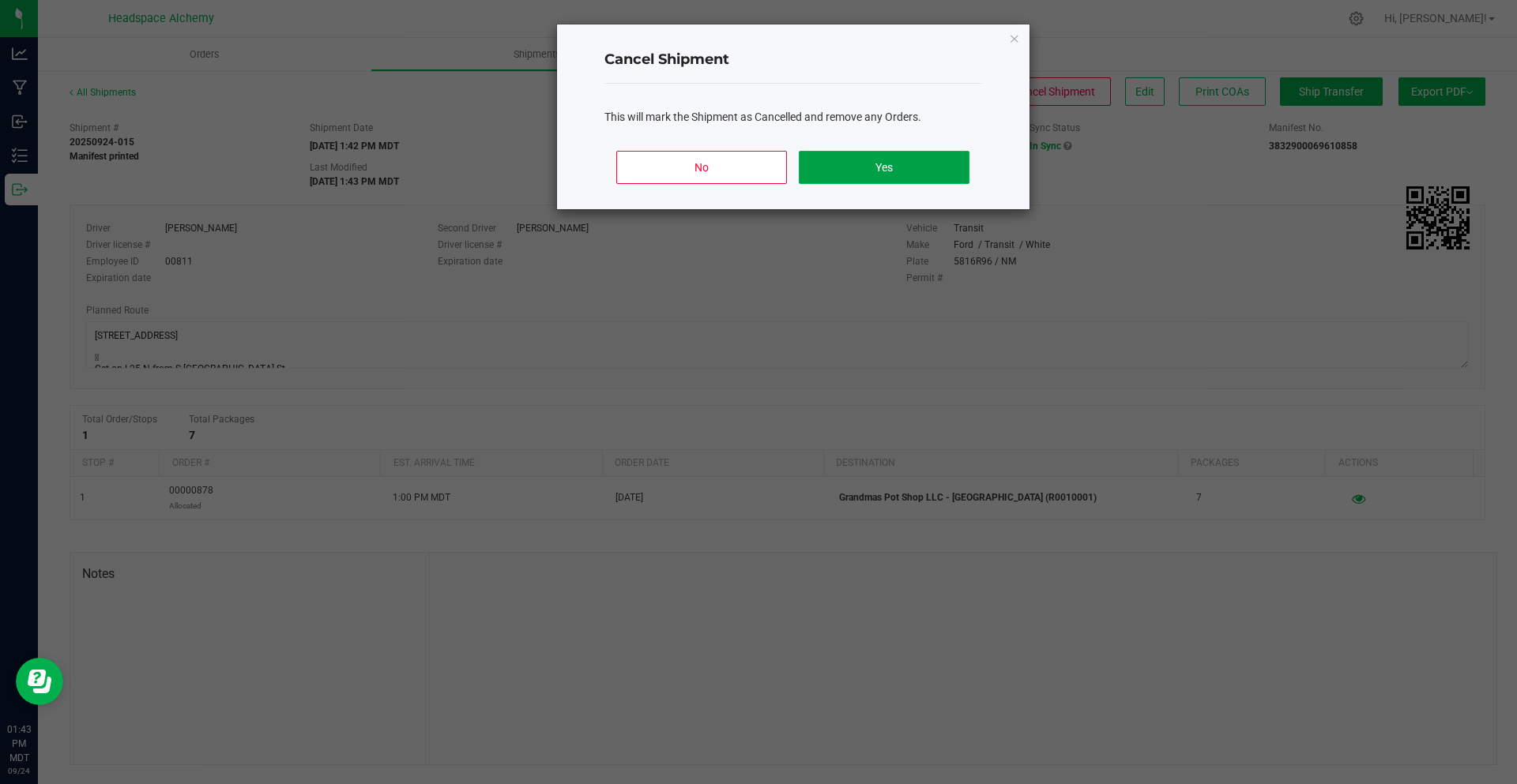
click at [953, 161] on button "Yes" at bounding box center [883, 167] width 170 height 33
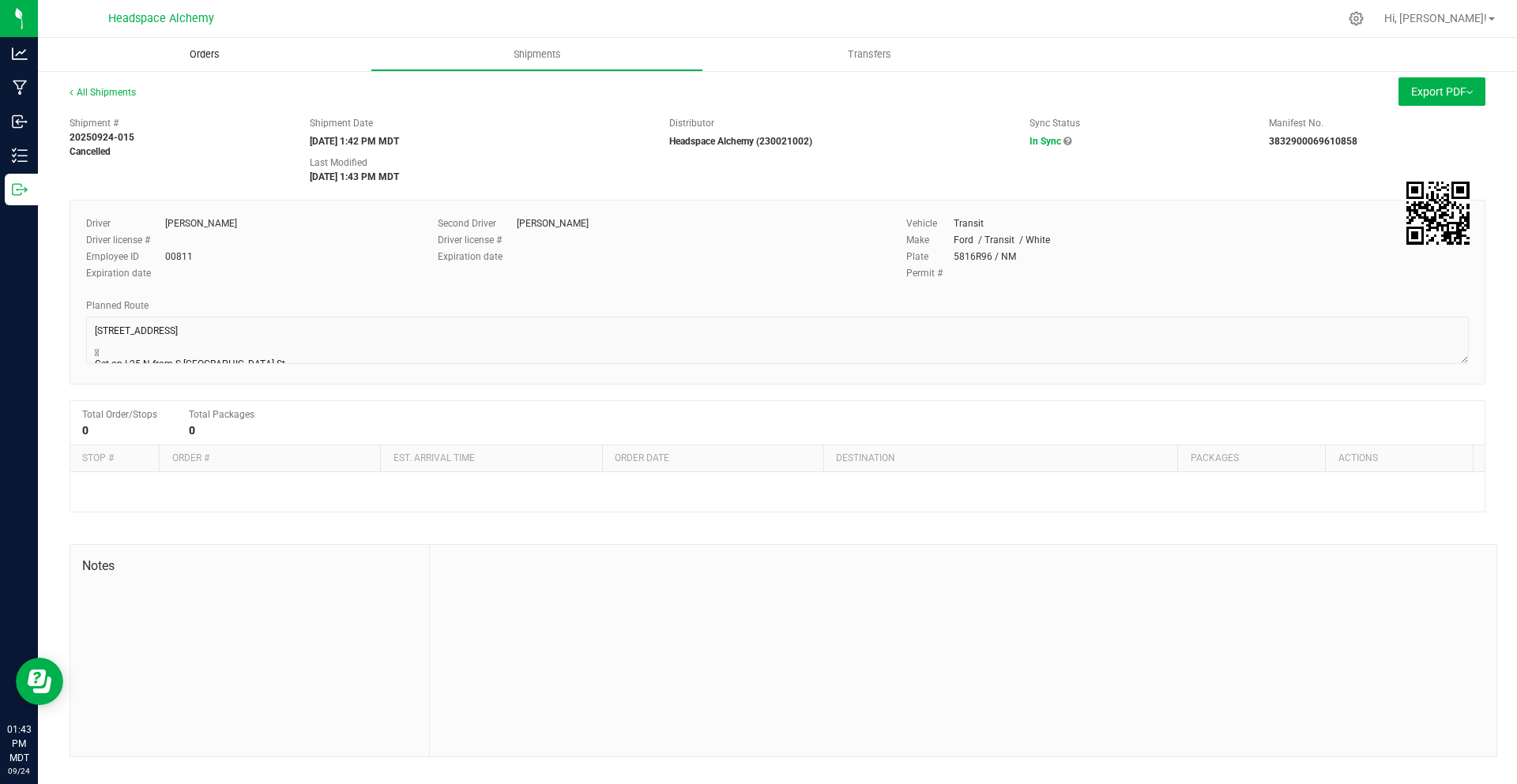
click at [202, 54] on span "Orders" at bounding box center [204, 54] width 73 height 14
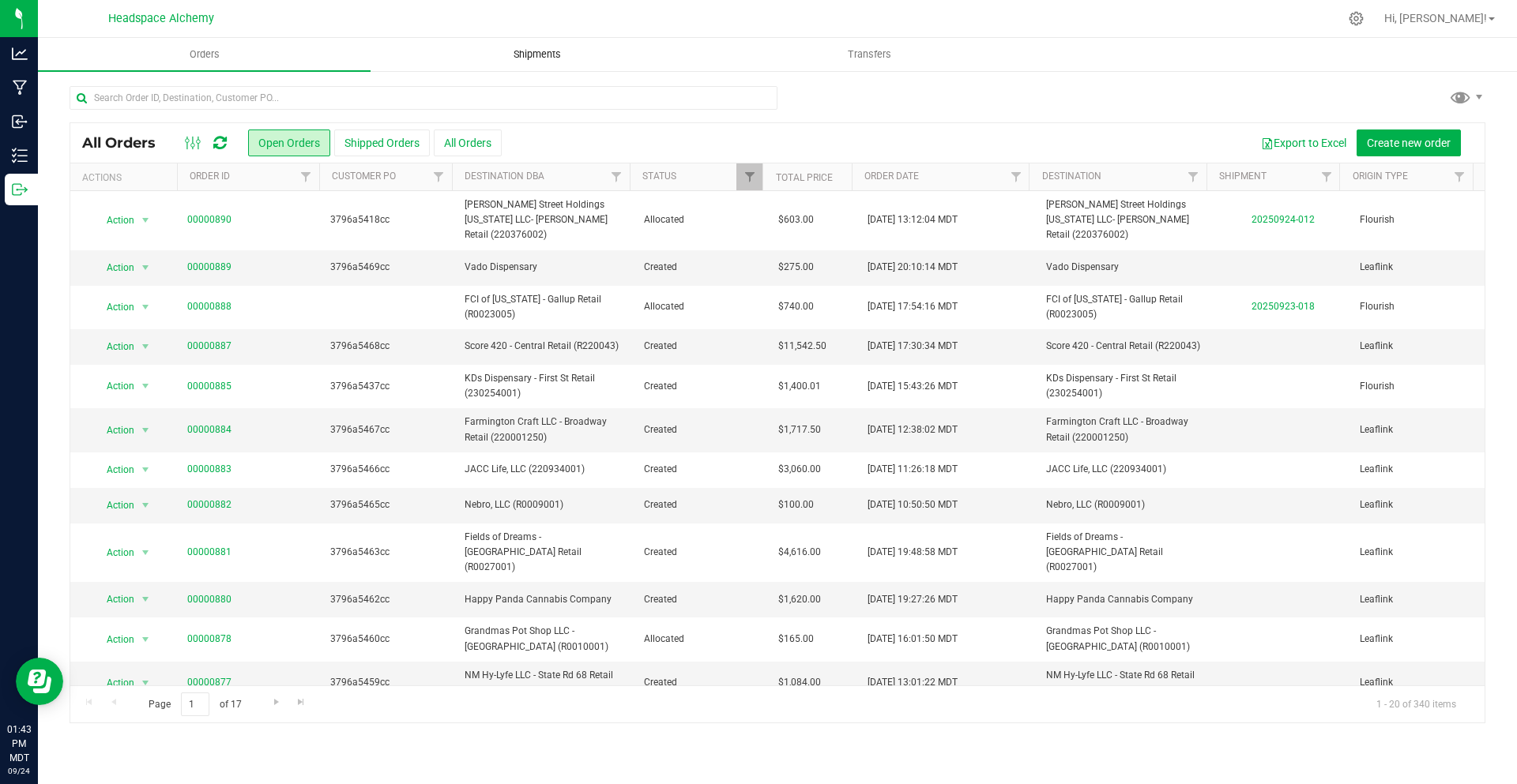
click at [508, 68] on uib-tab-heading "Shipments" at bounding box center [536, 55] width 331 height 32
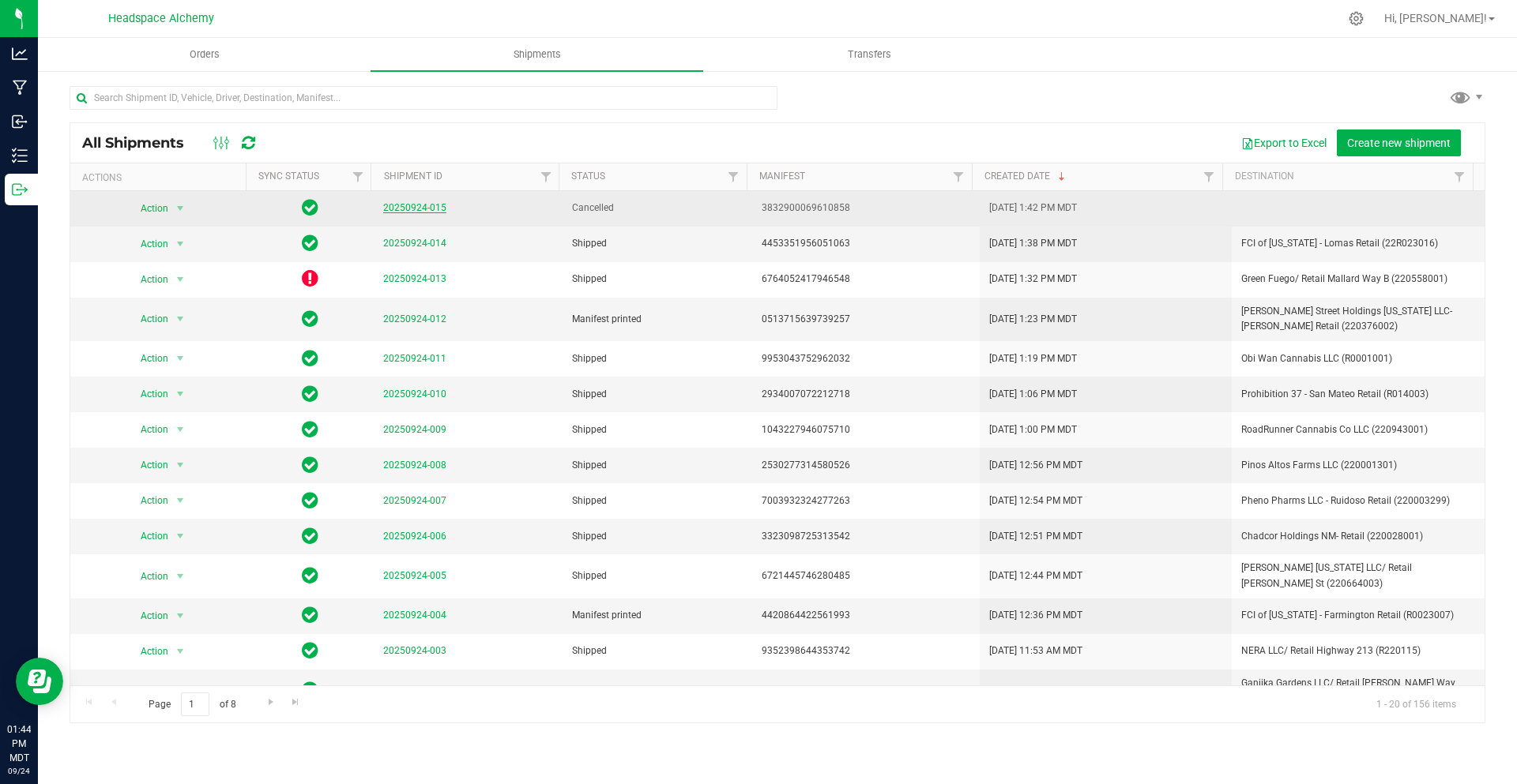
click at [413, 203] on link "20250924-015" at bounding box center [414, 208] width 63 height 11
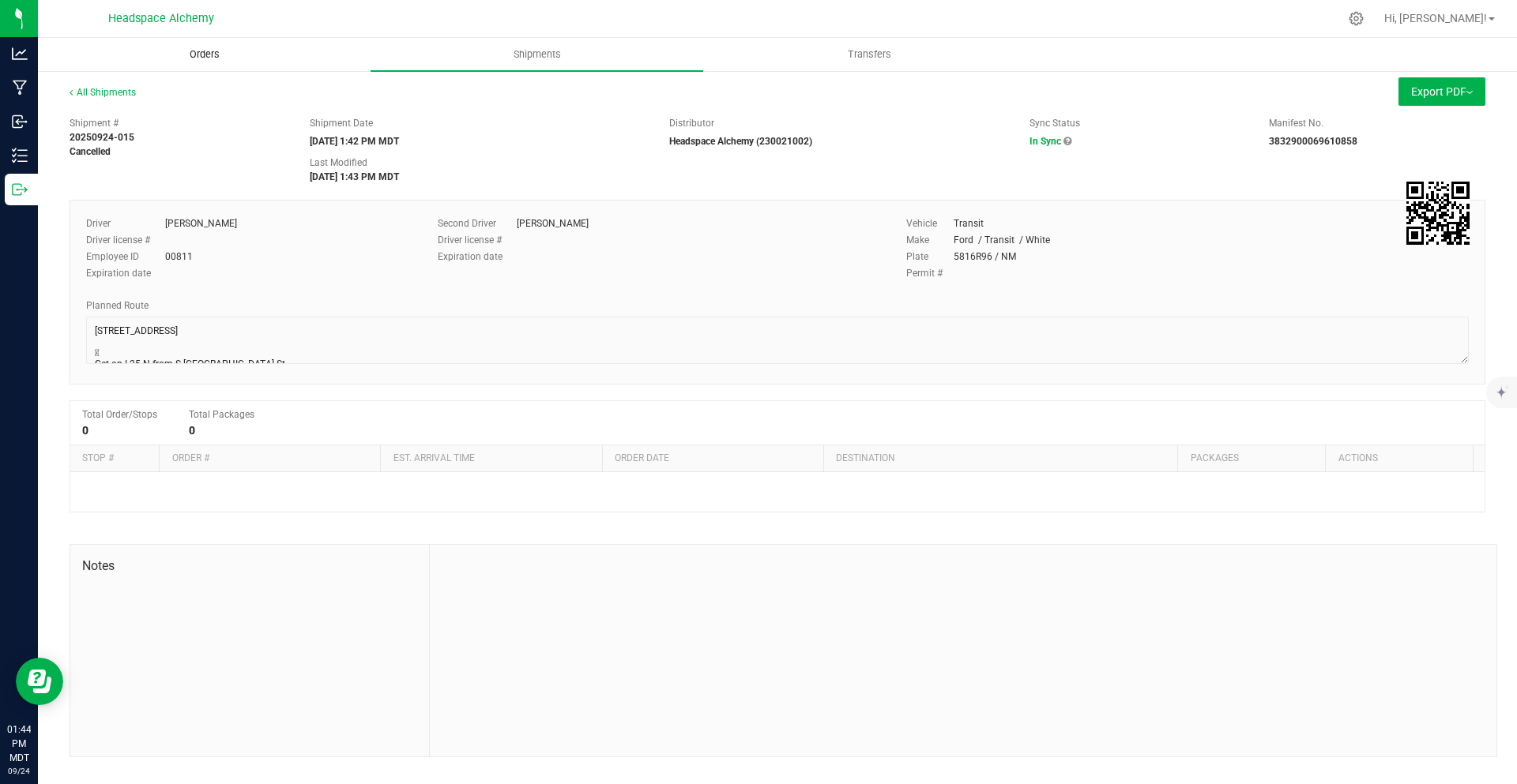
click at [250, 51] on uib-tab-heading "Orders" at bounding box center [204, 55] width 331 height 32
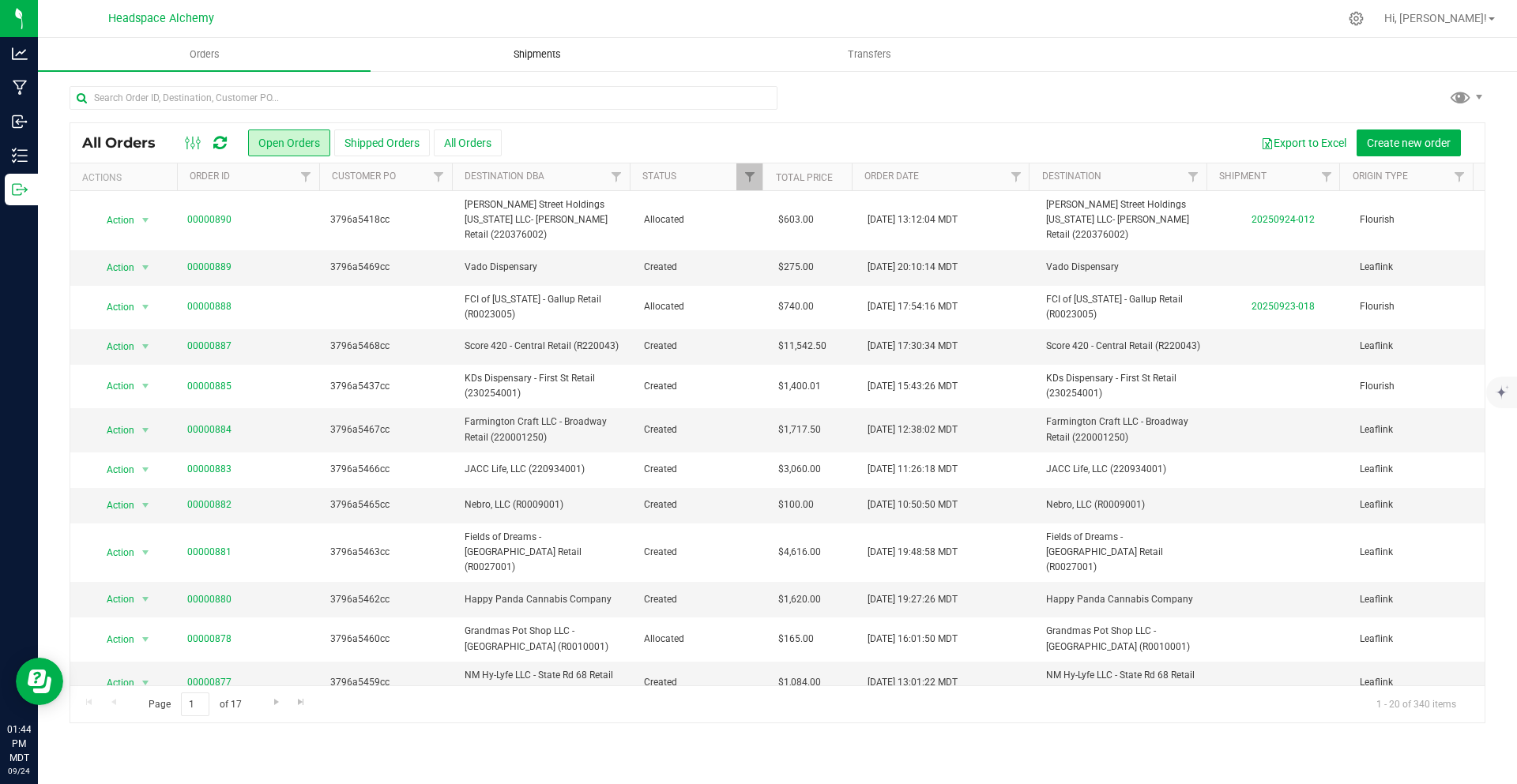
click at [530, 64] on uib-tab-heading "Shipments" at bounding box center [536, 55] width 331 height 32
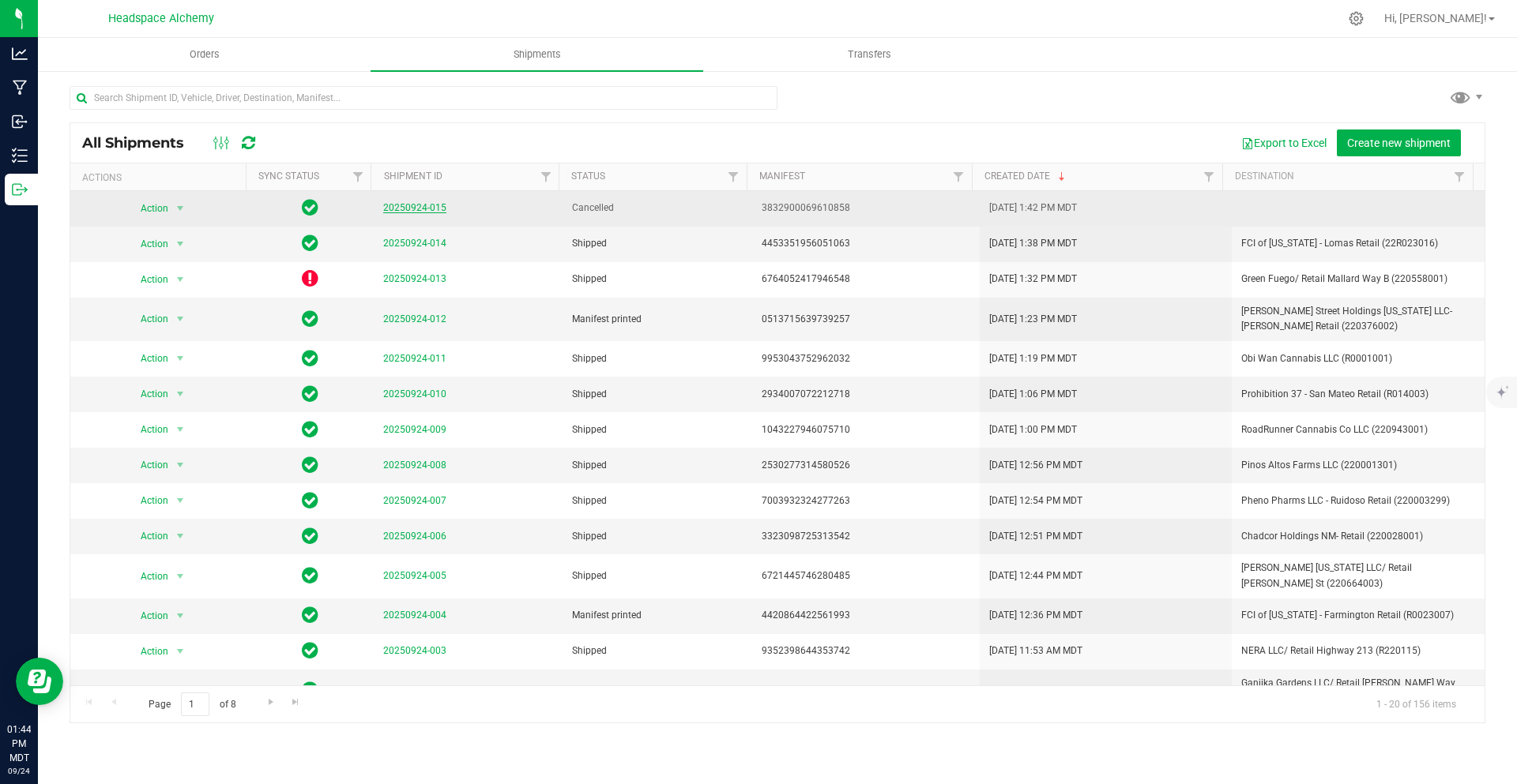
click at [418, 210] on link "20250924-015" at bounding box center [414, 208] width 63 height 11
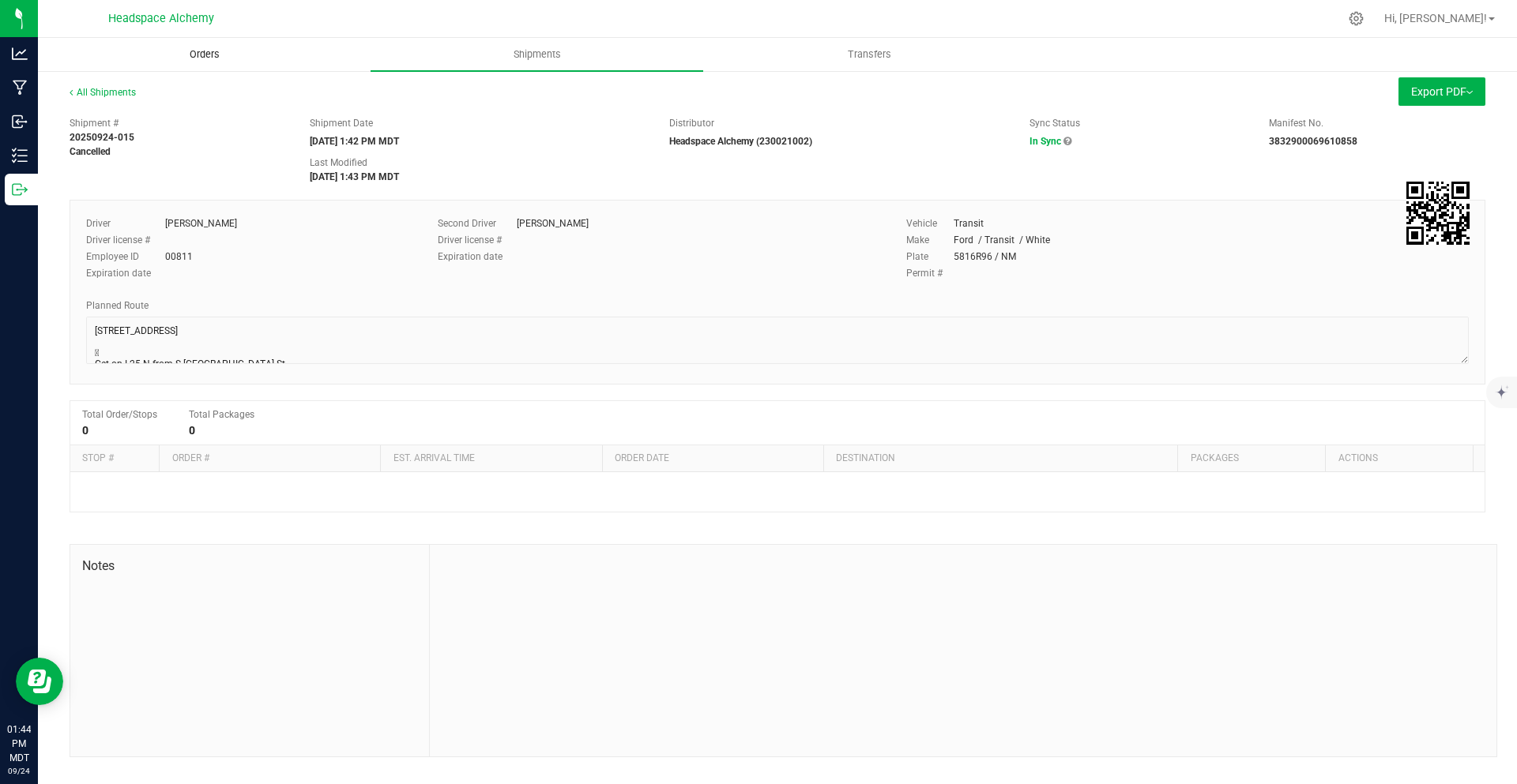
click at [203, 61] on uib-tab-heading "Orders" at bounding box center [204, 55] width 331 height 32
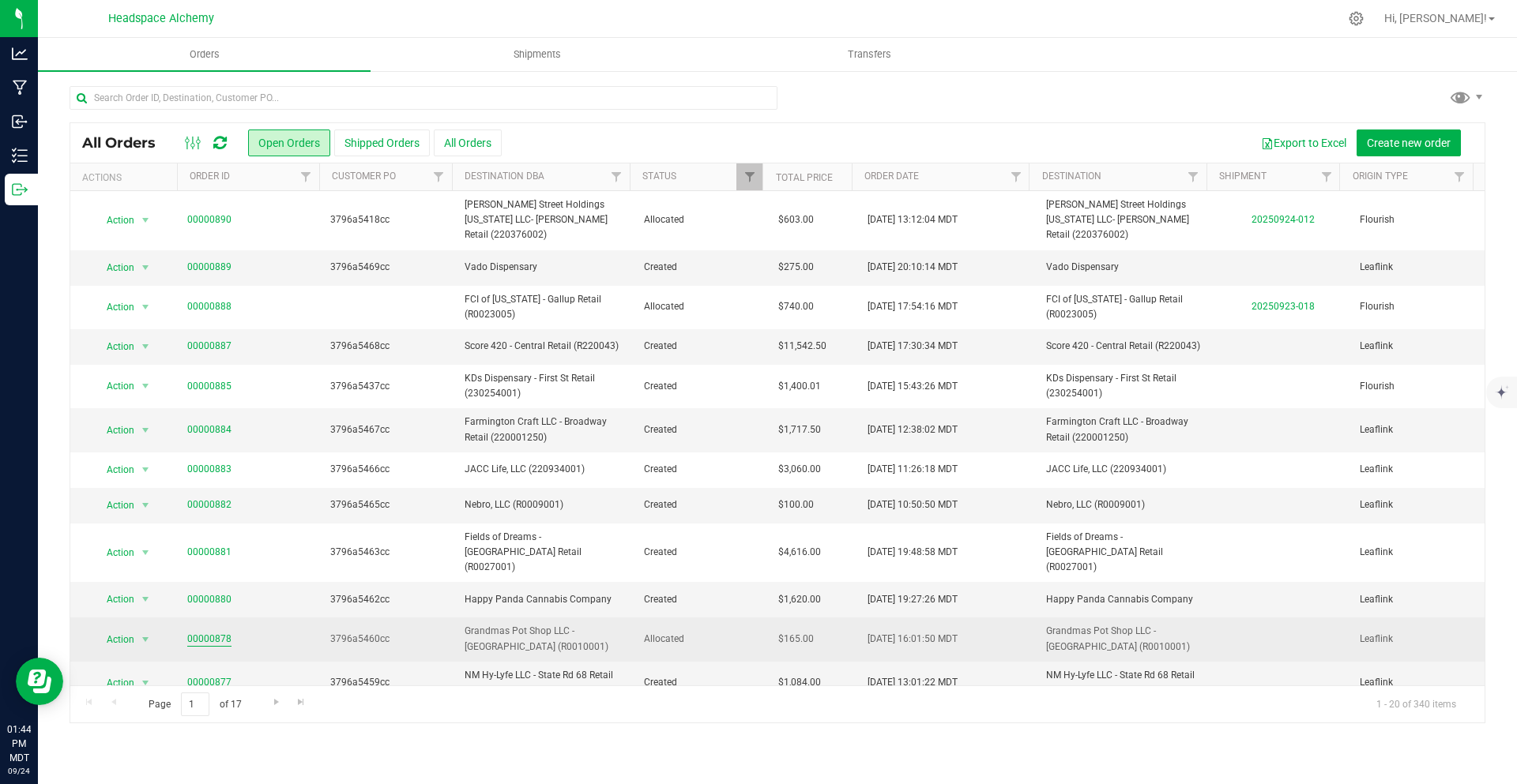
click at [201, 632] on link "00000878" at bounding box center [209, 639] width 44 height 15
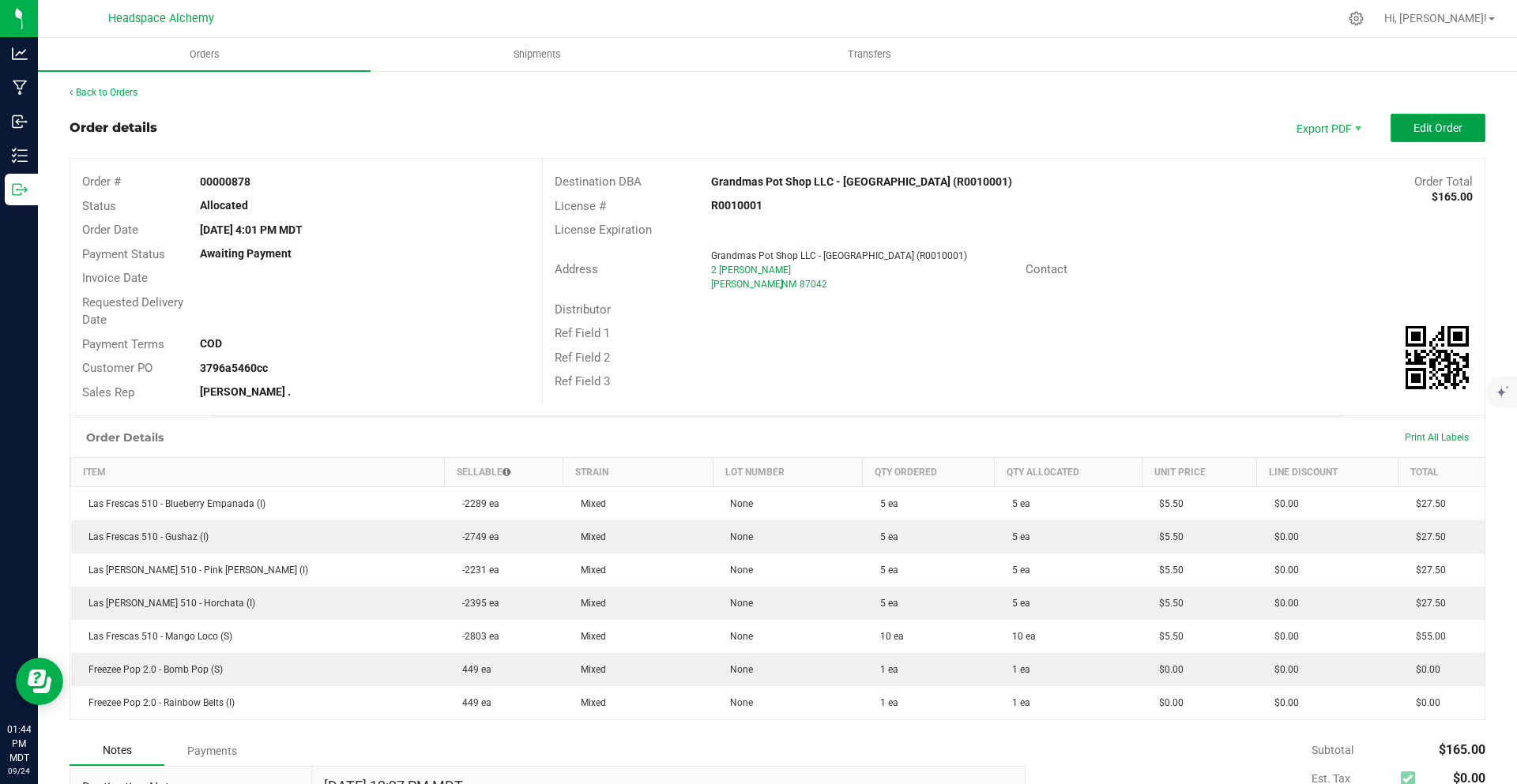
click at [1415, 122] on span "Edit Order" at bounding box center [1438, 128] width 49 height 13
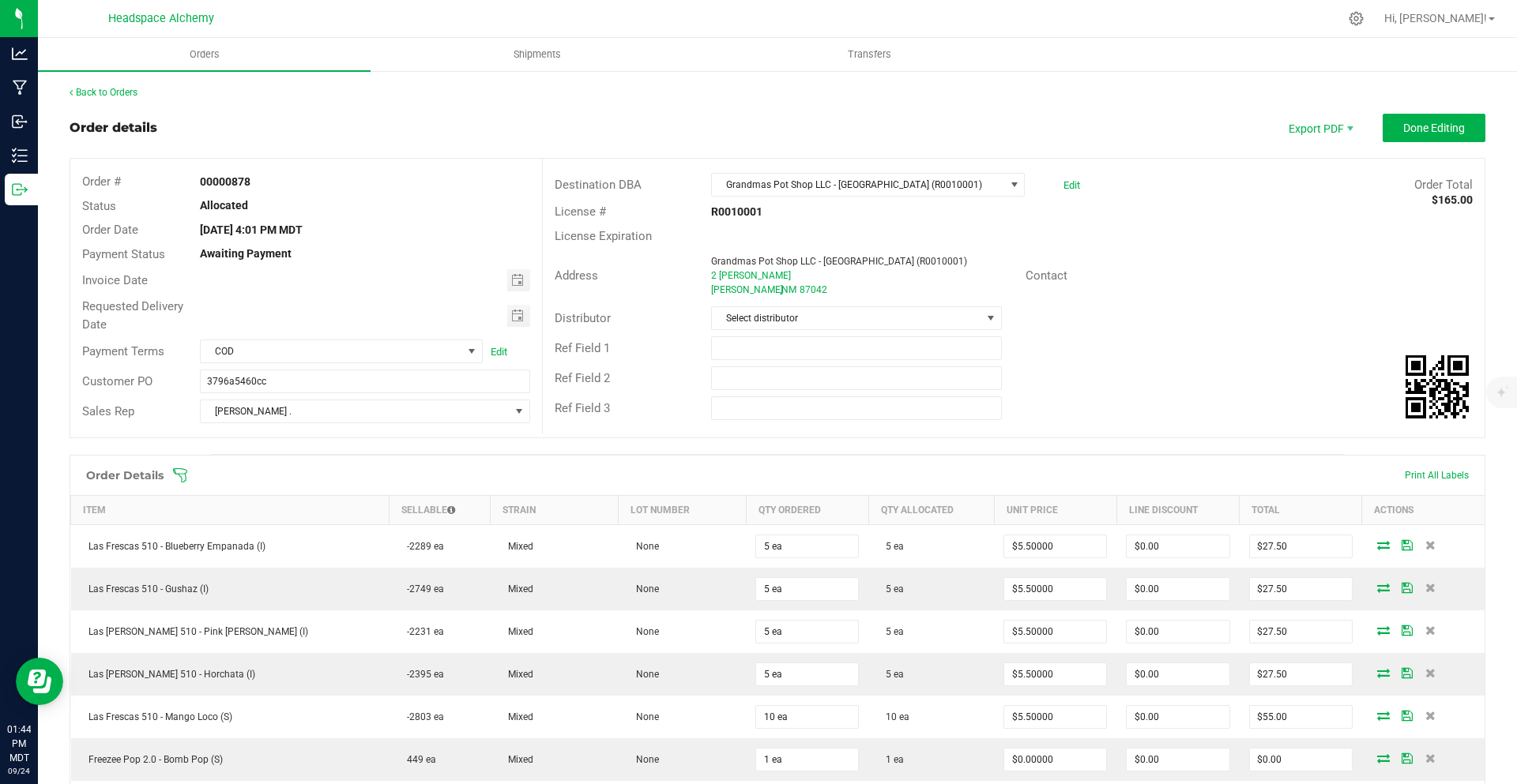
scroll to position [316, 0]
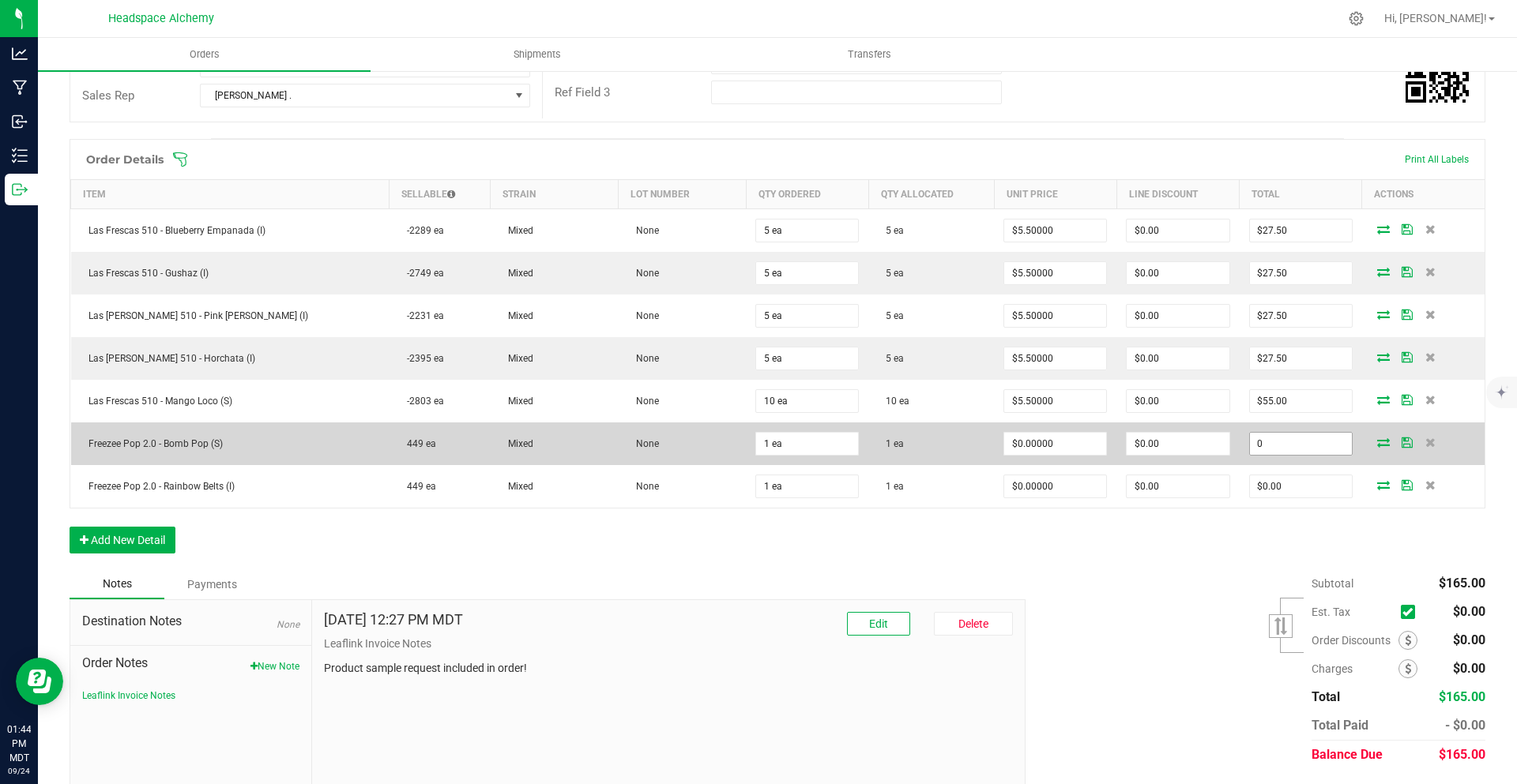
click at [1269, 443] on input "0" at bounding box center [1302, 444] width 102 height 22
type input ".01"
type input "$0.01000"
type input "$0.01"
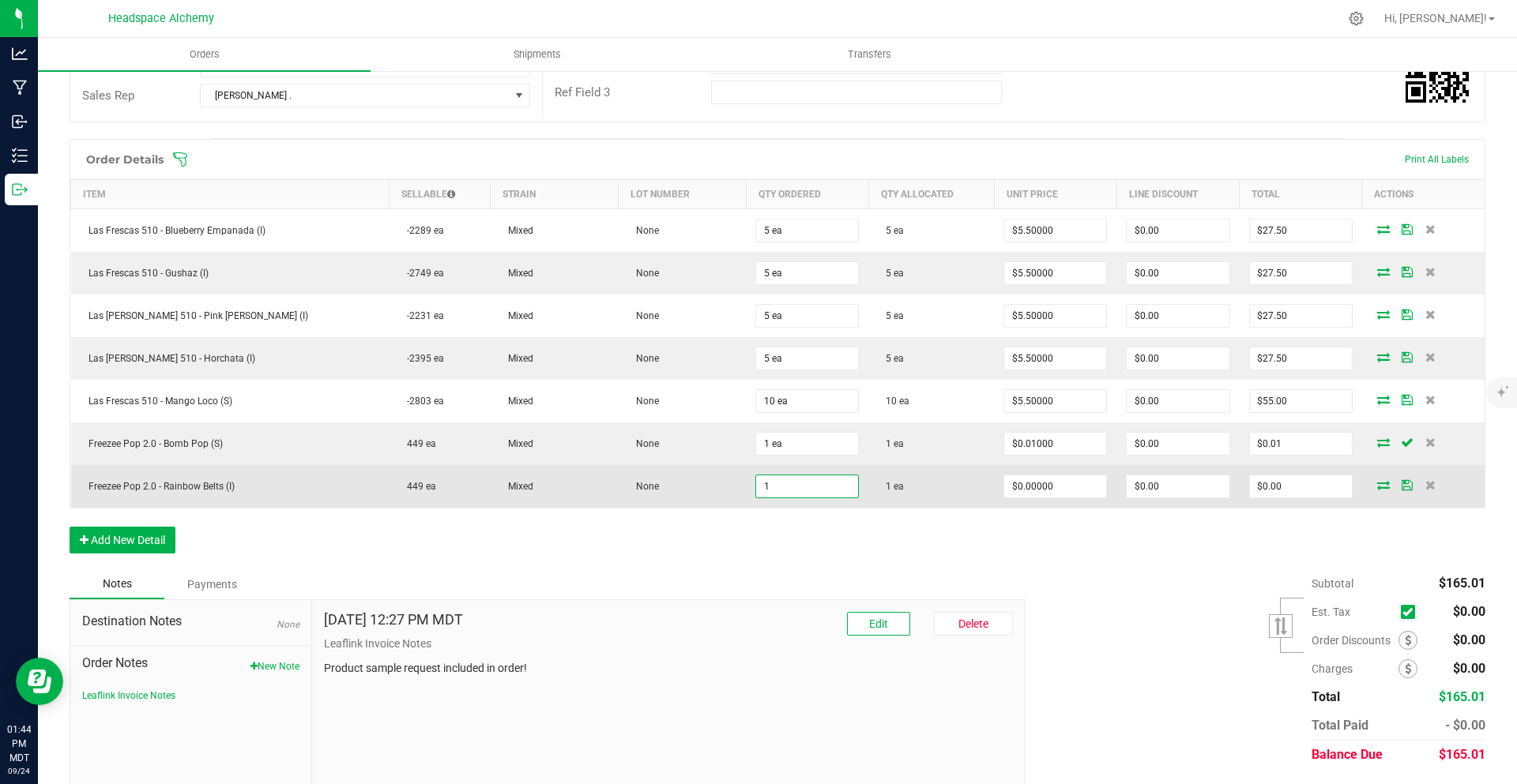
type input "1 ea"
click at [1288, 472] on td "$0.00" at bounding box center [1301, 486] width 122 height 42
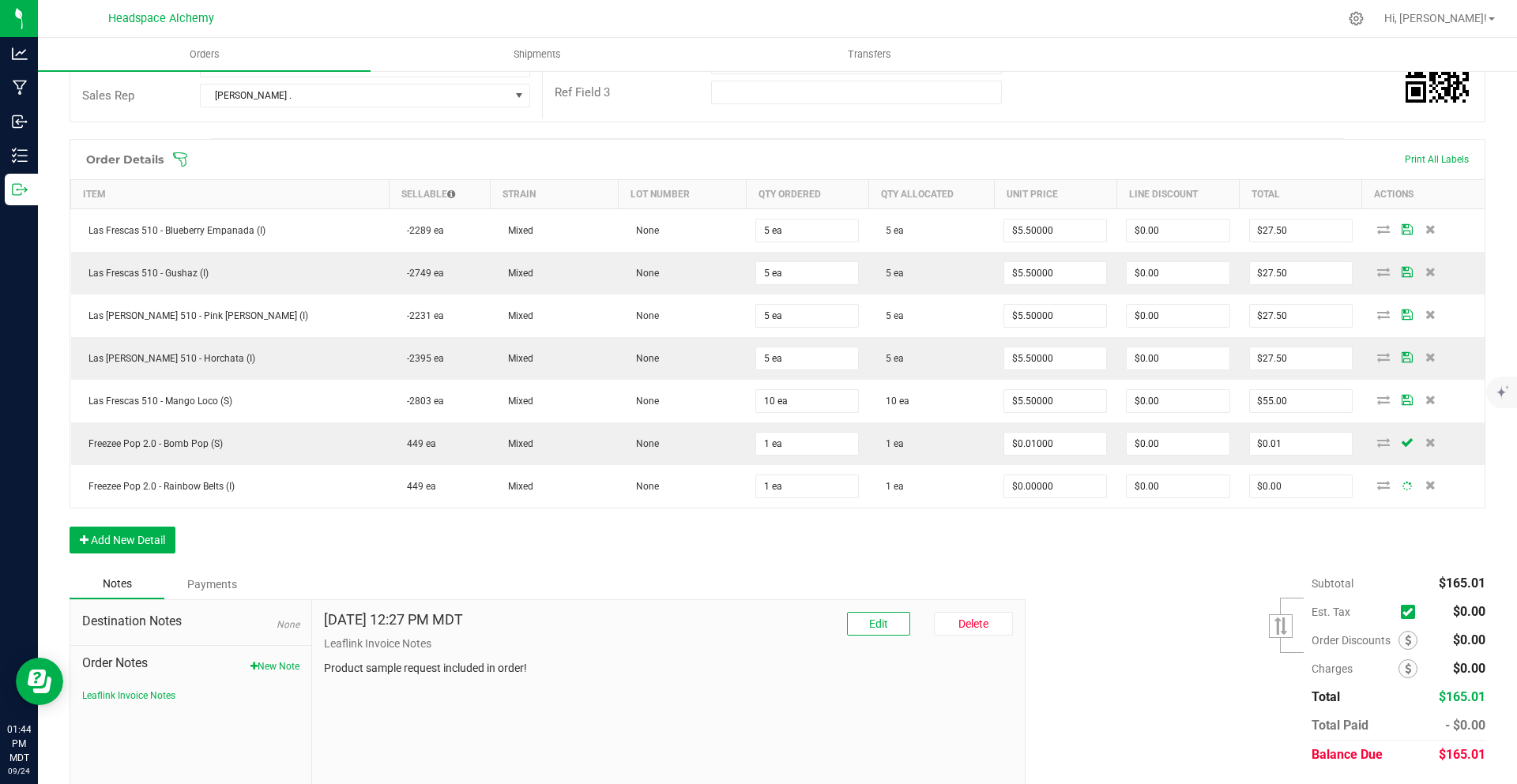
click at [1302, 510] on div "Order Details Print All Labels Item Sellable Strain Lot Number Qty Ordered Qty …" at bounding box center [777, 354] width 1416 height 431
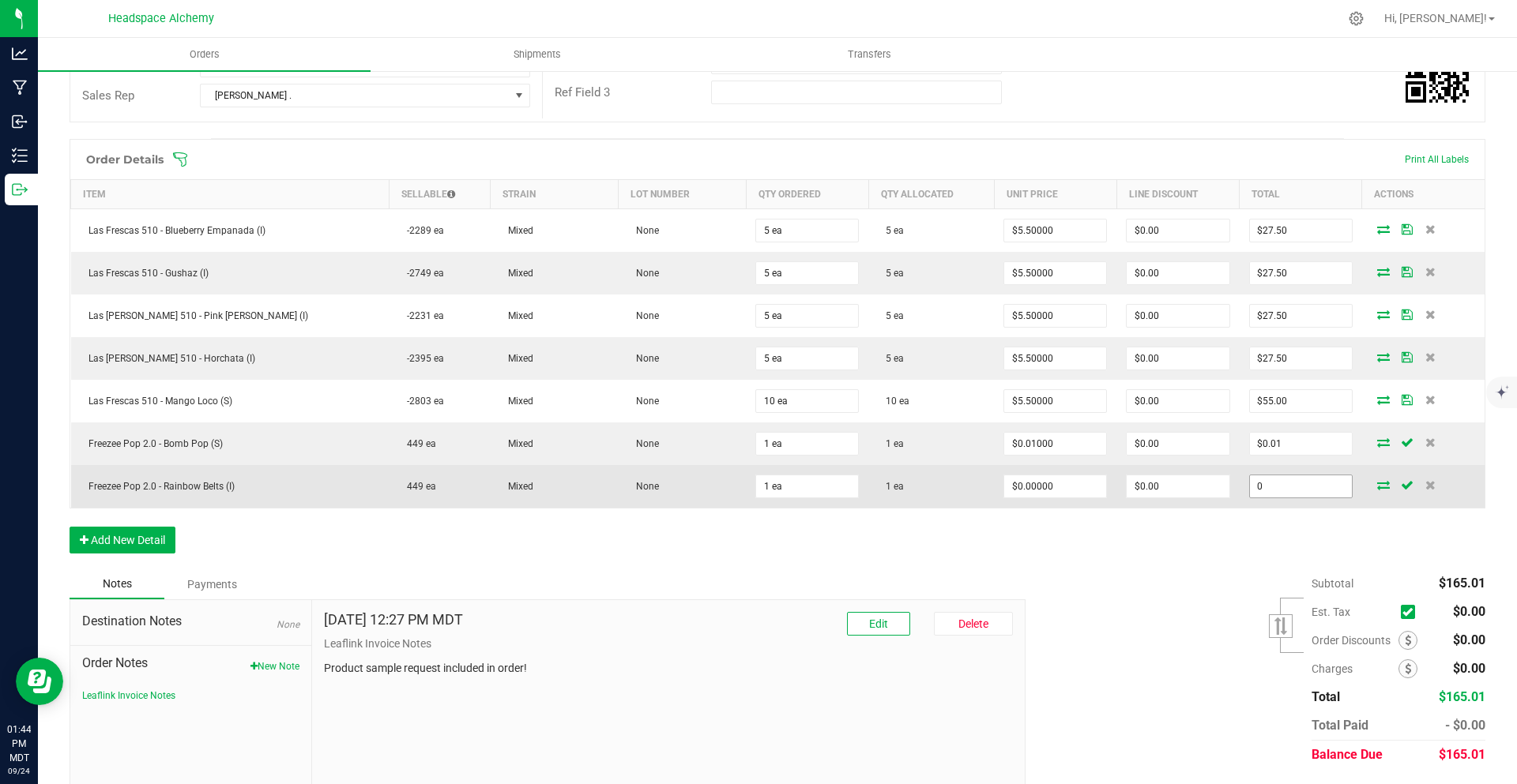
click at [1306, 489] on input "0" at bounding box center [1302, 487] width 102 height 22
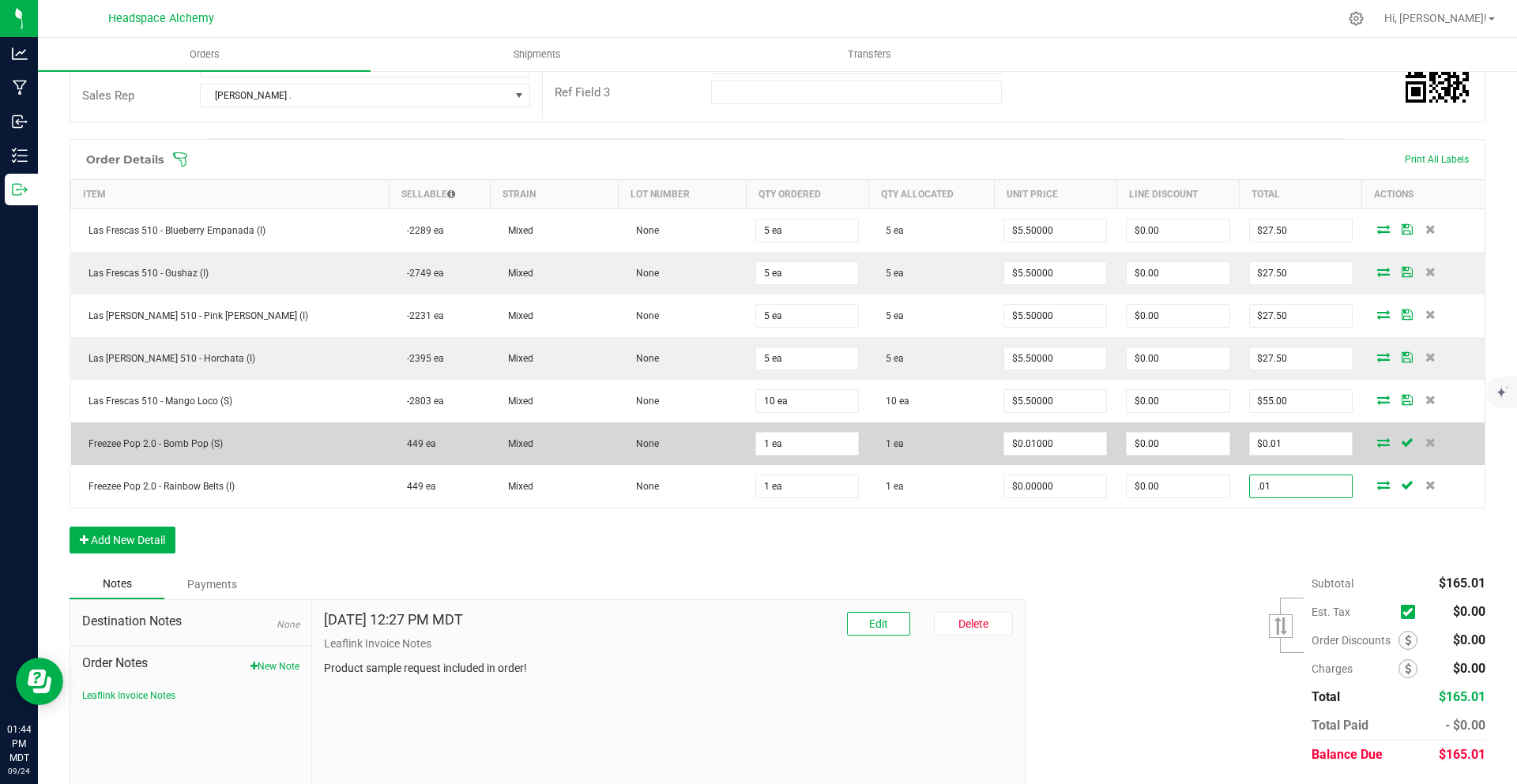
type input ".01"
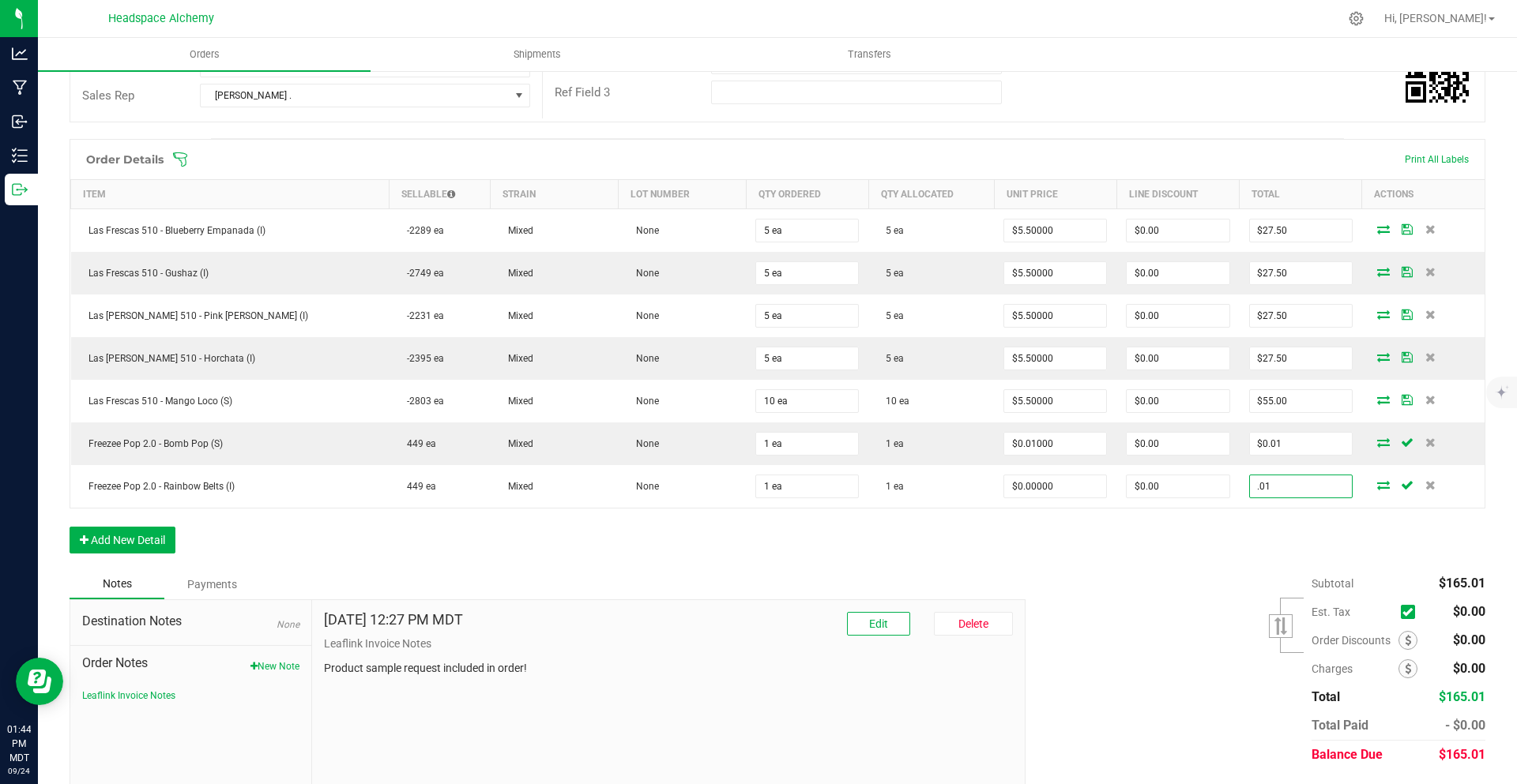
type input "$0.01000"
type input "$0.01"
drag, startPoint x: 1055, startPoint y: 612, endPoint x: 1069, endPoint y: 607, distance: 14.9
click at [1057, 610] on div "Subtotal $165.01 Est. Tax" at bounding box center [1250, 669] width 472 height 200
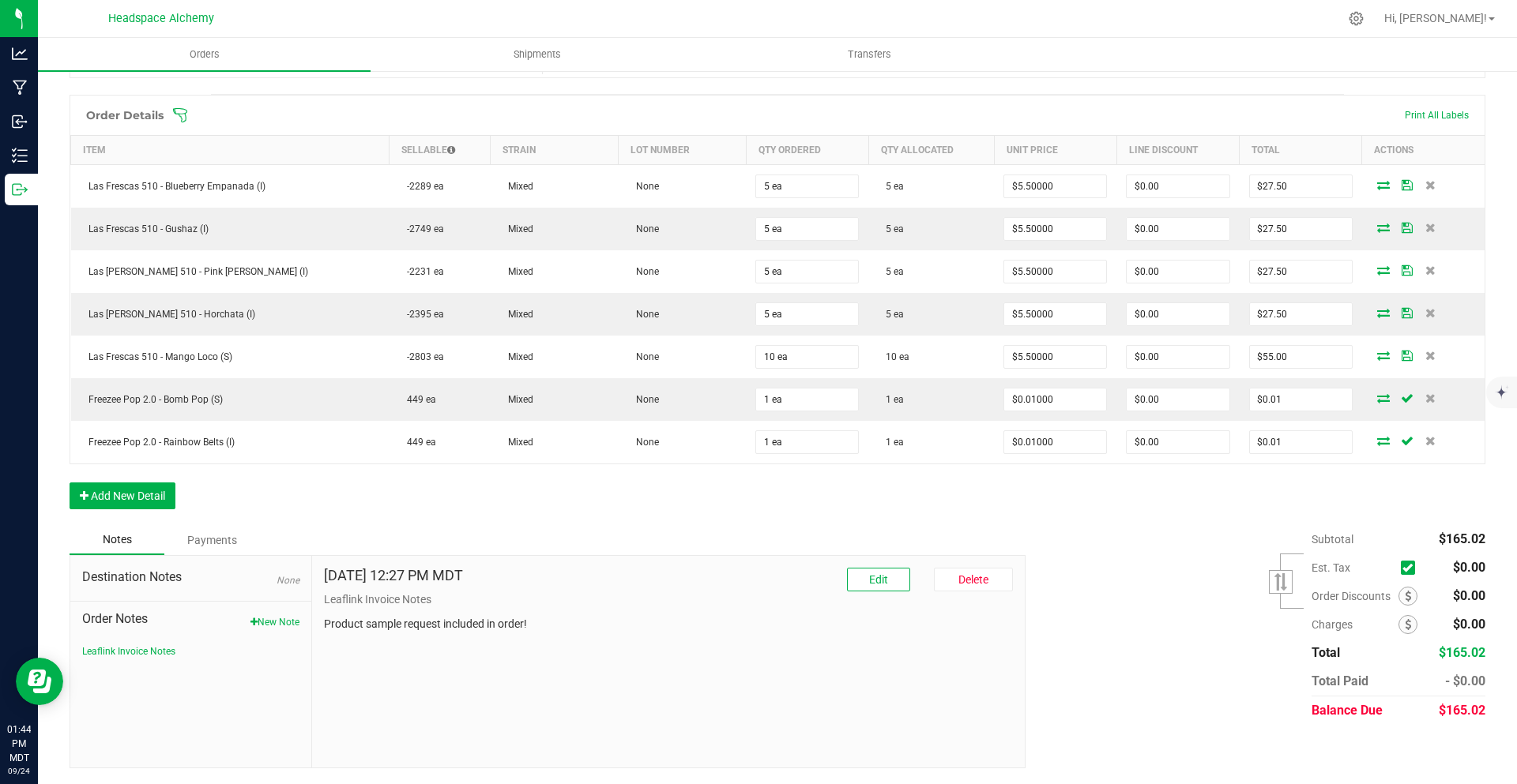
scroll to position [0, 0]
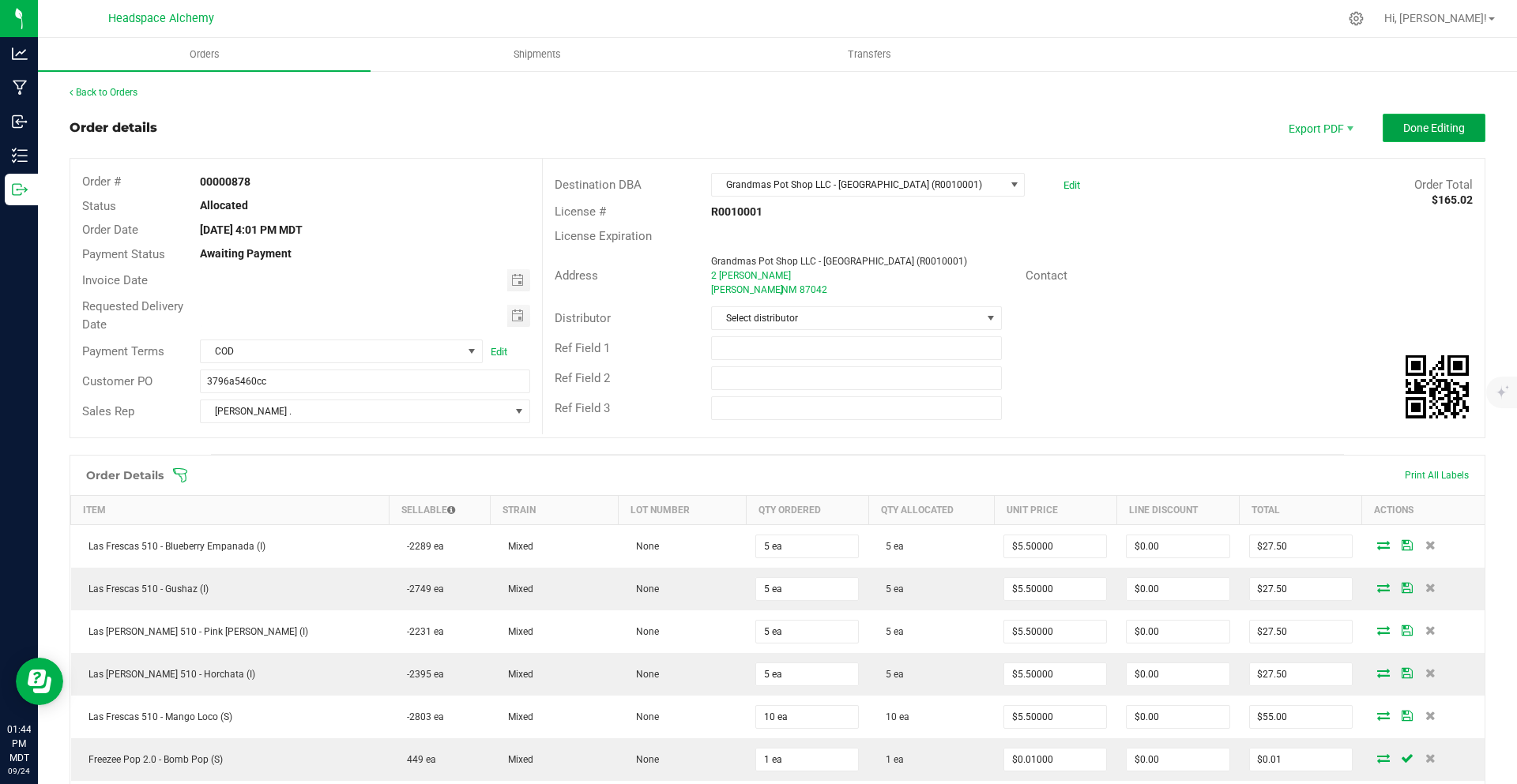
click at [1403, 114] on button "Done Editing" at bounding box center [1434, 128] width 103 height 29
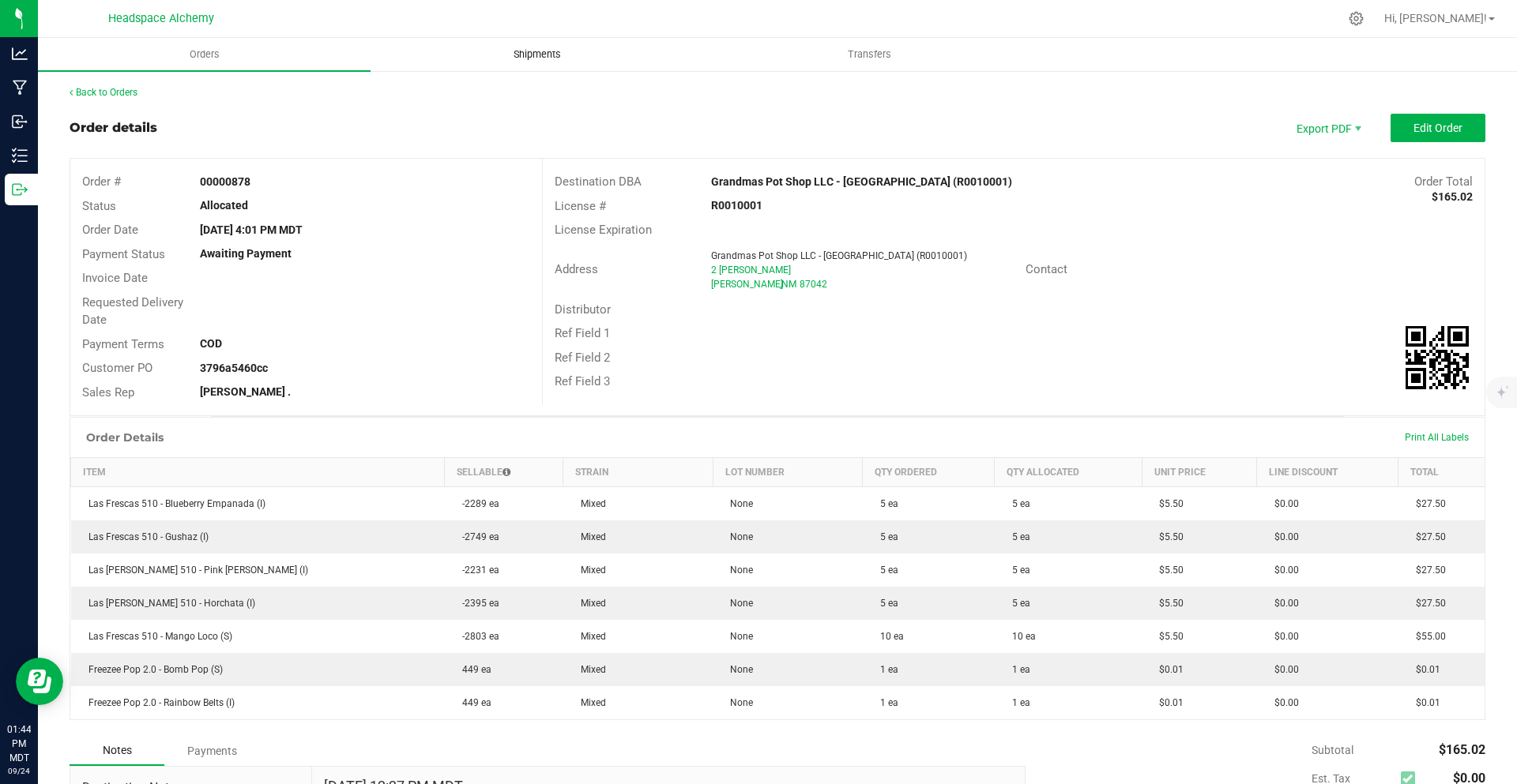
click at [549, 47] on span "Shipments" at bounding box center [537, 54] width 90 height 14
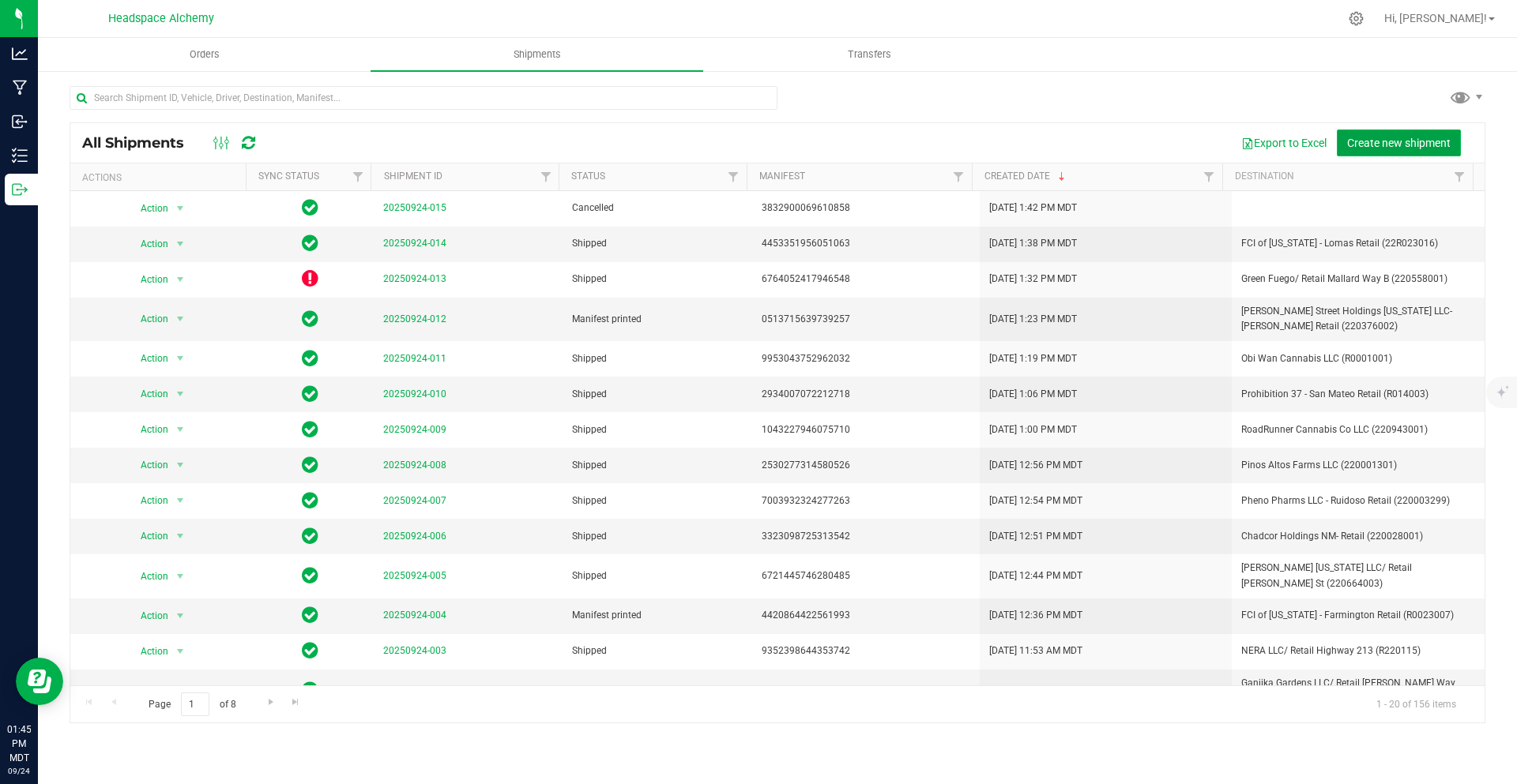
click at [1387, 143] on span "Create new shipment" at bounding box center [1399, 143] width 104 height 13
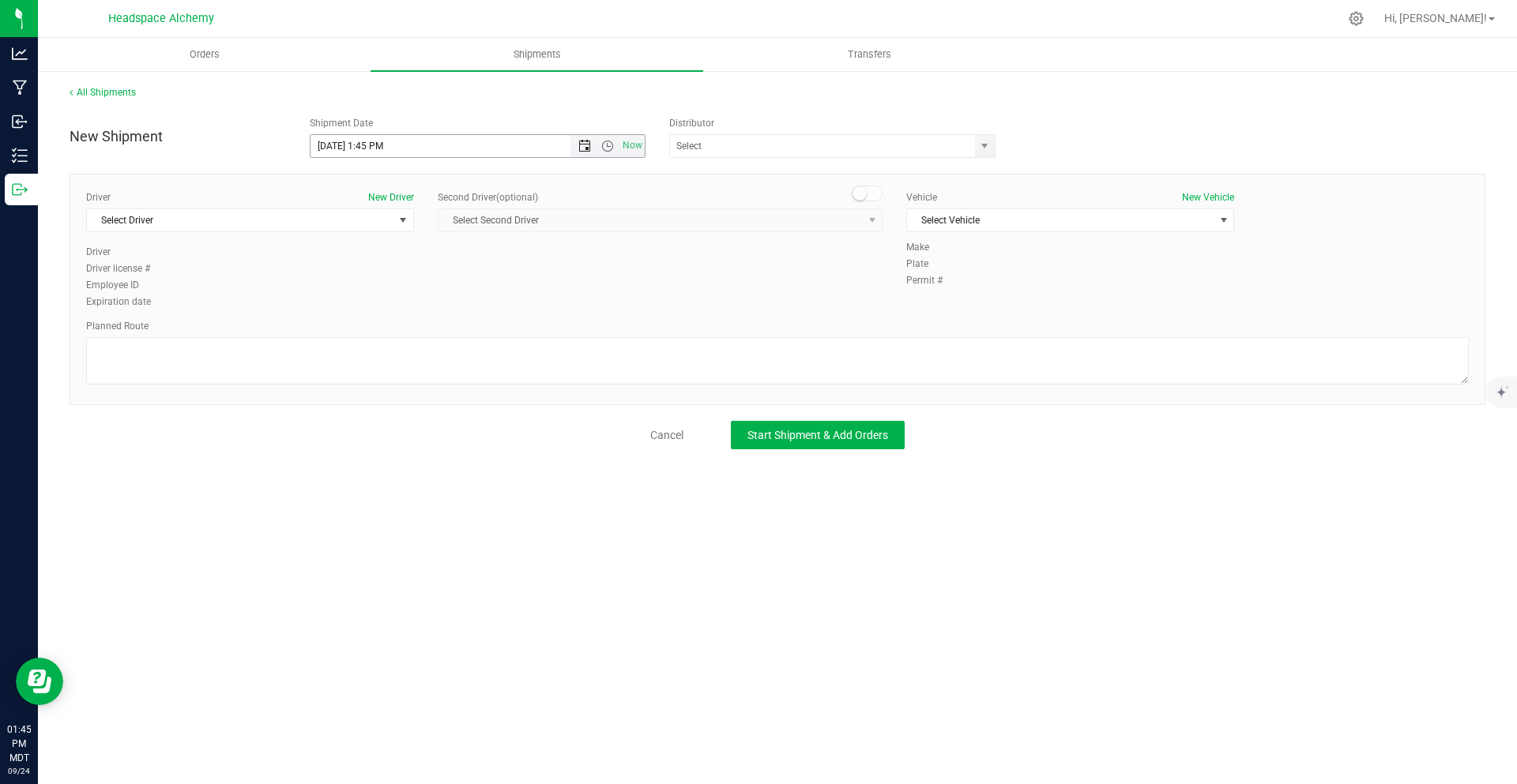
click at [581, 151] on span "Open the date view" at bounding box center [585, 146] width 13 height 13
click at [446, 294] on link "26" at bounding box center [439, 306] width 23 height 25
type input "[DATE] 1:45 PM"
click at [788, 159] on div "New Shipment Shipment Date [DATE] 1:45 PM Now Distributor Argon Labs (1105) BK …" at bounding box center [777, 279] width 1416 height 341
click at [780, 146] on input "text" at bounding box center [818, 146] width 295 height 22
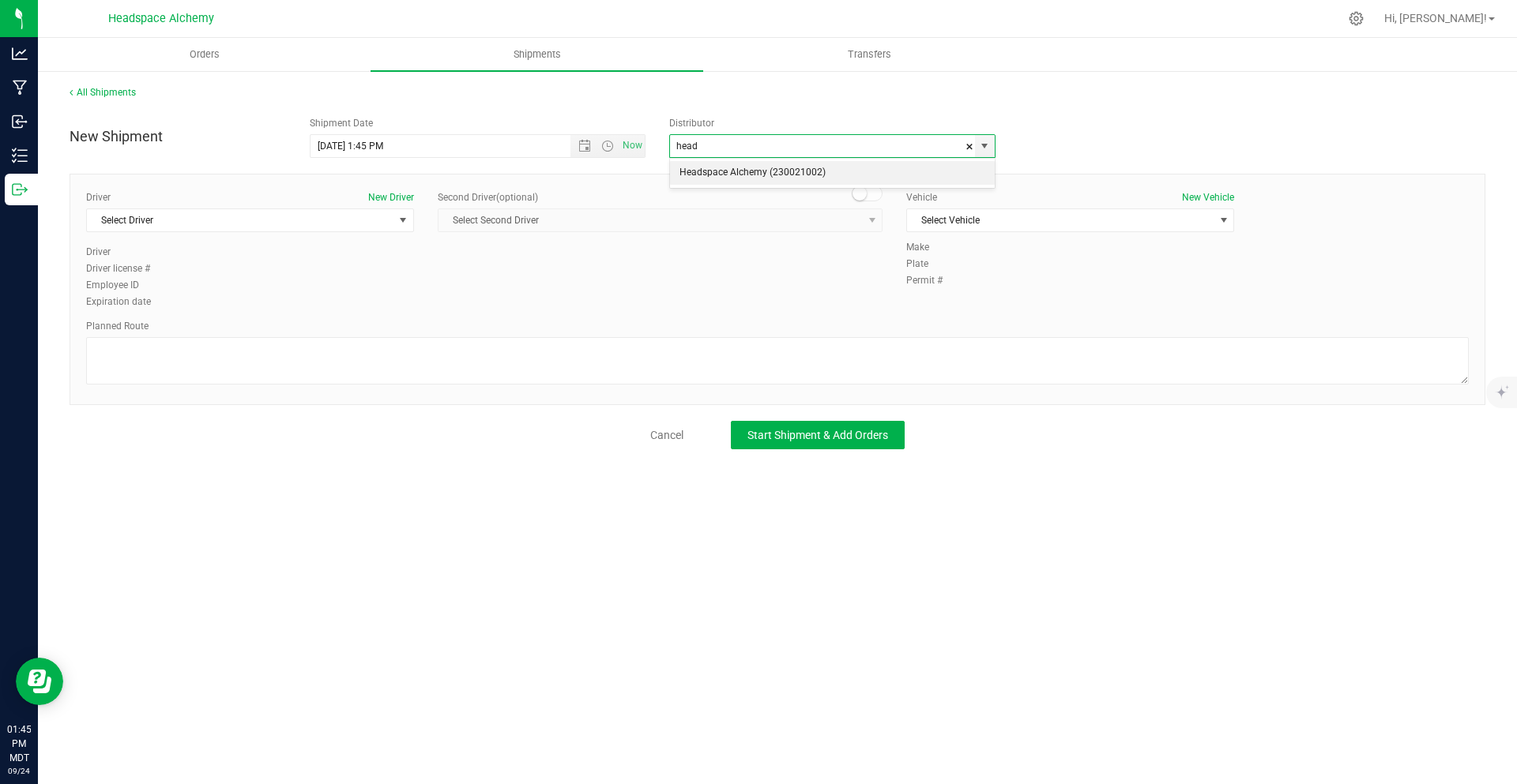
click at [762, 172] on li "Headspace Alchemy (230021002)" at bounding box center [832, 173] width 325 height 24
type input "Headspace Alchemy (230021002)"
click at [315, 207] on div "Driver New Driver Select Driver Select Driver [PERSON_NAME] [PERSON_NAME] [PERS…" at bounding box center [250, 218] width 328 height 54
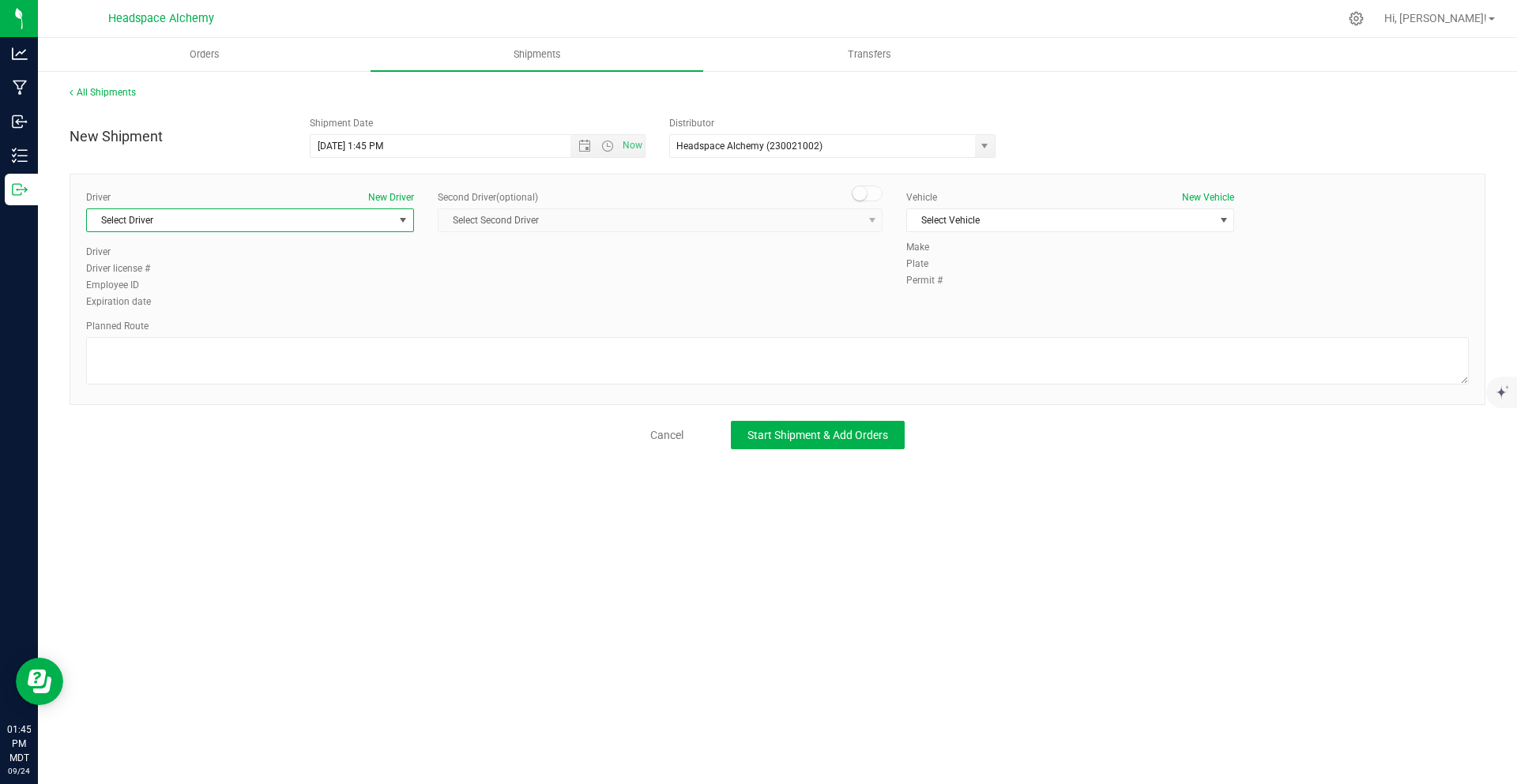
click at [310, 208] on span "Select Driver" at bounding box center [250, 220] width 328 height 24
click at [143, 352] on span "[PERSON_NAME]" at bounding box center [132, 357] width 72 height 21
click at [878, 190] on span at bounding box center [868, 194] width 32 height 16
click at [858, 212] on span "Select Second Driver" at bounding box center [650, 220] width 424 height 22
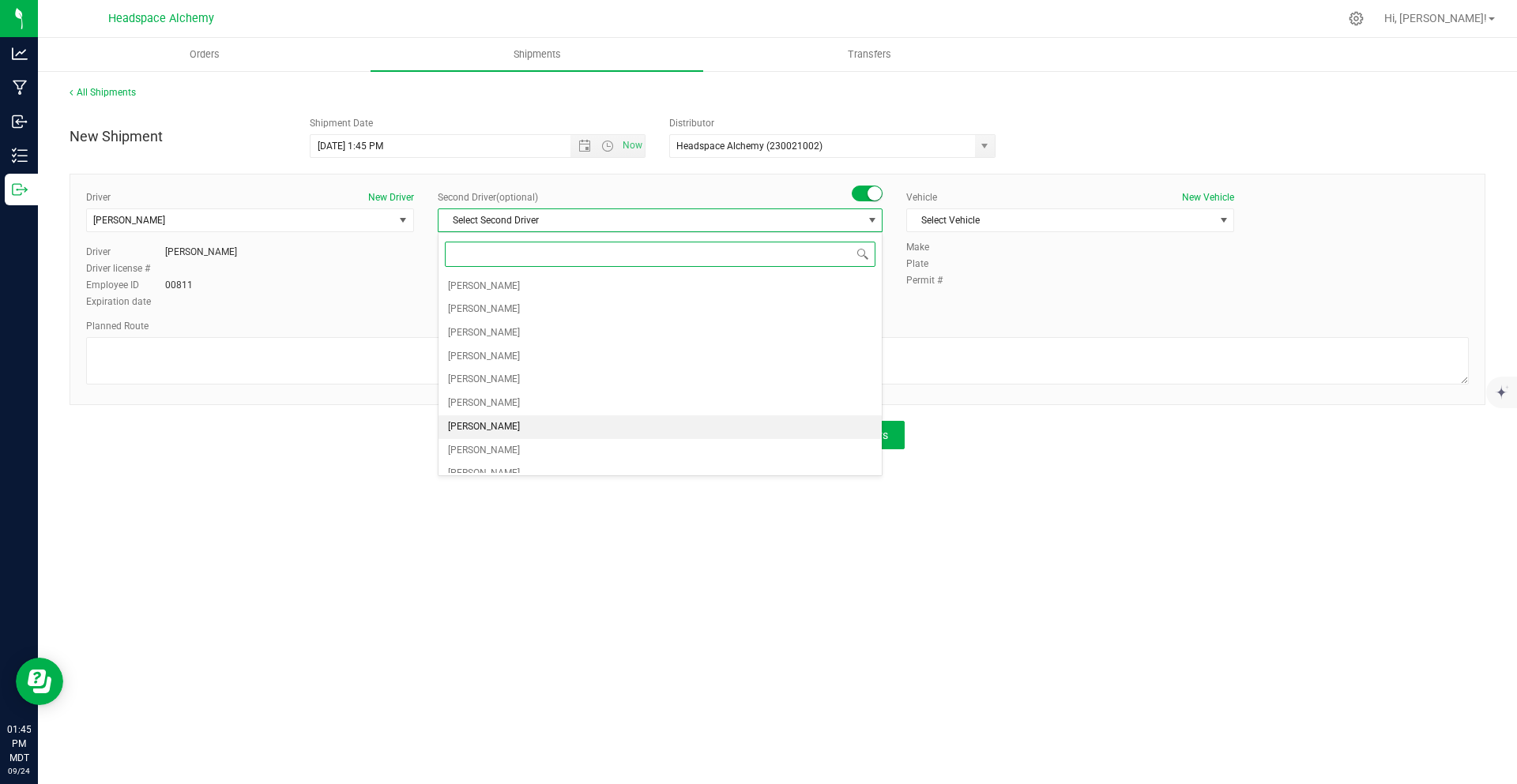
click at [512, 429] on li "[PERSON_NAME]" at bounding box center [661, 427] width 444 height 24
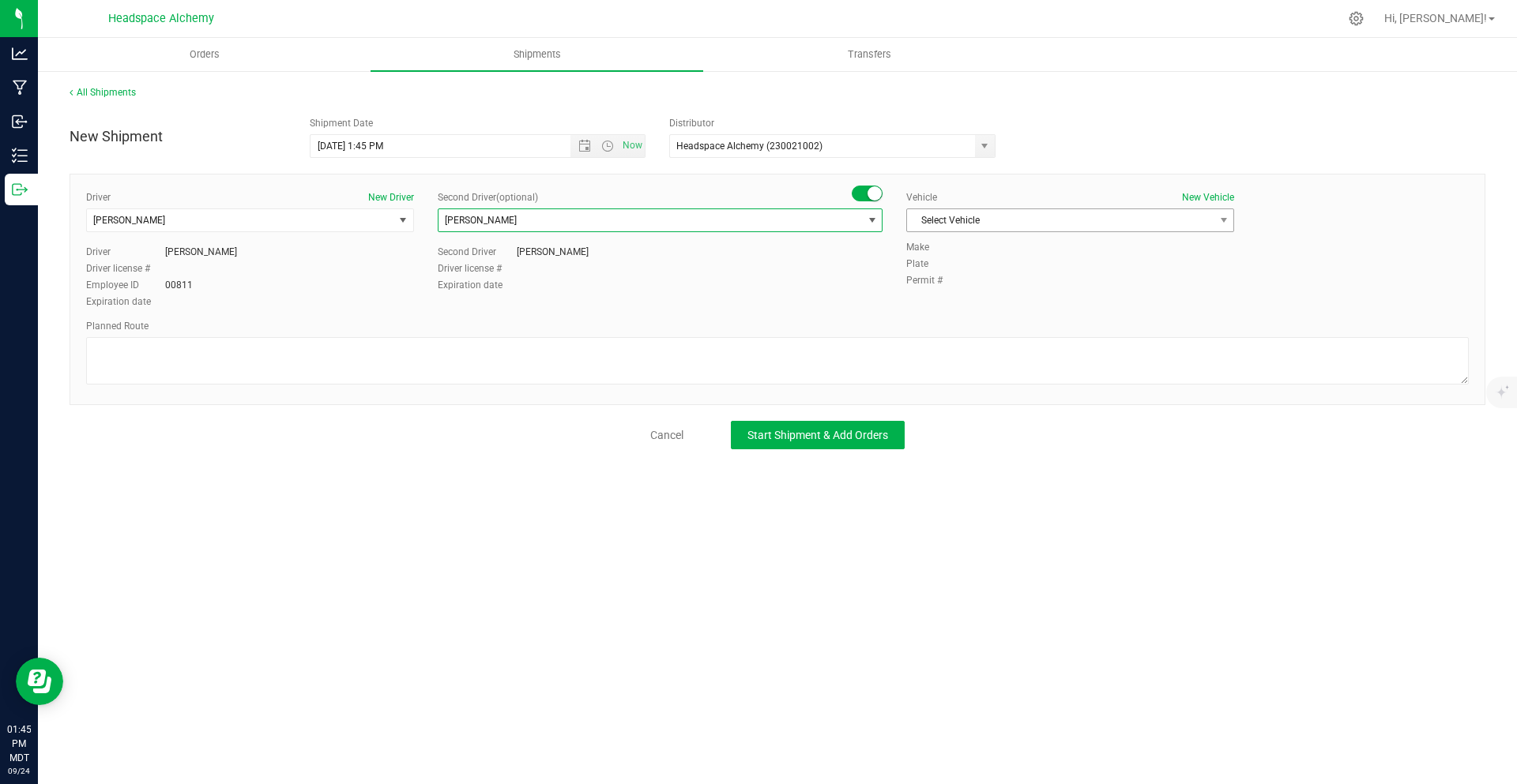
click at [966, 215] on span "Select Vehicle" at bounding box center [1061, 220] width 306 height 22
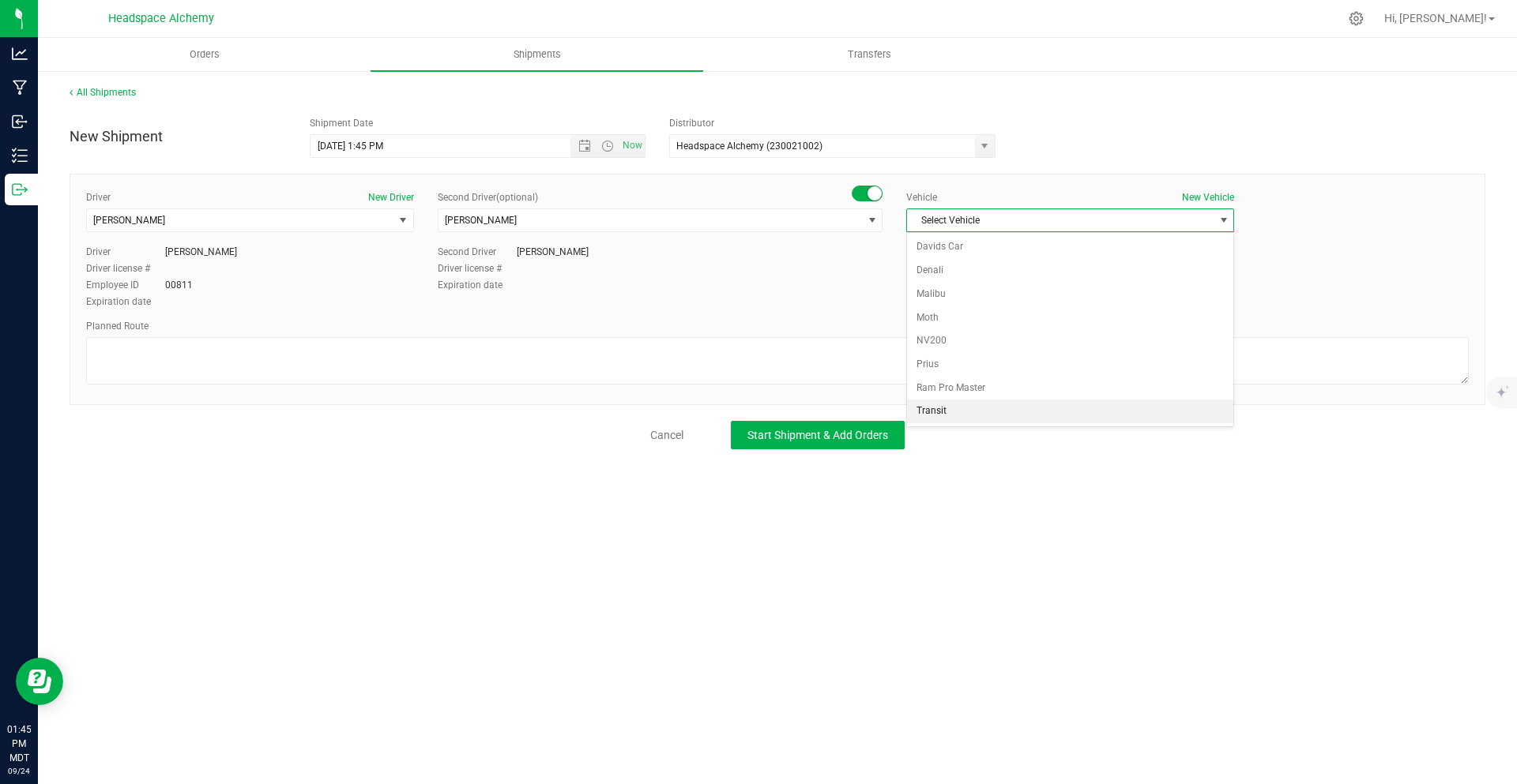
click at [961, 411] on li "Transit" at bounding box center [1070, 412] width 326 height 24
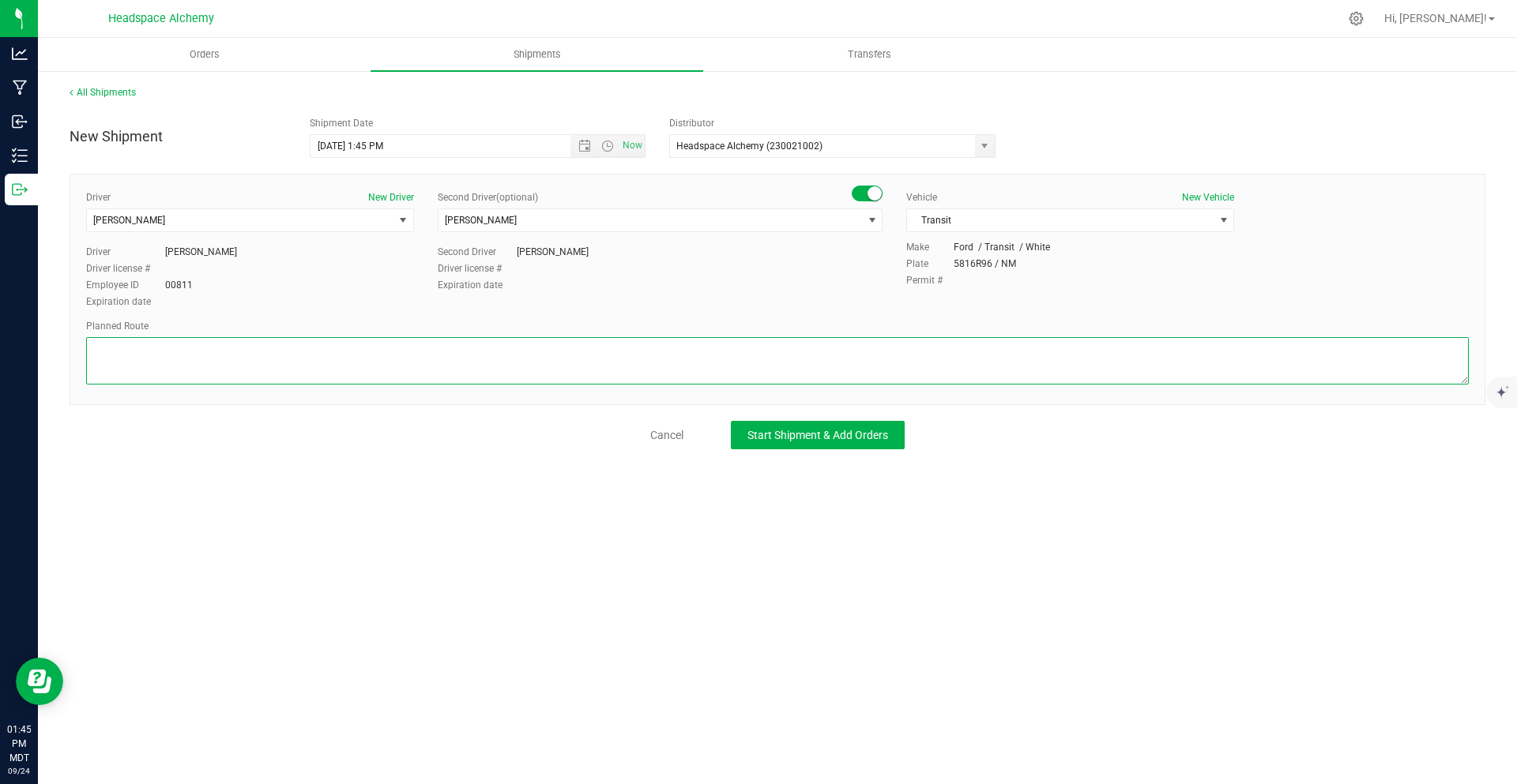
paste textarea "[STREET_ADDRESS]  Get on I-25 N from S [GEOGRAPHIC_DATA] St 11 min (4.1 mi)  …"
type textarea "[STREET_ADDRESS]  Get on I-25 N from S [GEOGRAPHIC_DATA] St 11 min (4.1 mi)  …"
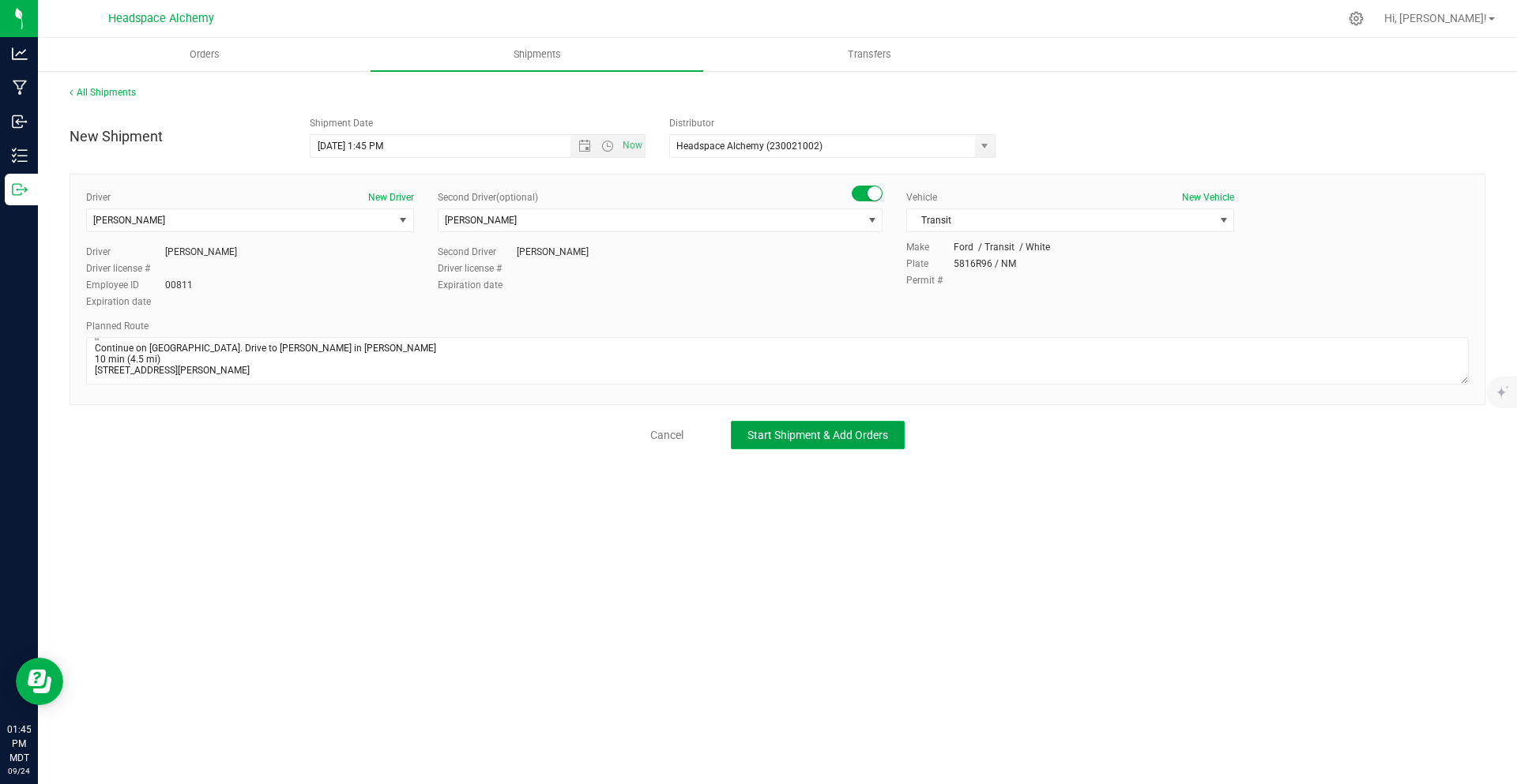
click at [841, 439] on span "Start Shipment & Add Orders" at bounding box center [818, 435] width 140 height 13
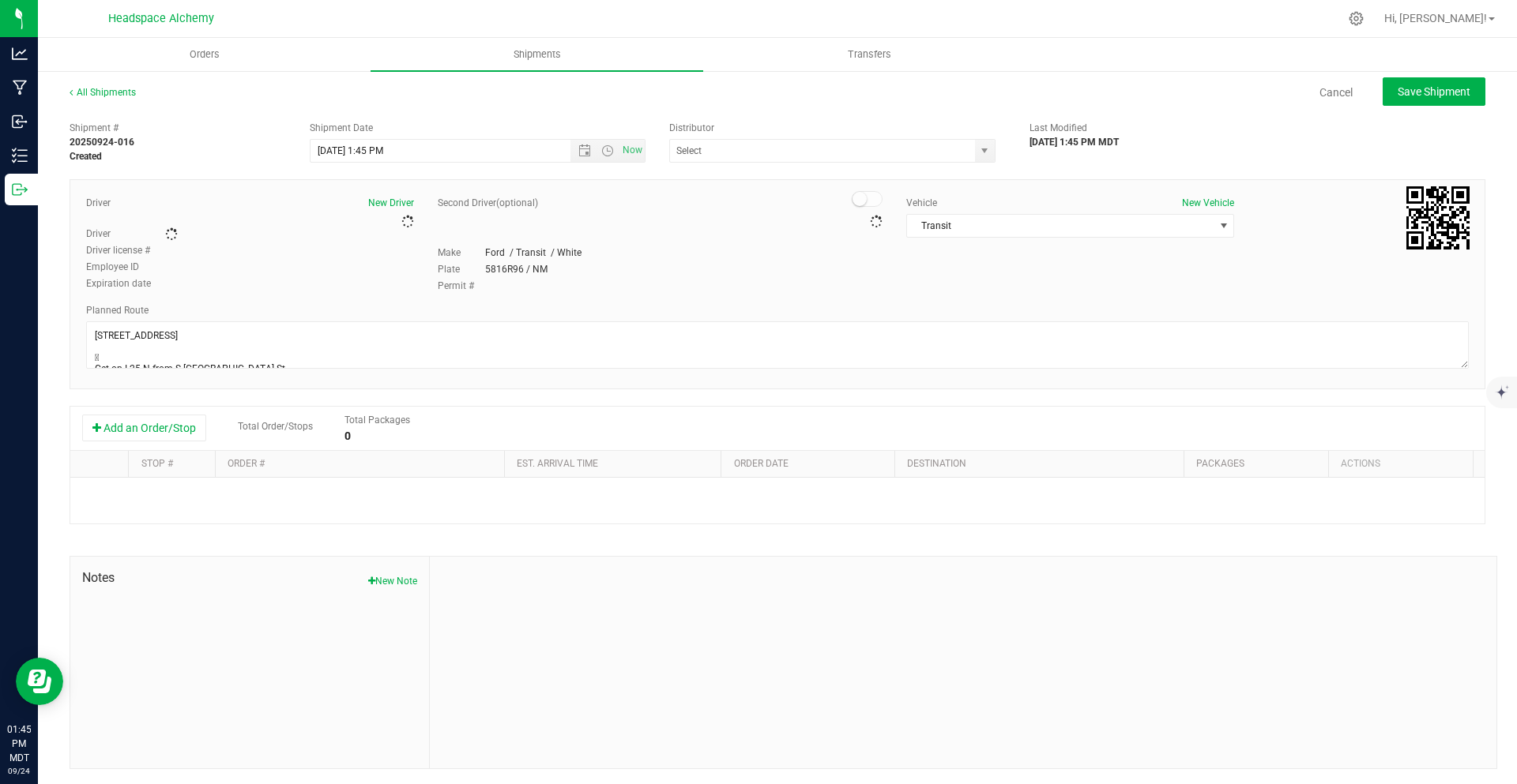
type input "Headspace Alchemy (230021002)"
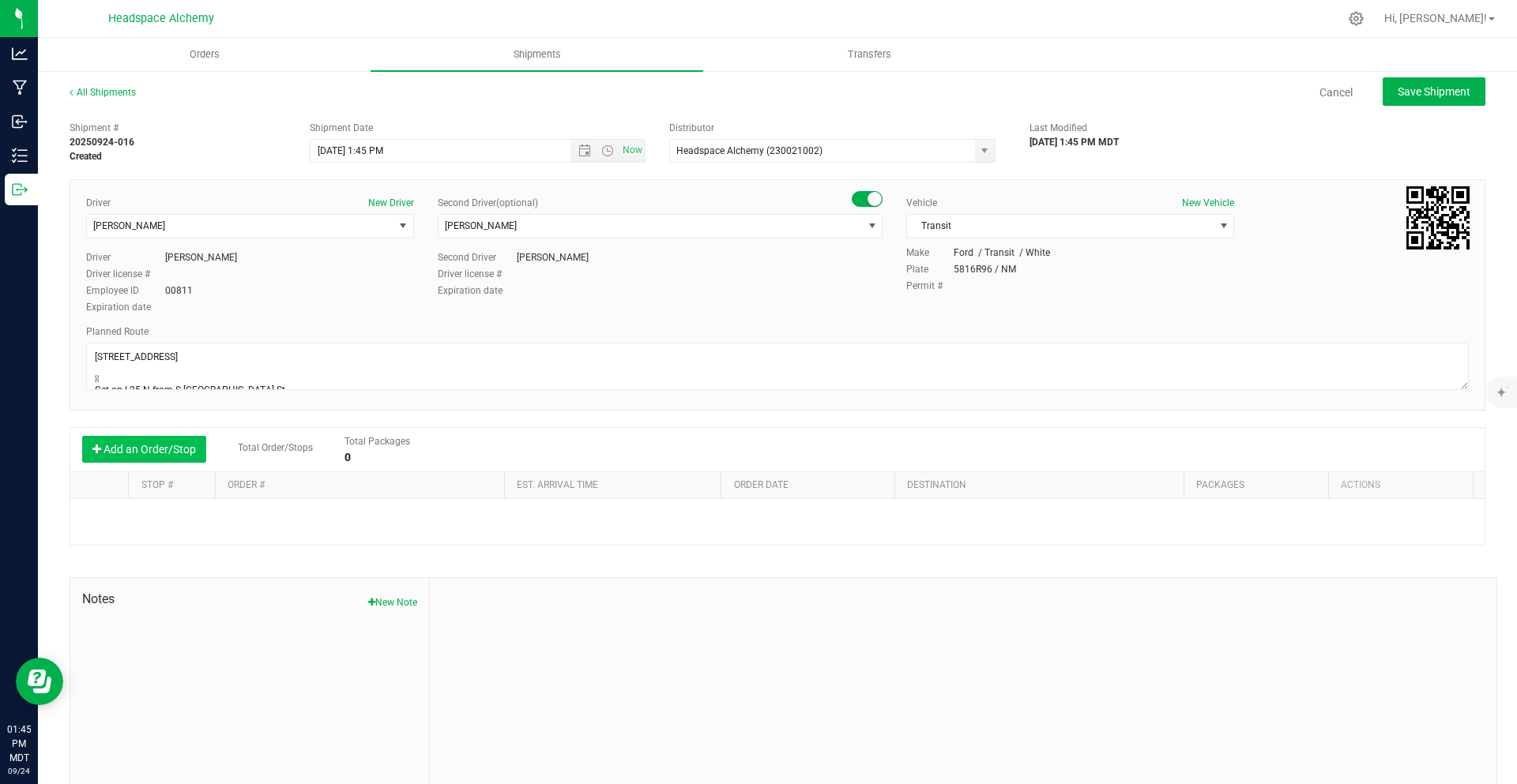
click at [156, 445] on button "Add an Order/Stop" at bounding box center [144, 450] width 124 height 27
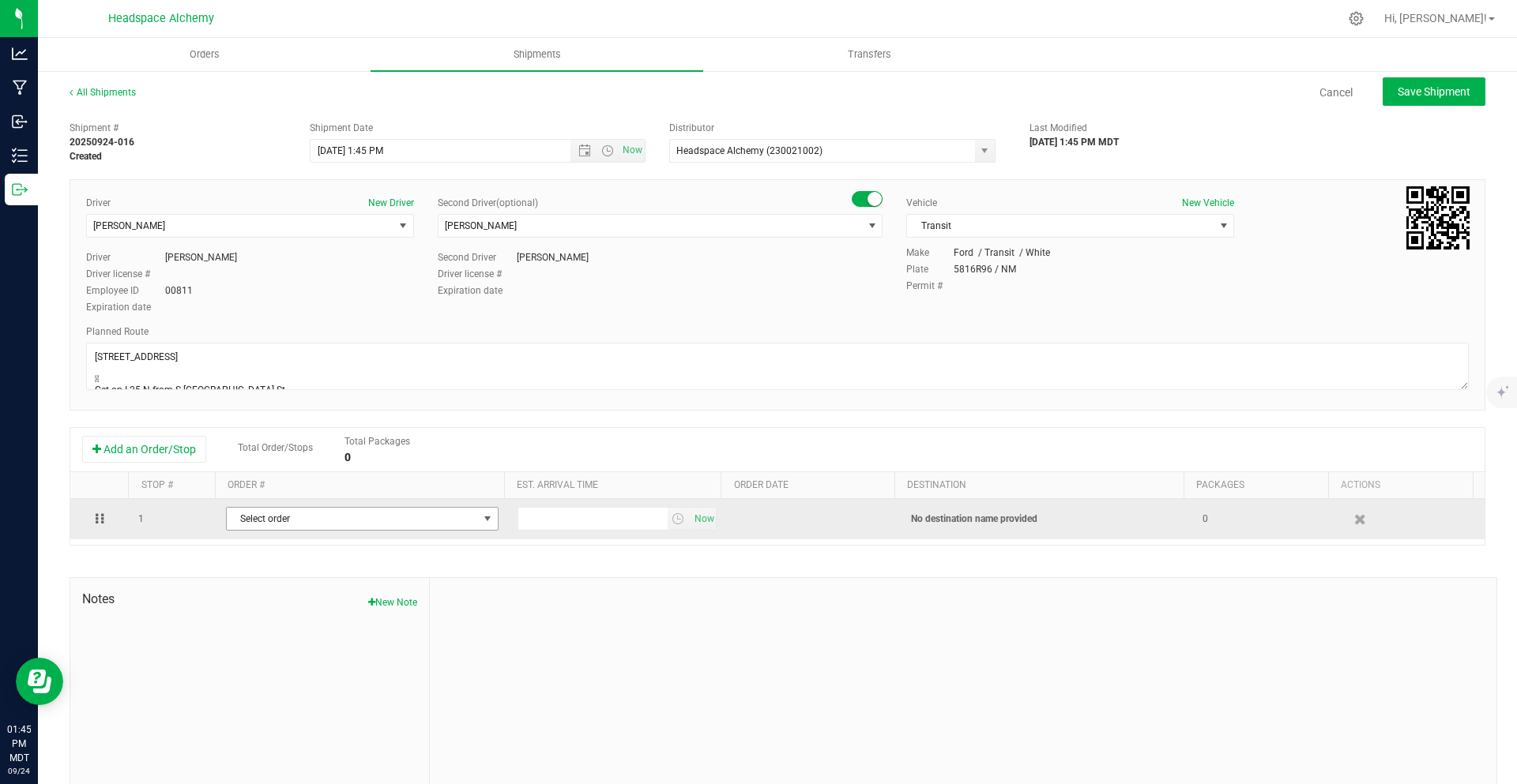
click at [455, 513] on span "Select order" at bounding box center [352, 519] width 251 height 22
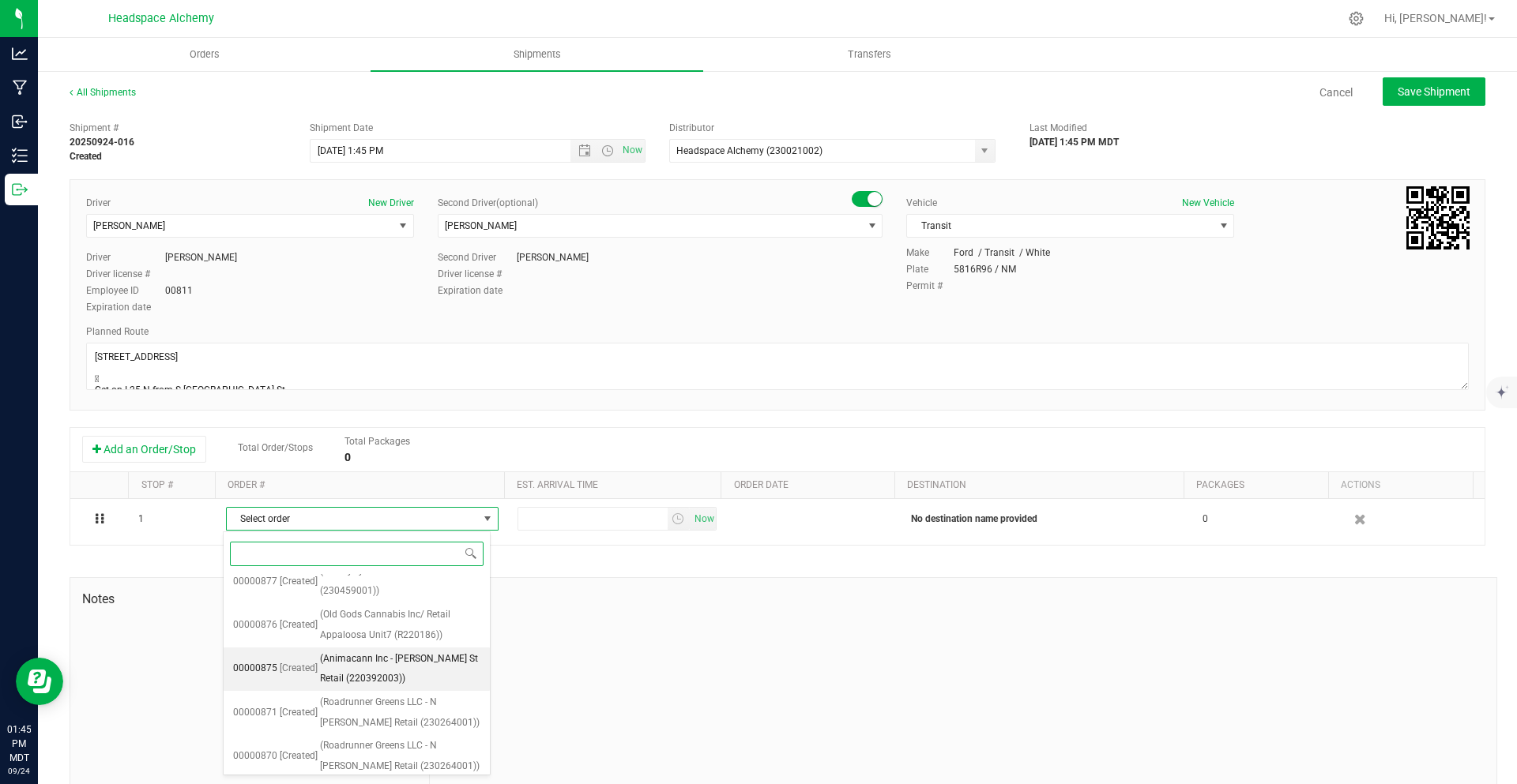
scroll to position [174, 0]
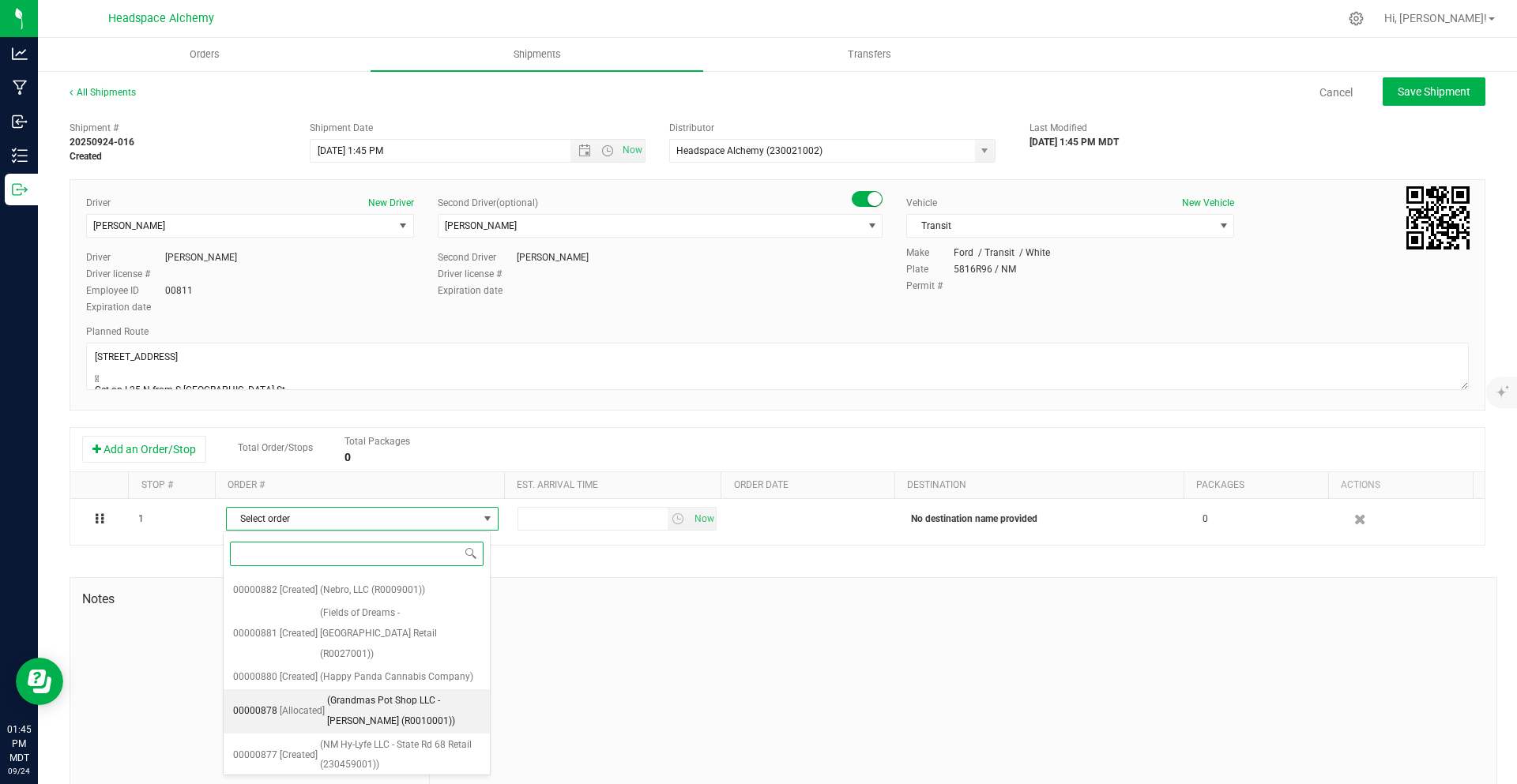
click at [417, 691] on span "(Grandmas Pot Shop LLC - [PERSON_NAME] (R0010001))" at bounding box center [404, 711] width 153 height 41
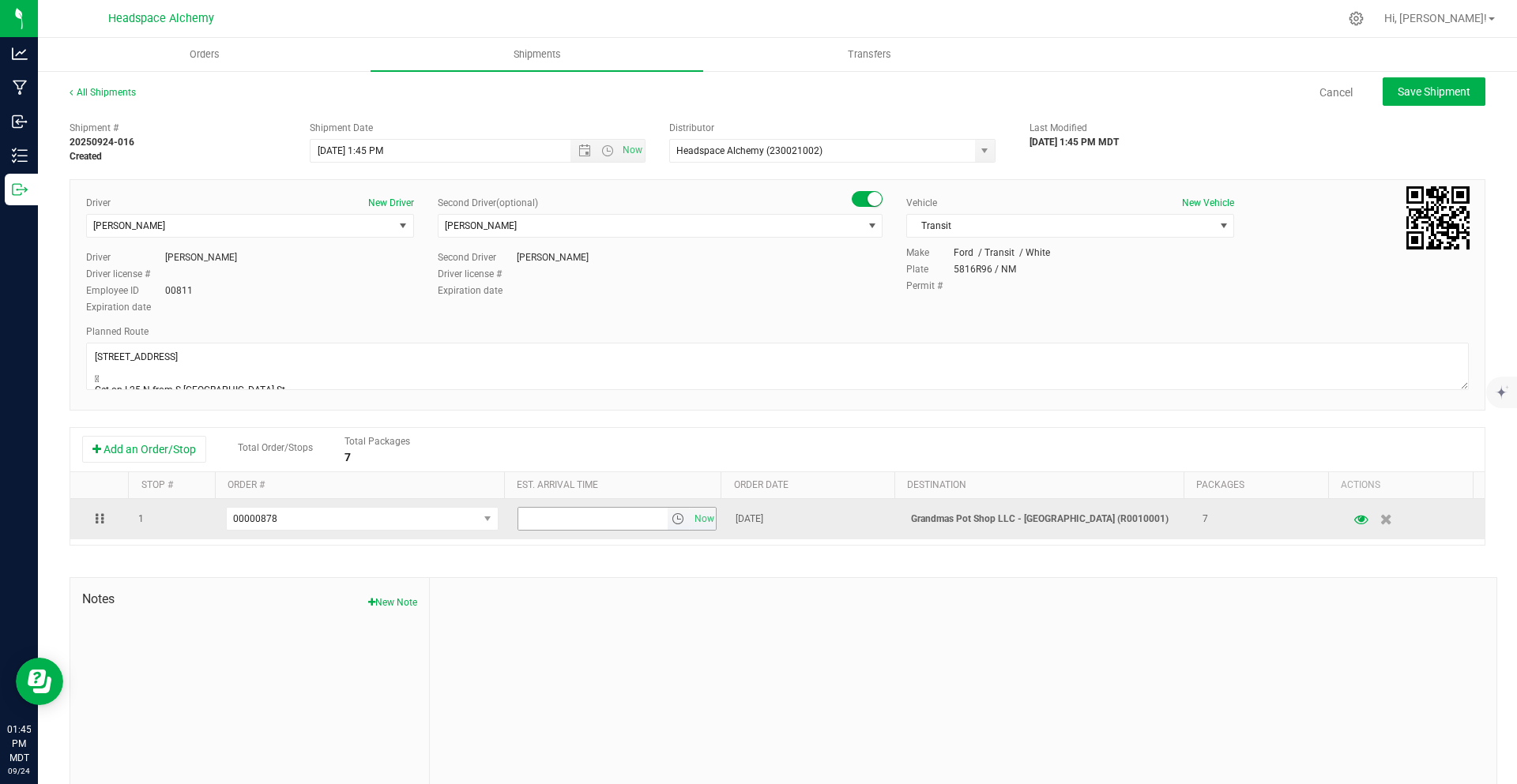
click at [672, 515] on span "select" at bounding box center [678, 519] width 13 height 13
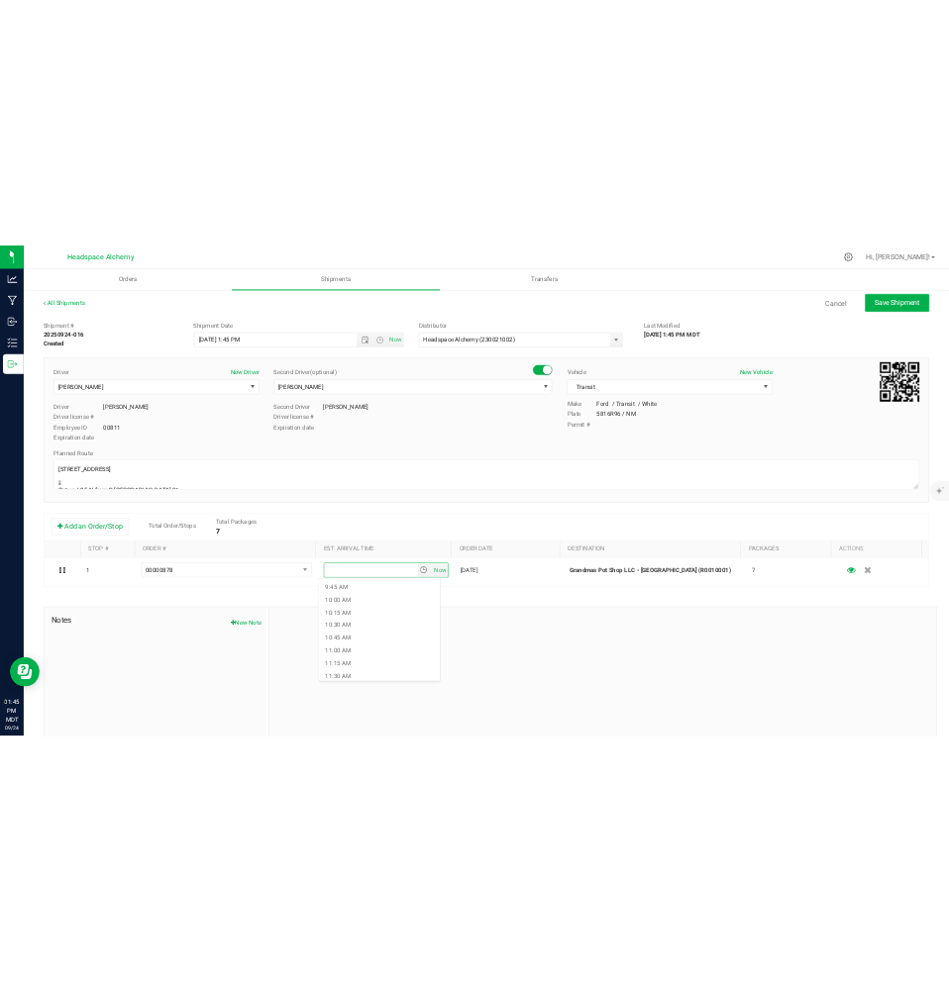
scroll to position [1188, 0]
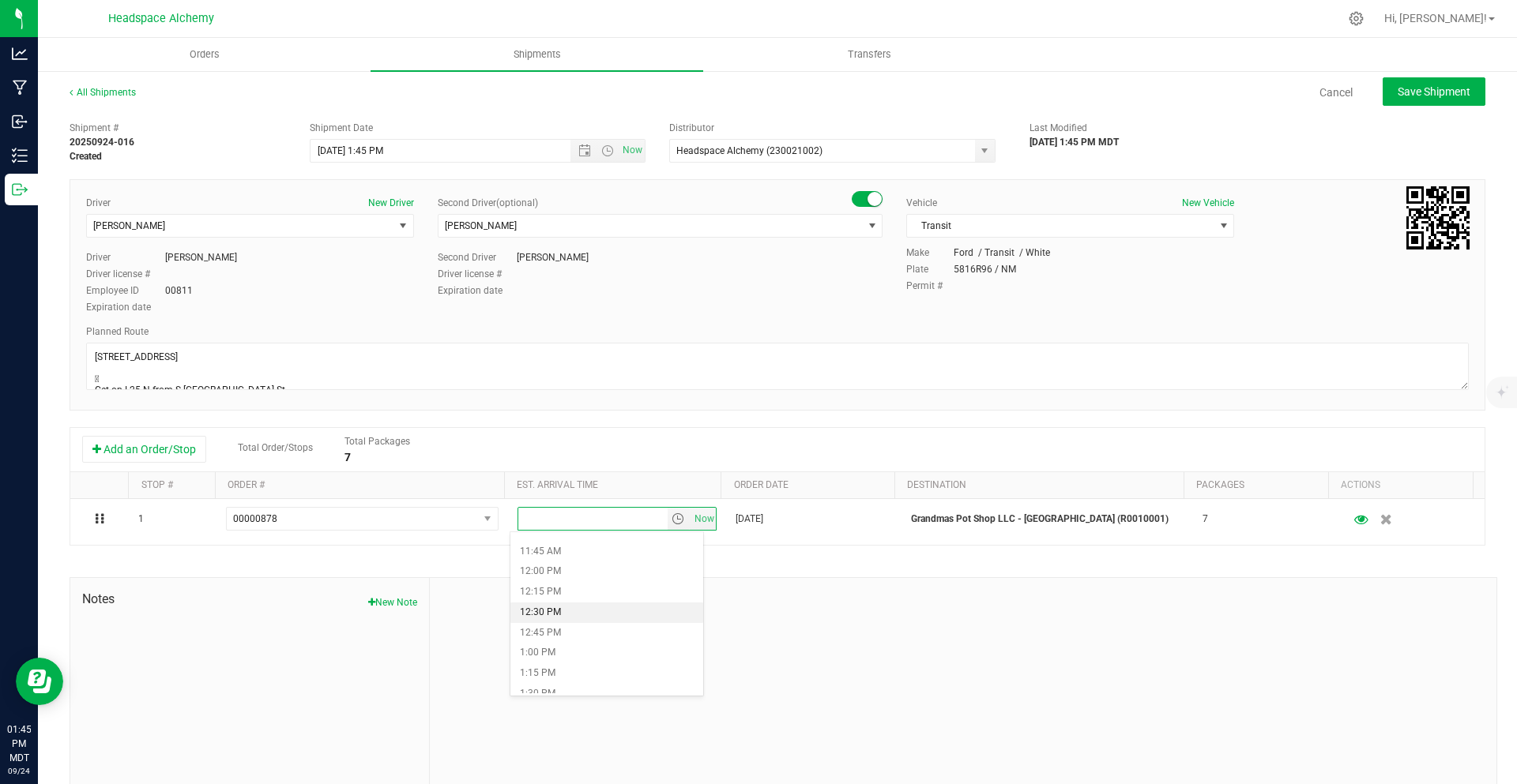
click at [572, 613] on li "12:30 PM" at bounding box center [607, 613] width 193 height 21
click at [1412, 95] on span "Save Shipment" at bounding box center [1434, 92] width 73 height 13
type input "[DATE] 7:45 PM"
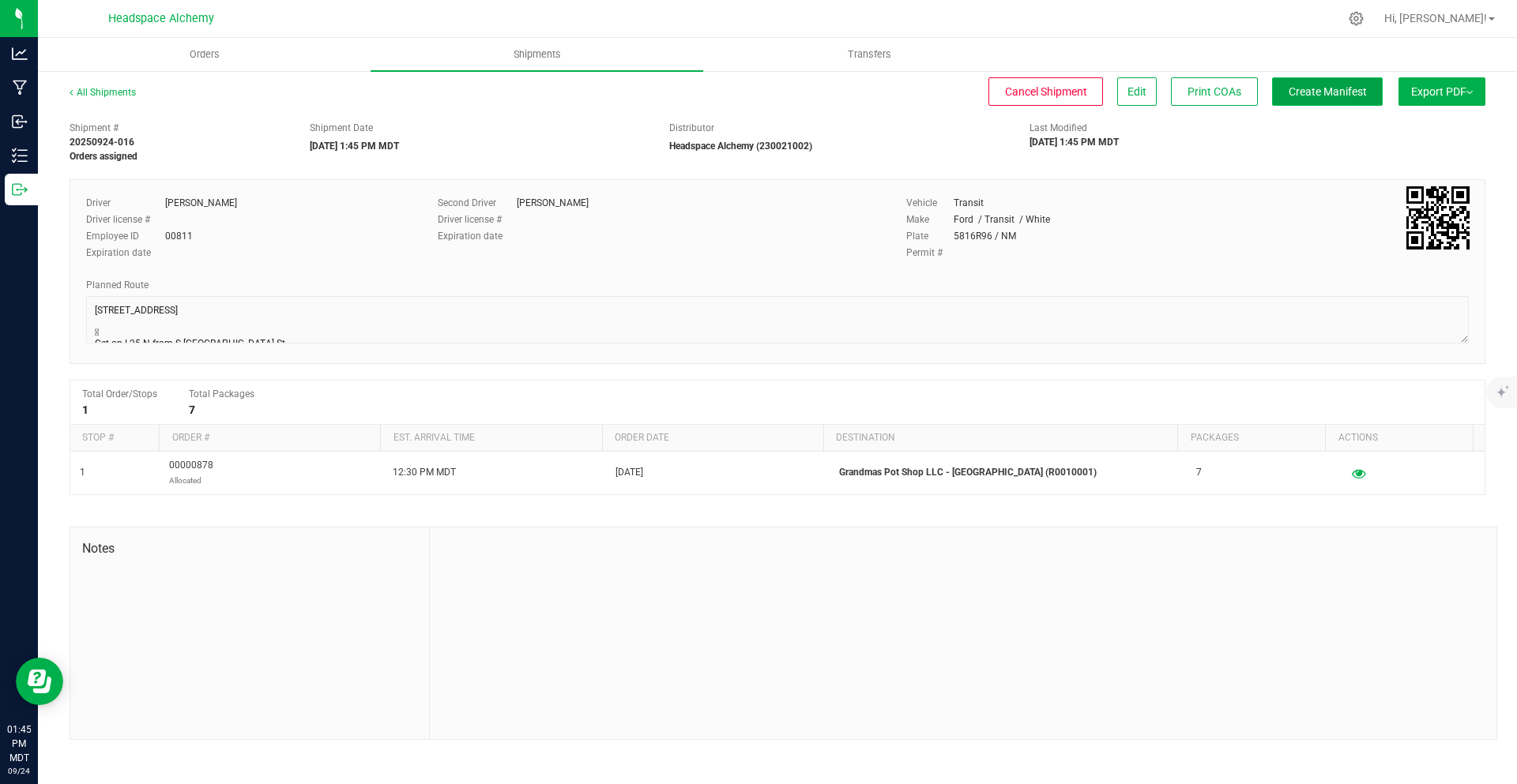
click at [1304, 90] on span "Create Manifest" at bounding box center [1328, 92] width 78 height 13
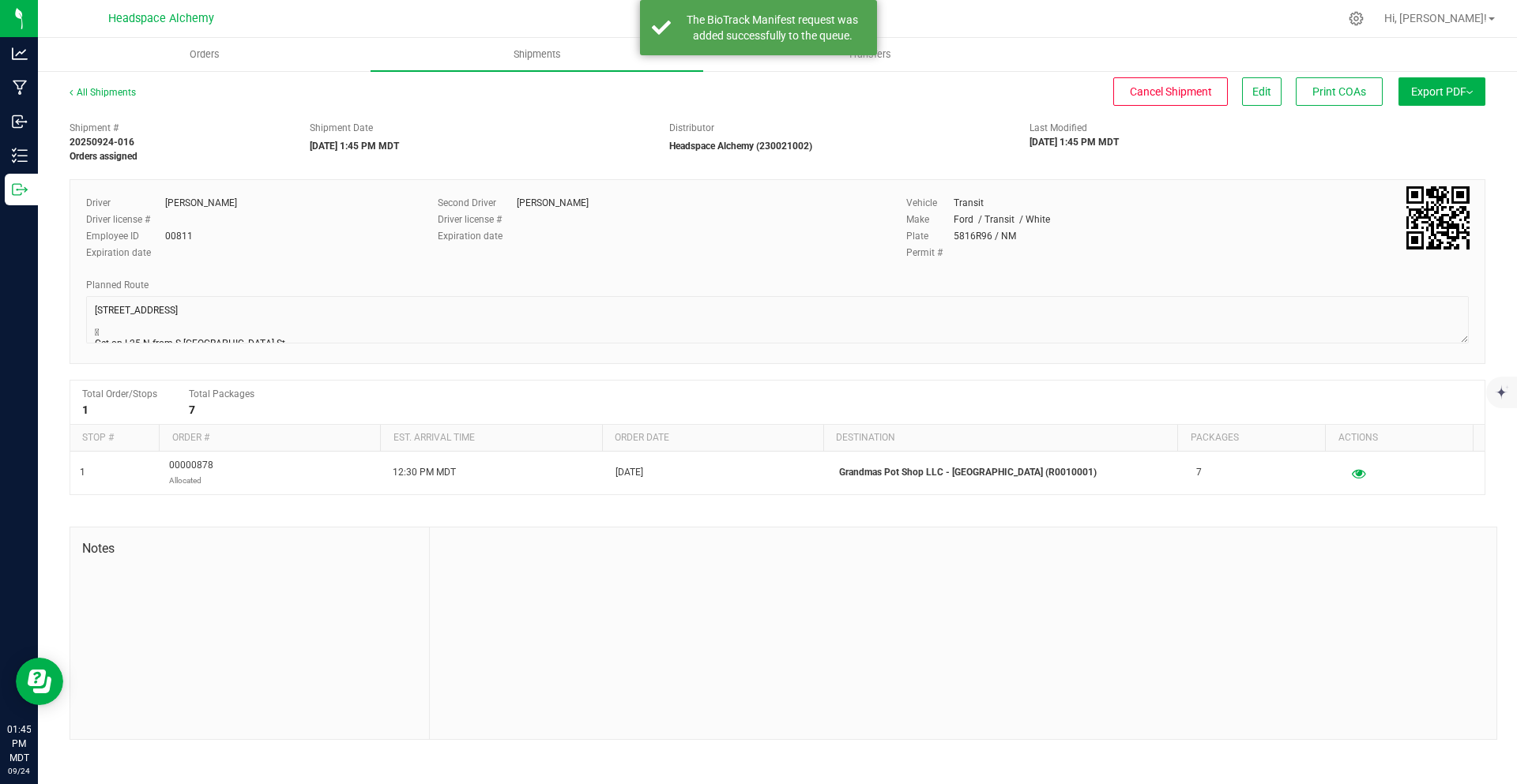
click at [1458, 89] on span "Export PDF" at bounding box center [1442, 92] width 61 height 13
click at [1444, 118] on li "Manifest by Package ID" at bounding box center [1437, 127] width 160 height 24
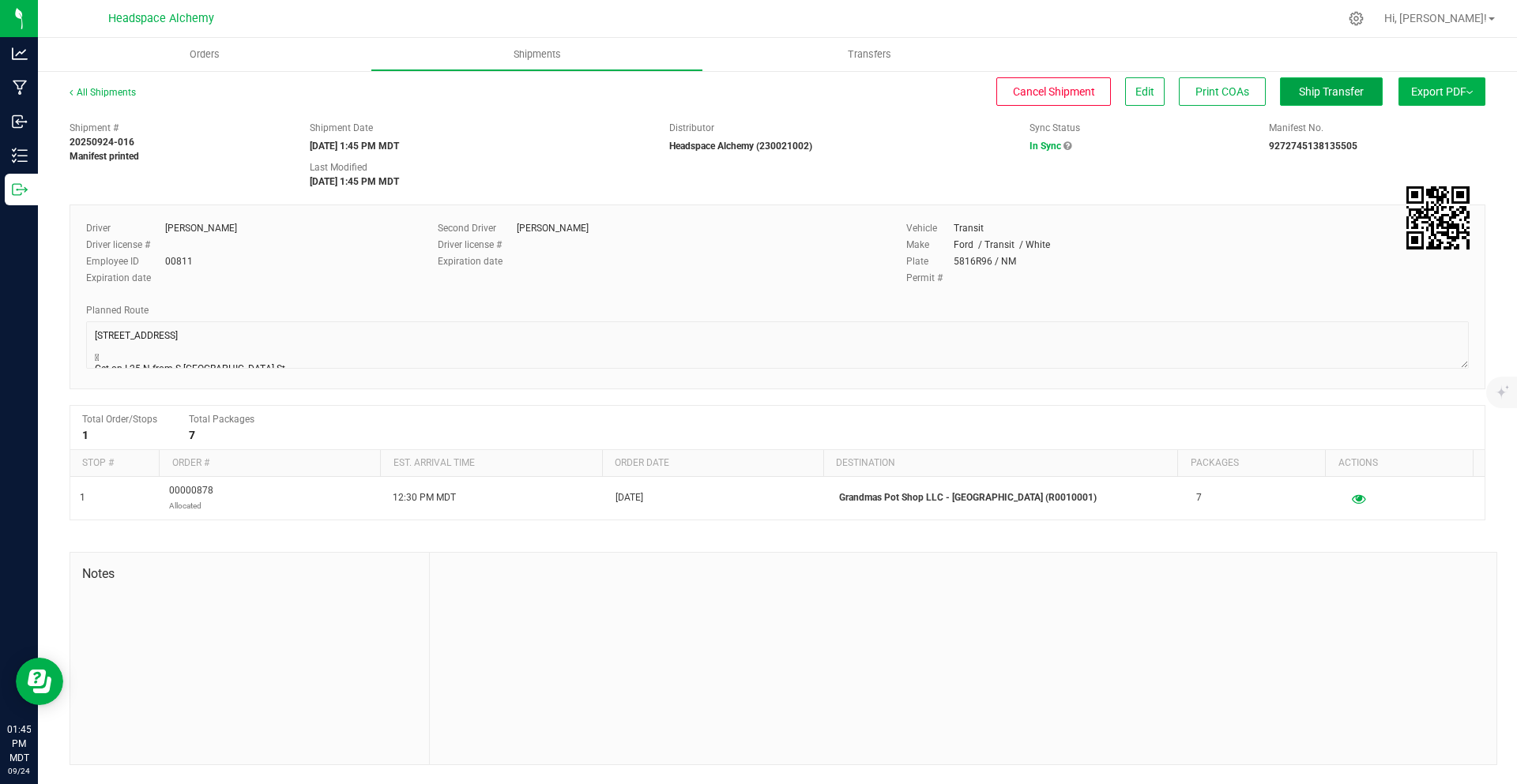
click at [1320, 81] on button "Ship Transfer" at bounding box center [1331, 92] width 103 height 29
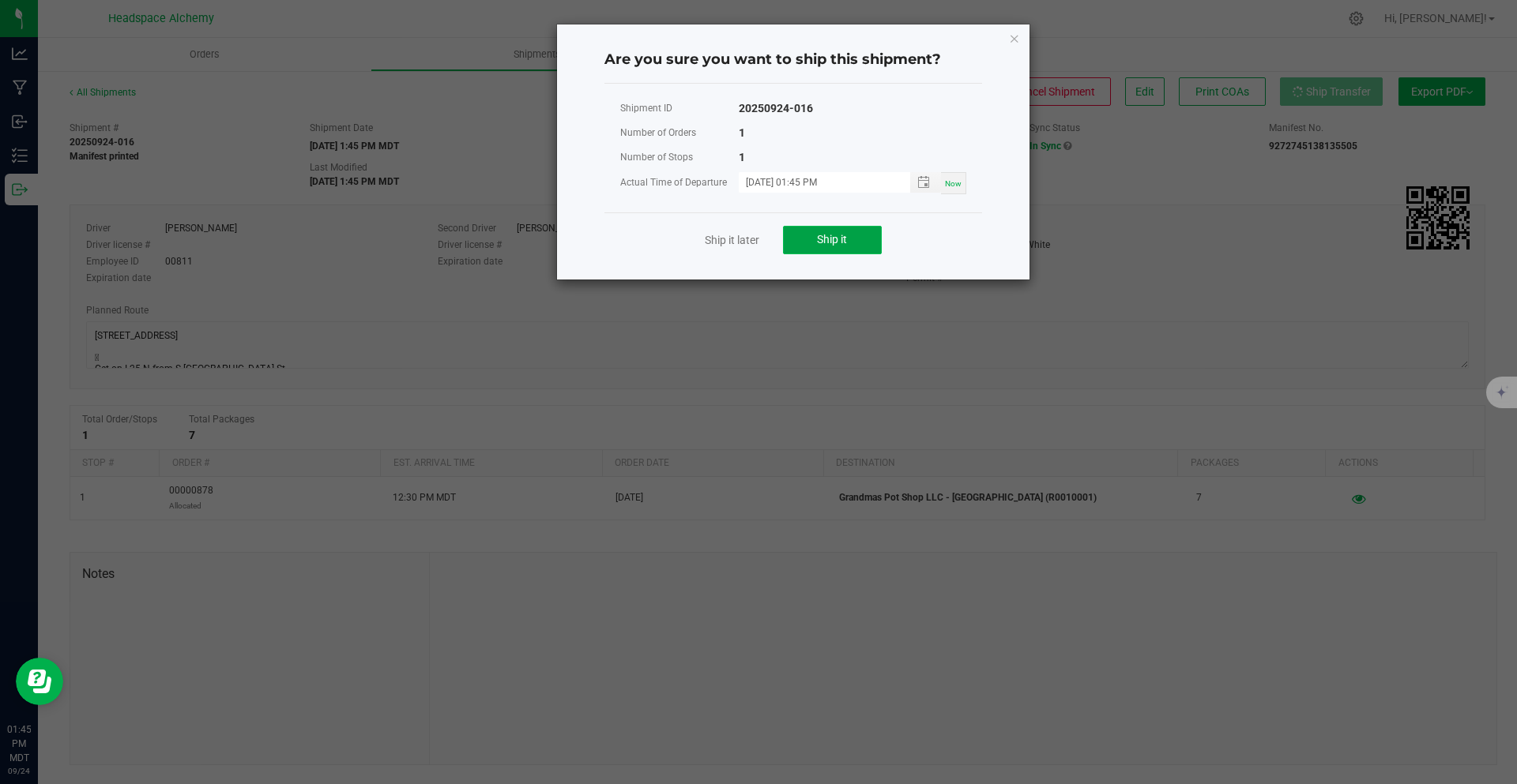
click at [868, 236] on button "Ship it" at bounding box center [832, 240] width 99 height 29
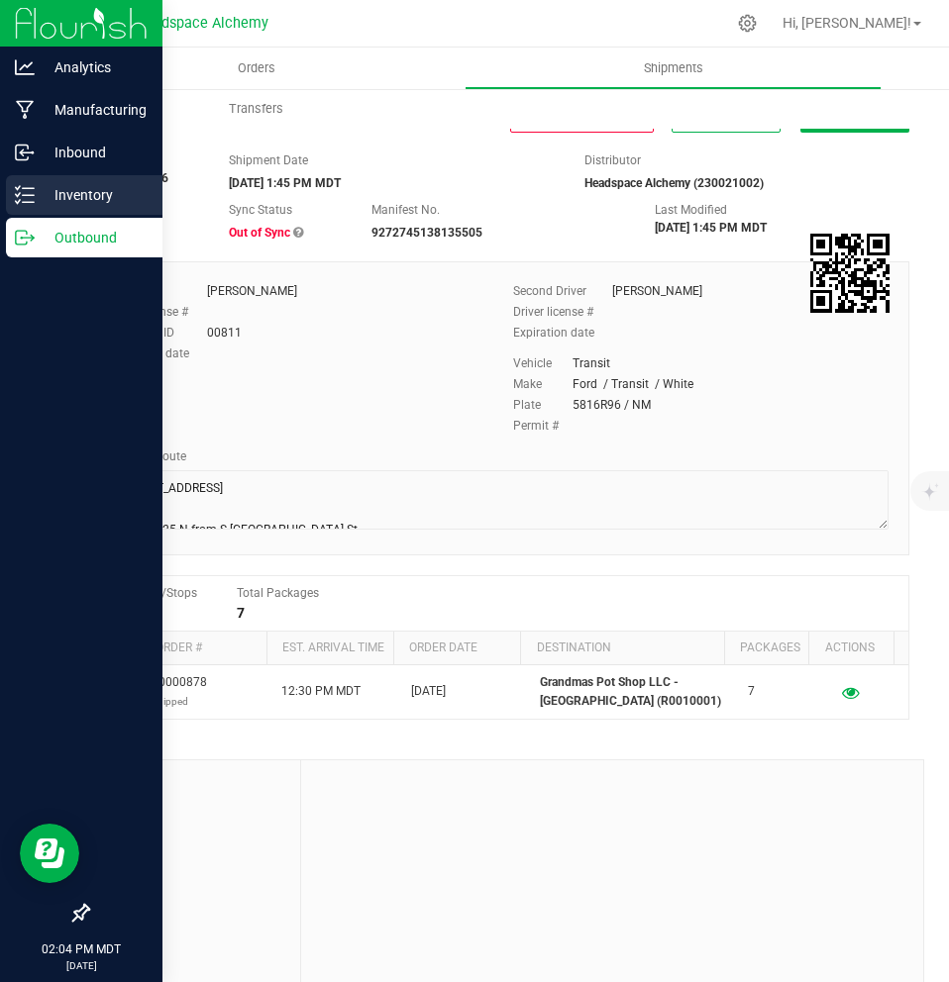
click at [54, 192] on p "Inventory" at bounding box center [94, 195] width 119 height 24
